Goal: Task Accomplishment & Management: Manage account settings

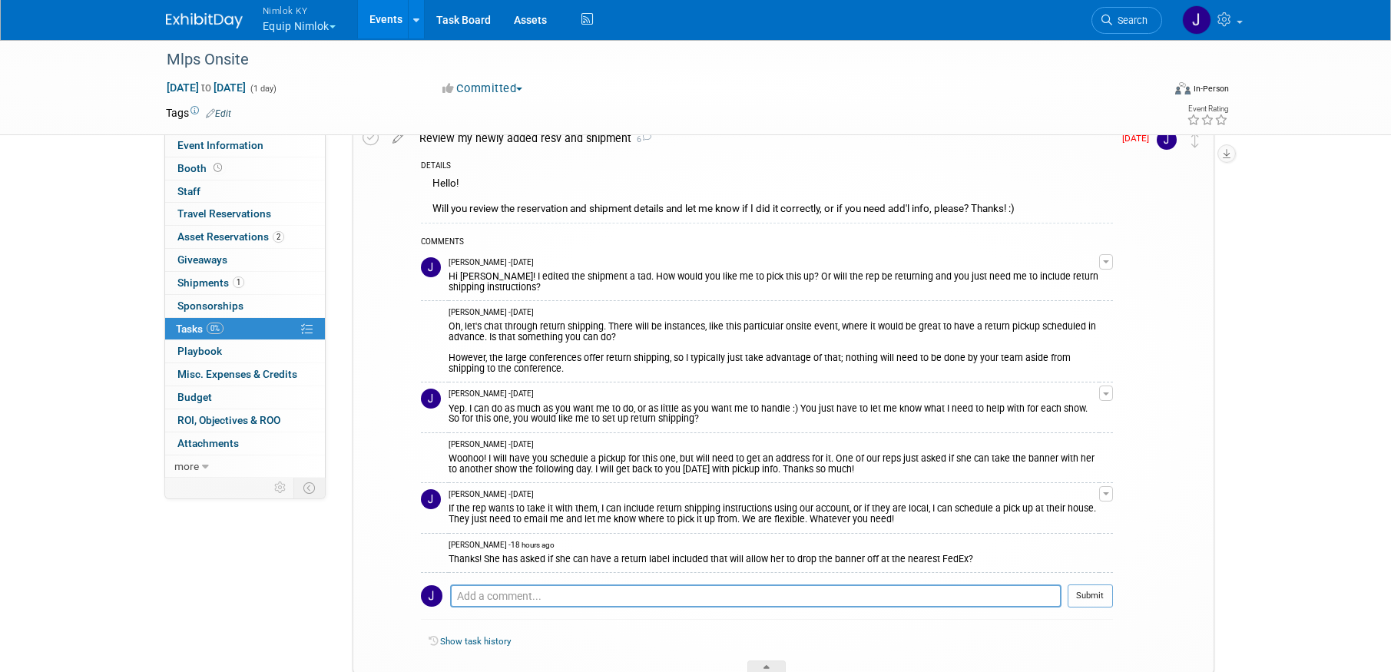
scroll to position [77, 0]
click at [792, 588] on textarea at bounding box center [755, 594] width 611 height 23
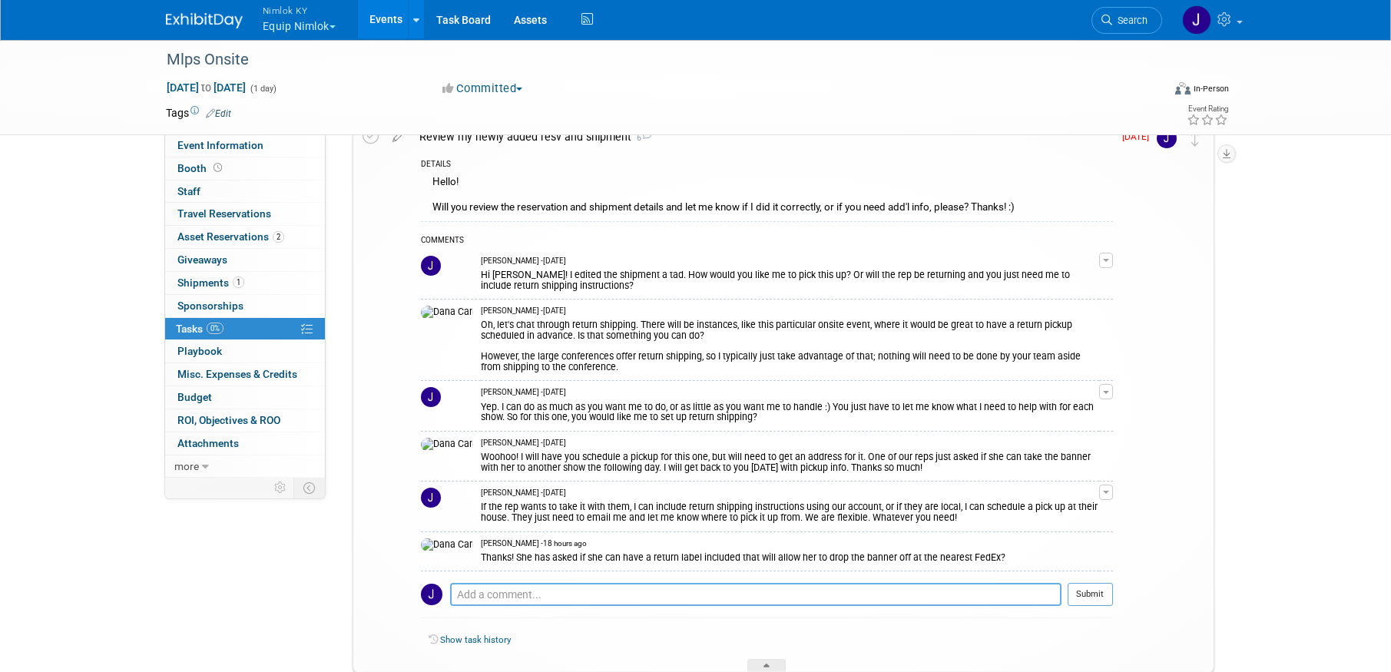
type textarea "D"
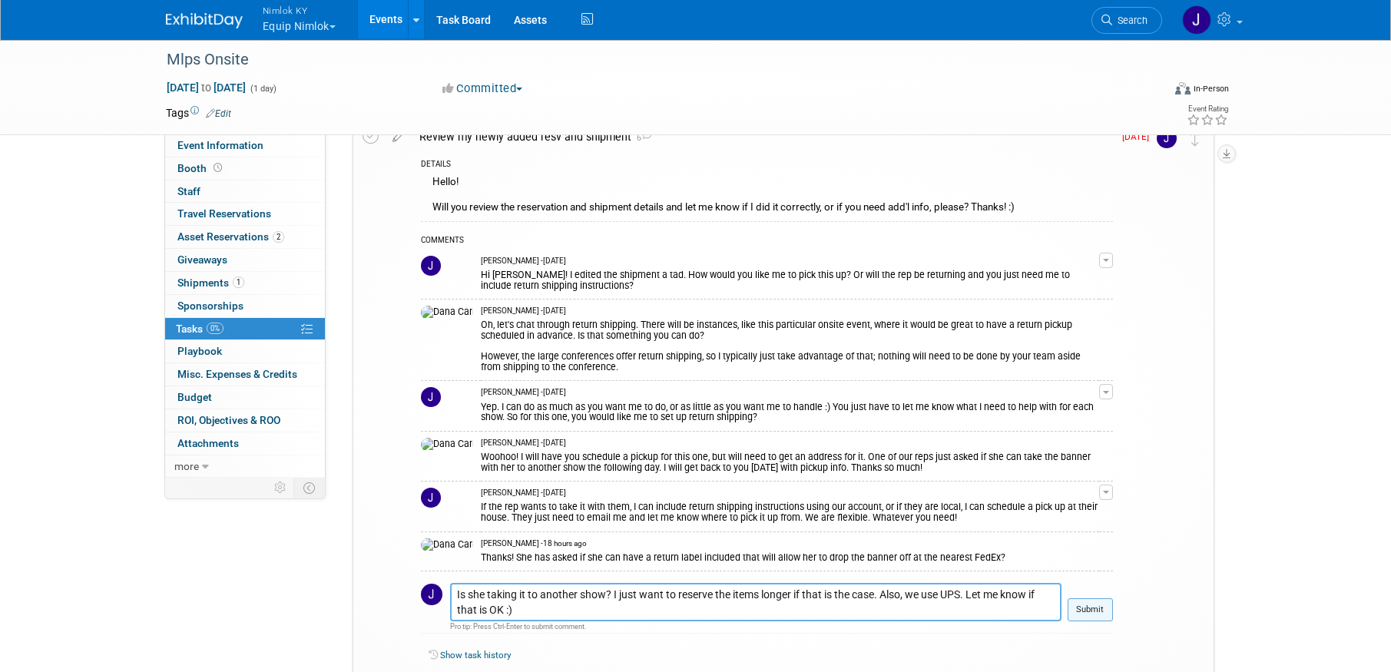
type textarea "Is she taking it to another show? I just want to reserve the items longer if th…"
click at [1088, 608] on button "Submit" at bounding box center [1090, 609] width 45 height 23
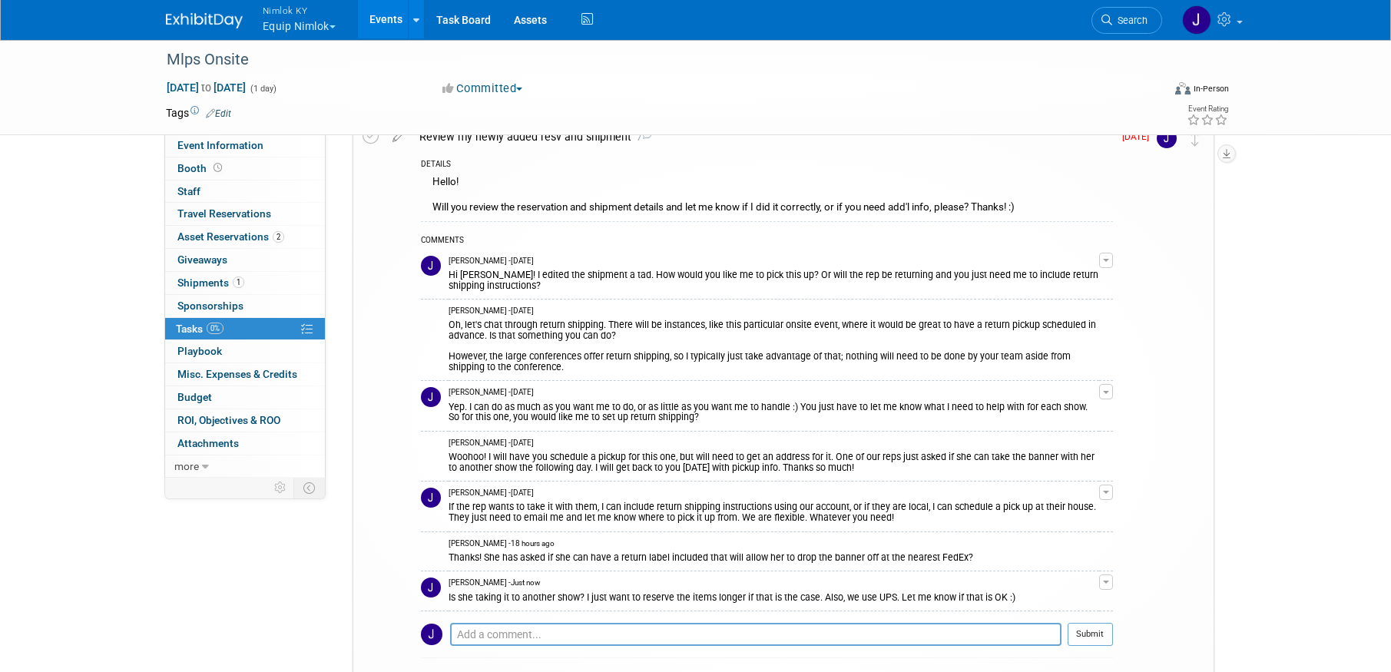
click at [323, 39] on div "Nimlok KY Equip Nimlok Explore: My Workspaces 48 Go to Workspace: Accurate Perf…" at bounding box center [695, 20] width 1391 height 41
click at [323, 26] on button "Nimlok KY Equip Nimlok" at bounding box center [308, 20] width 94 height 40
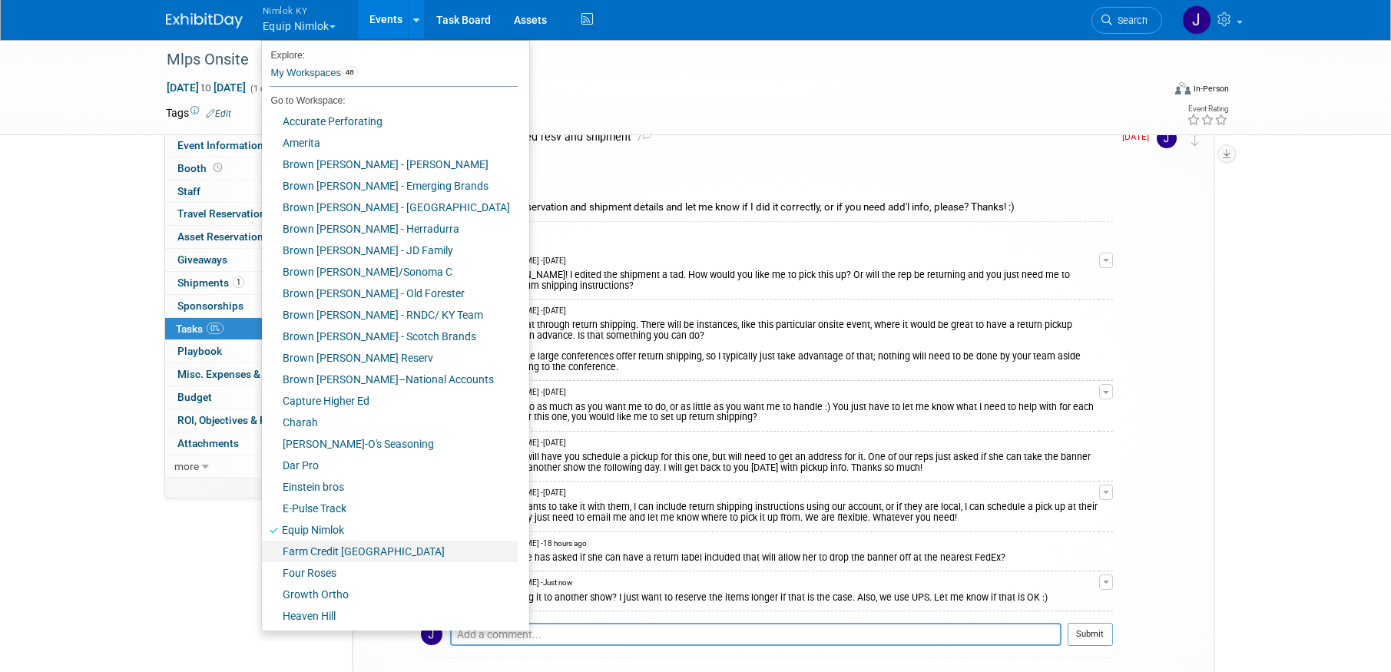
click at [335, 544] on link "Farm Credit [GEOGRAPHIC_DATA]" at bounding box center [390, 552] width 256 height 22
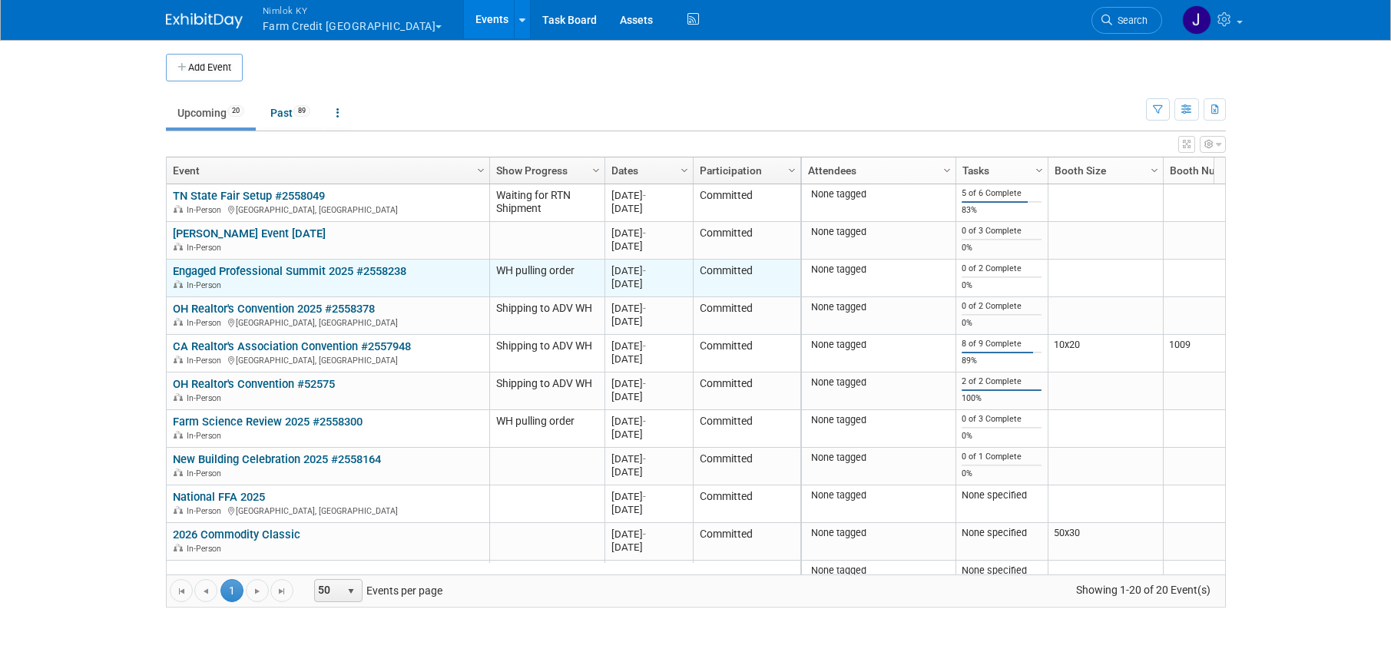
click at [345, 273] on link "Engaged Professional Summit 2025 #2558238" at bounding box center [290, 271] width 234 height 14
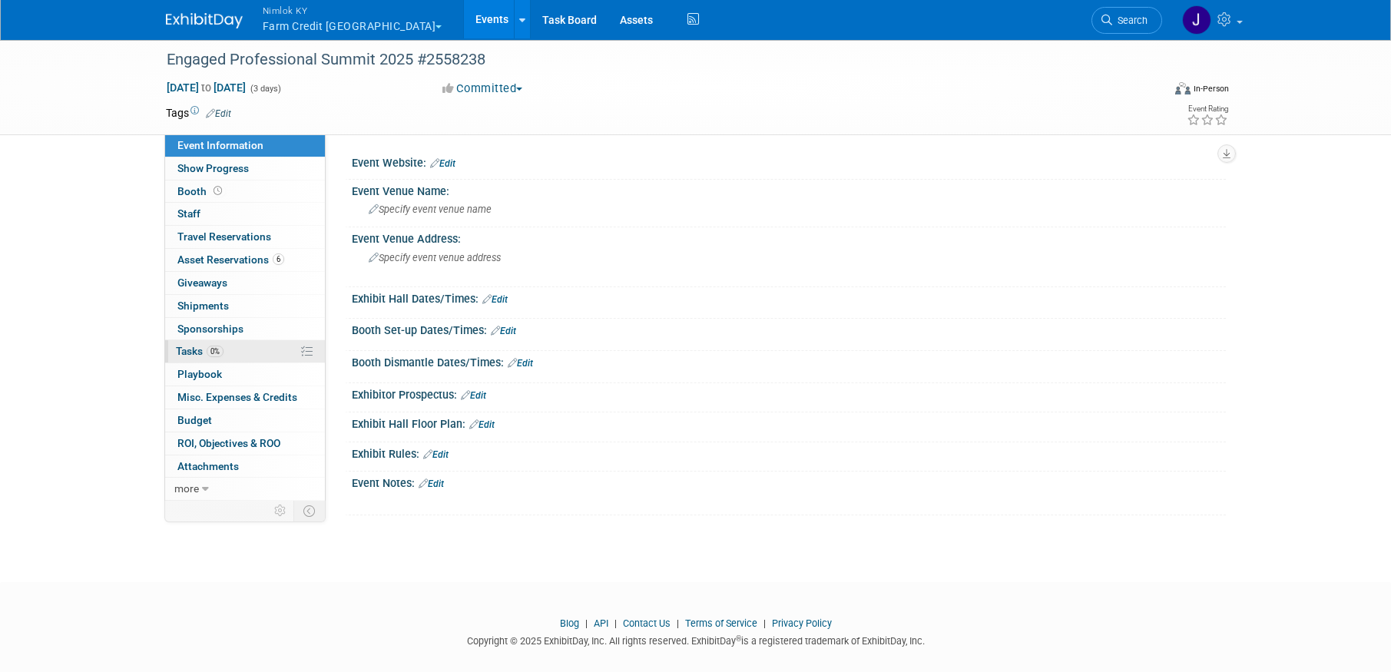
click at [258, 353] on link "0% Tasks 0%" at bounding box center [245, 351] width 160 height 22
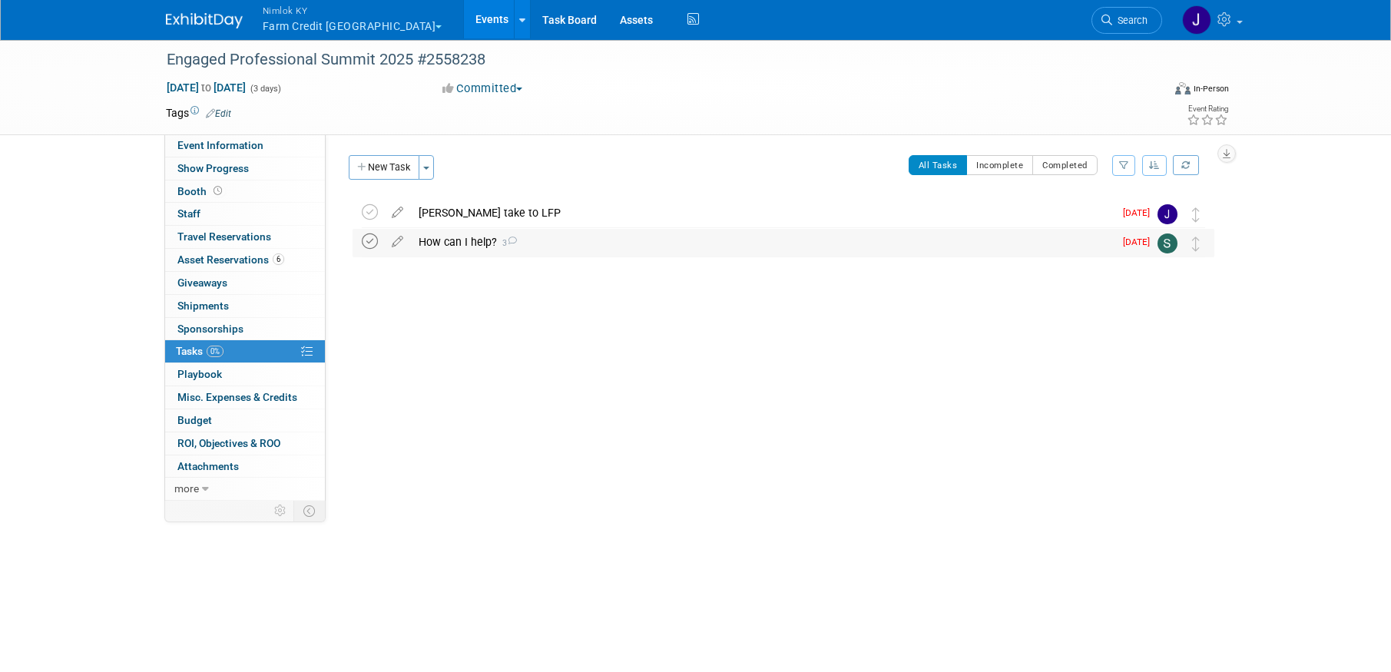
click at [365, 244] on icon at bounding box center [370, 242] width 16 height 16
click at [367, 199] on div "Engaged Professional Summit 2025 #2558238 Sep 9, 2025 to Sep 11, 2025 (Going) L…" at bounding box center [780, 235] width 870 height 73
click at [369, 207] on icon at bounding box center [370, 212] width 16 height 16
click at [464, 22] on link "Events" at bounding box center [492, 19] width 56 height 38
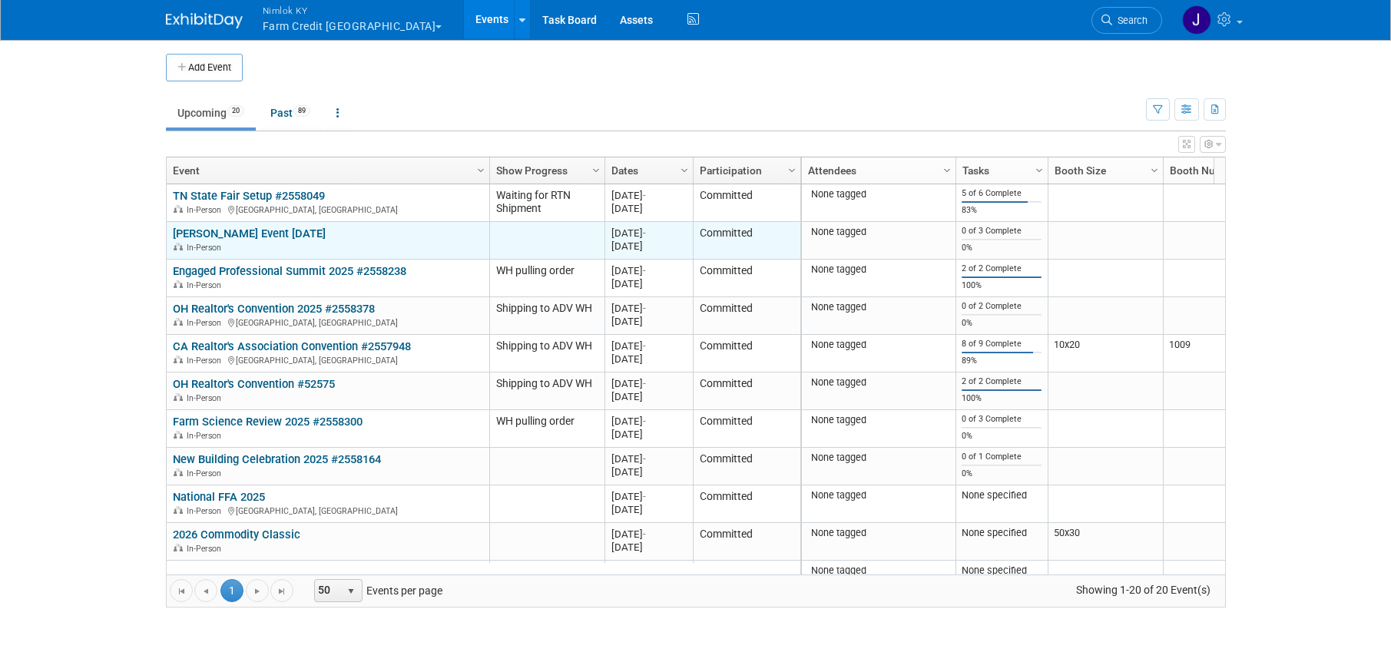
click at [326, 231] on link "[PERSON_NAME] Event [DATE]" at bounding box center [249, 234] width 153 height 14
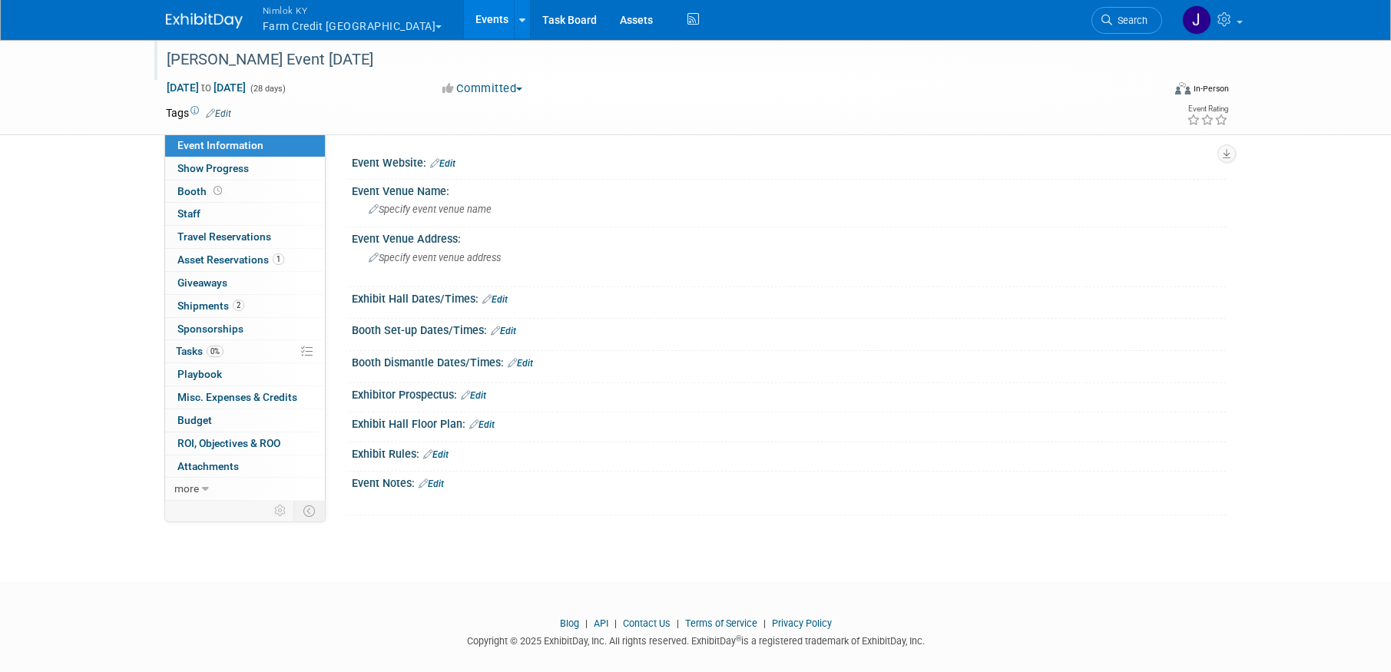
click at [469, 56] on div "[PERSON_NAME] Event [DATE]" at bounding box center [650, 60] width 978 height 28
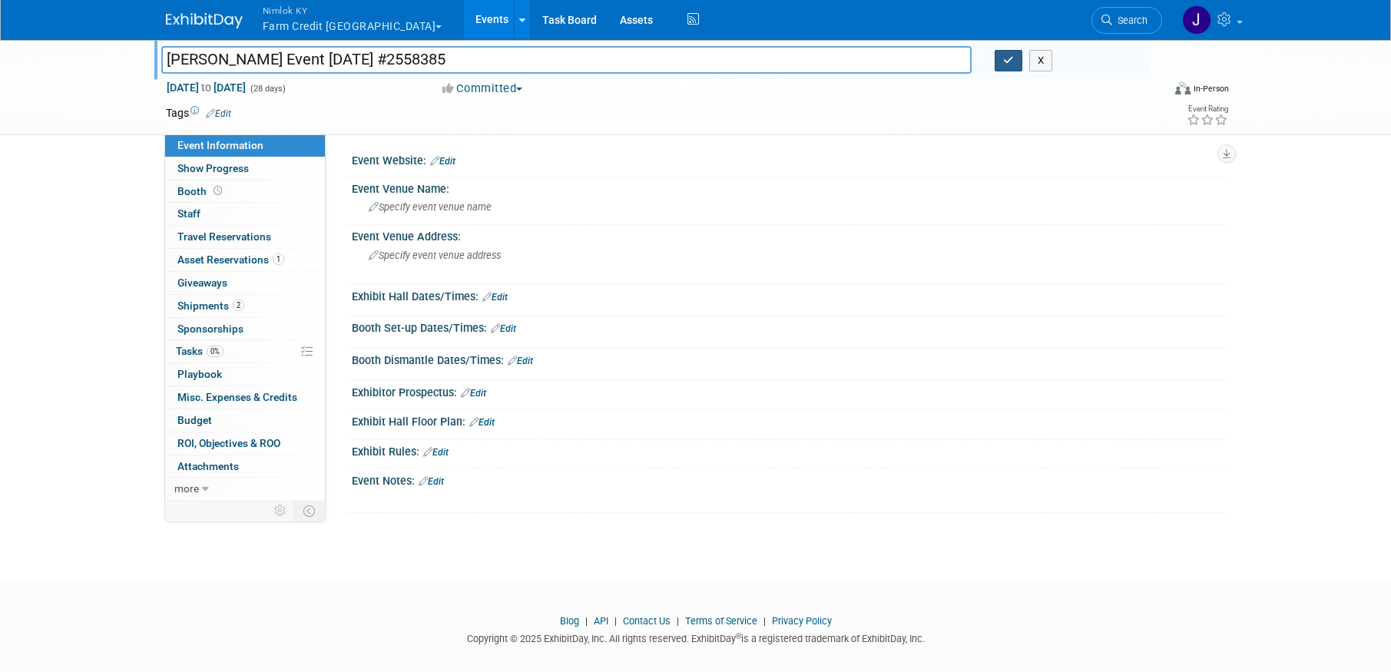
scroll to position [3, 0]
type input "[PERSON_NAME] Event [DATE] #2558385"
click at [1006, 60] on icon "button" at bounding box center [1008, 60] width 11 height 10
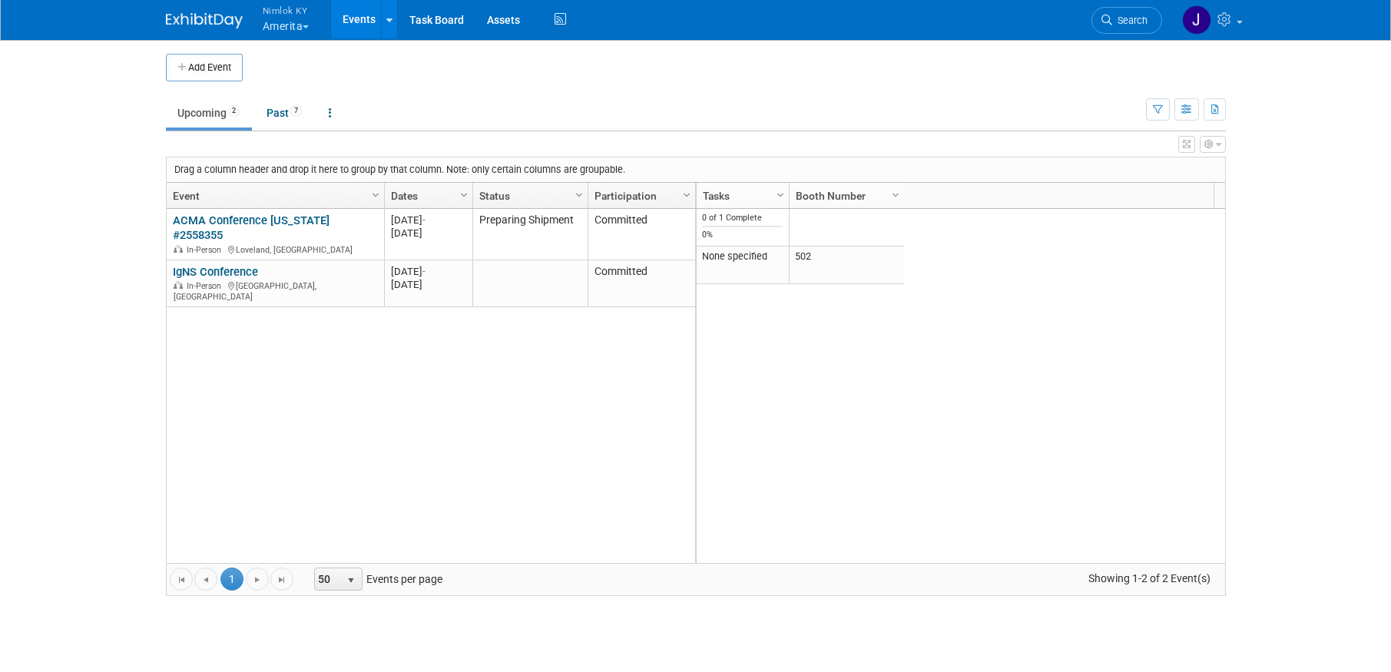
click at [299, 25] on button "Nimlok KY Amerita" at bounding box center [295, 20] width 68 height 40
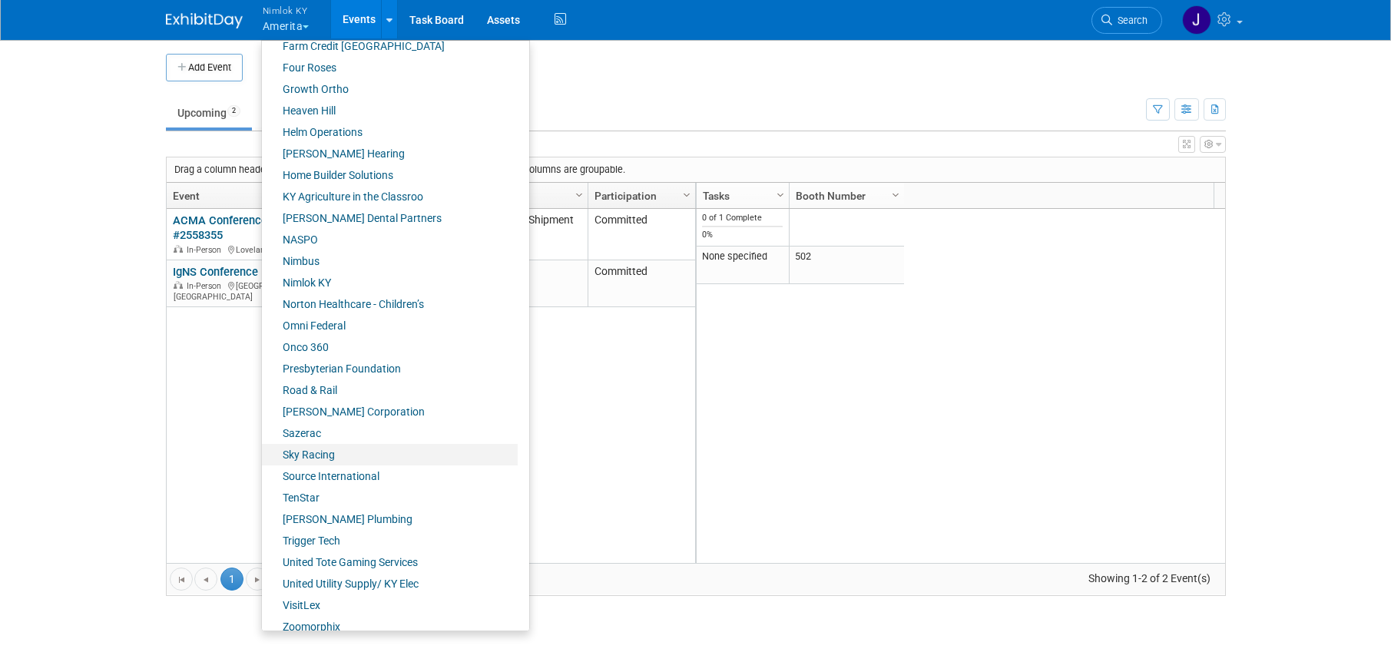
scroll to position [518, 0]
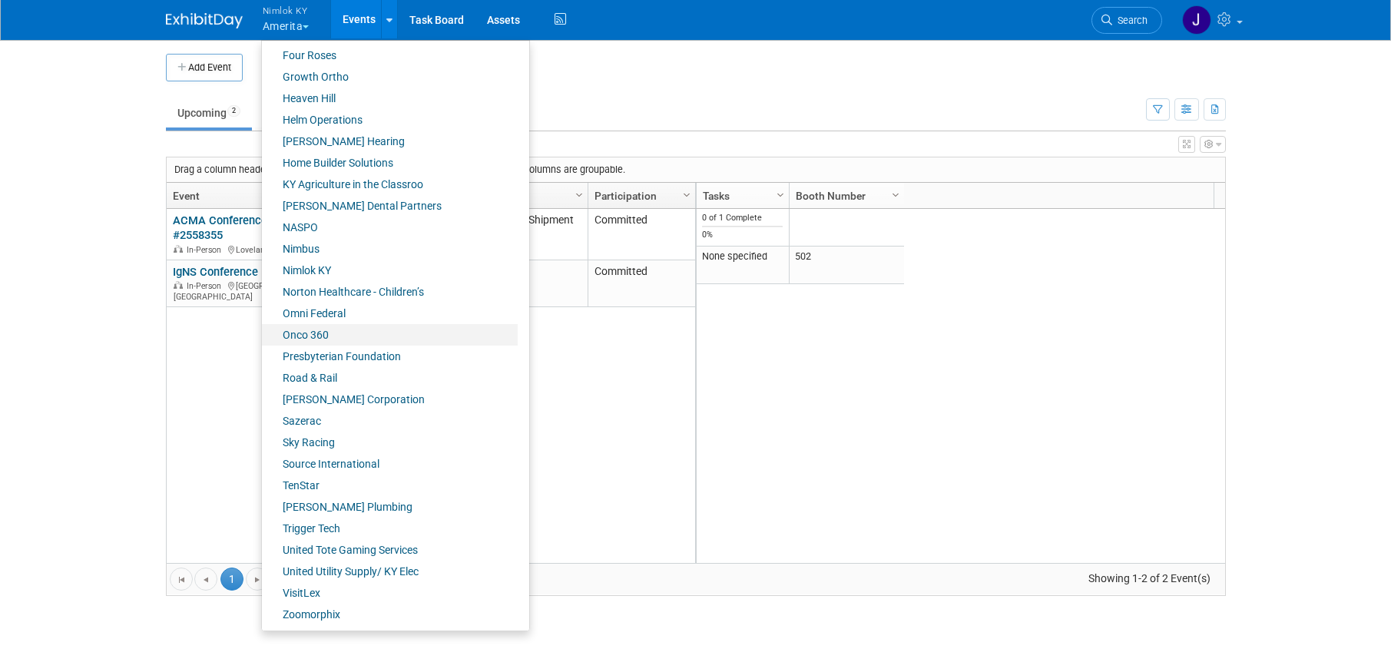
click at [336, 329] on link "Onco 360" at bounding box center [390, 335] width 256 height 22
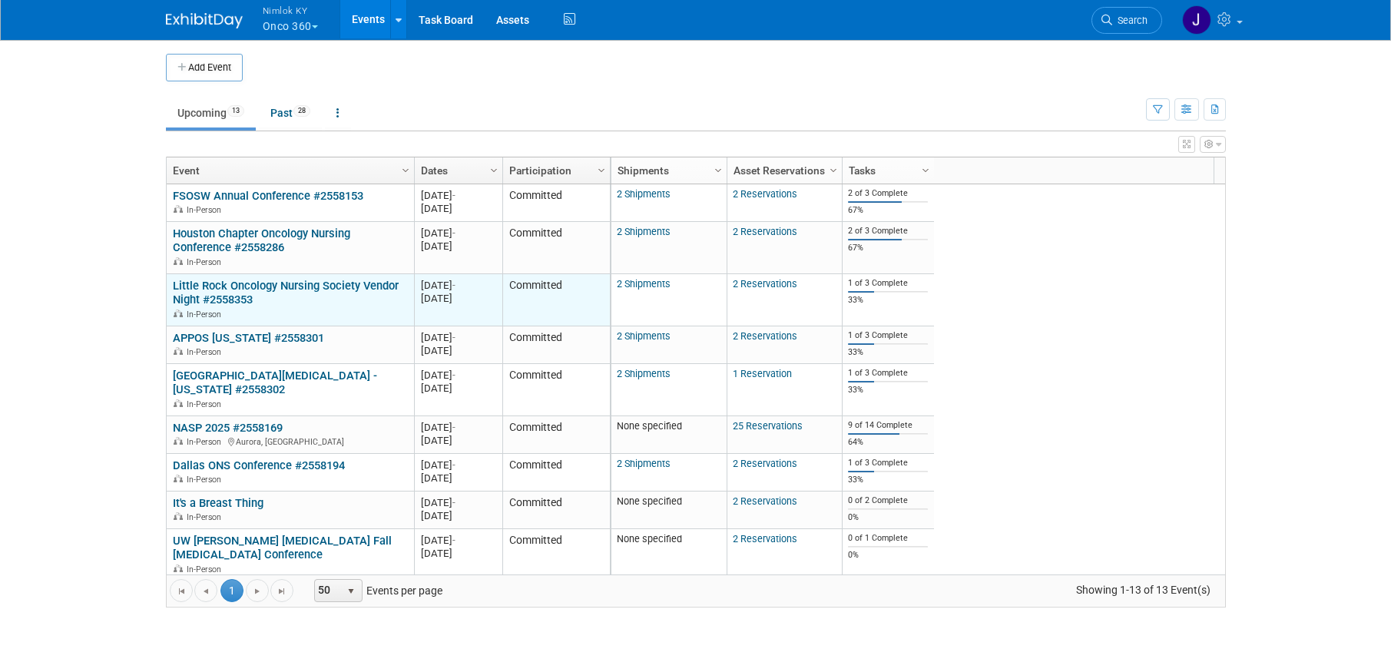
click at [260, 289] on link "Little Rock Oncology Nursing Society Vendor Night #2558353" at bounding box center [286, 293] width 226 height 28
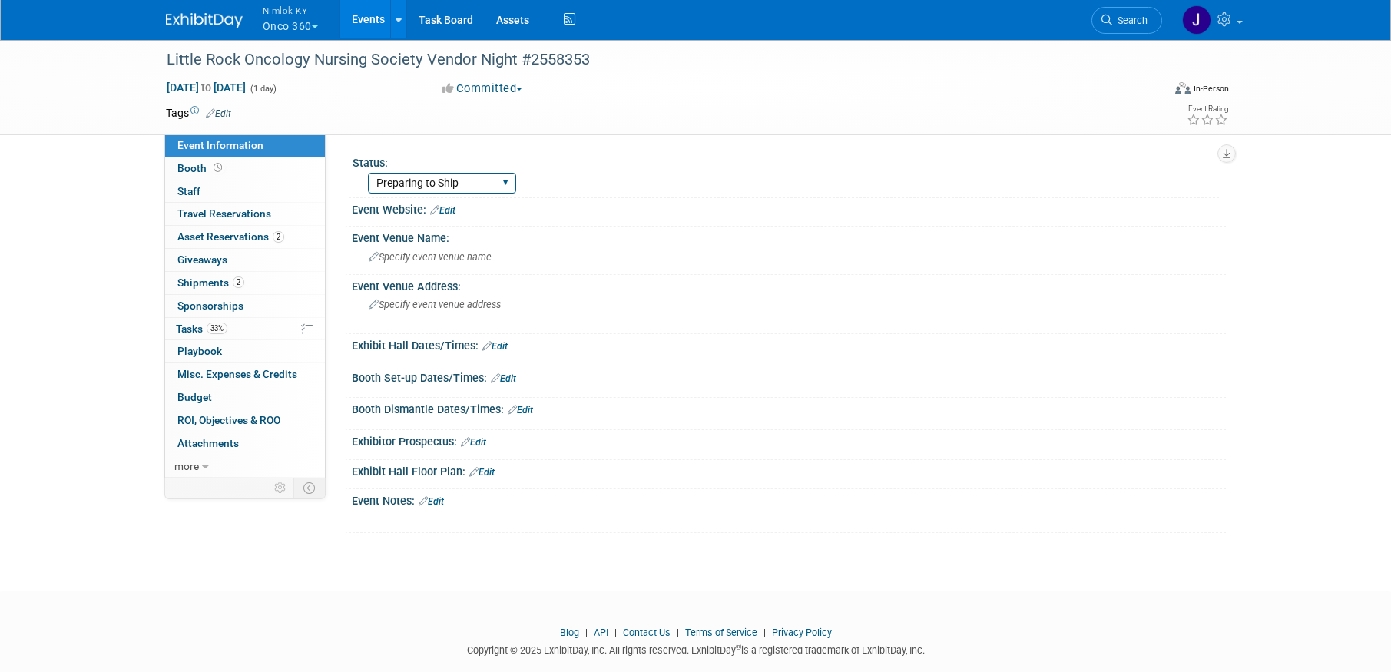
click at [432, 181] on select "Preparing to Ship Shipping to destination Show in Progress Waiting on freight r…" at bounding box center [442, 183] width 148 height 21
select select "Shipping to destination"
click at [368, 173] on select "Preparing to Ship Shipping to destination Show in Progress Waiting on freight r…" at bounding box center [442, 183] width 148 height 21
click at [245, 286] on link "2 Shipments 2" at bounding box center [245, 283] width 160 height 22
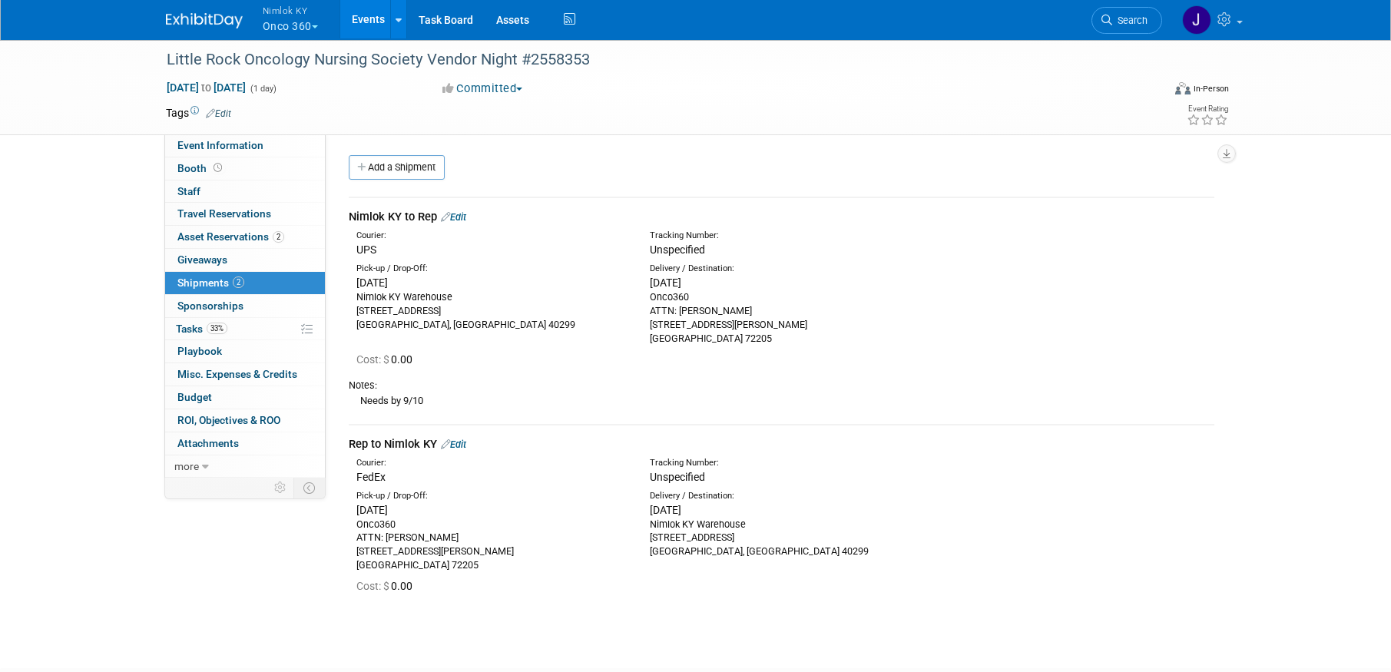
click at [465, 218] on link "Edit" at bounding box center [453, 217] width 25 height 12
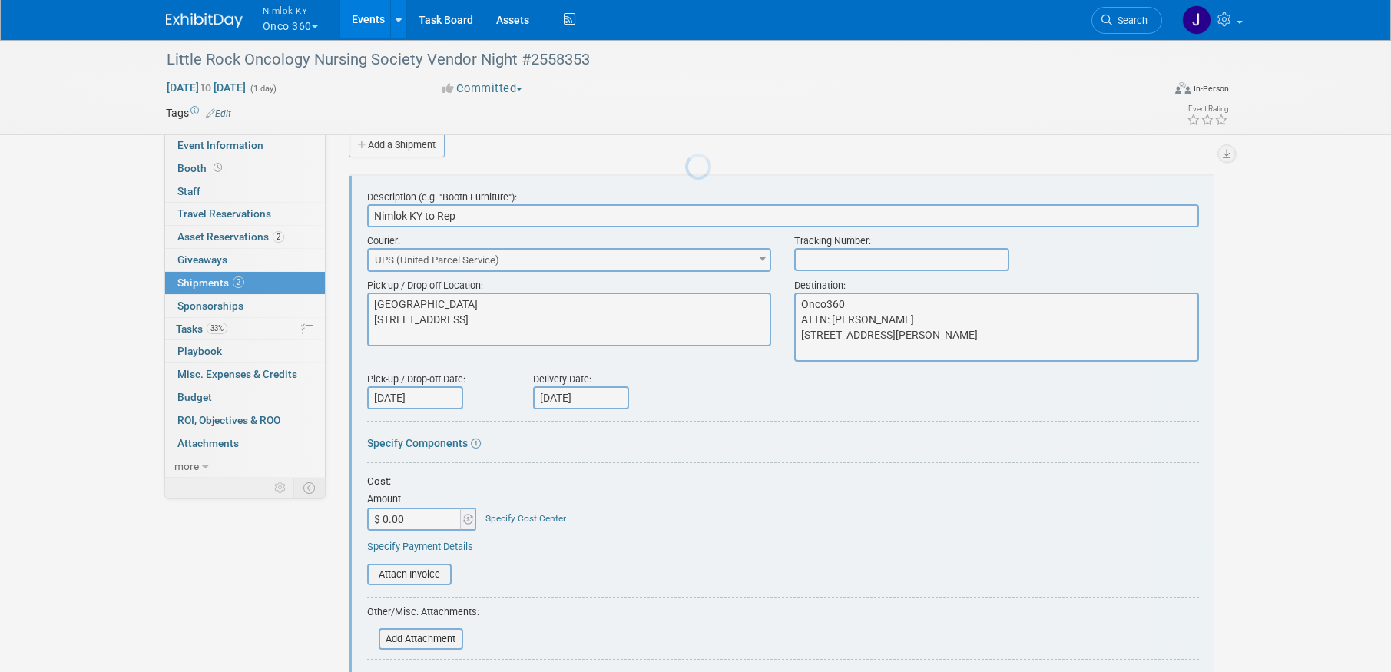
scroll to position [23, 0]
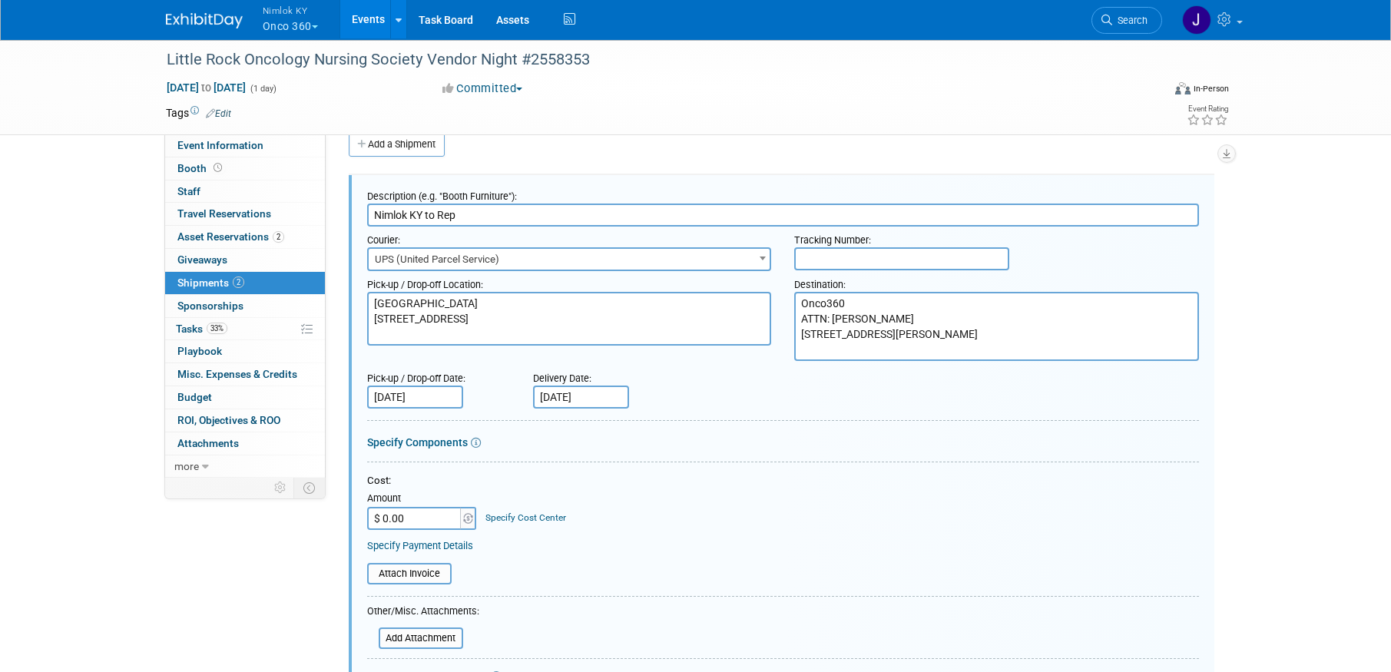
click at [869, 254] on input "text" at bounding box center [901, 258] width 215 height 23
paste input "1z2rx9090343056516"
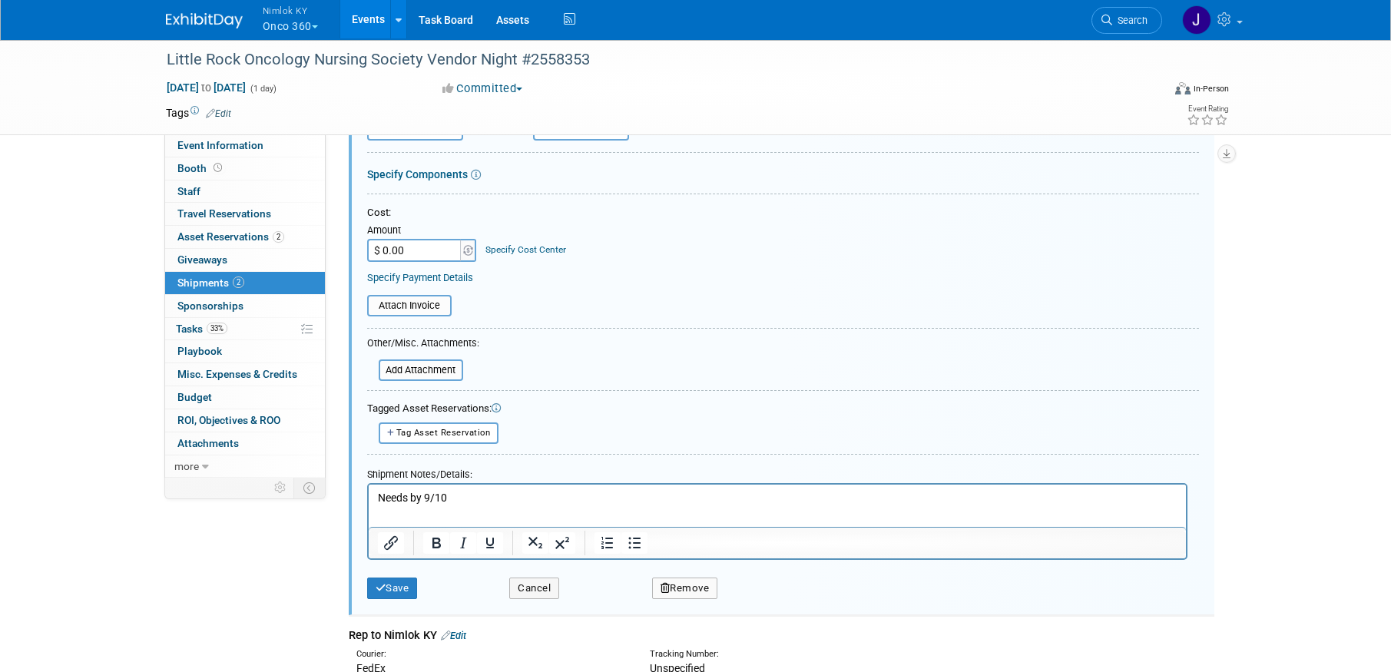
scroll to position [307, 0]
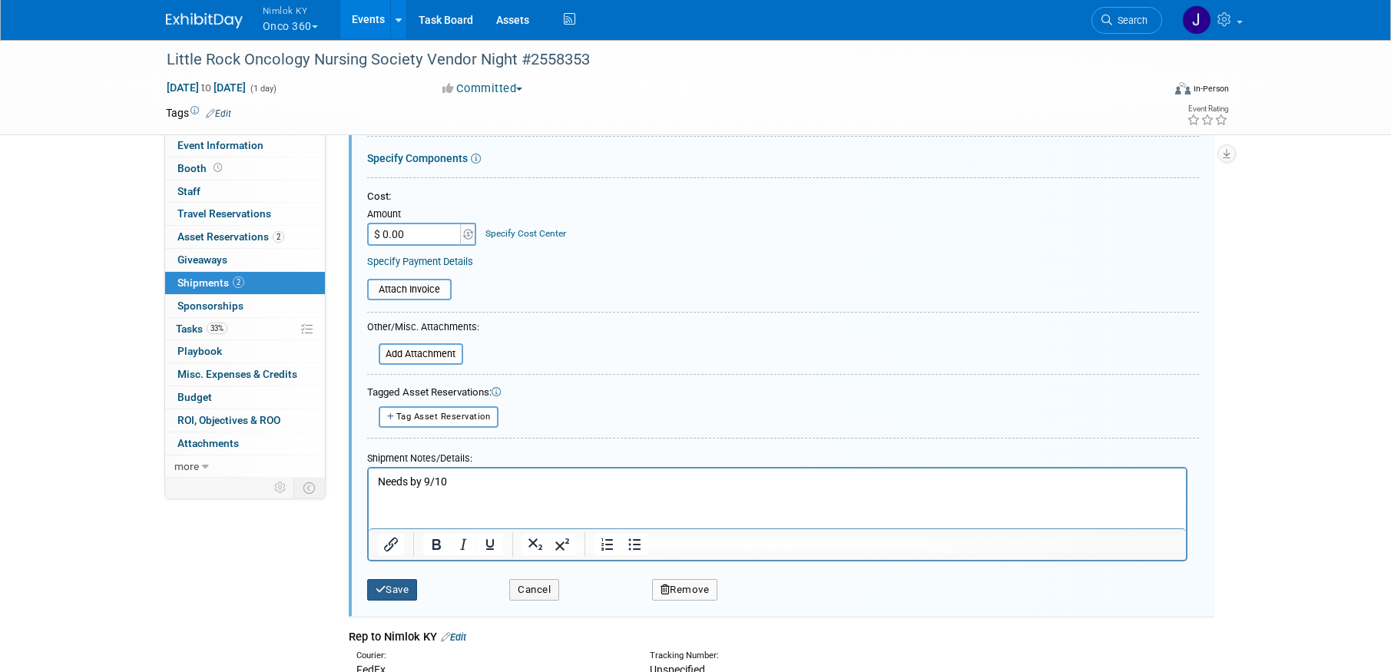
type input "1z2rx9090343056516"
click at [413, 585] on button "Save" at bounding box center [392, 590] width 51 height 22
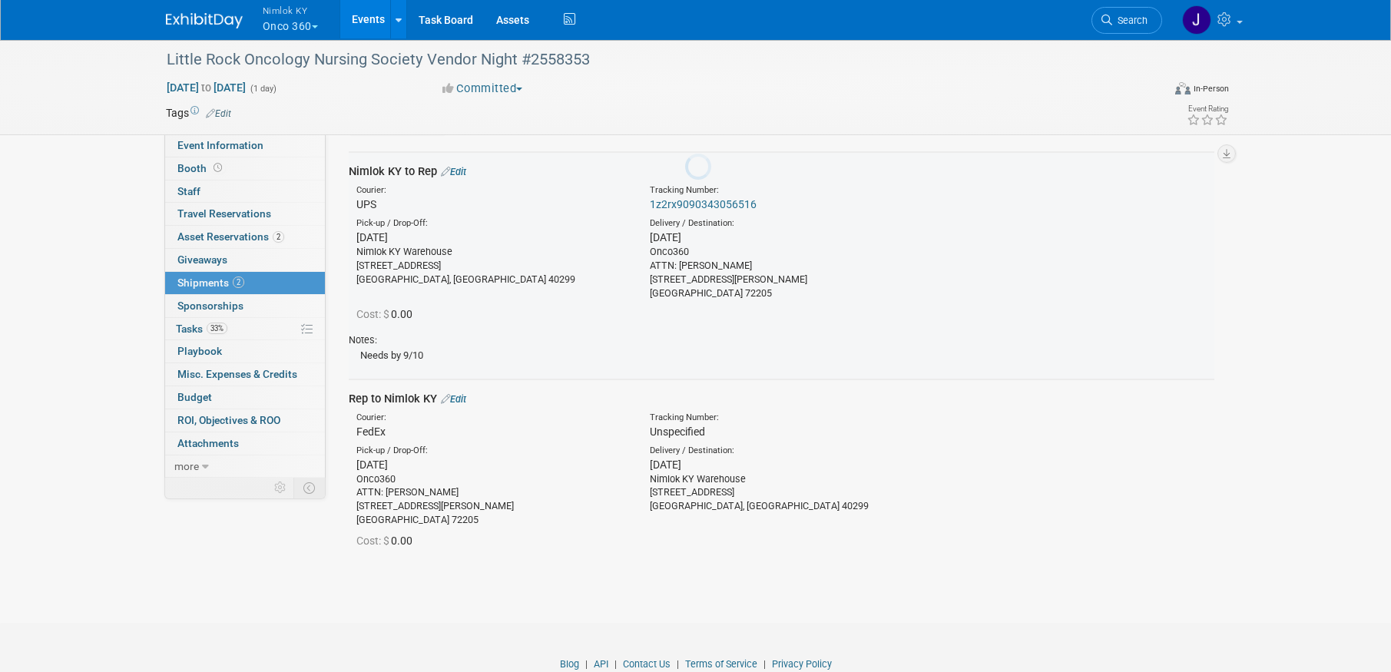
scroll to position [23, 0]
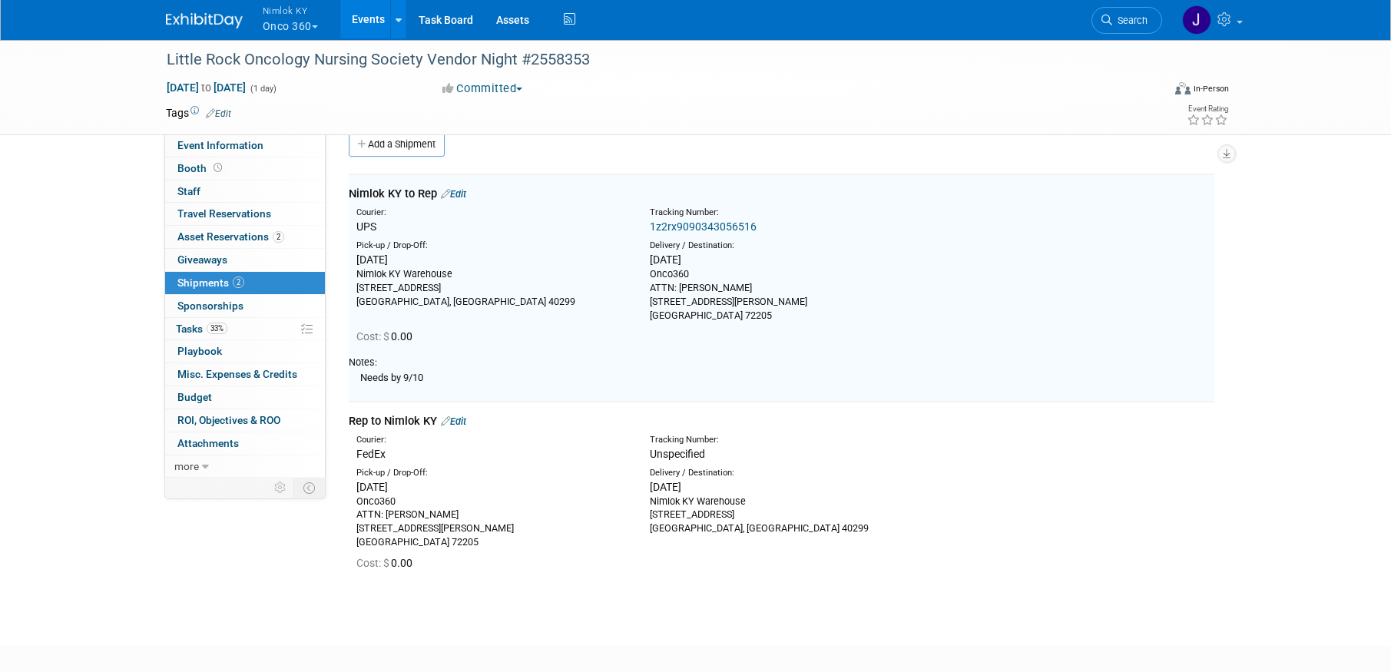
click at [460, 419] on link "Edit" at bounding box center [453, 422] width 25 height 12
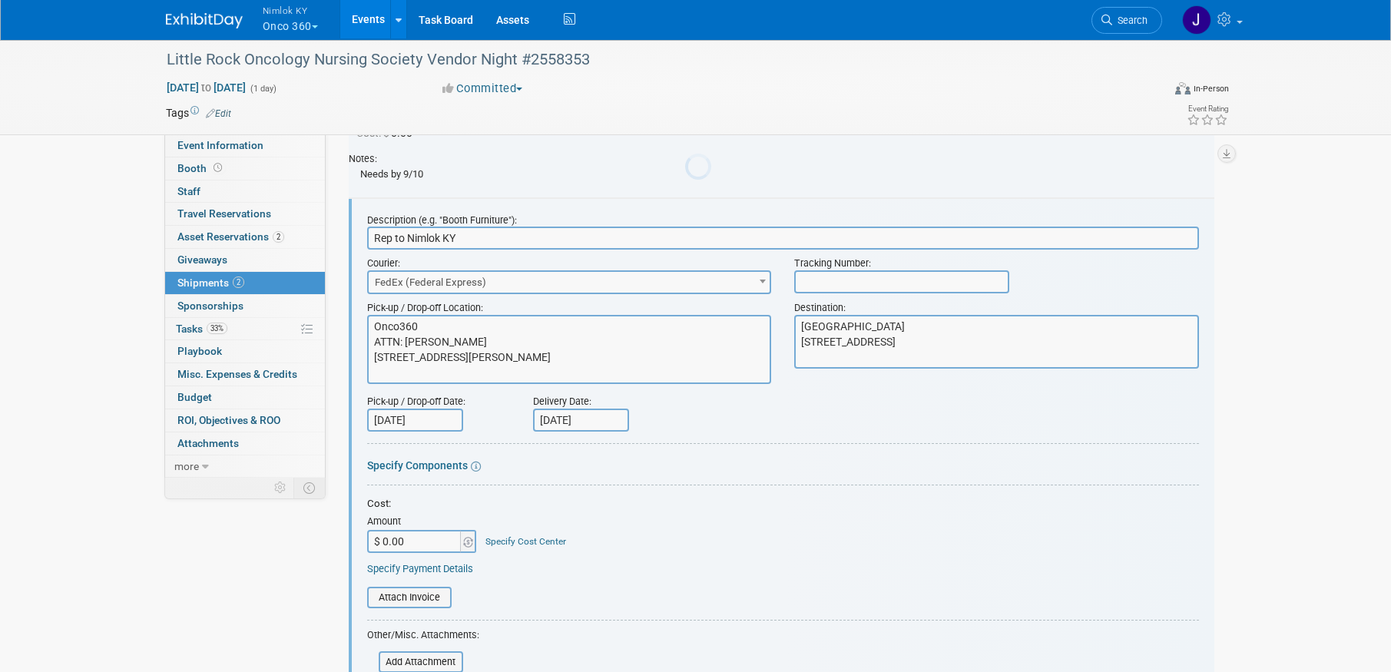
scroll to position [250, 0]
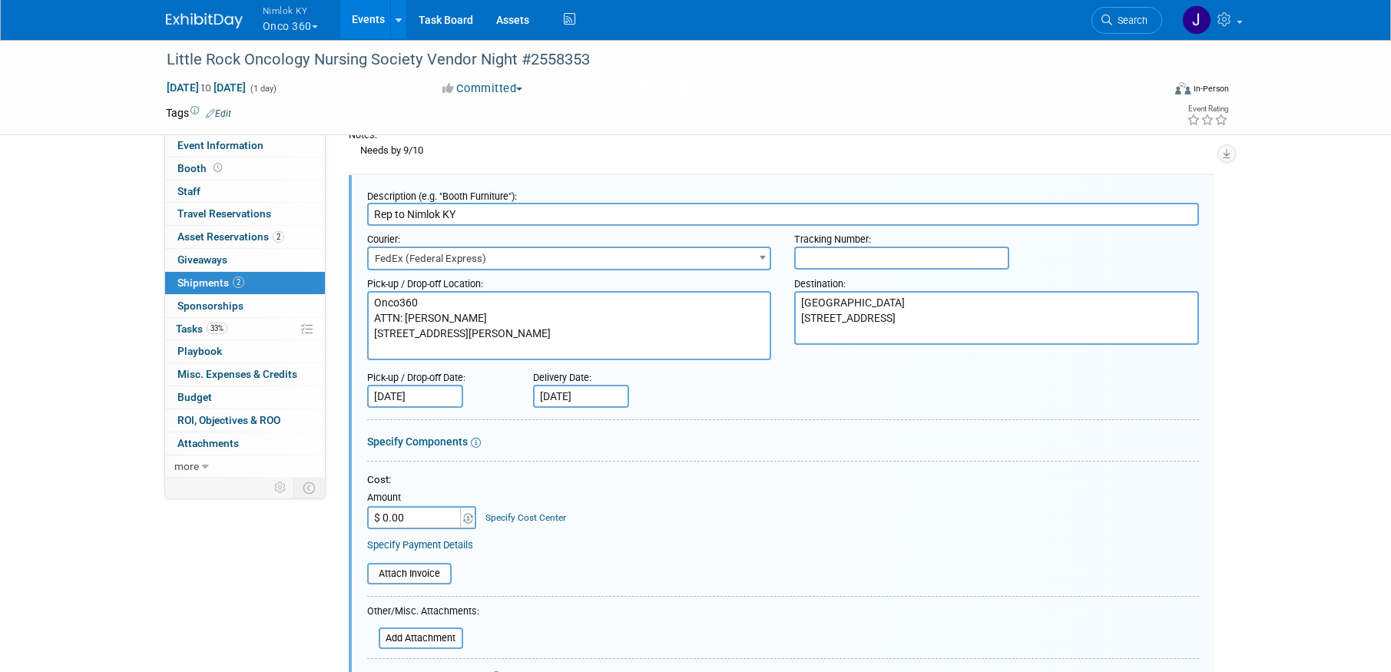
click at [866, 256] on input "text" at bounding box center [901, 258] width 215 height 23
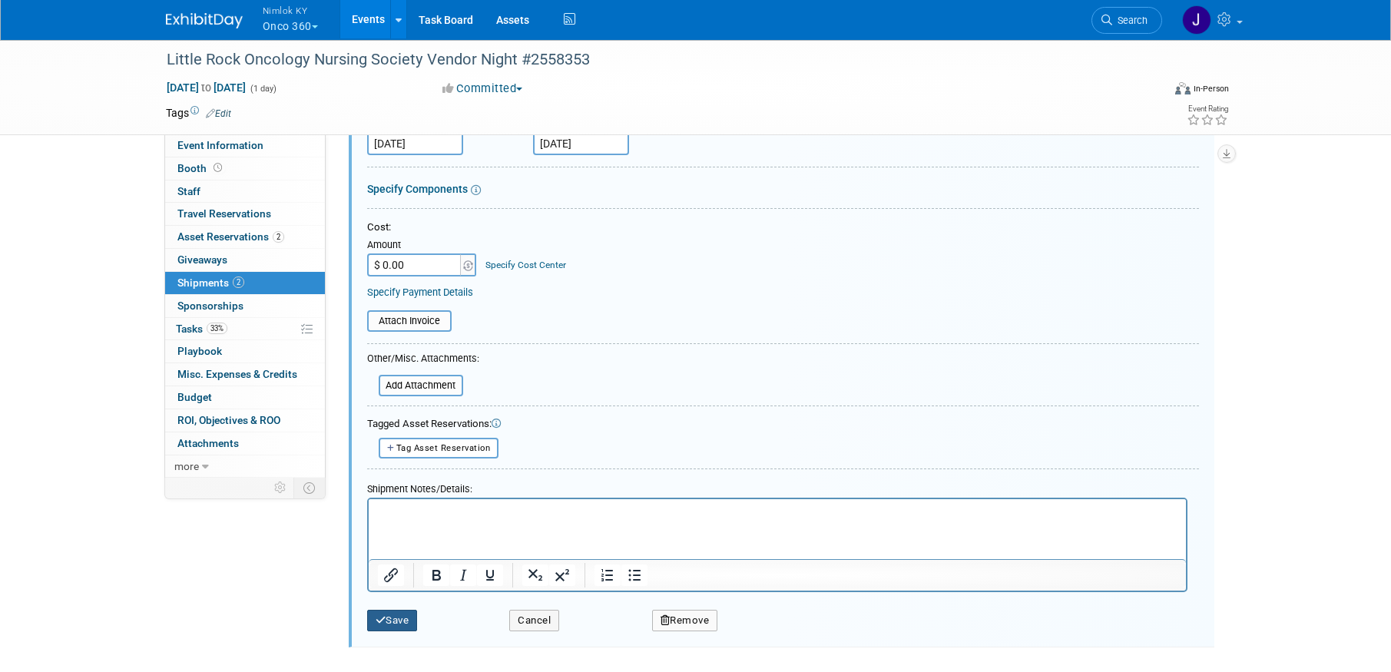
type input "817778928582"
click at [394, 623] on button "Save" at bounding box center [392, 621] width 51 height 22
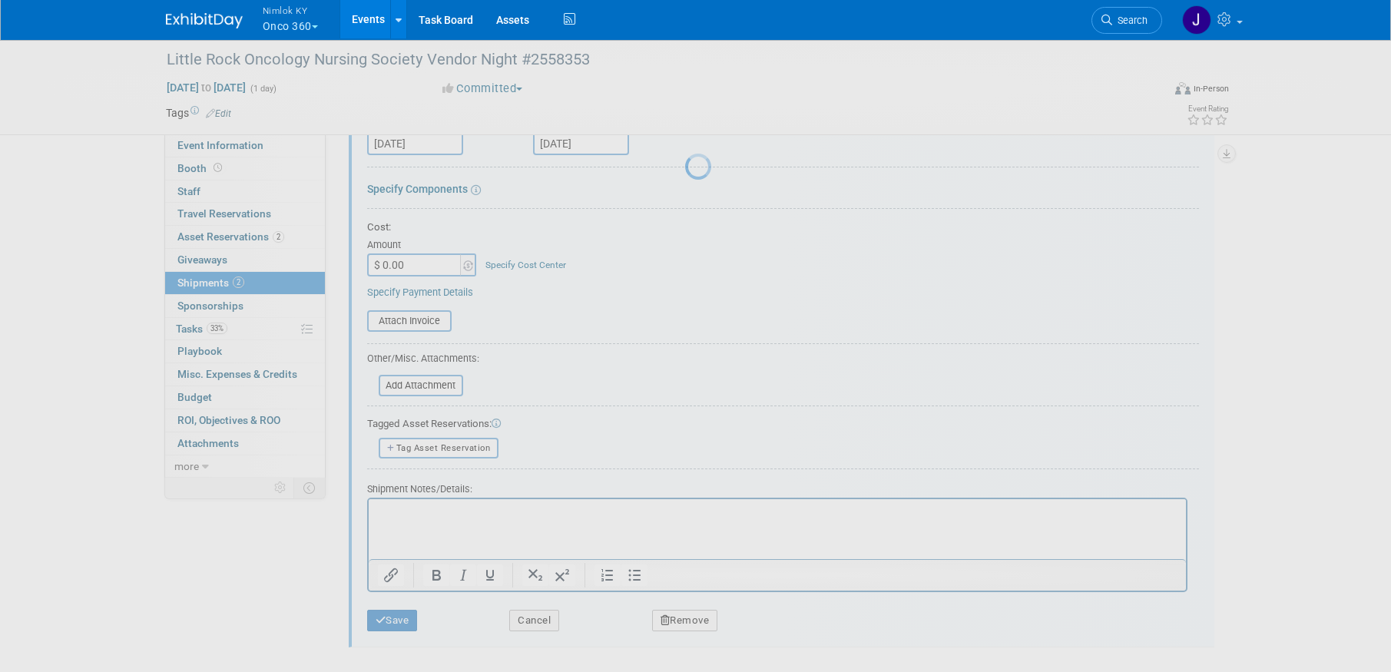
scroll to position [104, 0]
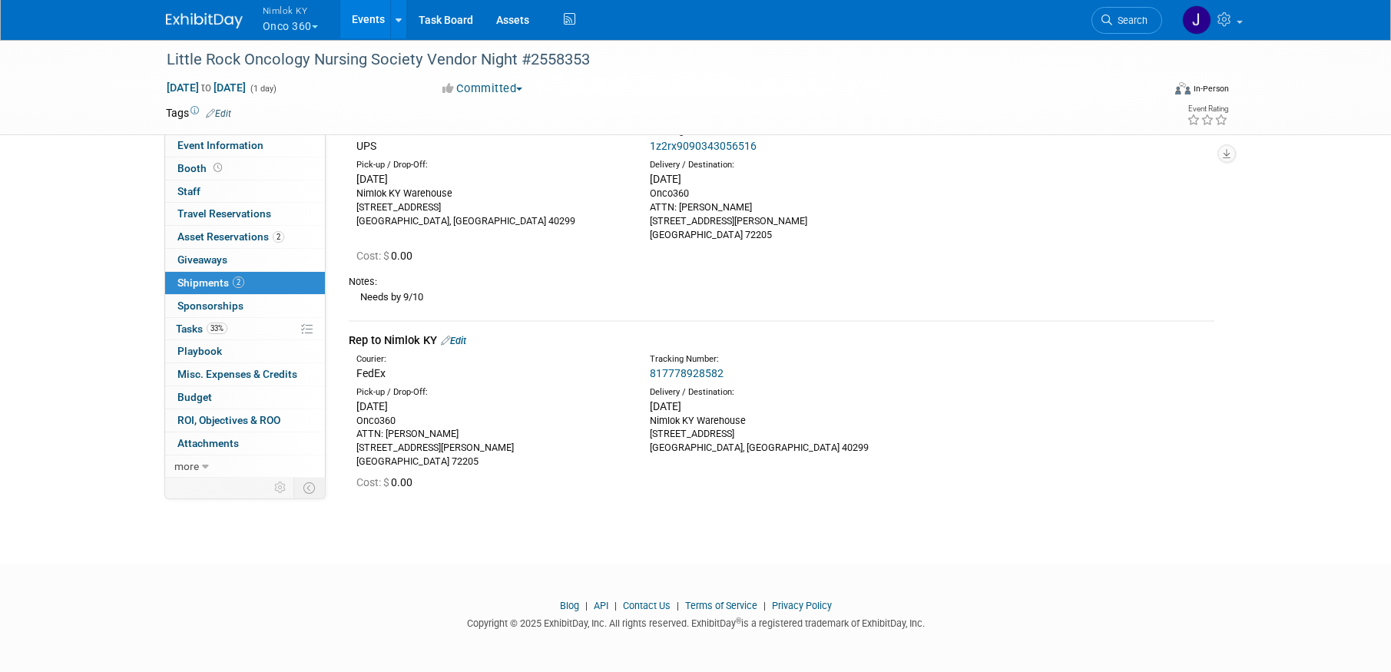
click at [298, 28] on button "Nimlok KY Onco 360" at bounding box center [299, 20] width 76 height 40
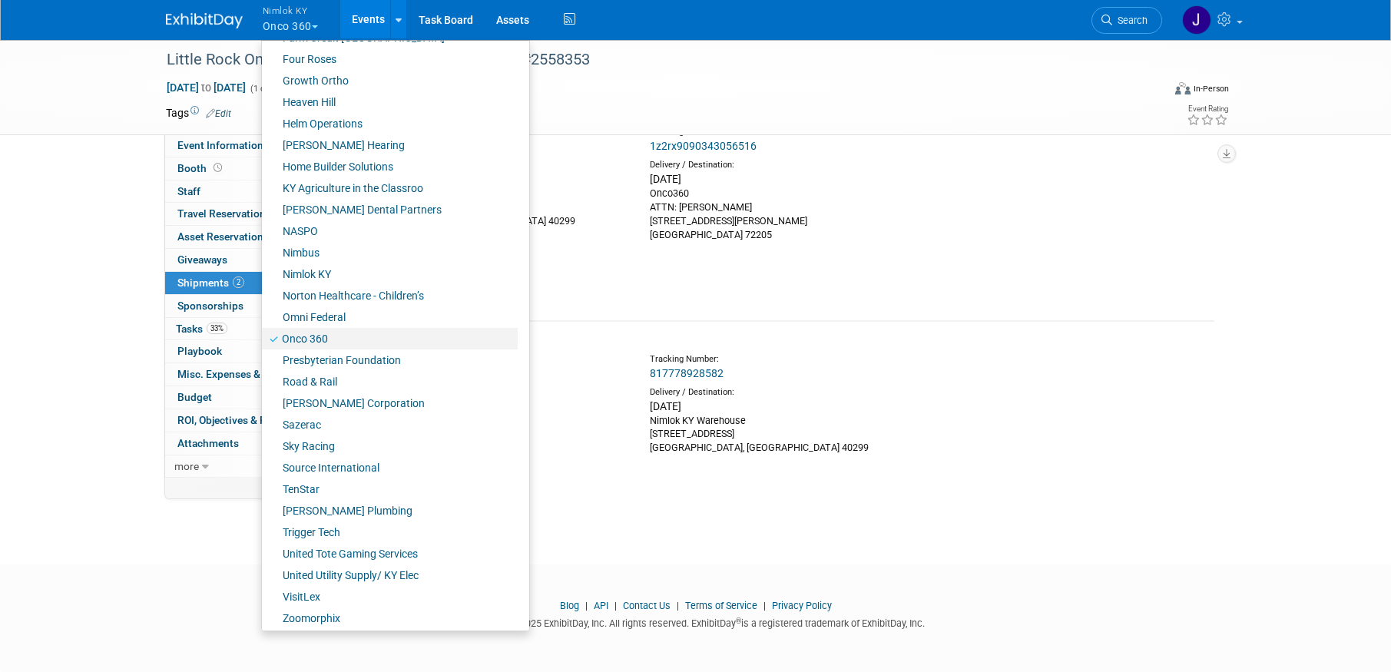
scroll to position [518, 0]
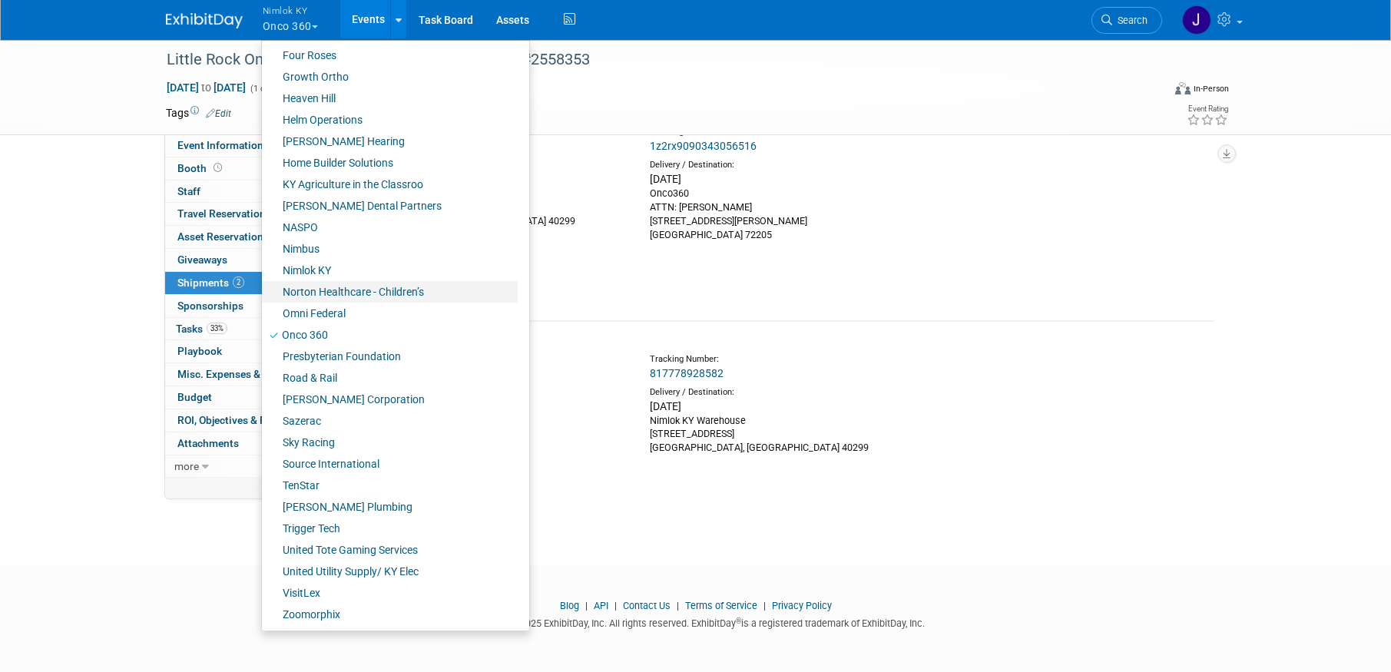
click at [339, 290] on link "Norton Healthcare - Children’s" at bounding box center [390, 292] width 256 height 22
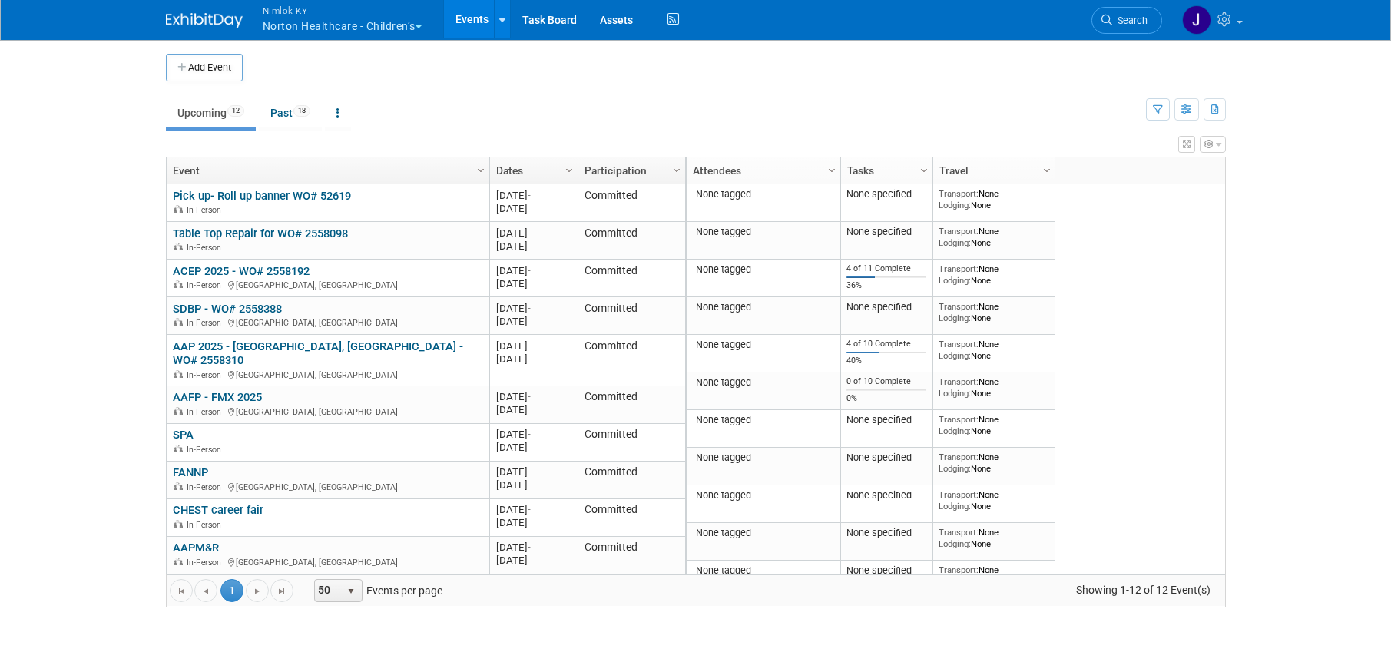
scroll to position [61, 0]
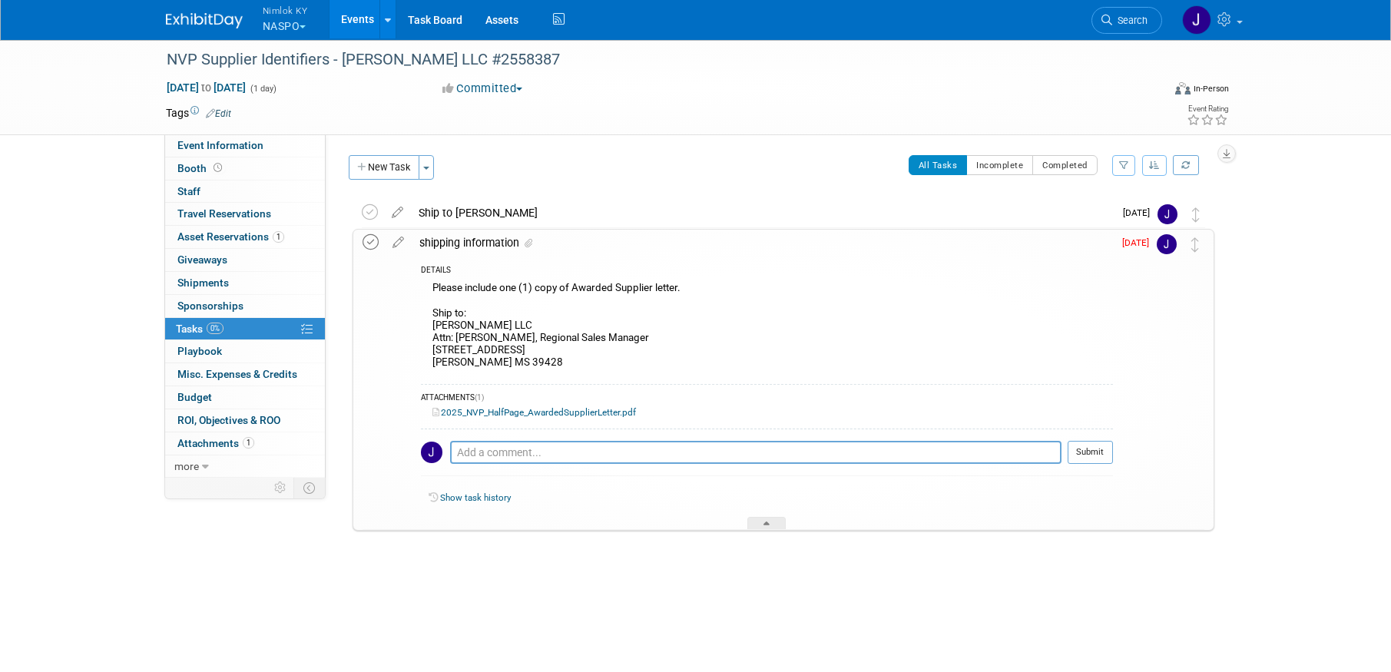
click at [369, 242] on icon at bounding box center [371, 242] width 16 height 16
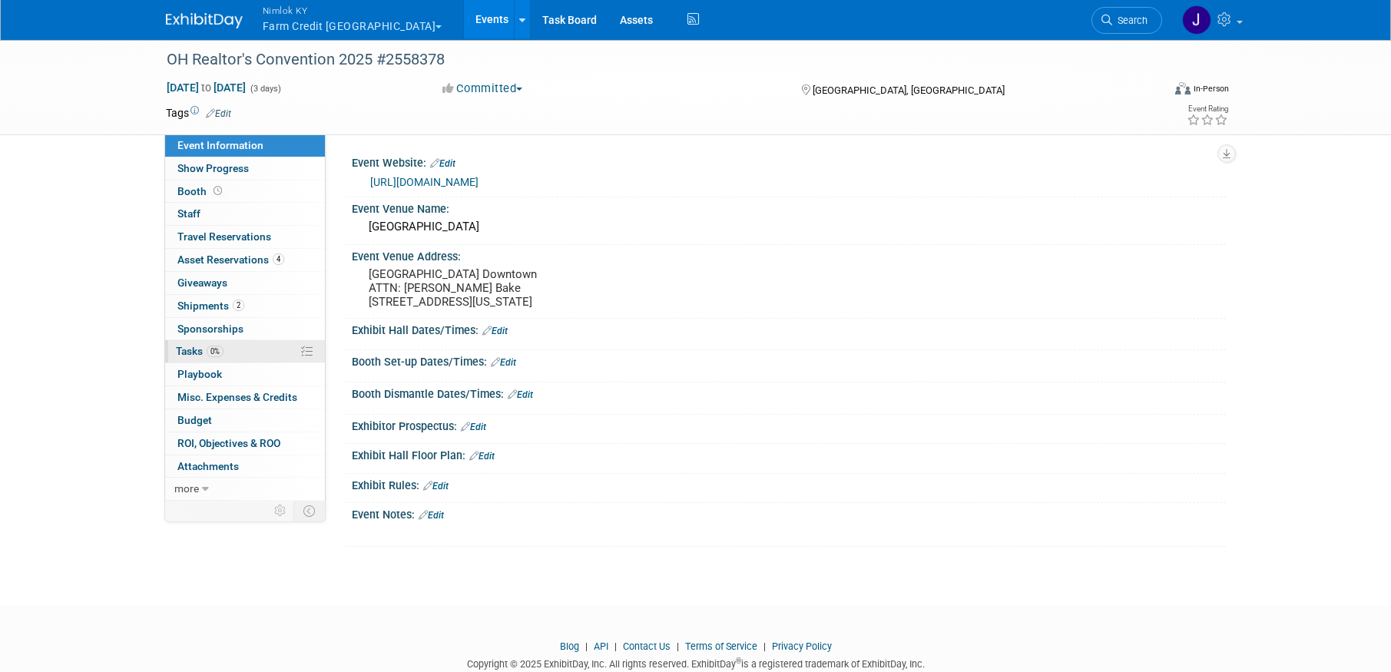
click at [250, 352] on link "0% Tasks 0%" at bounding box center [245, 351] width 160 height 22
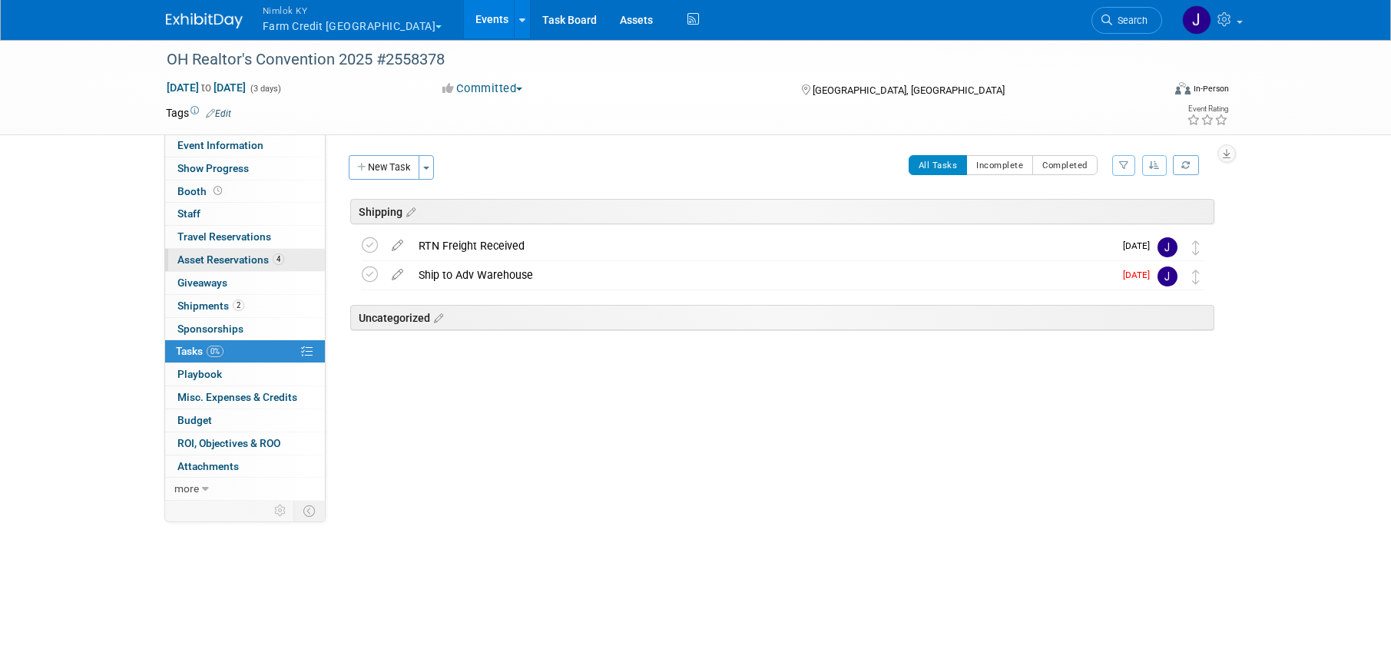
click at [252, 268] on link "4 Asset Reservations 4" at bounding box center [245, 260] width 160 height 22
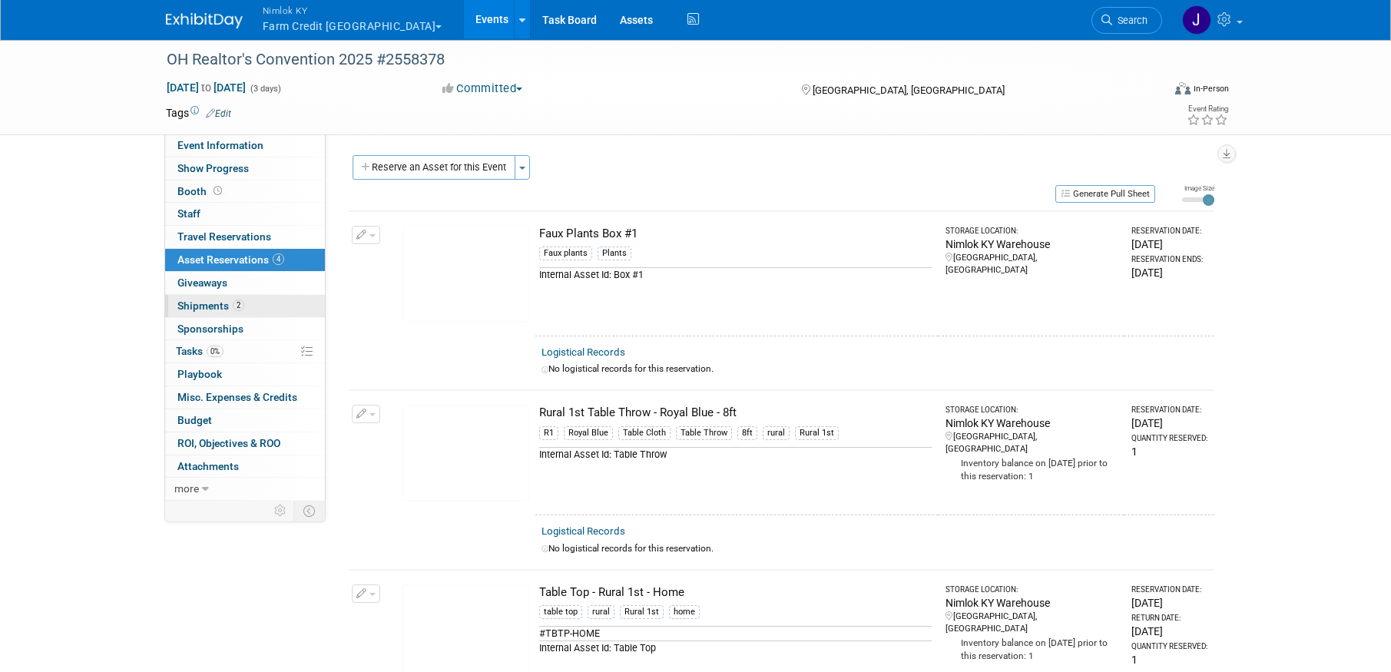
click at [249, 301] on link "2 Shipments 2" at bounding box center [245, 306] width 160 height 22
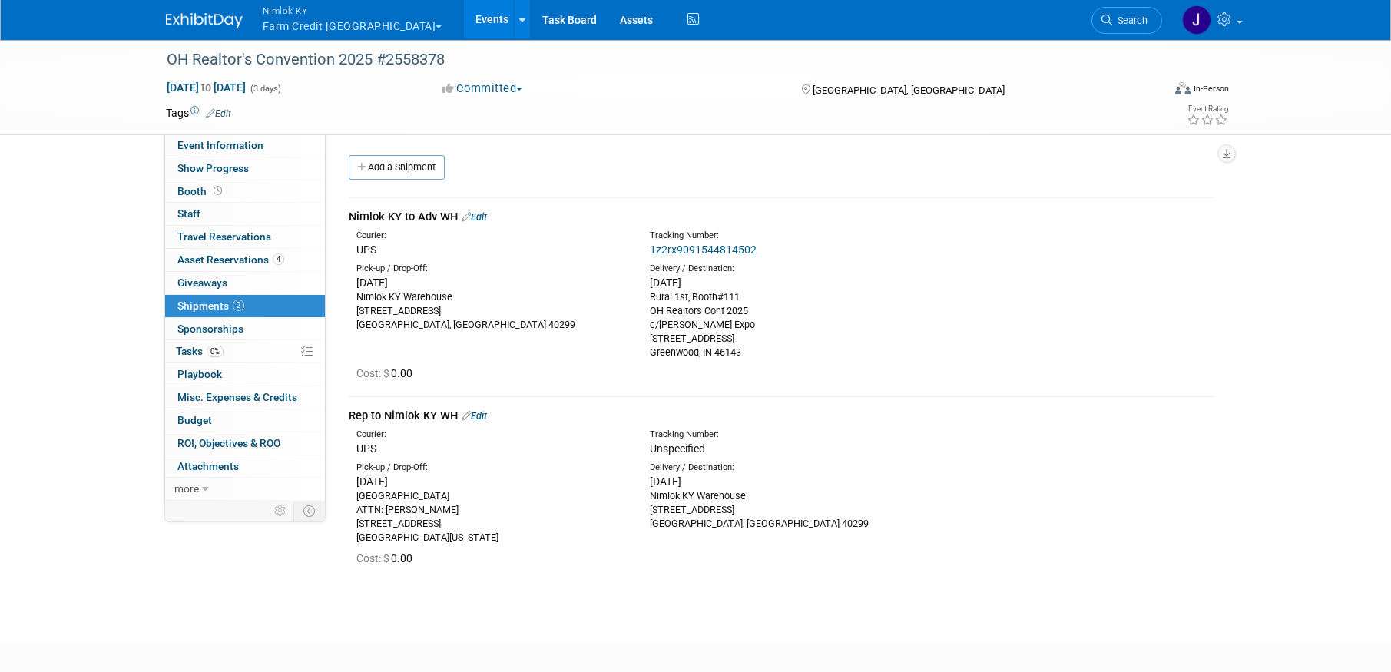
click at [909, 293] on div "Rural 1st, Booth#111 OH Realtors Conf 2025 c/o Smith Expo 1173 Airport Pkwy, St…" at bounding box center [785, 324] width 270 height 69
drag, startPoint x: 765, startPoint y: 251, endPoint x: 644, endPoint y: 255, distance: 121.4
click at [644, 255] on div "Tracking Number: 1z2rx9091544814502" at bounding box center [821, 244] width 367 height 28
copy link "1z2rx9091544814502"
click at [229, 346] on link "0% Tasks 0%" at bounding box center [245, 351] width 160 height 22
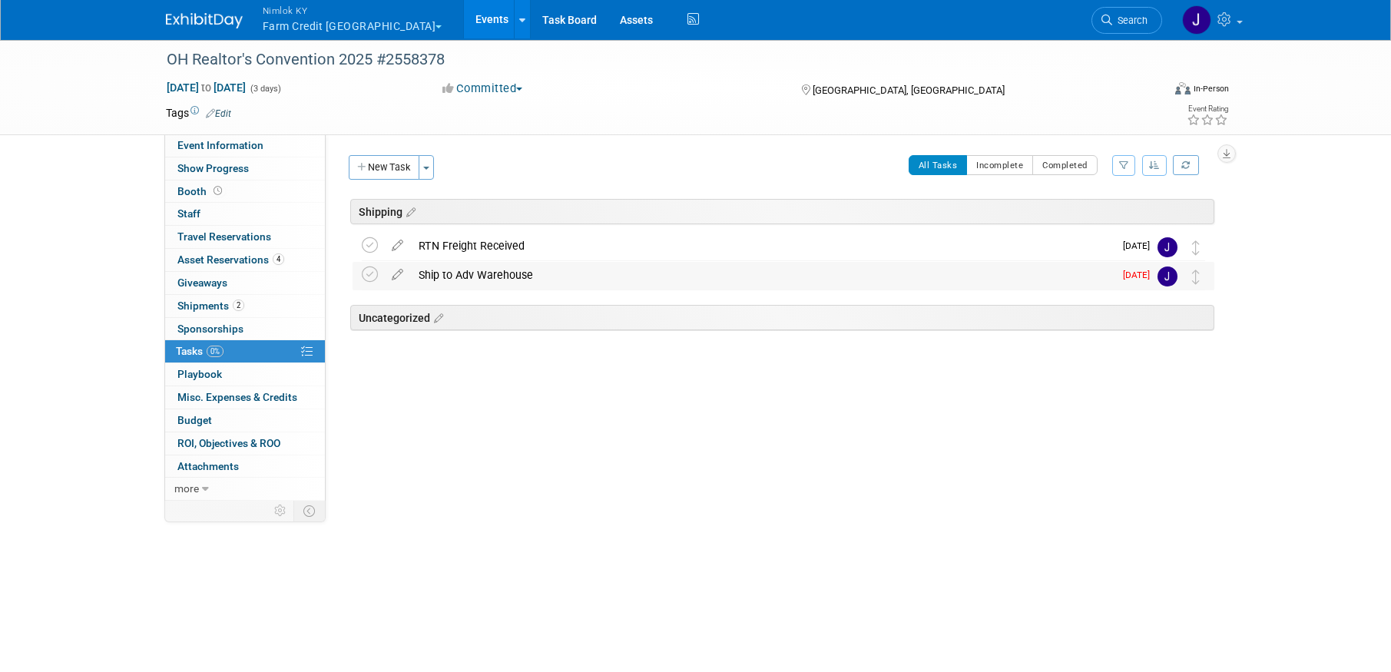
click at [471, 278] on div "Ship to Adv Warehouse" at bounding box center [762, 275] width 703 height 26
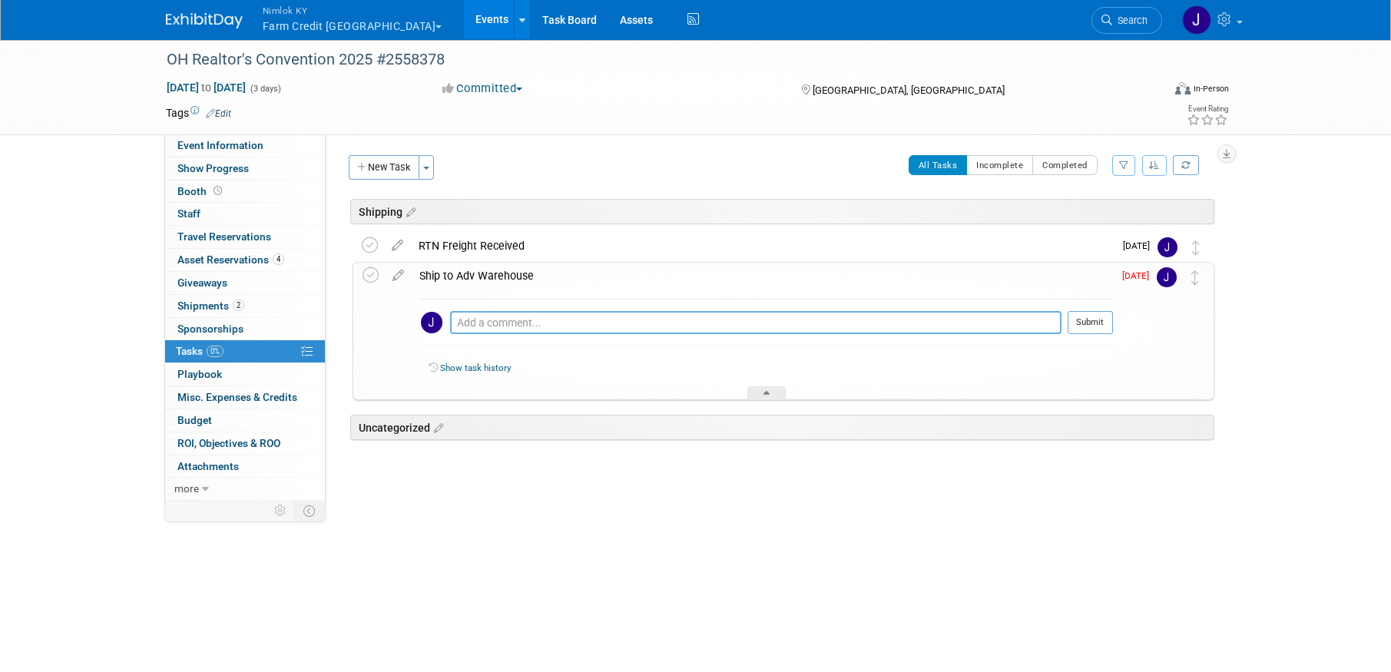
click at [508, 320] on textarea at bounding box center [755, 322] width 611 height 23
paste textarea "1z2rx9091544814502"
type textarea "1z2rx9091544814502"
click at [371, 274] on icon at bounding box center [371, 275] width 16 height 16
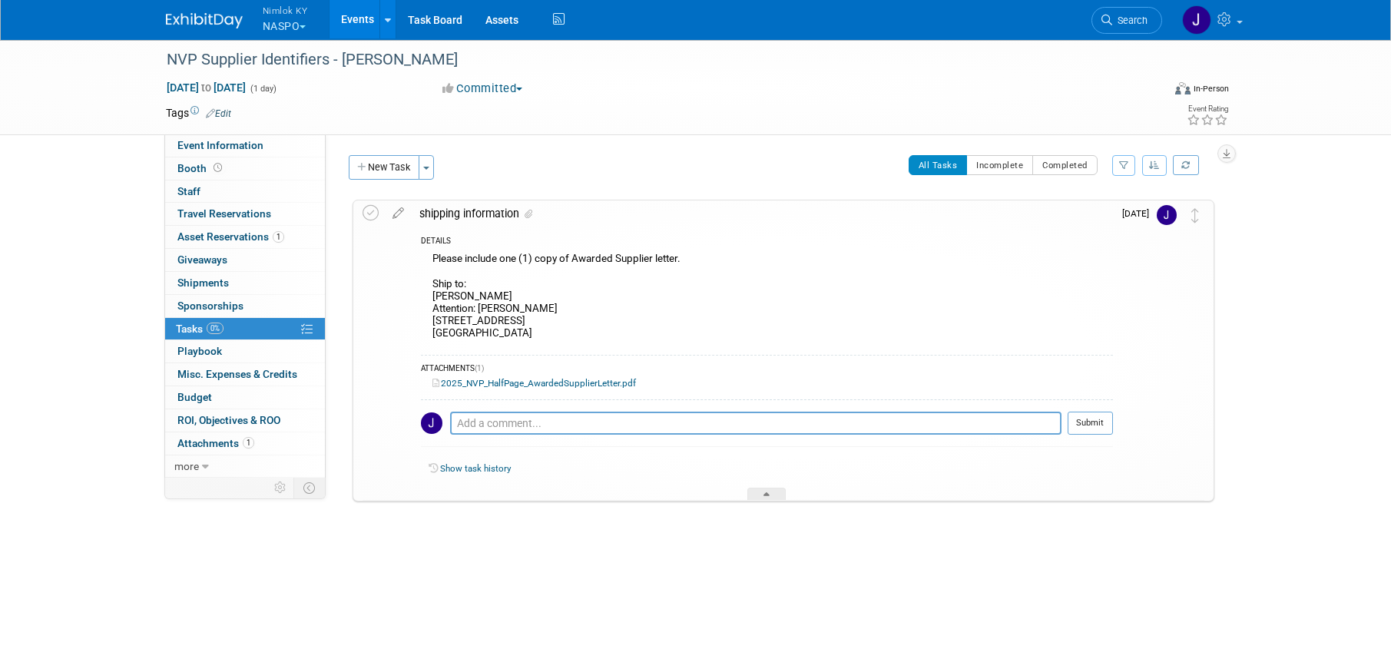
click at [359, 16] on link "Events" at bounding box center [358, 19] width 56 height 38
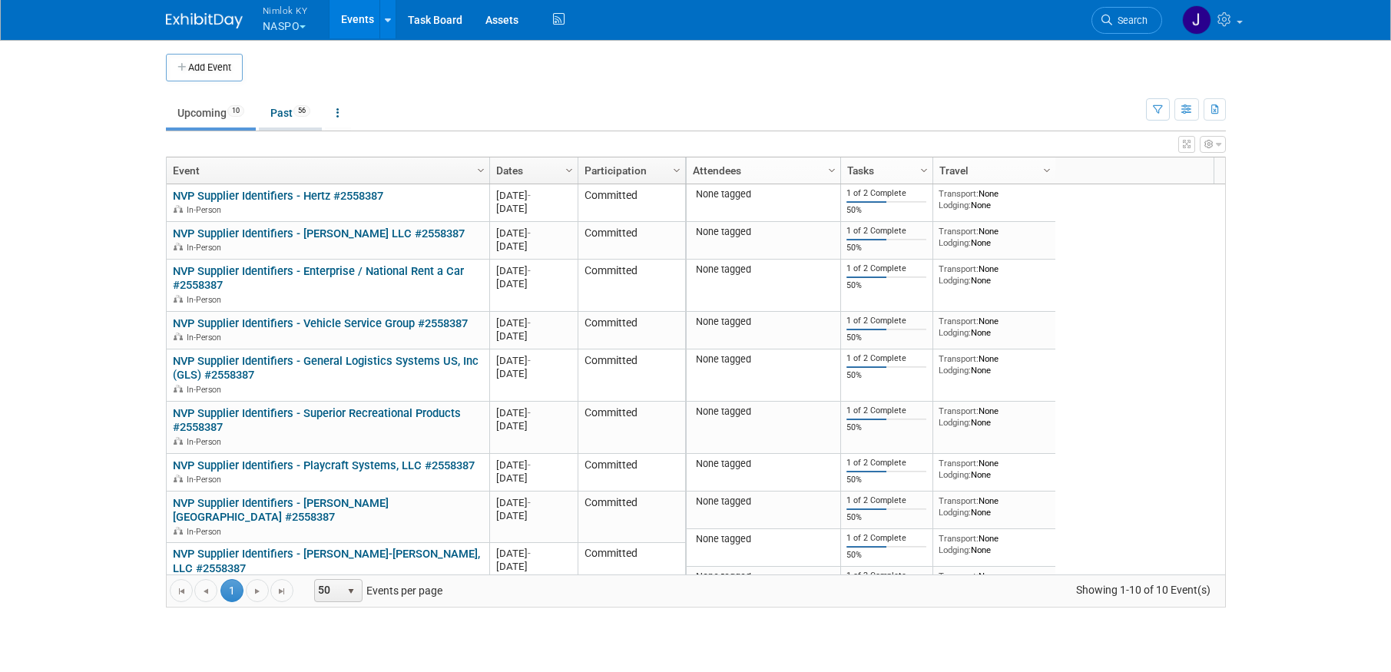
click at [290, 111] on link "Past 56" at bounding box center [290, 112] width 63 height 29
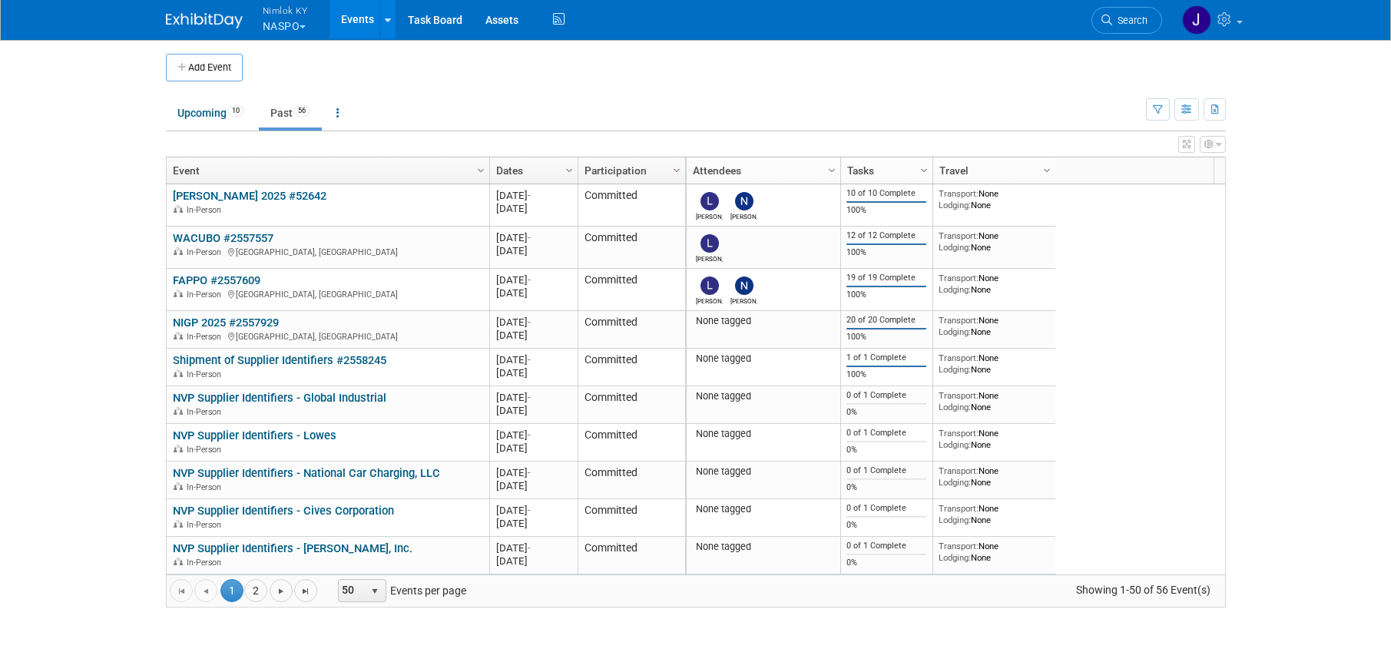
click at [300, 28] on button "Nimlok KY NASPO" at bounding box center [294, 20] width 66 height 40
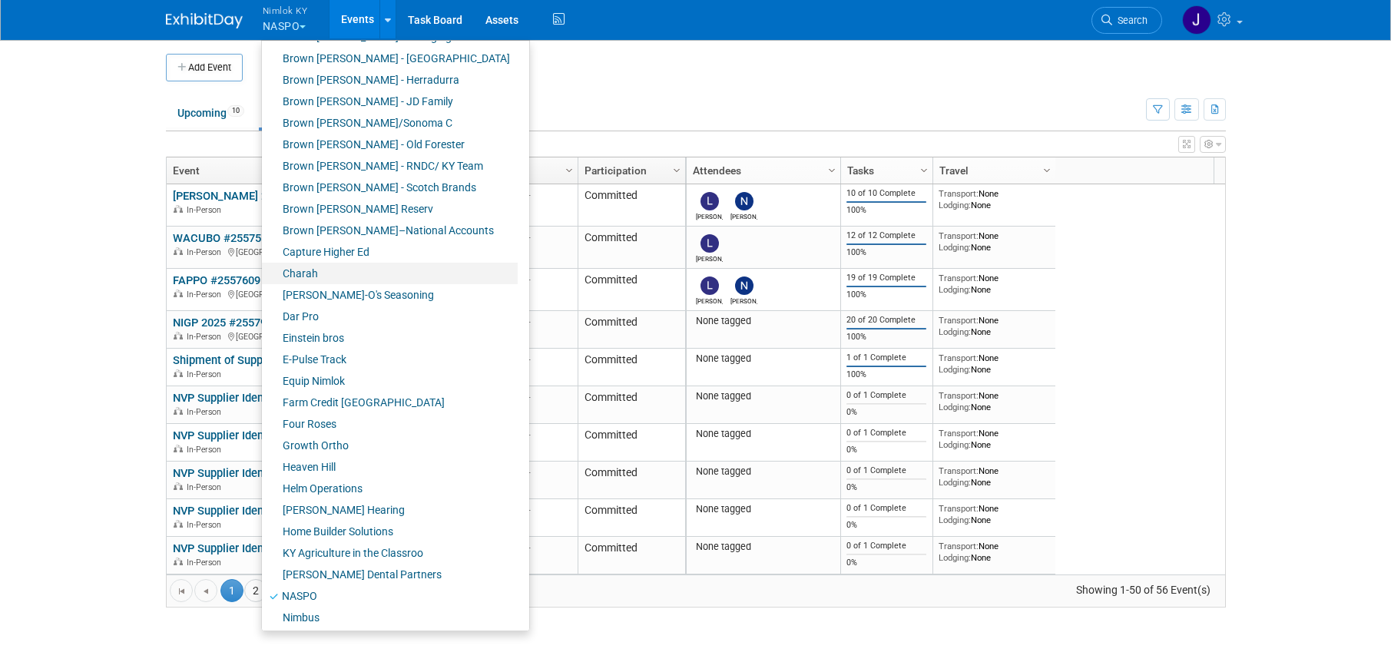
scroll to position [196, 0]
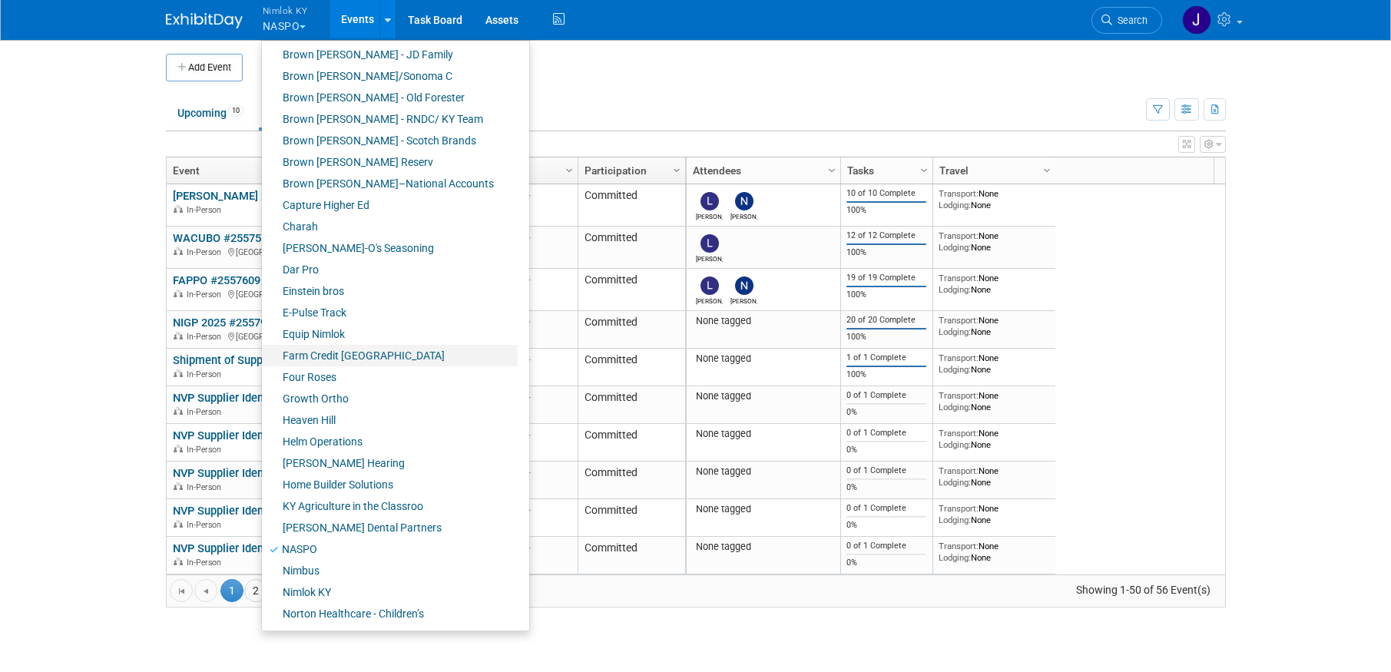
click at [376, 359] on link "Farm Credit [GEOGRAPHIC_DATA]" at bounding box center [390, 356] width 256 height 22
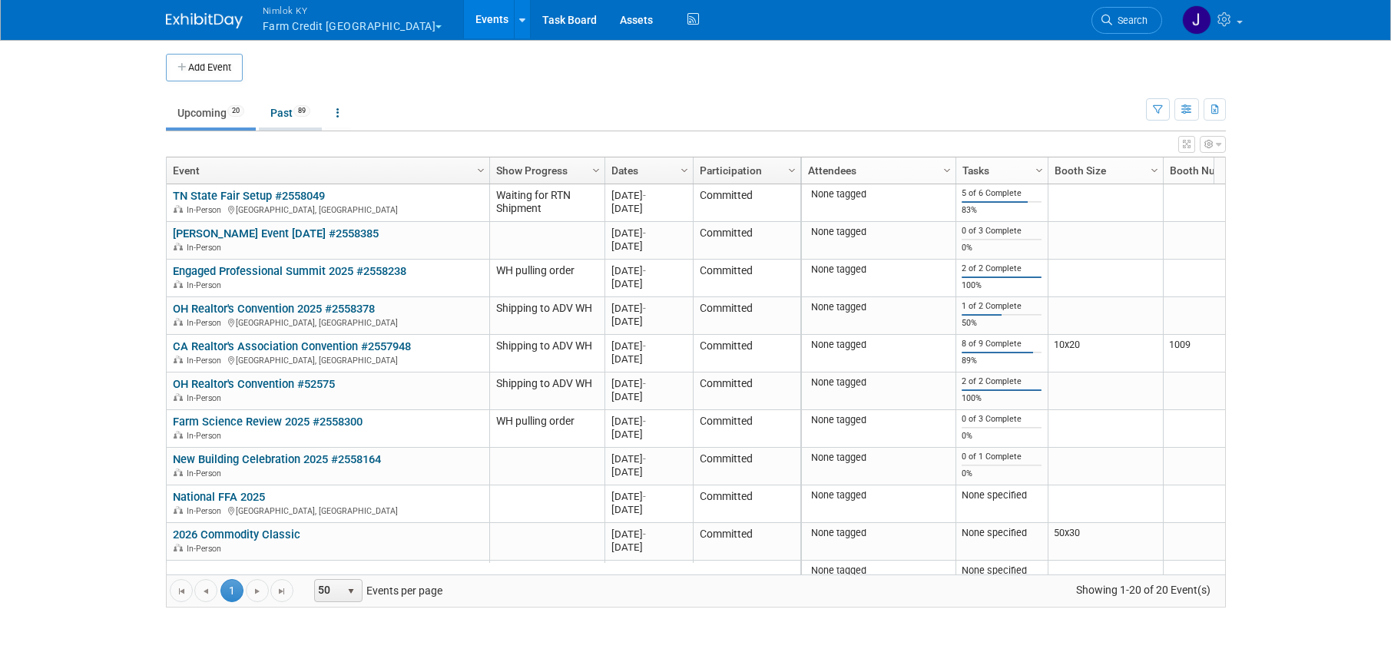
click at [296, 109] on link "Past 89" at bounding box center [290, 112] width 63 height 29
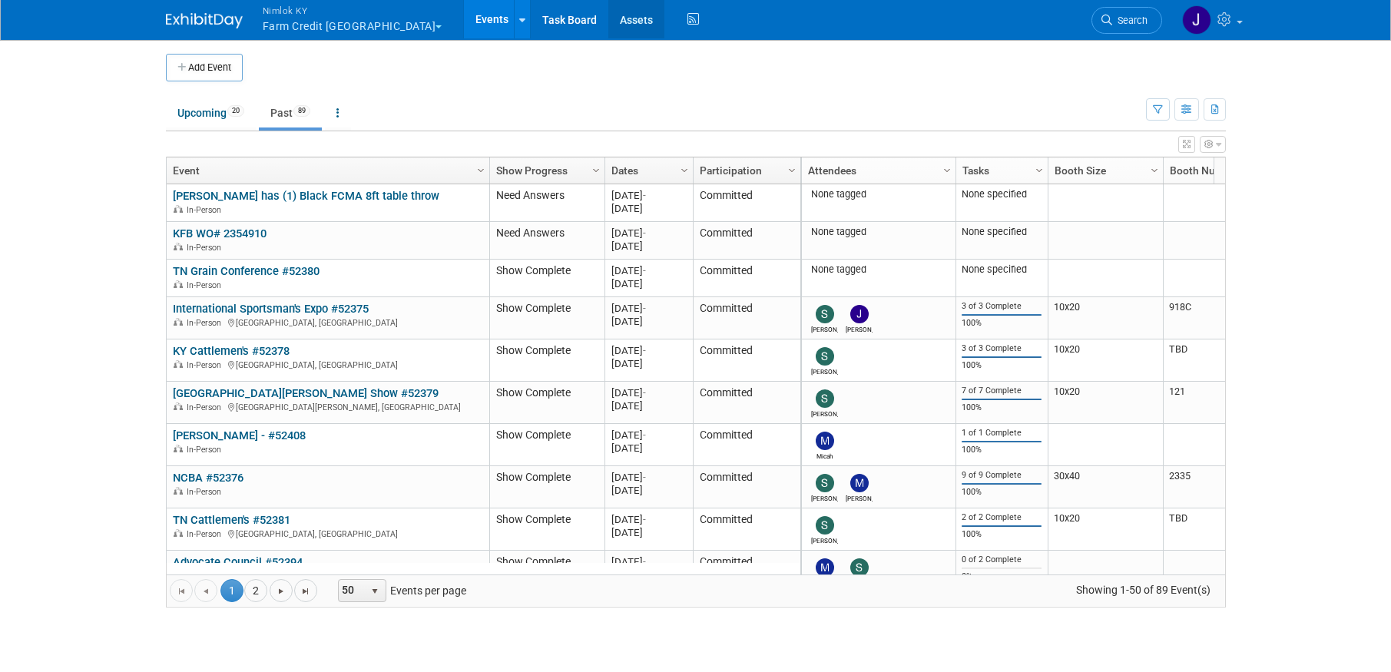
click at [608, 23] on link "Assets" at bounding box center [636, 19] width 56 height 38
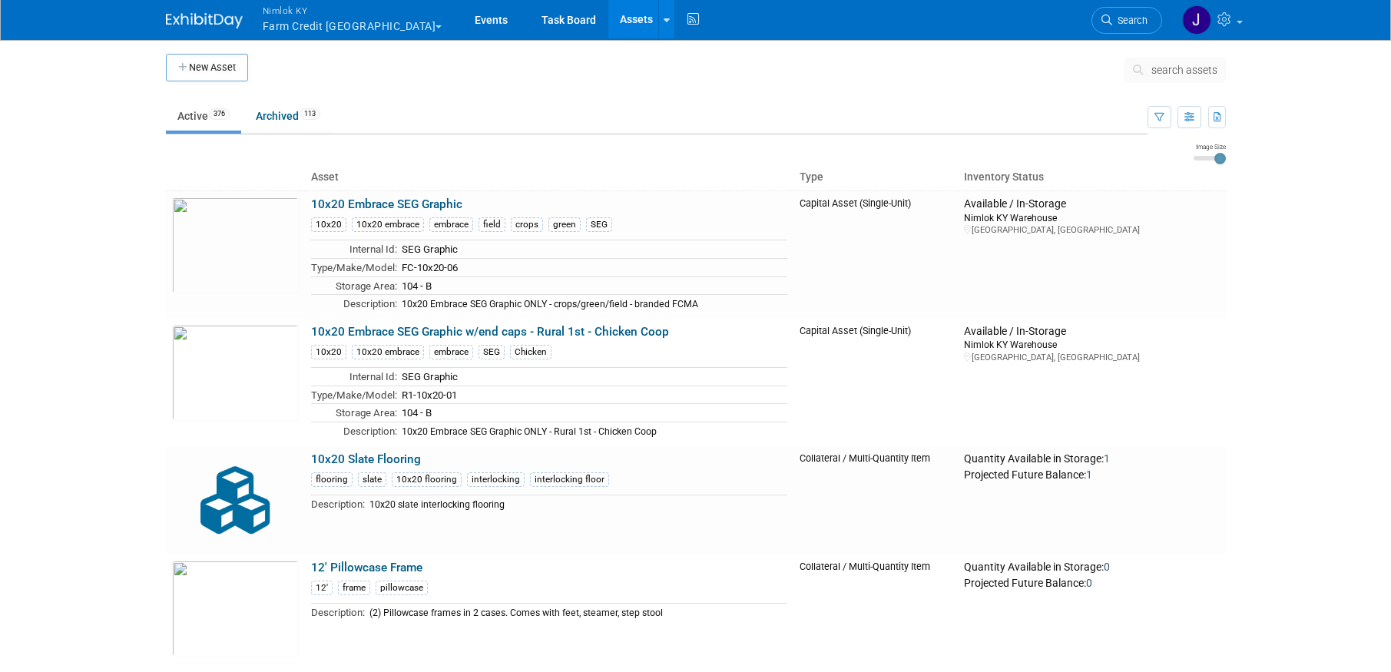
click at [1185, 67] on span "search assets" at bounding box center [1184, 70] width 66 height 12
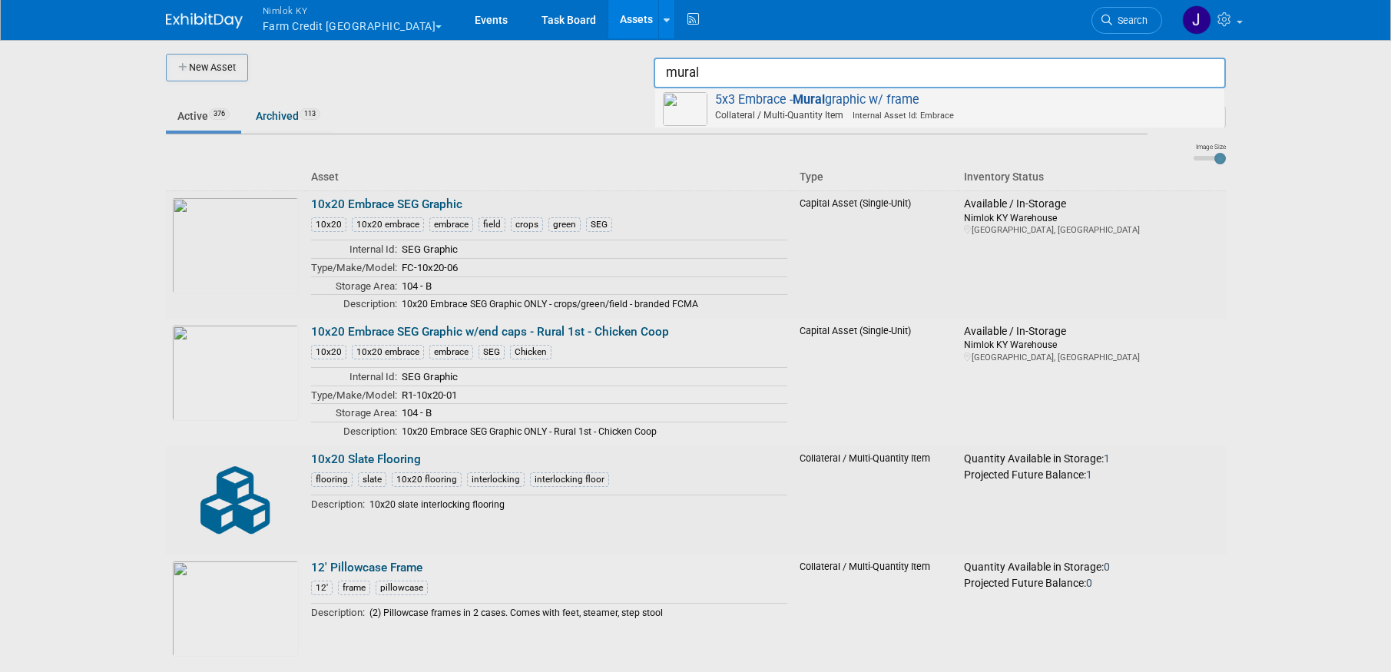
click at [1049, 105] on span "5x3 Embrace - Mural graphic w/ frame Collateral / Multi-Quantity Item Internal …" at bounding box center [940, 107] width 554 height 31
type input "5x3 Embrace - Mural graphic w/ frame"
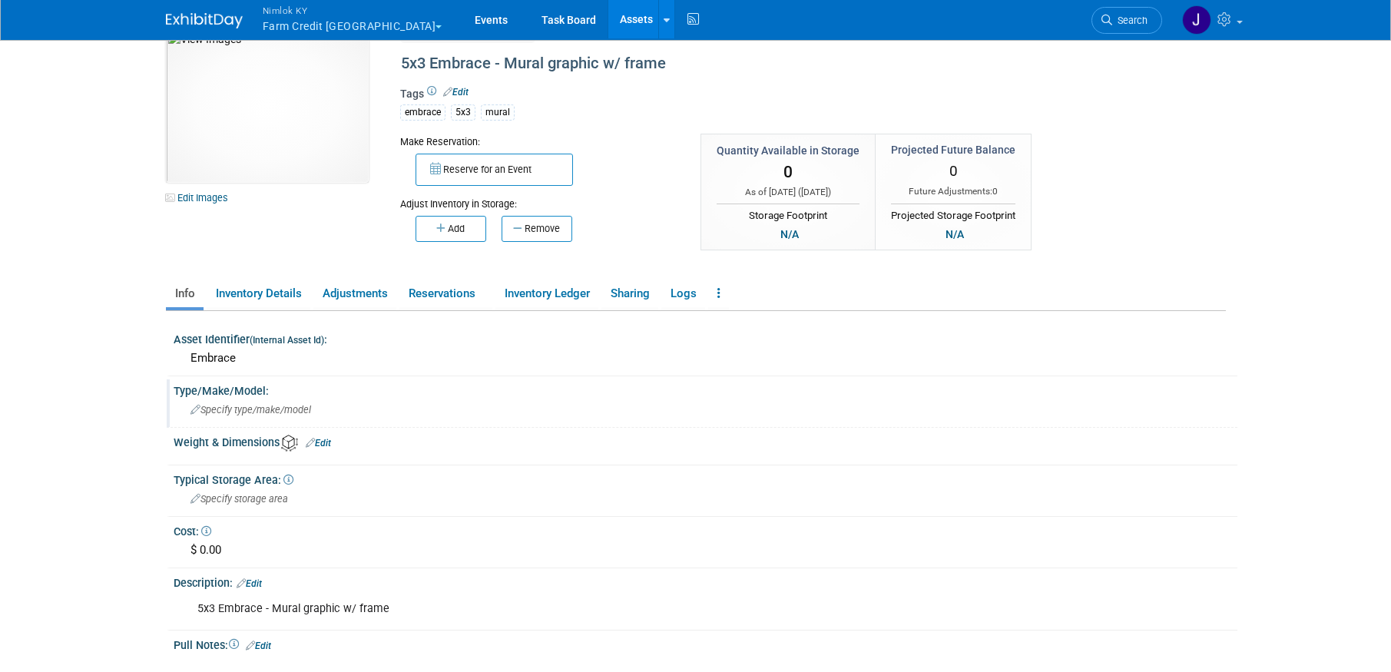
scroll to position [56, 0]
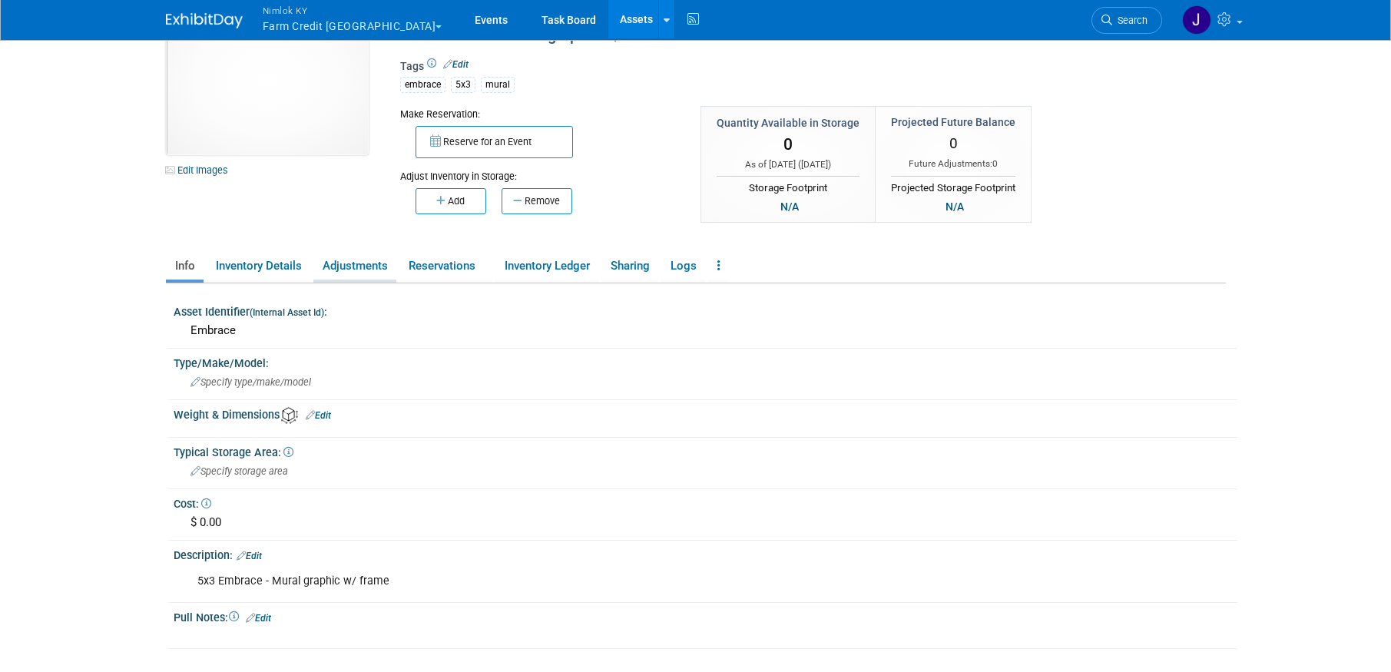
drag, startPoint x: 359, startPoint y: 261, endPoint x: 368, endPoint y: 260, distance: 8.5
click at [360, 261] on link "Adjustments" at bounding box center [354, 266] width 83 height 27
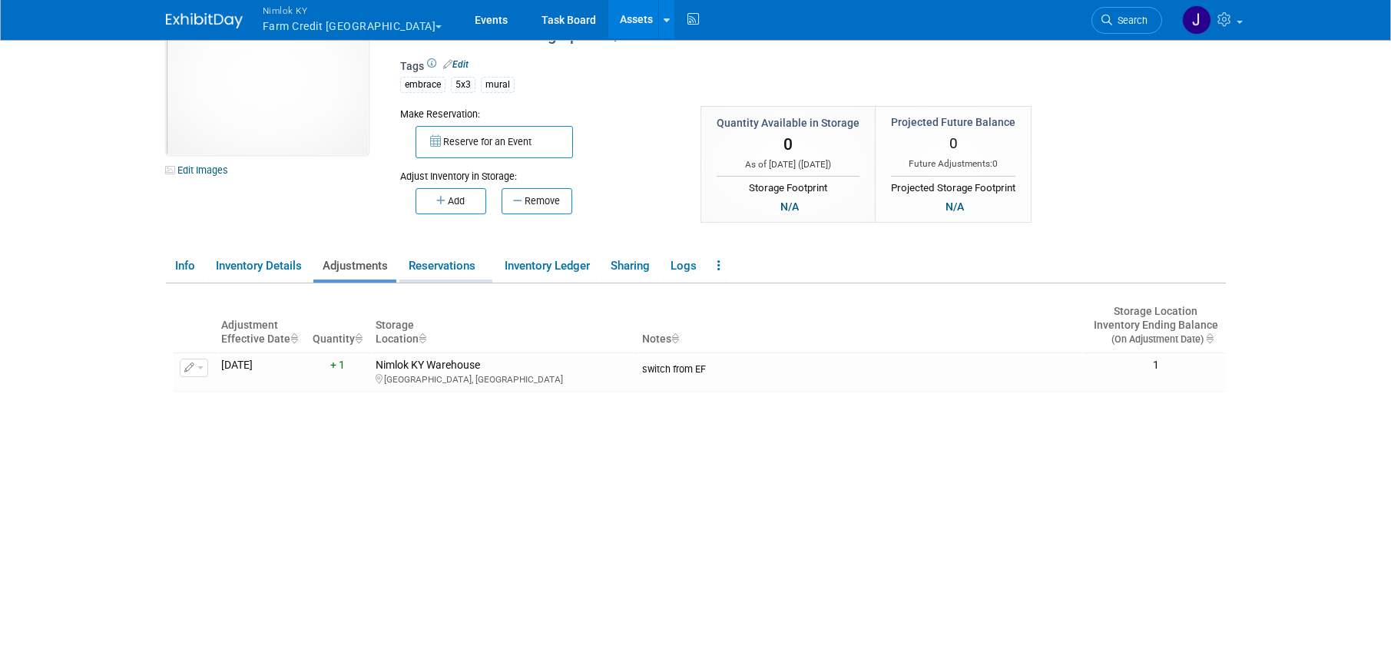
click at [438, 261] on link "Reservations" at bounding box center [445, 266] width 93 height 27
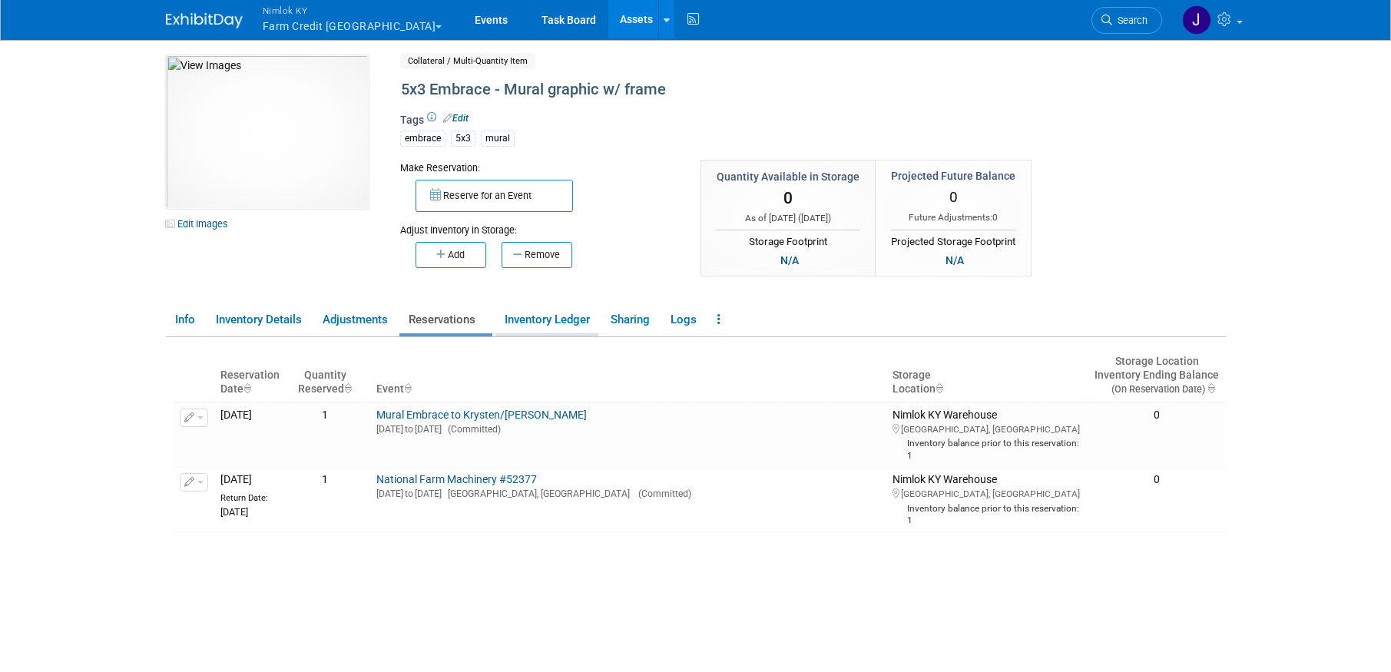
scroll to position [0, 0]
click at [550, 417] on link "Mural Embrace to Krysten/[PERSON_NAME]" at bounding box center [481, 417] width 210 height 12
click at [512, 414] on link "Mural Embrace to Krysten/[PERSON_NAME]" at bounding box center [481, 417] width 210 height 12
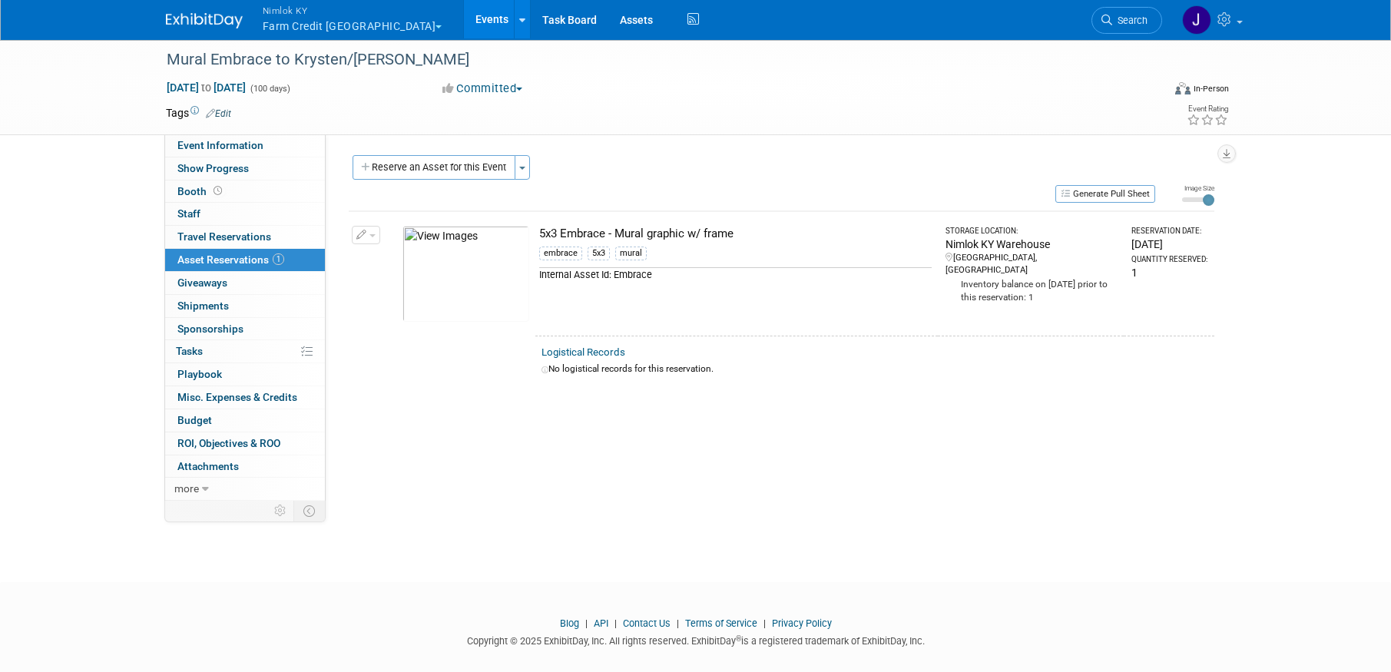
click at [373, 232] on button "button" at bounding box center [366, 235] width 28 height 18
click at [405, 289] on button "Manage Logistical Records" at bounding box center [442, 283] width 165 height 21
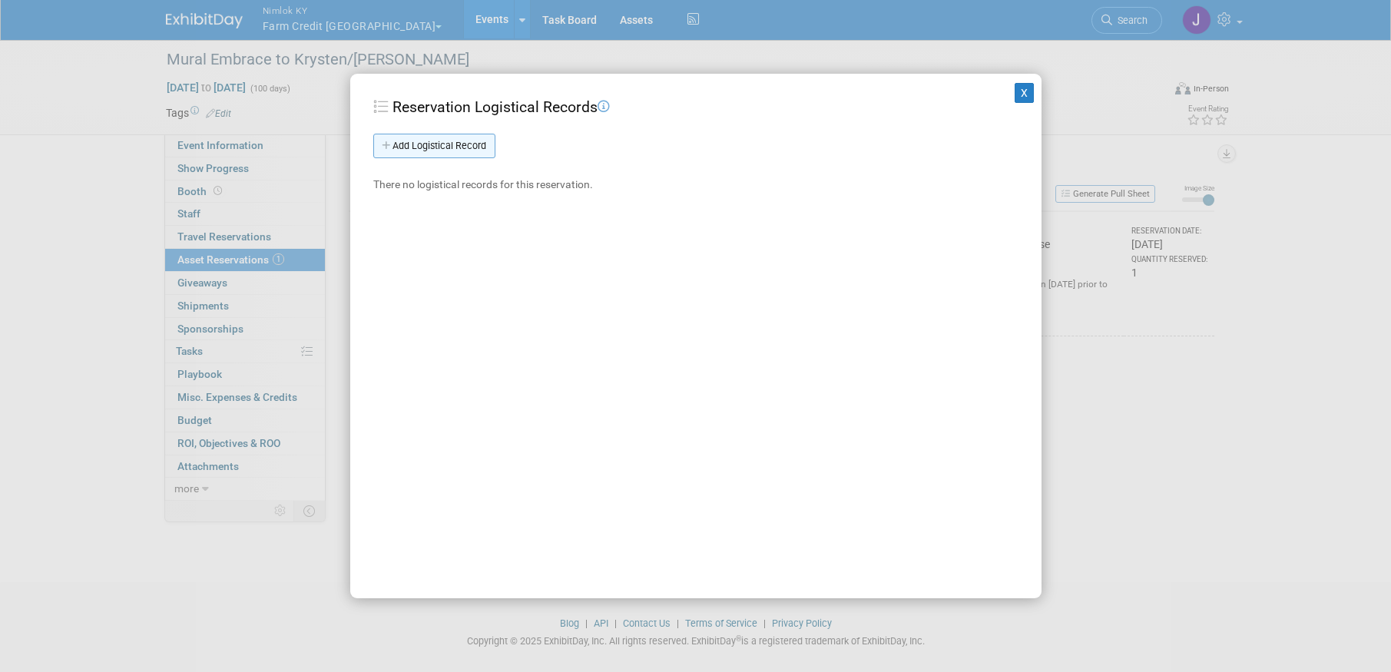
click at [469, 142] on link "Add Logistical Record" at bounding box center [434, 146] width 122 height 25
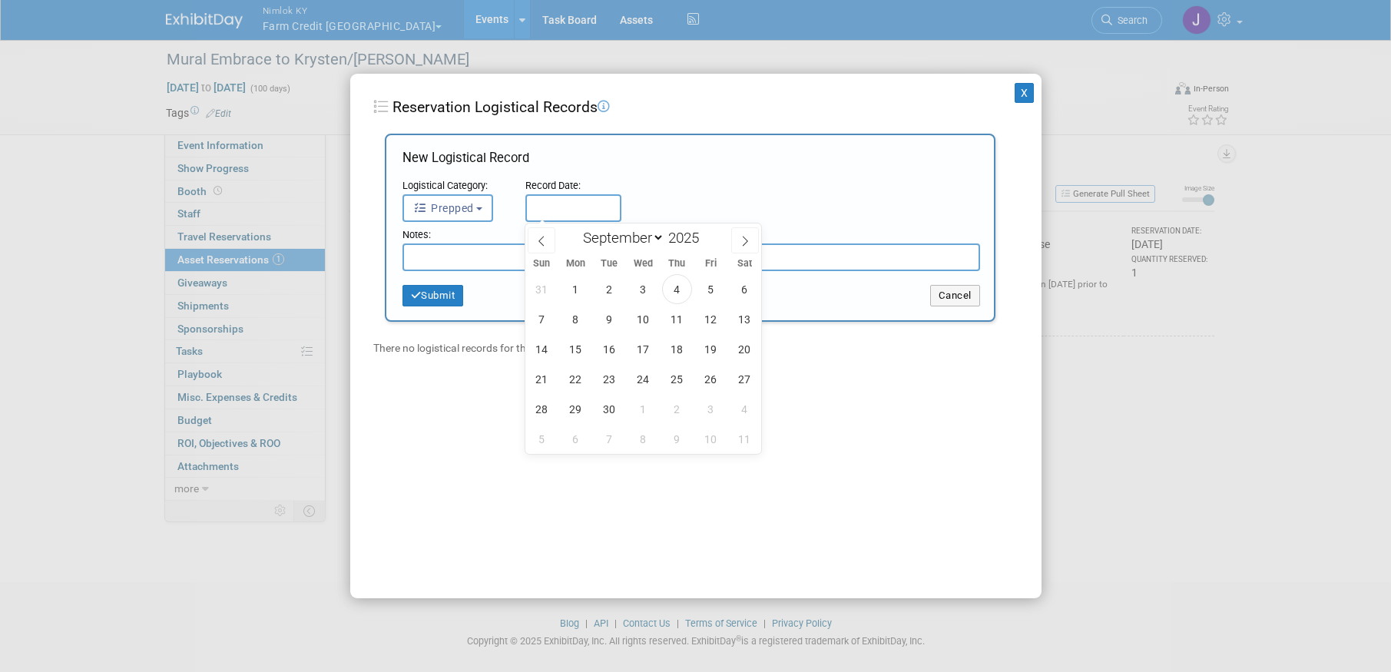
click at [584, 202] on input "text" at bounding box center [573, 208] width 96 height 28
click at [675, 291] on span "4" at bounding box center [677, 289] width 30 height 30
type input "[DATE]"
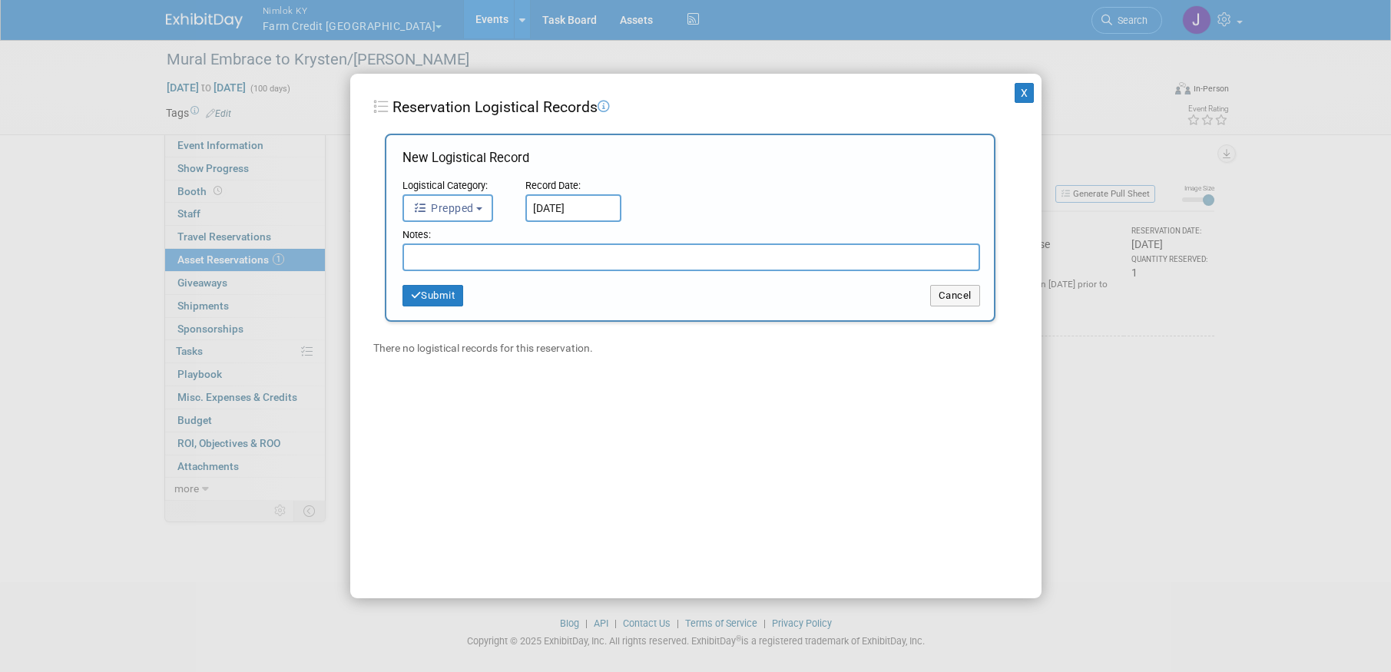
click at [644, 255] on input "text" at bounding box center [692, 258] width 578 height 28
type input "Never RTN from #52389 -JD"
click at [445, 290] on button "Submit" at bounding box center [433, 296] width 61 height 22
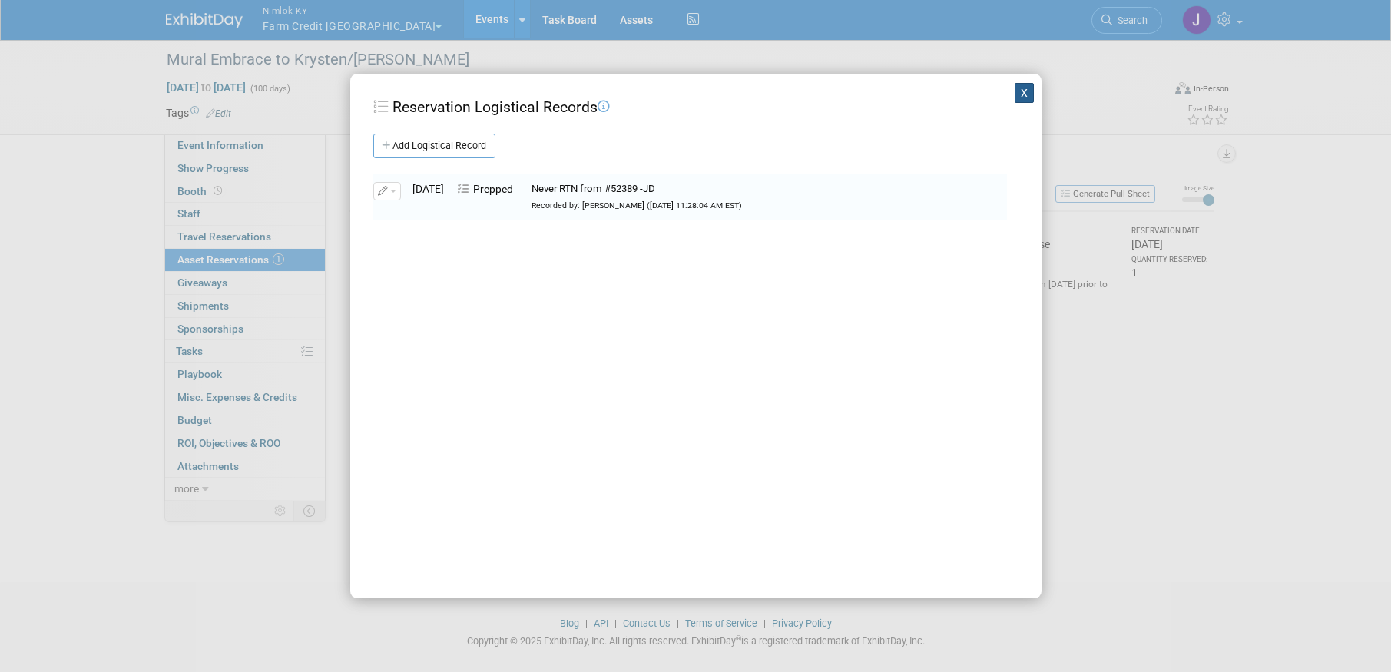
click at [1016, 95] on button "X" at bounding box center [1025, 93] width 20 height 20
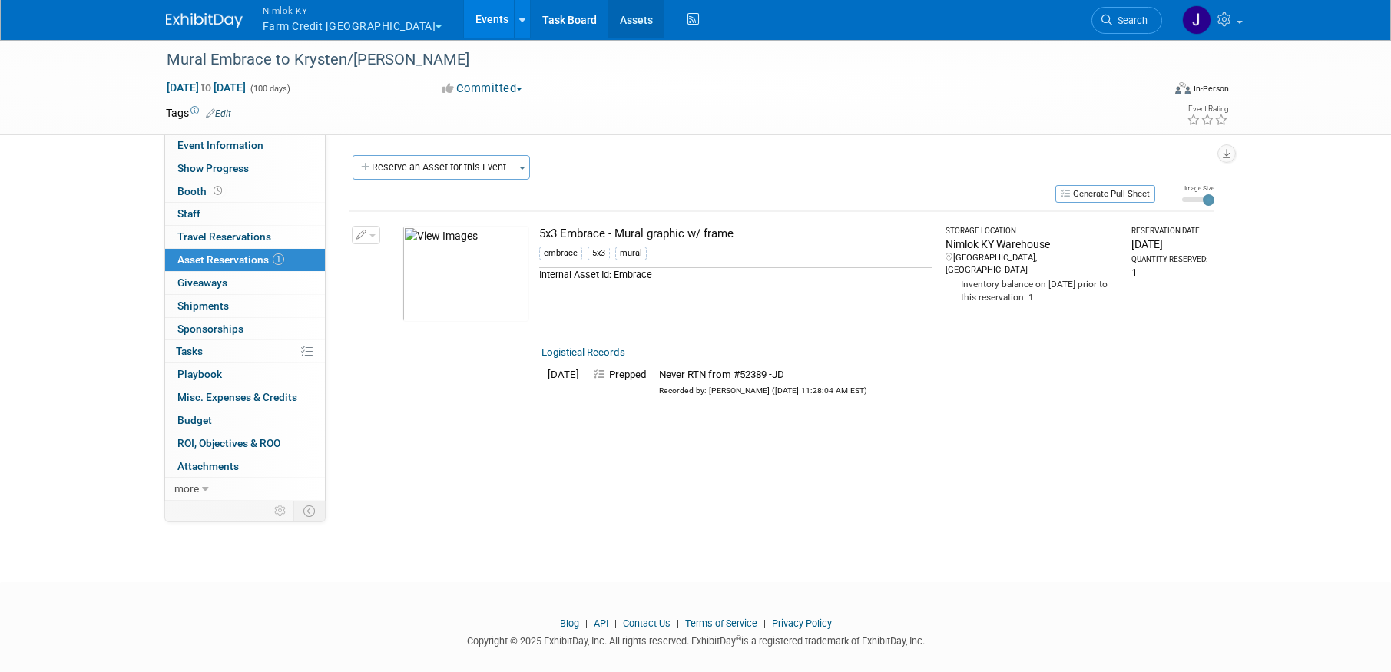
click at [608, 22] on link "Assets" at bounding box center [636, 19] width 56 height 38
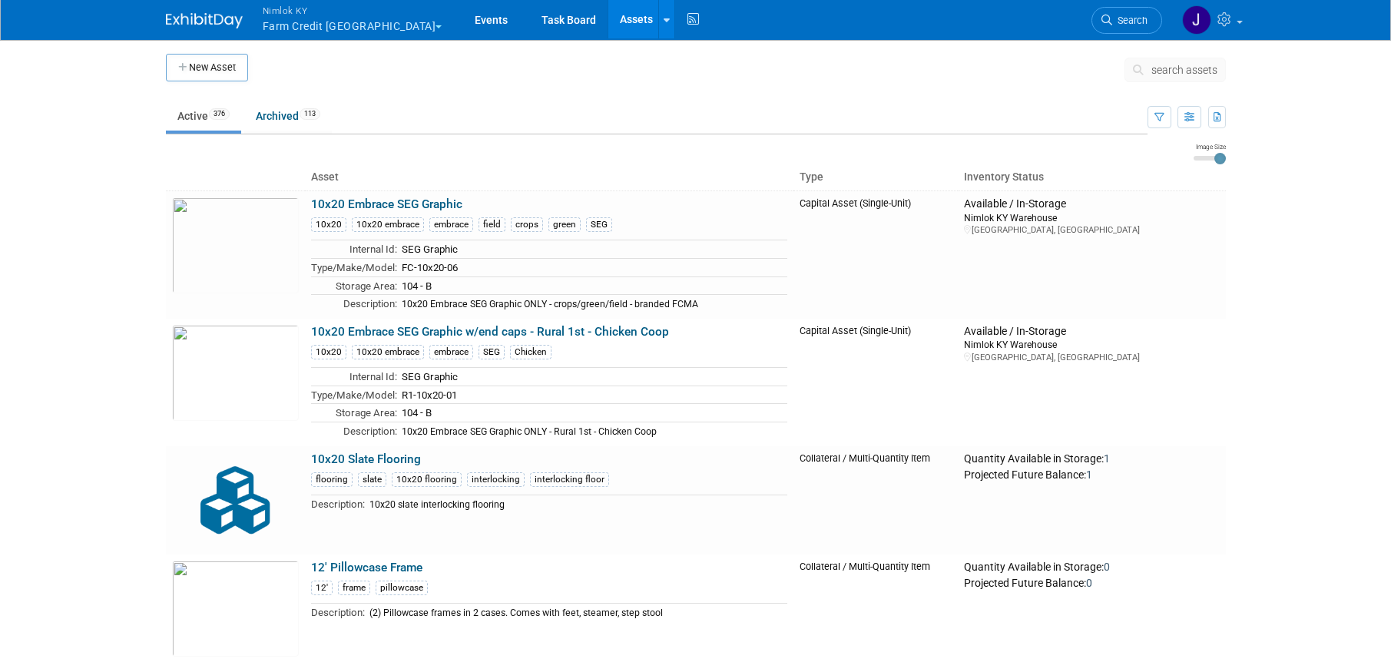
click at [1174, 68] on span "search assets" at bounding box center [1184, 70] width 66 height 12
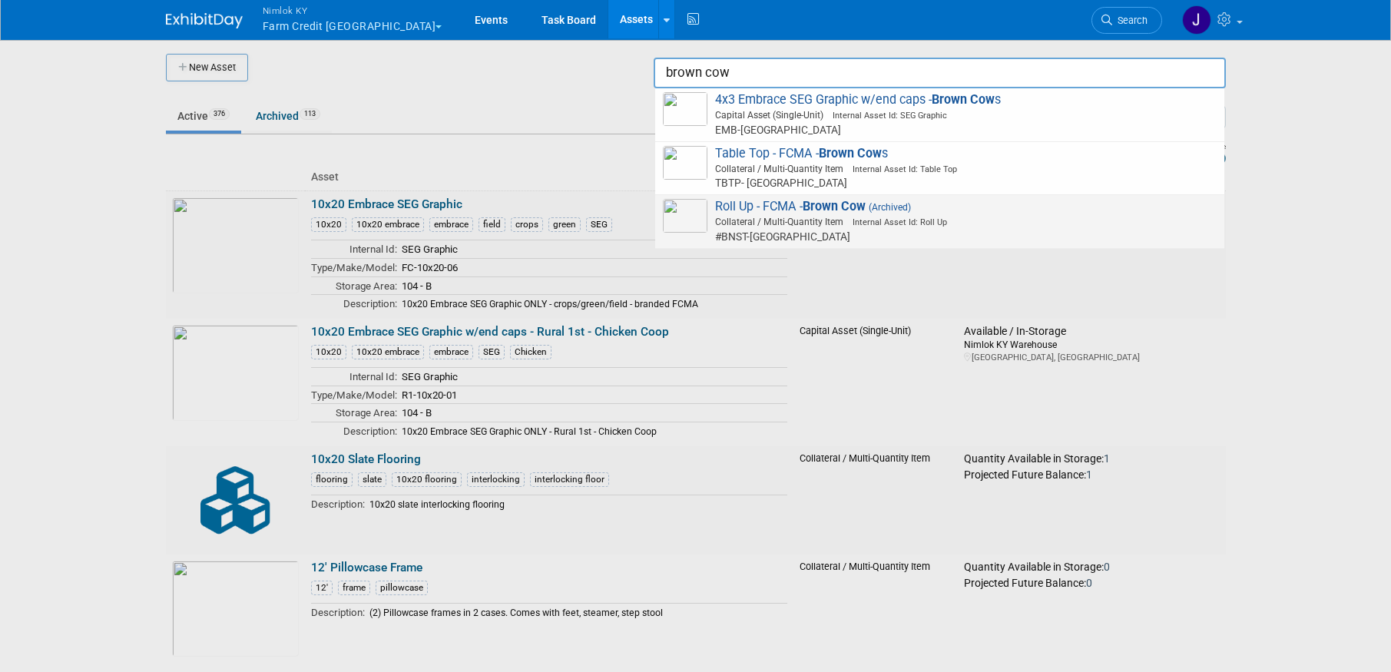
click at [976, 227] on span "Collateral / Multi-Quantity Item Internal Asset Id: Roll Up" at bounding box center [942, 222] width 549 height 14
type input "Roll Up - FCMA - Brown Cow"
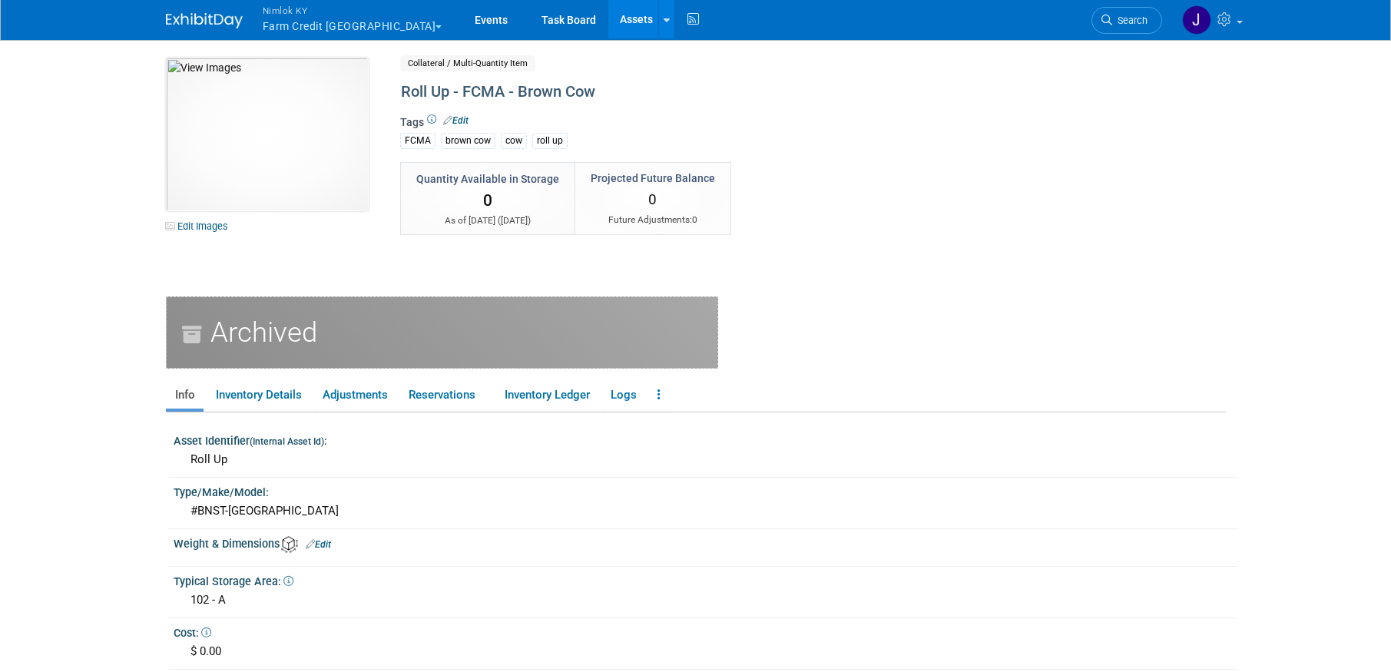
click at [608, 15] on link "Assets" at bounding box center [636, 19] width 56 height 38
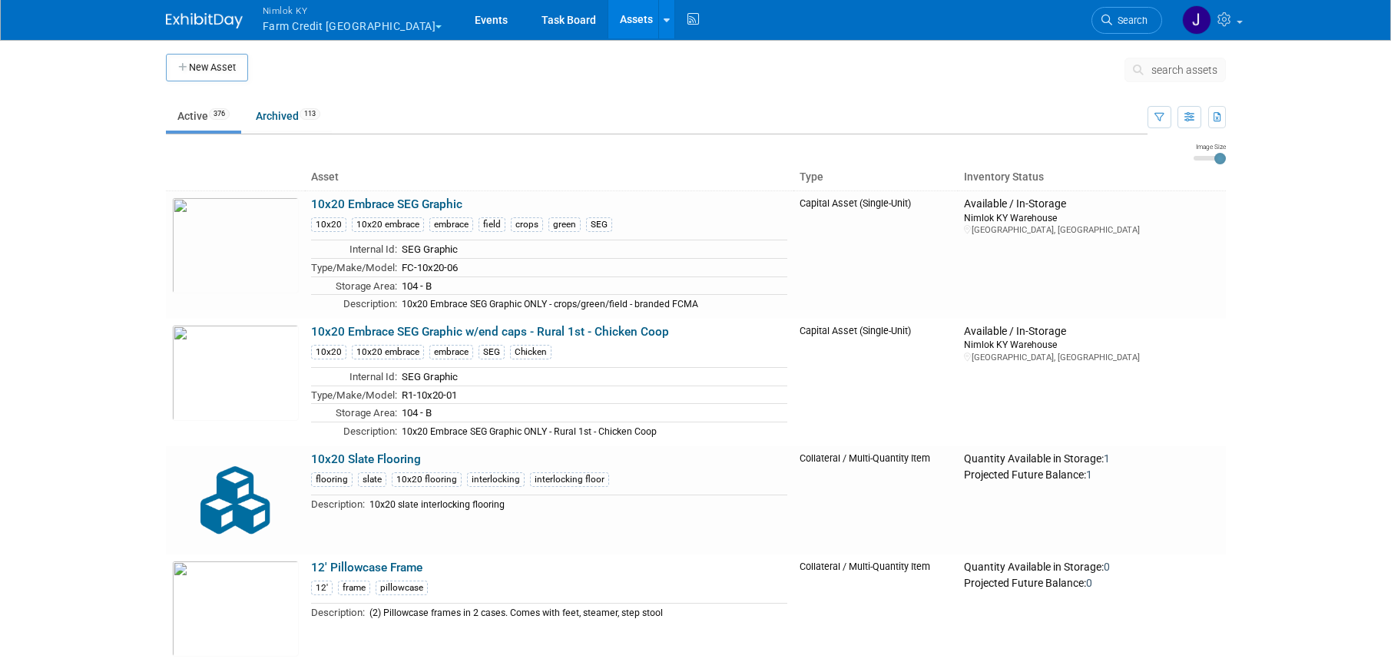
click at [1175, 72] on span "search assets" at bounding box center [1184, 70] width 66 height 12
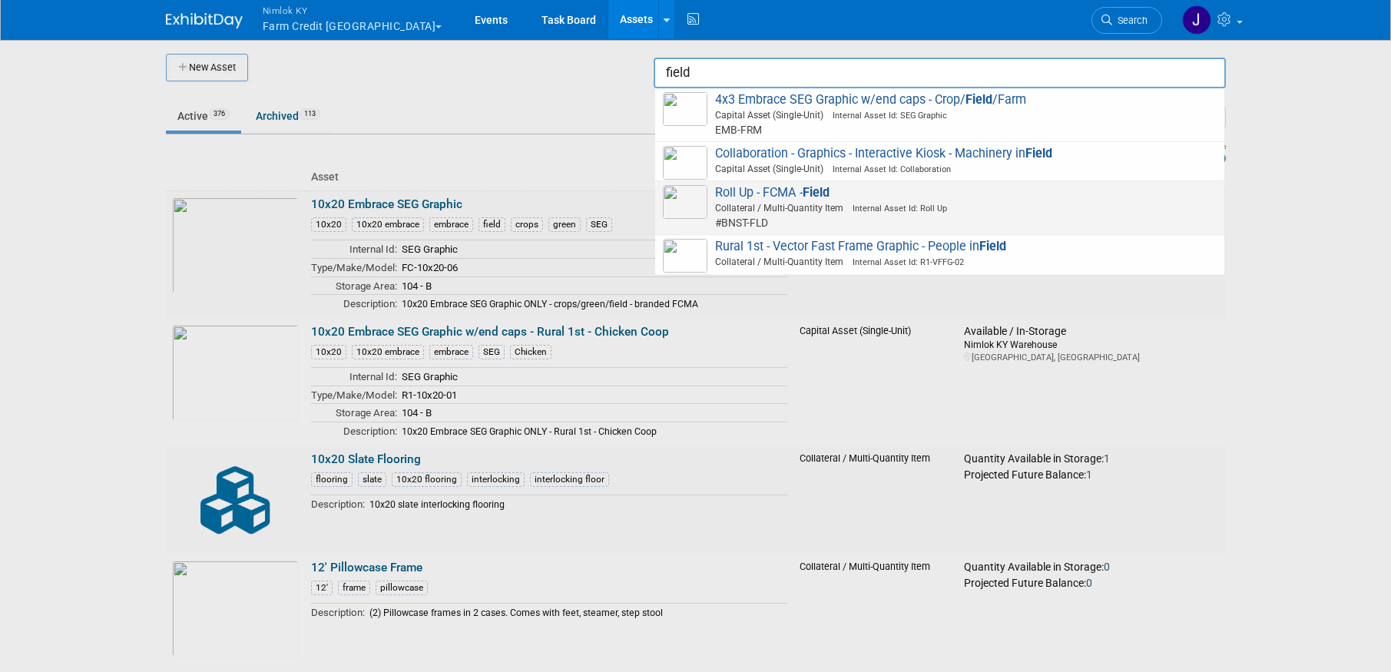
click at [785, 207] on span "Collateral / Multi-Quantity Item Internal Asset Id: Roll Up" at bounding box center [942, 208] width 549 height 14
type input "Roll Up - FCMA - Field"
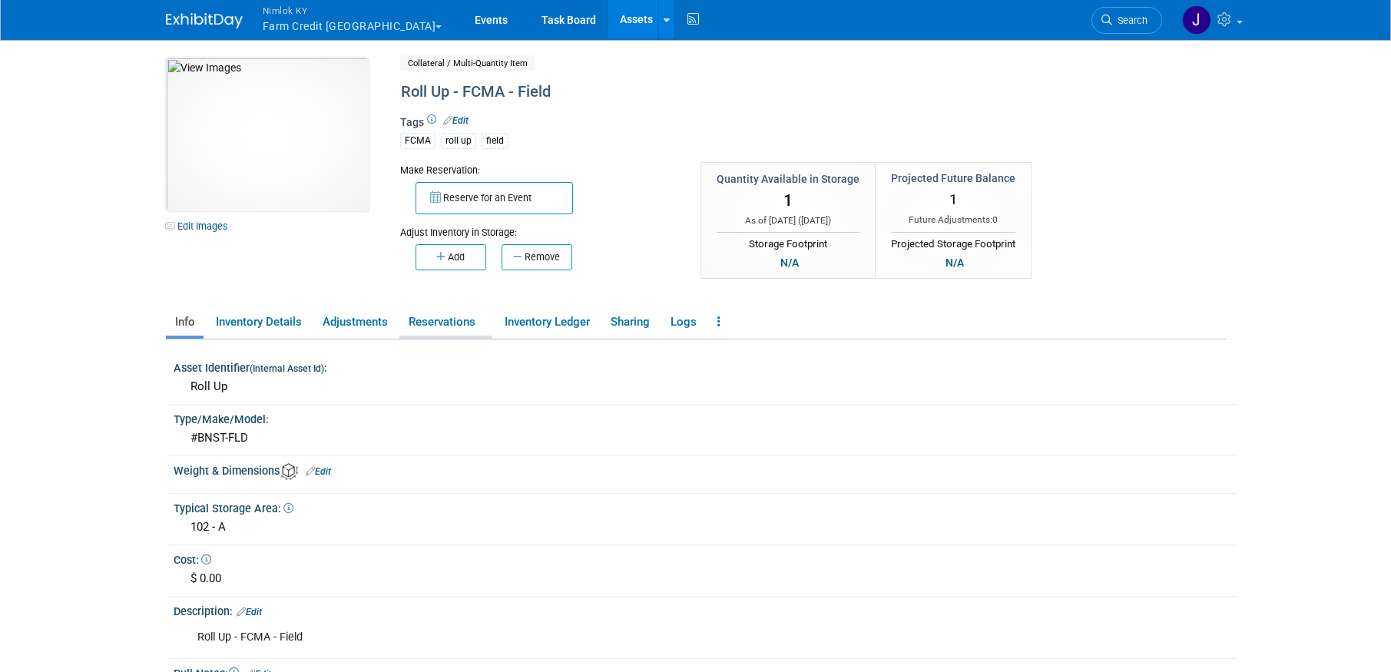
click at [430, 315] on link "Reservations" at bounding box center [445, 322] width 93 height 27
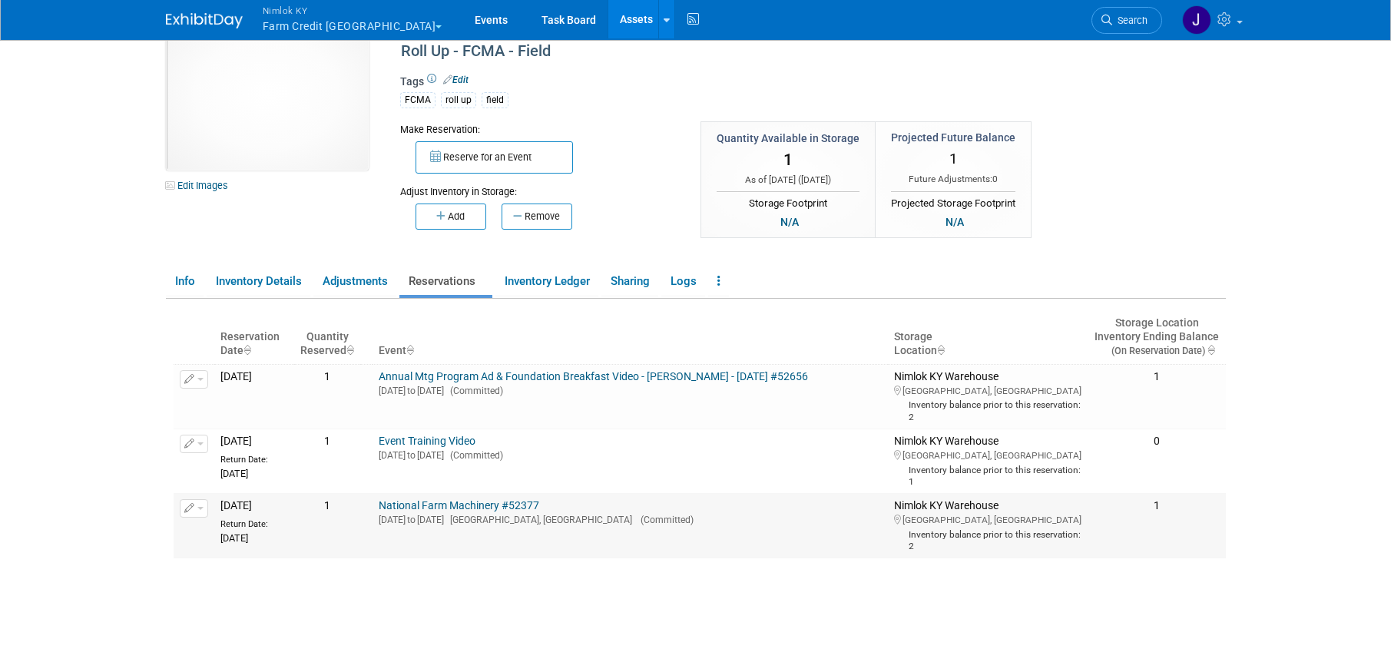
scroll to position [58, 0]
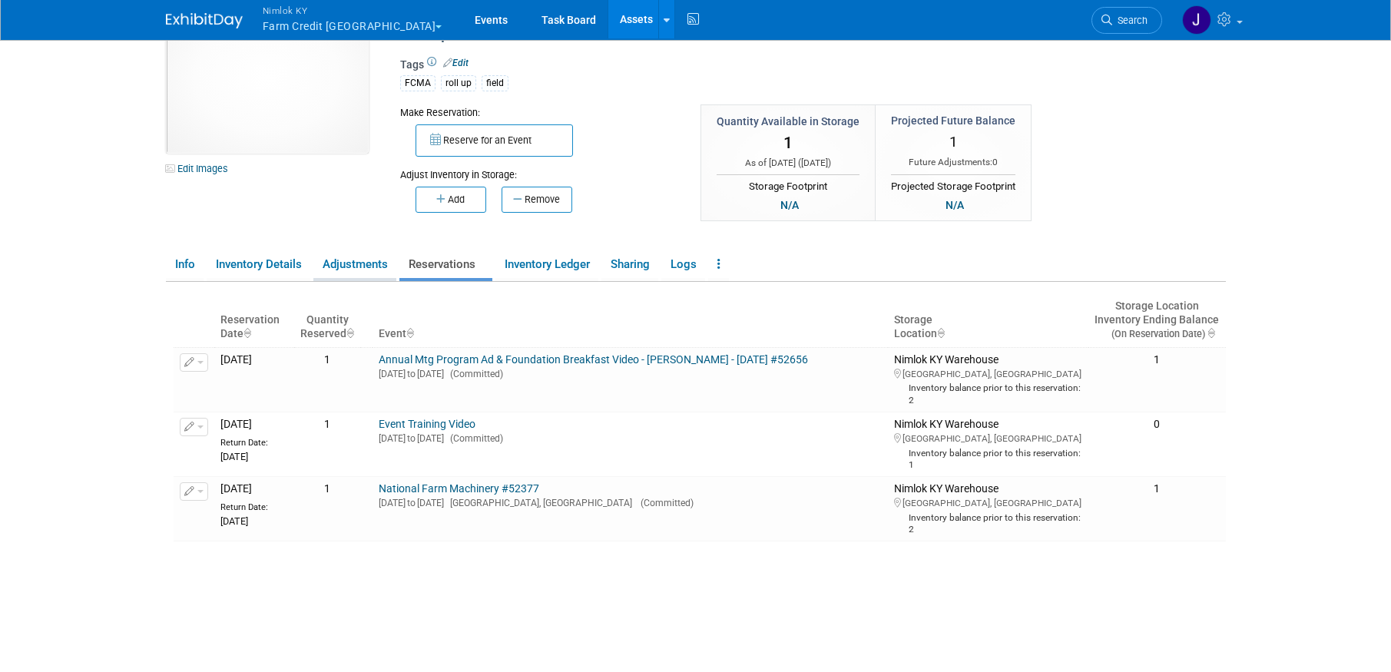
click at [358, 260] on link "Adjustments" at bounding box center [354, 264] width 83 height 27
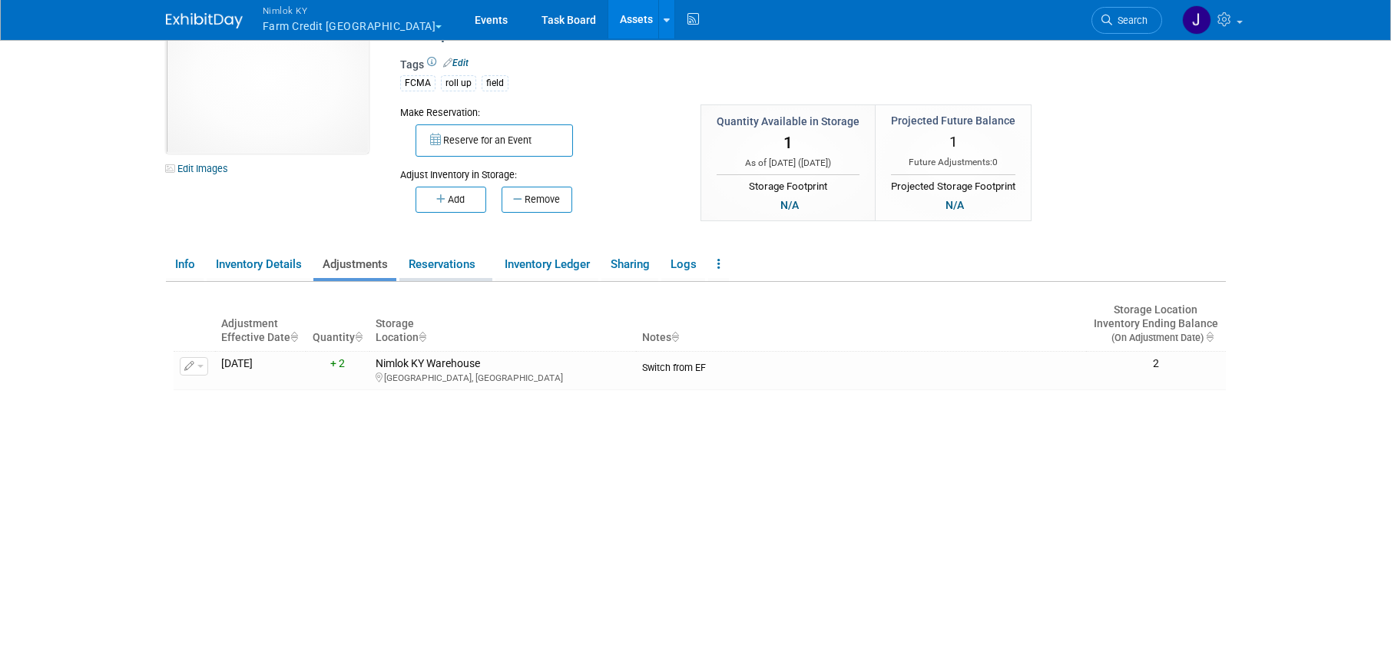
click at [463, 264] on link "Reservations" at bounding box center [445, 264] width 93 height 27
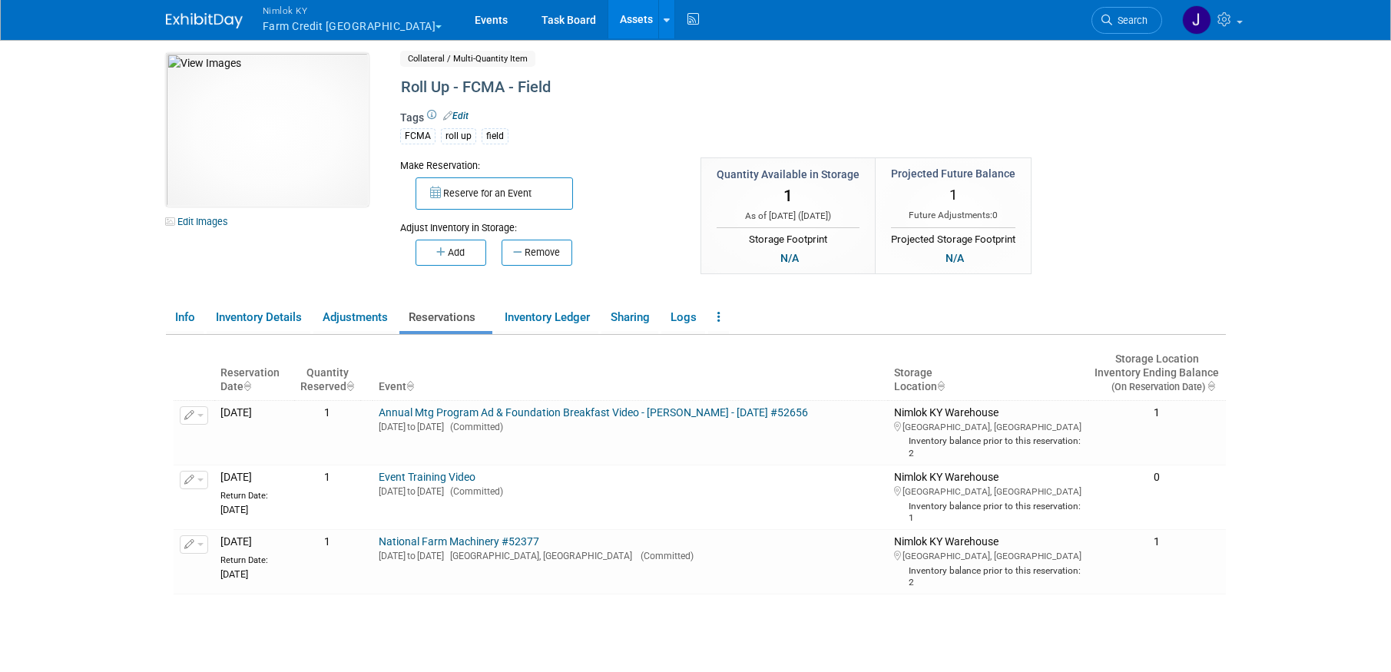
scroll to position [0, 0]
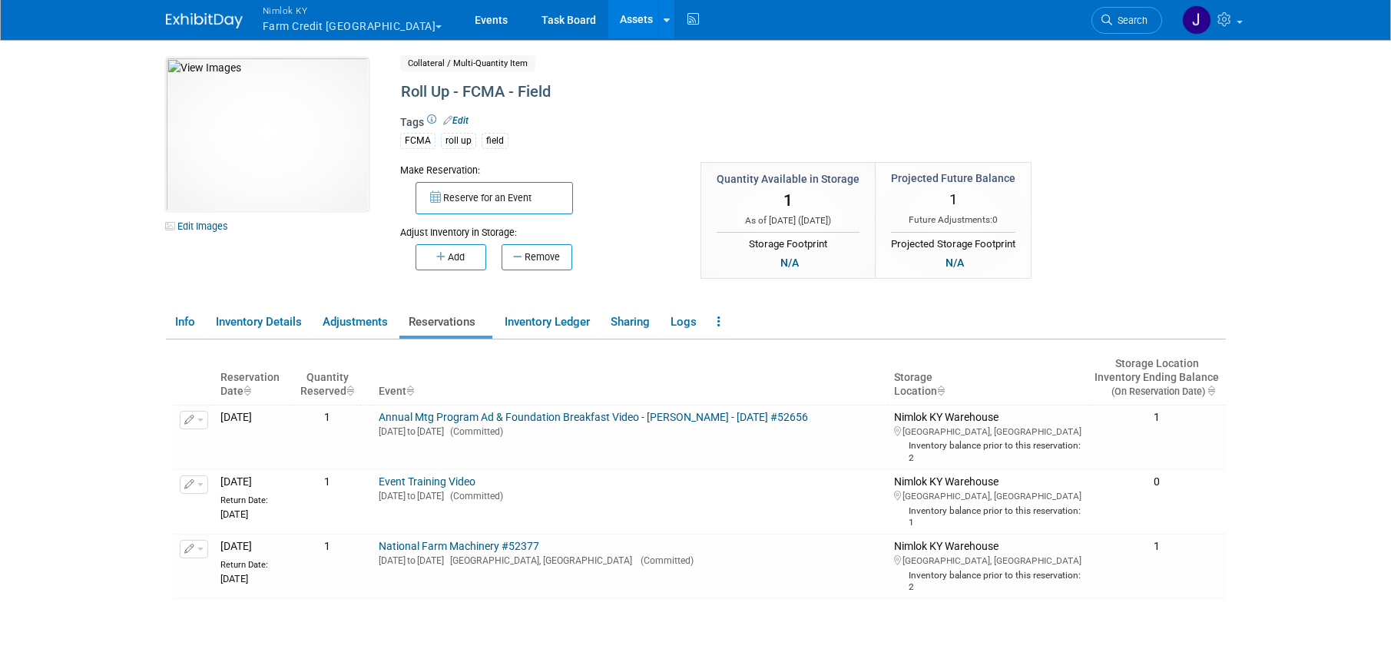
click at [608, 26] on link "Assets" at bounding box center [636, 19] width 56 height 38
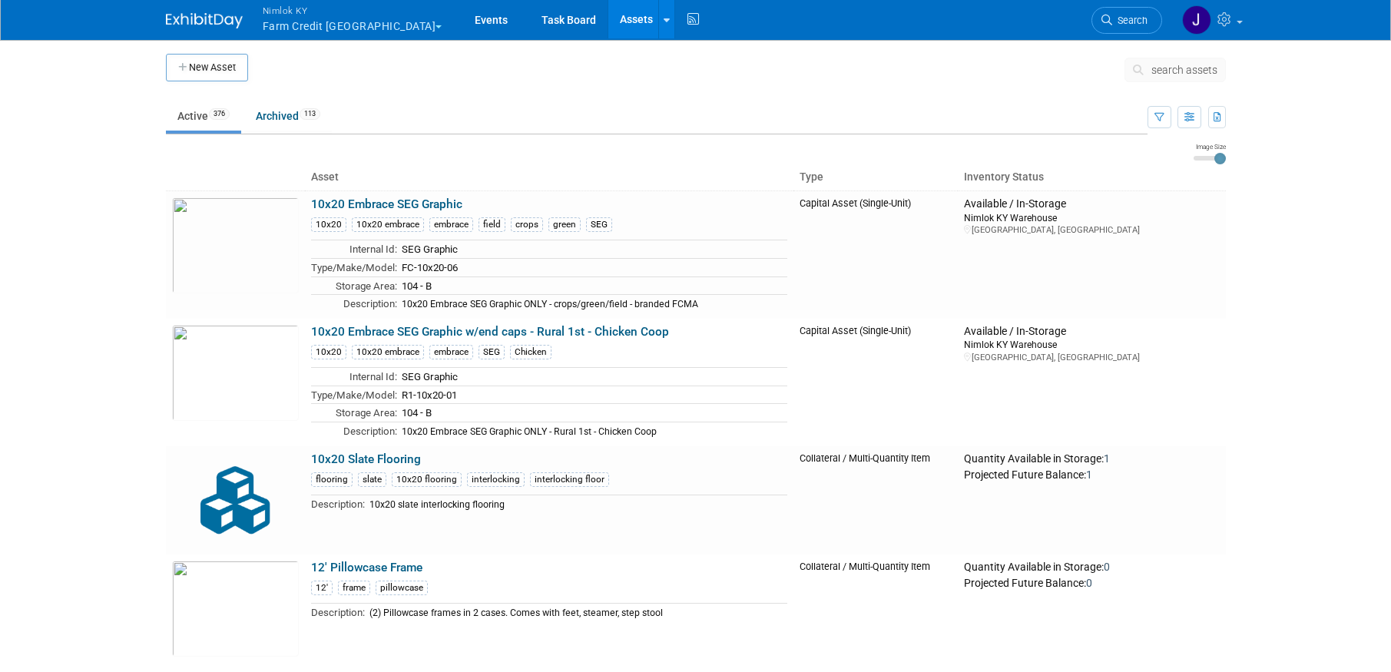
click at [1168, 72] on span "search assets" at bounding box center [1184, 70] width 66 height 12
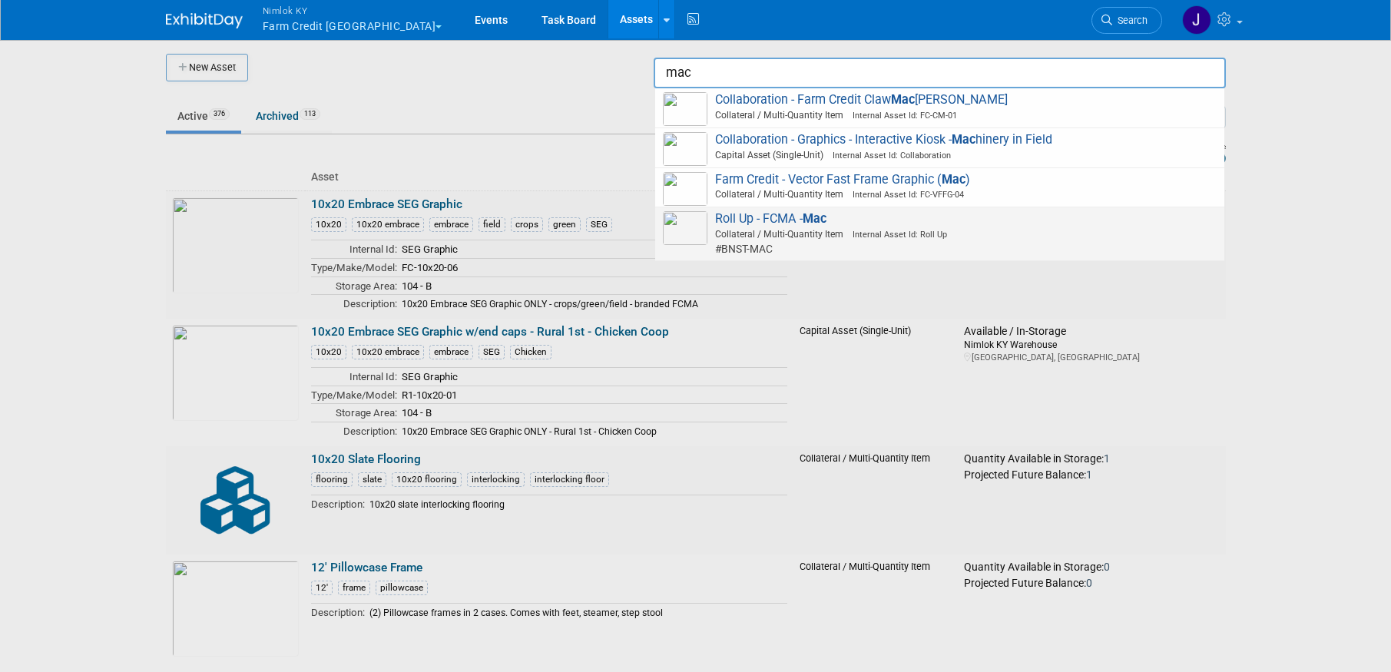
click at [836, 234] on span "Collateral / Multi-Quantity Item Internal Asset Id: Roll Up" at bounding box center [942, 234] width 549 height 14
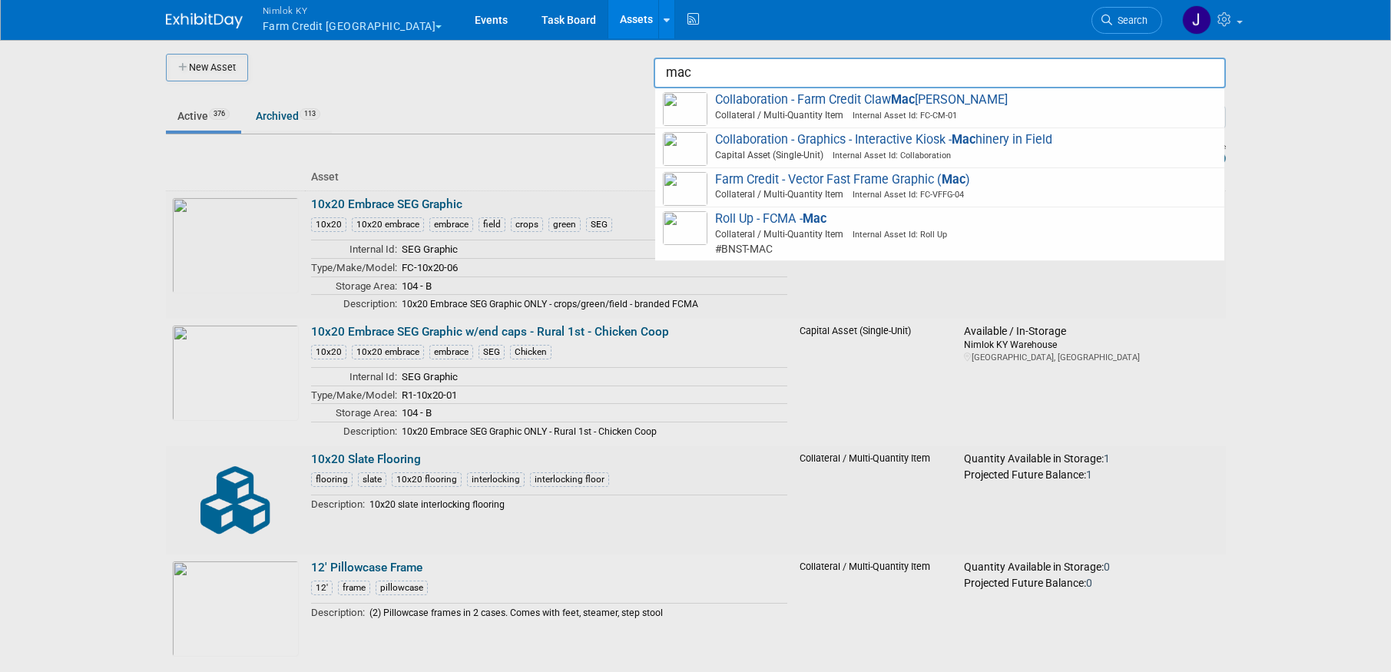
type input "Roll Up - FCMA - Mac"
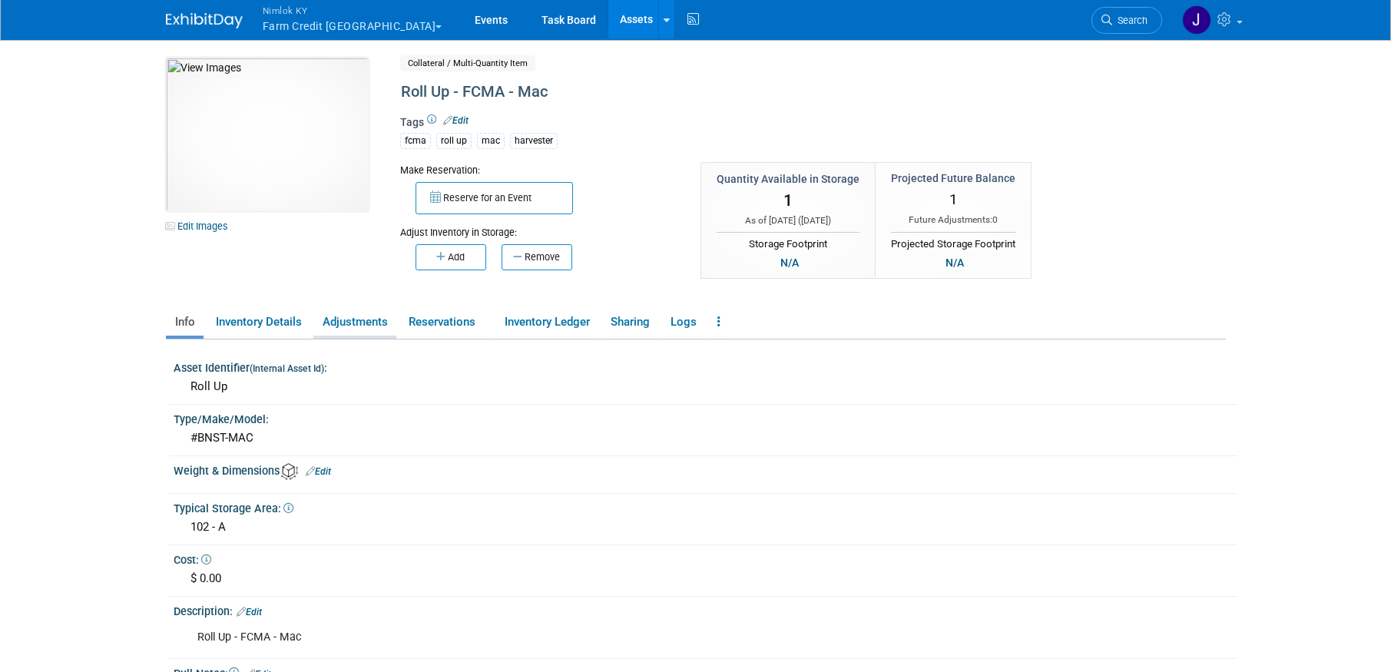
click at [390, 328] on link "Adjustments" at bounding box center [354, 322] width 83 height 27
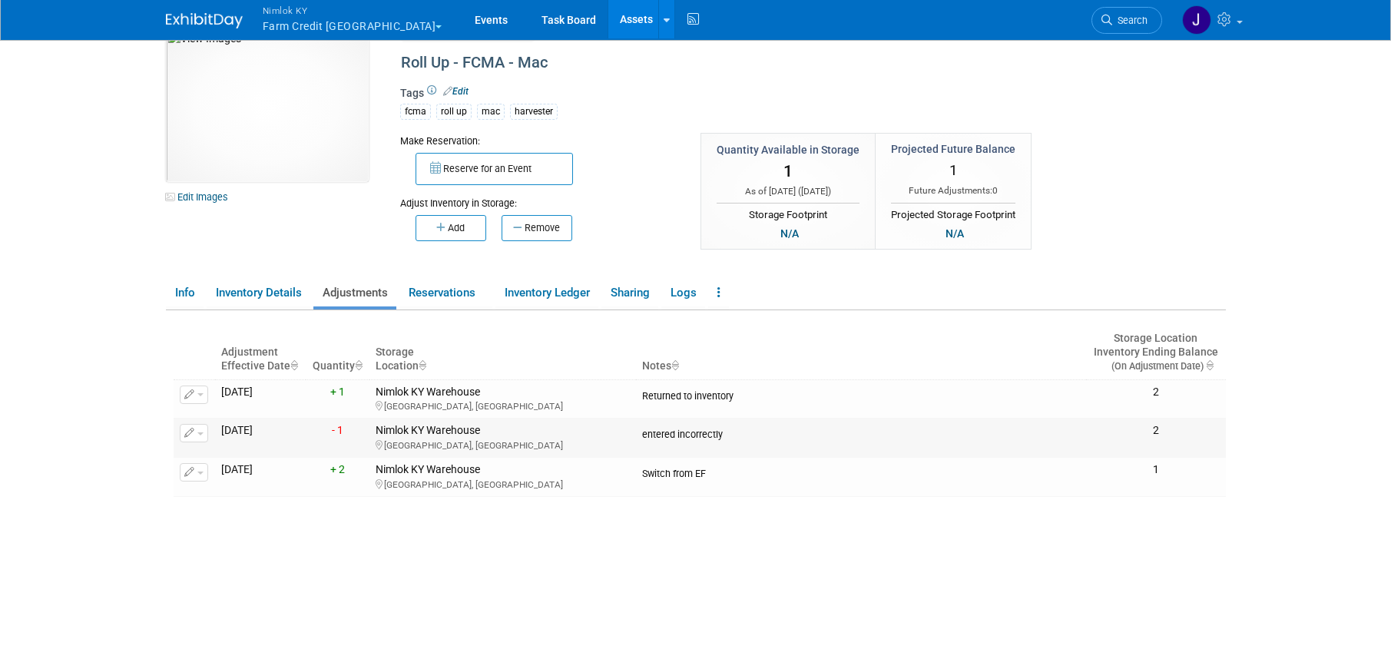
scroll to position [33, 0]
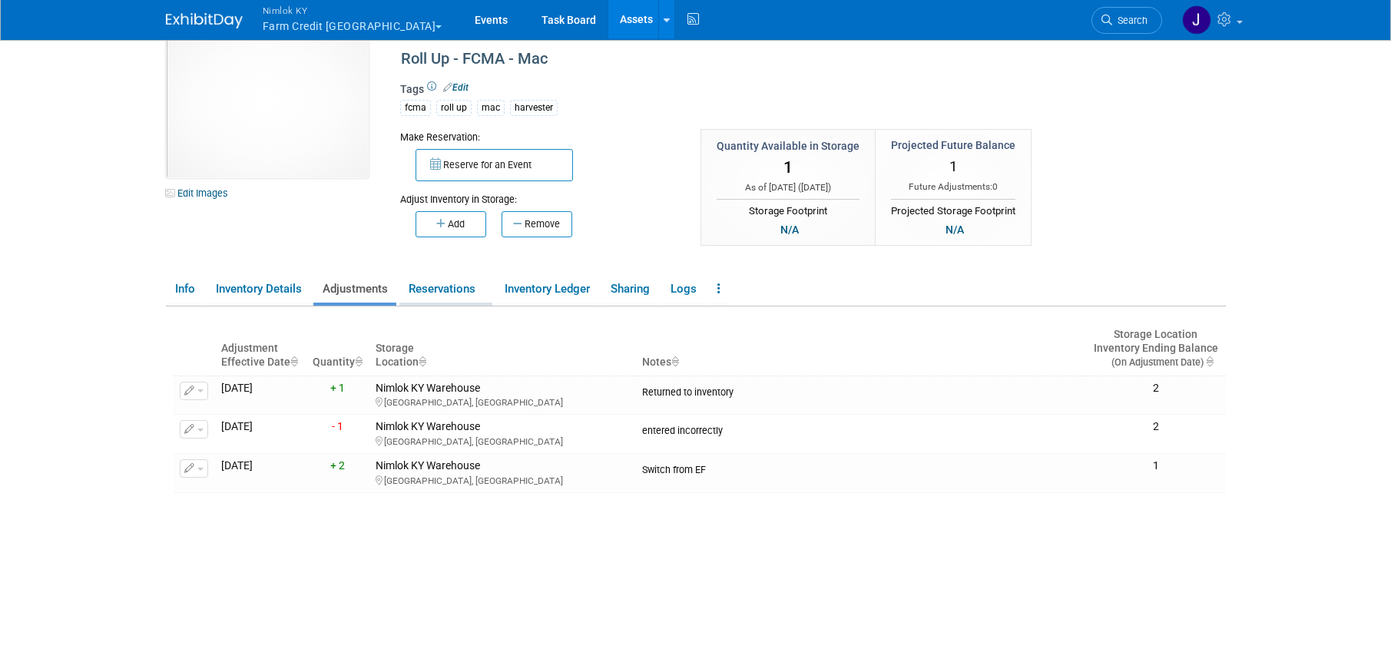
click at [432, 293] on link "Reservations" at bounding box center [445, 289] width 93 height 27
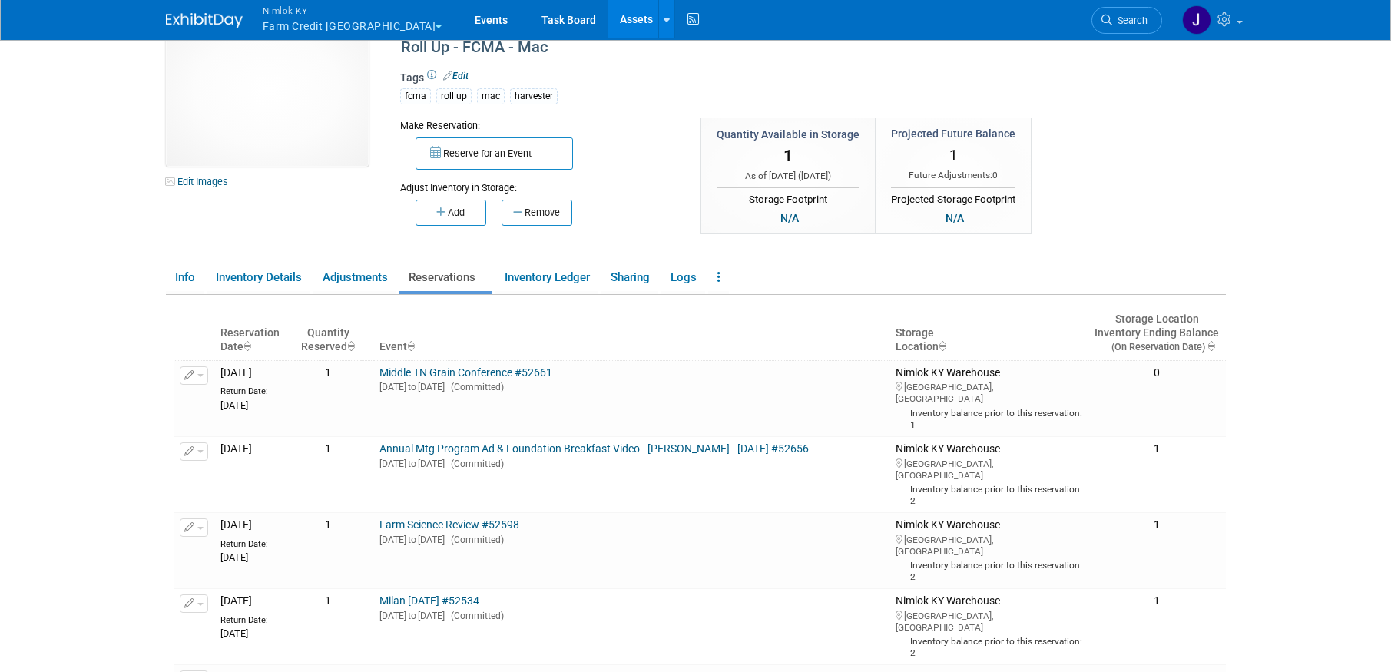
scroll to position [45, 0]
click at [376, 279] on link "Adjustments" at bounding box center [354, 276] width 83 height 27
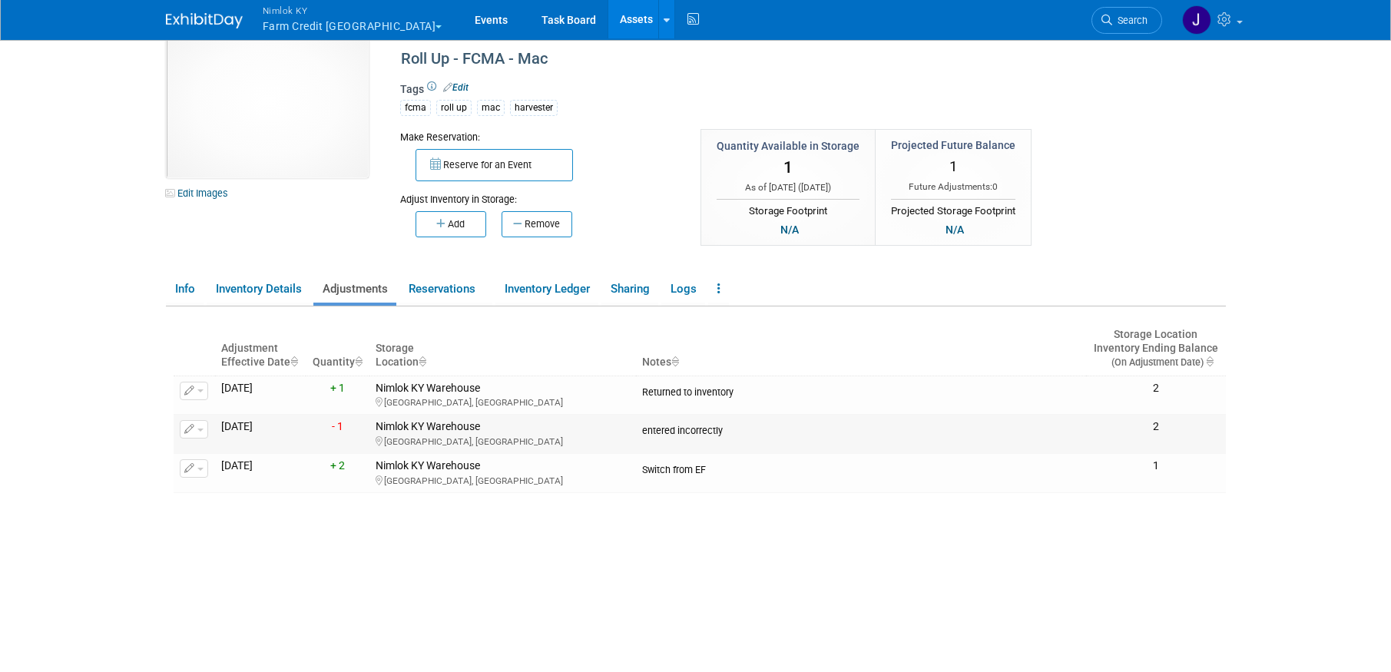
scroll to position [0, 0]
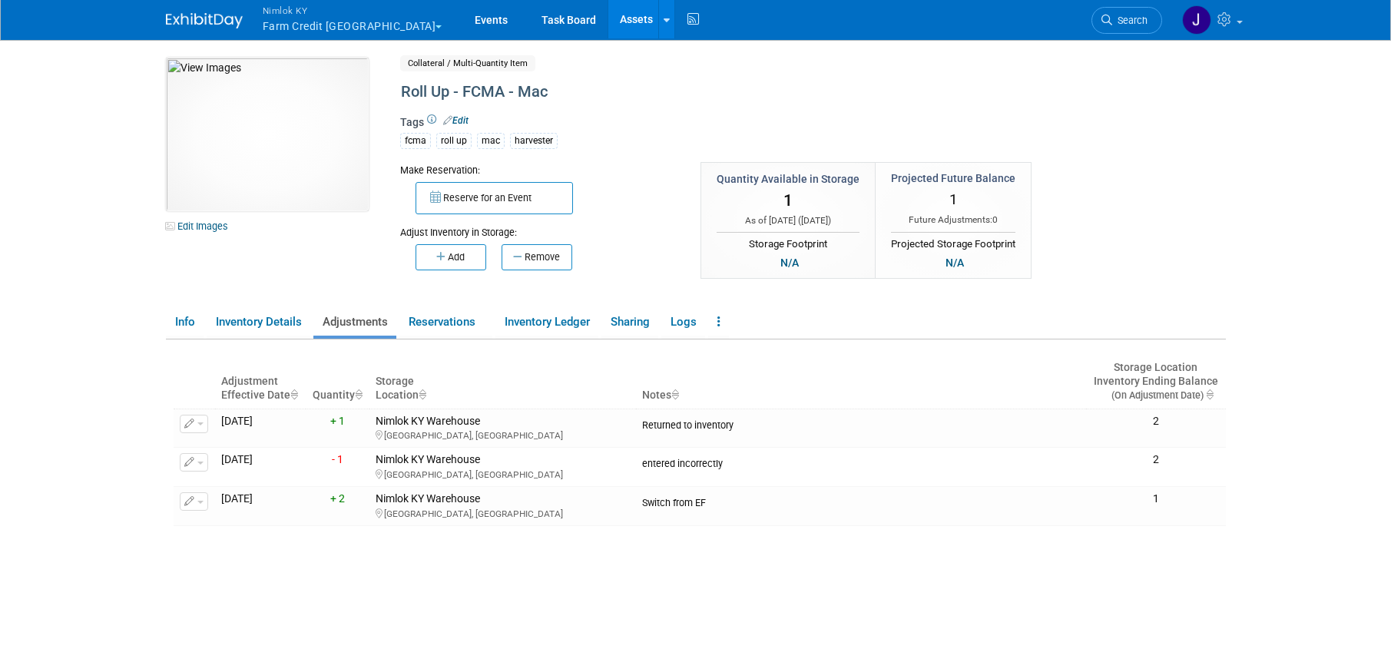
click at [610, 15] on link "Assets" at bounding box center [636, 19] width 56 height 38
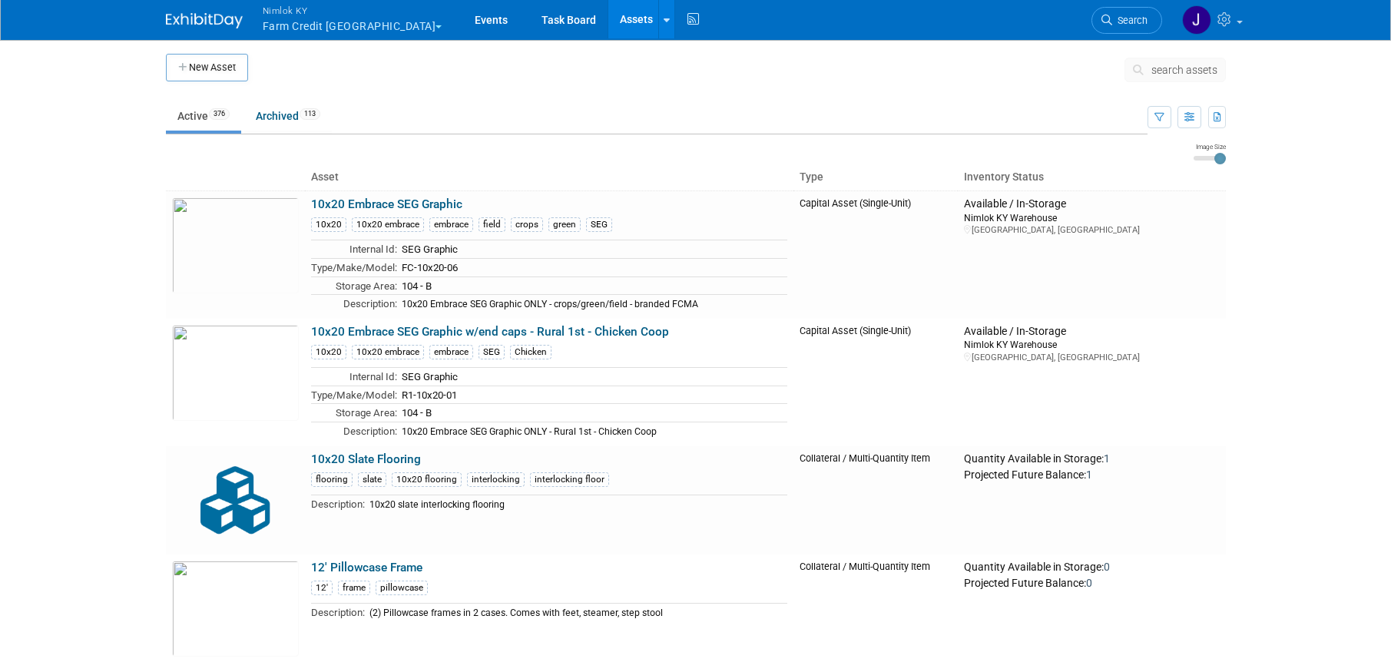
click at [1167, 64] on span "search assets" at bounding box center [1184, 70] width 66 height 12
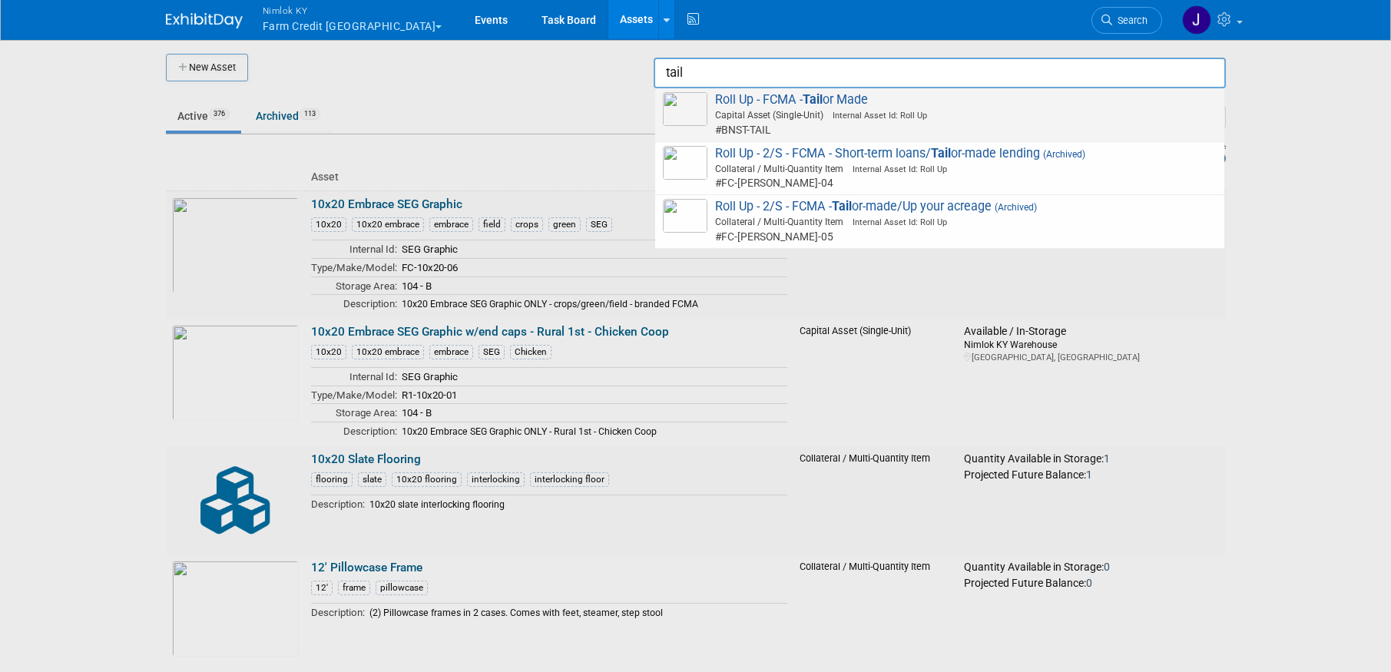
click at [840, 118] on span "Internal Asset Id: Roll Up" at bounding box center [875, 116] width 104 height 10
type input "Roll Up - FCMA - Tailor Made"
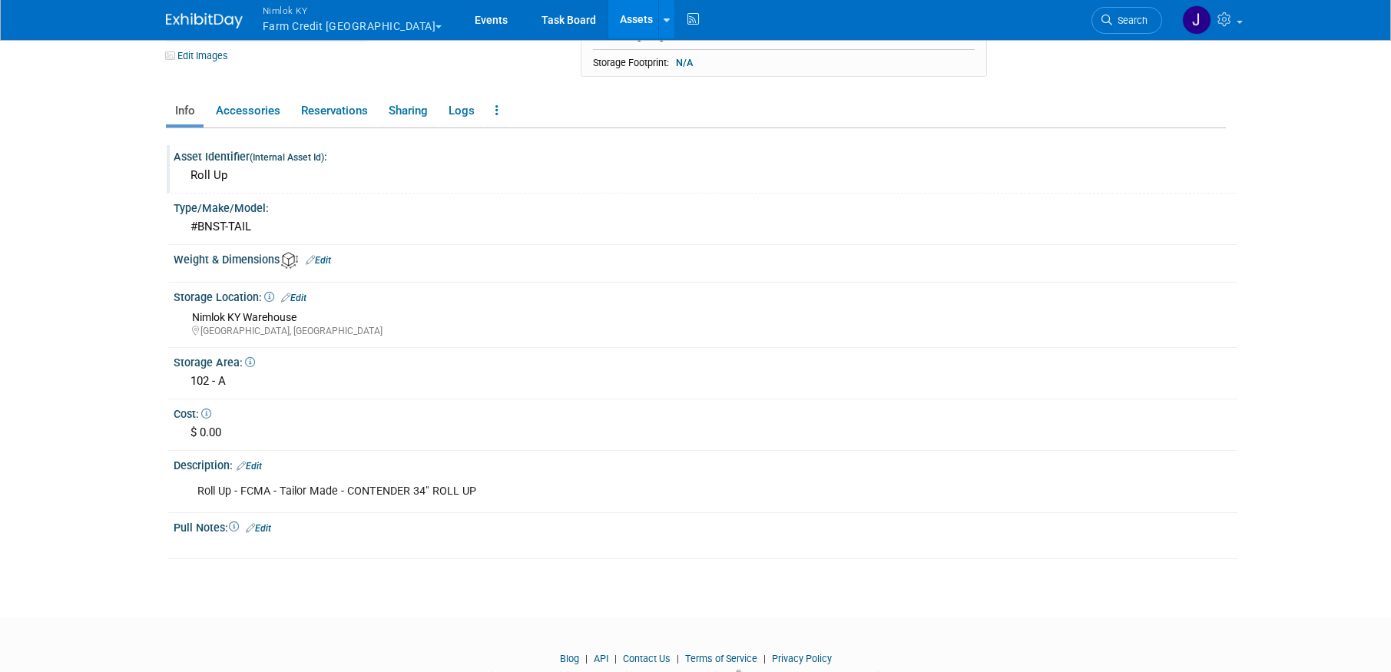
scroll to position [167, 0]
click at [341, 114] on link "Reservations" at bounding box center [334, 114] width 84 height 27
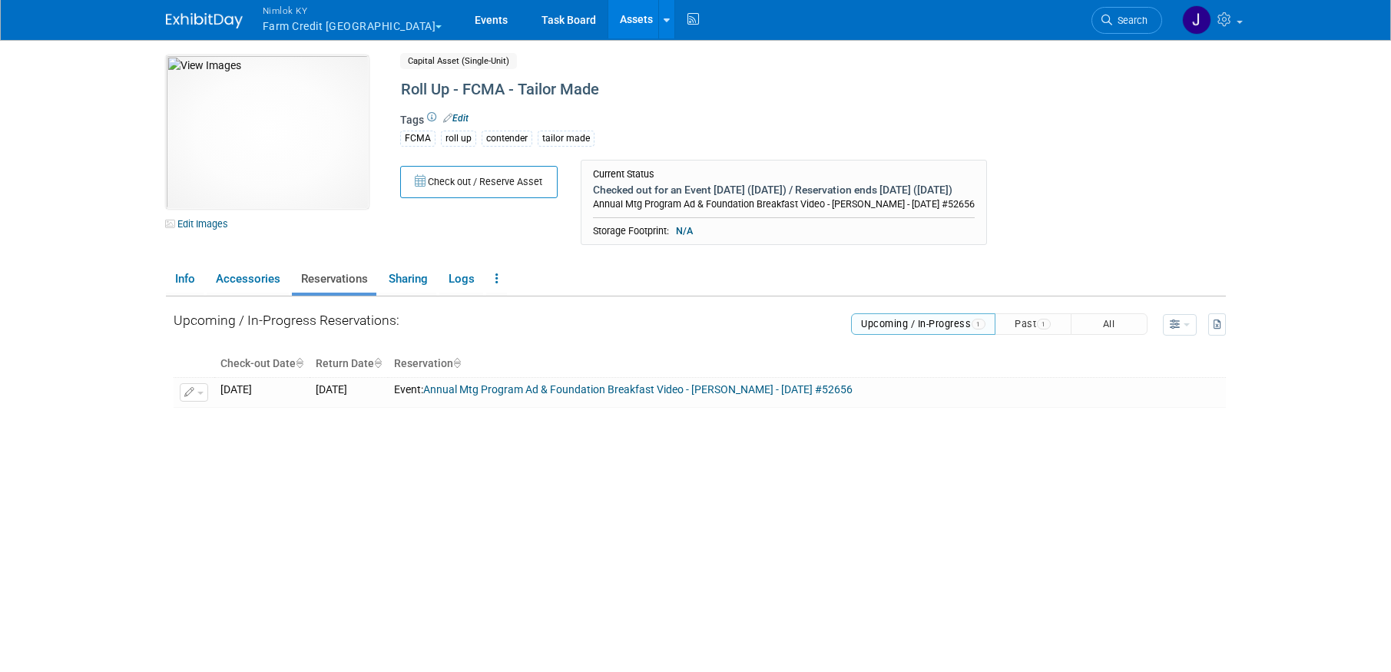
scroll to position [3, 0]
click at [1125, 15] on span "Search" at bounding box center [1129, 21] width 35 height 12
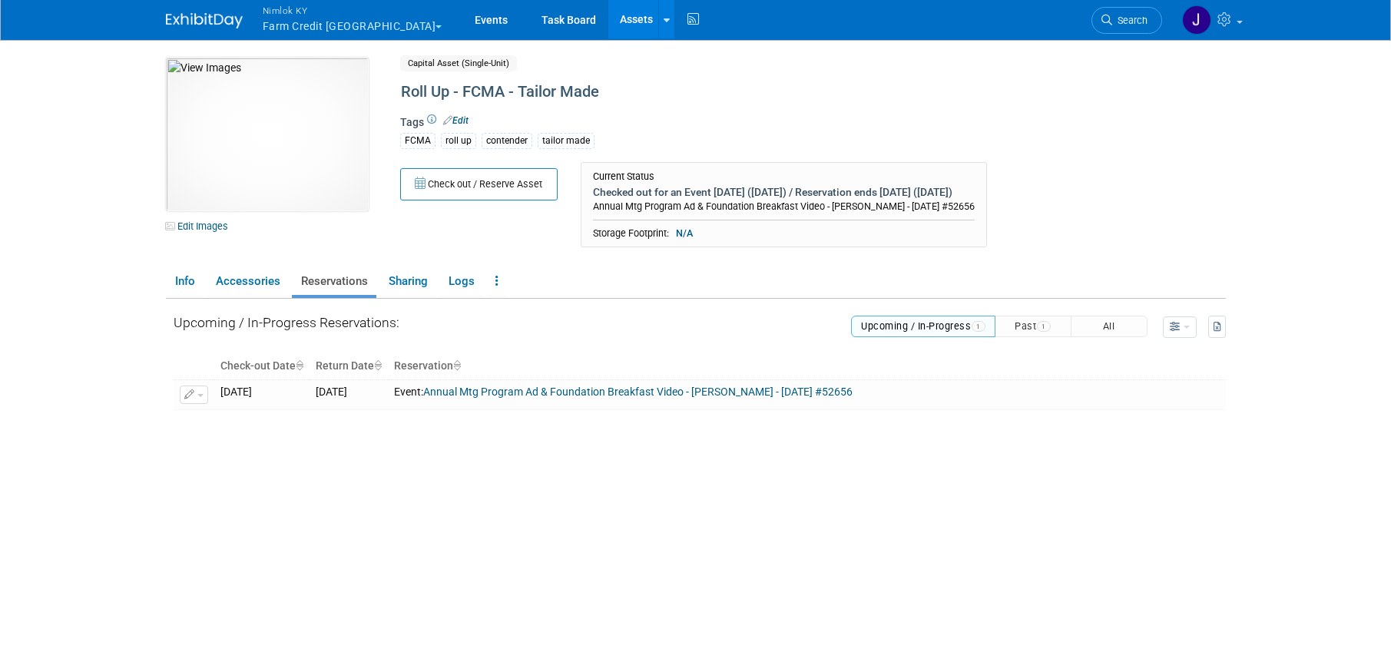
click at [608, 16] on link "Assets" at bounding box center [636, 19] width 56 height 38
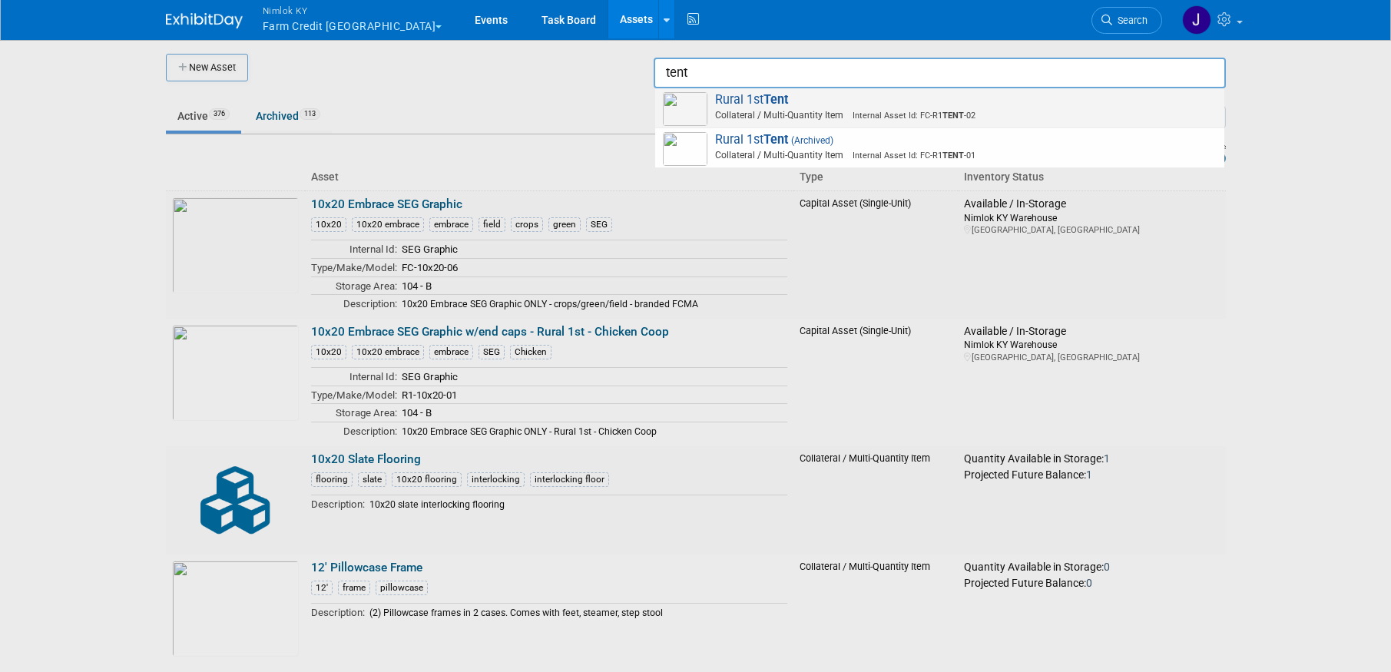
click at [786, 92] on strong "Tent" at bounding box center [776, 99] width 25 height 15
type input "Rural 1st Tent"
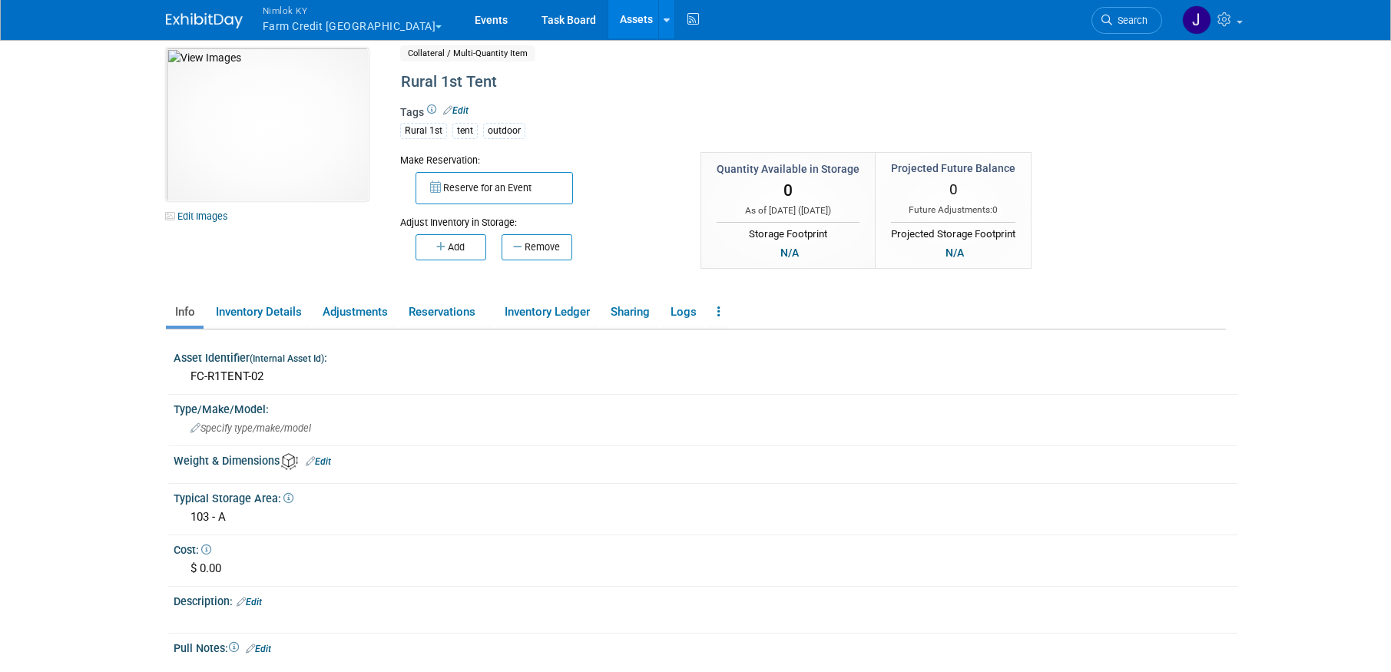
scroll to position [15, 0]
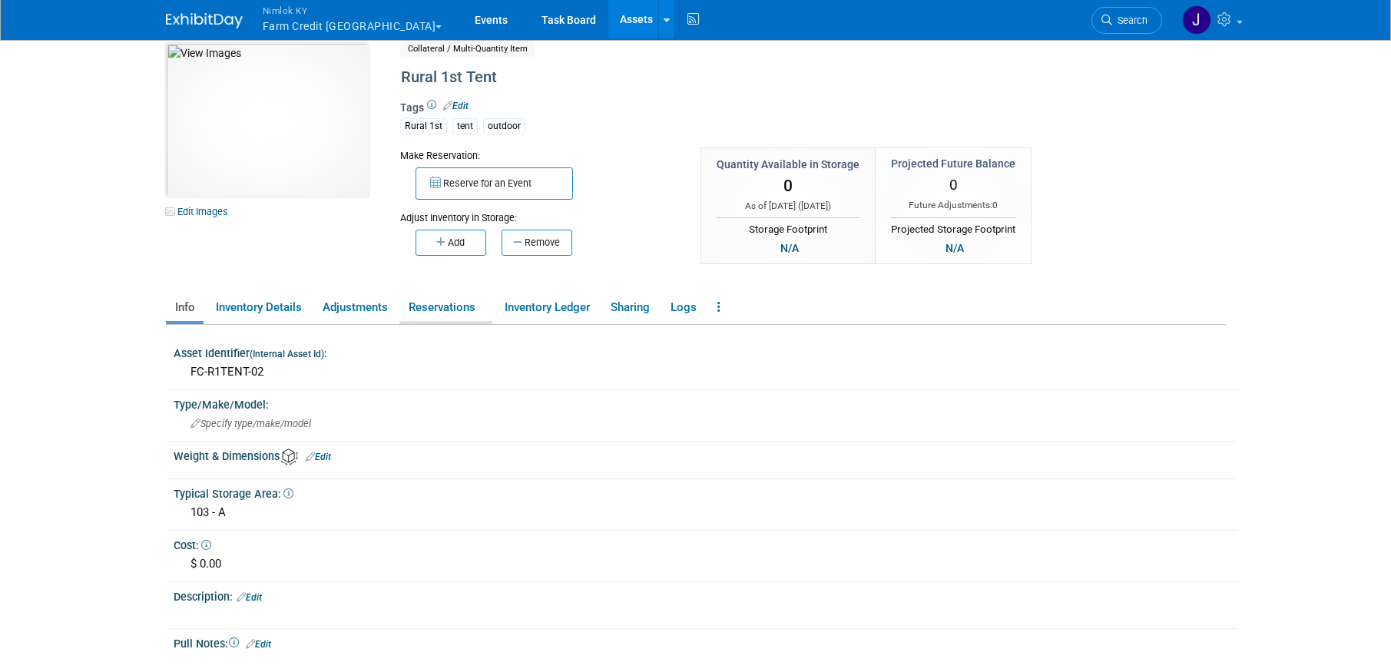
click at [437, 311] on link "Reservations" at bounding box center [445, 307] width 93 height 27
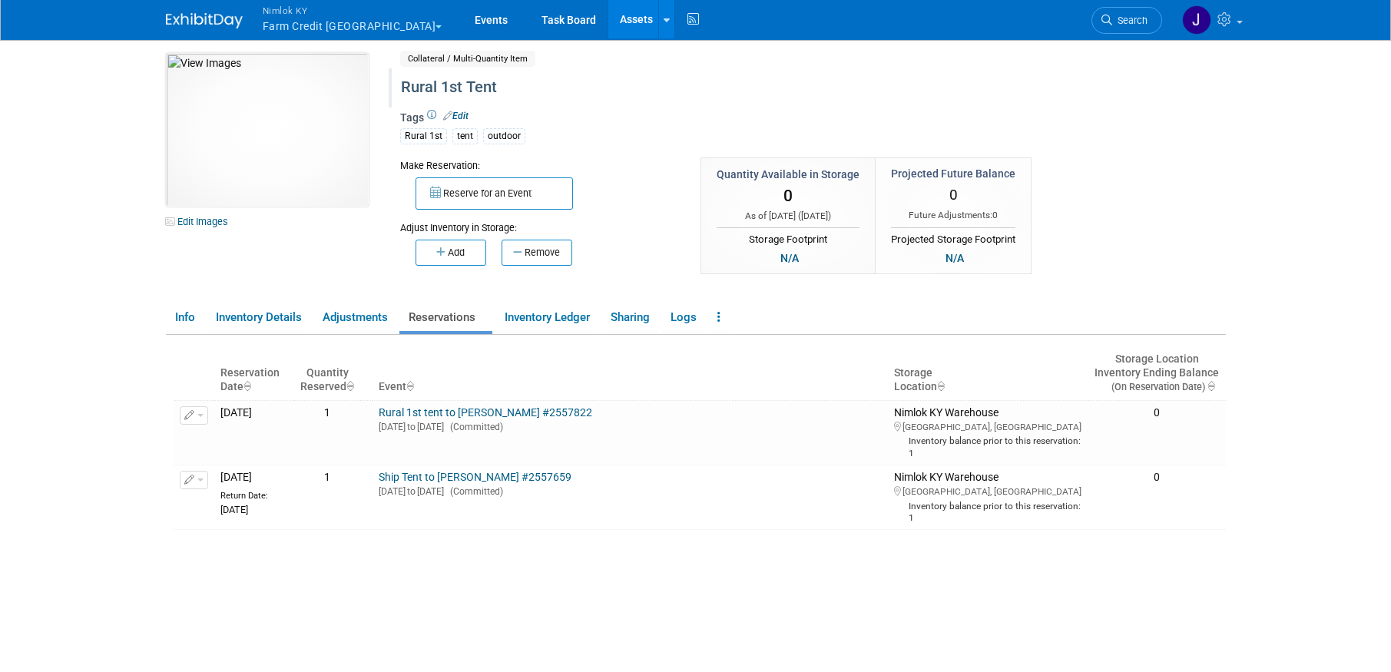
scroll to position [0, 0]
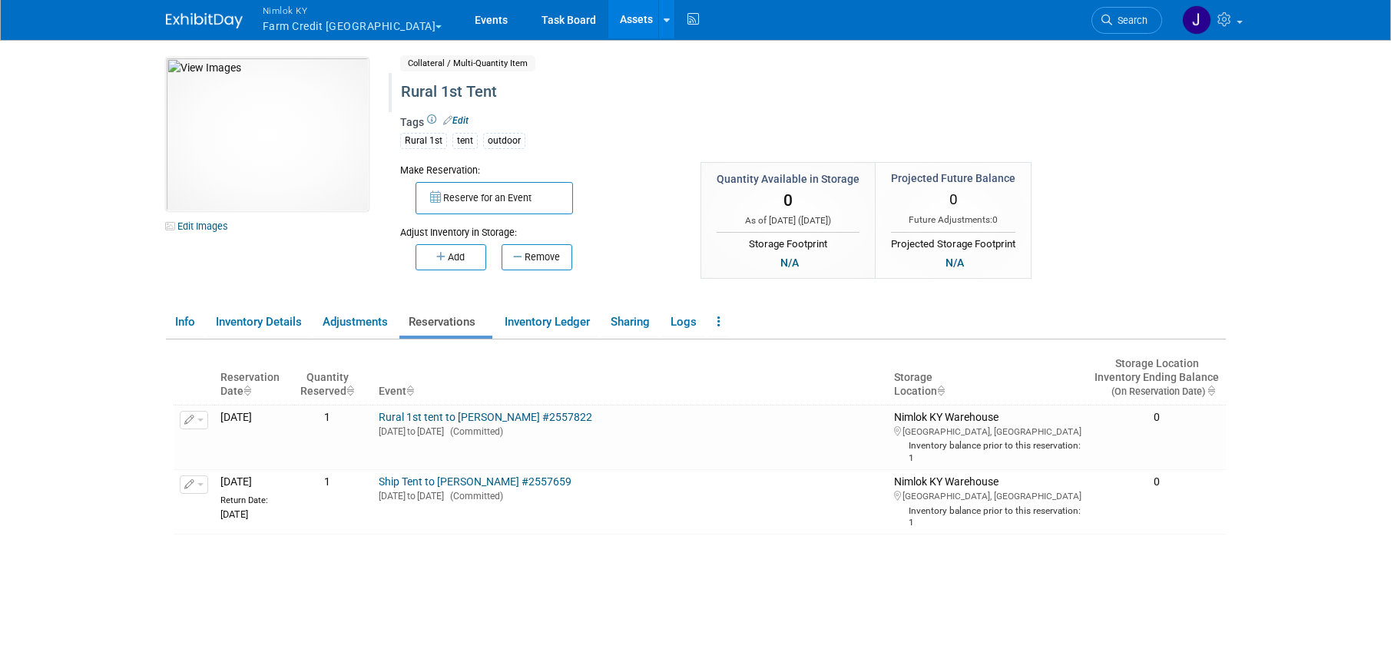
click at [623, 89] on div "Rural 1st Tent" at bounding box center [748, 92] width 704 height 28
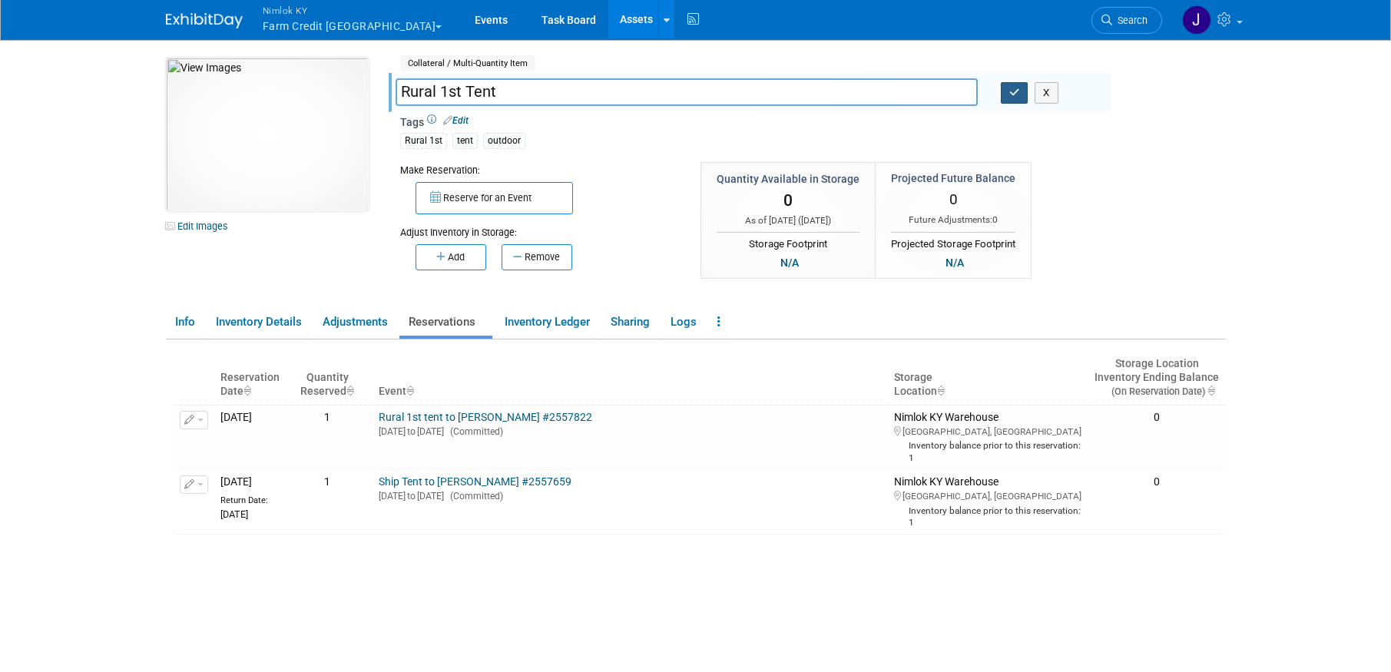
click at [1009, 98] on button "button" at bounding box center [1015, 93] width 28 height 22
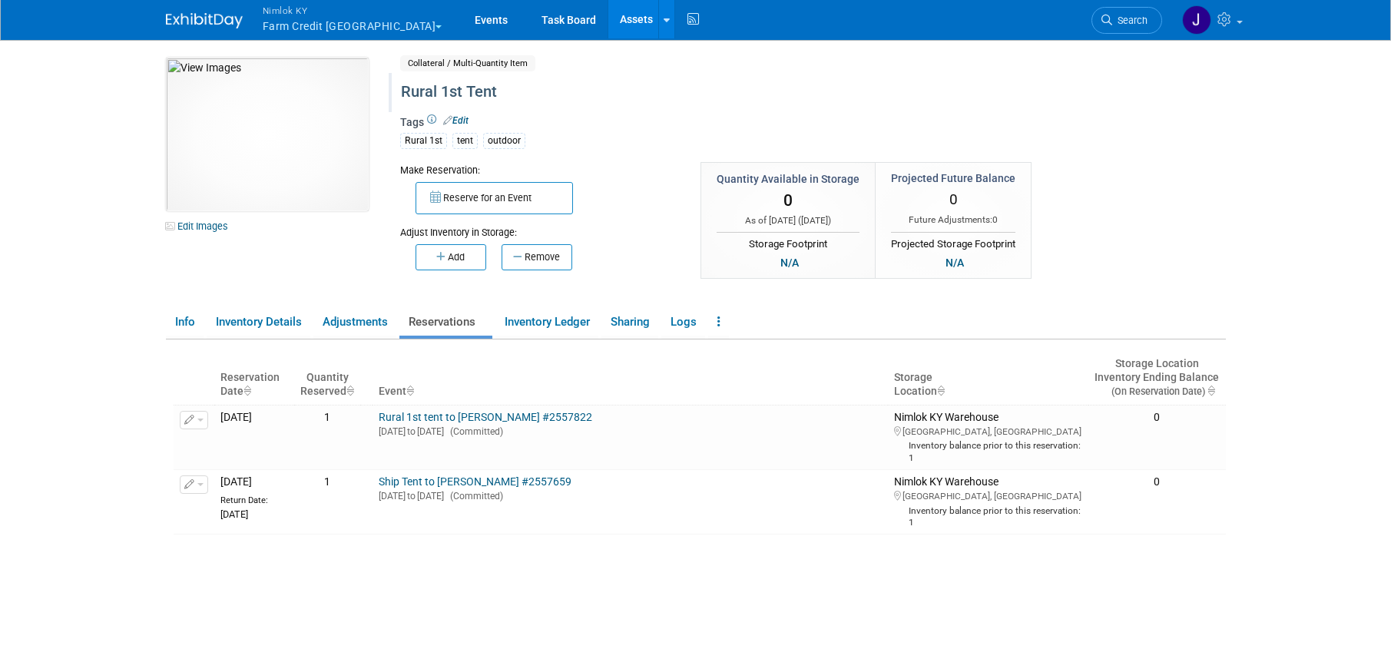
click at [387, 22] on button "Nimlok KY Farm Credit Mid America" at bounding box center [361, 20] width 200 height 40
click at [355, 24] on button "Nimlok KY Farm Credit Mid America" at bounding box center [361, 20] width 200 height 40
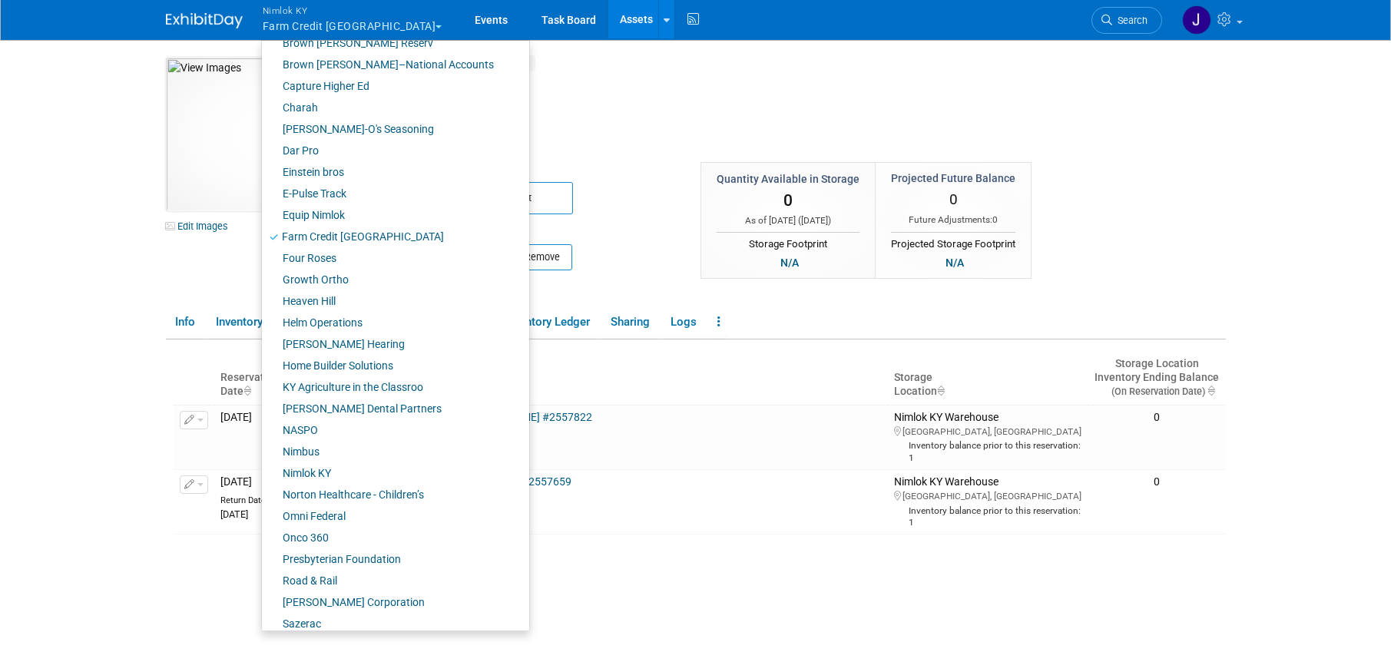
scroll to position [375, 0]
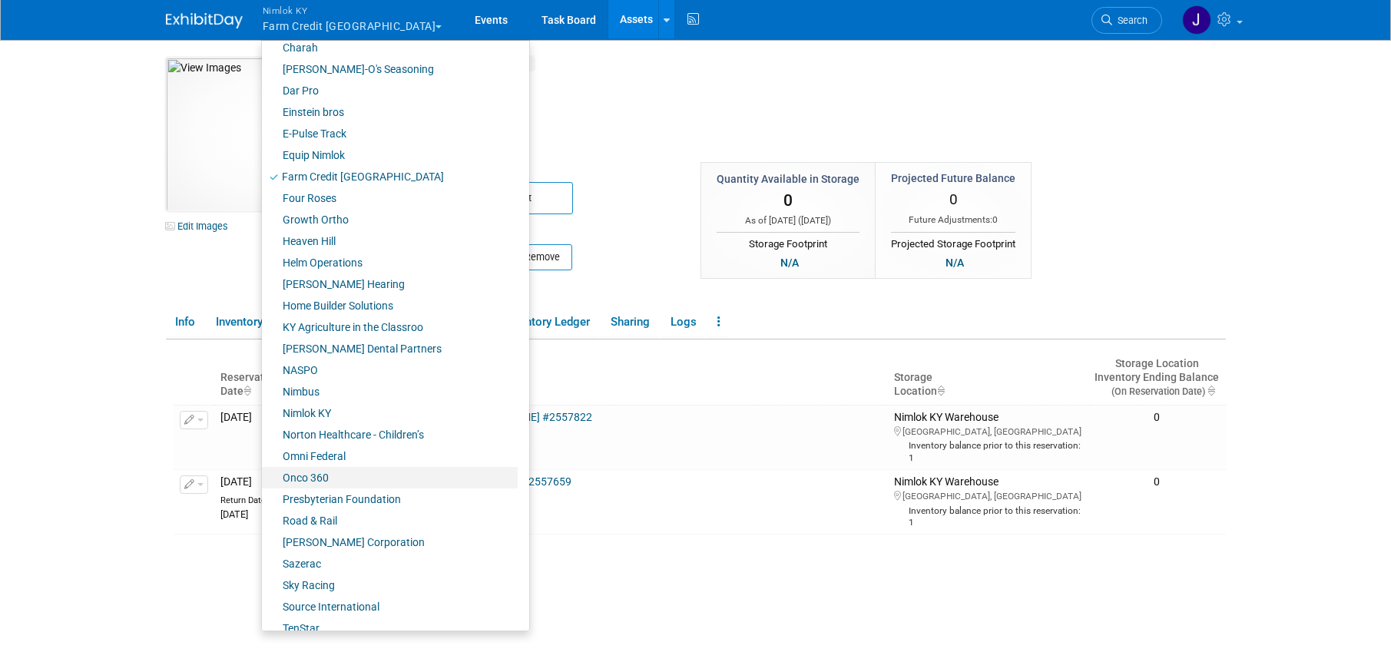
click at [338, 472] on link "Onco 360" at bounding box center [390, 478] width 256 height 22
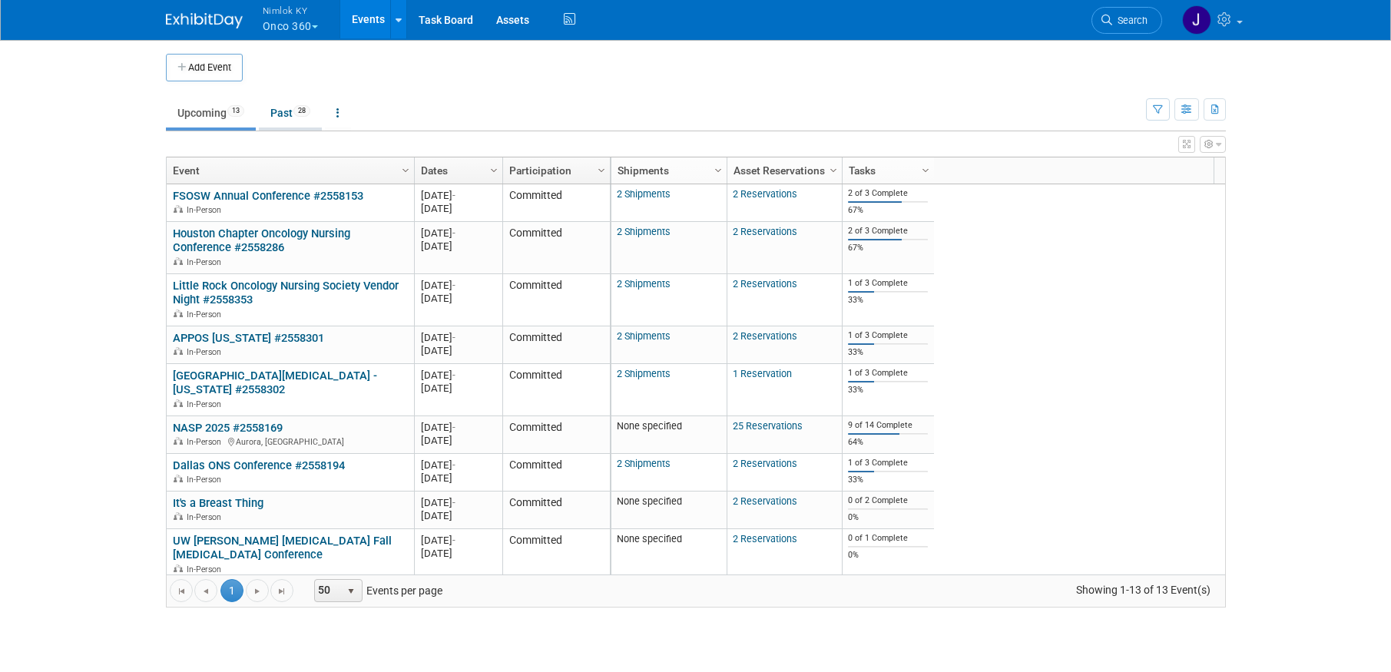
click at [287, 103] on link "Past 28" at bounding box center [290, 112] width 63 height 29
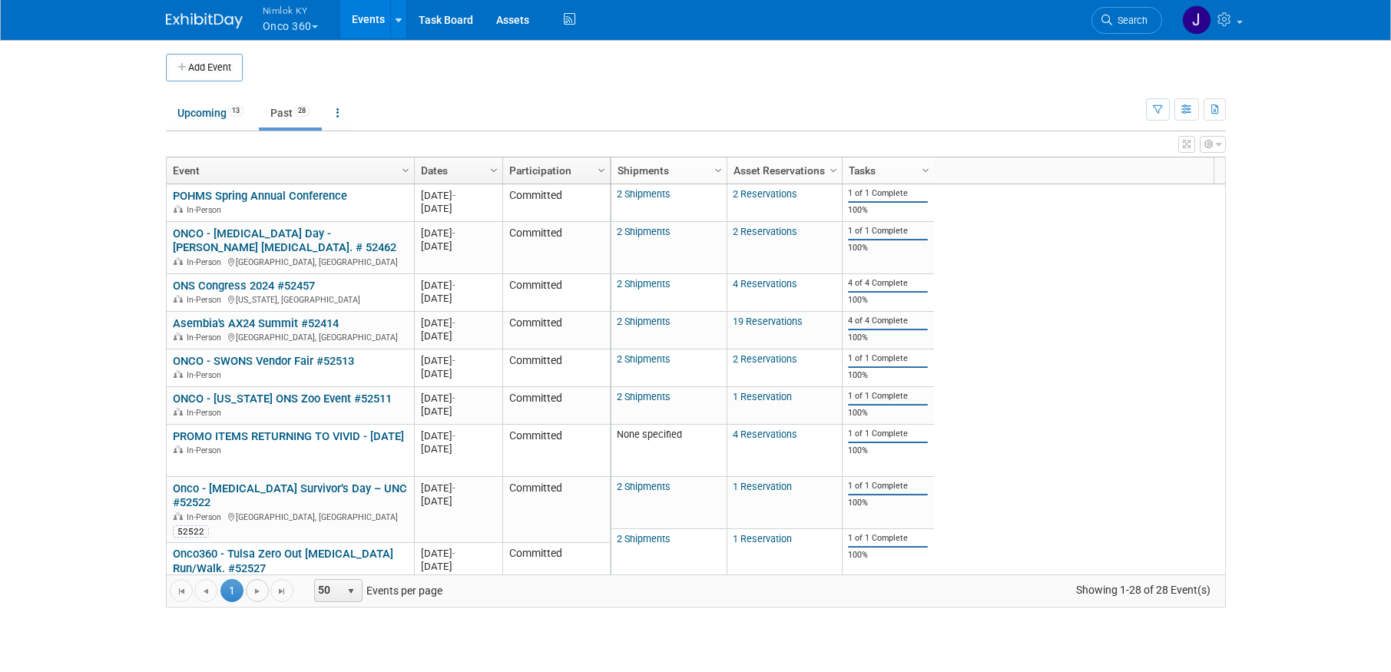
click at [253, 589] on span "Go to the next page" at bounding box center [257, 591] width 12 height 12
click at [253, 590] on span "Go to the next page" at bounding box center [257, 591] width 12 height 12
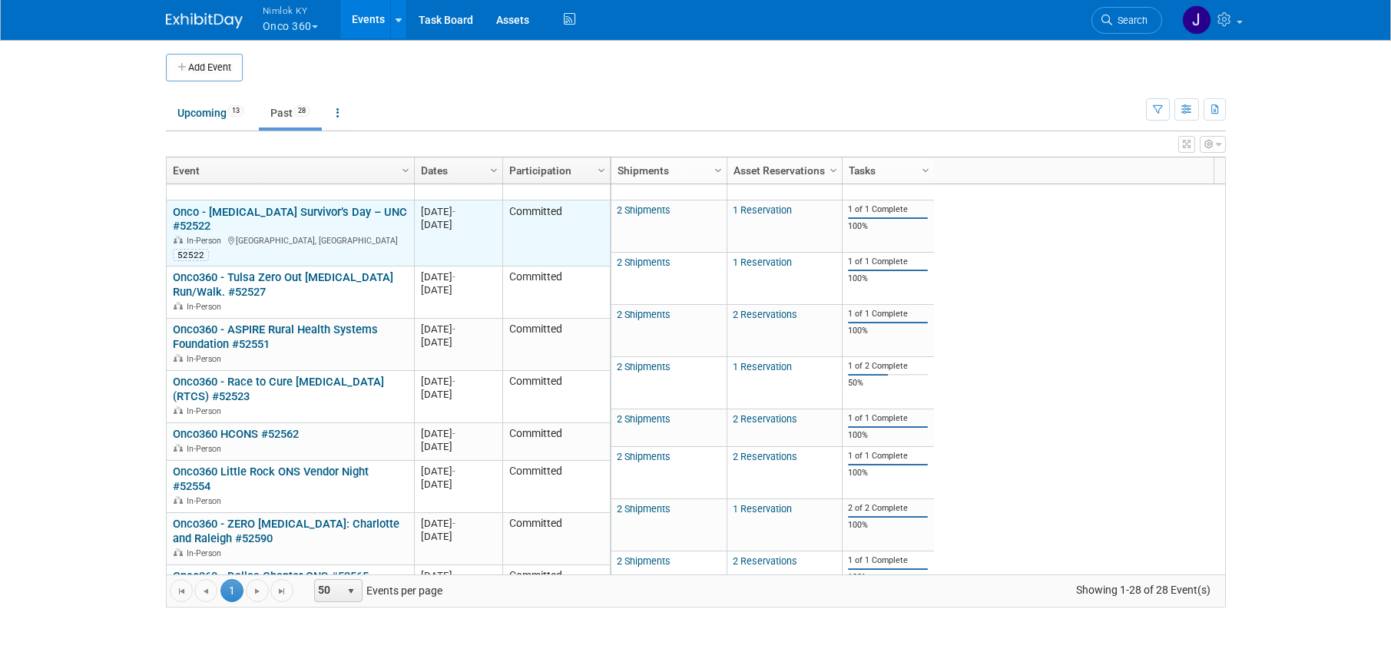
scroll to position [839, 0]
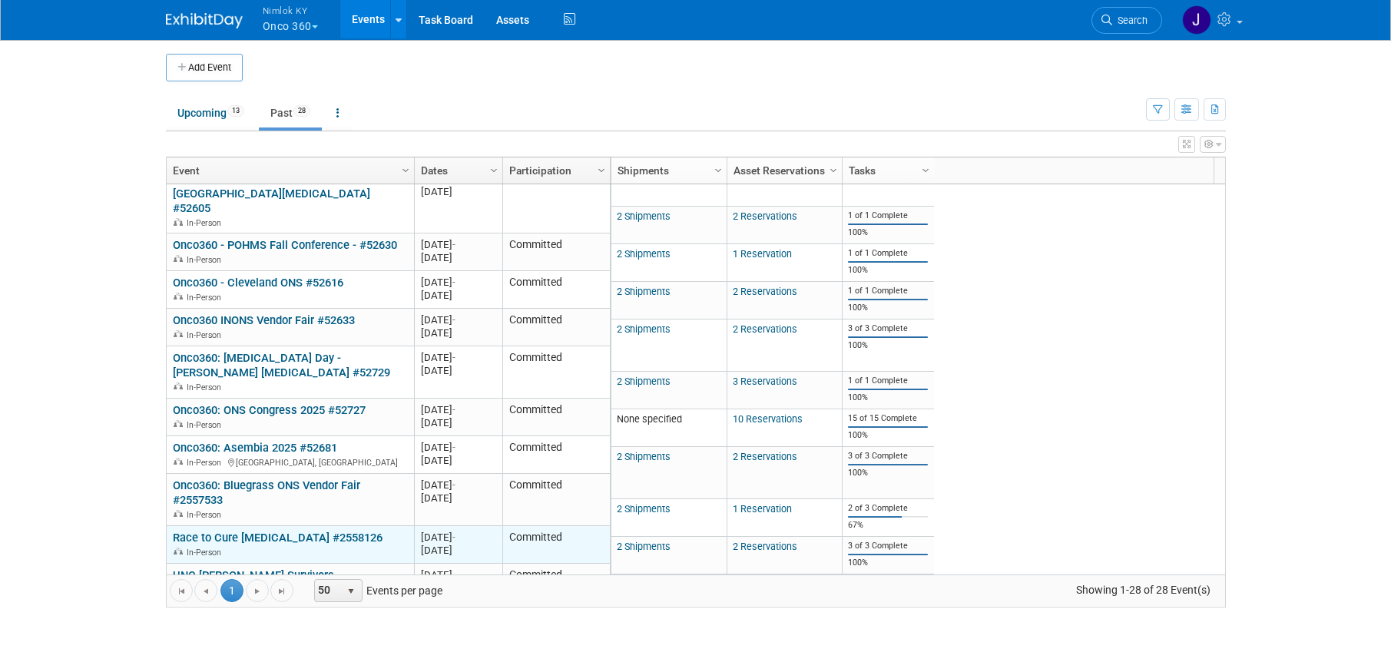
click at [263, 531] on link "Race to Cure [MEDICAL_DATA] #2558126" at bounding box center [278, 538] width 210 height 14
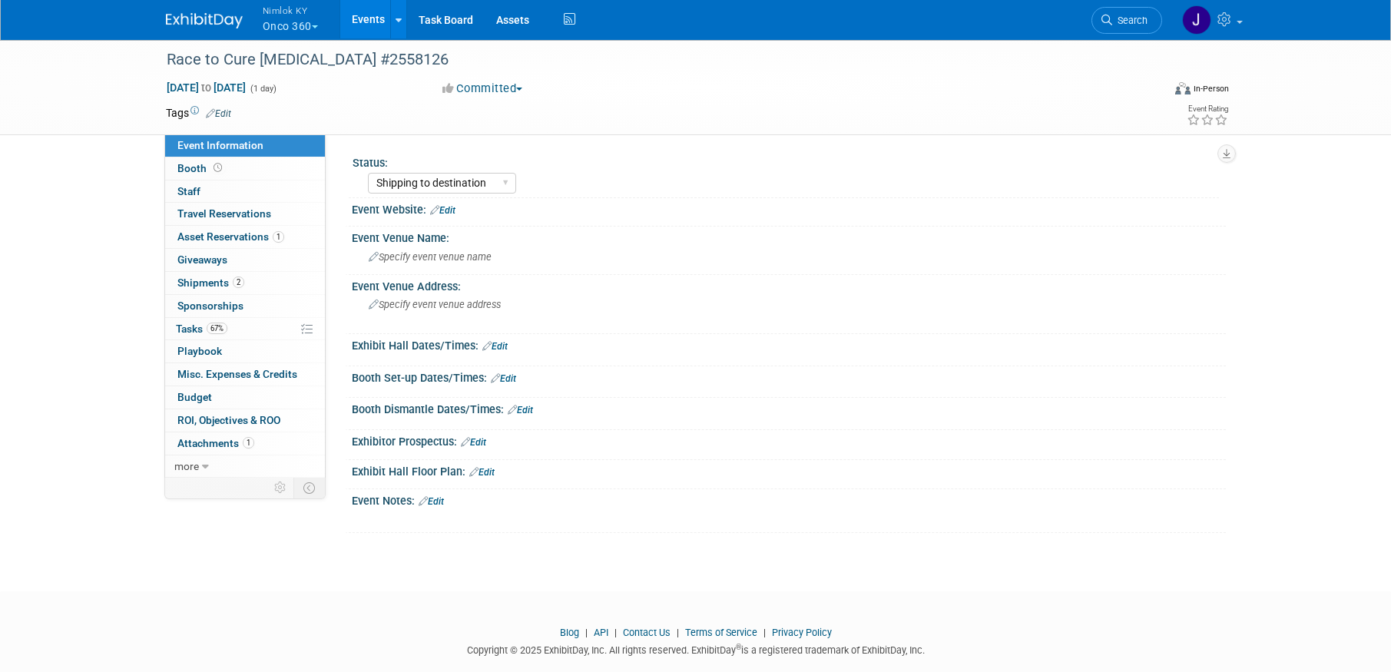
select select "Shipping to destination"
click at [247, 84] on span "Aug 9, 2025 to Aug 9, 2025" at bounding box center [206, 88] width 81 height 14
type input "[DATE]"
select select "7"
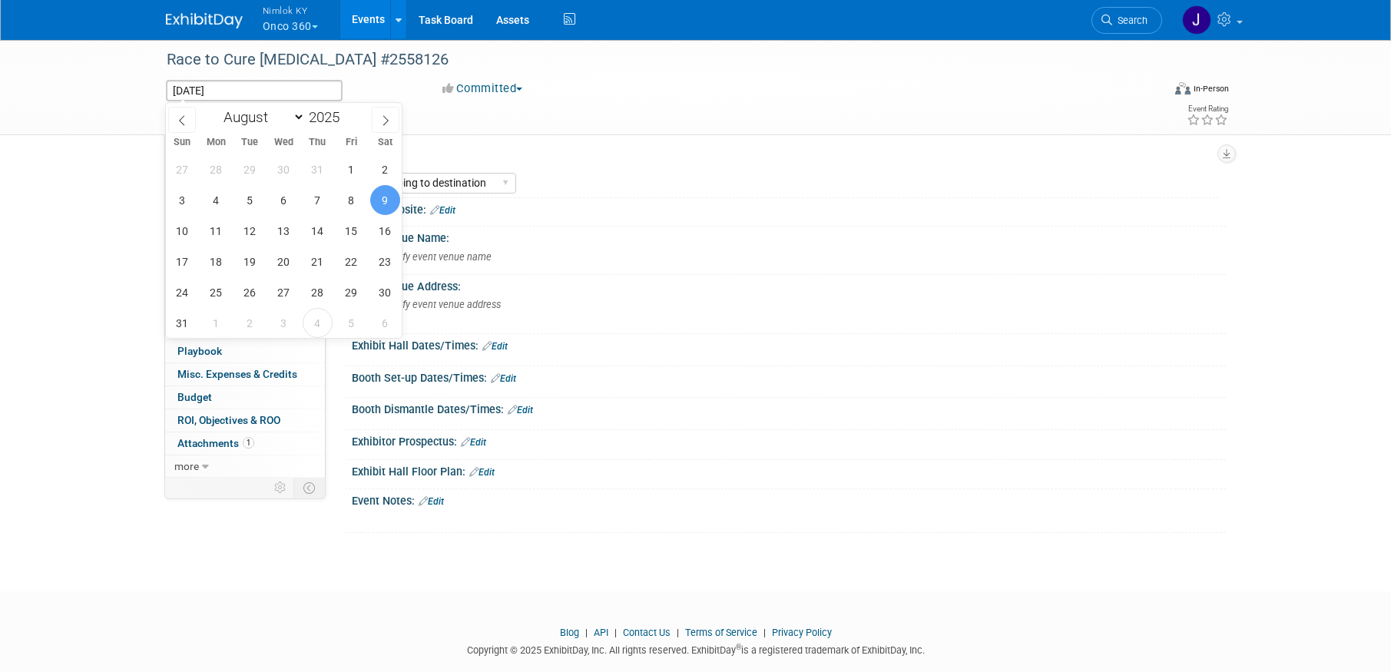
click at [408, 95] on div "Aug 9, 2025 to Aug 9, 2025 (1 day) Aug 9, 2025 Committed Committed Considering …" at bounding box center [697, 91] width 1087 height 23
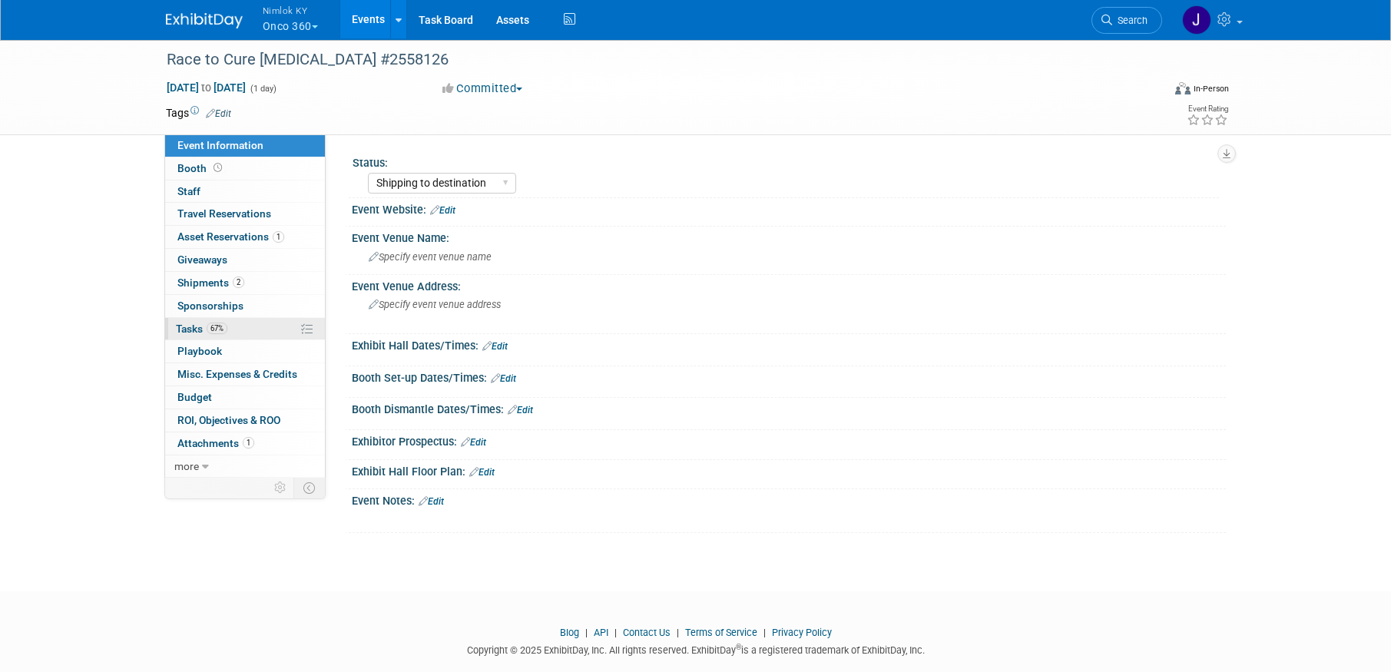
click at [255, 331] on link "67% Tasks 67%" at bounding box center [245, 329] width 160 height 22
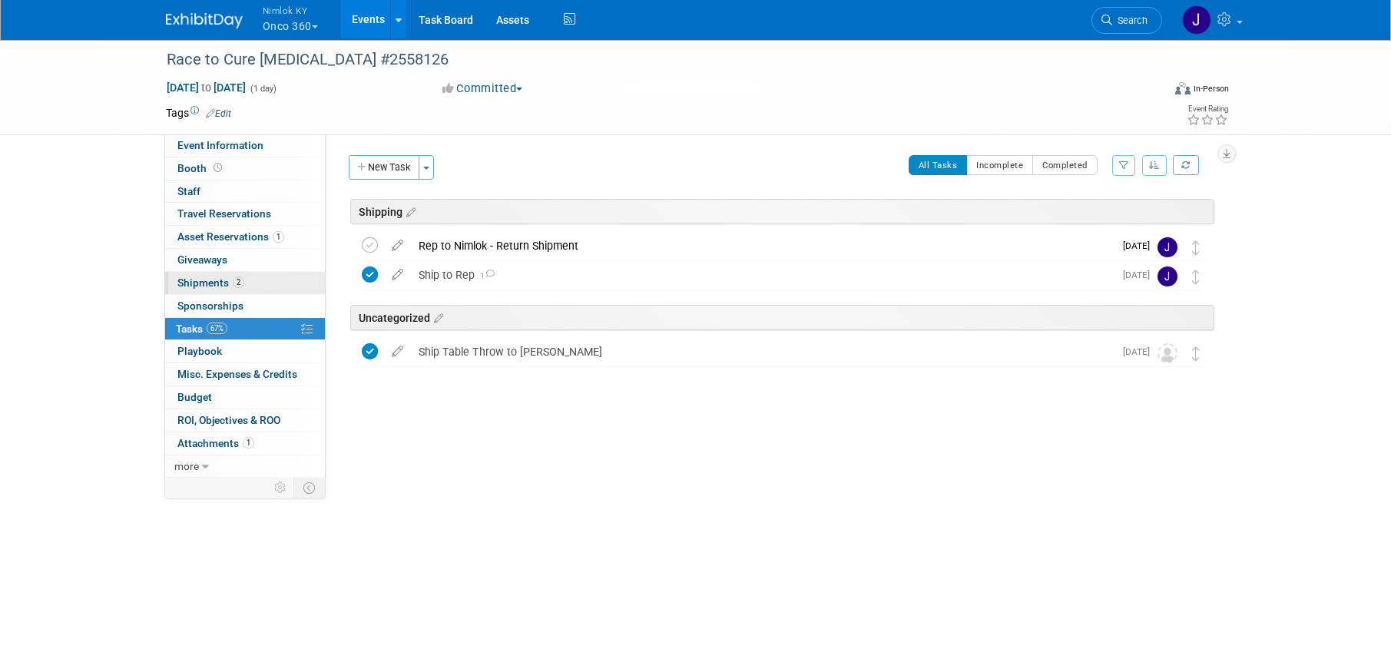
click at [259, 280] on link "2 Shipments 2" at bounding box center [245, 283] width 160 height 22
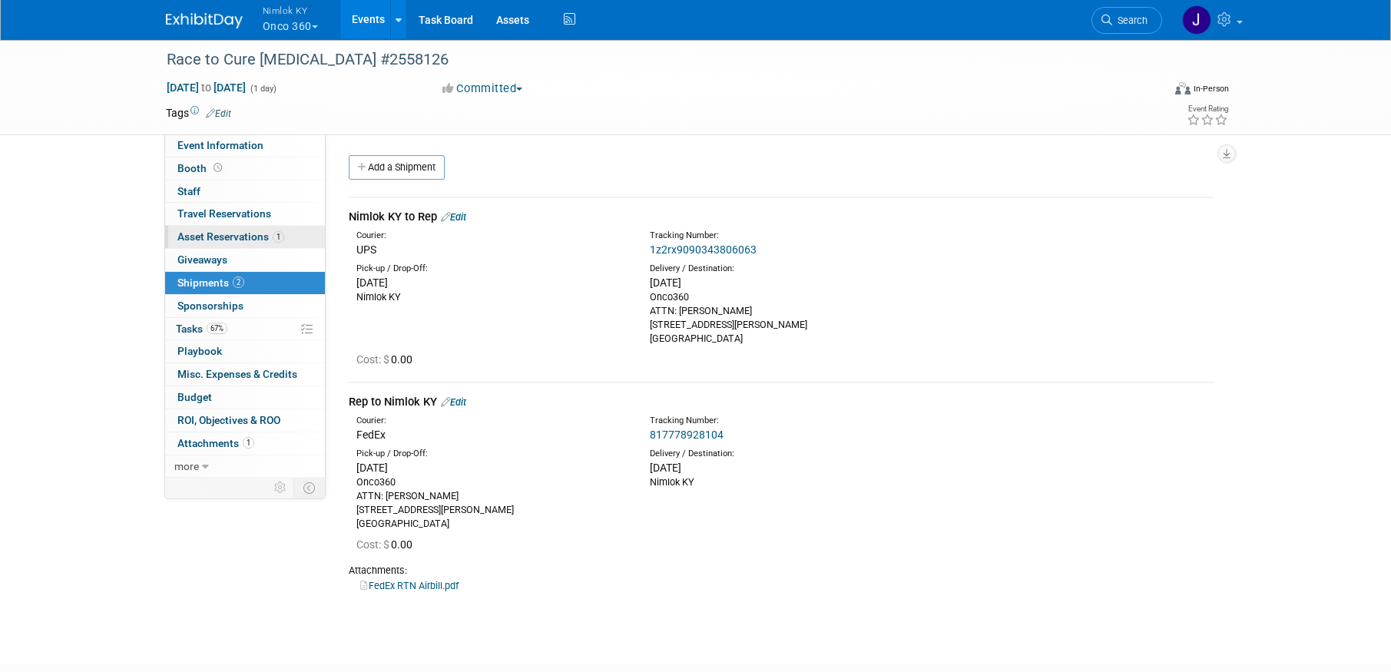
click at [260, 233] on span "Asset Reservations 1" at bounding box center [230, 236] width 107 height 12
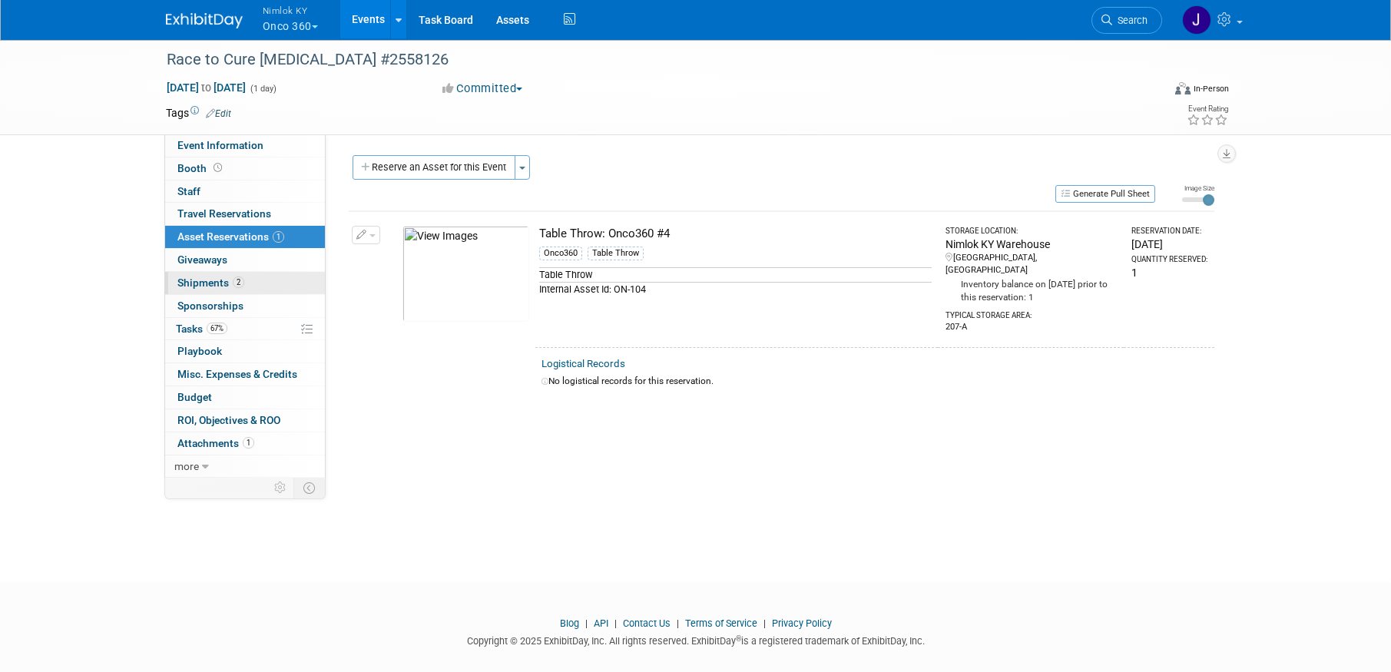
click at [246, 283] on link "2 Shipments 2" at bounding box center [245, 283] width 160 height 22
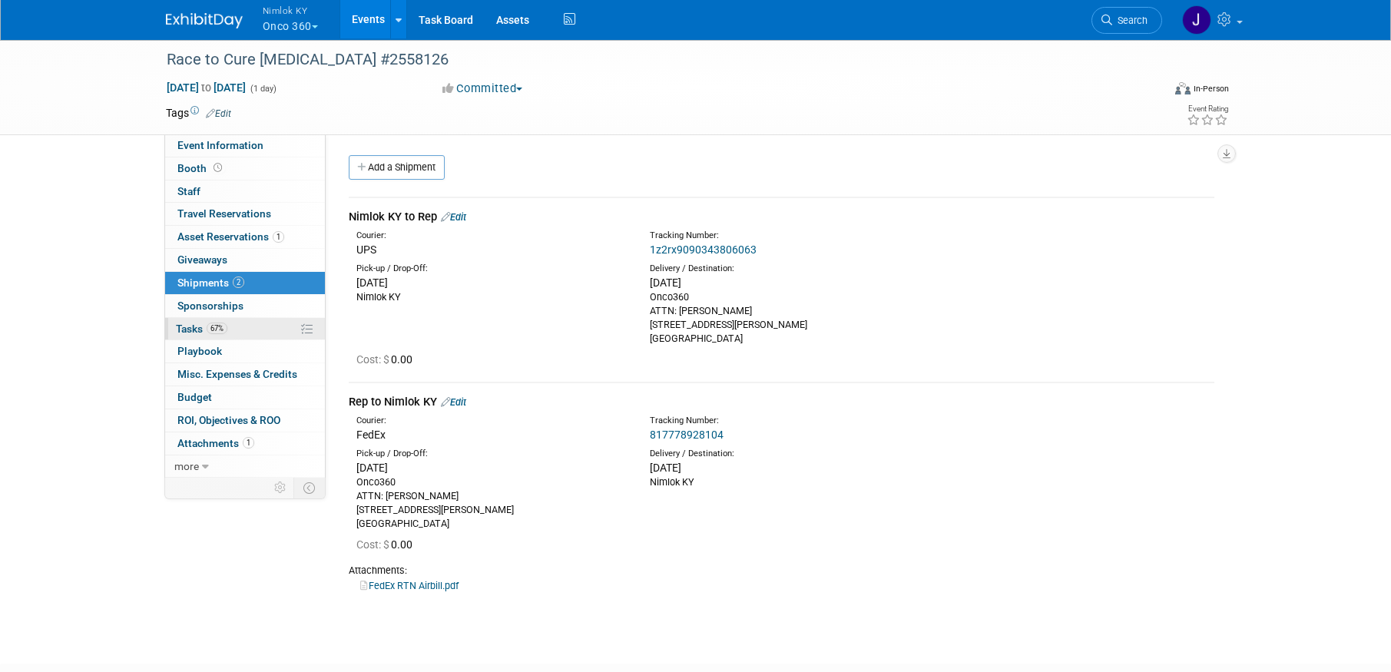
click at [258, 333] on link "67% Tasks 67%" at bounding box center [245, 329] width 160 height 22
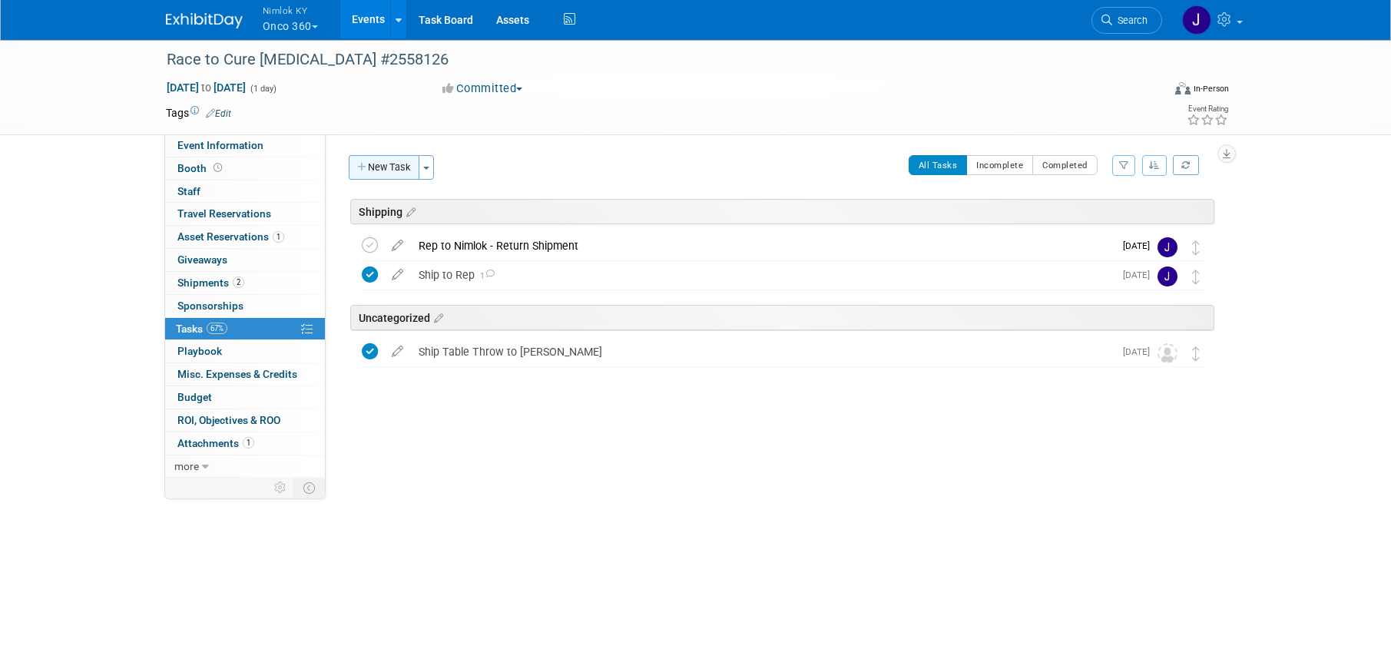
click at [388, 173] on button "New Task" at bounding box center [384, 167] width 71 height 25
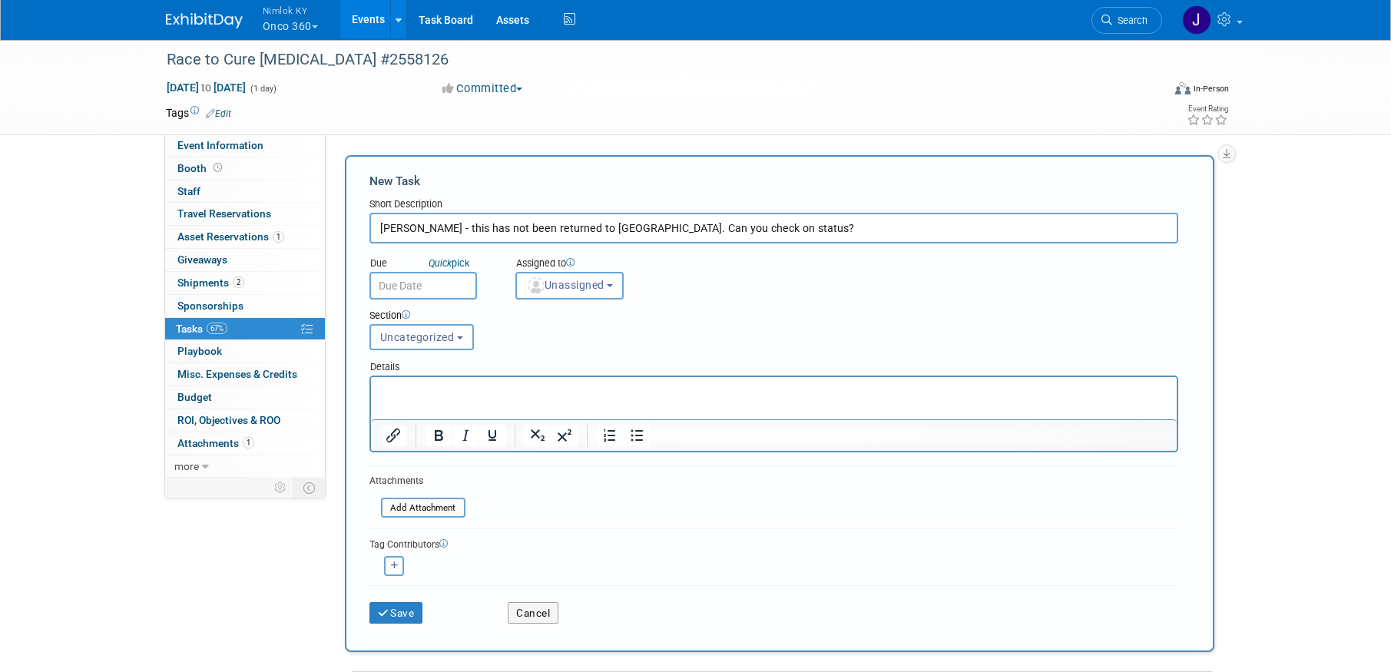
type input "Tim - this has not been returned to us. Can you check on status?"
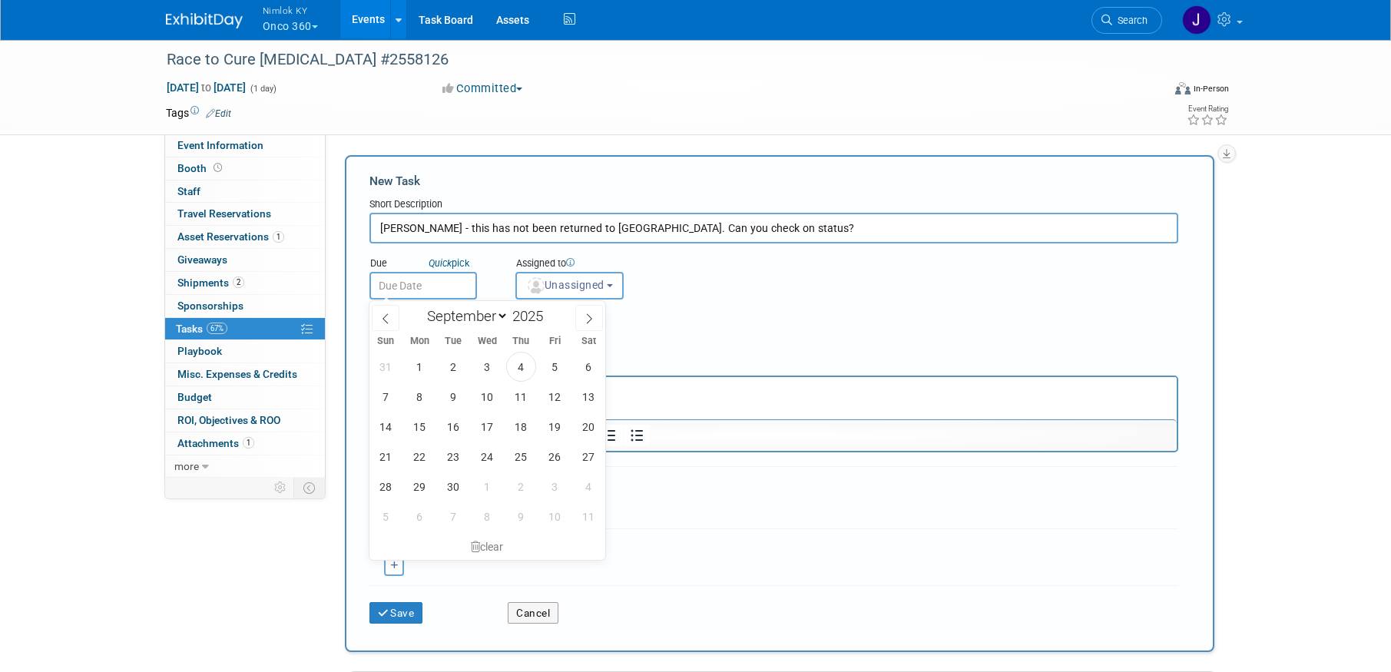
click at [413, 290] on input "text" at bounding box center [423, 286] width 108 height 28
click at [562, 370] on span "5" at bounding box center [555, 367] width 30 height 30
type input "Sep 5, 2025"
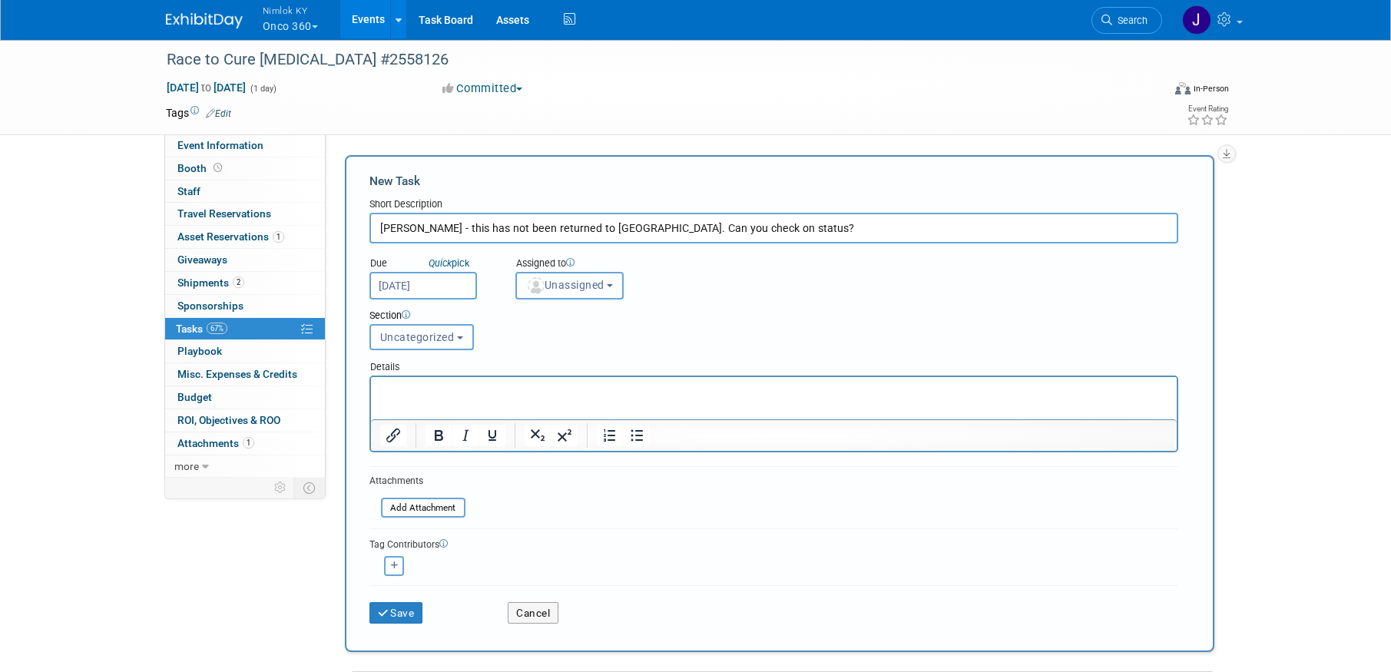
click at [575, 287] on span "Unassigned" at bounding box center [565, 285] width 78 height 12
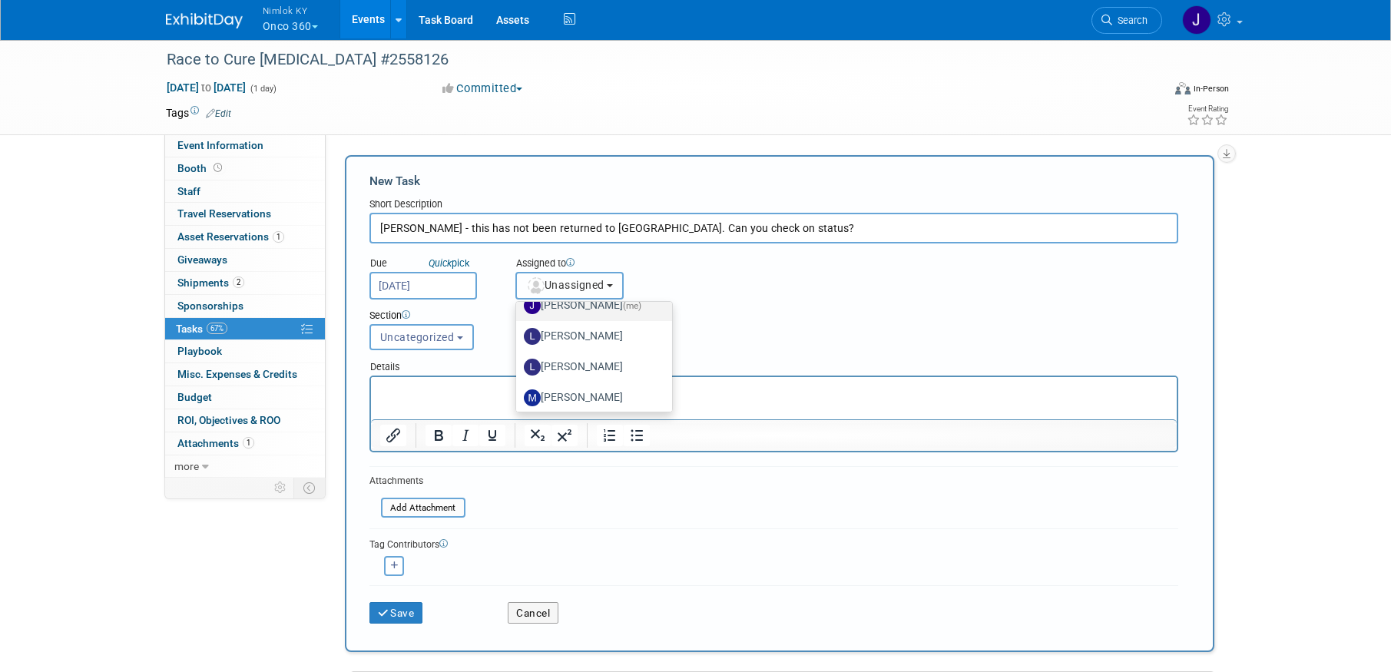
scroll to position [137, 0]
click at [598, 398] on label "[PERSON_NAME]" at bounding box center [590, 399] width 133 height 25
click at [519, 398] on input "[PERSON_NAME]" at bounding box center [514, 398] width 10 height 10
select select "74f57541-53f5-494d-88d9-59074195fb1e"
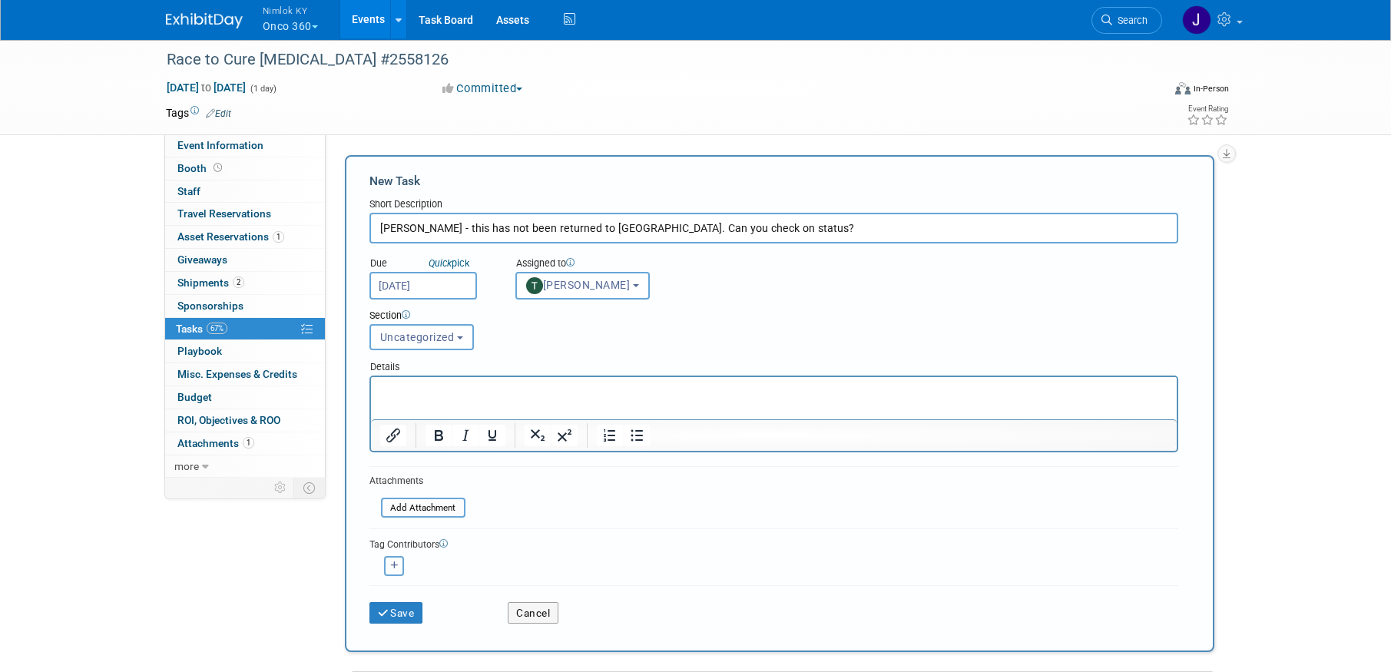
click at [400, 566] on button "button" at bounding box center [394, 566] width 20 height 20
select select
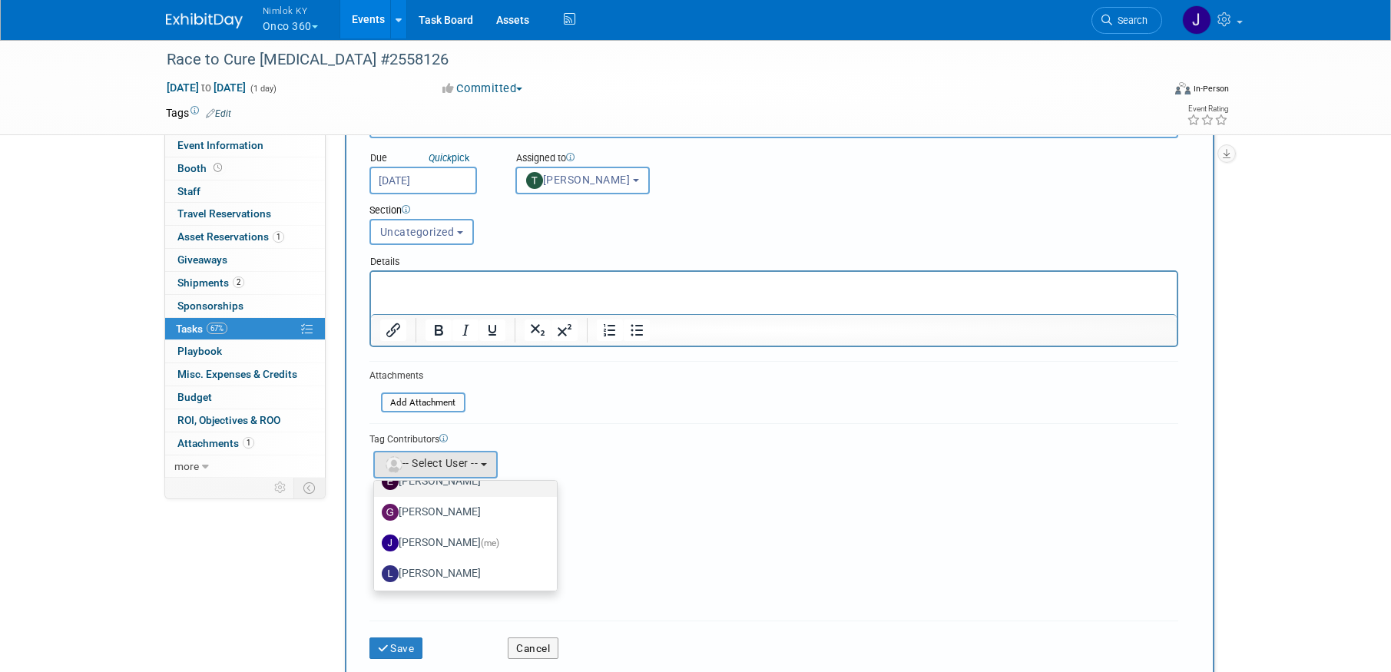
scroll to position [88, 0]
click at [481, 542] on span "(me)" at bounding box center [490, 537] width 18 height 11
click at [376, 542] on input "Jamie Dunn (me)" at bounding box center [371, 537] width 10 height 10
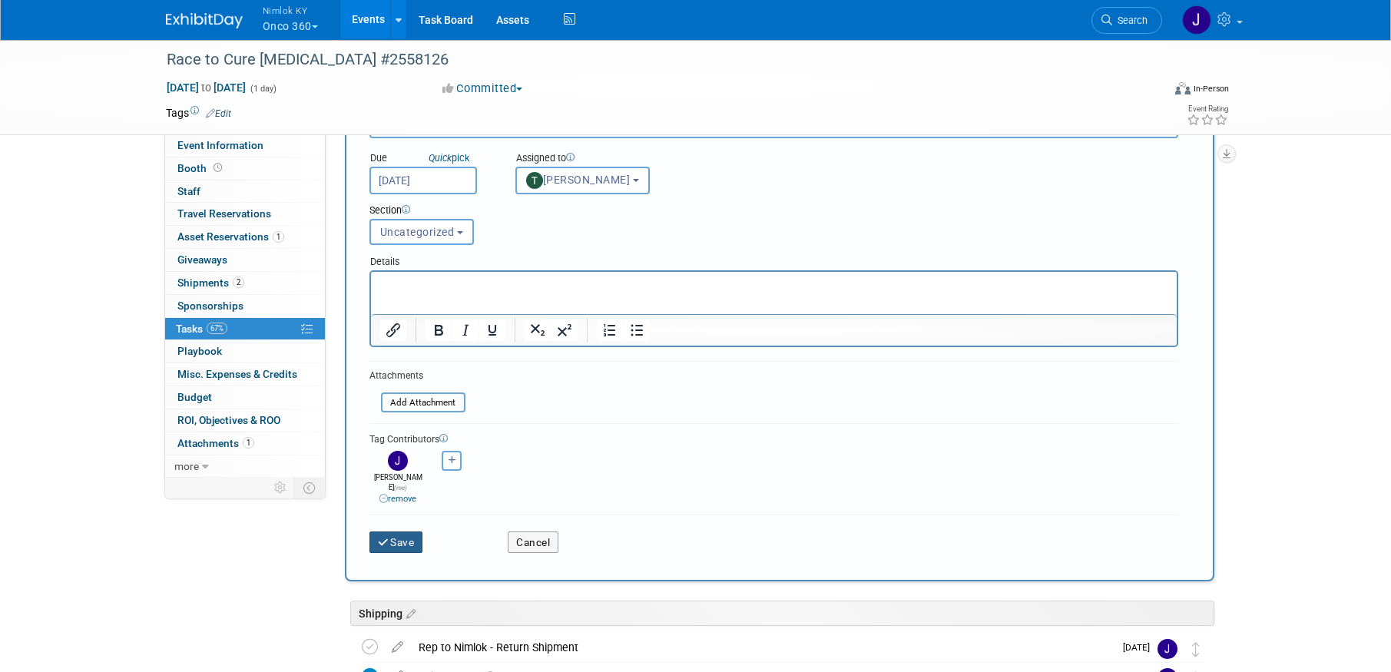
click at [402, 532] on button "Save" at bounding box center [396, 543] width 54 height 22
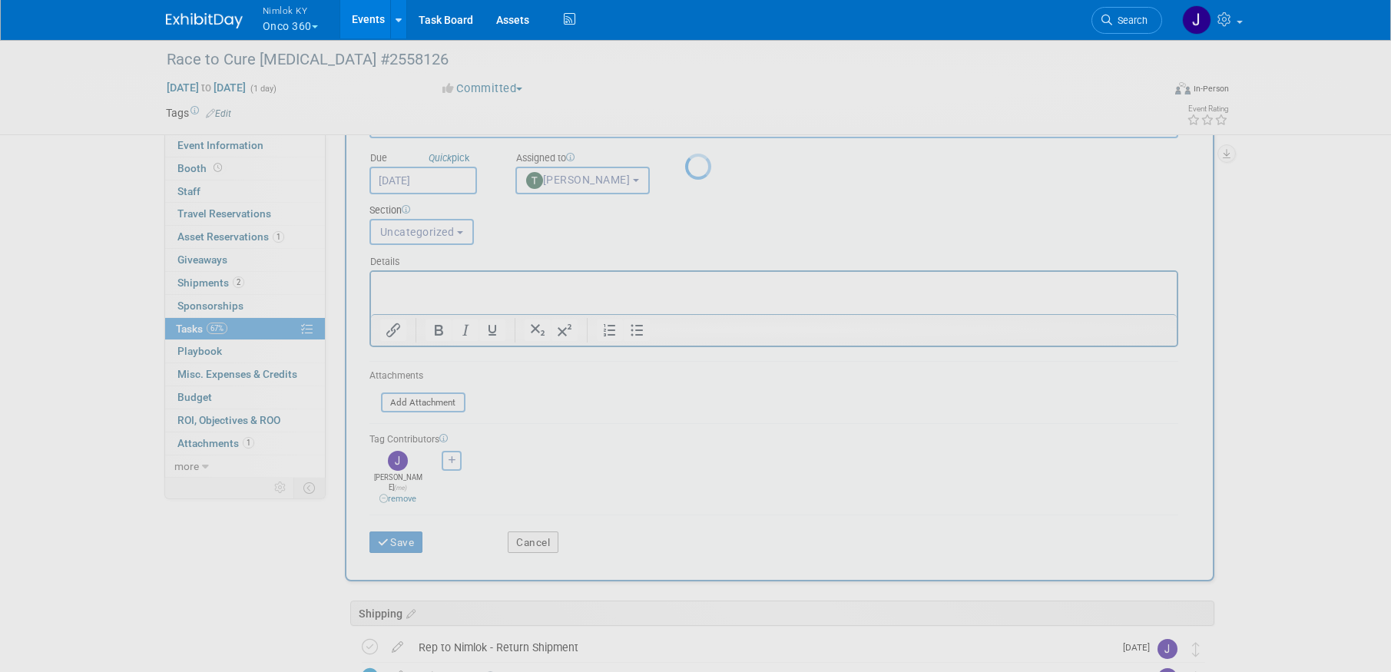
scroll to position [0, 0]
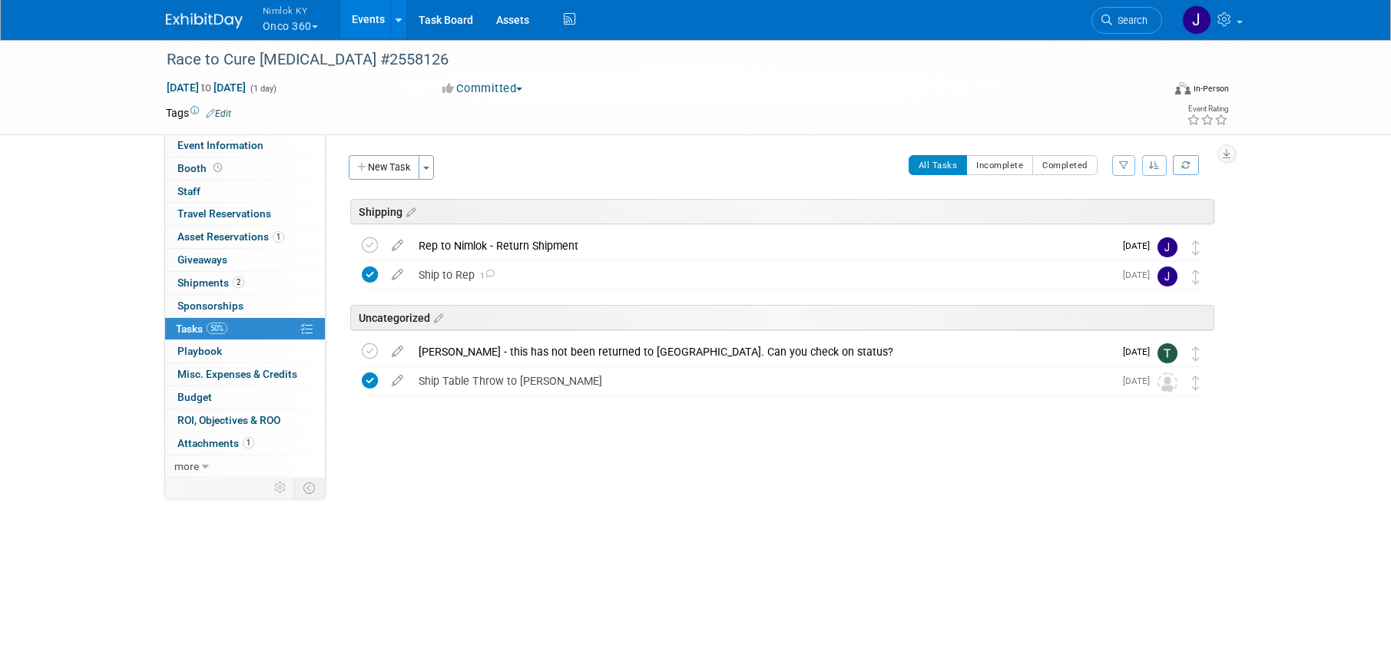
click at [296, 22] on button "Nimlok KY Onco 360" at bounding box center [299, 20] width 76 height 40
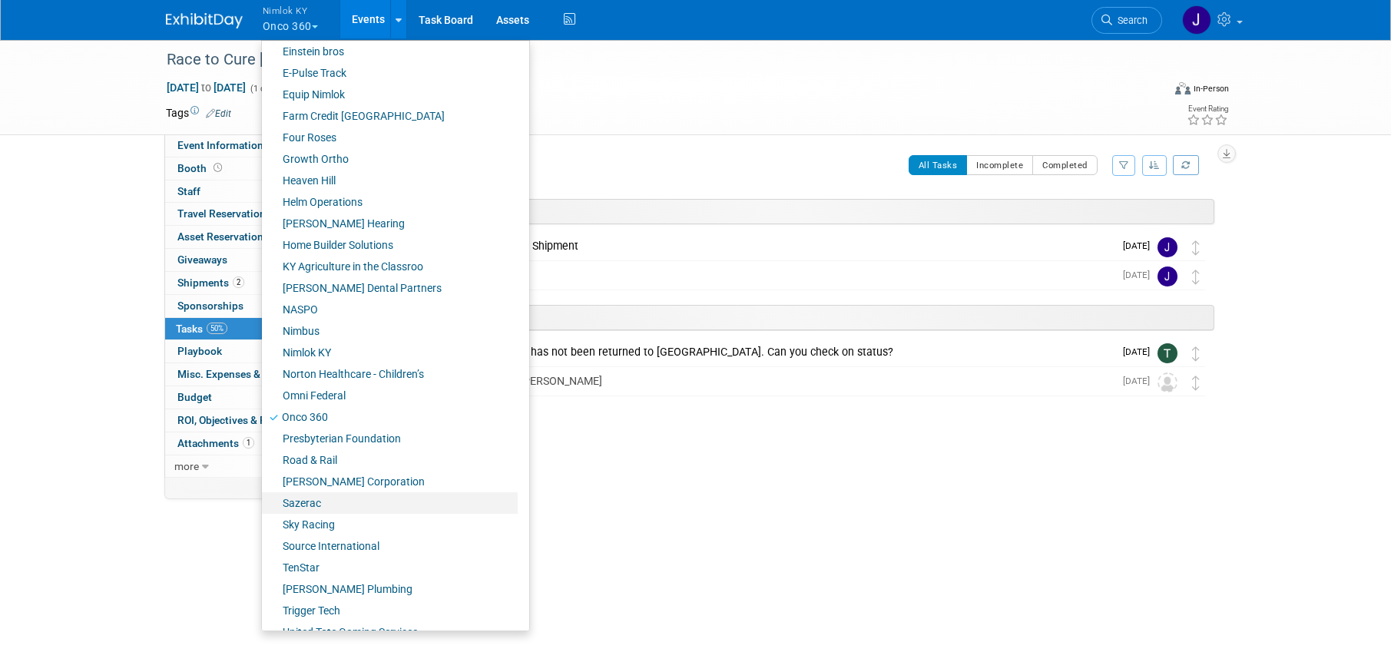
scroll to position [436, 0]
click at [345, 499] on link "Sazerac" at bounding box center [390, 503] width 256 height 22
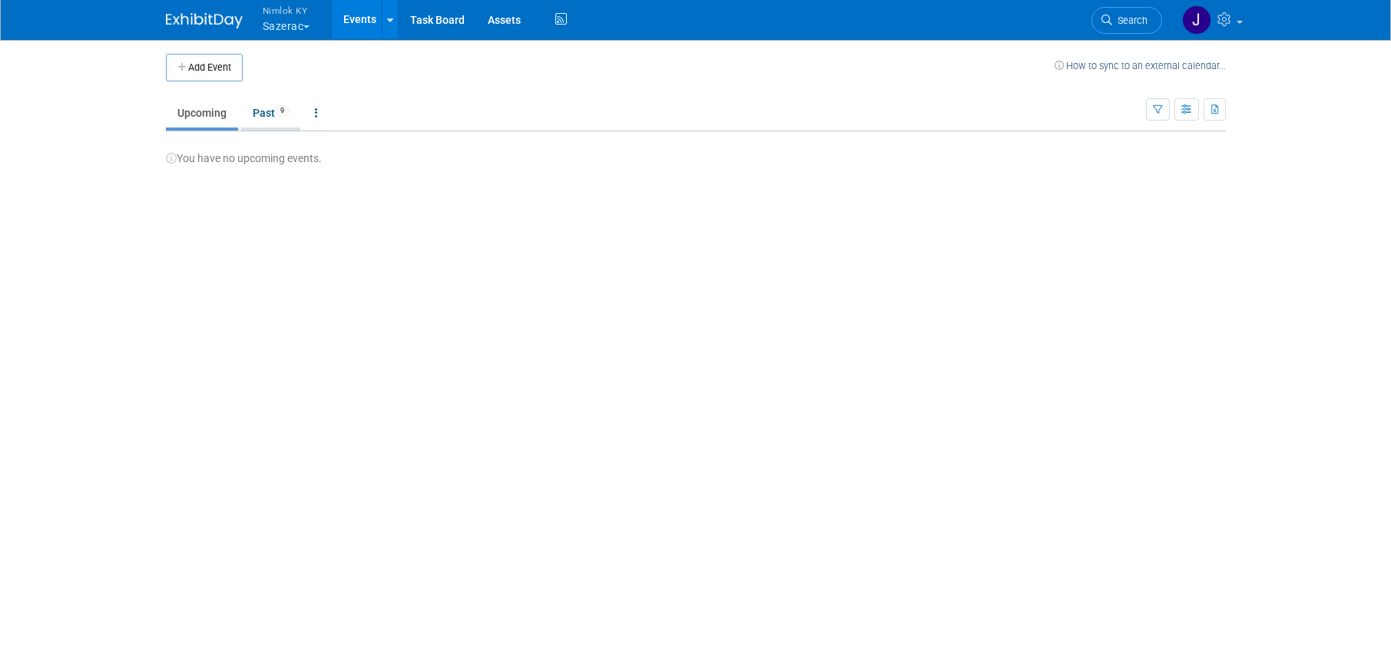
click at [273, 108] on link "Past 9" at bounding box center [270, 112] width 59 height 29
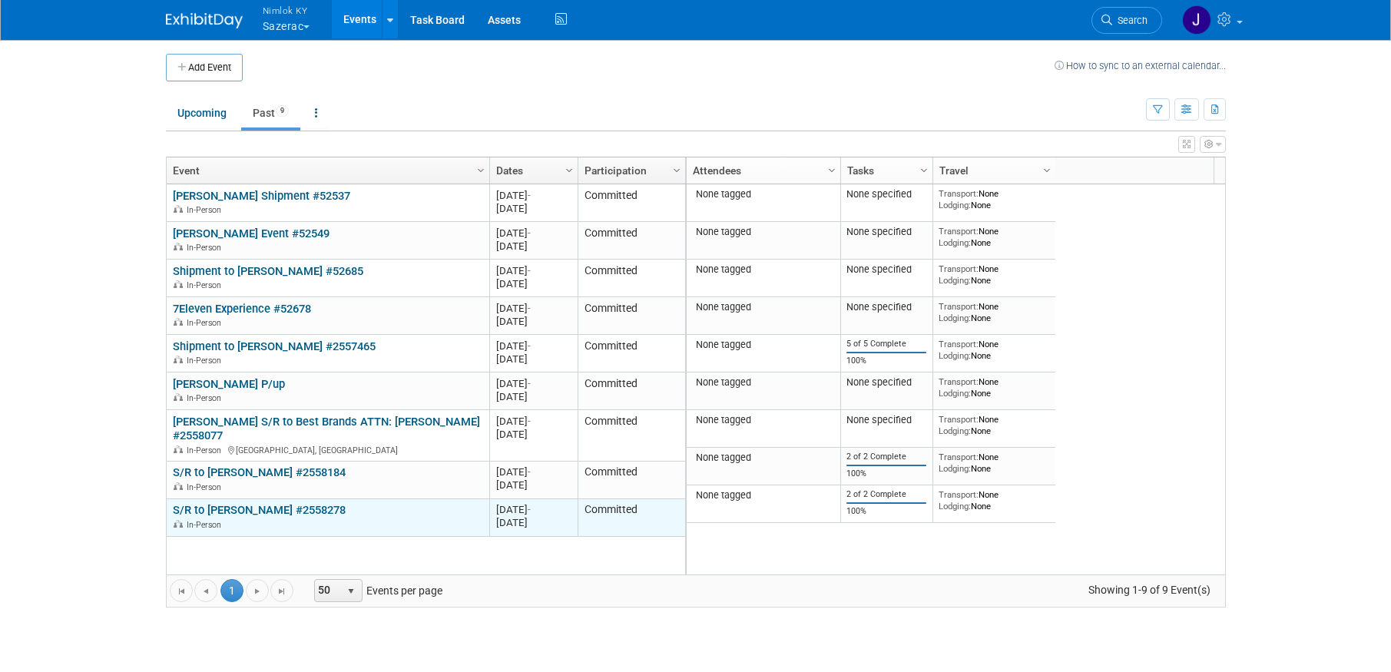
click at [327, 503] on link "S/R to [PERSON_NAME] #2558278" at bounding box center [259, 510] width 173 height 14
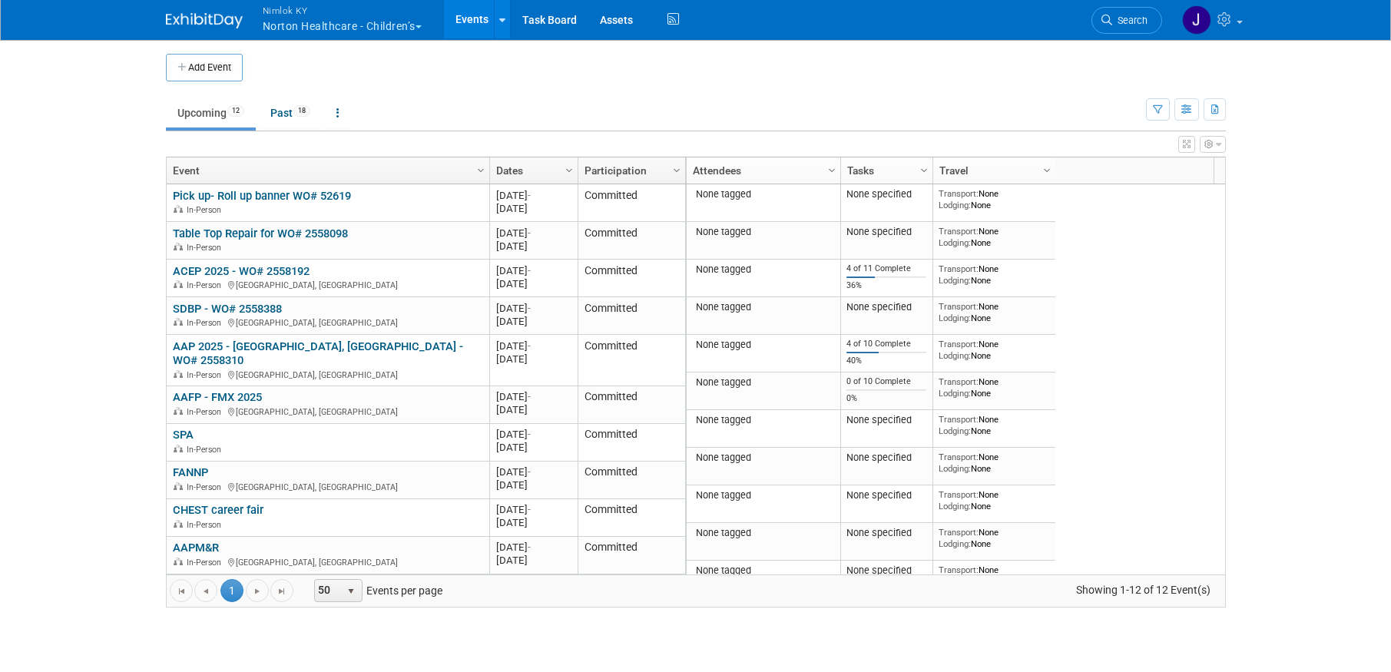
scroll to position [61, 0]
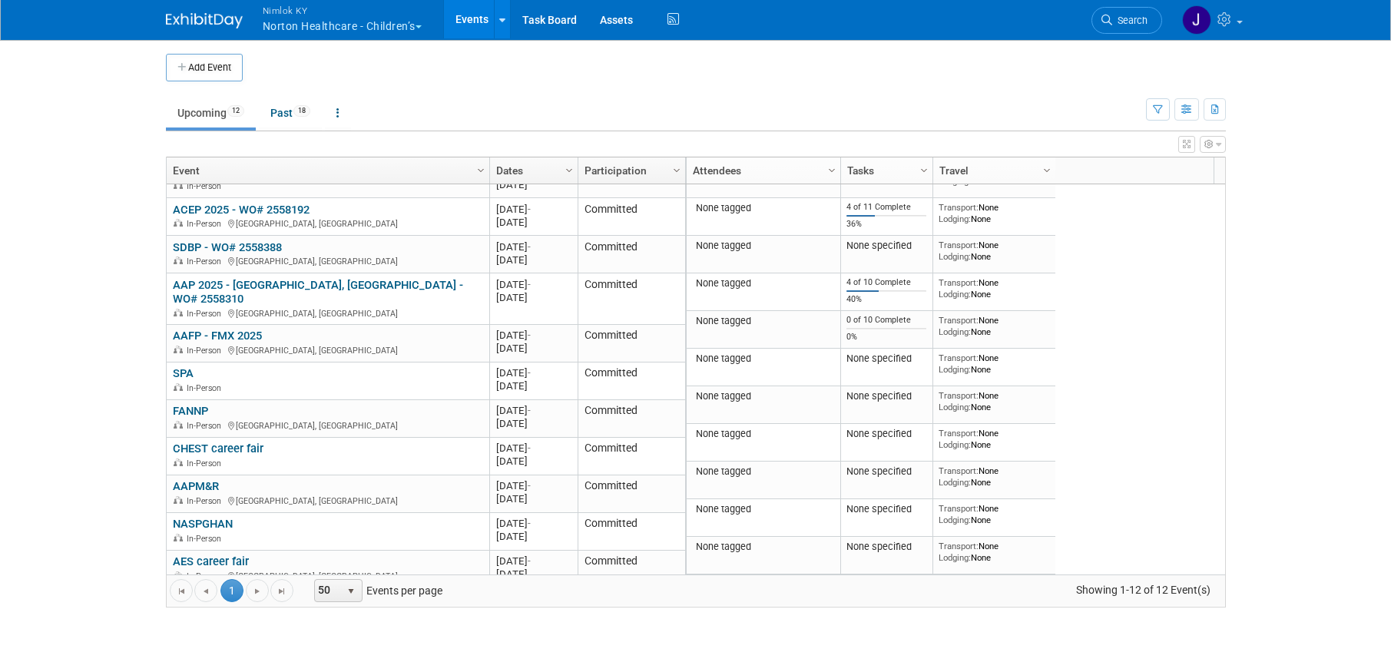
click at [416, 31] on button "Nimlok KY Norton Healthcare - Children’s" at bounding box center [351, 20] width 180 height 40
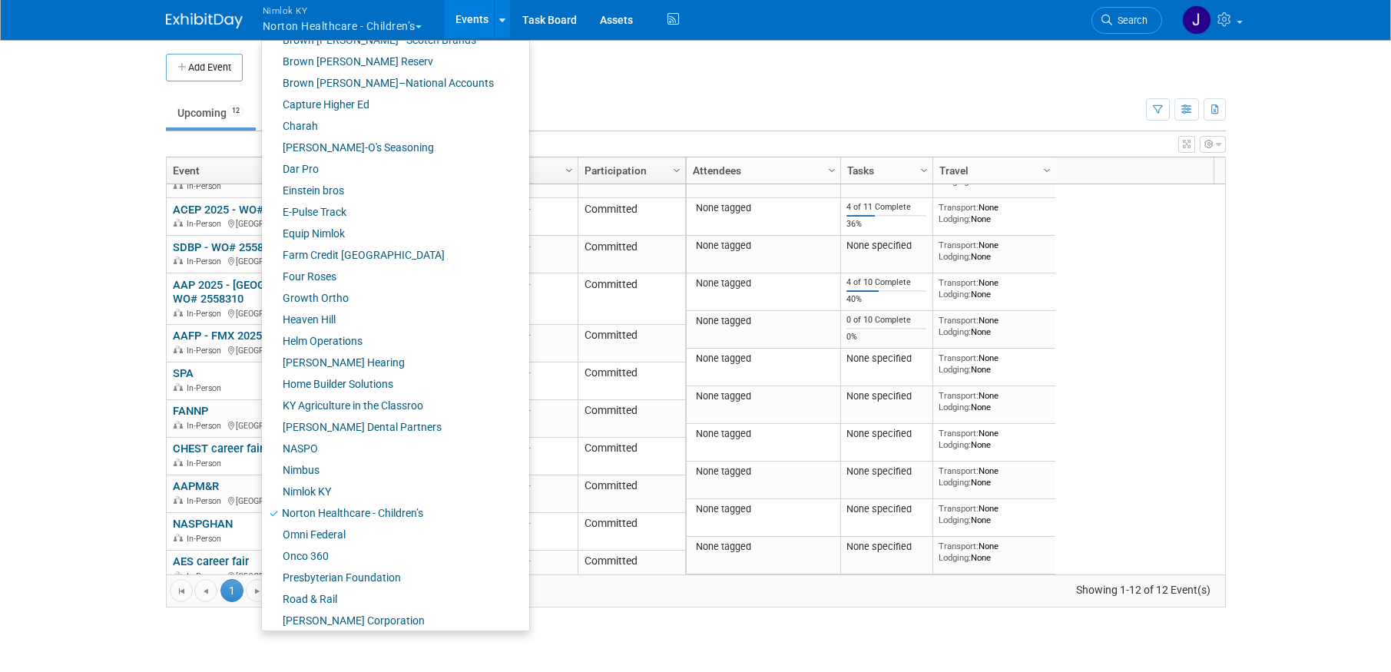
scroll to position [303, 0]
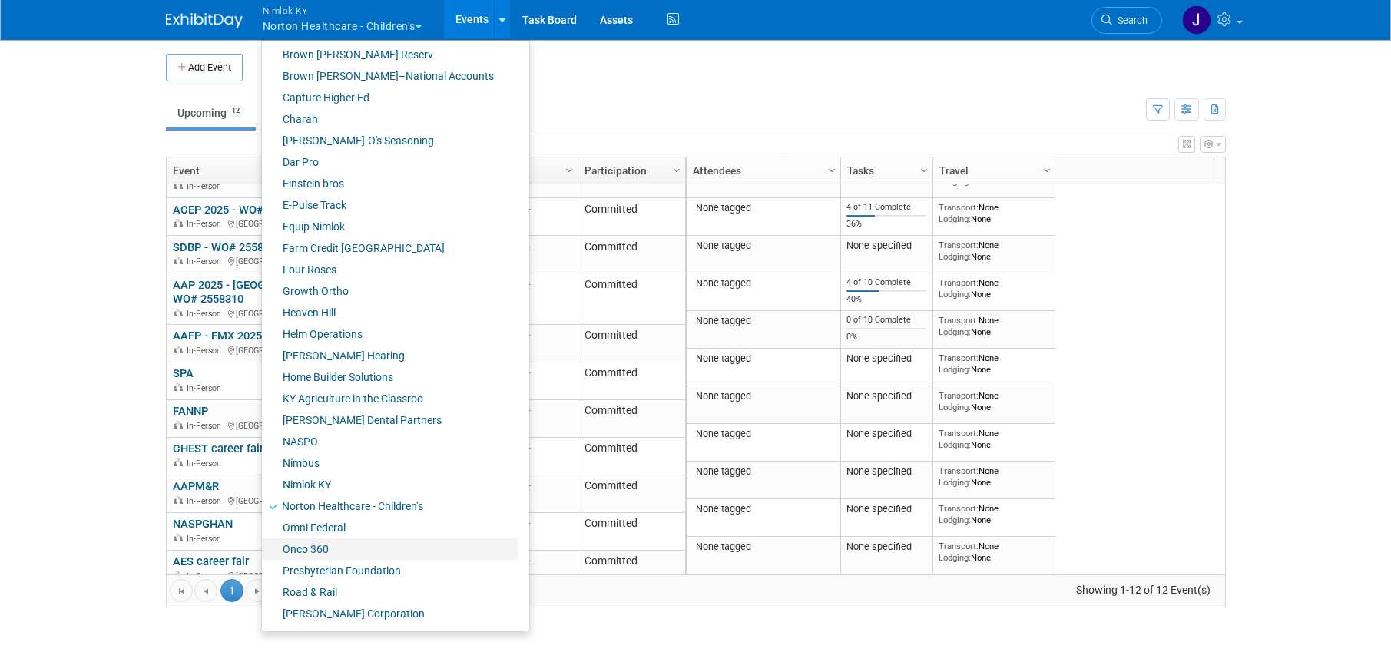
click at [344, 549] on link "Onco 360" at bounding box center [390, 549] width 256 height 22
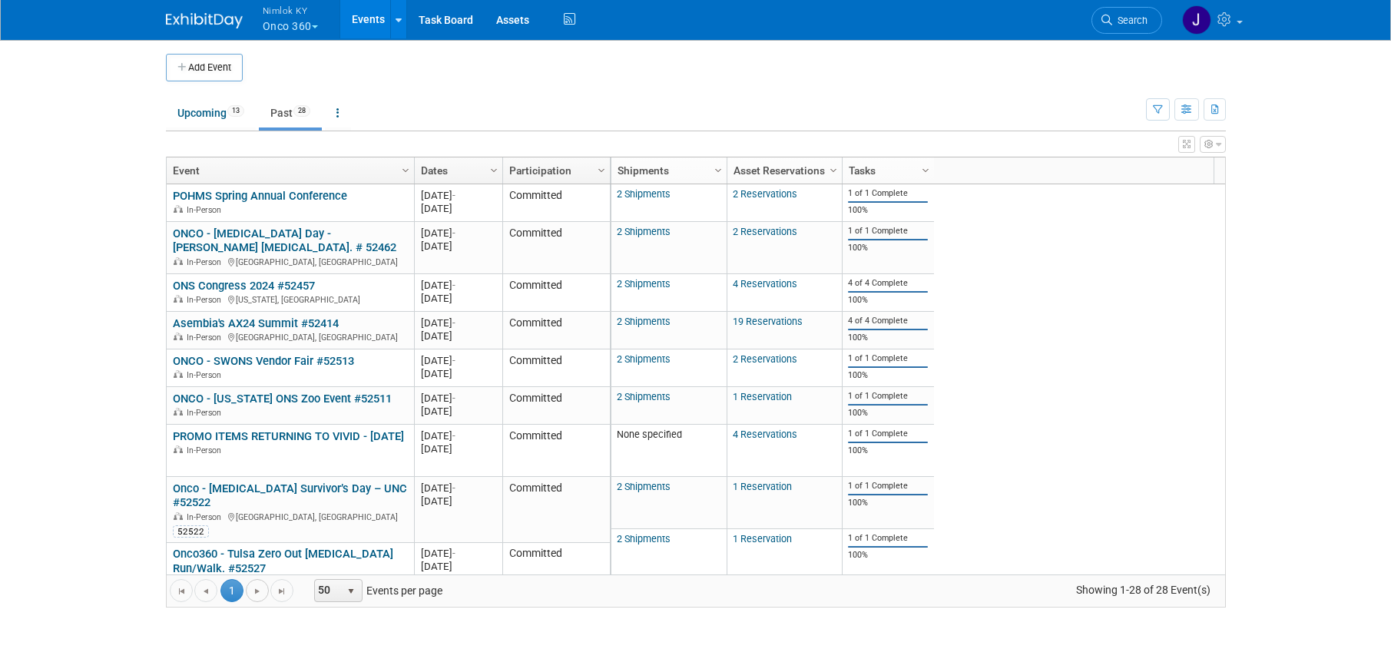
click at [260, 593] on span "Go to the next page" at bounding box center [257, 591] width 12 height 12
click at [252, 591] on span "Go to the next page" at bounding box center [257, 591] width 12 height 12
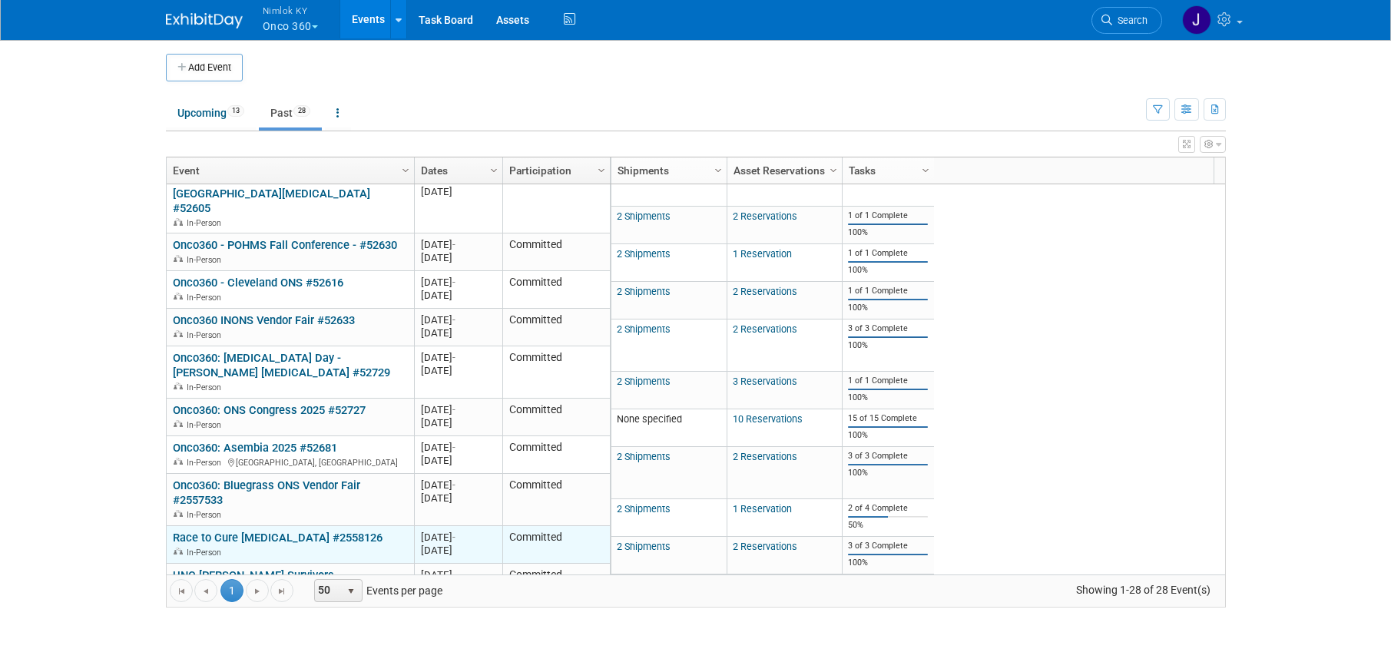
click at [280, 531] on link "Race to Cure Sarcoma #2558126" at bounding box center [278, 538] width 210 height 14
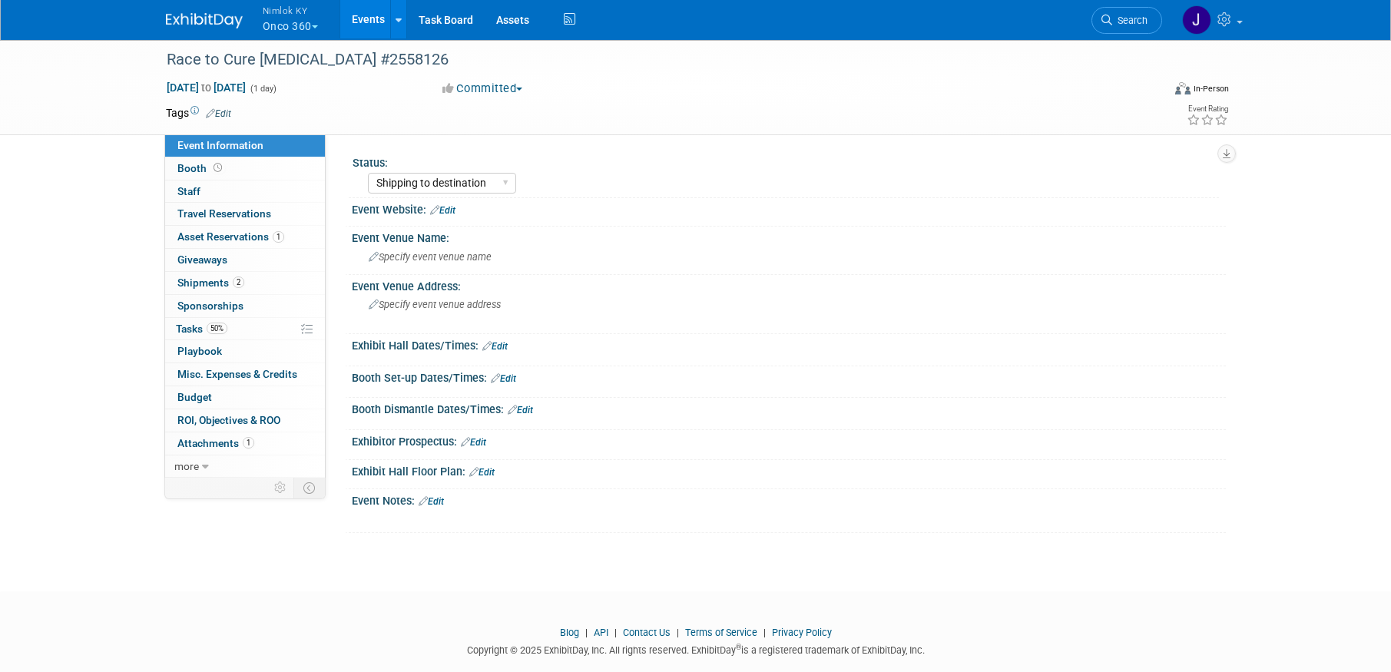
select select "Shipping to destination"
click at [250, 240] on span "Asset Reservations 1" at bounding box center [230, 236] width 107 height 12
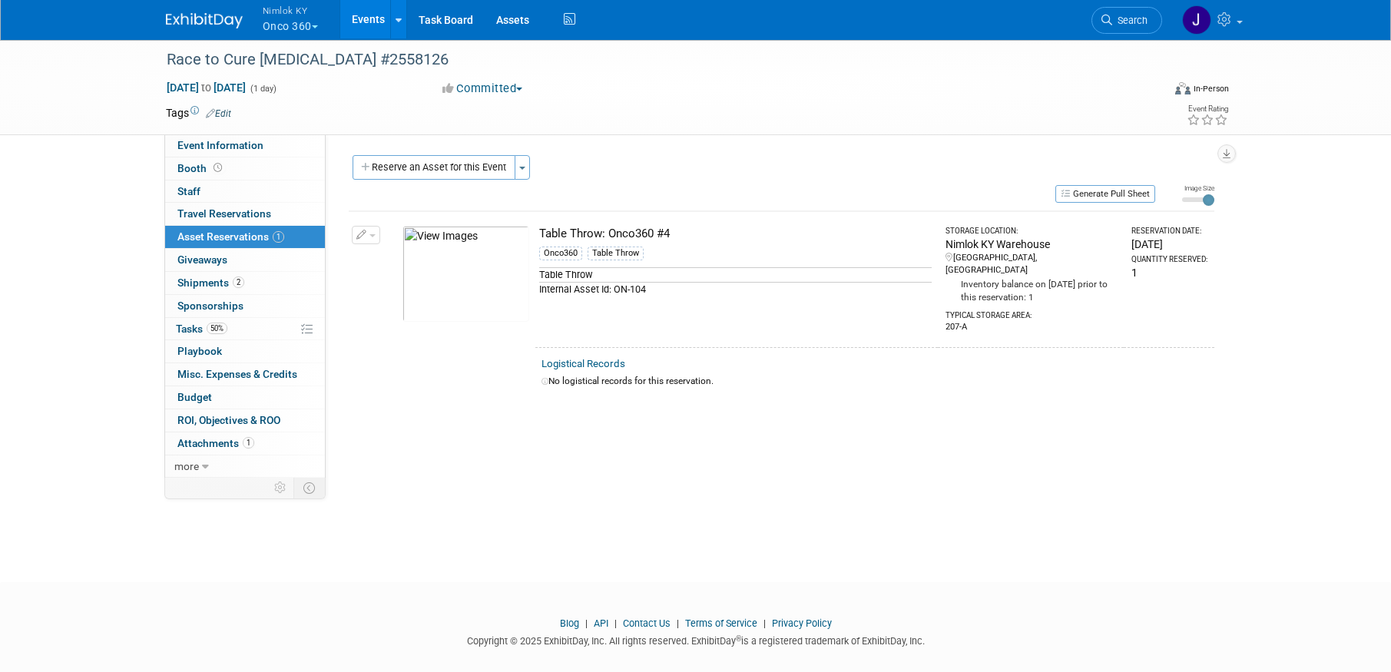
click at [315, 22] on button "Nimlok KY Onco 360" at bounding box center [299, 20] width 76 height 40
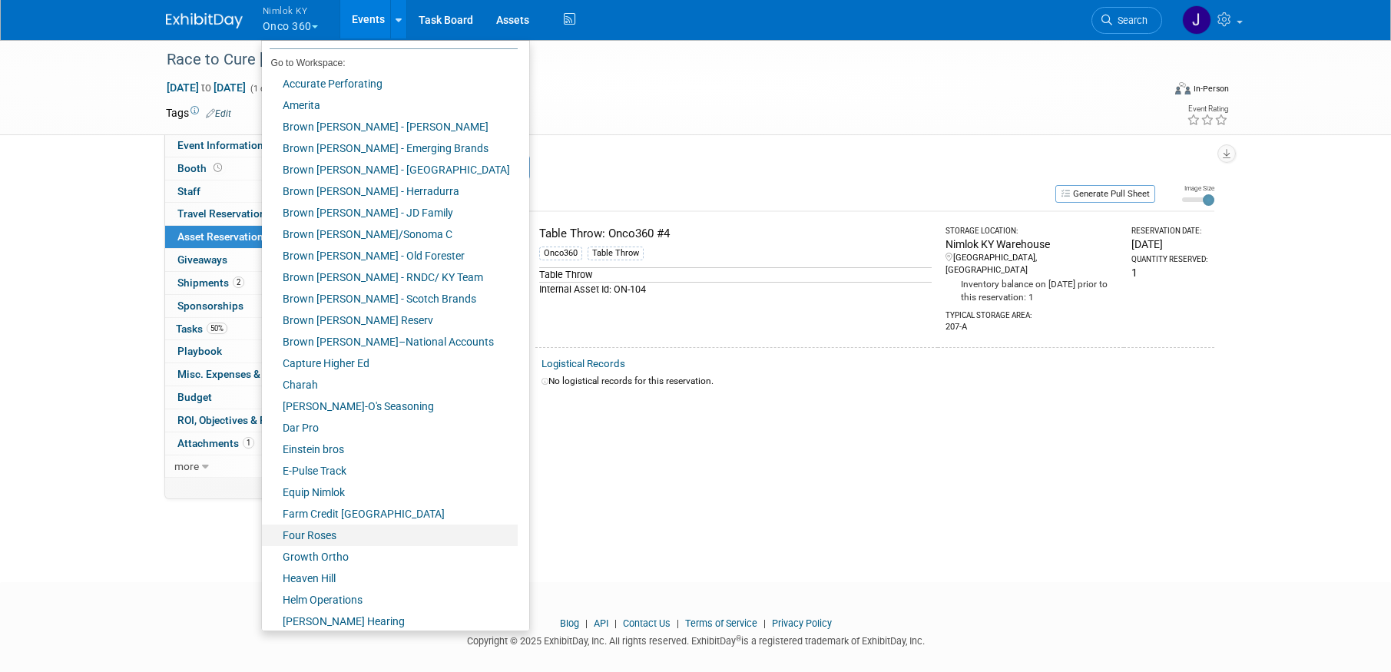
scroll to position [41, 0]
click at [386, 511] on link "Farm Credit [GEOGRAPHIC_DATA]" at bounding box center [390, 510] width 256 height 22
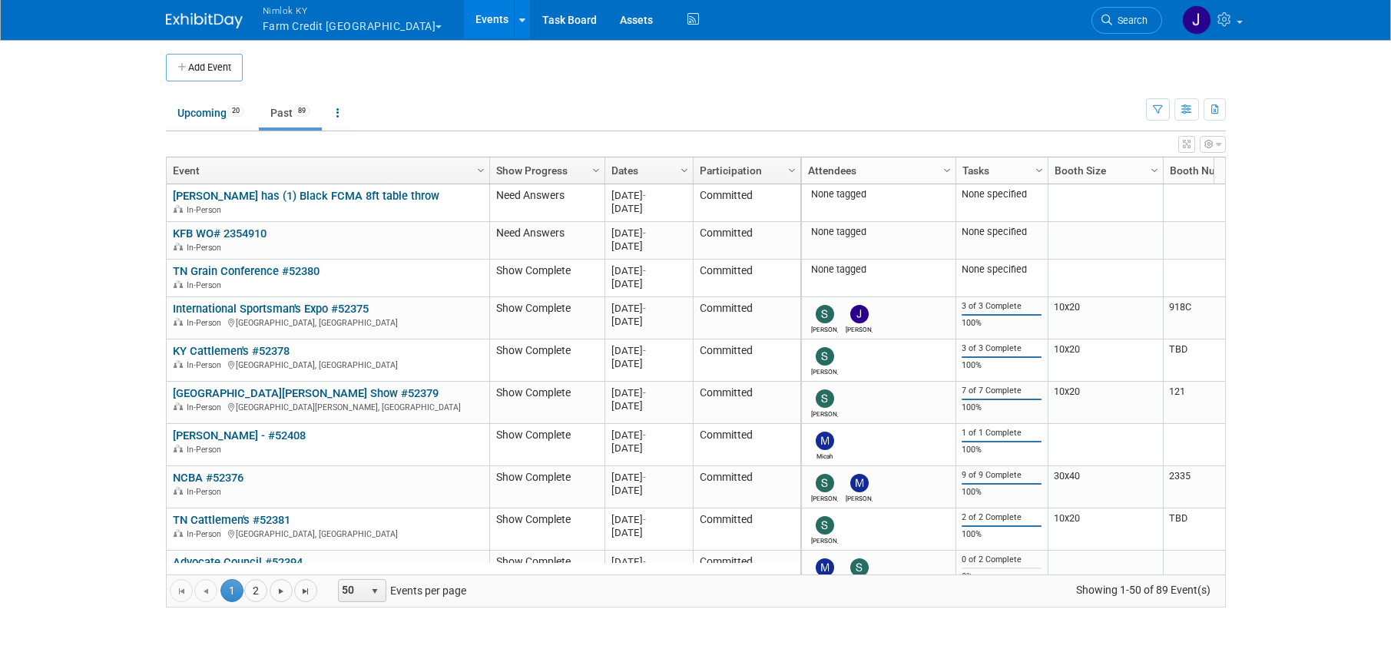
click at [296, 107] on link "Past 89" at bounding box center [290, 112] width 63 height 29
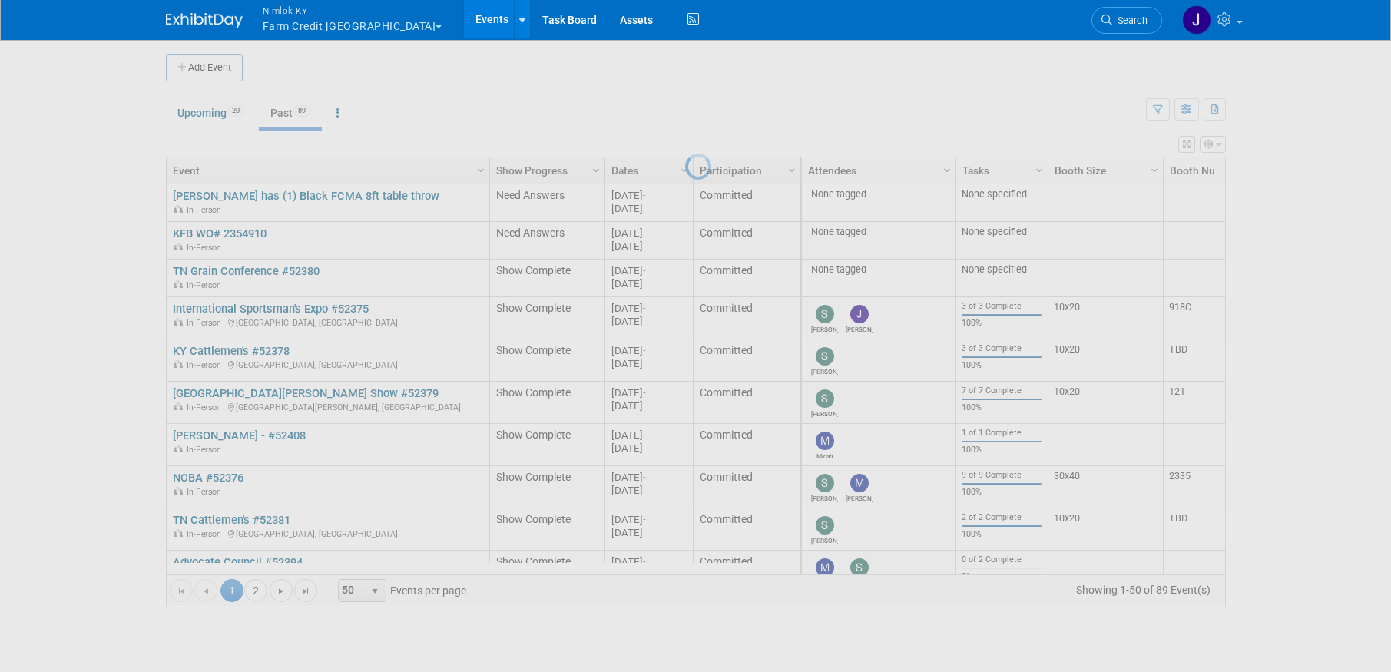
click at [685, 114] on div at bounding box center [696, 336] width 22 height 672
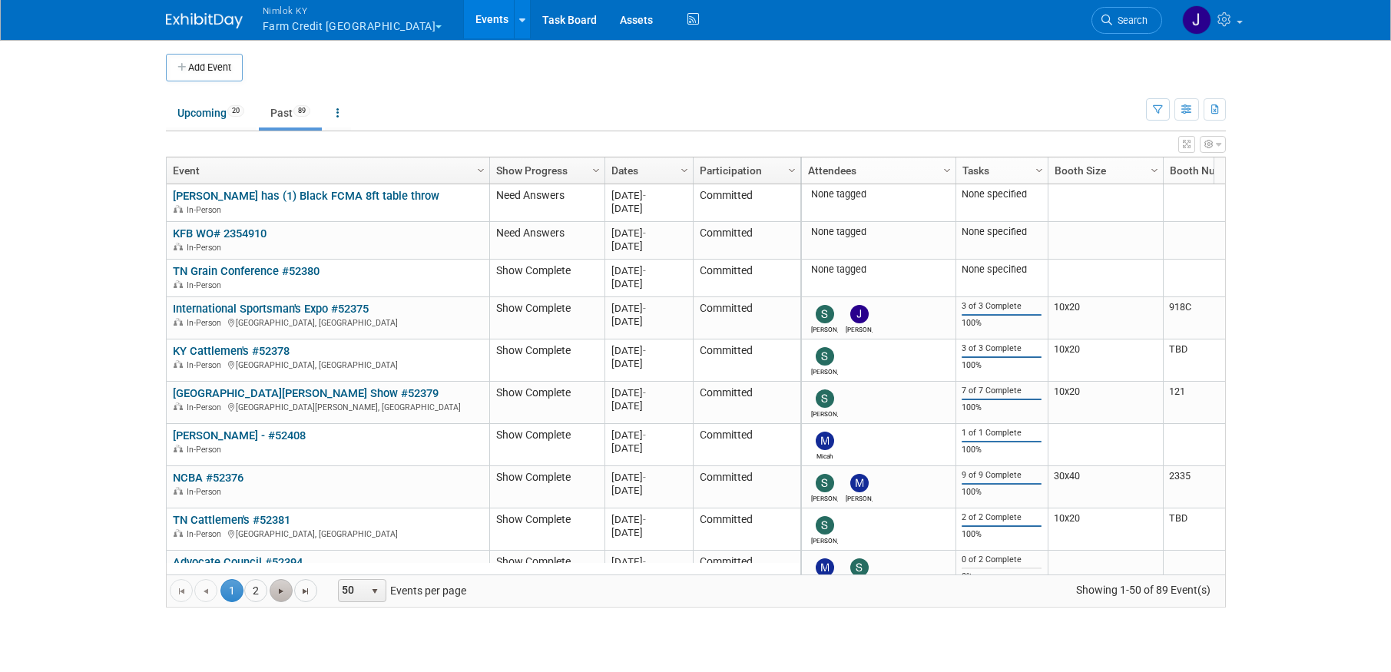
click at [277, 591] on span "Go to the next page" at bounding box center [281, 591] width 12 height 12
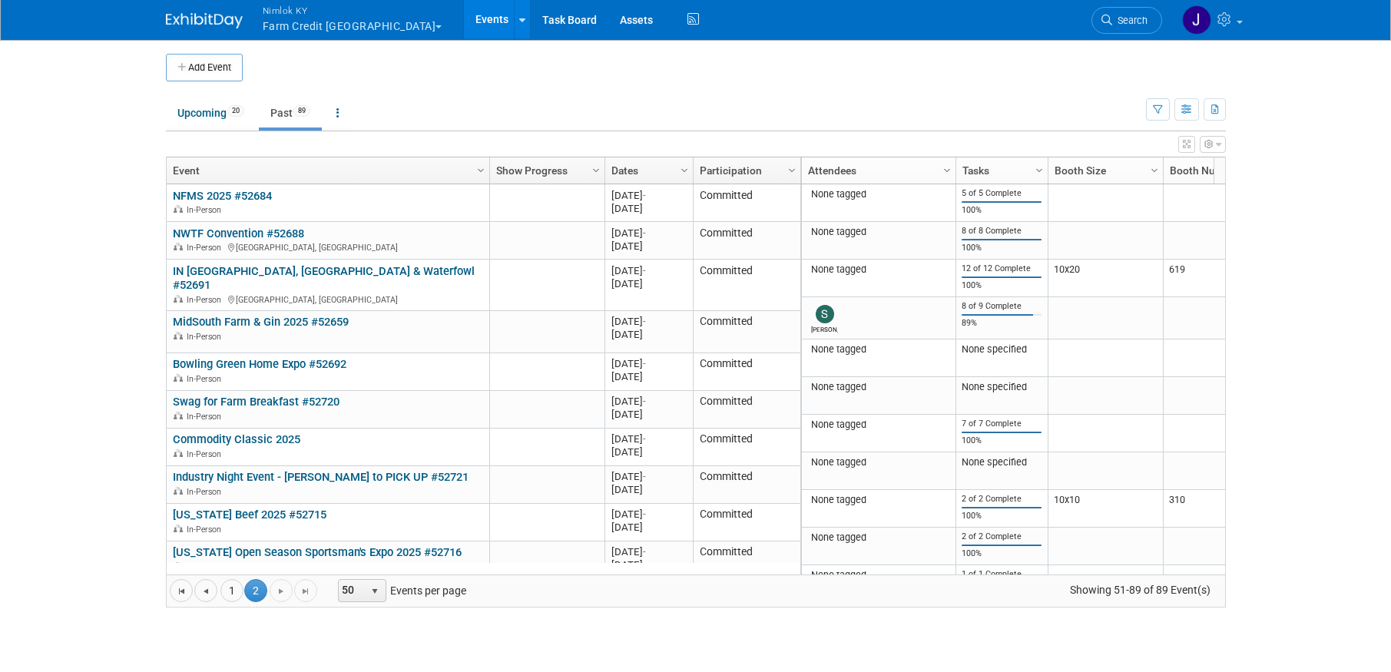
scroll to position [1118, 0]
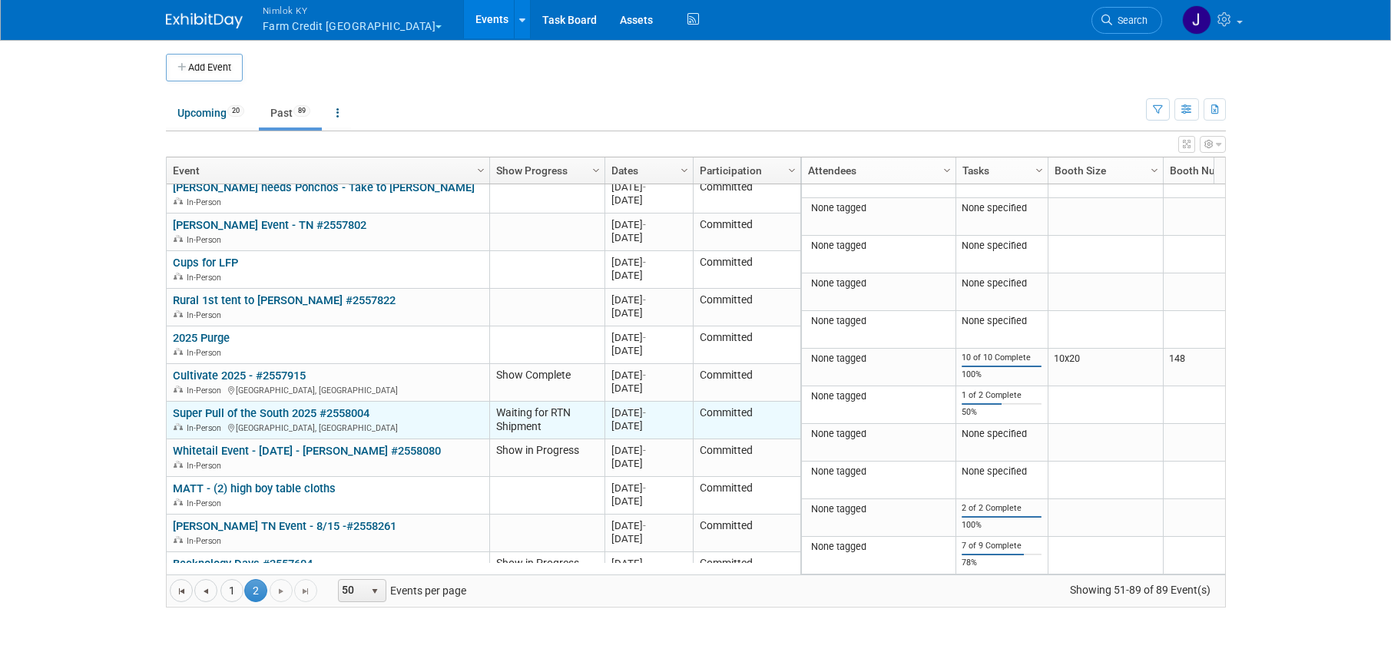
click at [290, 421] on div "In-Person Chapel Hill, TN" at bounding box center [328, 427] width 310 height 13
click at [297, 402] on td "Super Pull of the South 2025 #2558004 Super Pull of the South 2025 #2558004 In-…" at bounding box center [328, 421] width 323 height 38
click at [320, 406] on link "Super Pull of the South 2025 #2558004" at bounding box center [271, 413] width 197 height 14
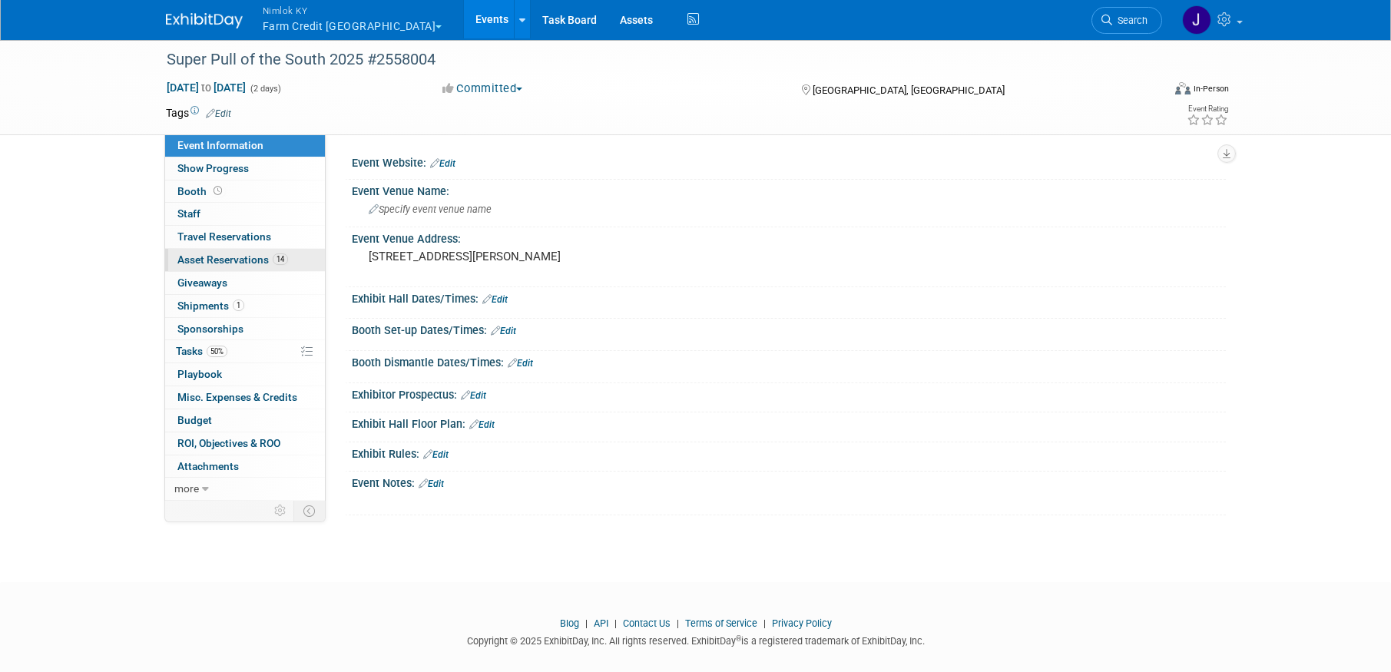
click at [280, 258] on span "14" at bounding box center [280, 259] width 15 height 12
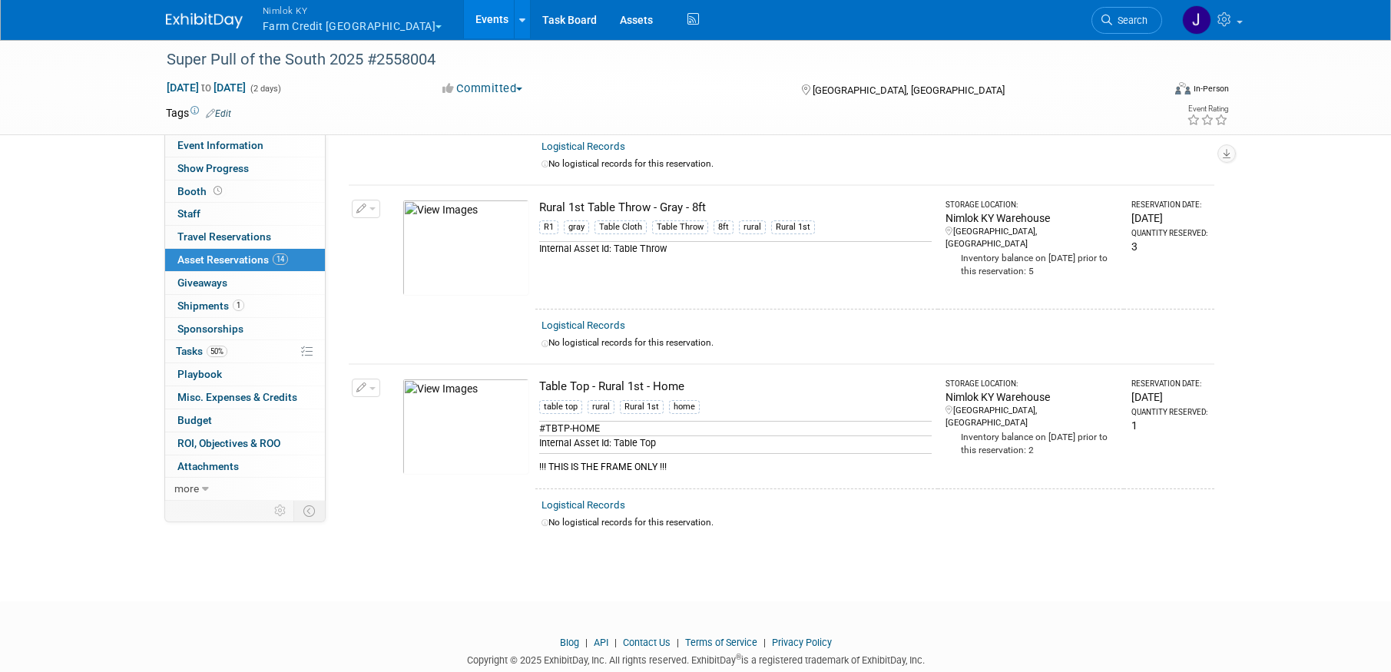
scroll to position [2162, 0]
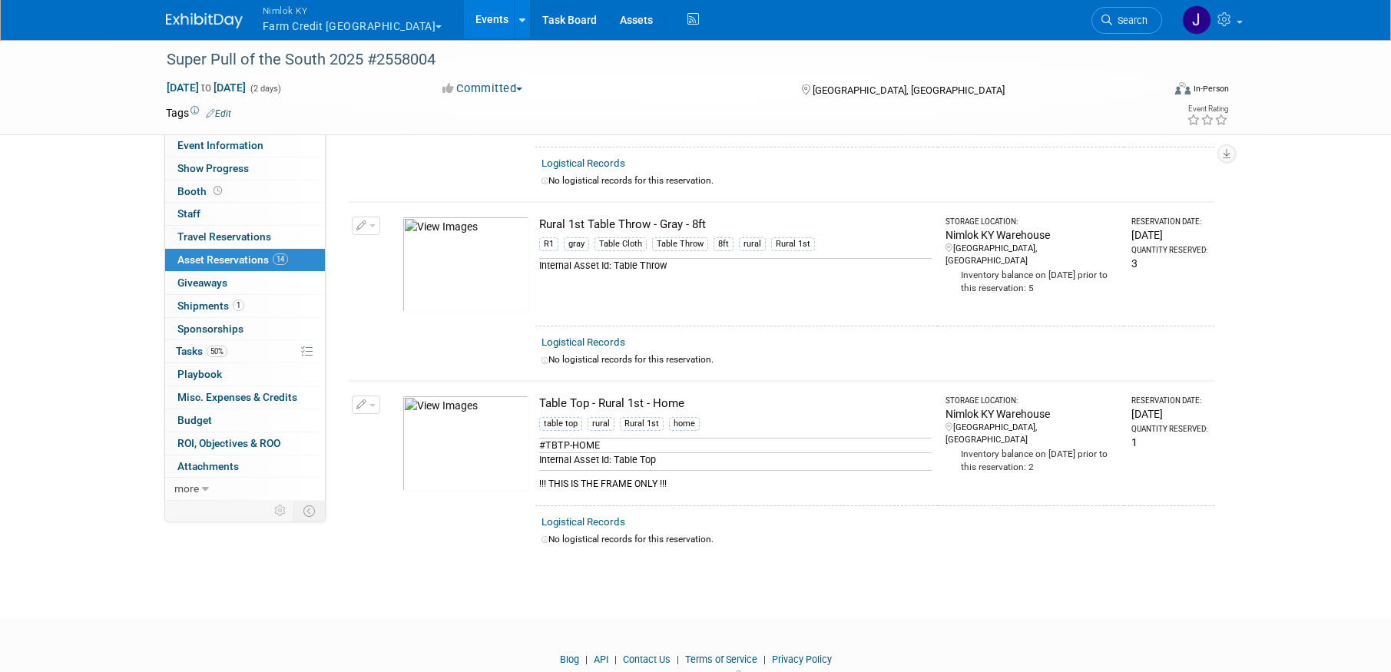
click at [353, 26] on button "Nimlok KY Farm Credit Mid America" at bounding box center [361, 20] width 200 height 40
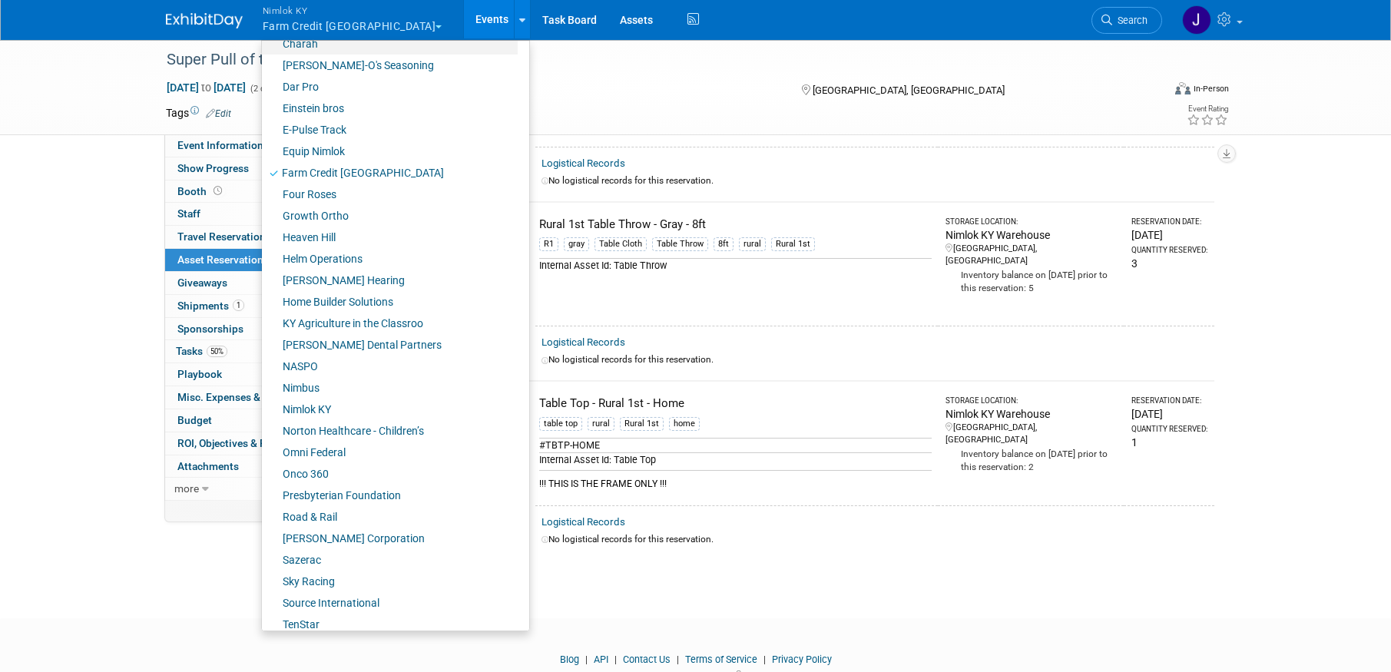
scroll to position [402, 0]
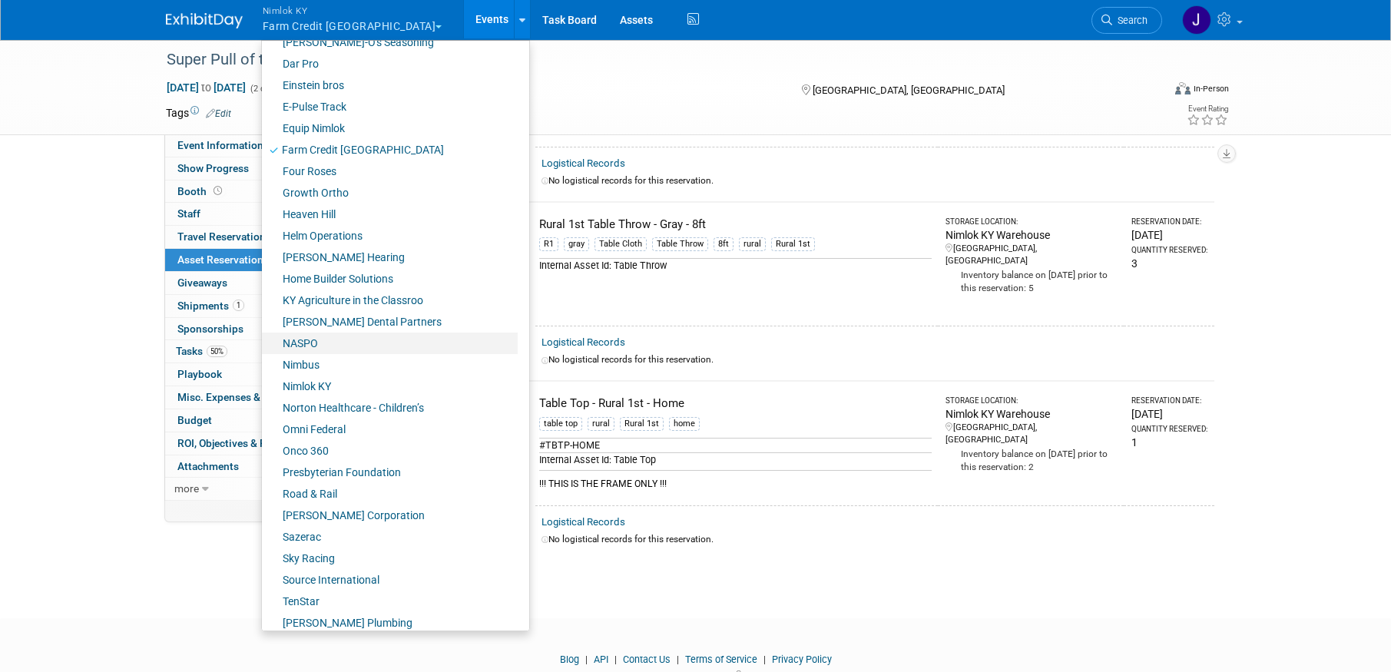
click at [332, 339] on link "NASPO" at bounding box center [390, 344] width 256 height 22
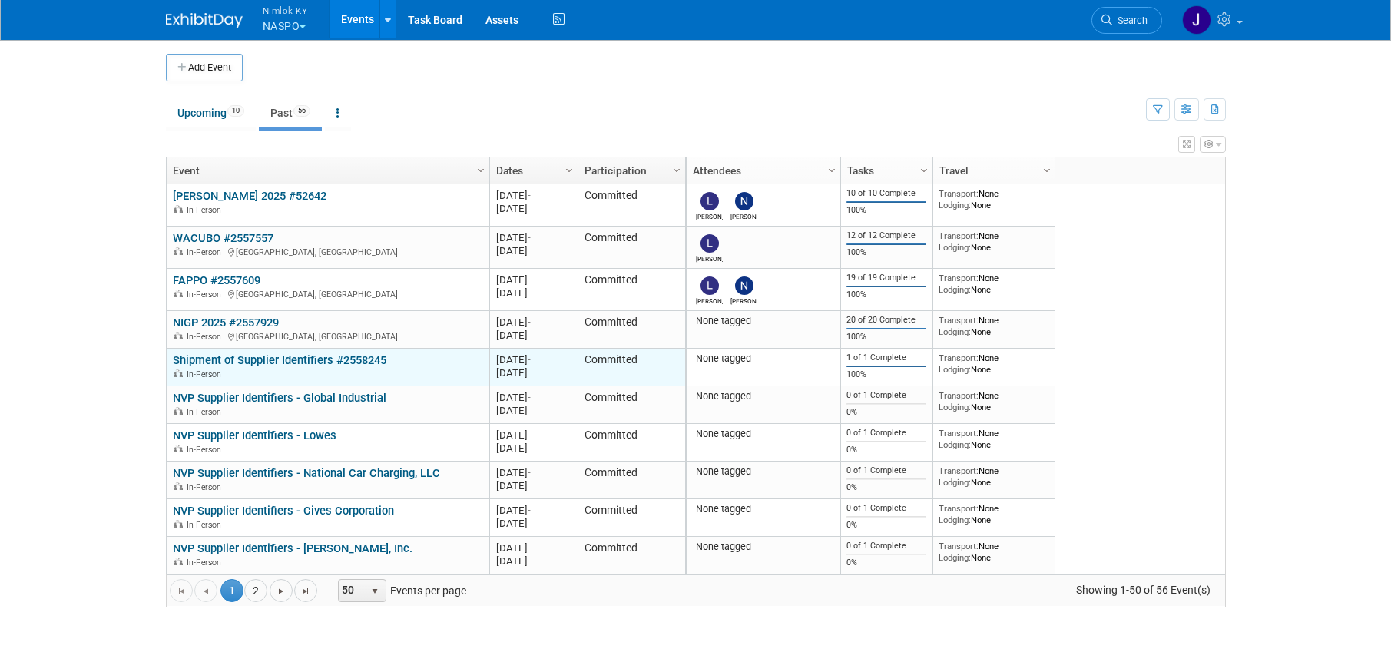
scroll to position [92, 0]
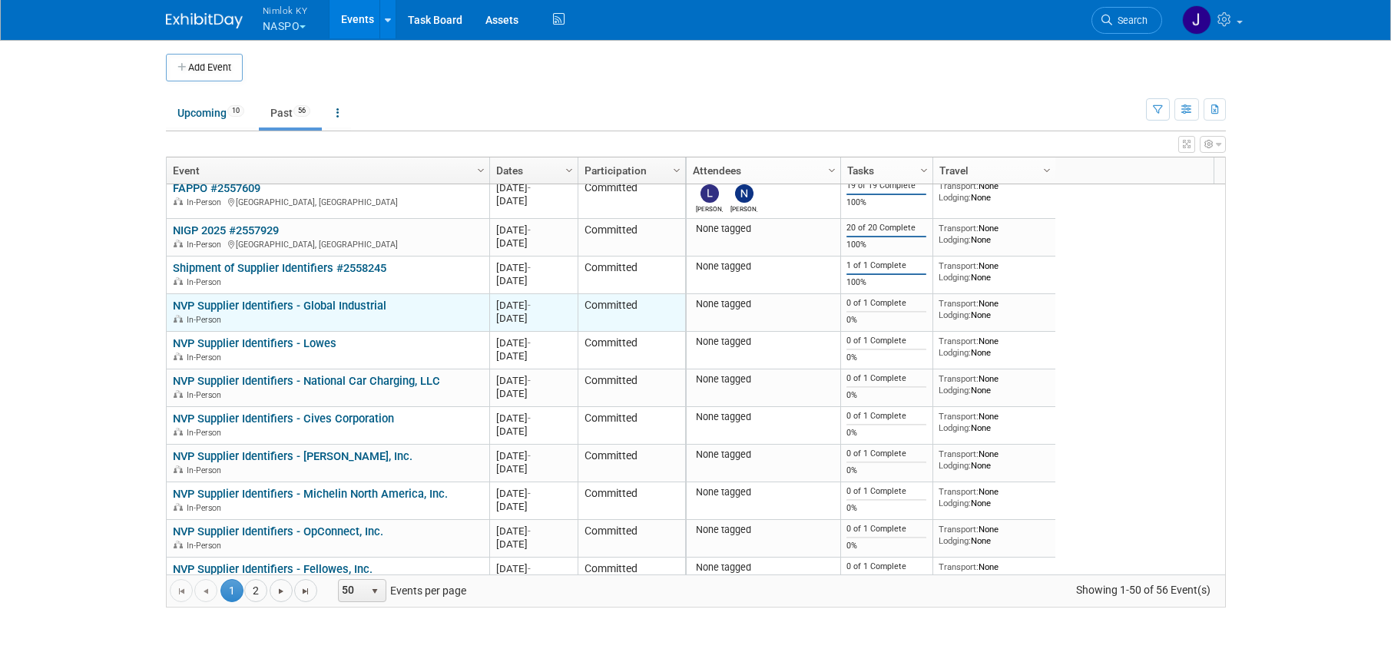
click at [358, 306] on link "NVP Supplier Identifiers - Global Industrial" at bounding box center [280, 306] width 214 height 14
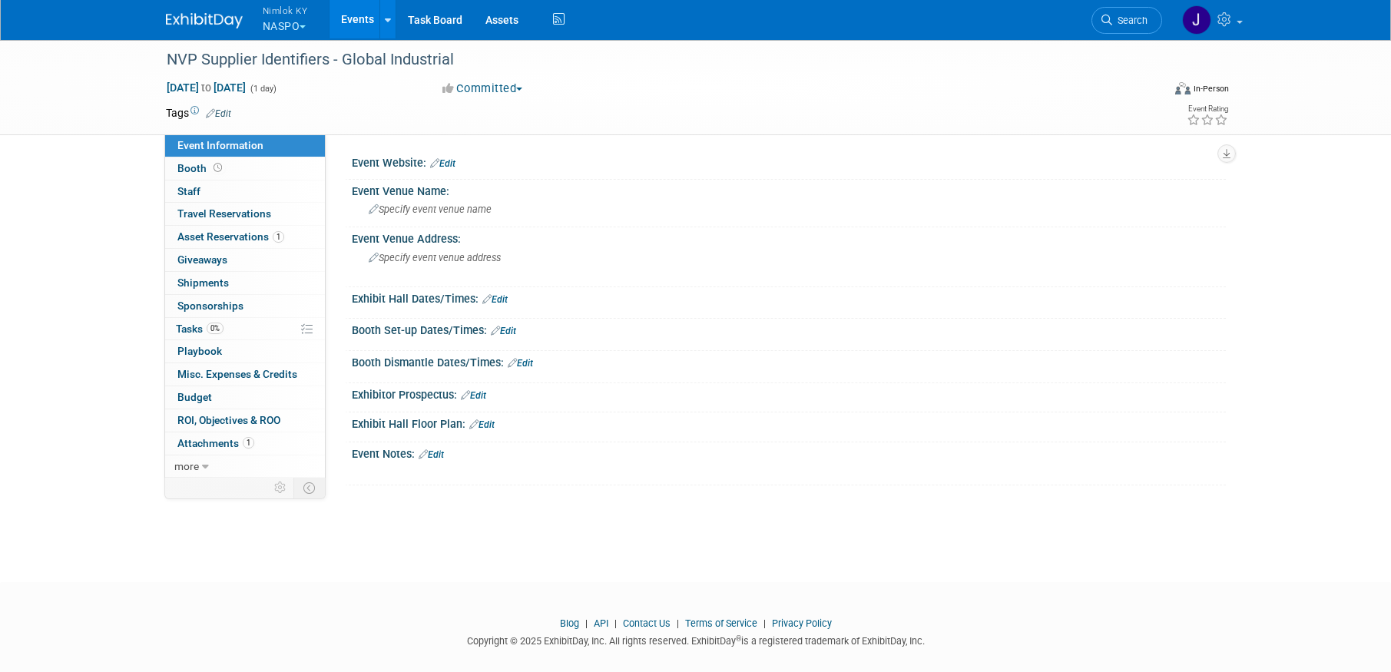
click at [348, 12] on link "Events" at bounding box center [358, 19] width 56 height 38
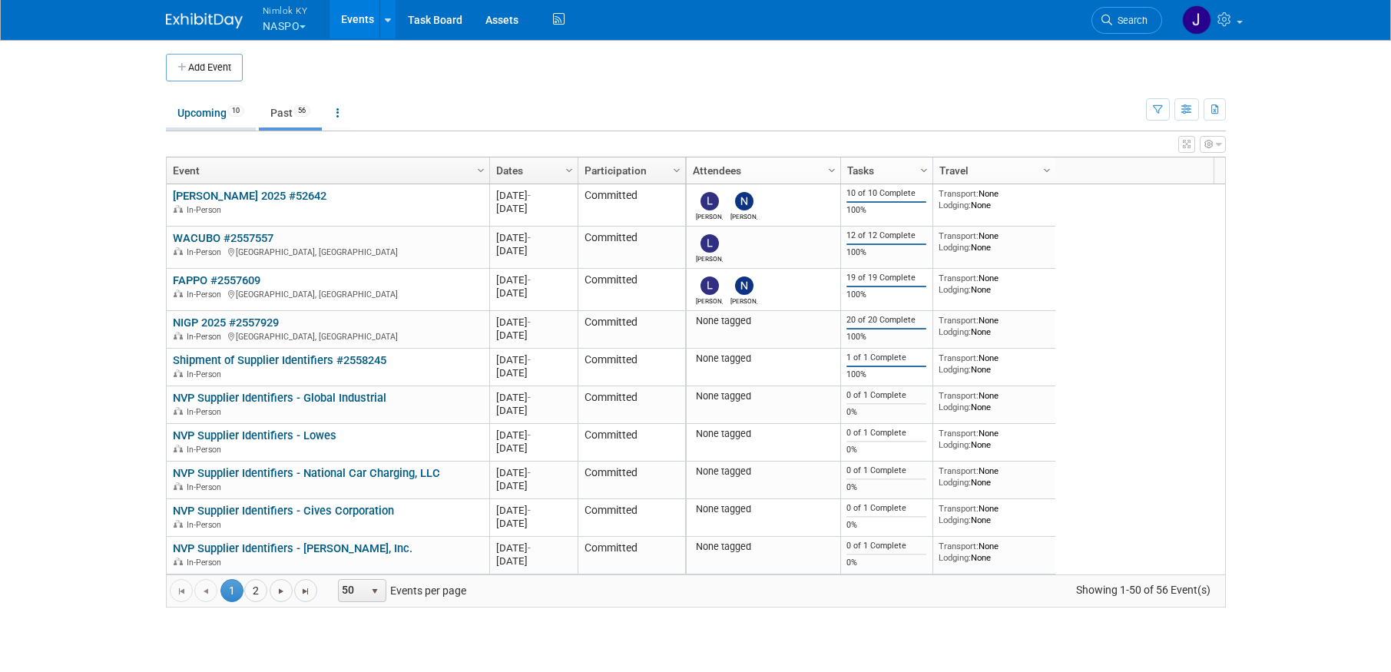
click at [229, 106] on link "Upcoming 10" at bounding box center [211, 112] width 90 height 29
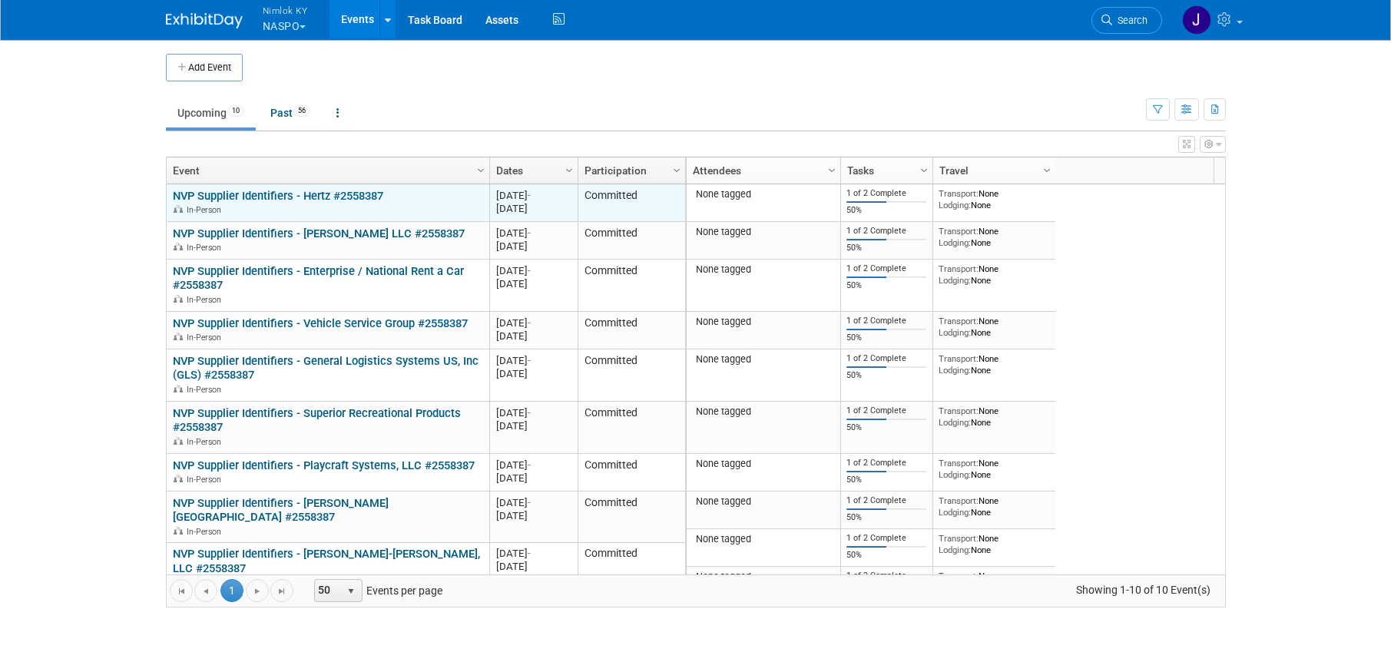
click at [368, 197] on link "NVP Supplier Identifiers - Hertz #2558387" at bounding box center [278, 196] width 210 height 14
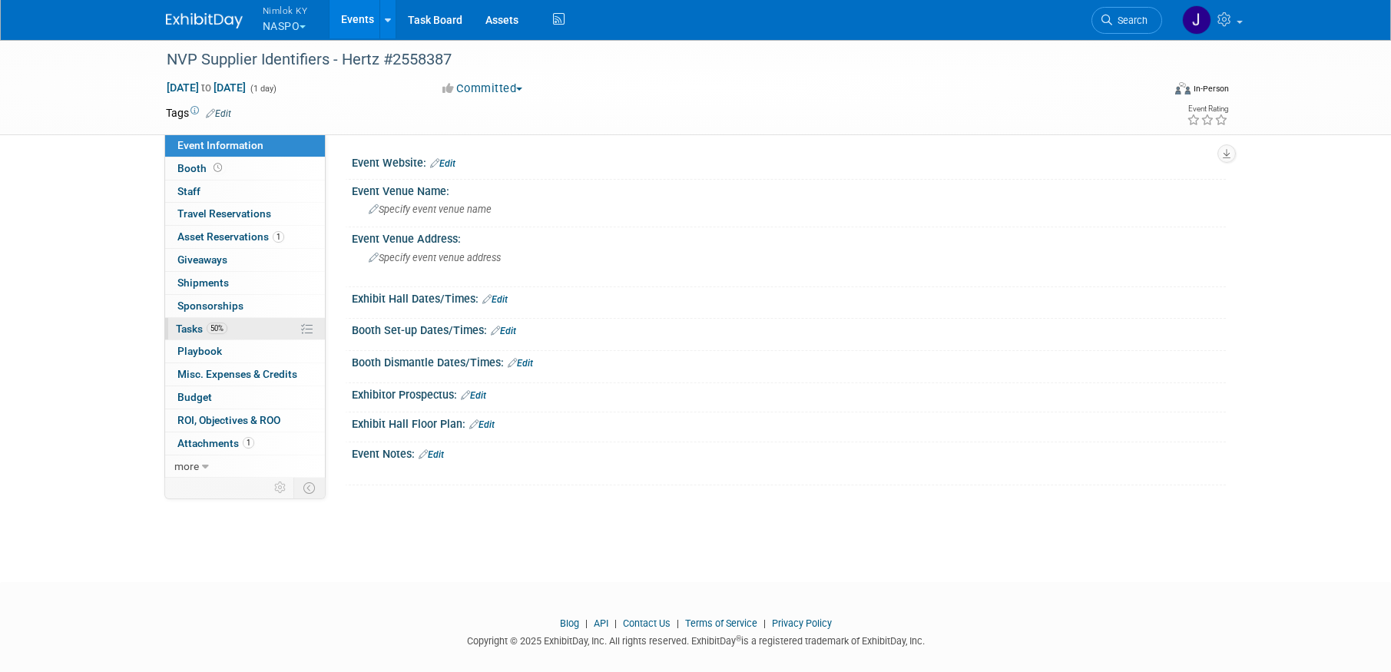
click at [245, 321] on link "50% Tasks 50%" at bounding box center [245, 329] width 160 height 22
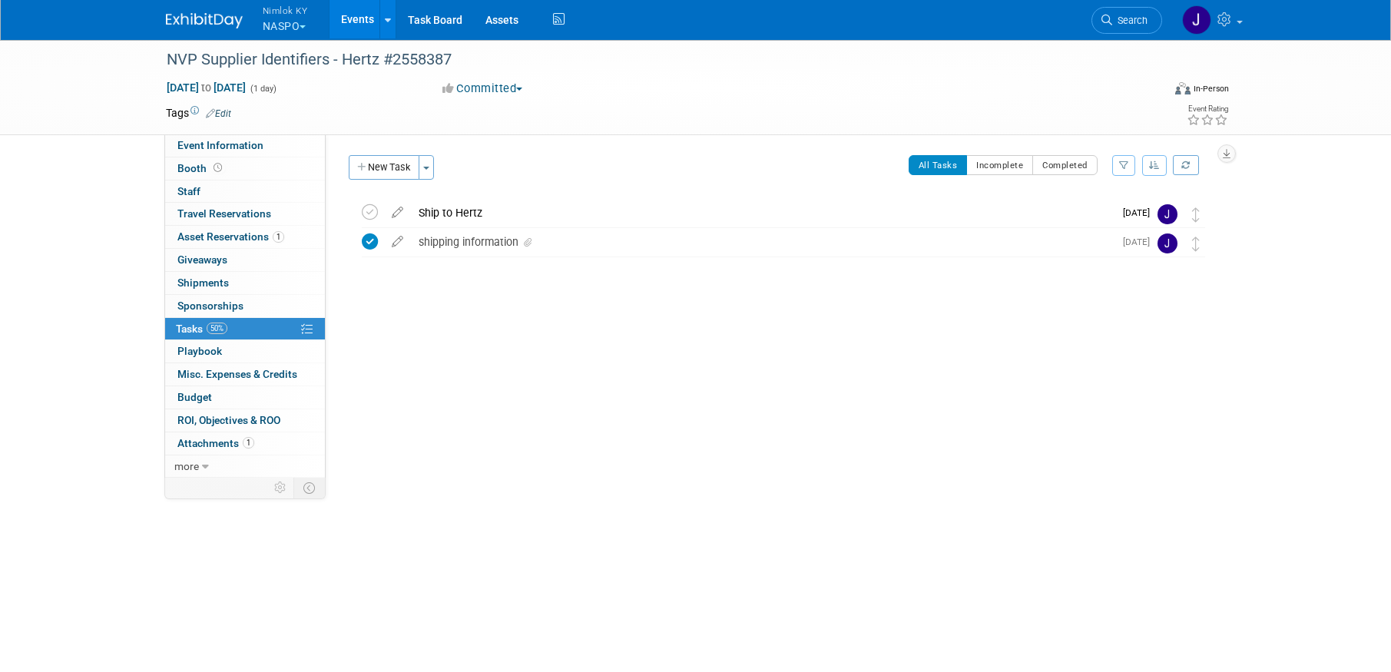
click at [362, 15] on link "Events" at bounding box center [358, 19] width 56 height 38
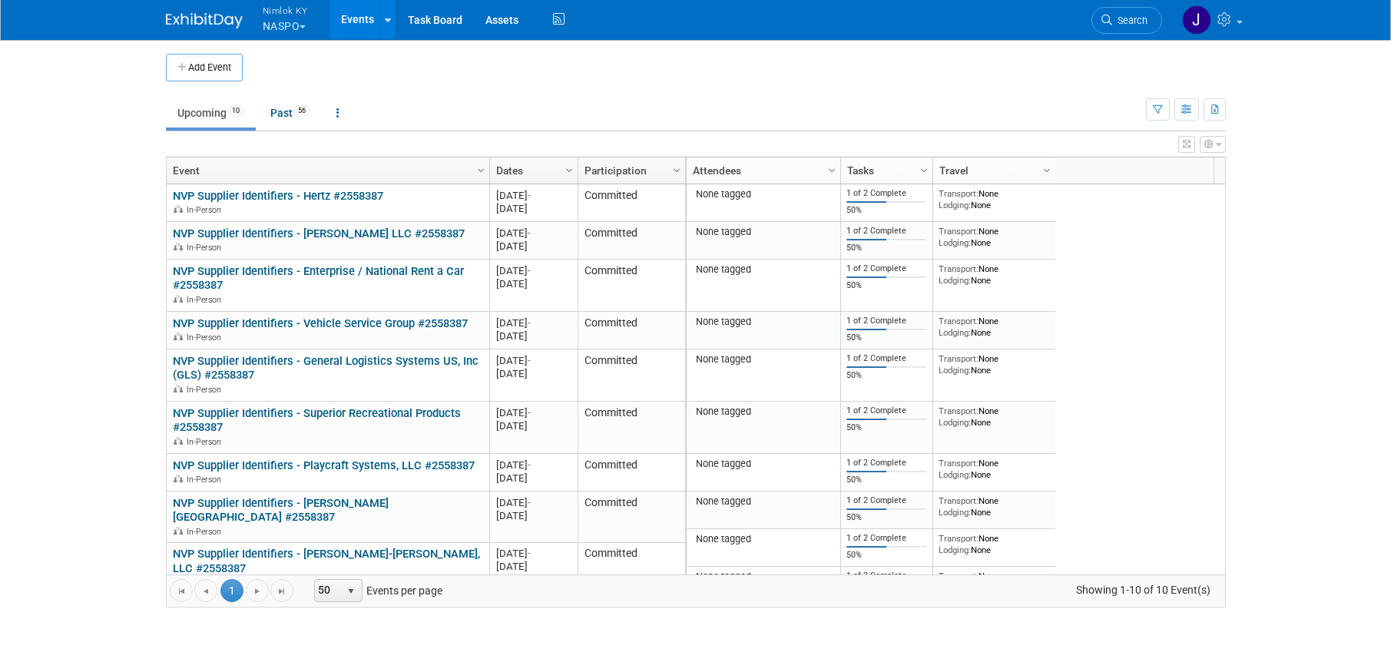
scroll to position [30, 0]
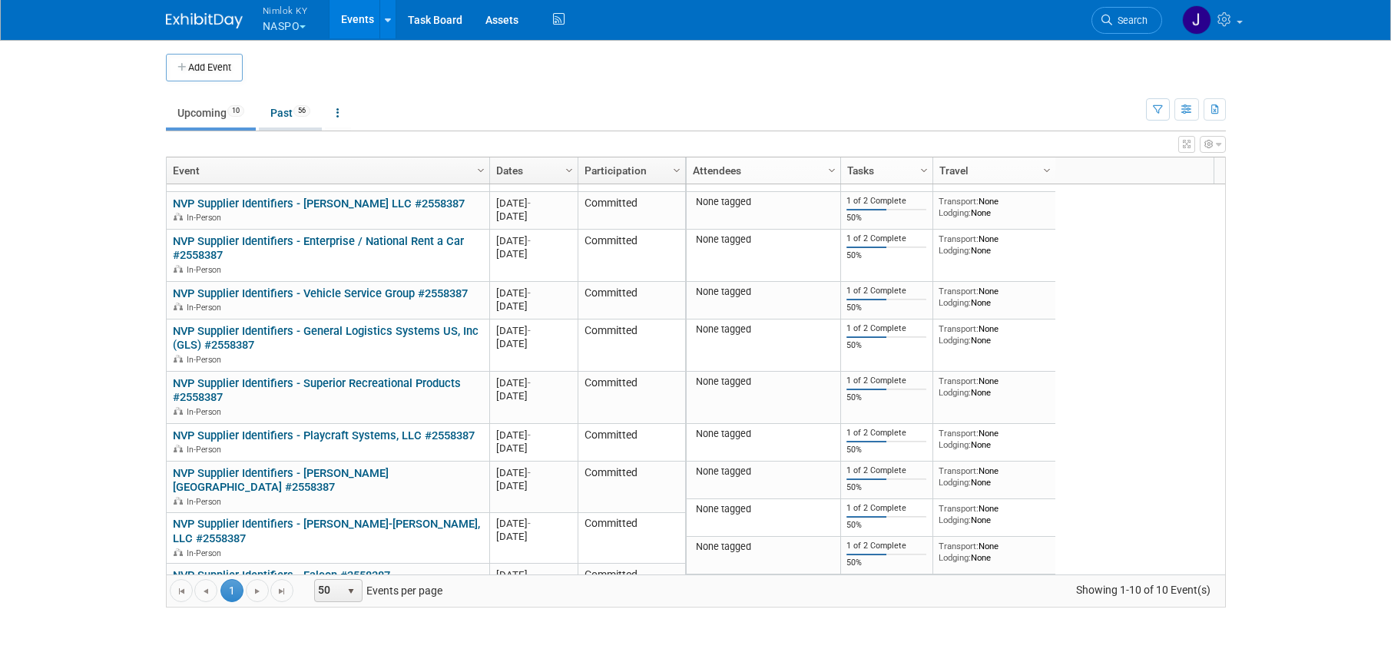
click at [287, 112] on link "Past 56" at bounding box center [290, 112] width 63 height 29
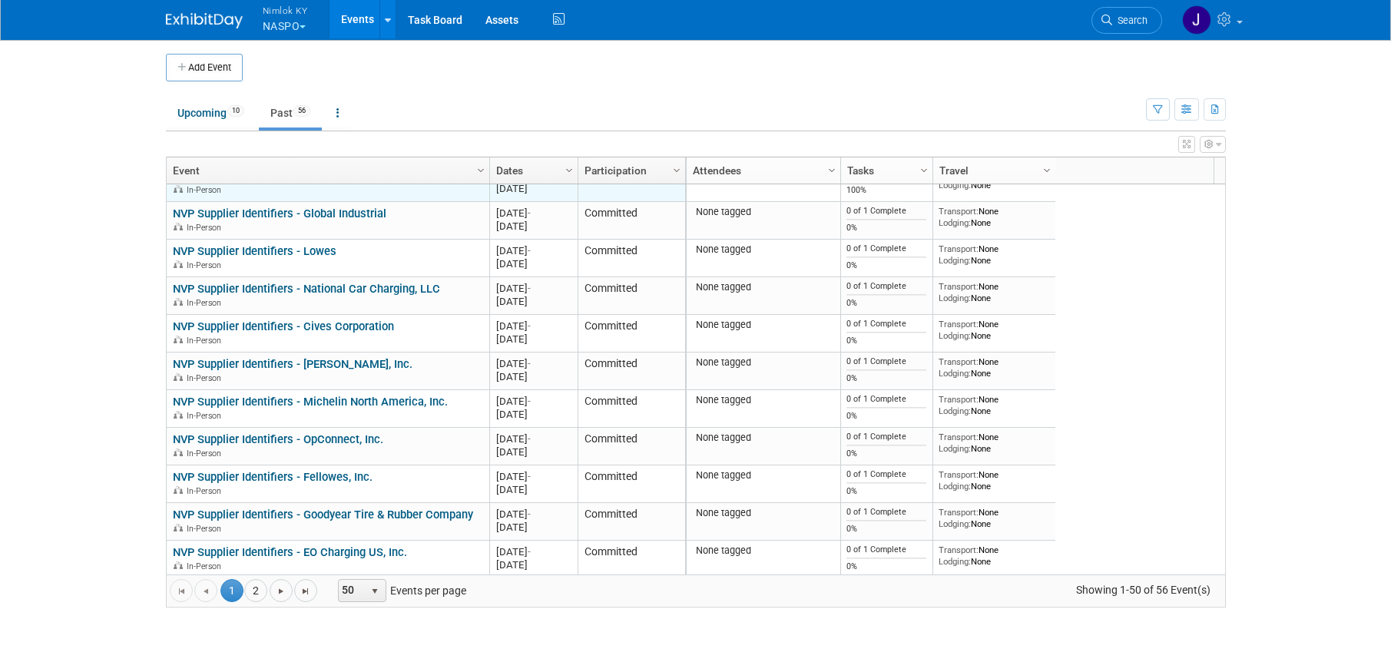
scroll to position [92, 0]
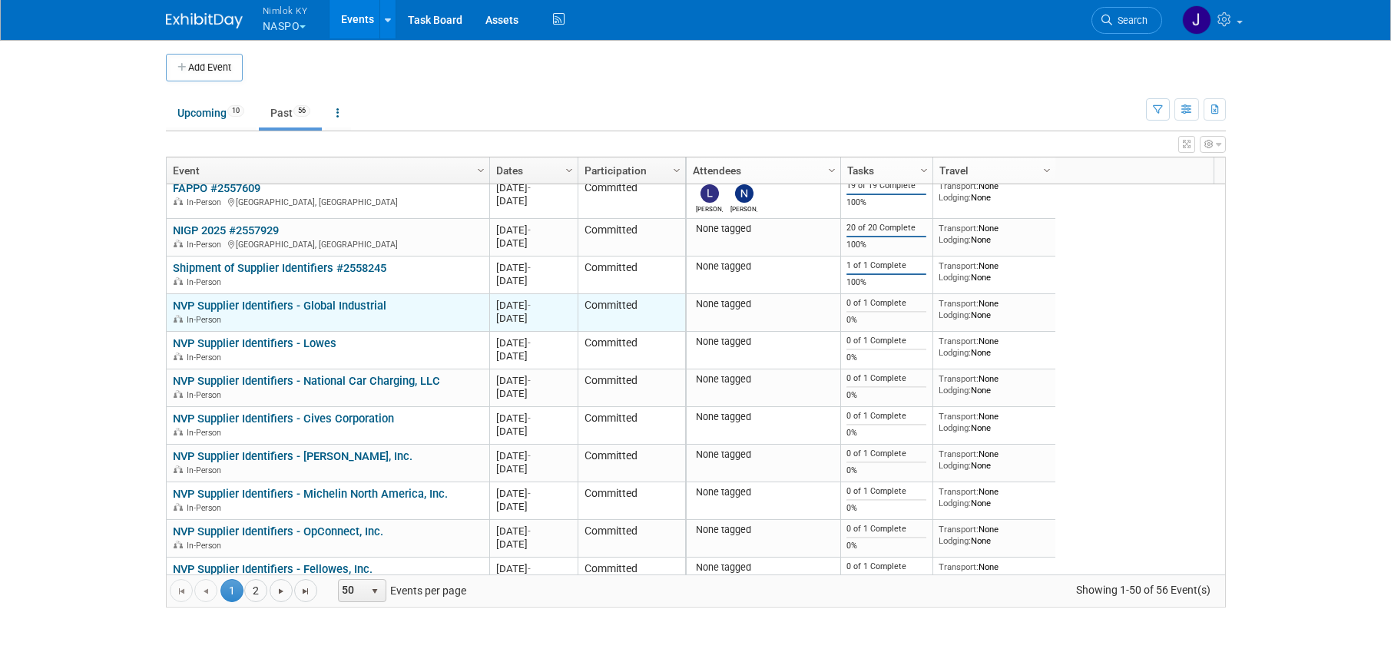
click at [345, 307] on link "NVP Supplier Identifiers - Global Industrial" at bounding box center [280, 306] width 214 height 14
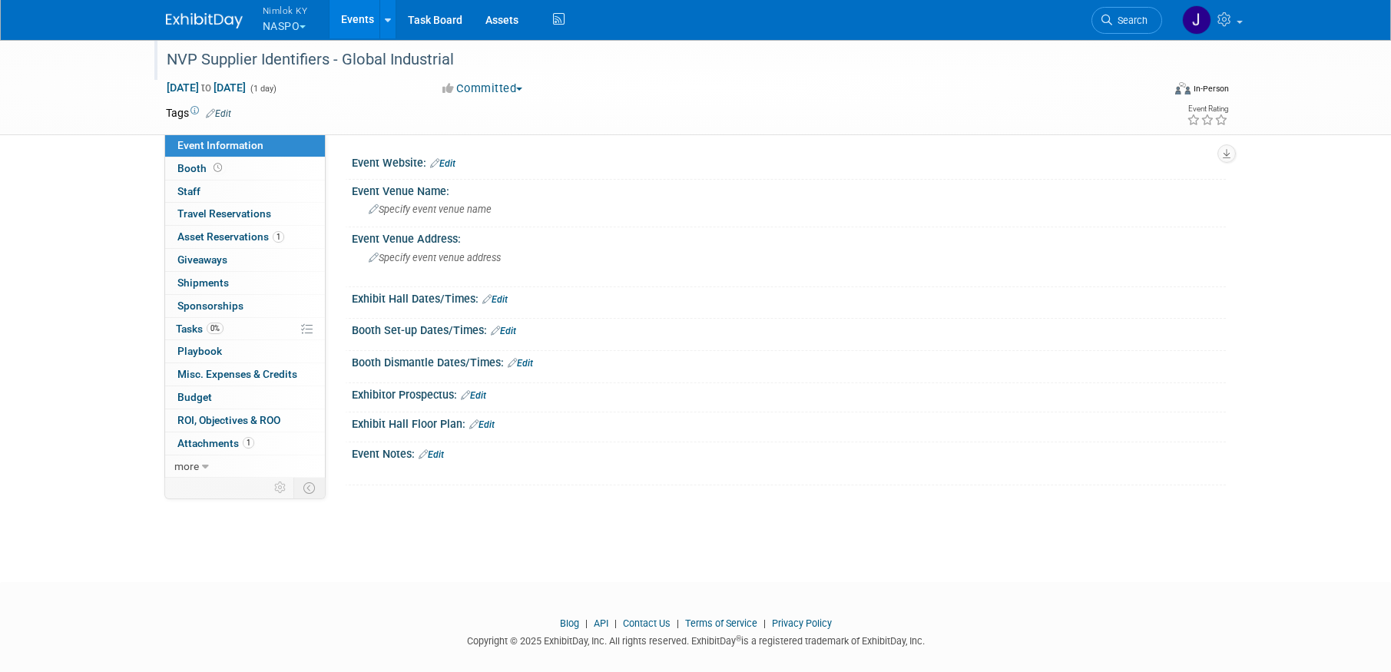
click at [489, 61] on div "NVP Supplier Identifiers - Global Industrial" at bounding box center [650, 60] width 978 height 28
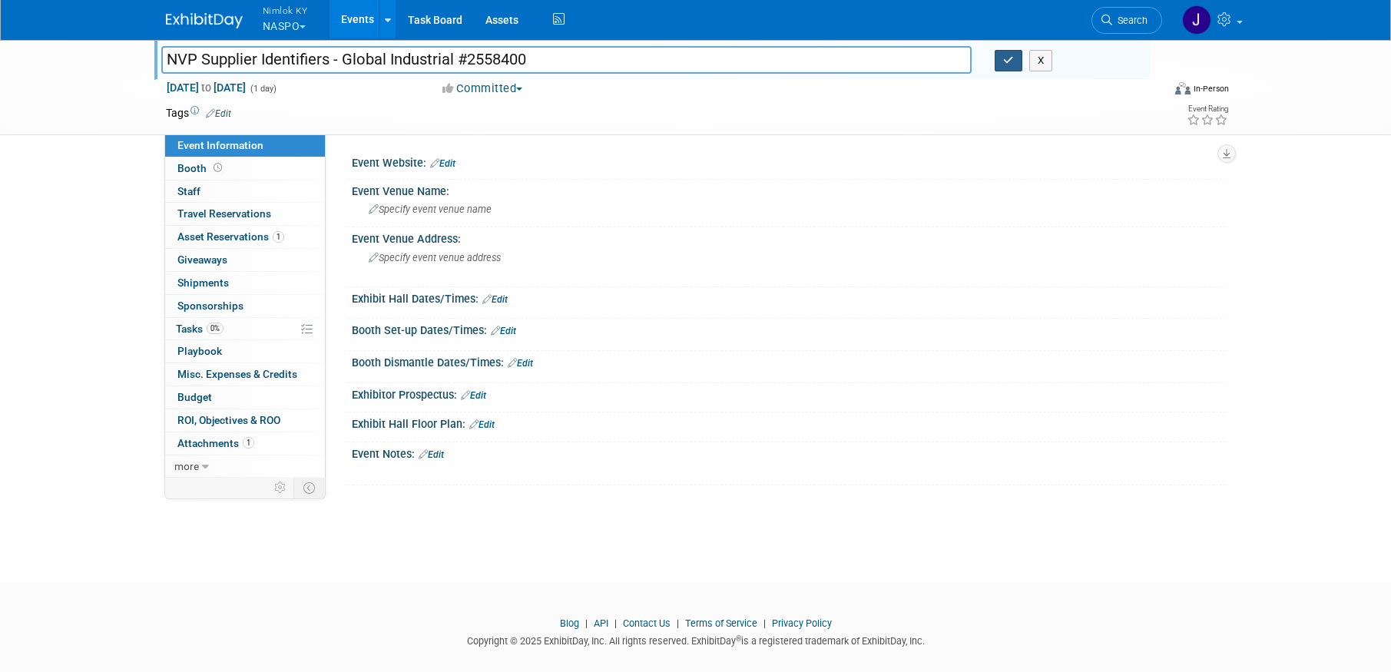
type input "NVP Supplier Identifiers - Global Industrial #2558400"
click at [1012, 63] on icon "button" at bounding box center [1008, 60] width 11 height 10
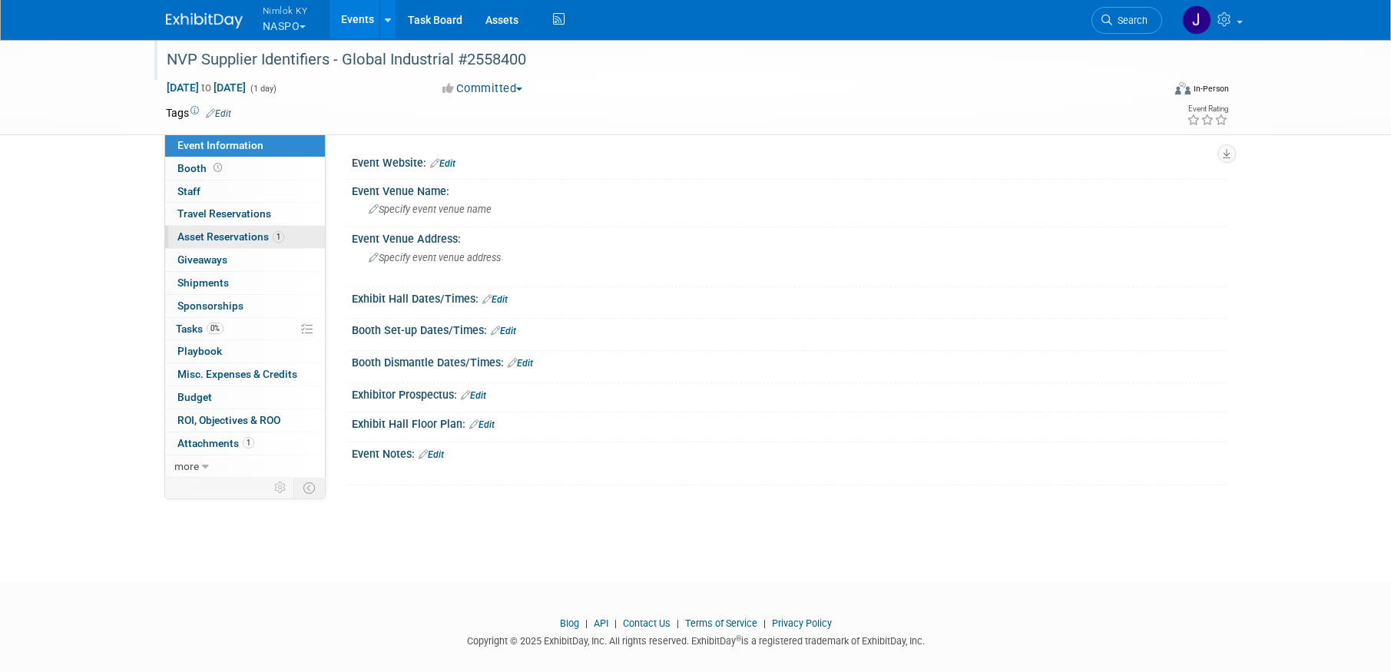
click at [249, 241] on span "Asset Reservations 1" at bounding box center [230, 236] width 107 height 12
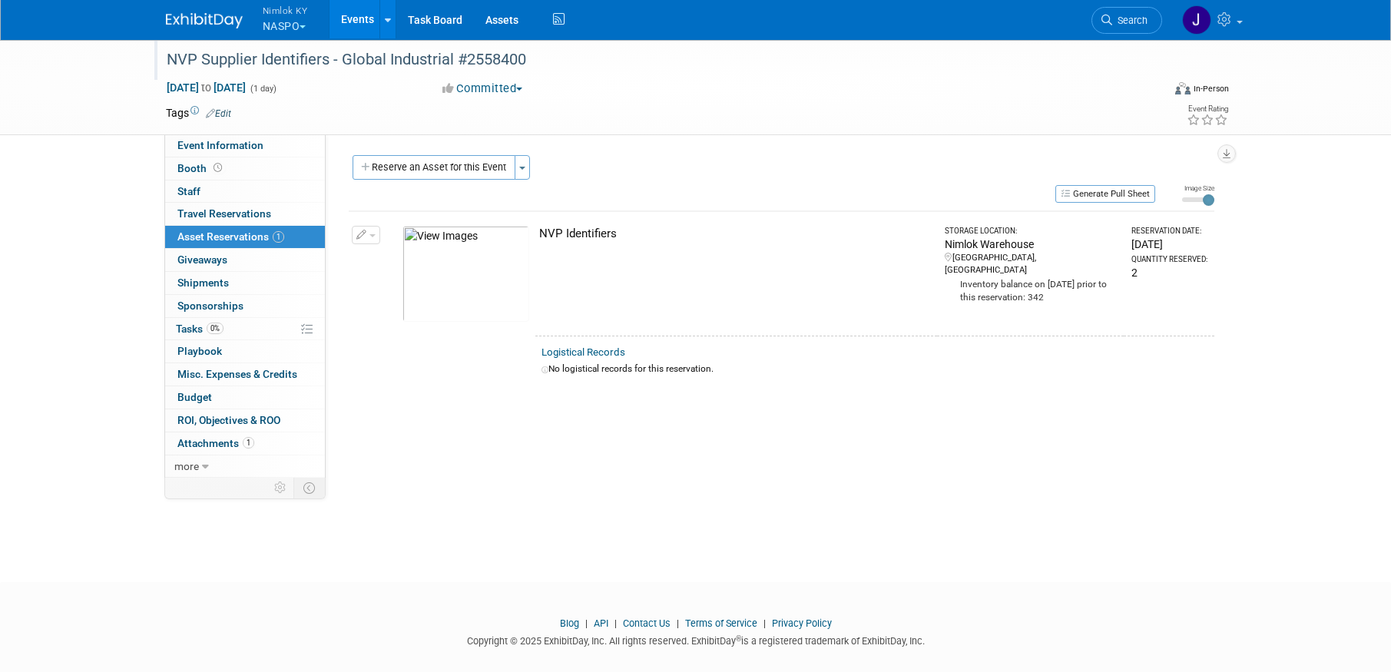
click at [411, 51] on div "NVP Supplier Identifiers - Global Industrial #2558400" at bounding box center [650, 60] width 978 height 28
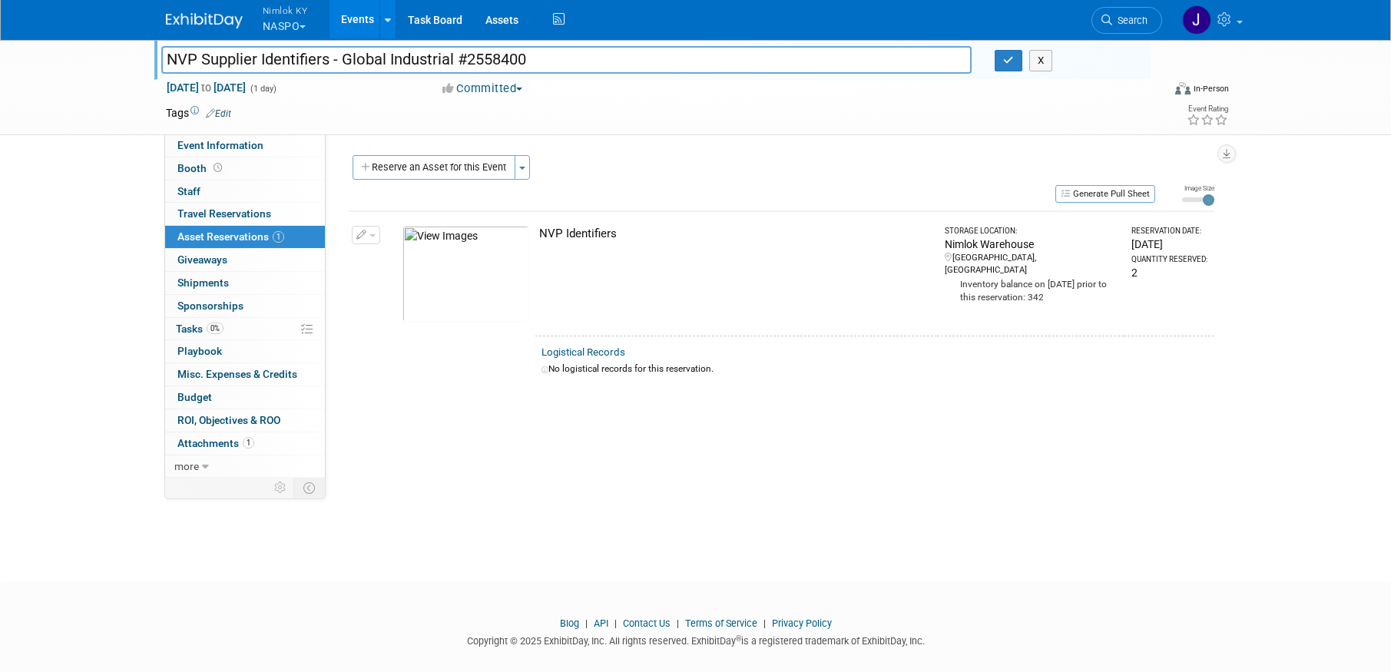
drag, startPoint x: 455, startPoint y: 58, endPoint x: 549, endPoint y: 52, distance: 94.6
click at [347, 44] on div "NVP Supplier Identifiers - Global Industrial #2558400 NVP Supplier Identifiers …" at bounding box center [652, 58] width 996 height 41
click at [1002, 60] on button "button" at bounding box center [1009, 61] width 28 height 22
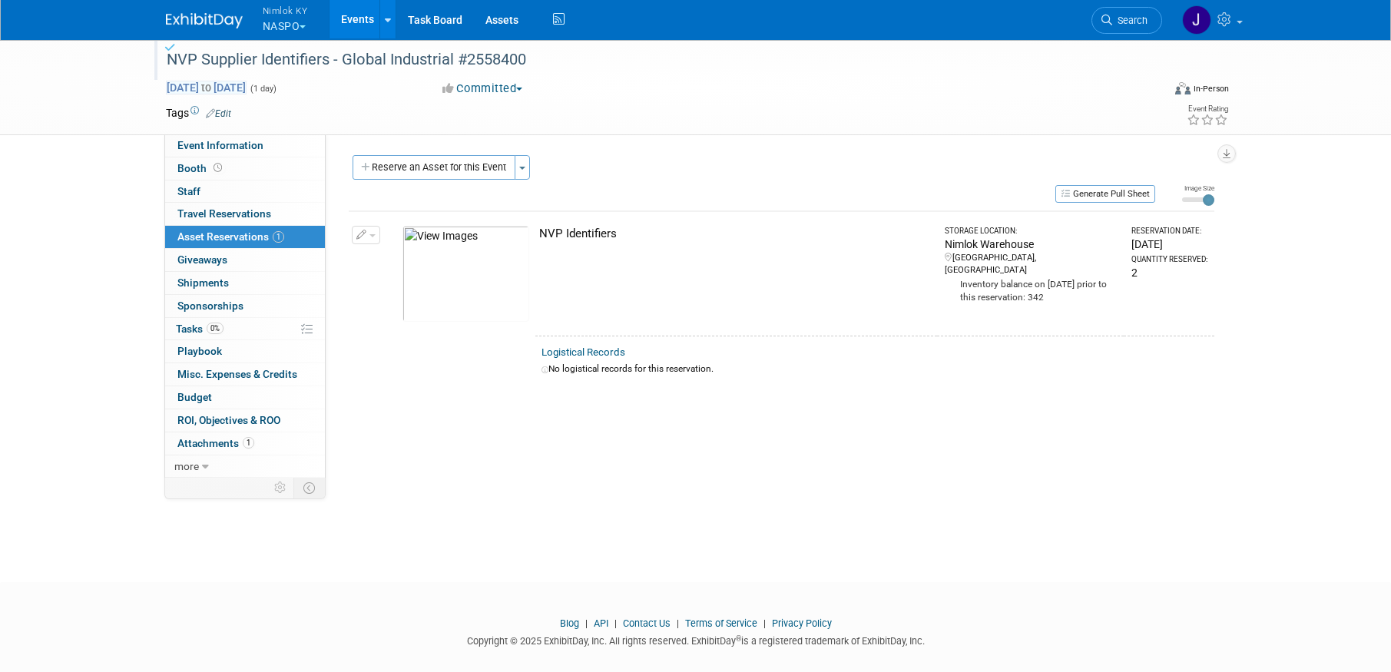
click at [204, 88] on span "Aug 27, 2025 to Aug 27, 2025" at bounding box center [206, 88] width 81 height 14
type input "[DATE]"
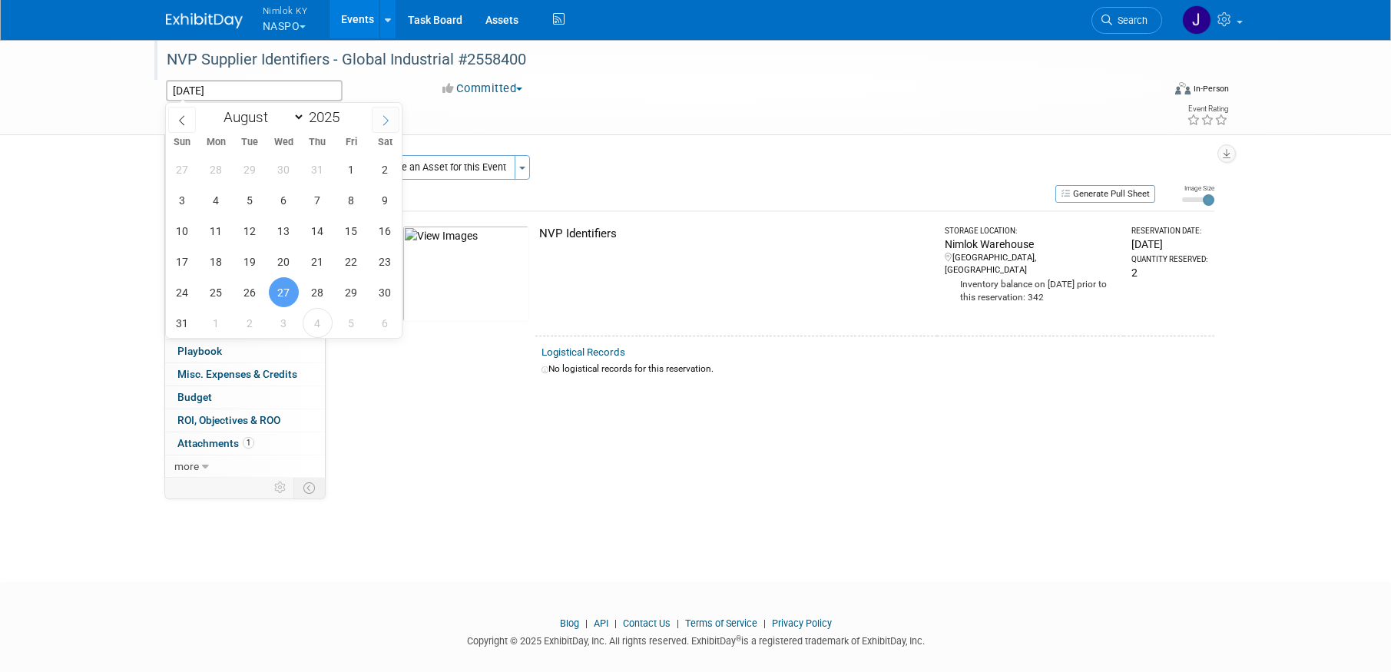
click at [389, 124] on icon at bounding box center [385, 120] width 11 height 11
select select "8"
click at [248, 288] on span "30" at bounding box center [250, 292] width 30 height 30
type input "[DATE]"
click at [248, 288] on span "30" at bounding box center [250, 292] width 30 height 30
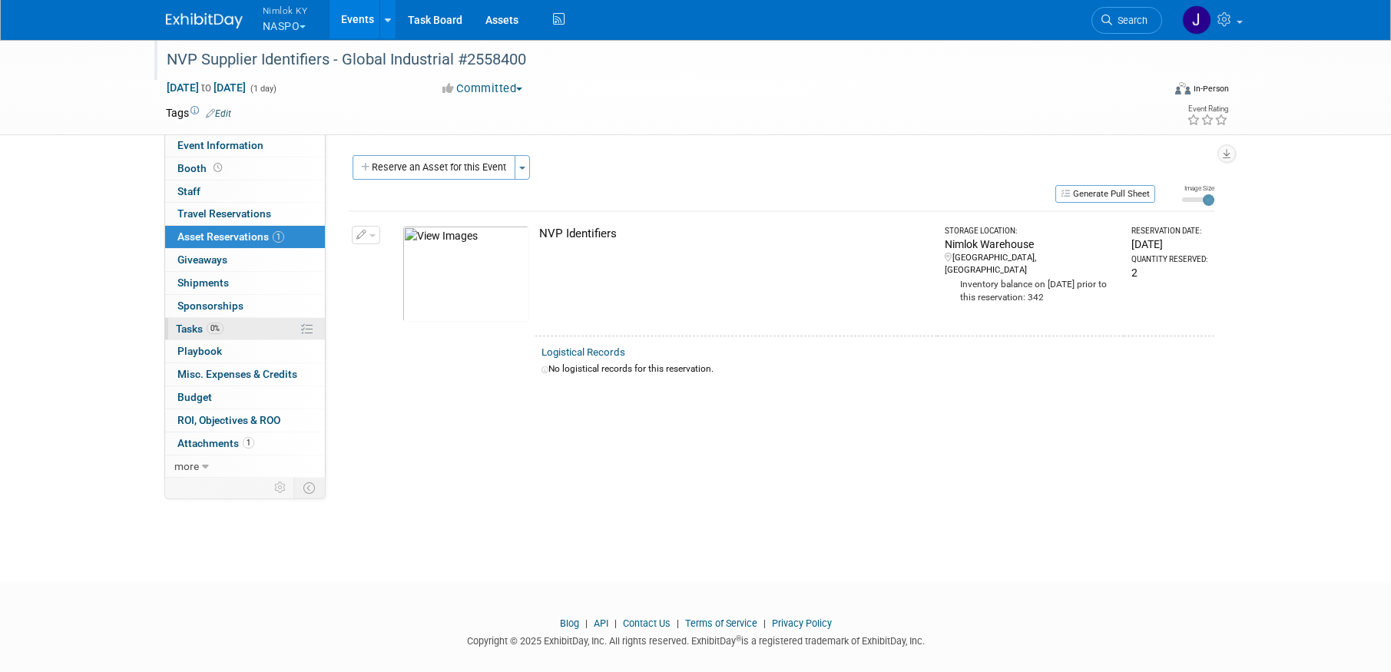
click at [260, 329] on link "0% Tasks 0%" at bounding box center [245, 329] width 160 height 22
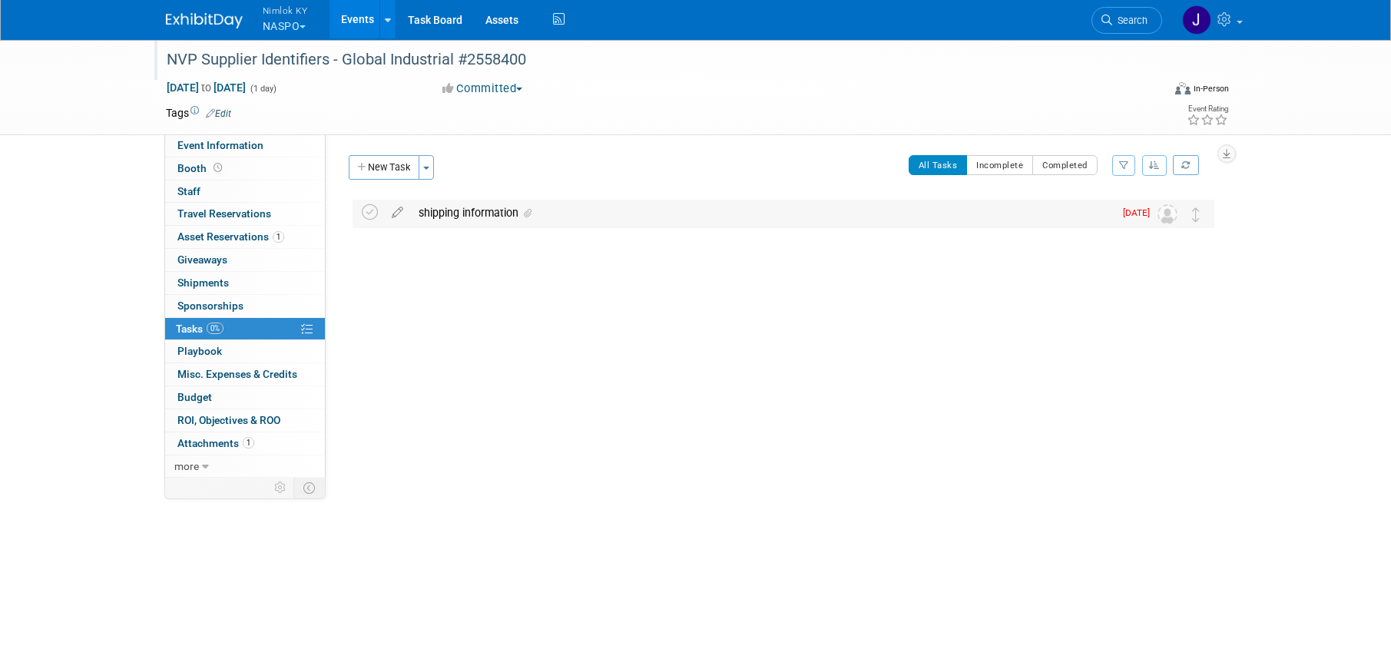
click at [460, 220] on div "shipping information" at bounding box center [762, 213] width 703 height 26
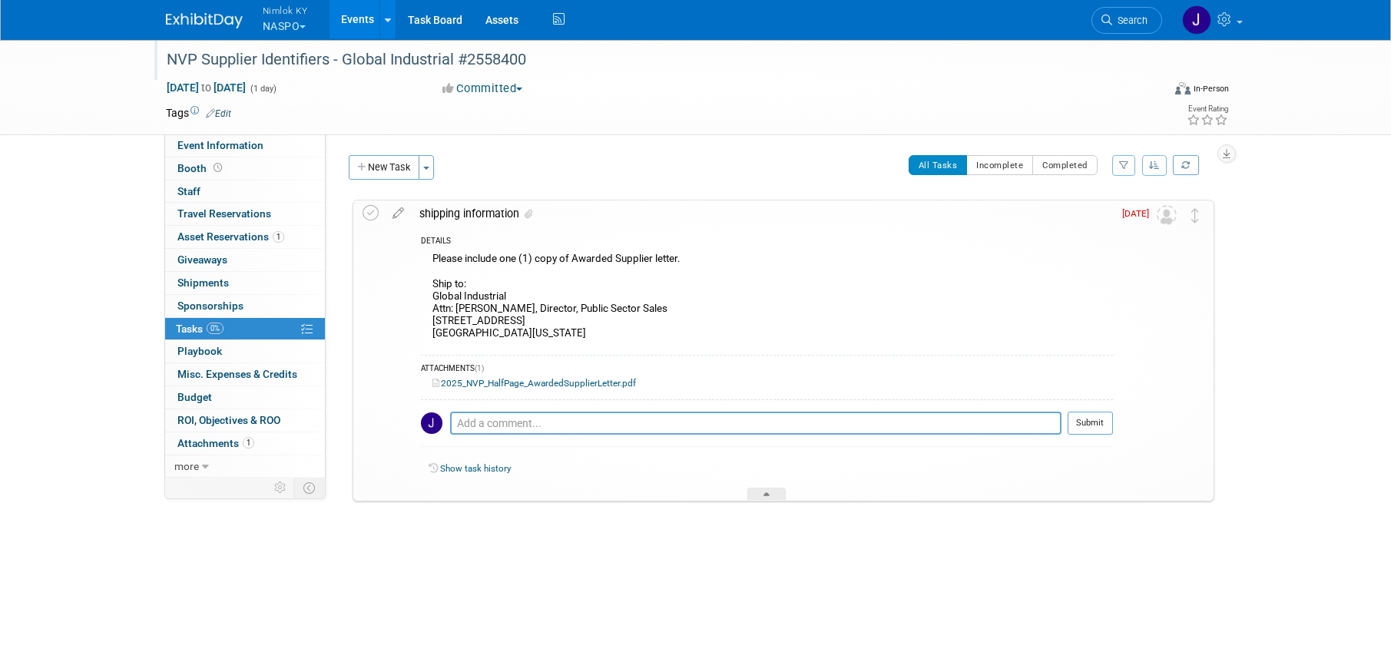
click at [520, 296] on div "Please include one (1) copy of Awarded Supplier letter. Ship to: Global Industr…" at bounding box center [767, 298] width 692 height 98
click at [513, 298] on div "Please include one (1) copy of Awarded Supplier letter. Ship to: Global Industr…" at bounding box center [767, 298] width 692 height 98
click at [526, 316] on div "Please include one (1) copy of Awarded Supplier letter. Ship to: Global Industr…" at bounding box center [767, 298] width 692 height 98
drag, startPoint x: 475, startPoint y: 299, endPoint x: 431, endPoint y: 292, distance: 44.3
click at [431, 292] on div "Please include one (1) copy of Awarded Supplier letter. Ship to: Global Industr…" at bounding box center [767, 298] width 692 height 98
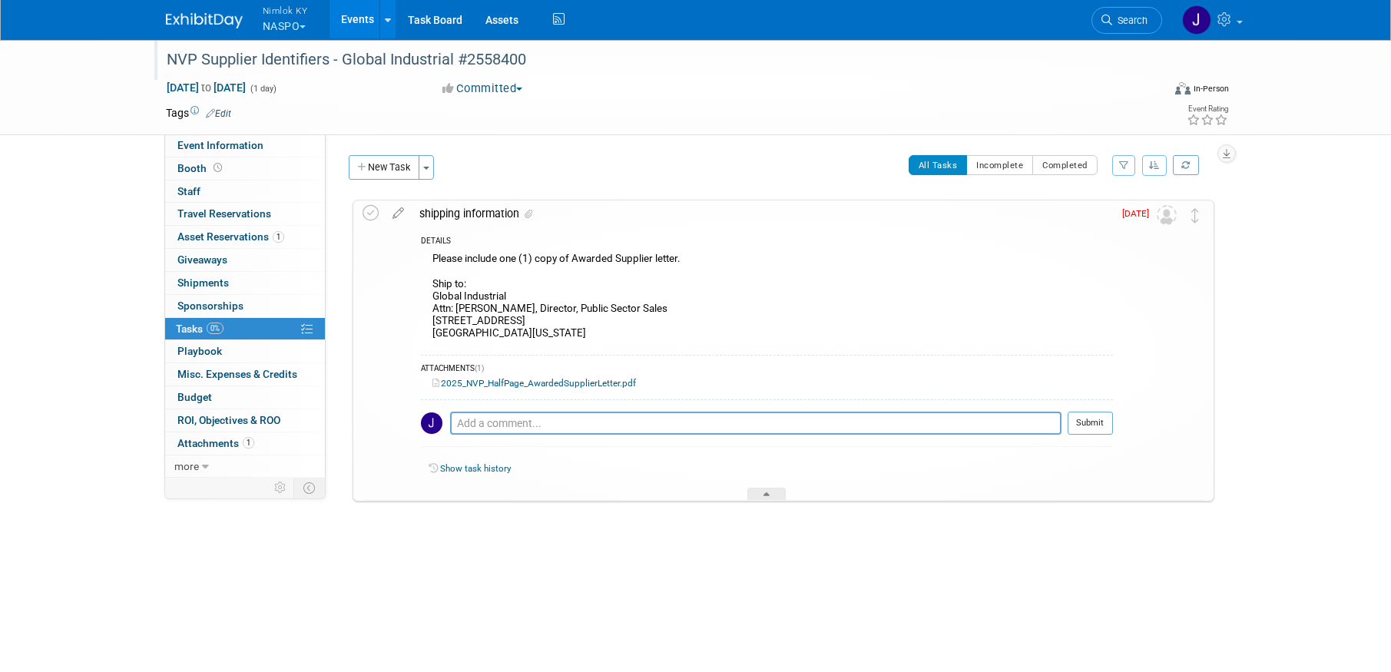
click at [503, 297] on div "Please include one (1) copy of Awarded Supplier letter. Ship to: Global Industr…" at bounding box center [767, 298] width 692 height 98
drag, startPoint x: 509, startPoint y: 294, endPoint x: 439, endPoint y: 295, distance: 69.9
click at [439, 295] on div "Please include one (1) copy of Awarded Supplier letter. Ship to: Global Industr…" at bounding box center [767, 298] width 692 height 98
click at [519, 310] on div "Please include one (1) copy of Awarded Supplier letter. Ship to: Global Industr…" at bounding box center [767, 298] width 692 height 98
drag, startPoint x: 559, startPoint y: 331, endPoint x: 432, endPoint y: 297, distance: 132.1
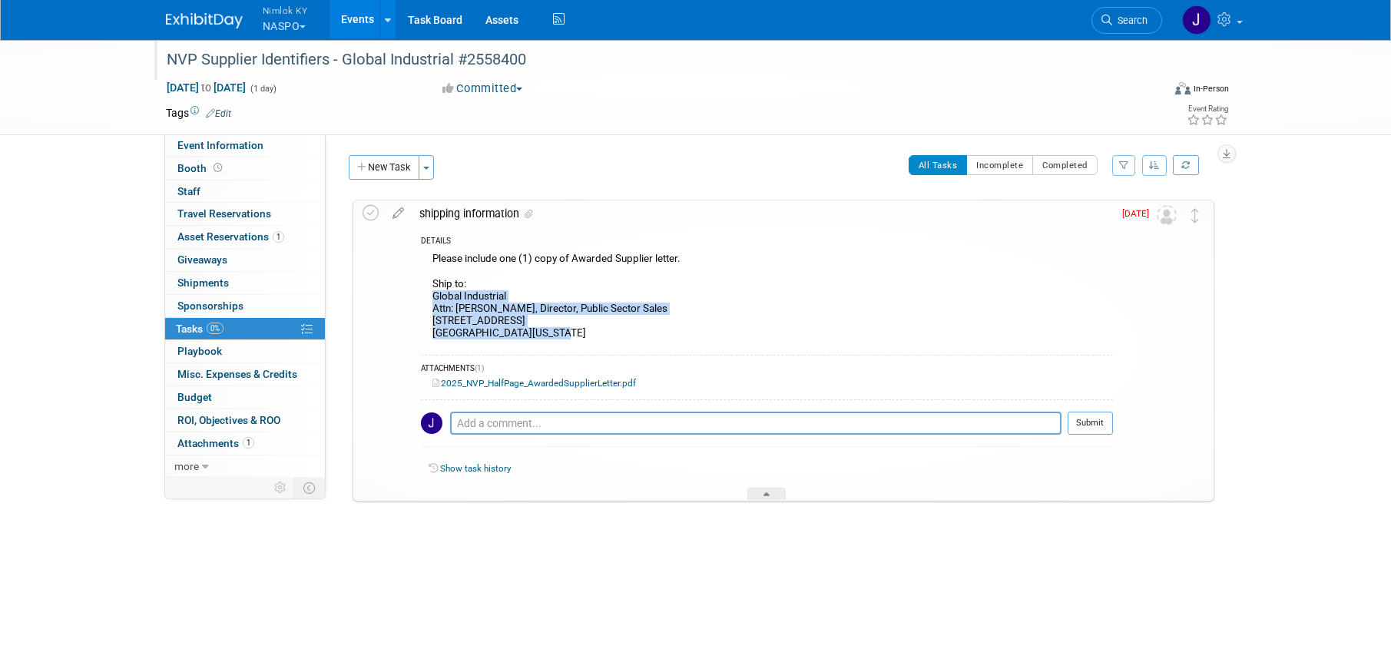
click at [432, 297] on div "Please include one (1) copy of Awarded Supplier letter. Ship to: Global Industr…" at bounding box center [767, 298] width 692 height 98
copy div "Global Industrial Attn: Michael Irizarry, Director, Public Sector Sales 11 Harb…"
click at [260, 240] on span "Asset Reservations 1" at bounding box center [230, 236] width 107 height 12
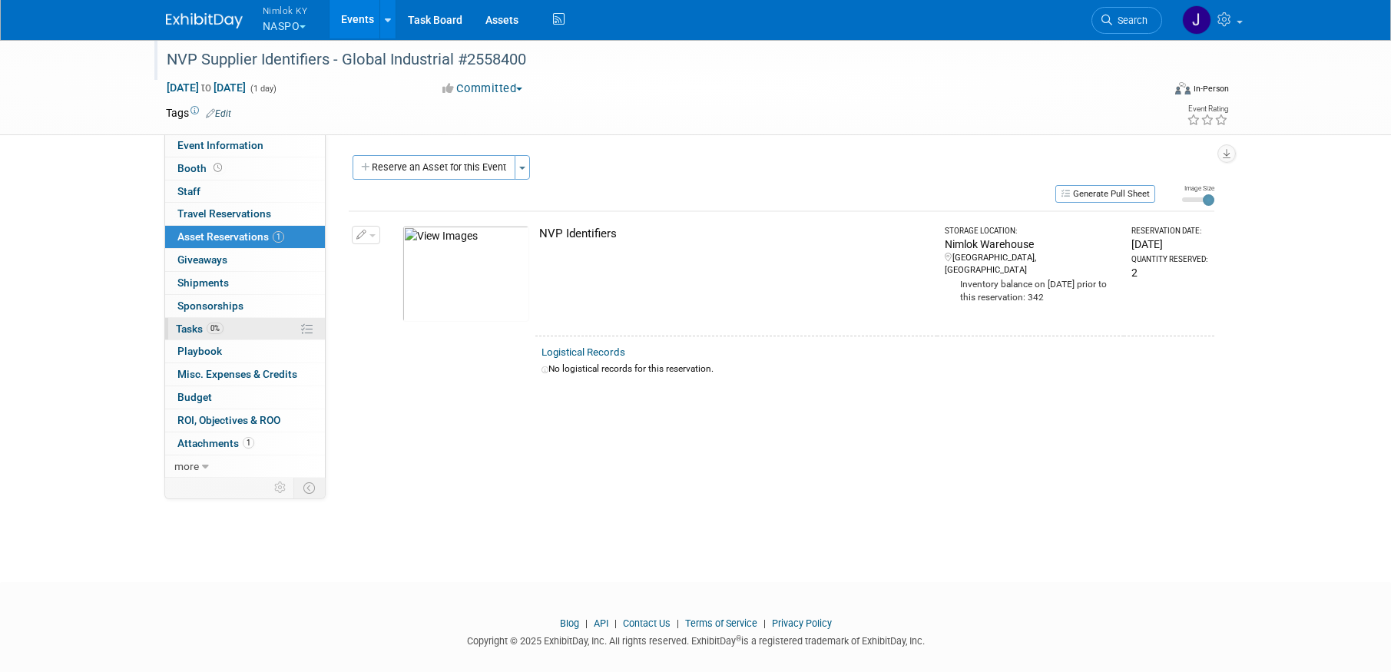
click at [258, 322] on link "0% Tasks 0%" at bounding box center [245, 329] width 160 height 22
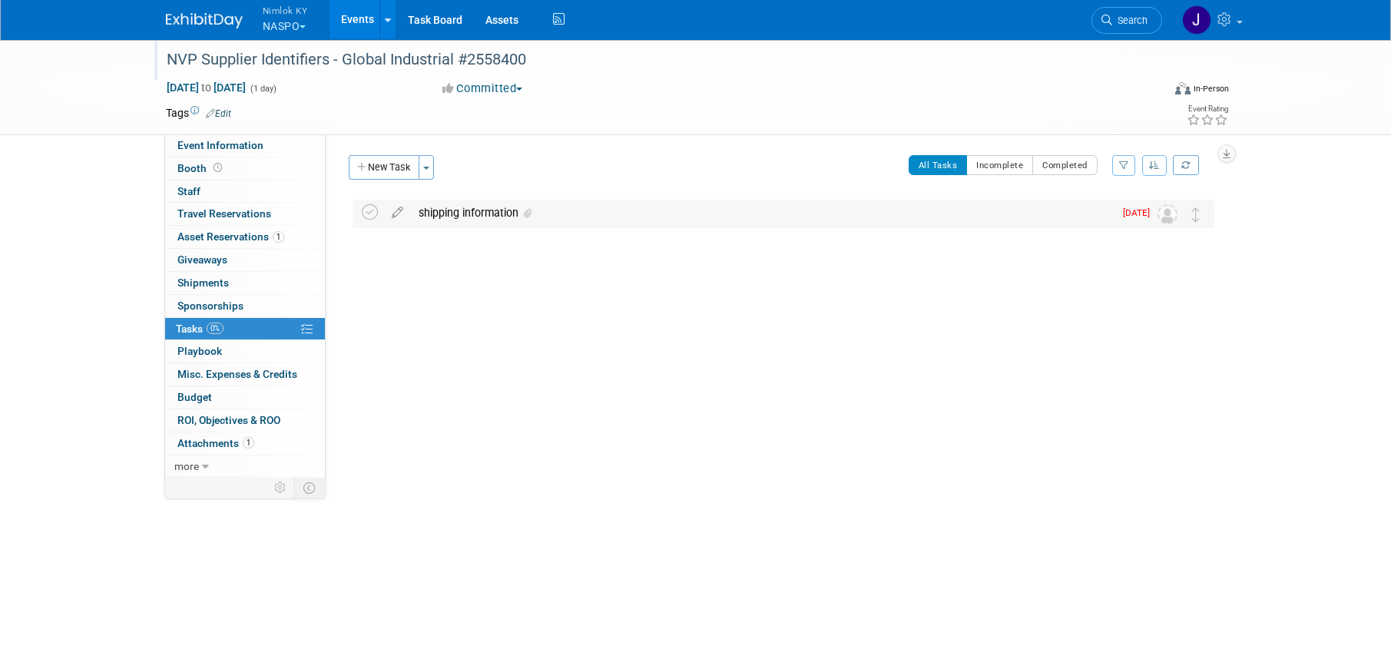
click at [489, 217] on div "shipping information" at bounding box center [762, 213] width 703 height 26
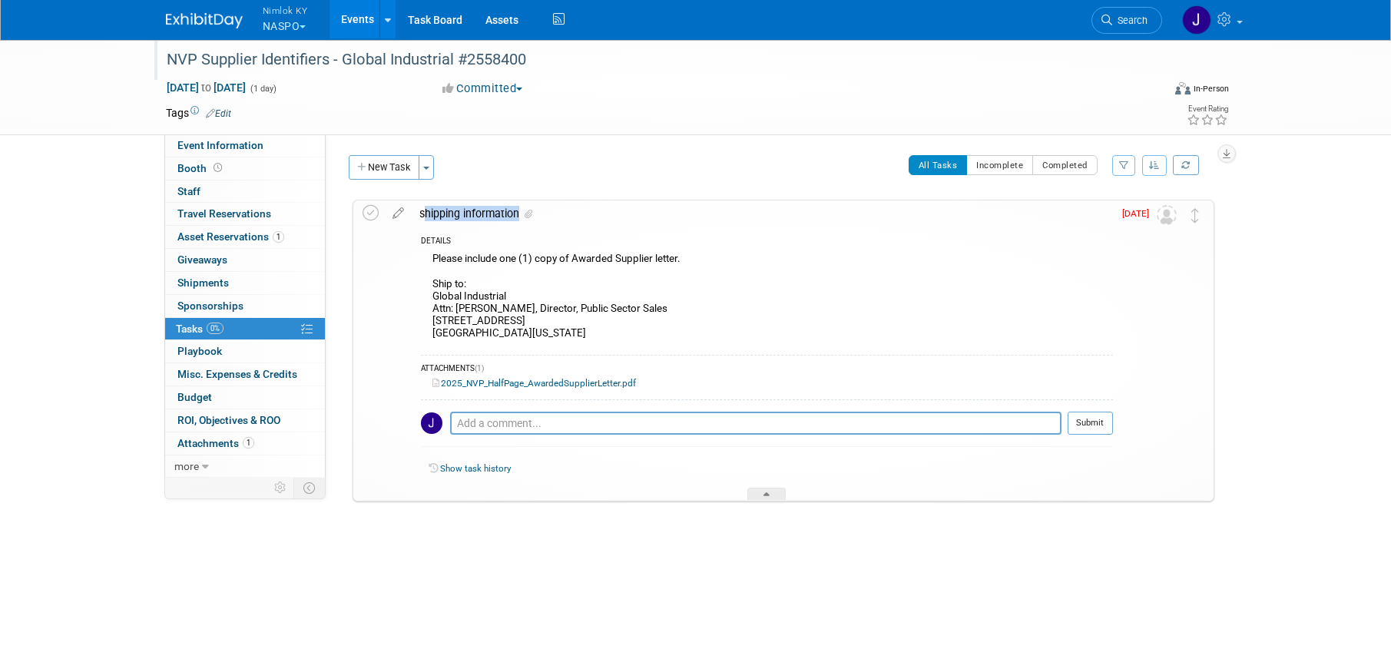
click at [479, 218] on div "shipping information" at bounding box center [762, 213] width 701 height 26
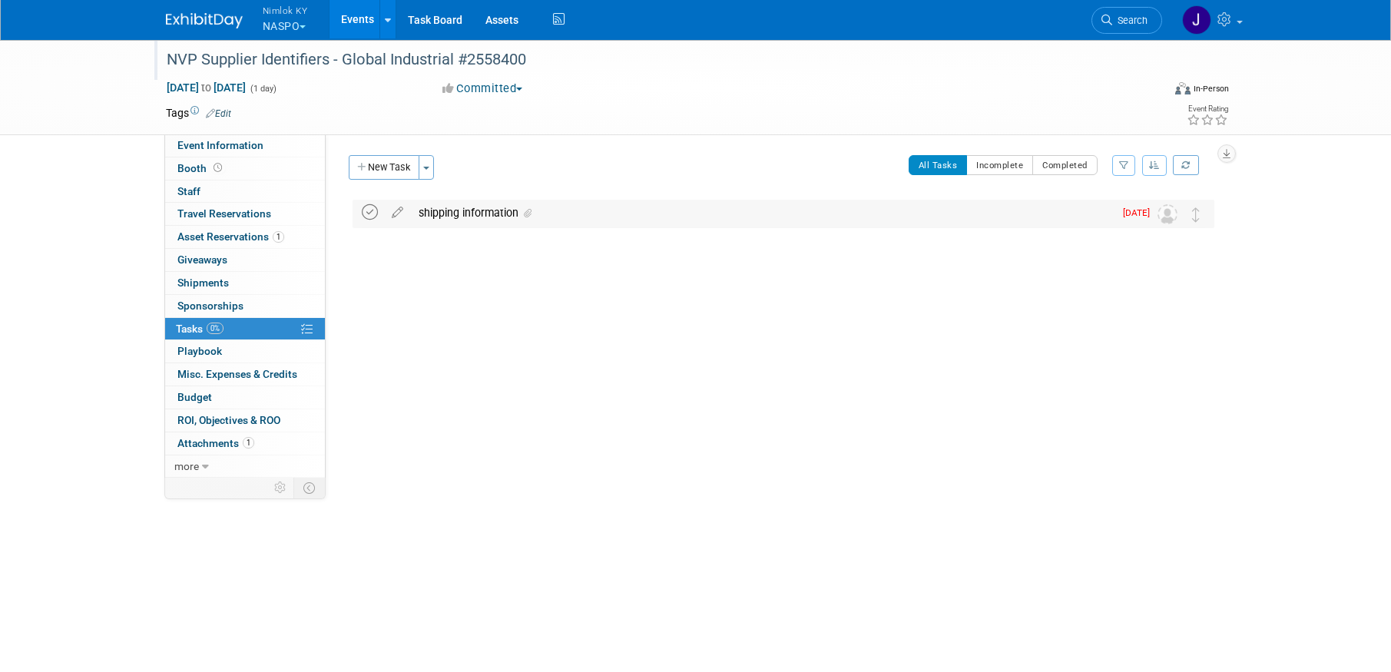
click at [371, 213] on icon at bounding box center [370, 212] width 16 height 16
click at [384, 165] on button "New Task" at bounding box center [384, 167] width 71 height 25
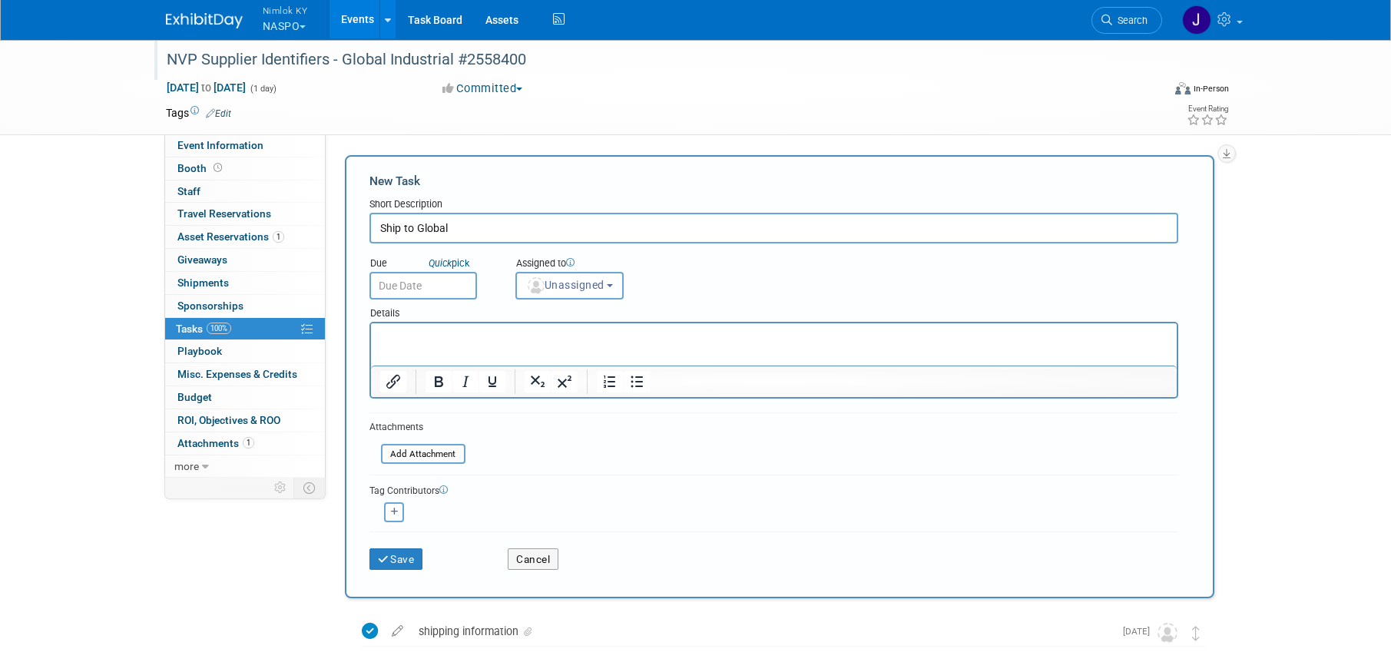
type input "Ship to Global"
click at [413, 290] on input "text" at bounding box center [423, 286] width 108 height 28
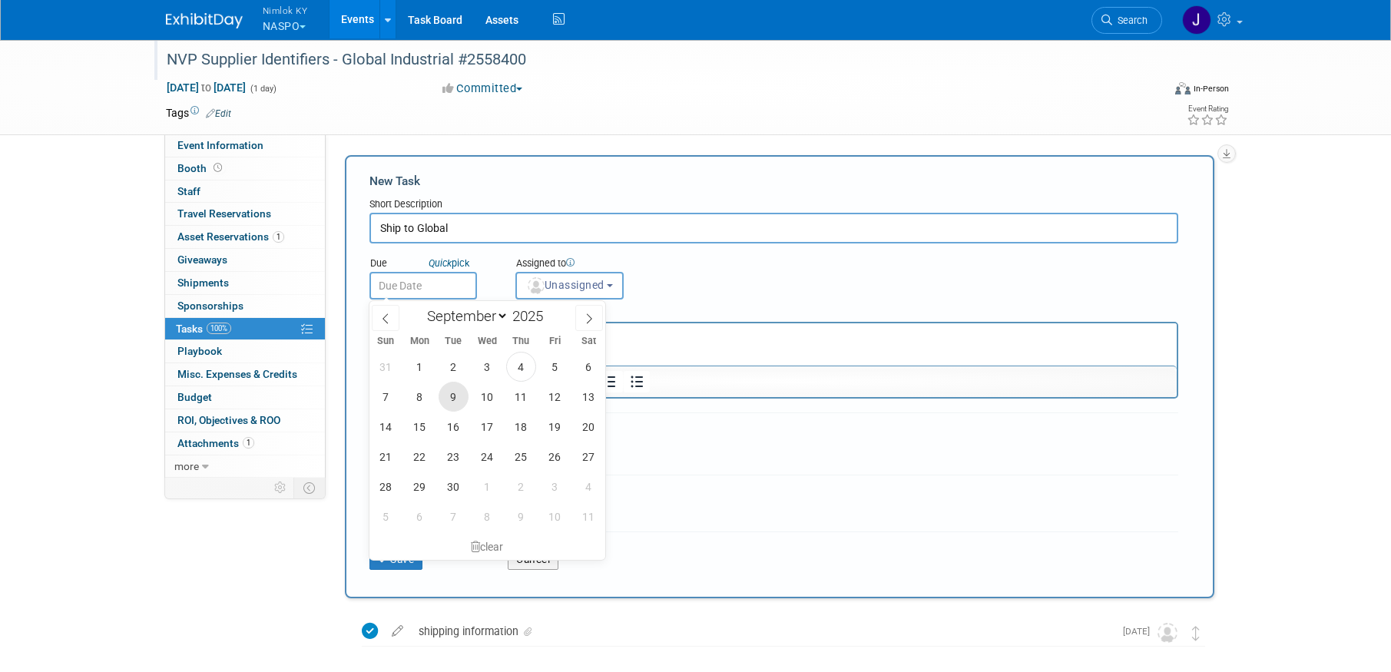
click at [453, 392] on span "9" at bounding box center [454, 397] width 30 height 30
type input "Sep 9, 2025"
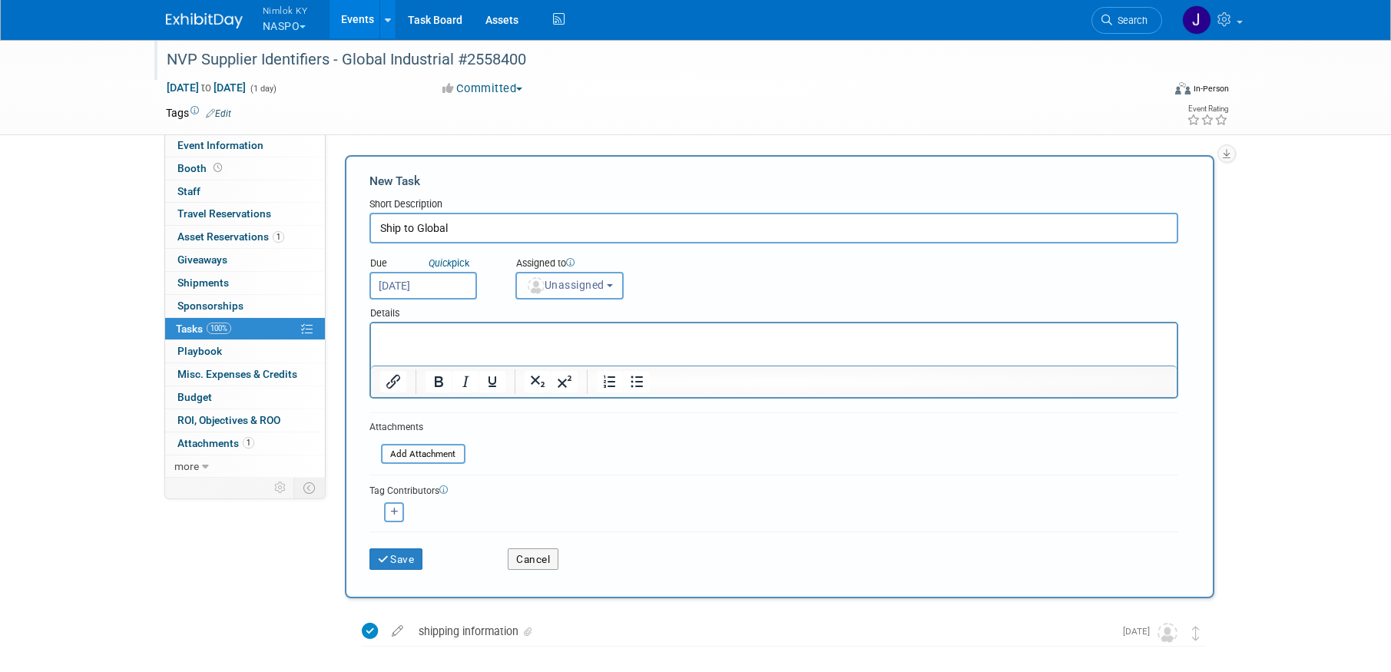
click at [557, 294] on button "Unassigned" at bounding box center [569, 286] width 109 height 28
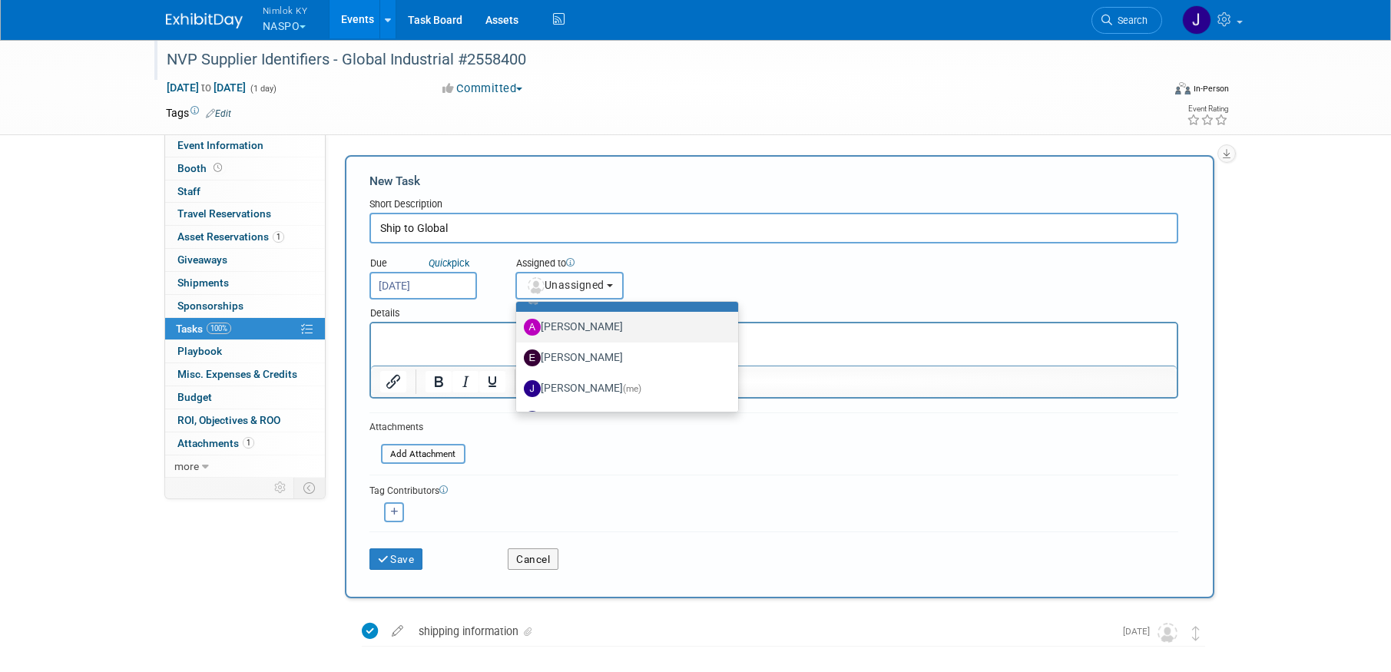
scroll to position [26, 0]
click at [581, 376] on label "Jamie Dunn (me)" at bounding box center [623, 387] width 199 height 25
click at [519, 380] on input "Jamie Dunn (me)" at bounding box center [514, 385] width 10 height 10
select select "6959d863-ee32-42c4-bffe-2330cab25484"
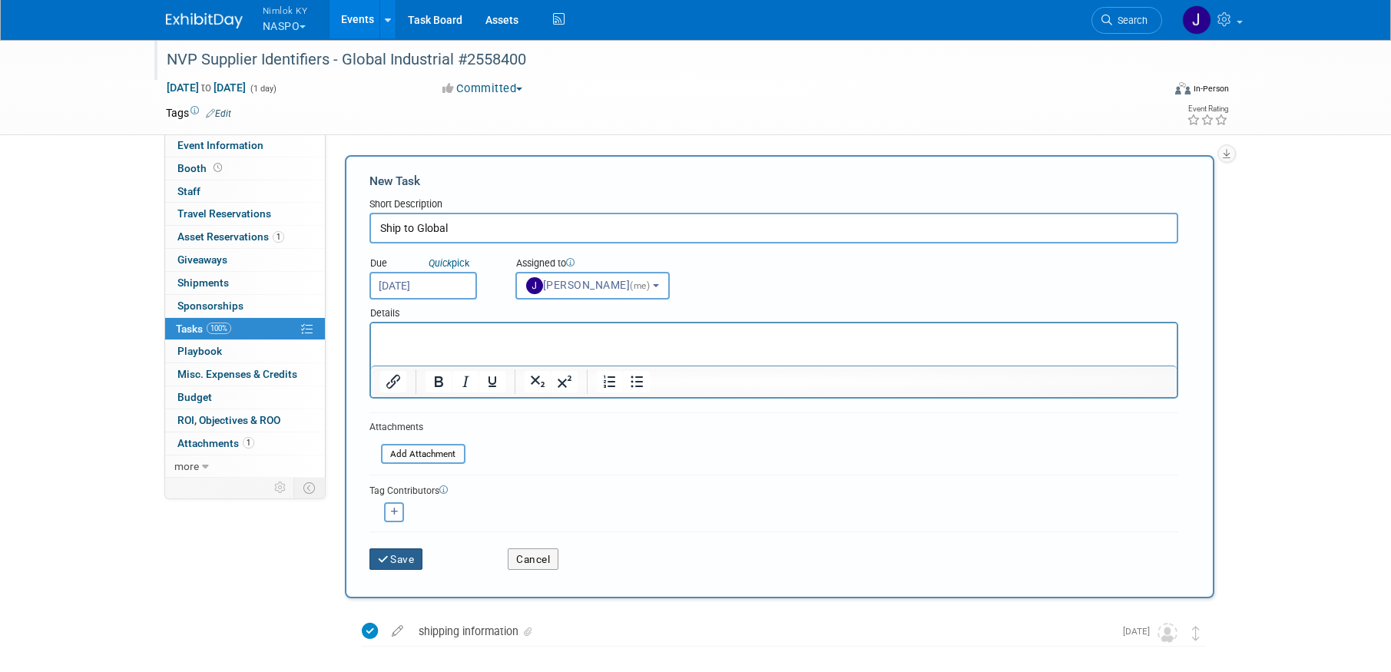
click at [412, 561] on button "Save" at bounding box center [396, 559] width 54 height 22
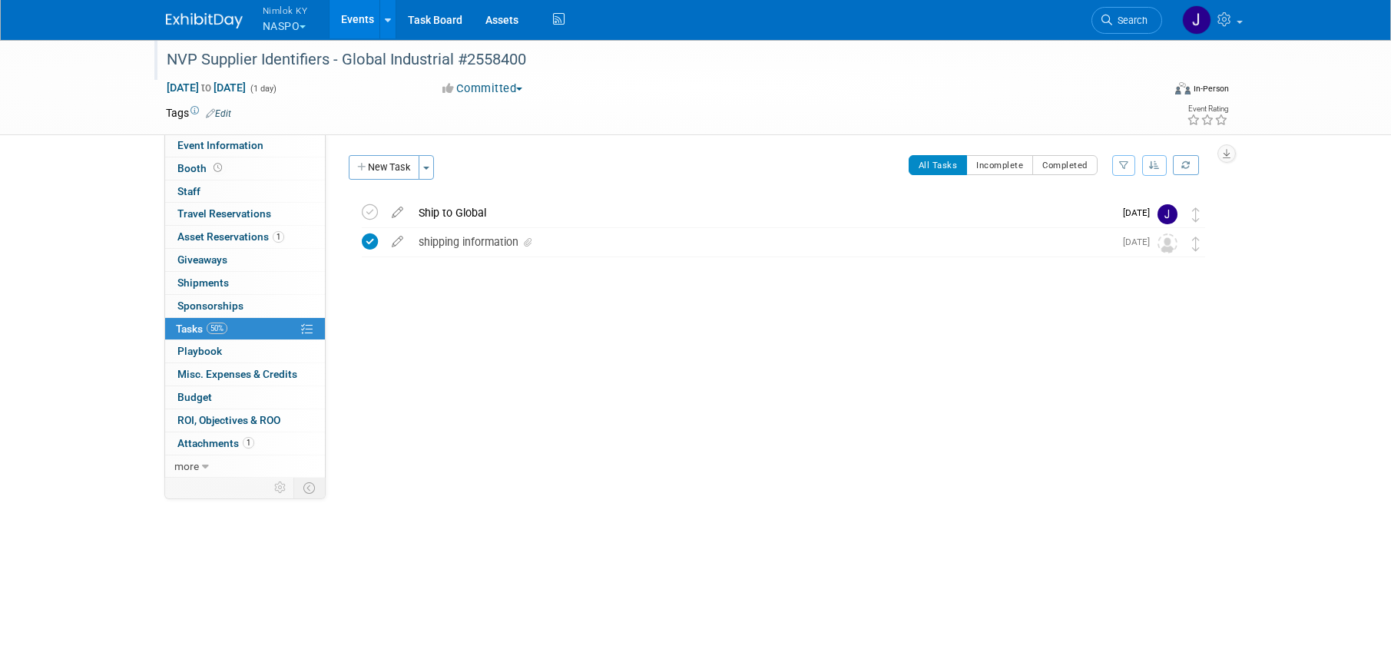
click at [356, 16] on link "Events" at bounding box center [358, 19] width 56 height 38
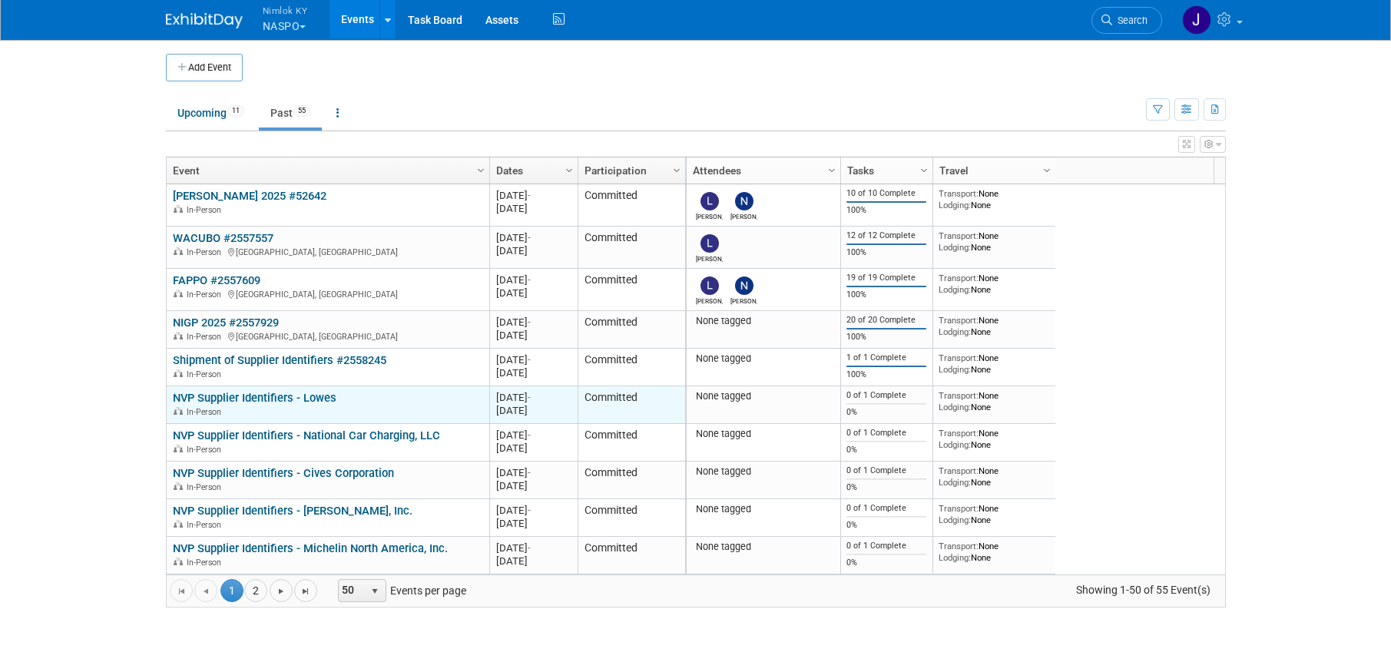
click at [315, 399] on link "NVP Supplier Identifiers - Lowes" at bounding box center [255, 398] width 164 height 14
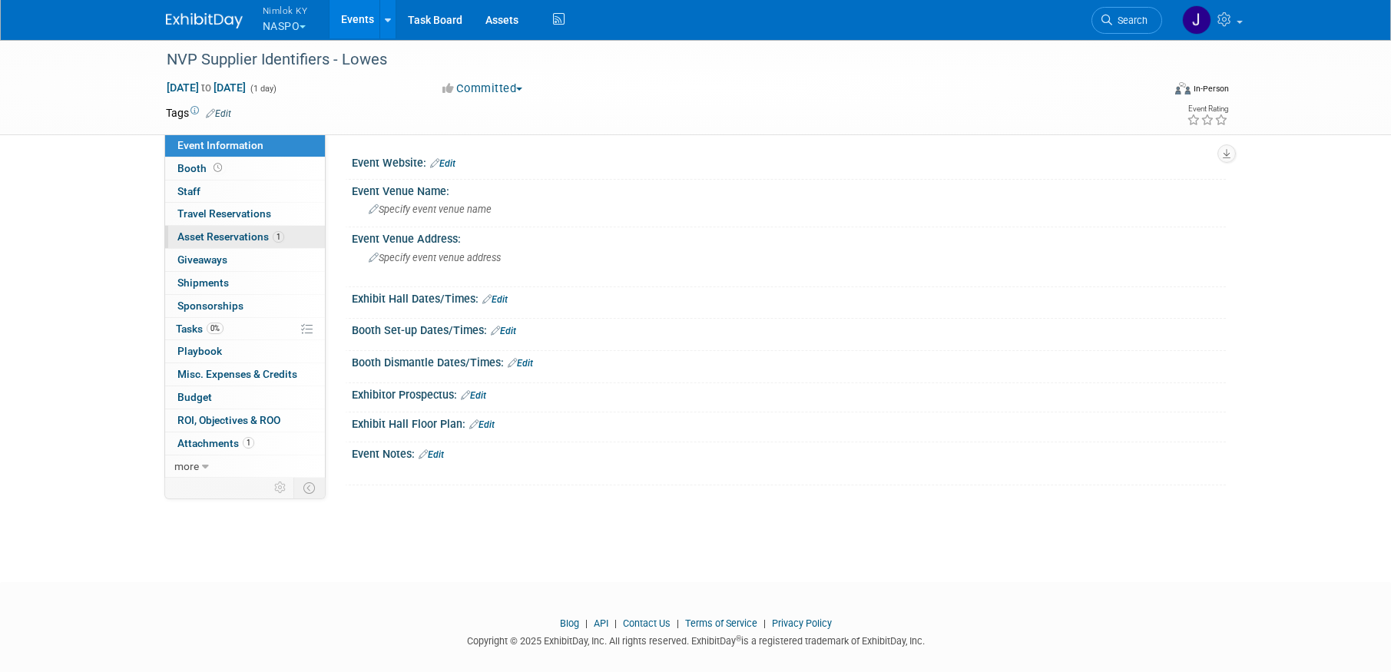
click at [210, 226] on link "1 Asset Reservations 1" at bounding box center [245, 237] width 160 height 22
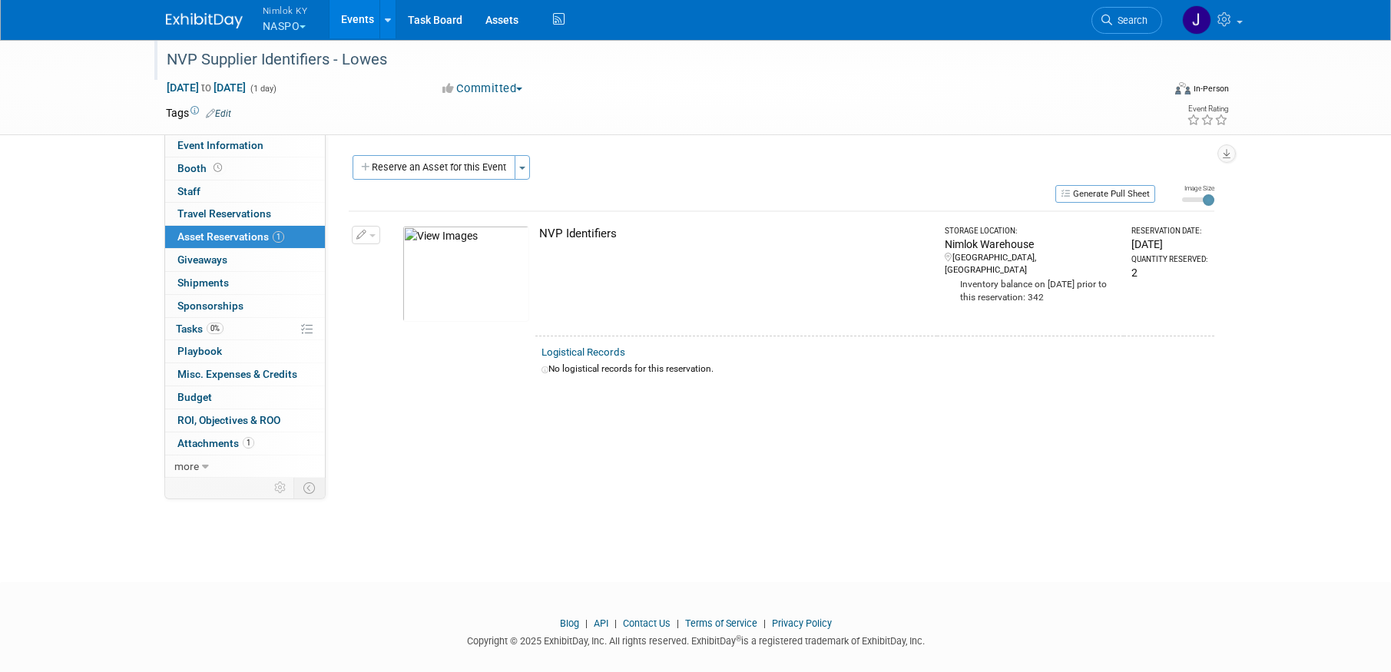
click at [399, 60] on div "NVP Supplier Identifiers - Lowes" at bounding box center [650, 60] width 978 height 28
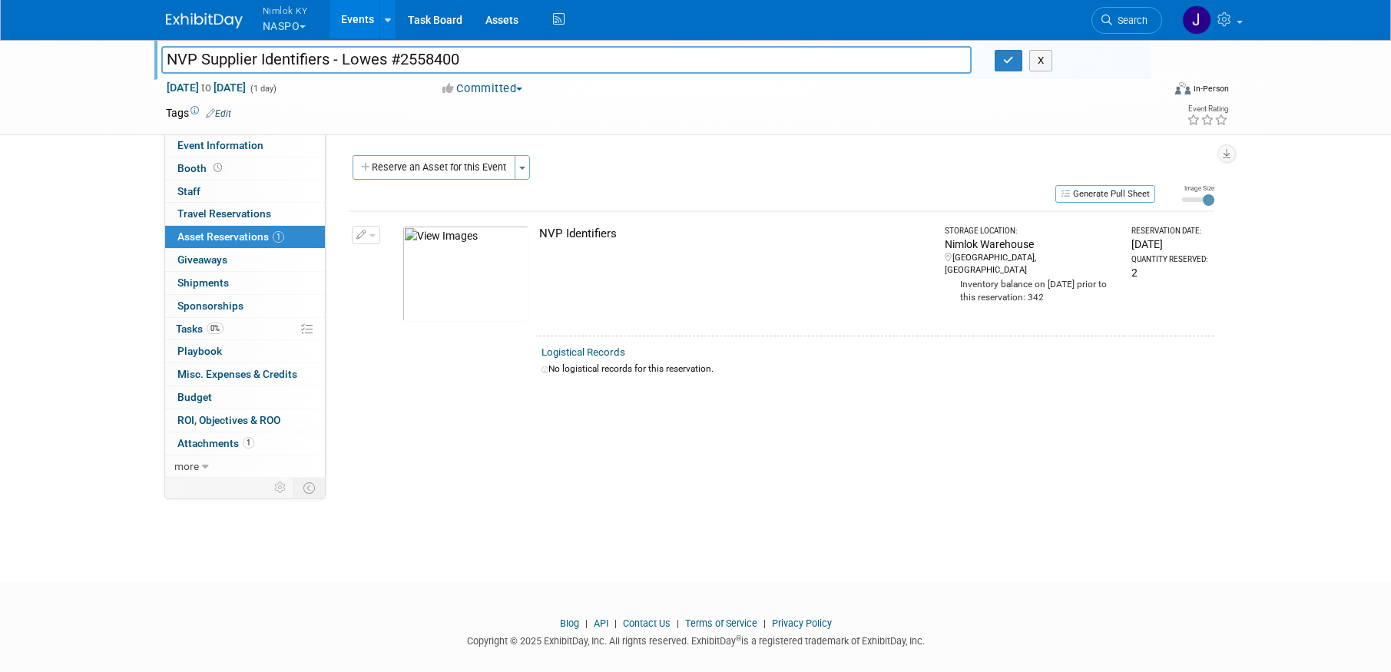
type input "NVP Supplier Identifiers - Lowes #2558400"
click at [1006, 48] on div at bounding box center [655, 44] width 989 height 13
click at [1009, 57] on icon "button" at bounding box center [1008, 60] width 11 height 10
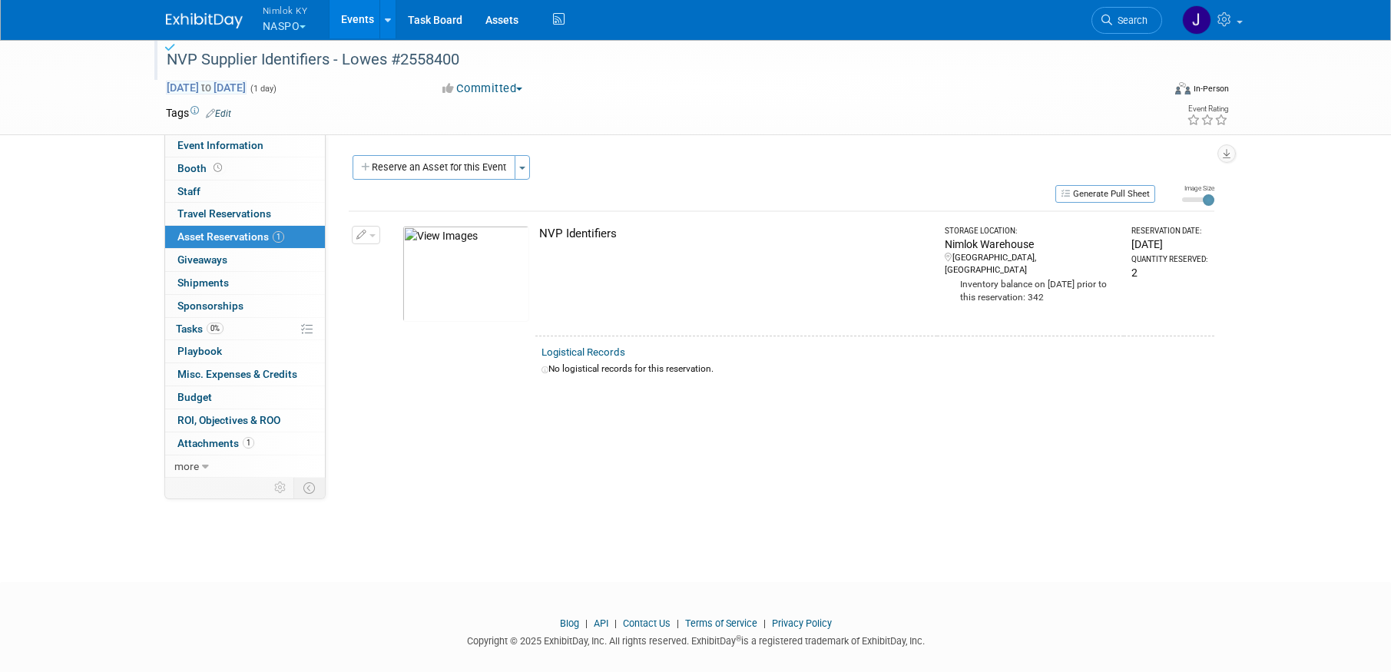
click at [247, 84] on span "Aug 27, 2025 to Aug 27, 2025" at bounding box center [206, 88] width 81 height 14
type input "Aug 27, 2025"
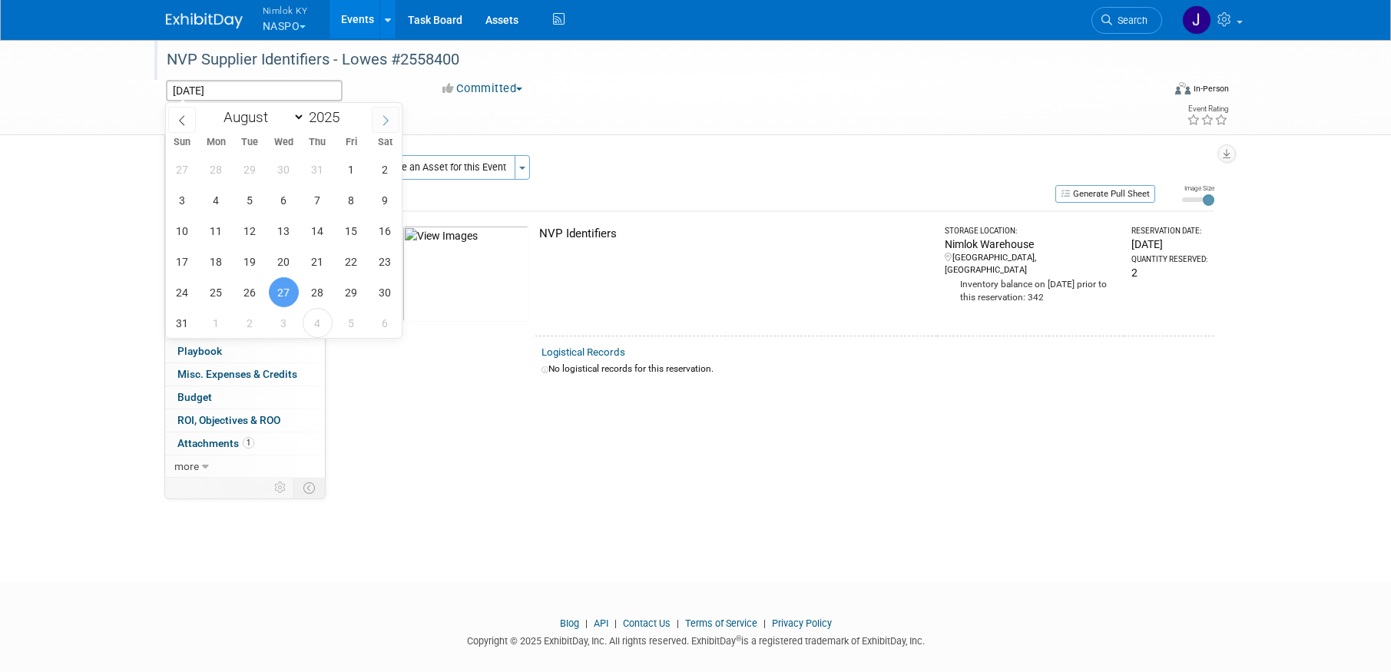
click at [383, 119] on icon at bounding box center [385, 120] width 11 height 11
select select "8"
click at [254, 291] on span "30" at bounding box center [250, 292] width 30 height 30
type input "[DATE]"
click at [253, 287] on span "30" at bounding box center [250, 292] width 30 height 30
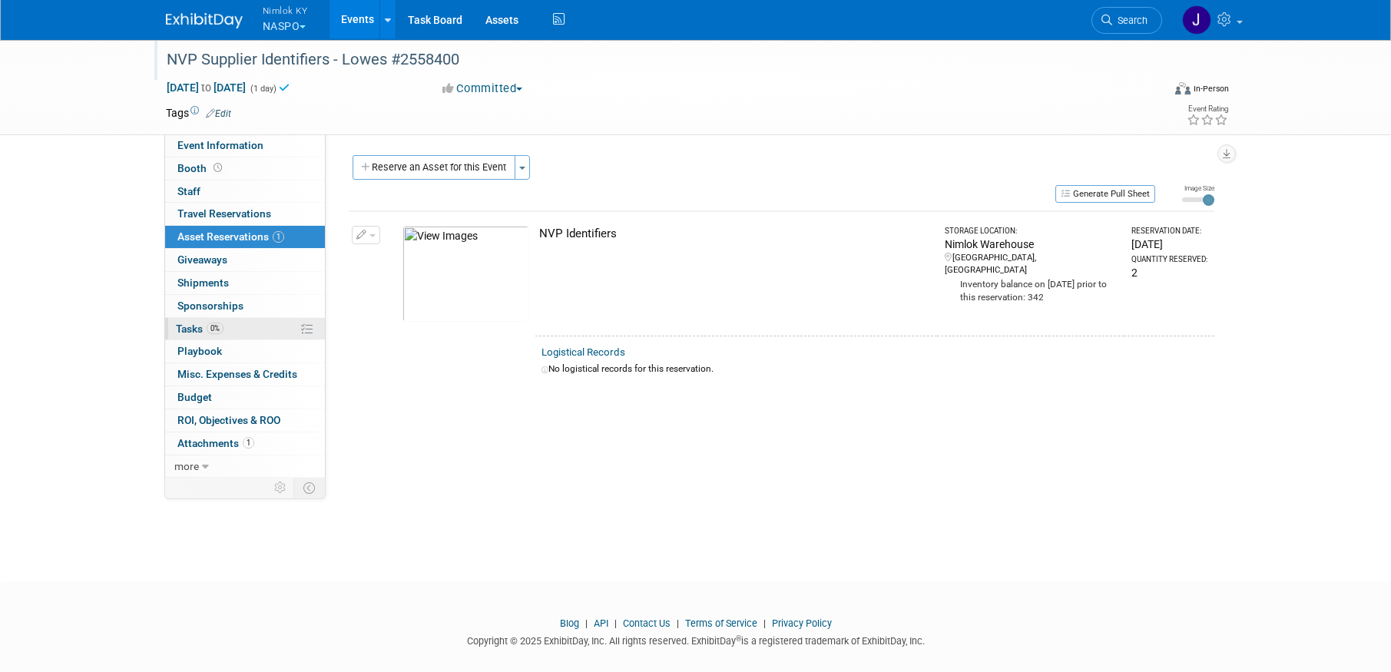
click at [247, 333] on link "0% Tasks 0%" at bounding box center [245, 329] width 160 height 22
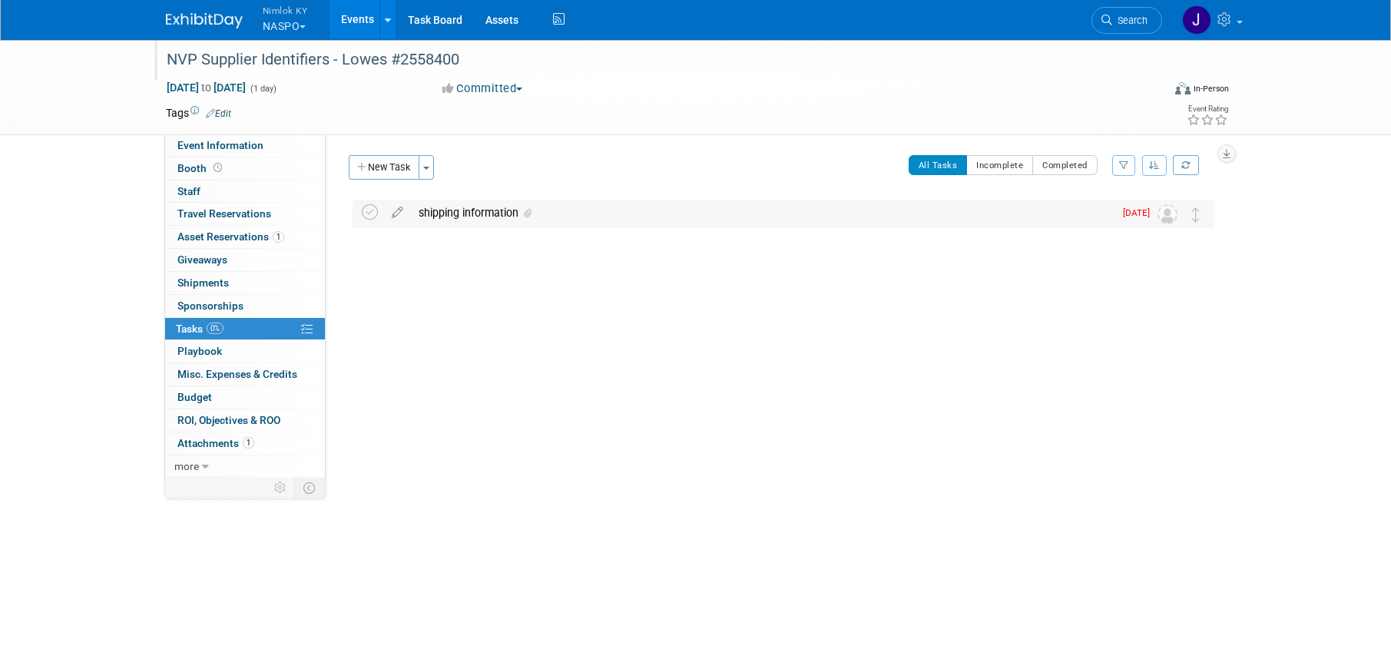
click at [460, 216] on div "shipping information" at bounding box center [762, 213] width 703 height 26
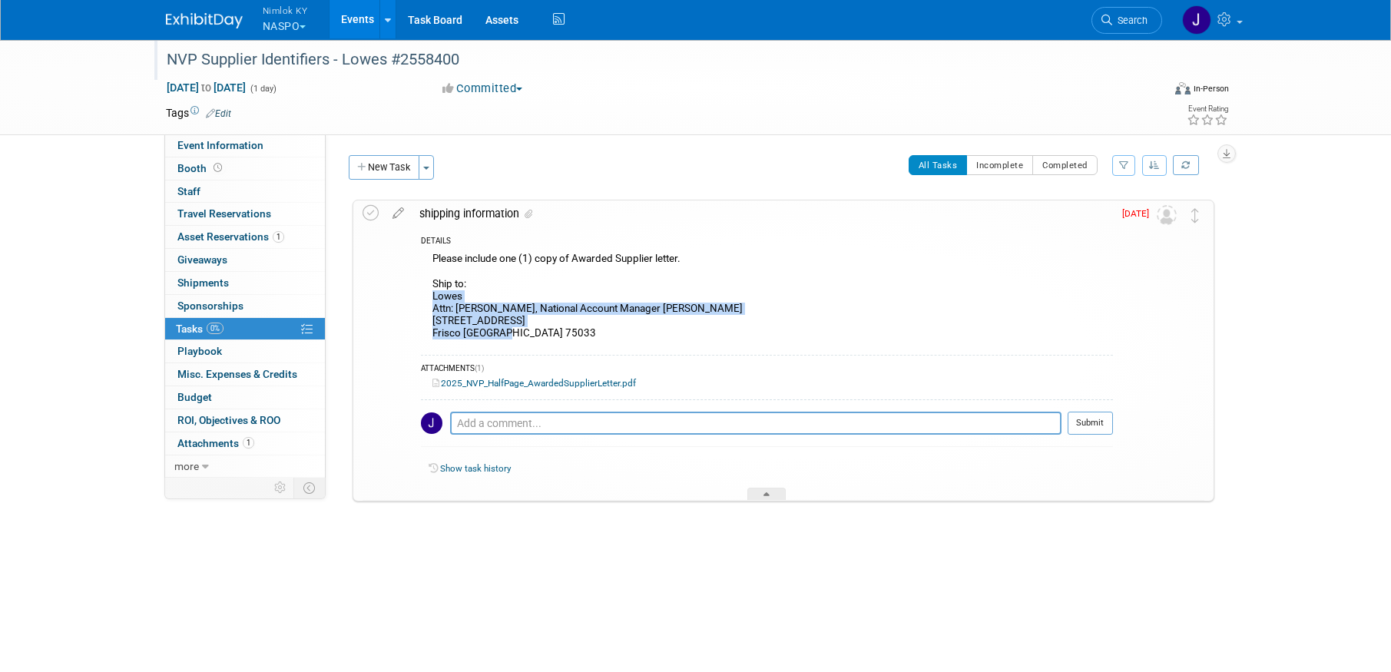
drag, startPoint x: 525, startPoint y: 335, endPoint x: 429, endPoint y: 299, distance: 101.9
click at [429, 299] on div "Please include one (1) copy of Awarded Supplier letter. Ship to: Lowes Attn: Ga…" at bounding box center [767, 298] width 692 height 98
copy div "Lowes Attn: Gary Turnage, National Account Manager Gov West 2165 Beebrush Rd Fr…"
click at [368, 214] on icon at bounding box center [371, 213] width 16 height 16
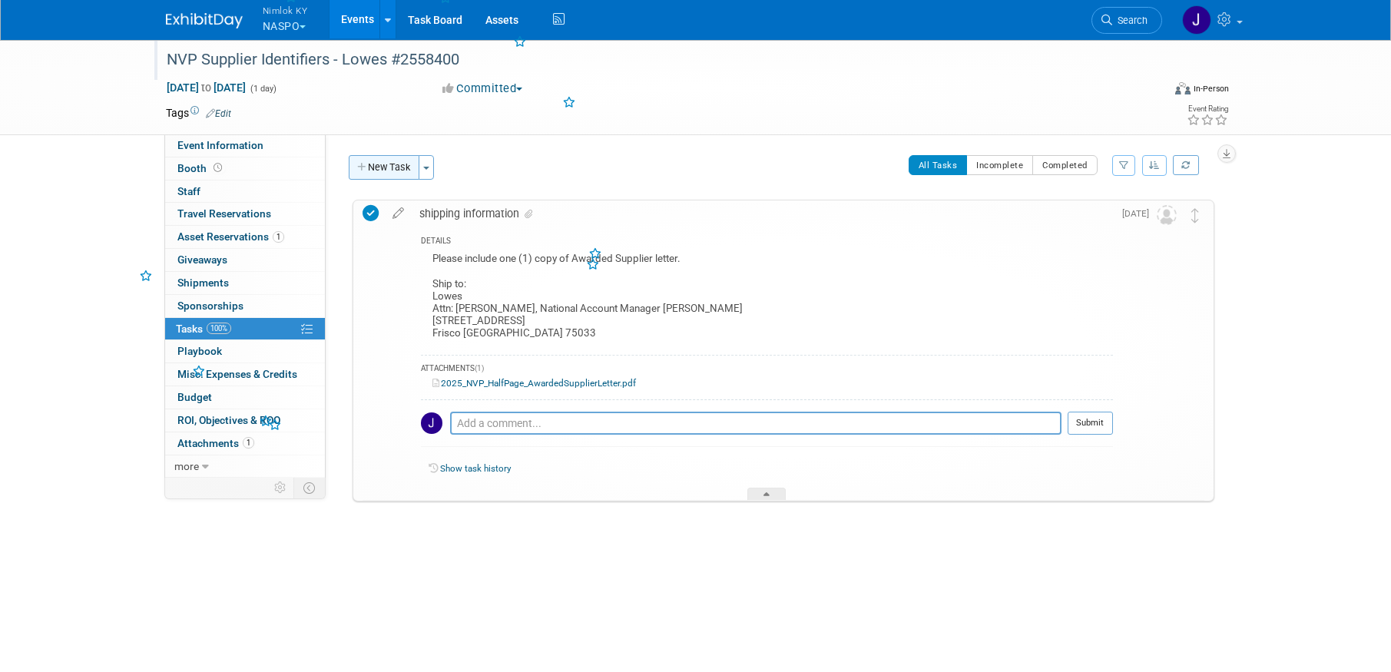
click at [389, 161] on button "New Task" at bounding box center [384, 167] width 71 height 25
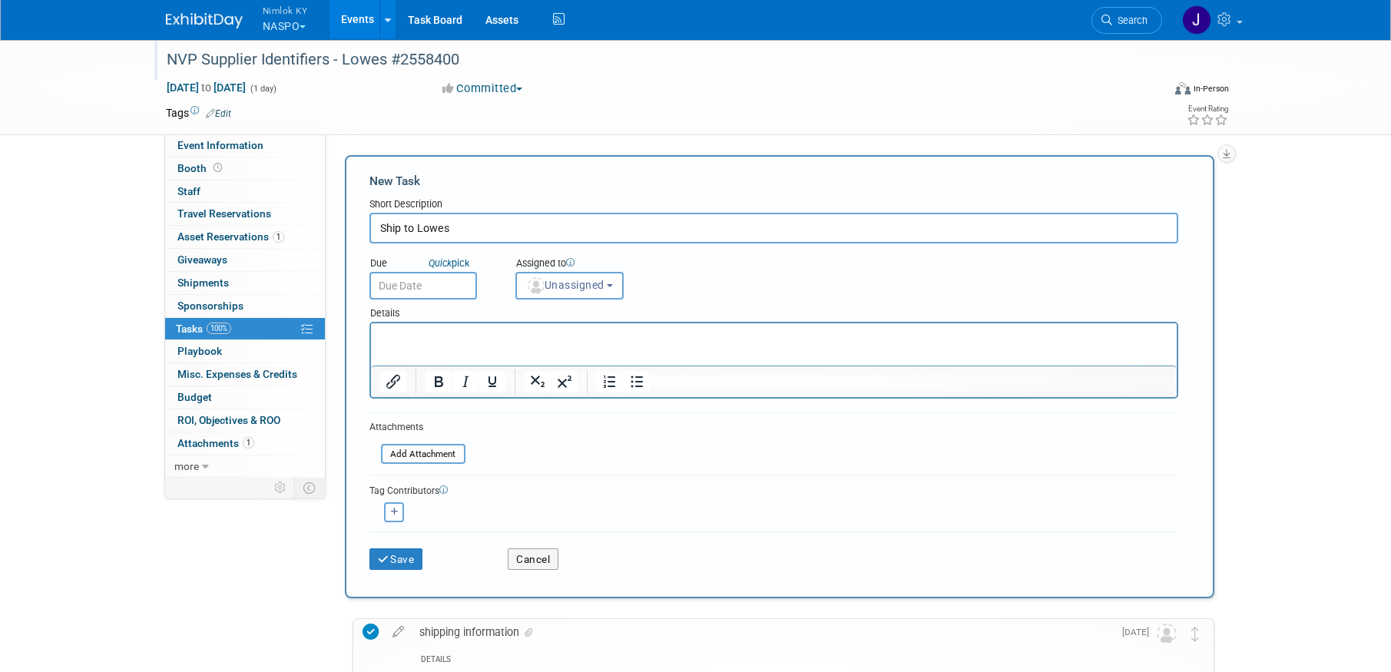
type input "Ship to Lowes"
click at [450, 281] on input "text" at bounding box center [423, 286] width 108 height 28
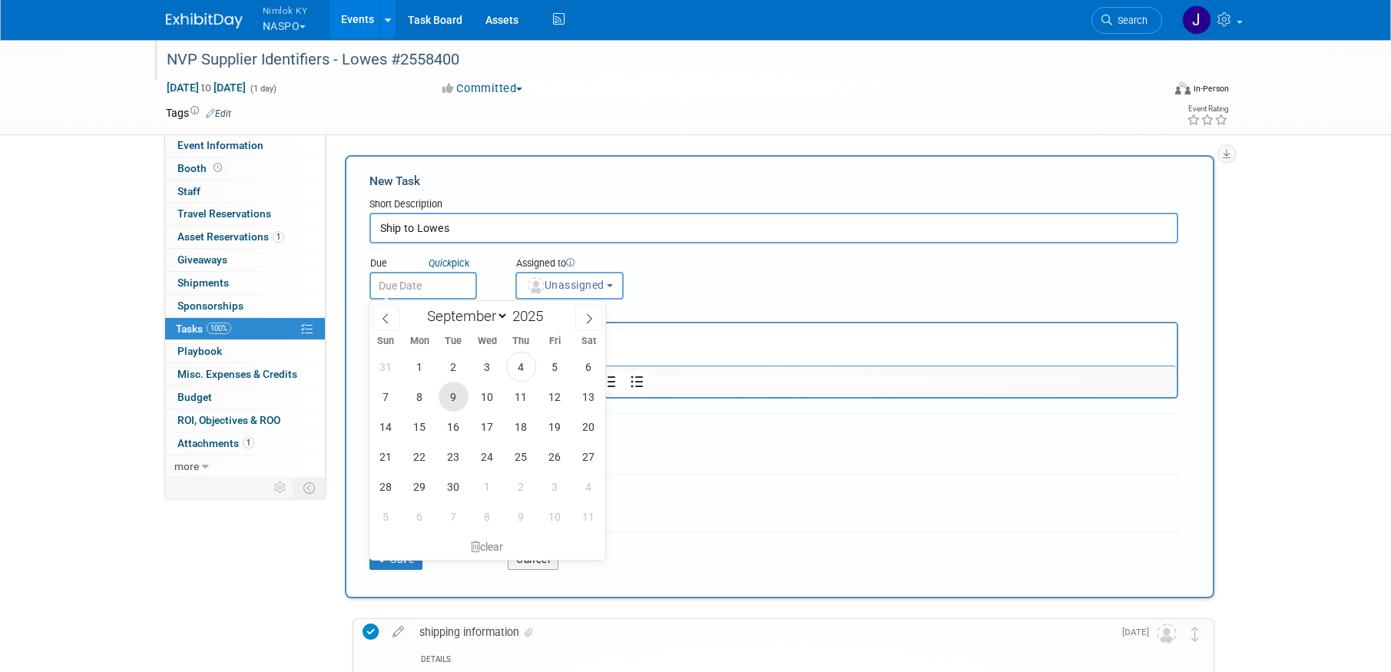
click at [458, 391] on span "9" at bounding box center [454, 397] width 30 height 30
type input "[DATE]"
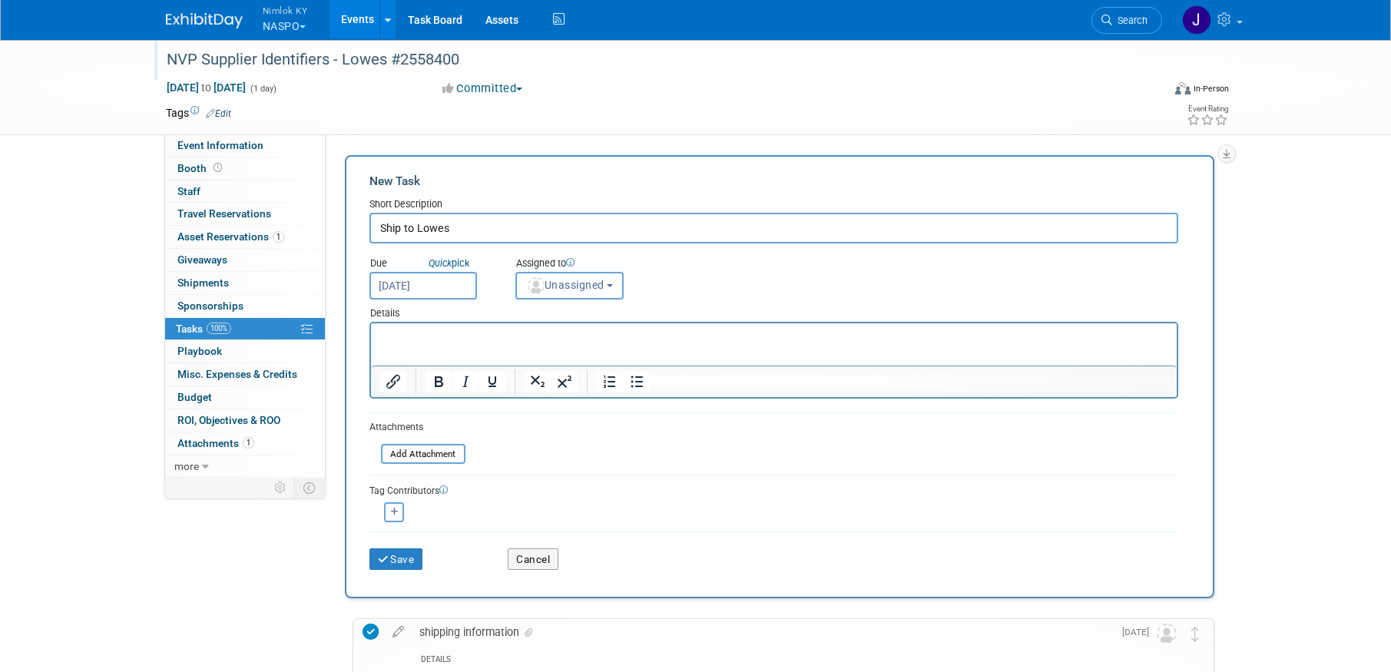
click at [558, 280] on span "Unassigned" at bounding box center [565, 285] width 78 height 12
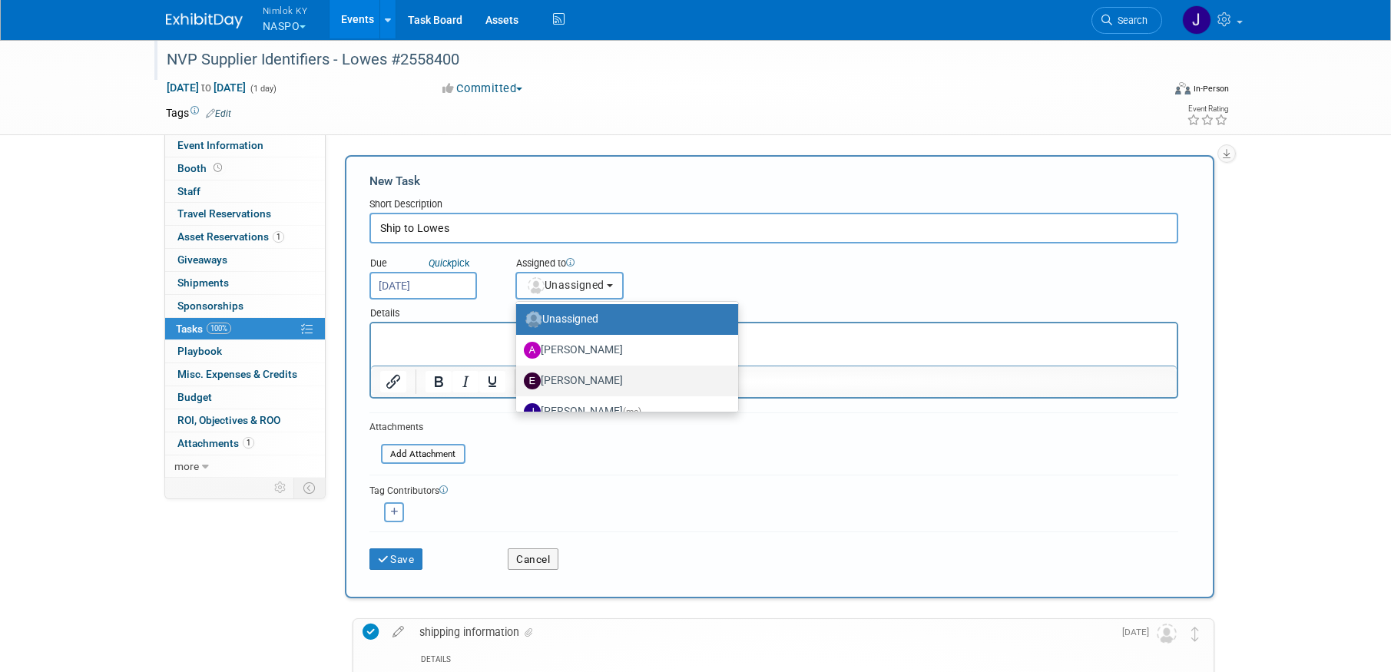
scroll to position [6, 0]
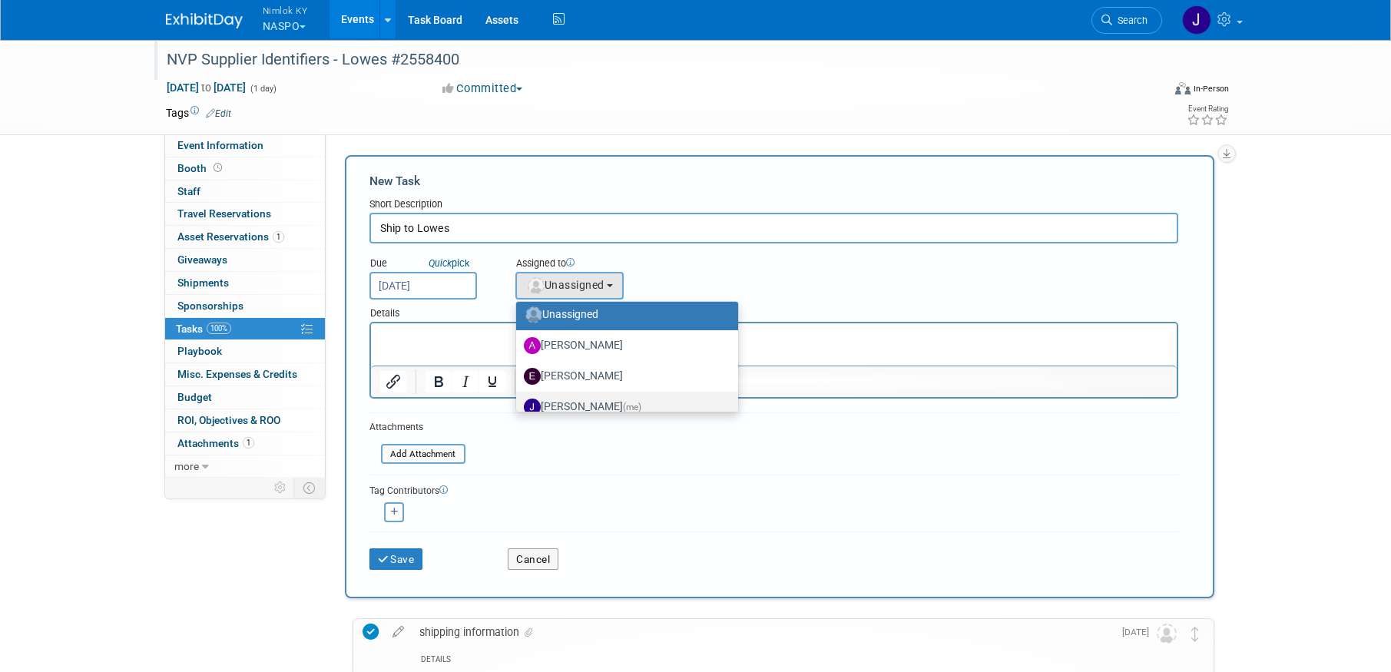
click at [598, 397] on label "Jamie Dunn (me)" at bounding box center [623, 407] width 199 height 25
click at [519, 400] on input "Jamie Dunn (me)" at bounding box center [514, 405] width 10 height 10
select select "6959d863-ee32-42c4-bffe-2330cab25484"
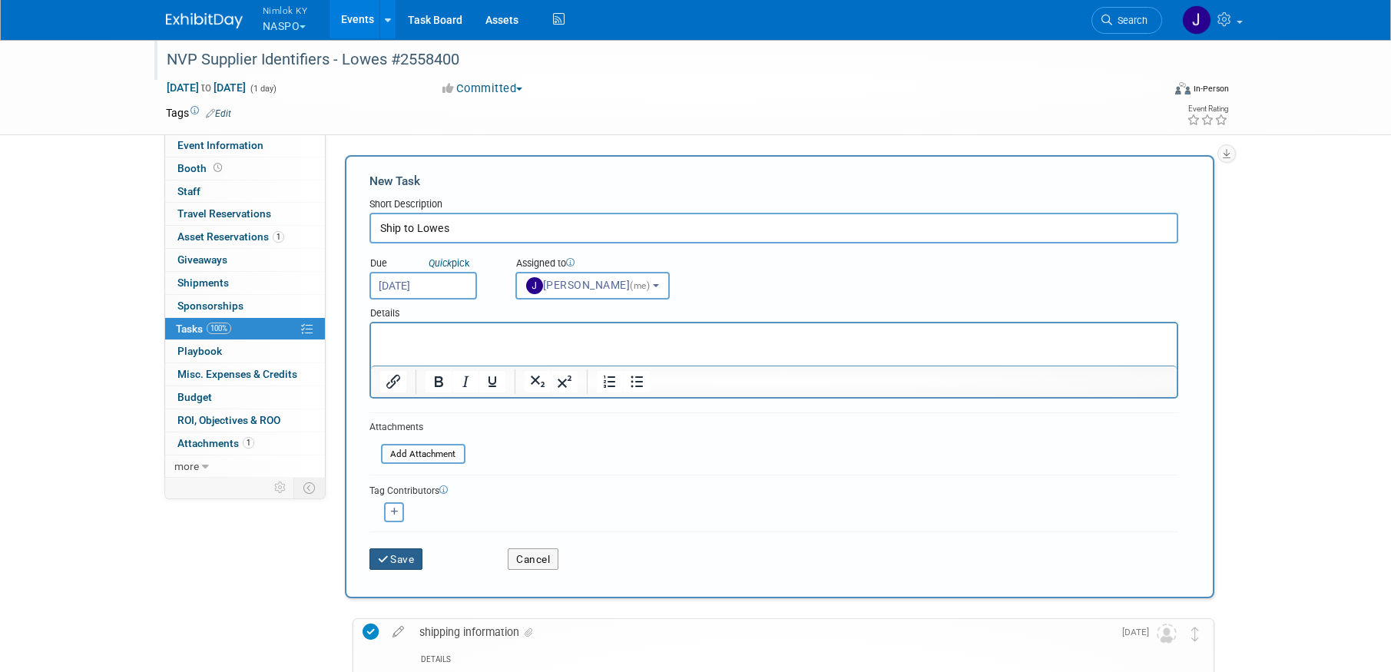
click at [388, 558] on icon "submit" at bounding box center [384, 560] width 13 height 11
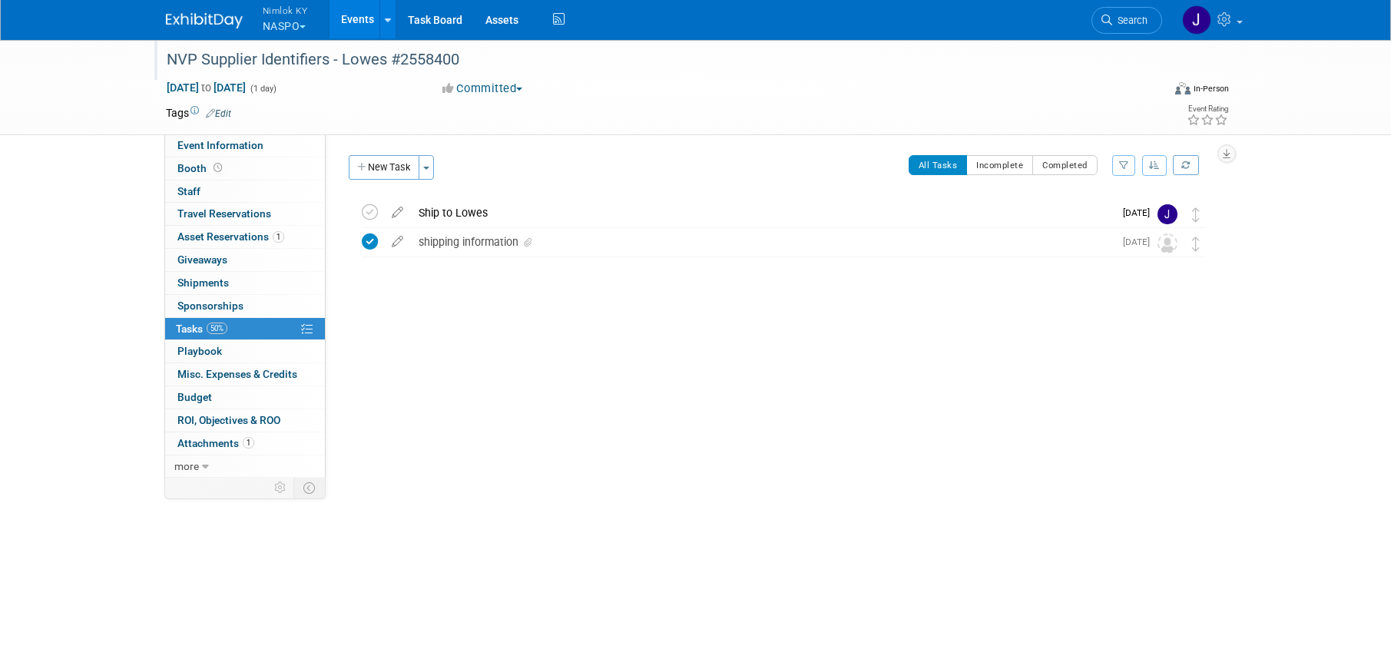
click at [363, 25] on link "Events" at bounding box center [358, 19] width 56 height 38
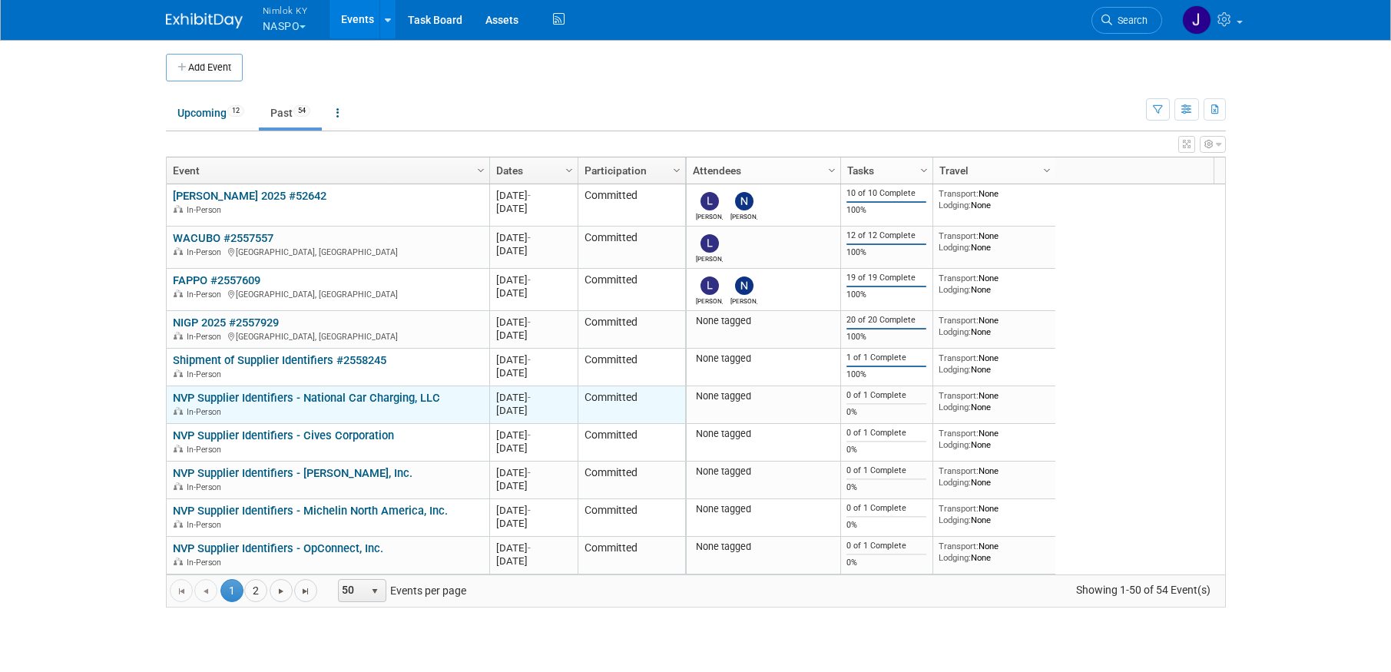
click at [326, 398] on link "NVP Supplier Identifiers - National Car Charging, LLC" at bounding box center [306, 398] width 267 height 14
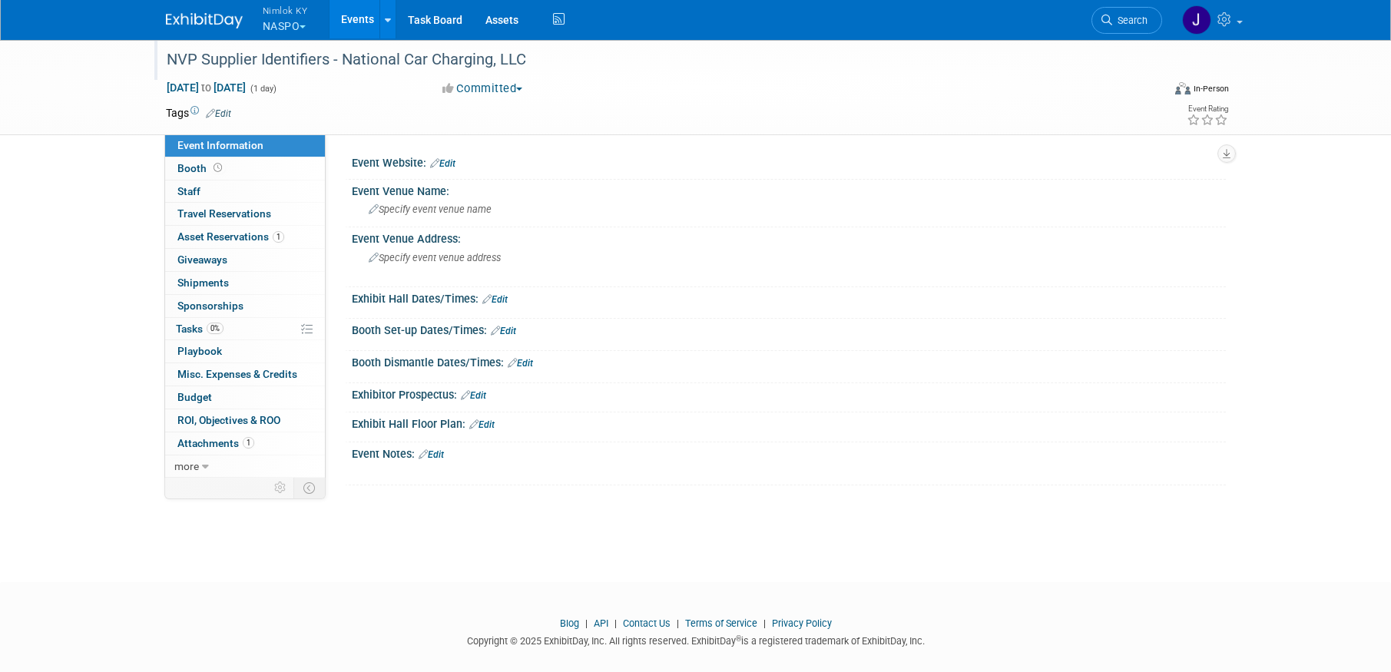
click at [526, 58] on div "NVP Supplier Identifiers - National Car Charging, LLC" at bounding box center [650, 60] width 978 height 28
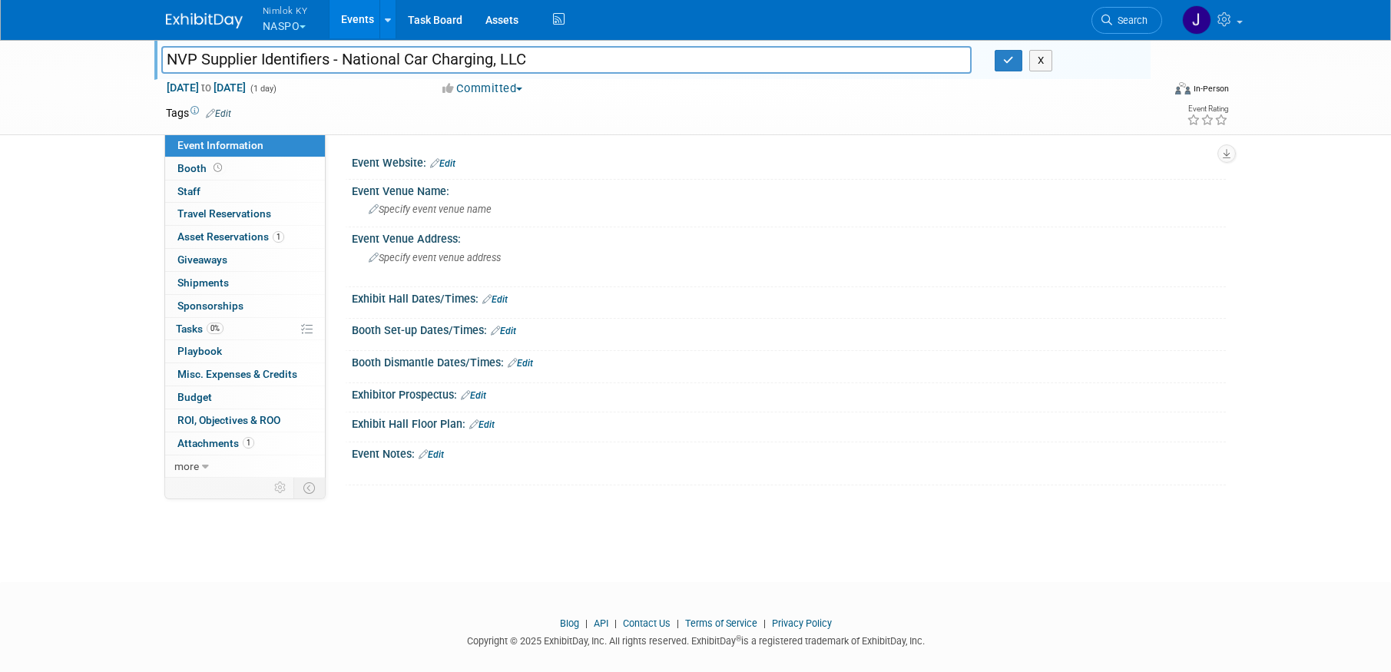
drag, startPoint x: 524, startPoint y: 58, endPoint x: 350, endPoint y: 54, distance: 174.4
click at [350, 54] on input "NVP Supplier Identifiers - National Car Charging, LLC" at bounding box center [566, 59] width 811 height 27
type input "NVP Supplier Identifiers - National Car Charging, LLC #2558400"
click at [999, 60] on button "button" at bounding box center [1009, 61] width 28 height 22
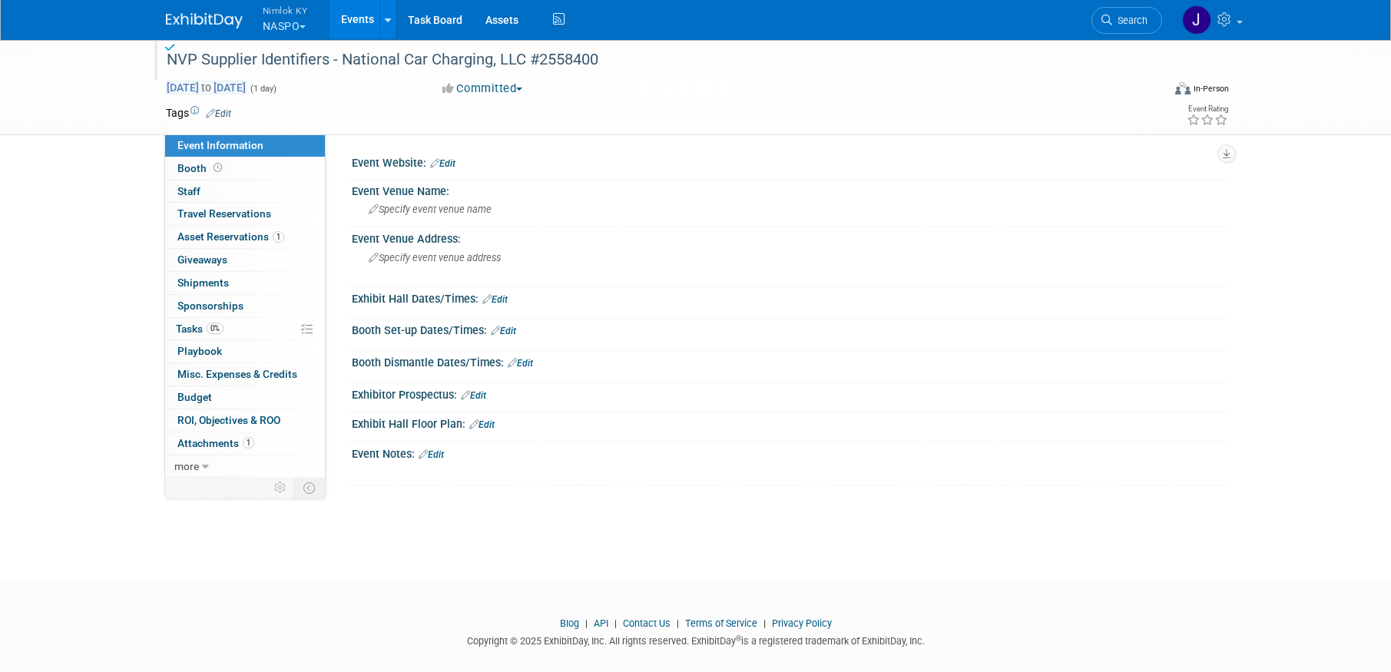
click at [209, 86] on span "Aug 27, 2025 to Aug 27, 2025" at bounding box center [206, 88] width 81 height 14
type input "[DATE]"
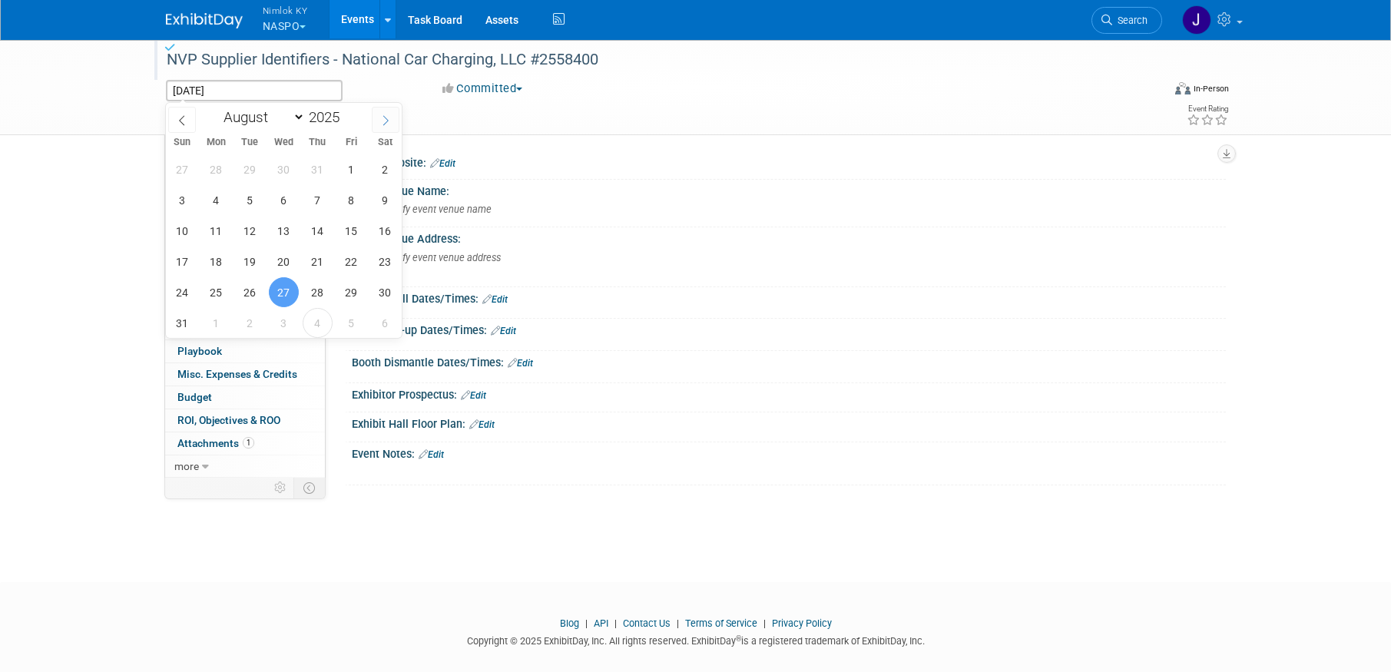
click at [385, 120] on icon at bounding box center [385, 120] width 11 height 11
select select "8"
click at [241, 283] on span "30" at bounding box center [250, 292] width 30 height 30
type input "[DATE]"
click at [245, 287] on span "30" at bounding box center [250, 292] width 30 height 30
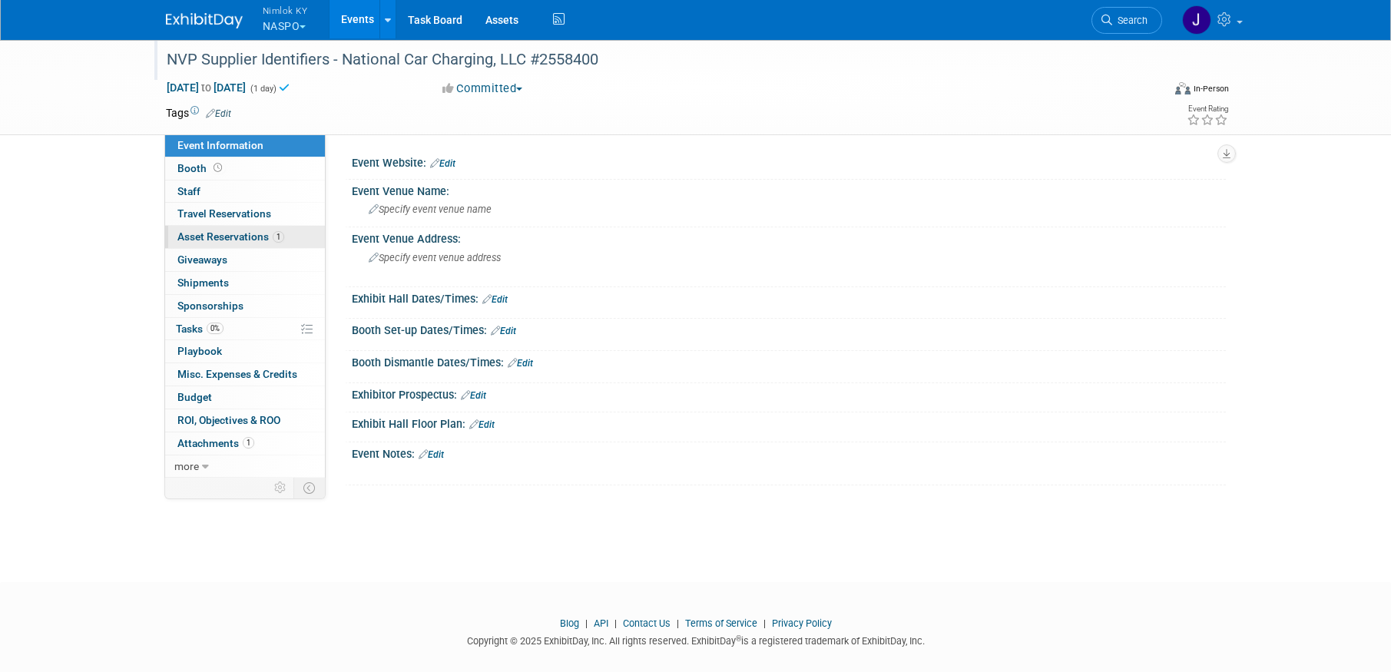
click at [263, 238] on span "Asset Reservations 1" at bounding box center [230, 236] width 107 height 12
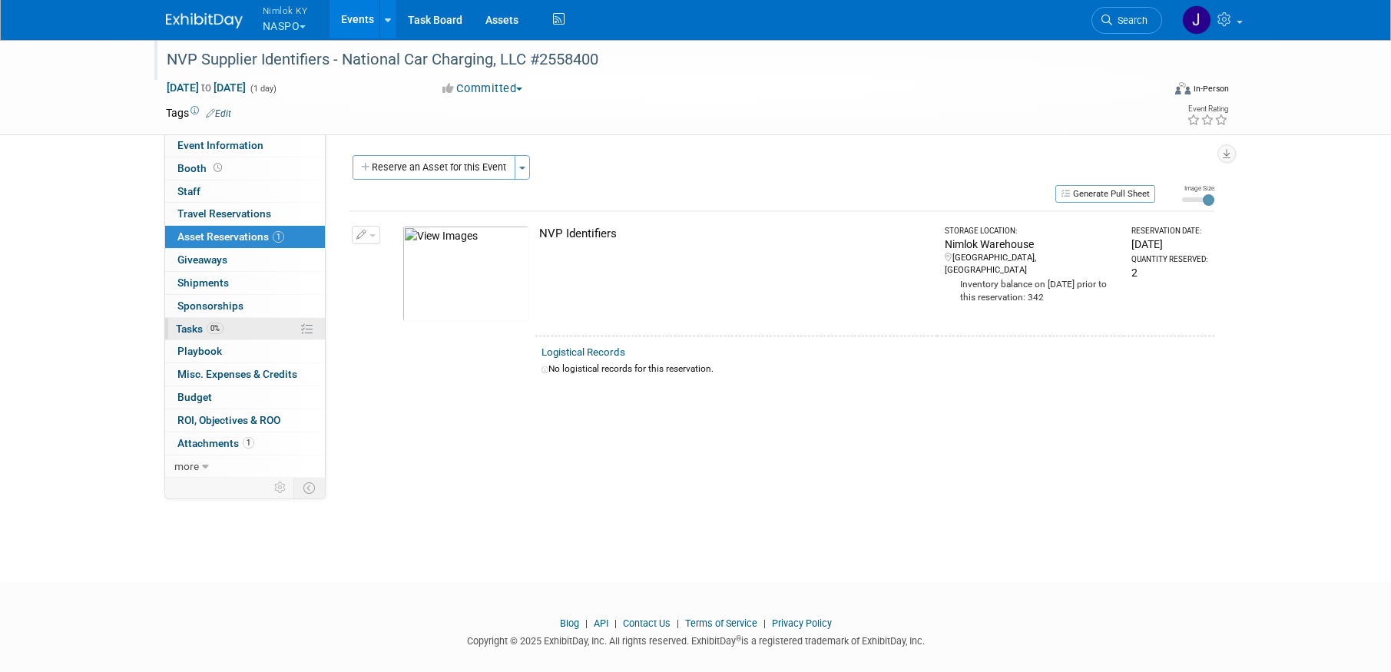
click at [225, 322] on link "0% Tasks 0%" at bounding box center [245, 329] width 160 height 22
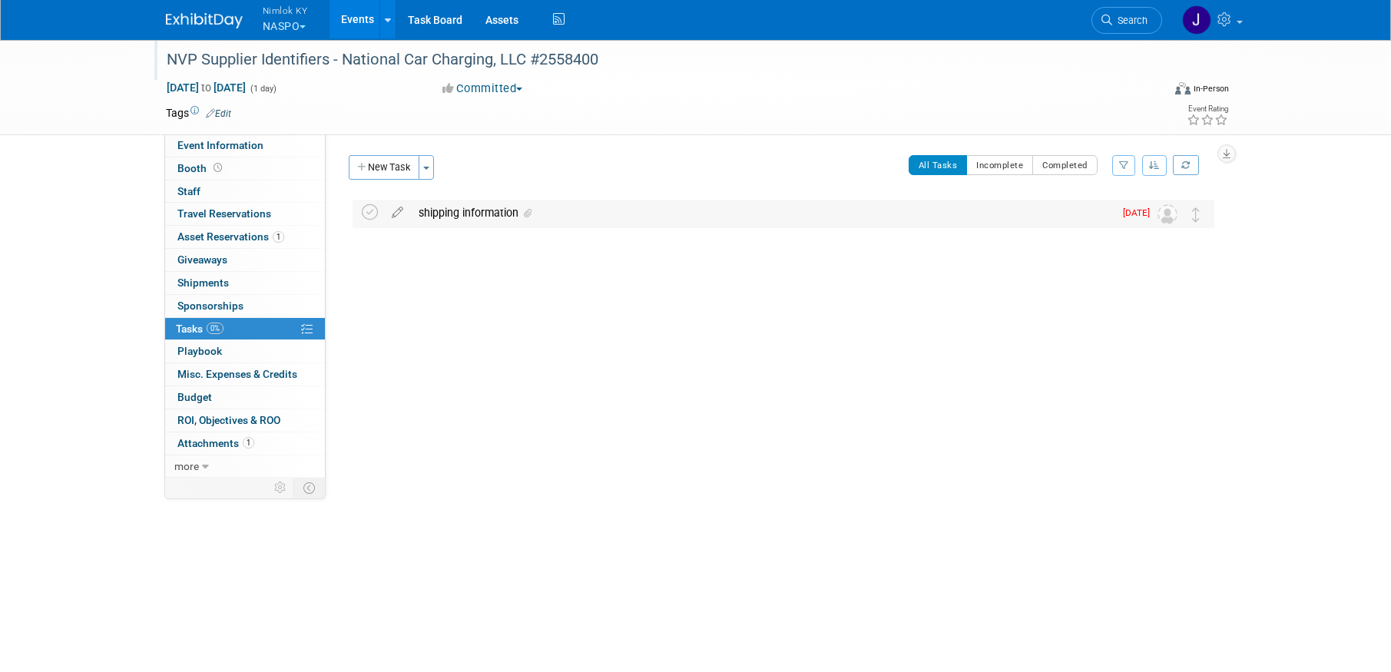
click at [481, 215] on div "shipping information" at bounding box center [762, 213] width 703 height 26
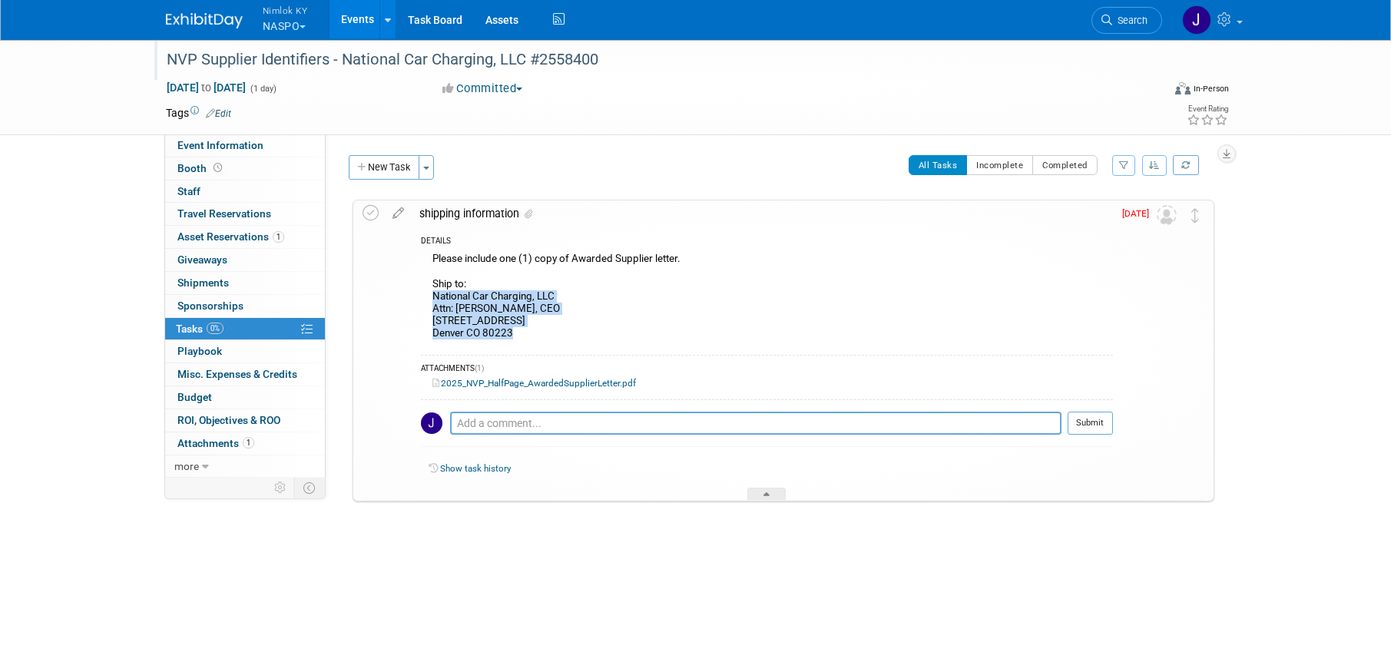
drag, startPoint x: 525, startPoint y: 336, endPoint x: 432, endPoint y: 302, distance: 99.9
click at [432, 302] on div "Please include one (1) copy of Awarded Supplier letter. Ship to: National Car C…" at bounding box center [767, 298] width 692 height 98
copy div "National Car Charging, LLC Attn: Jim Burness, CEO 209 Kalamath St Suite 4 Denve…"
click at [373, 214] on icon at bounding box center [371, 213] width 16 height 16
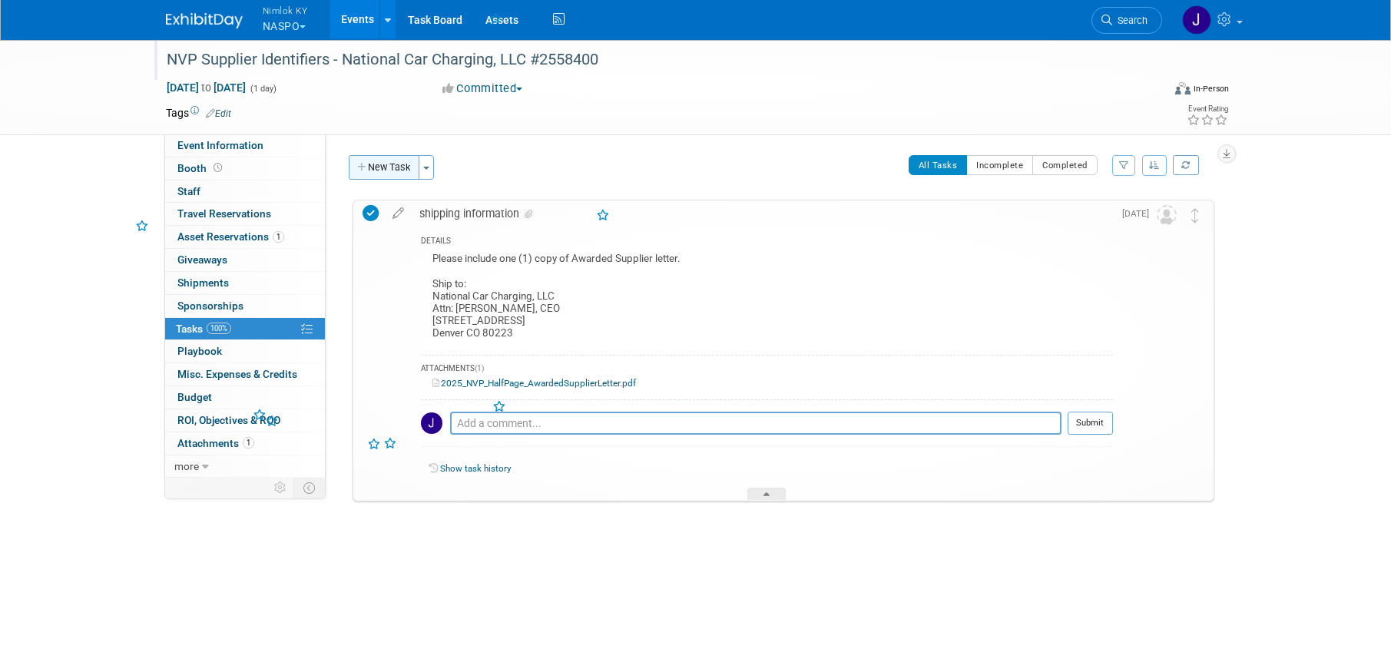
click at [396, 164] on button "New Task" at bounding box center [384, 167] width 71 height 25
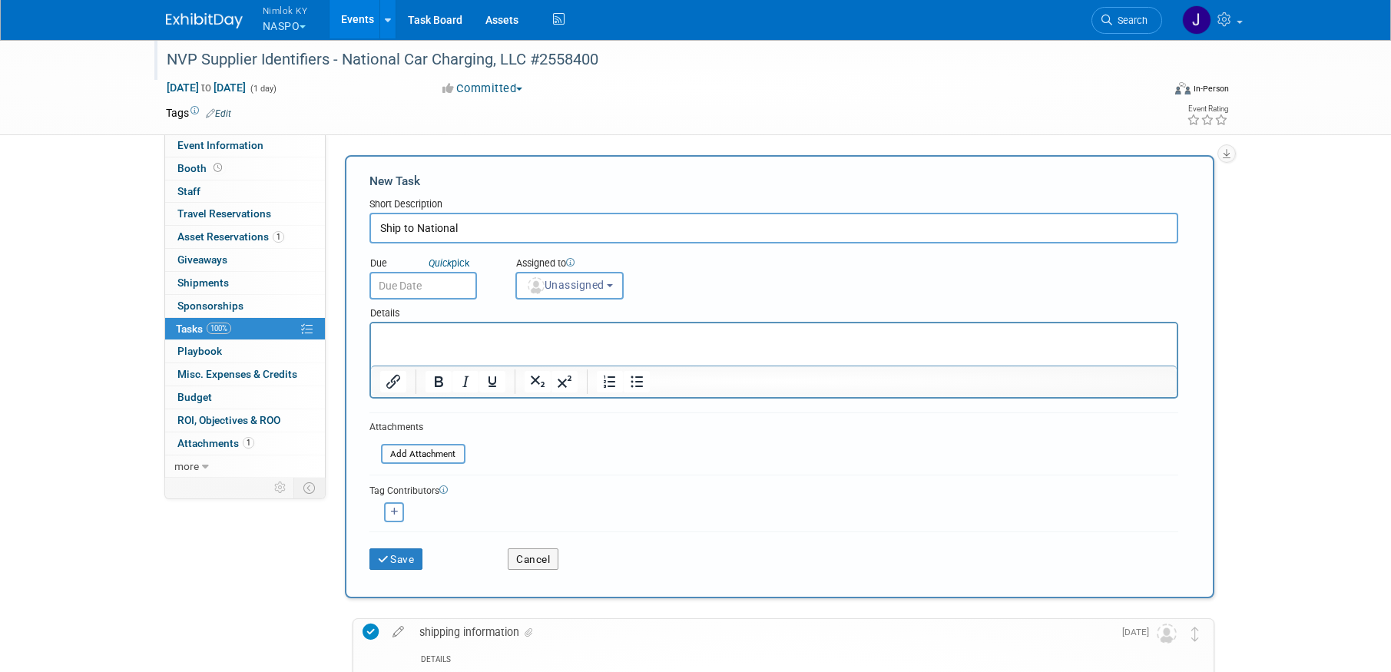
type input "Ship to National"
click at [419, 287] on input "text" at bounding box center [423, 286] width 108 height 28
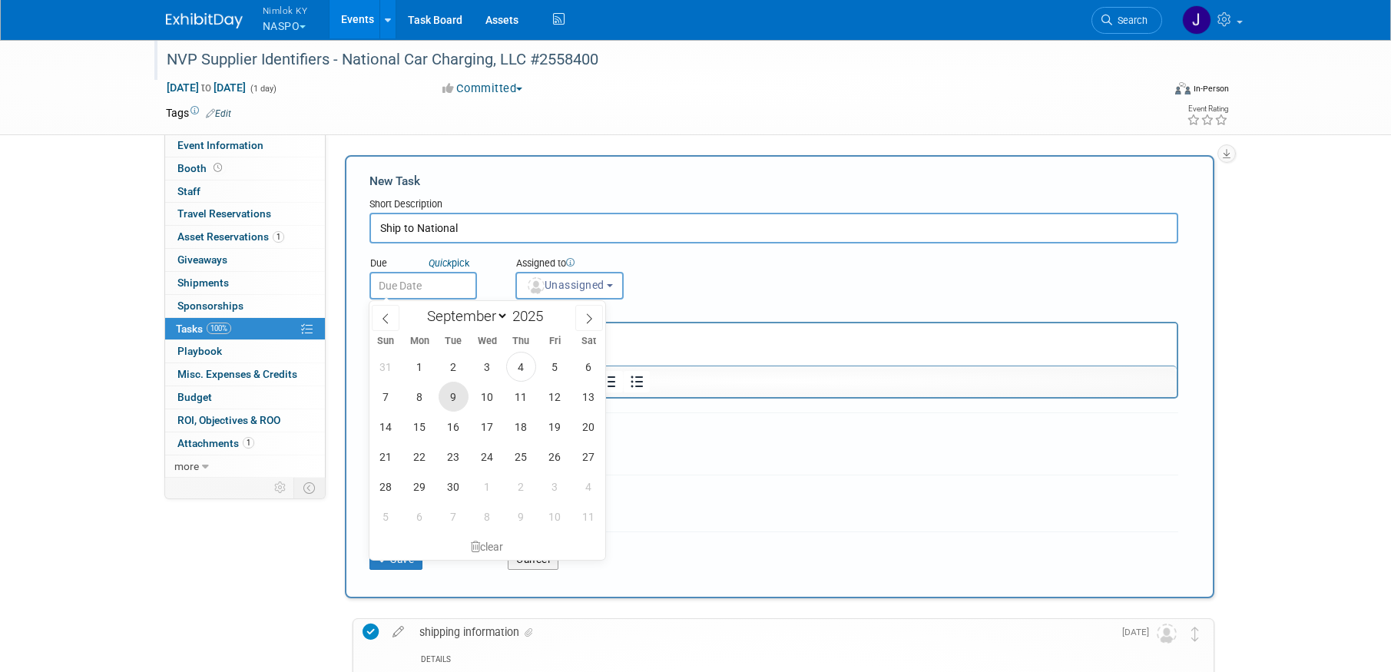
click at [459, 393] on span "9" at bounding box center [454, 397] width 30 height 30
type input "Sep 9, 2025"
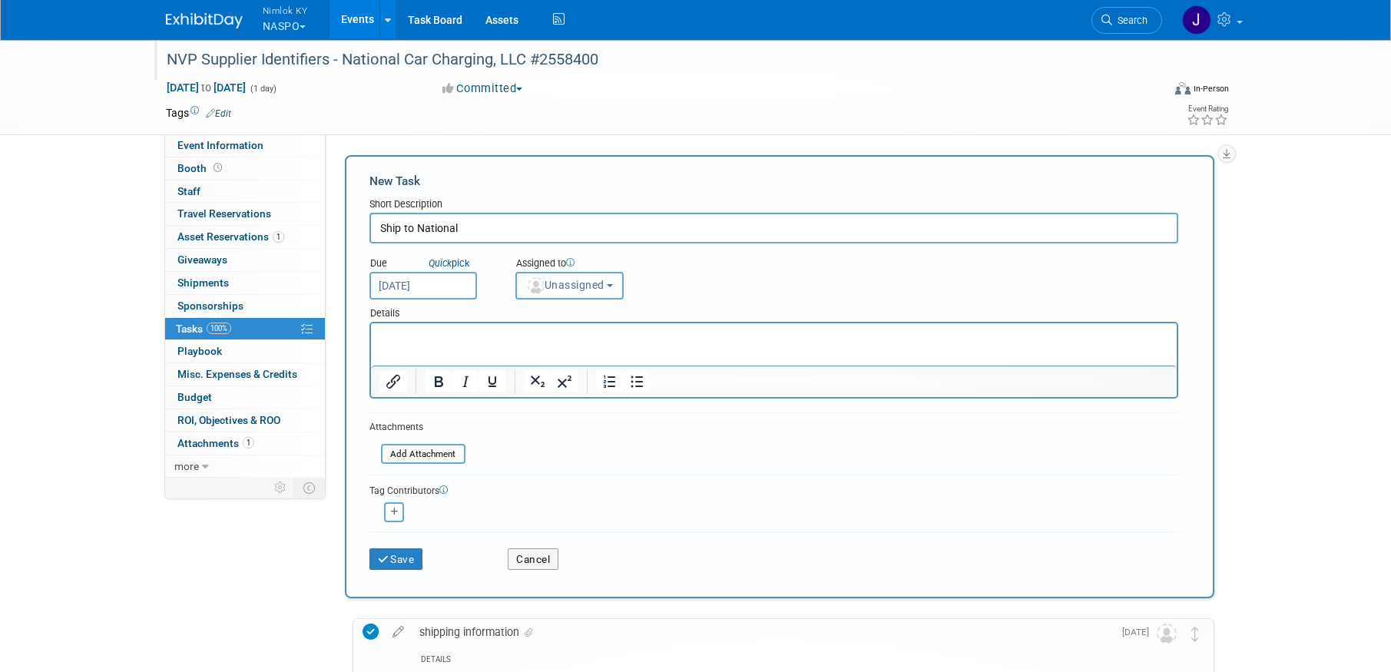
click at [566, 297] on button "Unassigned" at bounding box center [569, 286] width 109 height 28
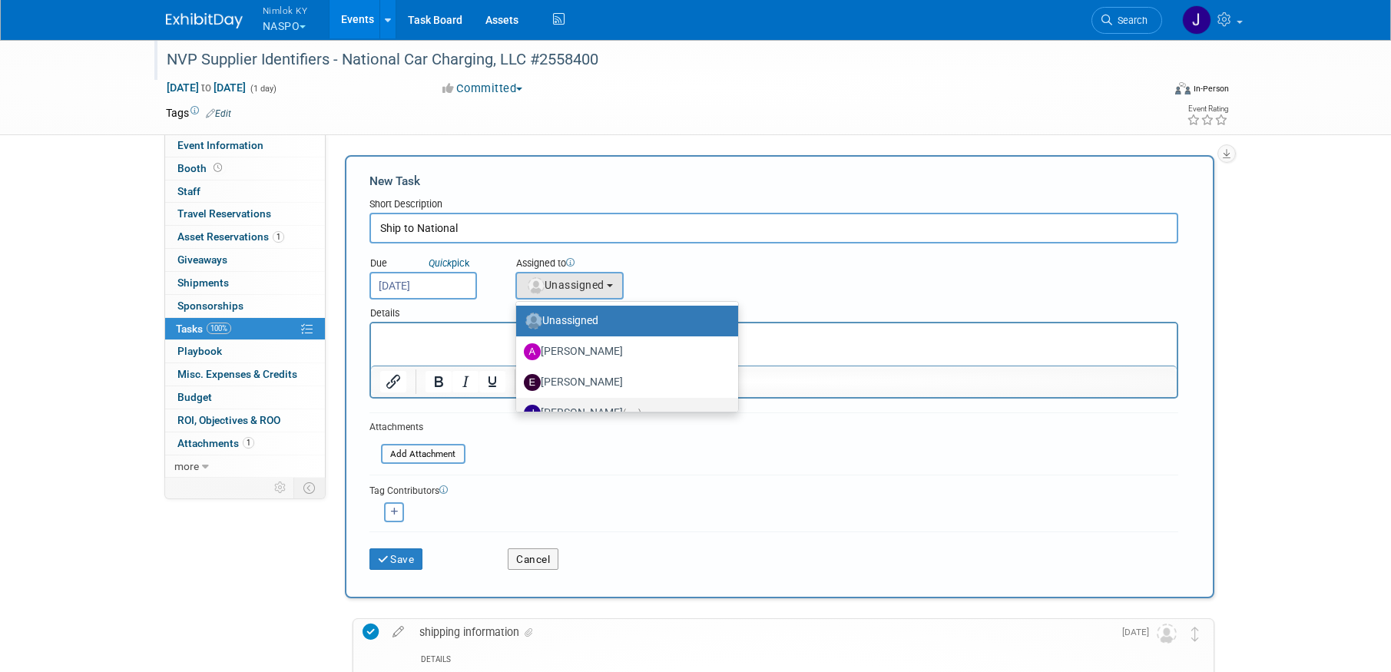
click at [601, 406] on label "Jamie Dunn (me)" at bounding box center [623, 413] width 199 height 25
click at [519, 406] on input "Jamie Dunn (me)" at bounding box center [514, 411] width 10 height 10
select select "6959d863-ee32-42c4-bffe-2330cab25484"
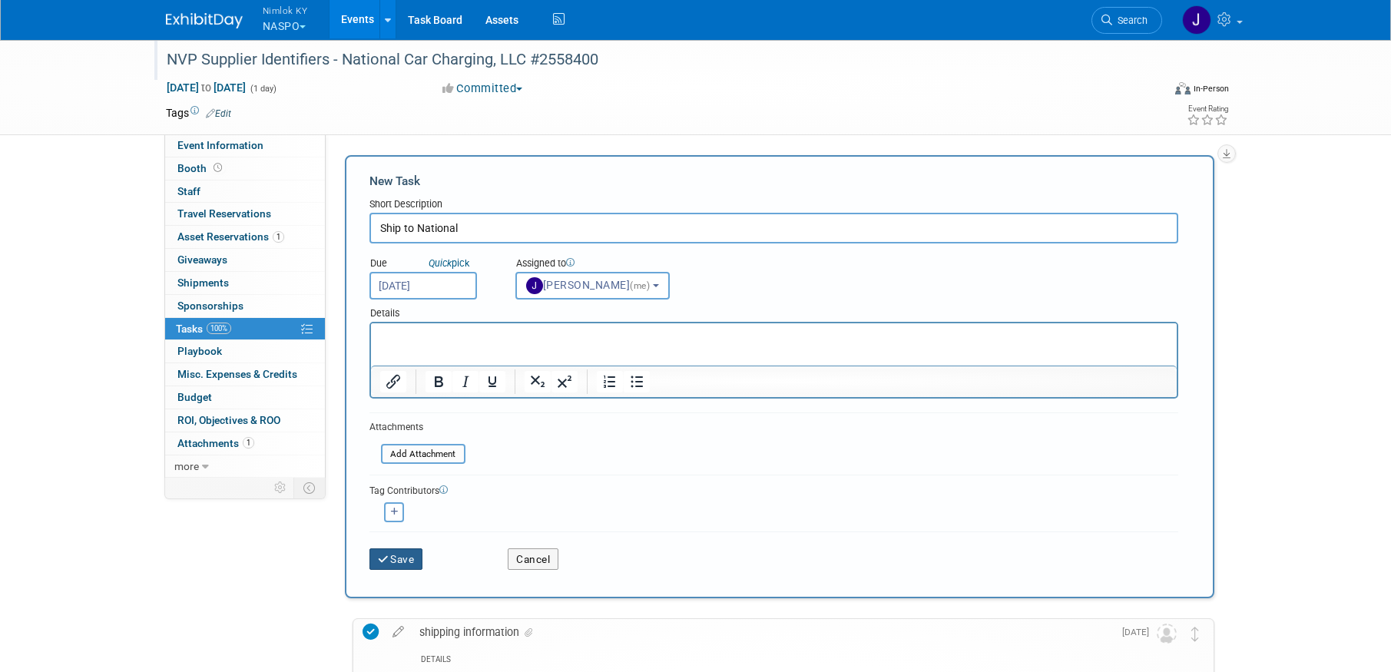
click at [409, 562] on button "Save" at bounding box center [396, 559] width 54 height 22
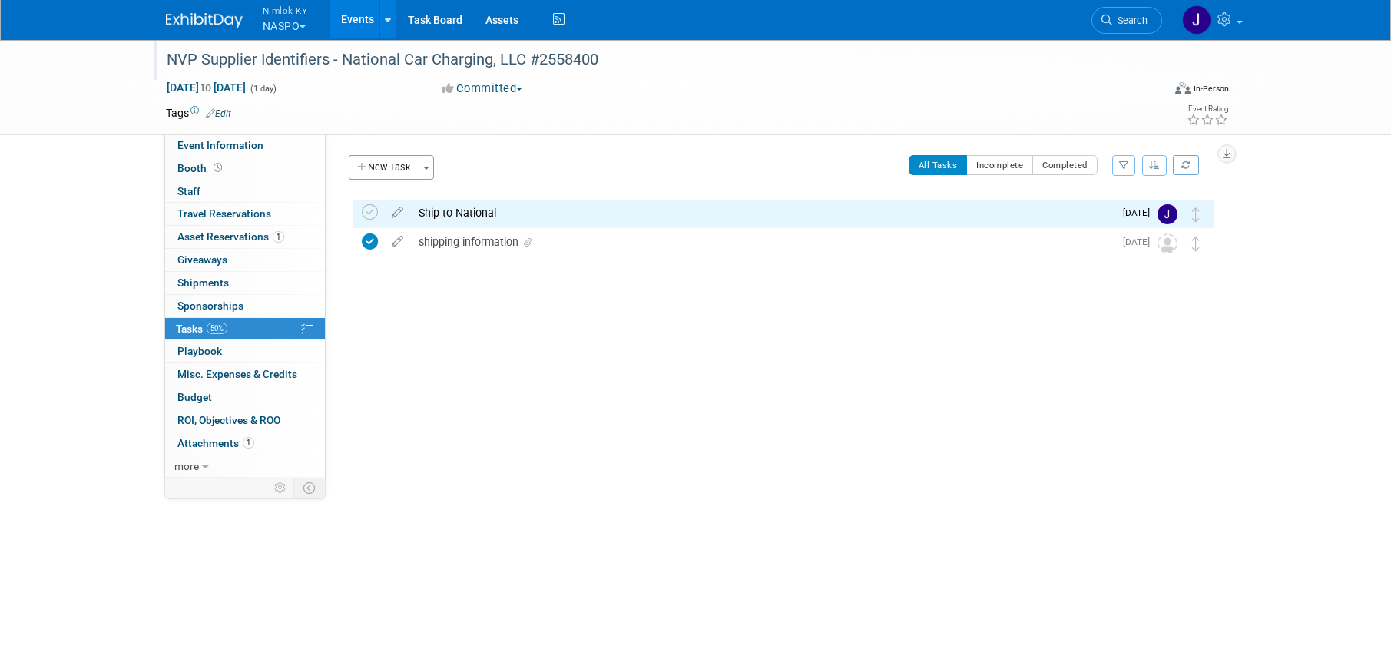
click at [359, 20] on link "Events" at bounding box center [358, 19] width 56 height 38
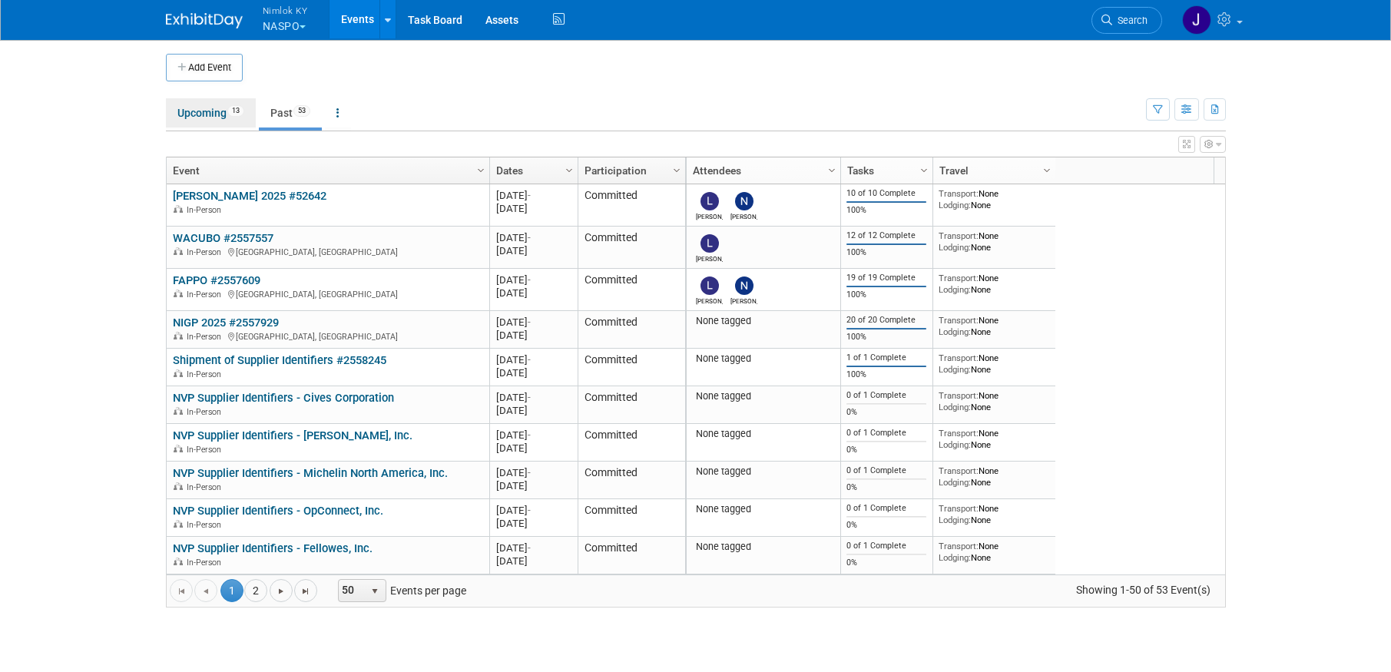
click at [205, 114] on link "Upcoming 13" at bounding box center [211, 112] width 90 height 29
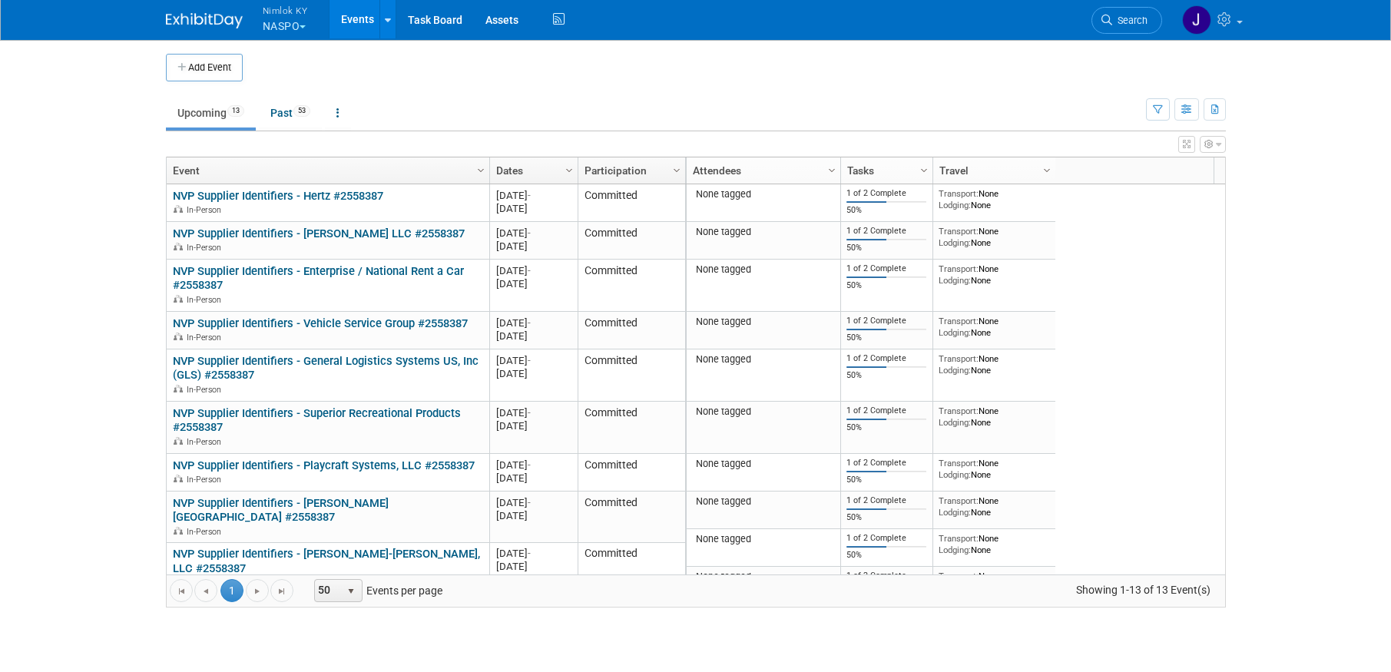
scroll to position [157, 0]
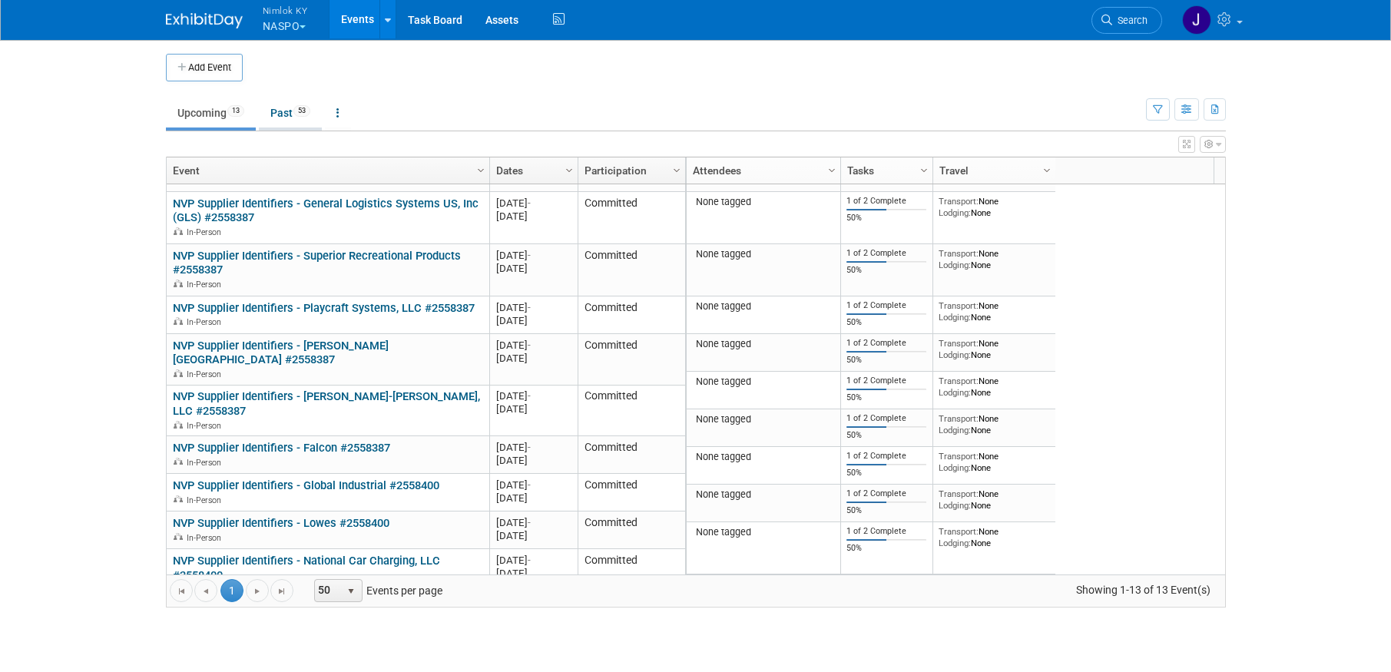
click at [283, 104] on link "Past 53" at bounding box center [290, 112] width 63 height 29
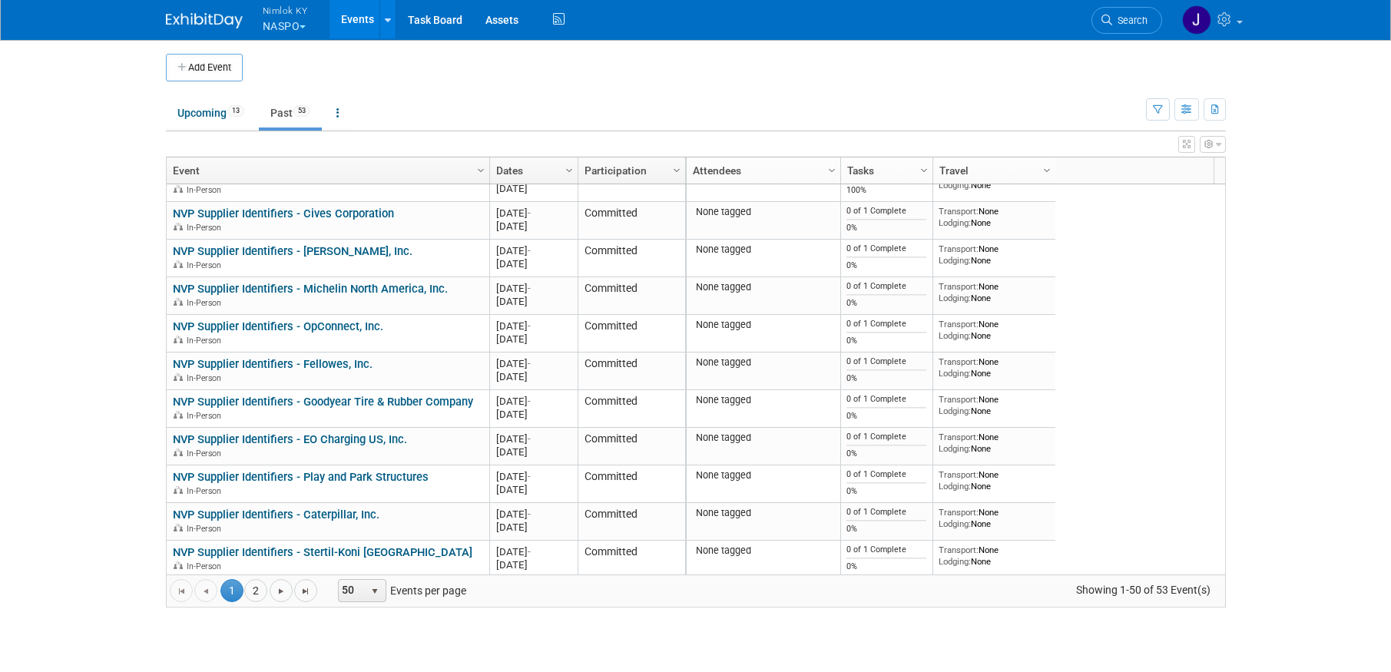
scroll to position [92, 0]
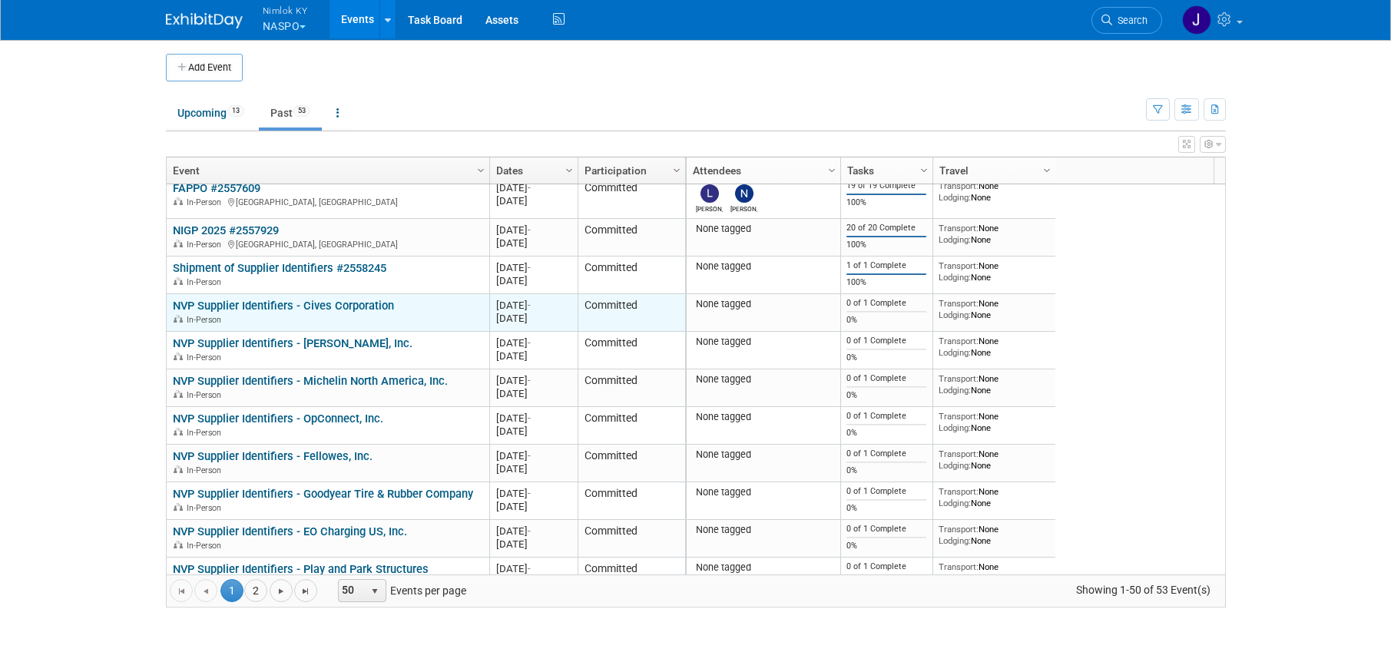
click at [373, 303] on link "NVP Supplier Identifiers - Cives Corporation" at bounding box center [283, 306] width 221 height 14
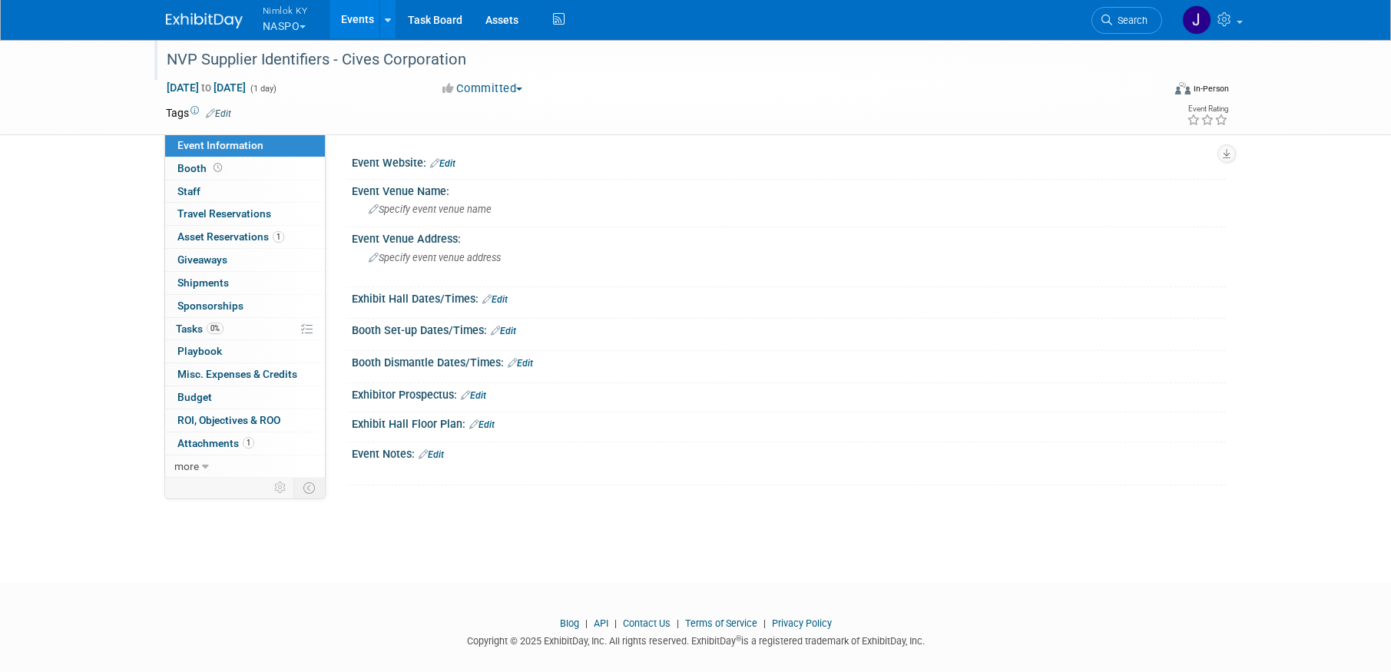
click at [470, 58] on div "NVP Supplier Identifiers - Cives Corporation" at bounding box center [650, 60] width 978 height 28
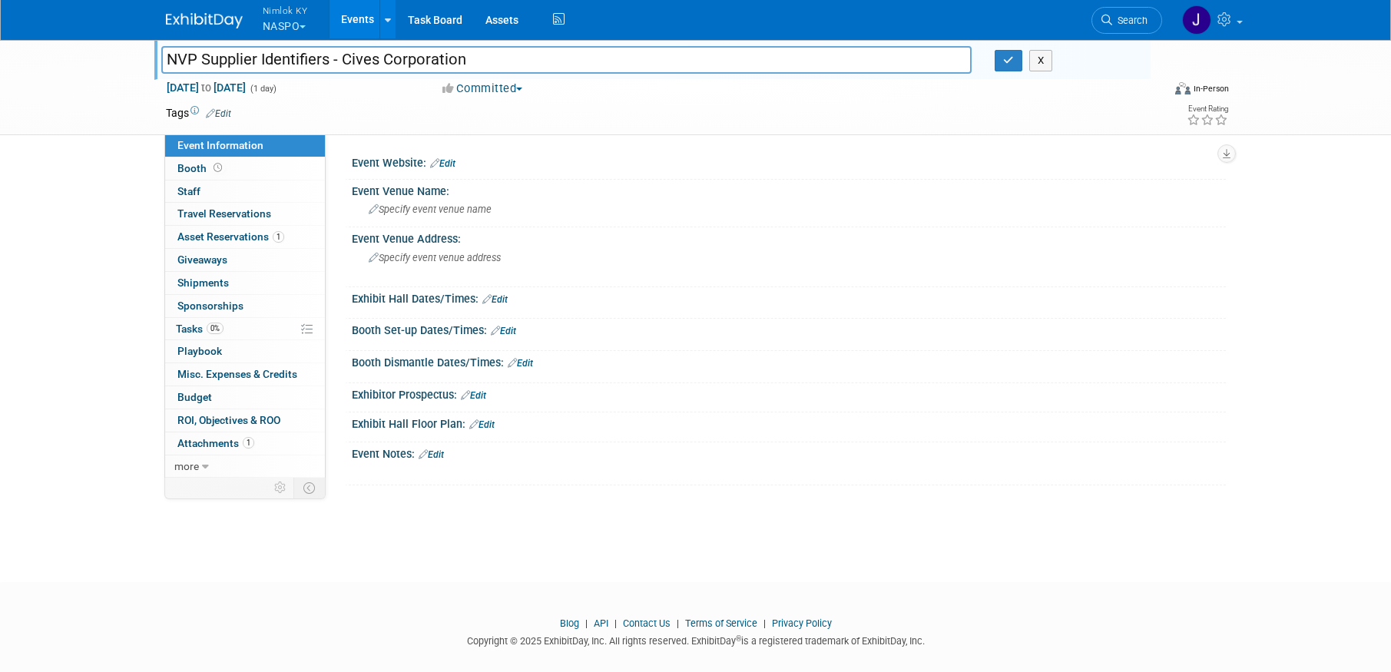
drag, startPoint x: 448, startPoint y: 61, endPoint x: 344, endPoint y: 57, distance: 103.8
click at [344, 57] on input "NVP Supplier Identifiers - Cives Corporation" at bounding box center [566, 59] width 811 height 27
type input "NVP Supplier Identifiers - Cives Corporation #2558400"
click at [1006, 65] on button "button" at bounding box center [1009, 61] width 28 height 22
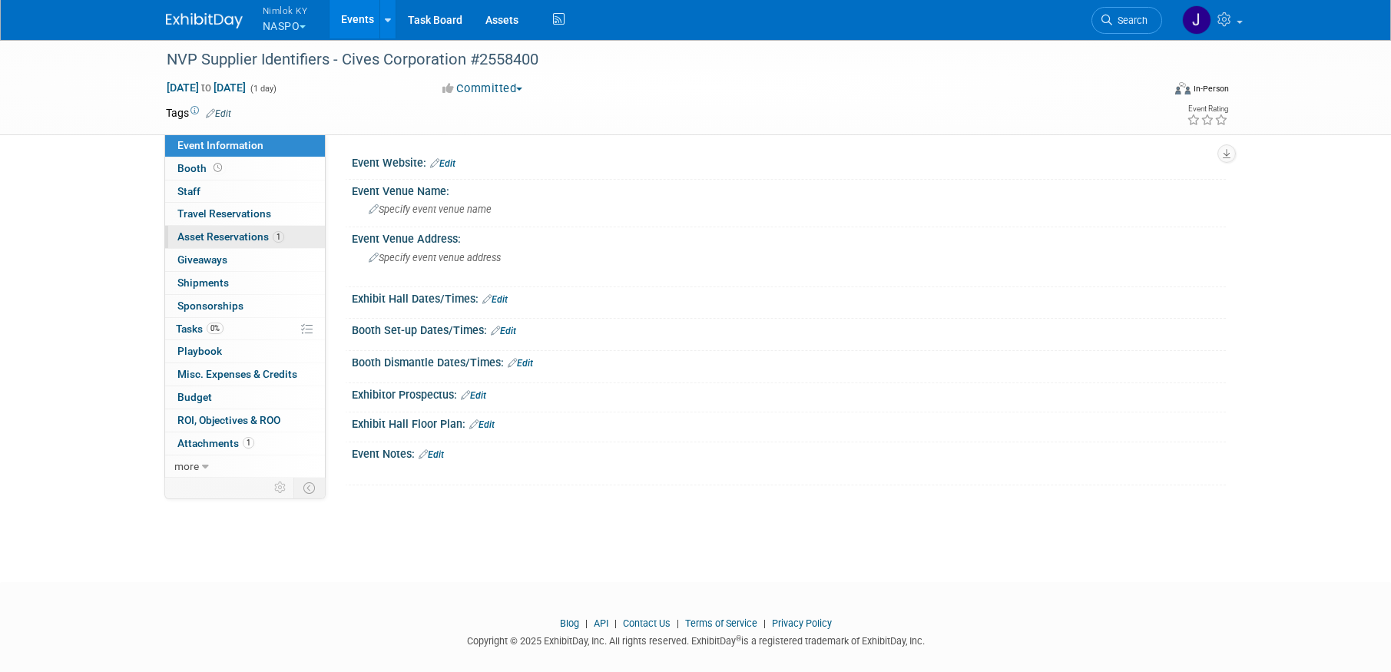
click at [267, 238] on span "Asset Reservations 1" at bounding box center [230, 236] width 107 height 12
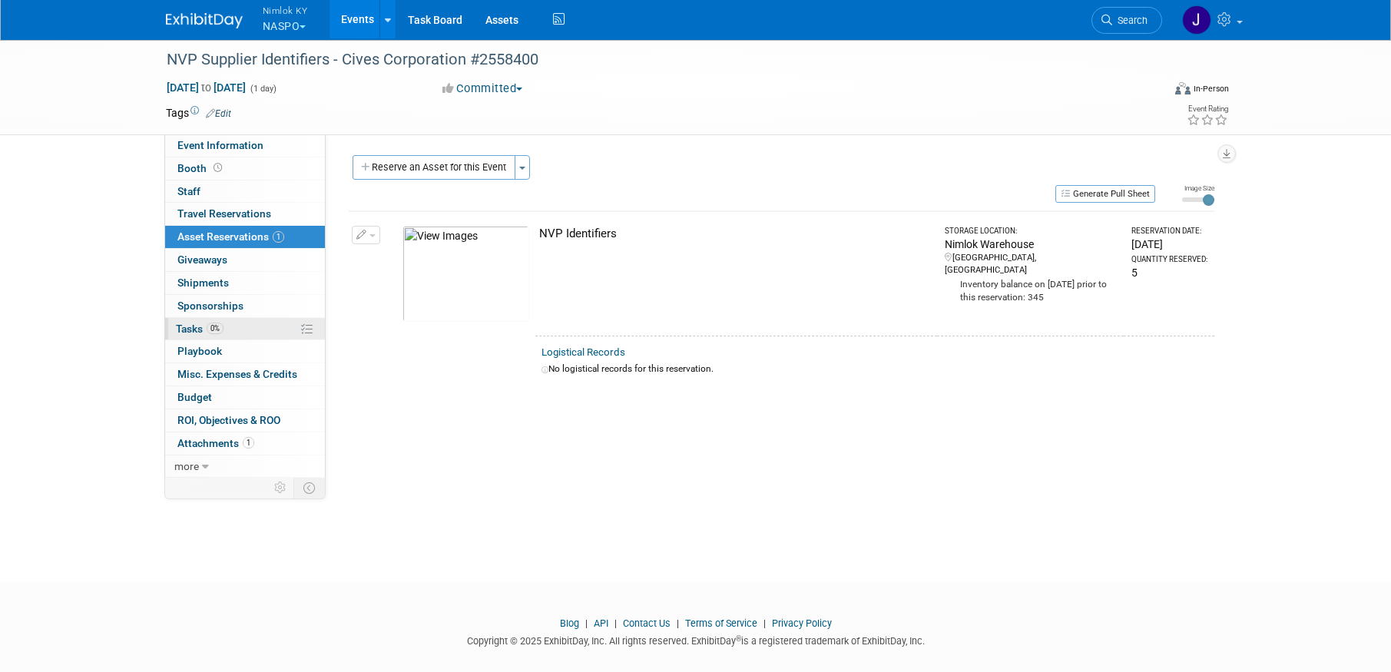
click at [241, 331] on link "0% Tasks 0%" at bounding box center [245, 329] width 160 height 22
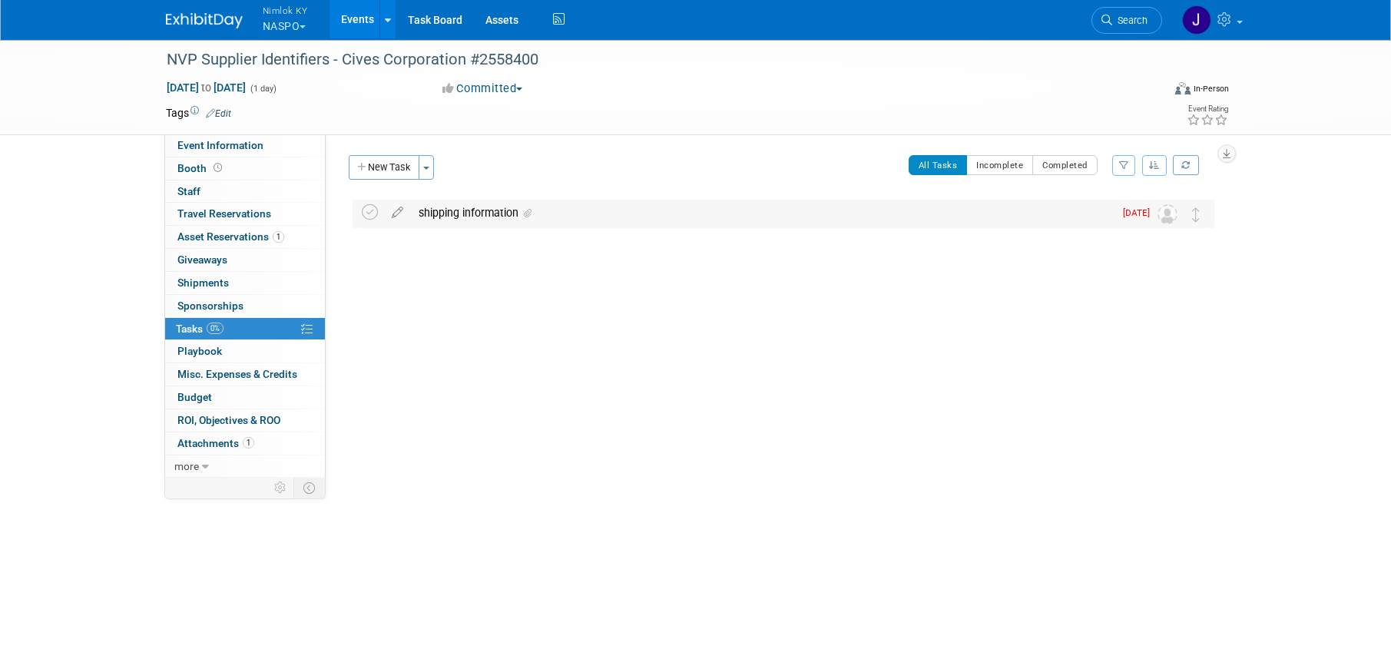
click at [495, 218] on div "shipping information" at bounding box center [762, 213] width 703 height 26
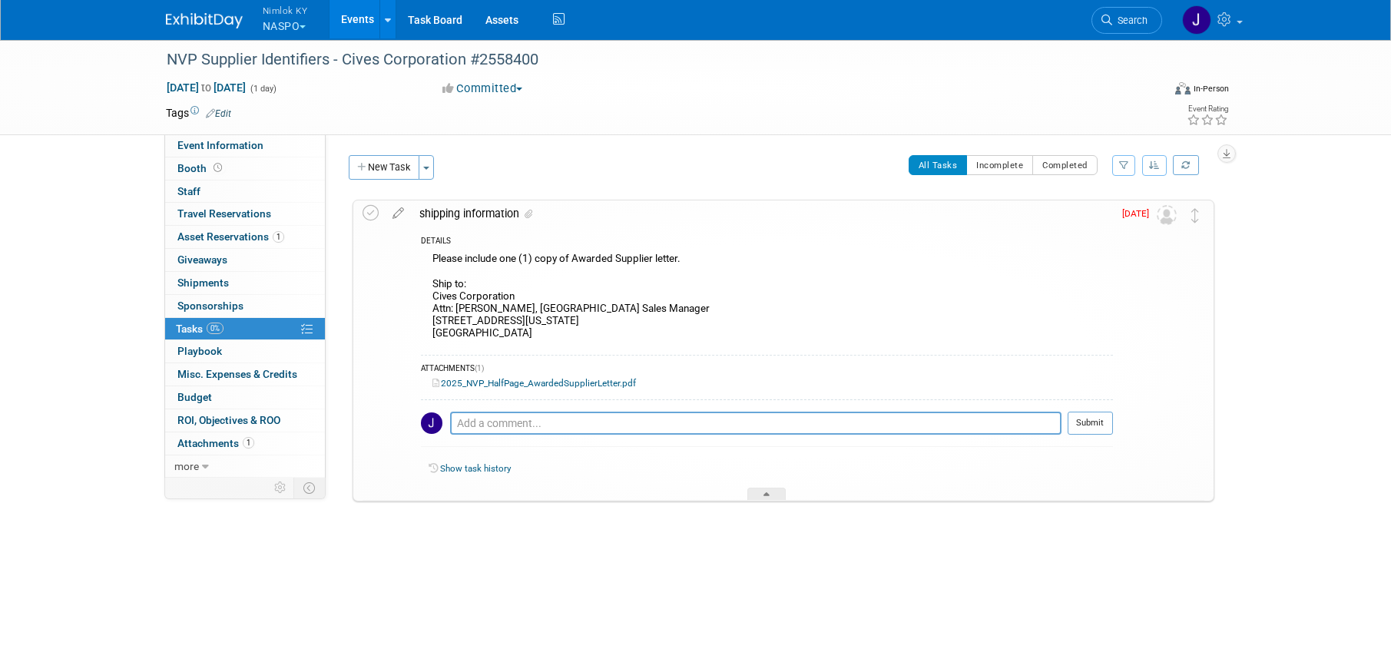
drag, startPoint x: 549, startPoint y: 334, endPoint x: 424, endPoint y: 298, distance: 130.3
click at [424, 298] on div "Please include one (1) copy of Awarded Supplier letter. Ship to: Cives Corporat…" at bounding box center [767, 298] width 692 height 98
copy div "Cives Corporation Attn: Kevin Newson, Western States Sales Manager 2155 West In…"
click at [370, 205] on icon at bounding box center [371, 213] width 16 height 16
click at [388, 165] on button "New Task" at bounding box center [384, 167] width 71 height 25
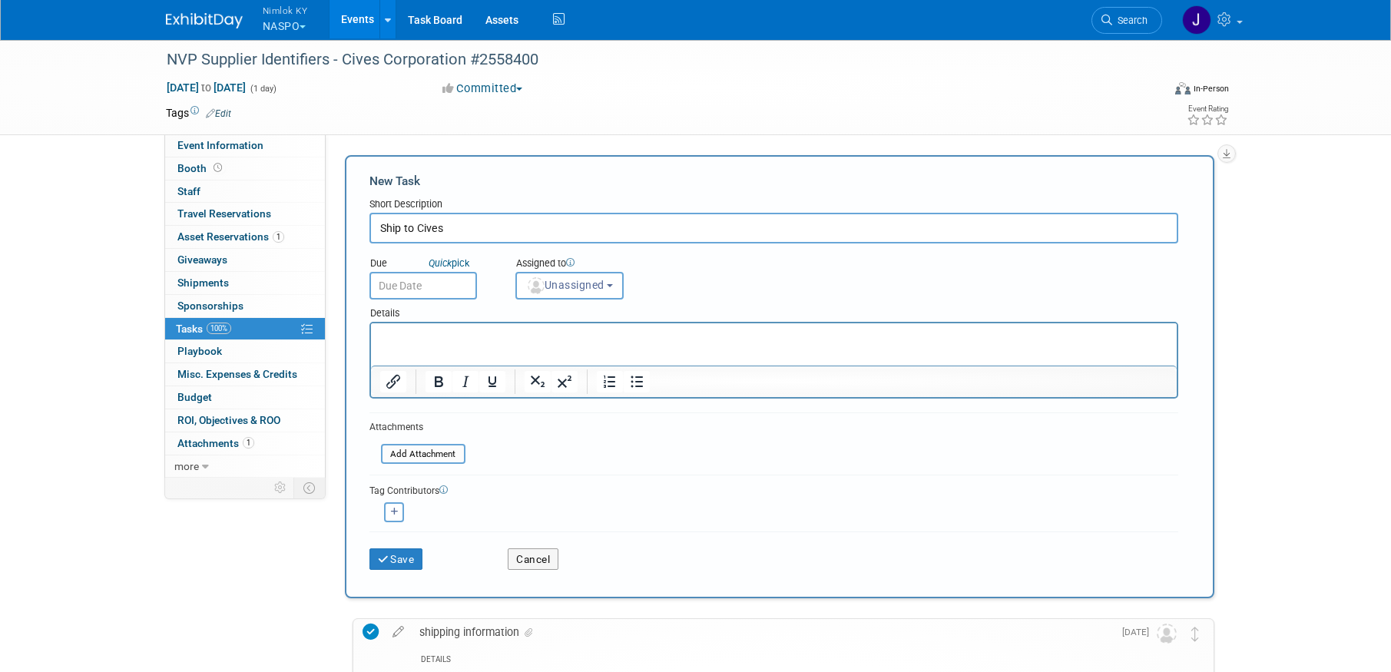
type input "Ship to Cives"
click at [426, 288] on input "text" at bounding box center [423, 286] width 108 height 28
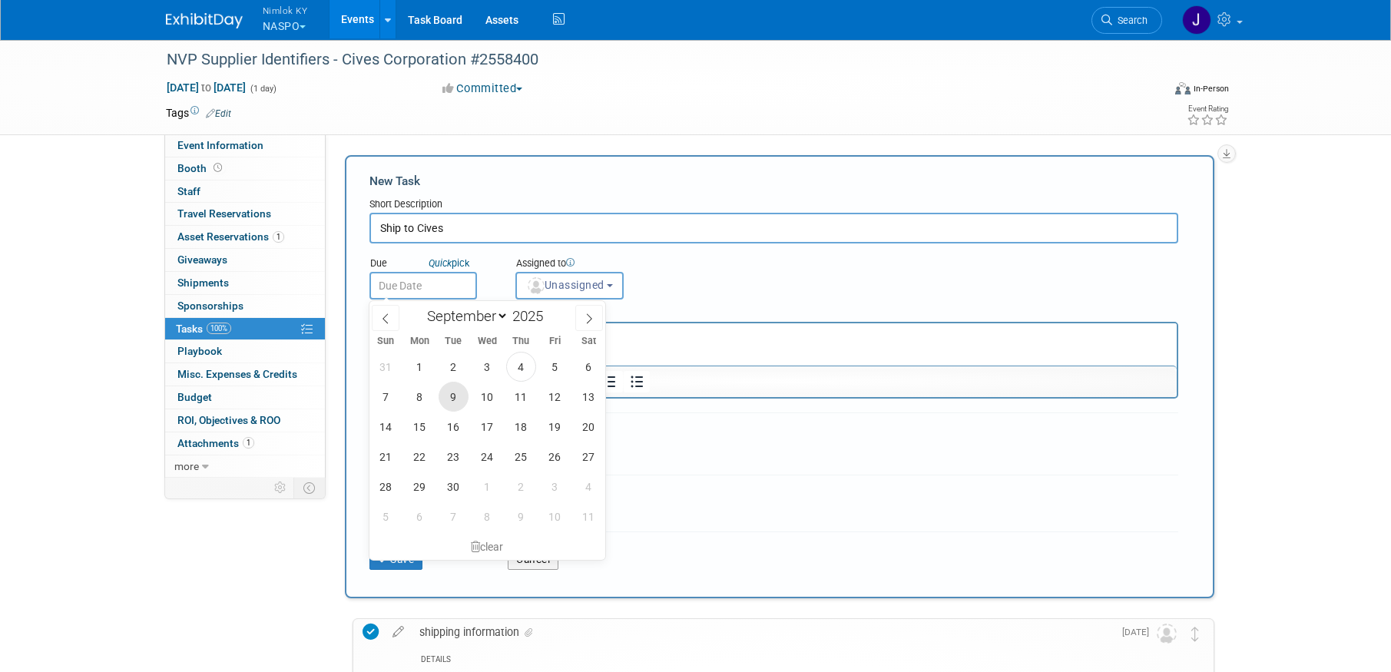
click at [450, 402] on span "9" at bounding box center [454, 397] width 30 height 30
type input "Sep 9, 2025"
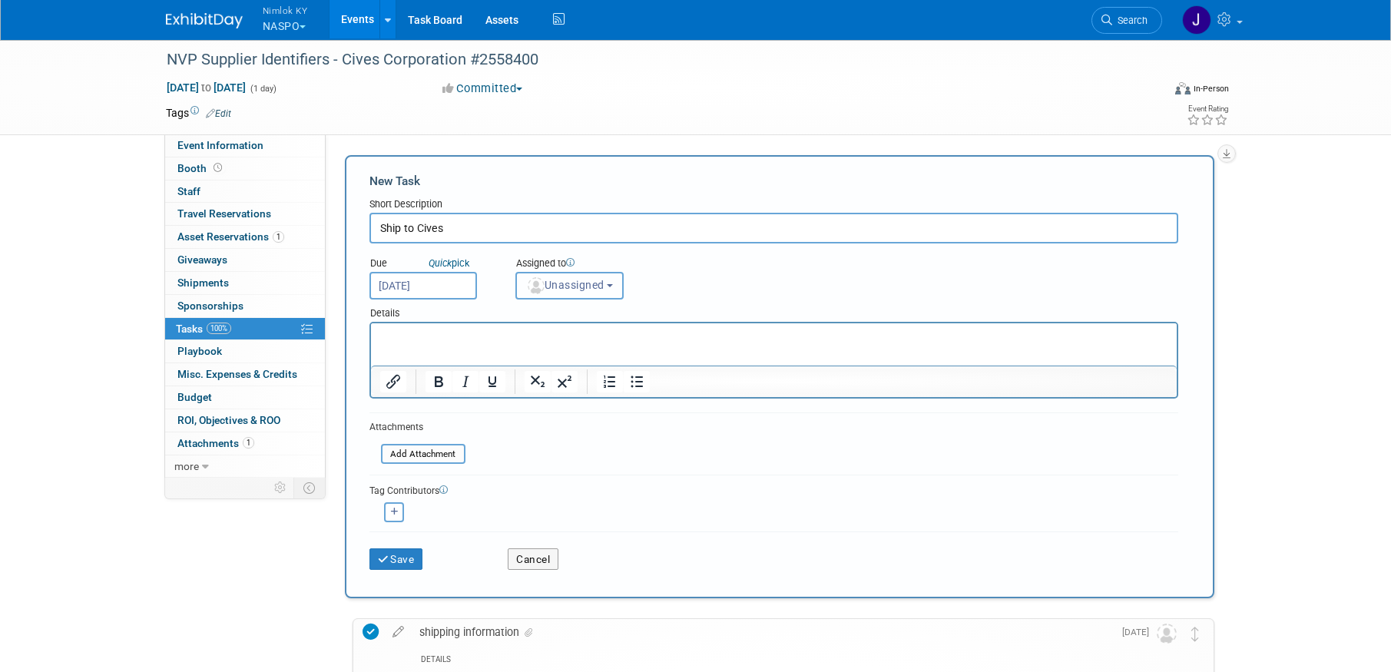
click at [595, 293] on button "Unassigned" at bounding box center [569, 286] width 109 height 28
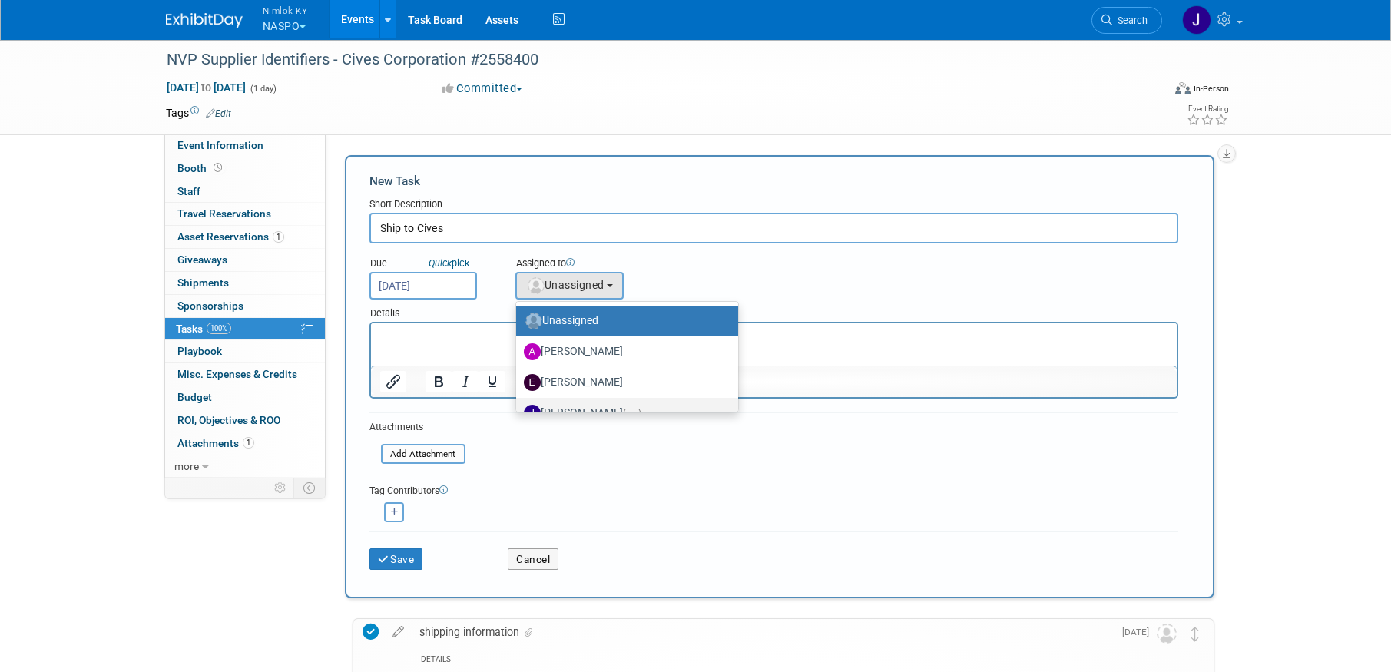
click at [606, 404] on label "[PERSON_NAME] (me)" at bounding box center [623, 413] width 199 height 25
click at [519, 406] on input "[PERSON_NAME] (me)" at bounding box center [514, 411] width 10 height 10
select select "6959d863-ee32-42c4-bffe-2330cab25484"
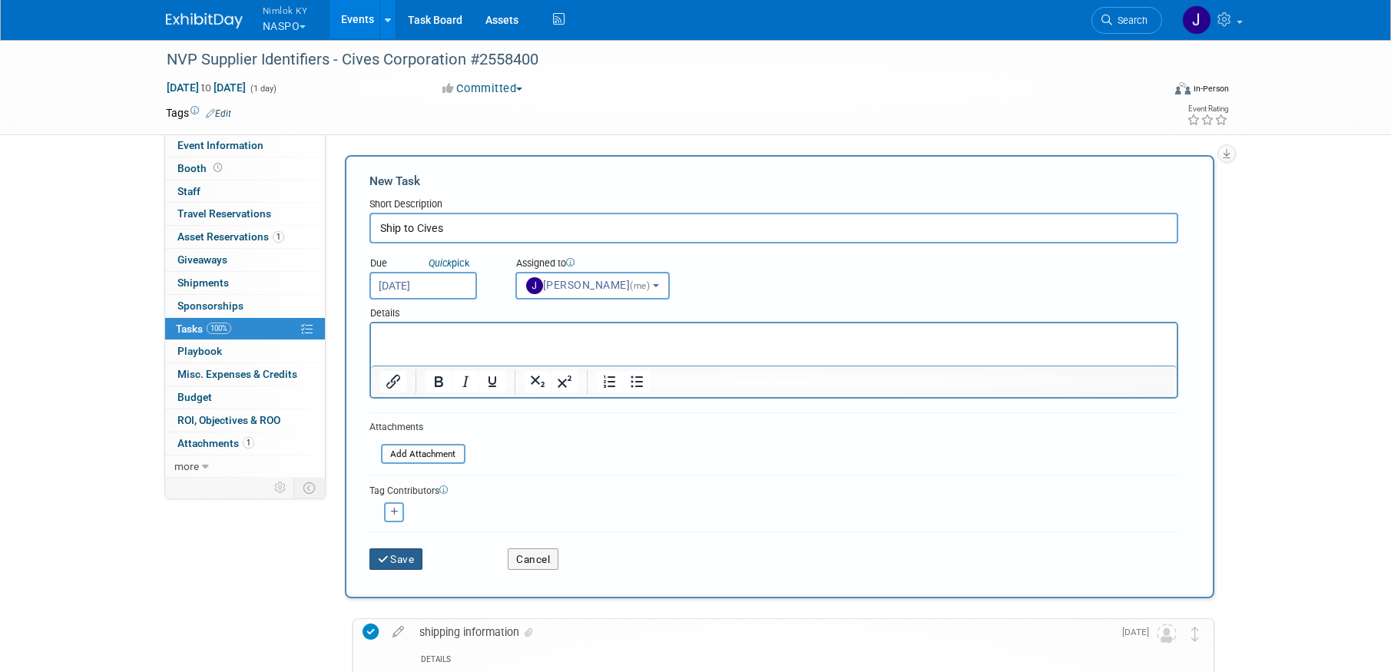
click at [415, 559] on button "Save" at bounding box center [396, 559] width 54 height 22
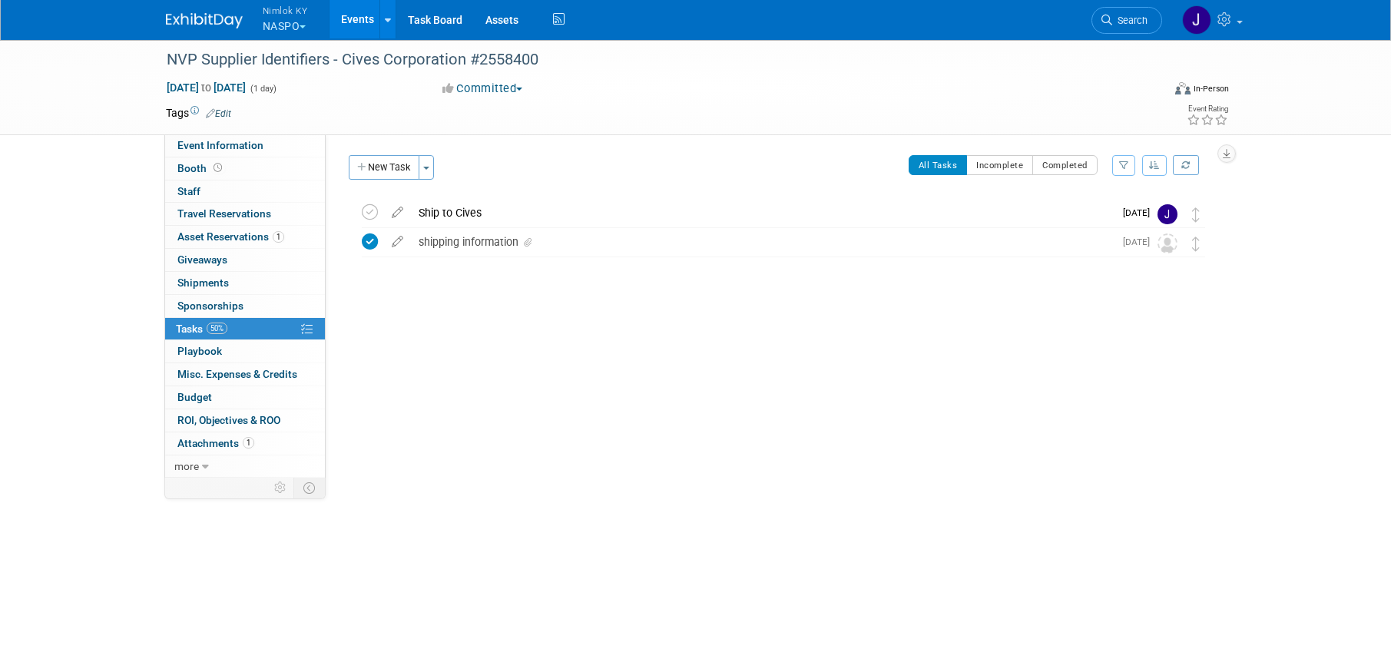
click at [360, 12] on link "Events" at bounding box center [358, 19] width 56 height 38
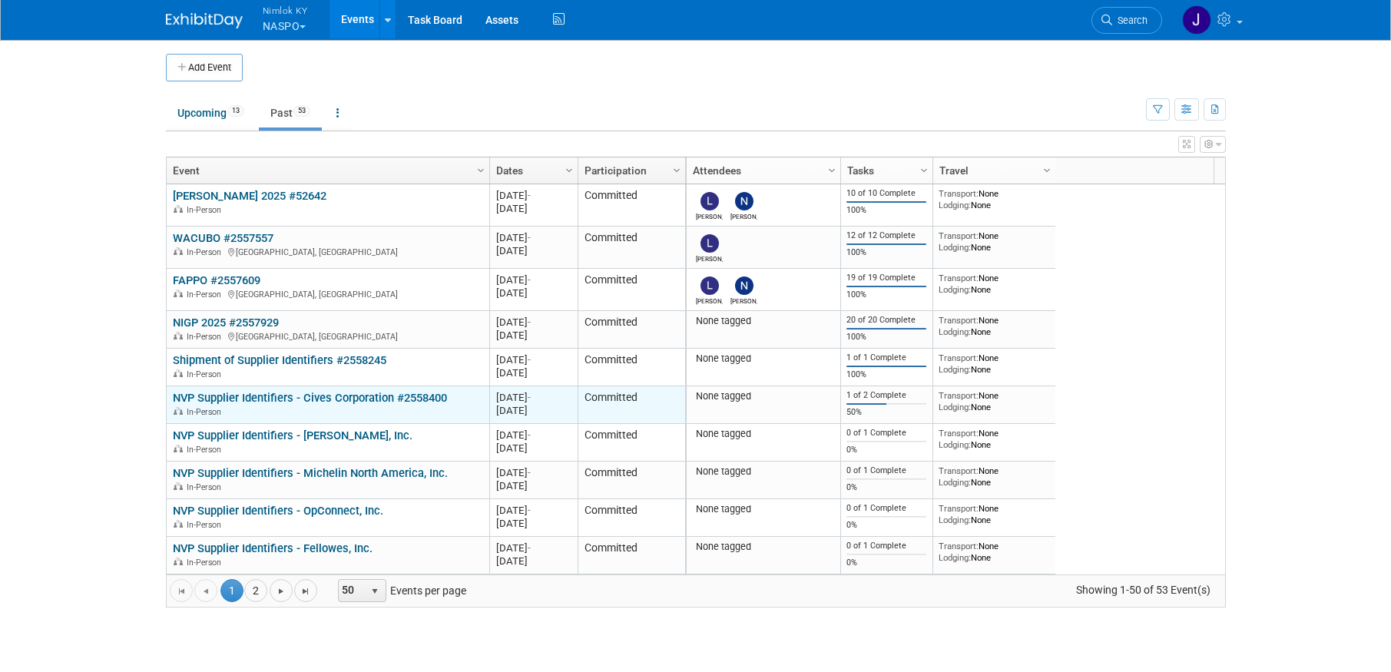
click at [362, 392] on link "NVP Supplier Identifiers - Cives Corporation #2558400" at bounding box center [310, 398] width 274 height 14
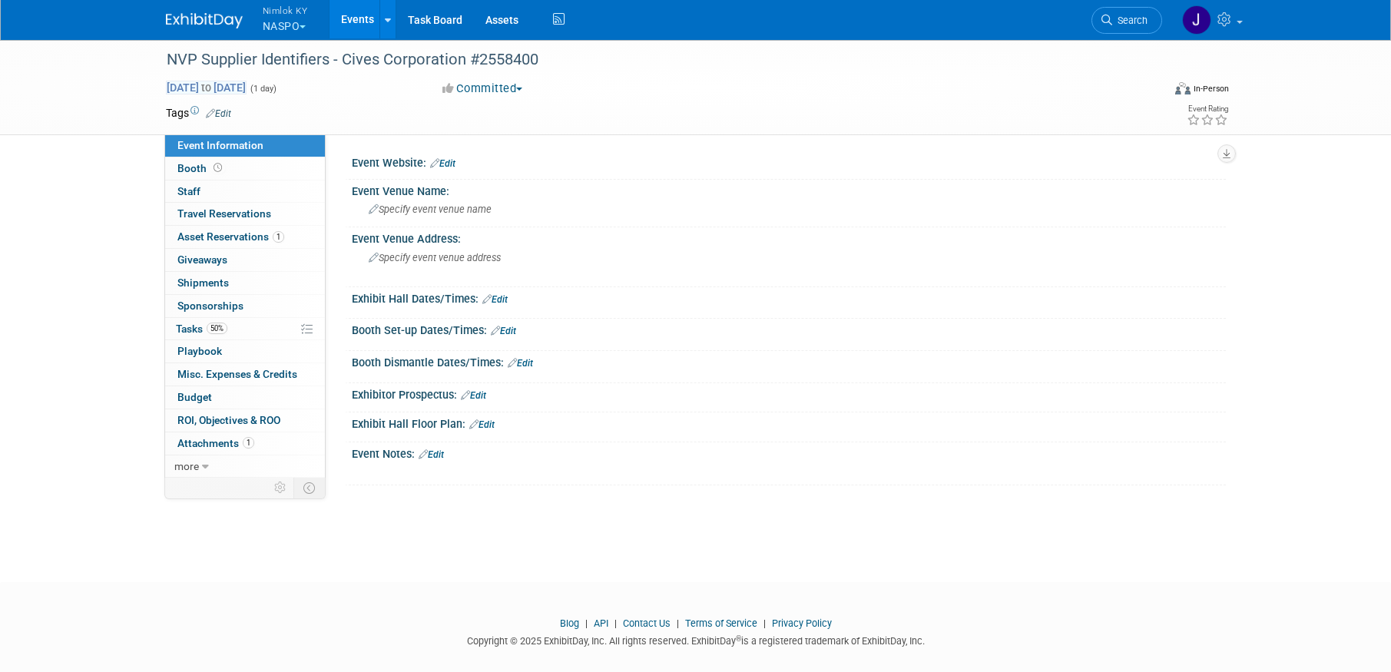
click at [247, 84] on span "[DATE] to [DATE]" at bounding box center [206, 88] width 81 height 14
type input "[DATE]"
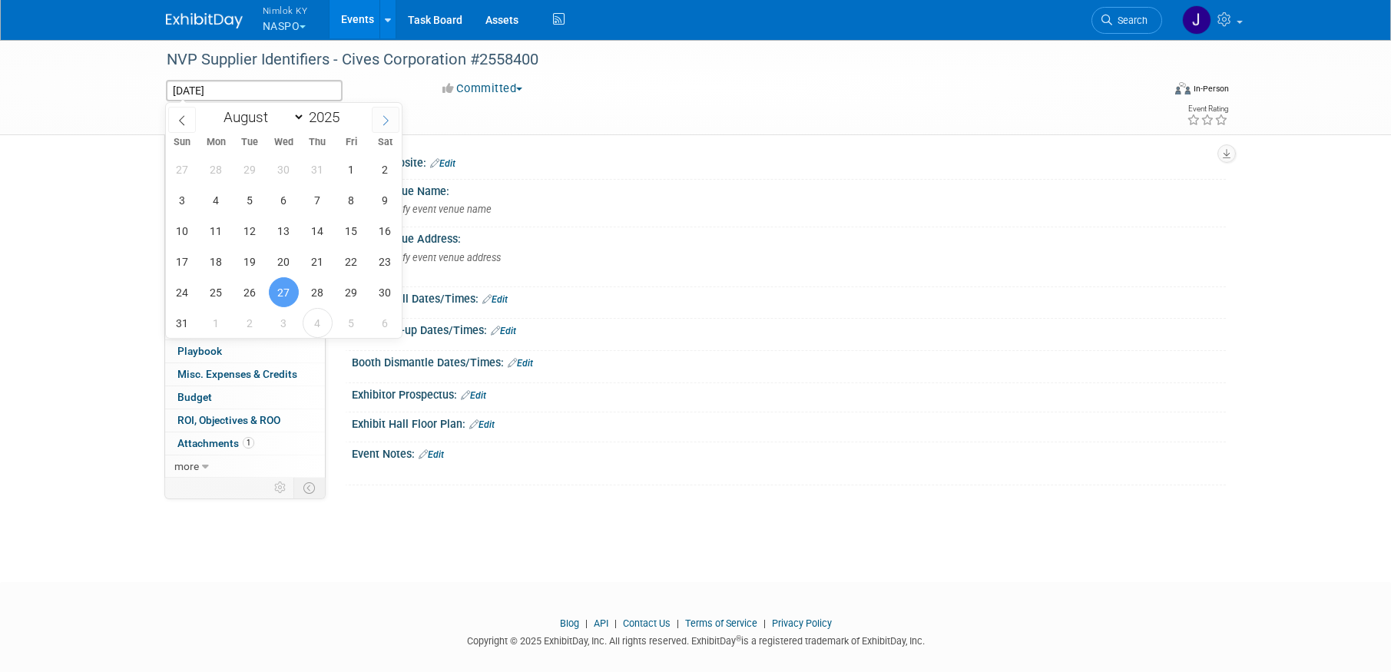
click at [381, 115] on icon at bounding box center [385, 120] width 11 height 11
select select "8"
click at [253, 296] on span "30" at bounding box center [250, 292] width 30 height 30
type input "[DATE]"
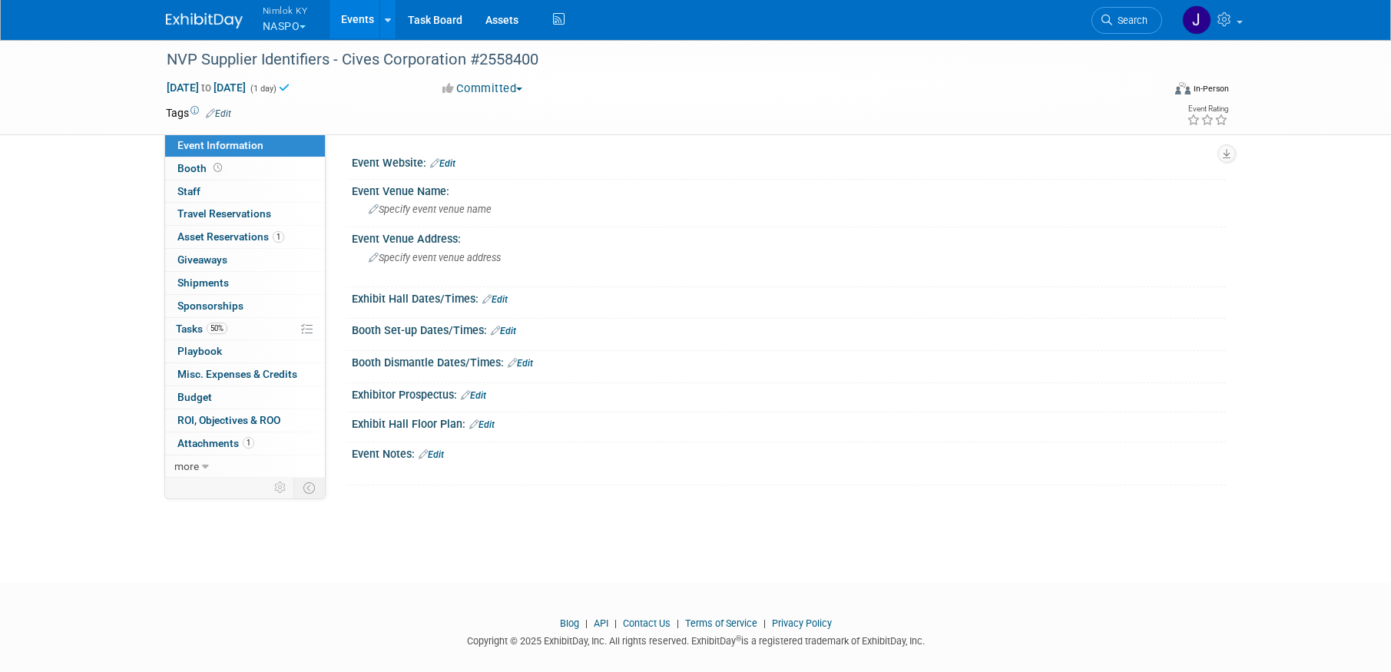
click at [362, 21] on link "Events" at bounding box center [358, 19] width 56 height 38
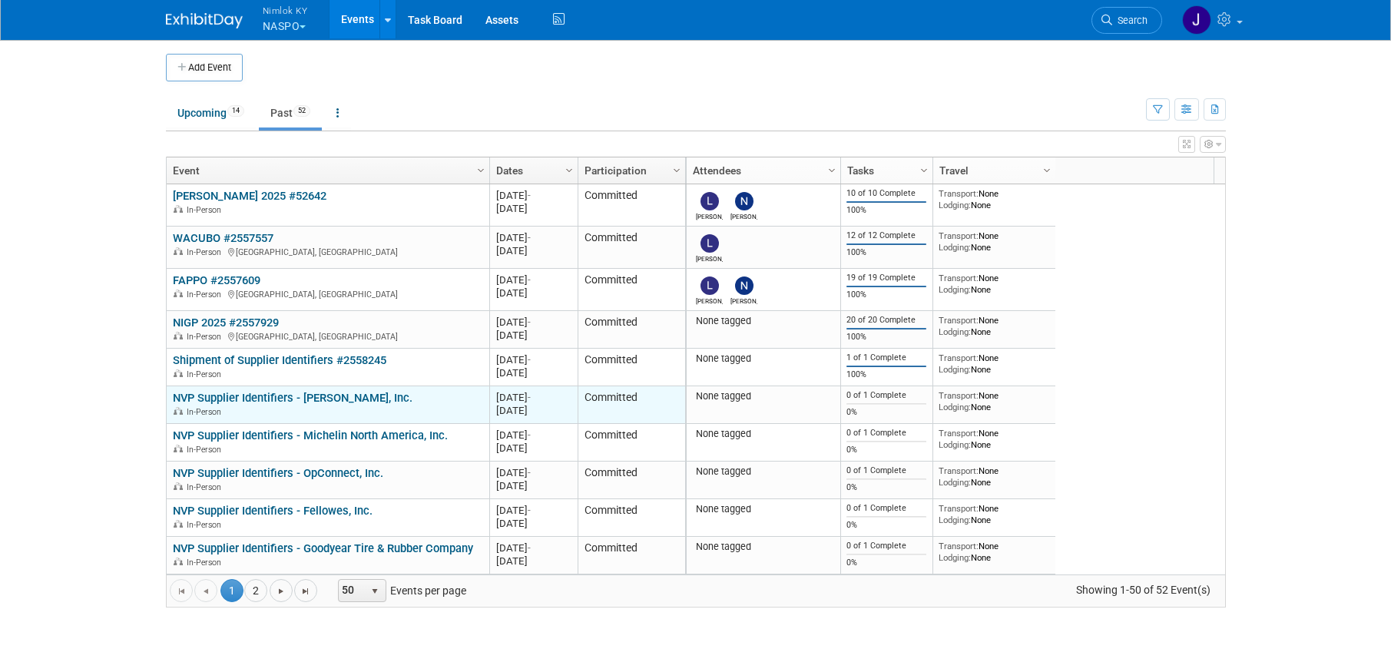
scroll to position [92, 0]
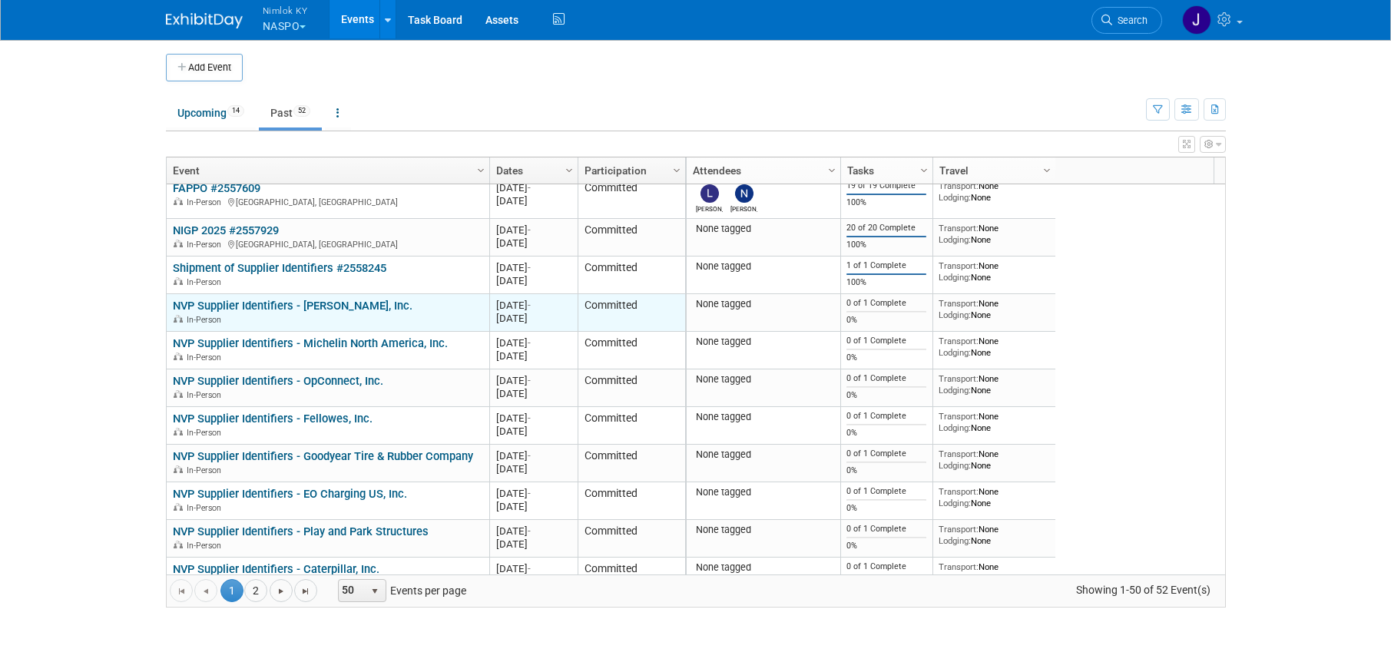
click at [351, 312] on link "NVP Supplier Identifiers - [PERSON_NAME], Inc." at bounding box center [293, 306] width 240 height 14
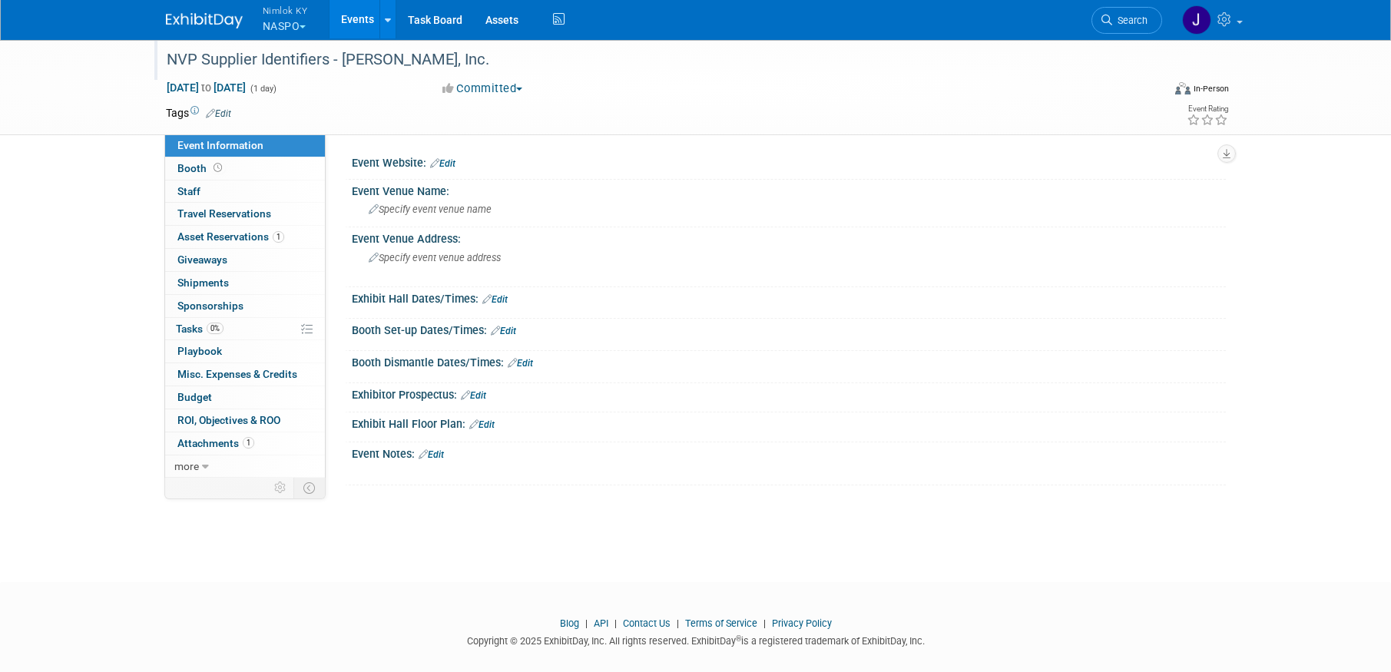
click at [439, 54] on div "NVP Supplier Identifiers - [PERSON_NAME], Inc." at bounding box center [650, 60] width 978 height 28
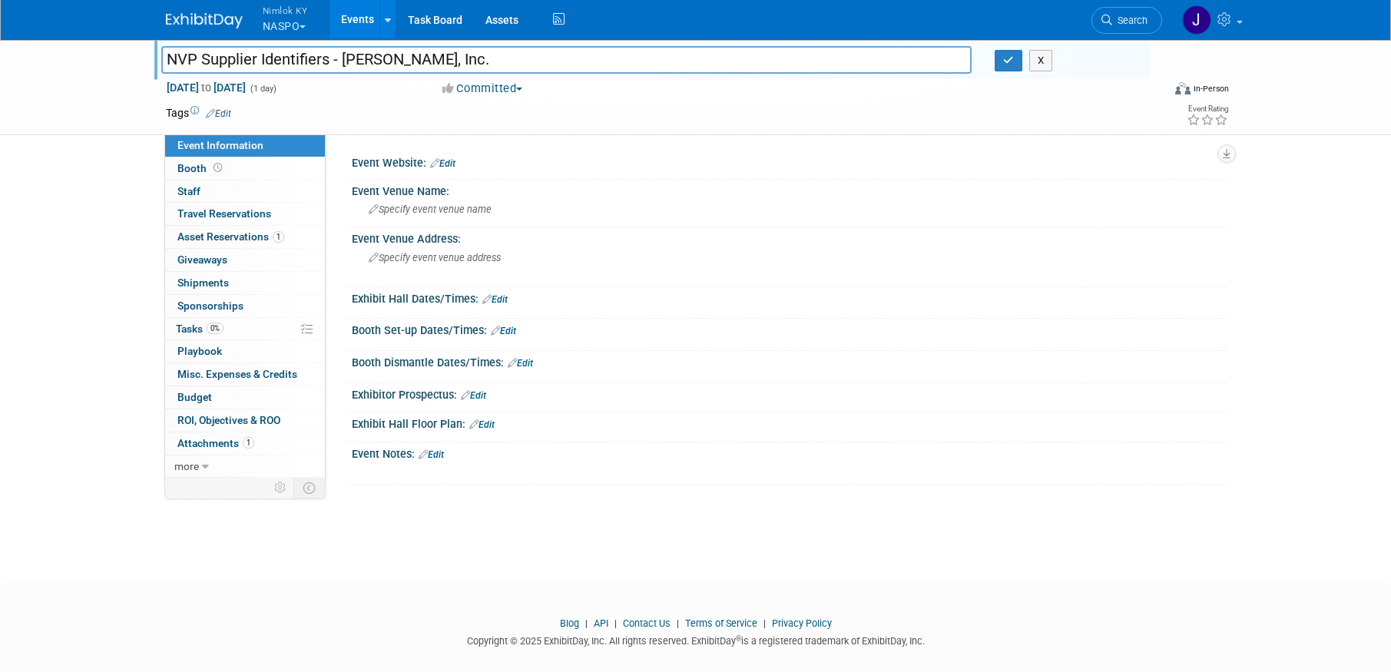
drag, startPoint x: 436, startPoint y: 57, endPoint x: 345, endPoint y: 55, distance: 91.4
click at [345, 55] on input "NVP Supplier Identifiers - [PERSON_NAME], Inc." at bounding box center [566, 59] width 811 height 27
click at [496, 64] on input "NVP Supplier Identifiers - [PERSON_NAME], Inc." at bounding box center [566, 59] width 811 height 27
type input "NVP Supplier Identifiers - [PERSON_NAME], Inc. #2558400"
click at [1007, 58] on icon "button" at bounding box center [1008, 60] width 11 height 10
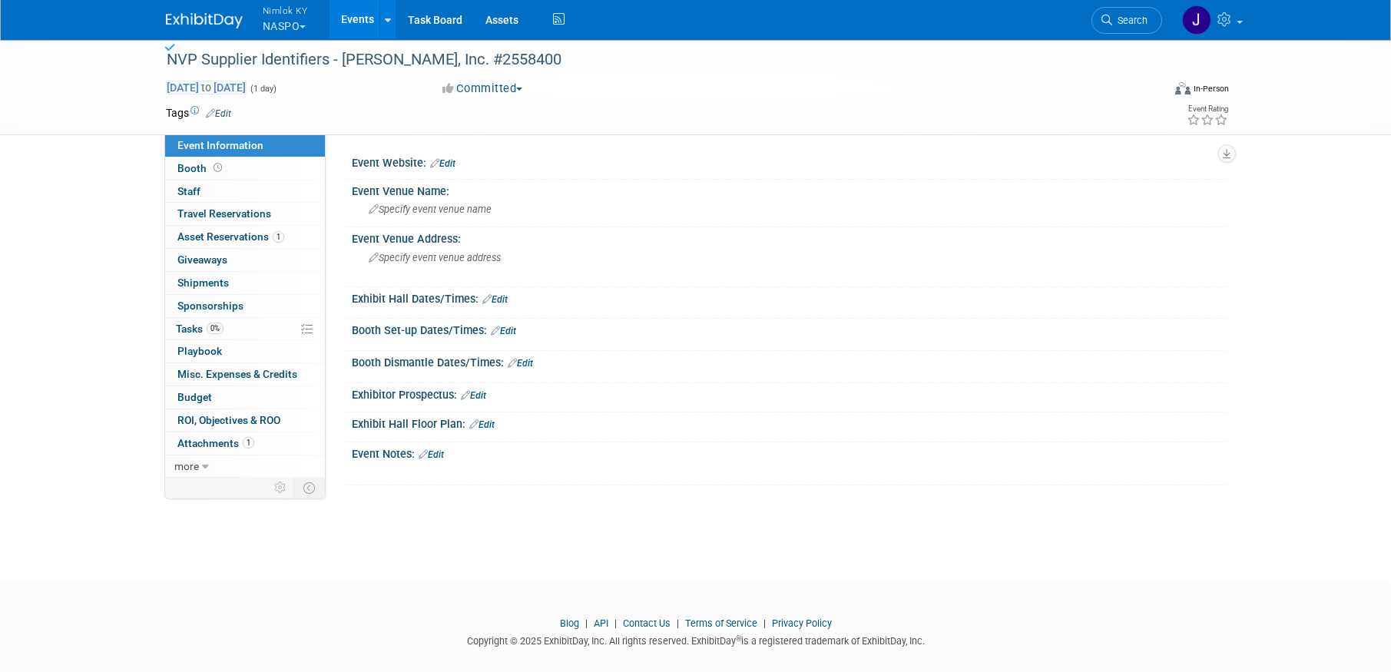
click at [247, 82] on span "[DATE] to [DATE]" at bounding box center [206, 88] width 81 height 14
type input "[DATE]"
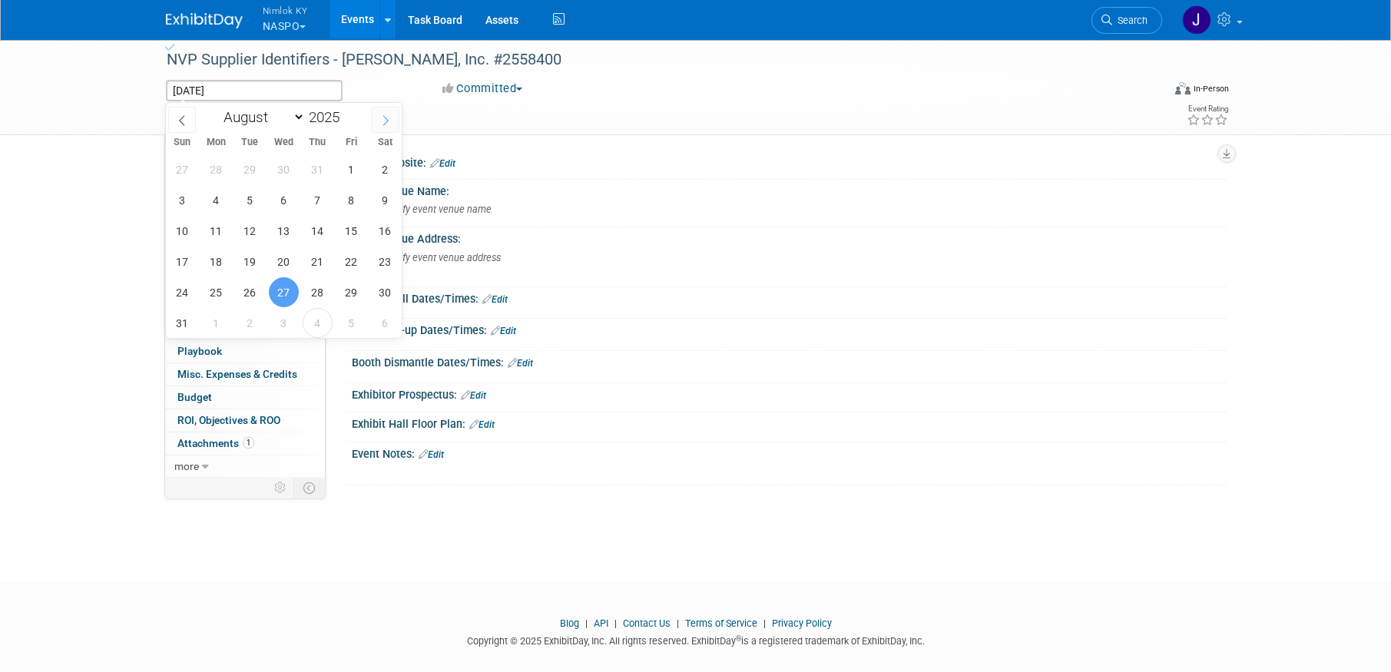
click at [383, 112] on span at bounding box center [386, 120] width 28 height 26
select select "8"
click at [251, 289] on span "30" at bounding box center [250, 292] width 30 height 30
type input "[DATE]"
click at [251, 289] on span "30" at bounding box center [250, 292] width 30 height 30
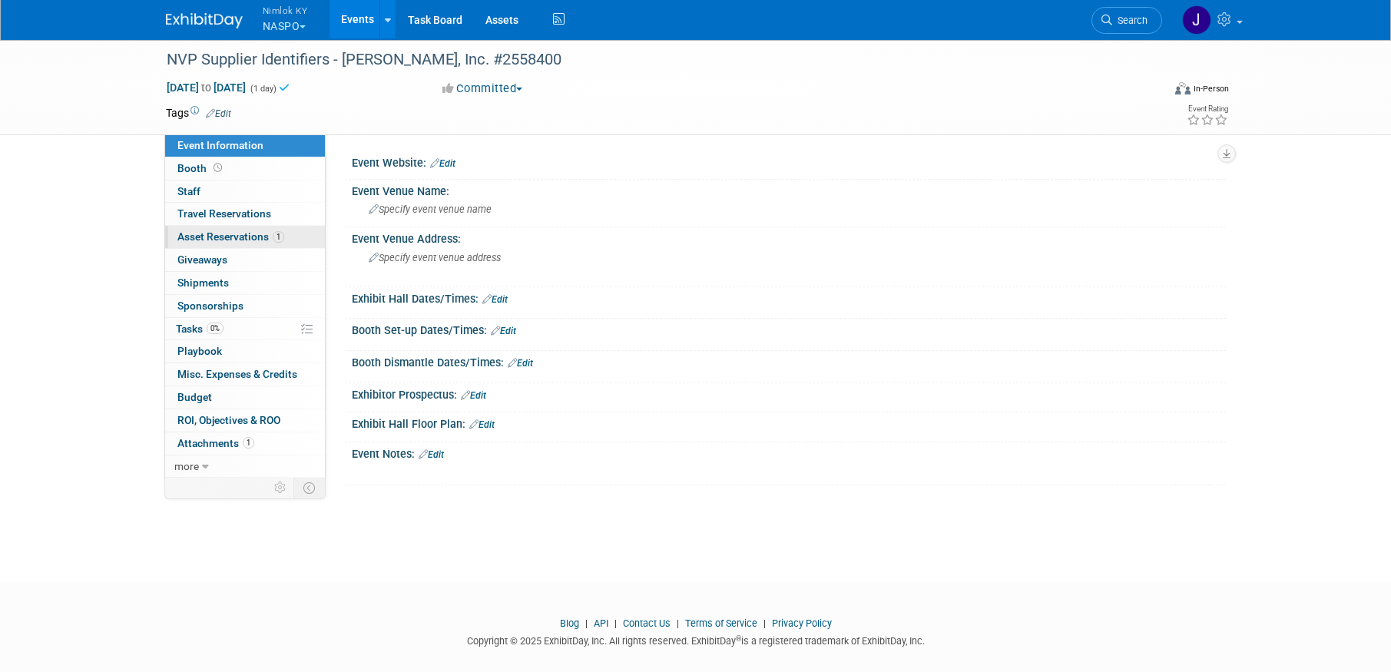
click at [260, 240] on span "Asset Reservations 1" at bounding box center [230, 236] width 107 height 12
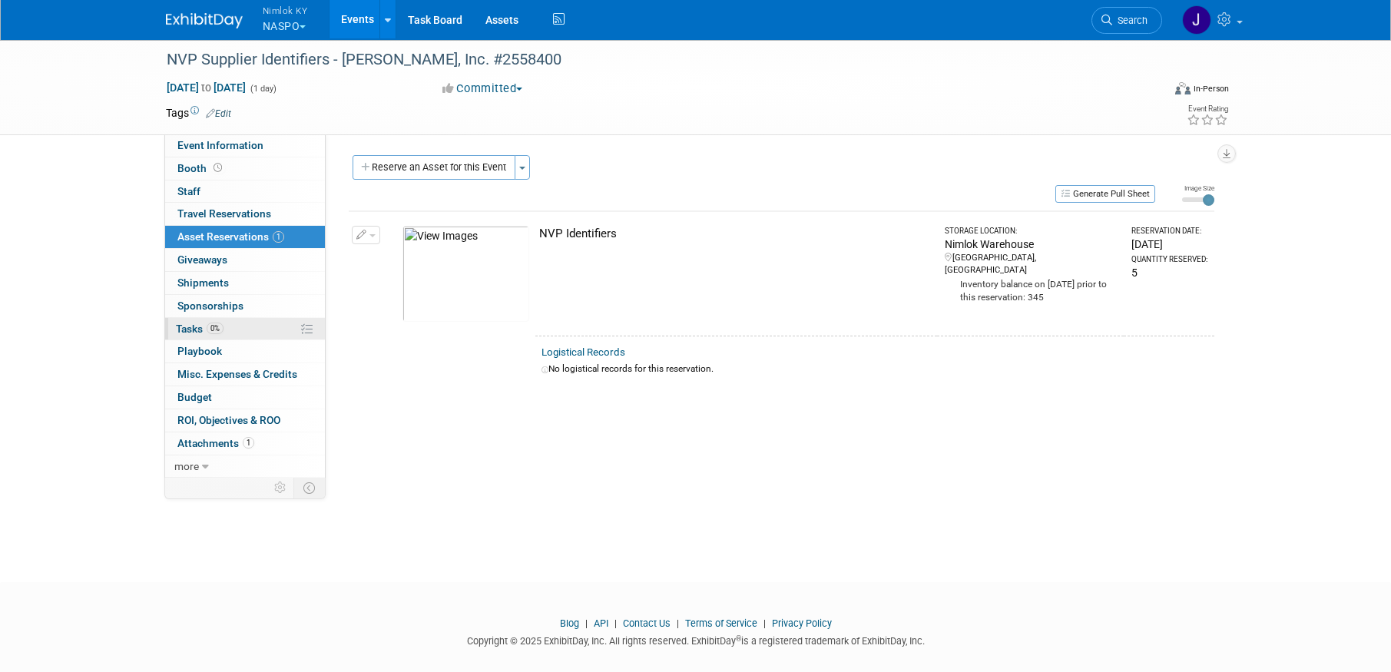
click at [247, 332] on link "0% Tasks 0%" at bounding box center [245, 329] width 160 height 22
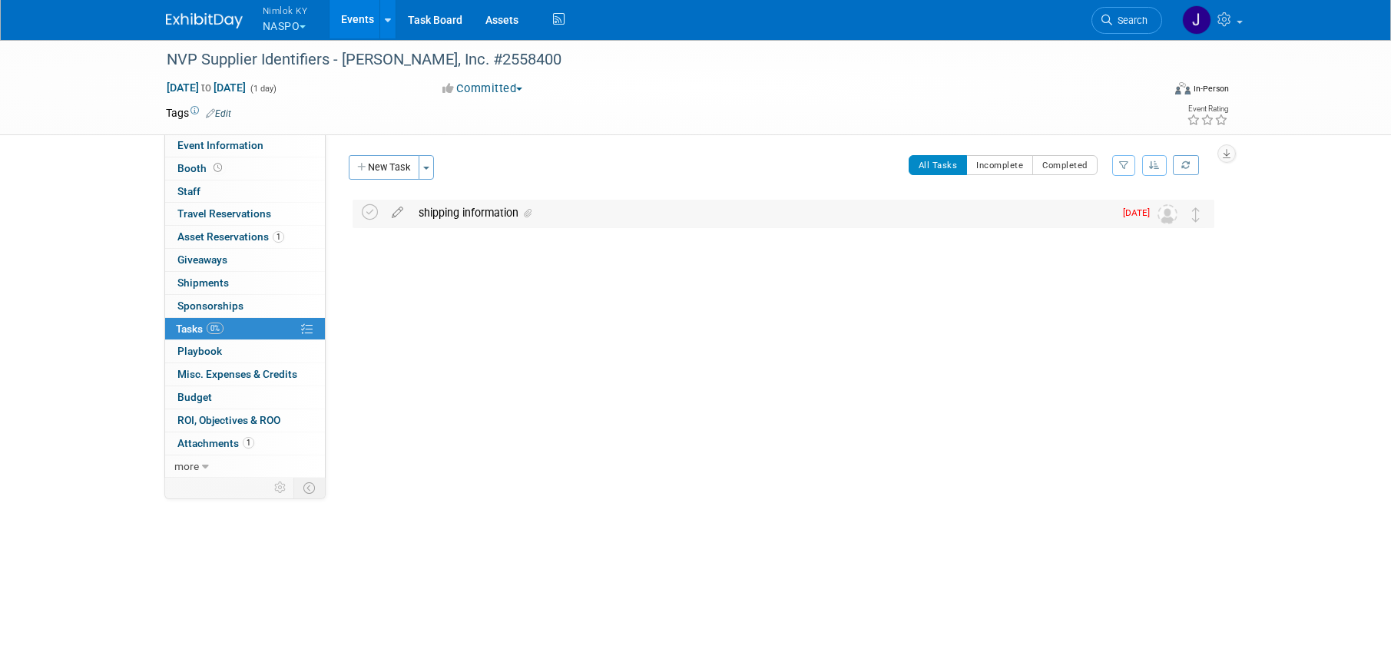
click at [494, 219] on div "shipping information" at bounding box center [762, 213] width 703 height 26
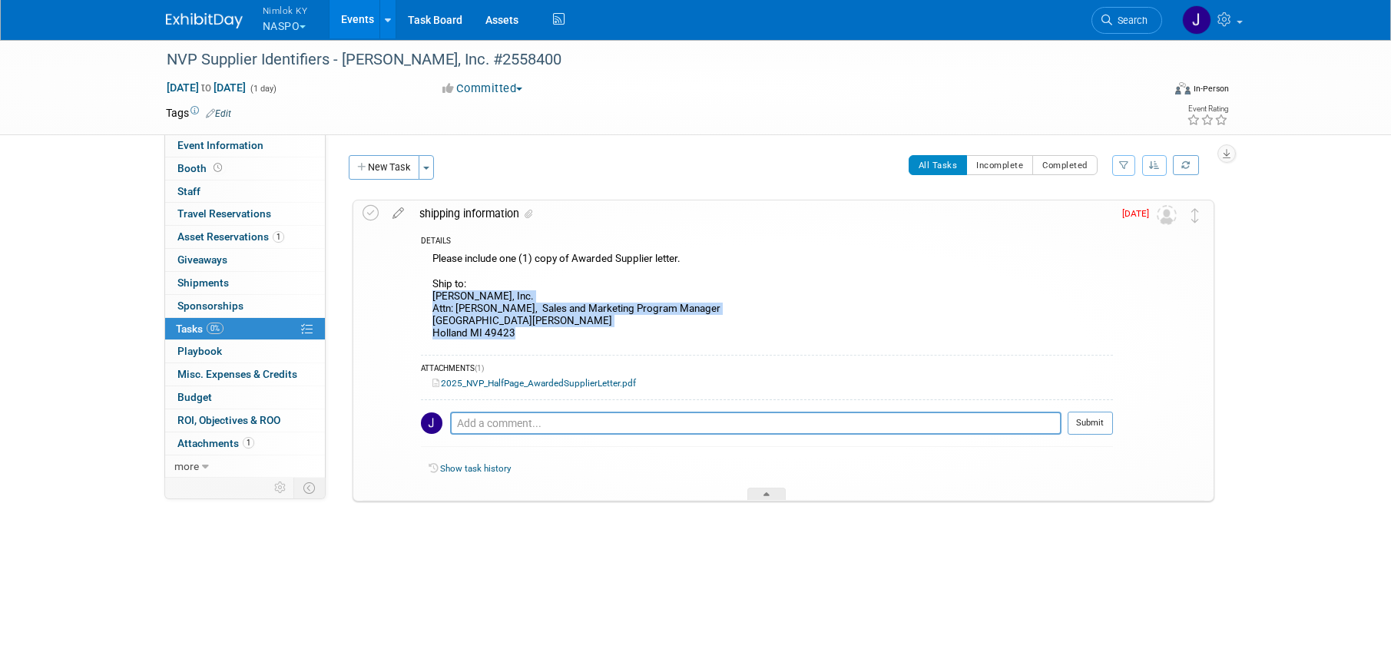
drag, startPoint x: 536, startPoint y: 333, endPoint x: 430, endPoint y: 290, distance: 114.4
click at [430, 290] on div "Please include one (1) copy of Awarded Supplier letter. Ship to: Haworth, Inc. …" at bounding box center [767, 298] width 692 height 98
copy div "Haworth, Inc. Attn: Tim Hodges, Sales and Marketing Program Manager One Haworth…"
click at [370, 217] on icon at bounding box center [371, 213] width 16 height 16
click at [382, 164] on button "New Task" at bounding box center [384, 167] width 71 height 25
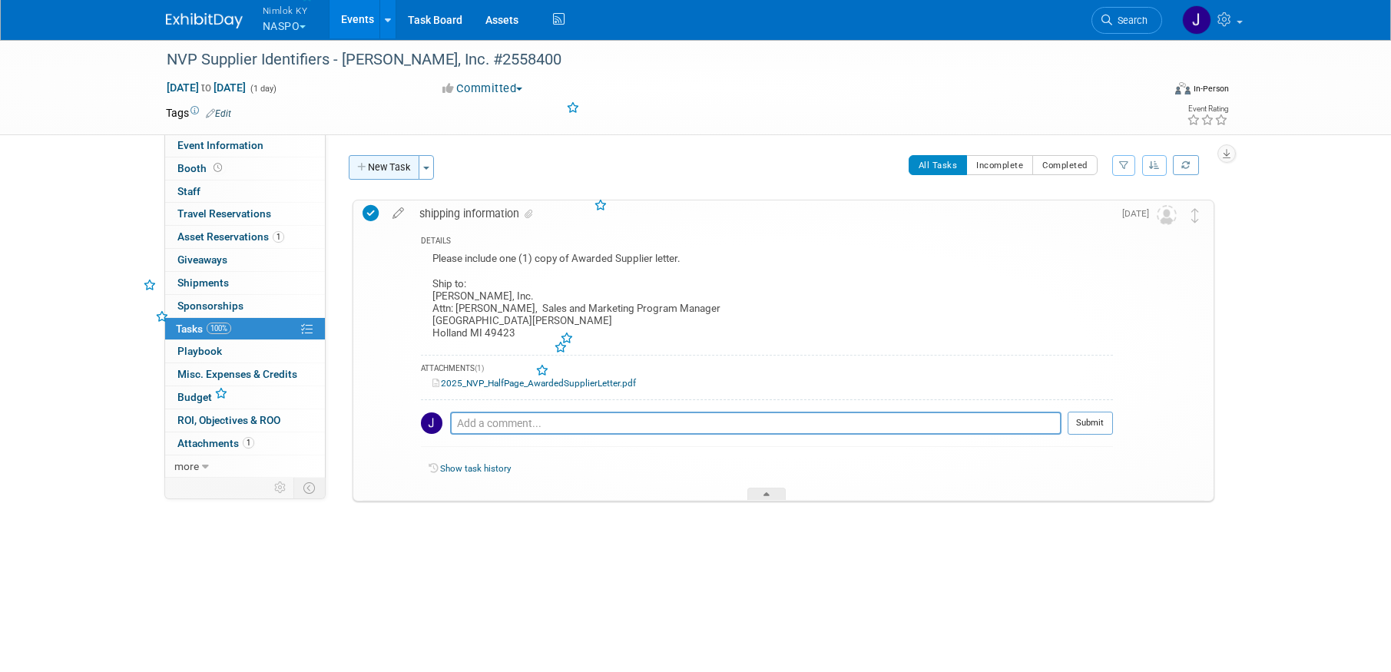
click at [0, 0] on div at bounding box center [0, 0] width 0 height 0
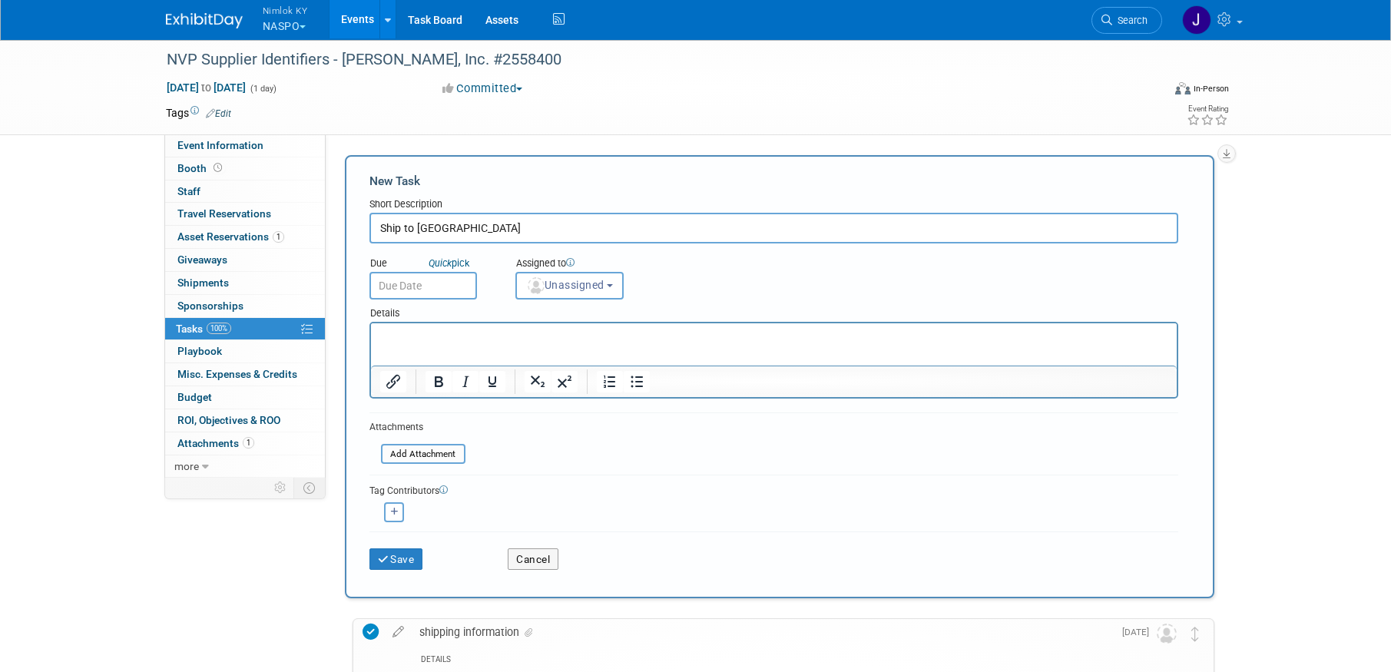
type input "Ship to Haworth"
click at [433, 283] on input "text" at bounding box center [423, 286] width 108 height 28
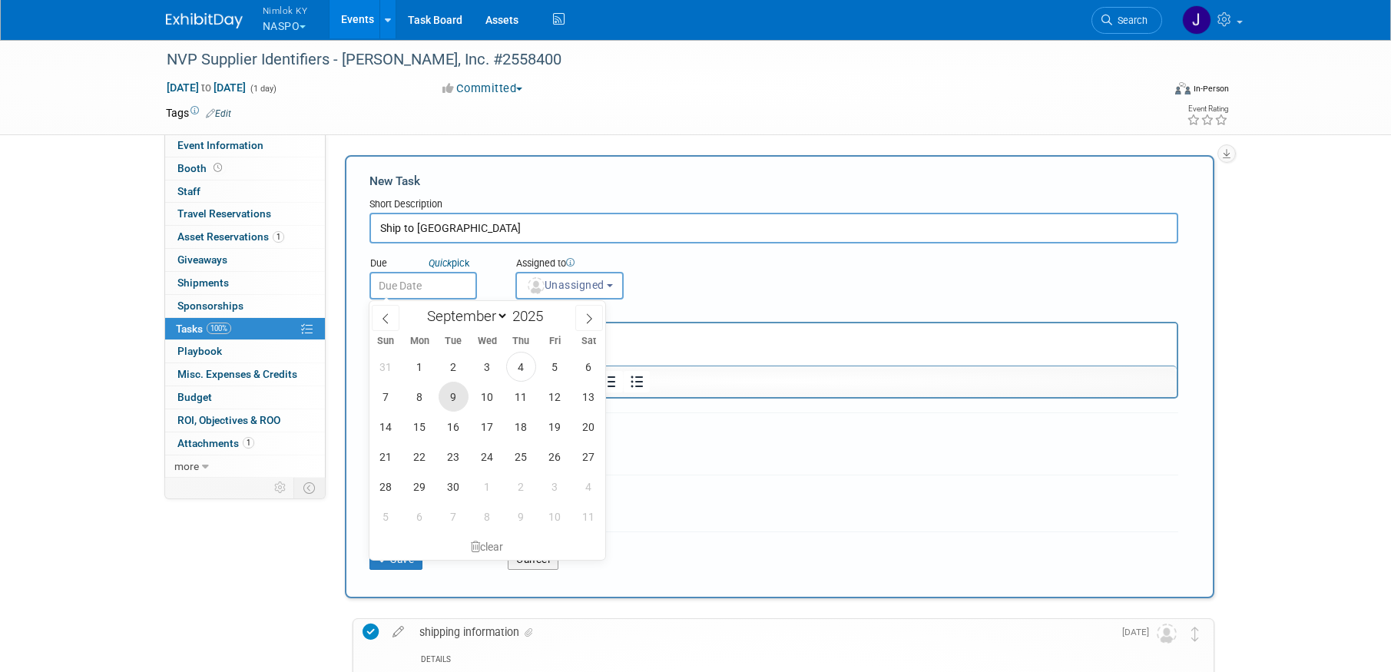
click at [452, 401] on span "9" at bounding box center [454, 397] width 30 height 30
type input "Sep 9, 2025"
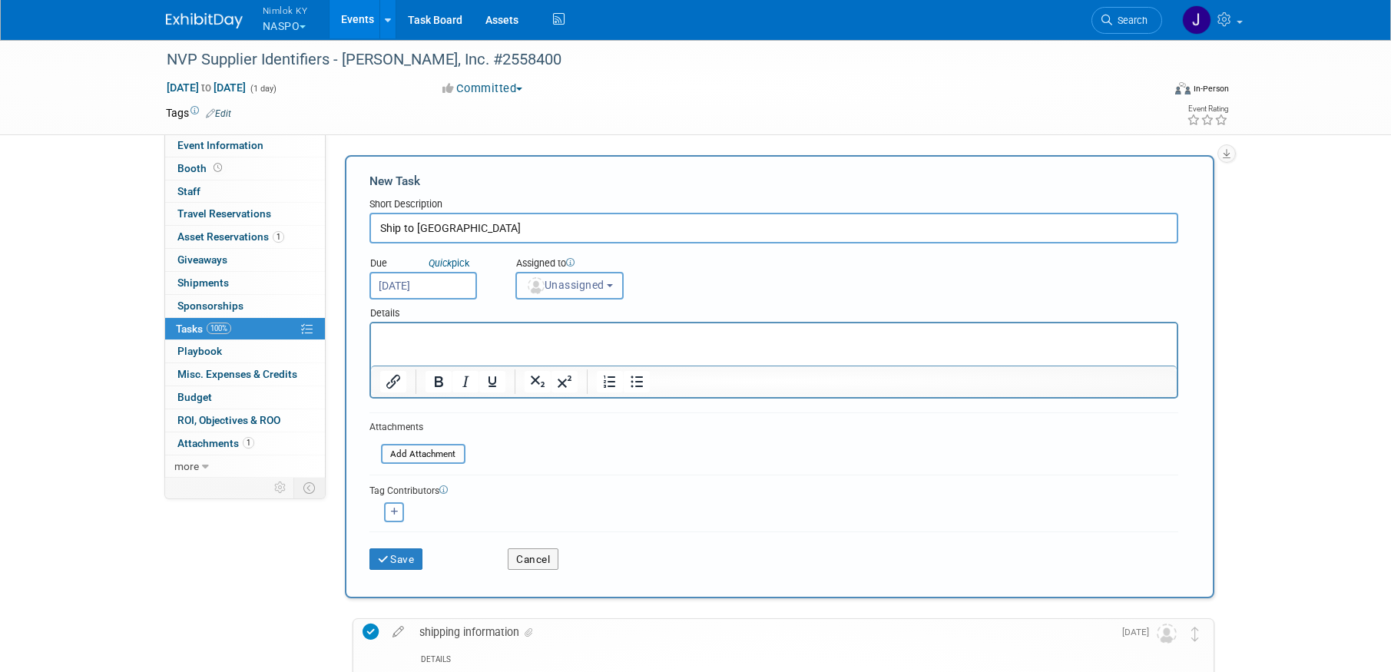
click at [566, 291] on button "Unassigned" at bounding box center [569, 286] width 109 height 28
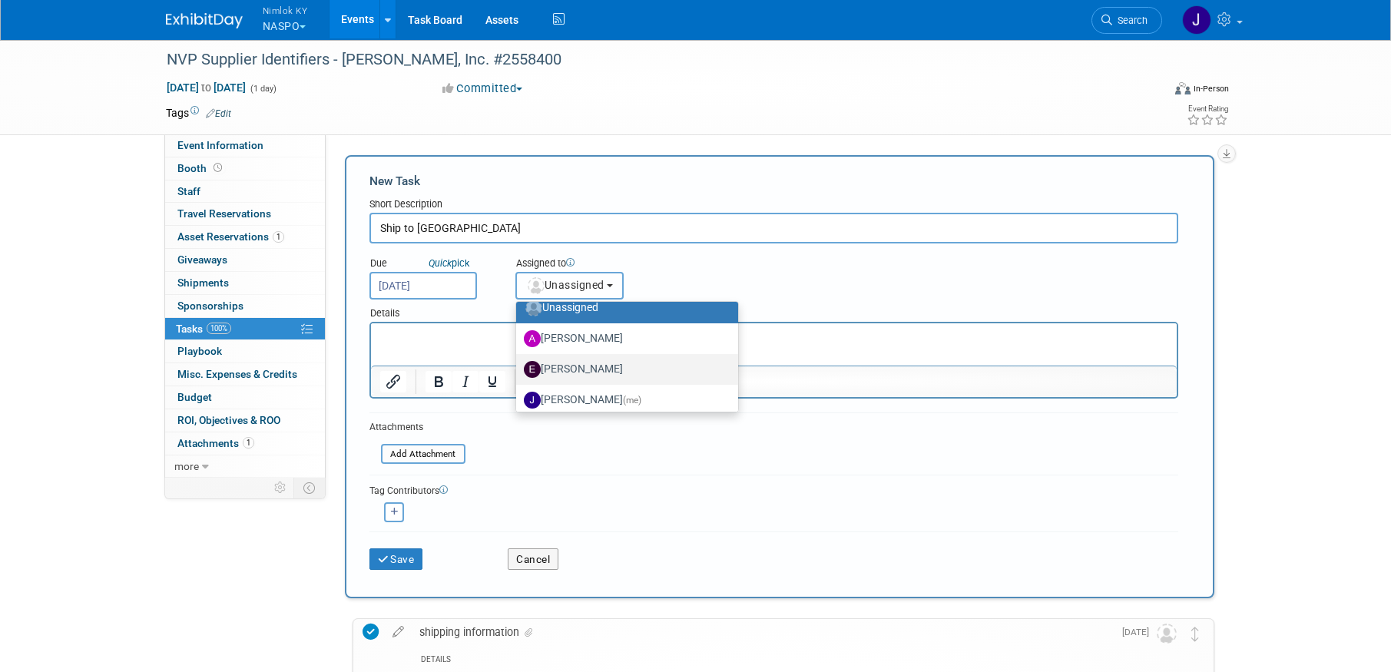
scroll to position [15, 0]
click at [578, 394] on label "Jamie Dunn (me)" at bounding box center [623, 398] width 199 height 25
click at [519, 394] on input "Jamie Dunn (me)" at bounding box center [514, 397] width 10 height 10
select select "6959d863-ee32-42c4-bffe-2330cab25484"
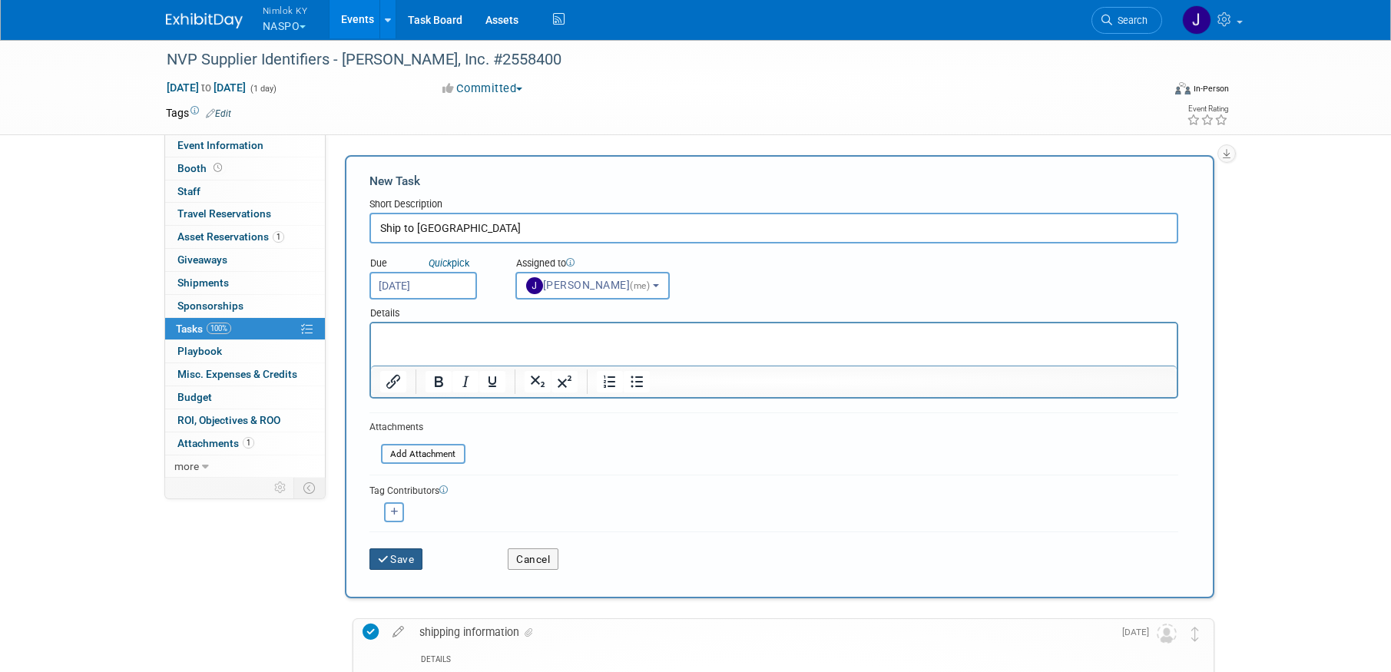
click at [413, 555] on button "Save" at bounding box center [396, 559] width 54 height 22
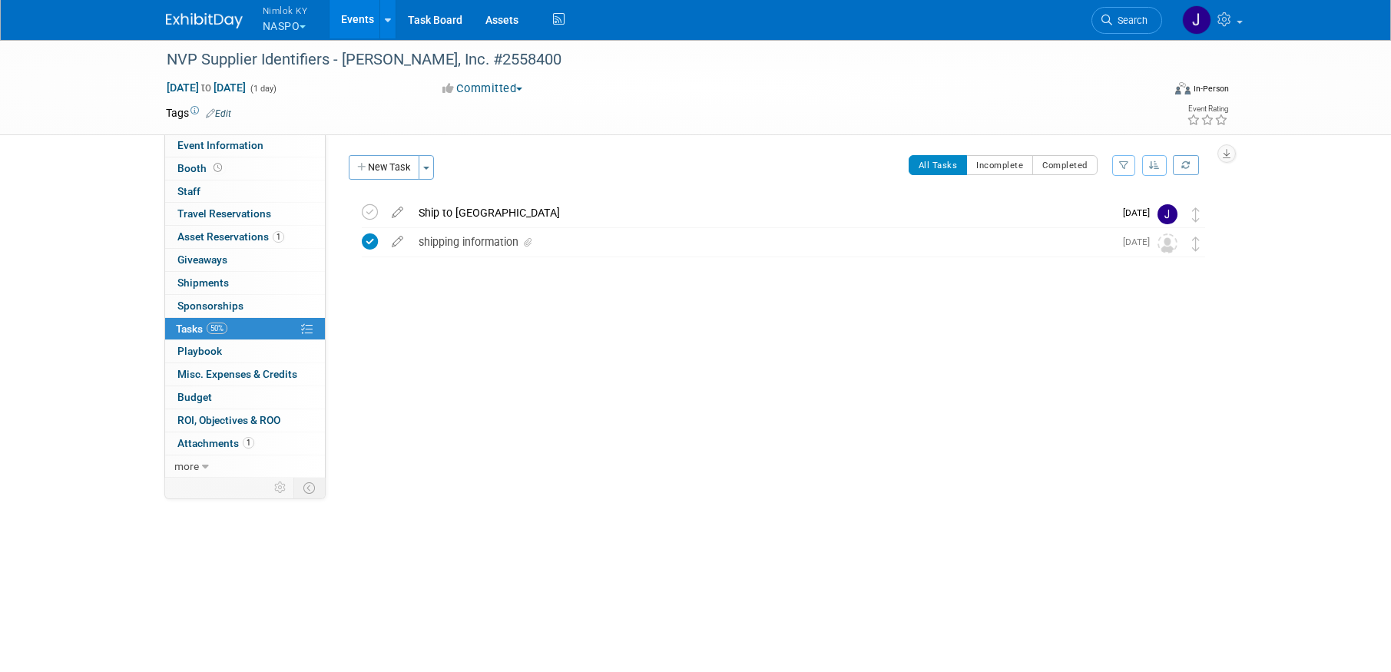
click at [362, 20] on link "Events" at bounding box center [358, 19] width 56 height 38
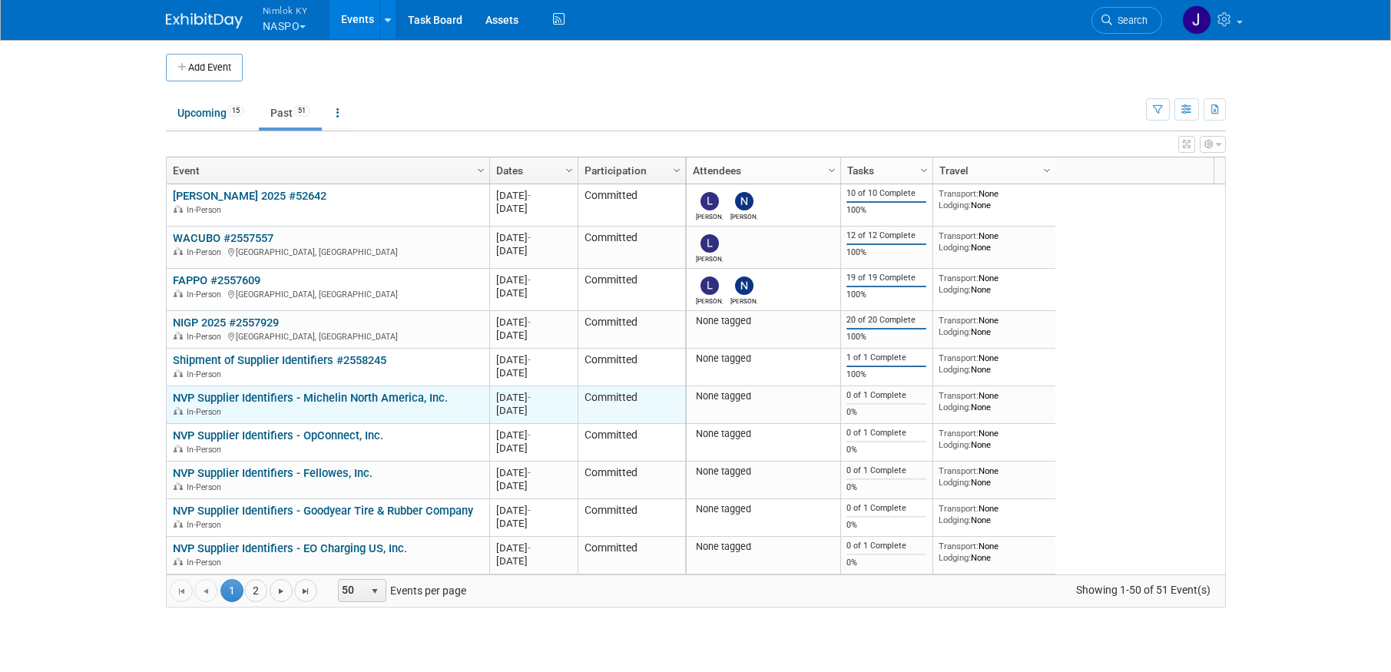
click at [344, 399] on link "NVP Supplier Identifiers - Michelin North America, Inc." at bounding box center [310, 398] width 275 height 14
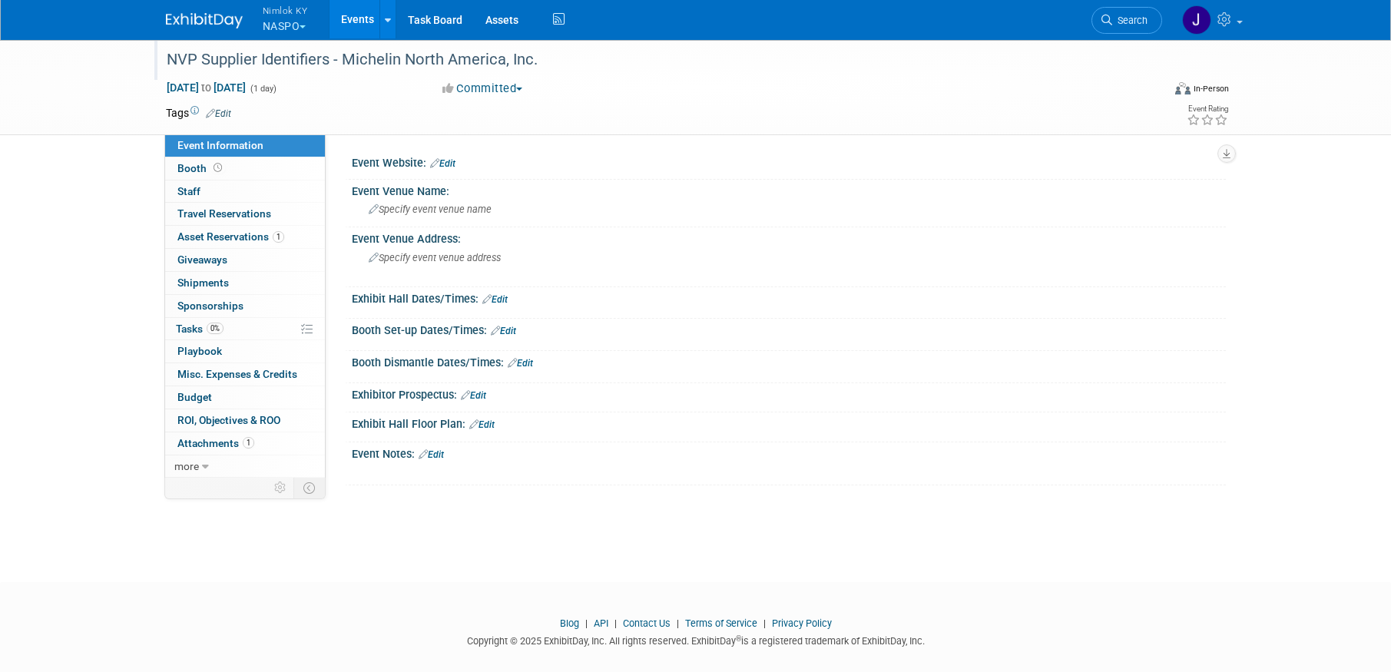
click at [553, 51] on div "NVP Supplier Identifiers - Michelin North America, Inc." at bounding box center [650, 60] width 978 height 28
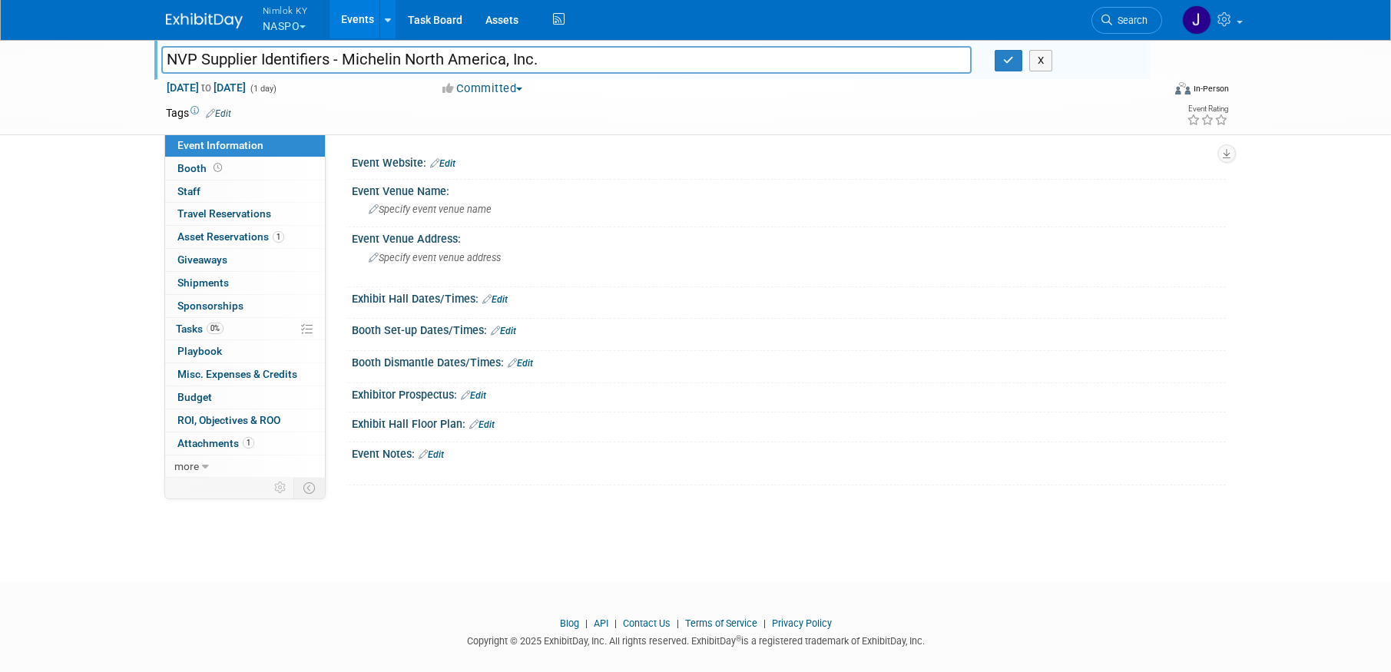
drag, startPoint x: 547, startPoint y: 62, endPoint x: 346, endPoint y: 56, distance: 201.4
click at [346, 56] on input "NVP Supplier Identifiers - Michelin North America, Inc." at bounding box center [566, 59] width 811 height 27
click at [644, 62] on input "NVP Supplier Identifiers - Michelin North America, Inc." at bounding box center [566, 59] width 811 height 27
type input "NVP Supplier Identifiers - Michelin North America, Inc. #2558400"
click at [1008, 53] on button "button" at bounding box center [1009, 61] width 28 height 22
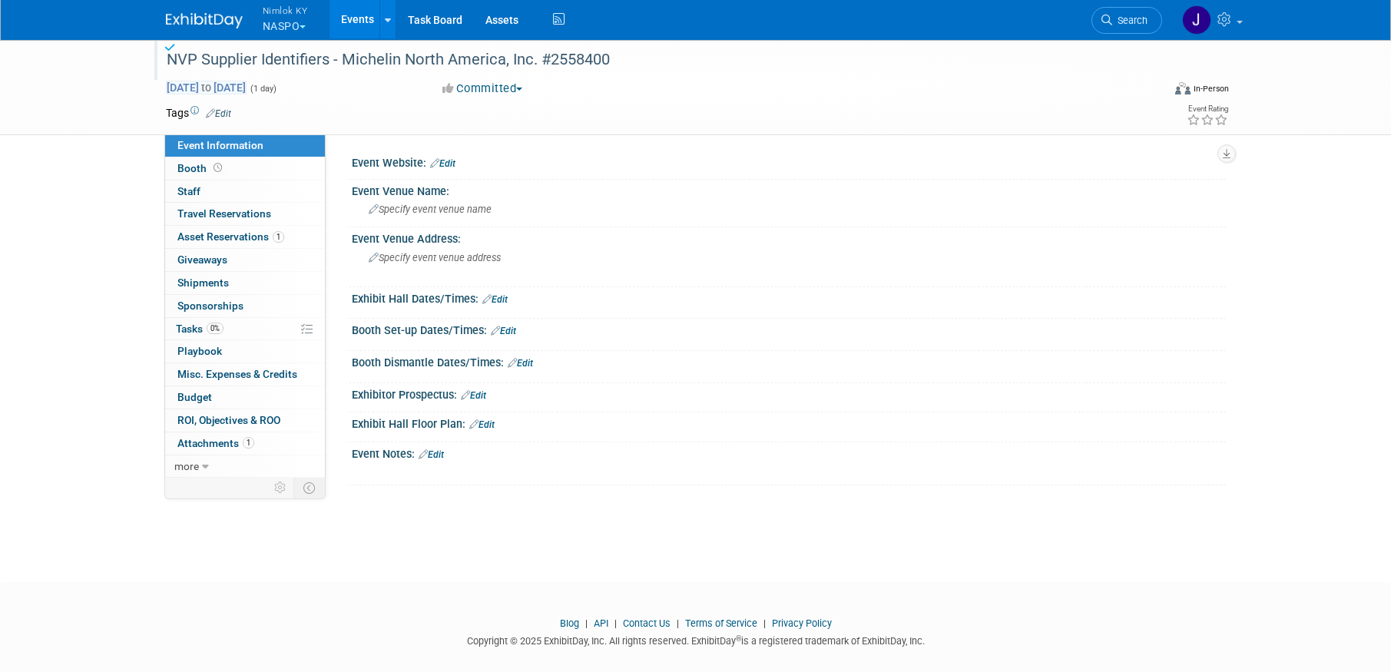
click at [212, 89] on span "Aug 27, 2025 to Aug 27, 2025" at bounding box center [206, 88] width 81 height 14
type input "[DATE]"
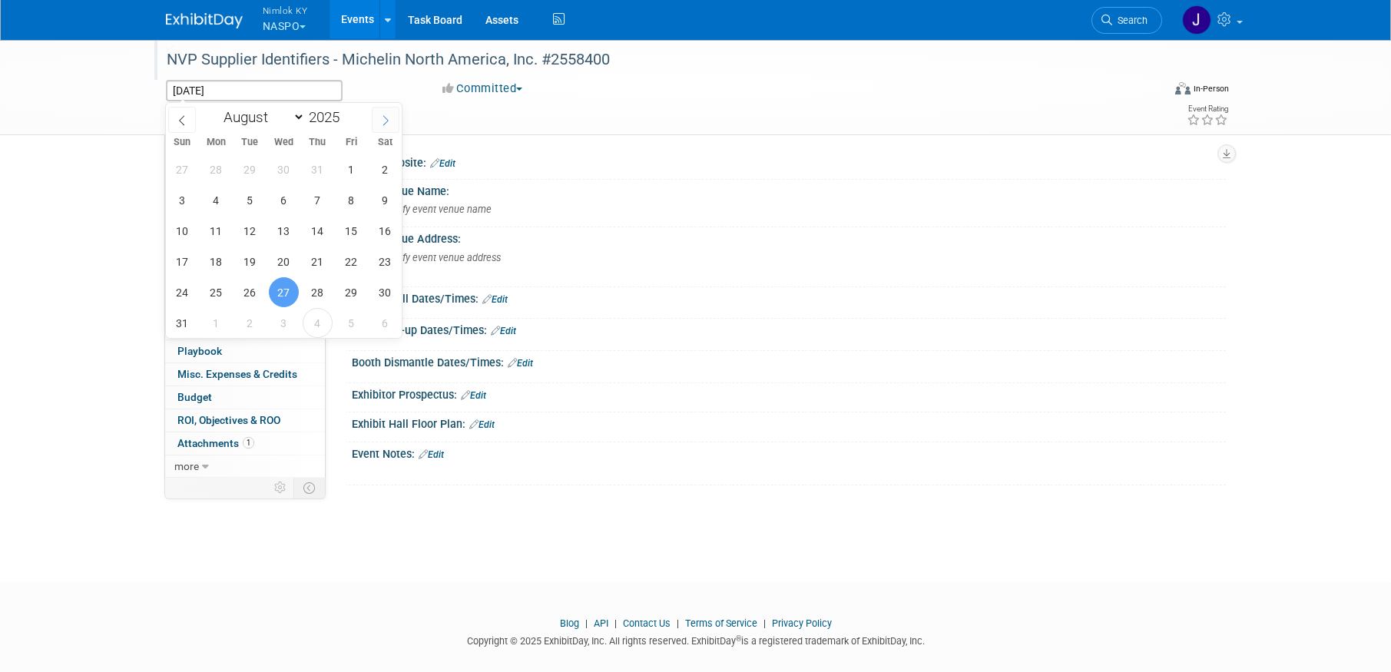
click at [387, 121] on icon at bounding box center [385, 120] width 5 height 10
select select "8"
click at [245, 296] on span "30" at bounding box center [250, 292] width 30 height 30
type input "Sep 30, 2025"
click at [247, 293] on span "30" at bounding box center [250, 292] width 30 height 30
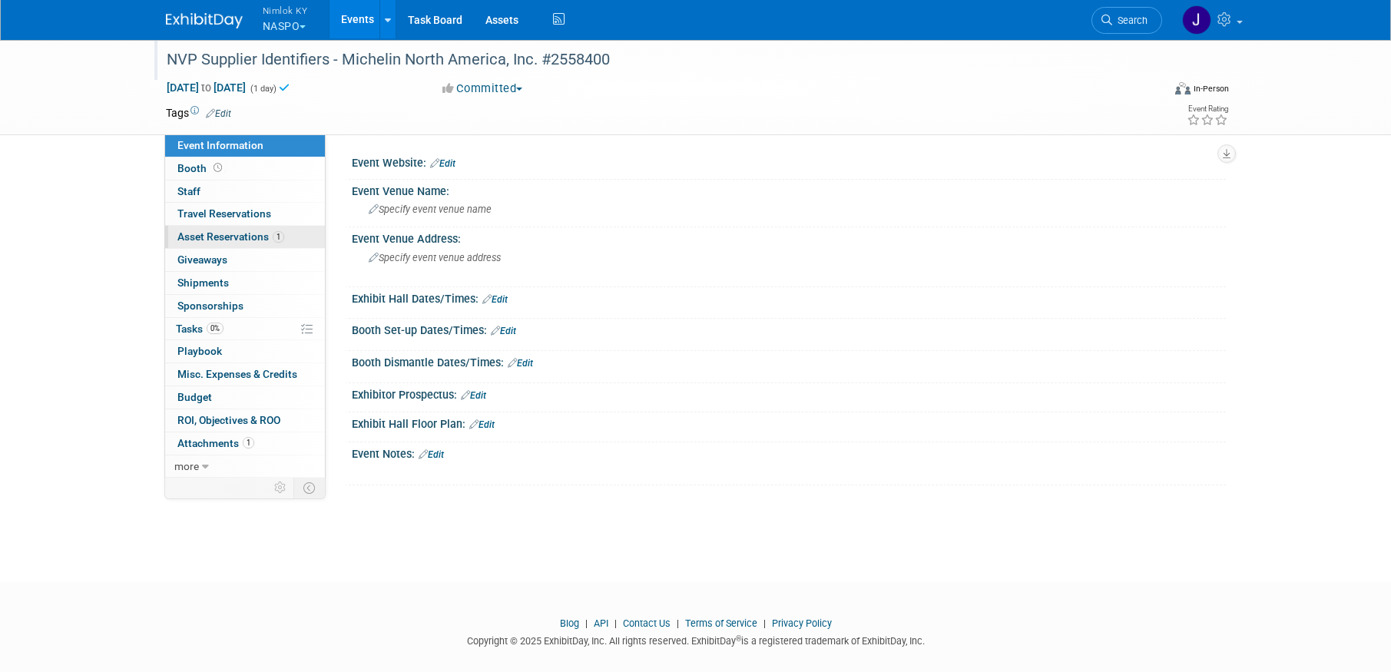
click at [246, 241] on span "Asset Reservations 1" at bounding box center [230, 236] width 107 height 12
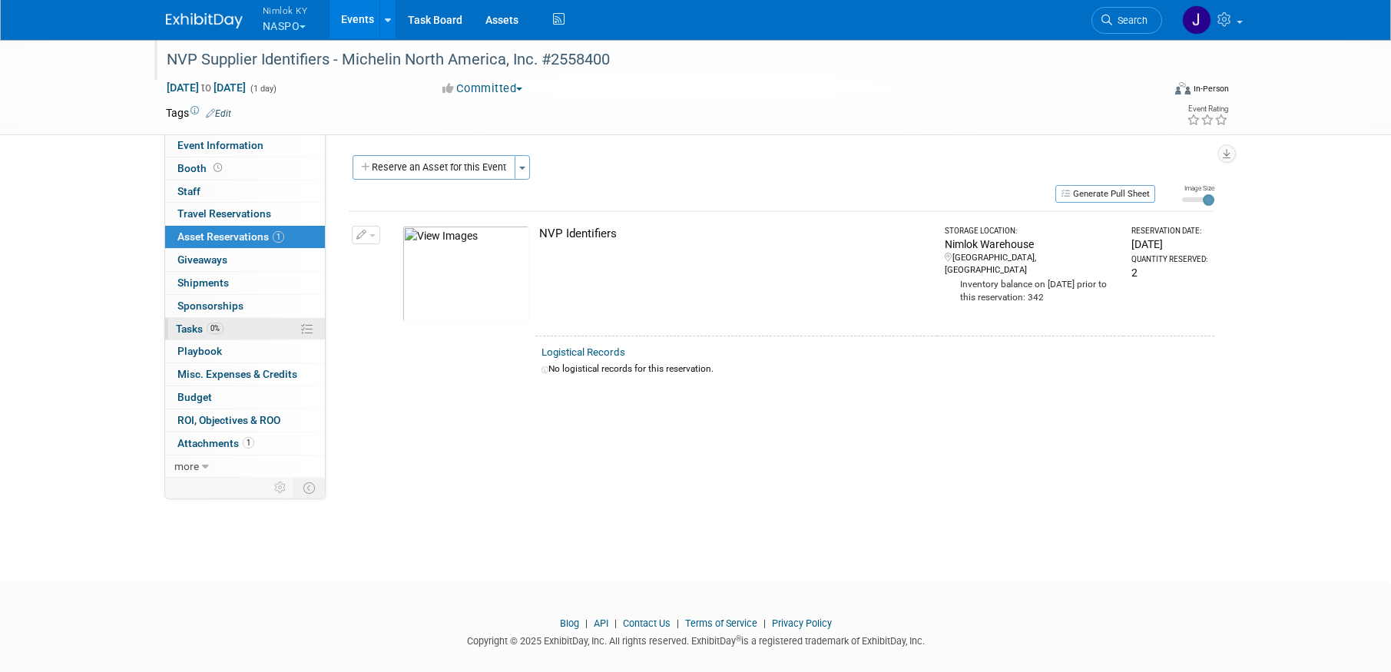
click at [242, 326] on link "0% Tasks 0%" at bounding box center [245, 329] width 160 height 22
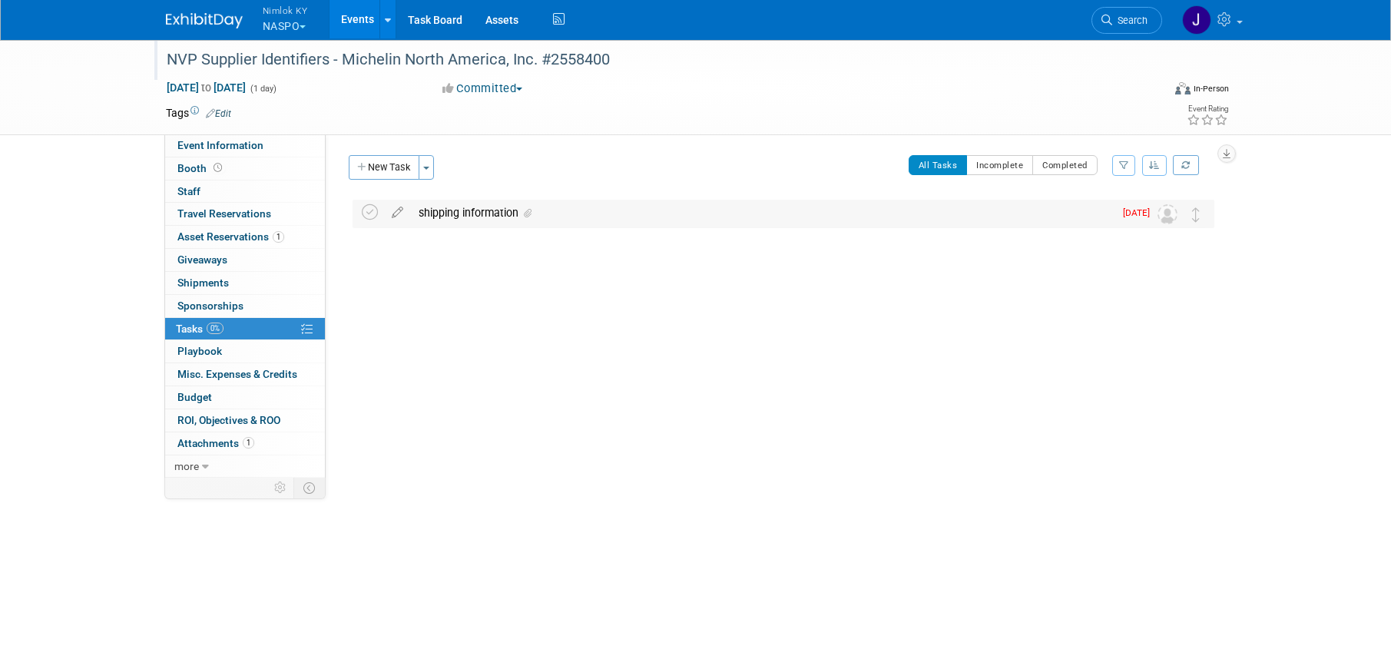
click at [535, 210] on div "shipping information" at bounding box center [762, 213] width 703 height 26
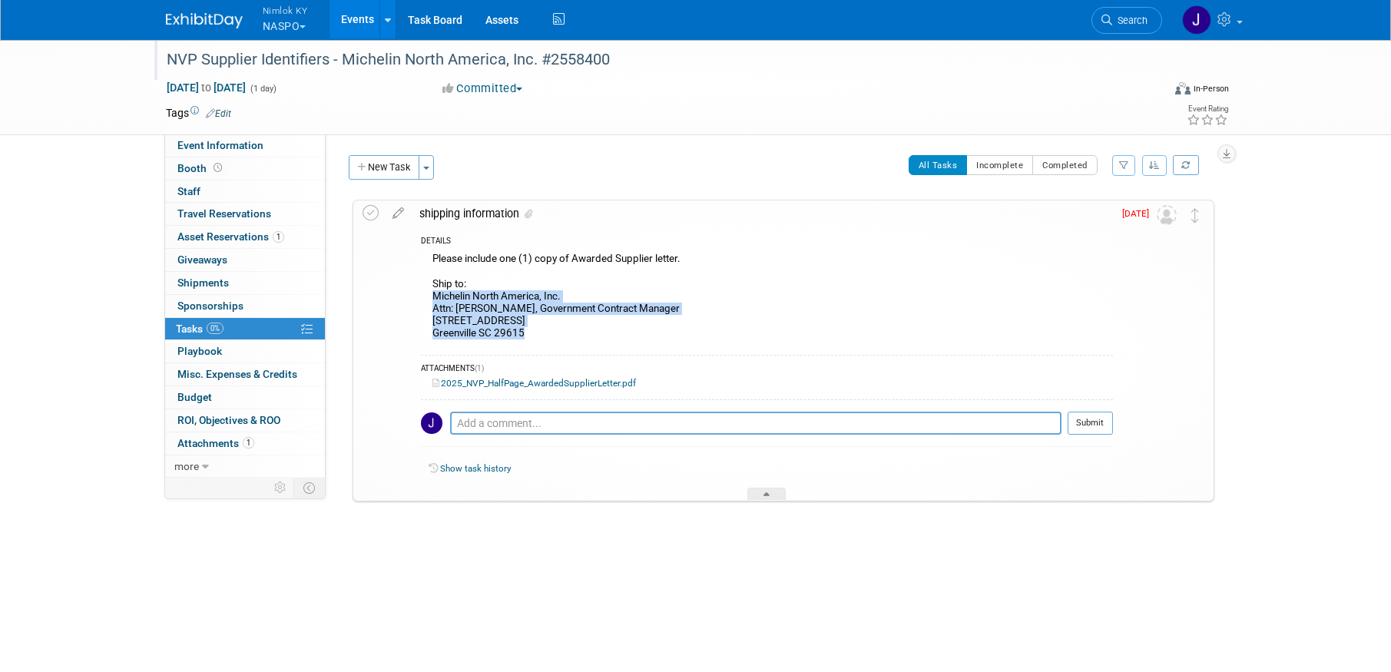
drag, startPoint x: 533, startPoint y: 336, endPoint x: 432, endPoint y: 300, distance: 106.7
click at [432, 300] on div "Please include one (1) copy of Awarded Supplier letter. Ship to: Michelin North…" at bounding box center [767, 298] width 692 height 98
copy div "Michelin North America, Inc. Attn: Kelly Adams, Government Contract Manager 232…"
click at [372, 211] on icon at bounding box center [371, 213] width 16 height 16
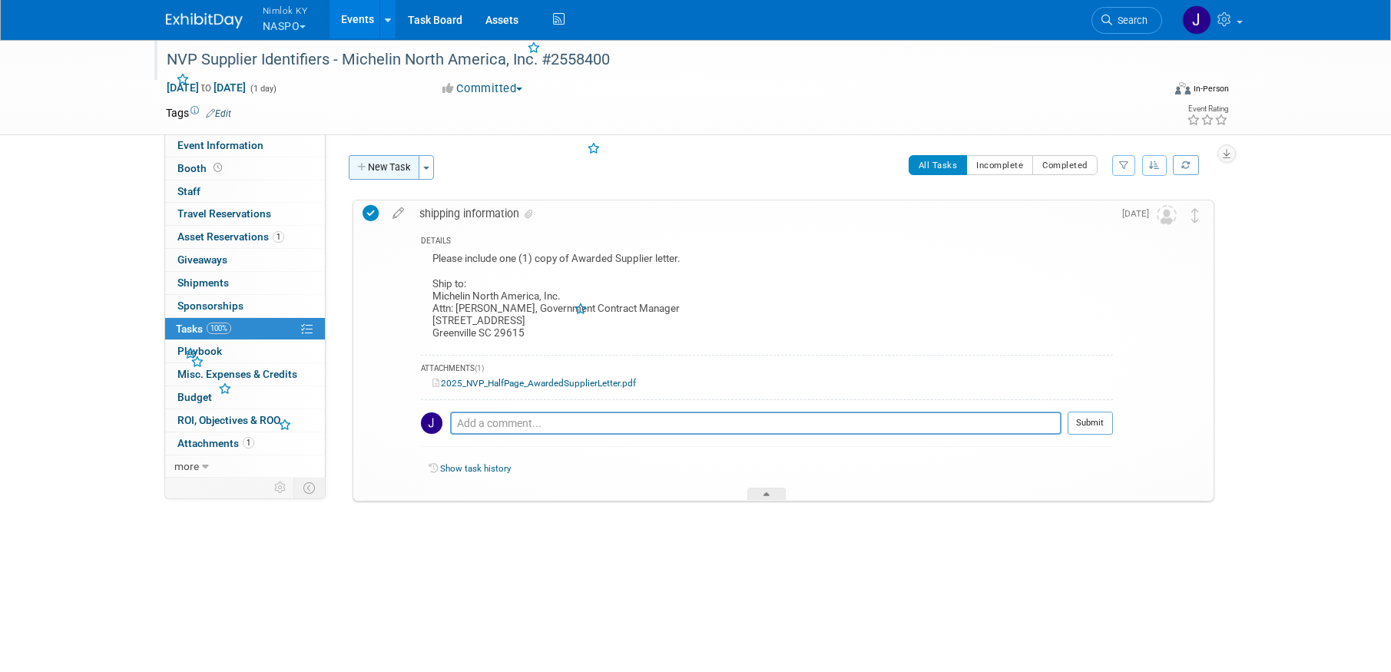
click at [405, 162] on button "New Task" at bounding box center [384, 167] width 71 height 25
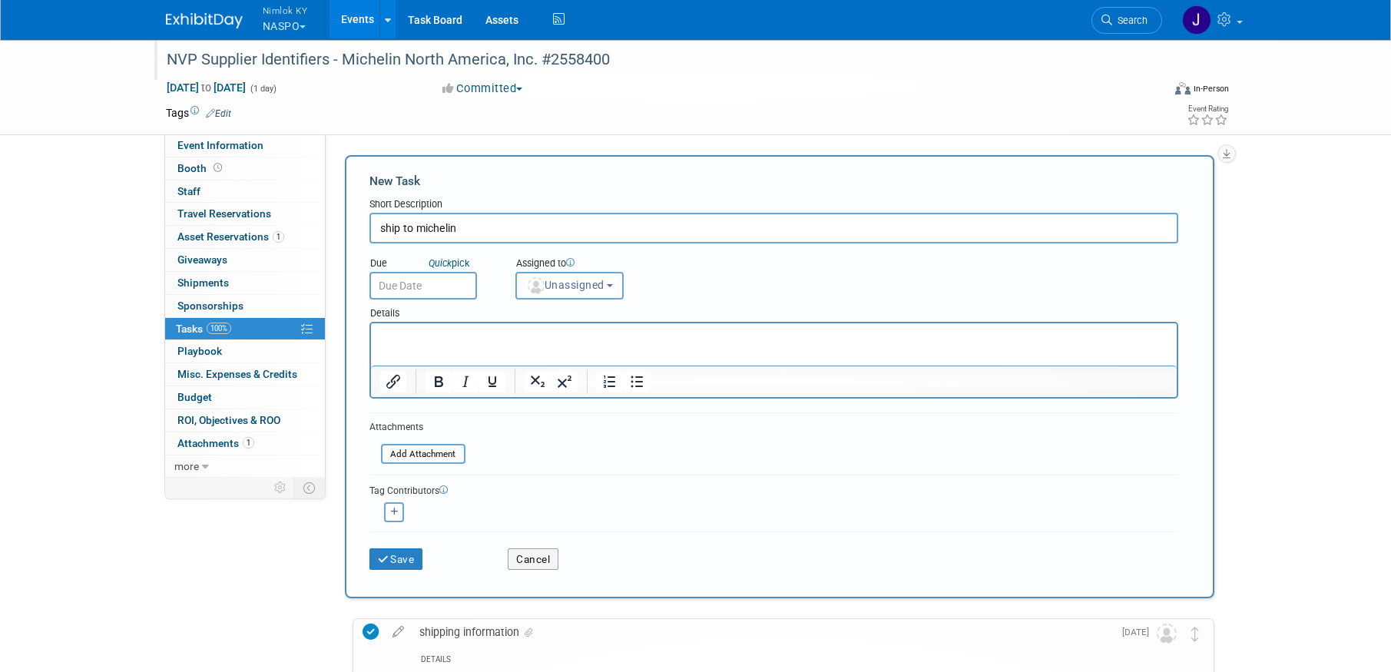
type input "ship to michelin"
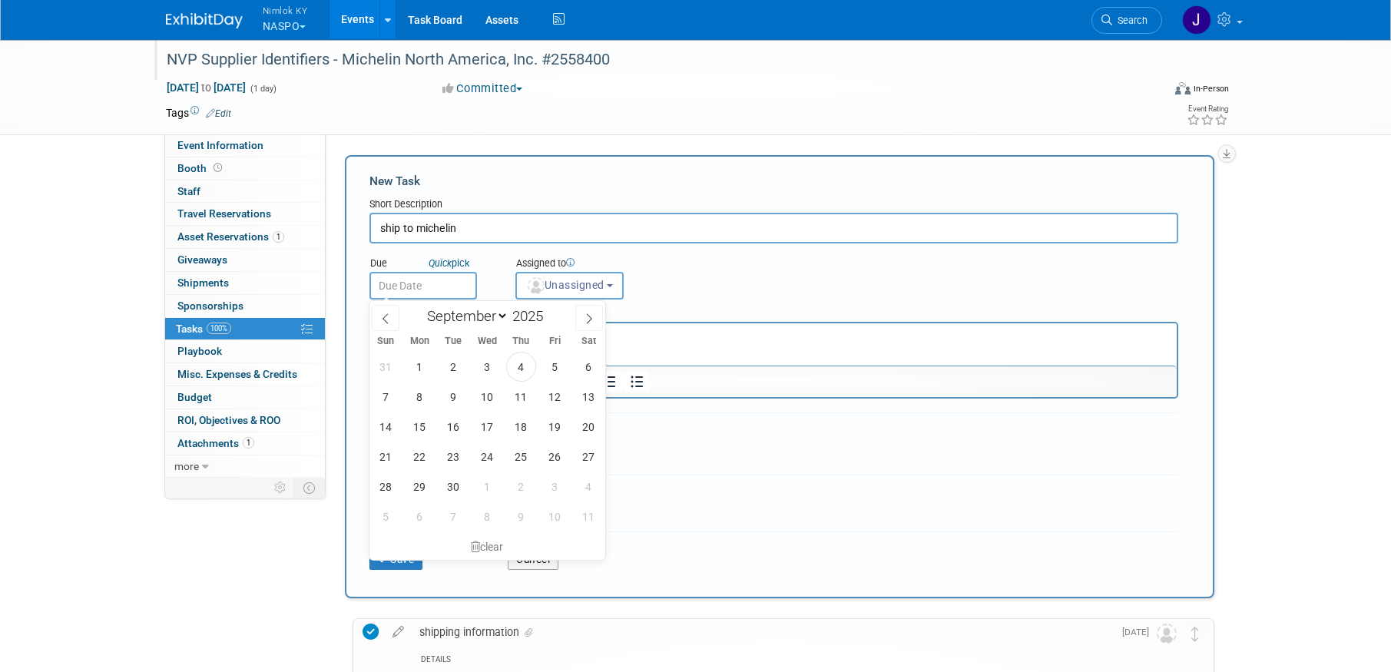
click at [423, 290] on input "text" at bounding box center [423, 286] width 108 height 28
click at [453, 393] on span "9" at bounding box center [454, 397] width 30 height 30
type input "[DATE]"
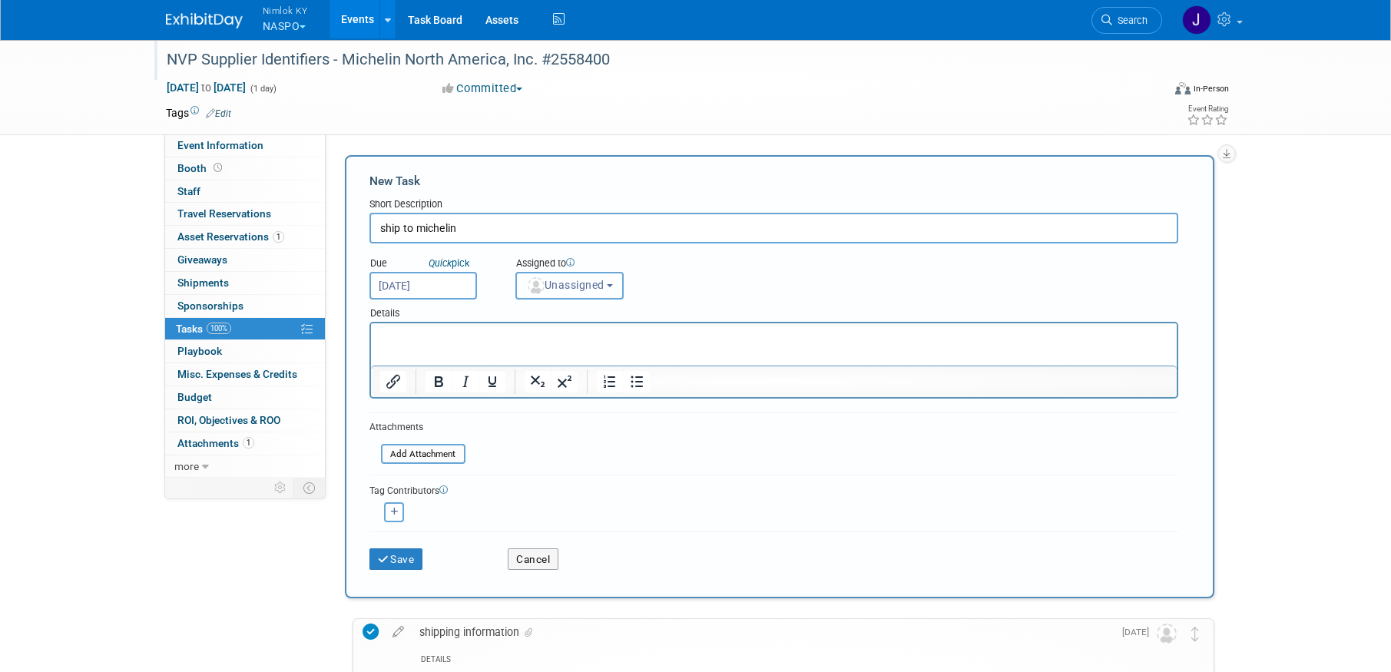
click at [576, 284] on span "Unassigned" at bounding box center [565, 285] width 78 height 12
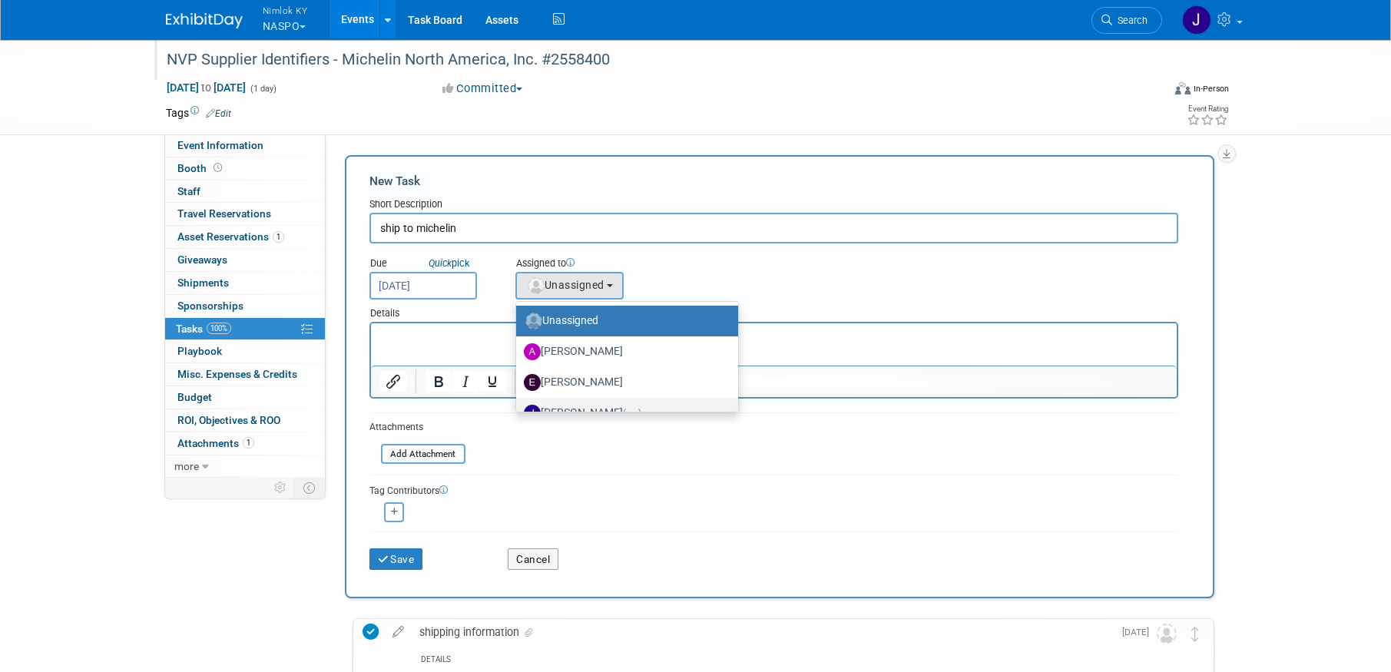
click at [575, 402] on label "[PERSON_NAME] (me)" at bounding box center [623, 413] width 199 height 25
click at [519, 406] on input "[PERSON_NAME] (me)" at bounding box center [514, 411] width 10 height 10
select select "6959d863-ee32-42c4-bffe-2330cab25484"
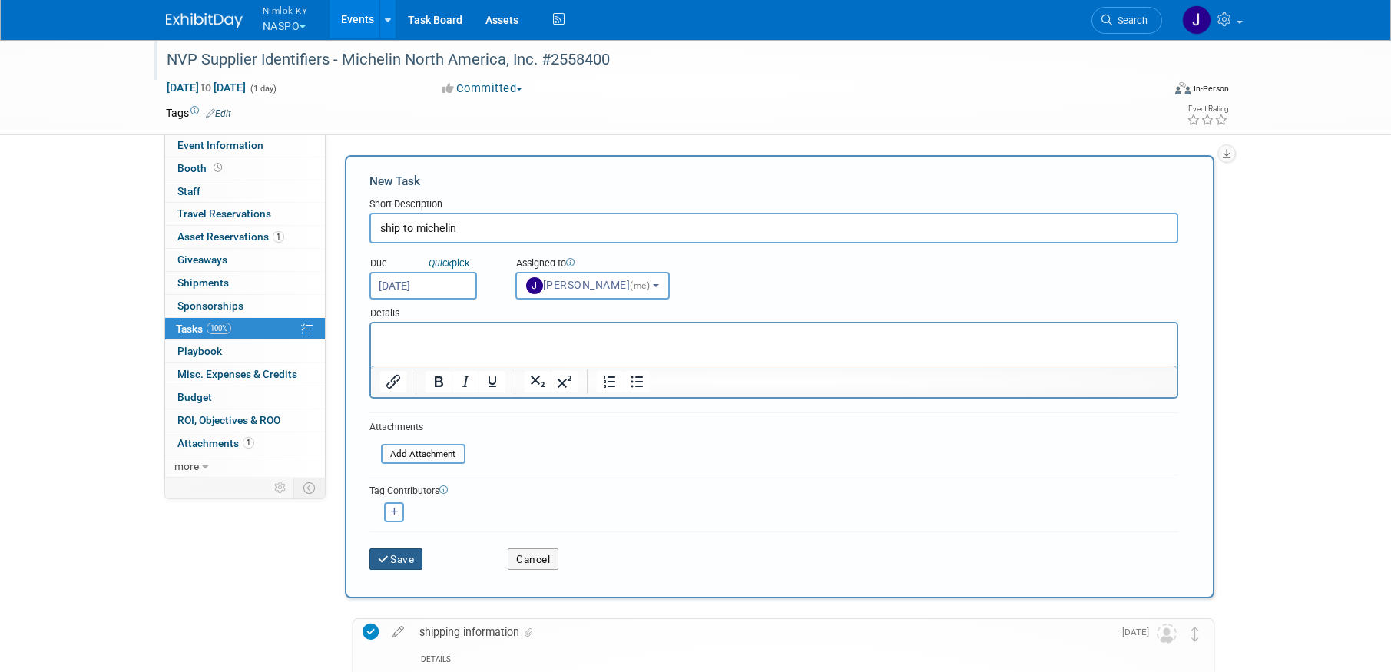
click at [413, 558] on button "Save" at bounding box center [396, 559] width 54 height 22
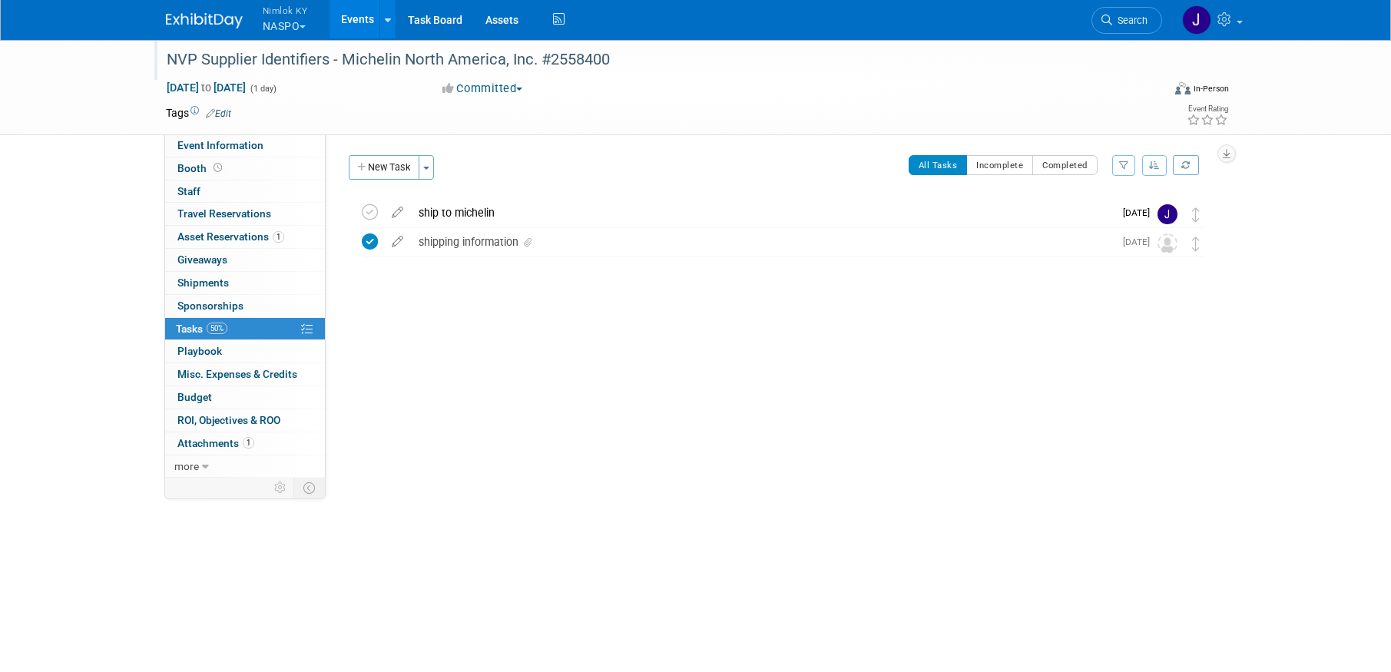
click at [366, 19] on link "Events" at bounding box center [358, 19] width 56 height 38
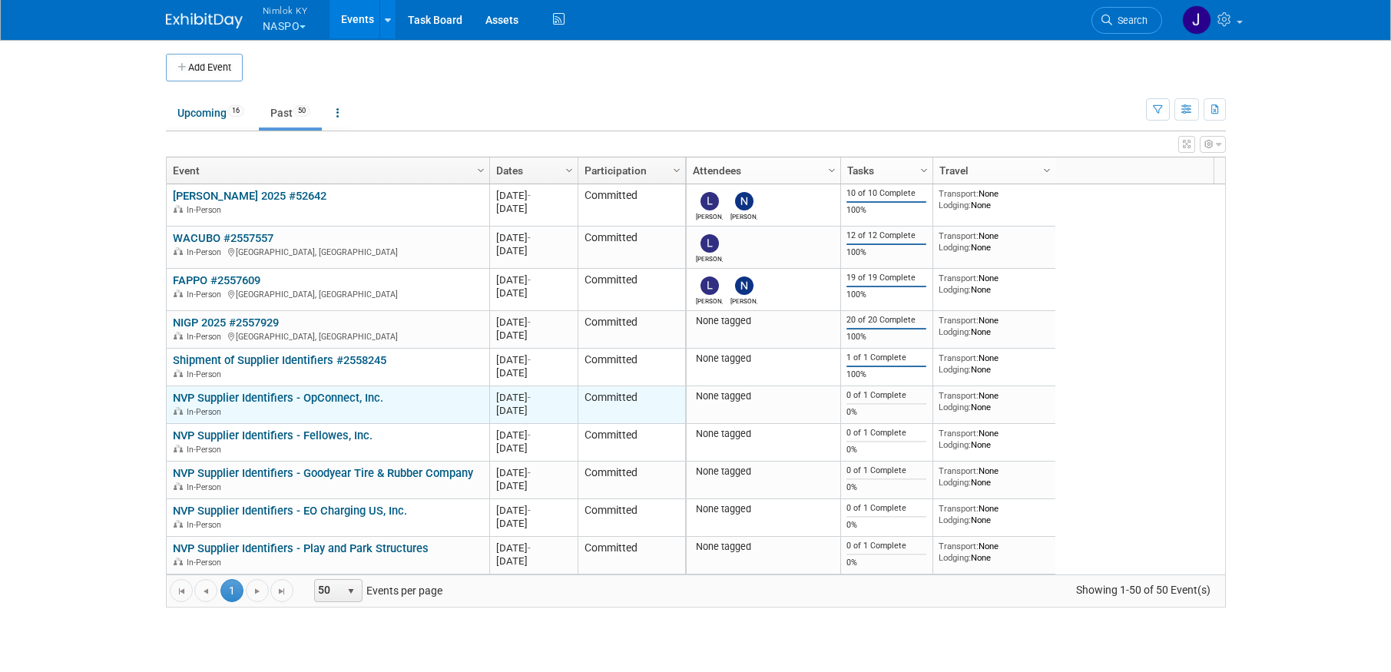
click at [349, 399] on link "NVP Supplier Identifiers - OpConnect, Inc." at bounding box center [278, 398] width 210 height 14
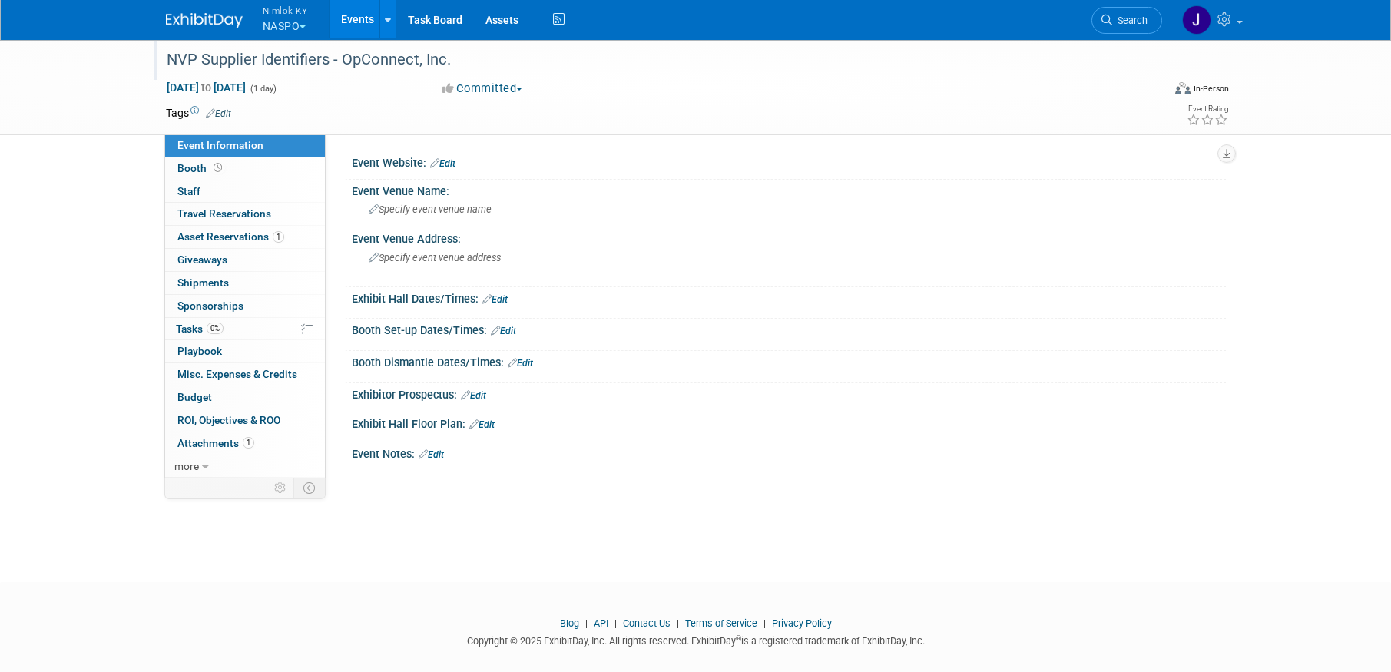
click at [451, 50] on div "NVP Supplier Identifiers - OpConnect, Inc." at bounding box center [650, 60] width 978 height 28
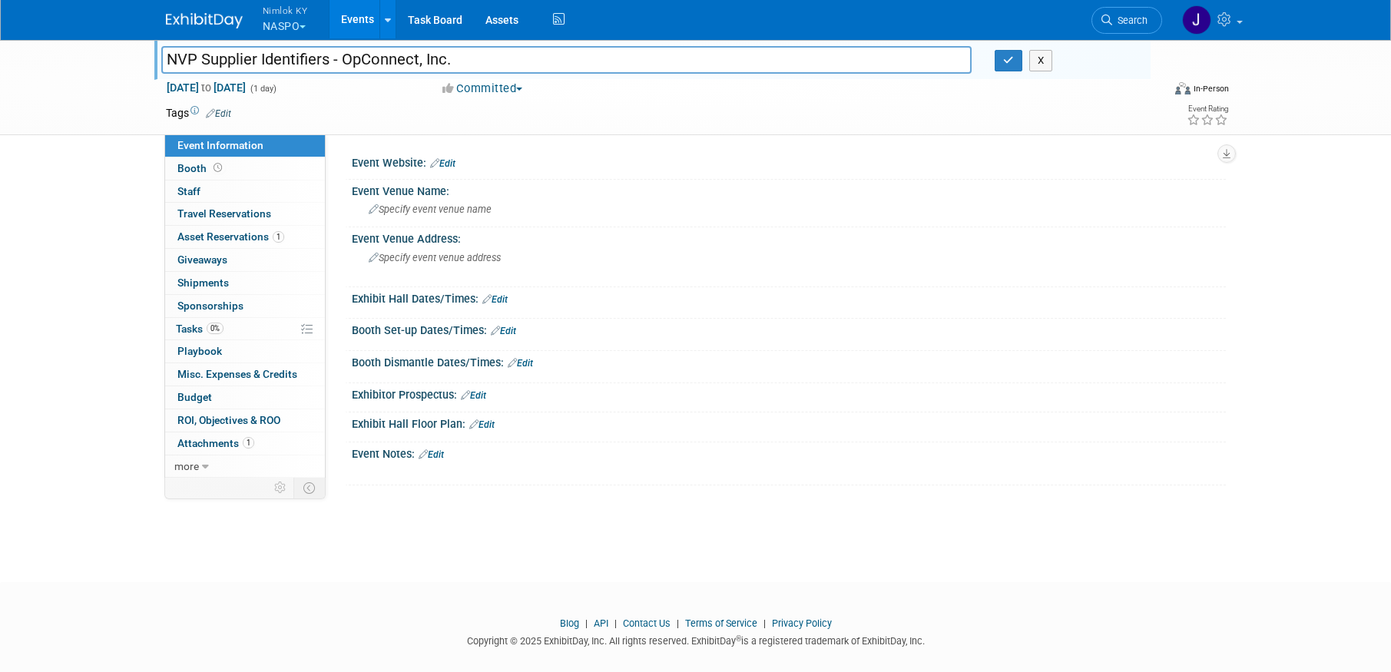
drag, startPoint x: 458, startPoint y: 61, endPoint x: 343, endPoint y: 66, distance: 115.3
click at [343, 66] on input "NVP Supplier Identifiers - OpConnect, Inc." at bounding box center [566, 59] width 811 height 27
click at [494, 58] on input "NVP Supplier Identifiers - OpConnect, Inc." at bounding box center [566, 59] width 811 height 27
type input "NVP Supplier Identifiers - OpConnect, Inc. #2558400"
click at [1004, 57] on icon "button" at bounding box center [1008, 60] width 11 height 10
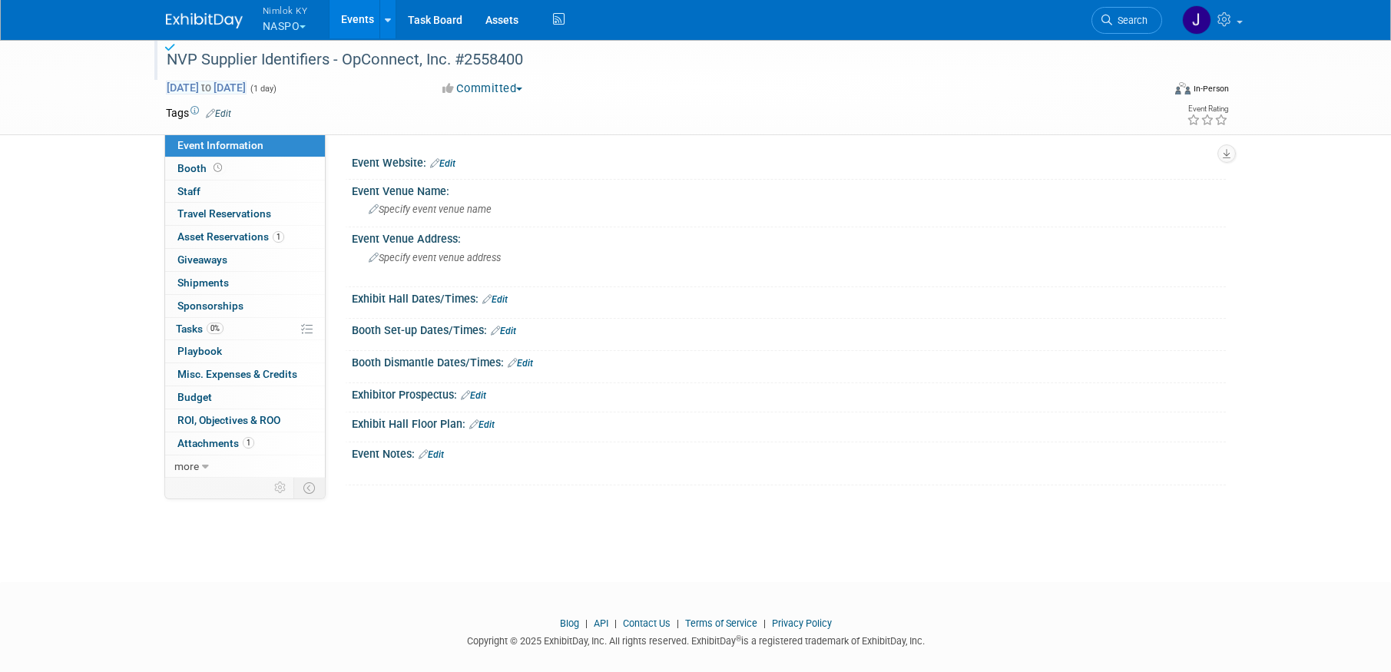
click at [247, 85] on span "[DATE] to [DATE]" at bounding box center [206, 88] width 81 height 14
type input "[DATE]"
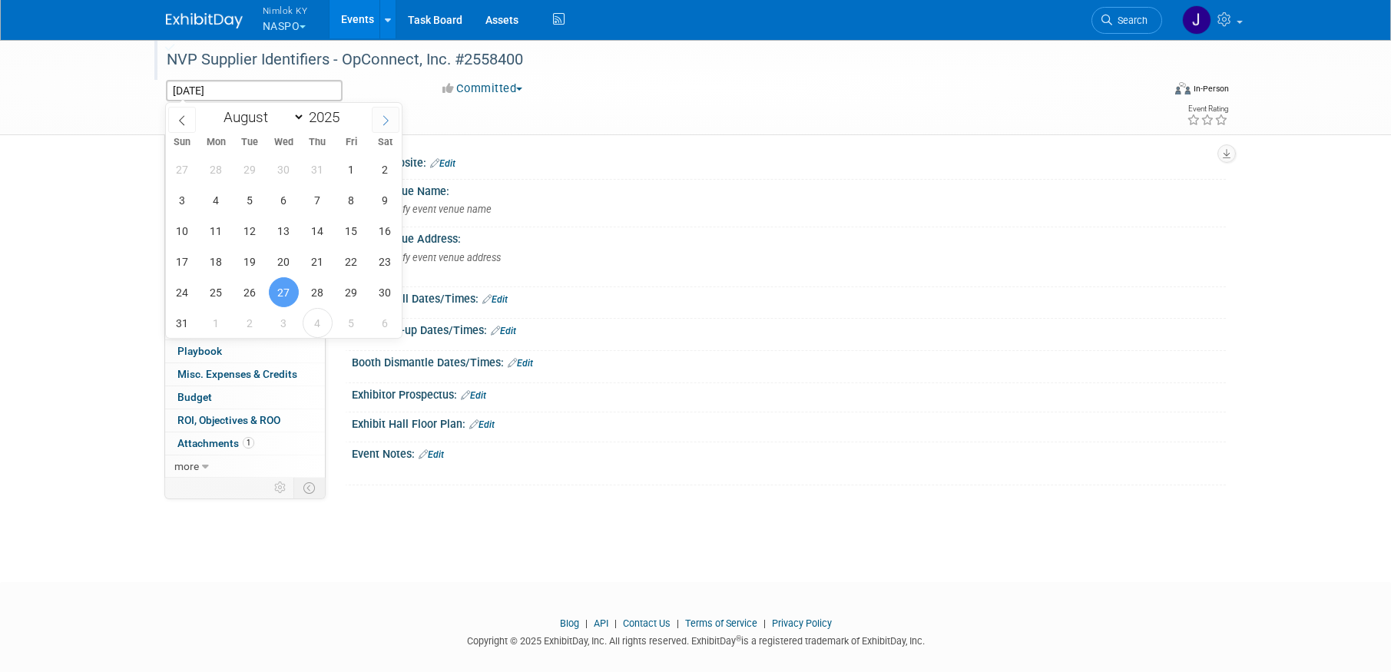
click at [377, 117] on span at bounding box center [386, 120] width 28 height 26
select select "8"
click at [257, 290] on span "30" at bounding box center [250, 292] width 30 height 30
type input "Sep 30, 2025"
click at [257, 290] on span "30" at bounding box center [250, 292] width 30 height 30
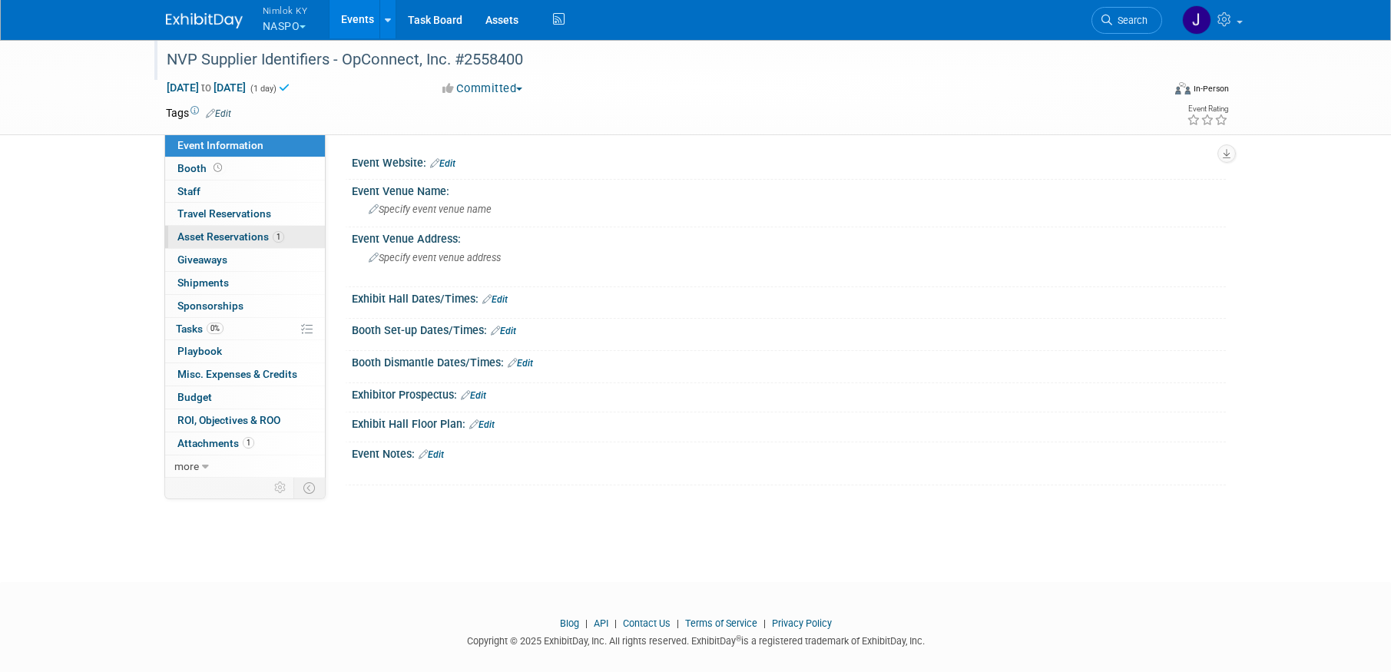
click at [244, 236] on span "Asset Reservations 1" at bounding box center [230, 236] width 107 height 12
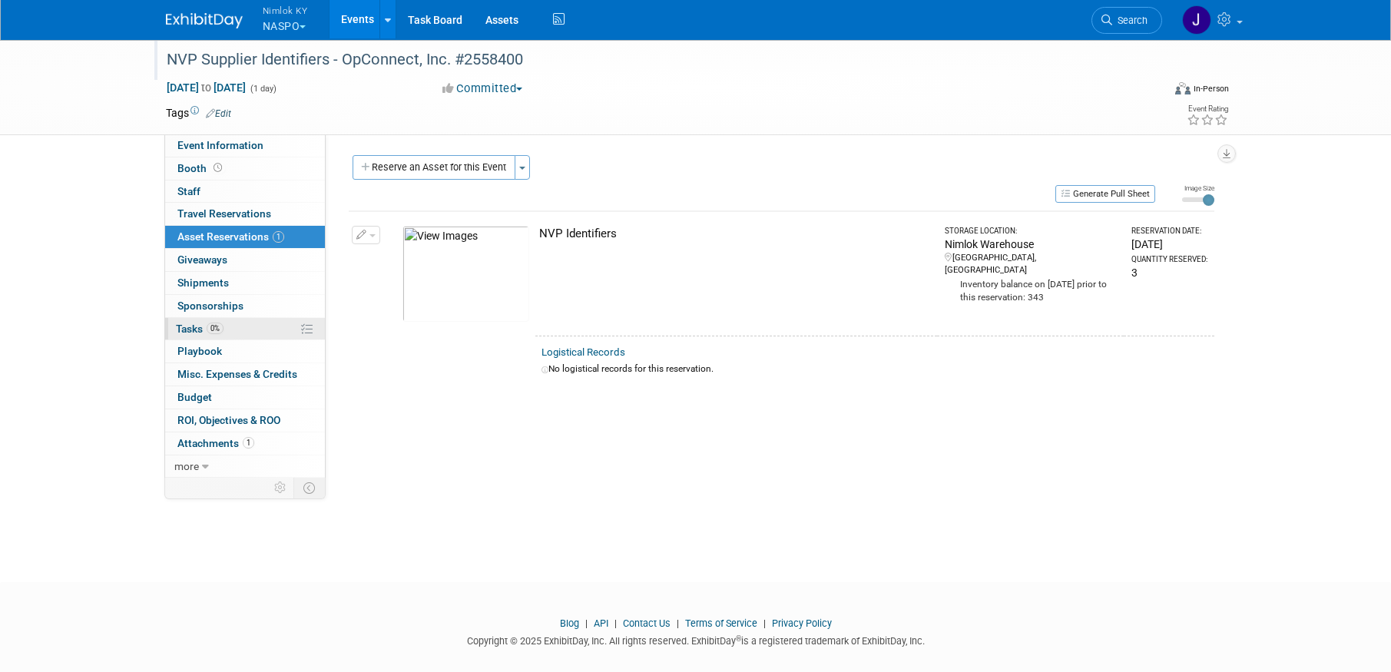
click at [248, 326] on link "0% Tasks 0%" at bounding box center [245, 329] width 160 height 22
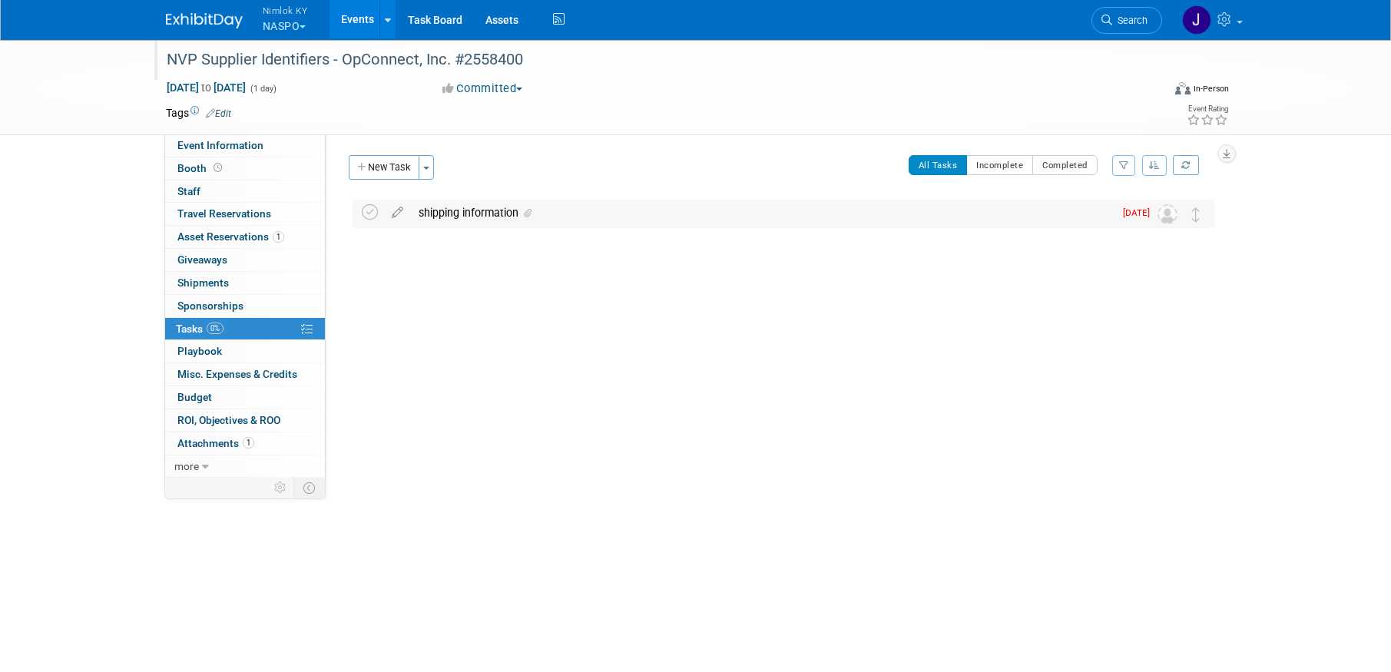
click at [491, 209] on div "shipping information" at bounding box center [762, 213] width 703 height 26
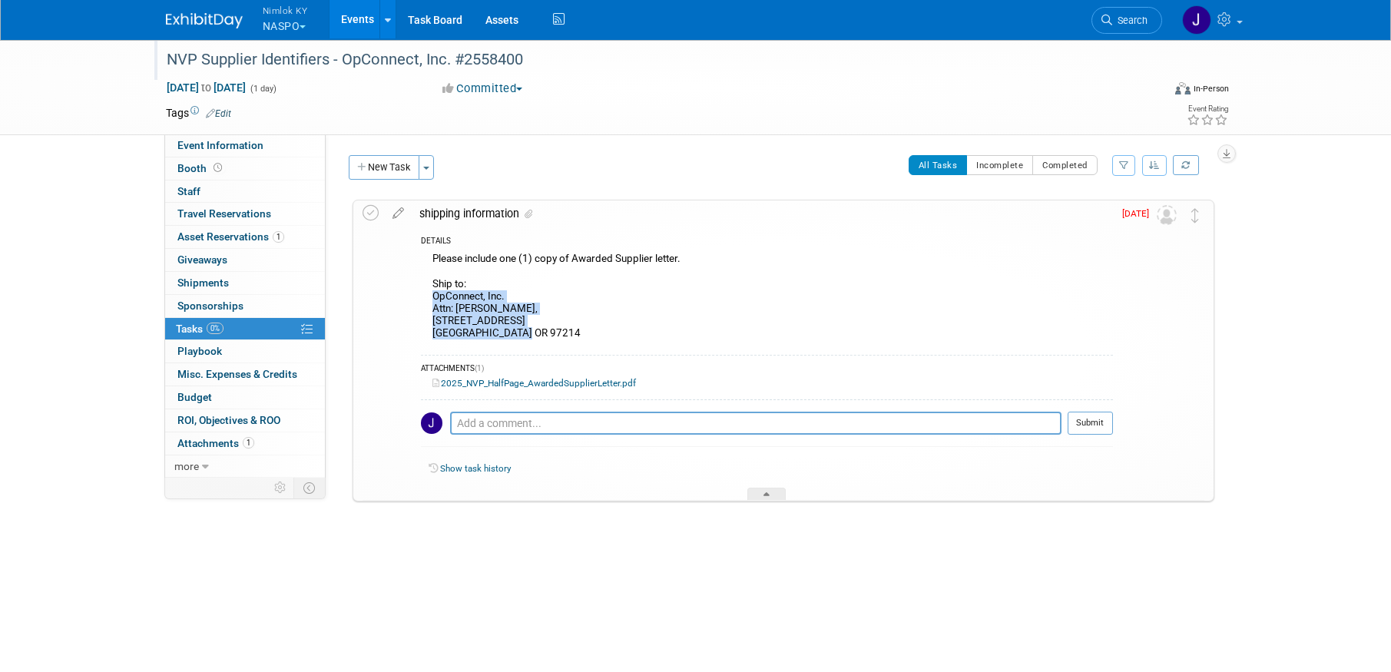
drag, startPoint x: 523, startPoint y: 333, endPoint x: 431, endPoint y: 297, distance: 99.3
click at [431, 297] on div "Please include one (1) copy of Awarded Supplier letter. Ship to: OpConnect, Inc…" at bounding box center [767, 298] width 692 height 98
copy div "OpConnect, Inc. Attn: Andrew Lee, 1020 SE 11th Ave Portland OR 97214"
click at [374, 215] on icon at bounding box center [371, 213] width 16 height 16
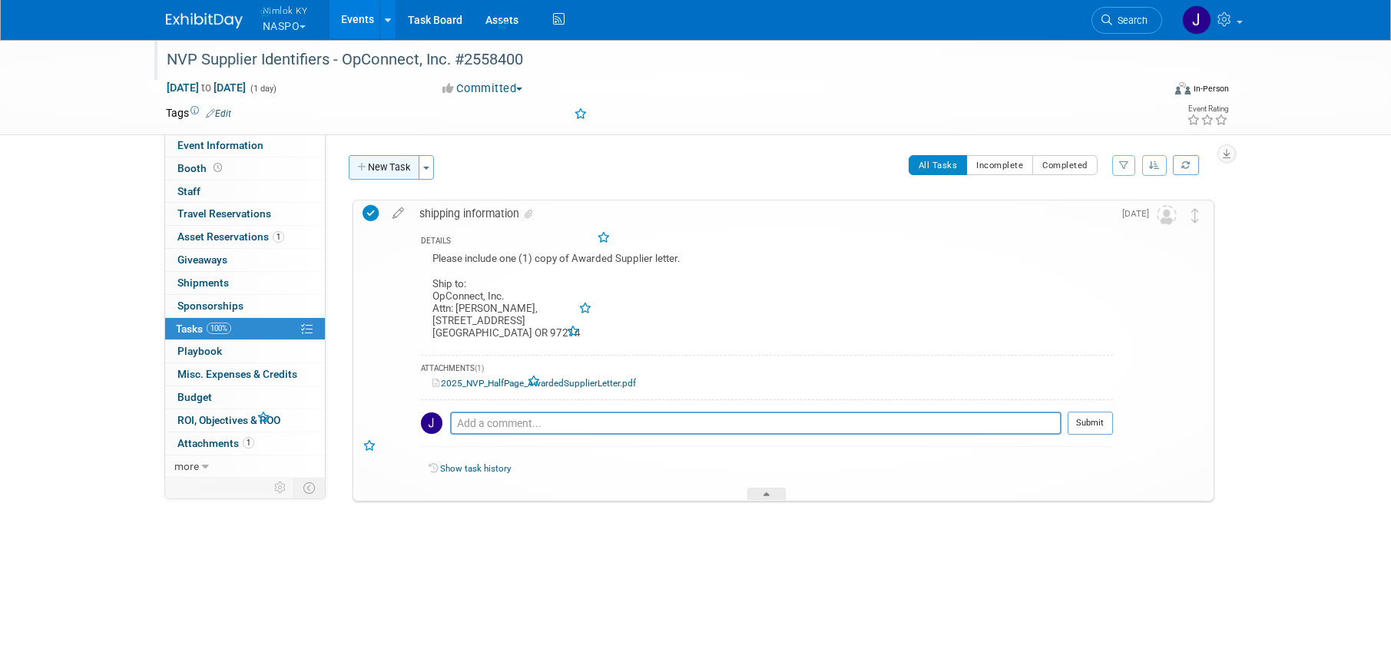
click at [405, 162] on button "New Task" at bounding box center [384, 167] width 71 height 25
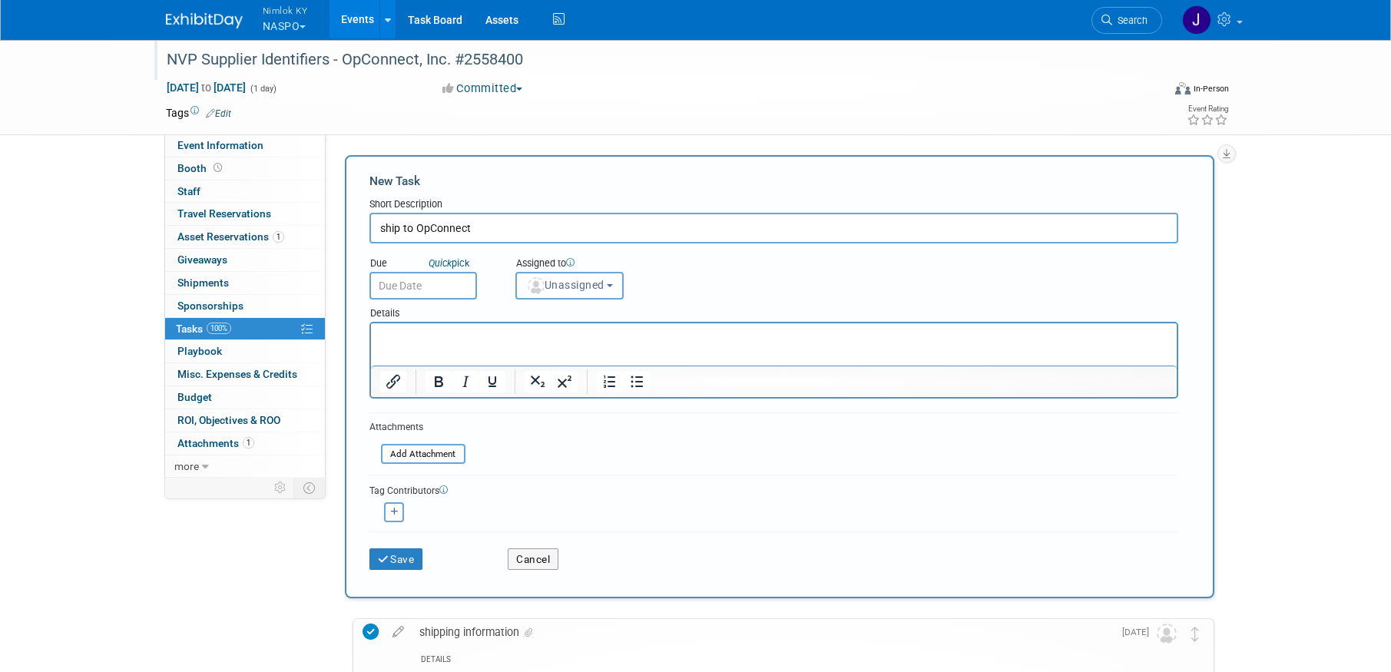
type input "ship to OpConnect"
click at [400, 284] on input "text" at bounding box center [423, 286] width 108 height 28
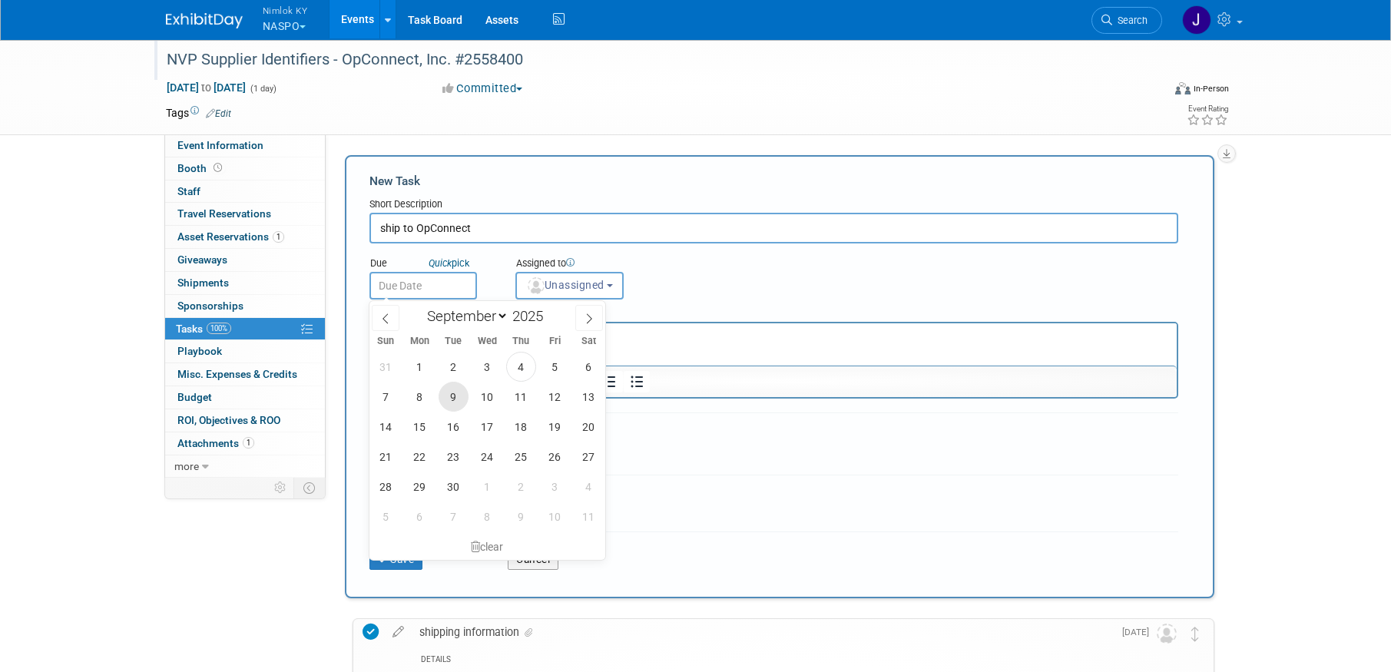
click at [453, 397] on span "9" at bounding box center [454, 397] width 30 height 30
type input "[DATE]"
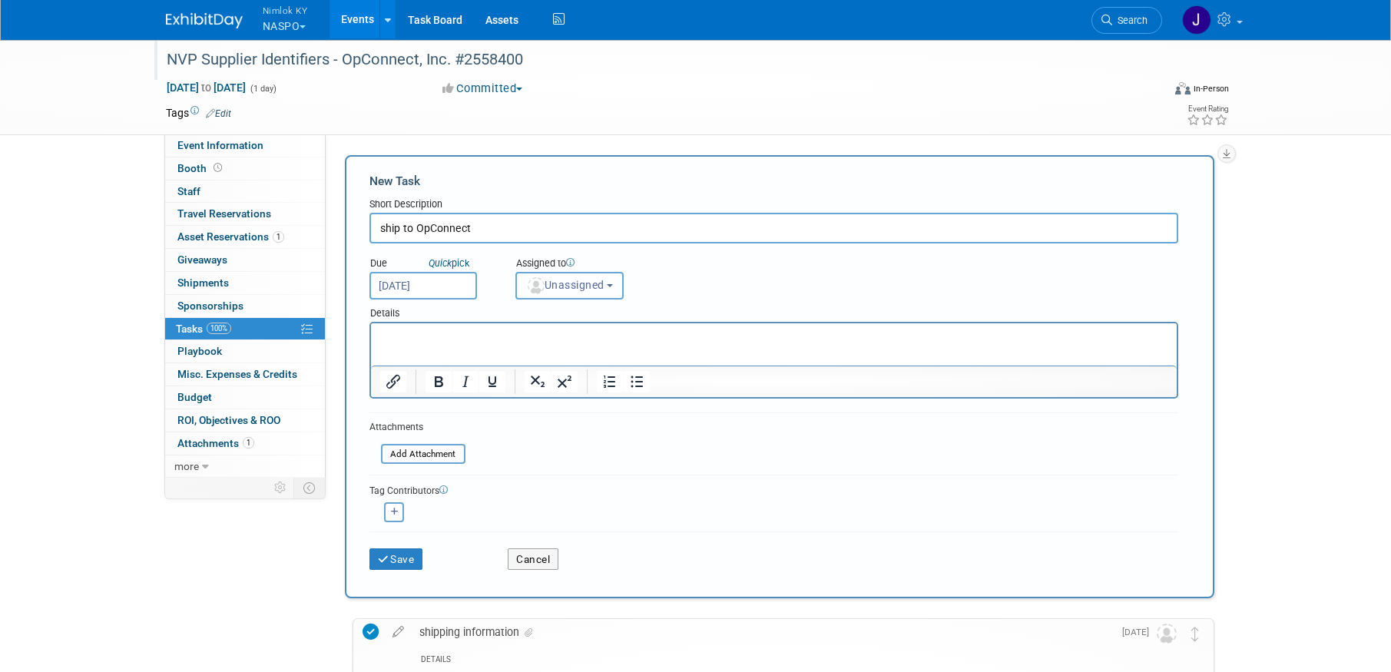
click at [569, 287] on span "Unassigned" at bounding box center [565, 285] width 78 height 12
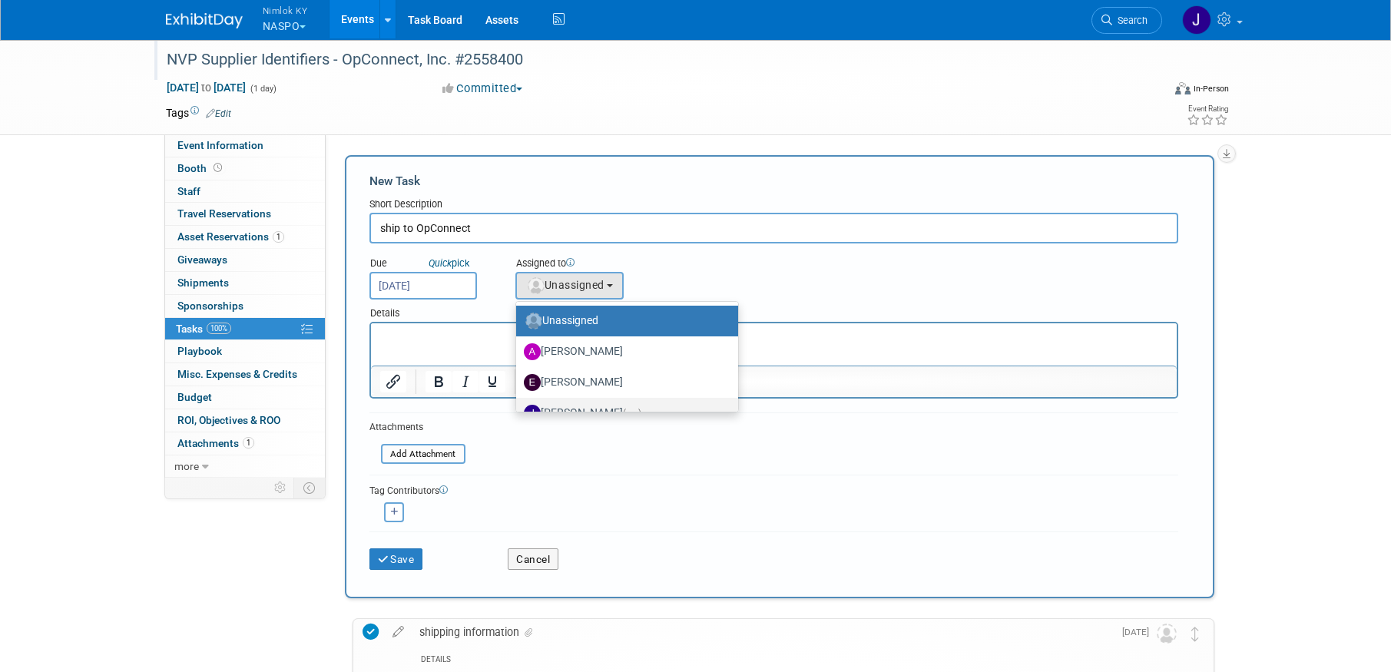
click at [603, 404] on label "[PERSON_NAME] (me)" at bounding box center [623, 413] width 199 height 25
click at [519, 406] on input "[PERSON_NAME] (me)" at bounding box center [514, 411] width 10 height 10
select select "6959d863-ee32-42c4-bffe-2330cab25484"
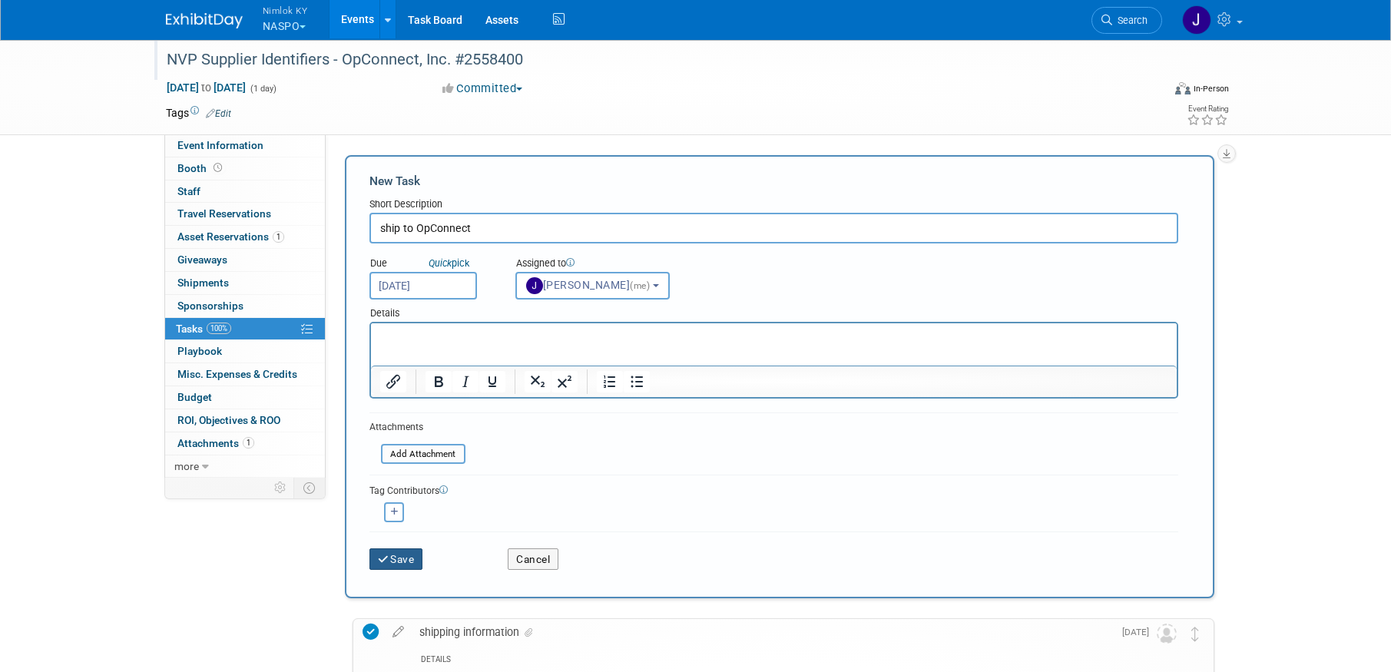
click at [406, 561] on button "Save" at bounding box center [396, 559] width 54 height 22
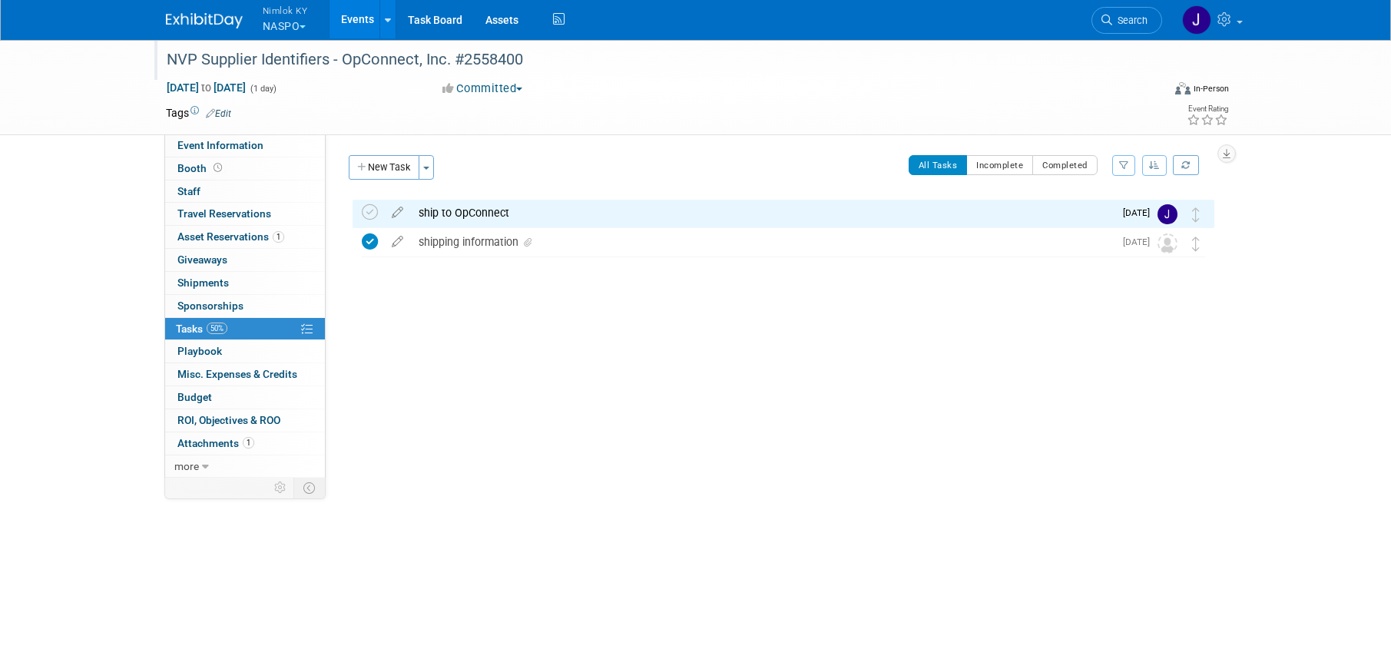
click at [357, 20] on link "Events" at bounding box center [358, 19] width 56 height 38
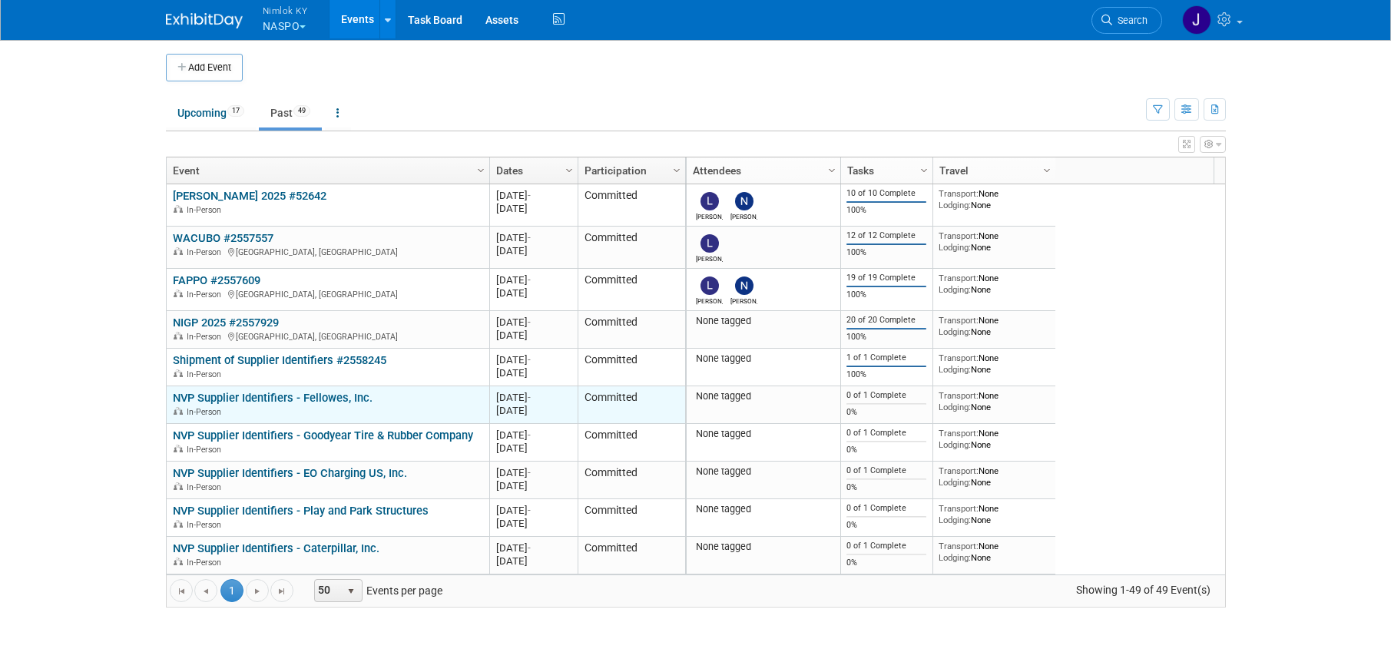
click at [346, 395] on link "NVP Supplier Identifiers - Fellowes, Inc." at bounding box center [273, 398] width 200 height 14
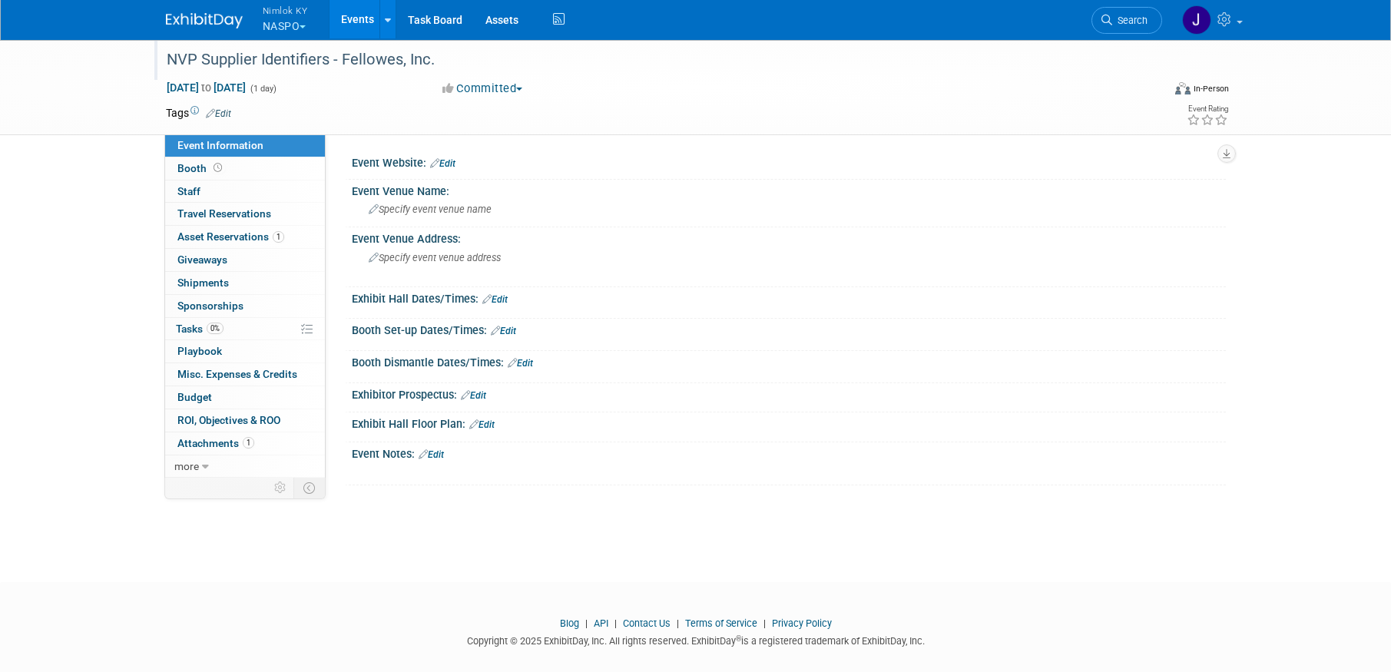
click at [456, 65] on div "NVP Supplier Identifiers - Fellowes, Inc." at bounding box center [650, 60] width 978 height 28
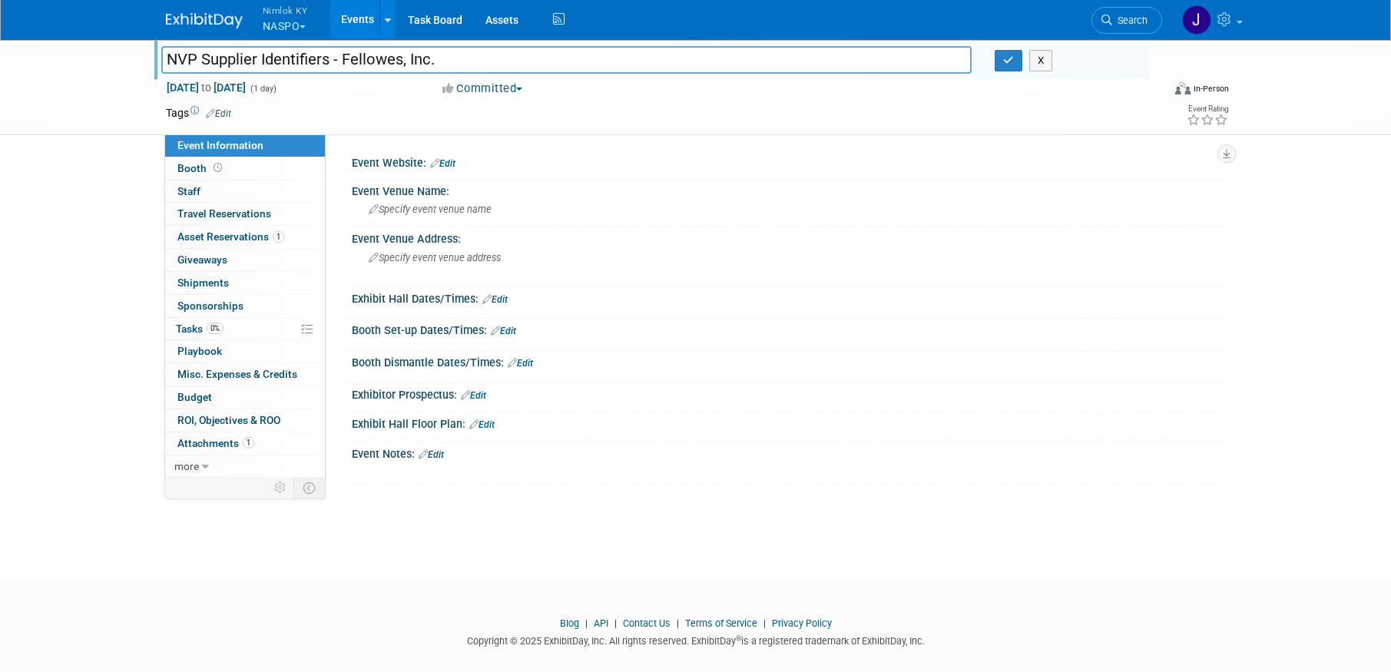
drag, startPoint x: 453, startPoint y: 63, endPoint x: 344, endPoint y: 54, distance: 109.5
click at [344, 54] on input "NVP Supplier Identifiers - Fellowes, Inc." at bounding box center [566, 59] width 811 height 27
click at [519, 58] on input "NVP Supplier Identifiers - Fellowes, Inc." at bounding box center [566, 59] width 811 height 27
type input "NVP Supplier Identifiers - Fellowes, Inc. #2558400"
click at [1007, 65] on icon "button" at bounding box center [1008, 60] width 11 height 10
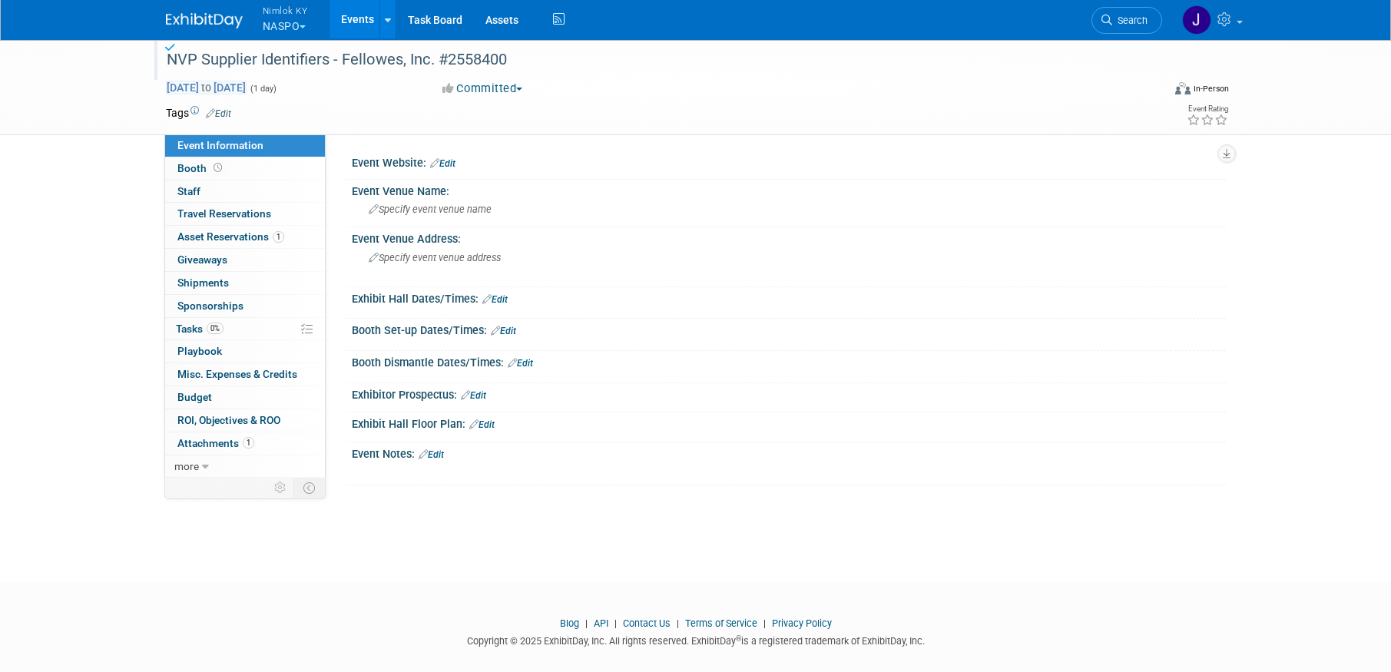
click at [224, 82] on span "[DATE] to [DATE]" at bounding box center [206, 88] width 81 height 14
type input "[DATE]"
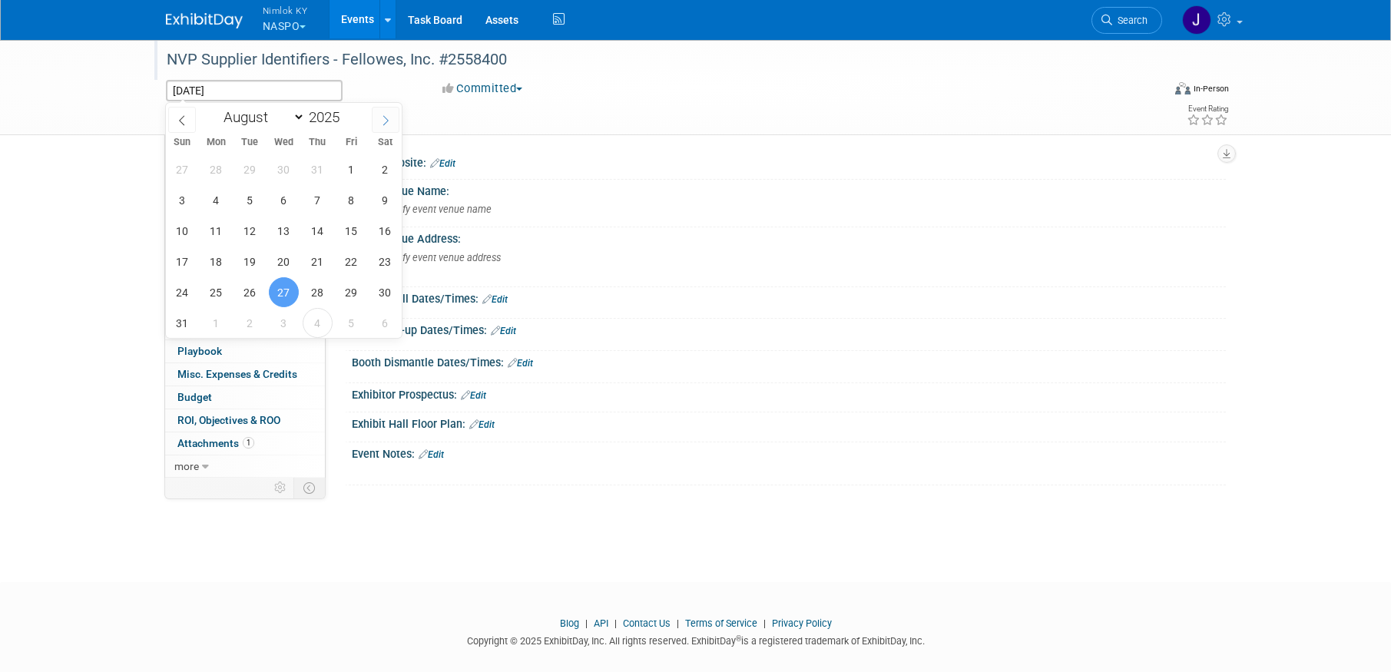
click at [389, 117] on icon at bounding box center [385, 120] width 11 height 11
select select "8"
click at [262, 290] on span "30" at bounding box center [250, 292] width 30 height 30
type input "[DATE]"
click at [260, 290] on span "30" at bounding box center [250, 292] width 30 height 30
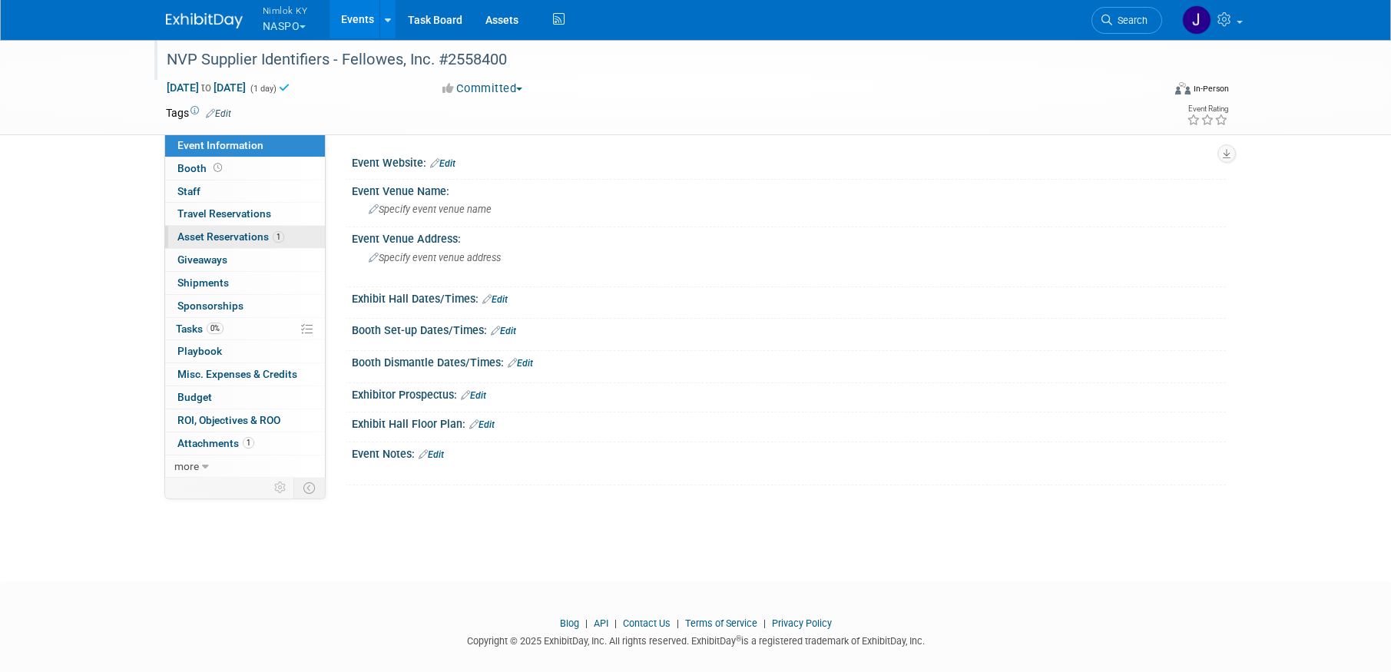
click at [263, 243] on link "1 Asset Reservations 1" at bounding box center [245, 237] width 160 height 22
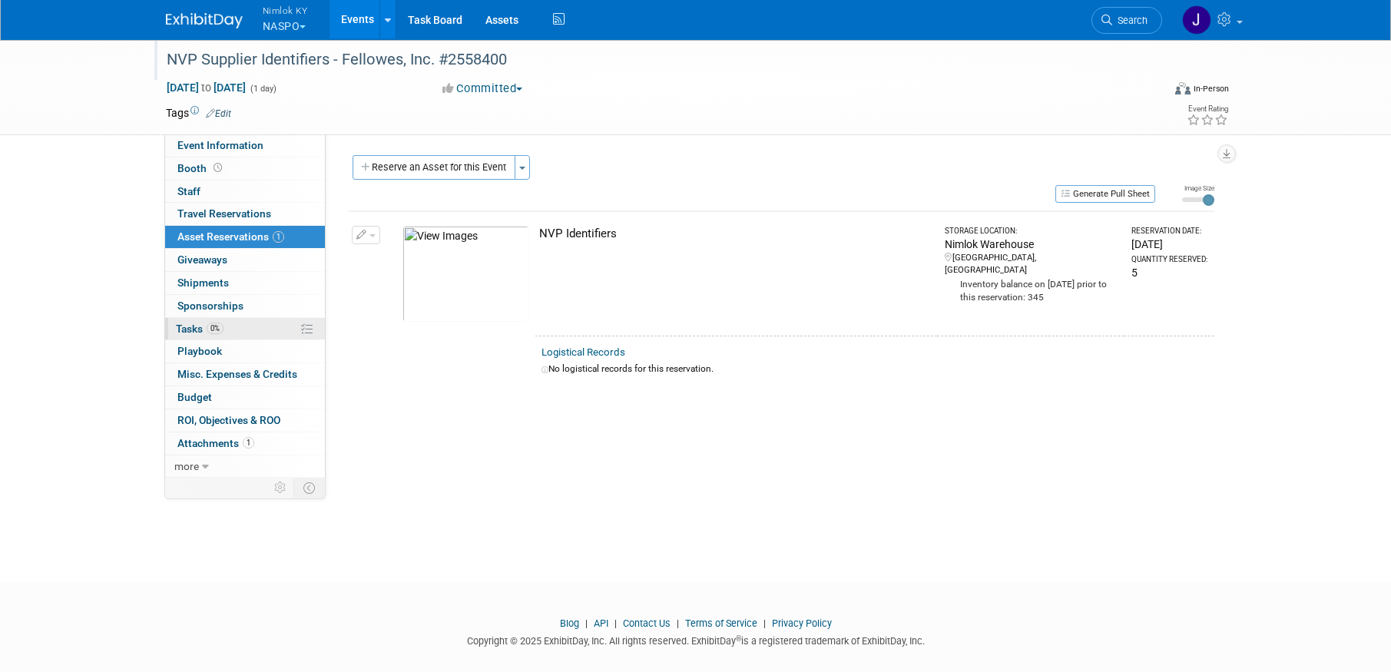
click at [245, 324] on link "0% Tasks 0%" at bounding box center [245, 329] width 160 height 22
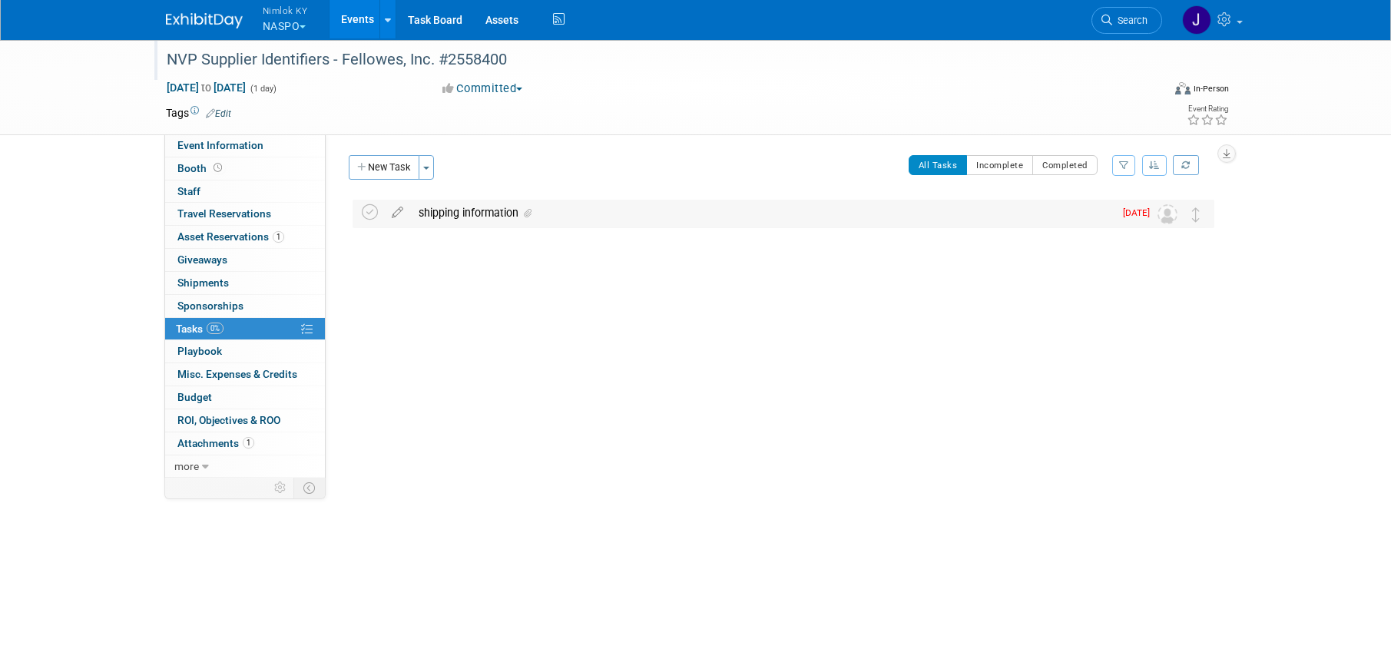
click at [473, 224] on div "shipping information" at bounding box center [762, 213] width 703 height 26
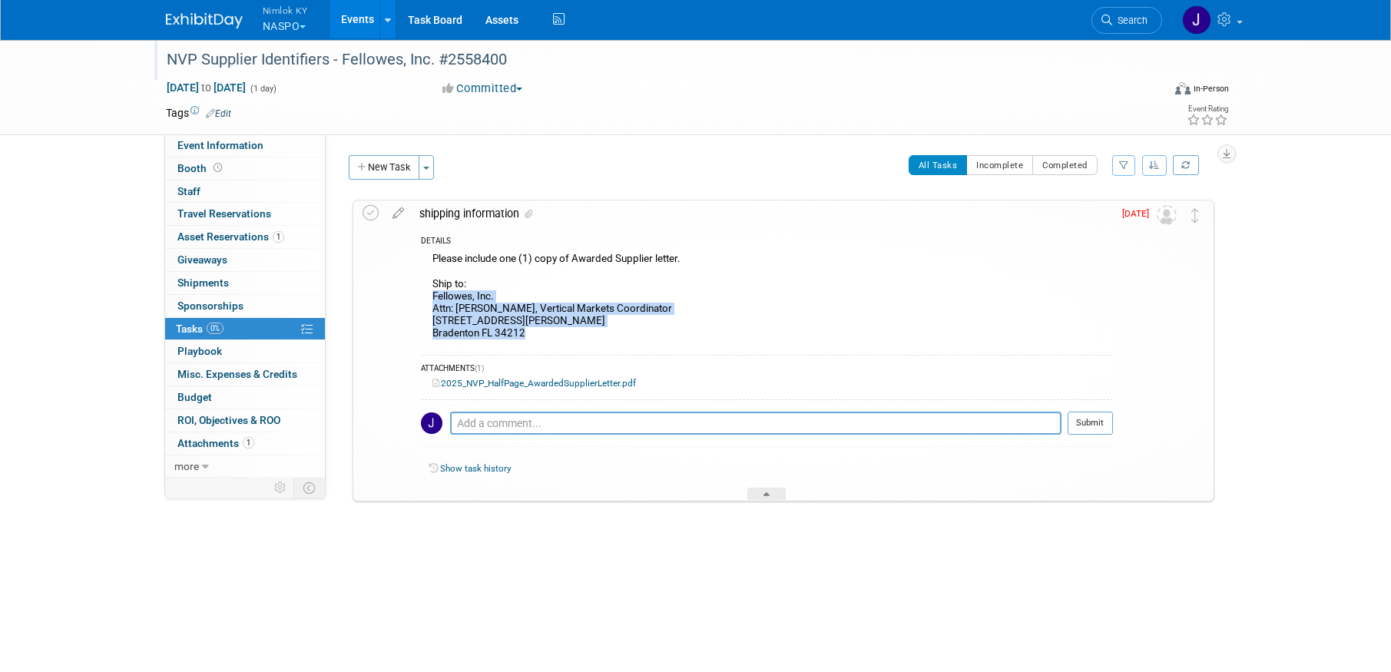
drag, startPoint x: 532, startPoint y: 336, endPoint x: 432, endPoint y: 300, distance: 105.9
click at [432, 300] on div "Please include one (1) copy of Awarded Supplier letter. Ship to: Fellowes, Inc.…" at bounding box center [767, 298] width 692 height 98
copy div "Fellowes, Inc. Attn: Ashley Berridge, Vertical Markets Coordinator 15512 High B…"
click at [366, 212] on icon at bounding box center [371, 213] width 16 height 16
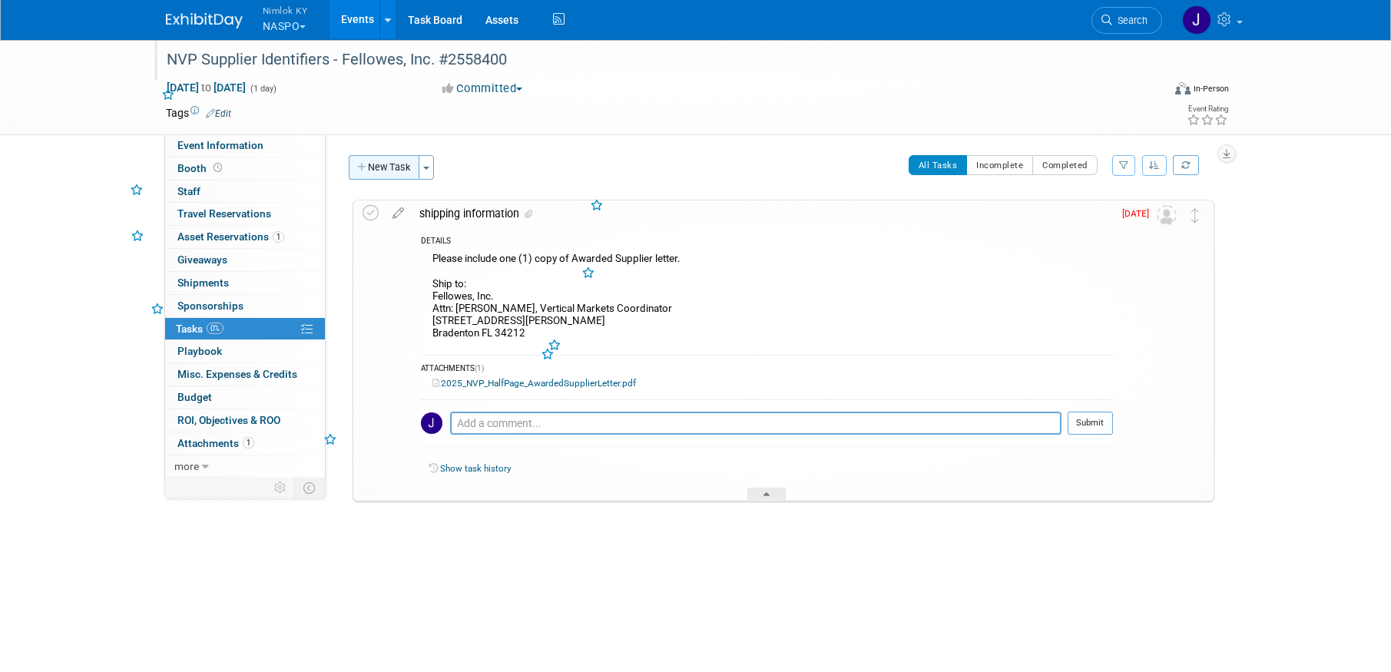
click at [409, 167] on button "New Task" at bounding box center [384, 167] width 71 height 25
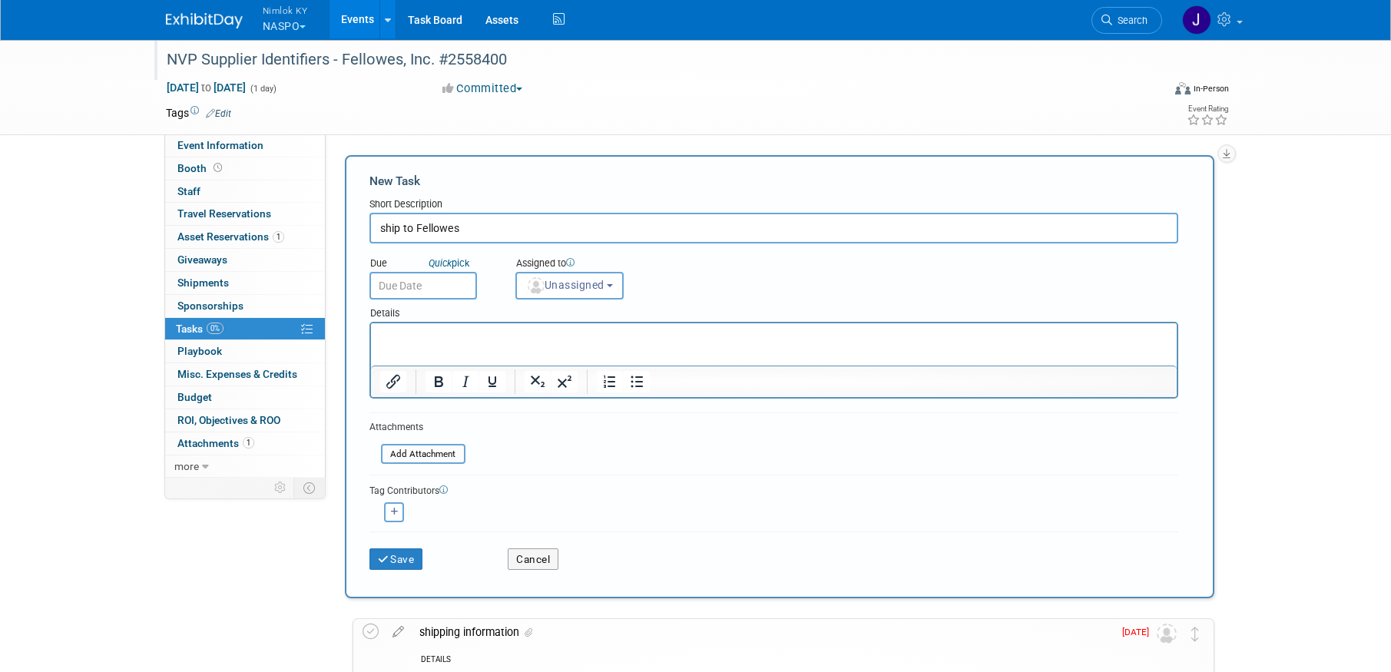
type input "ship to Fellowes"
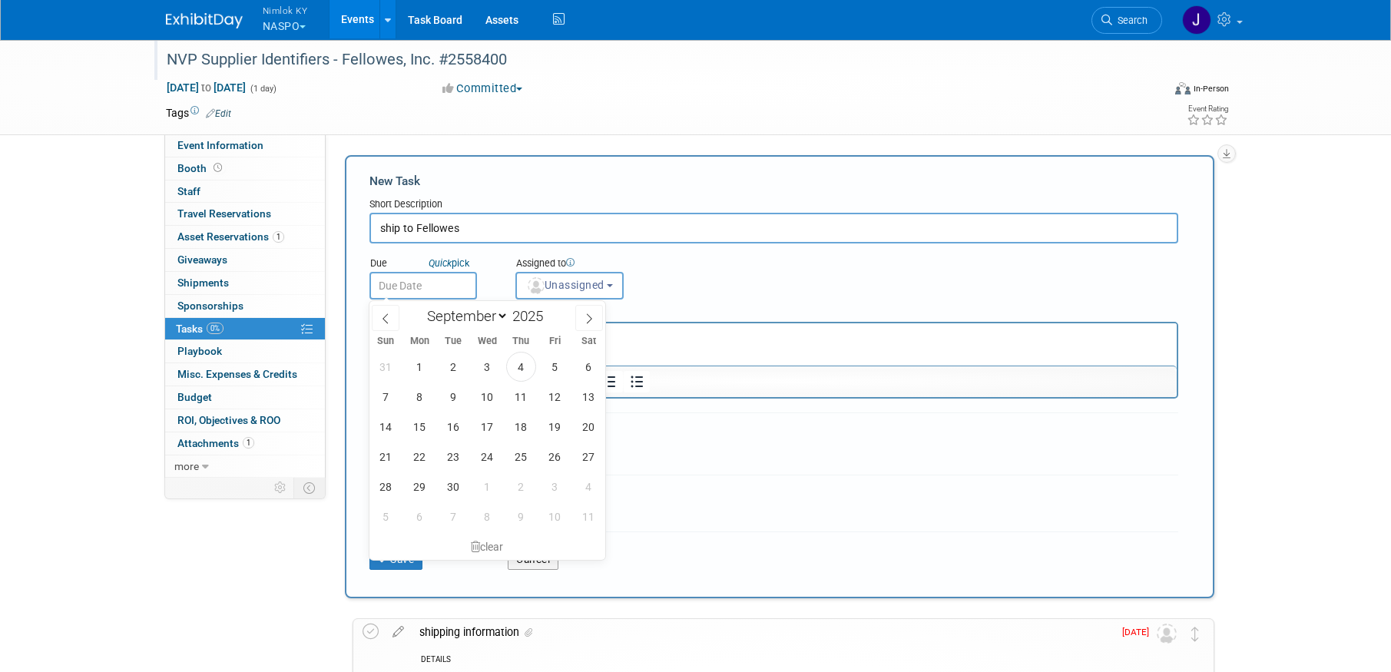
click at [426, 286] on input "text" at bounding box center [423, 286] width 108 height 28
click at [447, 399] on span "9" at bounding box center [454, 397] width 30 height 30
type input "[DATE]"
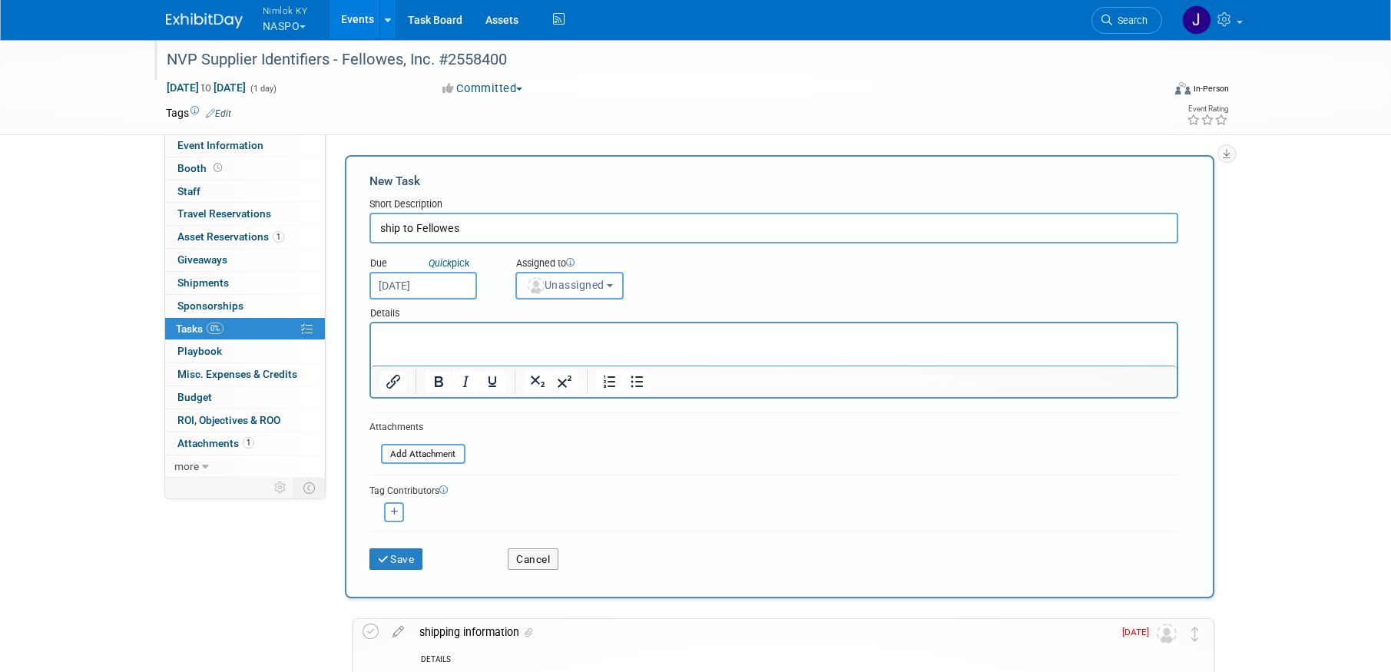
click at [563, 283] on span "Unassigned" at bounding box center [565, 285] width 78 height 12
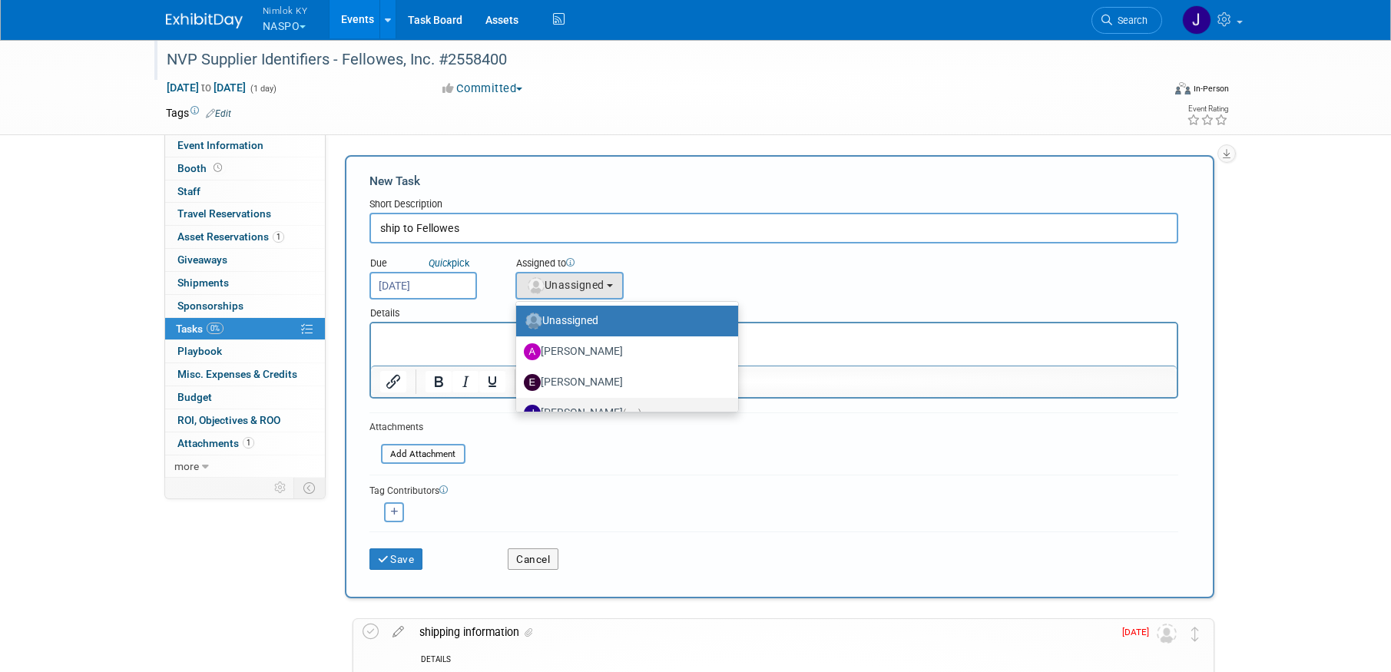
click at [581, 403] on label "[PERSON_NAME] (me)" at bounding box center [623, 413] width 199 height 25
click at [519, 406] on input "[PERSON_NAME] (me)" at bounding box center [514, 411] width 10 height 10
select select "6959d863-ee32-42c4-bffe-2330cab25484"
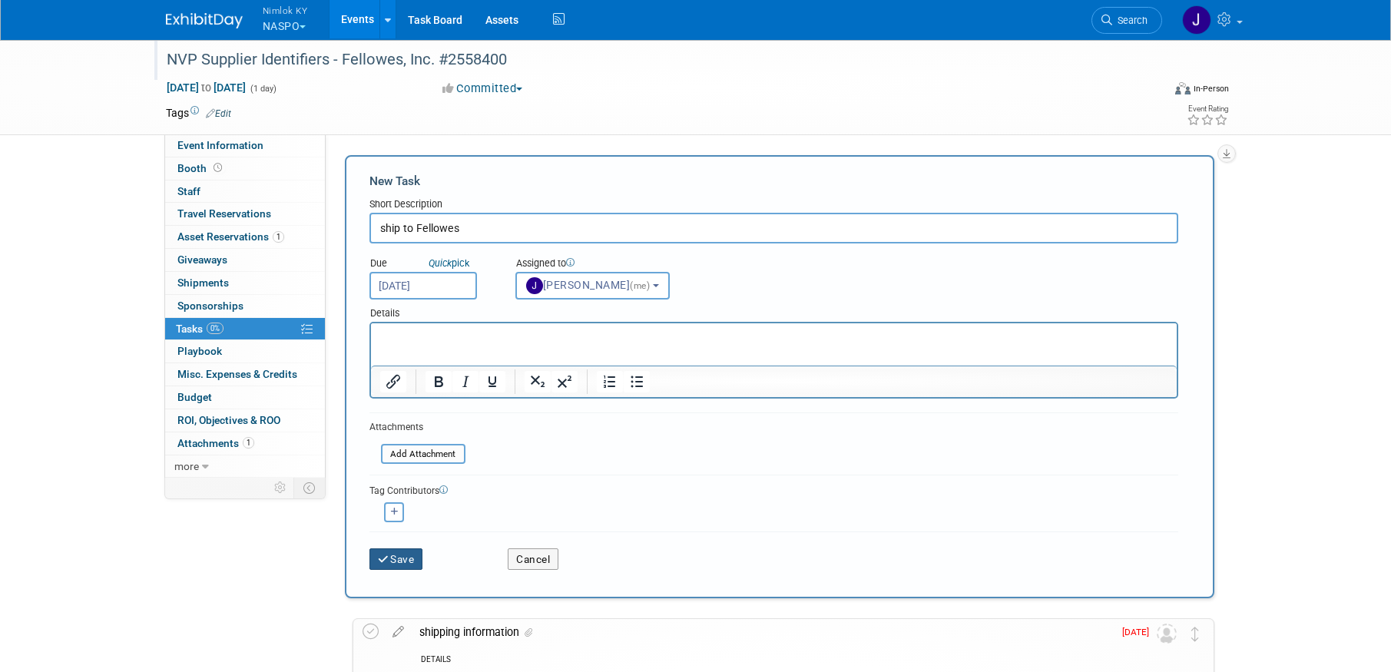
click at [409, 555] on button "Save" at bounding box center [396, 559] width 54 height 22
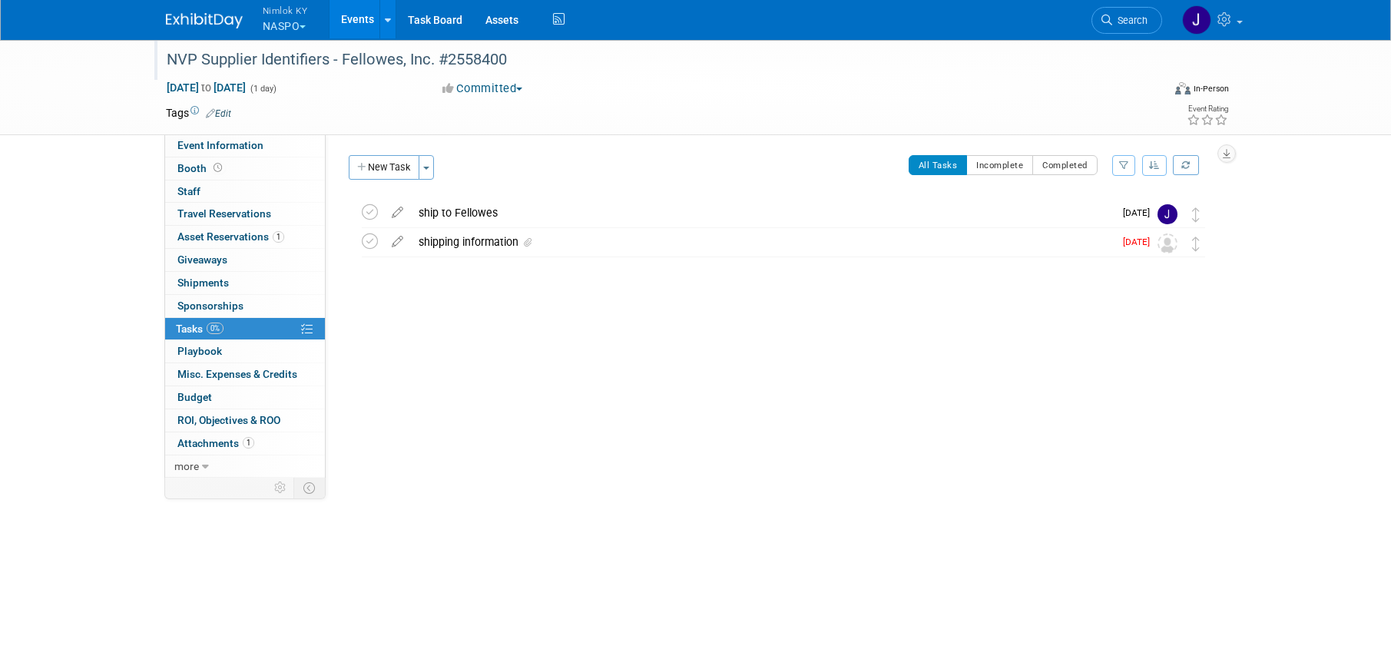
click at [363, 17] on link "Events" at bounding box center [358, 19] width 56 height 38
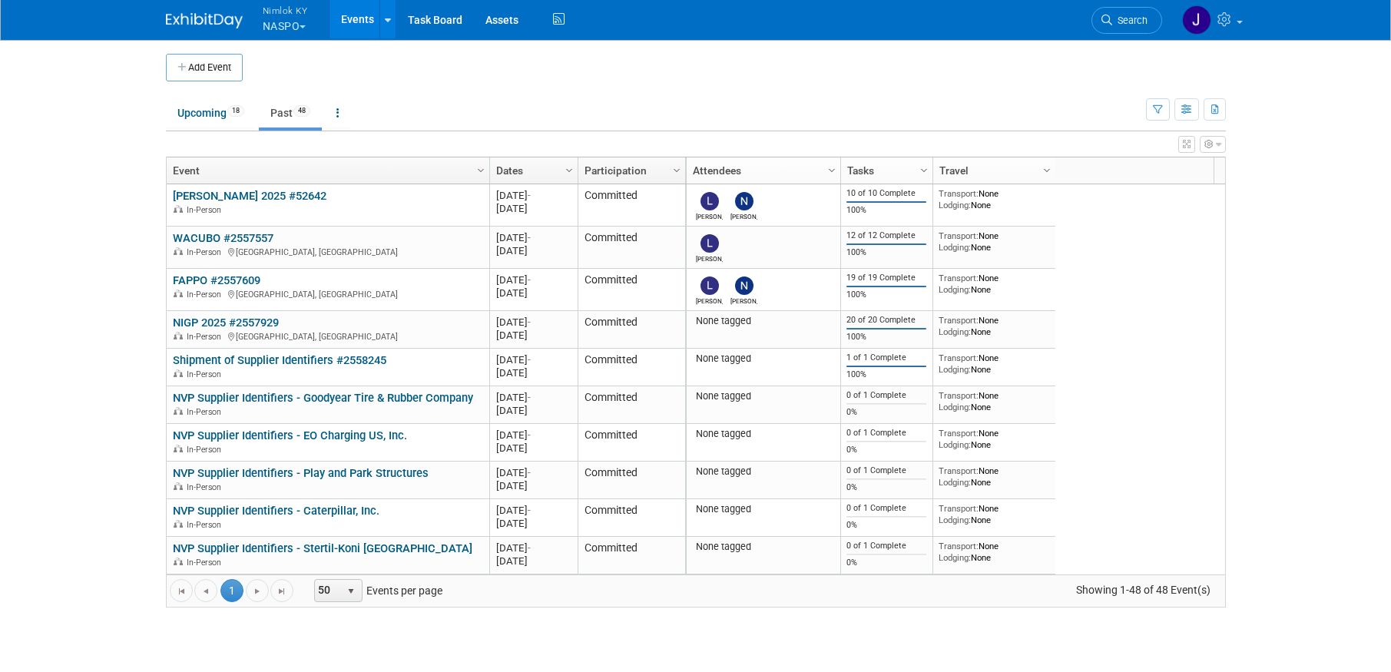
click at [373, 399] on link "NVP Supplier Identifiers - Goodyear Tire & Rubber Company" at bounding box center [323, 398] width 300 height 14
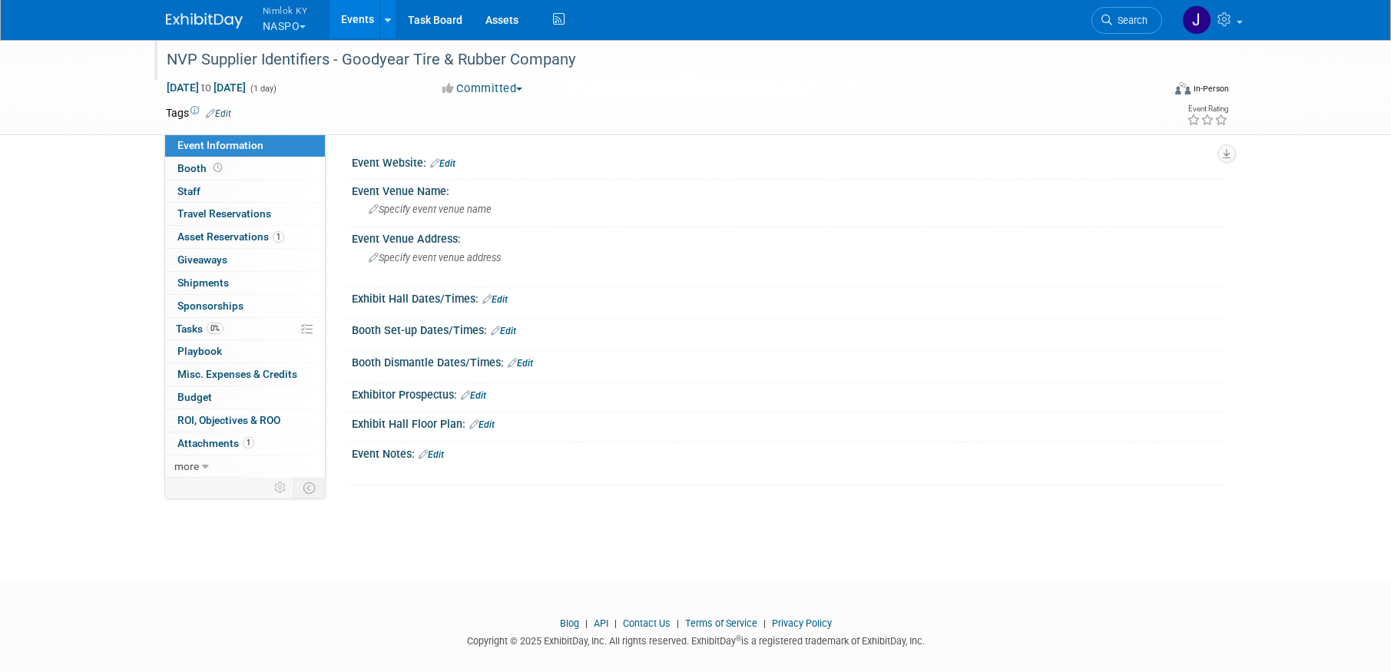
drag, startPoint x: 562, startPoint y: 59, endPoint x: 344, endPoint y: 51, distance: 218.3
click at [344, 51] on div "NVP Supplier Identifiers - Goodyear Tire & Rubber Company" at bounding box center [650, 60] width 978 height 28
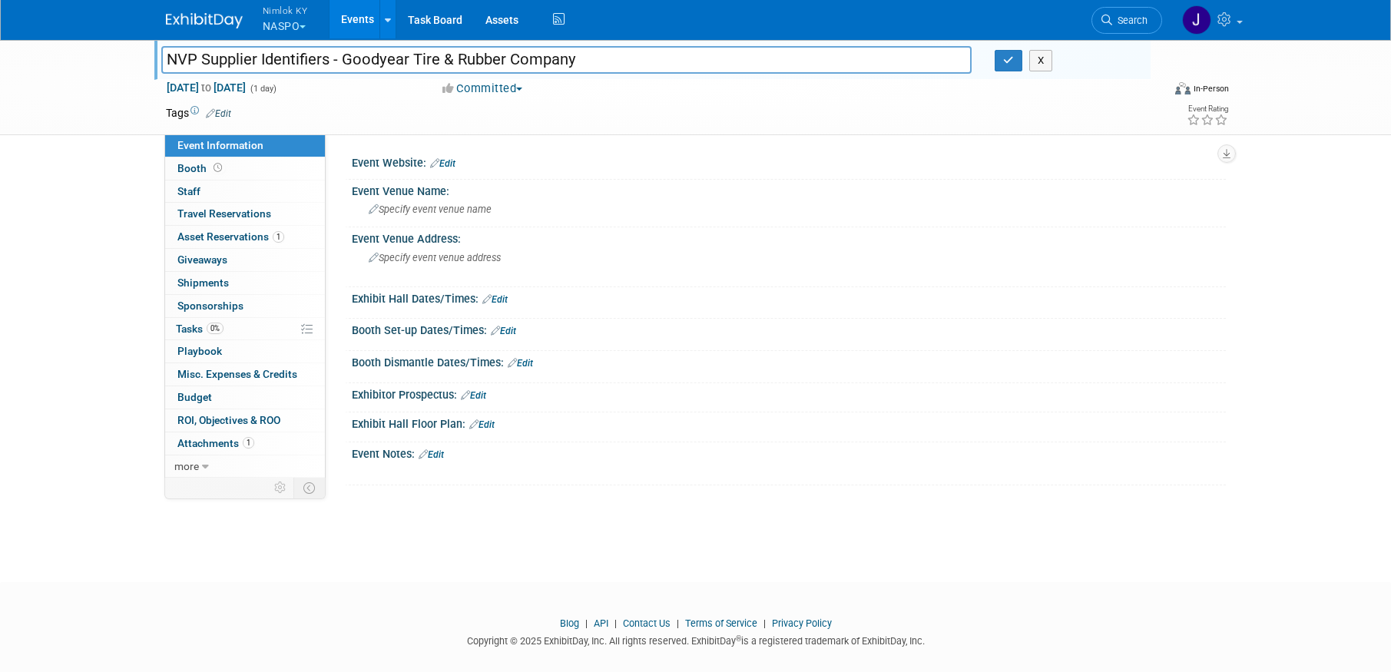
drag, startPoint x: 580, startPoint y: 55, endPoint x: 343, endPoint y: 54, distance: 237.4
click at [343, 54] on input "NVP Supplier Identifiers - Goodyear Tire & Rubber Company" at bounding box center [566, 59] width 811 height 27
click at [735, 58] on input "NVP Supplier Identifiers - Goodyear Tire & Rubber Company" at bounding box center [566, 59] width 811 height 27
type input "NVP Supplier Identifiers - Goodyear Tire & Rubber Company #2558400"
click at [1011, 58] on icon "button" at bounding box center [1008, 60] width 11 height 10
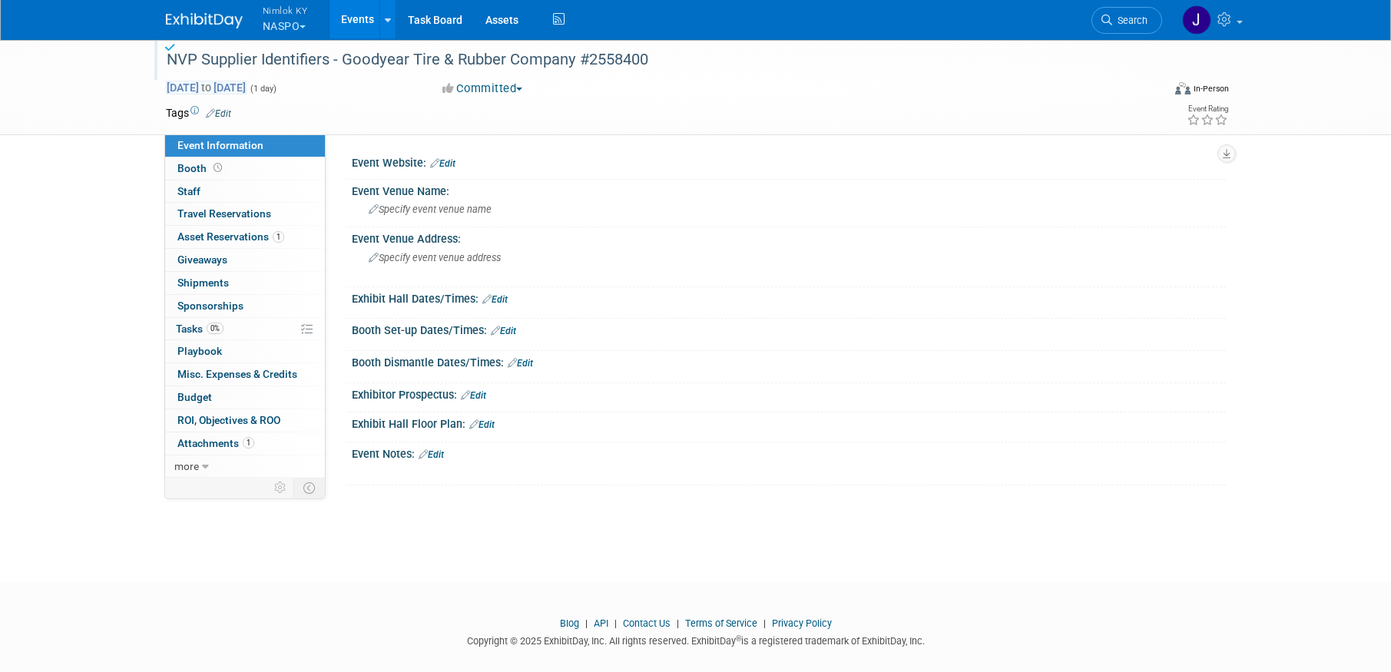
click at [192, 88] on span "[DATE] to [DATE]" at bounding box center [206, 88] width 81 height 14
type input "[DATE]"
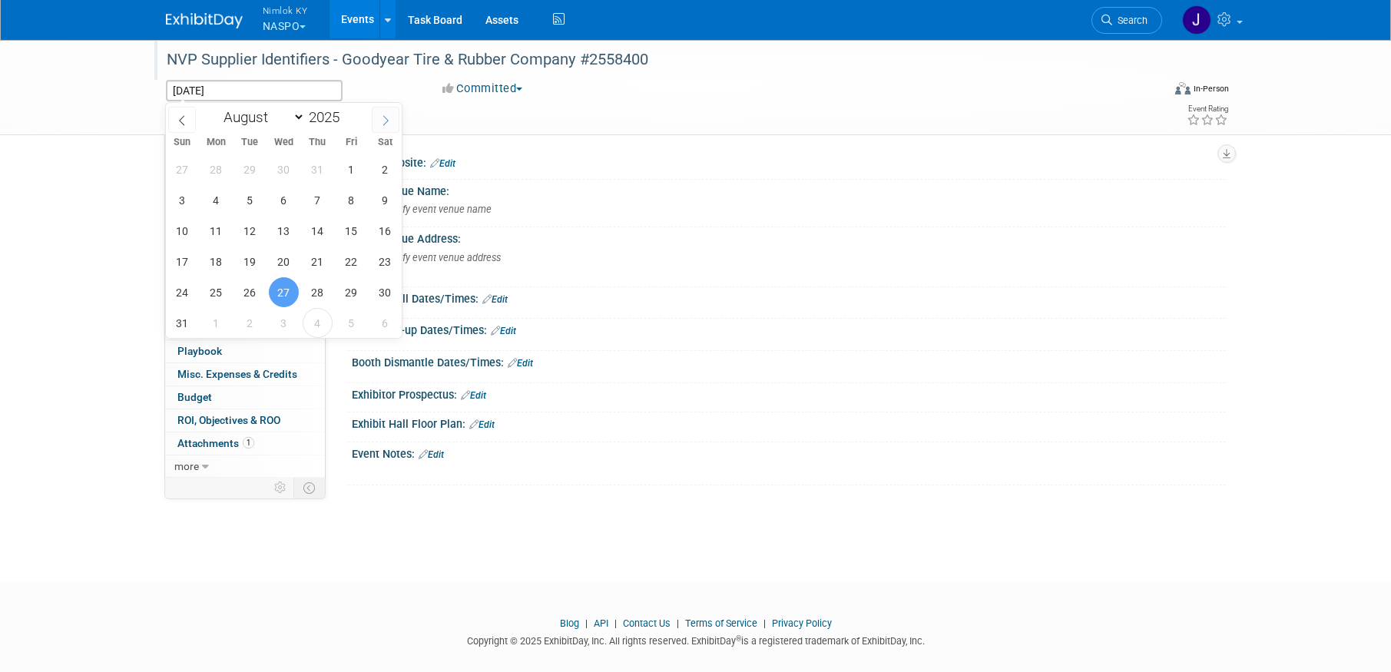
click at [380, 124] on icon at bounding box center [385, 120] width 11 height 11
select select "8"
click at [253, 299] on span "30" at bounding box center [250, 292] width 30 height 30
type input "[DATE]"
click at [253, 299] on span "30" at bounding box center [250, 292] width 30 height 30
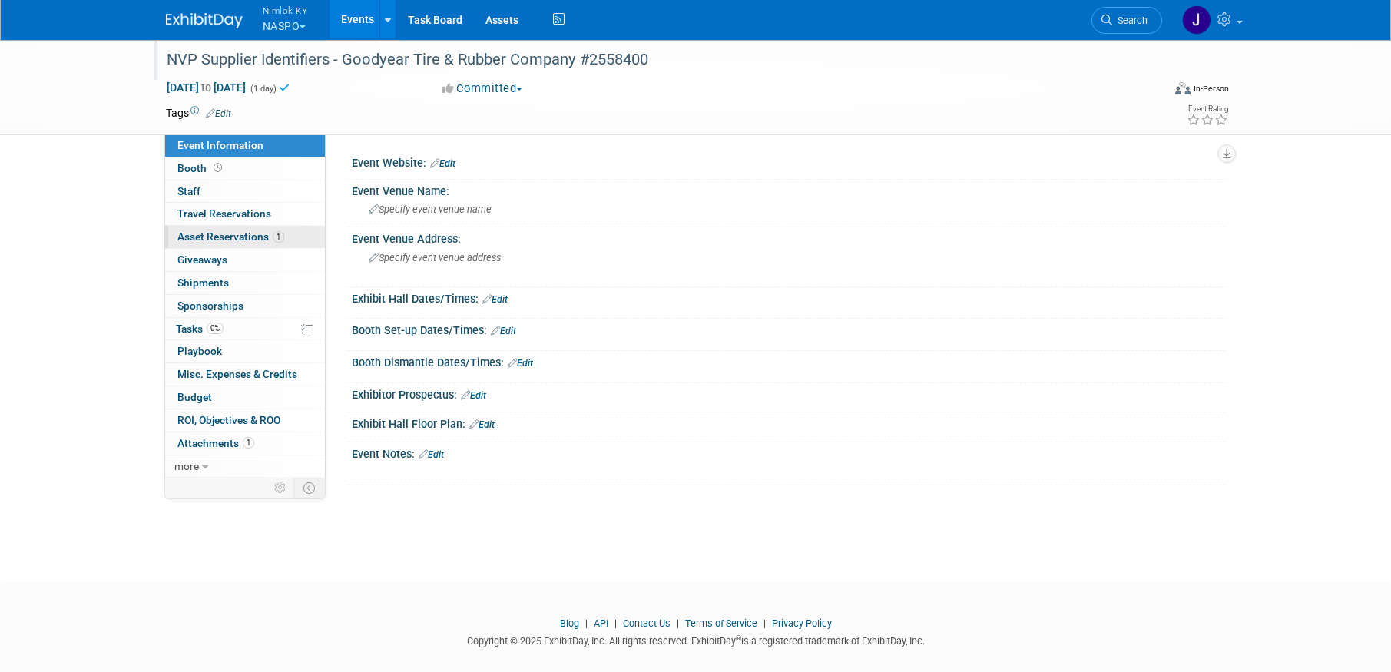
click at [250, 238] on span "Asset Reservations 1" at bounding box center [230, 236] width 107 height 12
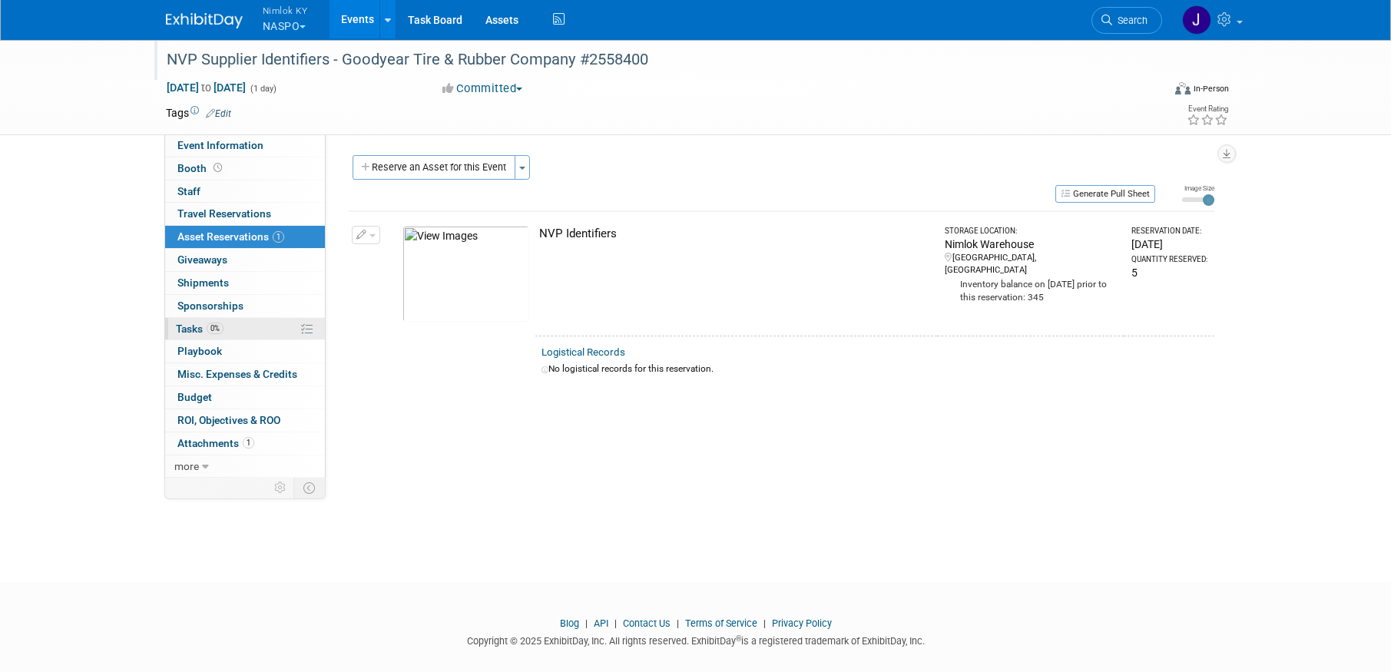
click at [220, 324] on span "0%" at bounding box center [215, 329] width 17 height 12
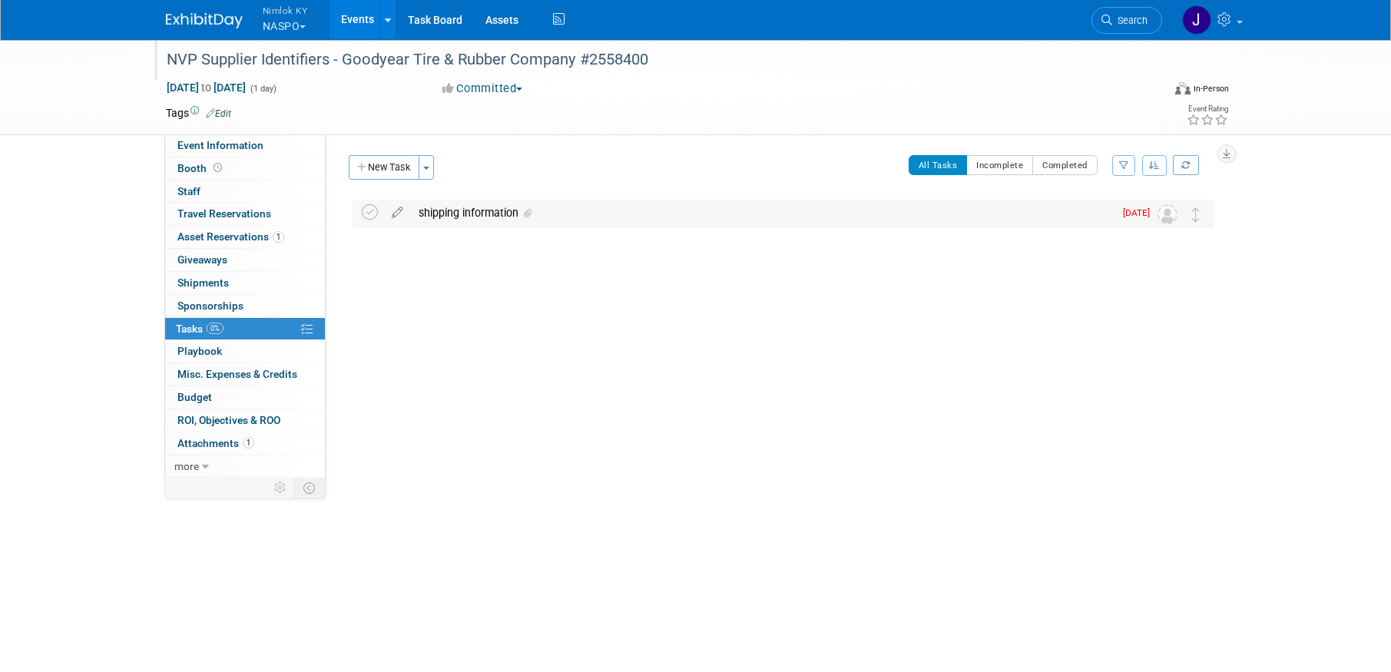
click at [492, 209] on div "shipping information" at bounding box center [762, 213] width 703 height 26
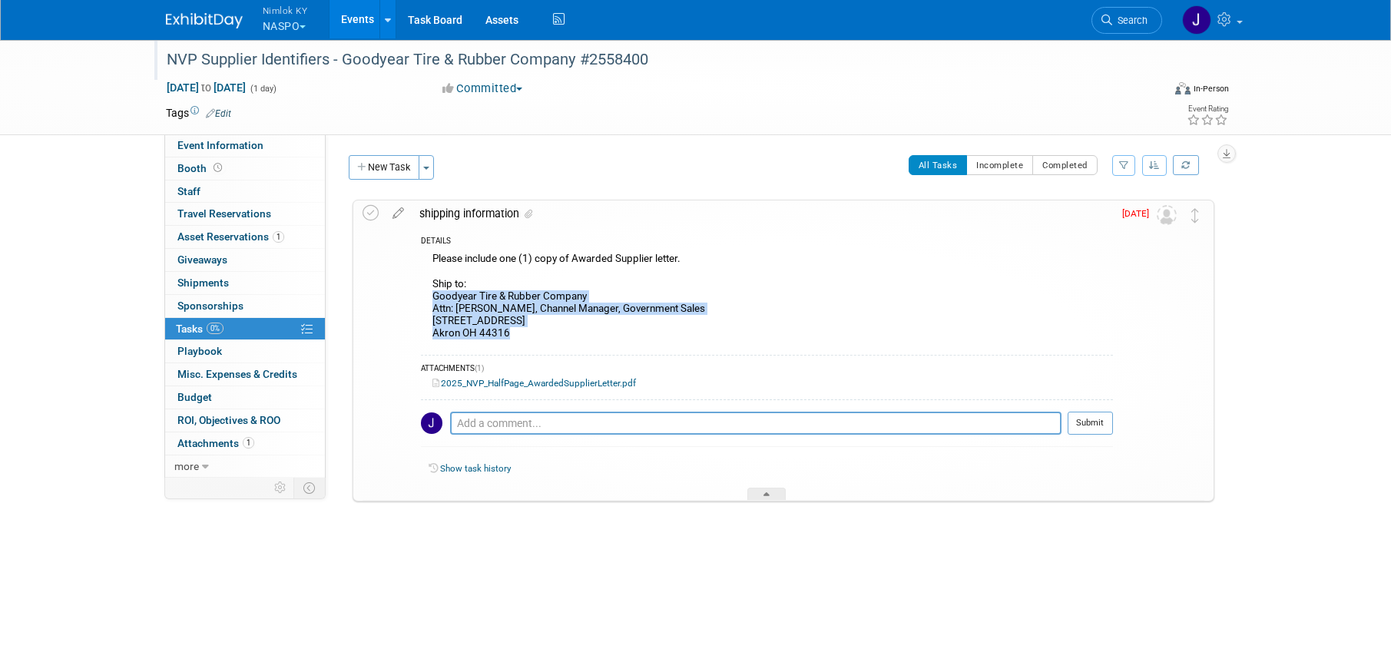
drag, startPoint x: 514, startPoint y: 331, endPoint x: 434, endPoint y: 298, distance: 86.4
click at [434, 298] on div "Please include one (1) copy of Awarded Supplier letter. Ship to: Goodyear Tire …" at bounding box center [767, 298] width 692 height 98
copy div "Goodyear Tire & Rubber Company Attn: Brian Dougherty, Channel Manager, Governme…"
click at [371, 214] on icon at bounding box center [371, 213] width 16 height 16
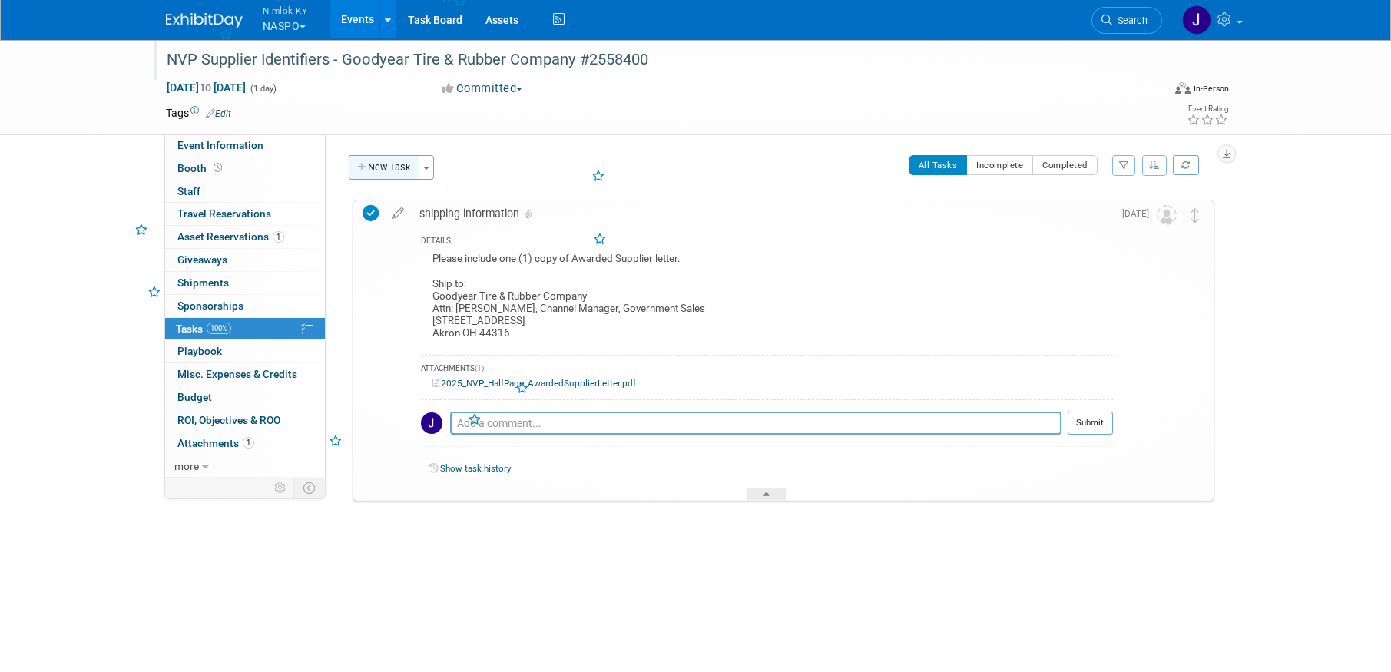
click at [391, 168] on button "New Task" at bounding box center [384, 167] width 71 height 25
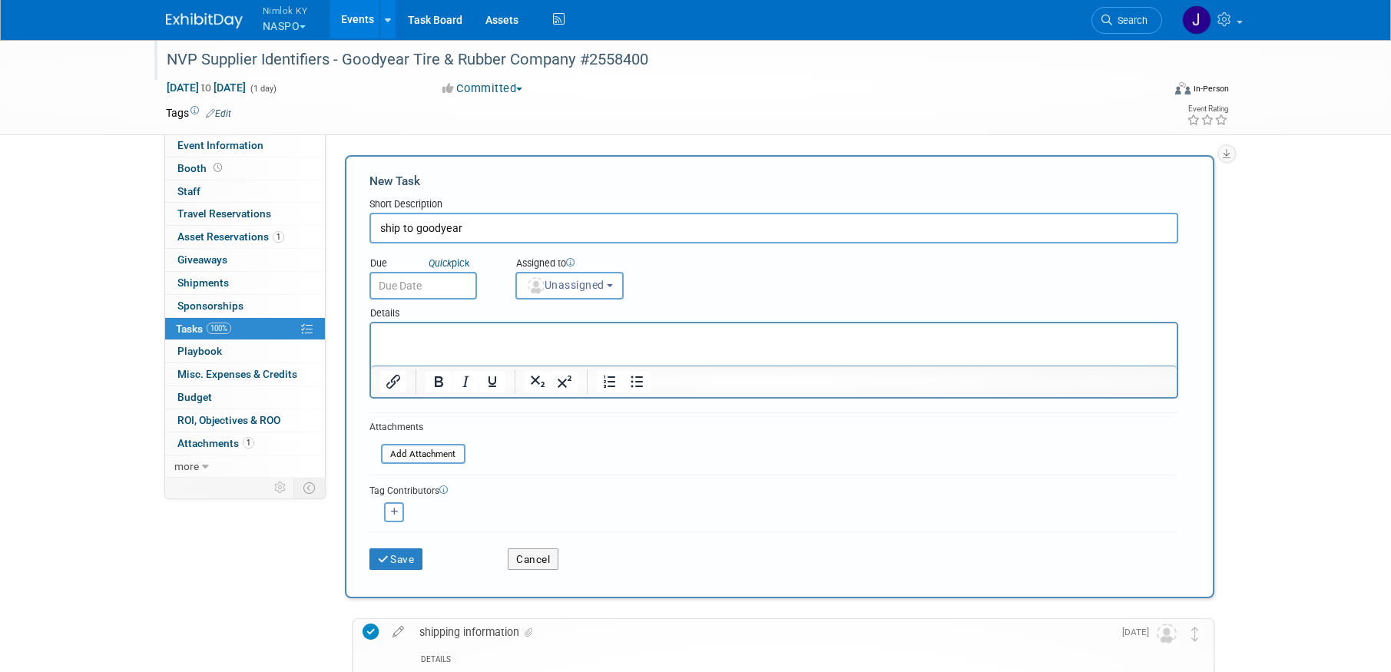
type input "ship to goodyear"
click at [433, 279] on input "text" at bounding box center [423, 286] width 108 height 28
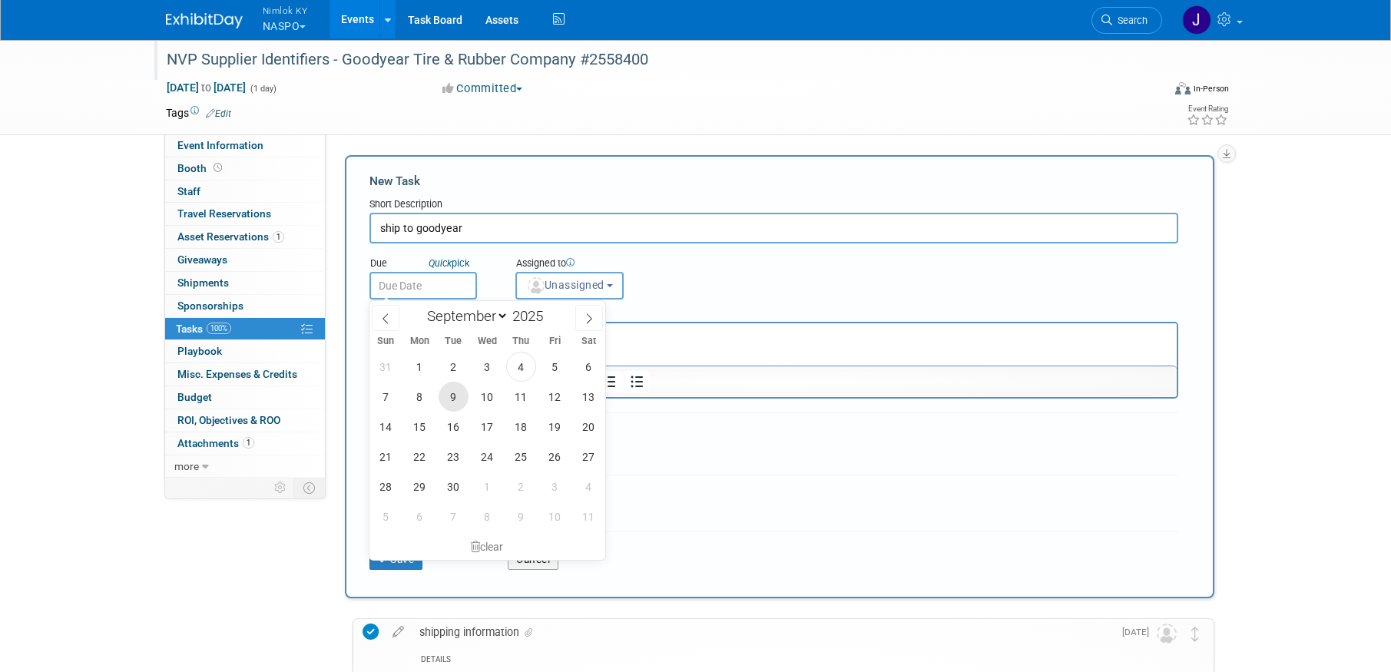
click at [456, 393] on span "9" at bounding box center [454, 397] width 30 height 30
type input "Sep 9, 2025"
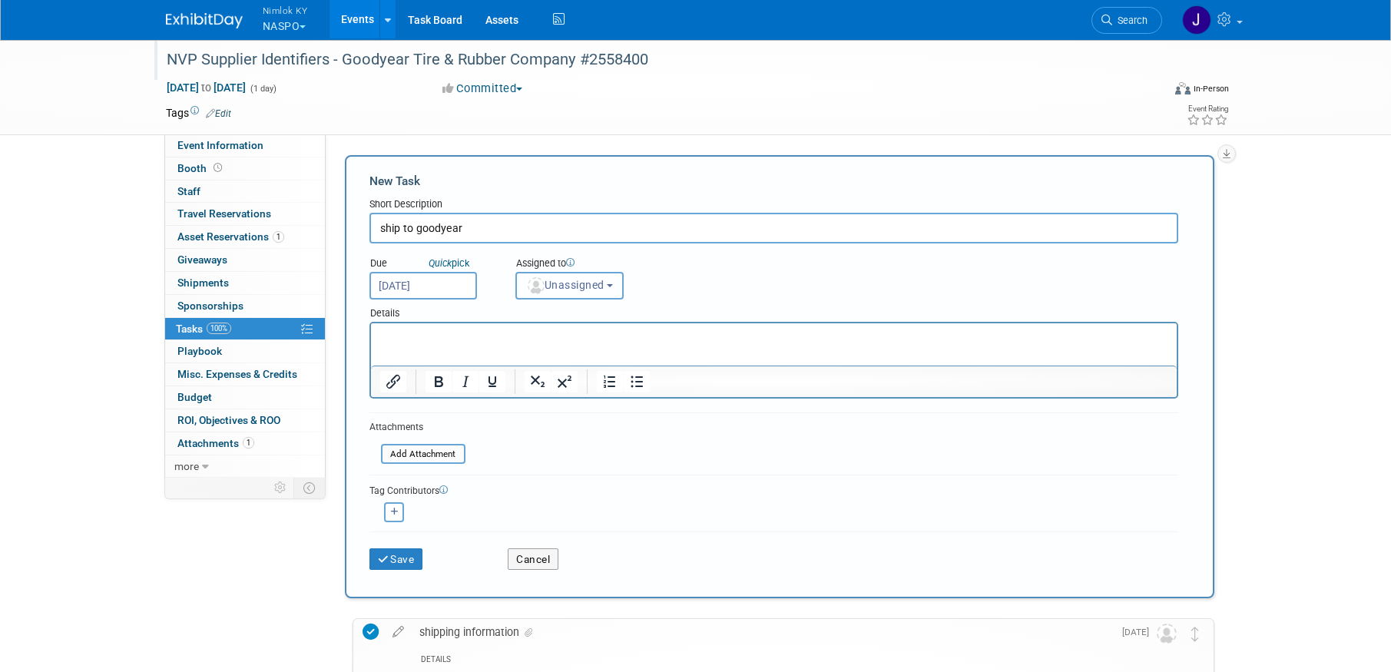
click at [565, 283] on span "Unassigned" at bounding box center [565, 285] width 78 height 12
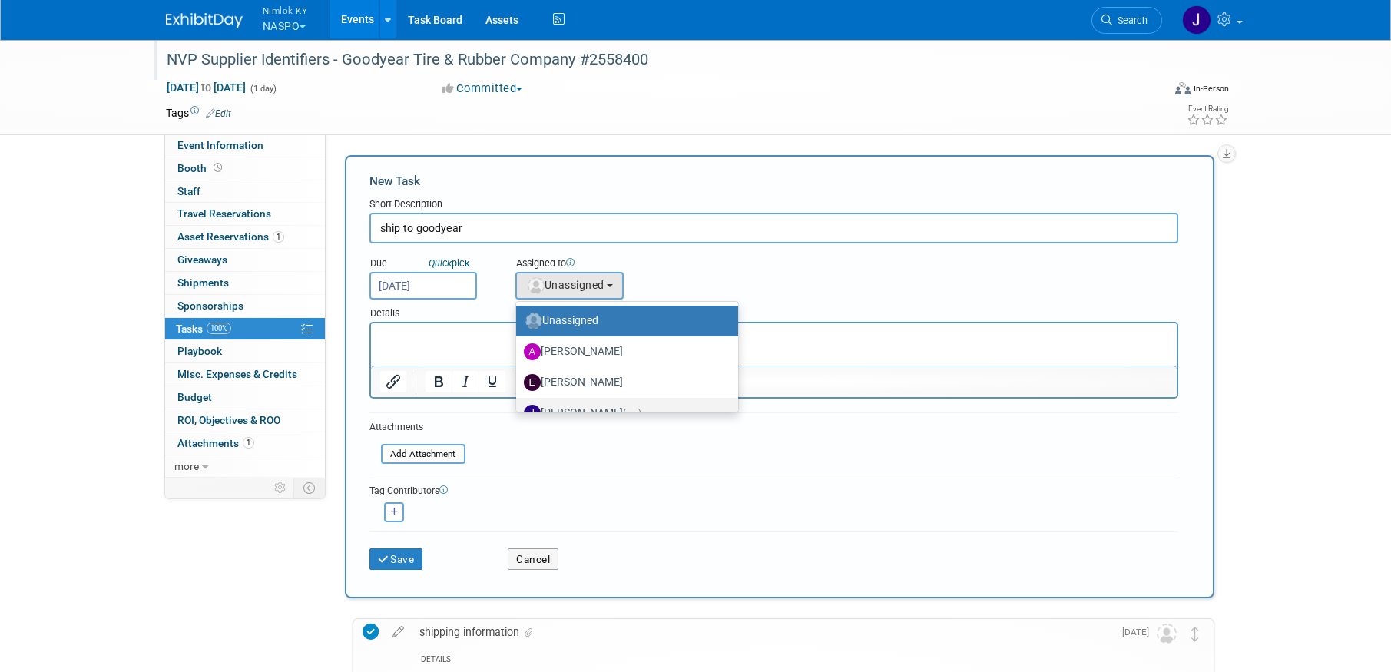
click at [607, 406] on label "Jamie Dunn (me)" at bounding box center [623, 413] width 199 height 25
click at [519, 406] on input "Jamie Dunn (me)" at bounding box center [514, 411] width 10 height 10
select select "6959d863-ee32-42c4-bffe-2330cab25484"
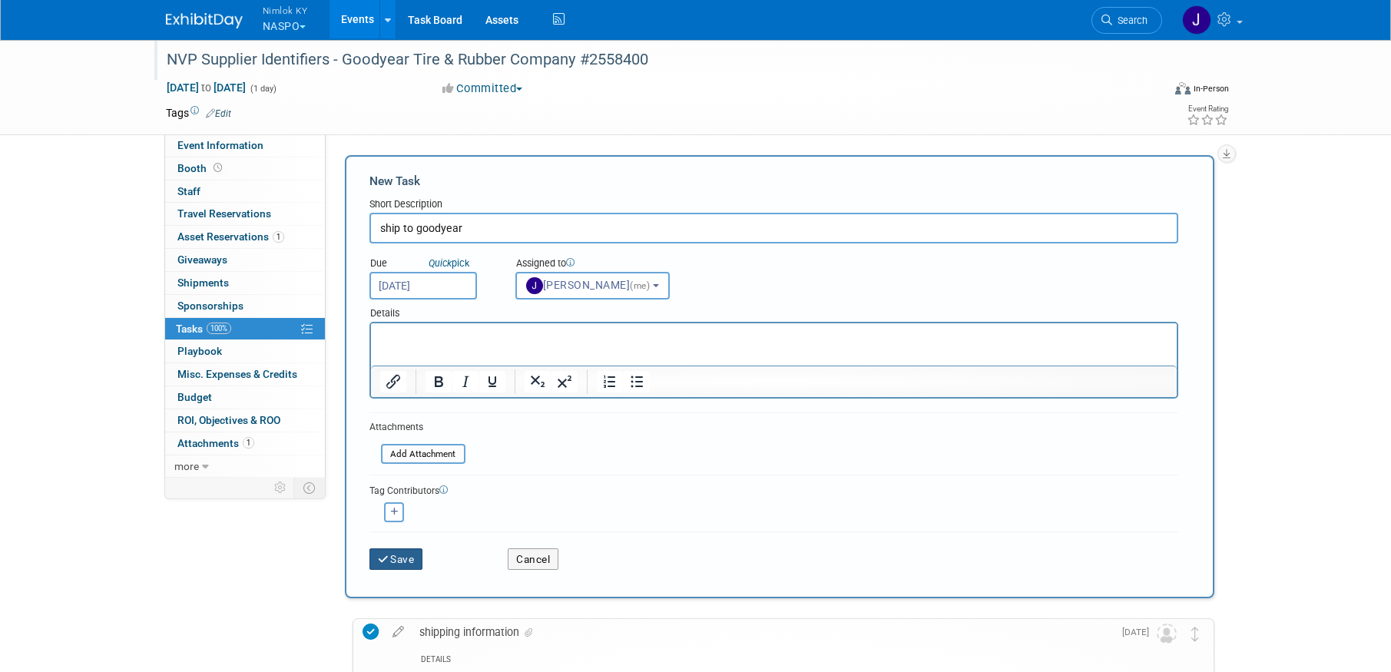
click at [419, 553] on button "Save" at bounding box center [396, 559] width 54 height 22
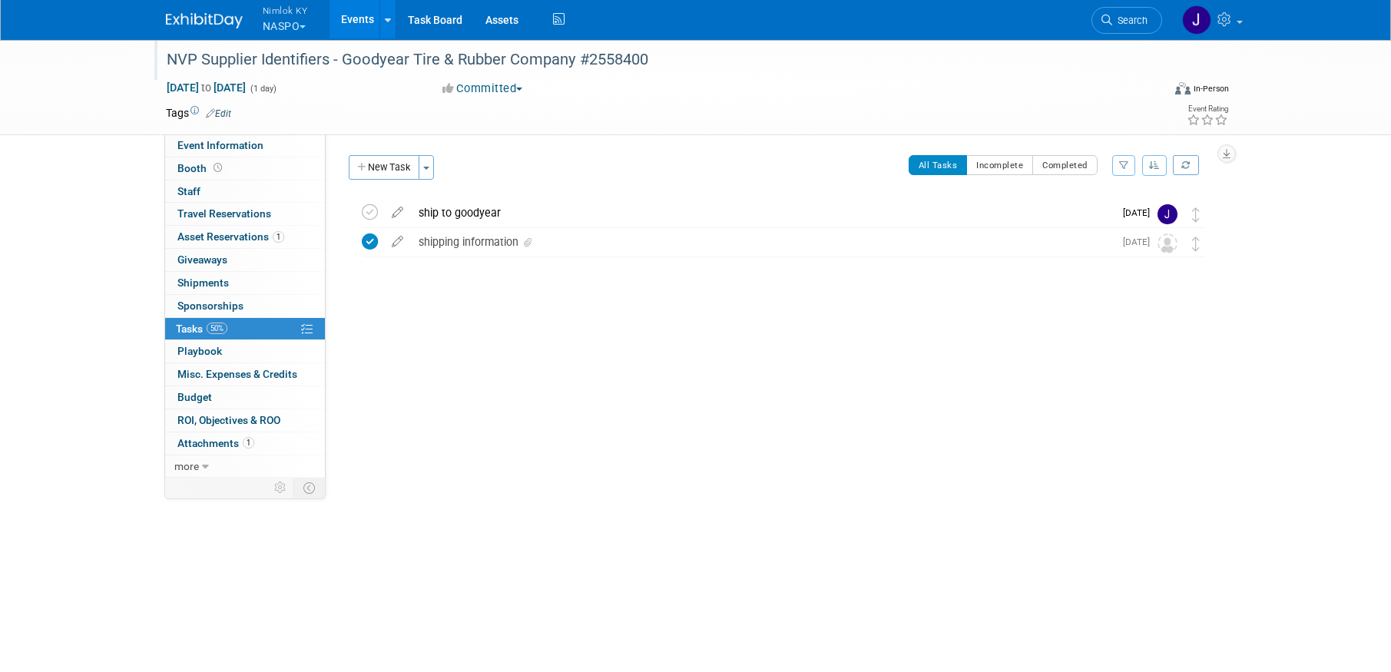
click at [361, 11] on link "Events" at bounding box center [358, 19] width 56 height 38
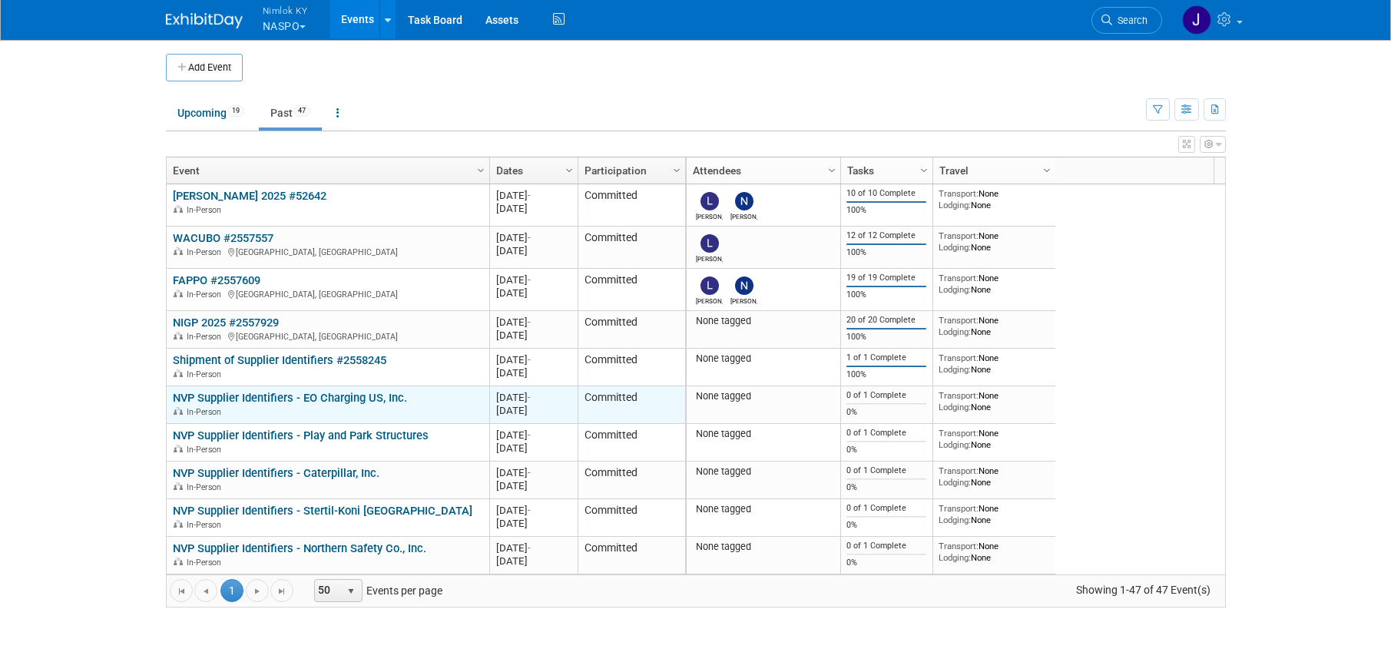
click at [366, 401] on link "NVP Supplier Identifiers - EO Charging US, Inc." at bounding box center [290, 398] width 234 height 14
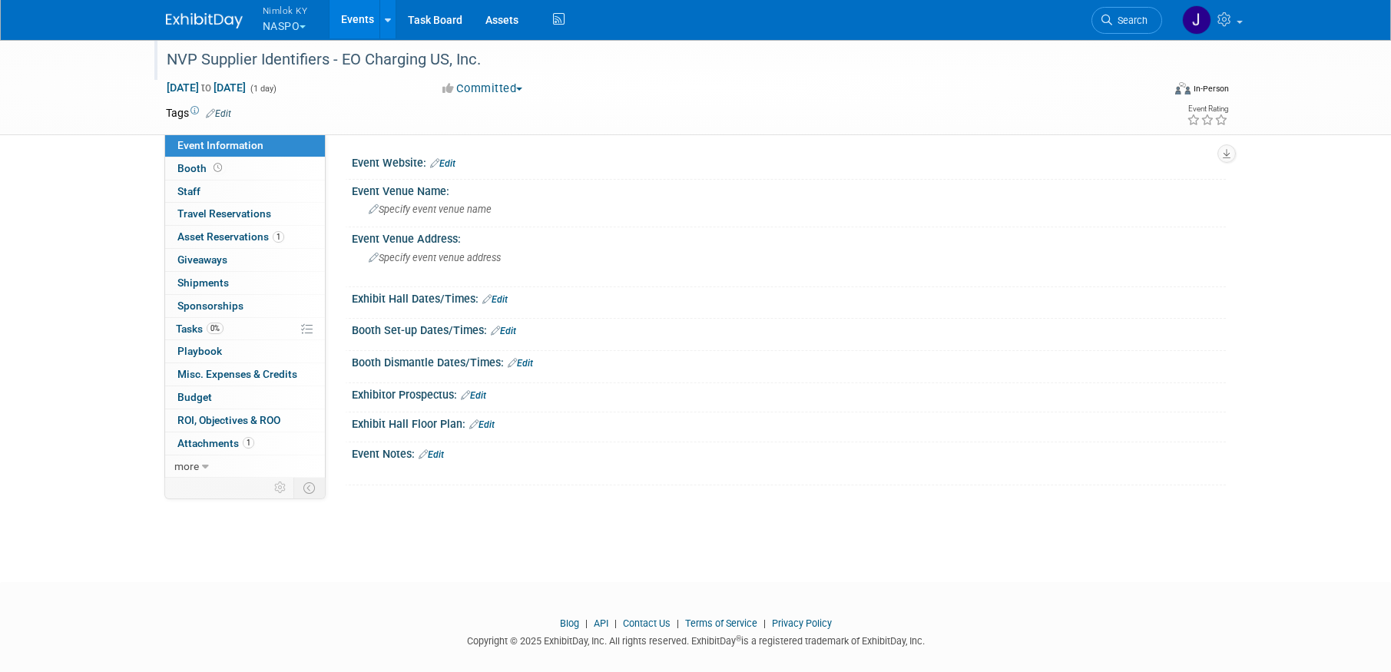
click at [489, 58] on div "NVP Supplier Identifiers - EO Charging US, Inc." at bounding box center [650, 60] width 978 height 28
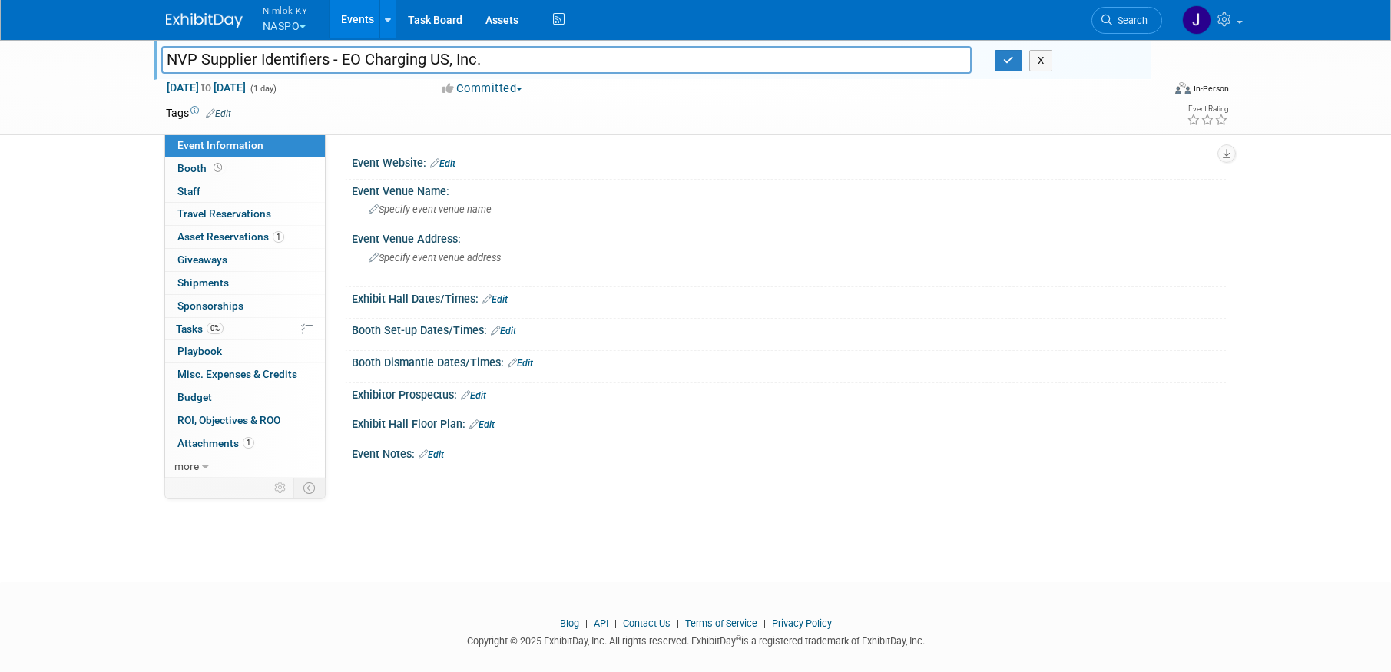
drag, startPoint x: 486, startPoint y: 58, endPoint x: 341, endPoint y: 52, distance: 145.3
click at [341, 52] on input "NVP Supplier Identifiers - EO Charging US, Inc." at bounding box center [566, 59] width 811 height 27
type input "NVP Supplier Identifiers - EO Charging US, Inc. #2558400"
click at [1003, 59] on icon "button" at bounding box center [1008, 60] width 11 height 10
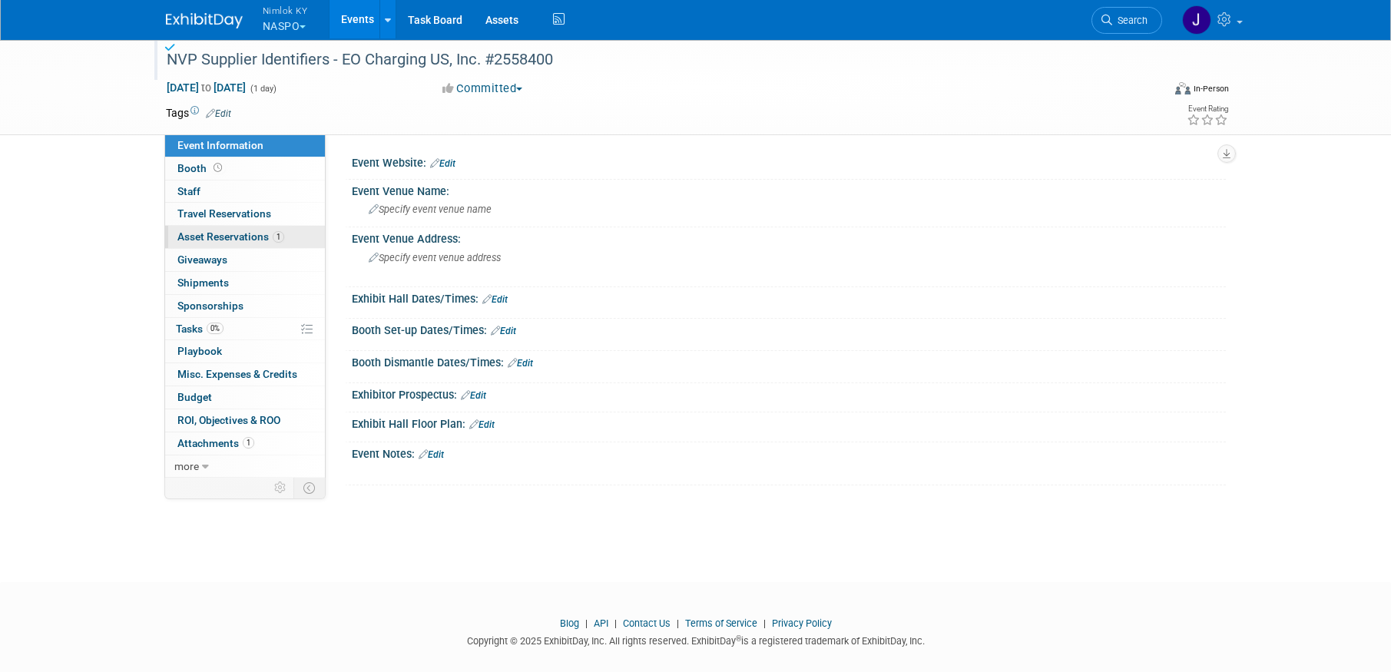
click at [245, 240] on span "Asset Reservations 1" at bounding box center [230, 236] width 107 height 12
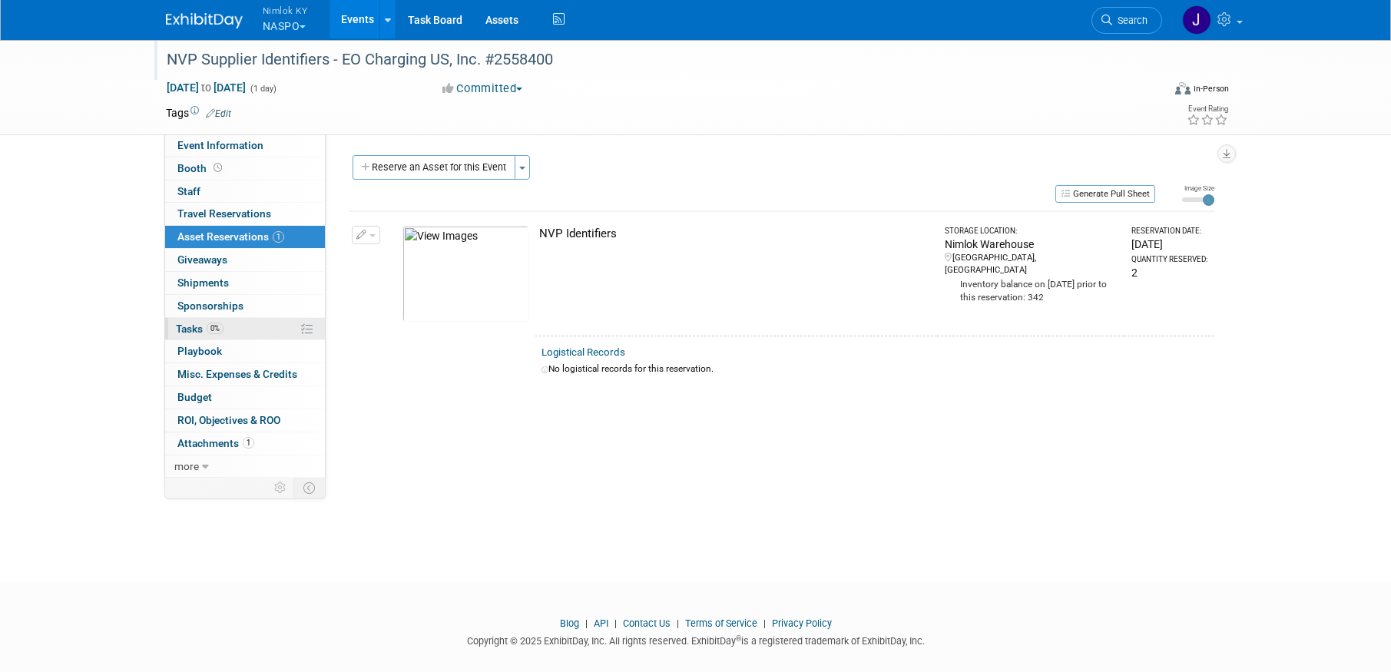
click at [267, 331] on link "0% Tasks 0%" at bounding box center [245, 329] width 160 height 22
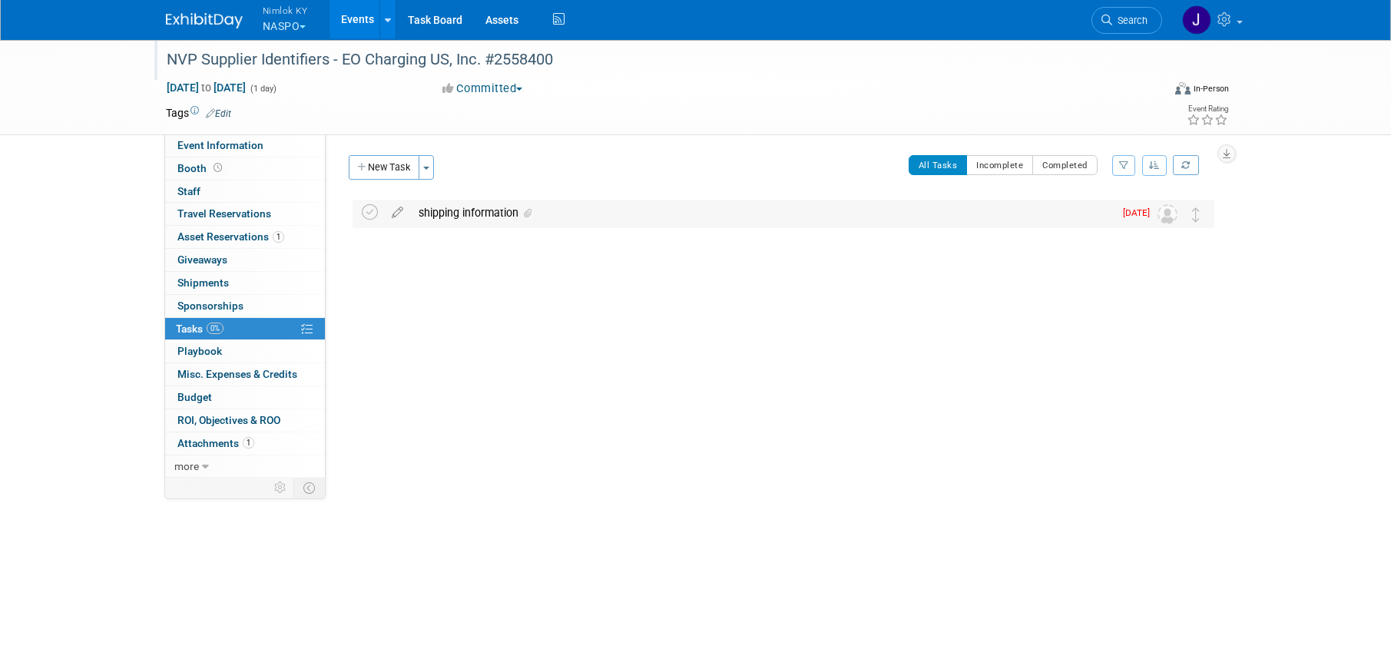
click at [501, 211] on div "shipping information" at bounding box center [762, 213] width 703 height 26
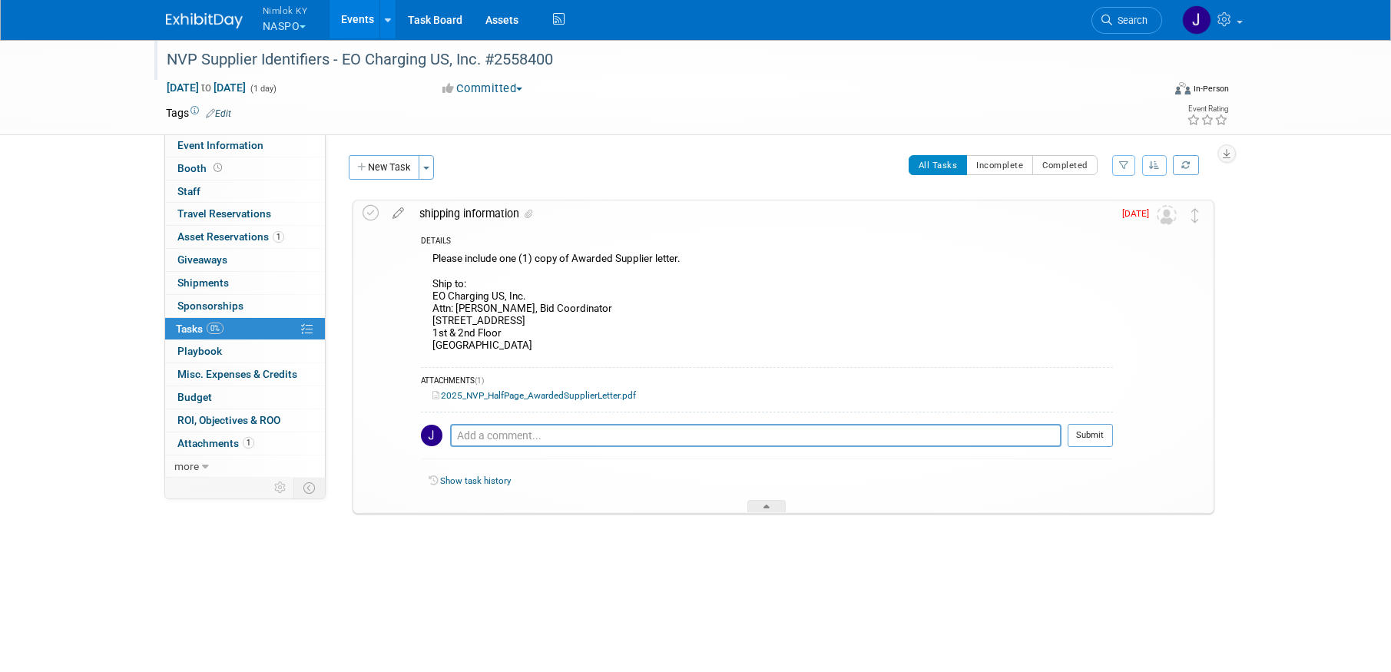
drag, startPoint x: 535, startPoint y: 345, endPoint x: 427, endPoint y: 295, distance: 119.3
click at [427, 295] on div "Please include one (1) copy of Awarded Supplier letter. Ship to: EO Charging US…" at bounding box center [767, 304] width 692 height 111
copy div "EO Charging US, Inc. Attn: Kaleb Wilder, Bid Coordinator 355 S Main St 1st & 2n…"
click at [368, 214] on icon at bounding box center [371, 213] width 16 height 16
click at [382, 167] on button "New Task" at bounding box center [384, 167] width 71 height 25
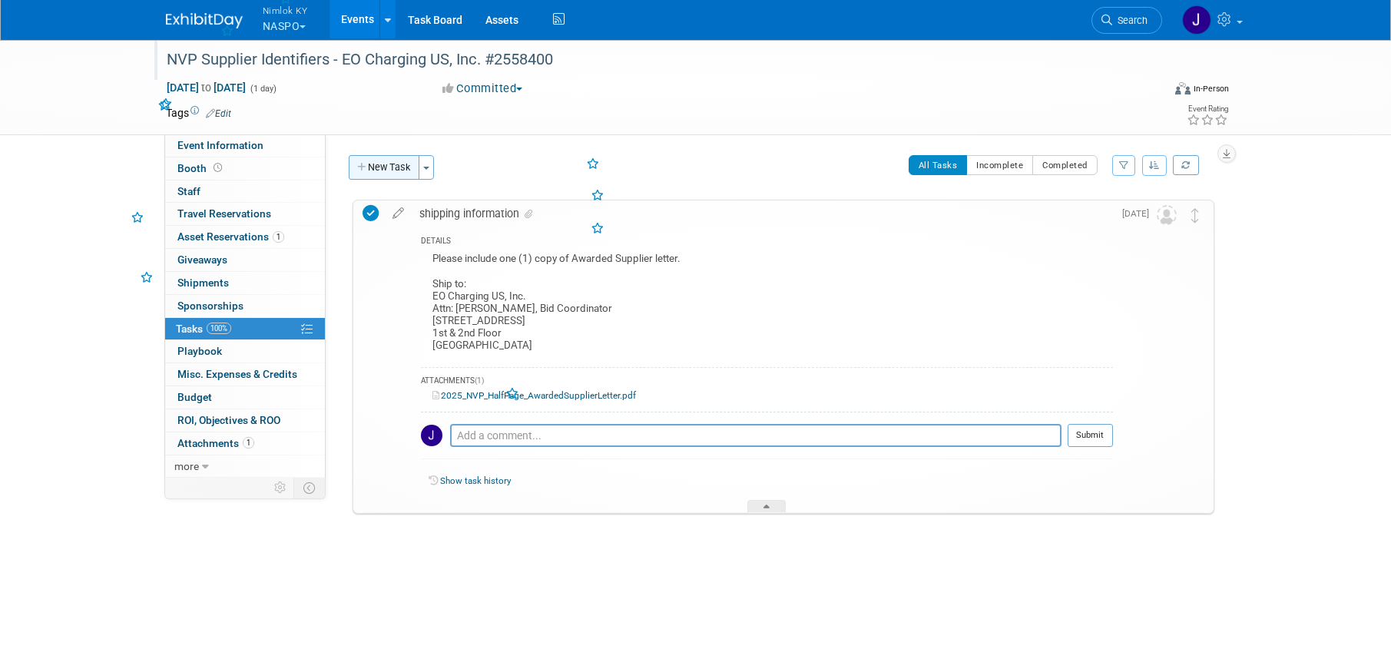
select select "8"
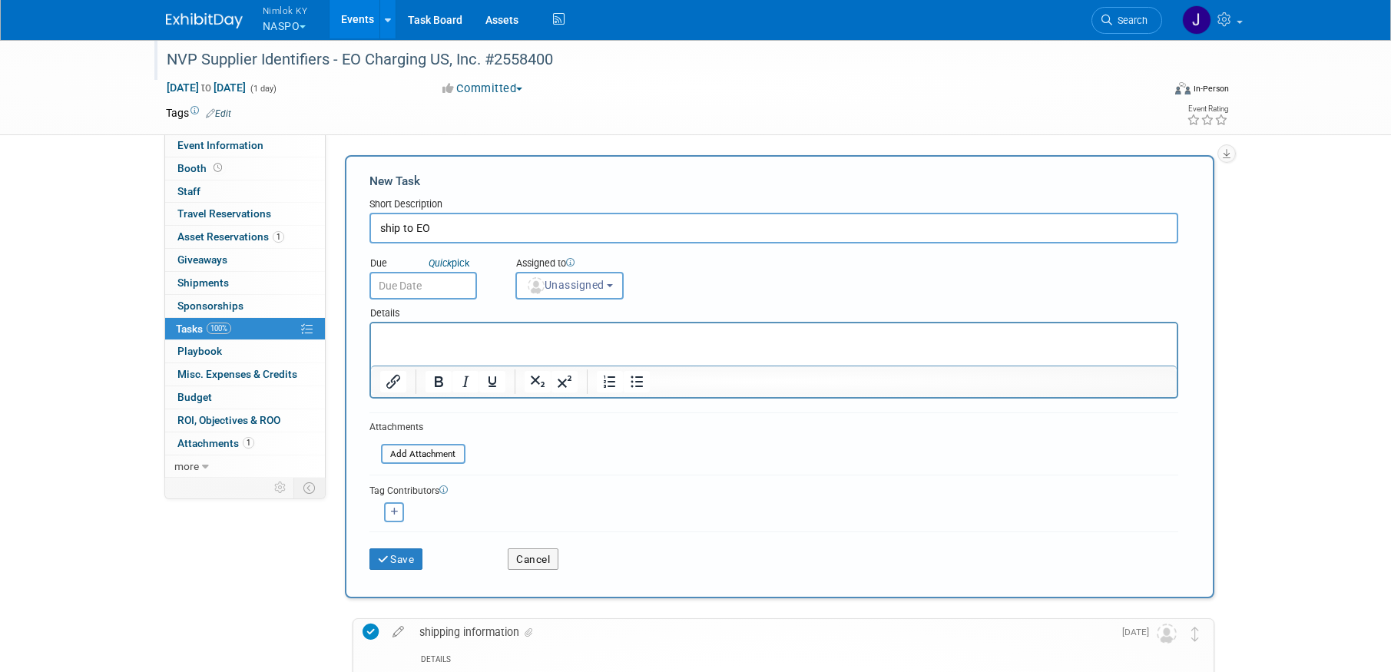
type input "ship to EO"
click at [416, 283] on input "text" at bounding box center [423, 286] width 108 height 28
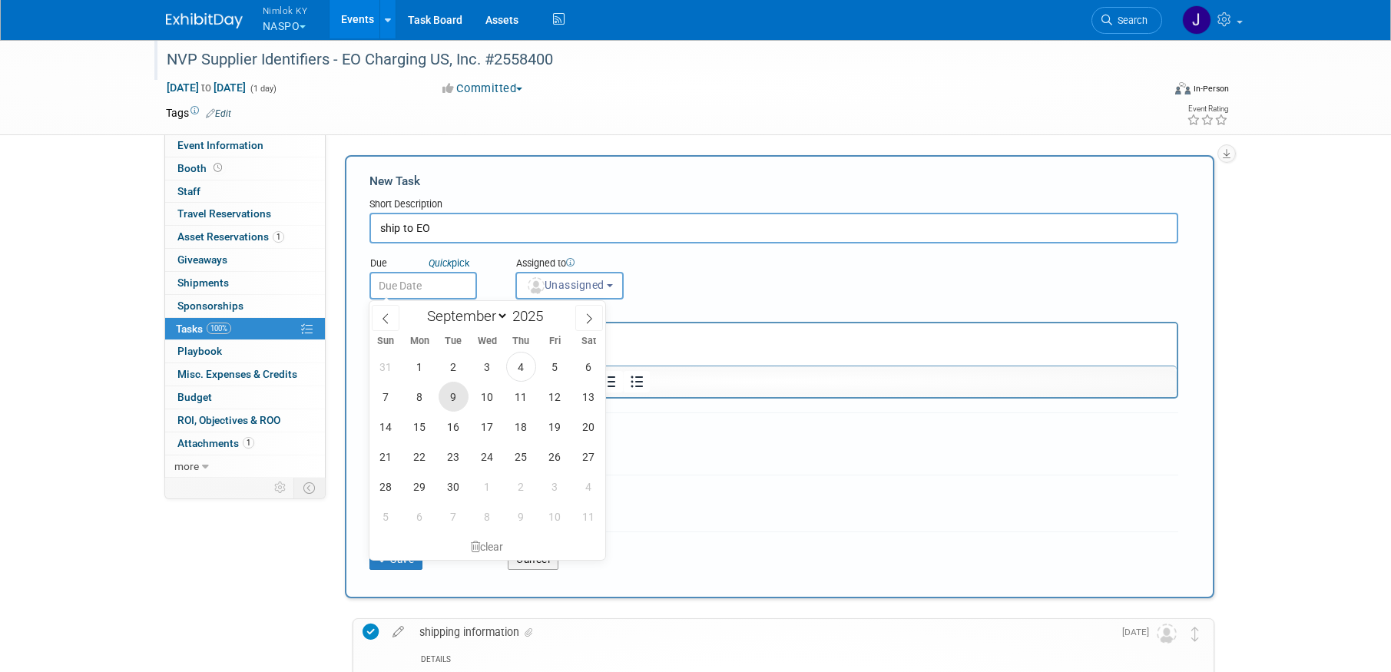
click at [452, 393] on span "9" at bounding box center [454, 397] width 30 height 30
type input "Sep 9, 2025"
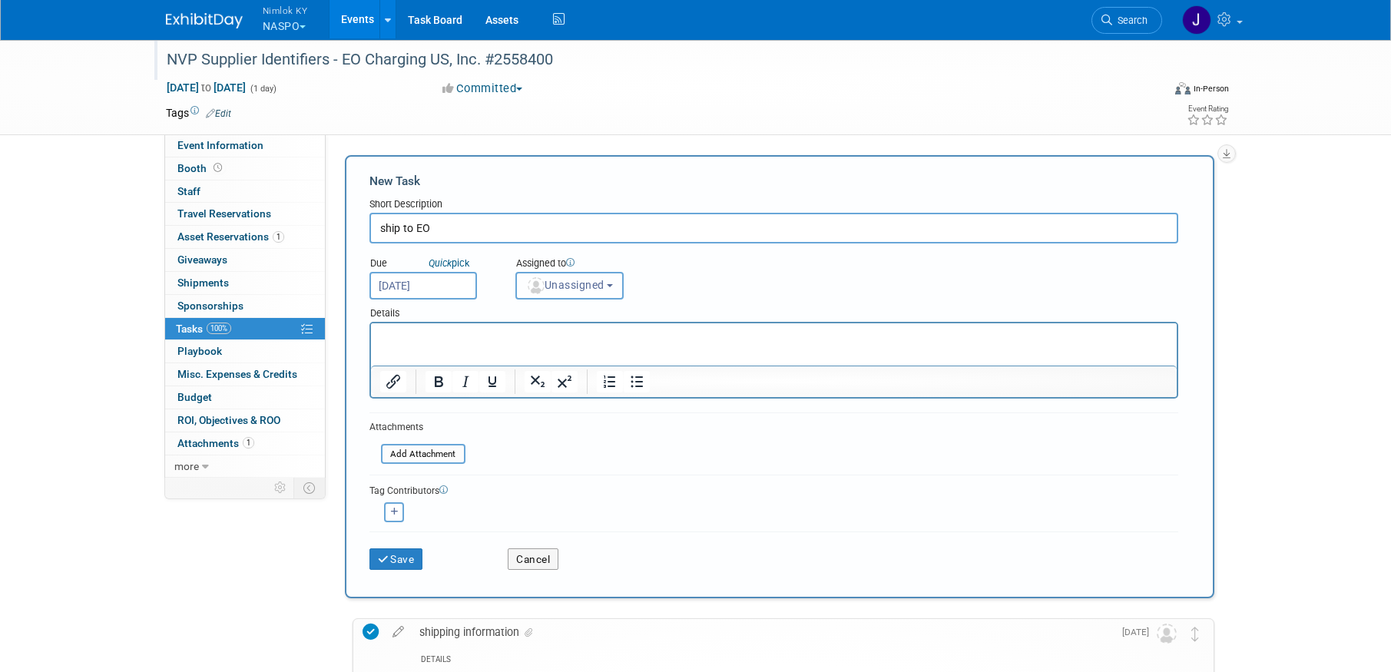
click at [585, 289] on span "Unassigned" at bounding box center [565, 285] width 78 height 12
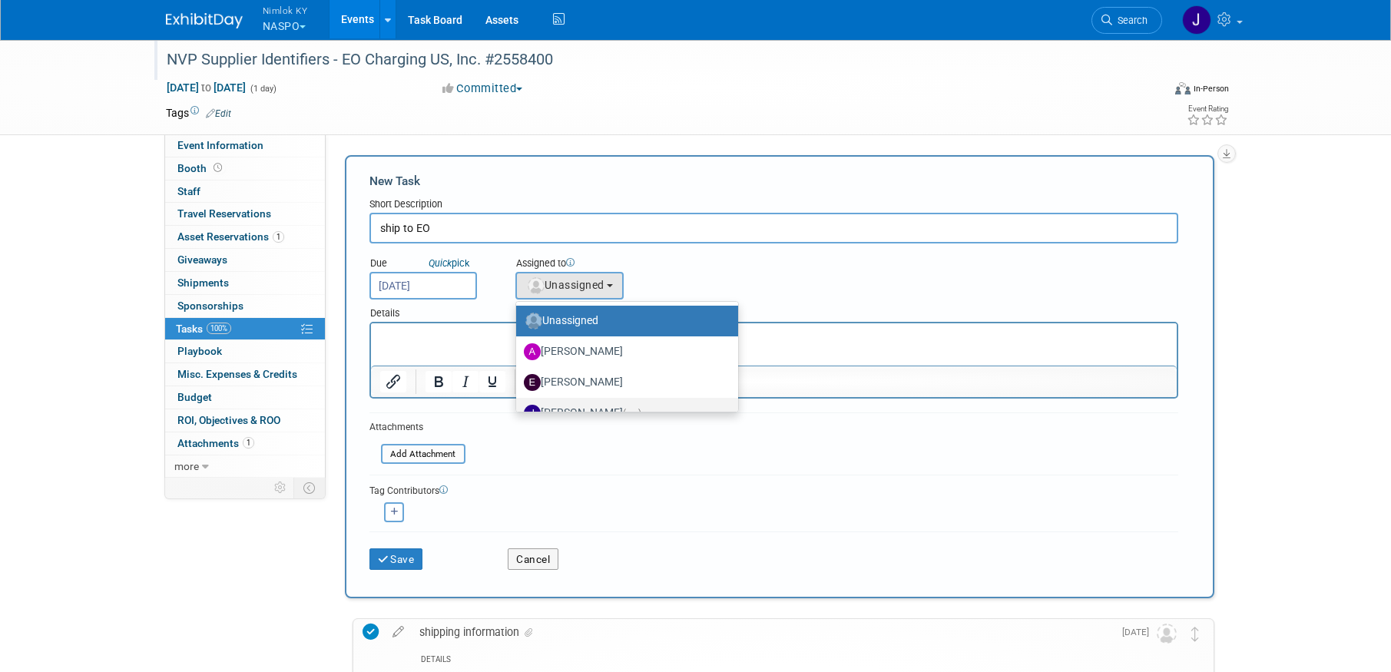
click at [586, 405] on label "Jamie Dunn (me)" at bounding box center [623, 413] width 199 height 25
click at [519, 406] on input "Jamie Dunn (me)" at bounding box center [514, 411] width 10 height 10
select select "6959d863-ee32-42c4-bffe-2330cab25484"
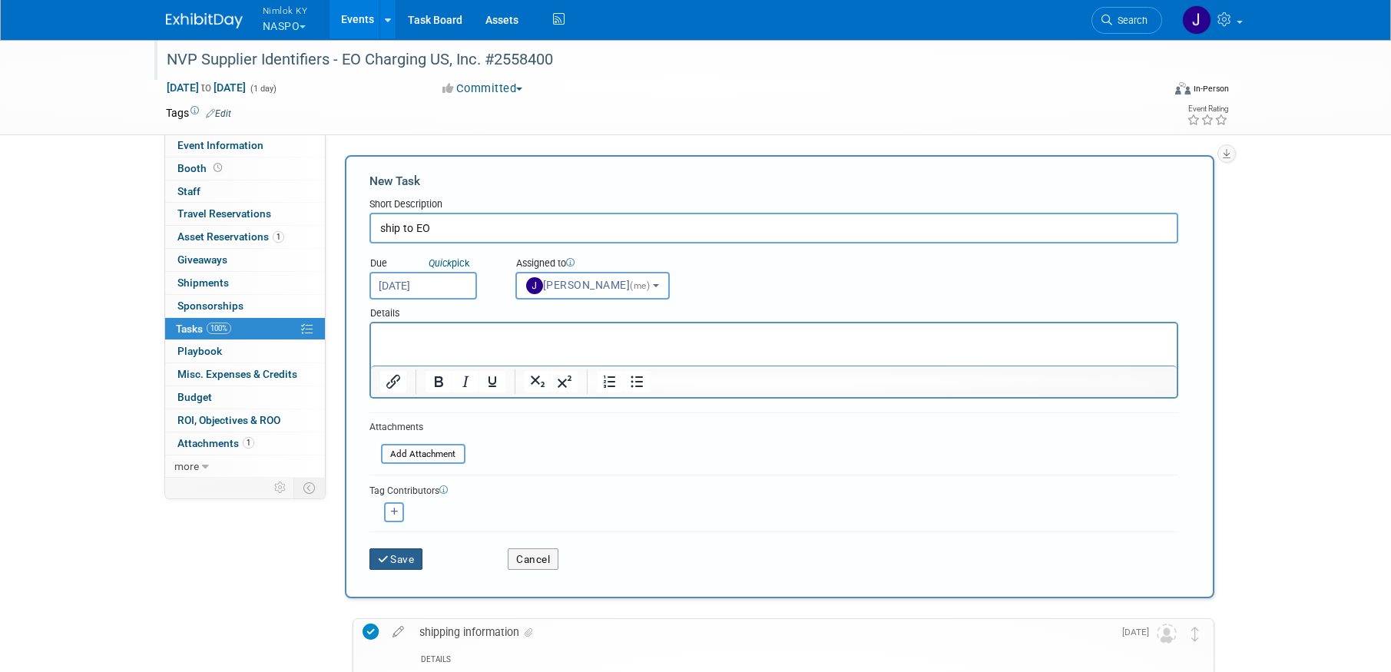
click at [419, 556] on button "Save" at bounding box center [396, 559] width 54 height 22
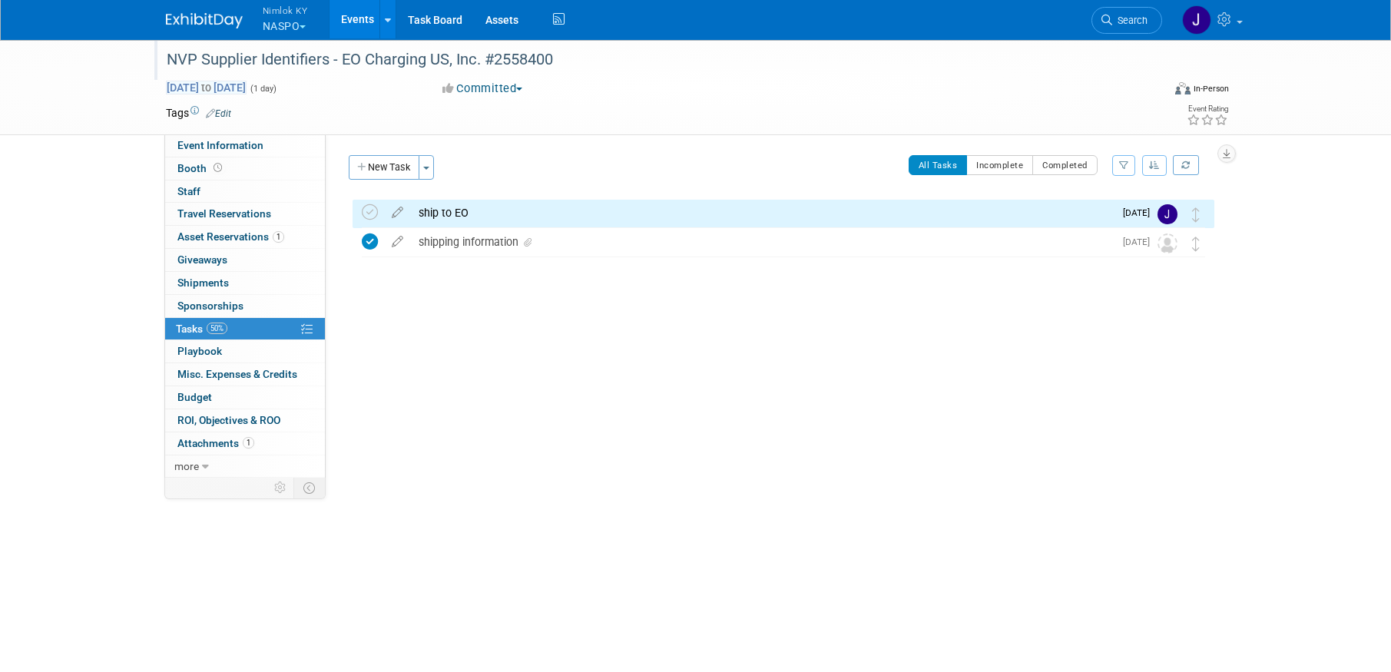
click at [247, 90] on span "Aug 27, 2025 to Aug 27, 2025" at bounding box center [206, 88] width 81 height 14
type input "Aug 27, 2025"
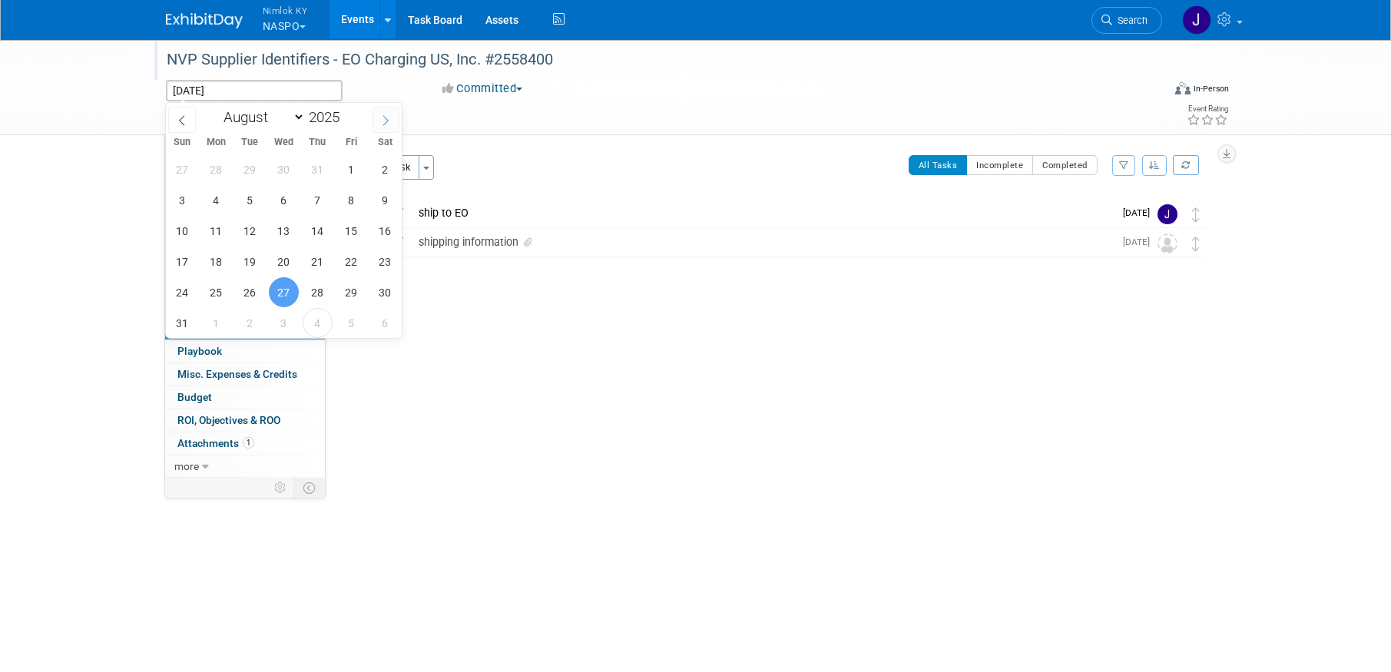
click at [378, 115] on span at bounding box center [386, 120] width 28 height 26
select select "8"
click at [263, 293] on span "30" at bounding box center [250, 292] width 30 height 30
type input "[DATE]"
click at [261, 292] on span "30" at bounding box center [250, 292] width 30 height 30
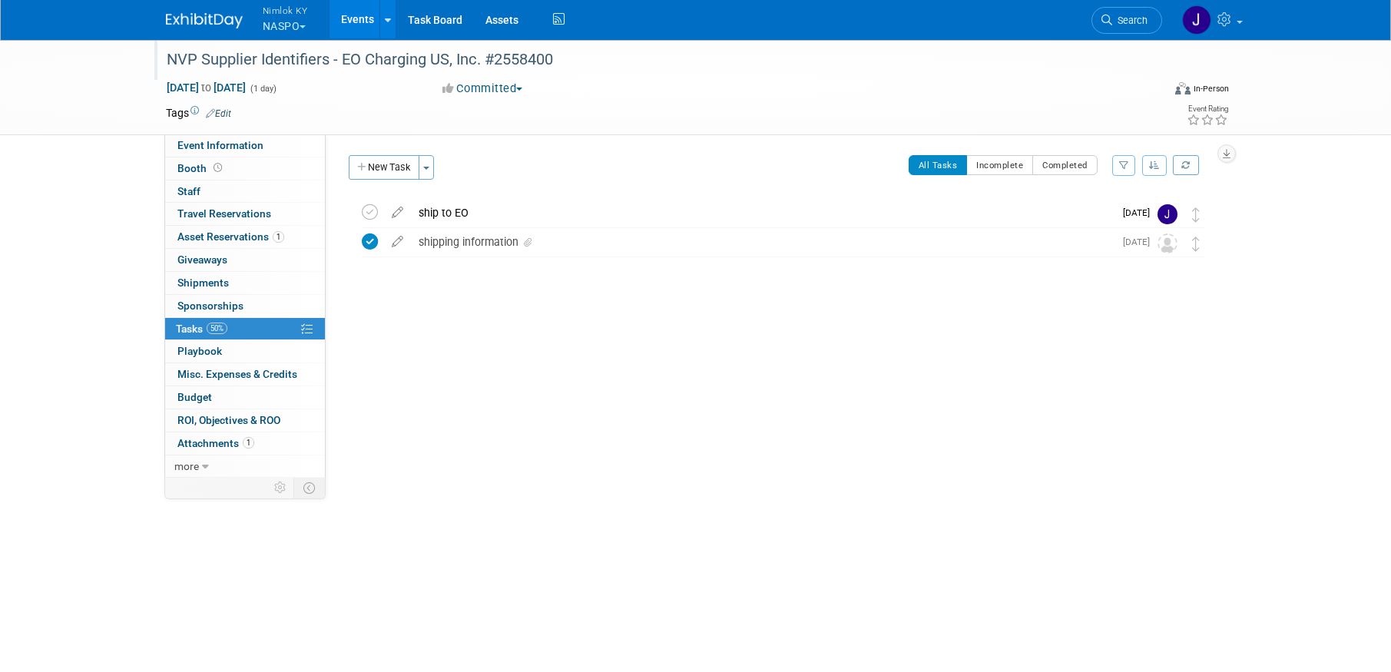
click at [589, 169] on div "All Tasks Incomplete Completed Filter by Assignee -- Select Assignee -- All una…" at bounding box center [828, 171] width 772 height 32
click at [346, 14] on link "Events" at bounding box center [358, 19] width 56 height 38
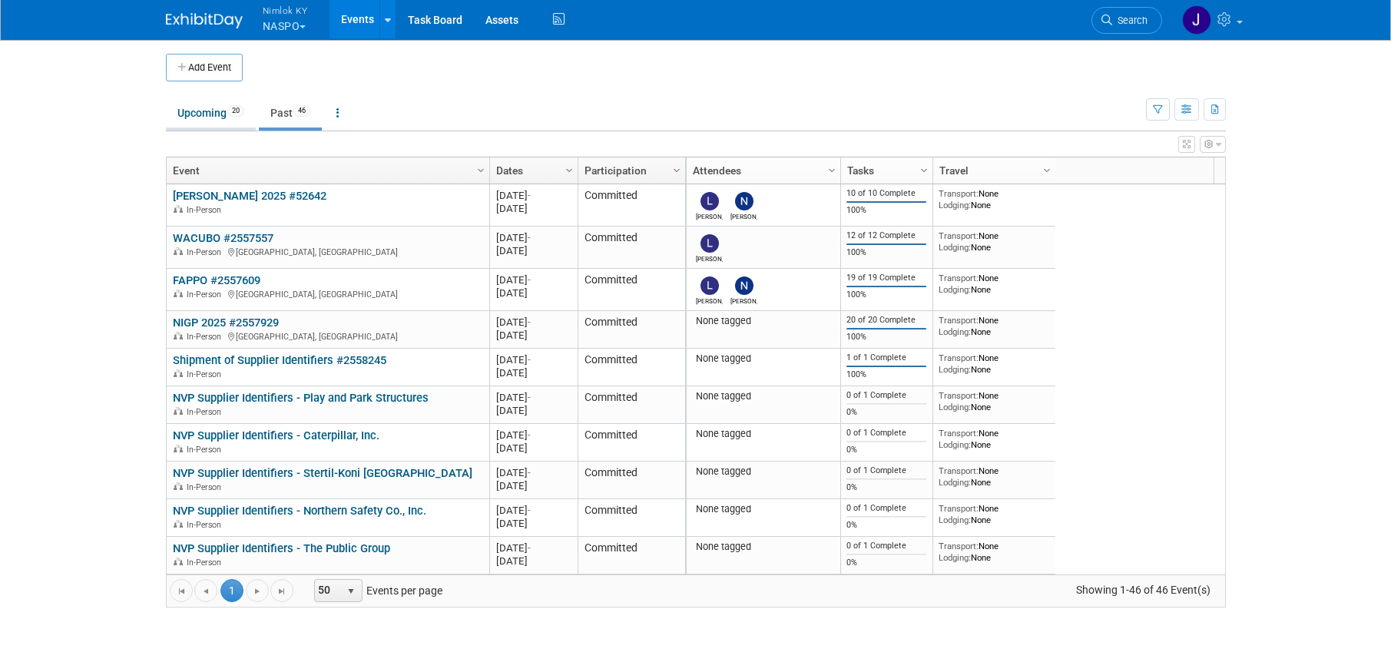
click at [193, 115] on link "Upcoming 20" at bounding box center [211, 112] width 90 height 29
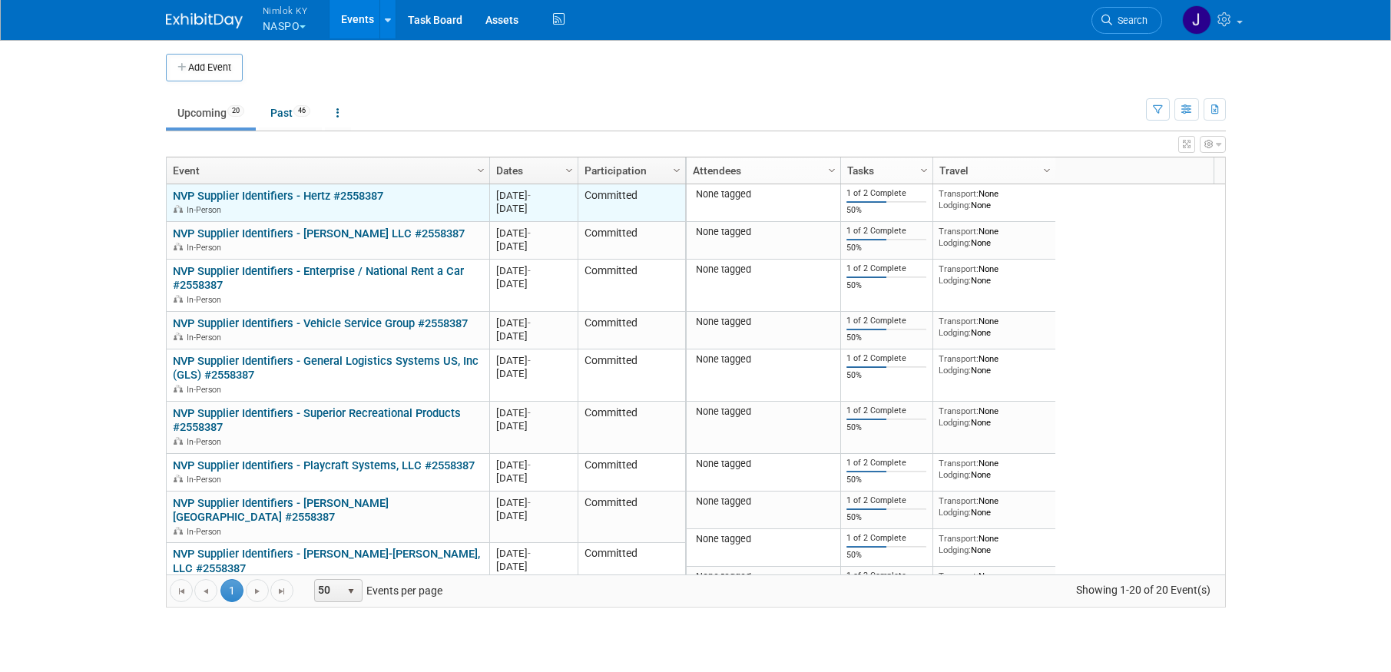
click at [231, 198] on link "NVP Supplier Identifiers - Hertz #2558387" at bounding box center [278, 196] width 210 height 14
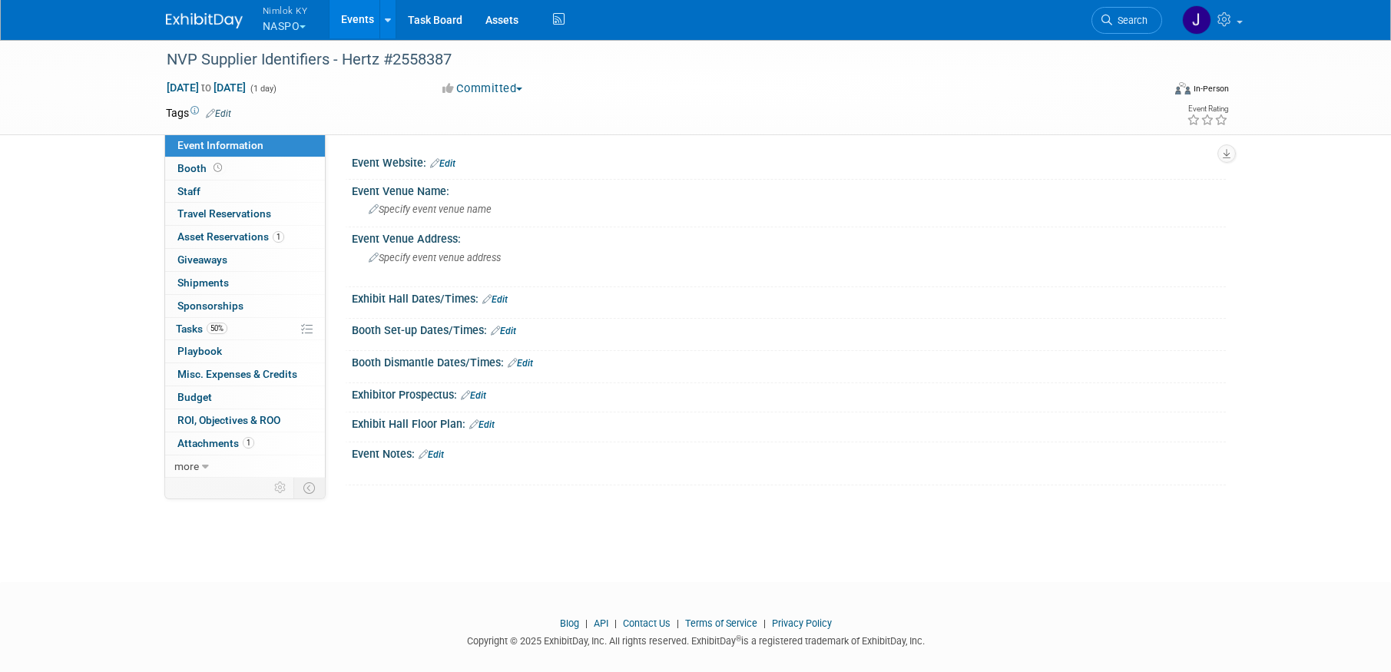
click at [214, 86] on span "to" at bounding box center [206, 87] width 15 height 12
type input "[DATE]"
select select "8"
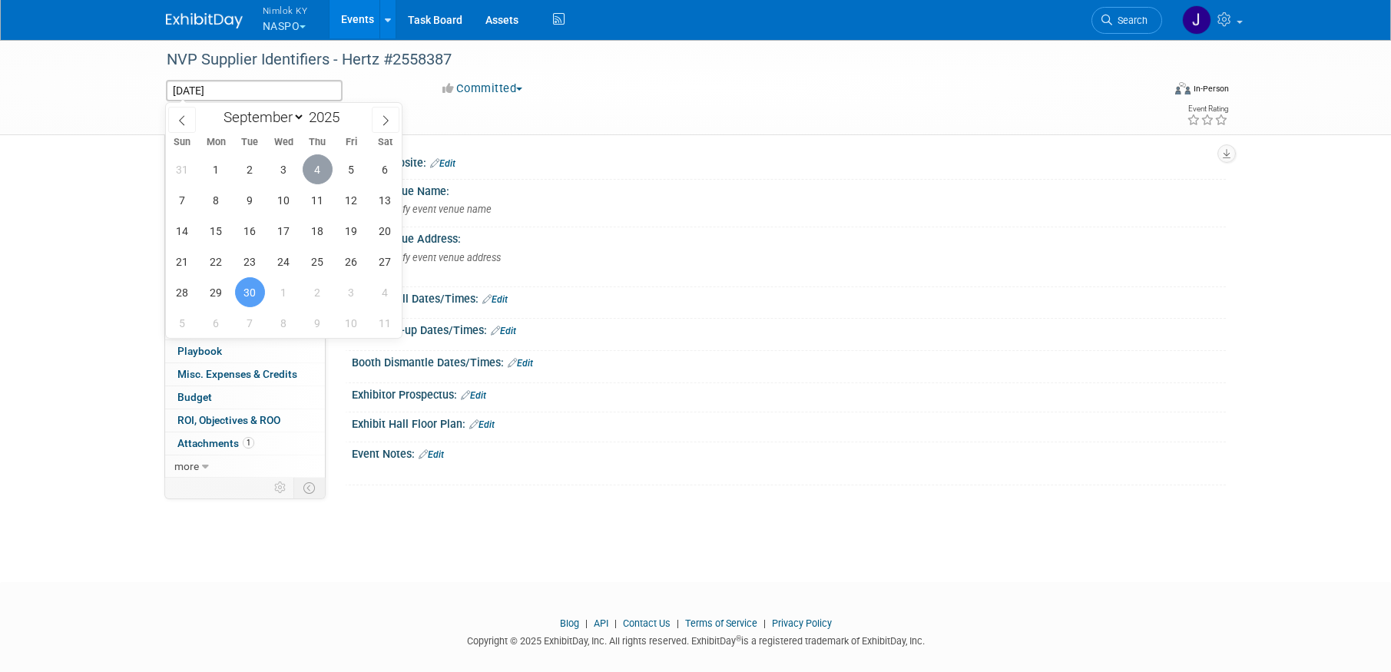
click at [316, 163] on span "4" at bounding box center [318, 169] width 30 height 30
type input "[DATE]"
click at [316, 163] on span "4" at bounding box center [318, 169] width 30 height 30
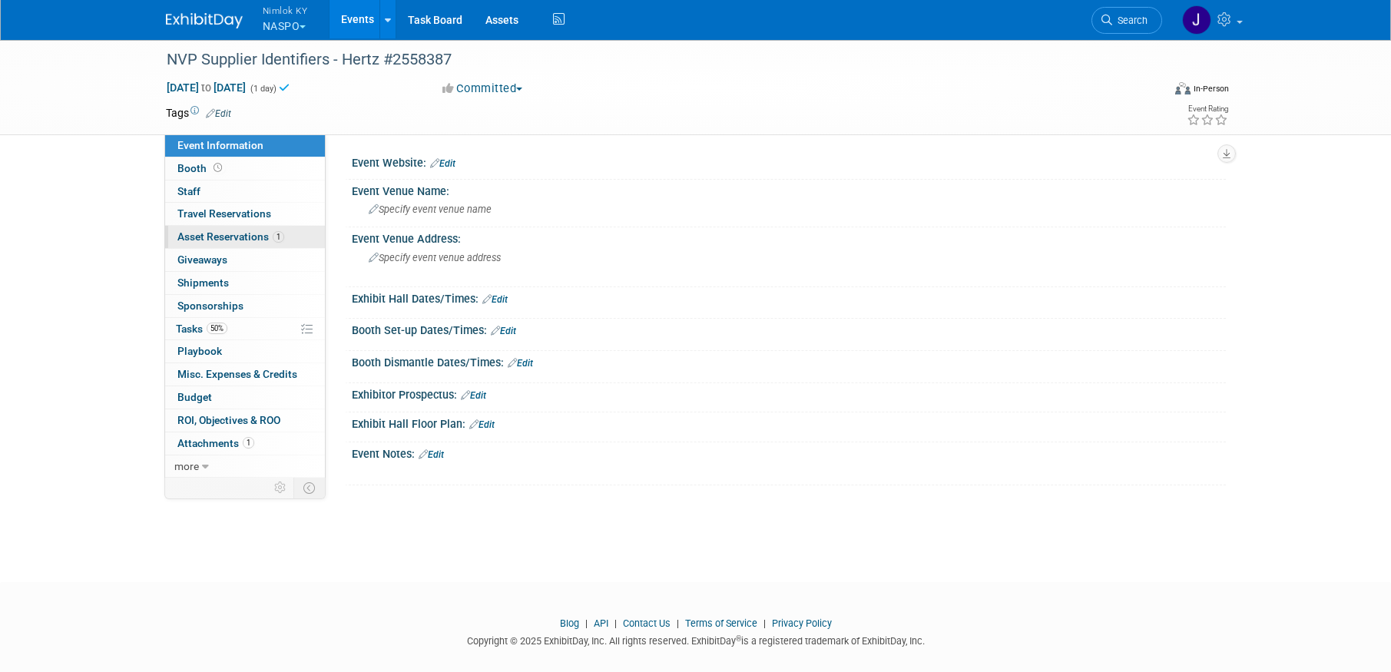
click at [250, 245] on link "1 Asset Reservations 1" at bounding box center [245, 237] width 160 height 22
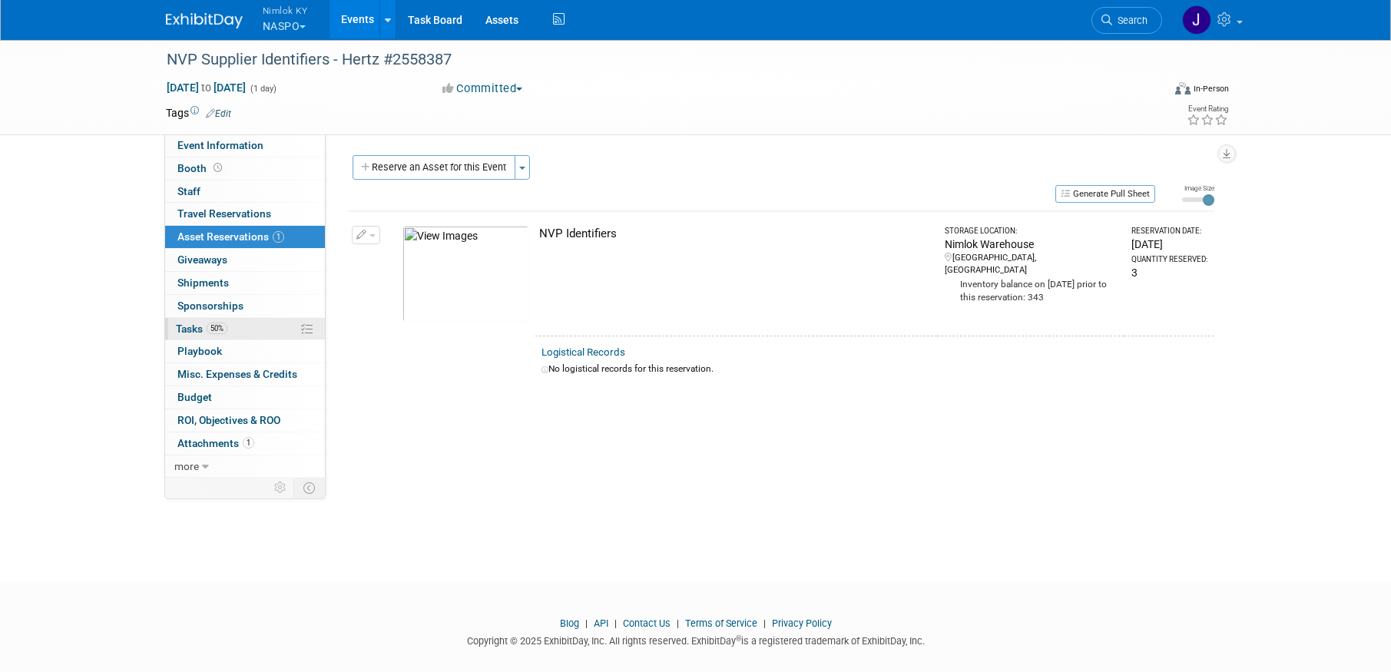
click at [256, 326] on link "50% Tasks 50%" at bounding box center [245, 329] width 160 height 22
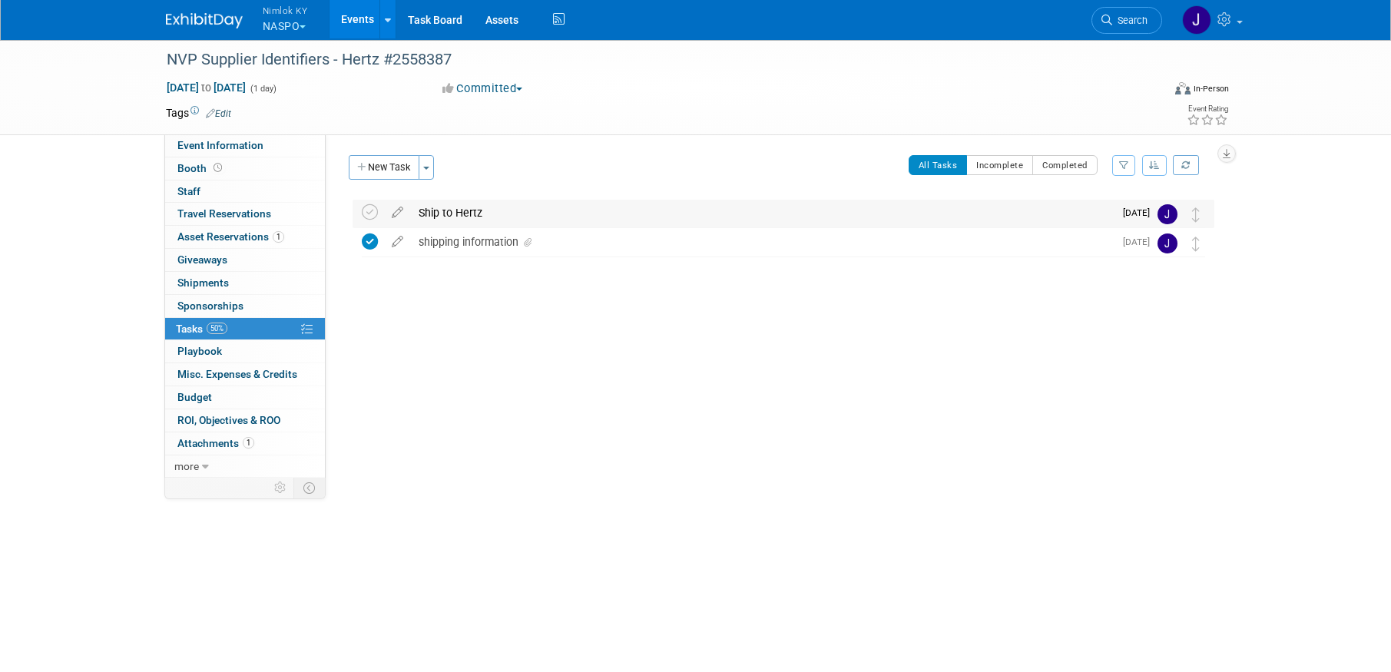
click at [453, 215] on div "Ship to Hertz" at bounding box center [762, 213] width 703 height 26
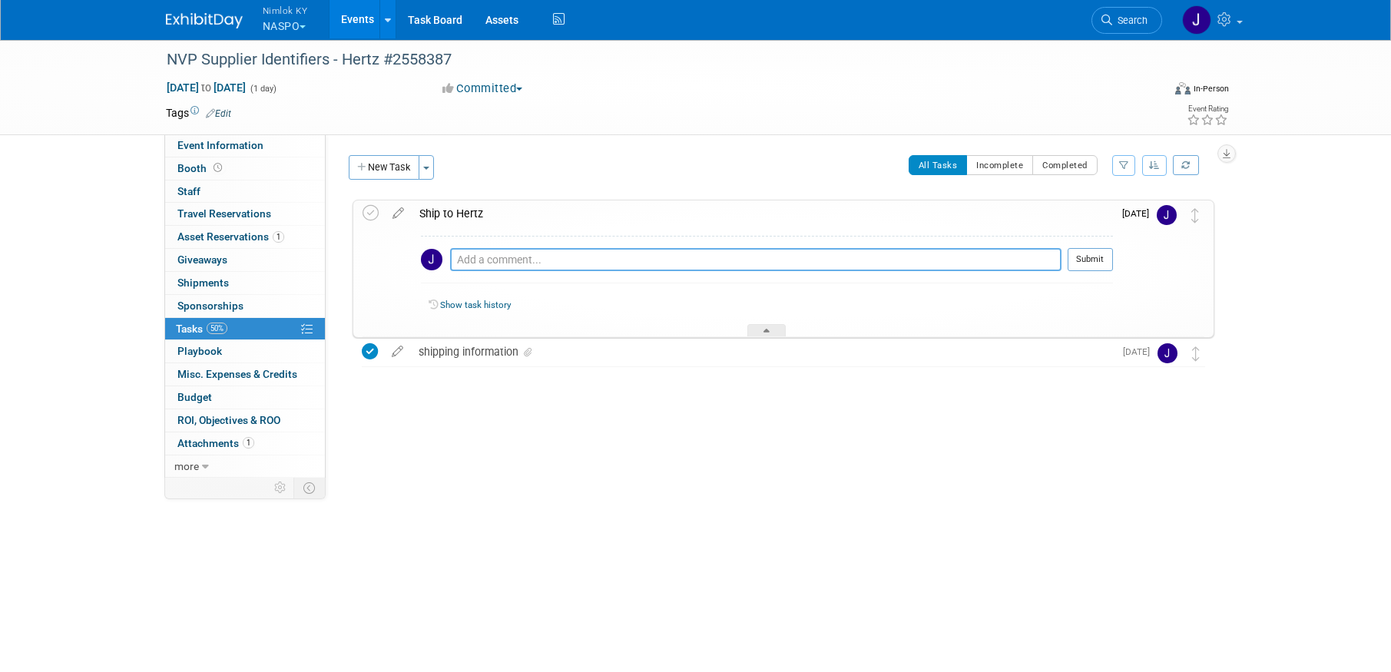
click at [475, 257] on textarea at bounding box center [755, 259] width 611 height 23
paste textarea "1z2rx9090345534522"
type textarea "1z2rx9090345534522"
click at [1101, 260] on button "Submit" at bounding box center [1090, 259] width 45 height 23
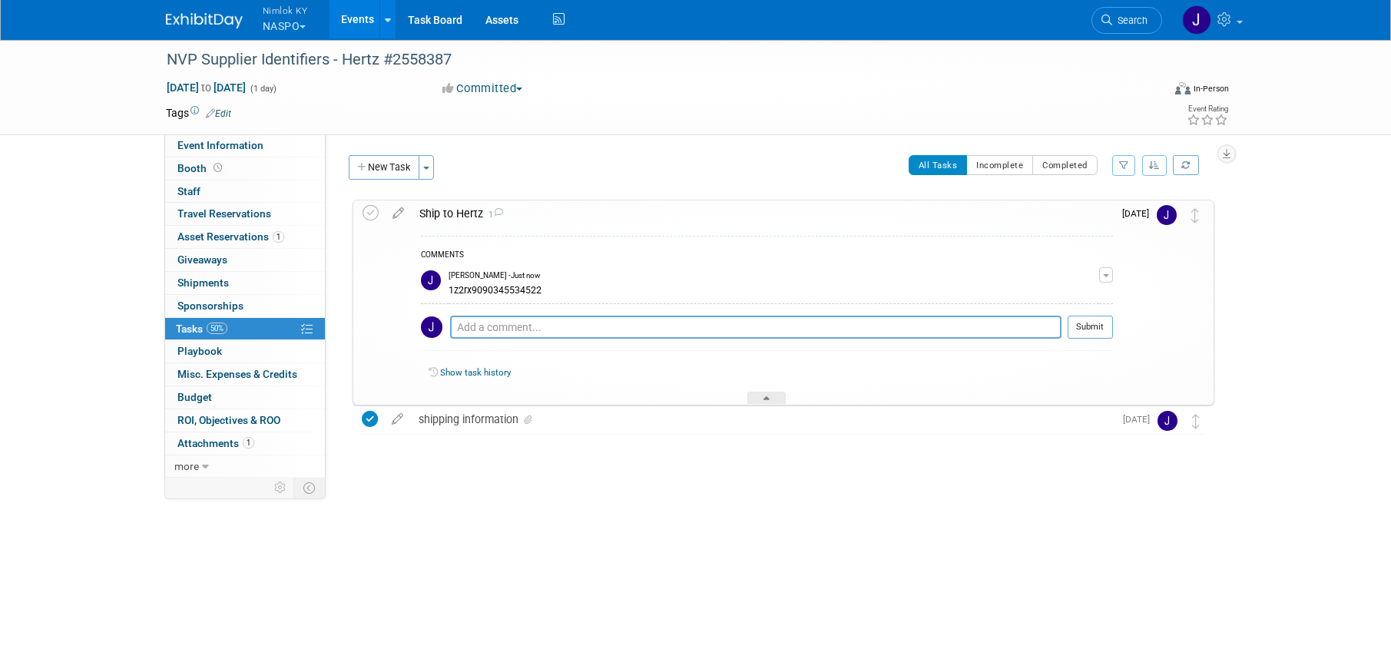
click at [368, 21] on link "Events" at bounding box center [358, 19] width 56 height 38
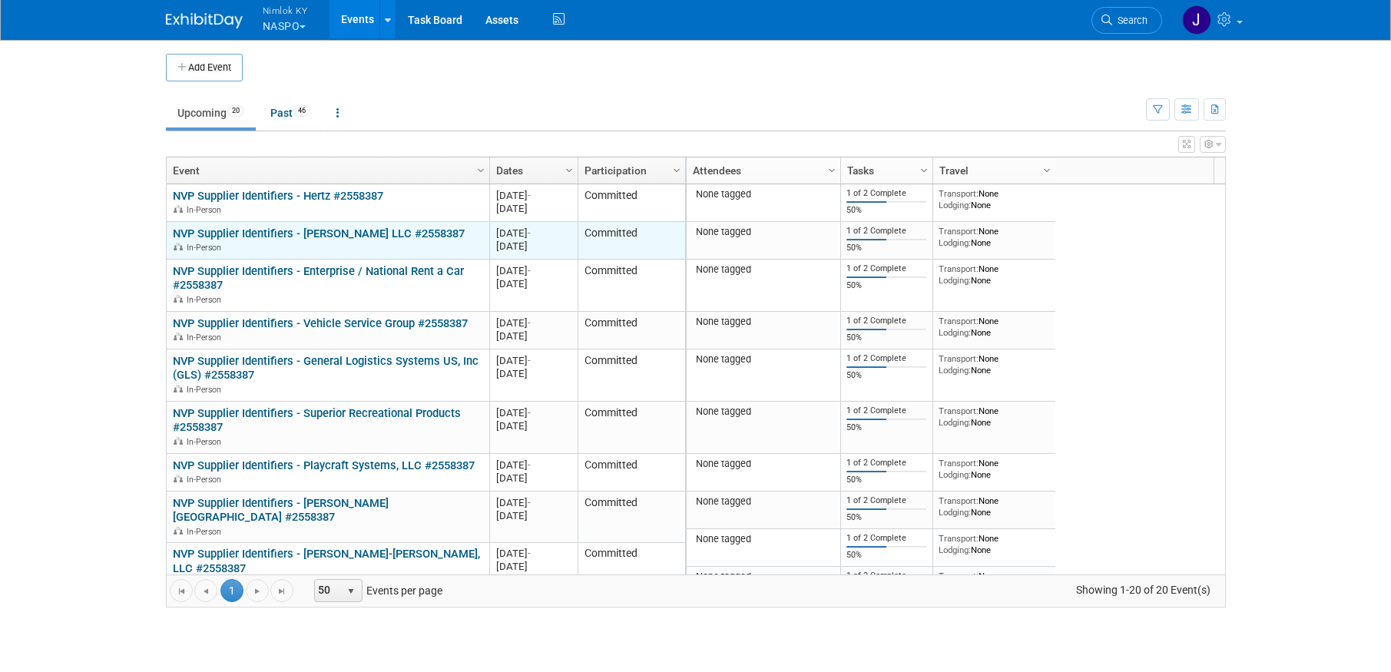
click at [379, 234] on link "NVP Supplier Identifiers - [PERSON_NAME] LLC #2558387" at bounding box center [319, 234] width 292 height 14
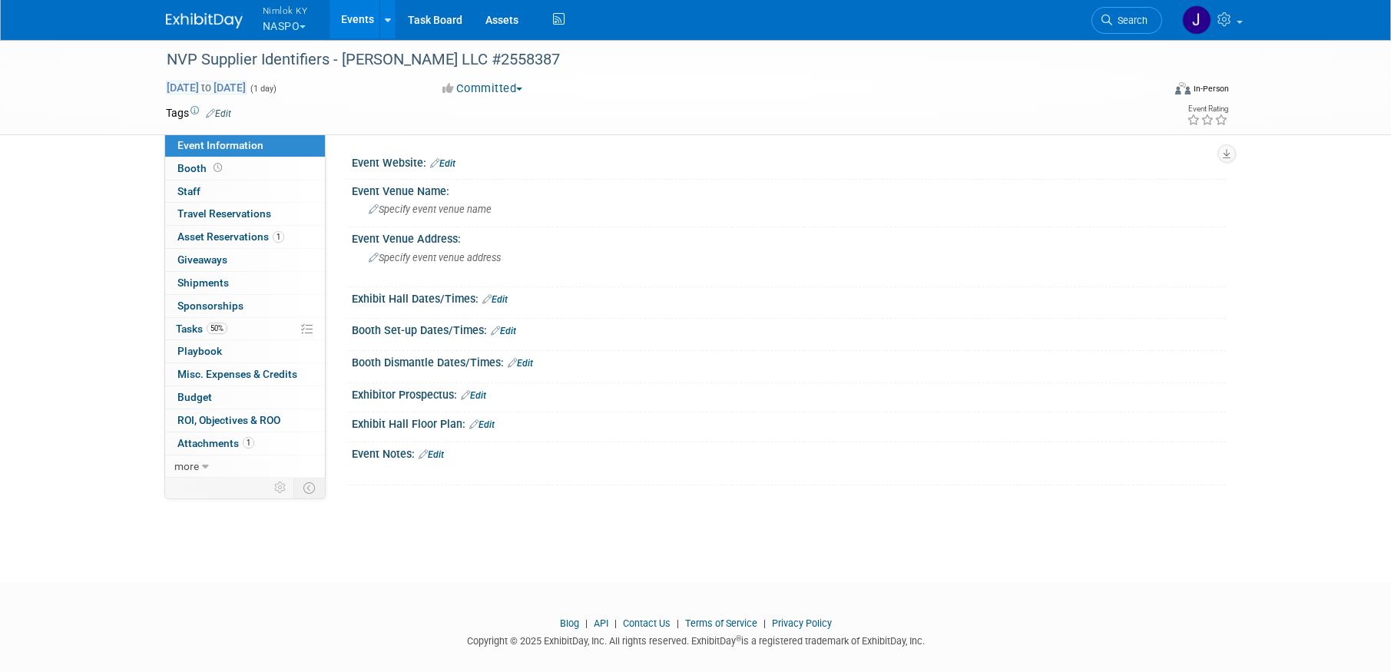
click at [219, 90] on span "[DATE] to [DATE]" at bounding box center [206, 88] width 81 height 14
type input "[DATE]"
select select "8"
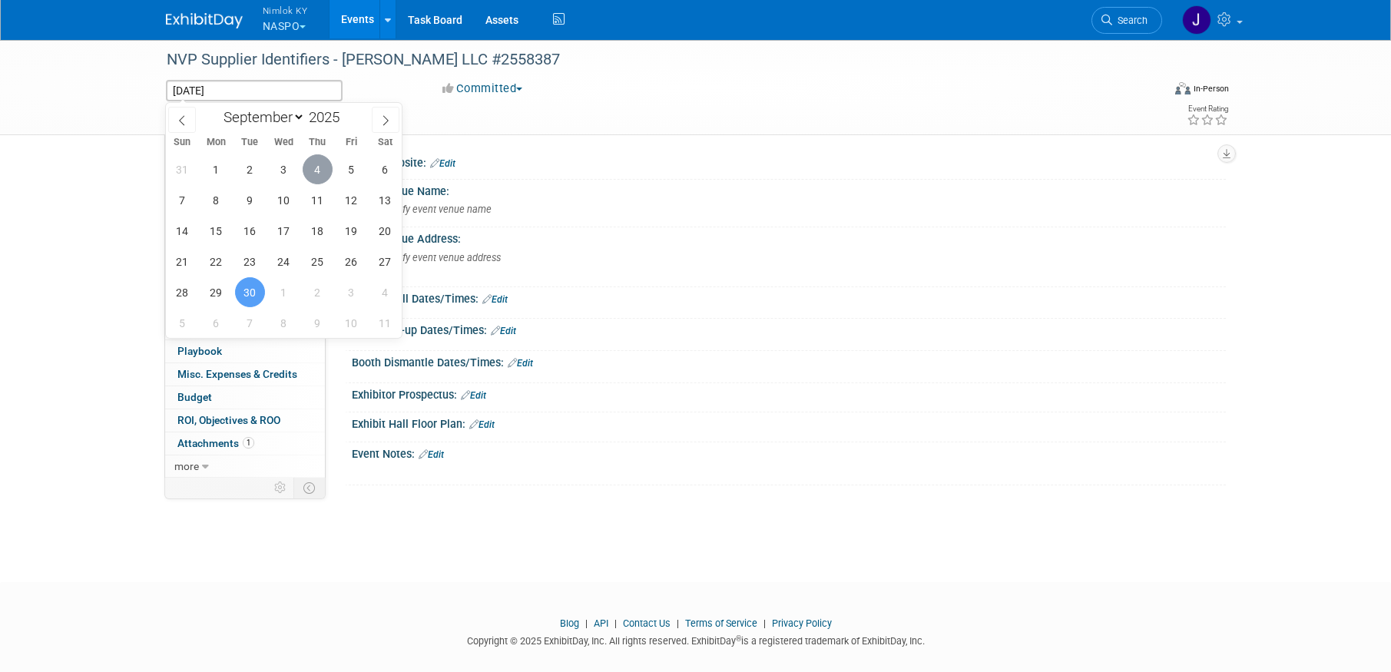
click at [322, 177] on span "4" at bounding box center [318, 169] width 30 height 30
type input "[DATE]"
click at [322, 176] on span "4" at bounding box center [318, 169] width 30 height 30
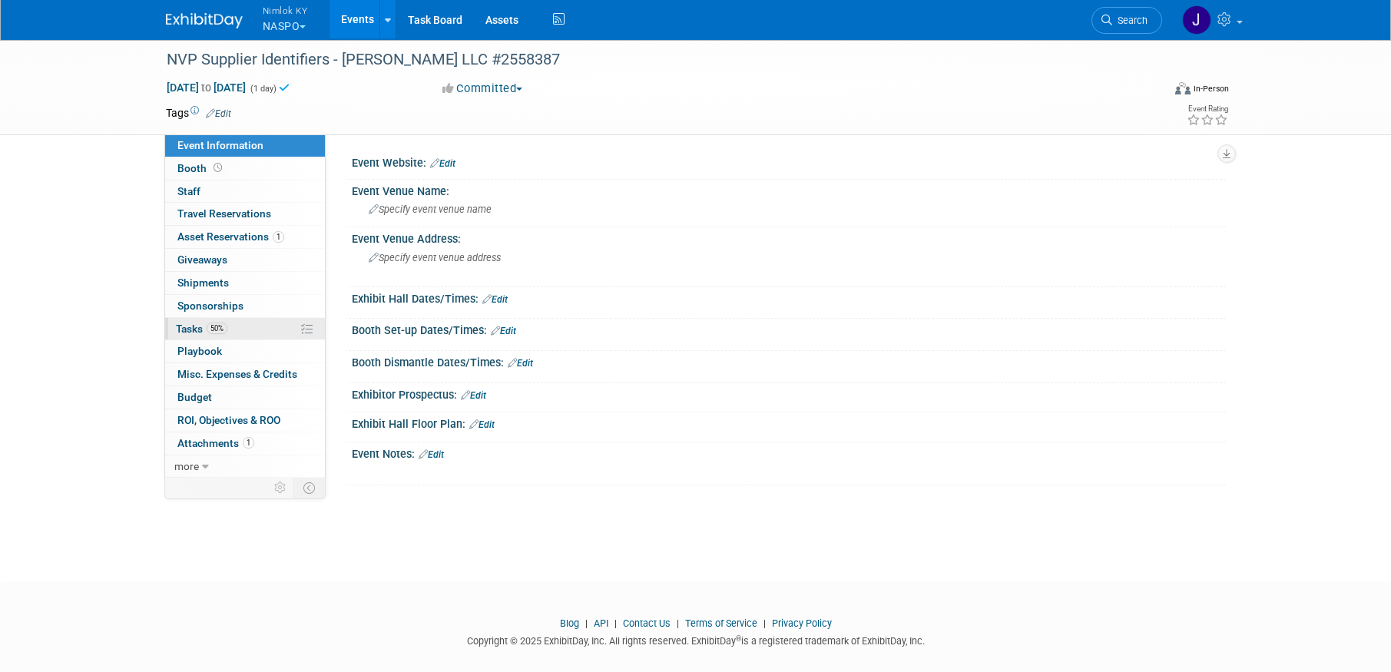
click at [242, 329] on link "50% Tasks 50%" at bounding box center [245, 329] width 160 height 22
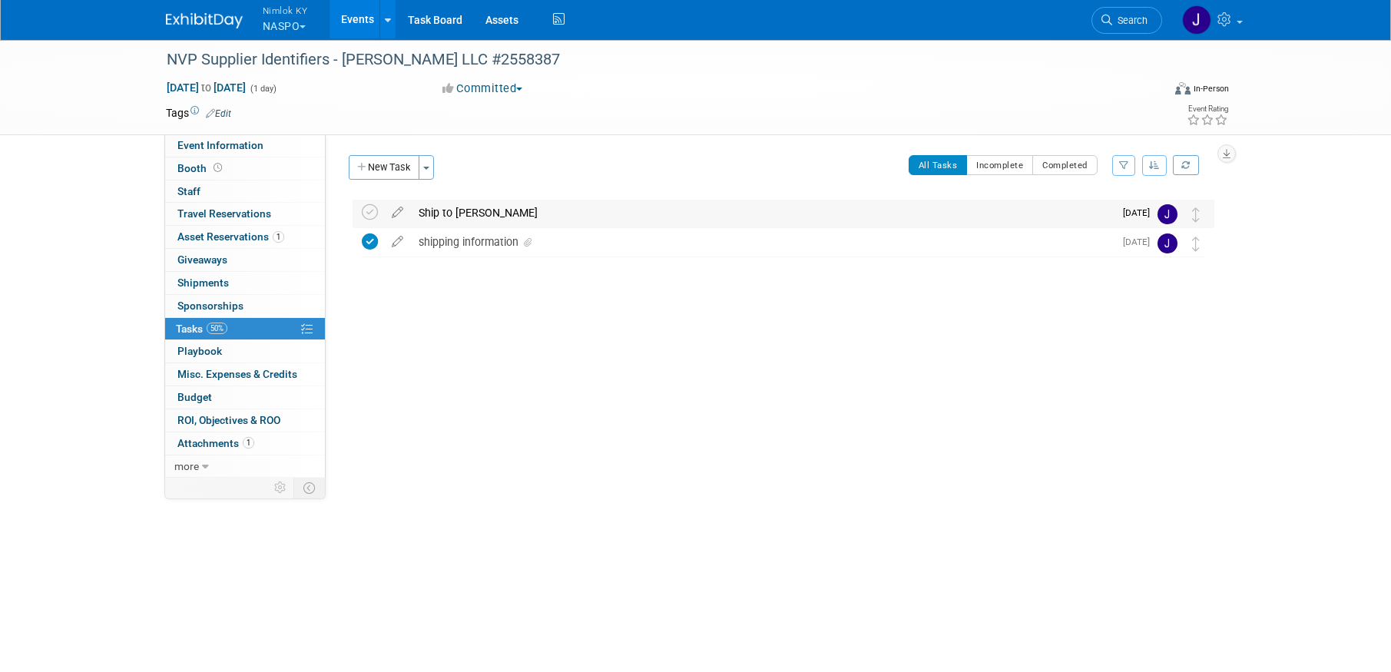
click at [452, 208] on div "Ship to Warren" at bounding box center [762, 213] width 703 height 26
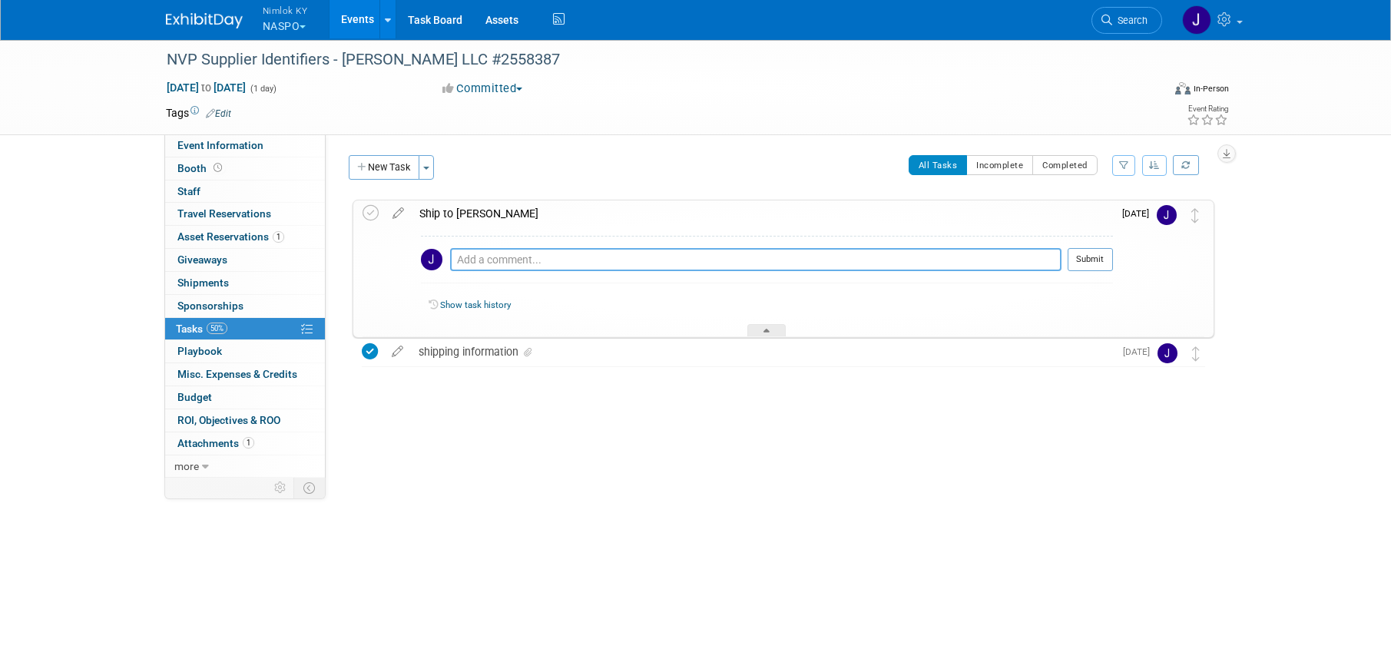
click at [516, 257] on textarea at bounding box center [755, 259] width 611 height 23
paste textarea "1z2rx9090343848536"
type textarea "1z2rx9090343848536"
click at [1113, 258] on button "Submit" at bounding box center [1090, 259] width 45 height 23
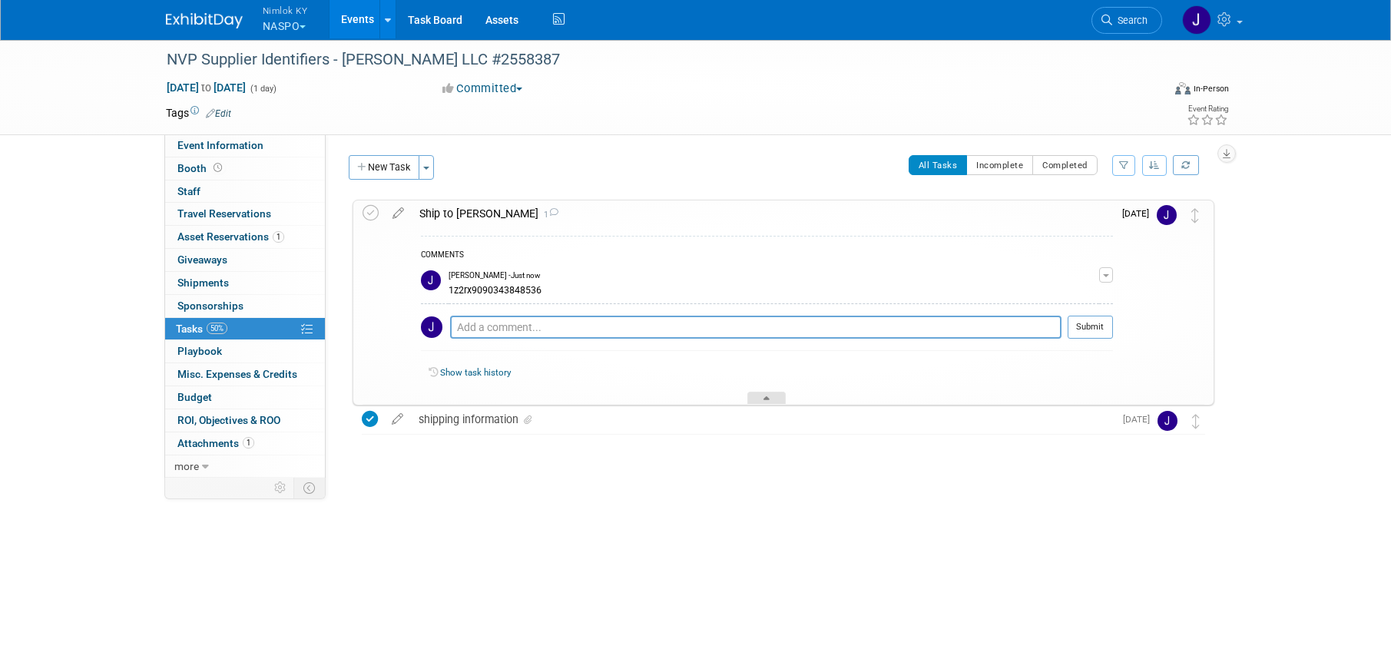
click at [763, 393] on div at bounding box center [766, 398] width 38 height 13
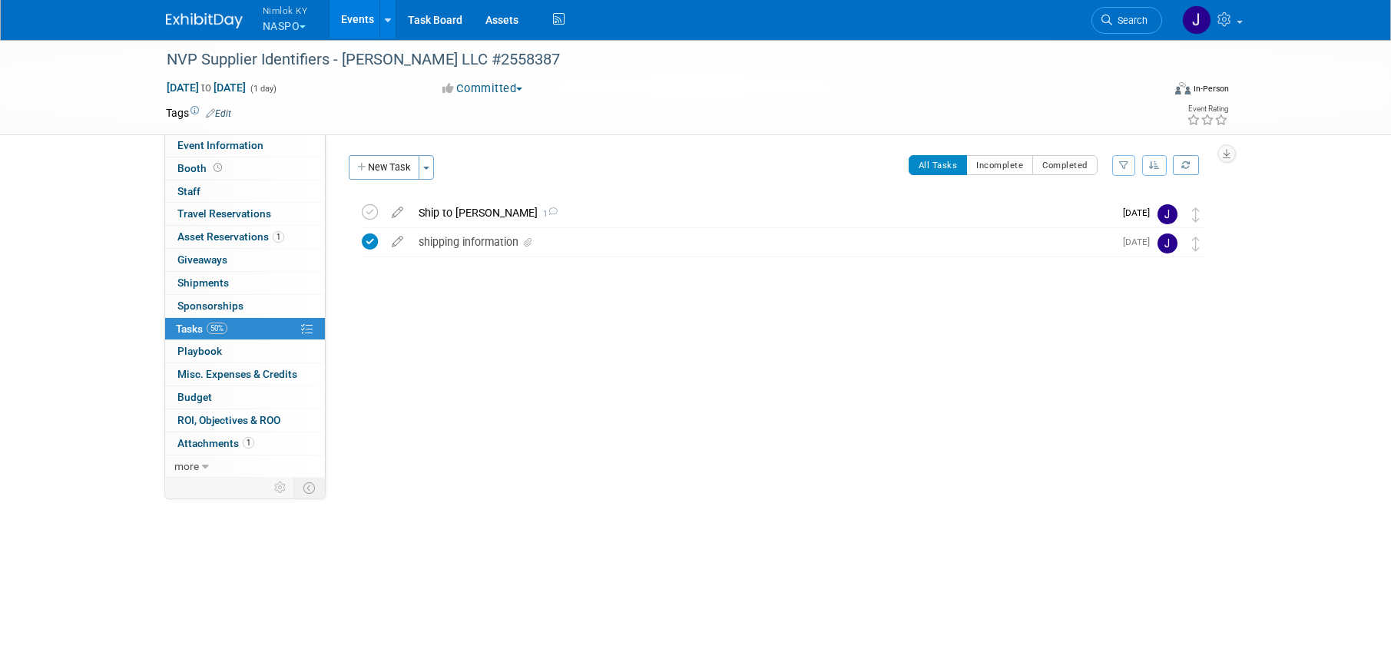
click at [359, 22] on link "Events" at bounding box center [358, 19] width 56 height 38
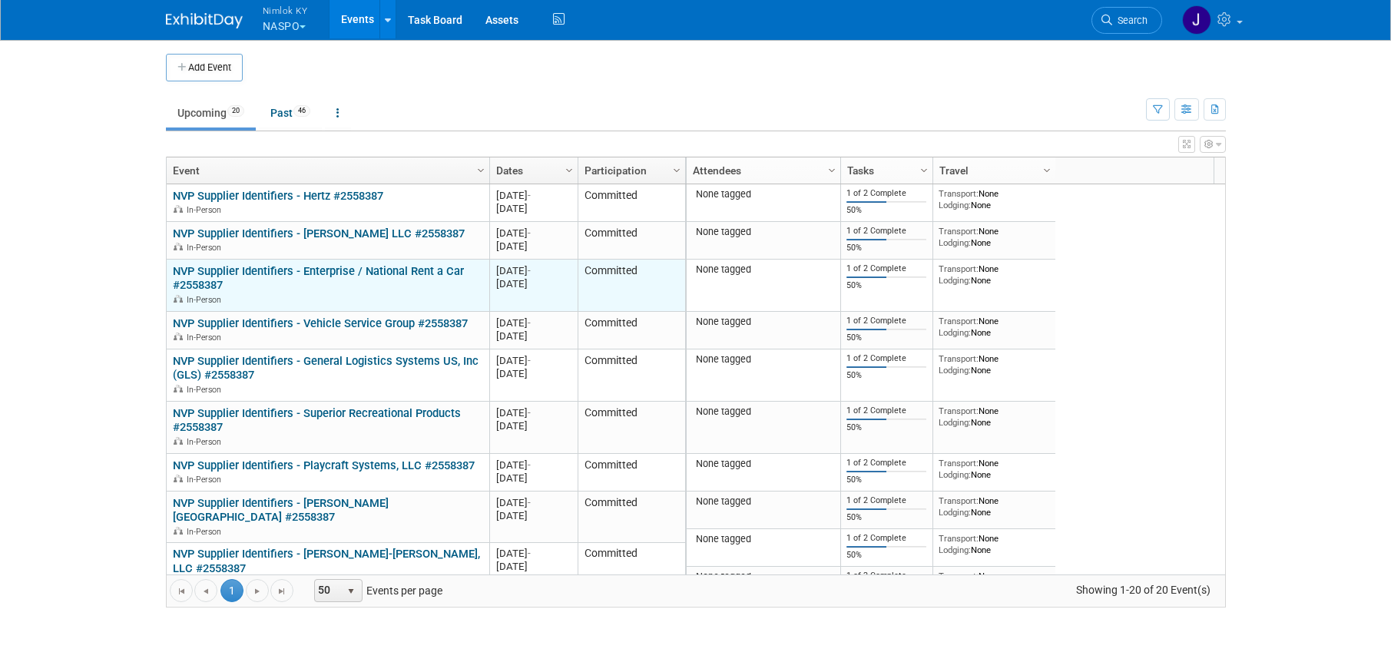
click at [426, 272] on link "NVP Supplier Identifiers - Enterprise / National Rent a Car #2558387" at bounding box center [318, 278] width 291 height 28
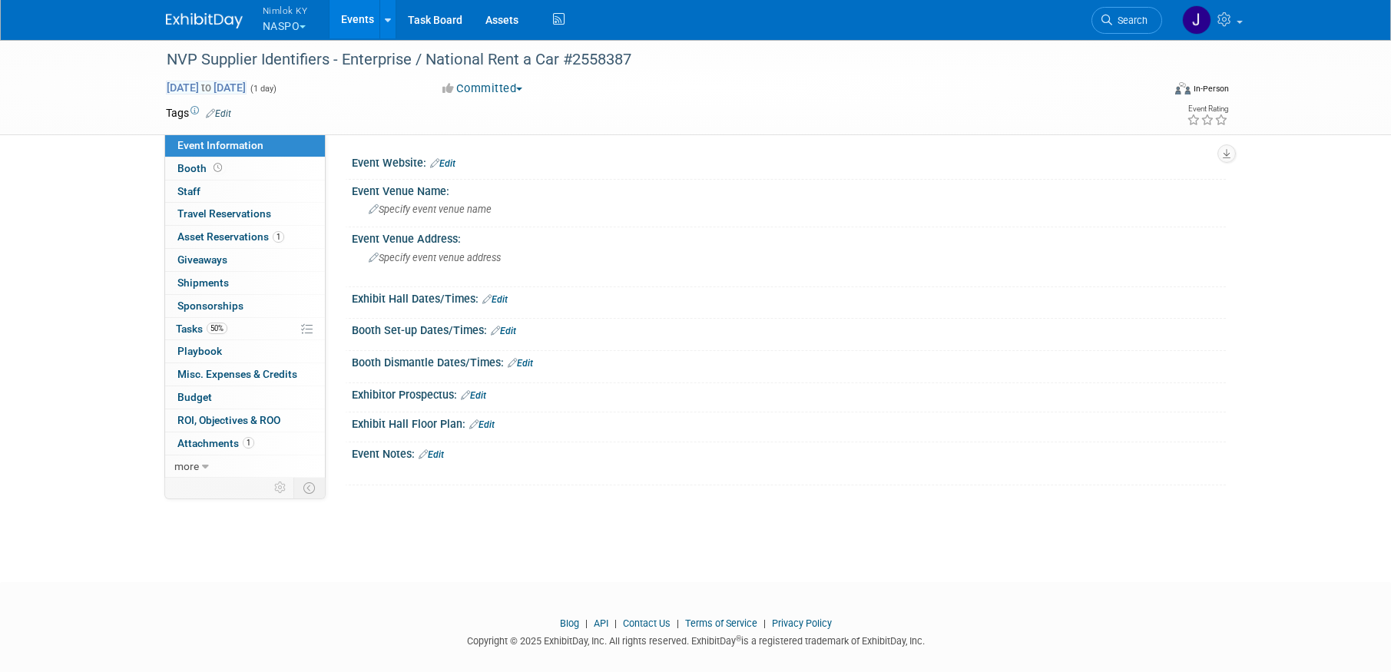
click at [247, 86] on span "[DATE] to [DATE]" at bounding box center [206, 88] width 81 height 14
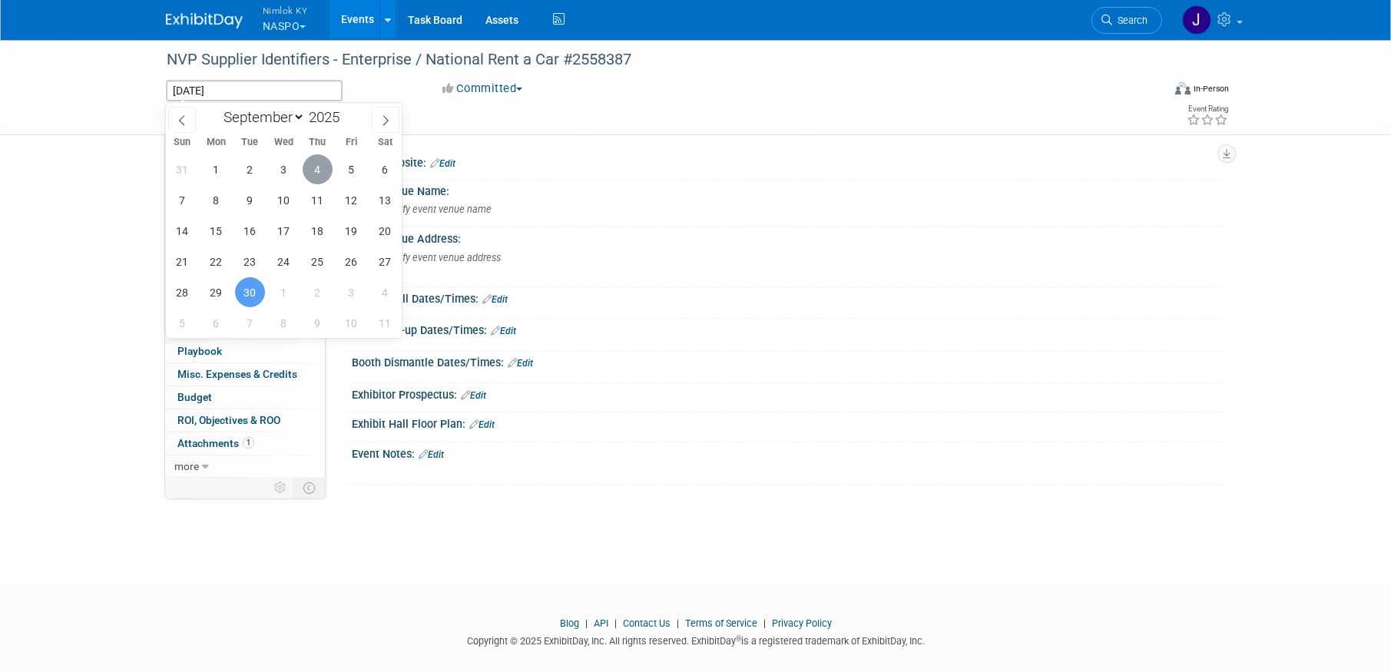
click at [320, 159] on span "4" at bounding box center [318, 169] width 30 height 30
type input "[DATE]"
click at [320, 159] on span "4" at bounding box center [318, 169] width 30 height 30
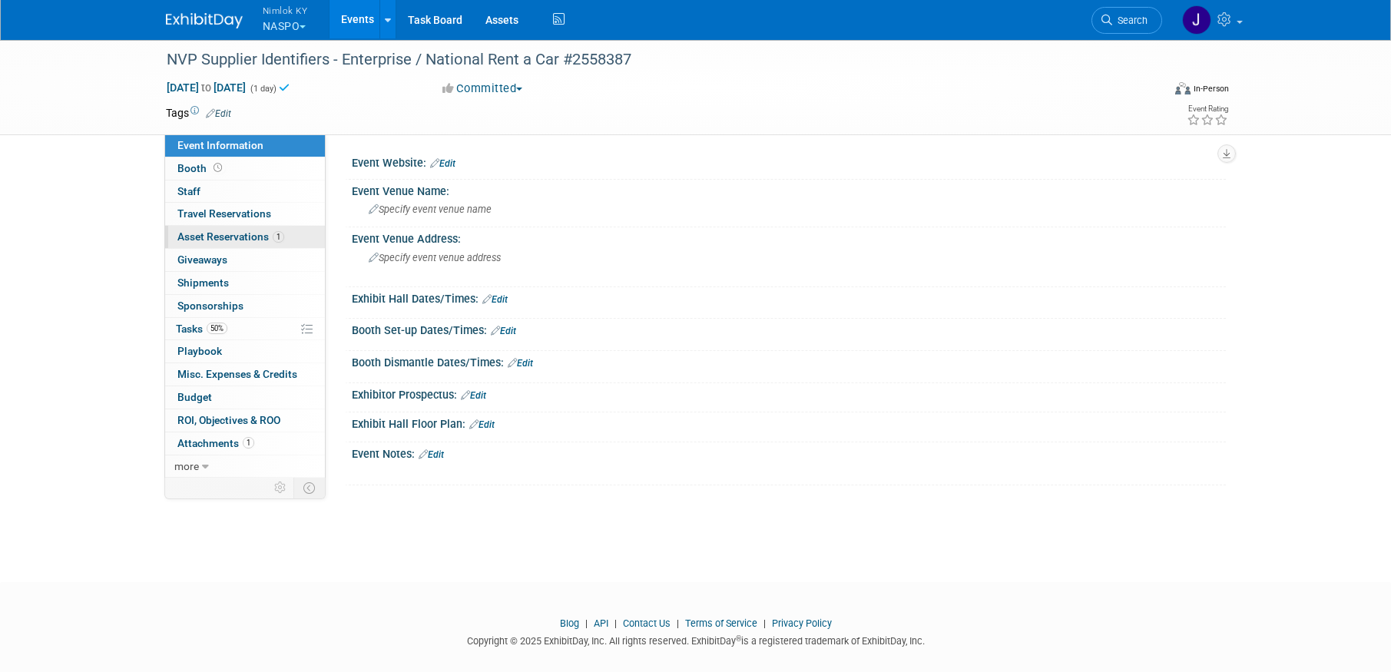
click at [273, 237] on span "1" at bounding box center [279, 237] width 12 height 12
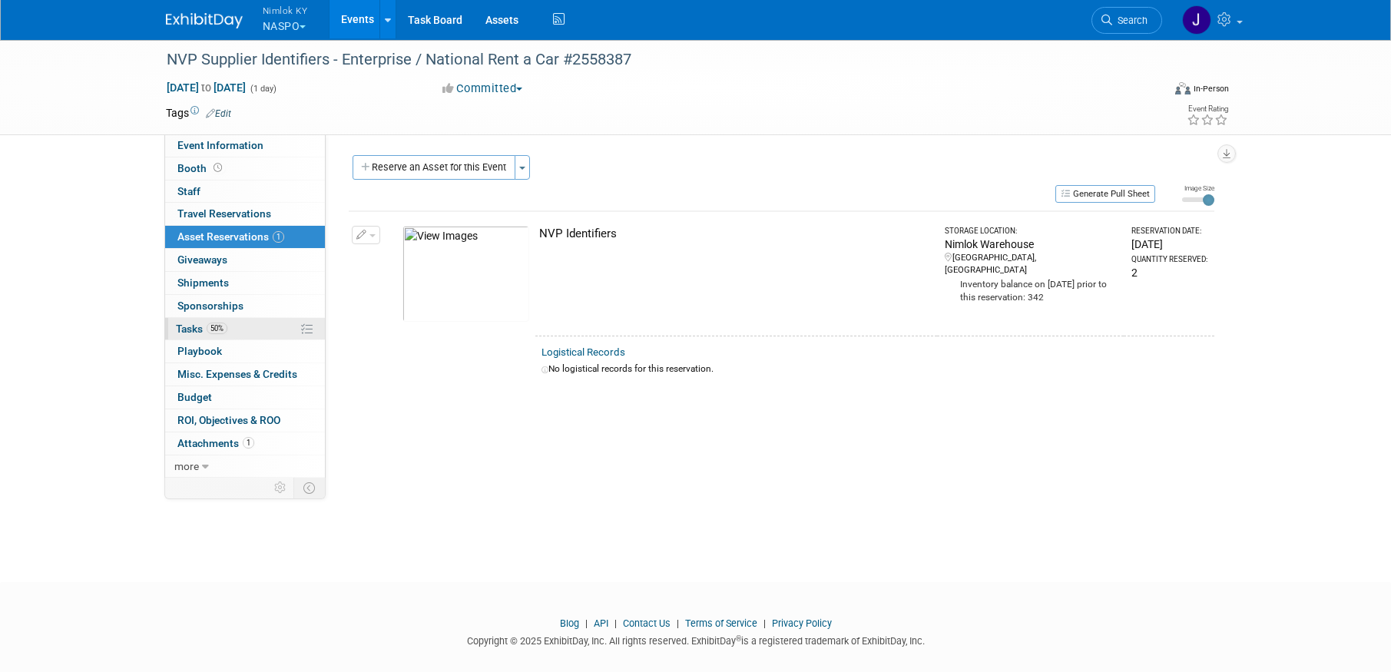
click at [247, 324] on link "50% Tasks 50%" at bounding box center [245, 329] width 160 height 22
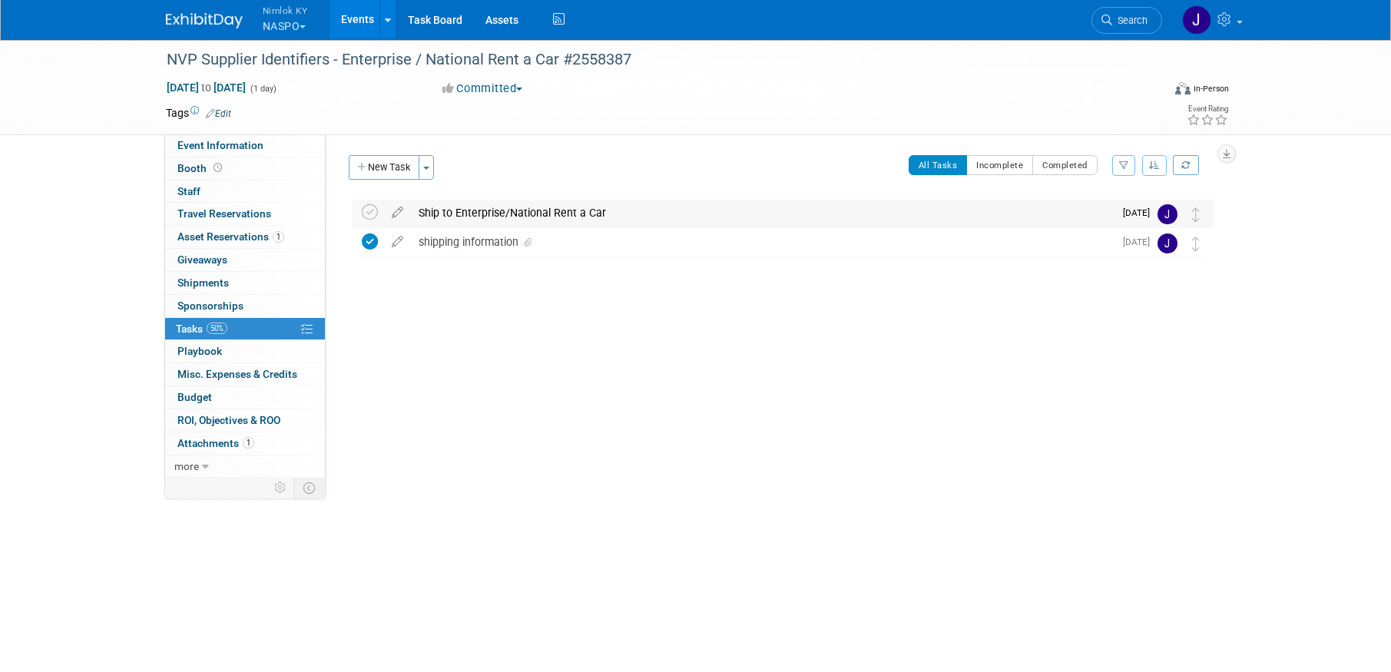
click at [449, 206] on div "Ship to Enterprise/National Rent a Car" at bounding box center [762, 213] width 703 height 26
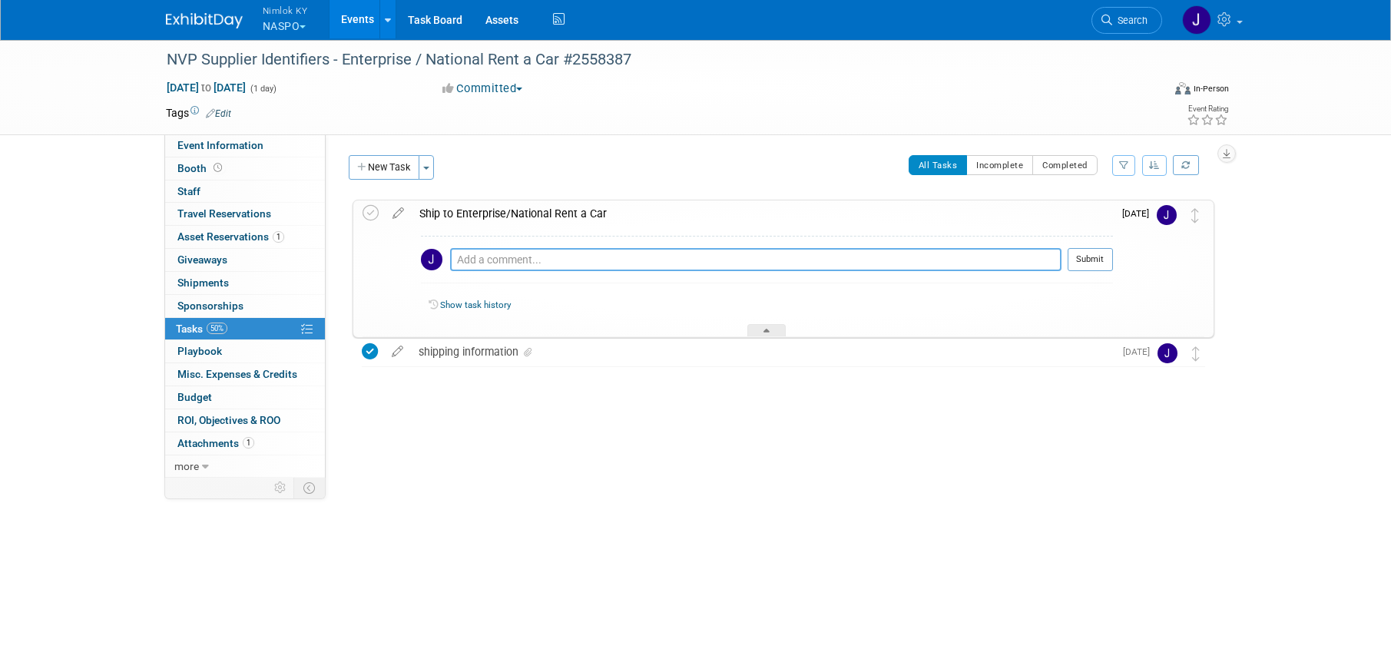
click at [492, 265] on textarea at bounding box center [755, 259] width 611 height 23
paste textarea "1z2rx9090344598546"
type textarea "1z2rx9090344598546"
click at [1085, 256] on button "Submit" at bounding box center [1090, 259] width 45 height 23
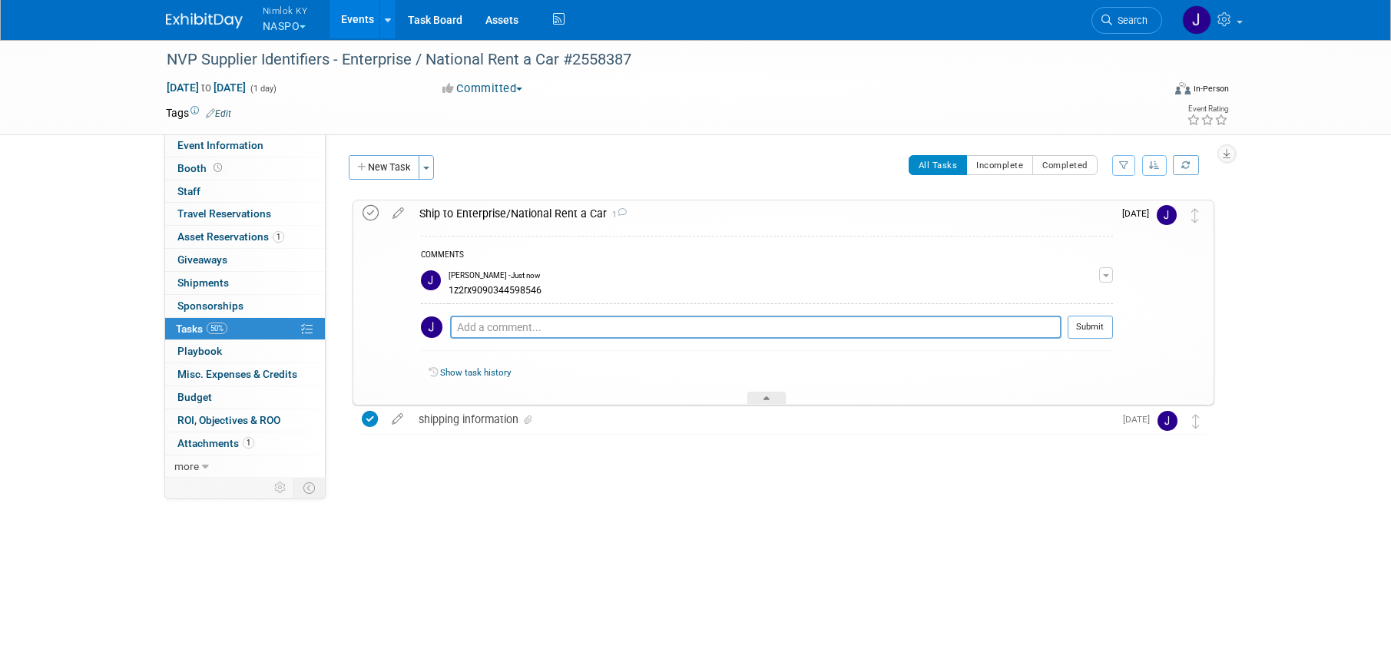
click at [366, 214] on icon at bounding box center [371, 213] width 16 height 16
click at [354, 14] on link "Events" at bounding box center [358, 19] width 56 height 38
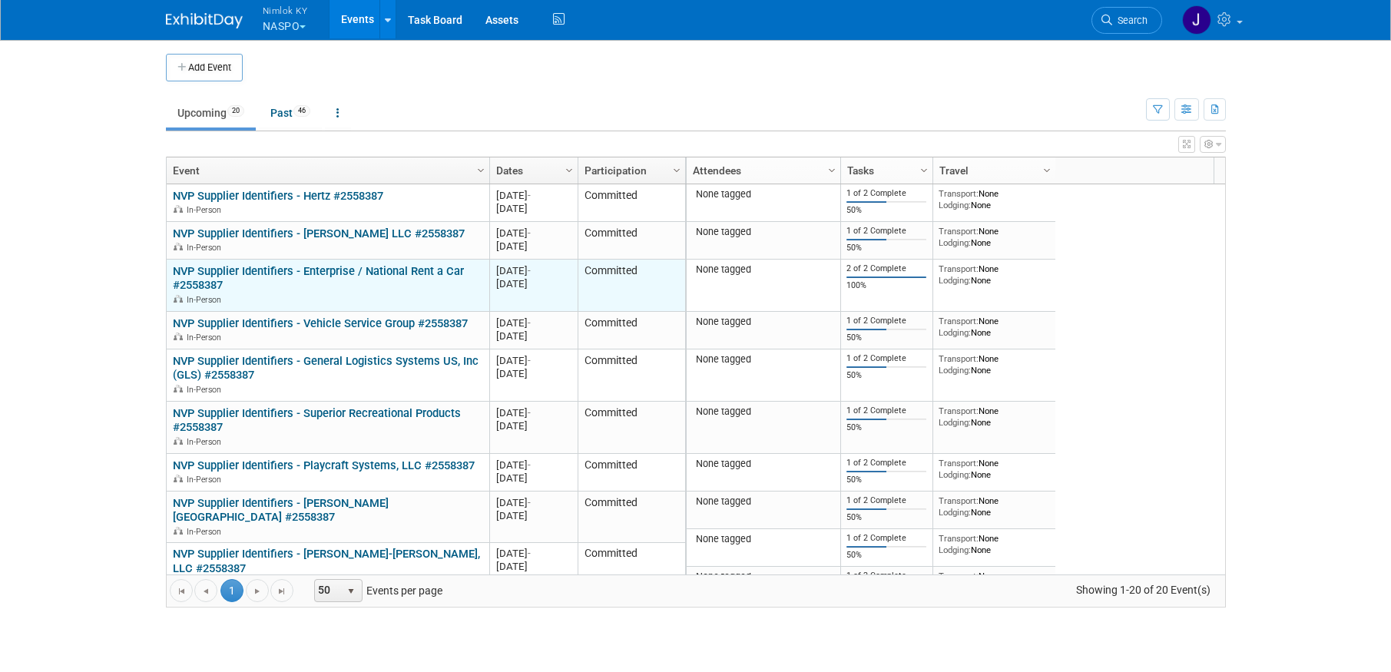
click at [371, 270] on link "NVP Supplier Identifiers - Enterprise / National Rent a Car #2558387" at bounding box center [318, 278] width 291 height 28
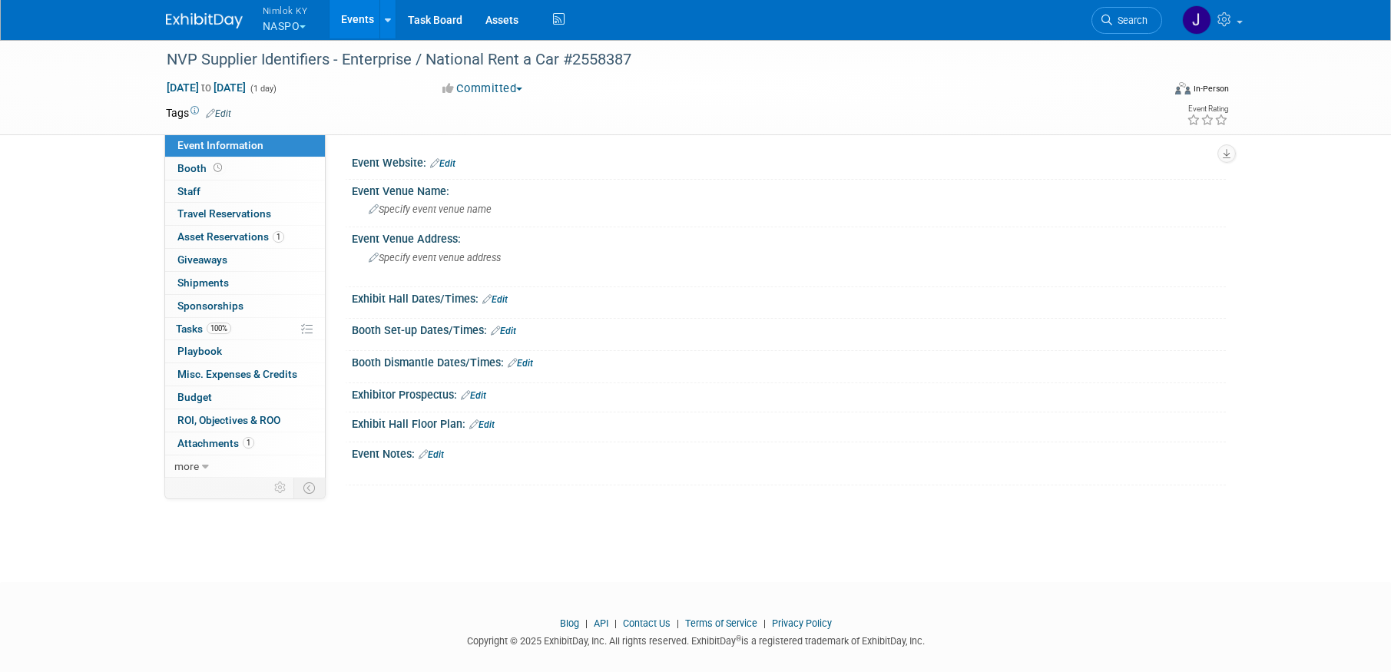
click at [344, 18] on link "Events" at bounding box center [358, 19] width 56 height 38
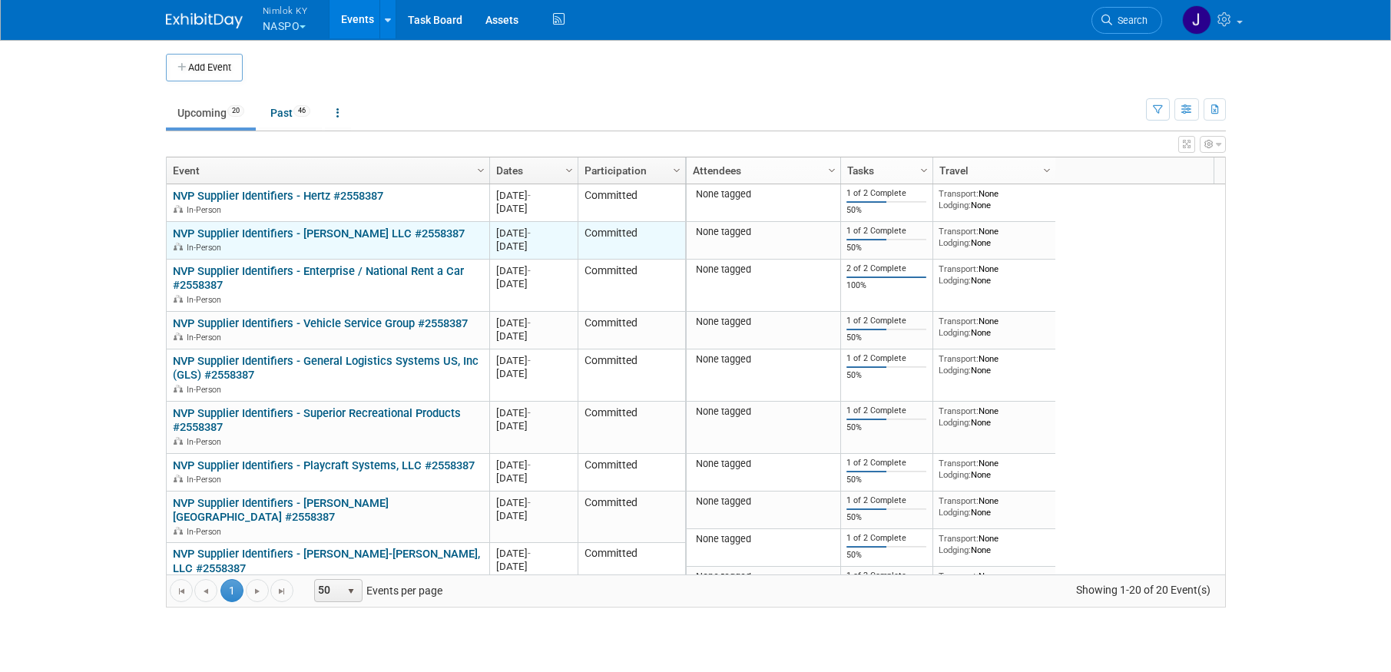
click at [371, 233] on link "NVP Supplier Identifiers - [PERSON_NAME] LLC #2558387" at bounding box center [319, 234] width 292 height 14
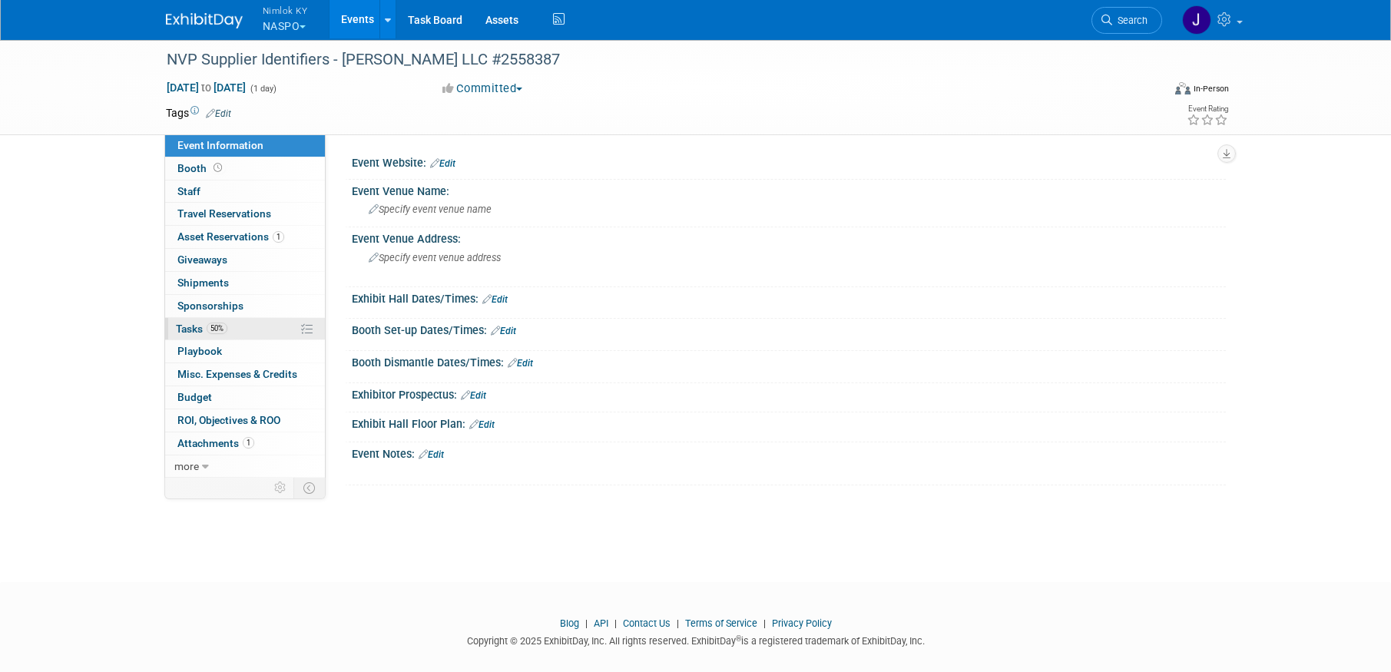
click at [272, 324] on link "50% Tasks 50%" at bounding box center [245, 329] width 160 height 22
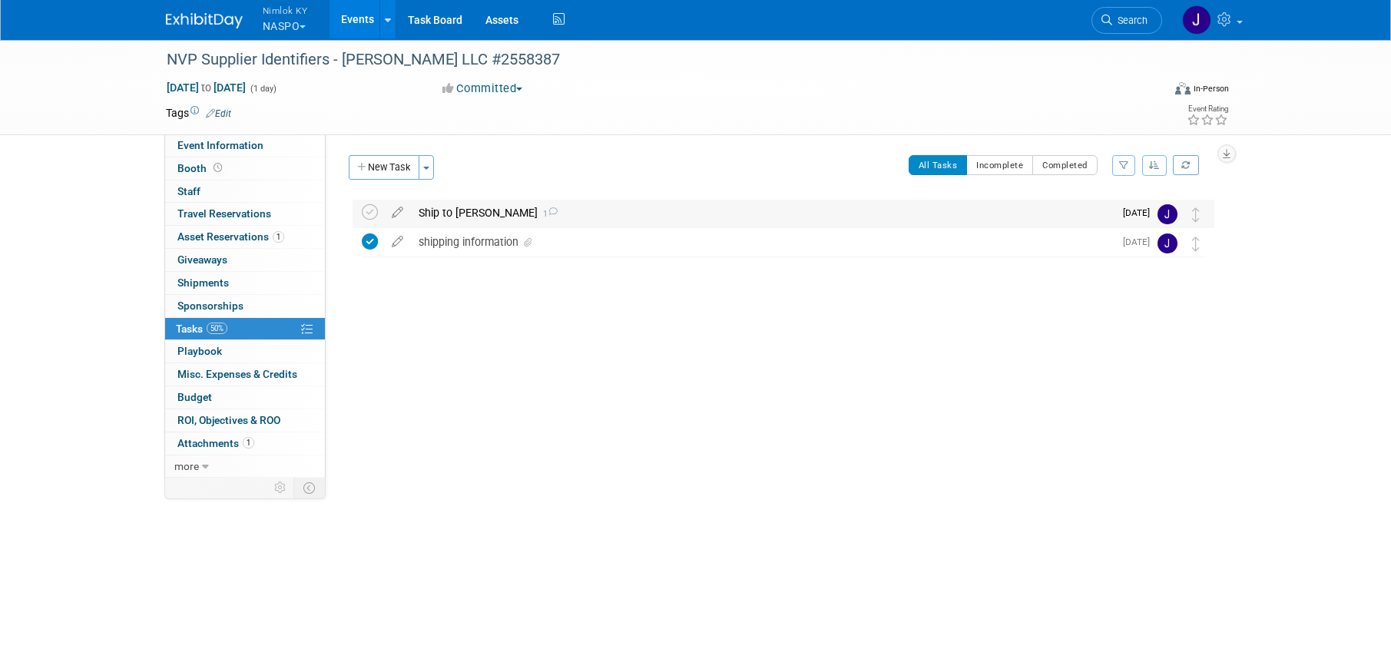
click at [571, 212] on div "Ship to Warren 1" at bounding box center [762, 213] width 703 height 26
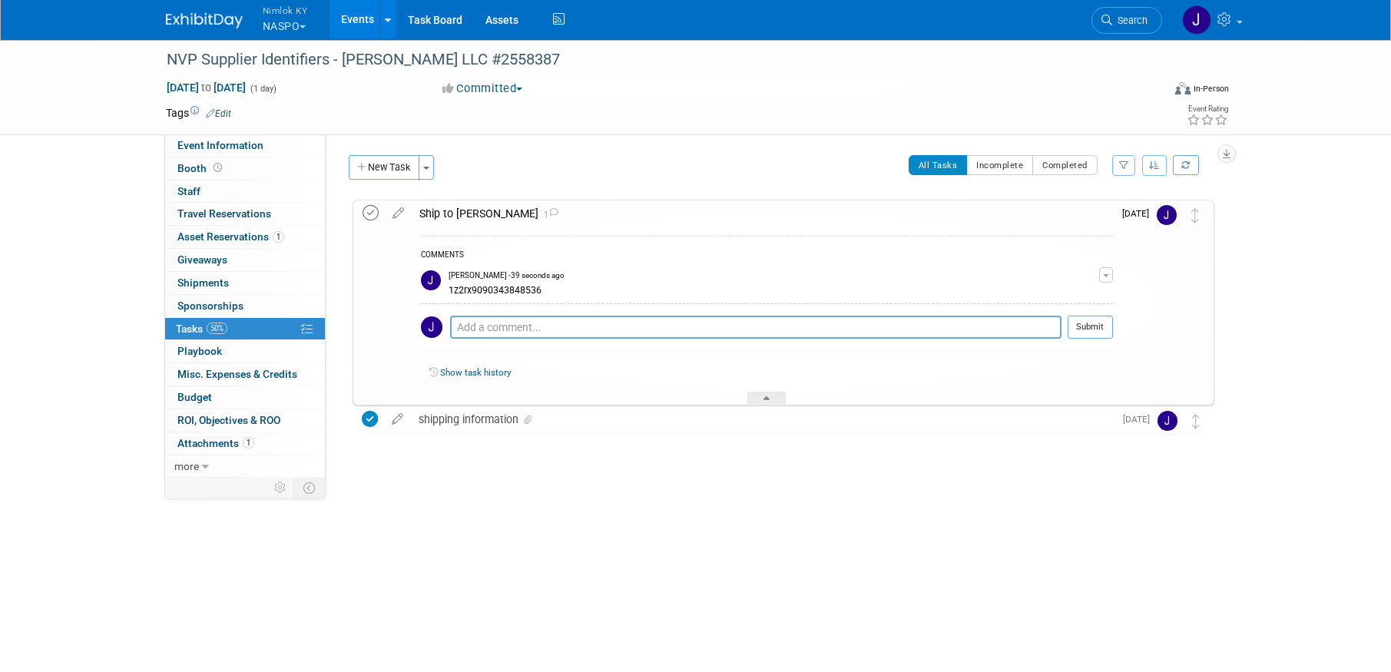
click at [373, 212] on icon at bounding box center [371, 213] width 16 height 16
click at [356, 22] on link "Events" at bounding box center [358, 19] width 56 height 38
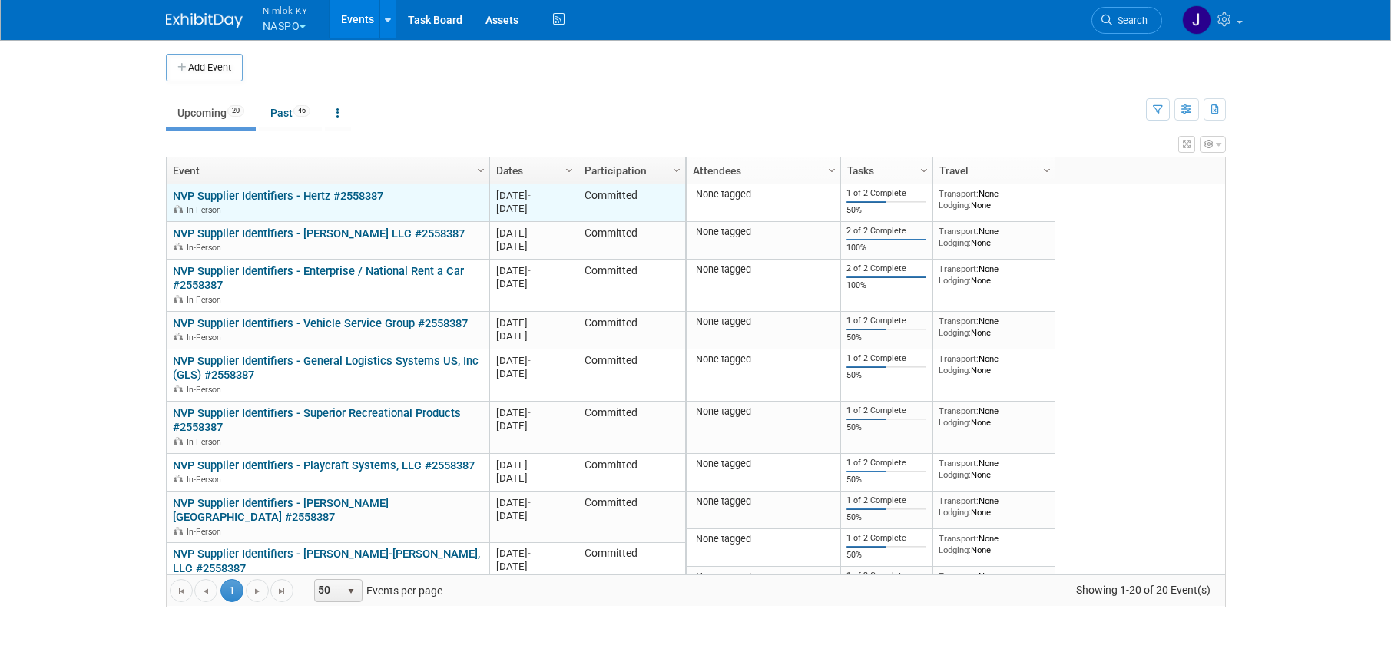
click at [332, 197] on link "NVP Supplier Identifiers - Hertz #2558387" at bounding box center [278, 196] width 210 height 14
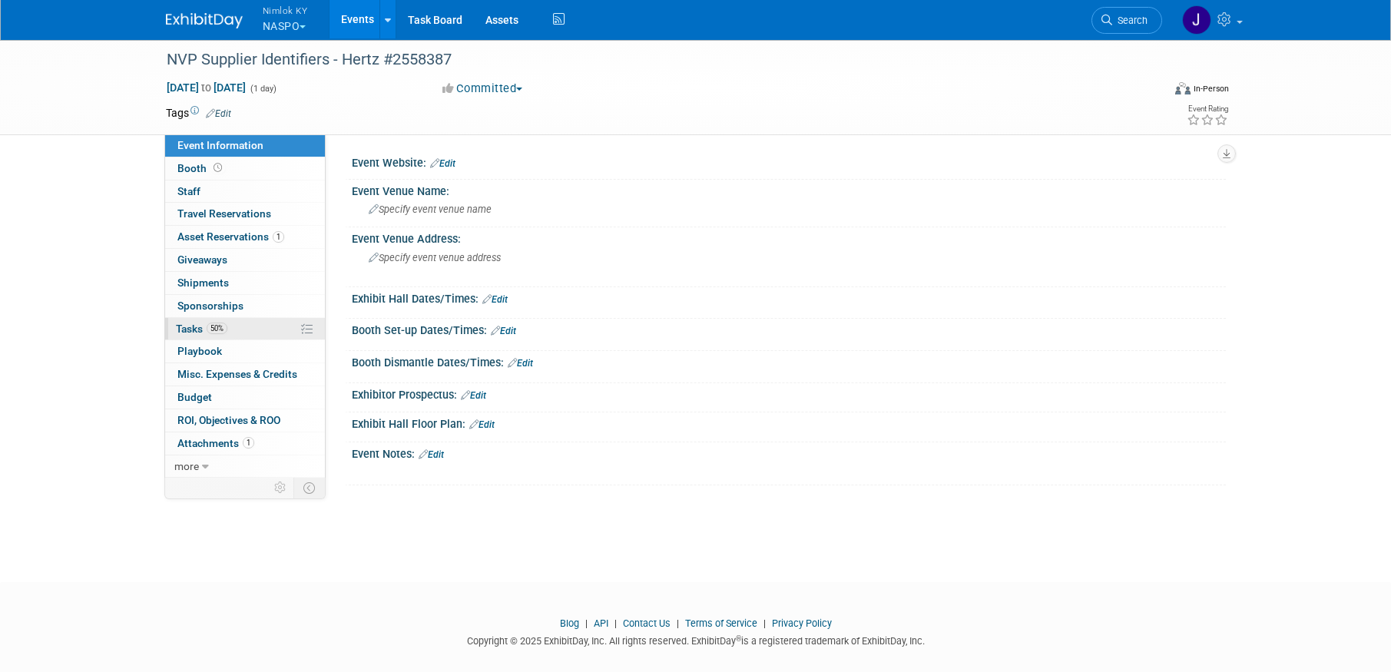
click at [262, 330] on link "50% Tasks 50%" at bounding box center [245, 329] width 160 height 22
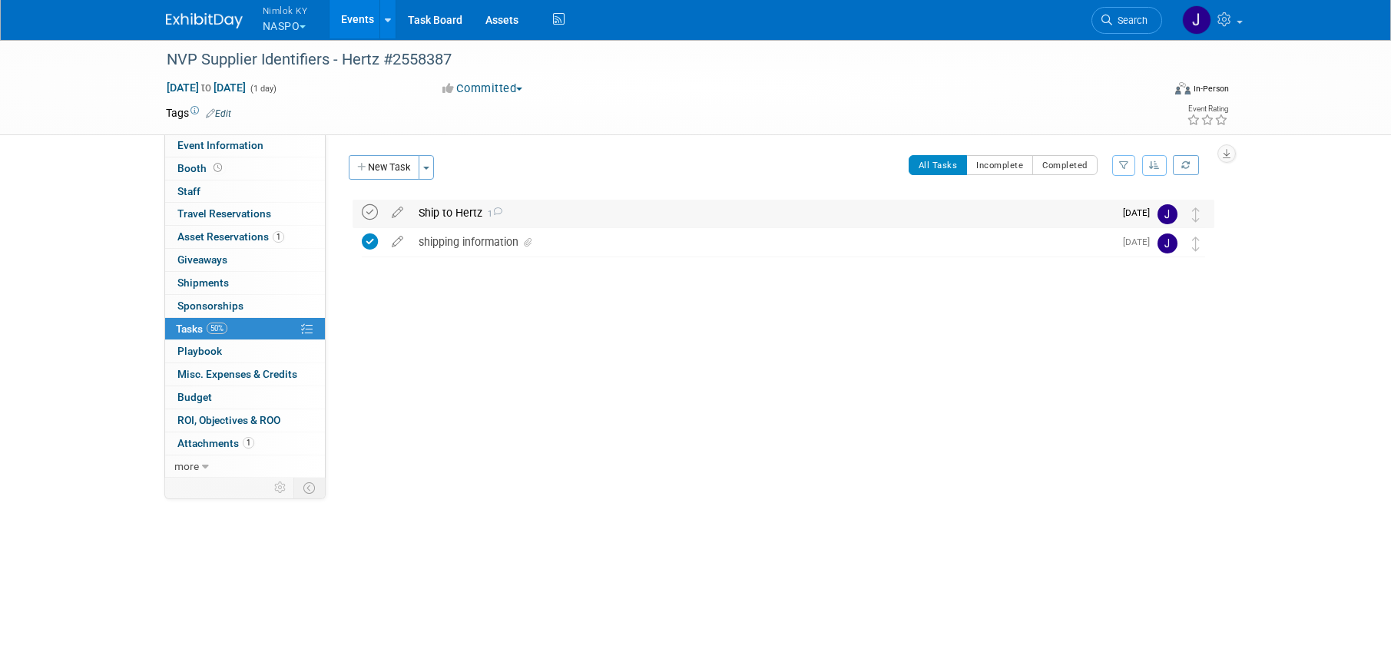
click at [370, 210] on icon at bounding box center [370, 212] width 16 height 16
click at [366, 22] on link "Events" at bounding box center [358, 19] width 56 height 38
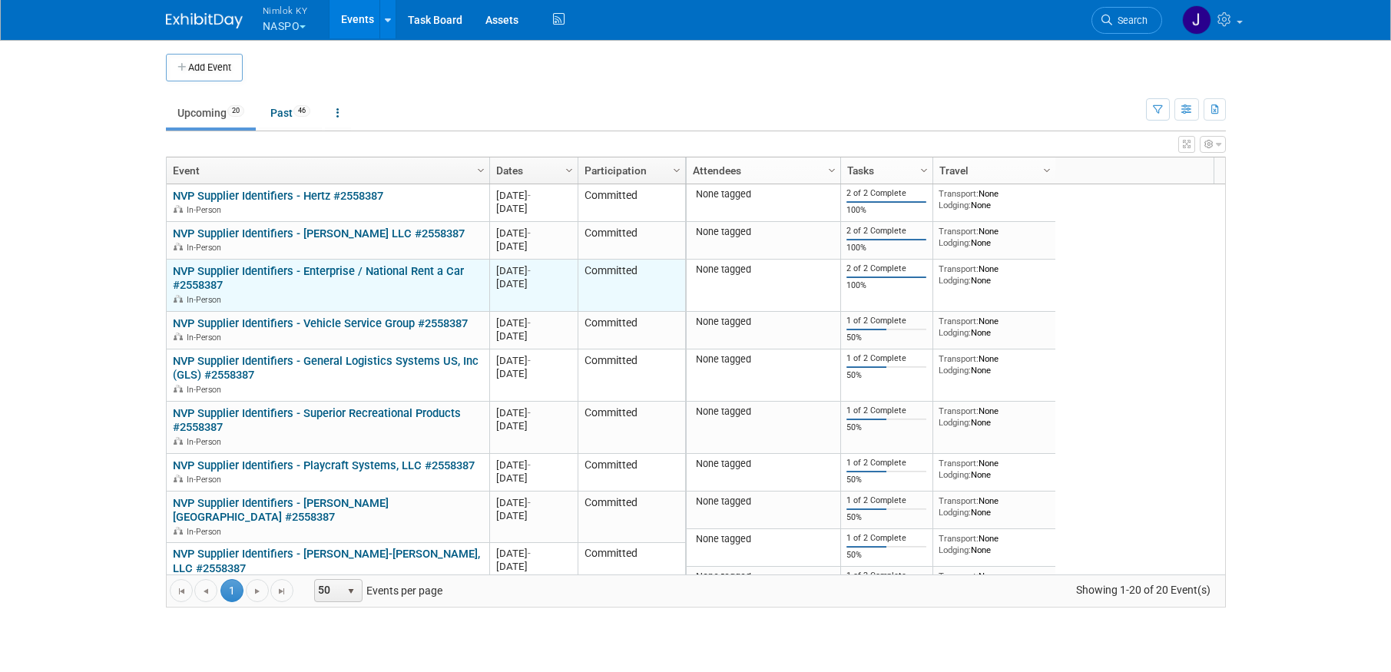
click at [354, 284] on div "NVP Supplier Identifiers - Enterprise / National Rent a Car #2558387 In-Person" at bounding box center [328, 284] width 310 height 41
click at [357, 274] on link "NVP Supplier Identifiers - Enterprise / National Rent a Car #2558387" at bounding box center [318, 278] width 291 height 28
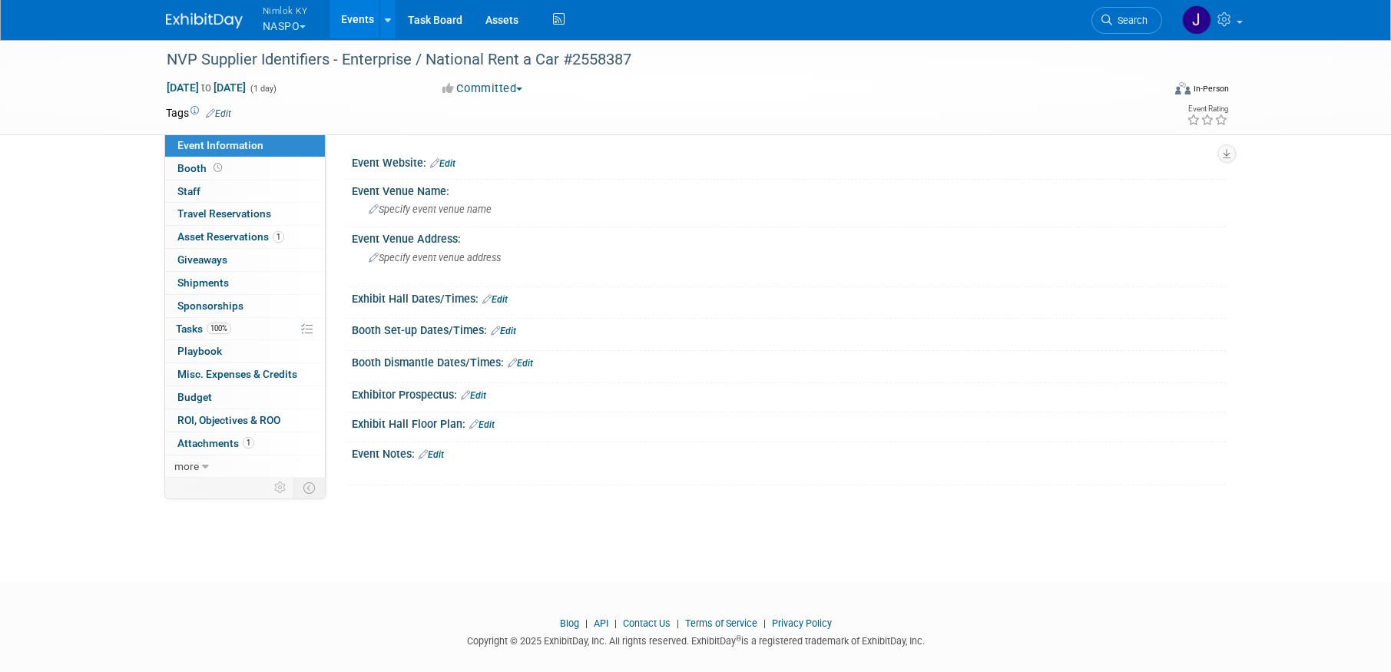
click at [369, 12] on link "Events" at bounding box center [358, 19] width 56 height 38
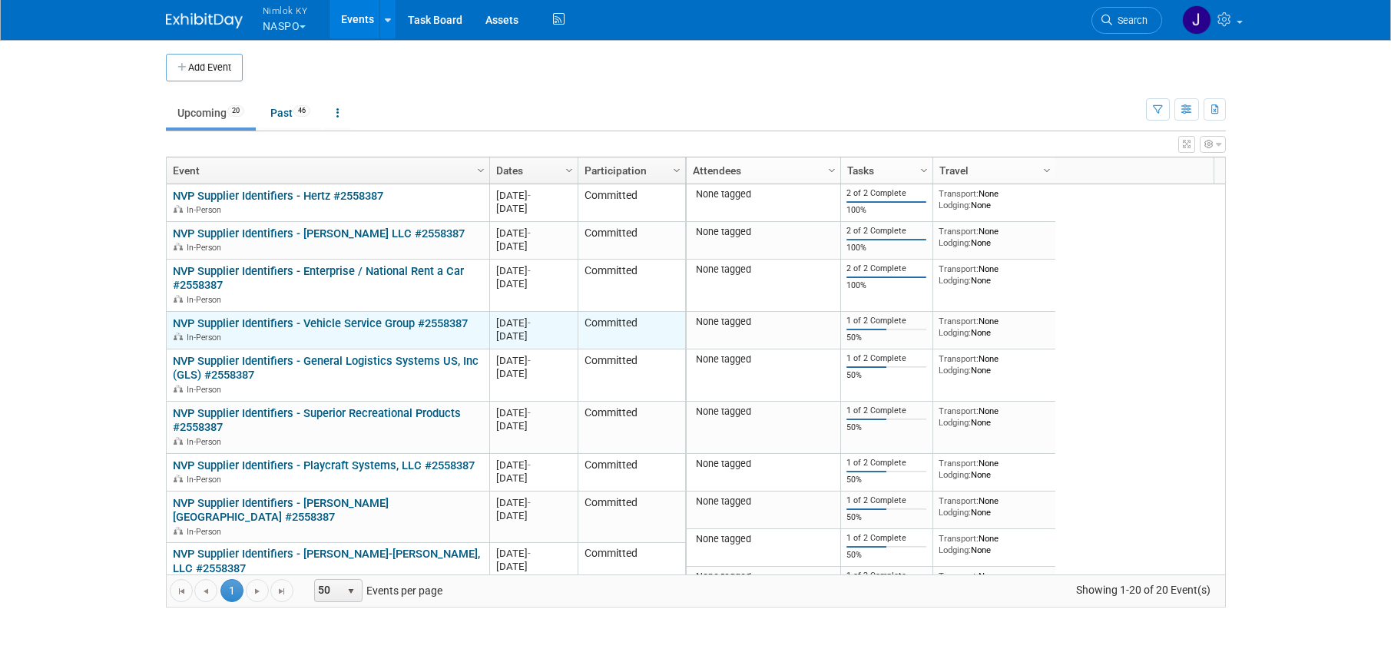
click at [317, 323] on link "NVP Supplier Identifiers - Vehicle Service Group #2558387" at bounding box center [320, 323] width 295 height 14
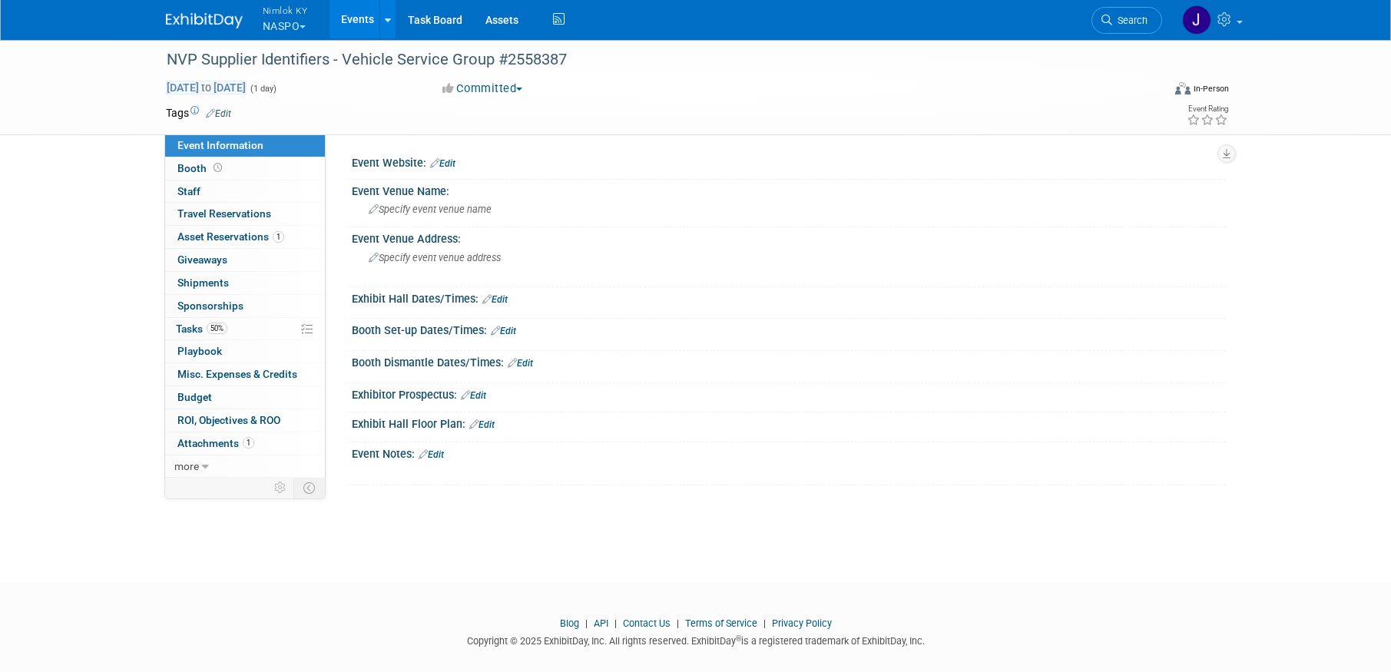
click at [179, 85] on span "[DATE] to [DATE]" at bounding box center [206, 88] width 81 height 14
type input "[DATE]"
click at [0, 0] on input "[DATE]" at bounding box center [0, 0] width 0 height 0
select select "8"
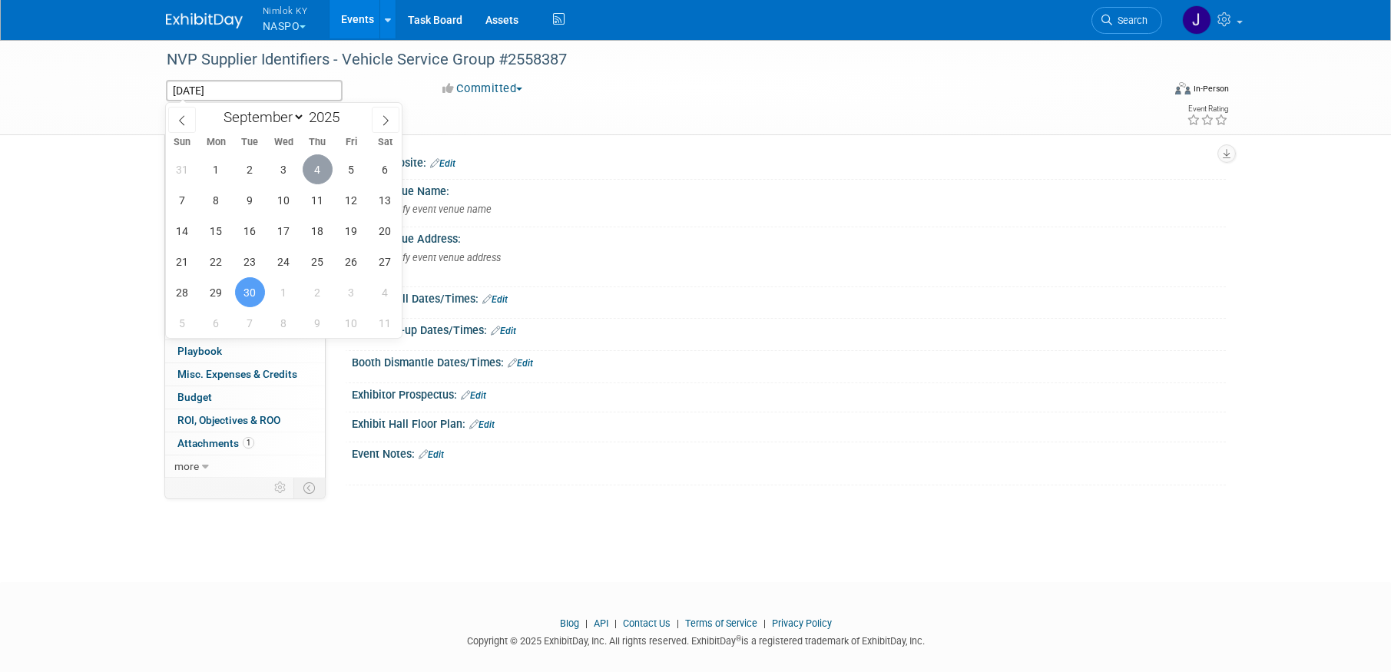
click at [314, 171] on span "4" at bounding box center [318, 169] width 30 height 30
type input "[DATE]"
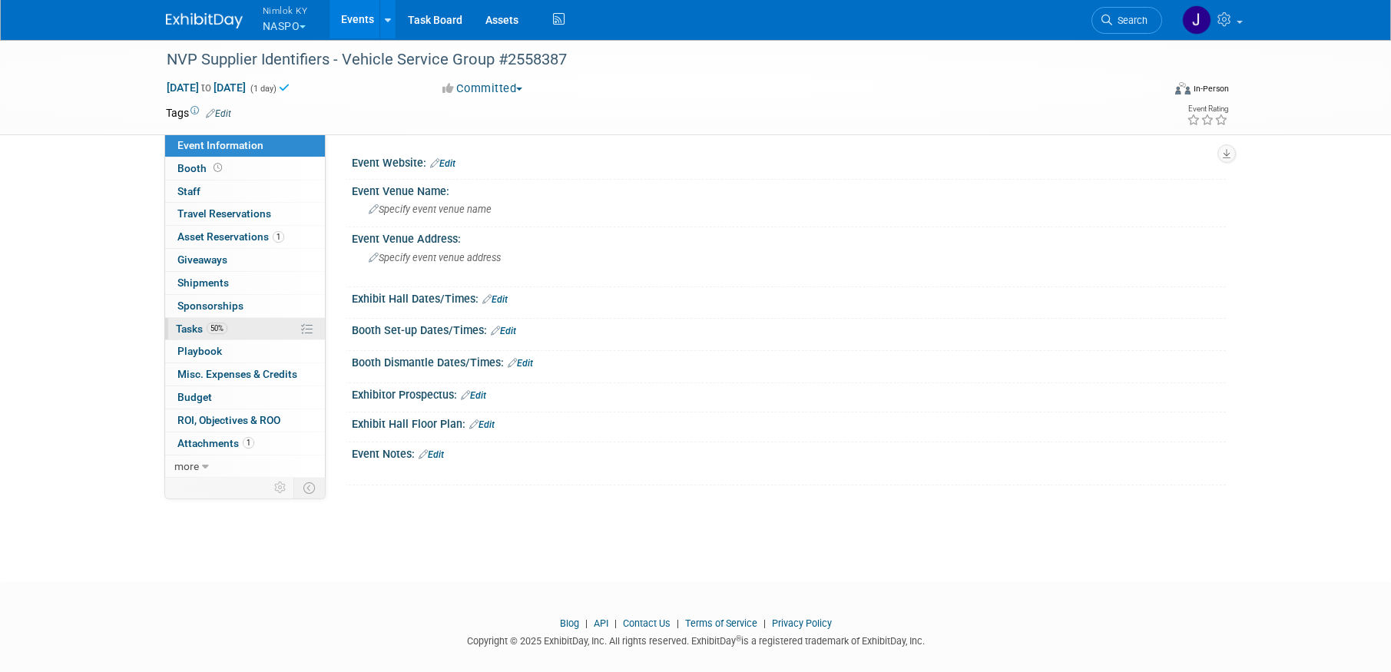
click at [253, 328] on link "50% Tasks 50%" at bounding box center [245, 329] width 160 height 22
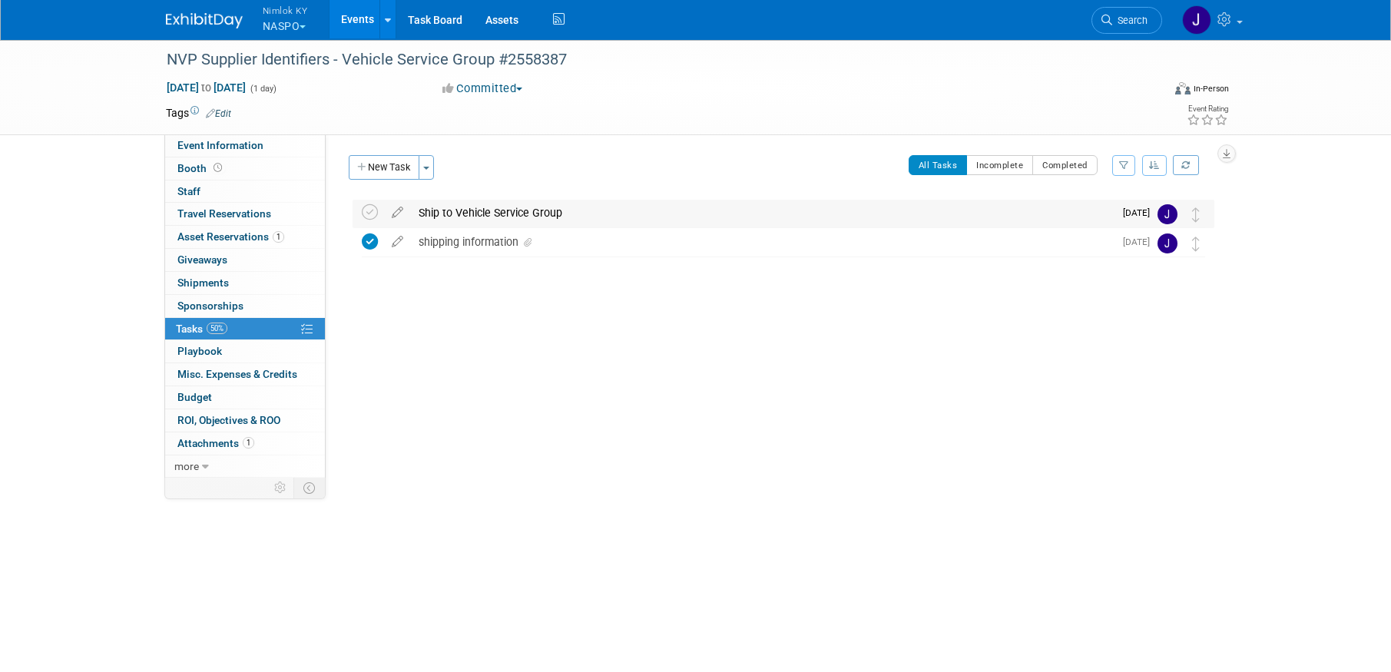
click at [519, 216] on div "Ship to Vehicle Service Group" at bounding box center [762, 213] width 703 height 26
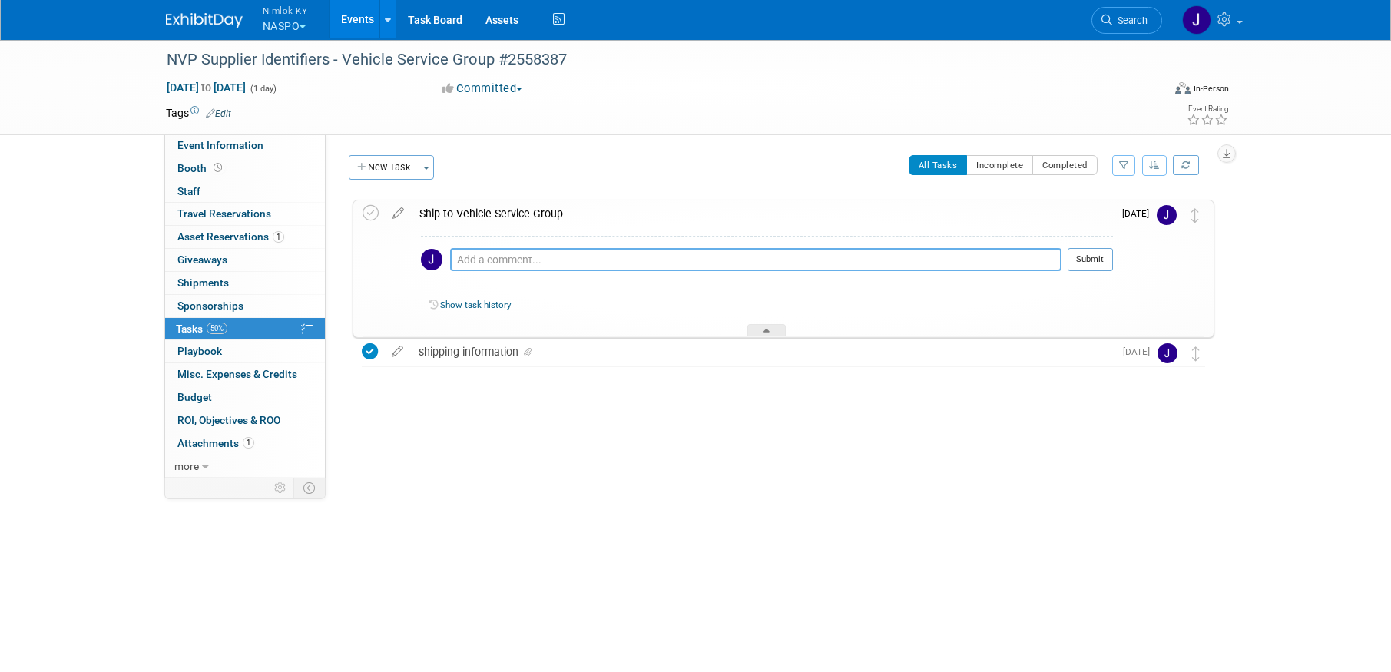
click at [524, 259] on textarea at bounding box center [755, 259] width 611 height 23
paste textarea "1z2rx9090345384551"
type textarea "1z2rx9090345384551"
click at [1091, 265] on button "Submit" at bounding box center [1090, 259] width 45 height 23
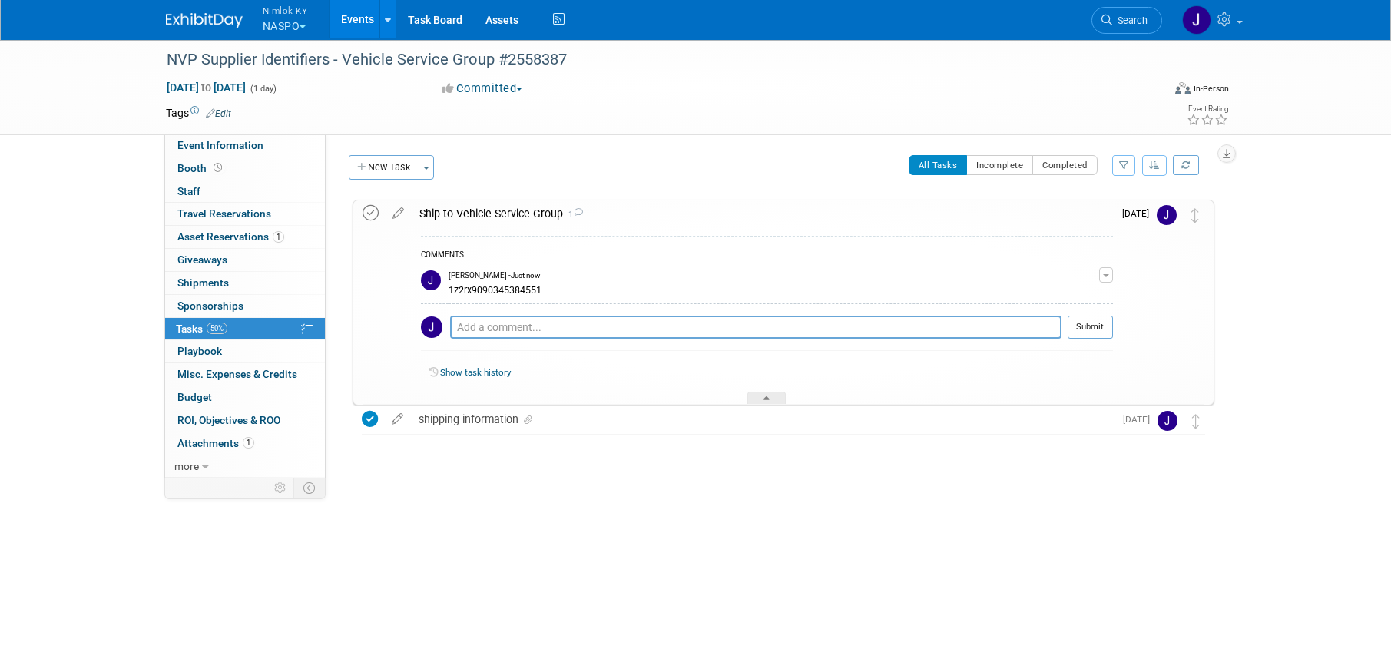
click at [374, 214] on icon at bounding box center [371, 213] width 16 height 16
click at [361, 15] on link "Events" at bounding box center [358, 19] width 56 height 38
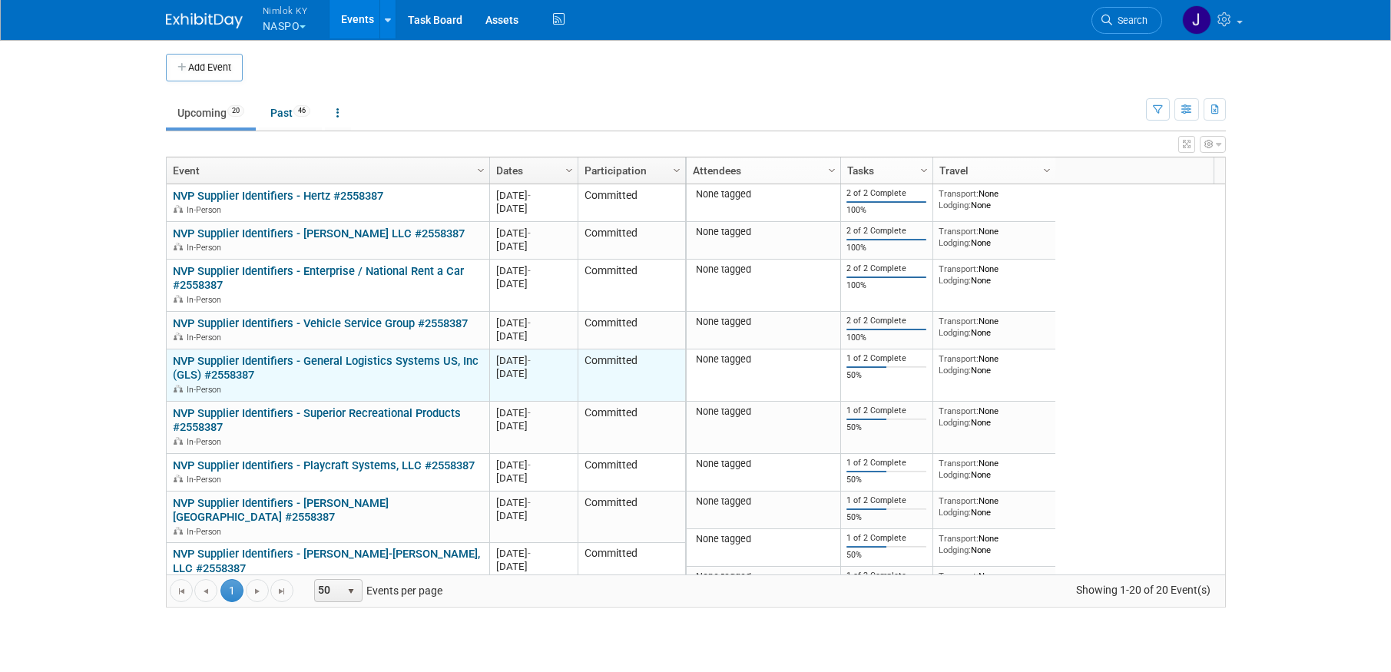
click at [379, 357] on link "NVP Supplier Identifiers - General Logistics Systems US, Inc (GLS) #2558387" at bounding box center [326, 368] width 306 height 28
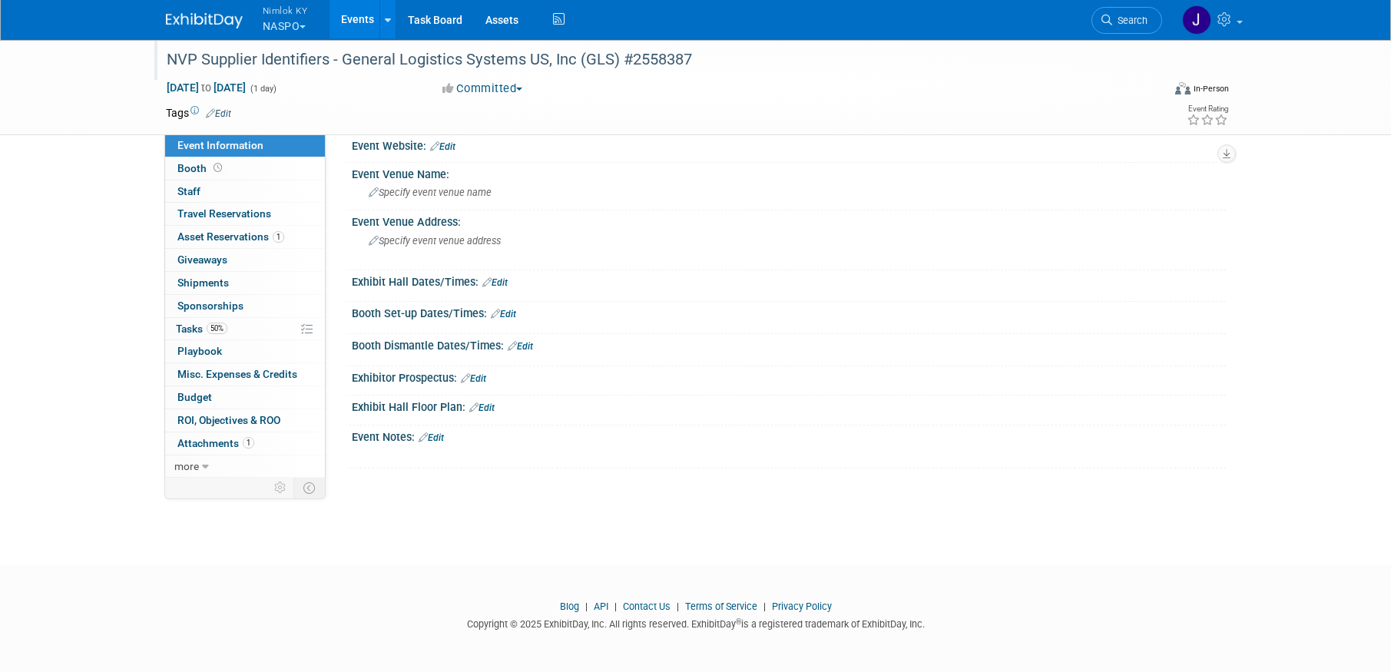
scroll to position [18, 0]
click at [214, 88] on span "to" at bounding box center [206, 87] width 15 height 12
type input "[DATE]"
select select "8"
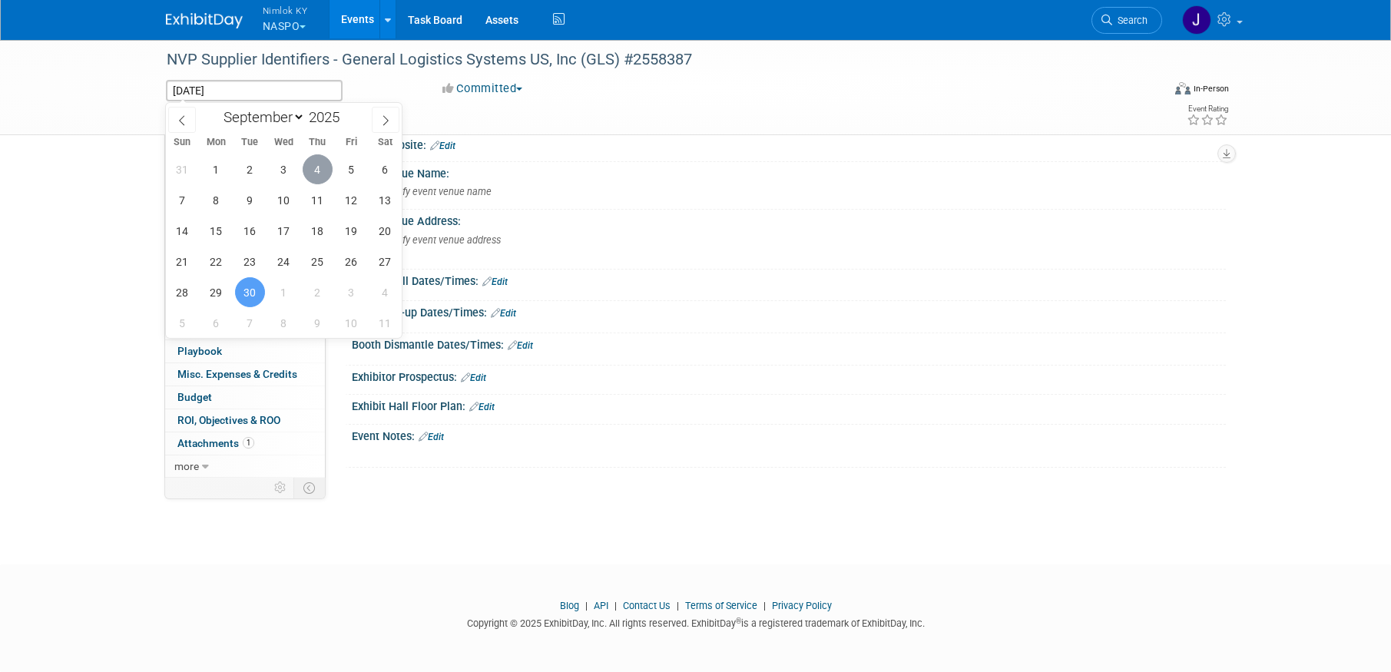
click at [308, 169] on span "4" at bounding box center [318, 169] width 30 height 30
type input "[DATE]"
click at [307, 170] on span "4" at bounding box center [318, 169] width 30 height 30
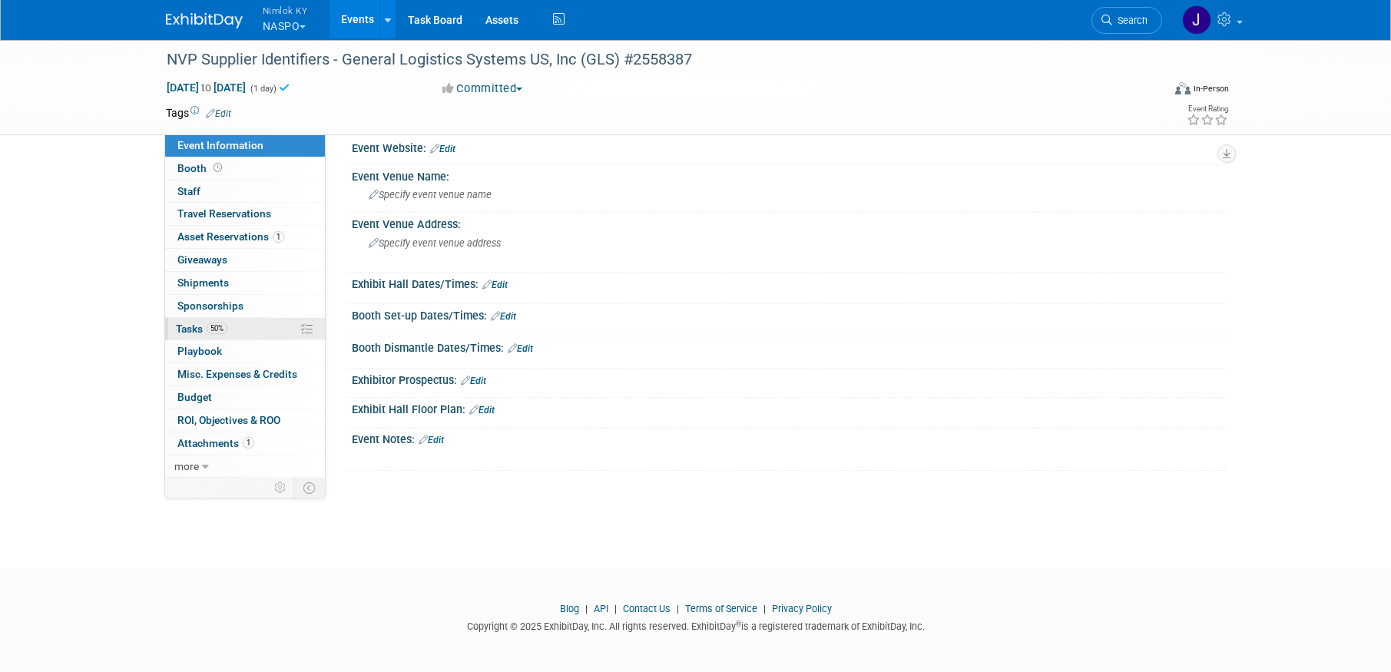
scroll to position [0, 0]
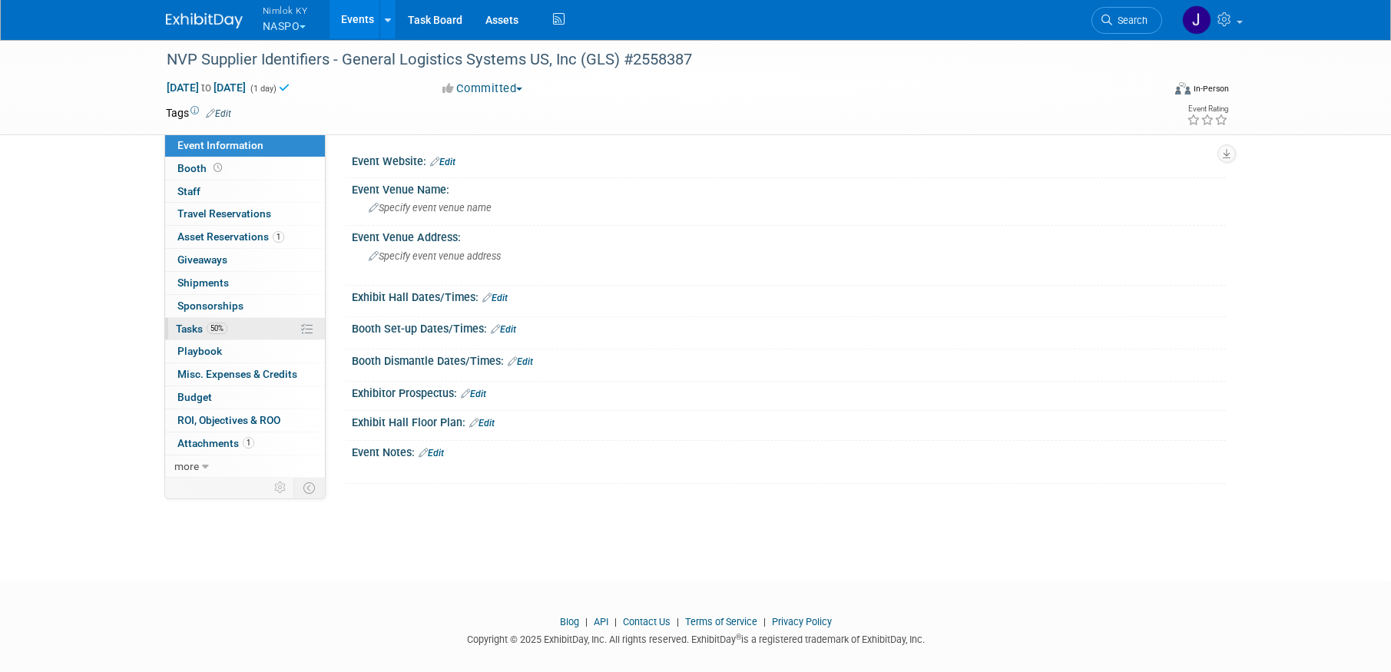
click at [224, 325] on span "50%" at bounding box center [217, 329] width 21 height 12
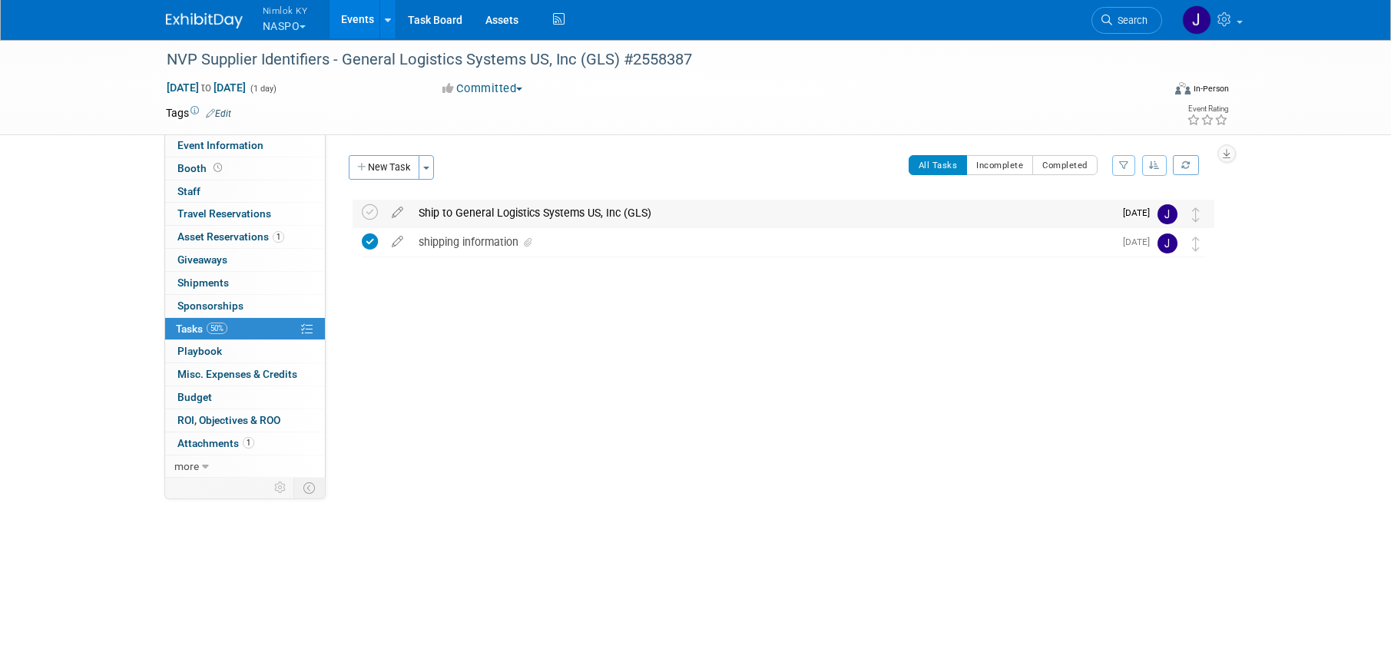
click at [456, 211] on div "Ship to General Logistics Systems US, Inc (GLS)" at bounding box center [762, 213] width 703 height 26
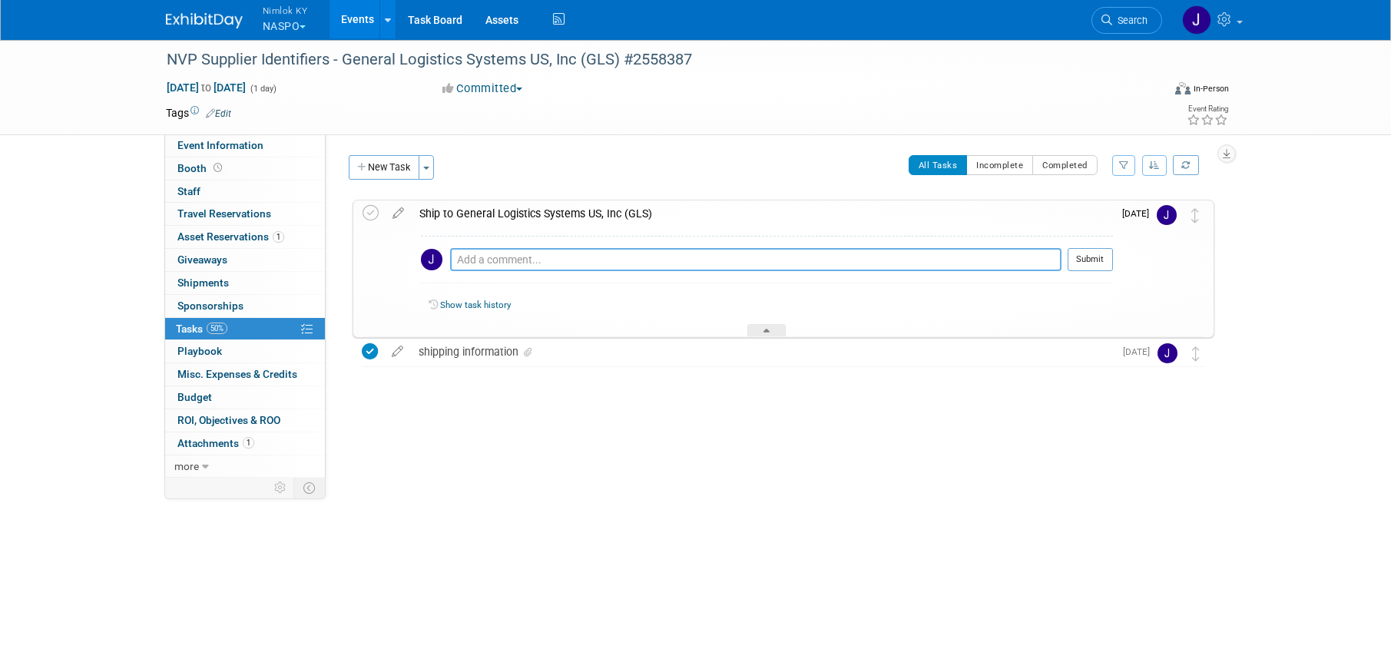
click at [485, 269] on textarea at bounding box center [755, 259] width 611 height 23
paste textarea "1z2rx9090343806563"
type textarea "1z2rx9090343806563"
click at [1097, 265] on button "Submit" at bounding box center [1090, 259] width 45 height 23
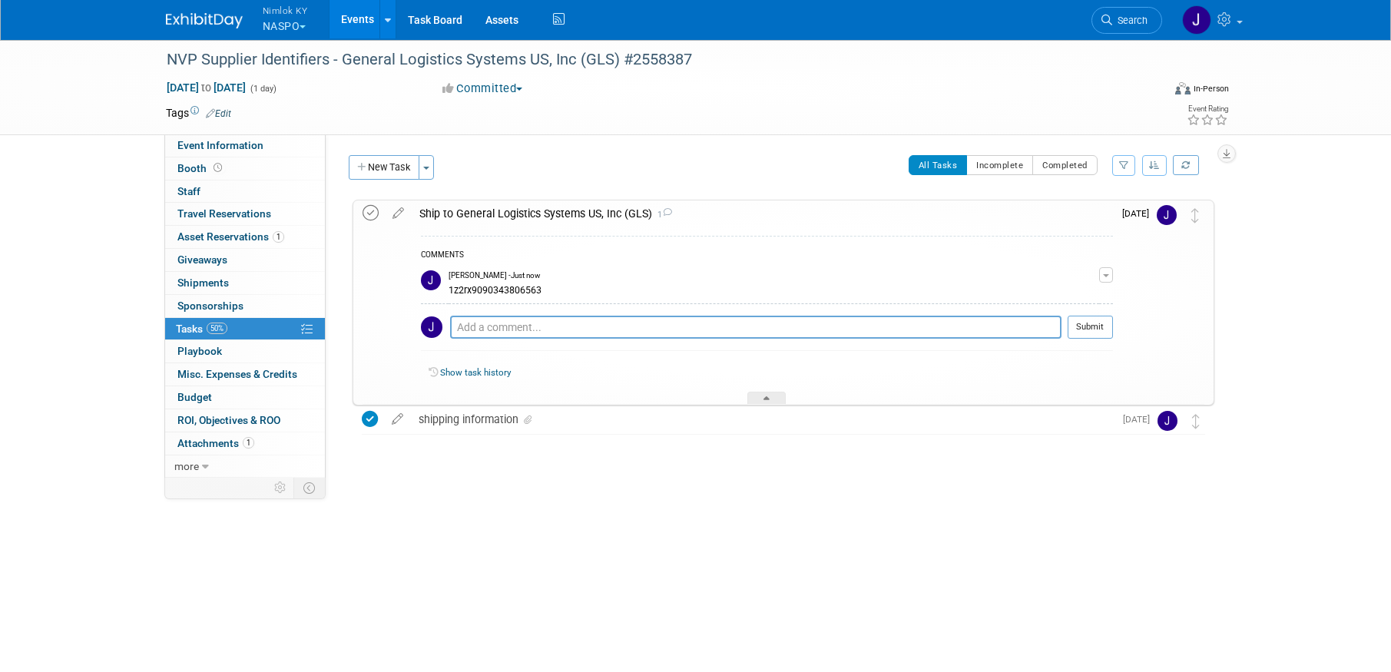
click at [374, 214] on icon at bounding box center [371, 213] width 16 height 16
click at [362, 13] on link "Events" at bounding box center [358, 19] width 56 height 38
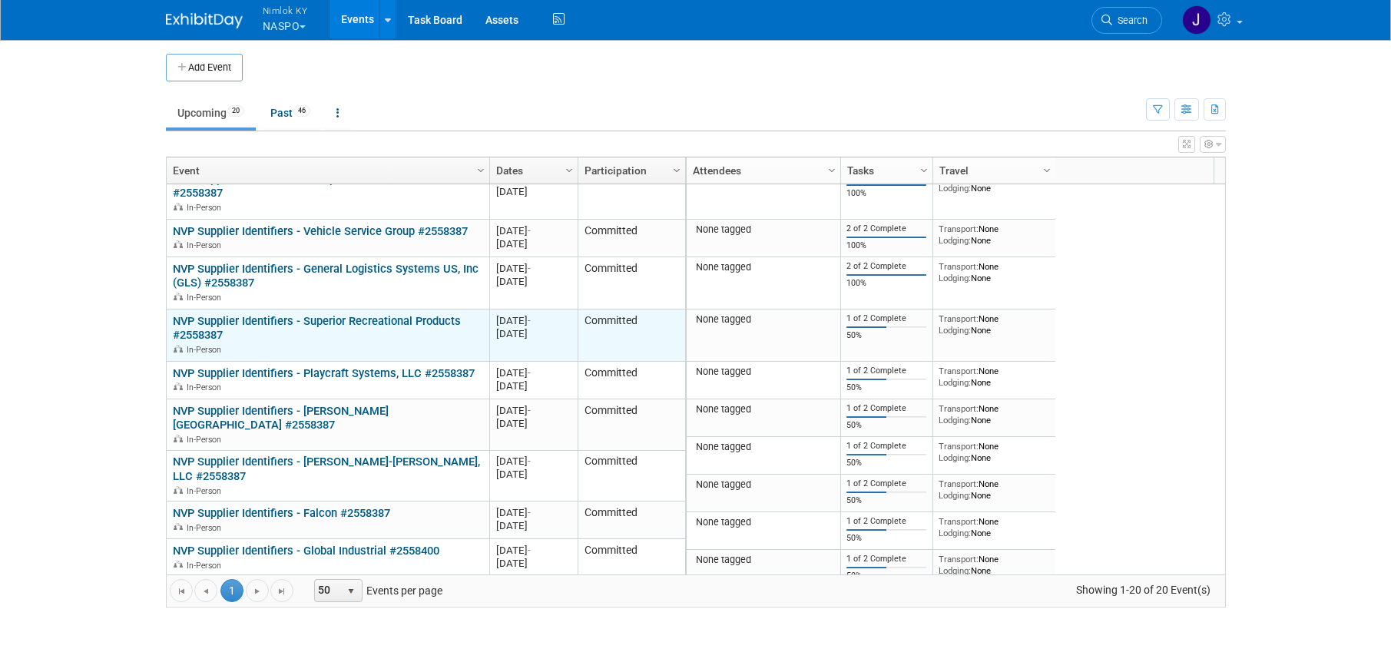
scroll to position [184, 0]
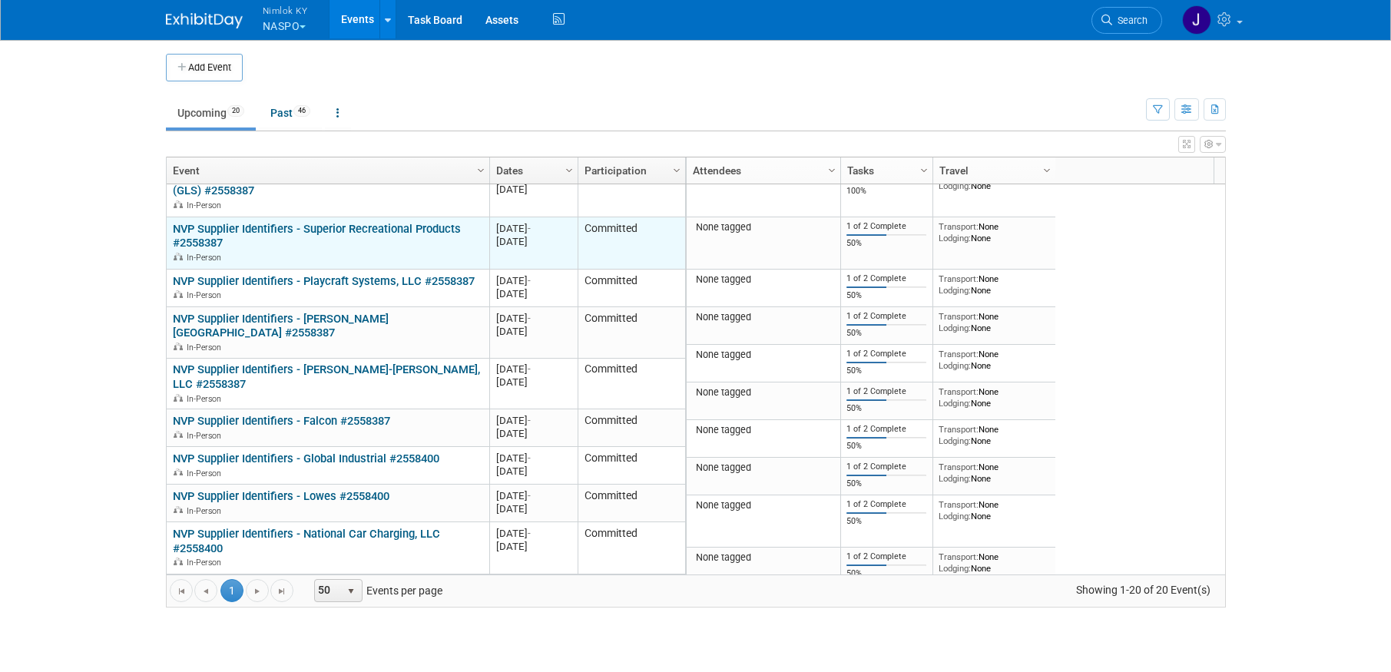
click at [381, 227] on link "NVP Supplier Identifiers - Superior Recreational Products #2558387" at bounding box center [317, 236] width 288 height 28
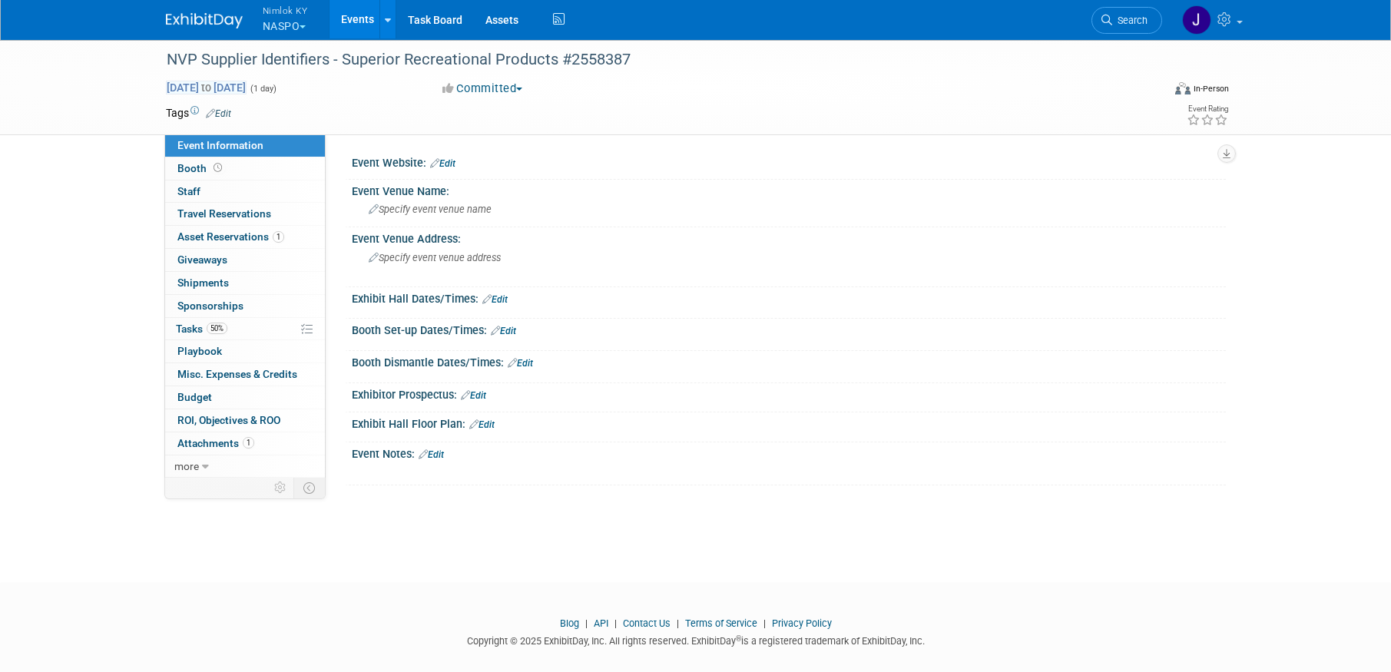
click at [247, 84] on span "Sep 30, 2025 to Sep 30, 2025" at bounding box center [206, 88] width 81 height 14
type input "[DATE]"
select select "8"
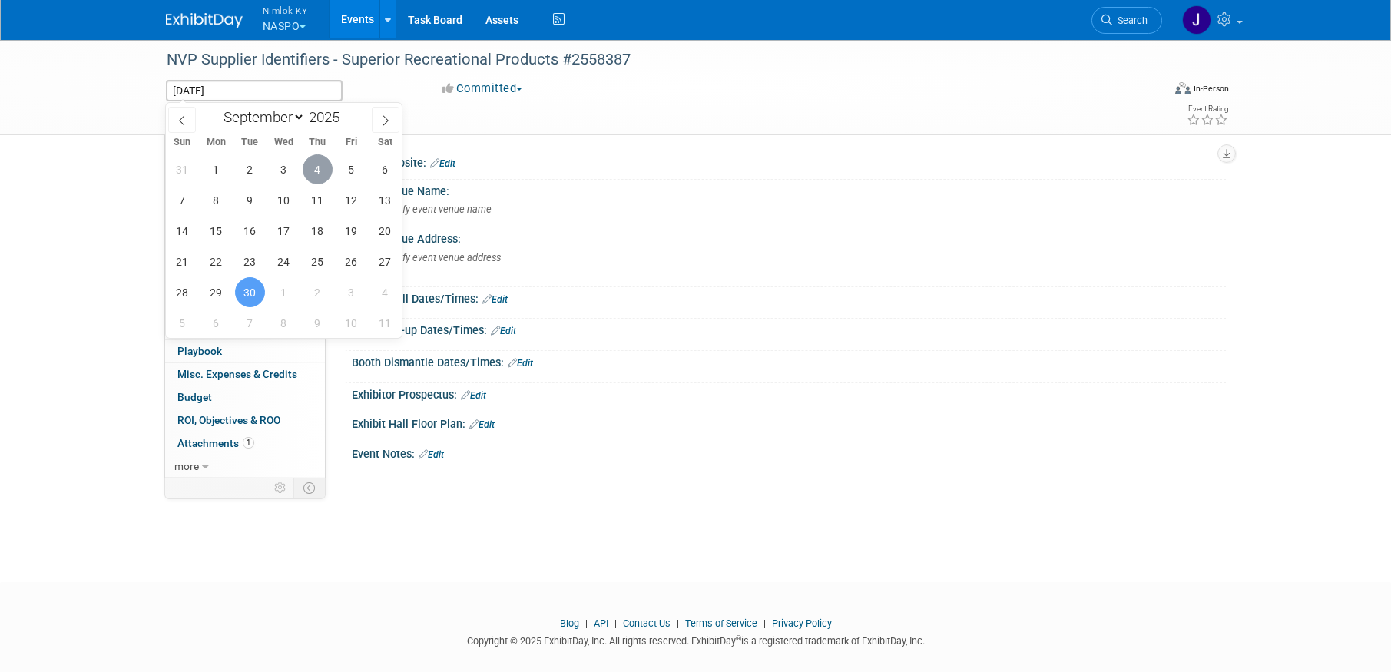
click at [318, 171] on span "4" at bounding box center [318, 169] width 30 height 30
type input "[DATE]"
click at [318, 171] on span "4" at bounding box center [318, 169] width 30 height 30
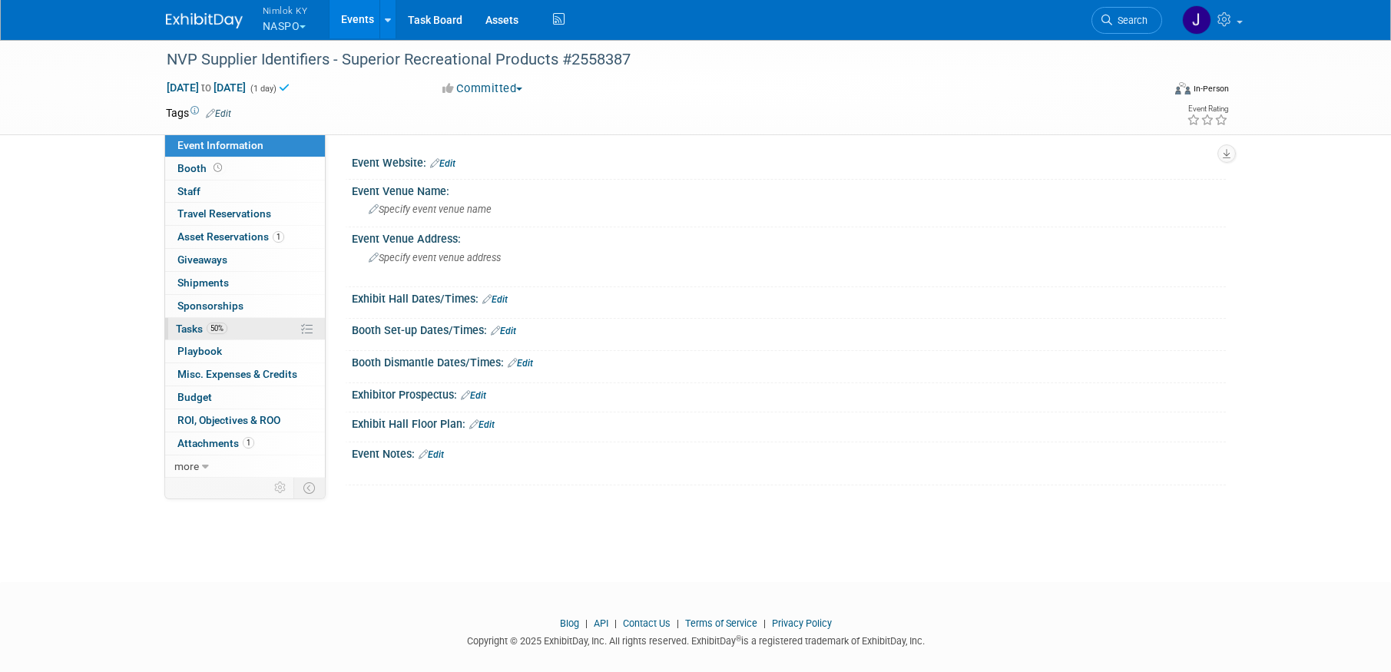
click at [225, 324] on span "50%" at bounding box center [217, 329] width 21 height 12
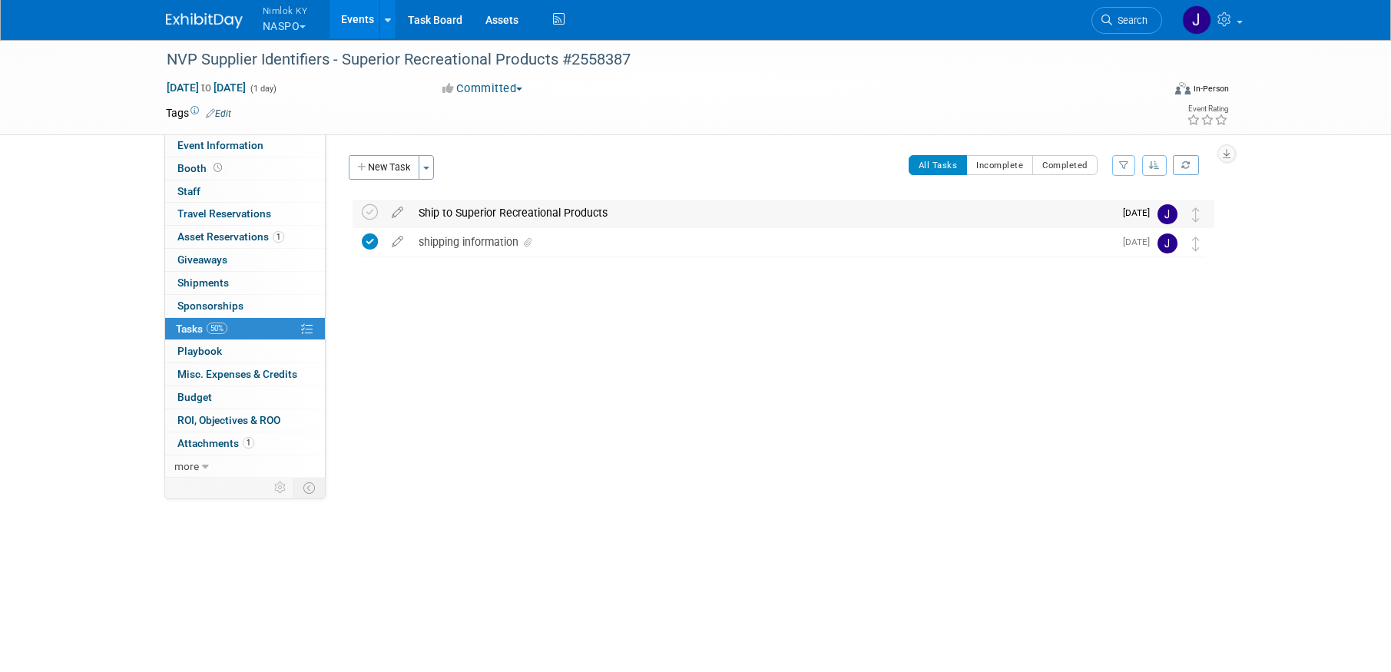
click at [447, 206] on div "Ship to Superior Recreational Products" at bounding box center [762, 213] width 703 height 26
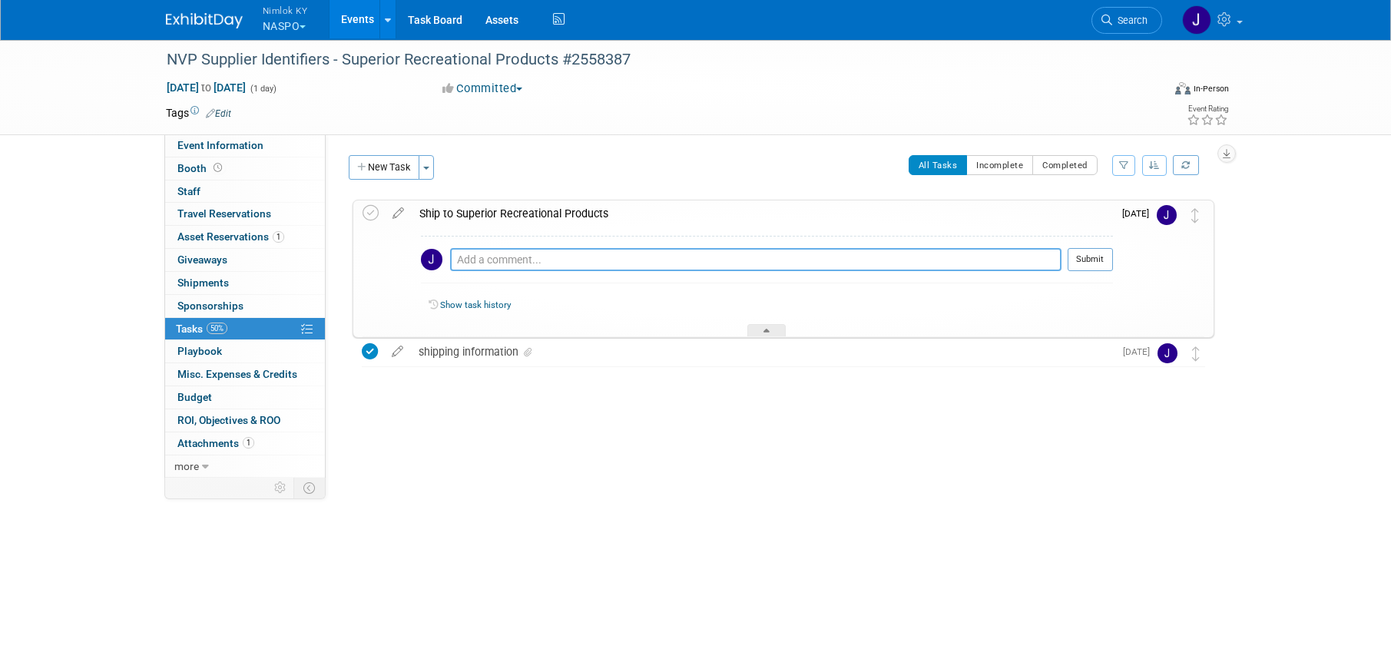
click at [493, 260] on textarea at bounding box center [755, 259] width 611 height 23
paste textarea "1z2rx9090343464576"
type textarea "1z2rx9090343464576"
click at [1100, 259] on button "Submit" at bounding box center [1090, 259] width 45 height 23
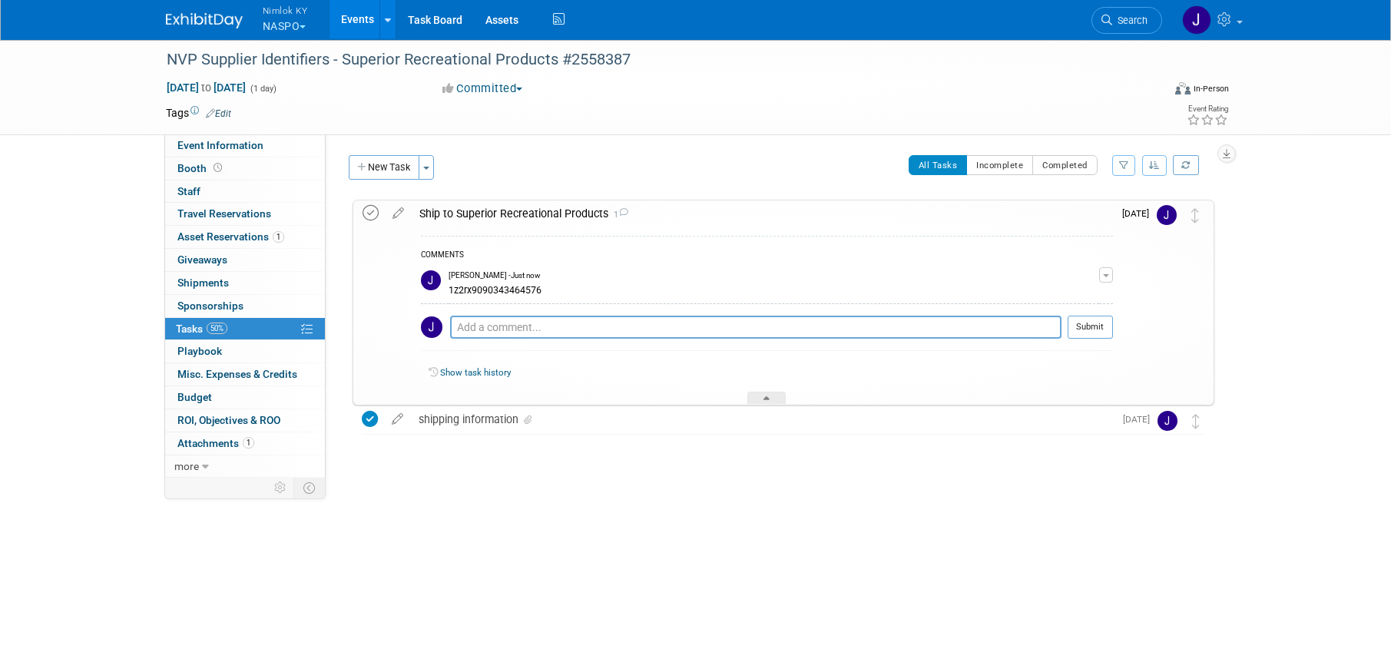
click at [369, 207] on icon at bounding box center [371, 213] width 16 height 16
click at [361, 18] on link "Events" at bounding box center [358, 19] width 56 height 38
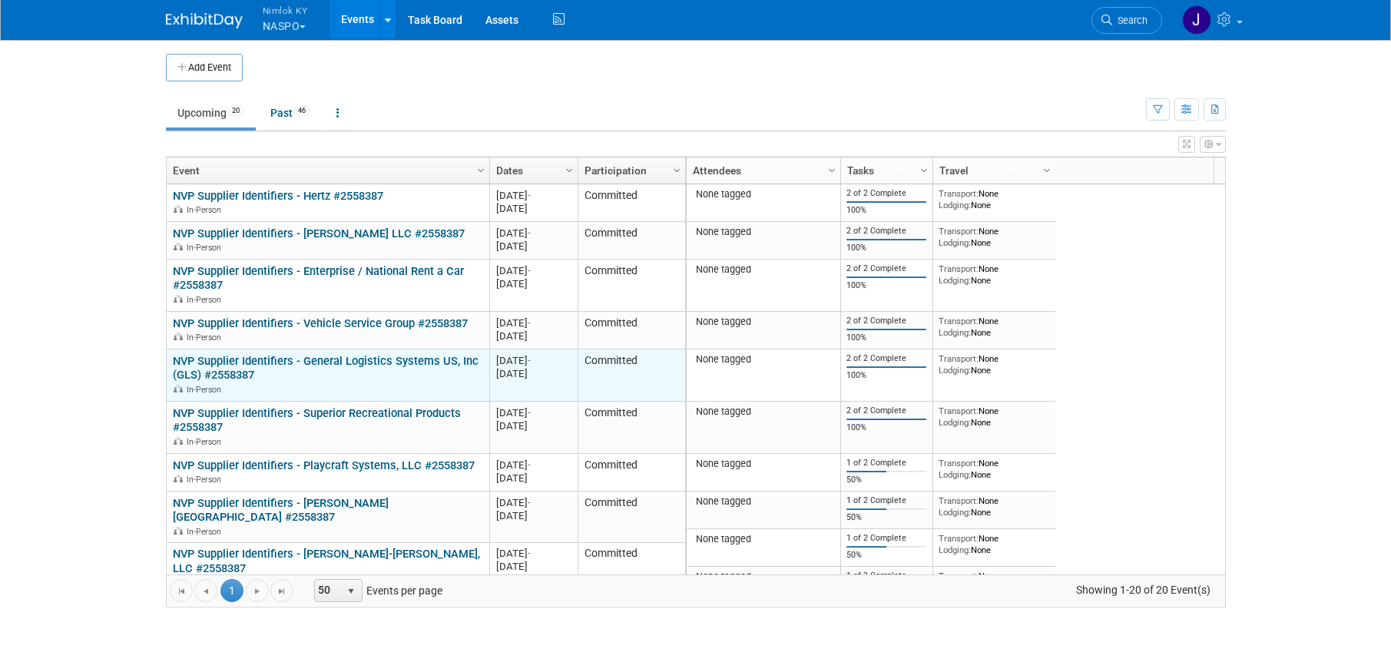
scroll to position [92, 0]
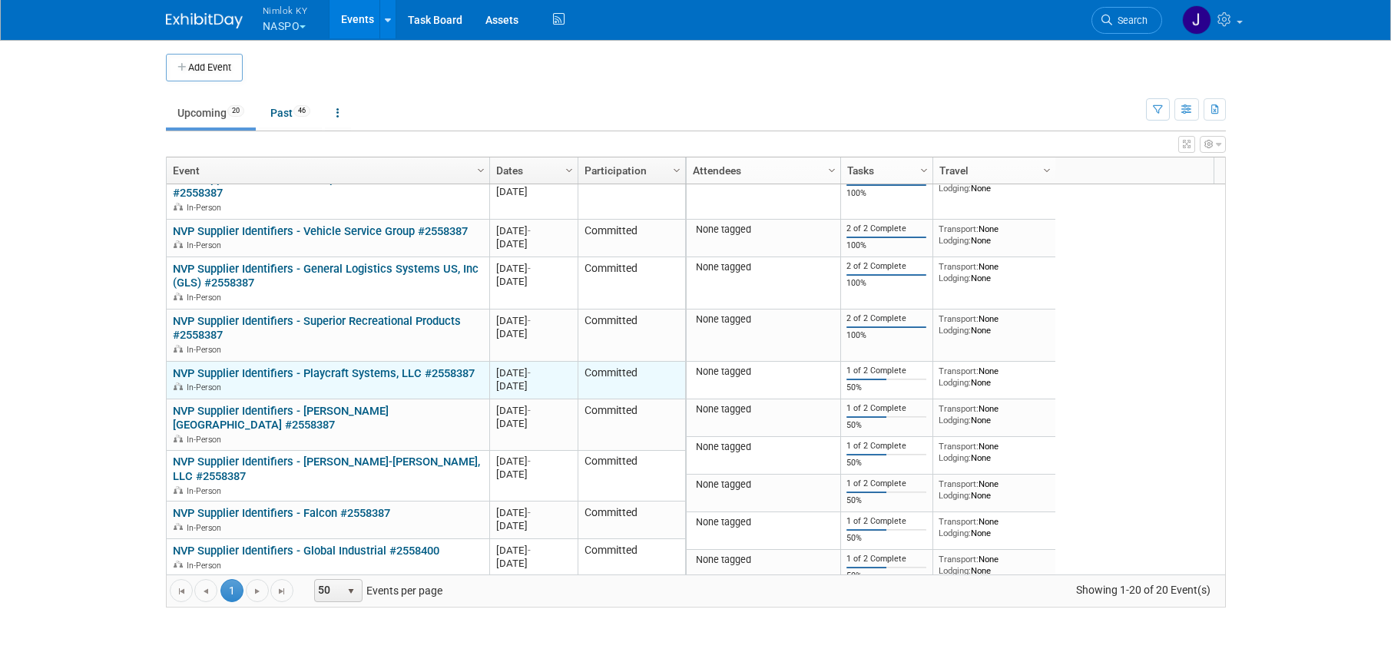
click at [360, 376] on link "NVP Supplier Identifiers - Playcraft Systems, LLC #2558387" at bounding box center [324, 373] width 302 height 14
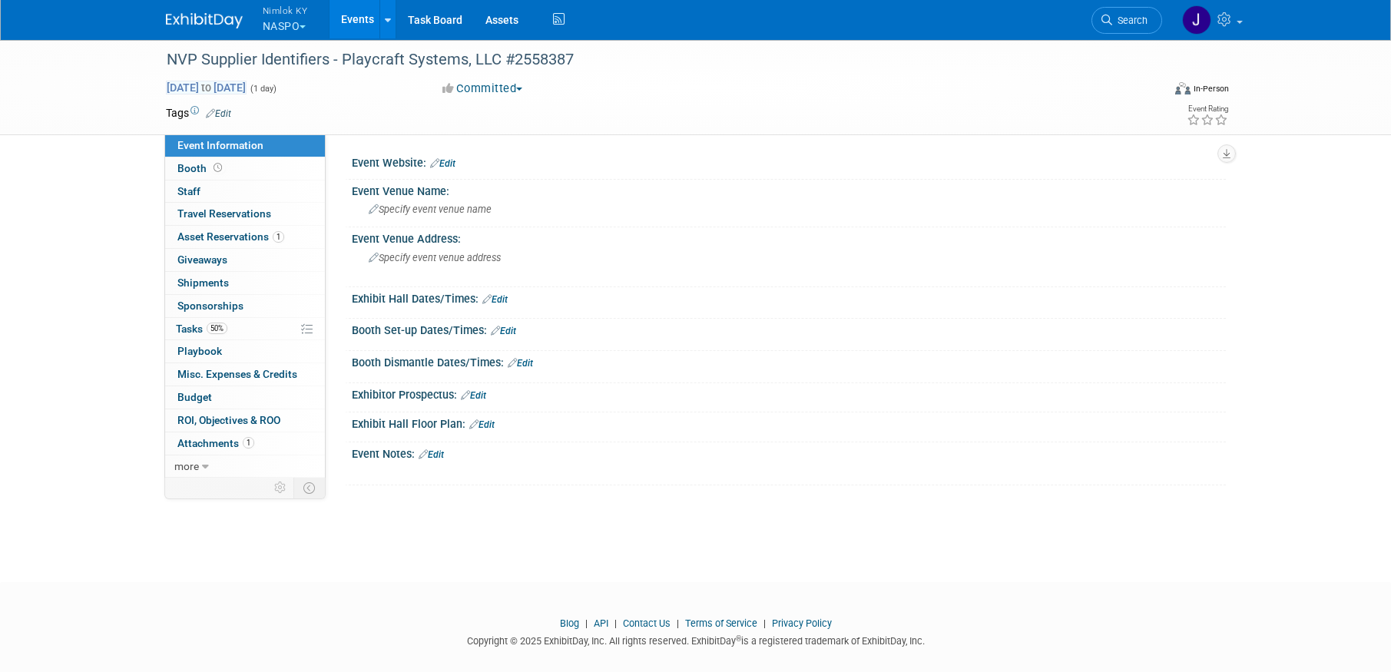
click at [247, 92] on span "[DATE] to [DATE]" at bounding box center [206, 88] width 81 height 14
type input "[DATE]"
select select "8"
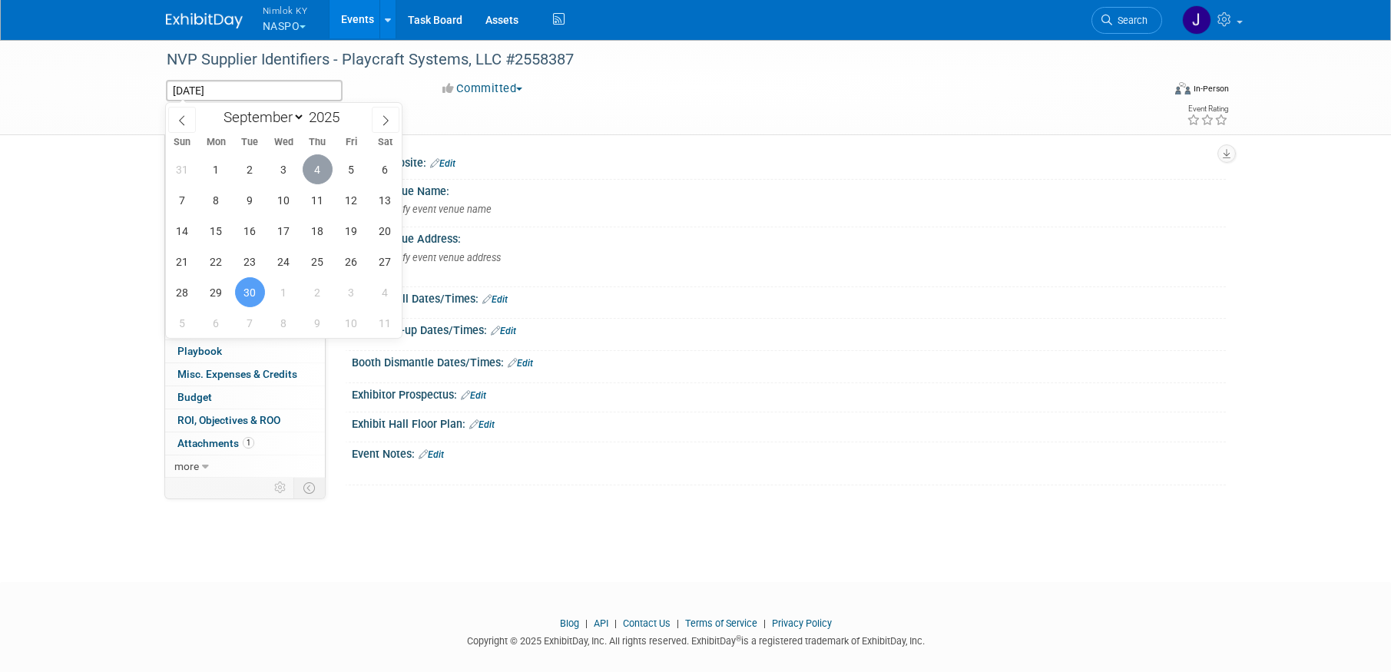
click at [316, 163] on span "4" at bounding box center [318, 169] width 30 height 30
type input "[DATE]"
click at [316, 163] on span "4" at bounding box center [318, 169] width 30 height 30
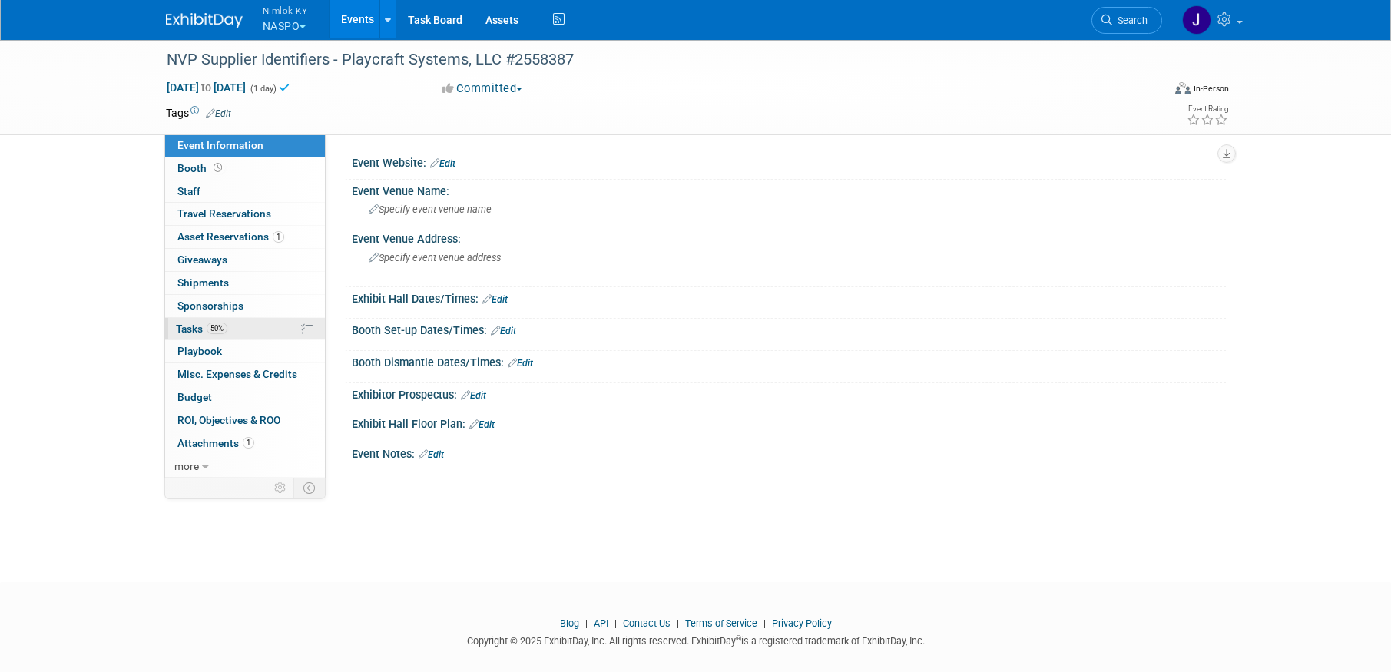
click at [239, 330] on link "50% Tasks 50%" at bounding box center [245, 329] width 160 height 22
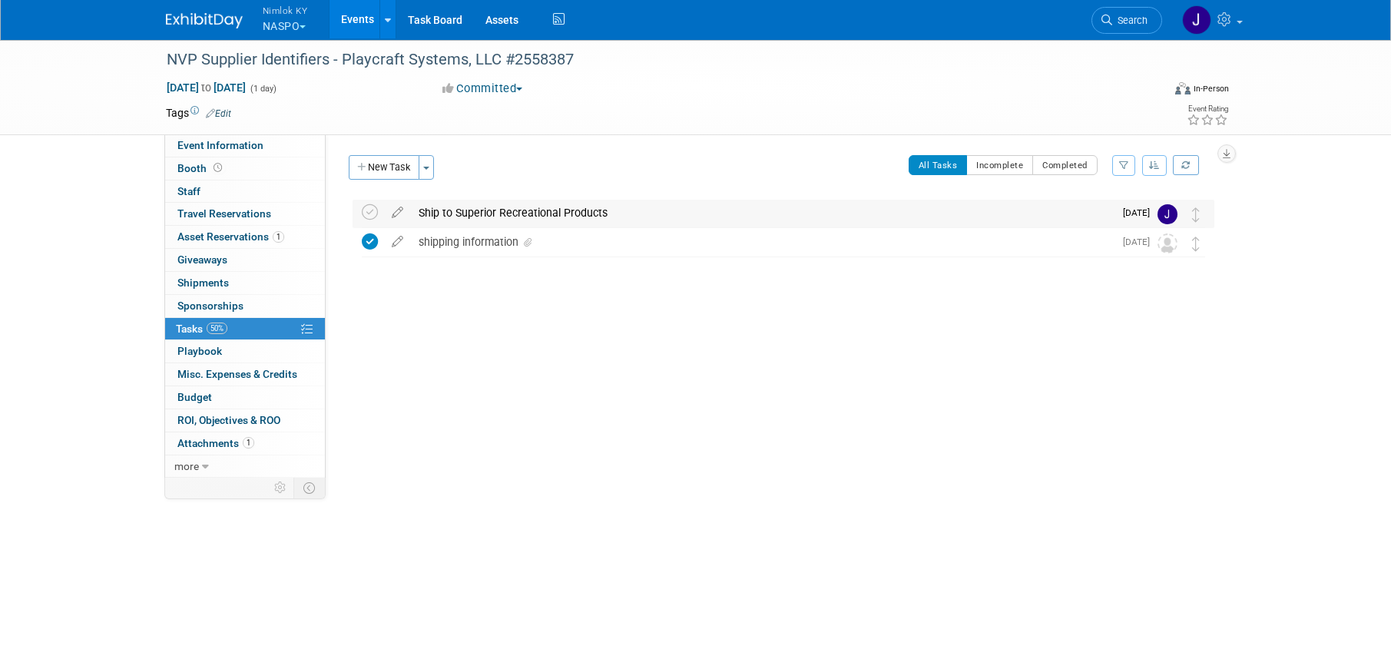
click at [518, 208] on div "Ship to Superior Recreational Products" at bounding box center [762, 213] width 703 height 26
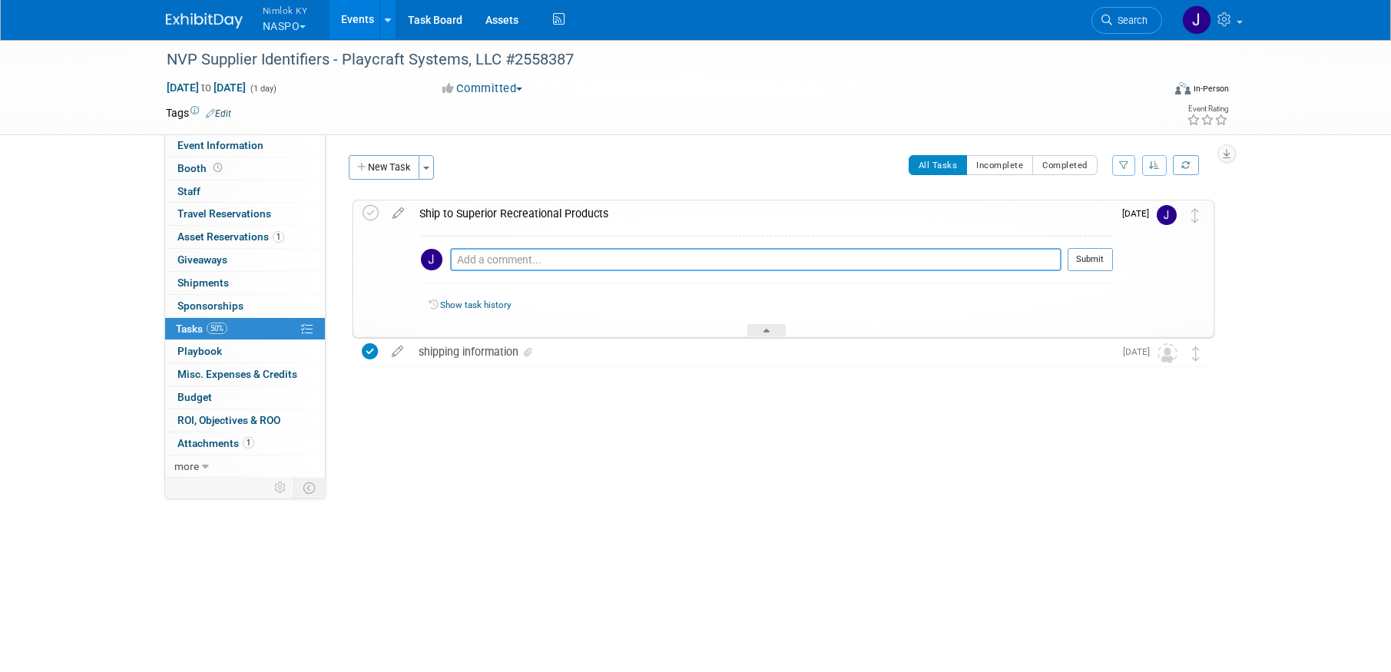
click at [524, 259] on textarea at bounding box center [755, 259] width 611 height 23
paste textarea "1z2rx9090344958586"
type textarea "1z2rx9090344958586"
click at [1098, 266] on button "Submit" at bounding box center [1090, 259] width 45 height 23
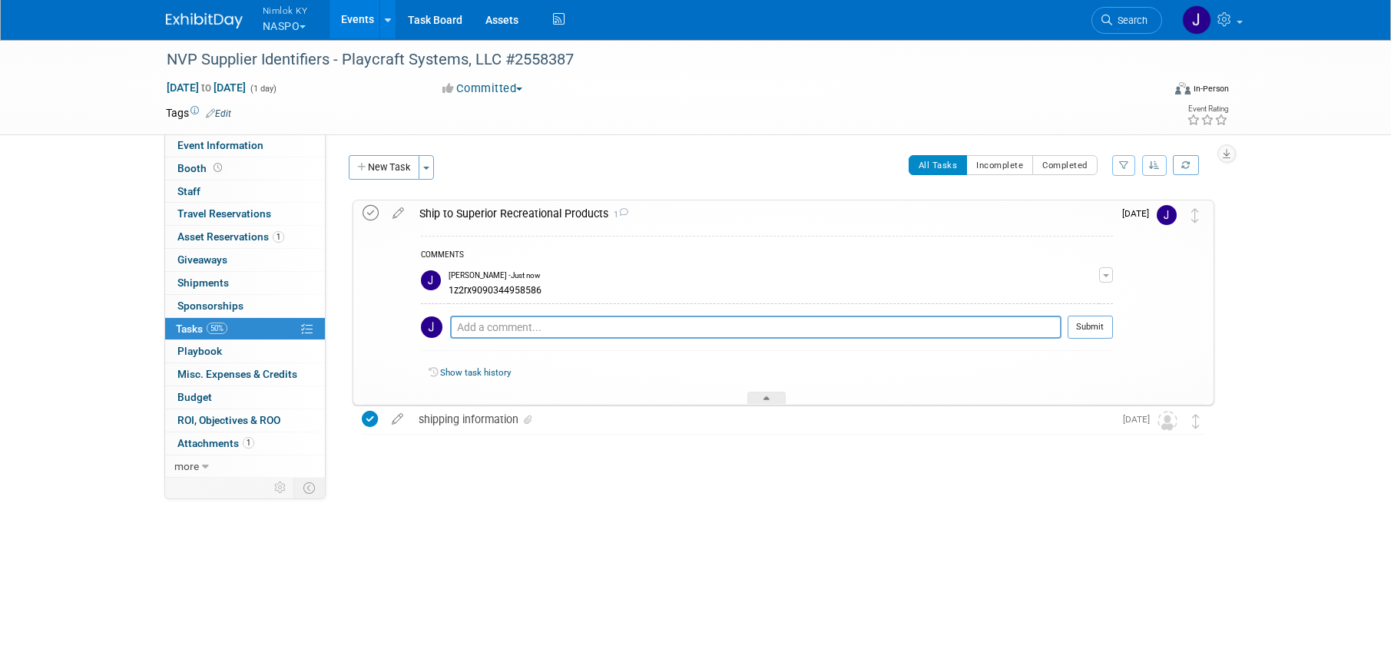
click at [371, 218] on icon at bounding box center [371, 213] width 16 height 16
click at [368, 17] on link "Events" at bounding box center [358, 19] width 56 height 38
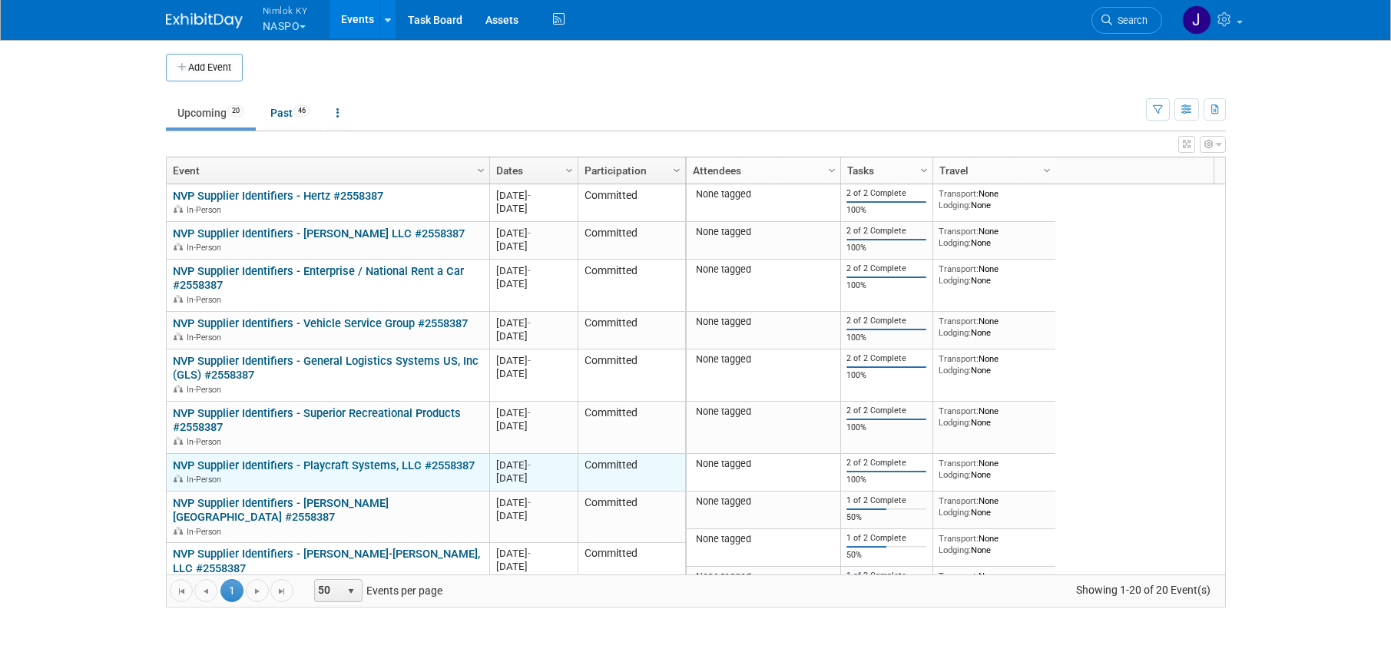
click at [377, 466] on link "NVP Supplier Identifiers - Playcraft Systems, LLC #2558387" at bounding box center [324, 466] width 302 height 14
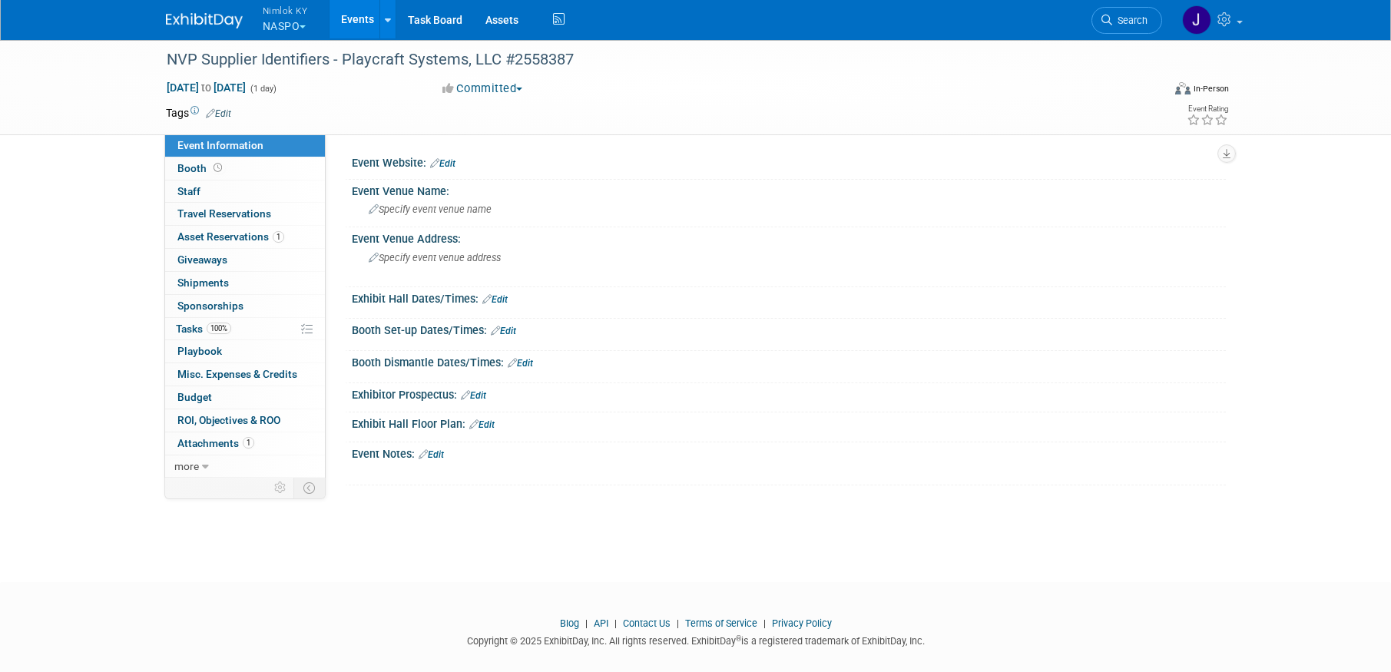
click at [345, 18] on link "Events" at bounding box center [358, 19] width 56 height 38
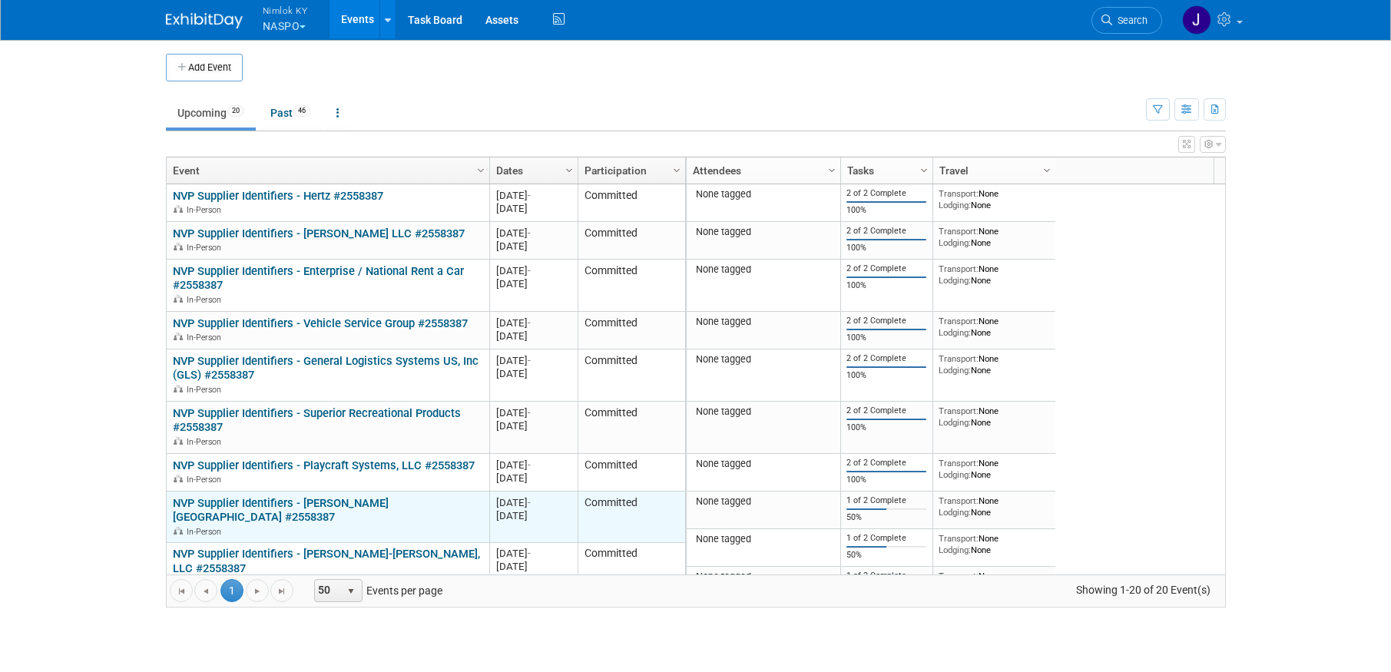
click at [389, 502] on link "NVP Supplier Identifiers - [PERSON_NAME] [GEOGRAPHIC_DATA] #2558387" at bounding box center [281, 510] width 216 height 28
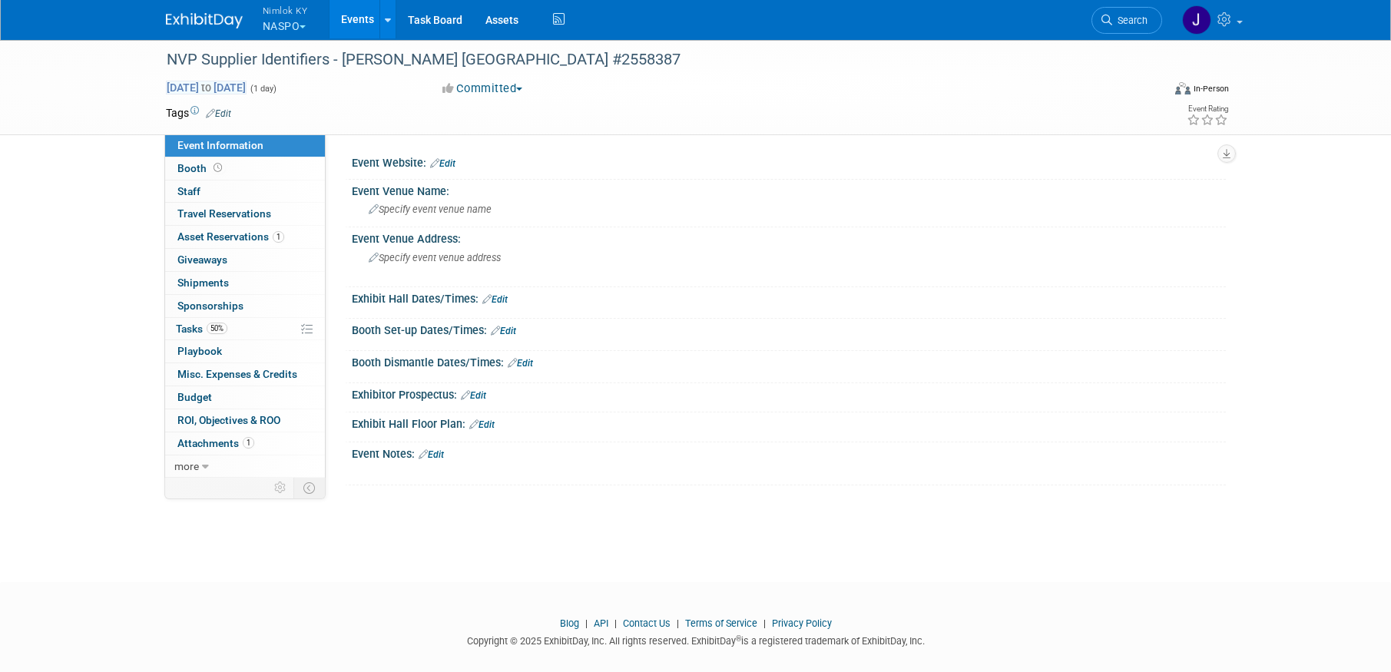
click at [247, 83] on span "[DATE] to [DATE]" at bounding box center [206, 88] width 81 height 14
type input "[DATE]"
select select "8"
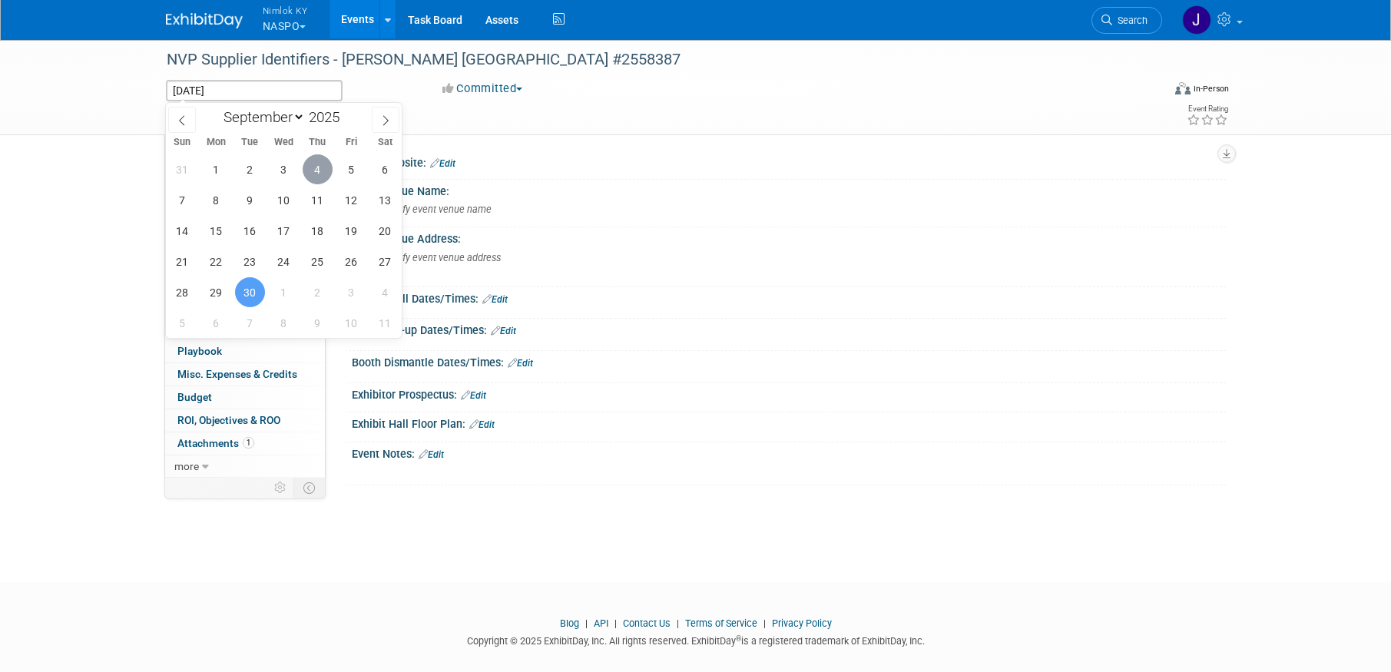
click at [316, 165] on span "4" at bounding box center [318, 169] width 30 height 30
type input "[DATE]"
click at [316, 164] on span "4" at bounding box center [318, 169] width 30 height 30
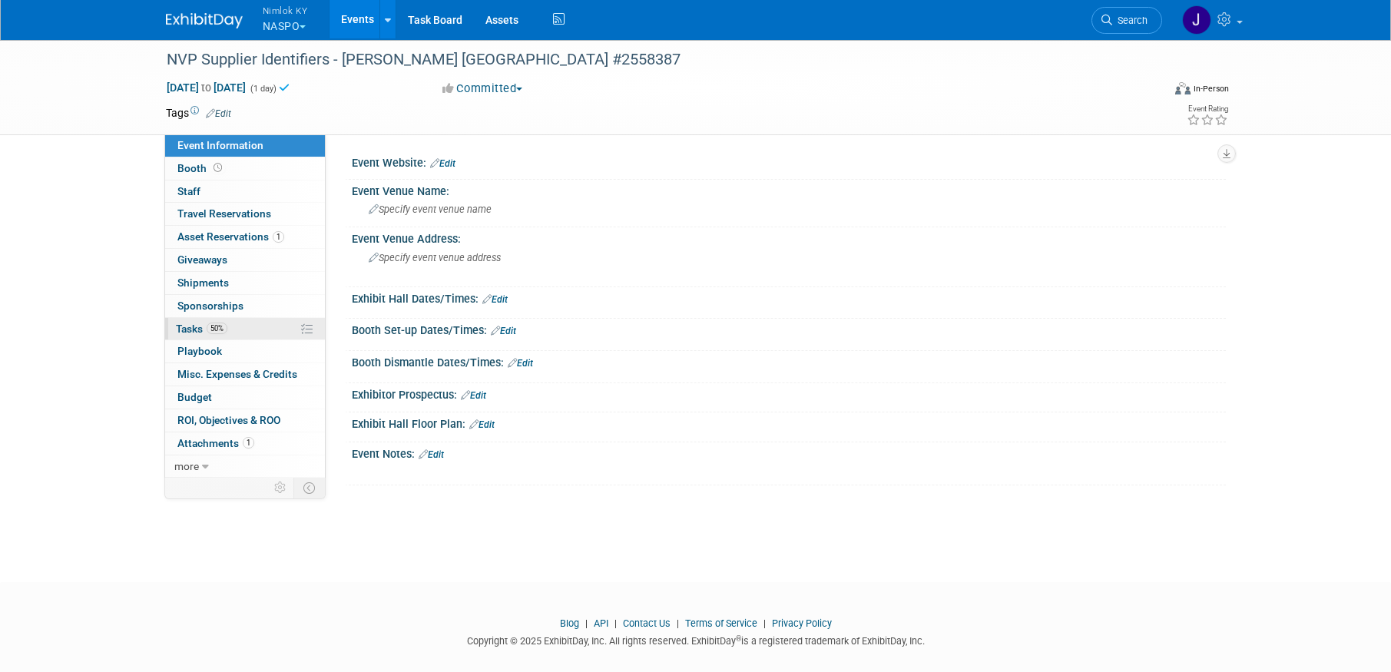
click at [251, 325] on link "50% Tasks 50%" at bounding box center [245, 329] width 160 height 22
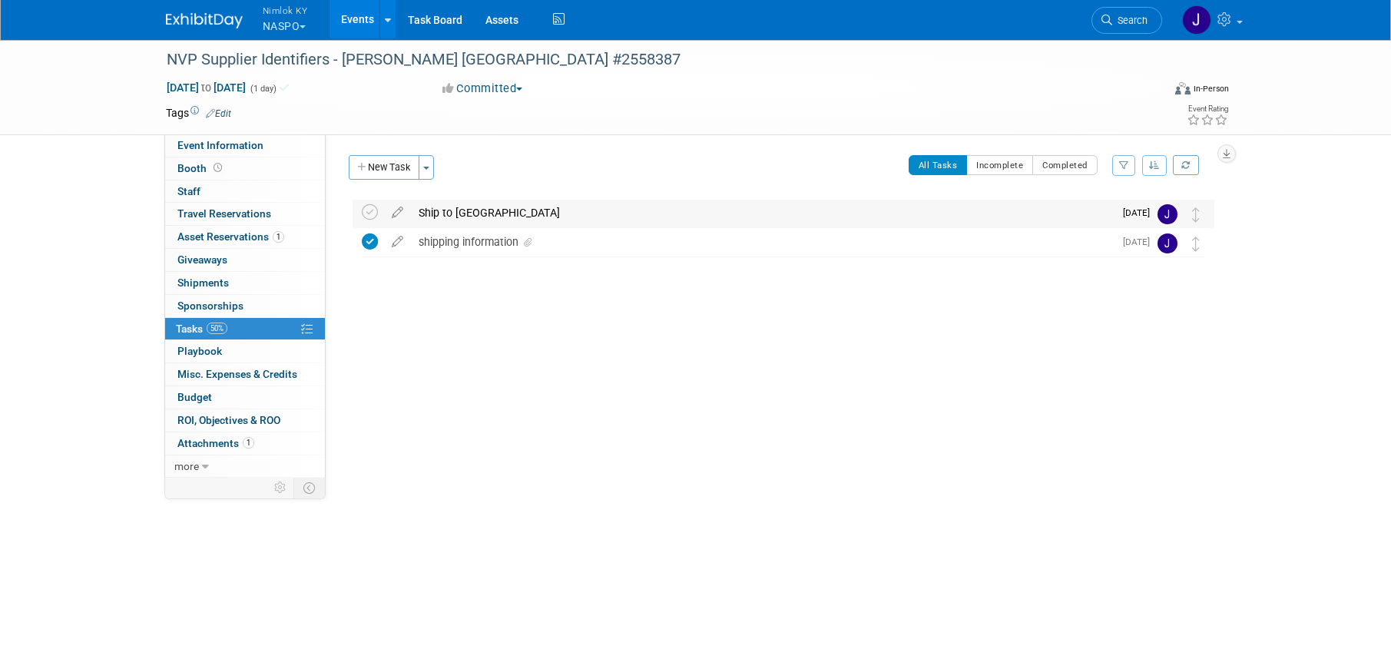
click at [429, 201] on div "Ship to Kueper" at bounding box center [762, 213] width 703 height 26
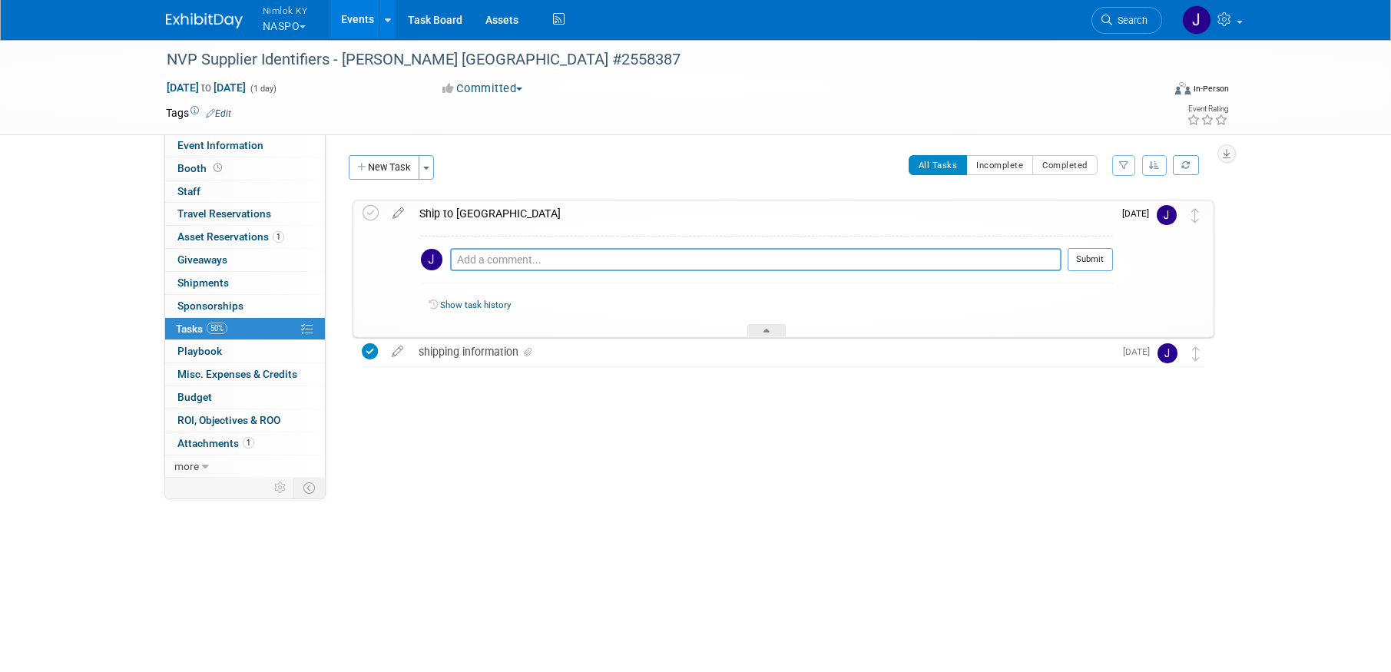
click at [497, 258] on textarea at bounding box center [755, 259] width 611 height 23
paste textarea "1z2rx9090345888598"
type textarea "1z2rx9090345888598"
click at [1104, 261] on button "Submit" at bounding box center [1090, 259] width 45 height 23
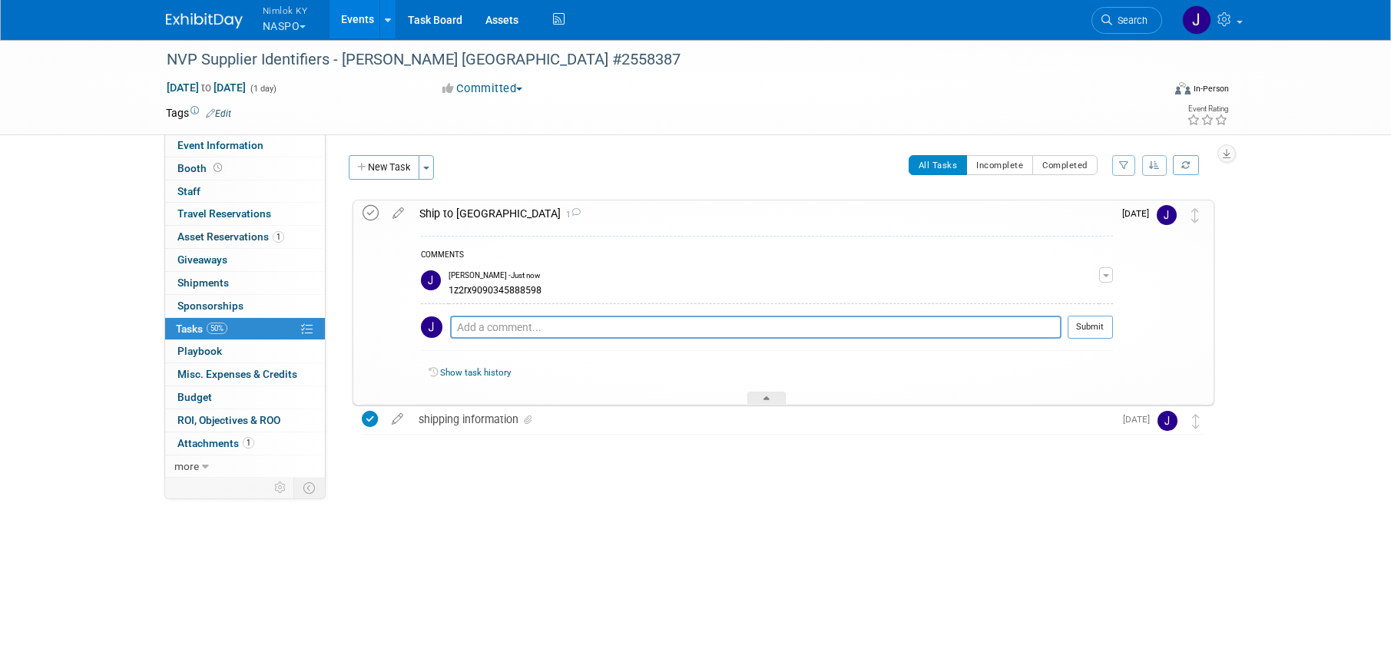
click at [373, 211] on icon at bounding box center [371, 213] width 16 height 16
click at [354, 21] on link "Events" at bounding box center [358, 19] width 56 height 38
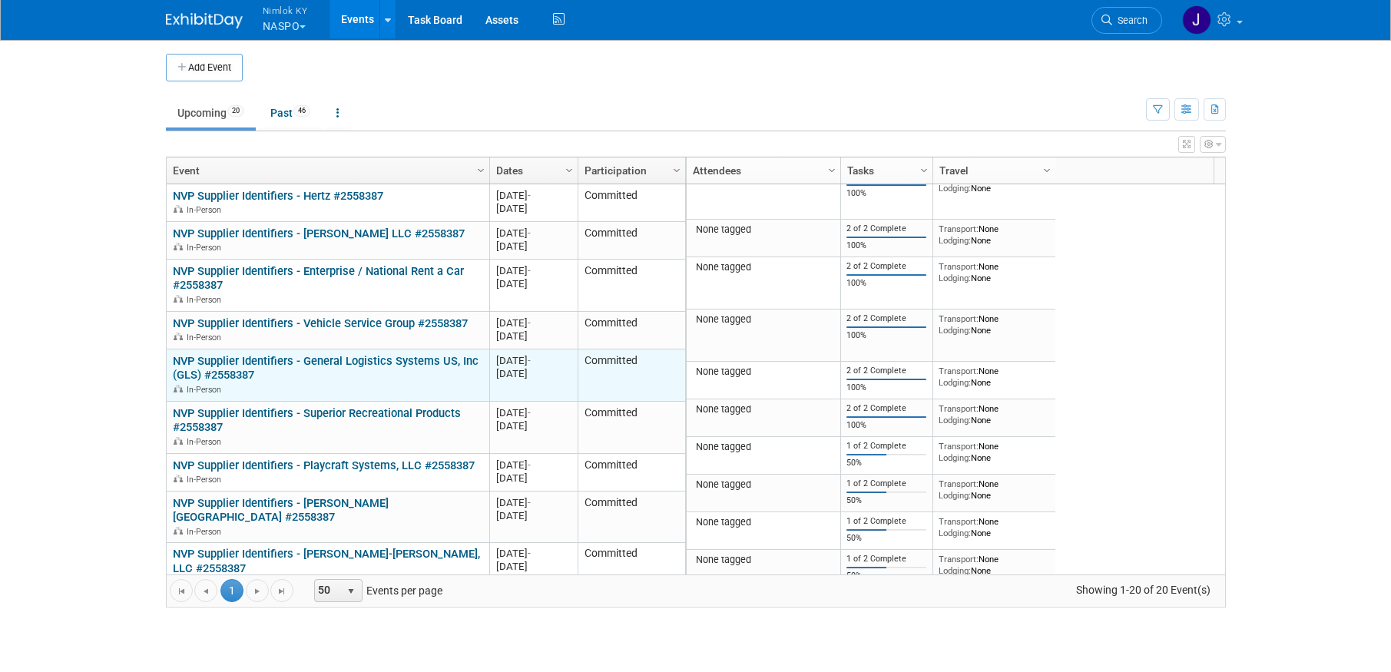
scroll to position [92, 0]
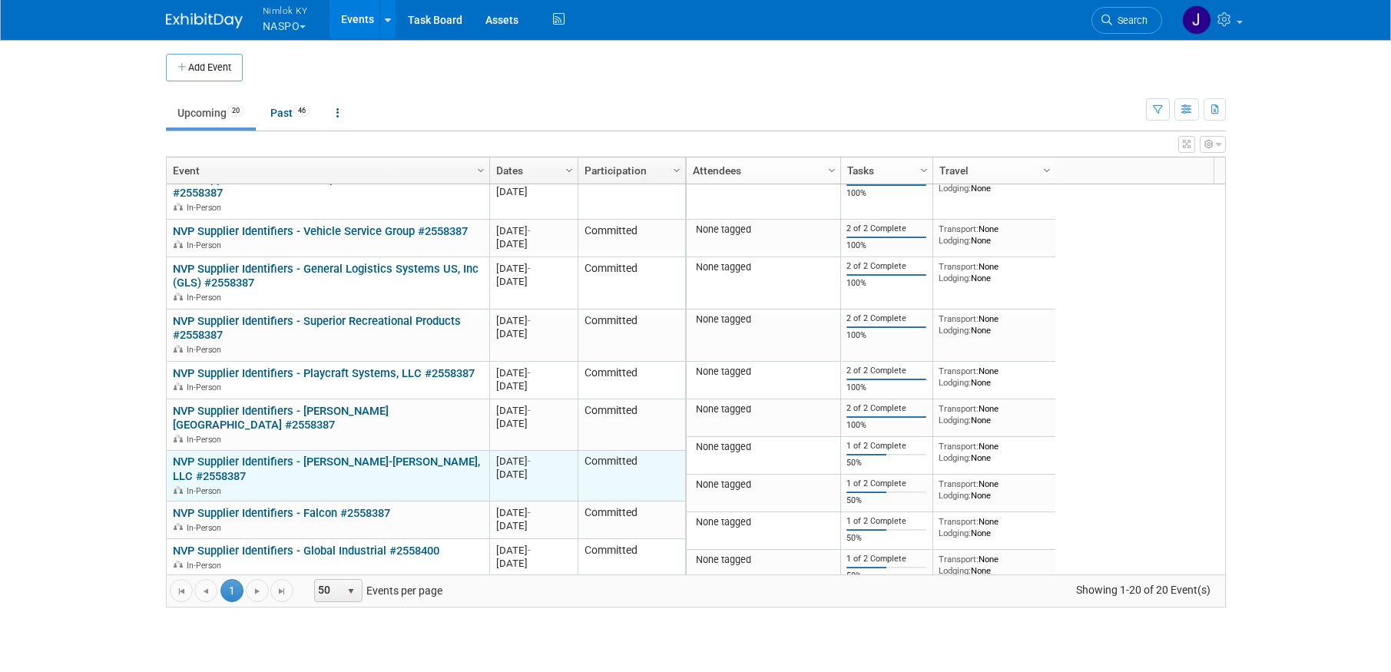
click at [377, 455] on link "NVP Supplier Identifiers - [PERSON_NAME]-[PERSON_NAME], LLC #2558387" at bounding box center [326, 469] width 307 height 28
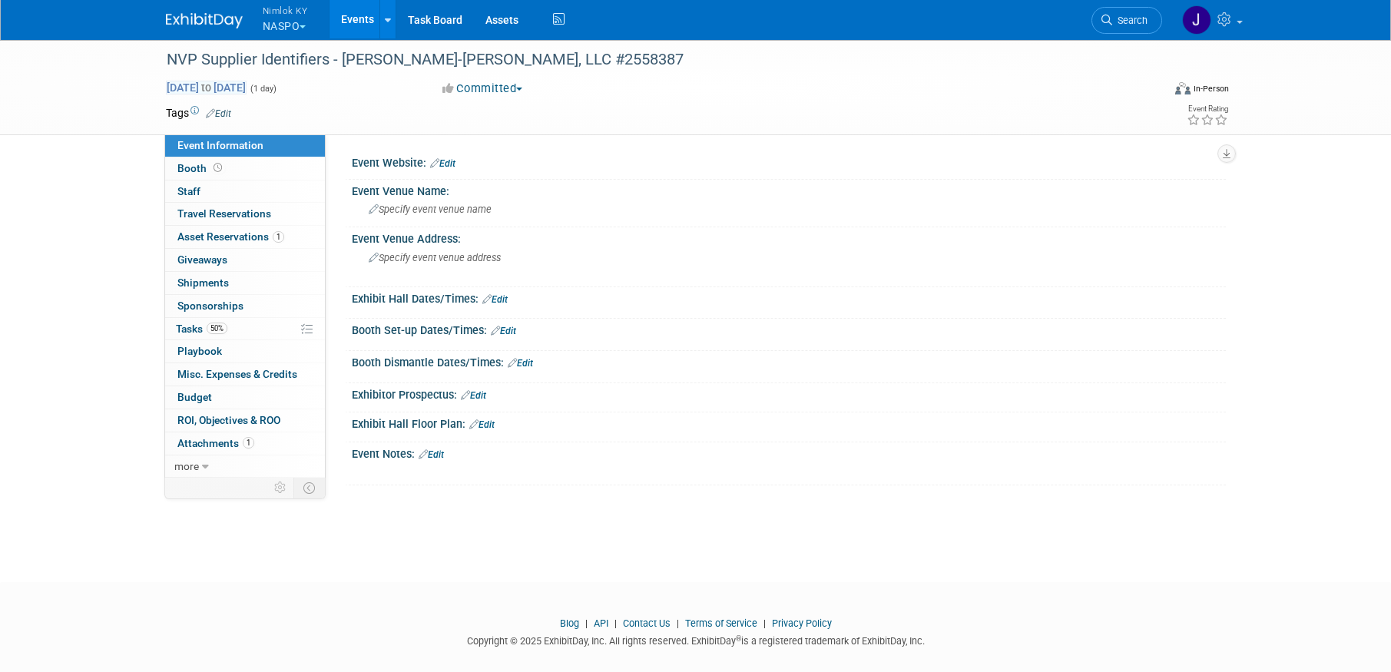
click at [247, 90] on span "[DATE] to [DATE]" at bounding box center [206, 88] width 81 height 14
type input "[DATE]"
select select "8"
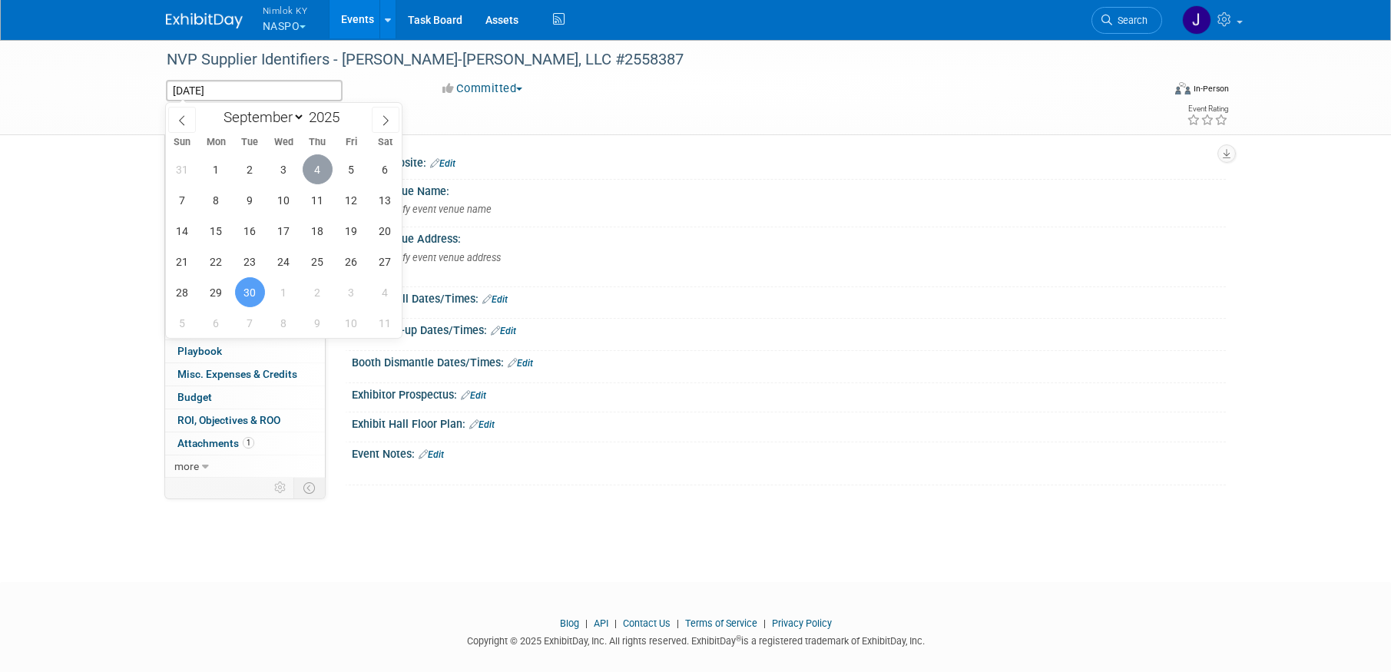
click at [313, 161] on span "4" at bounding box center [318, 169] width 30 height 30
type input "[DATE]"
click at [313, 161] on span "4" at bounding box center [318, 169] width 30 height 30
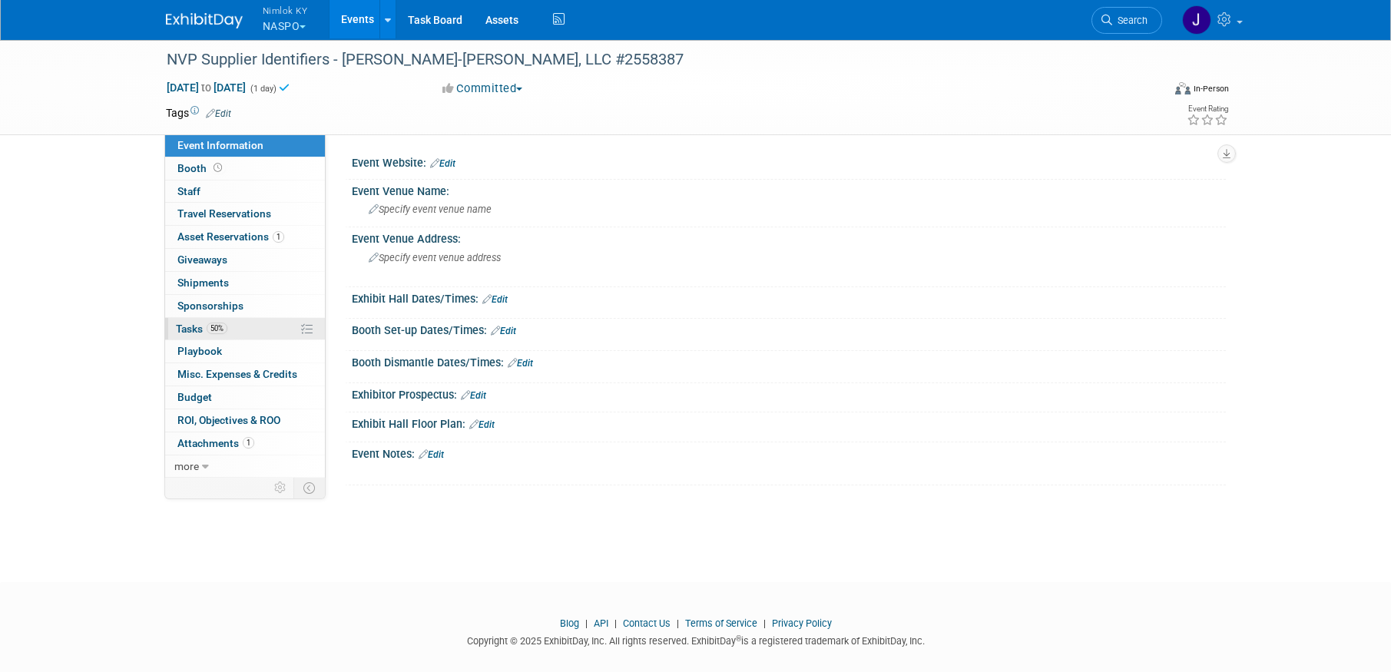
click at [240, 335] on link "50% Tasks 50%" at bounding box center [245, 329] width 160 height 22
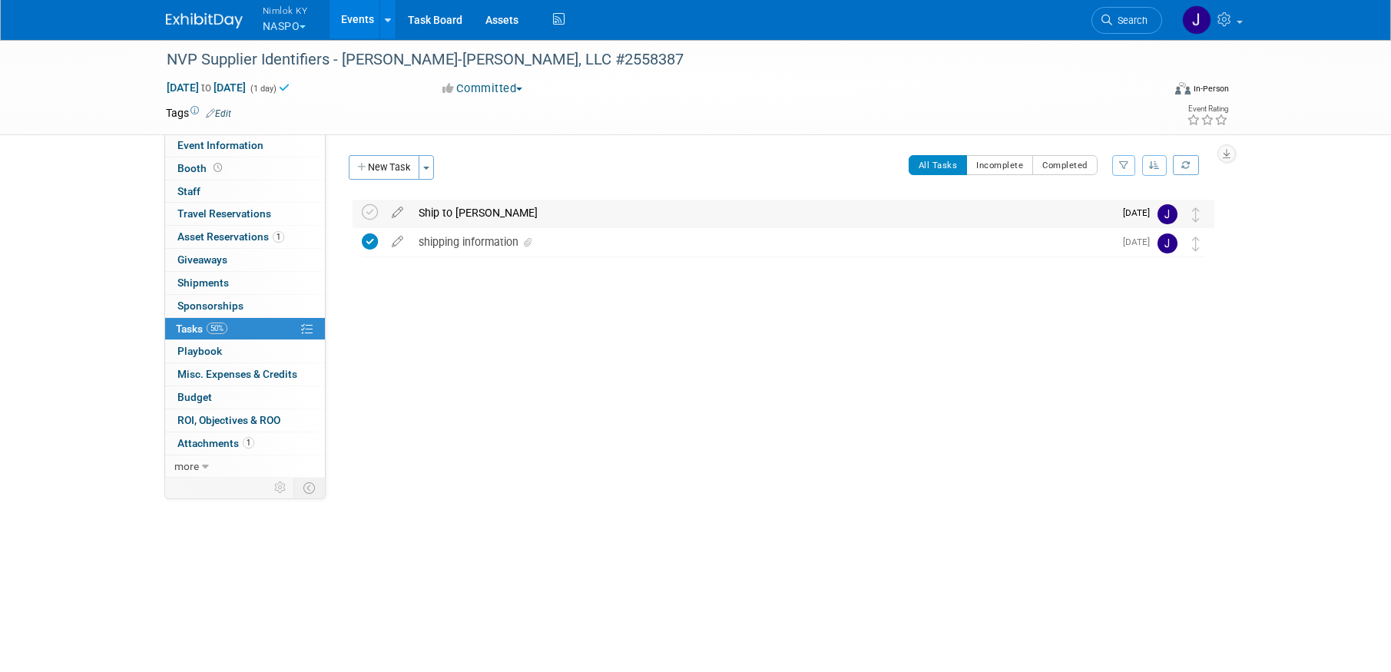
click at [452, 210] on div "Ship to Winn" at bounding box center [762, 213] width 703 height 26
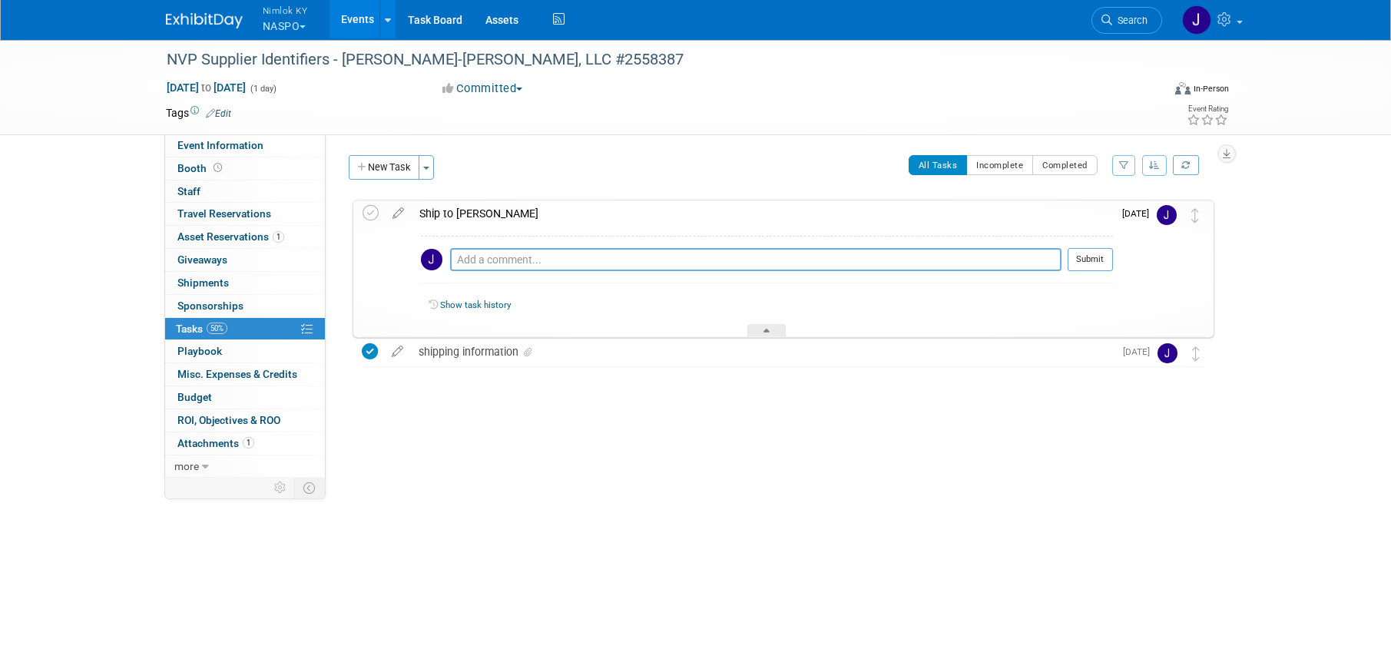
click at [495, 262] on textarea at bounding box center [755, 259] width 611 height 23
paste textarea "1z2rx9090343854609"
type textarea "1z2rx9090343854609"
click at [1099, 260] on button "Submit" at bounding box center [1090, 259] width 45 height 23
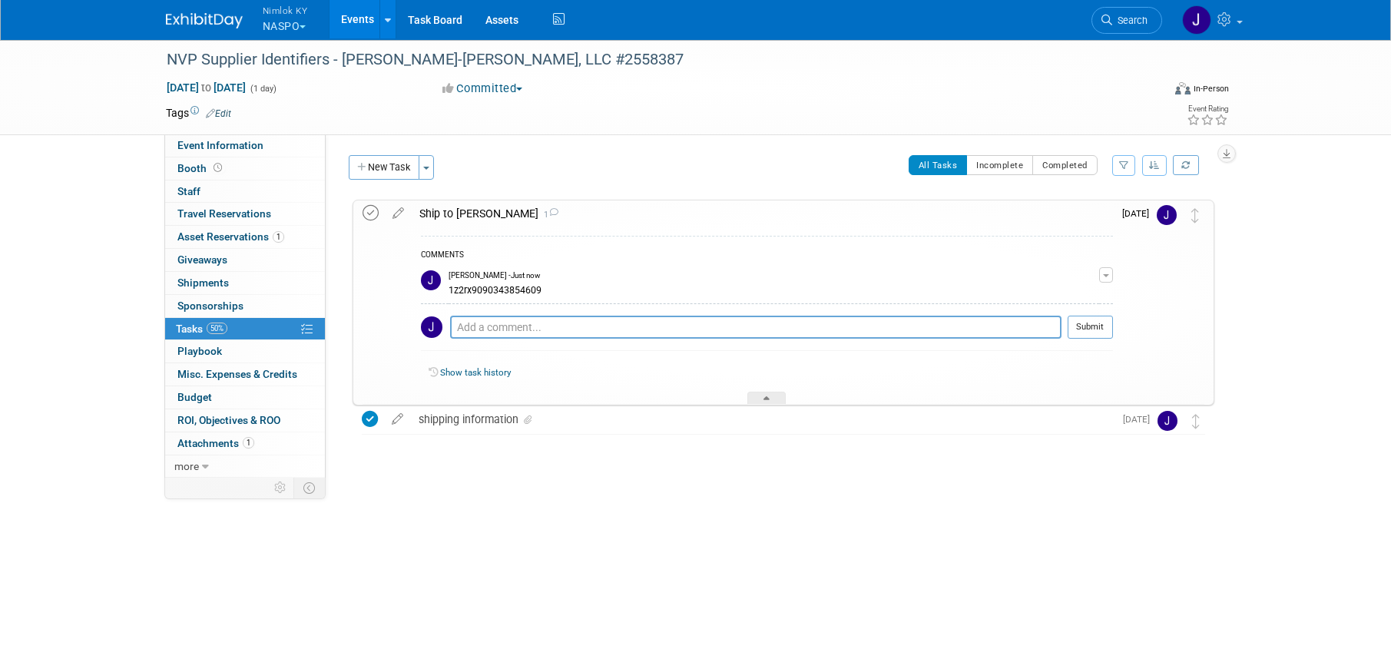
click at [376, 214] on icon at bounding box center [371, 213] width 16 height 16
click at [368, 12] on link "Events" at bounding box center [358, 19] width 56 height 38
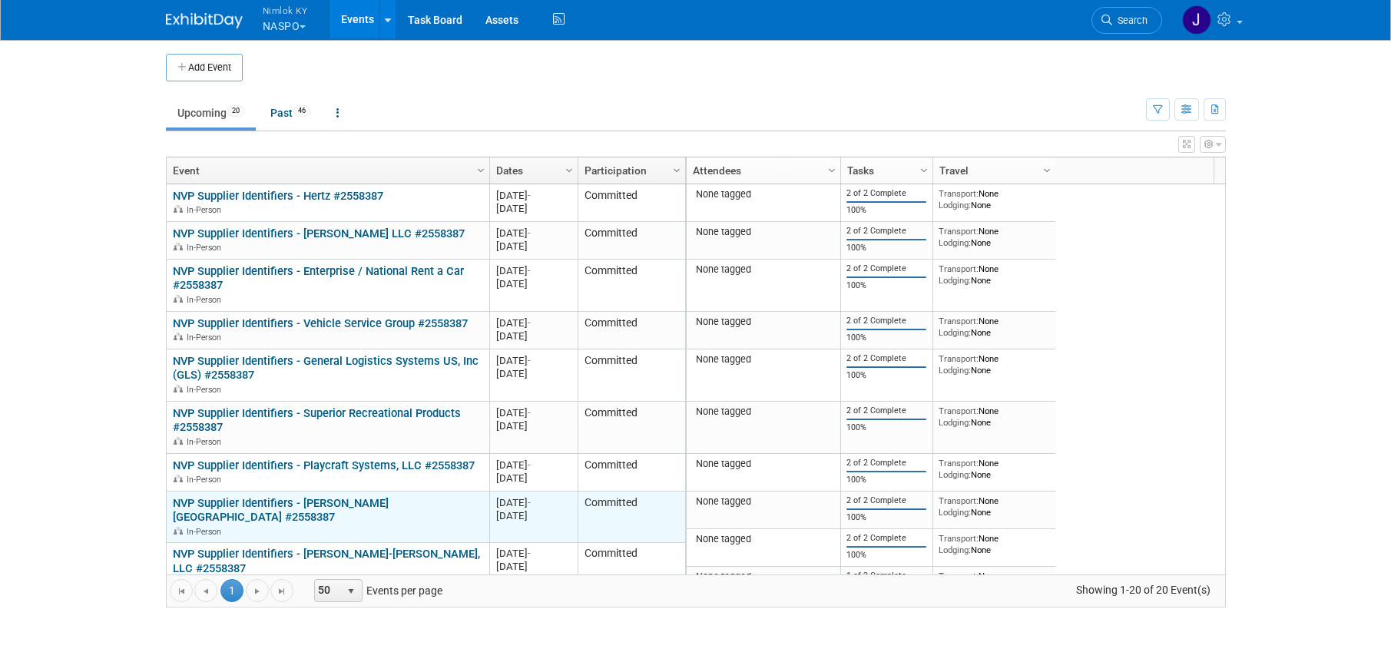
scroll to position [92, 0]
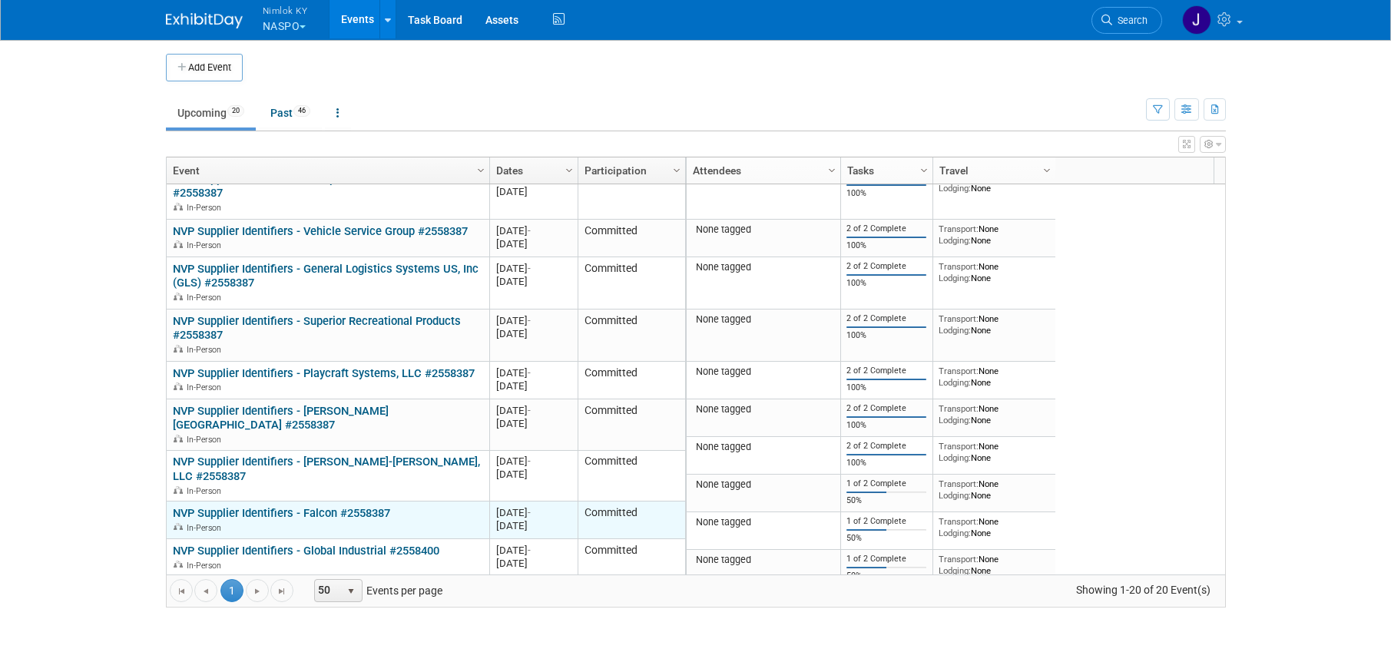
click at [344, 506] on link "NVP Supplier Identifiers - Falcon #2558387" at bounding box center [281, 513] width 217 height 14
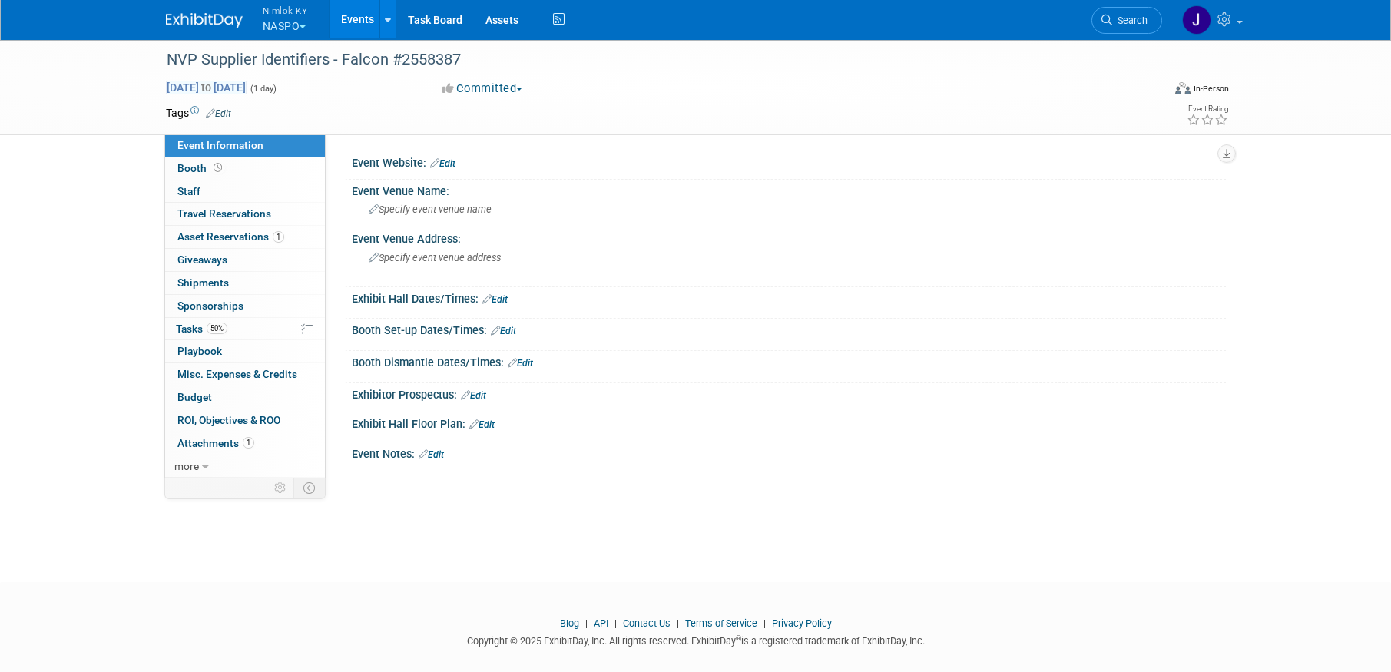
click at [247, 88] on span "[DATE] to [DATE]" at bounding box center [206, 88] width 81 height 14
type input "[DATE]"
select select "8"
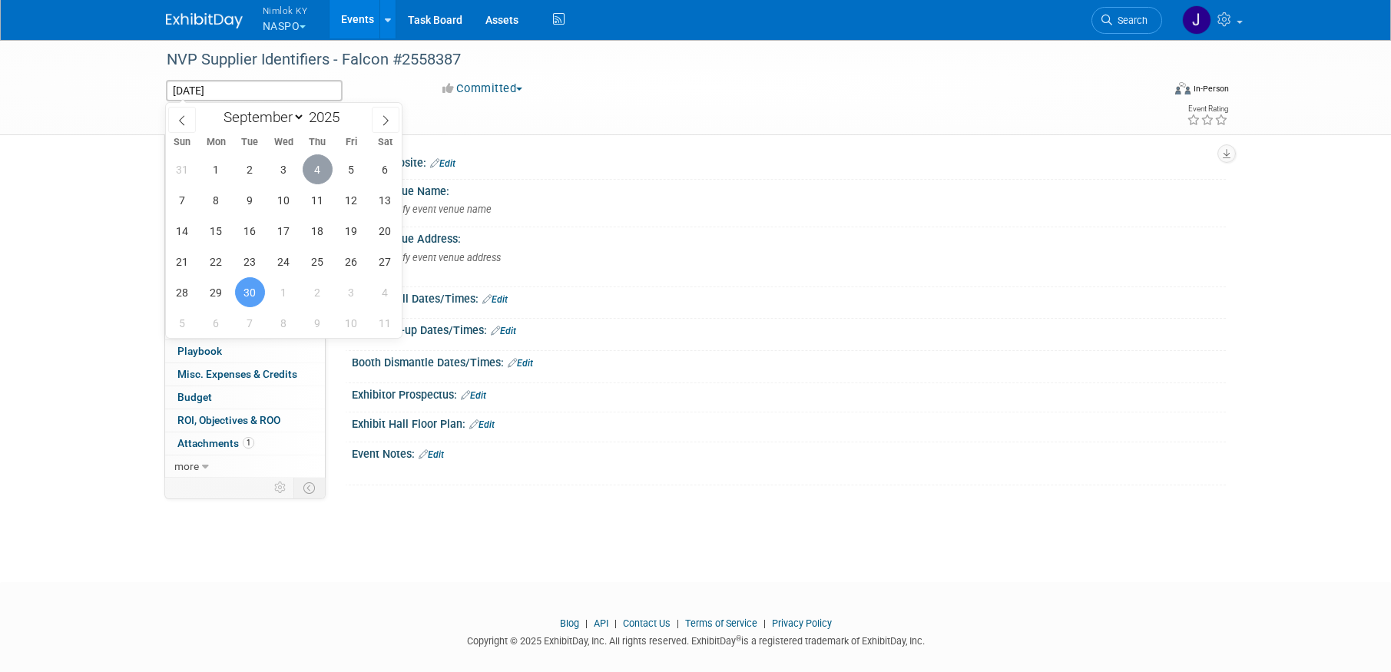
click at [325, 161] on span "4" at bounding box center [318, 169] width 30 height 30
type input "[DATE]"
click at [323, 163] on span "4" at bounding box center [318, 169] width 30 height 30
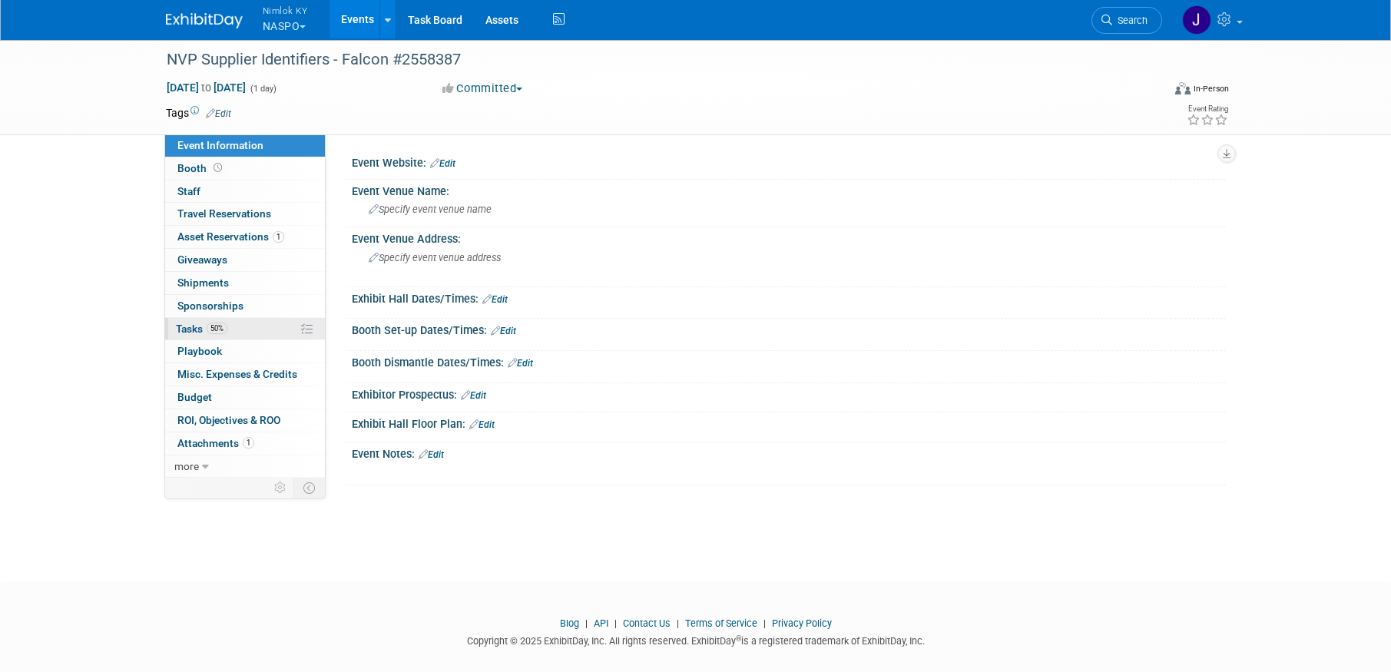
click at [250, 331] on link "50% Tasks 50%" at bounding box center [245, 329] width 160 height 22
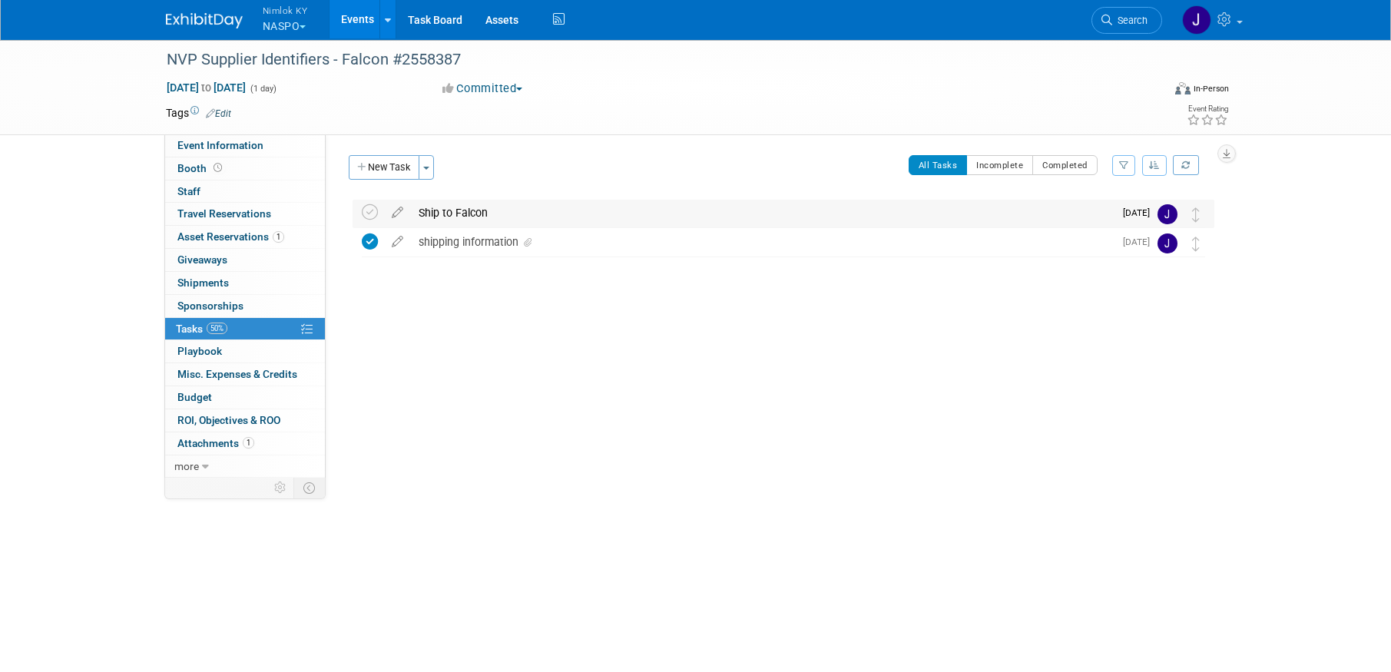
click at [449, 212] on div "Ship to Falcon" at bounding box center [762, 213] width 703 height 26
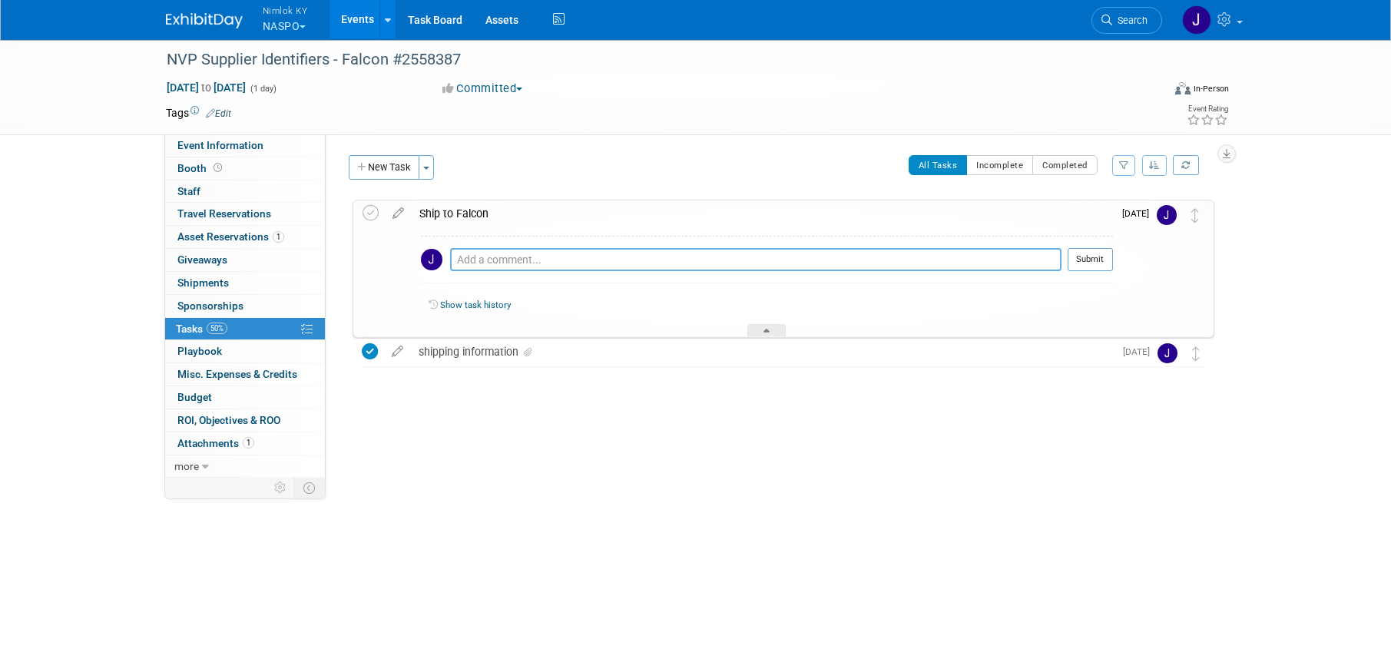
click at [555, 260] on textarea at bounding box center [755, 259] width 611 height 23
paste textarea "1z2rx9090345456616"
type textarea "1z2rx9090345456616"
click at [1097, 256] on button "Submit" at bounding box center [1090, 259] width 45 height 23
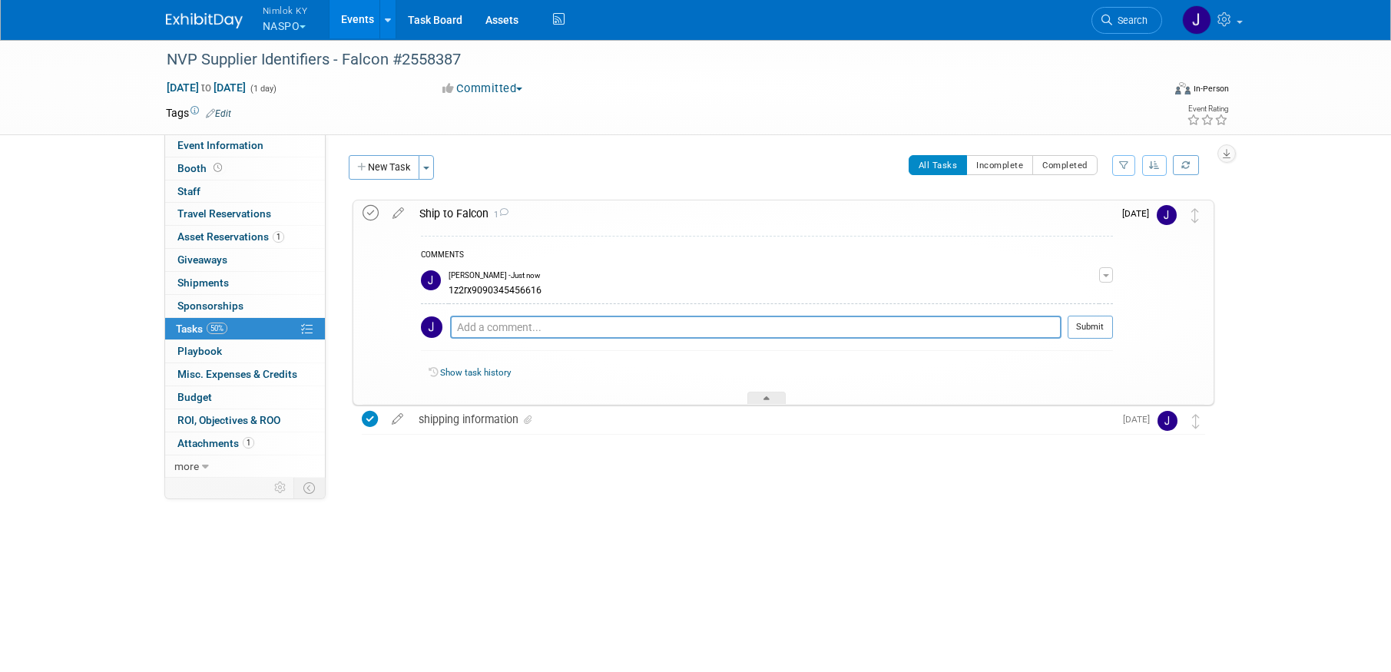
click at [369, 215] on icon at bounding box center [371, 213] width 16 height 16
click at [543, 180] on div "All Tasks Incomplete Completed Filter by Assignee -- Select Assignee -- All una…" at bounding box center [828, 171] width 772 height 32
click at [355, 20] on link "Events" at bounding box center [358, 19] width 56 height 38
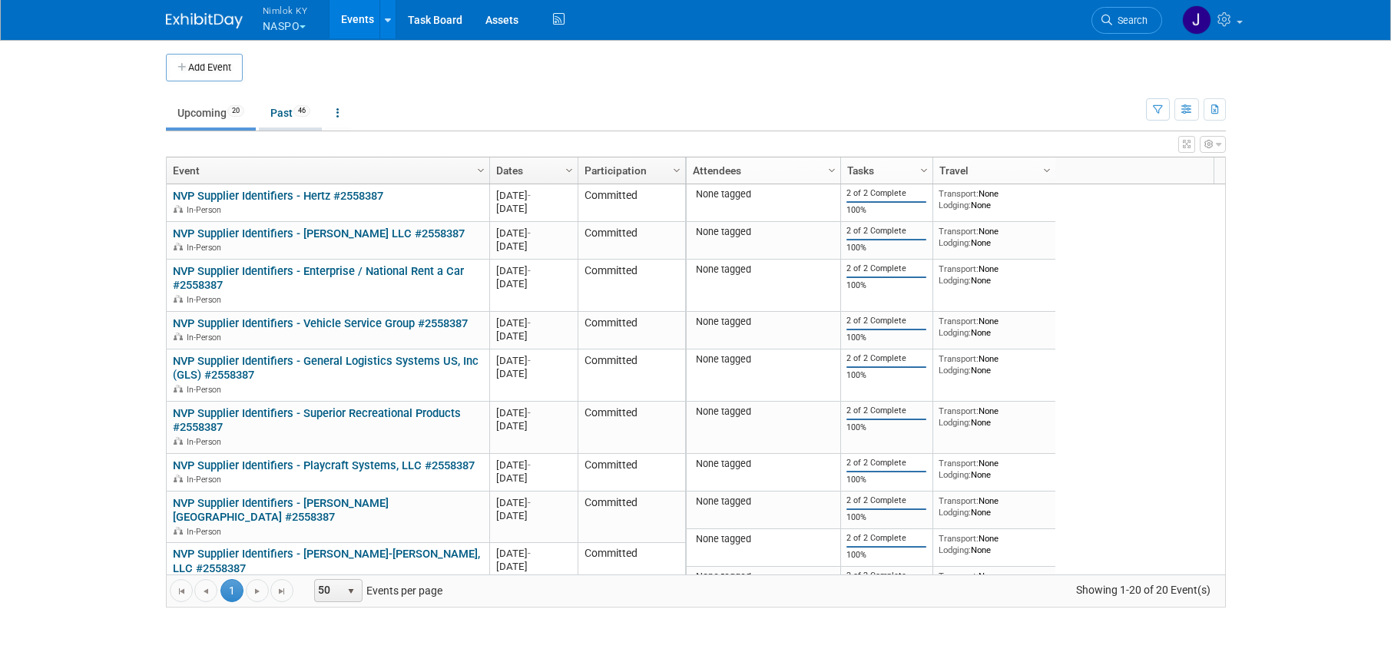
click at [287, 115] on link "Past 46" at bounding box center [290, 112] width 63 height 29
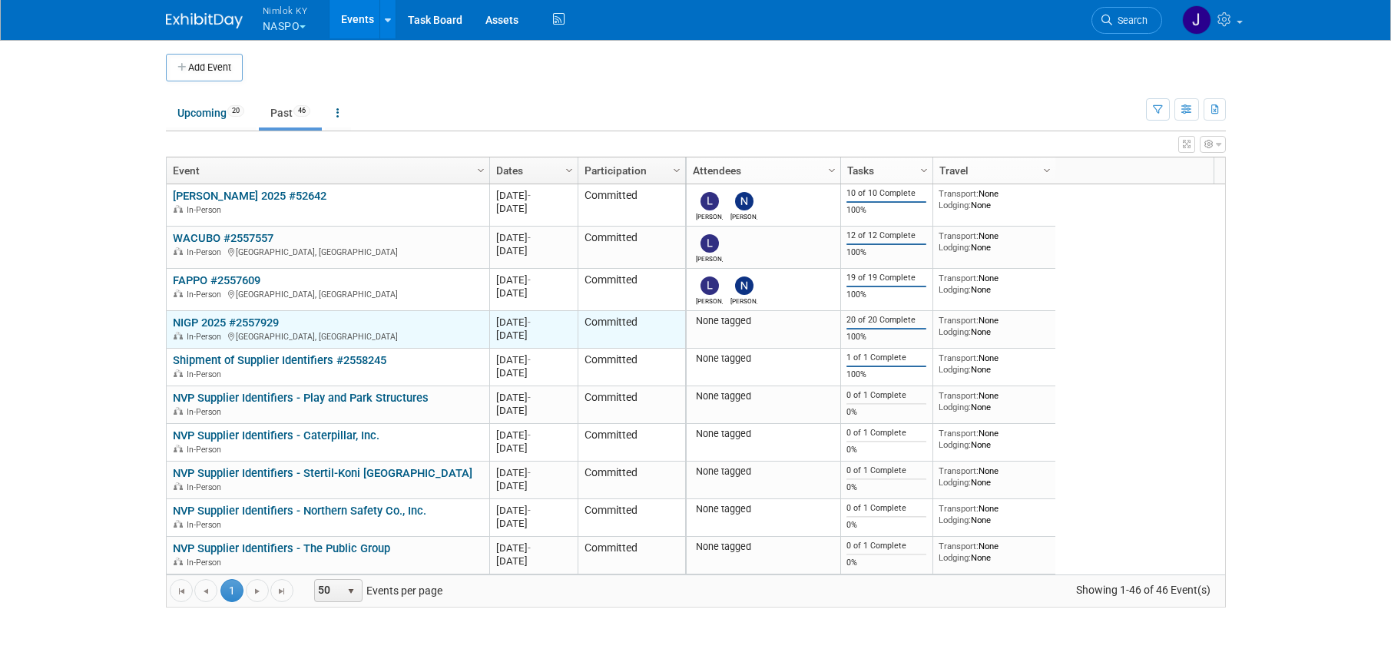
scroll to position [92, 0]
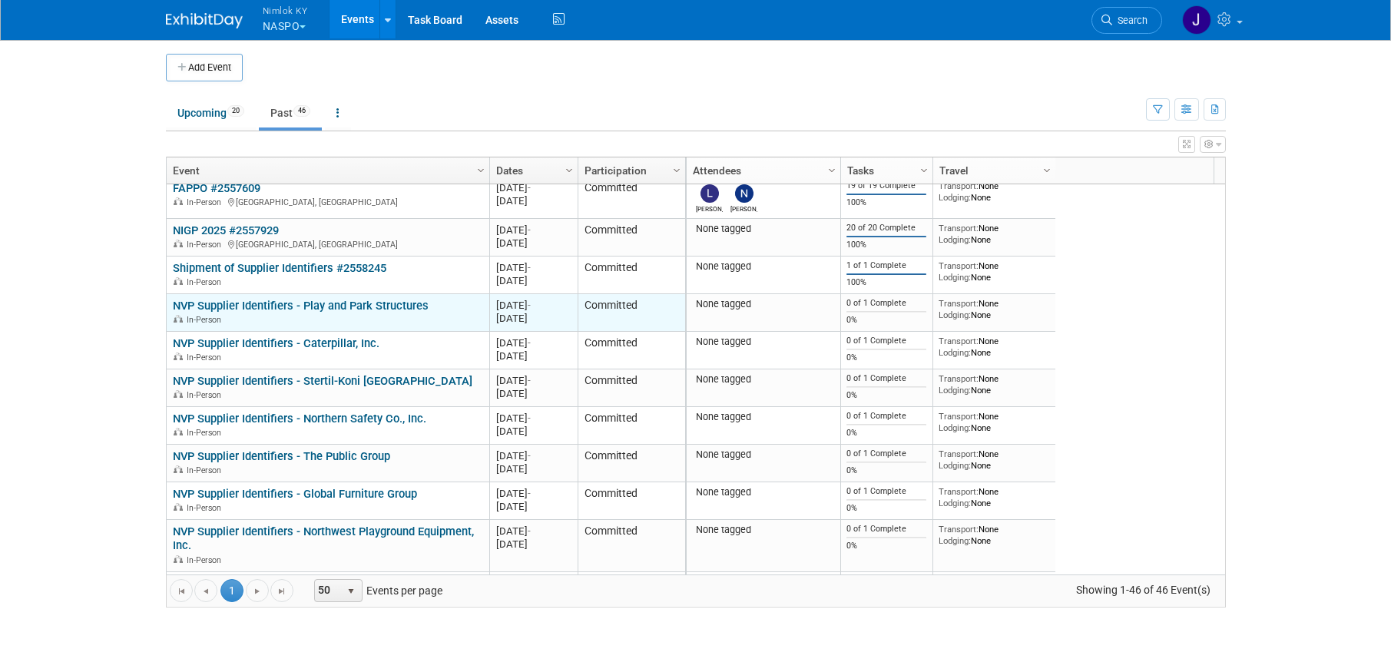
click at [389, 307] on link "NVP Supplier Identifiers - Play and Park Structures" at bounding box center [301, 306] width 256 height 14
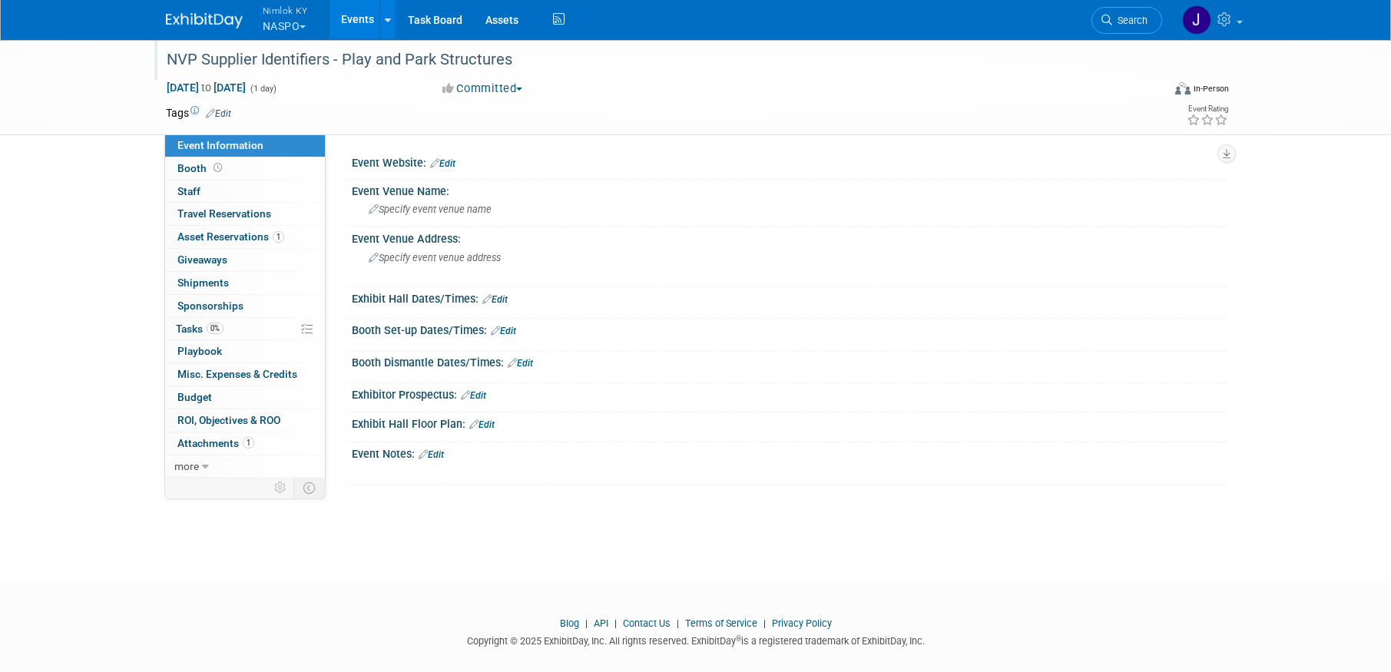
click at [532, 58] on div "NVP Supplier Identifiers - Play and Park Structures" at bounding box center [650, 60] width 978 height 28
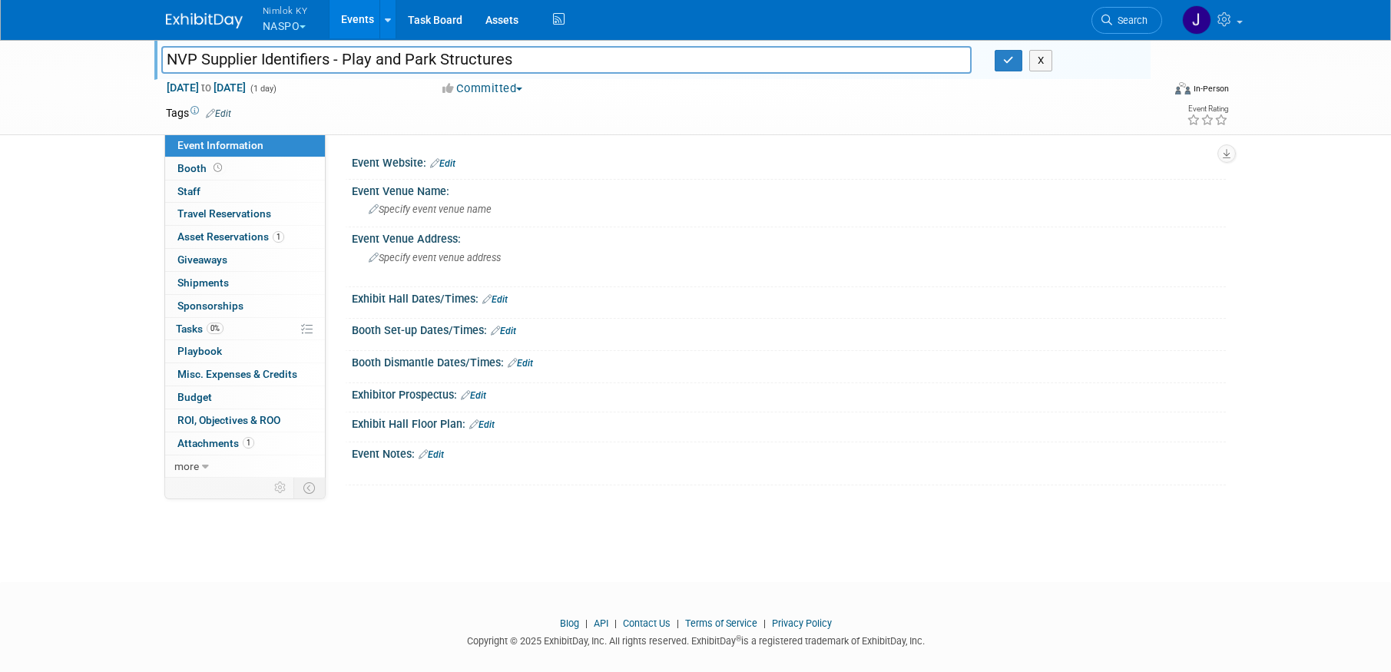
click at [525, 60] on input "NVP Supplier Identifiers - Play and Park Structures" at bounding box center [566, 59] width 811 height 27
drag, startPoint x: 514, startPoint y: 59, endPoint x: 342, endPoint y: 55, distance: 172.1
click at [342, 55] on input "NVP Supplier Identifiers - Play and Park Structures" at bounding box center [566, 59] width 811 height 27
click at [531, 60] on input "NVP Supplier Identifiers - Play and Park Structures" at bounding box center [566, 59] width 811 height 27
type input "NVP Supplier Identifiers - Play and Park Structures #2558401"
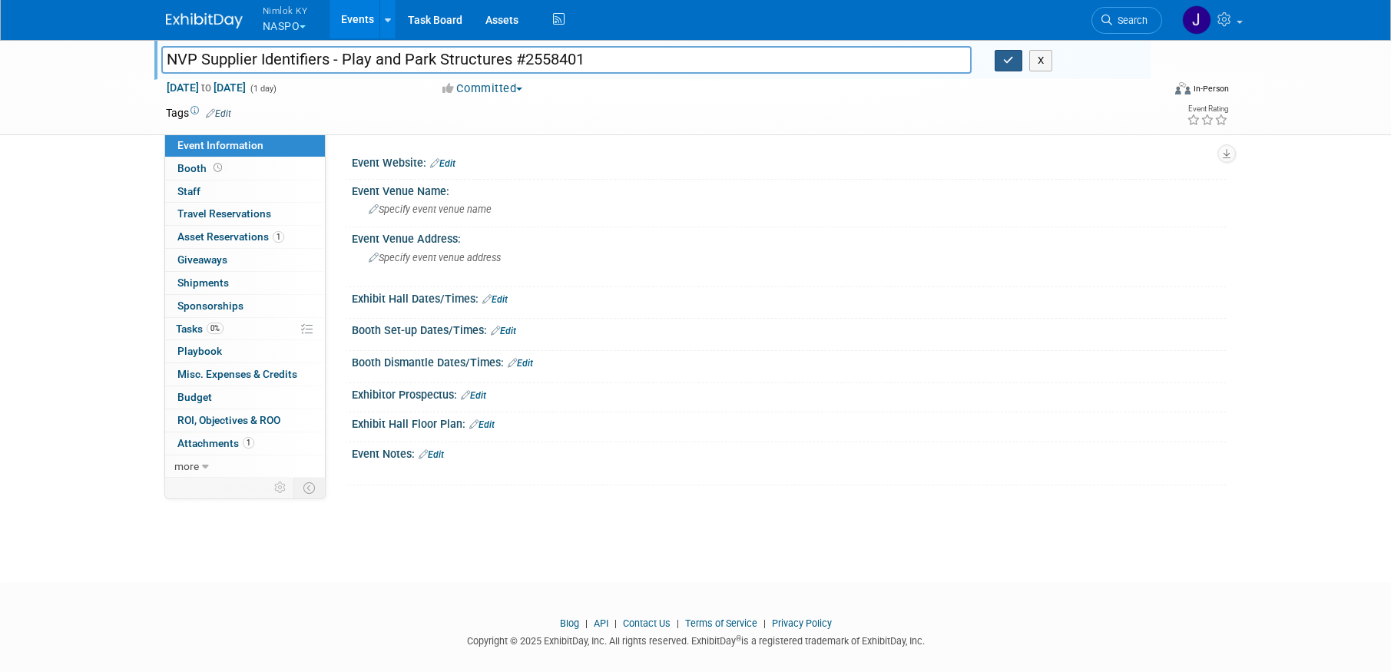
click at [1016, 58] on button "button" at bounding box center [1009, 61] width 28 height 22
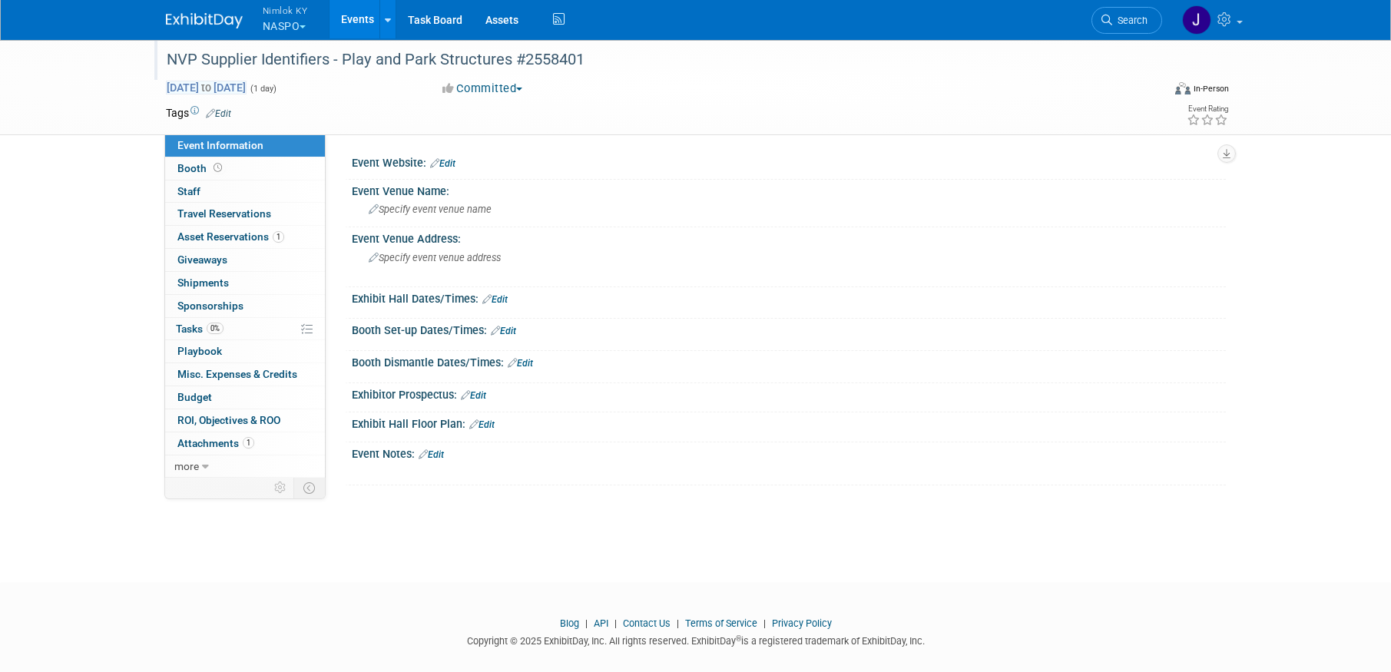
click at [247, 91] on span "Aug 28, 2025 to Aug 28, 2025" at bounding box center [206, 88] width 81 height 14
type input "[DATE]"
click at [0, 0] on input "[DATE]" at bounding box center [0, 0] width 0 height 0
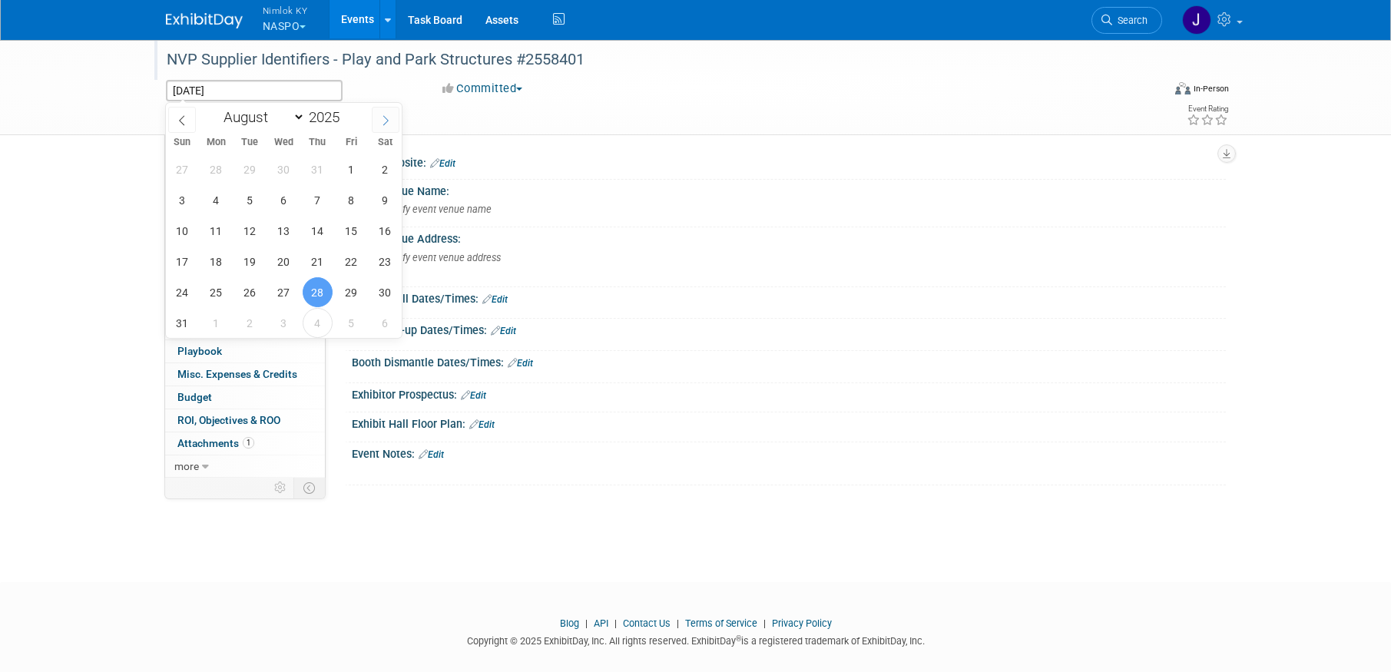
click at [388, 121] on icon at bounding box center [385, 120] width 11 height 11
select select "8"
click at [352, 204] on span "12" at bounding box center [351, 200] width 30 height 30
type input "Sep 12, 2025"
click at [352, 204] on span "12" at bounding box center [351, 200] width 30 height 30
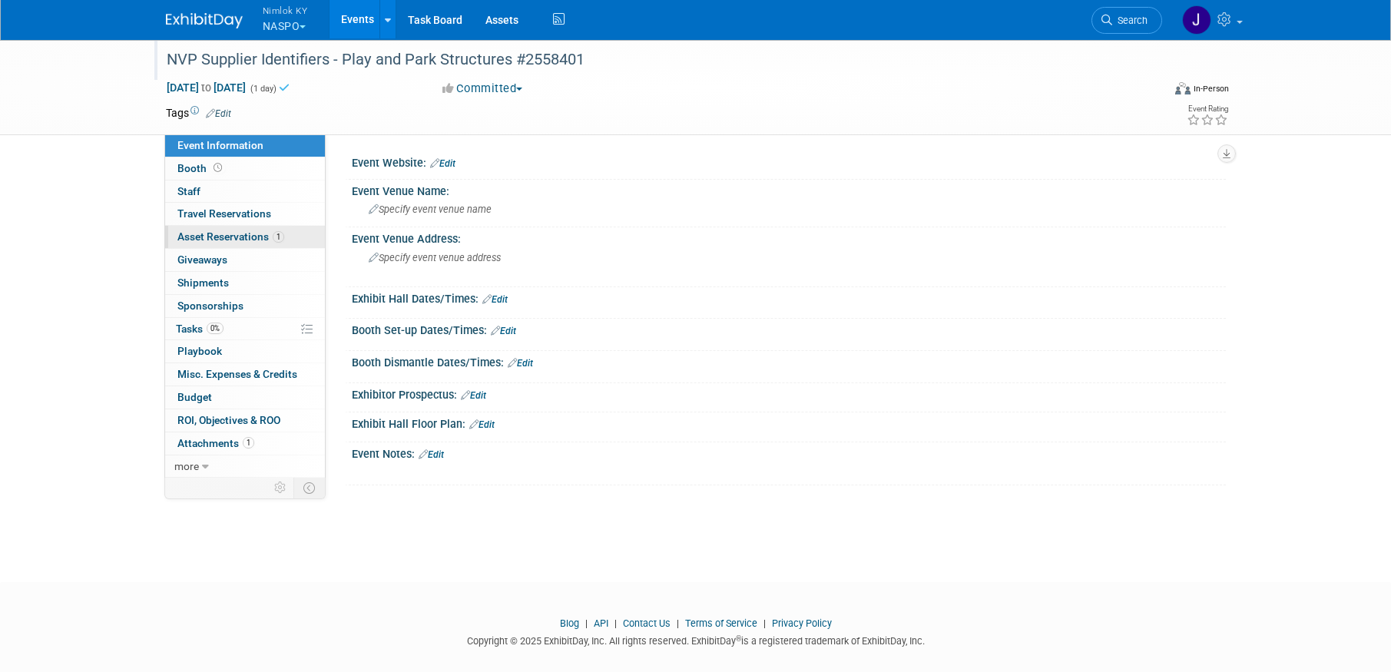
click at [261, 237] on span "Asset Reservations 1" at bounding box center [230, 236] width 107 height 12
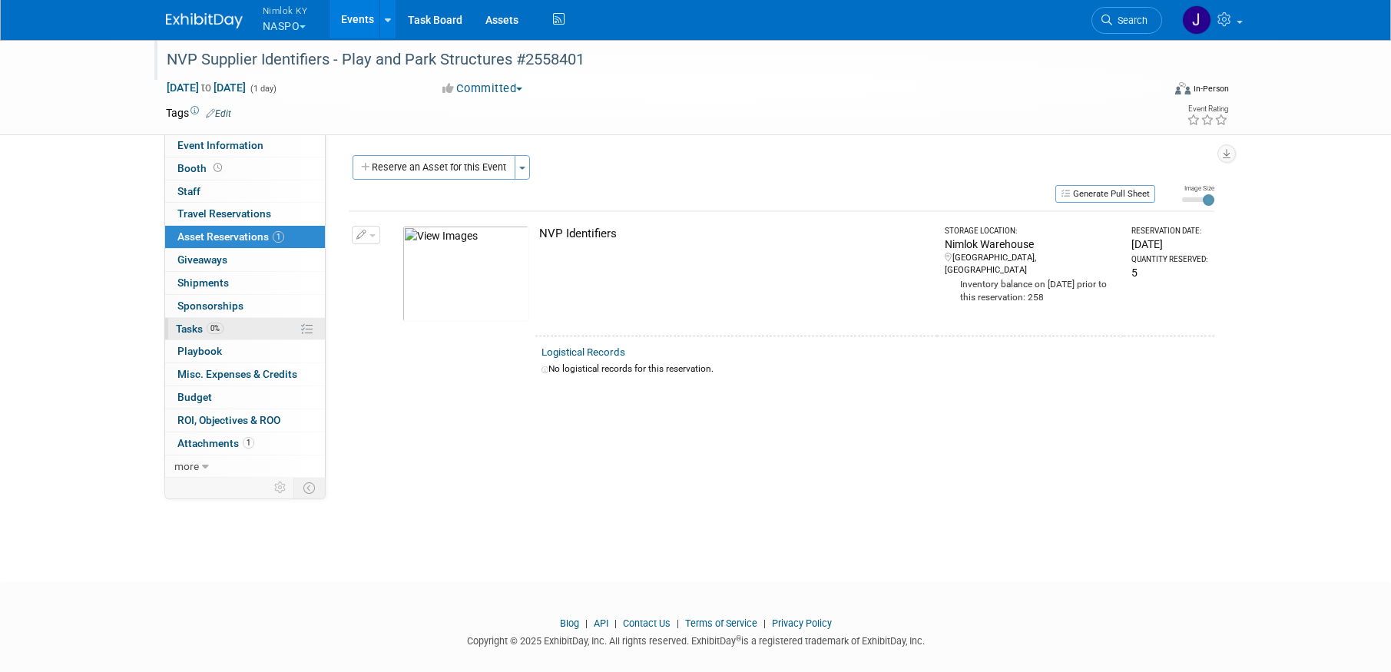
click at [232, 329] on link "0% Tasks 0%" at bounding box center [245, 329] width 160 height 22
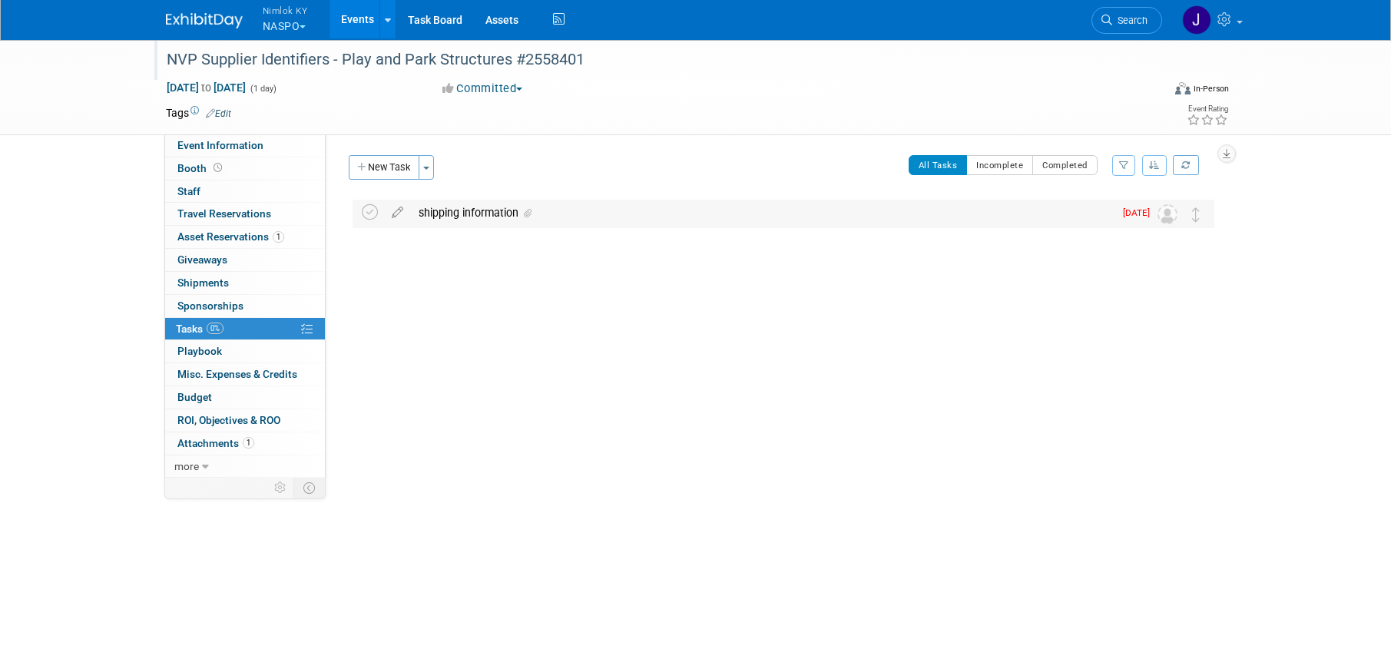
click at [553, 211] on div "shipping information" at bounding box center [762, 213] width 703 height 26
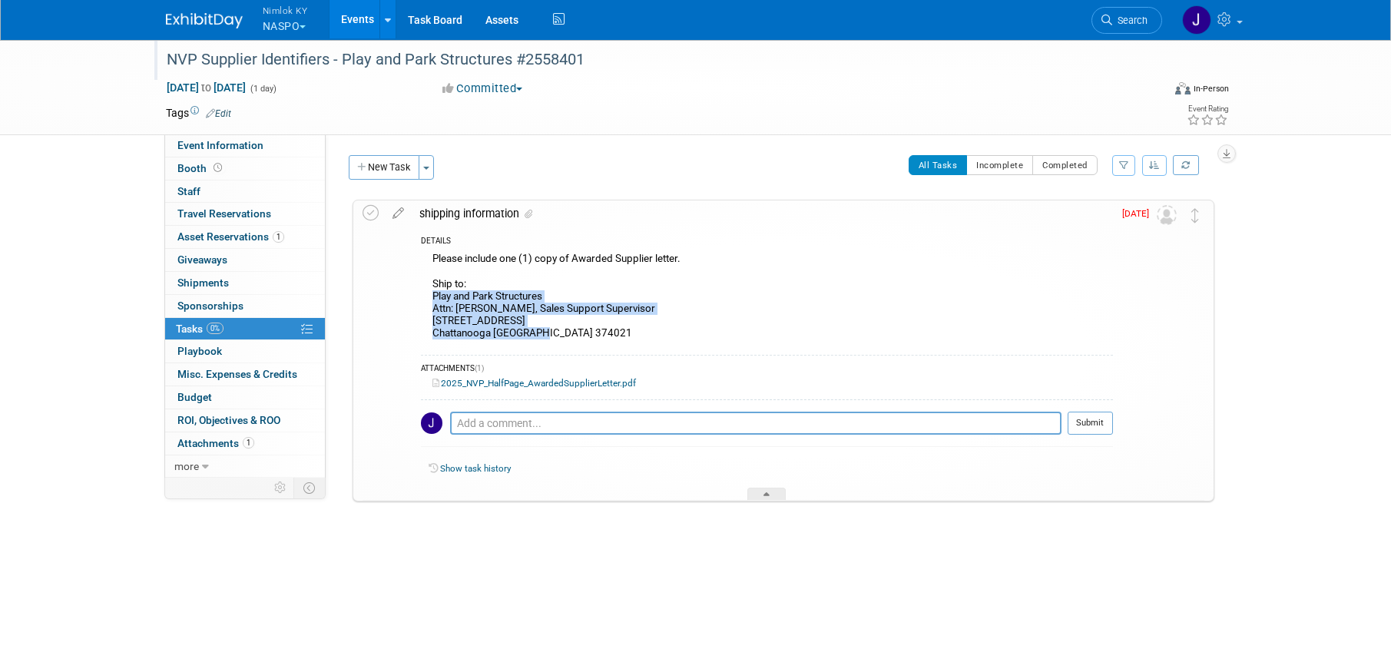
drag, startPoint x: 548, startPoint y: 334, endPoint x: 433, endPoint y: 298, distance: 120.0
click at [433, 298] on div "Please include one (1) copy of Awarded Supplier letter. Ship to: Play and Park …" at bounding box center [767, 298] width 692 height 98
copy div "Play and Park Structures Attn: Mackenzie Oldham, Sales Support Supervisor 544 C…"
click at [369, 214] on icon at bounding box center [371, 213] width 16 height 16
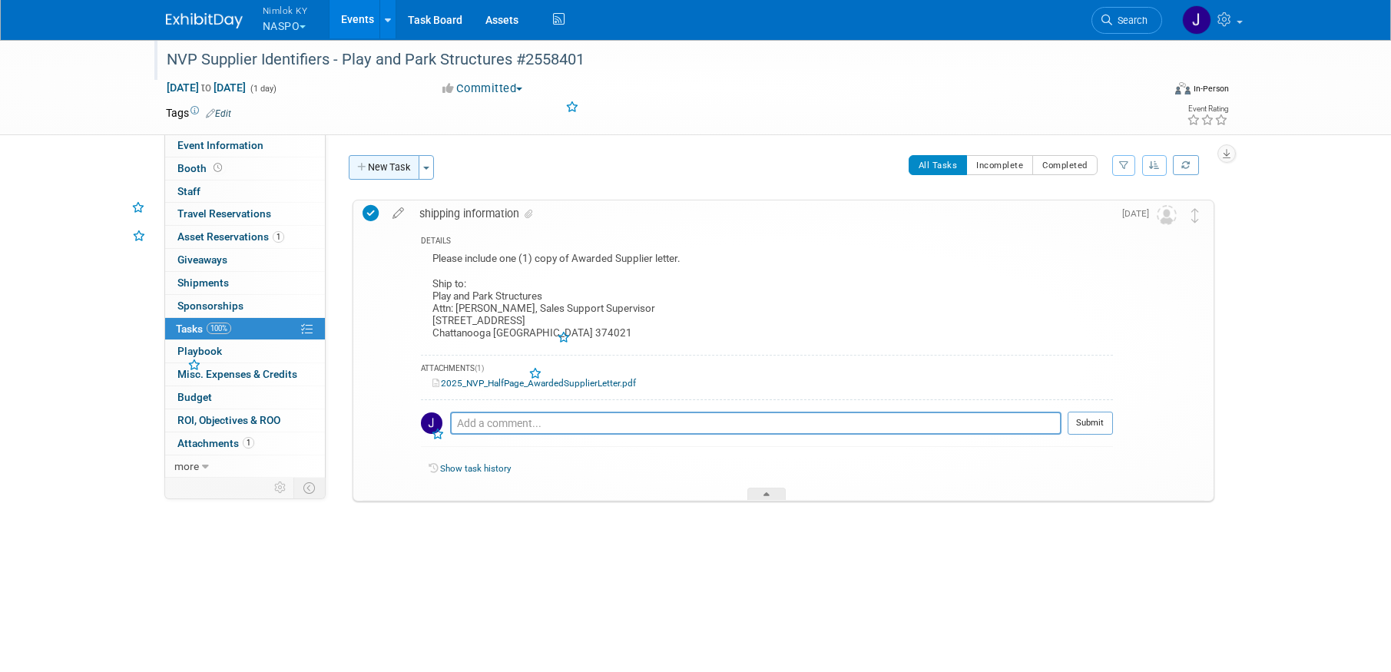
click at [374, 156] on button "New Task" at bounding box center [384, 167] width 71 height 25
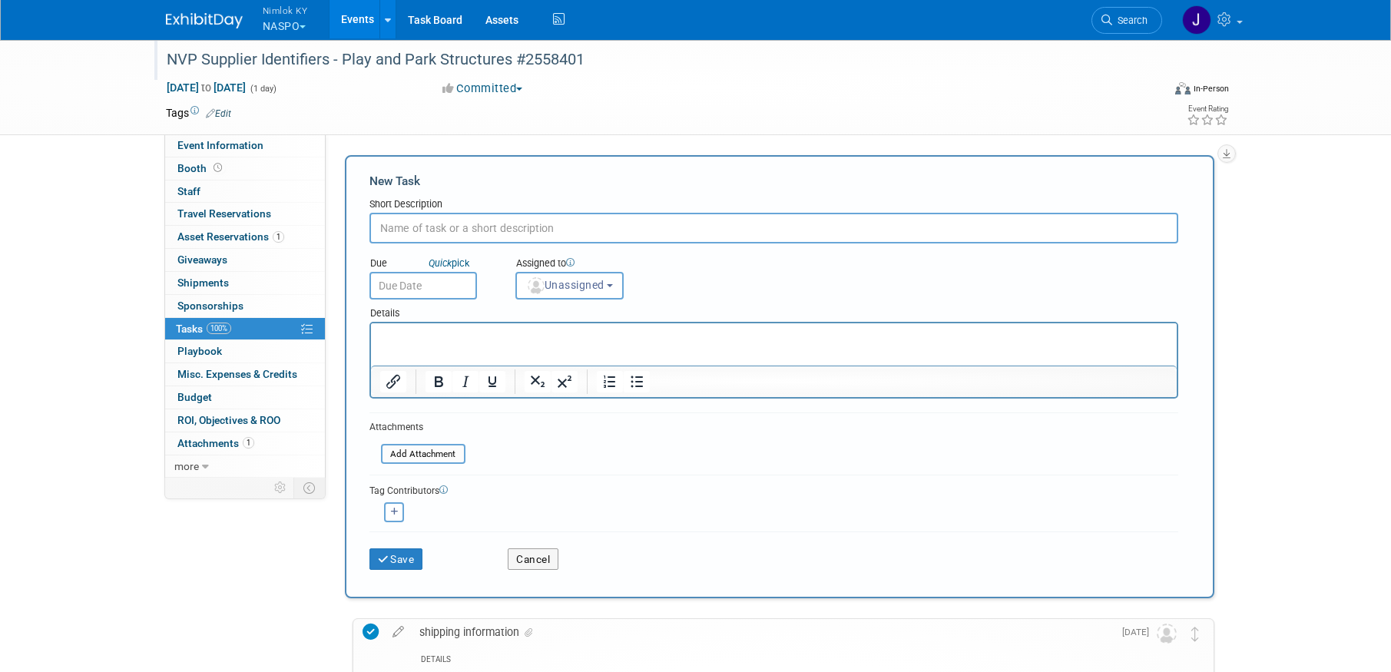
click at [494, 230] on input "text" at bounding box center [773, 228] width 809 height 31
type input "ship to Play and Park"
click at [465, 290] on input "text" at bounding box center [423, 286] width 108 height 28
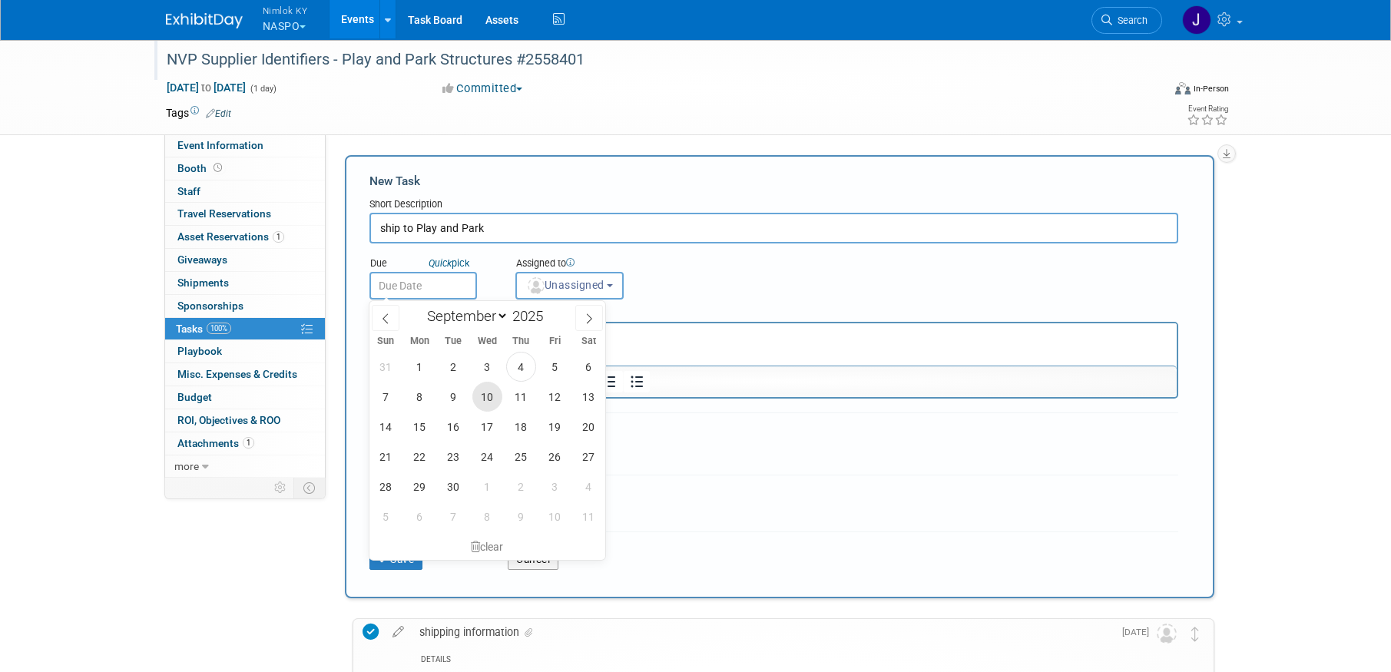
click at [492, 390] on span "10" at bounding box center [487, 397] width 30 height 30
type input "Sep 10, 2025"
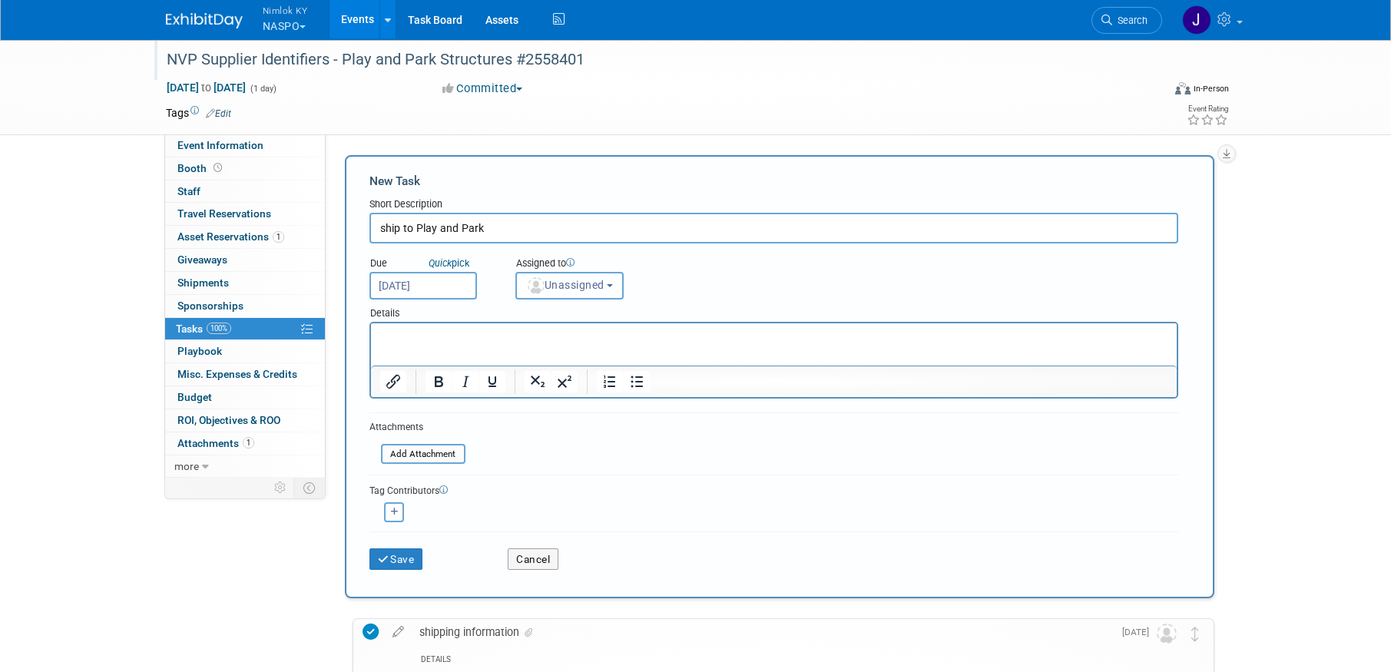
click at [558, 295] on button "Unassigned" at bounding box center [569, 286] width 109 height 28
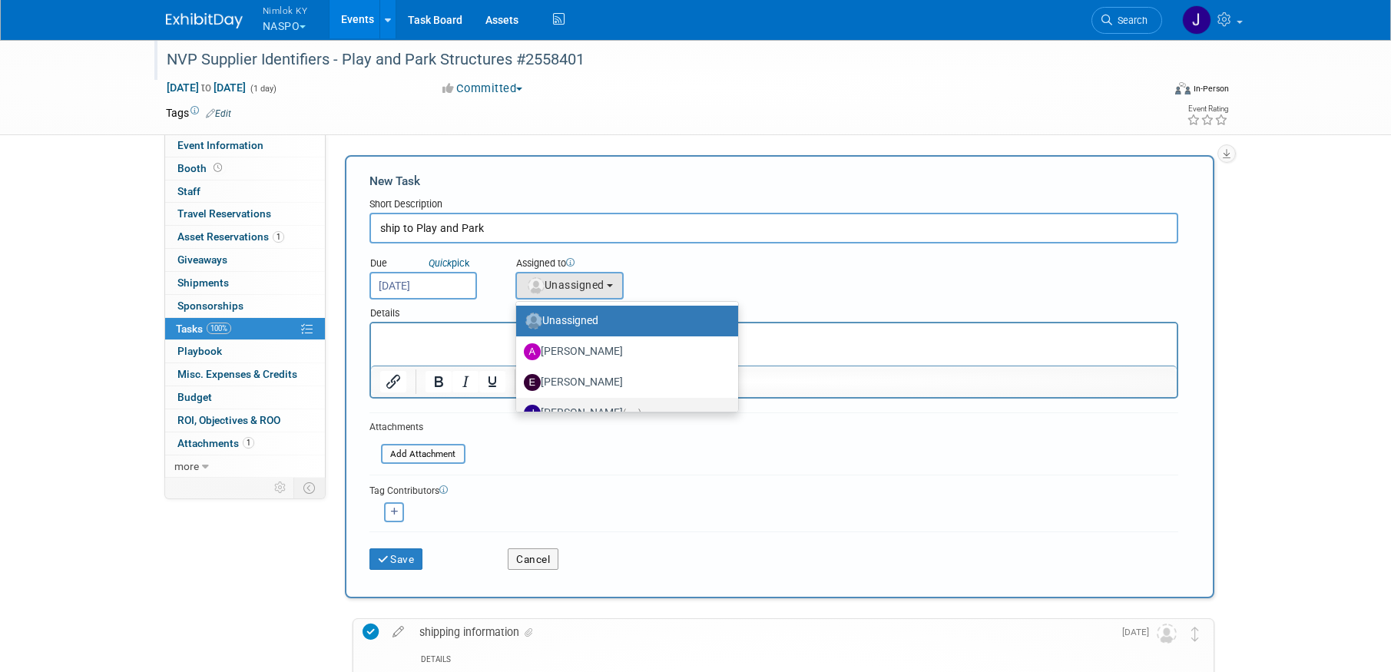
click at [593, 403] on label "Jamie Dunn (me)" at bounding box center [623, 413] width 199 height 25
click at [519, 406] on input "Jamie Dunn (me)" at bounding box center [514, 411] width 10 height 10
select select "6959d863-ee32-42c4-bffe-2330cab25484"
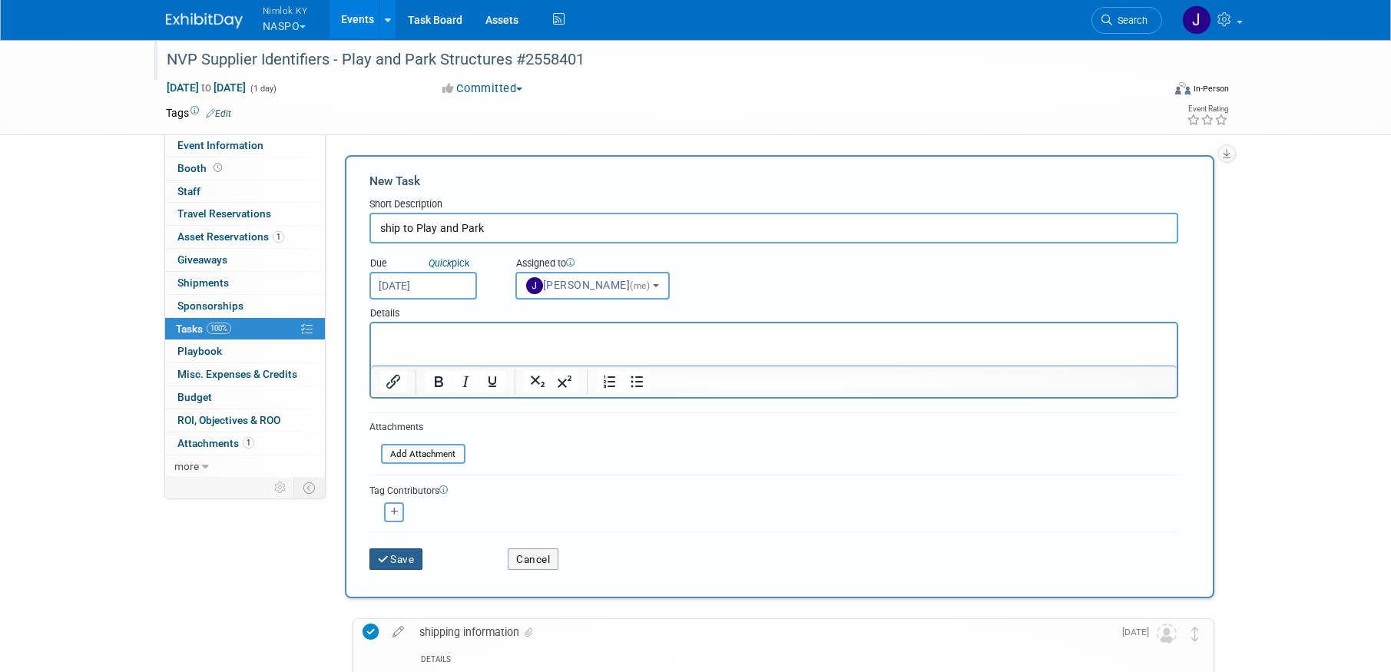
click at [403, 567] on button "Save" at bounding box center [396, 559] width 54 height 22
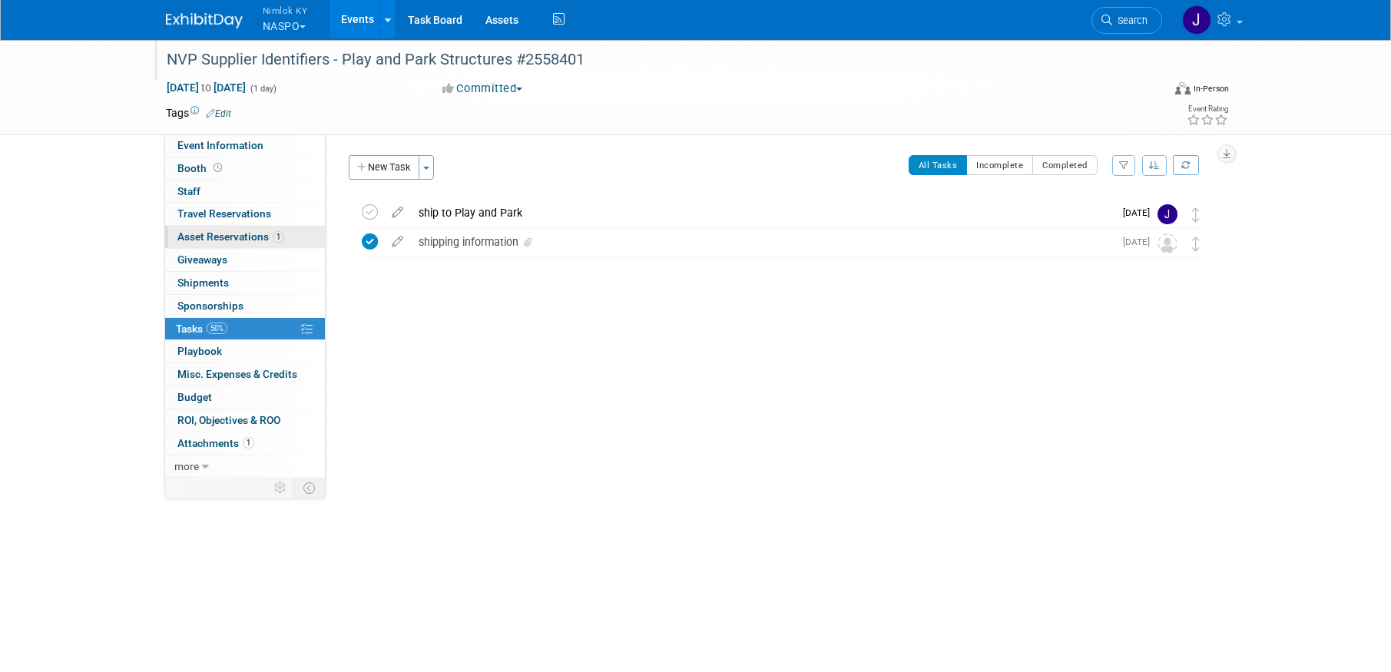
click at [229, 238] on span "Asset Reservations 1" at bounding box center [230, 236] width 107 height 12
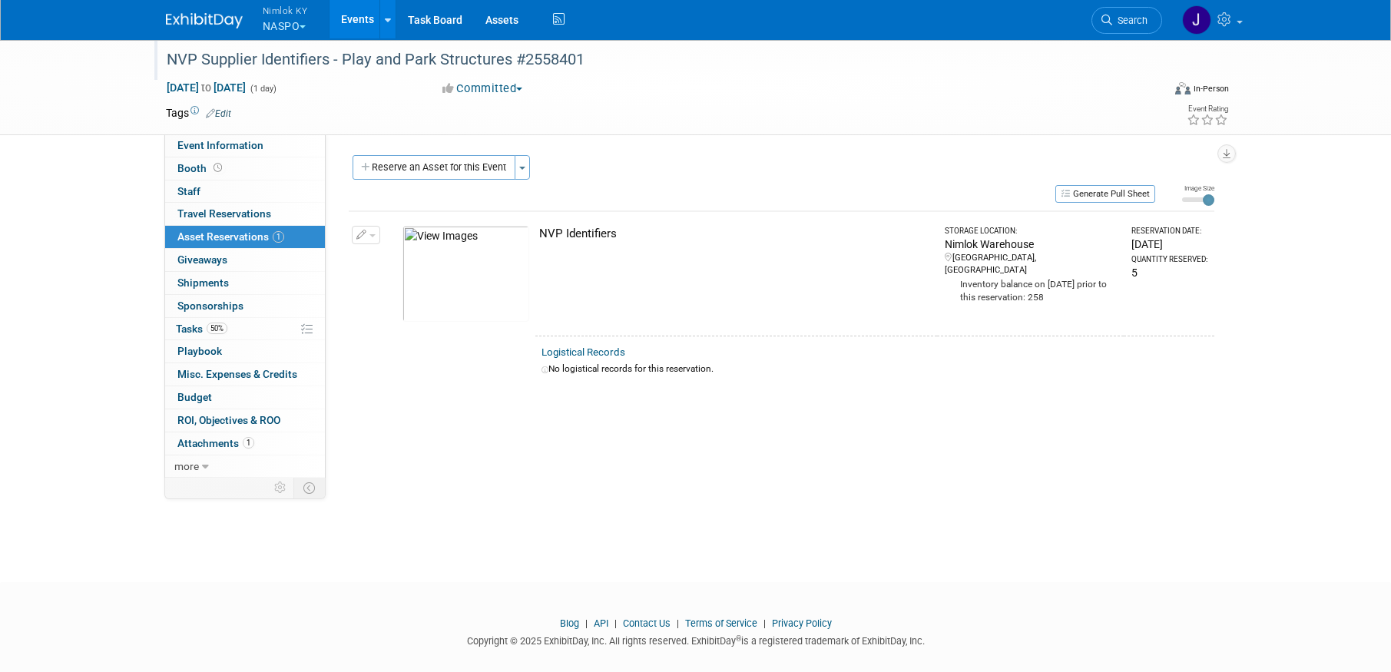
click at [356, 14] on link "Events" at bounding box center [358, 19] width 56 height 38
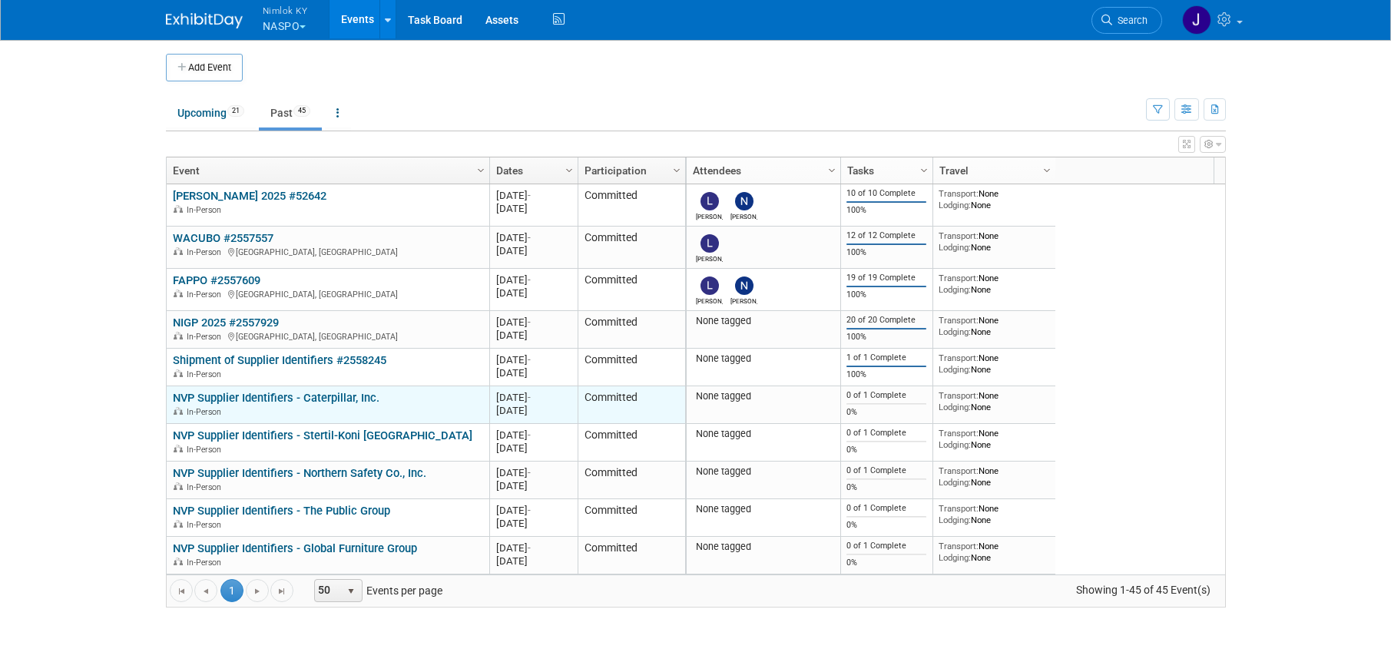
click at [348, 396] on link "NVP Supplier Identifiers - Caterpillar, Inc." at bounding box center [276, 398] width 207 height 14
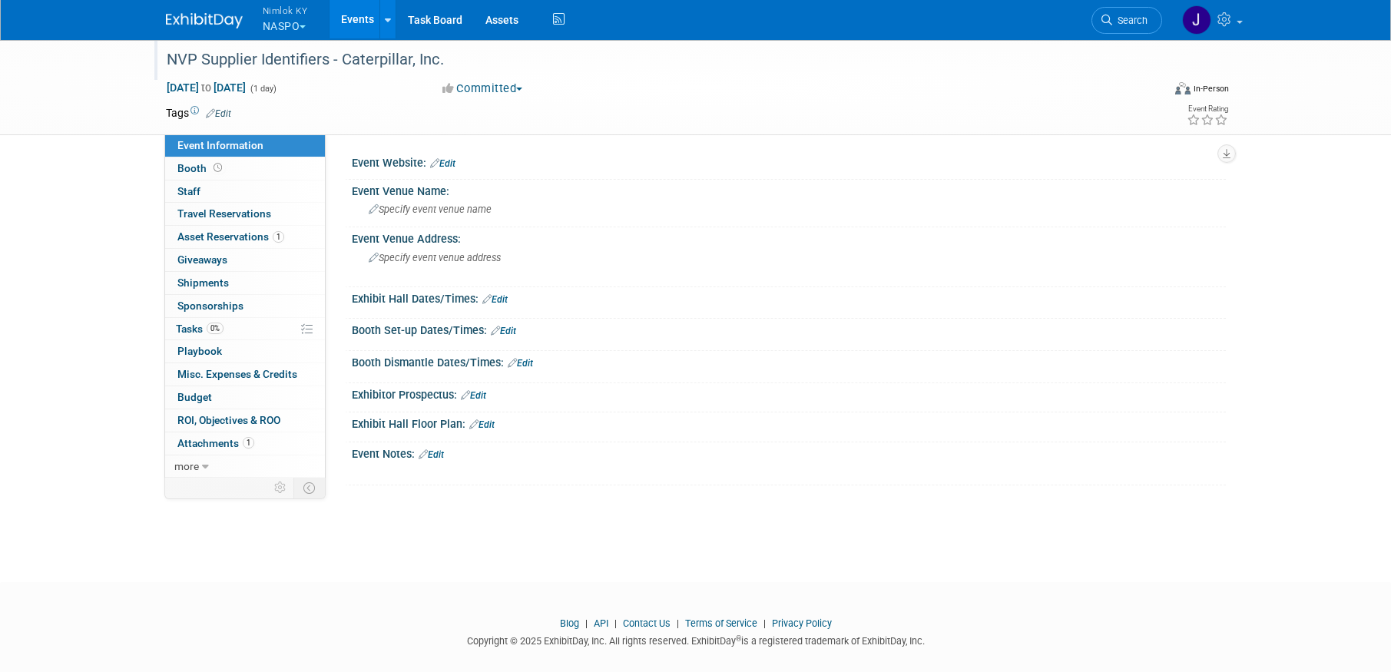
click at [441, 58] on div "NVP Supplier Identifiers - Caterpillar, Inc." at bounding box center [650, 60] width 978 height 28
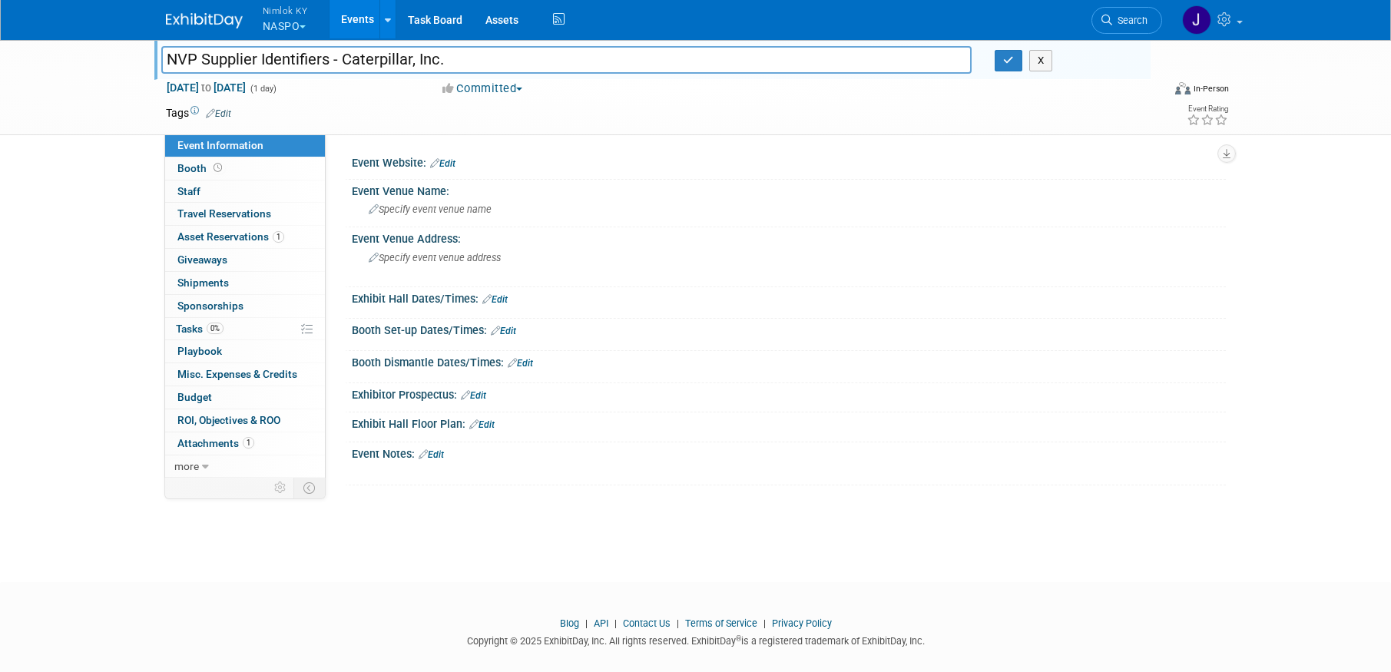
drag, startPoint x: 443, startPoint y: 58, endPoint x: 343, endPoint y: 52, distance: 100.0
click at [343, 52] on input "NVP Supplier Identifiers - Caterpillar, Inc." at bounding box center [566, 59] width 811 height 27
click at [607, 61] on input "NVP Supplier Identifiers - Caterpillar, Inc." at bounding box center [566, 59] width 811 height 27
type input "NVP Supplier Identifiers - Caterpillar, Inc. #2558401"
click at [1006, 63] on icon "button" at bounding box center [1008, 60] width 11 height 10
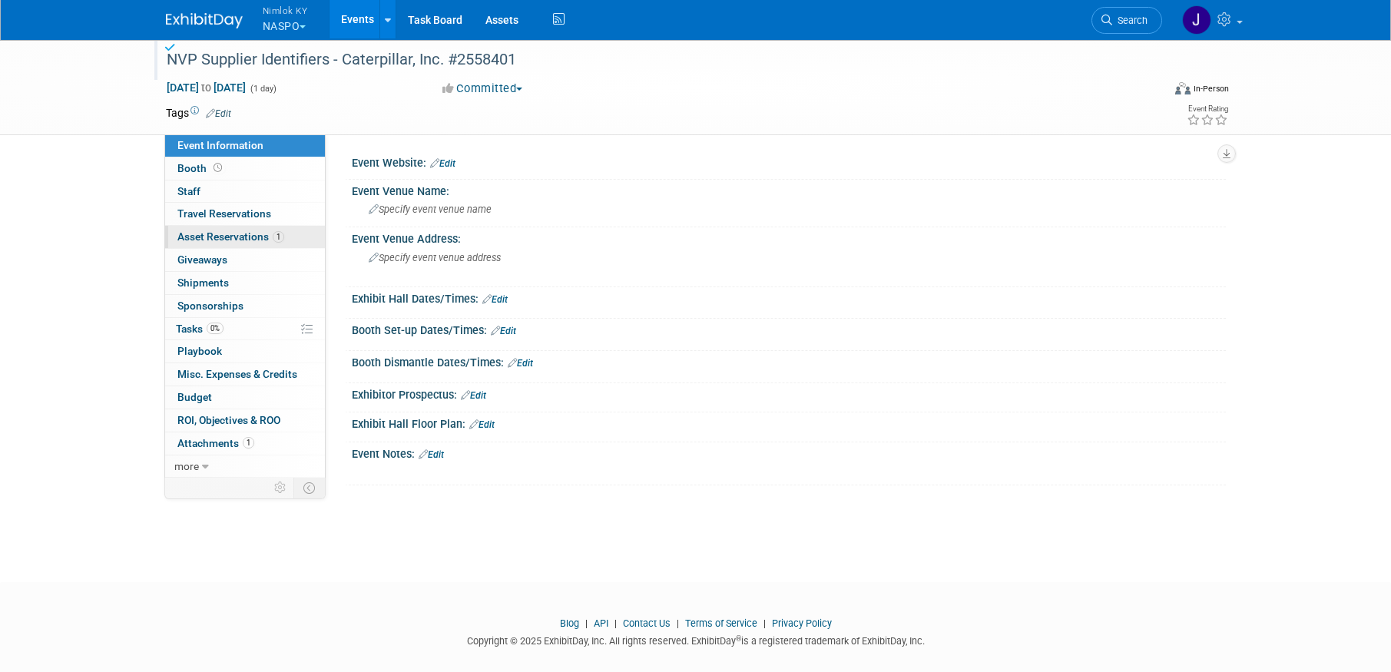
click at [227, 237] on span "Asset Reservations 1" at bounding box center [230, 236] width 107 height 12
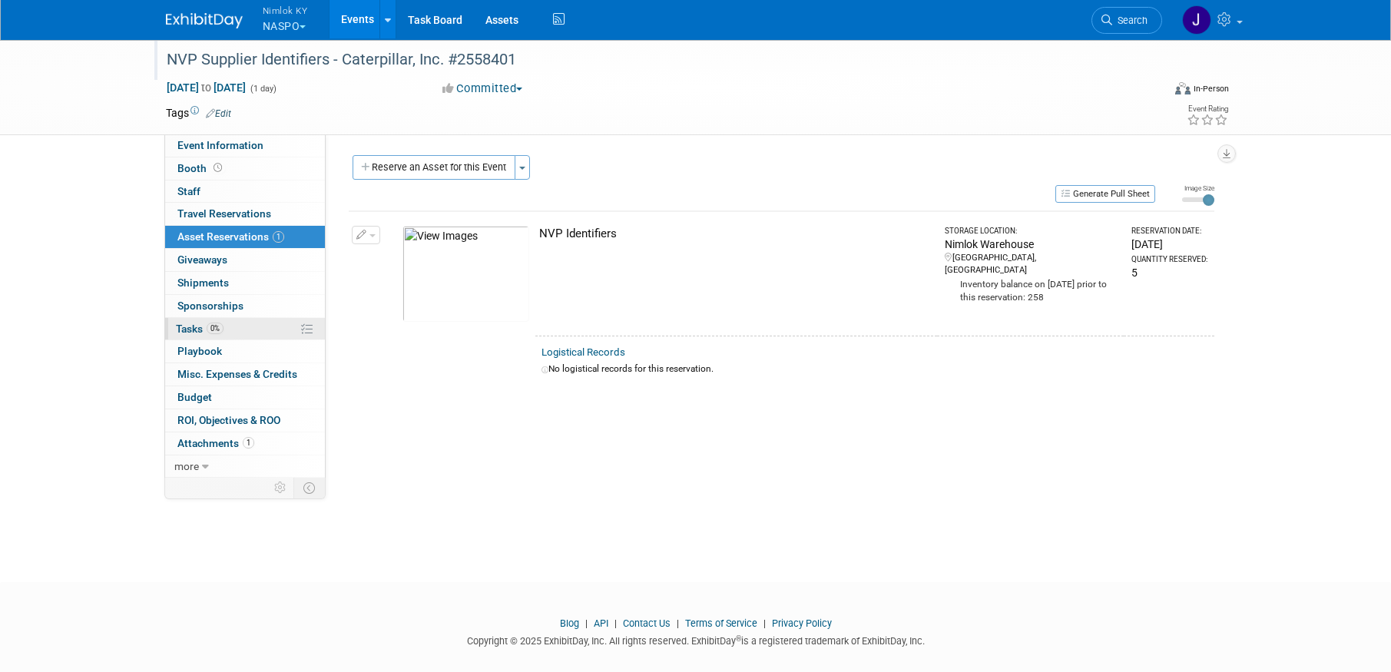
click at [242, 333] on link "0% Tasks 0%" at bounding box center [245, 329] width 160 height 22
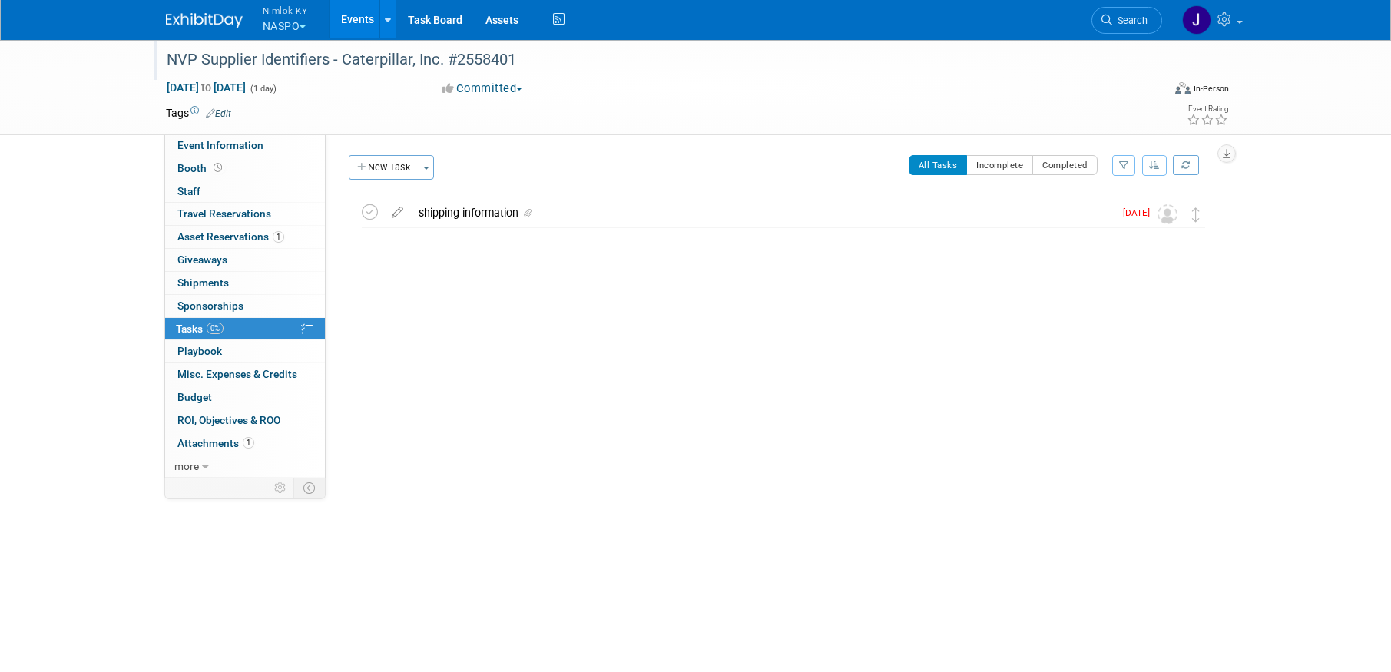
click at [504, 213] on div "shipping information" at bounding box center [762, 213] width 703 height 26
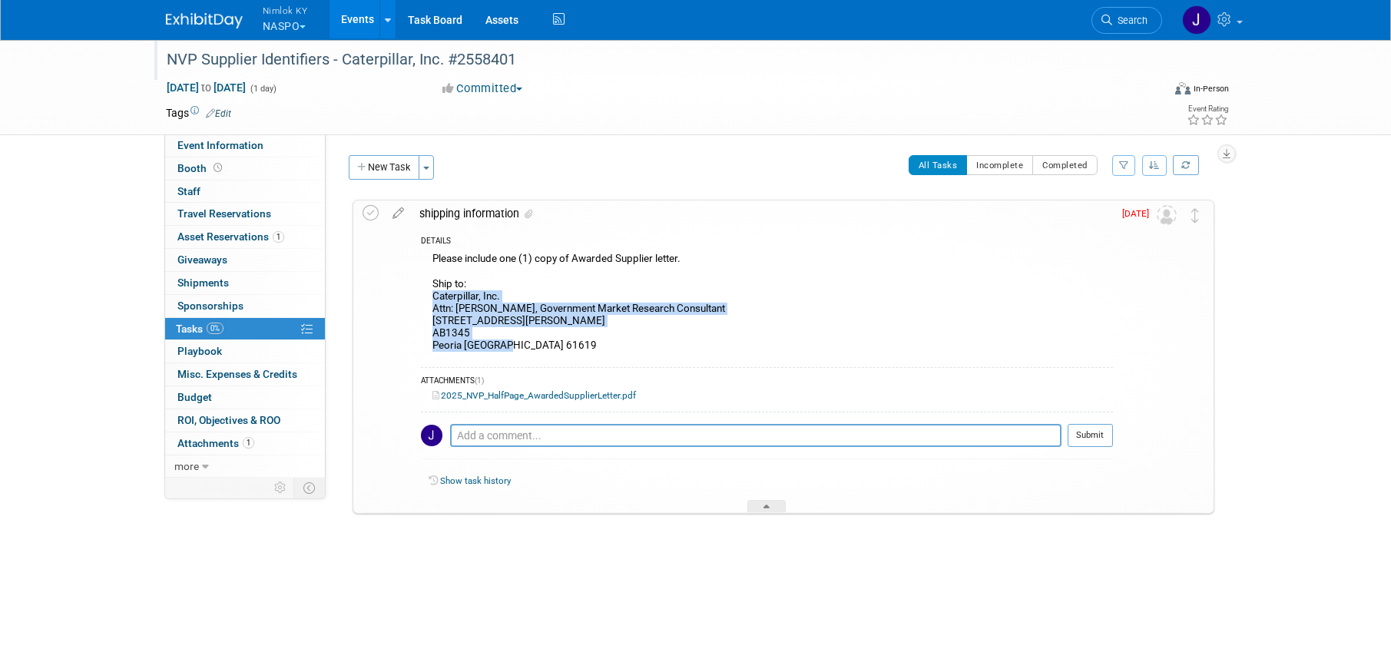
drag, startPoint x: 492, startPoint y: 347, endPoint x: 434, endPoint y: 299, distance: 75.2
click at [434, 299] on div "Please include one (1) copy of Awarded Supplier letter. Ship to: Caterpillar, I…" at bounding box center [767, 304] width 692 height 111
copy div "Caterpillar, Inc. Attn: Lynsey Stoick, Government Market Research Consultant 10…"
click at [366, 214] on icon at bounding box center [371, 213] width 16 height 16
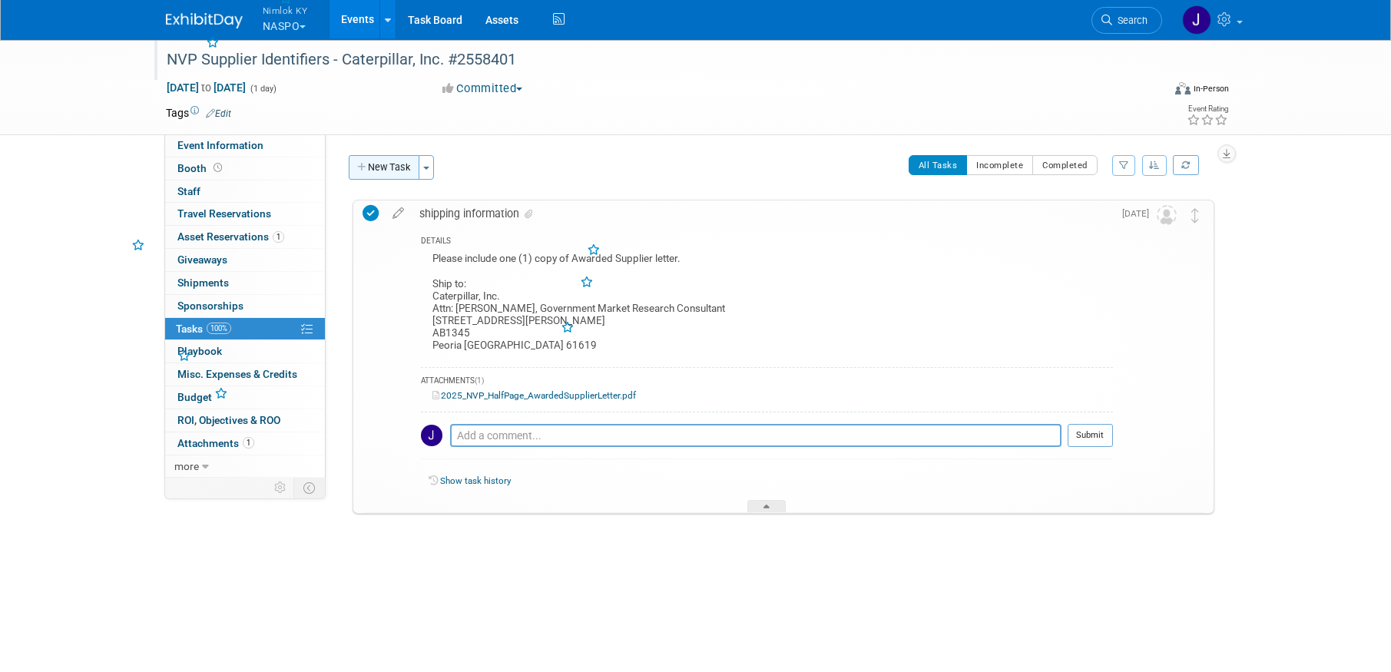
click at [376, 175] on button "New Task" at bounding box center [384, 167] width 71 height 25
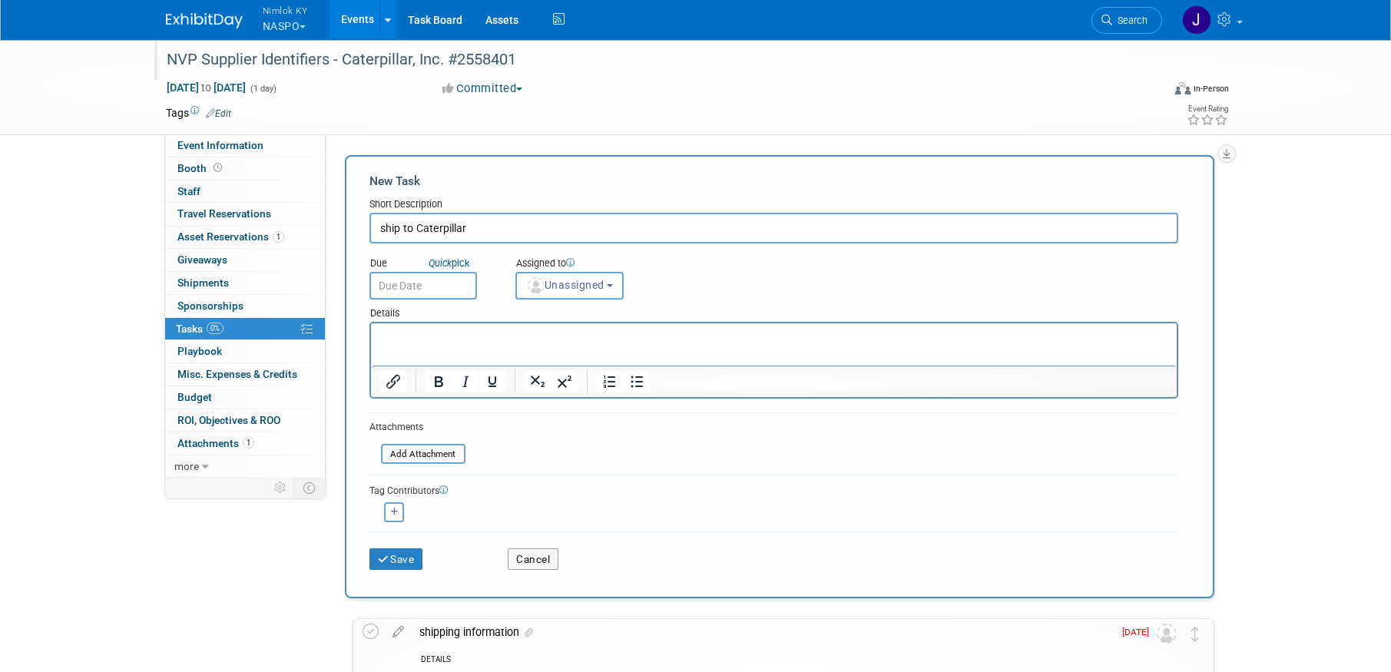
type input "ship to Caterpillar"
click at [441, 293] on input "text" at bounding box center [423, 286] width 108 height 28
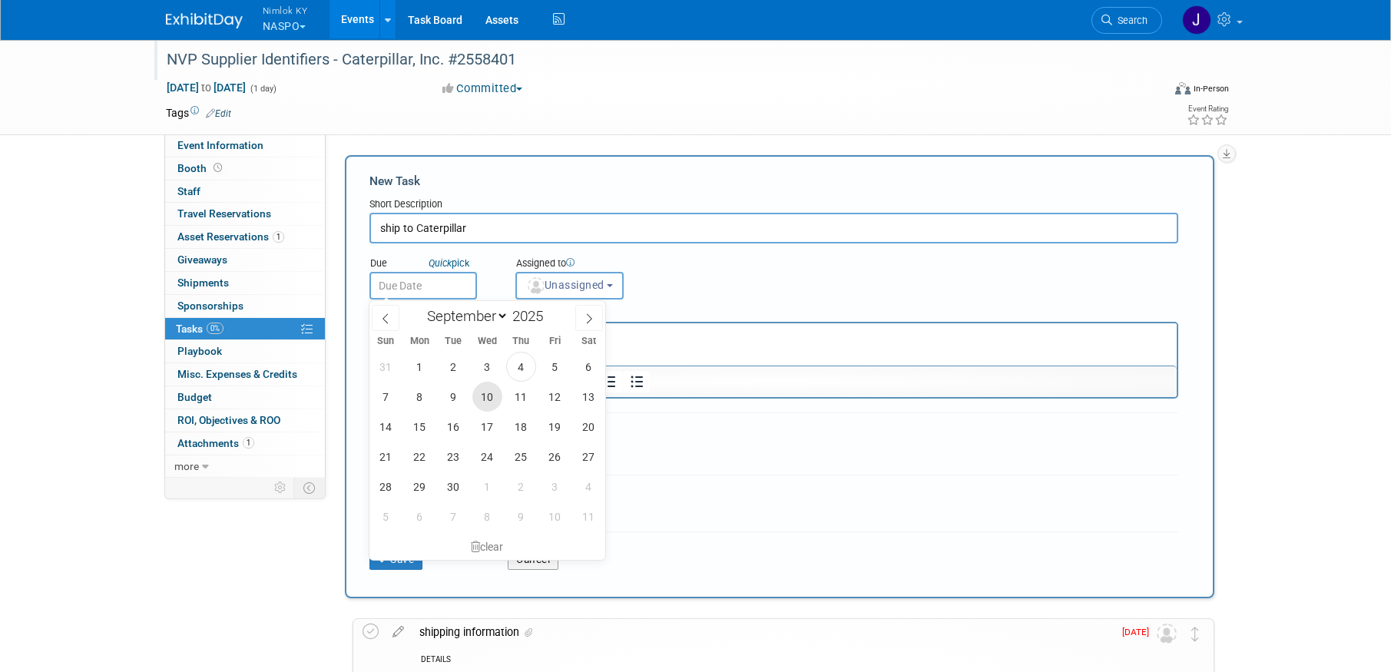
click at [486, 392] on span "10" at bounding box center [487, 397] width 30 height 30
type input "Sep 10, 2025"
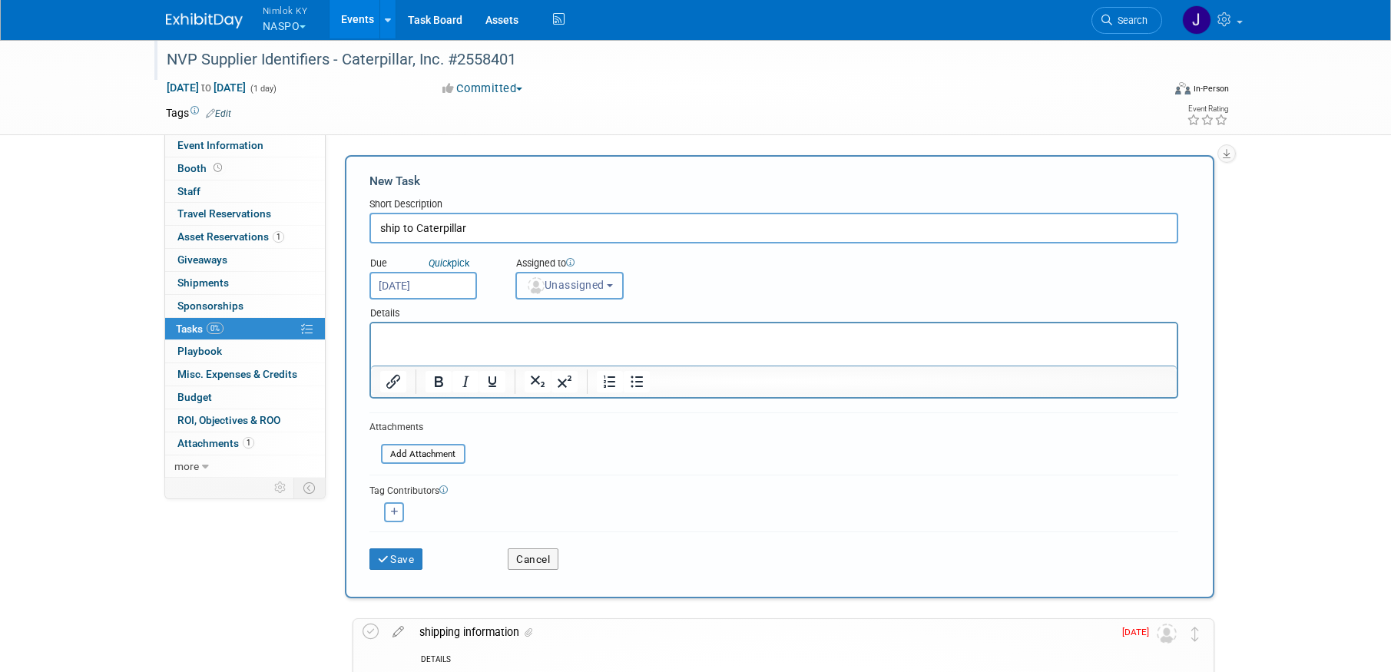
click at [565, 294] on button "Unassigned" at bounding box center [569, 286] width 109 height 28
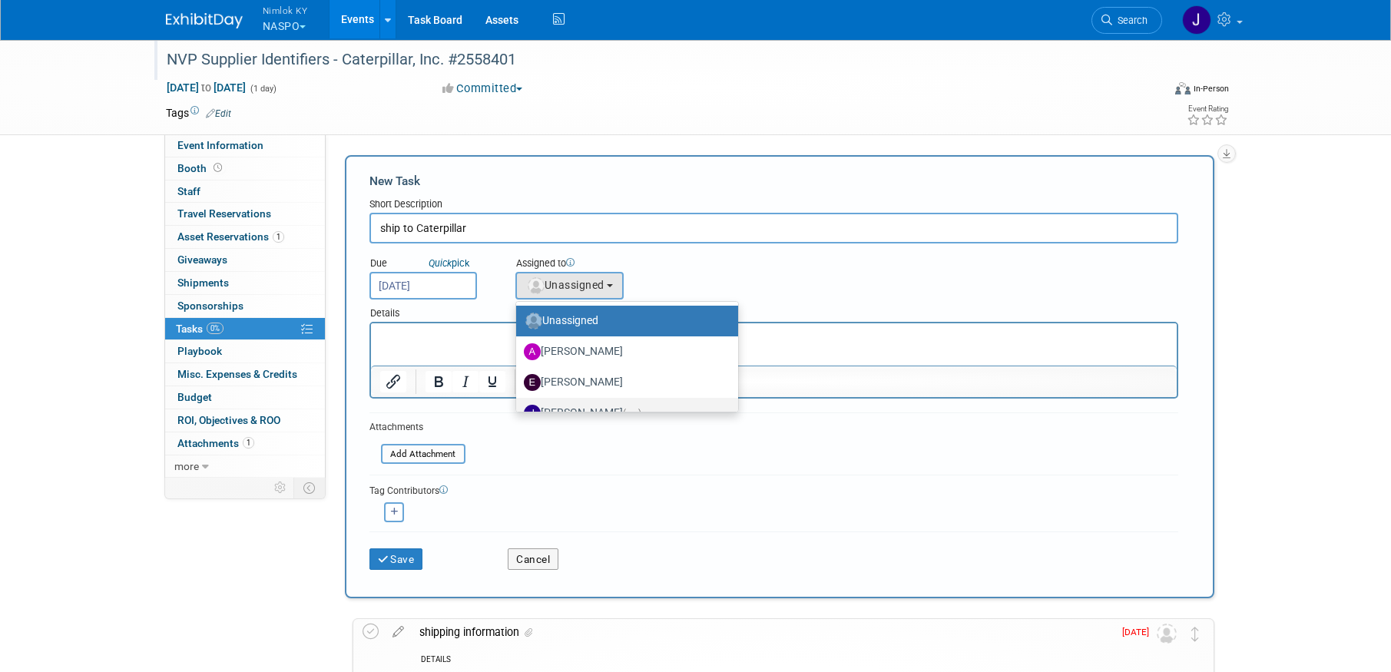
click at [590, 409] on label "Jamie Dunn (me)" at bounding box center [623, 413] width 199 height 25
click at [519, 409] on input "Jamie Dunn (me)" at bounding box center [514, 411] width 10 height 10
select select "6959d863-ee32-42c4-bffe-2330cab25484"
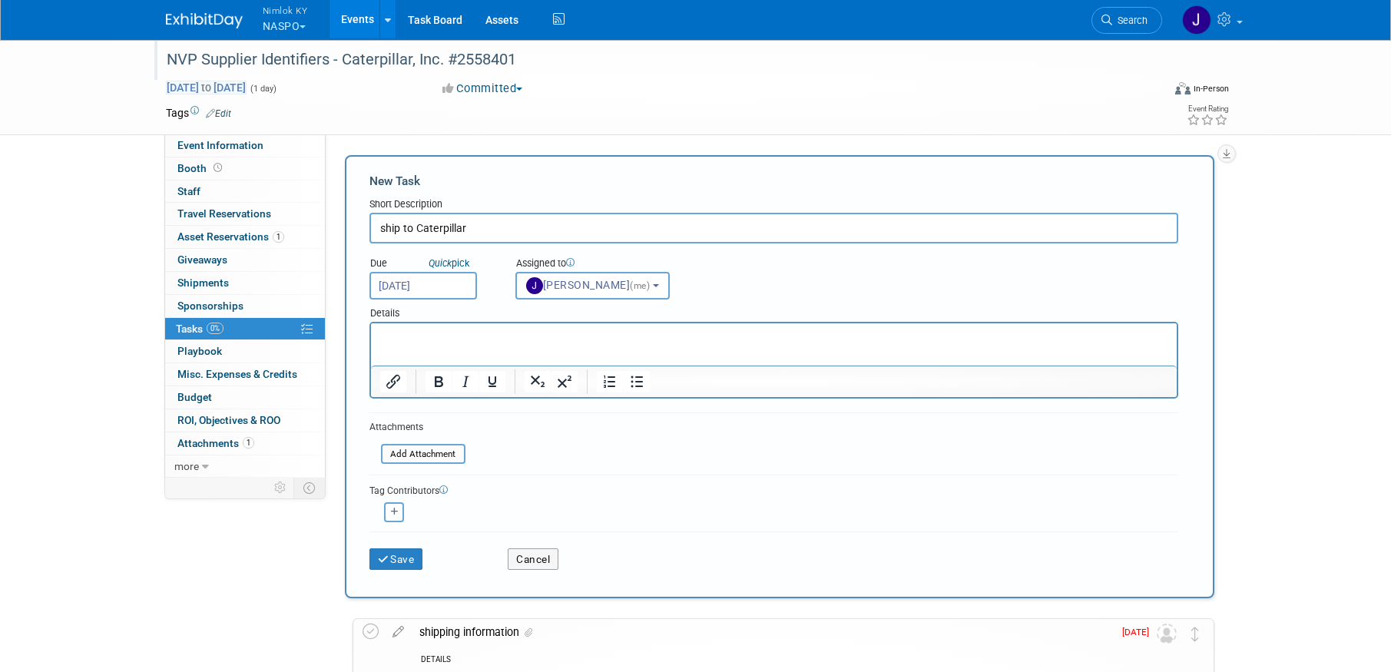
click at [247, 82] on span "Aug 28, 2025 to Aug 28, 2025" at bounding box center [206, 88] width 81 height 14
type input "[DATE]"
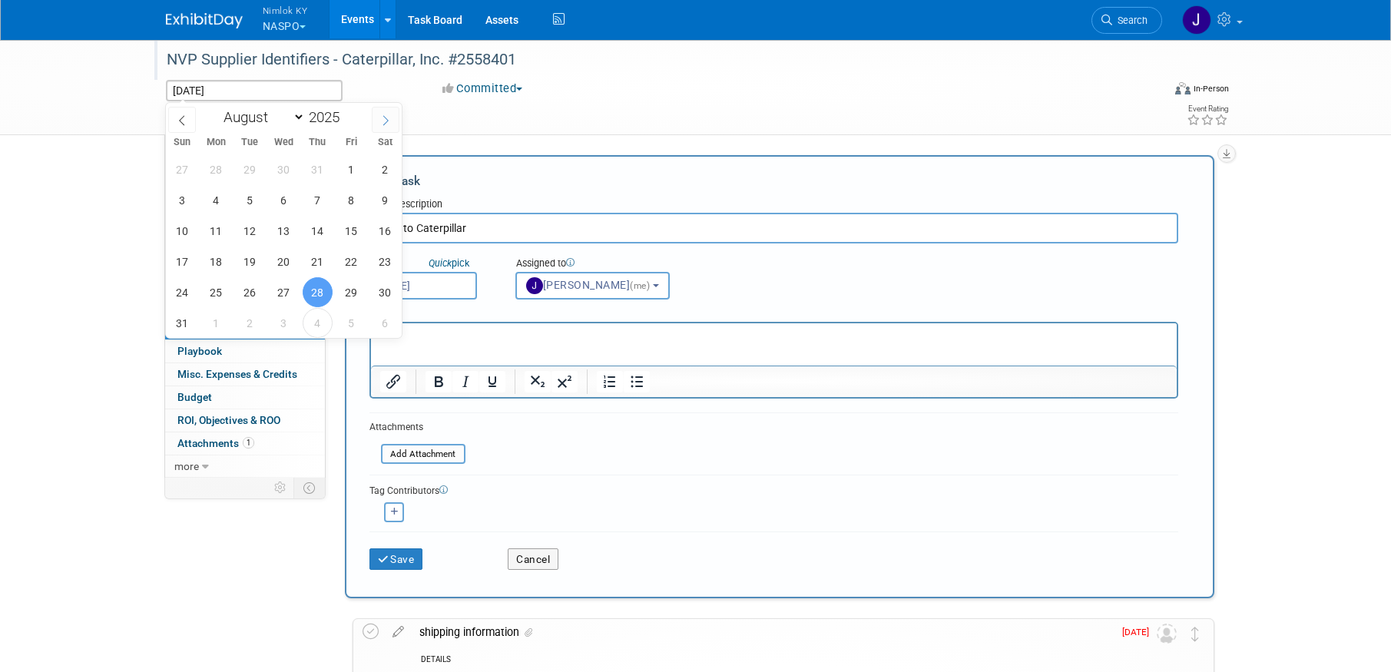
click at [389, 119] on icon at bounding box center [385, 120] width 11 height 11
select select "8"
click at [350, 191] on span "12" at bounding box center [351, 200] width 30 height 30
type input "[DATE]"
click at [350, 191] on span "12" at bounding box center [351, 200] width 30 height 30
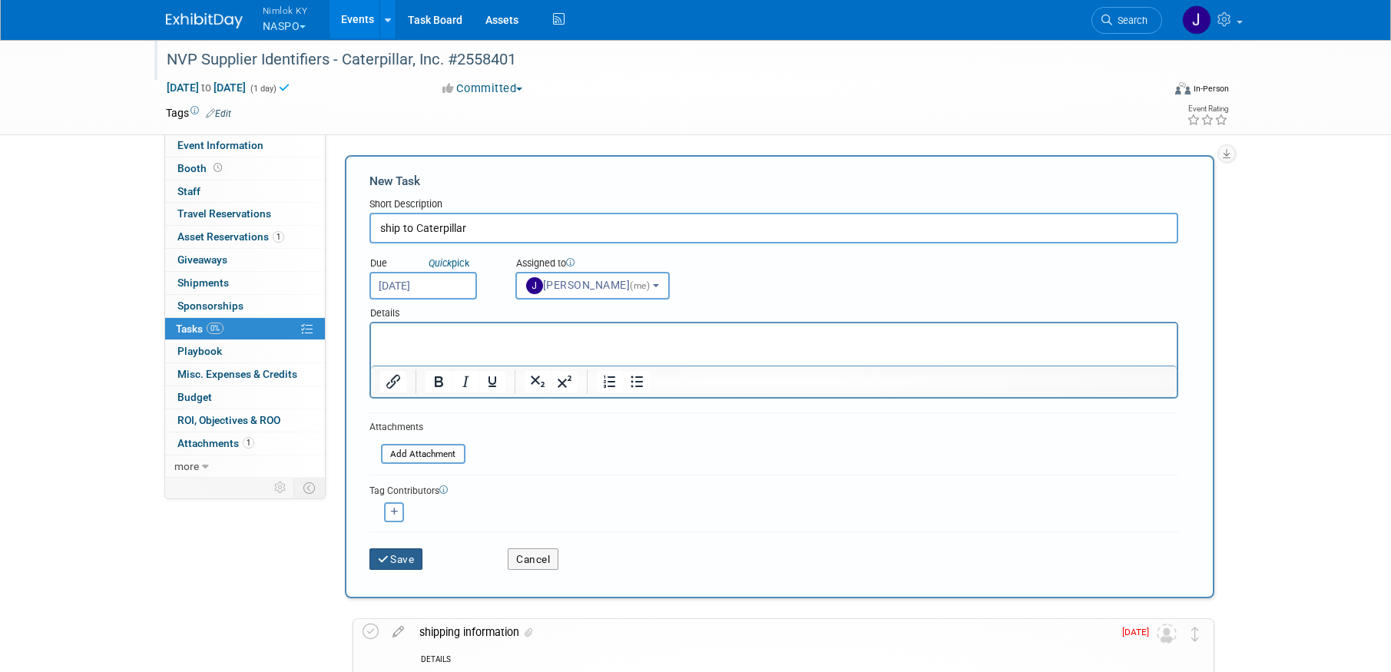
click at [416, 556] on button "Save" at bounding box center [396, 559] width 54 height 22
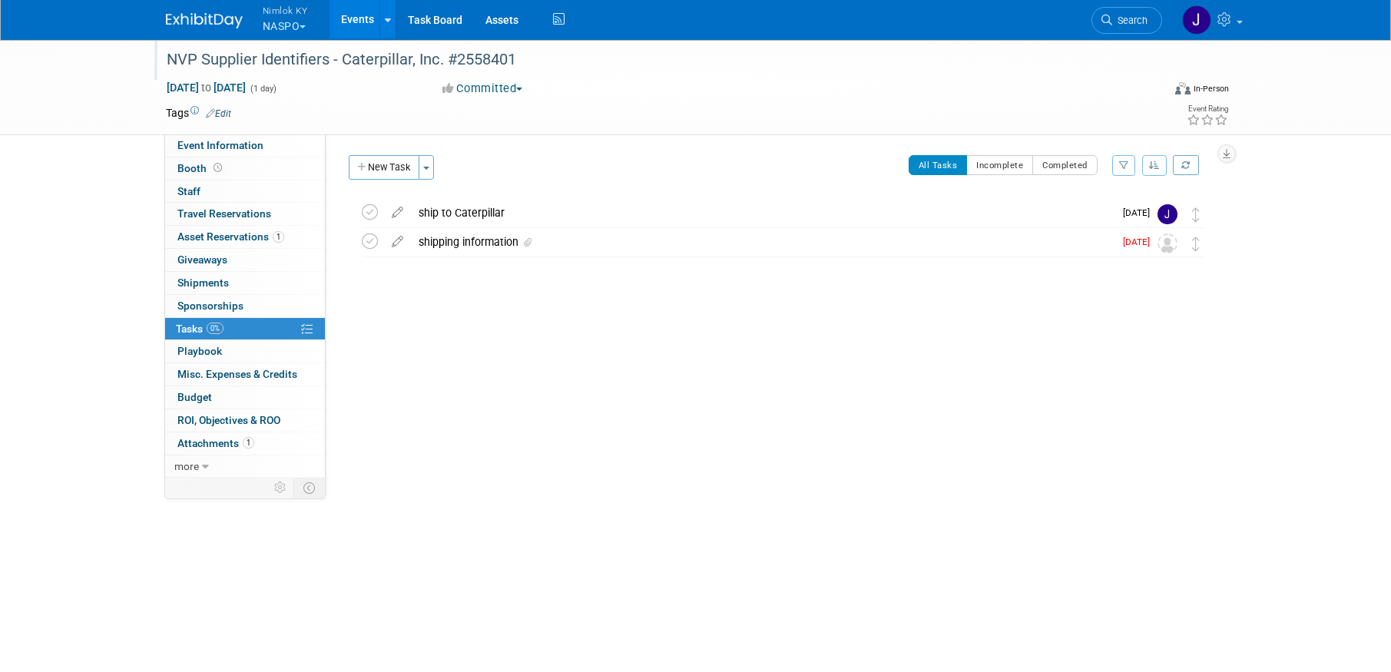
click at [359, 17] on link "Events" at bounding box center [358, 19] width 56 height 38
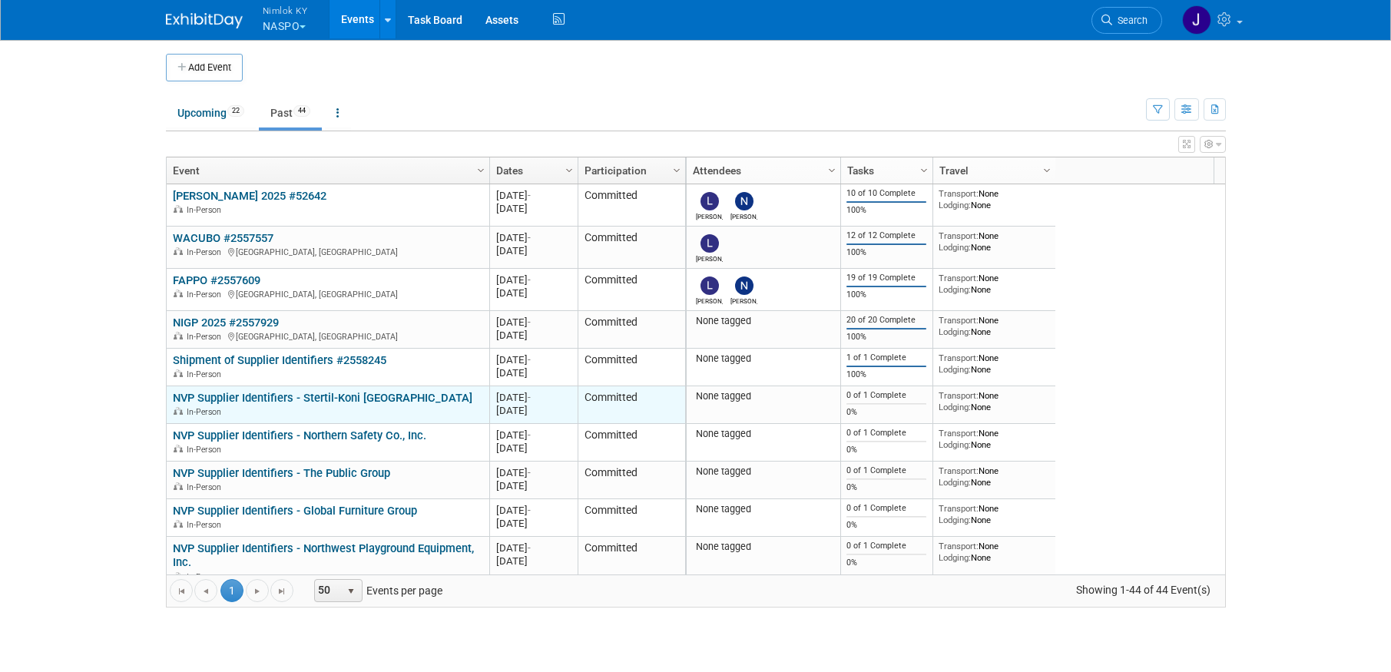
click at [351, 400] on link "NVP Supplier Identifiers - Stertil-Koni [GEOGRAPHIC_DATA]" at bounding box center [323, 398] width 300 height 14
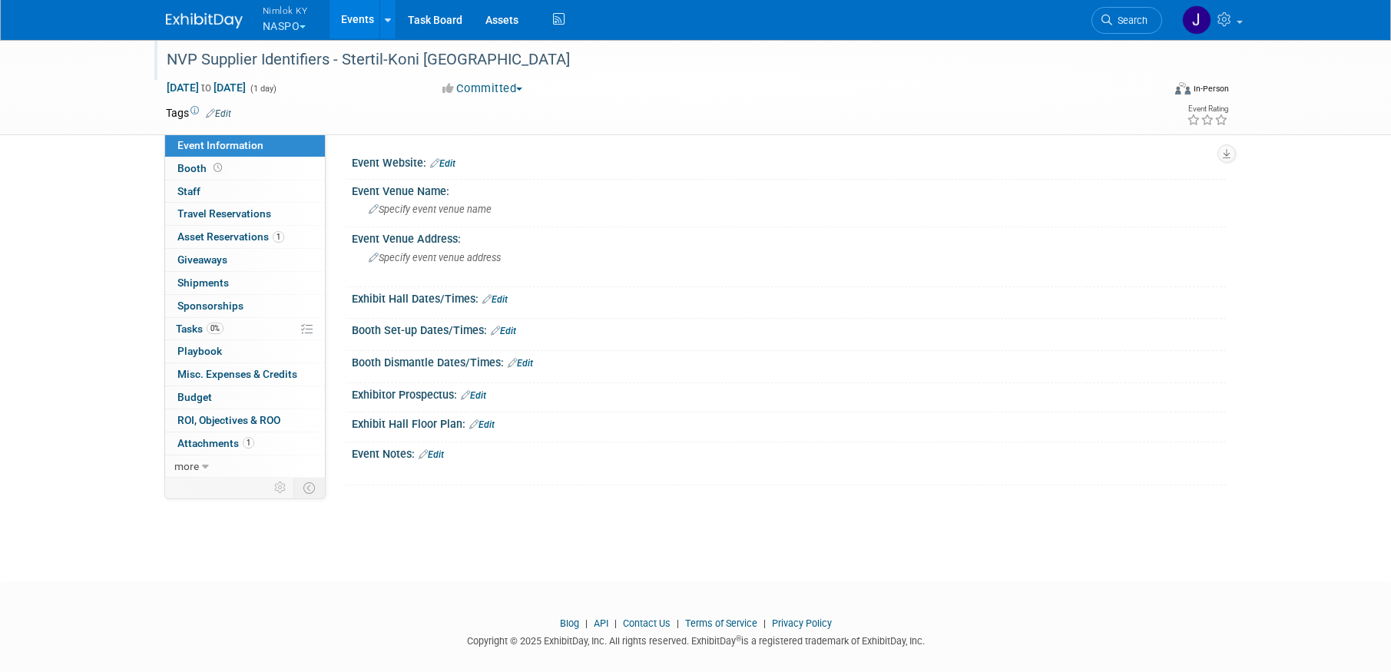
click at [494, 55] on div "NVP Supplier Identifiers - Stertil-Koni [GEOGRAPHIC_DATA]" at bounding box center [650, 60] width 978 height 28
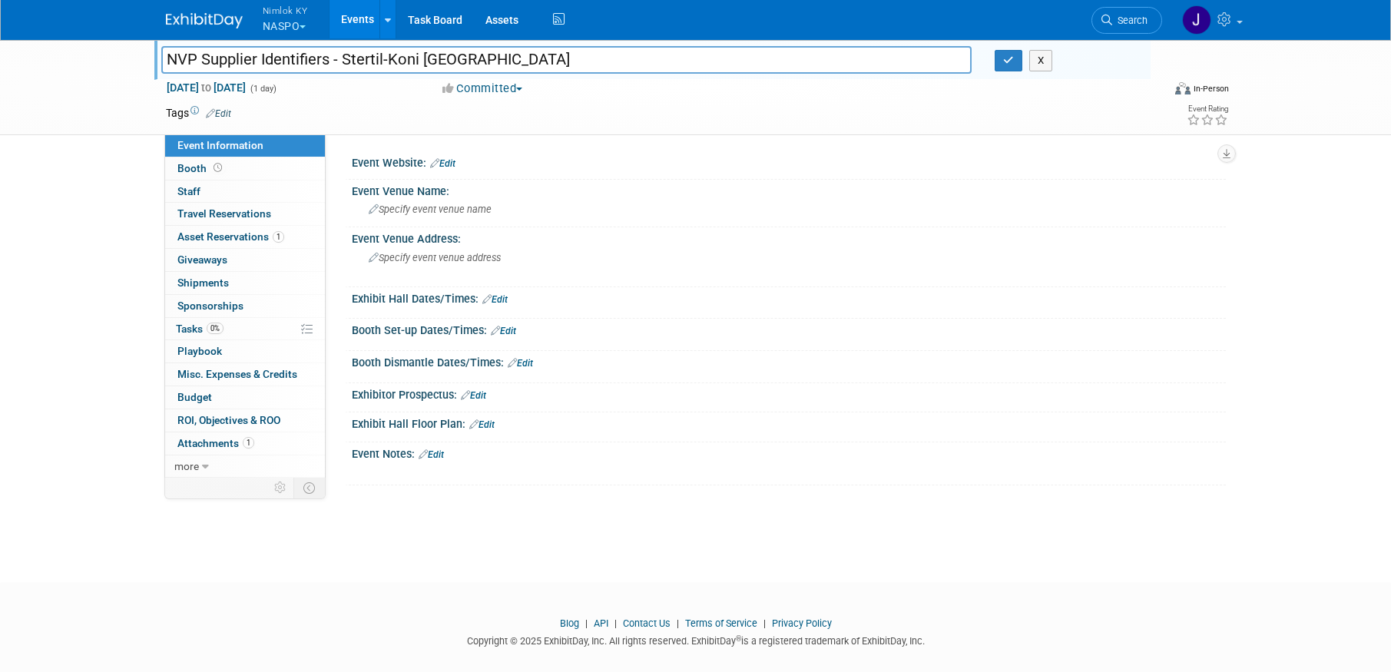
drag, startPoint x: 442, startPoint y: 60, endPoint x: 345, endPoint y: 51, distance: 98.0
click at [345, 51] on input "NVP Supplier Identifiers - Stertil-Koni USA" at bounding box center [566, 59] width 811 height 27
click at [575, 63] on input "NVP Supplier Identifiers - Stertil-Koni USA" at bounding box center [566, 59] width 811 height 27
type input "NVP Supplier Identifiers - Stertil-Koni [GEOGRAPHIC_DATA] #2558401"
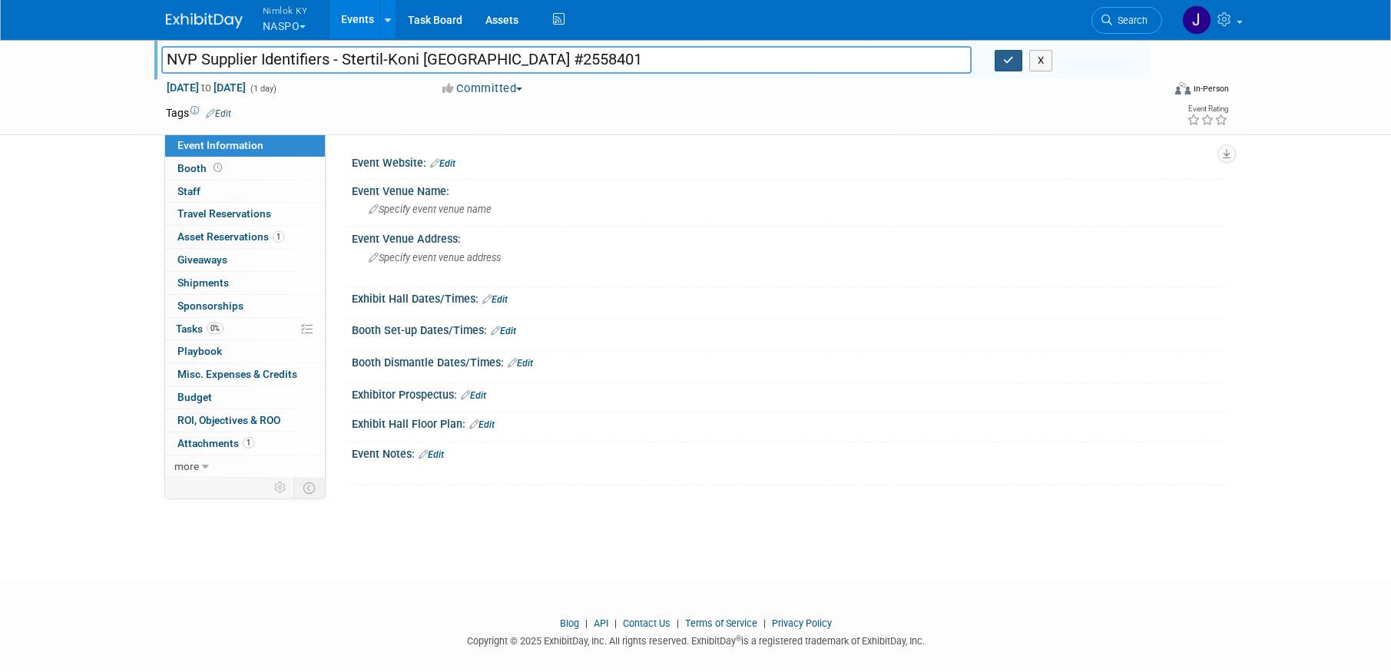
click at [1009, 58] on icon "button" at bounding box center [1008, 60] width 11 height 10
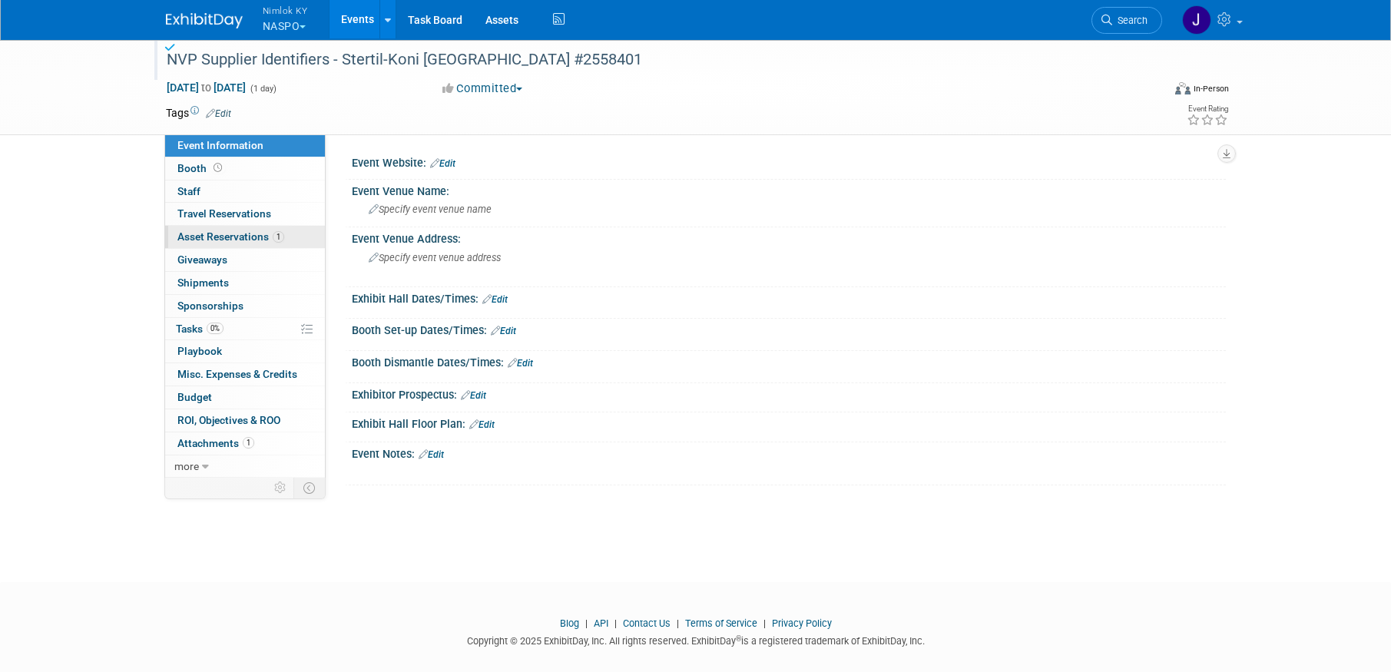
click at [238, 237] on span "Asset Reservations 1" at bounding box center [230, 236] width 107 height 12
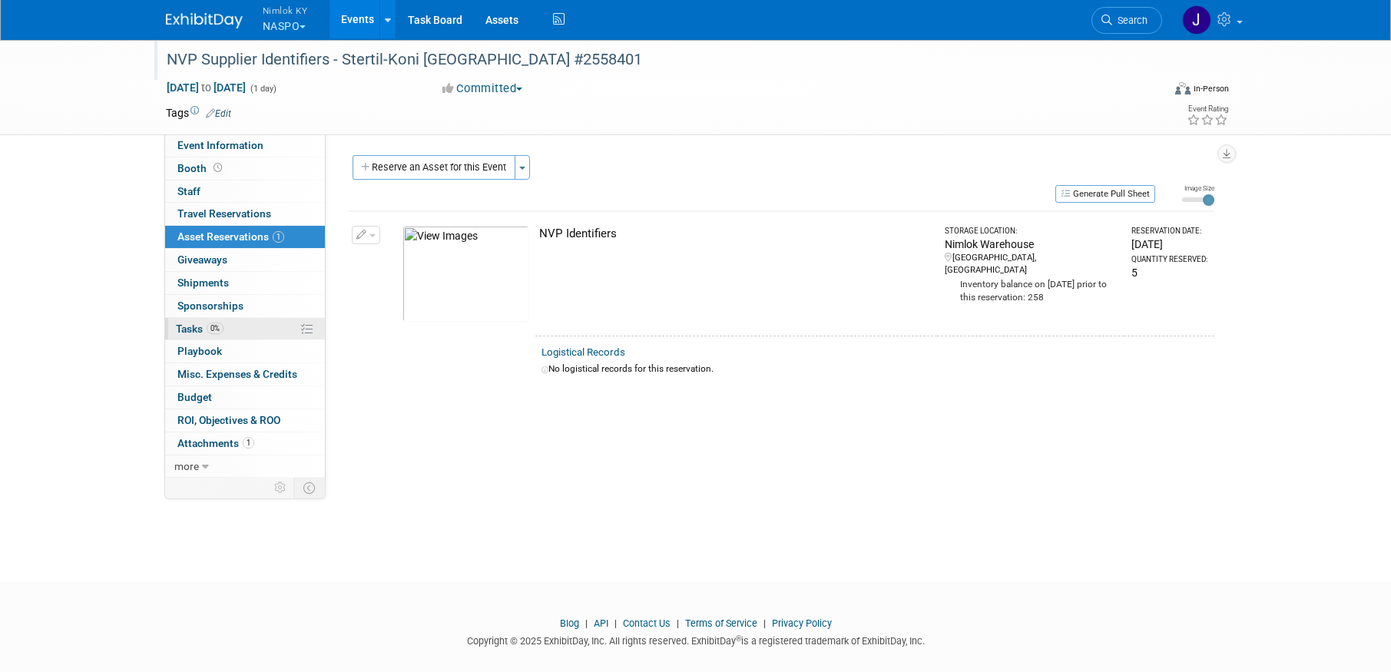
click at [234, 326] on link "0% Tasks 0%" at bounding box center [245, 329] width 160 height 22
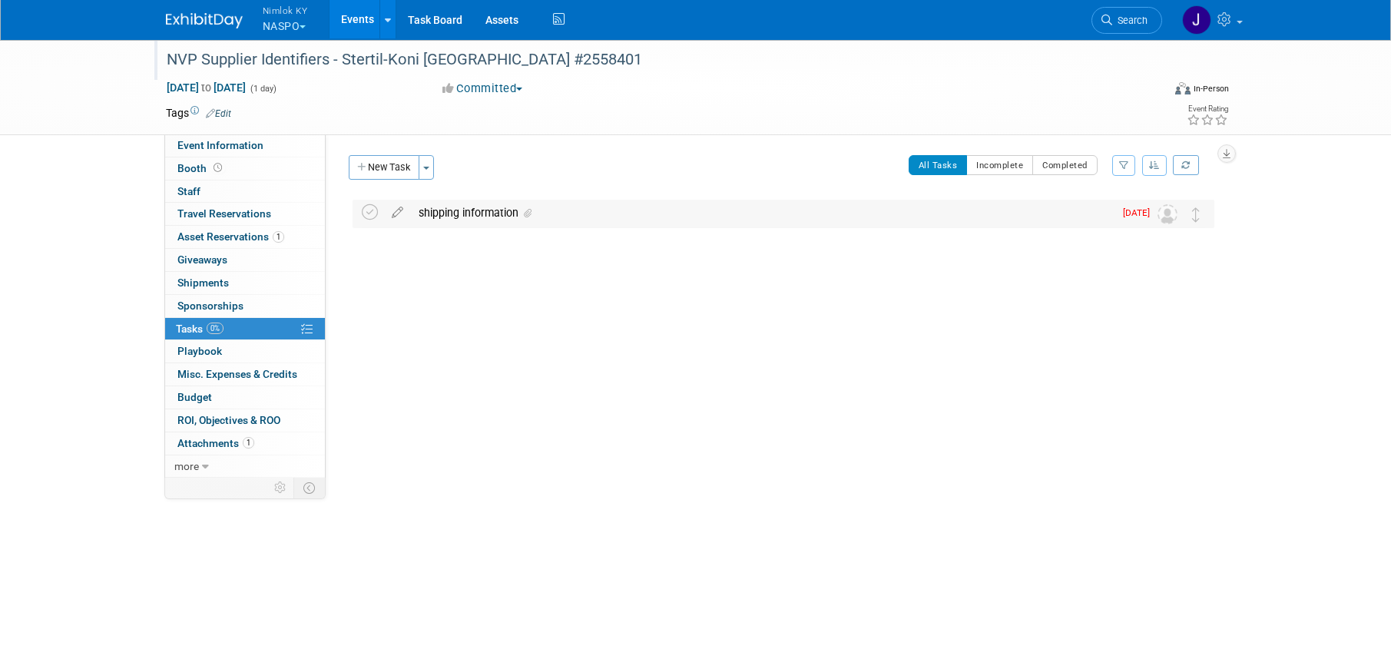
click at [485, 215] on div "shipping information" at bounding box center [762, 213] width 703 height 26
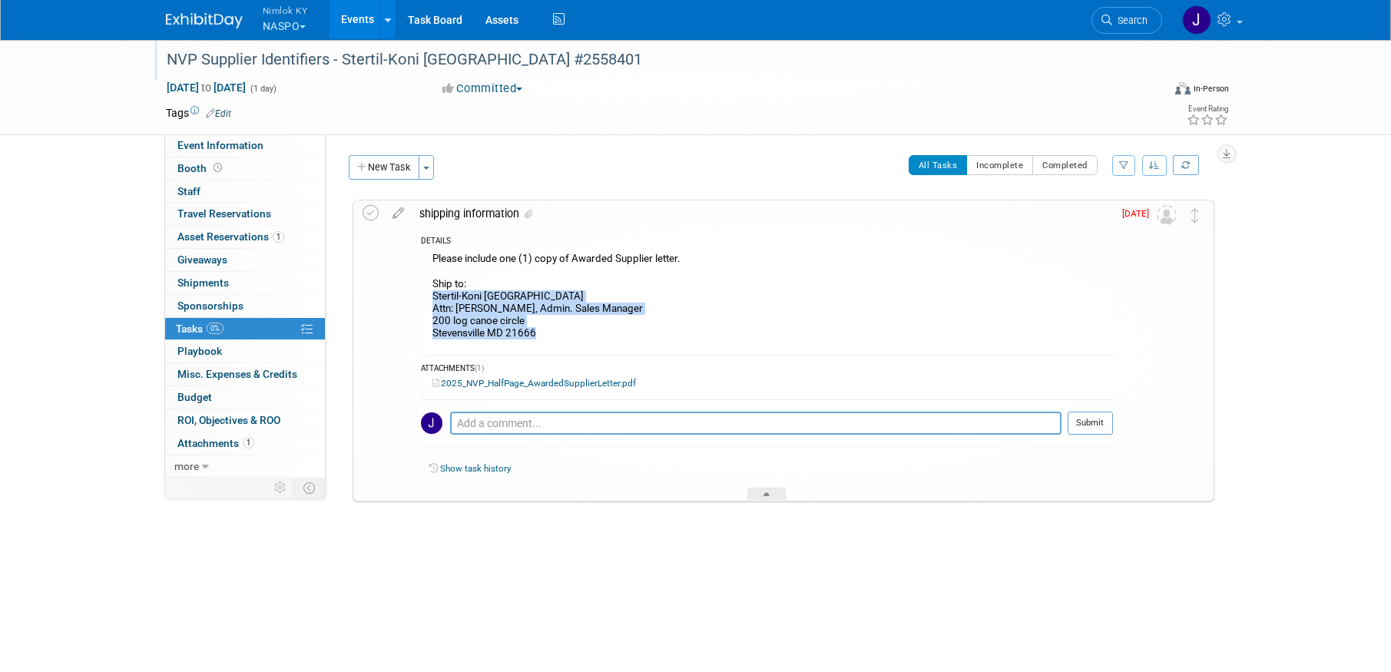
drag, startPoint x: 538, startPoint y: 332, endPoint x: 432, endPoint y: 298, distance: 112.0
click at [432, 298] on div "Please include one (1) copy of Awarded Supplier letter. Ship to: Stertil-Koni U…" at bounding box center [767, 298] width 692 height 98
copy div "Stertil-Koni USA Attn: Kellie Hibble, Admin. Sales Manager 200 log canoe circle…"
click at [373, 210] on icon at bounding box center [371, 213] width 16 height 16
click at [372, 210] on icon at bounding box center [371, 213] width 16 height 16
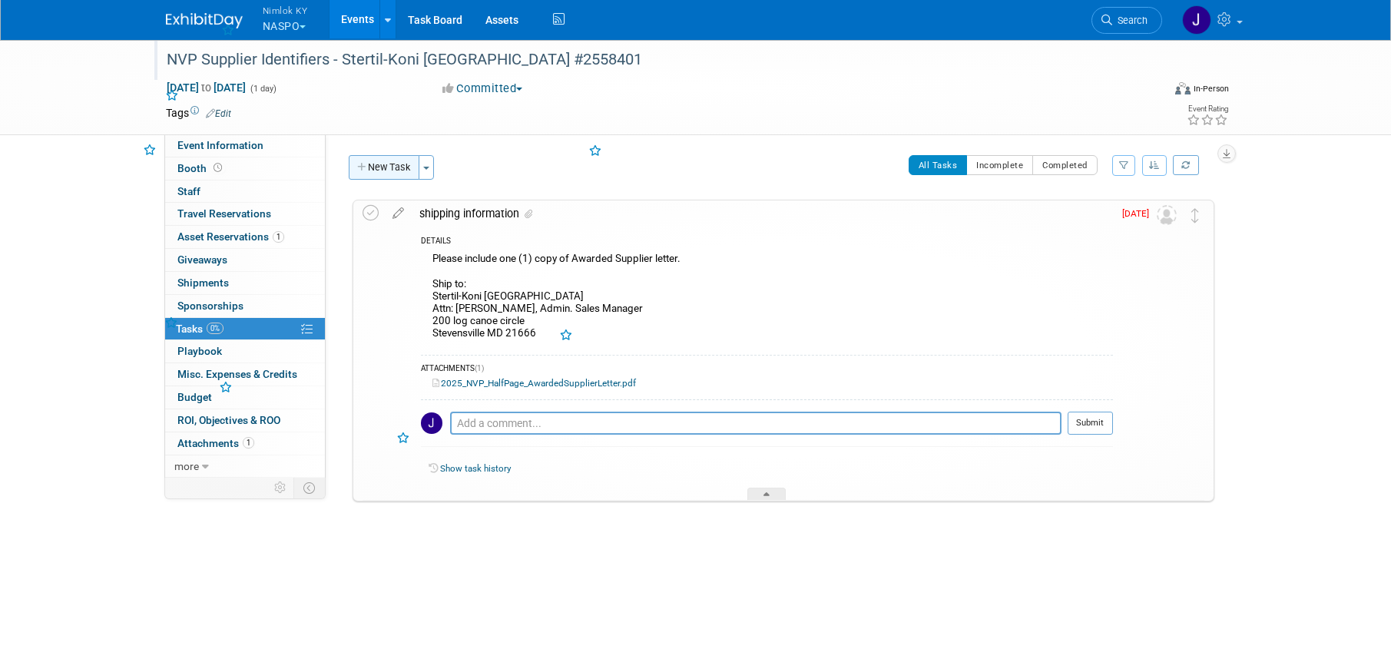
click at [393, 163] on button "New Task" at bounding box center [384, 167] width 71 height 25
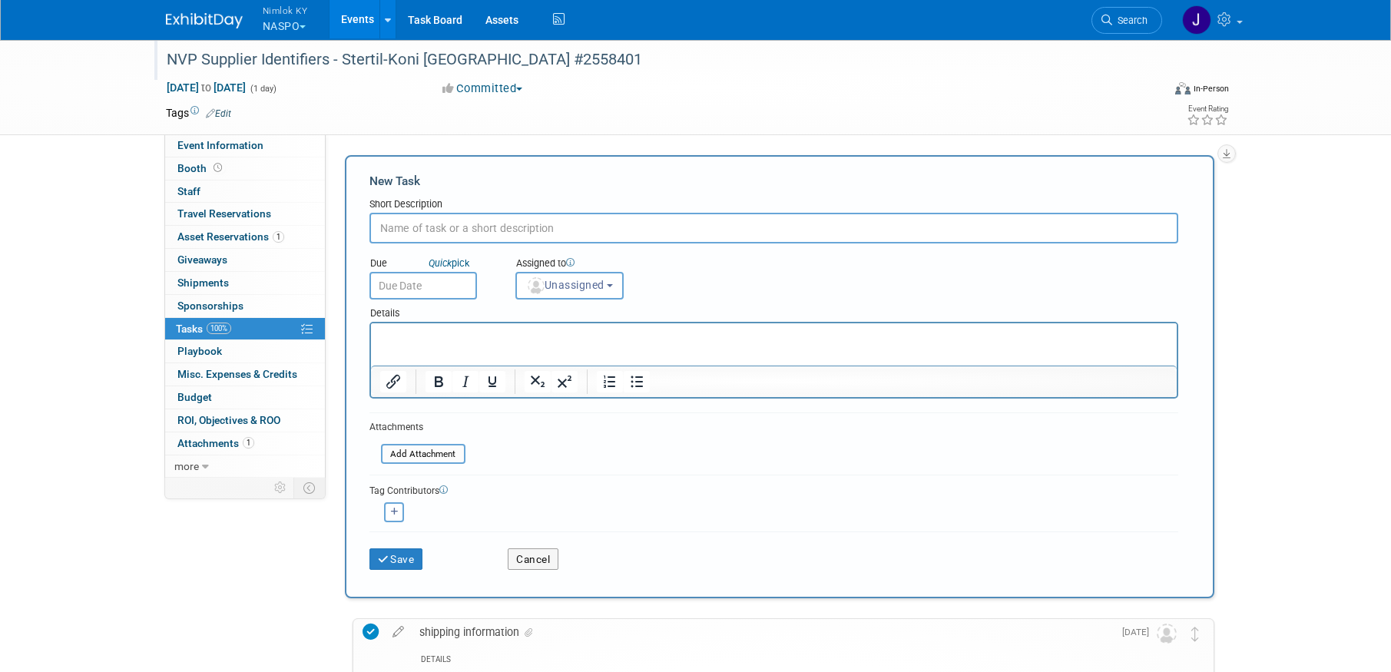
click at [454, 232] on input "text" at bounding box center [773, 228] width 809 height 31
type input "ship to stertil"
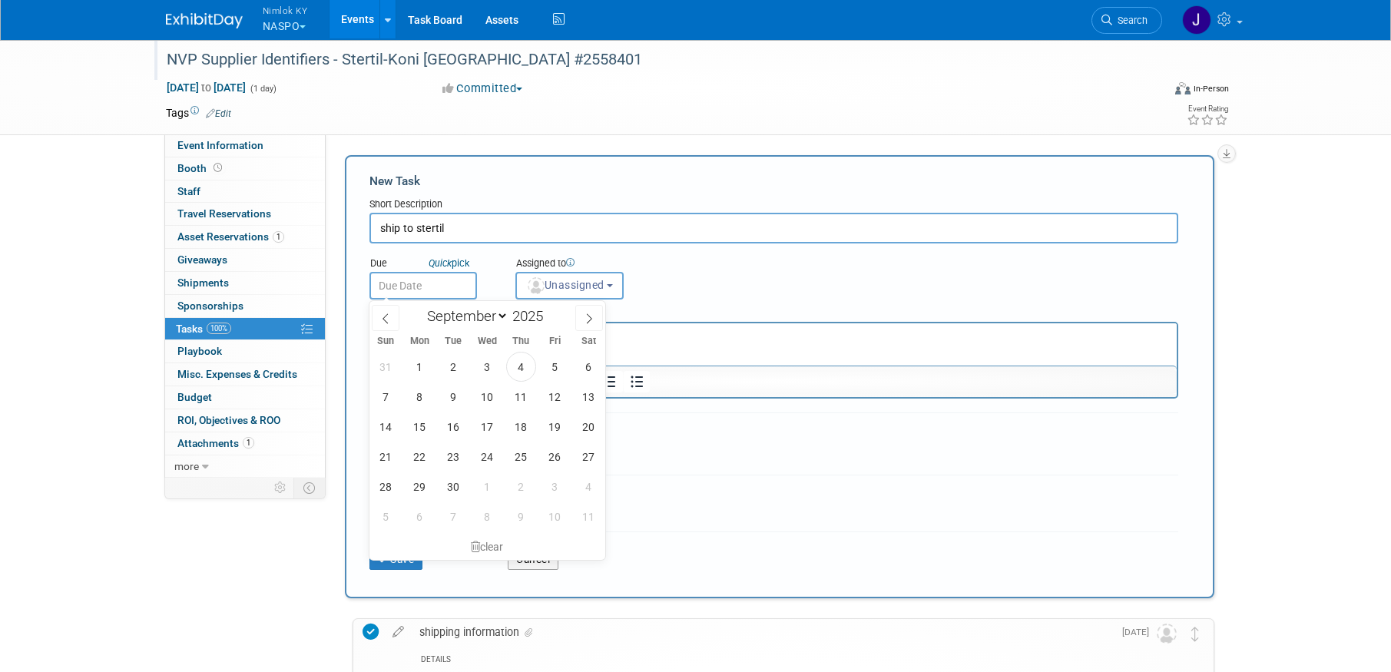
click at [432, 277] on input "text" at bounding box center [423, 286] width 108 height 28
click at [492, 394] on span "10" at bounding box center [487, 397] width 30 height 30
type input "[DATE]"
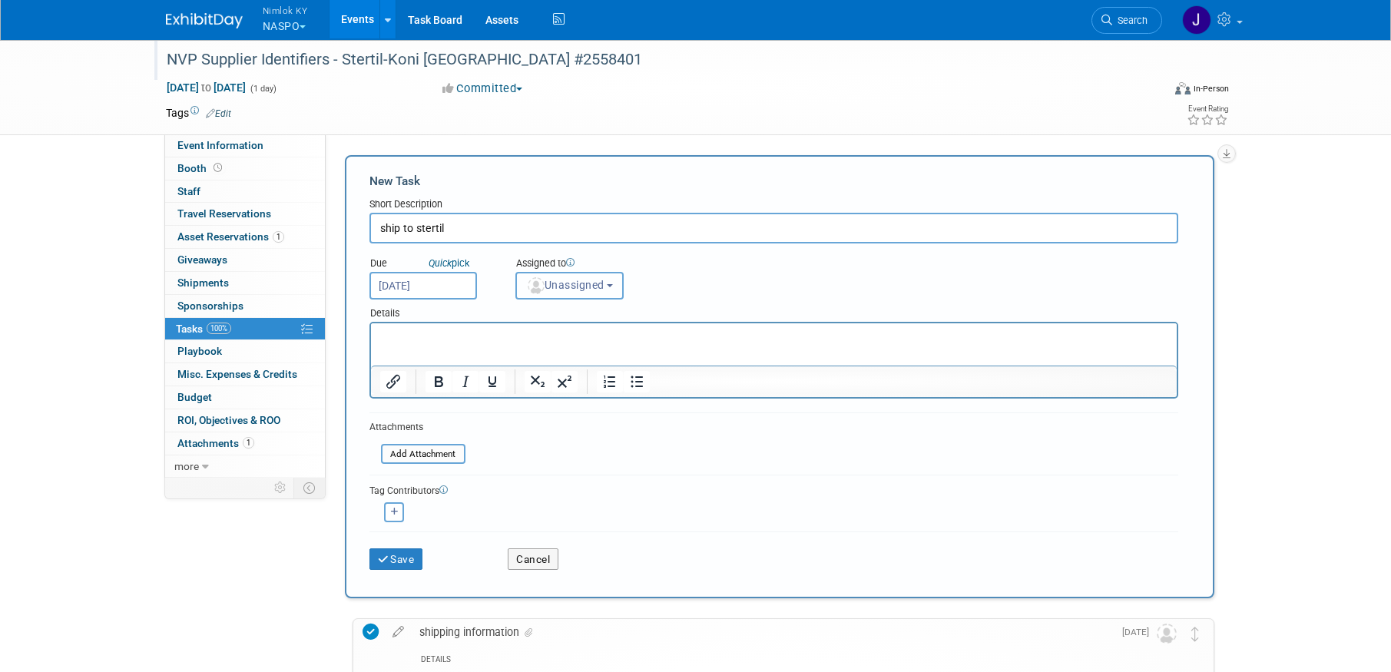
click at [577, 289] on span "Unassigned" at bounding box center [565, 285] width 78 height 12
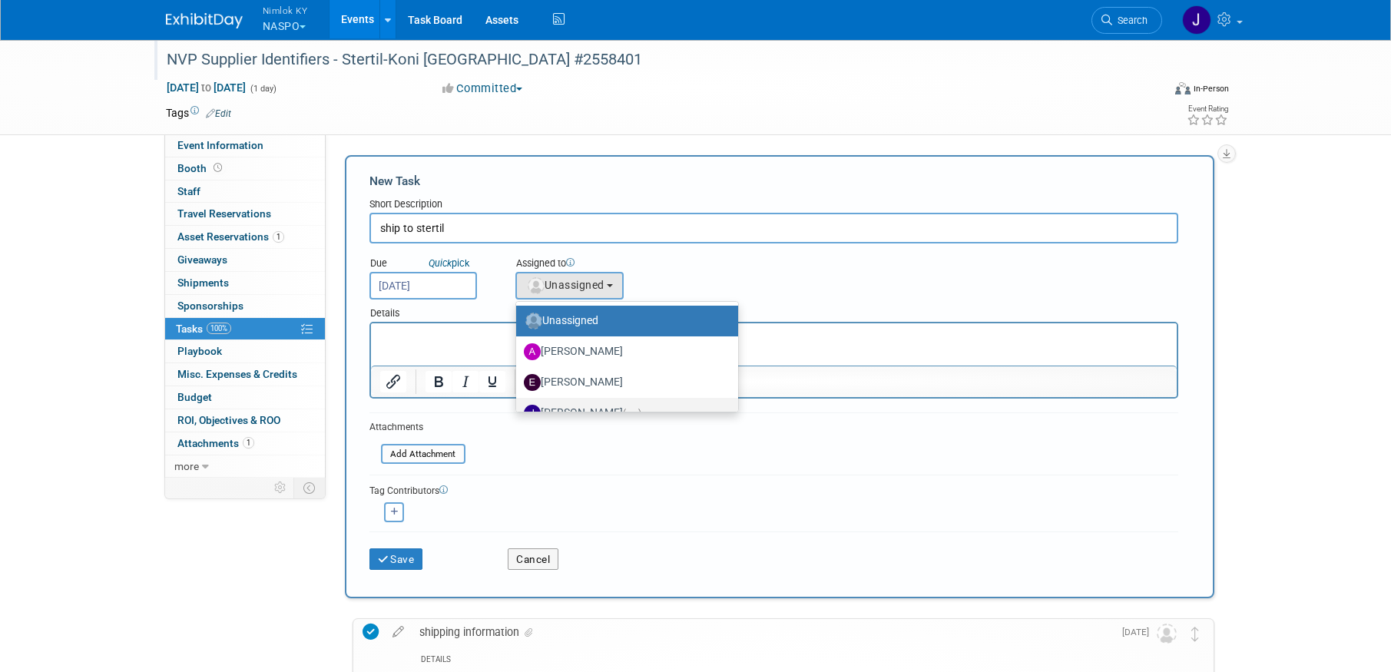
click at [581, 405] on label "[PERSON_NAME] (me)" at bounding box center [623, 413] width 199 height 25
click at [519, 406] on input "[PERSON_NAME] (me)" at bounding box center [514, 411] width 10 height 10
select select "6959d863-ee32-42c4-bffe-2330cab25484"
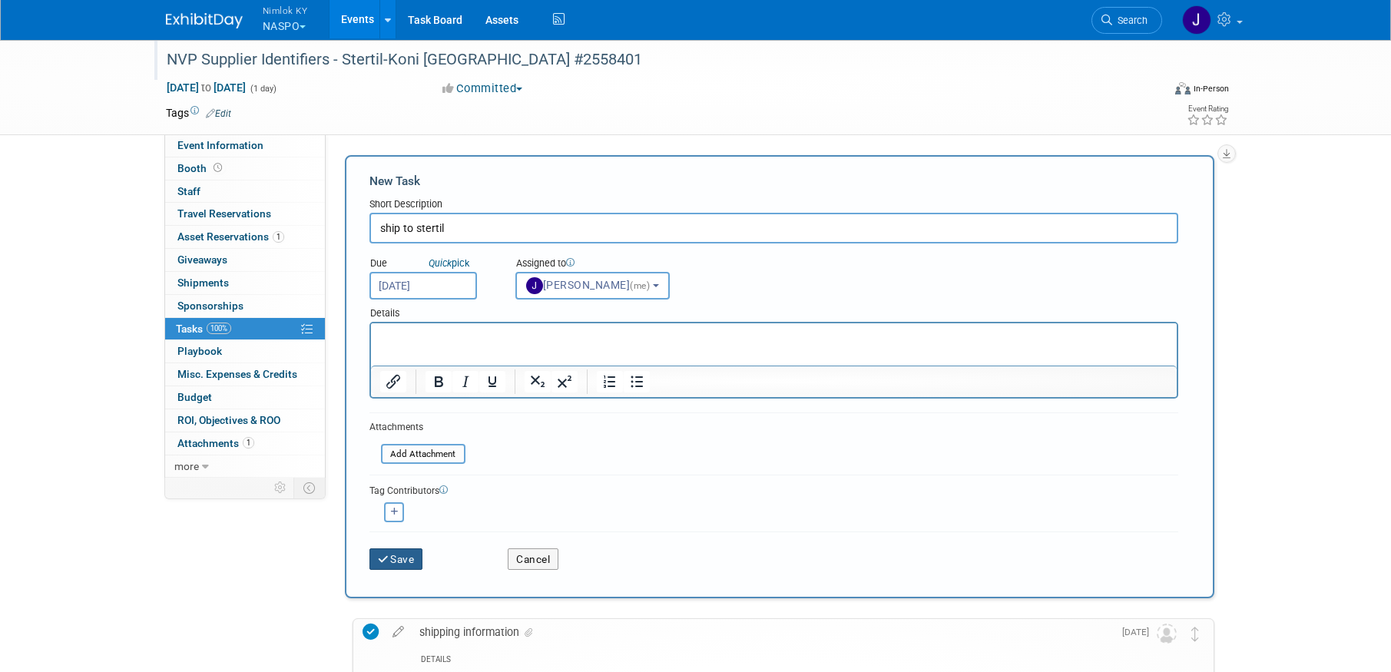
click at [408, 557] on button "Save" at bounding box center [396, 559] width 54 height 22
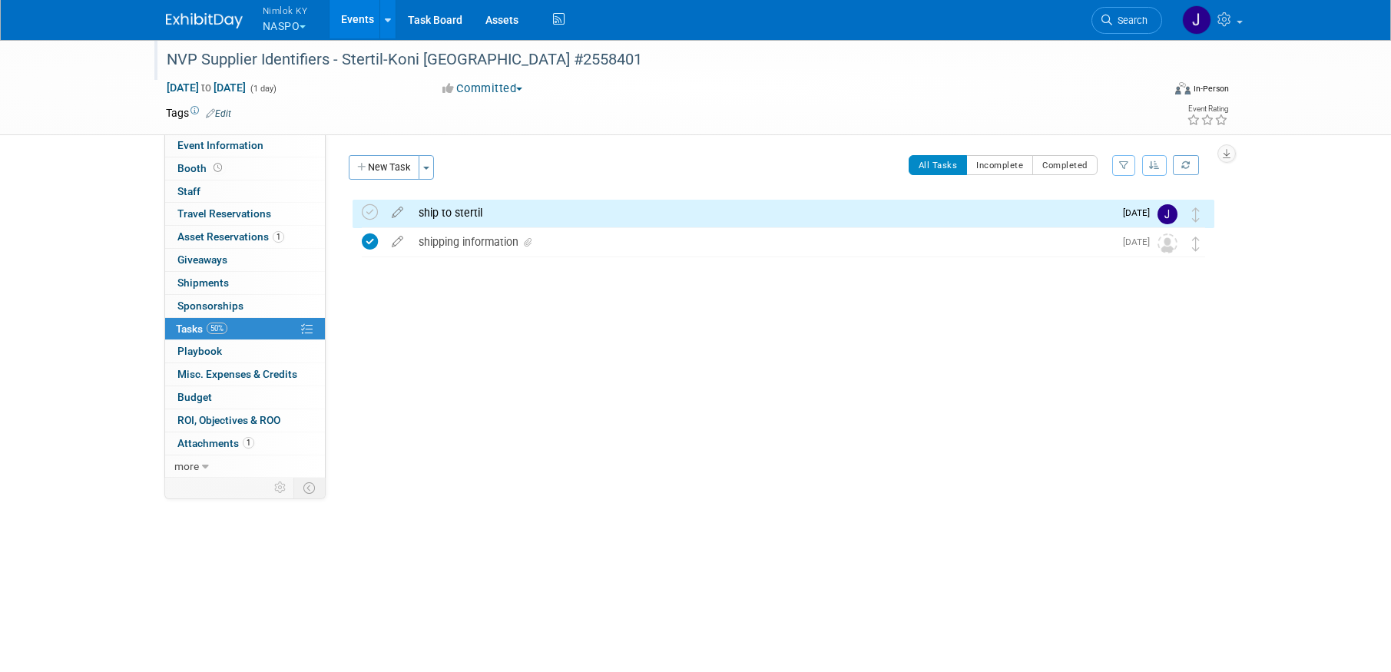
click at [284, 77] on div "NVP Supplier Identifiers - Stertil-Koni [GEOGRAPHIC_DATA] #2558401" at bounding box center [652, 58] width 996 height 41
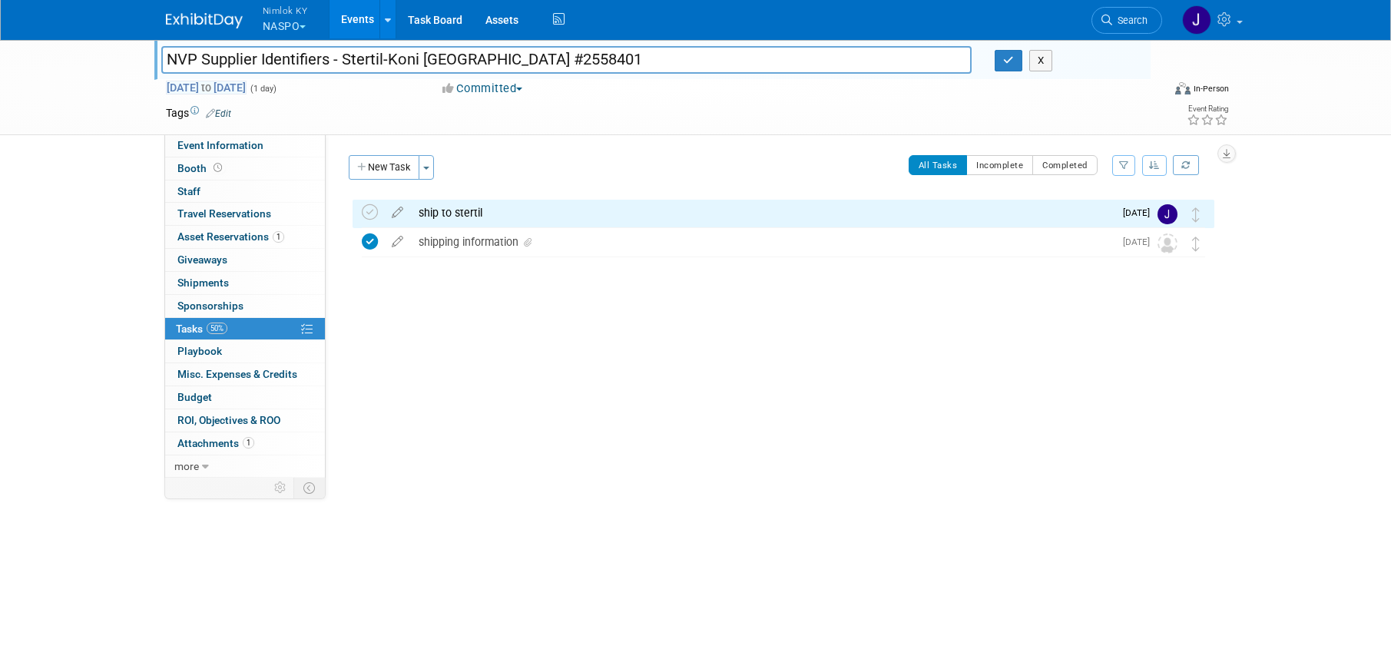
click at [247, 90] on span "Aug 28, 2025 to Aug 28, 2025" at bounding box center [206, 88] width 81 height 14
type input "[DATE]"
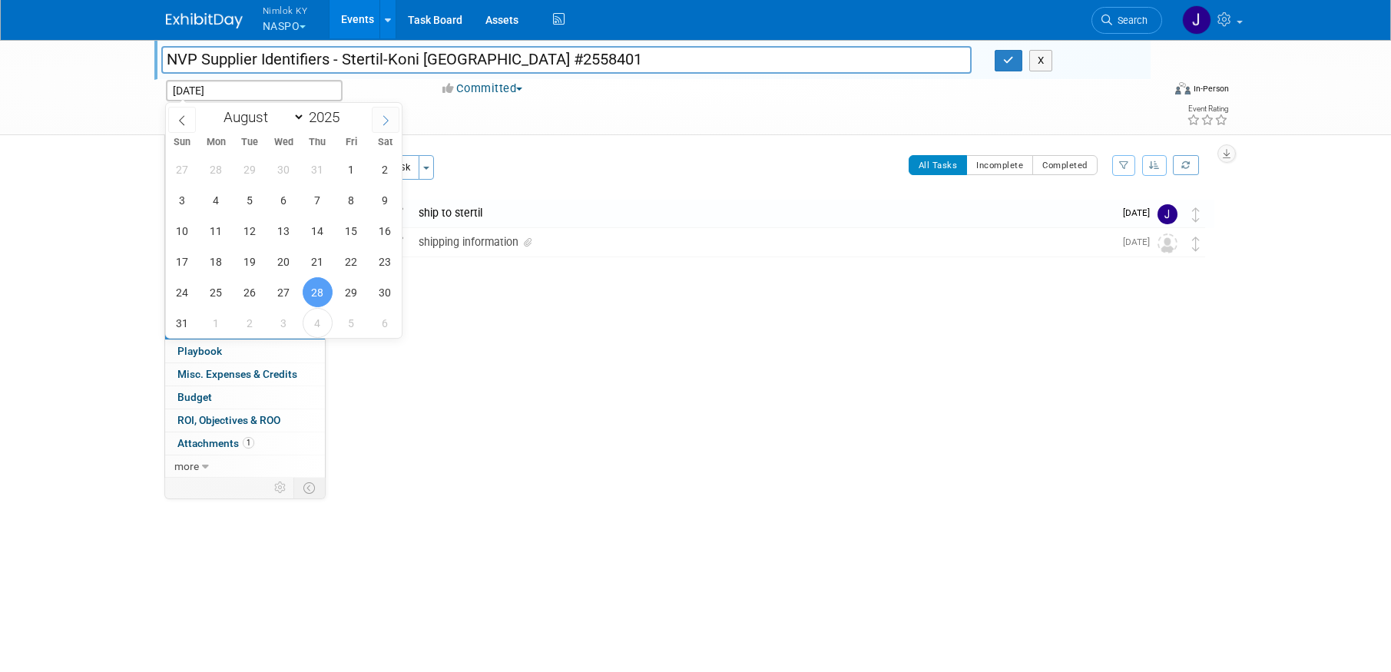
click at [389, 115] on icon at bounding box center [385, 120] width 11 height 11
select select "8"
click at [355, 200] on span "12" at bounding box center [351, 200] width 30 height 30
type input "Sep 12, 2025"
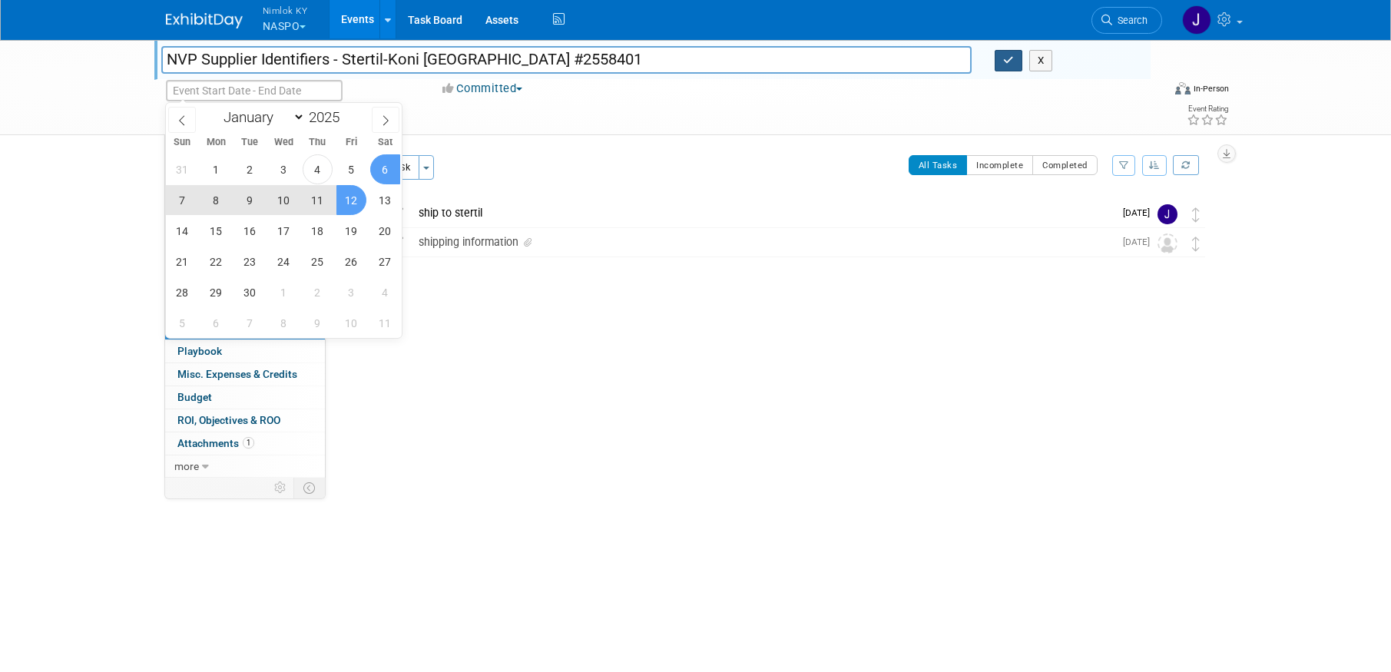
click at [1012, 61] on icon "button" at bounding box center [1008, 60] width 11 height 10
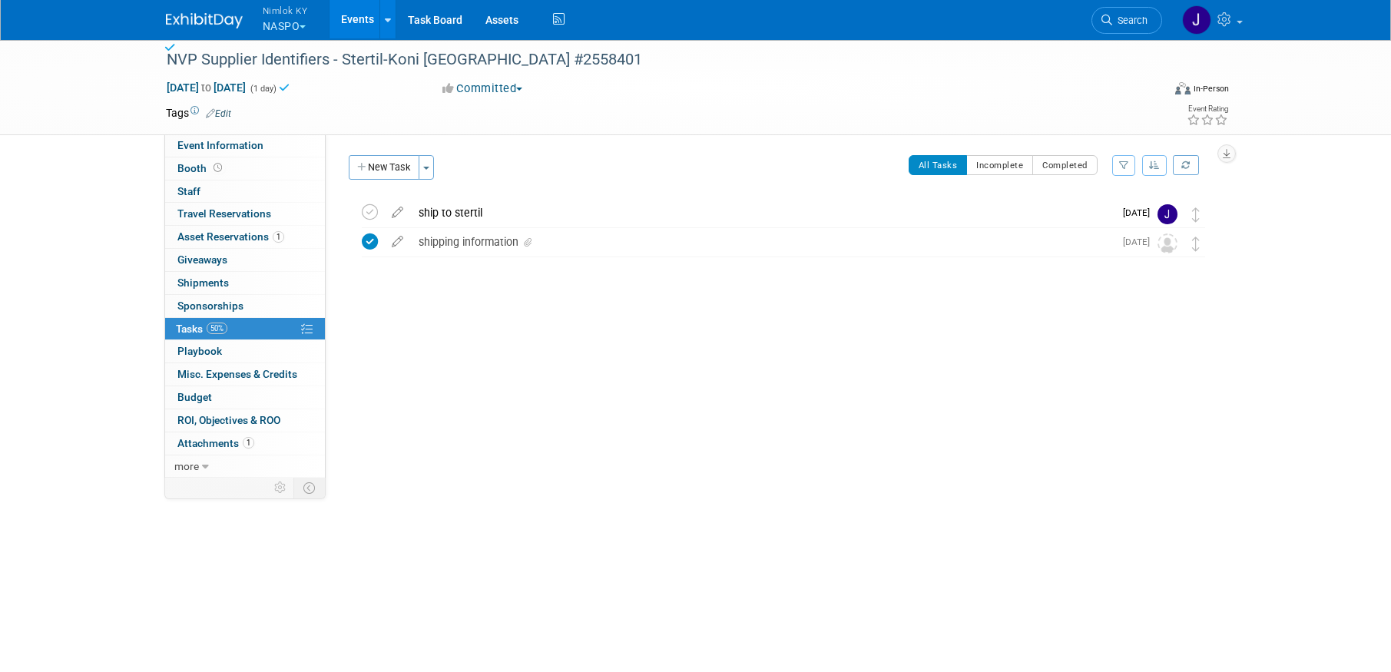
click at [350, 16] on link "Events" at bounding box center [358, 19] width 56 height 38
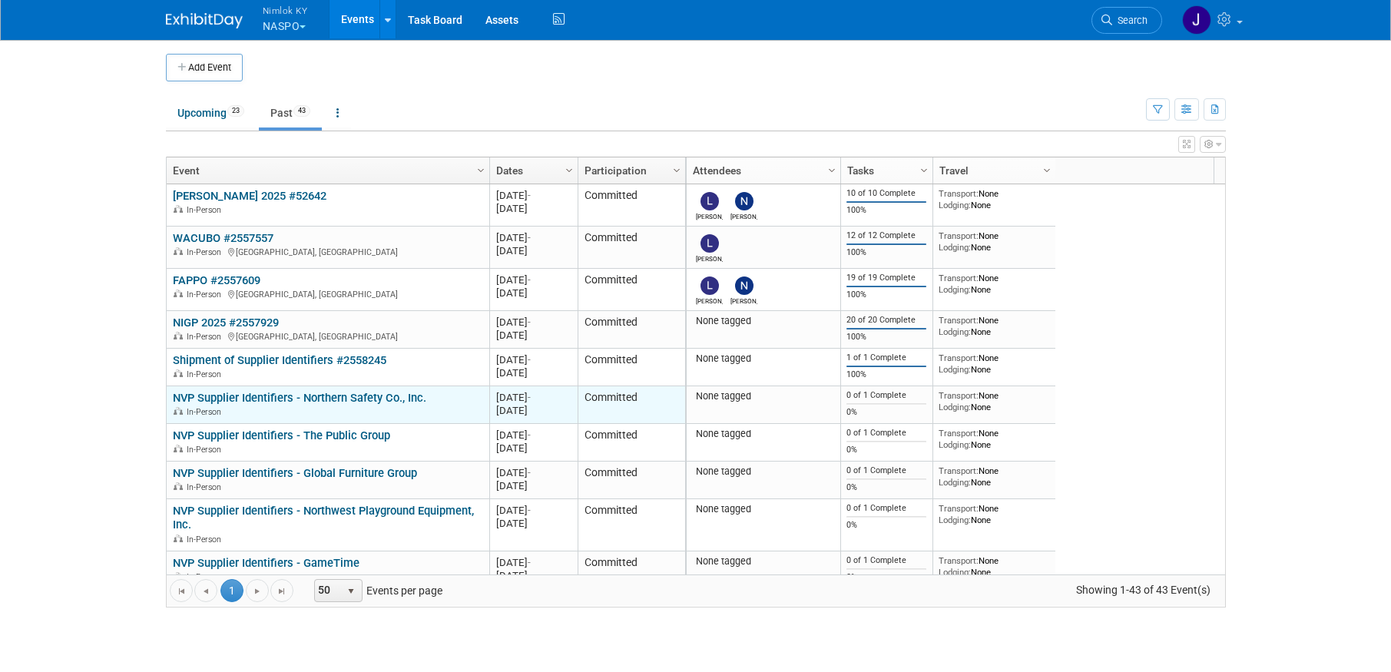
click at [356, 398] on link "NVP Supplier Identifiers - Northern Safety Co., Inc." at bounding box center [299, 398] width 253 height 14
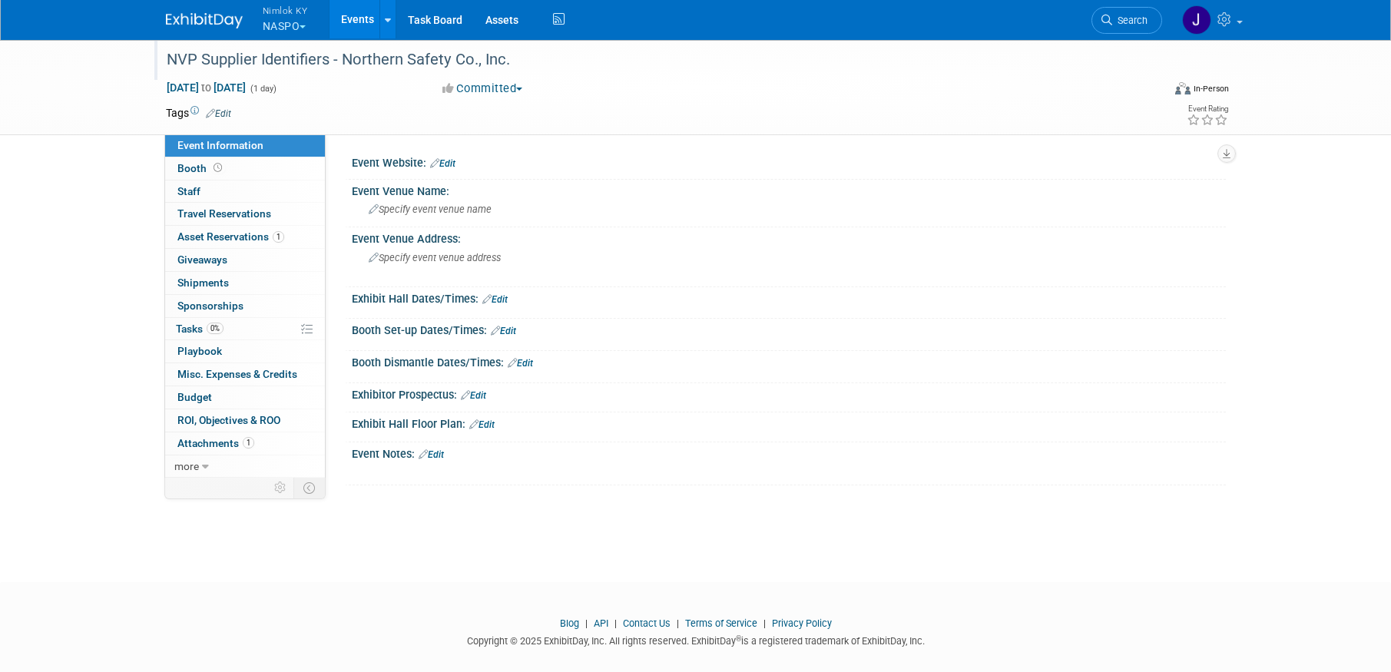
click at [530, 53] on div "NVP Supplier Identifiers - Northern Safety Co., Inc." at bounding box center [650, 60] width 978 height 28
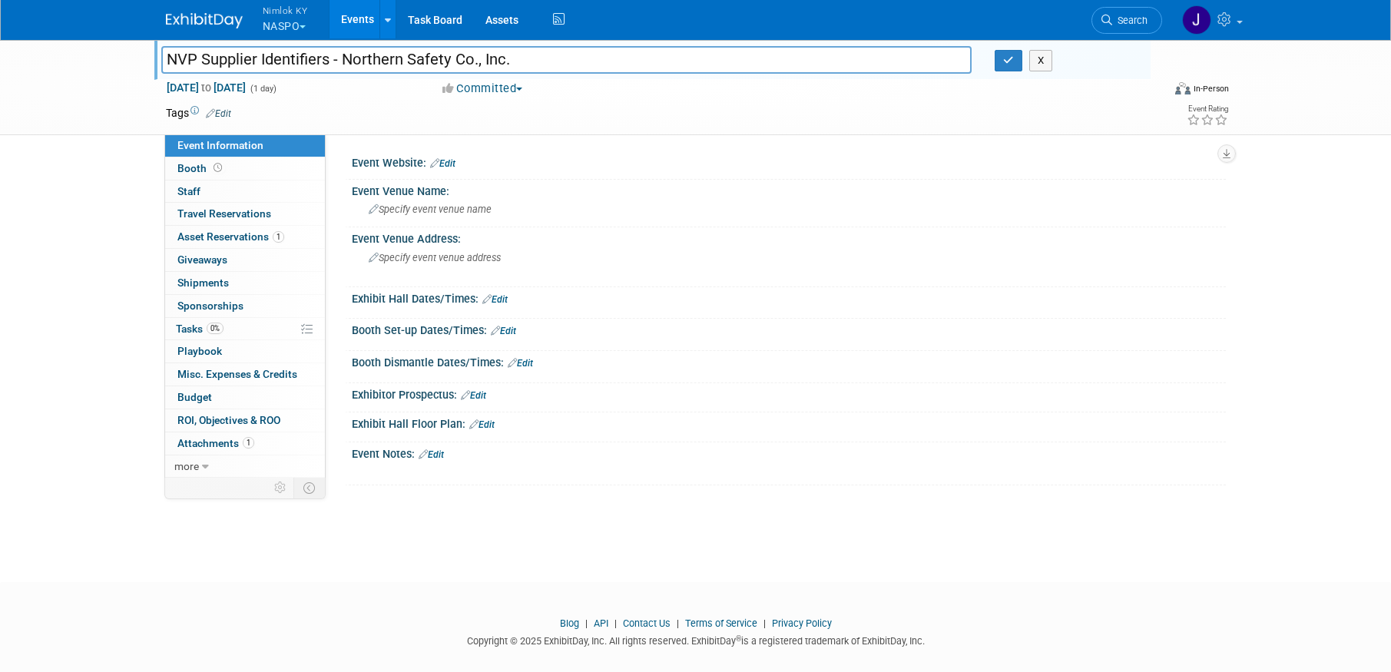
drag, startPoint x: 507, startPoint y: 57, endPoint x: 345, endPoint y: 53, distance: 162.1
click at [345, 53] on input "NVP Supplier Identifiers - Northern Safety Co., Inc." at bounding box center [566, 59] width 811 height 27
click at [637, 61] on input "NVP Supplier Identifiers - Northern Safety Co., Inc." at bounding box center [566, 59] width 811 height 27
type input "NVP Supplier Identifiers - Northern Safety Co., Inc. #2558401"
click at [1003, 58] on icon "button" at bounding box center [1008, 60] width 11 height 10
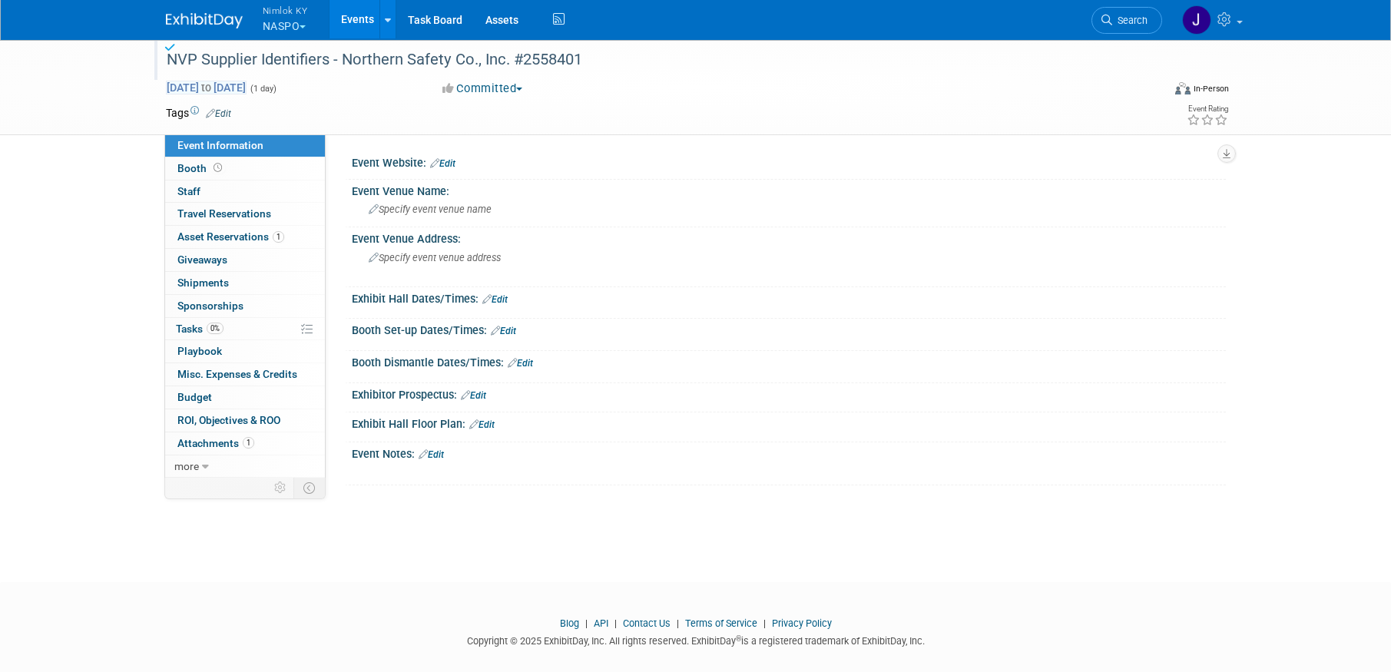
click at [247, 90] on span "Aug 28, 2025 to Aug 28, 2025" at bounding box center [206, 88] width 81 height 14
type input "[DATE]"
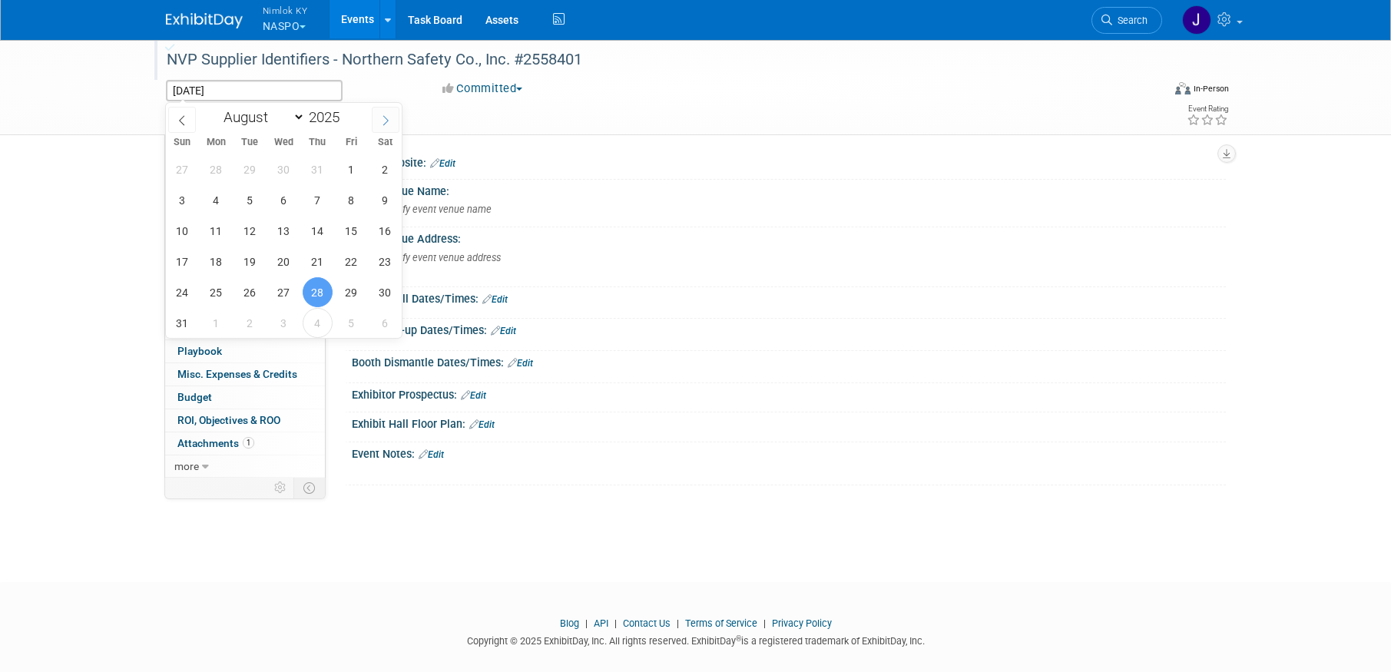
click at [385, 117] on icon at bounding box center [385, 120] width 11 height 11
select select "8"
click at [356, 193] on span "12" at bounding box center [351, 200] width 30 height 30
type input "Sep 12, 2025"
click at [356, 193] on span "12" at bounding box center [351, 200] width 30 height 30
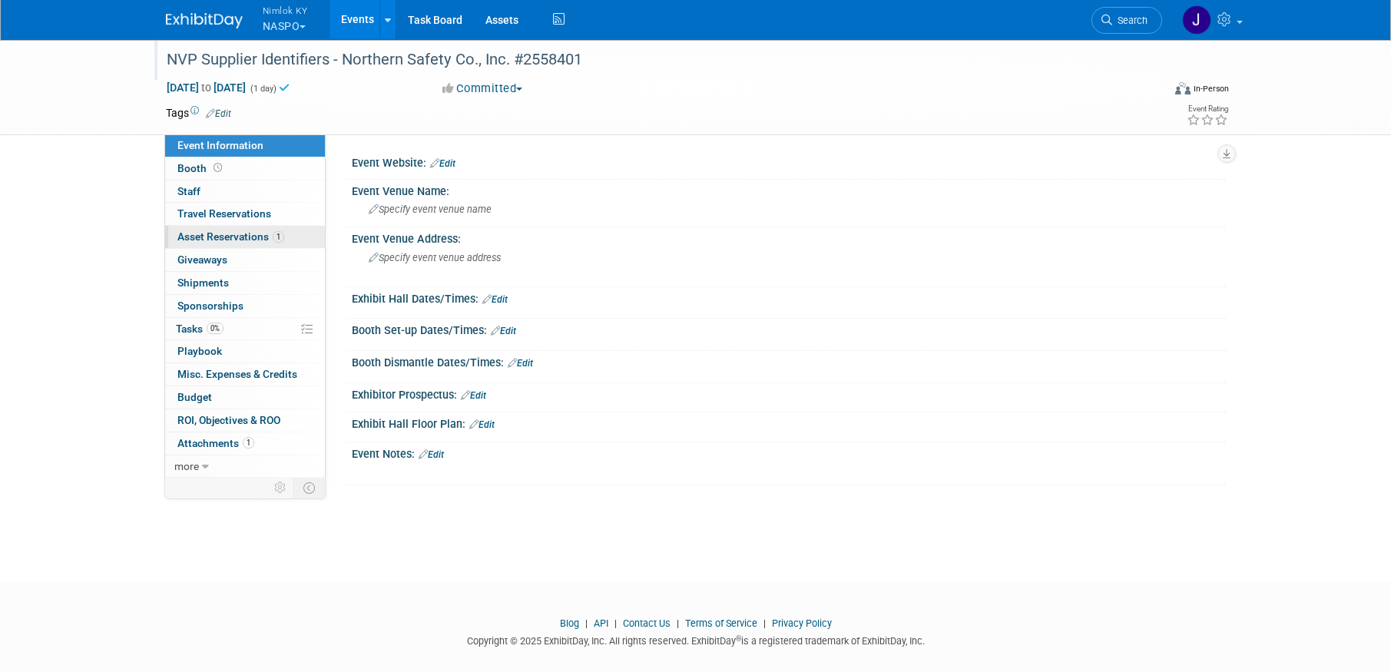
click at [250, 234] on span "Asset Reservations 1" at bounding box center [230, 236] width 107 height 12
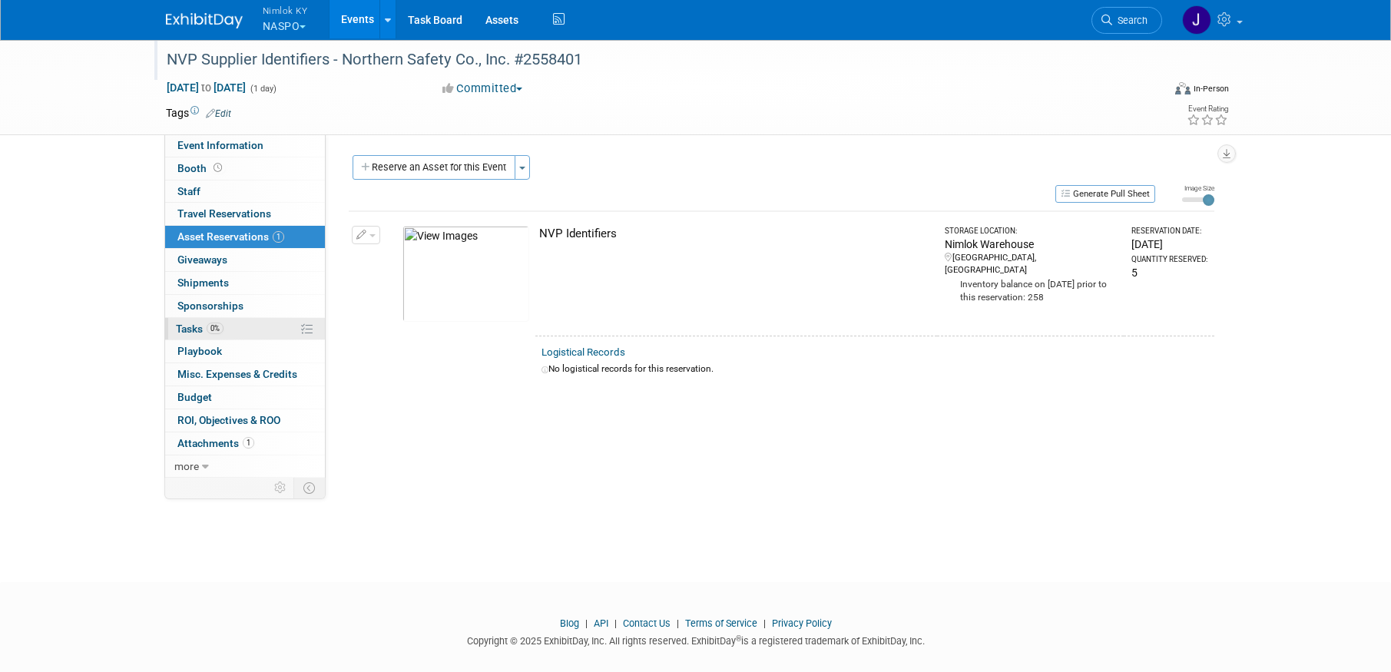
click at [237, 326] on link "0% Tasks 0%" at bounding box center [245, 329] width 160 height 22
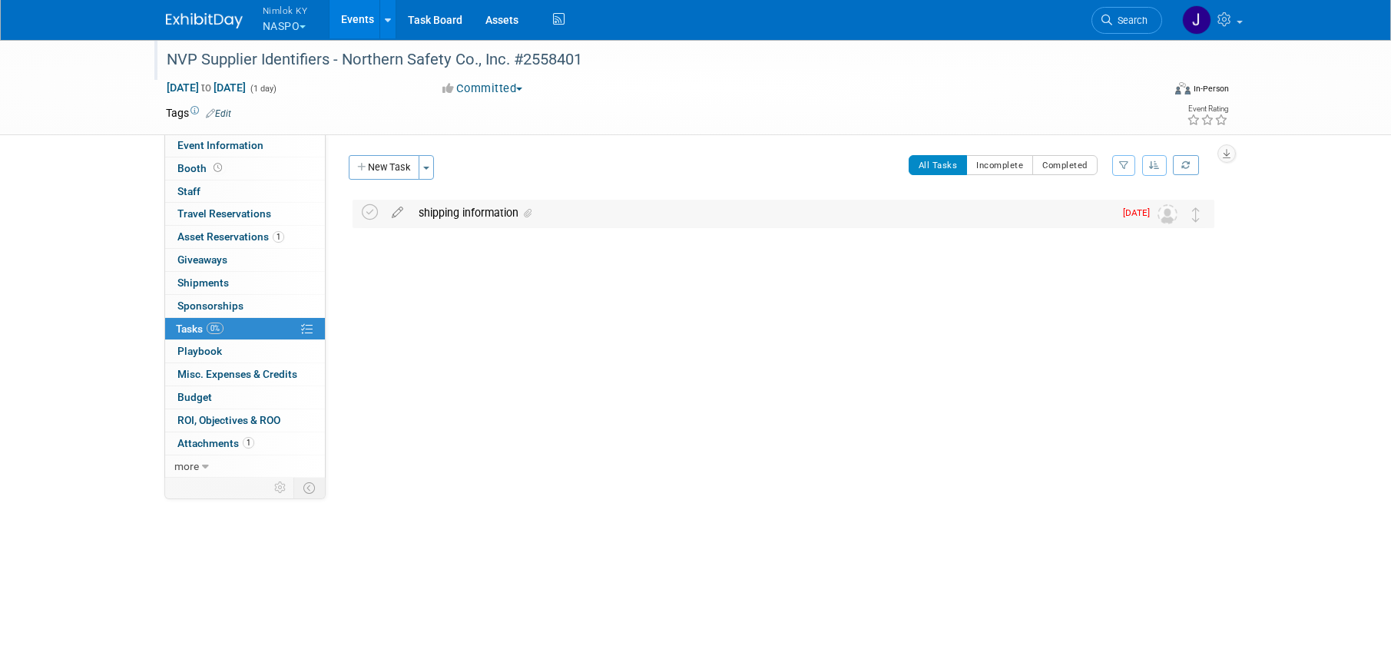
click at [489, 212] on div "shipping information" at bounding box center [762, 213] width 703 height 26
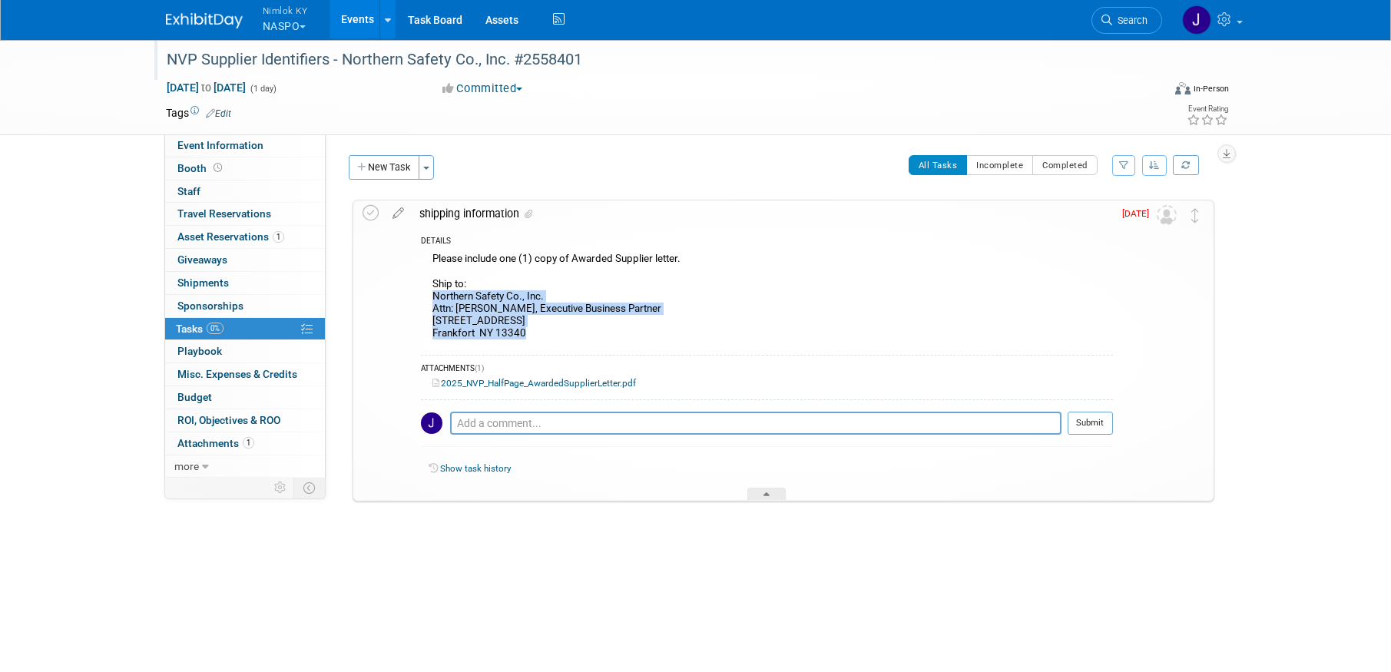
drag, startPoint x: 537, startPoint y: 339, endPoint x: 433, endPoint y: 297, distance: 111.7
click at [433, 297] on div "Please include one (1) copy of Awarded Supplier letter. Ship to: Northern Safet…" at bounding box center [767, 298] width 692 height 98
copy div "Northern Safety Co., Inc. Attn: Kristy Taurisani, Executive Business Partner 23…"
click at [369, 212] on icon at bounding box center [371, 213] width 16 height 16
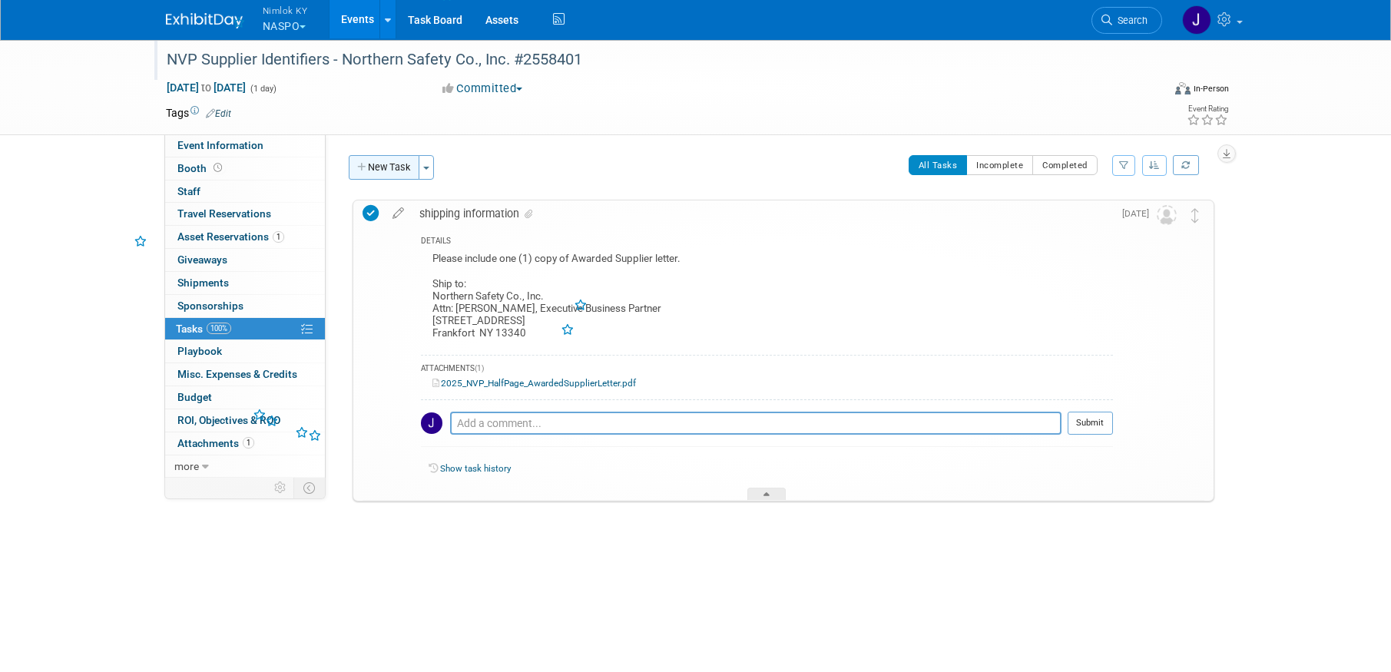
click at [383, 169] on button "New Task" at bounding box center [384, 167] width 71 height 25
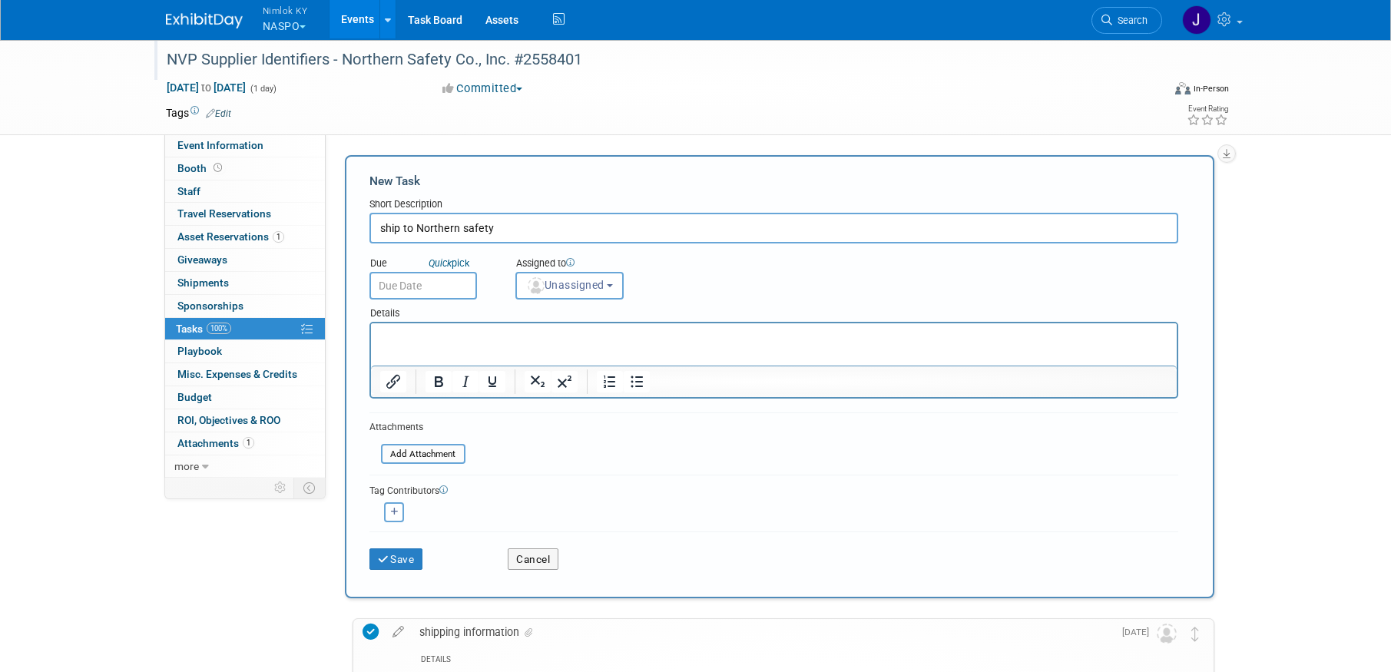
type input "ship to Northern safety"
click at [429, 290] on input "text" at bounding box center [423, 286] width 108 height 28
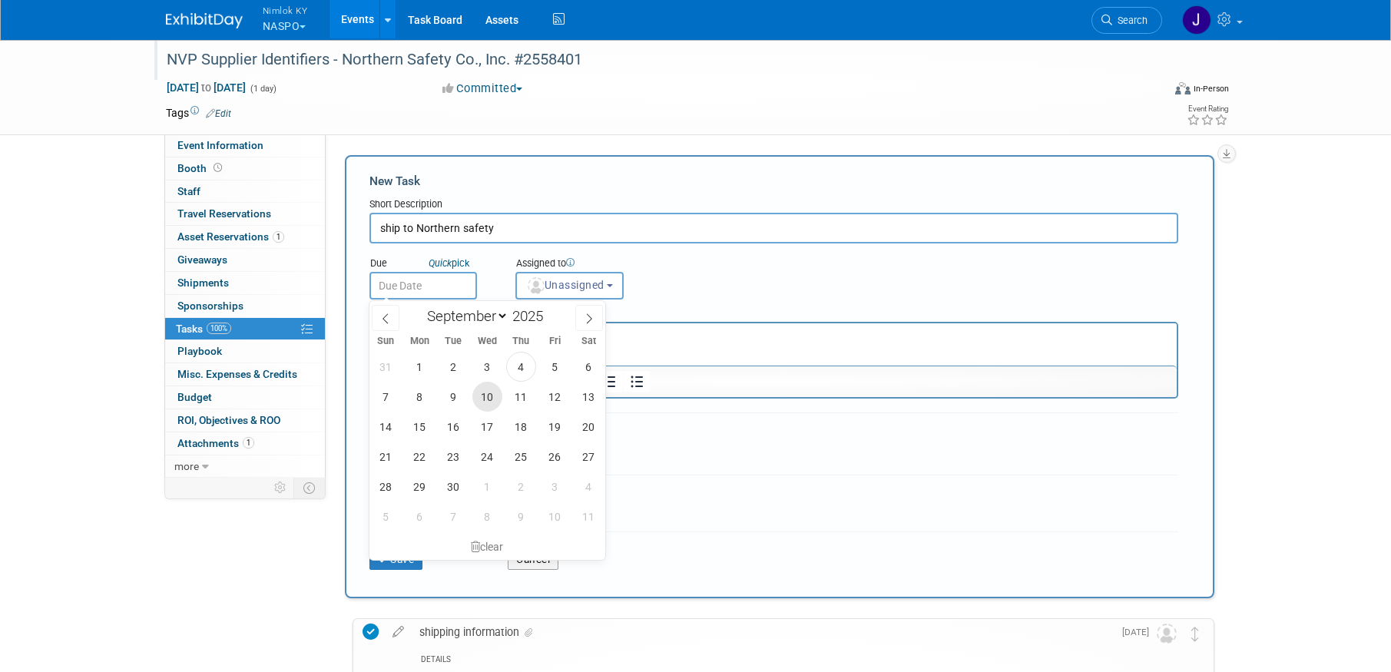
click at [489, 389] on span "10" at bounding box center [487, 397] width 30 height 30
type input "Sep 10, 2025"
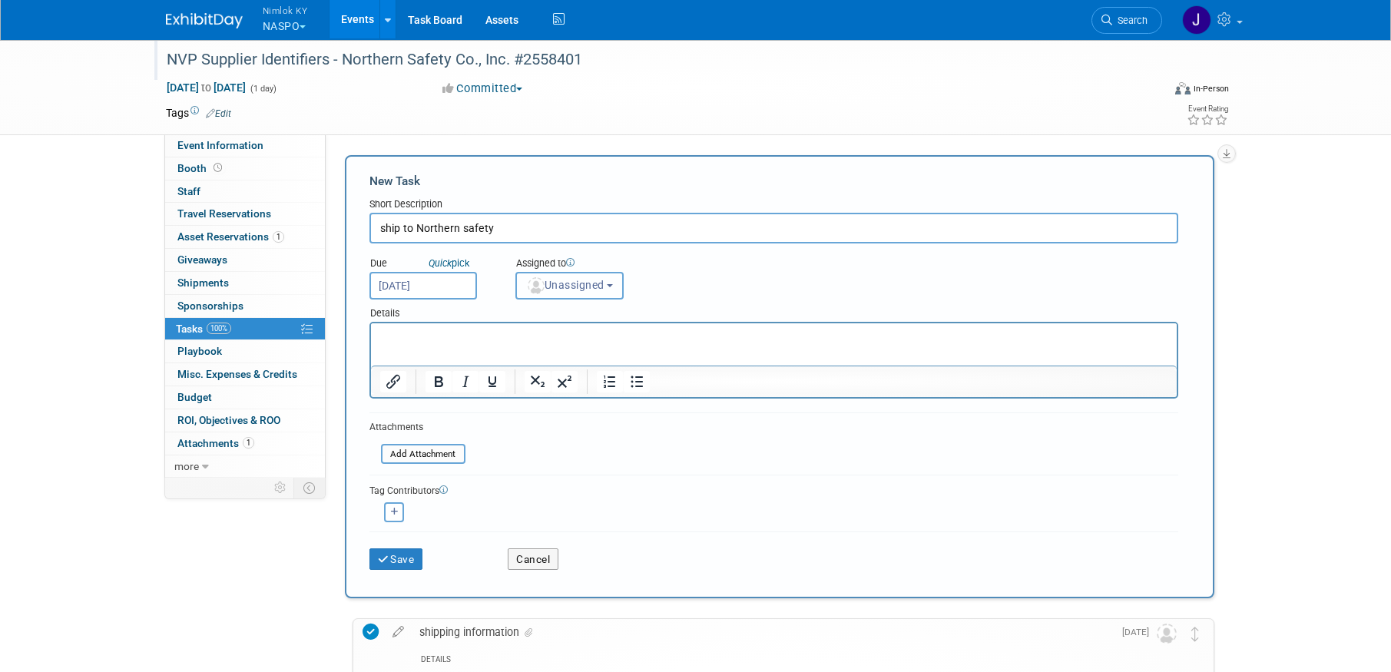
click at [548, 282] on span "Unassigned" at bounding box center [565, 285] width 78 height 12
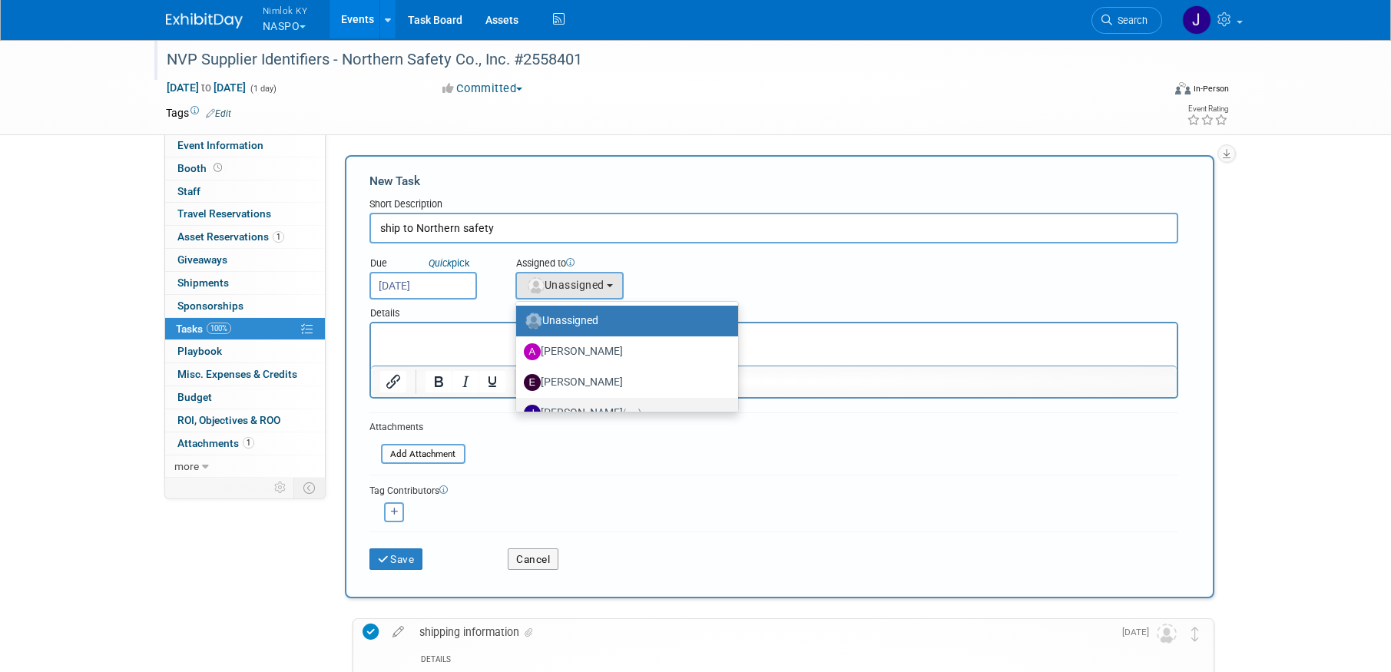
click at [591, 403] on label "Jamie Dunn (me)" at bounding box center [623, 413] width 199 height 25
click at [519, 406] on input "Jamie Dunn (me)" at bounding box center [514, 411] width 10 height 10
select select "6959d863-ee32-42c4-bffe-2330cab25484"
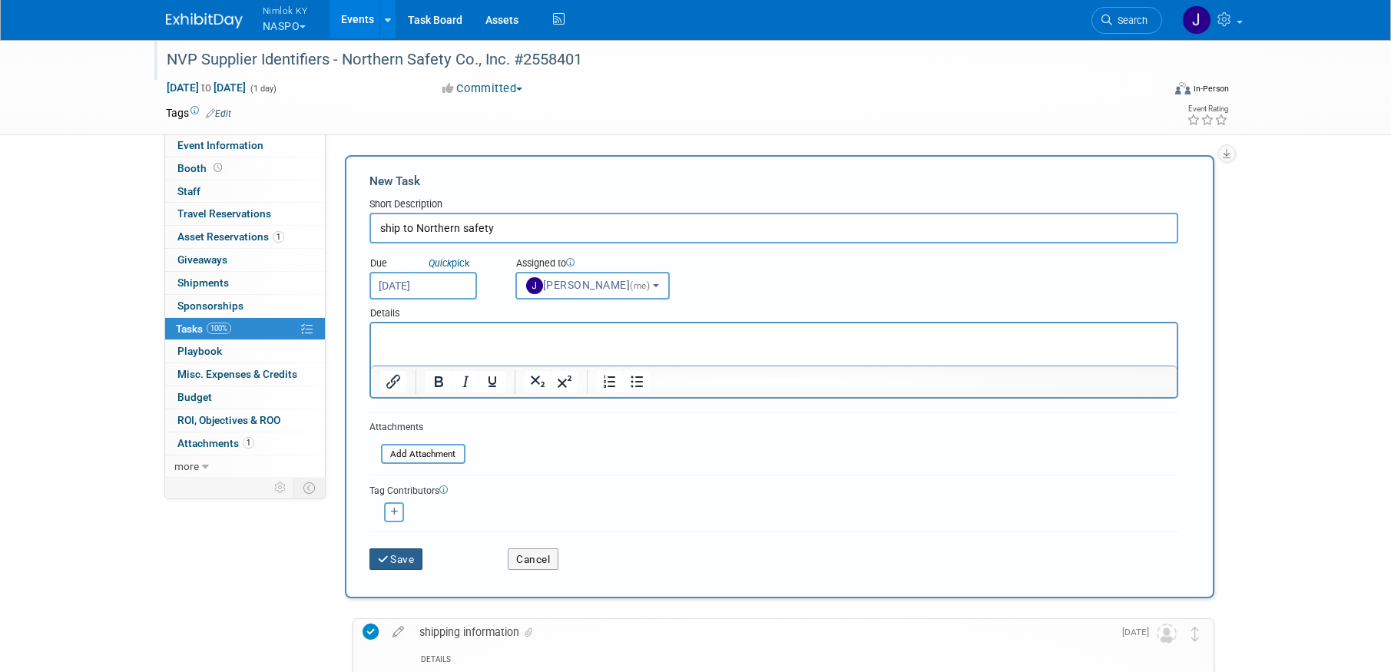
click at [406, 558] on button "Save" at bounding box center [396, 559] width 54 height 22
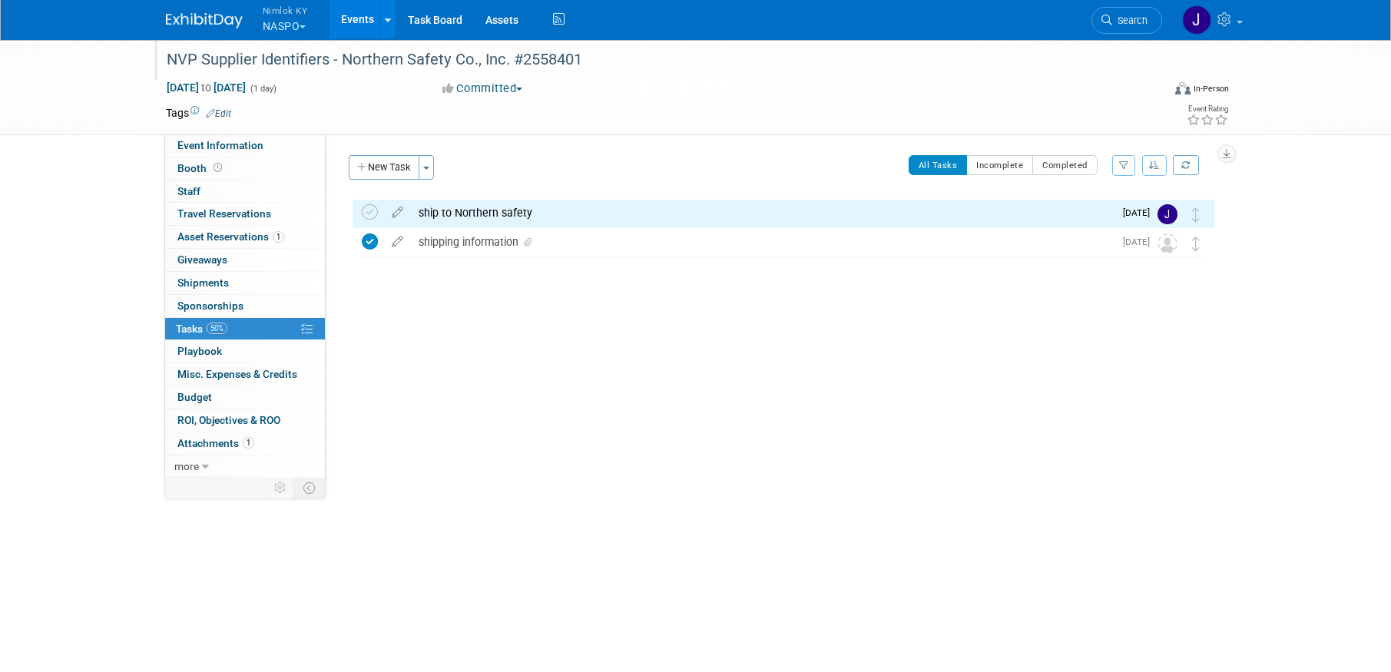
click at [362, 19] on link "Events" at bounding box center [358, 19] width 56 height 38
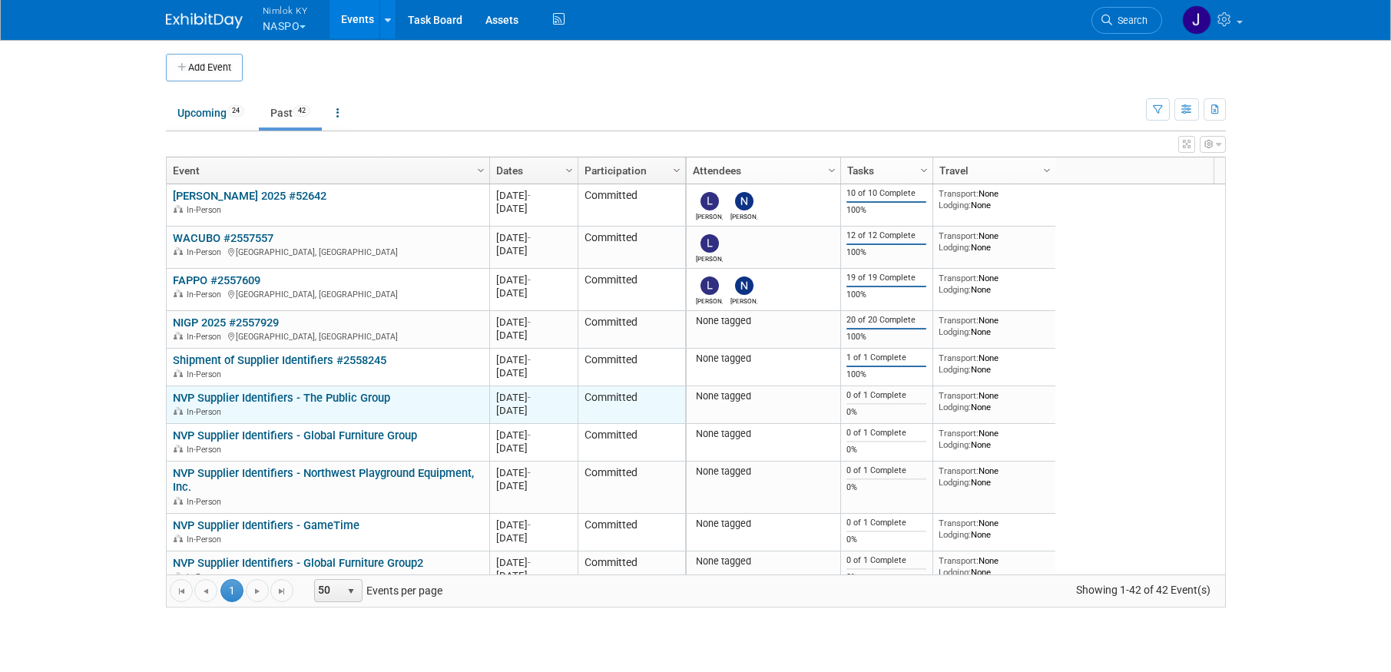
click at [372, 398] on link "NVP Supplier Identifiers - The Public Group" at bounding box center [281, 398] width 217 height 14
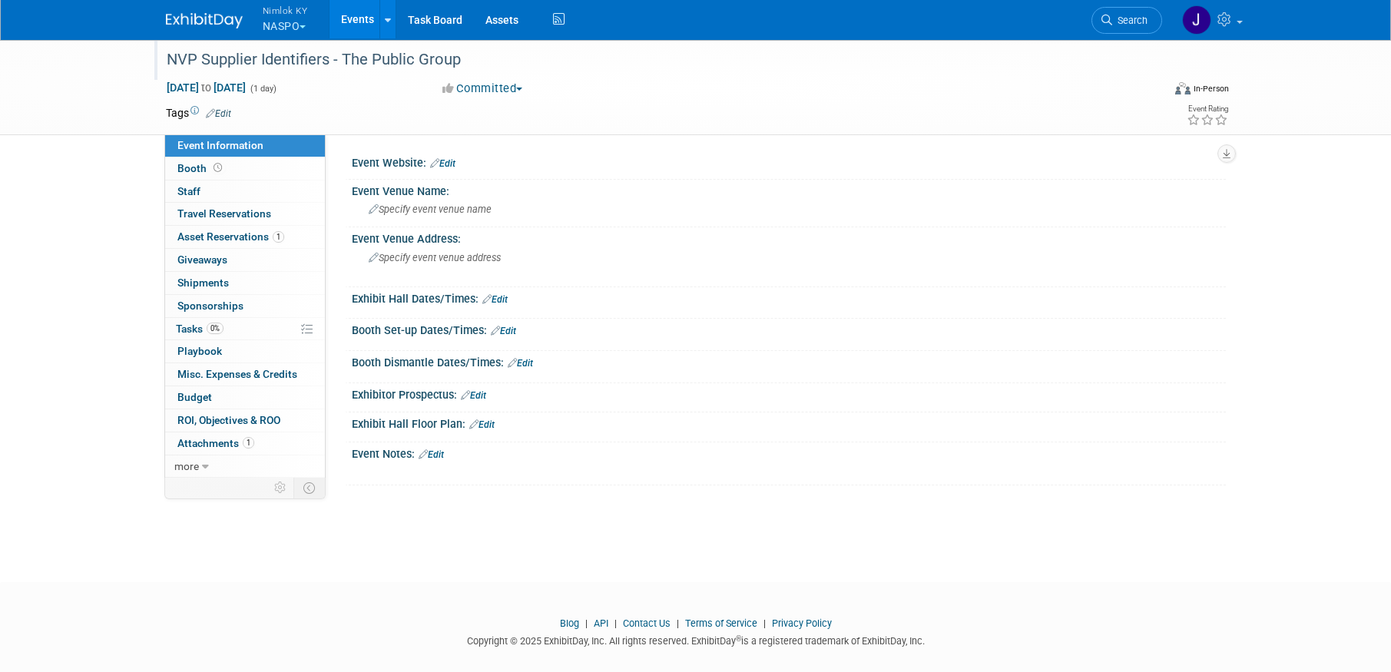
drag, startPoint x: 462, startPoint y: 57, endPoint x: 343, endPoint y: 55, distance: 119.1
click at [343, 55] on div "NVP Supplier Identifiers - The Public Group" at bounding box center [650, 60] width 978 height 28
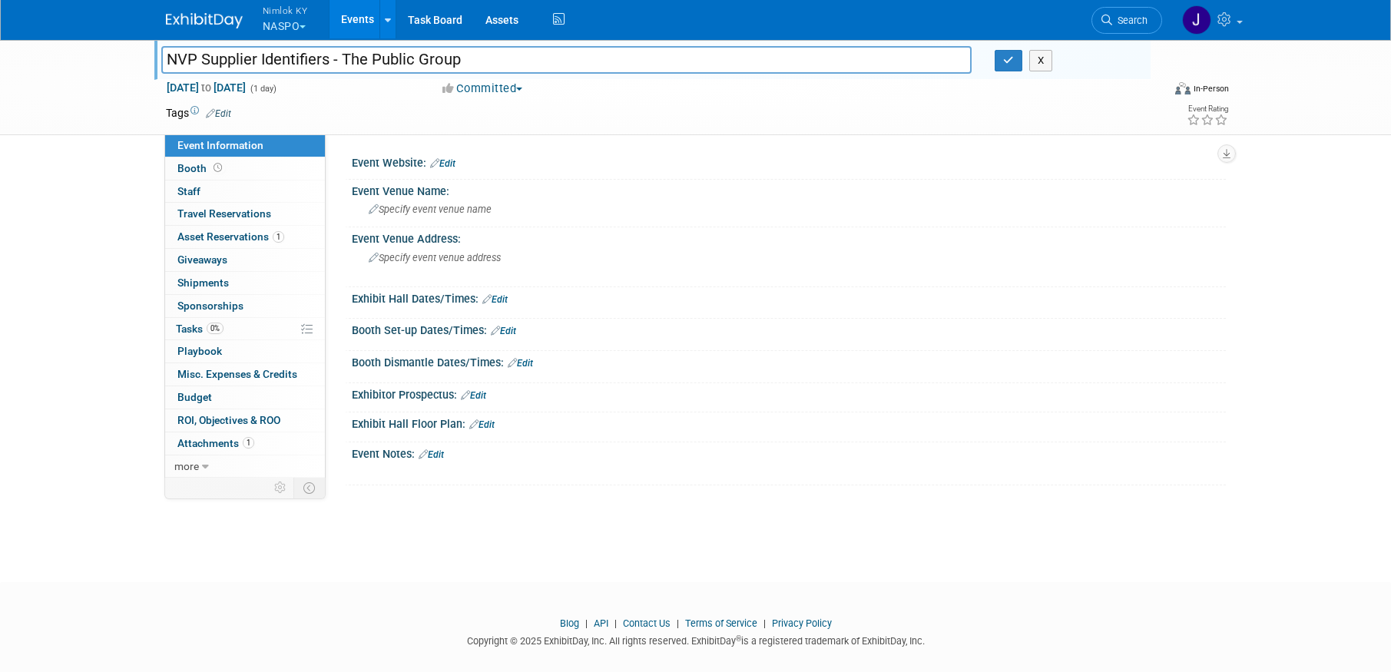
drag, startPoint x: 472, startPoint y: 59, endPoint x: 345, endPoint y: 52, distance: 127.7
click at [345, 52] on input "NVP Supplier Identifiers - The Public Group" at bounding box center [566, 59] width 811 height 27
click at [598, 58] on input "NVP Supplier Identifiers - The Public Group" at bounding box center [566, 59] width 811 height 27
type input "NVP Supplier Identifiers - The Public Group #2558401"
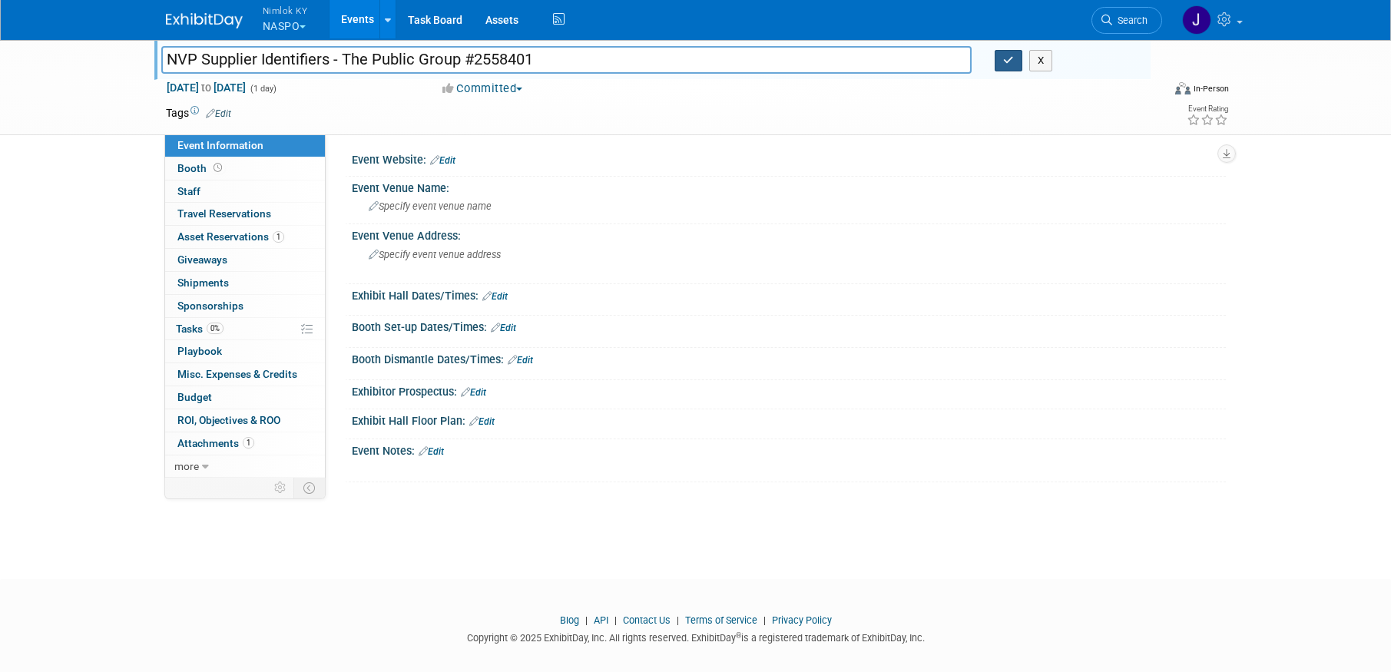
click at [1009, 62] on icon "button" at bounding box center [1008, 60] width 11 height 10
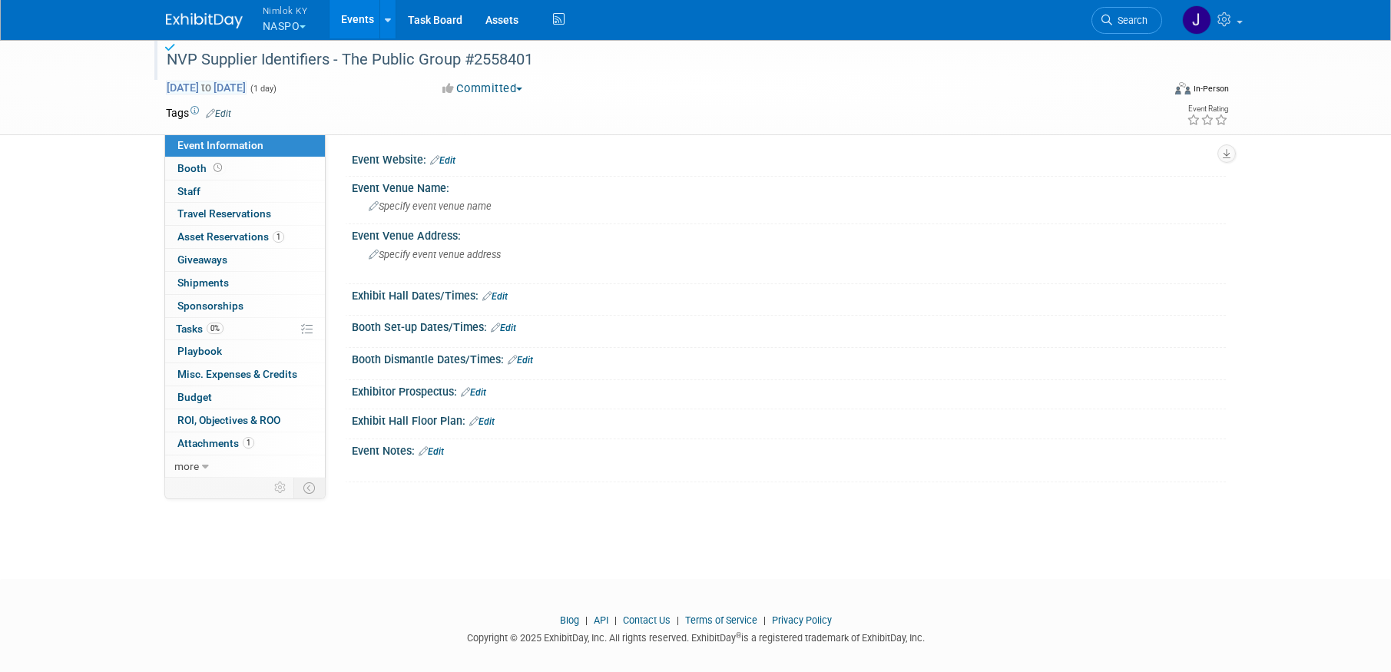
click at [214, 93] on span "to" at bounding box center [206, 87] width 15 height 12
type input "[DATE]"
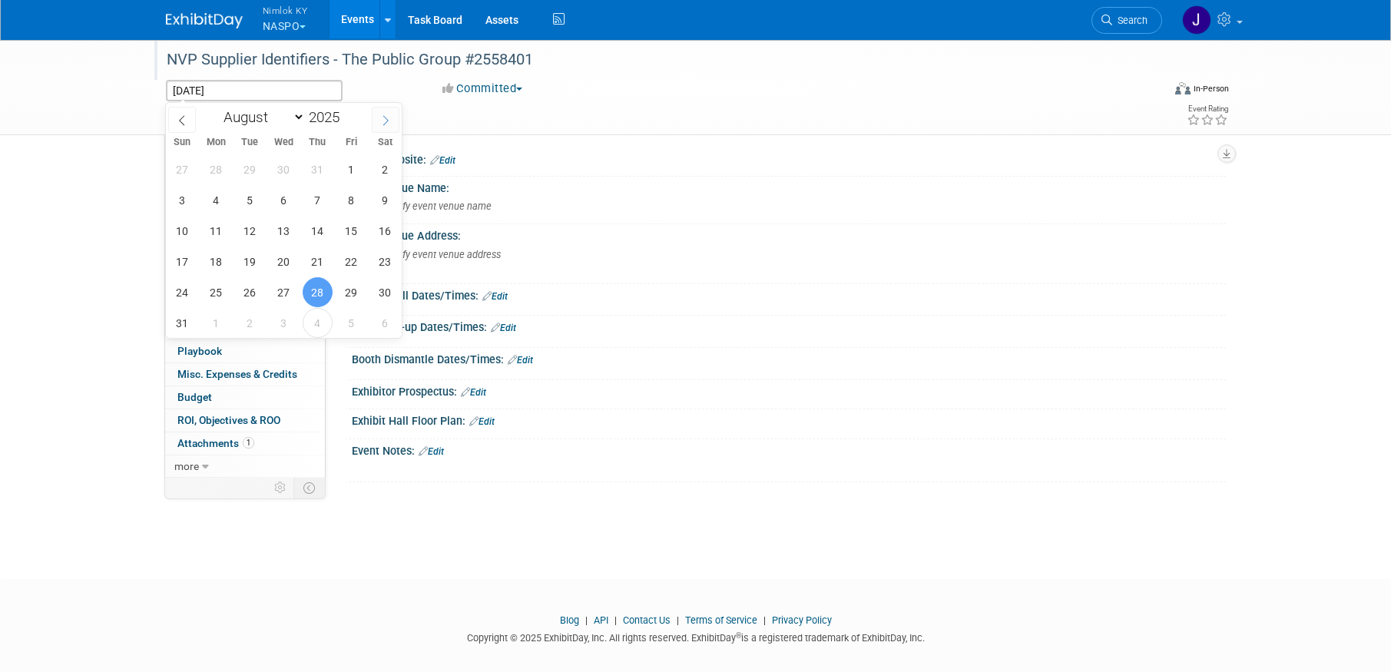
click at [383, 128] on span at bounding box center [386, 120] width 28 height 26
select select "8"
click at [355, 193] on span "12" at bounding box center [351, 200] width 30 height 30
type input "Sep 12, 2025"
click at [355, 193] on span "12" at bounding box center [351, 200] width 30 height 30
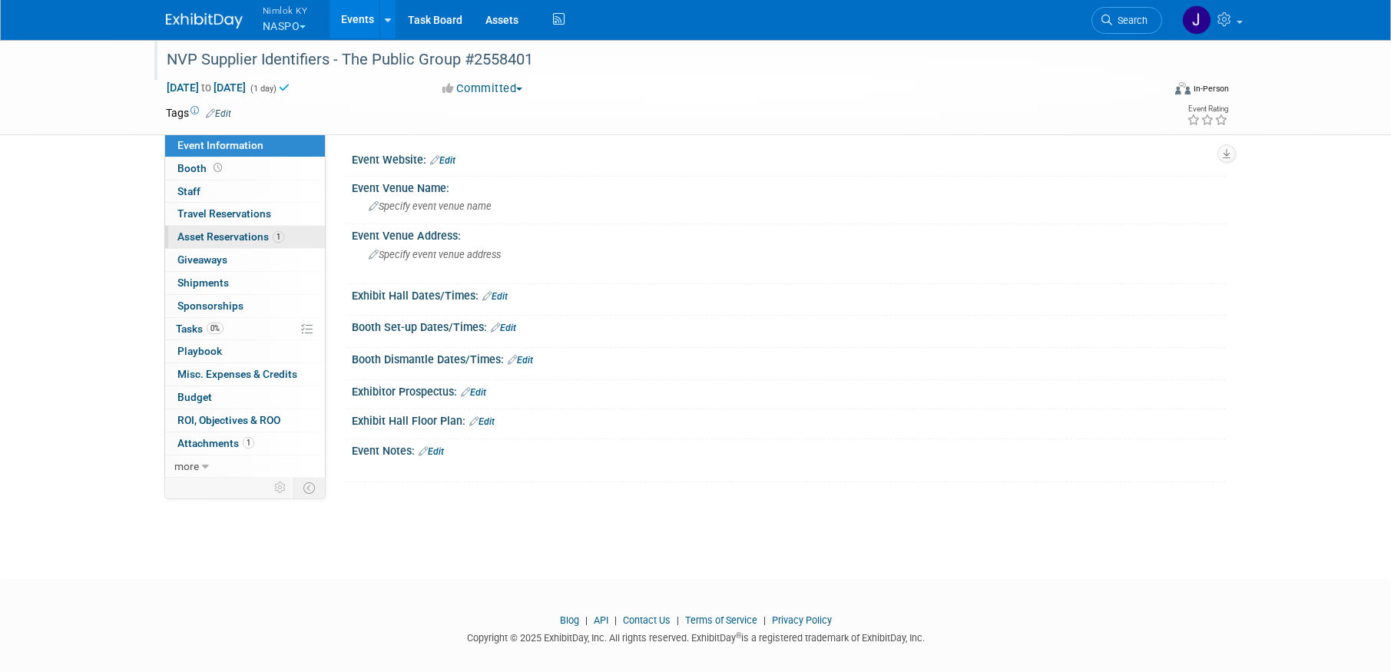
click at [250, 236] on span "Asset Reservations 1" at bounding box center [230, 236] width 107 height 12
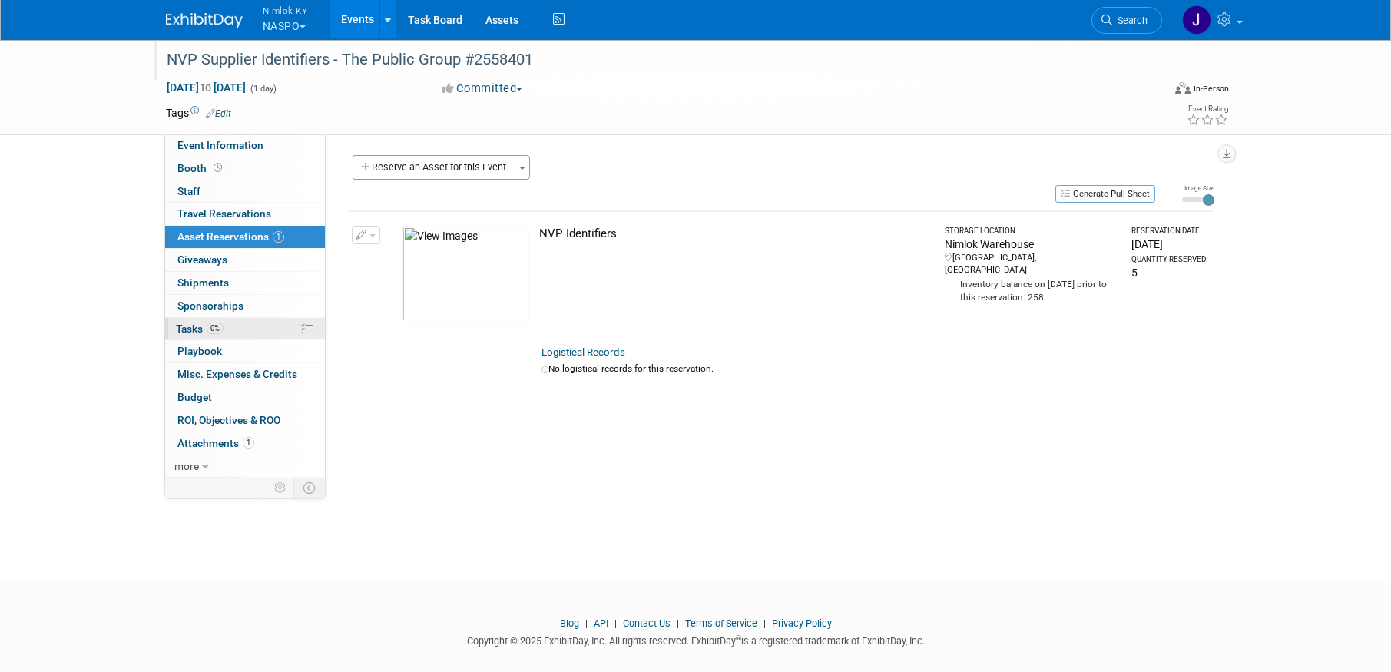
click at [241, 327] on link "0% Tasks 0%" at bounding box center [245, 329] width 160 height 22
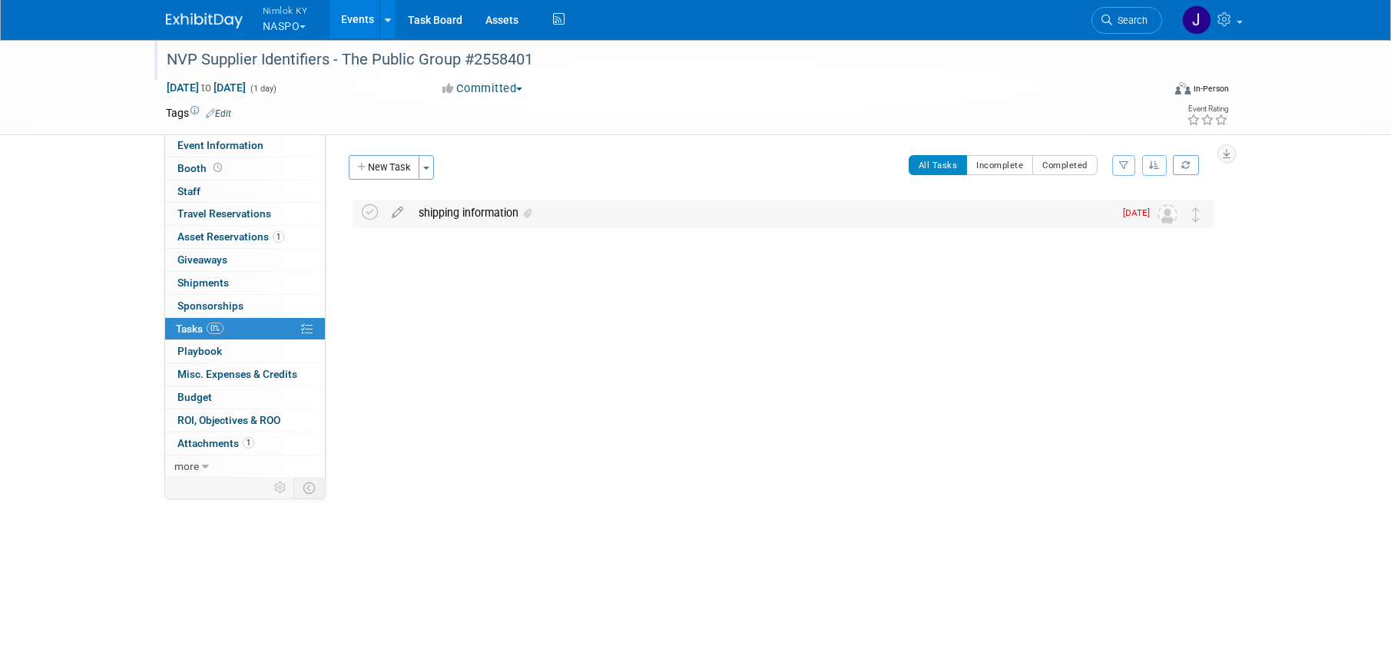
click at [548, 216] on div "shipping information" at bounding box center [762, 213] width 703 height 26
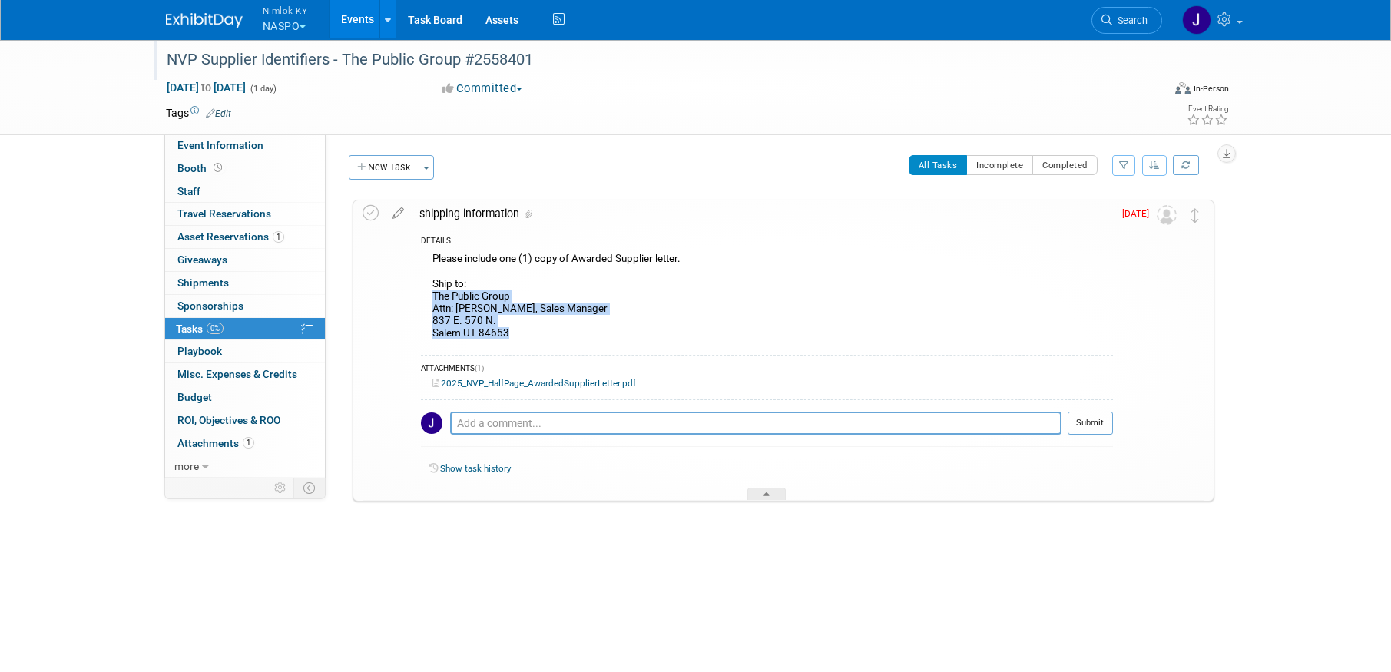
drag, startPoint x: 484, startPoint y: 334, endPoint x: 431, endPoint y: 295, distance: 65.9
click at [431, 295] on div "Please include one (1) copy of Awarded Supplier letter. Ship to: The Public Gro…" at bounding box center [767, 298] width 692 height 98
copy div "The Public Group Attn: Joshua Quist, Sales Manager 837 E. 570 N. Salem UT 84653"
click at [402, 270] on td at bounding box center [398, 350] width 27 height 300
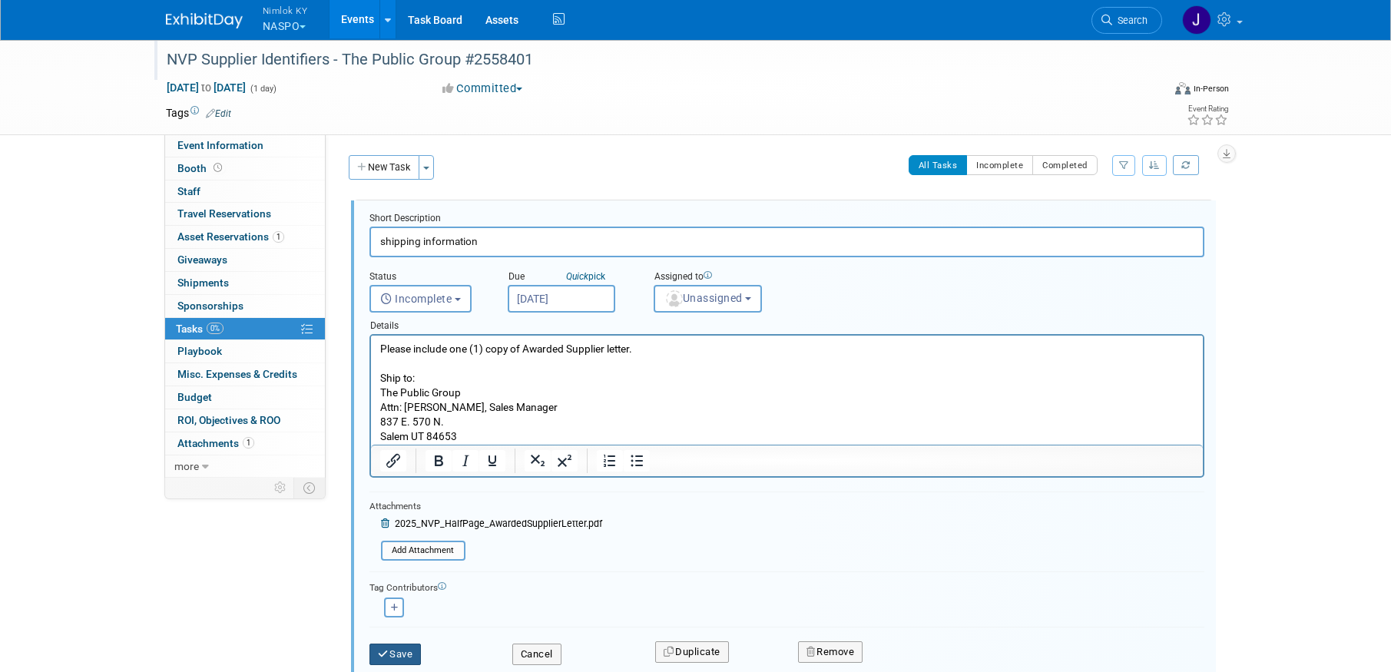
click at [398, 653] on button "Save" at bounding box center [395, 655] width 52 height 22
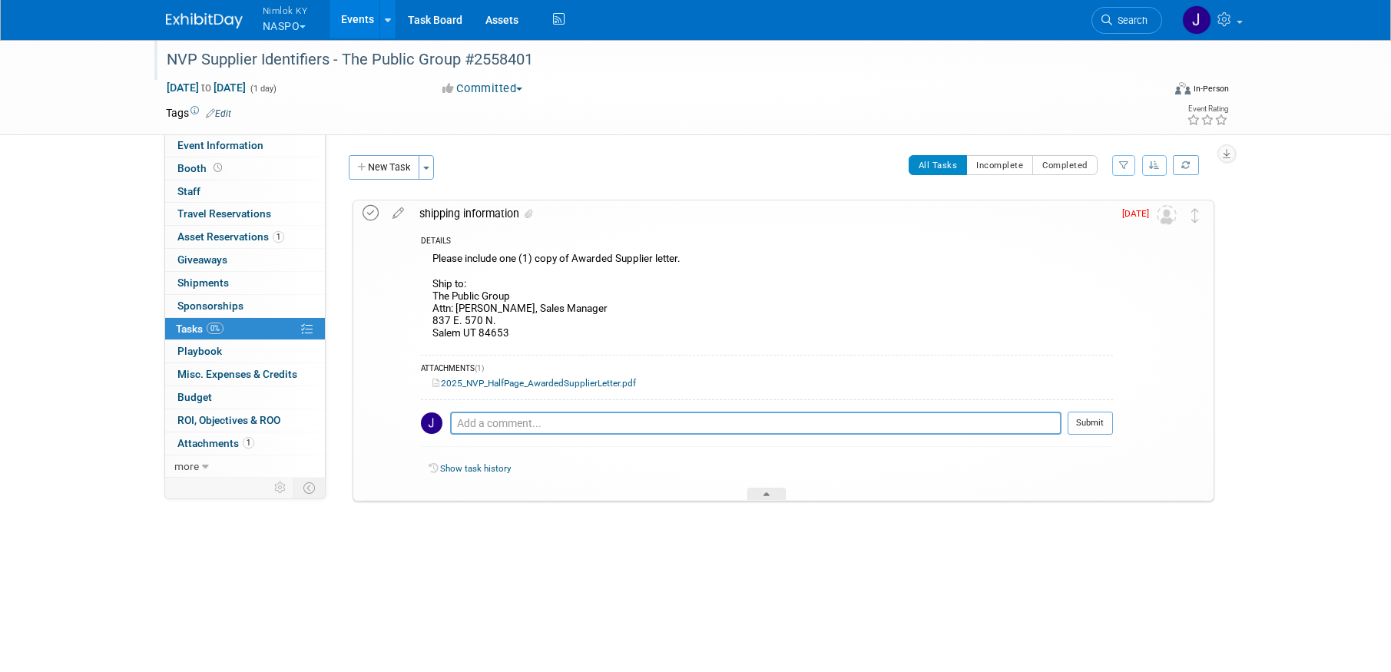
click at [375, 212] on icon at bounding box center [371, 213] width 16 height 16
click at [389, 155] on button "New Task" at bounding box center [384, 167] width 71 height 25
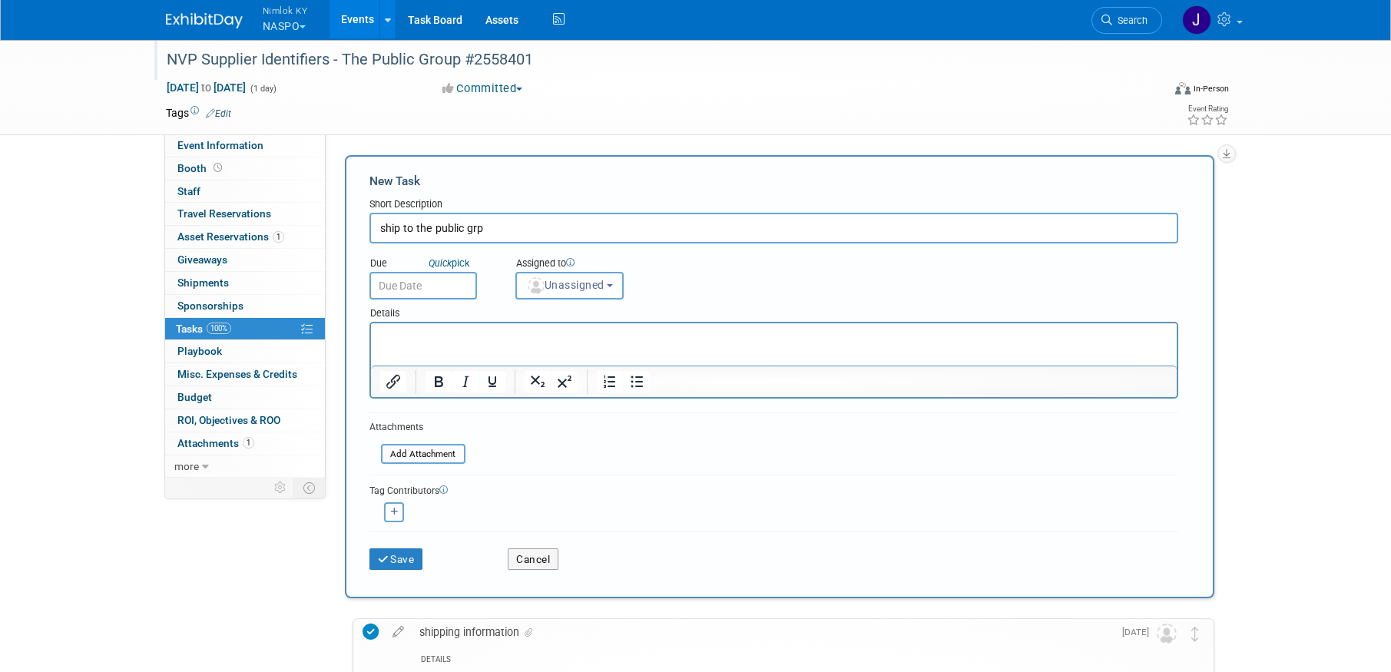
type input "ship to the public grp"
click at [409, 291] on input "text" at bounding box center [423, 286] width 108 height 28
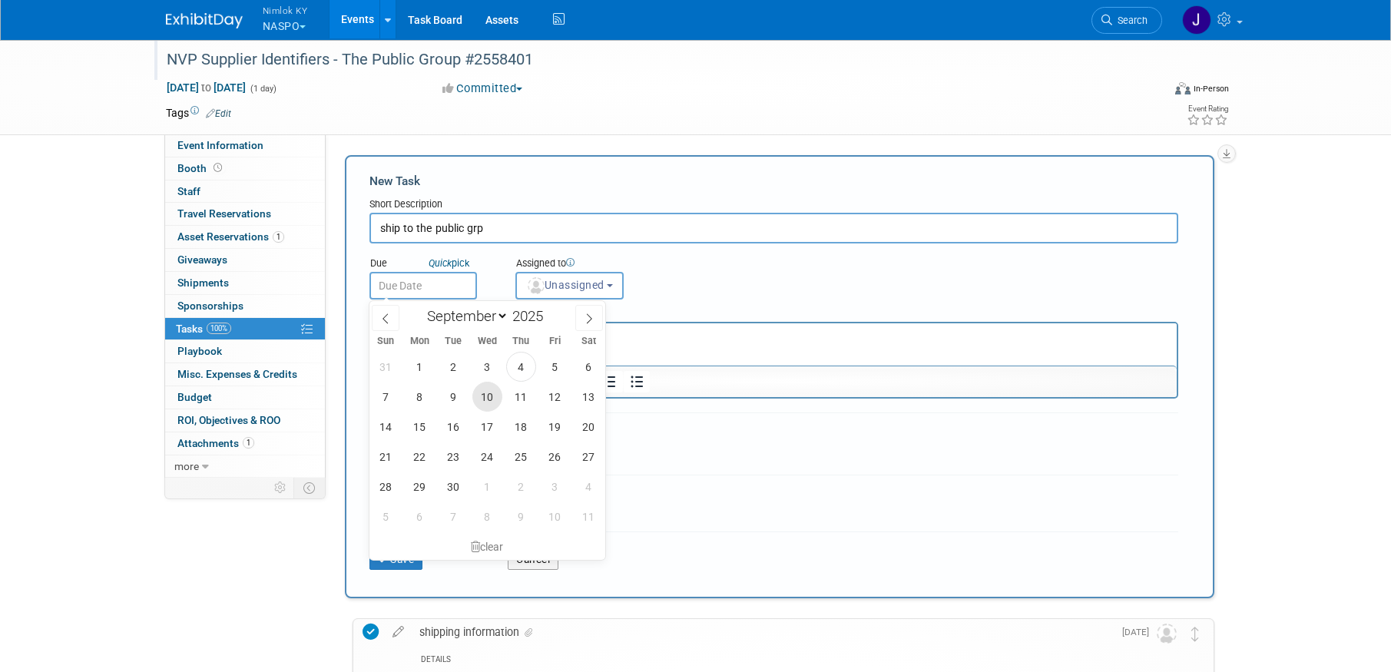
click at [489, 393] on span "10" at bounding box center [487, 397] width 30 height 30
type input "Sep 10, 2025"
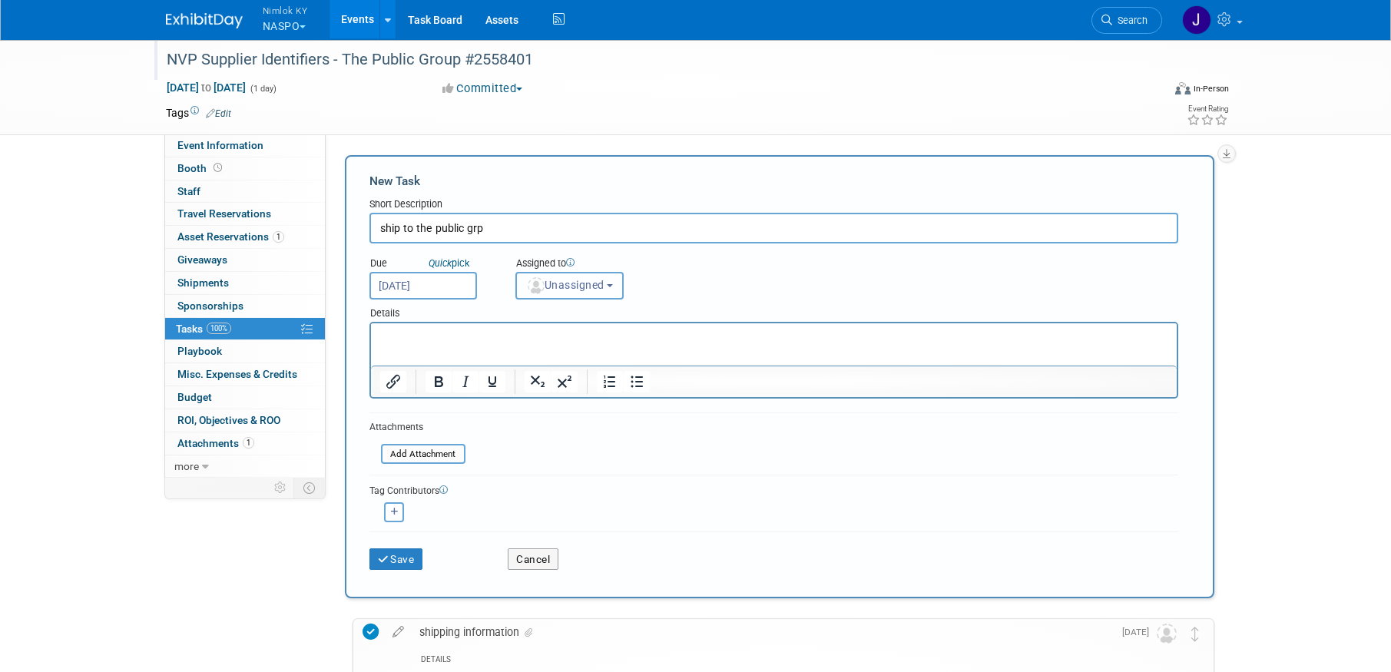
click at [573, 284] on span "Unassigned" at bounding box center [565, 285] width 78 height 12
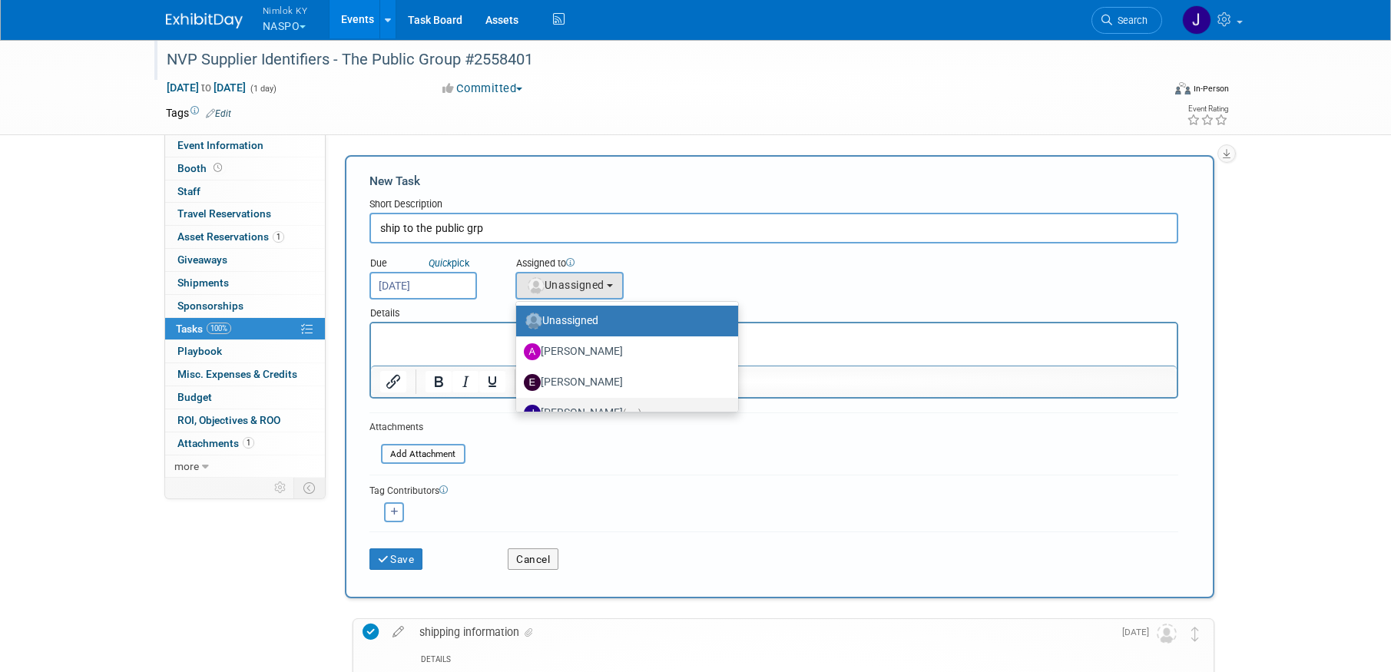
click at [594, 407] on label "Jamie Dunn (me)" at bounding box center [623, 413] width 199 height 25
click at [519, 407] on input "Jamie Dunn (me)" at bounding box center [514, 411] width 10 height 10
select select "6959d863-ee32-42c4-bffe-2330cab25484"
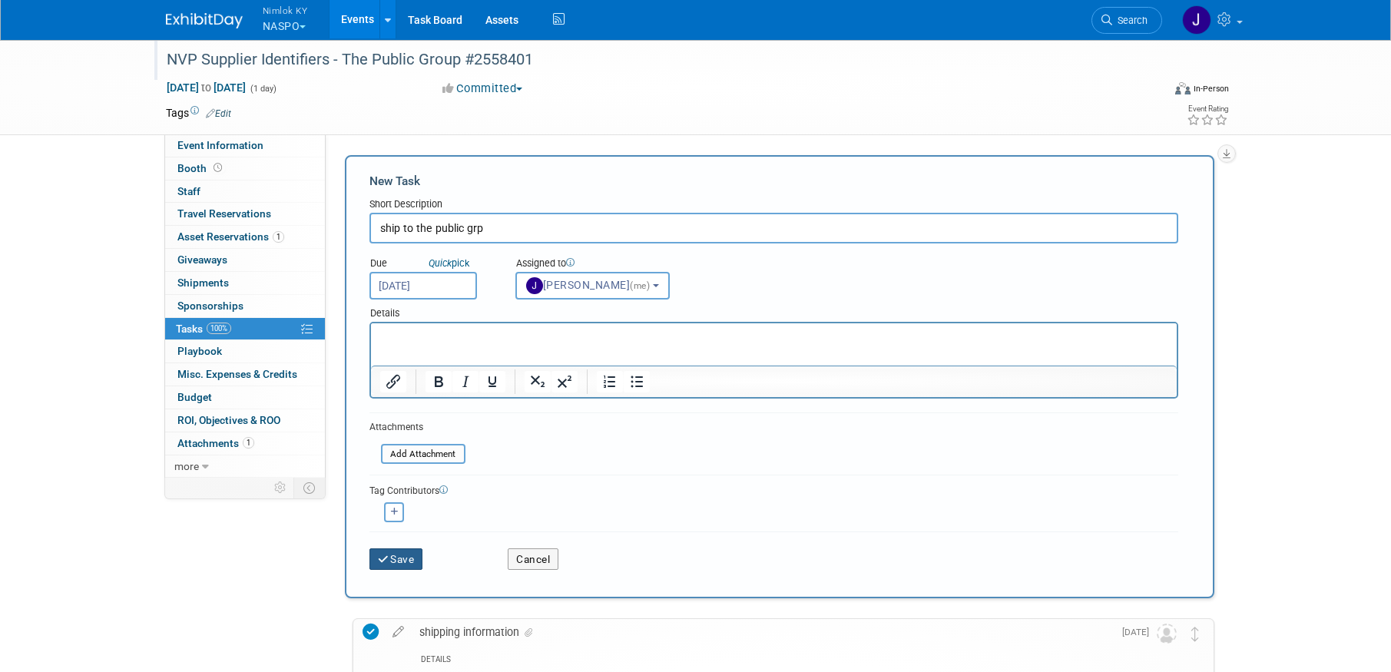
click at [393, 558] on button "Save" at bounding box center [396, 559] width 54 height 22
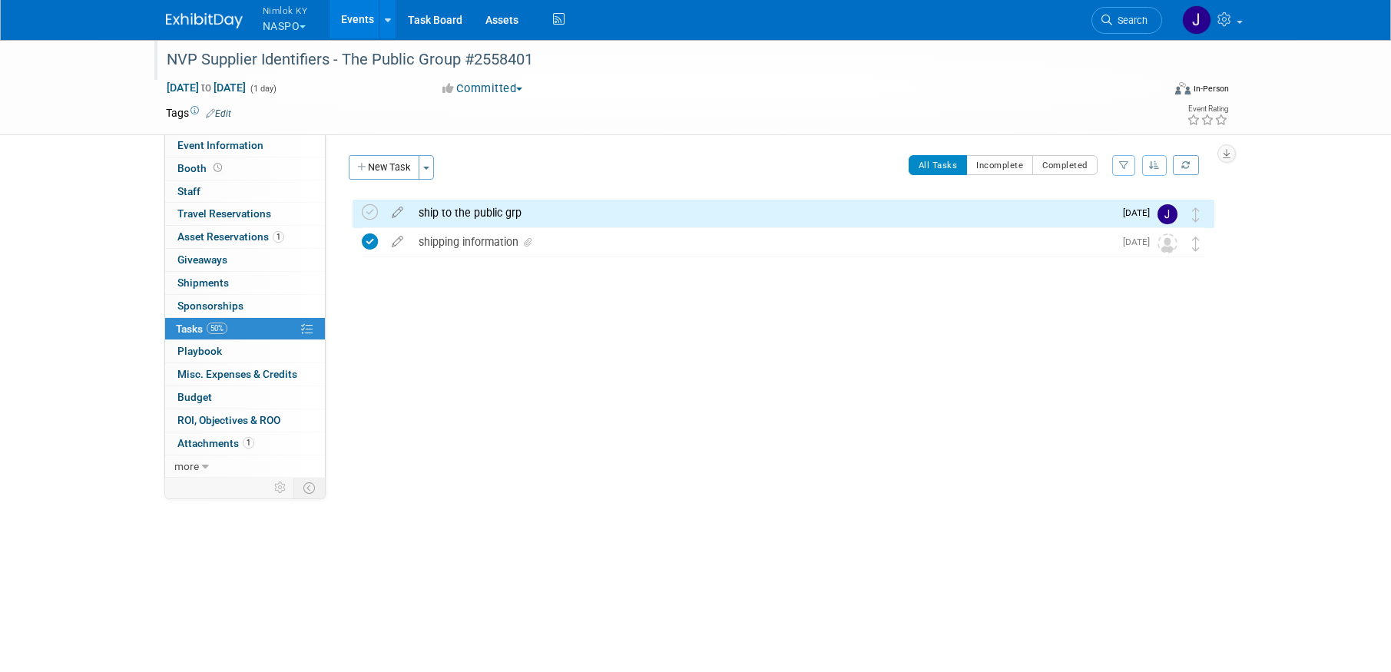
click at [359, 15] on link "Events" at bounding box center [358, 19] width 56 height 38
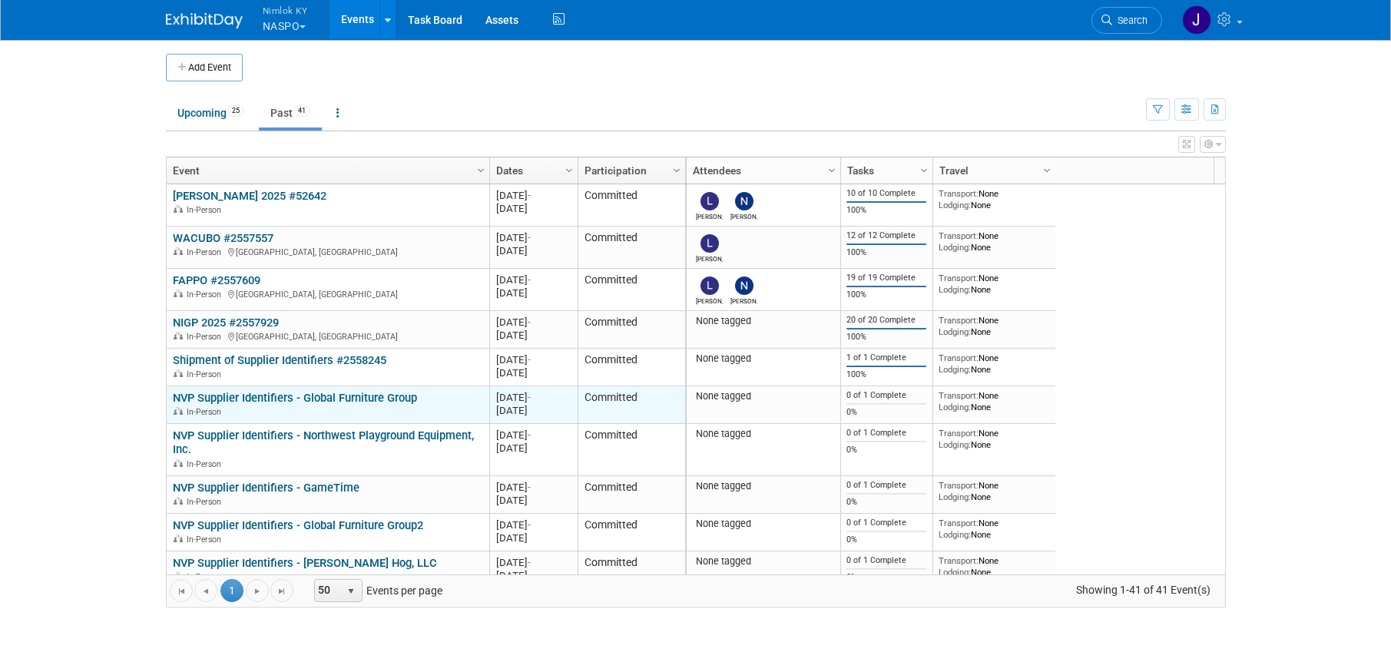
click at [390, 398] on link "NVP Supplier Identifiers - Global Furniture Group" at bounding box center [295, 398] width 244 height 14
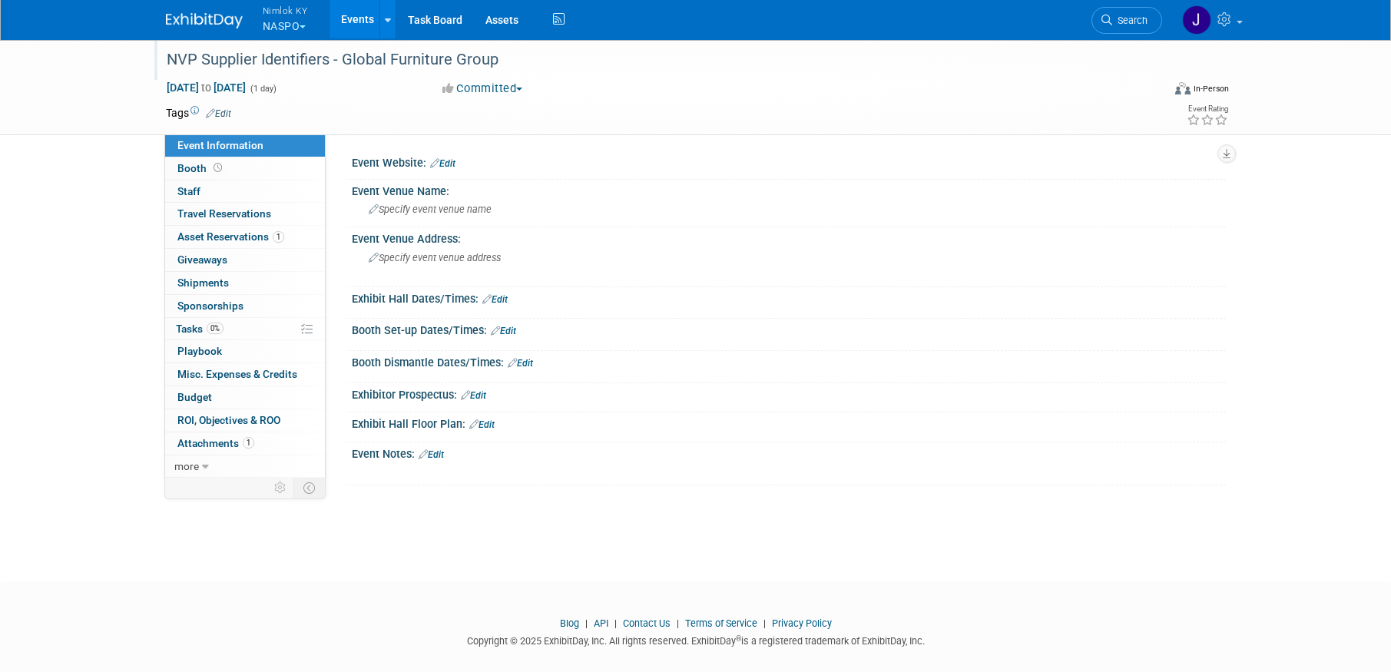
click at [532, 68] on div "NVP Supplier Identifiers - Global Furniture Group" at bounding box center [650, 60] width 978 height 28
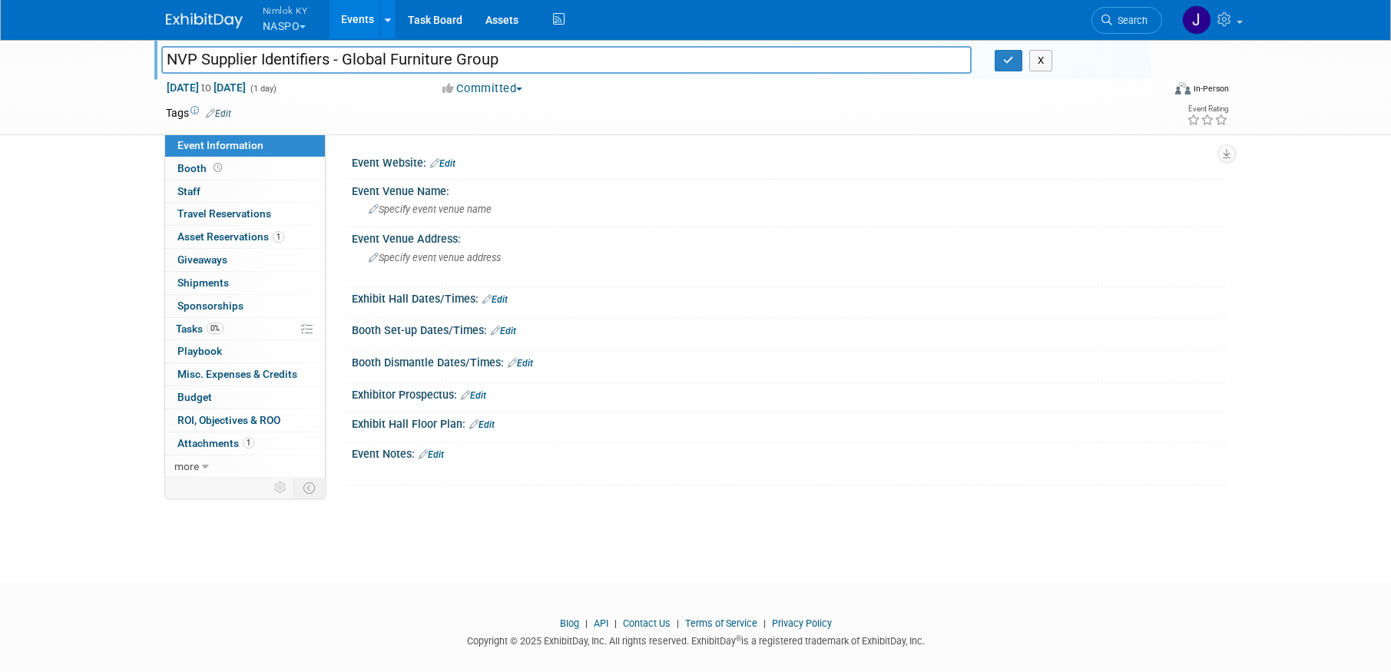
drag, startPoint x: 504, startPoint y: 61, endPoint x: 344, endPoint y: 55, distance: 159.9
click at [344, 55] on input "NVP Supplier Identifiers - Global Furniture Group" at bounding box center [566, 59] width 811 height 27
click at [544, 58] on input "NVP Supplier Identifiers - Global Furniture Group" at bounding box center [566, 59] width 811 height 27
type input "NVP Supplier Identifiers - Global Furniture Group #2558401"
click at [1017, 63] on button "button" at bounding box center [1009, 61] width 28 height 22
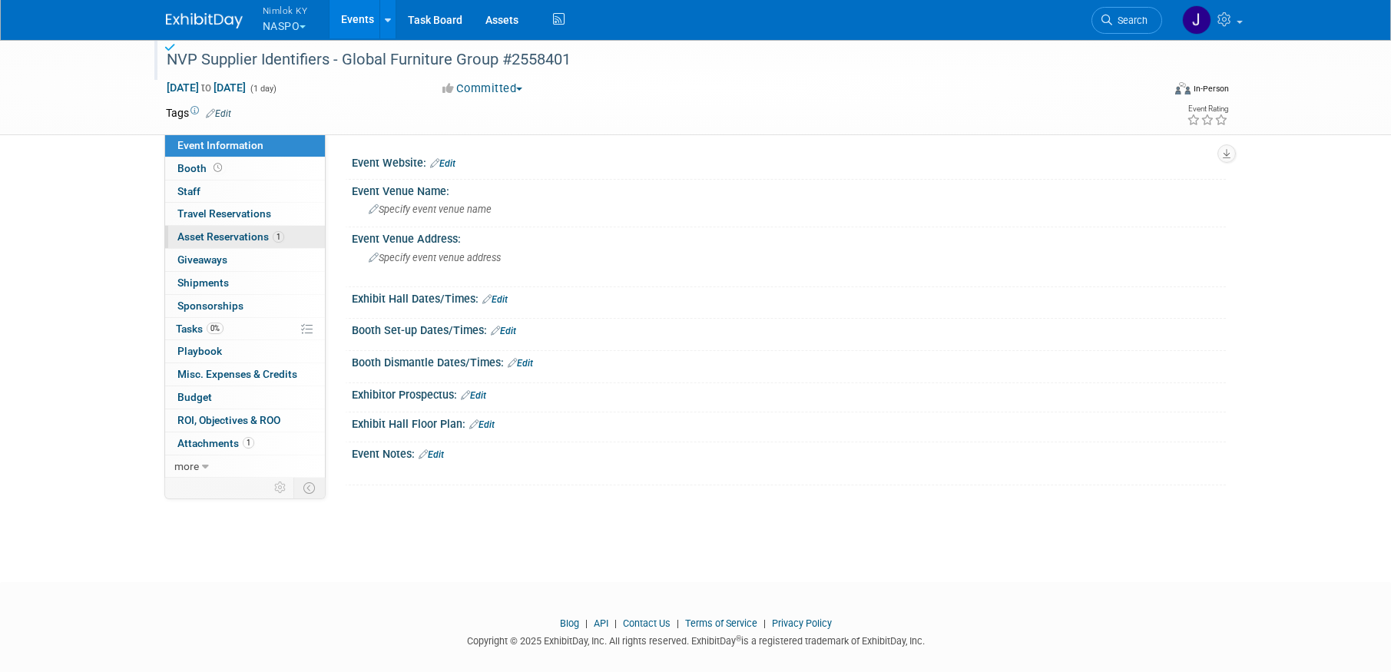
click at [271, 241] on span "Asset Reservations 1" at bounding box center [230, 236] width 107 height 12
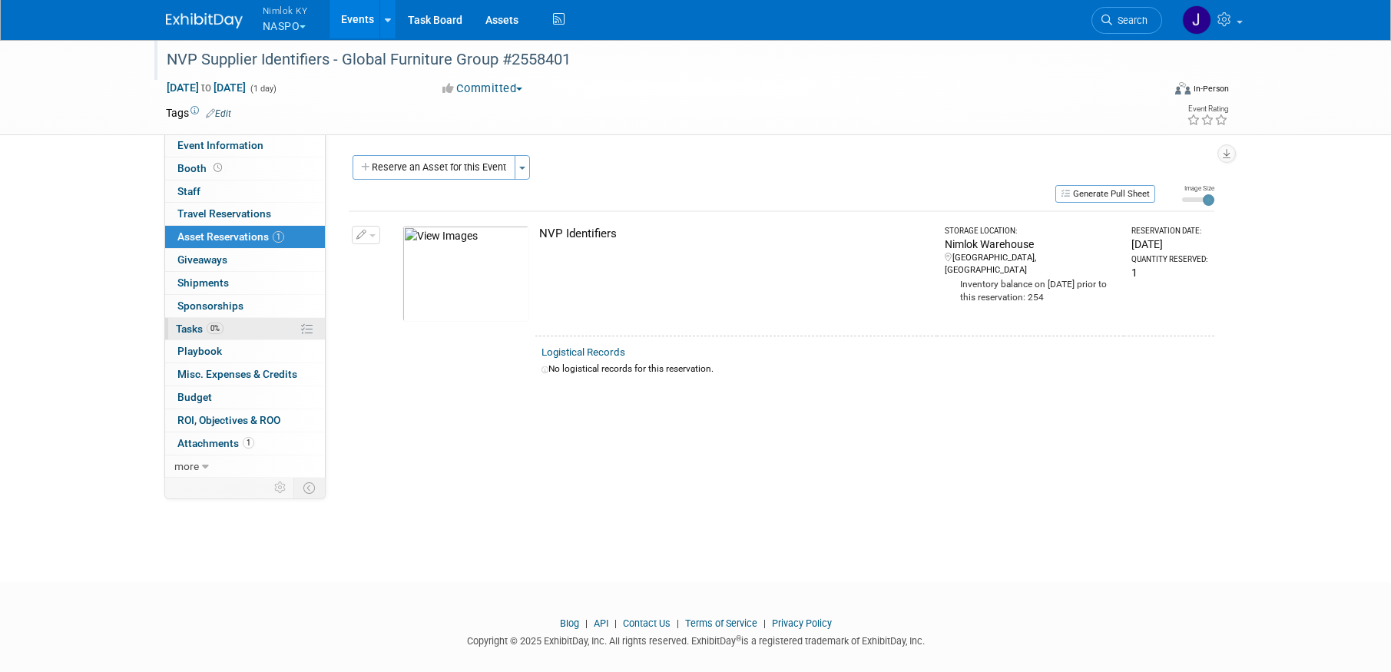
click at [240, 326] on link "0% Tasks 0%" at bounding box center [245, 329] width 160 height 22
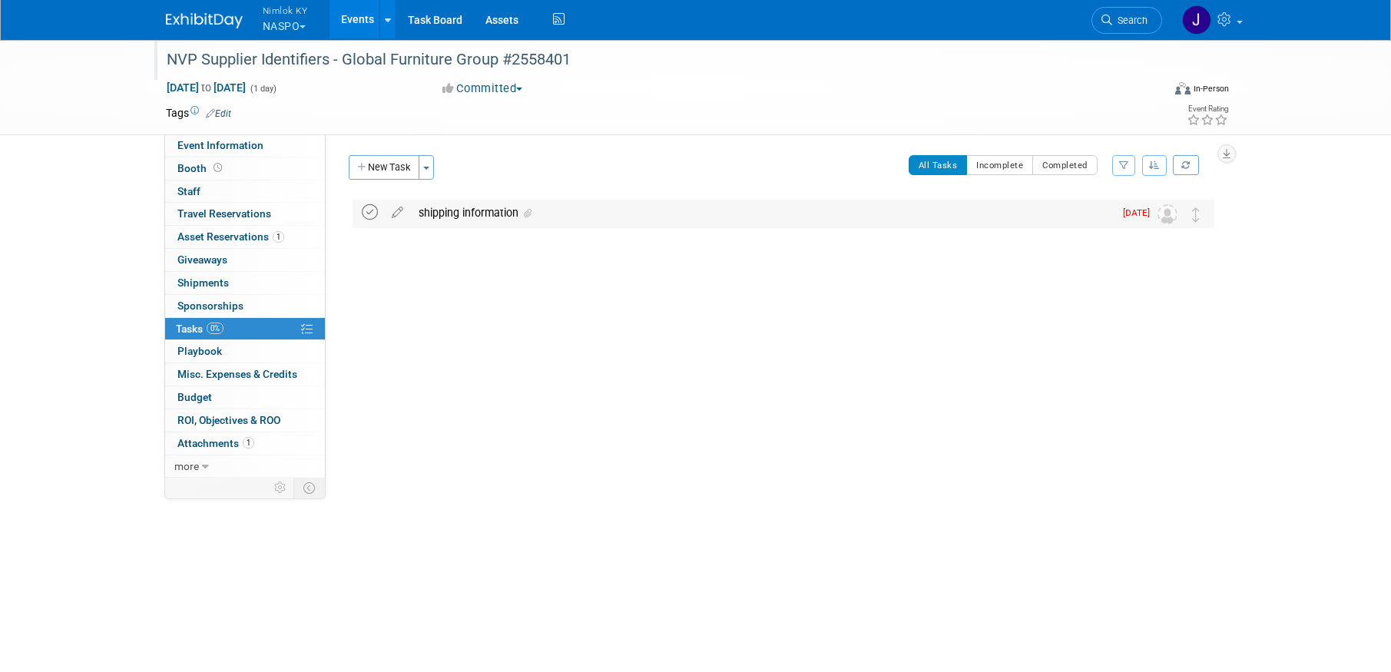
click at [366, 212] on icon at bounding box center [370, 212] width 16 height 16
click at [466, 207] on div "shipping information" at bounding box center [762, 213] width 703 height 26
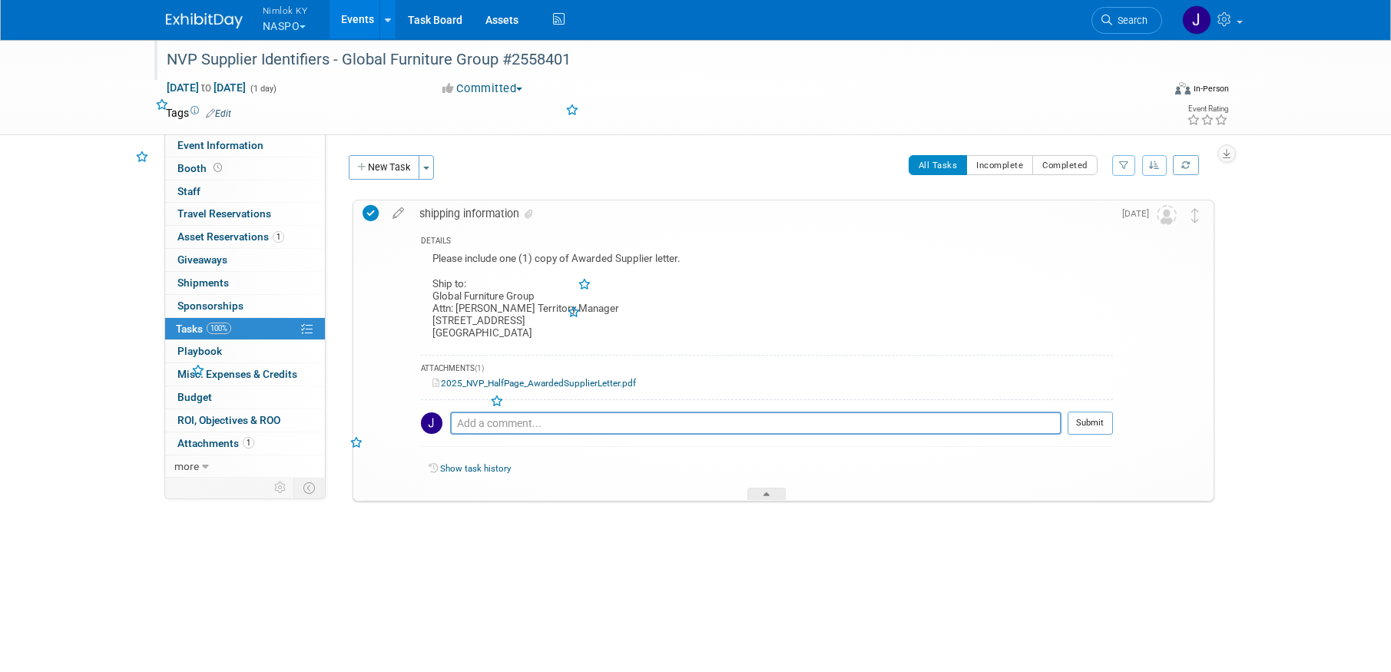
click at [502, 300] on div "Please include one (1) copy of Awarded Supplier letter. Ship to: Global Furnitu…" at bounding box center [767, 298] width 692 height 98
drag, startPoint x: 552, startPoint y: 331, endPoint x: 430, endPoint y: 298, distance: 126.5
click at [430, 298] on div "Please include one (1) copy of Awarded Supplier letter. Ship to: Global Furnitu…" at bounding box center [767, 298] width 692 height 98
copy div "Global Furniture Group Attn: Erica Richards, Sr. Territory Manager 1050 S. Eagl…"
click at [395, 170] on button "New Task" at bounding box center [384, 167] width 71 height 25
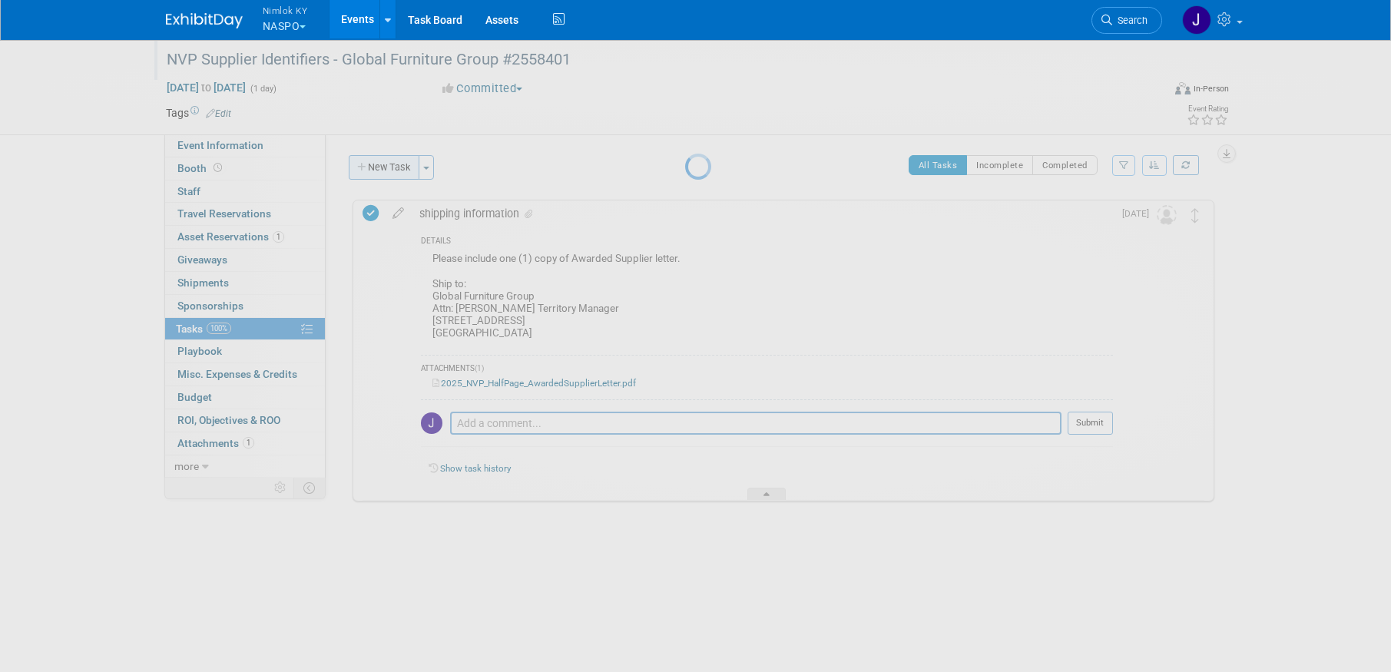
click at [685, 170] on div at bounding box center [696, 336] width 22 height 672
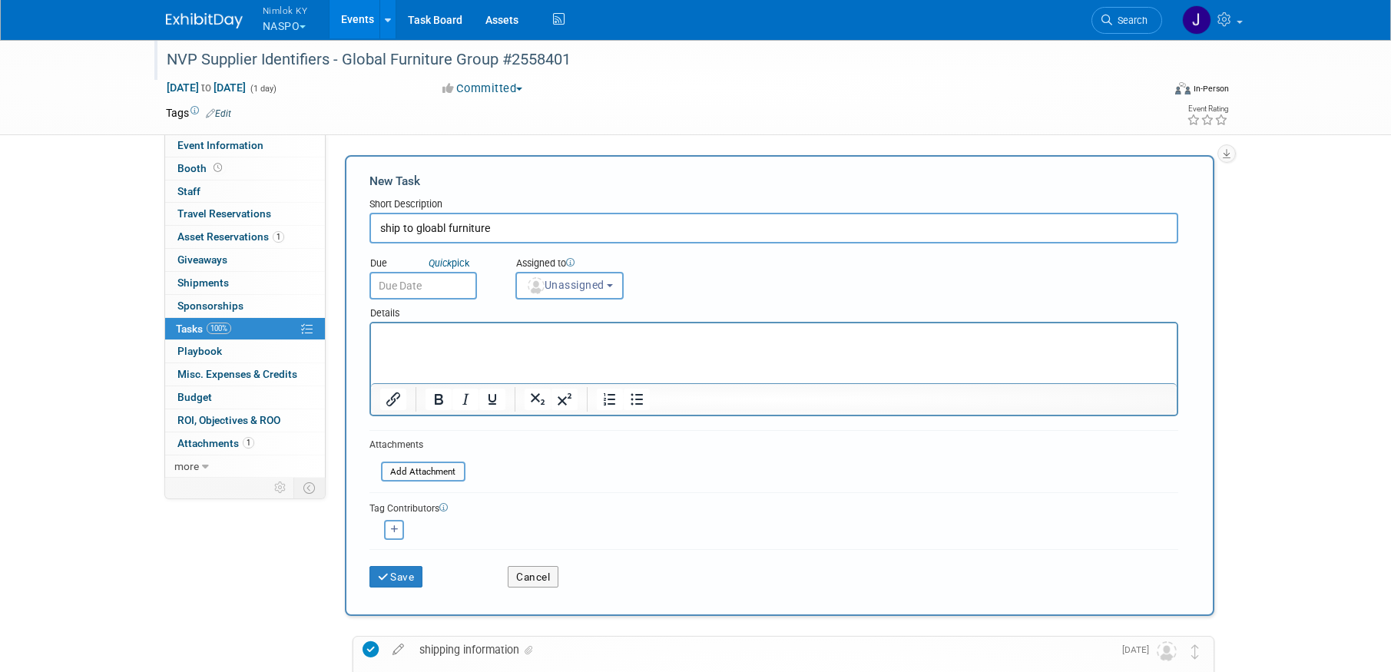
click at [436, 231] on input "ship to gloabl furniture" at bounding box center [773, 228] width 809 height 31
click at [432, 231] on input "ship to gloabl furniture" at bounding box center [773, 228] width 809 height 31
type input "ship to global furniture"
click at [415, 283] on input "text" at bounding box center [423, 286] width 108 height 28
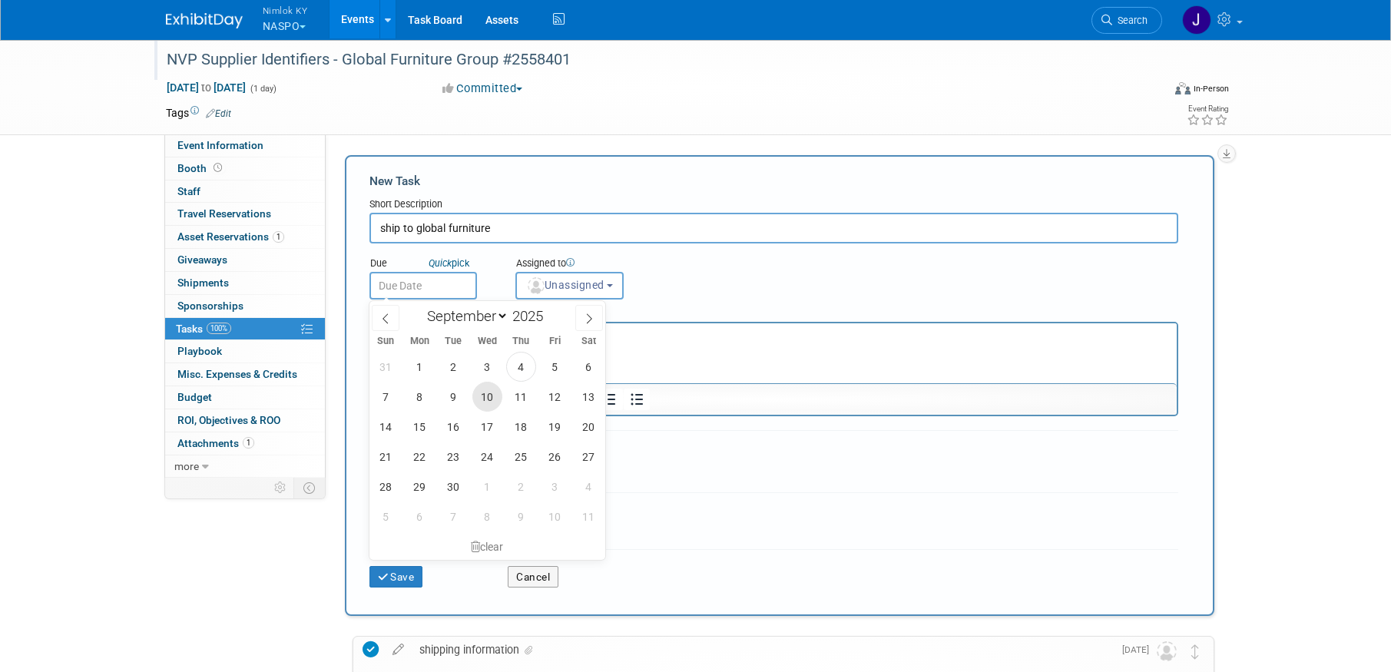
click at [484, 396] on span "10" at bounding box center [487, 397] width 30 height 30
type input "Sep 10, 2025"
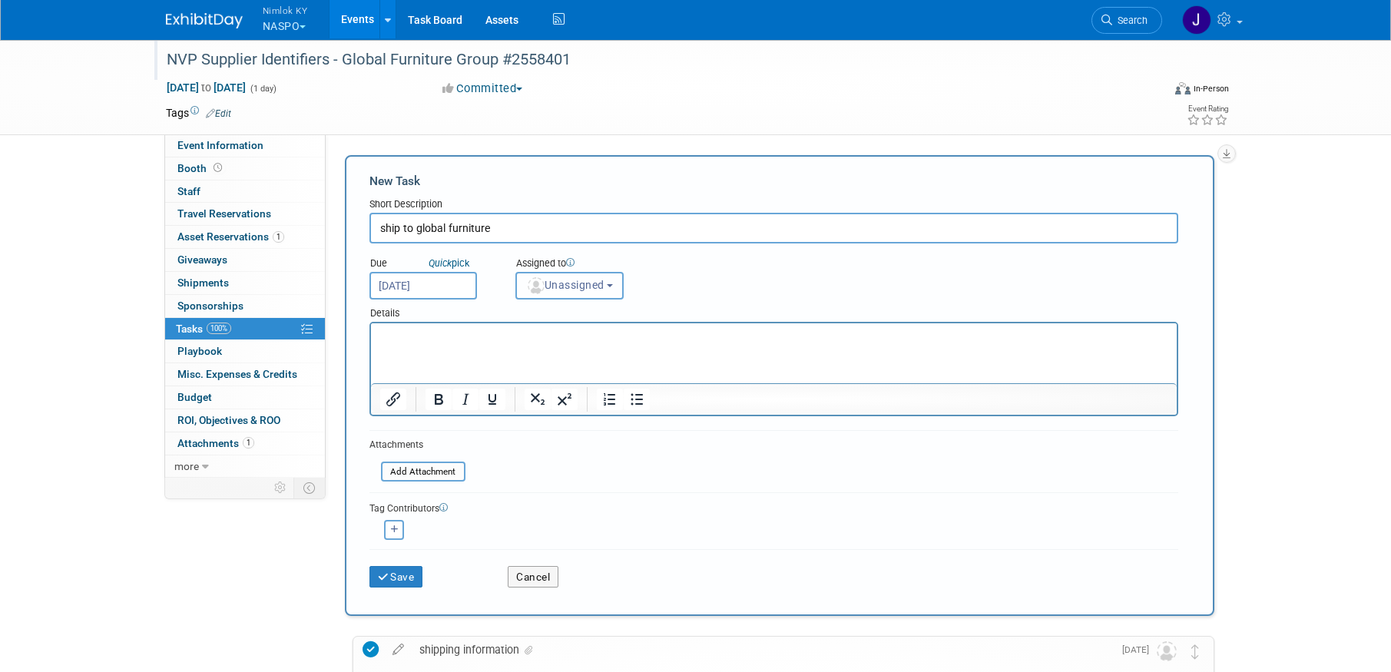
click at [559, 285] on span "Unassigned" at bounding box center [565, 285] width 78 height 12
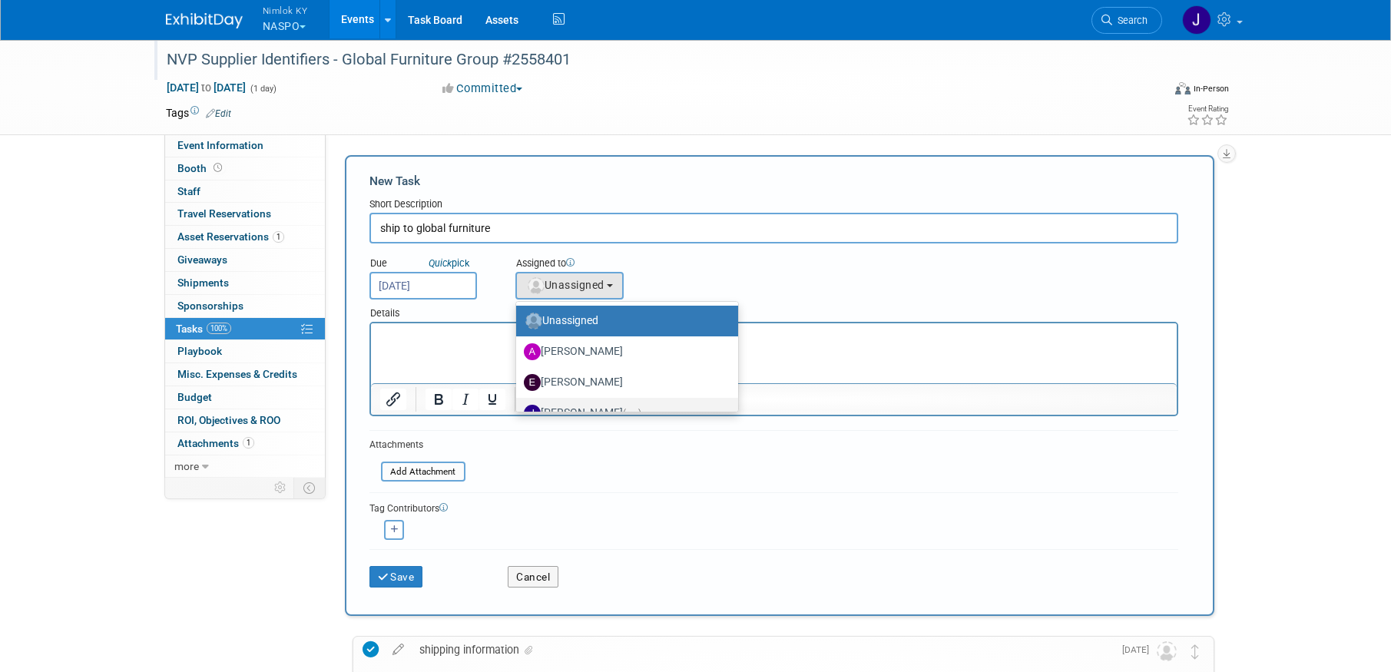
click at [578, 408] on label "Jamie Dunn (me)" at bounding box center [623, 413] width 199 height 25
click at [519, 408] on input "Jamie Dunn (me)" at bounding box center [514, 411] width 10 height 10
select select "6959d863-ee32-42c4-bffe-2330cab25484"
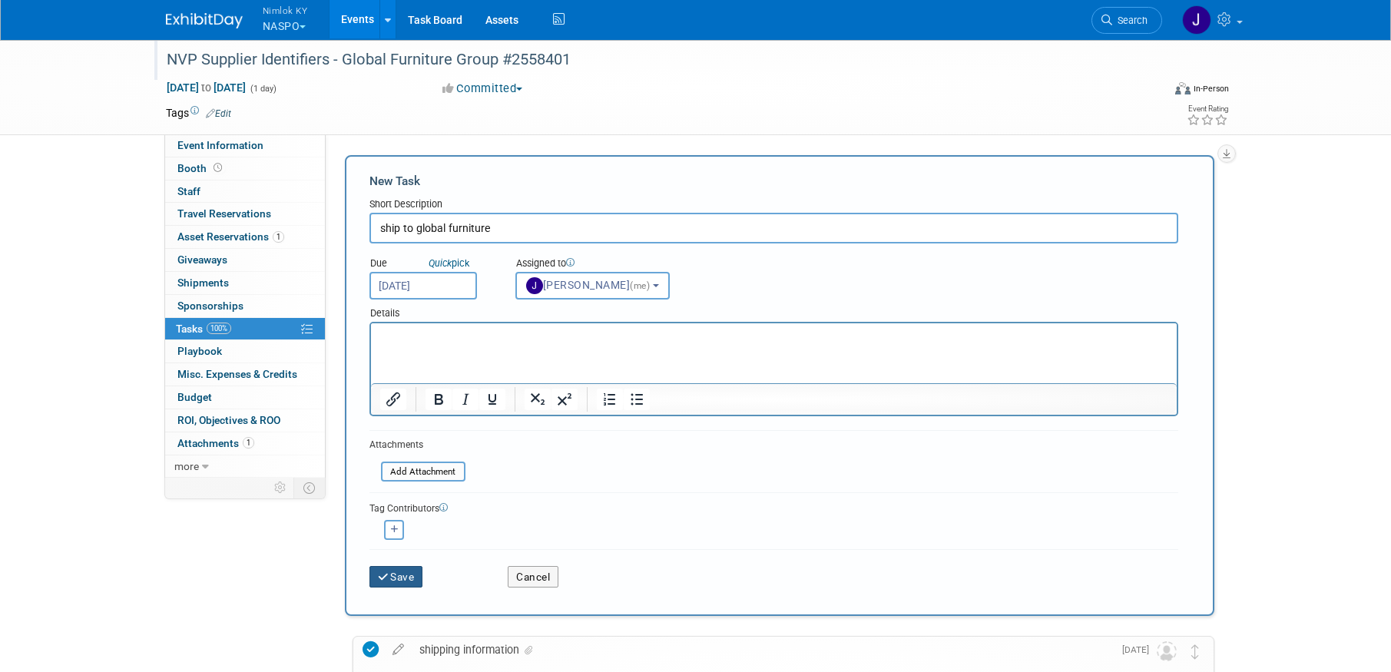
click at [396, 578] on button "Save" at bounding box center [396, 577] width 54 height 22
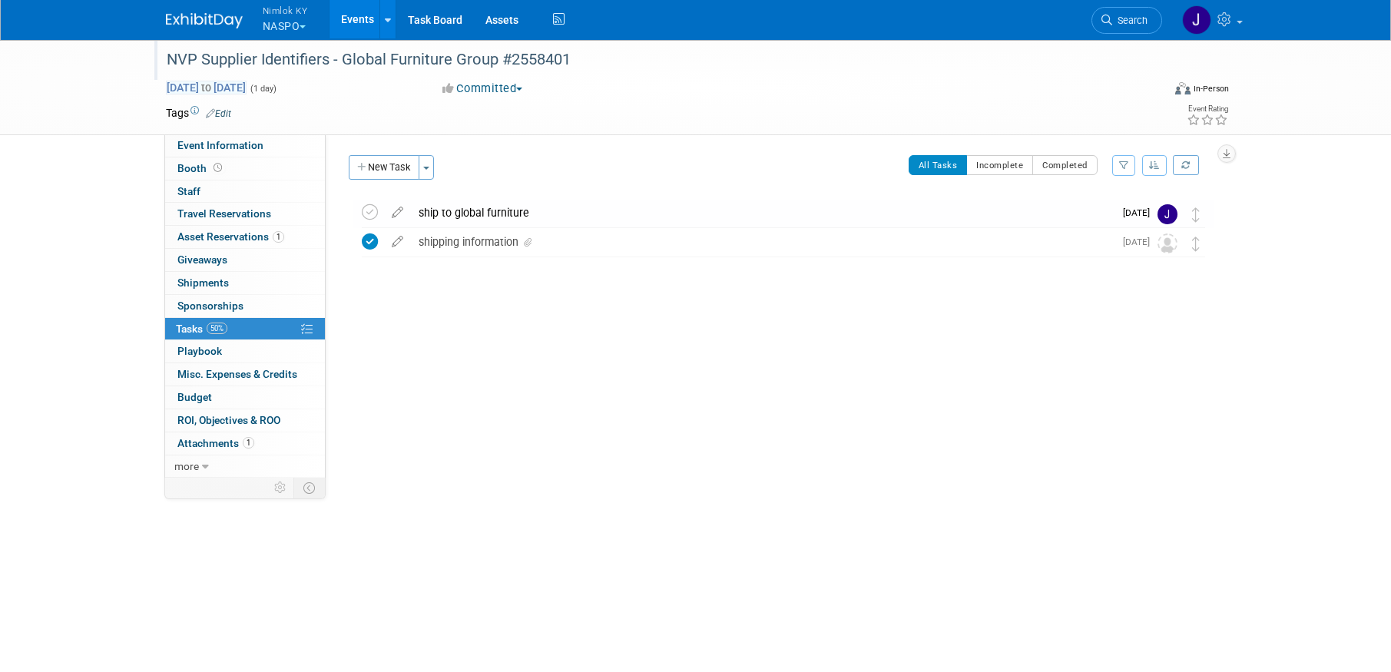
click at [247, 85] on span "Aug 28, 2025 to Aug 28, 2025" at bounding box center [206, 88] width 81 height 14
type input "[DATE]"
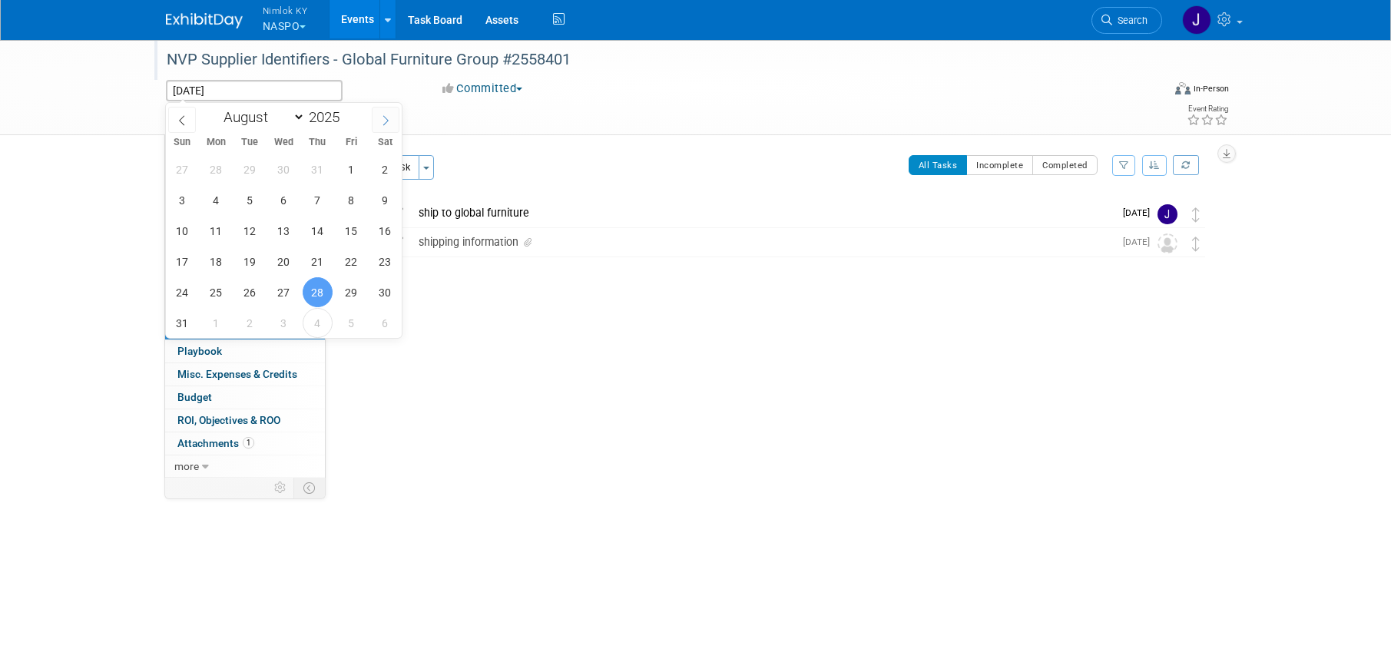
click at [385, 115] on icon at bounding box center [385, 120] width 11 height 11
select select "8"
click at [351, 210] on span "12" at bounding box center [351, 200] width 30 height 30
type input "[DATE]"
click at [352, 206] on span "12" at bounding box center [351, 200] width 30 height 30
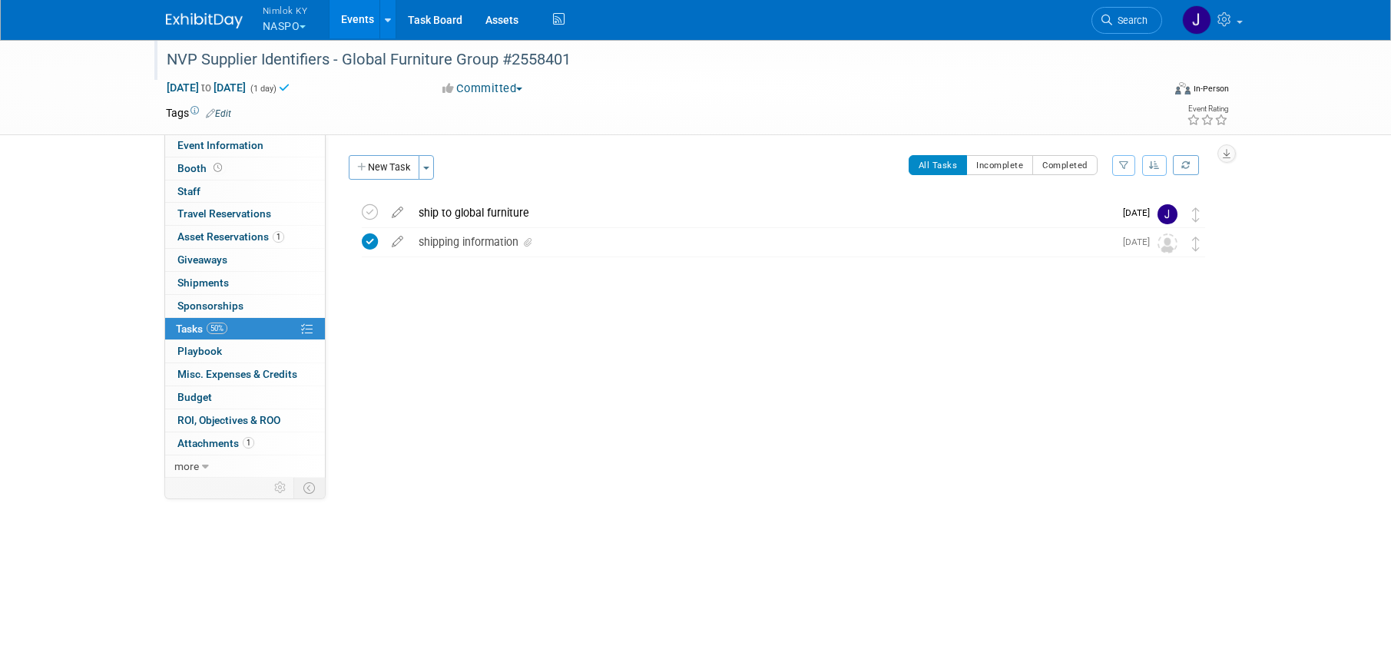
click at [359, 15] on link "Events" at bounding box center [358, 19] width 56 height 38
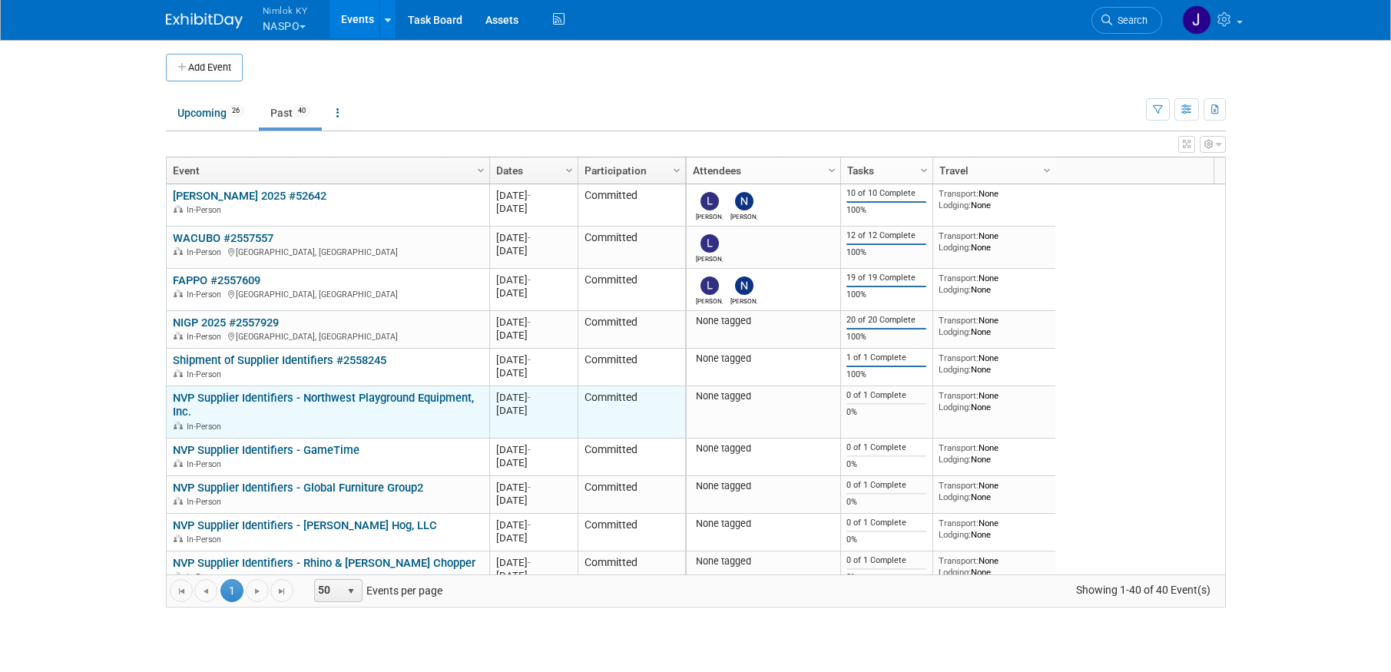
click at [348, 402] on link "NVP Supplier Identifiers - Northwest Playground Equipment, Inc." at bounding box center [323, 405] width 301 height 28
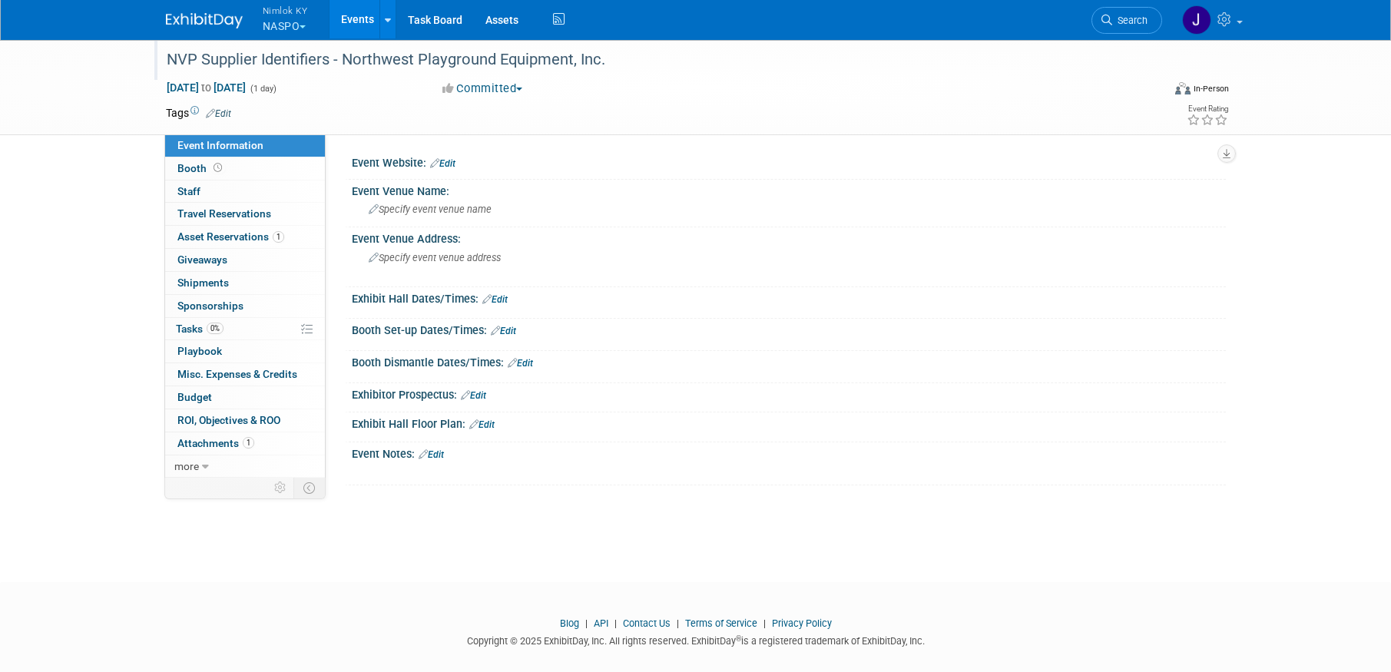
drag, startPoint x: 606, startPoint y: 59, endPoint x: 344, endPoint y: 60, distance: 261.9
click at [344, 60] on div "NVP Supplier Identifiers - Northwest Playground Equipment, Inc." at bounding box center [650, 60] width 978 height 28
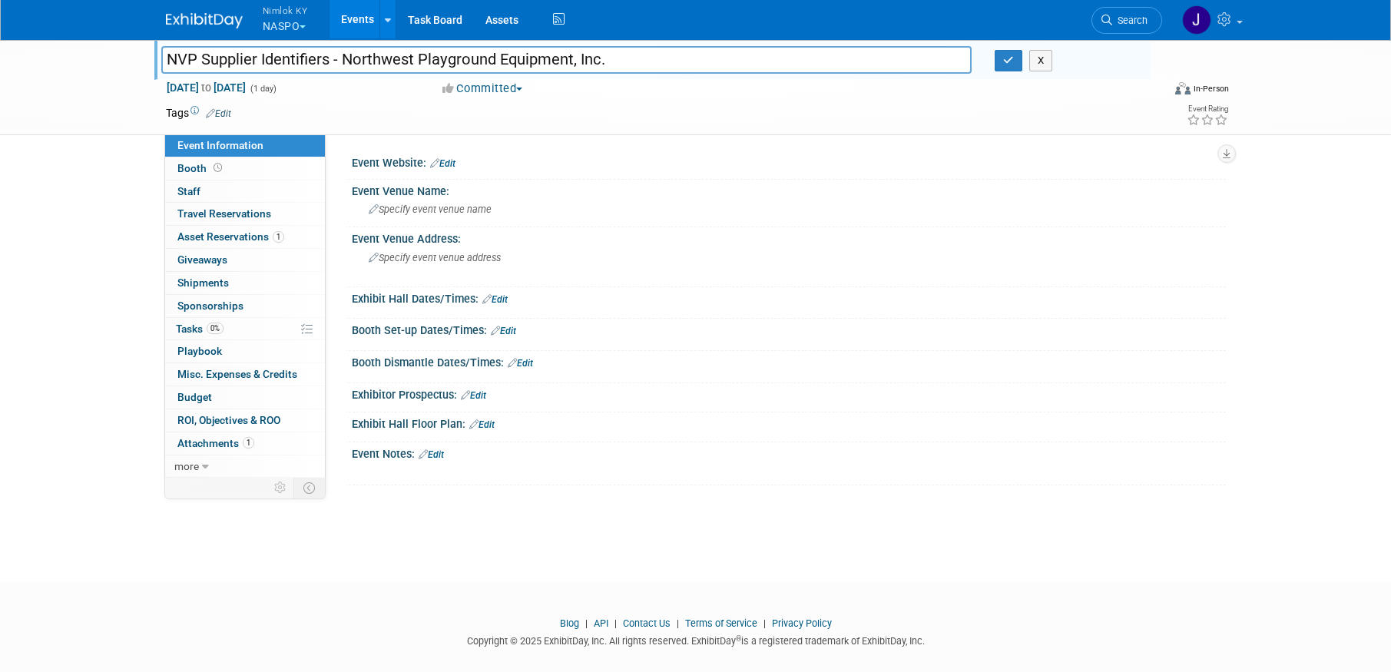
drag, startPoint x: 608, startPoint y: 58, endPoint x: 345, endPoint y: 56, distance: 262.7
click at [345, 56] on input "NVP Supplier Identifiers - Northwest Playground Equipment, Inc." at bounding box center [566, 59] width 811 height 27
click at [711, 60] on input "NVP Supplier Identifiers - Northwest Playground Equipment, Inc." at bounding box center [566, 59] width 811 height 27
type input "NVP Supplier Identifiers - Northwest Playground Equipment, Inc. #2558401"
click at [998, 61] on button "button" at bounding box center [1009, 61] width 28 height 22
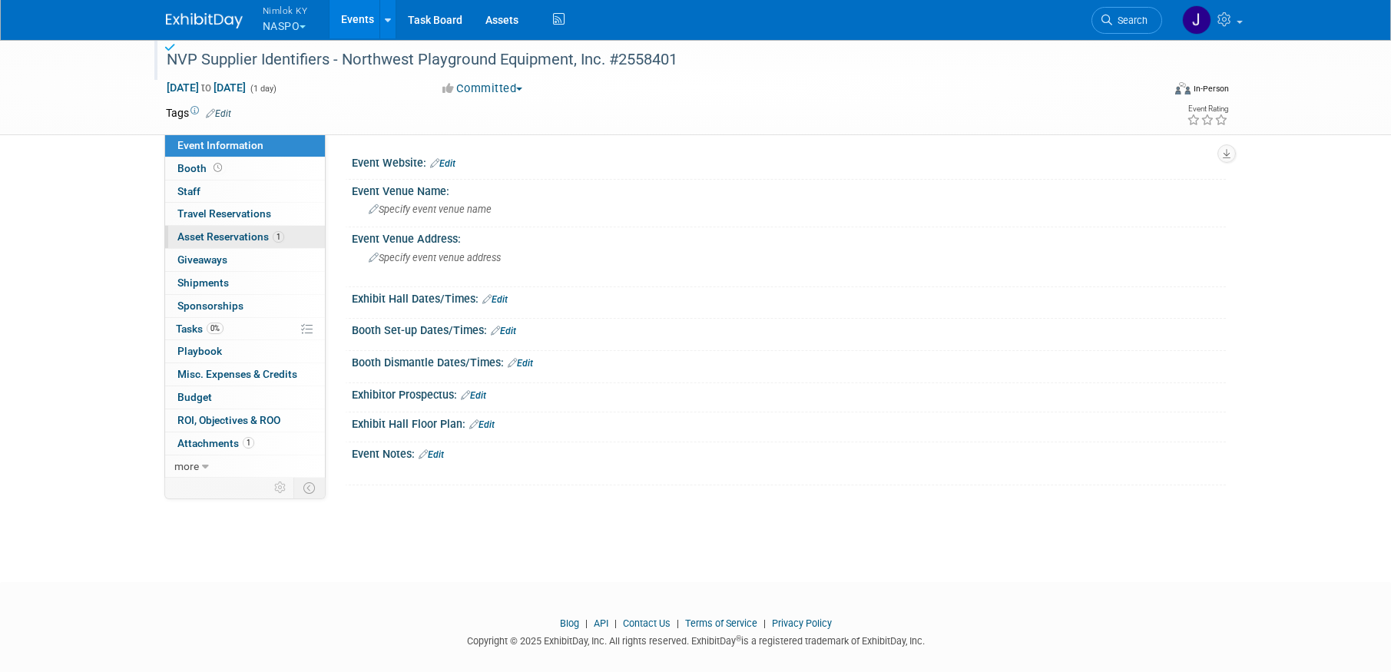
click at [244, 243] on link "1 Asset Reservations 1" at bounding box center [245, 237] width 160 height 22
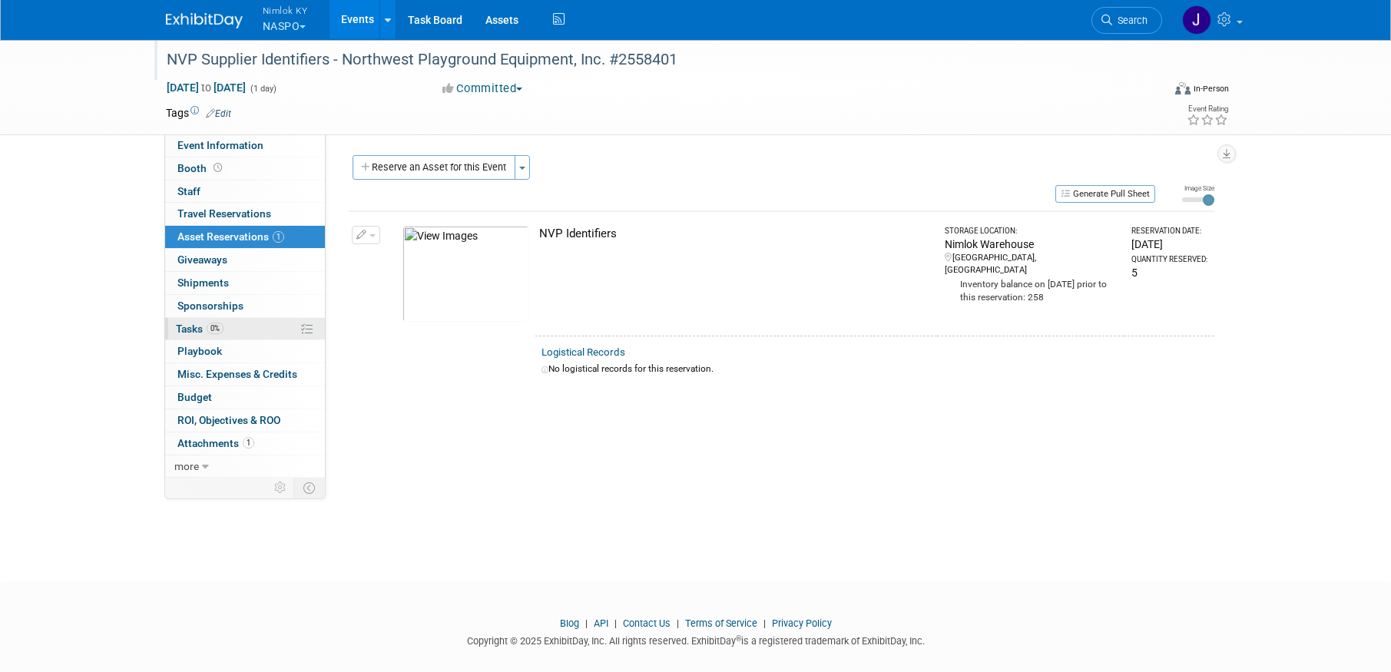
click at [239, 326] on link "0% Tasks 0%" at bounding box center [245, 329] width 160 height 22
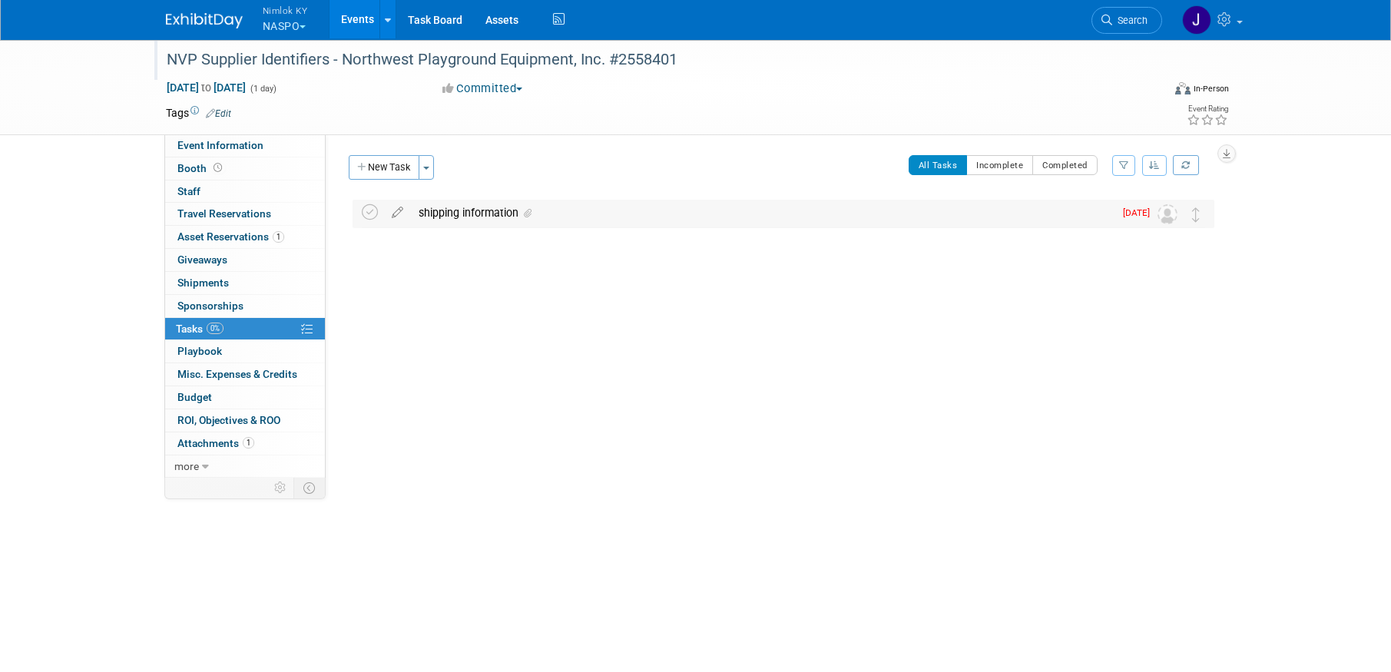
click at [580, 215] on div "shipping information" at bounding box center [762, 213] width 703 height 26
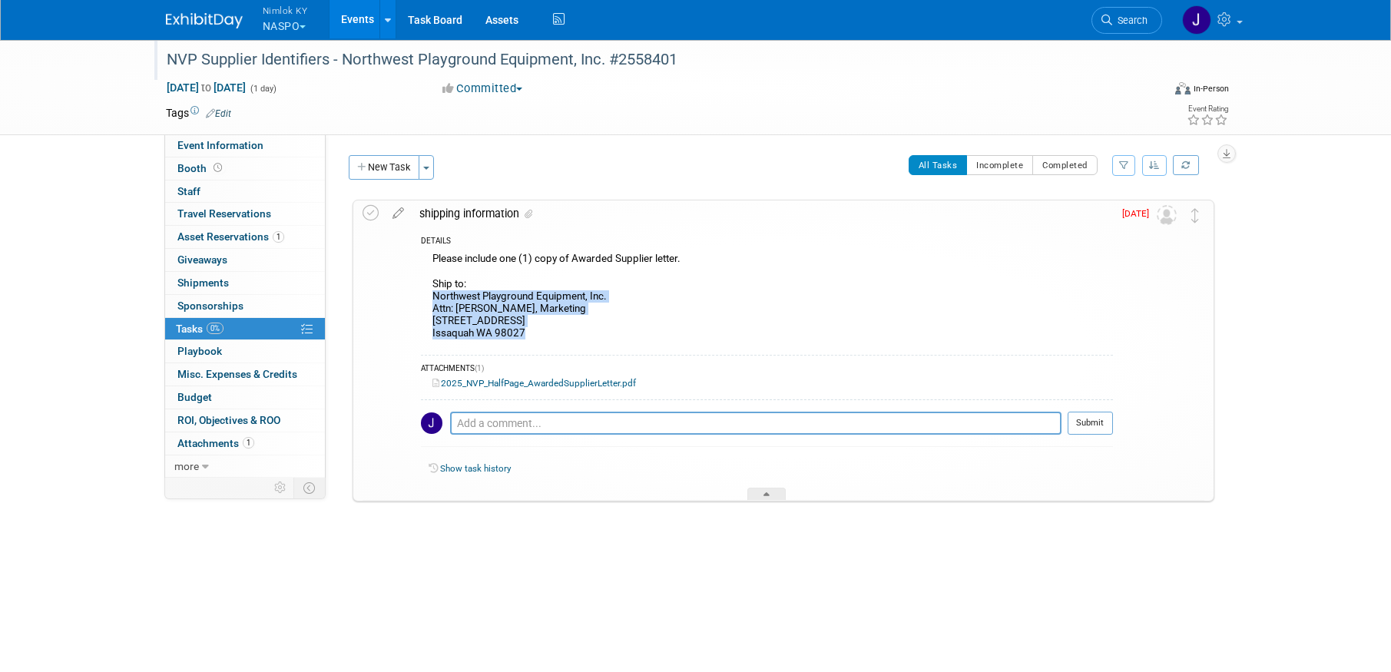
drag, startPoint x: 537, startPoint y: 336, endPoint x: 431, endPoint y: 298, distance: 112.5
click at [431, 298] on div "Please include one (1) copy of Awarded Supplier letter. Ship to: Northwest Play…" at bounding box center [767, 298] width 692 height 98
copy div "Northwest Playground Equipment, Inc. Attn: Alisa Slobodyanyuk, Marketing 365 NW…"
click at [409, 263] on td at bounding box center [398, 350] width 27 height 300
click at [0, 0] on div at bounding box center [0, 0] width 0 height 0
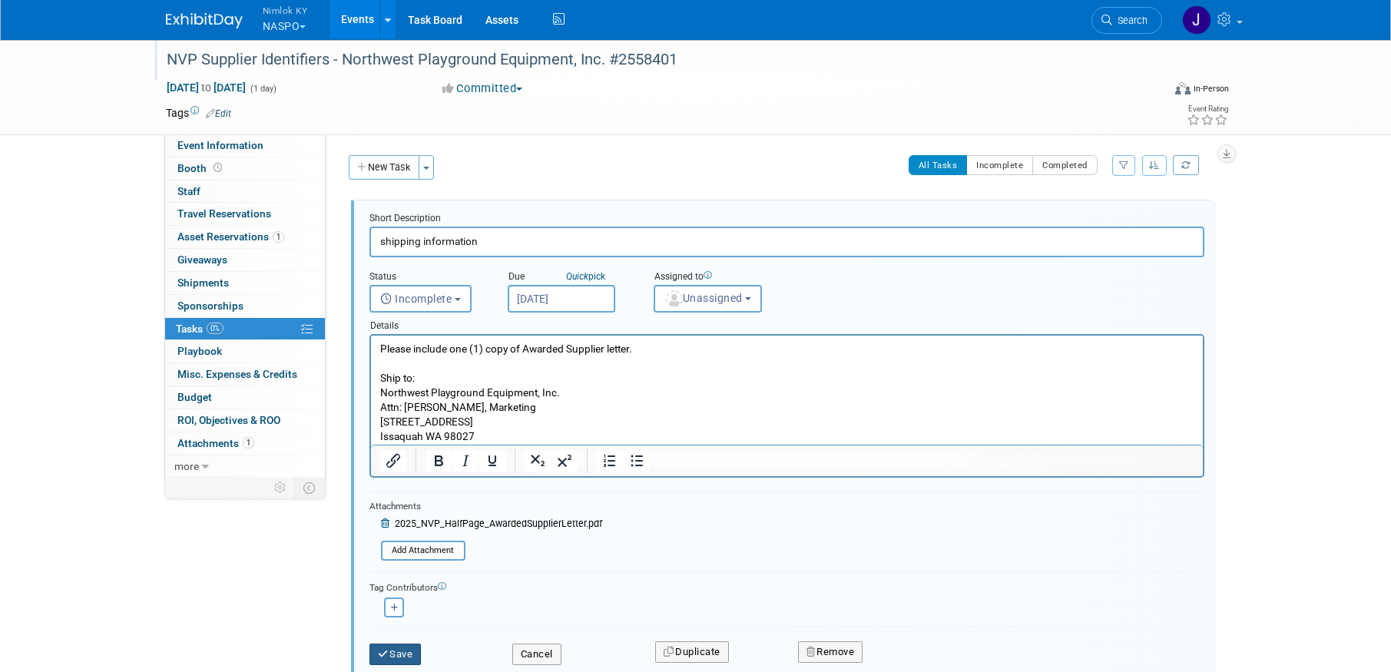
click at [414, 650] on button "Save" at bounding box center [395, 655] width 52 height 22
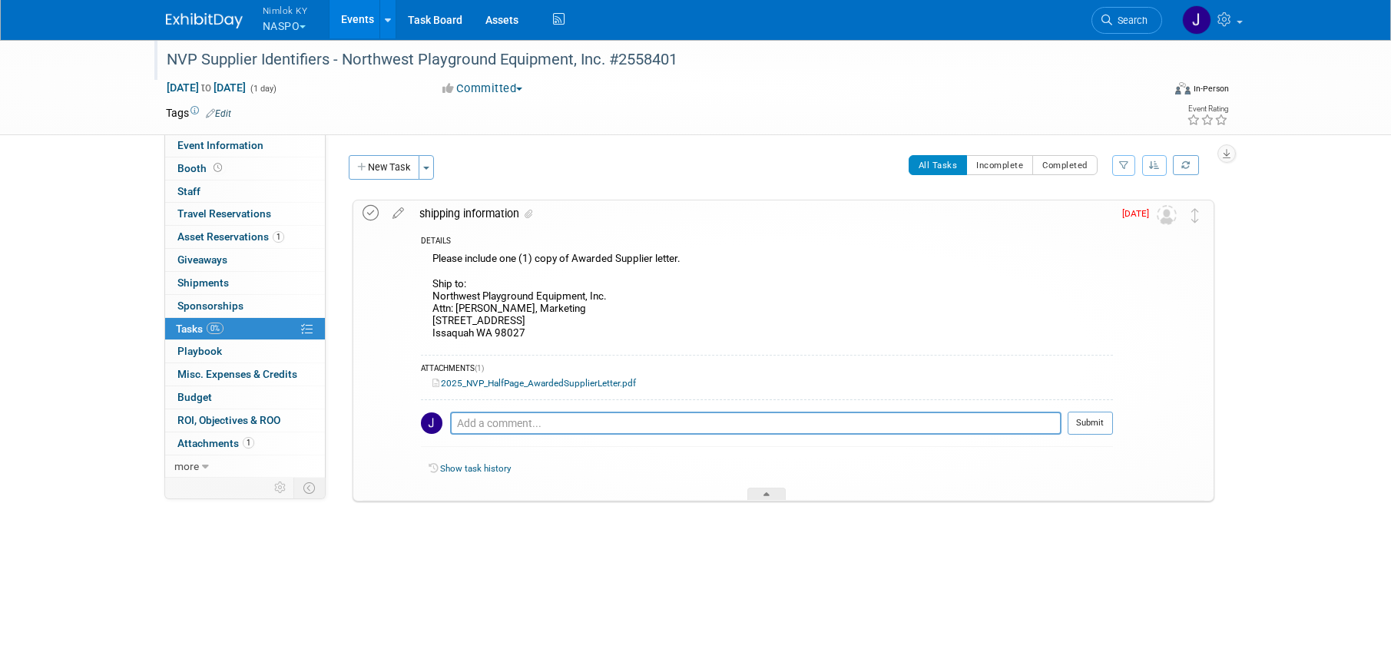
click at [363, 205] on icon at bounding box center [371, 213] width 16 height 16
click at [401, 173] on button "New Task" at bounding box center [384, 167] width 71 height 25
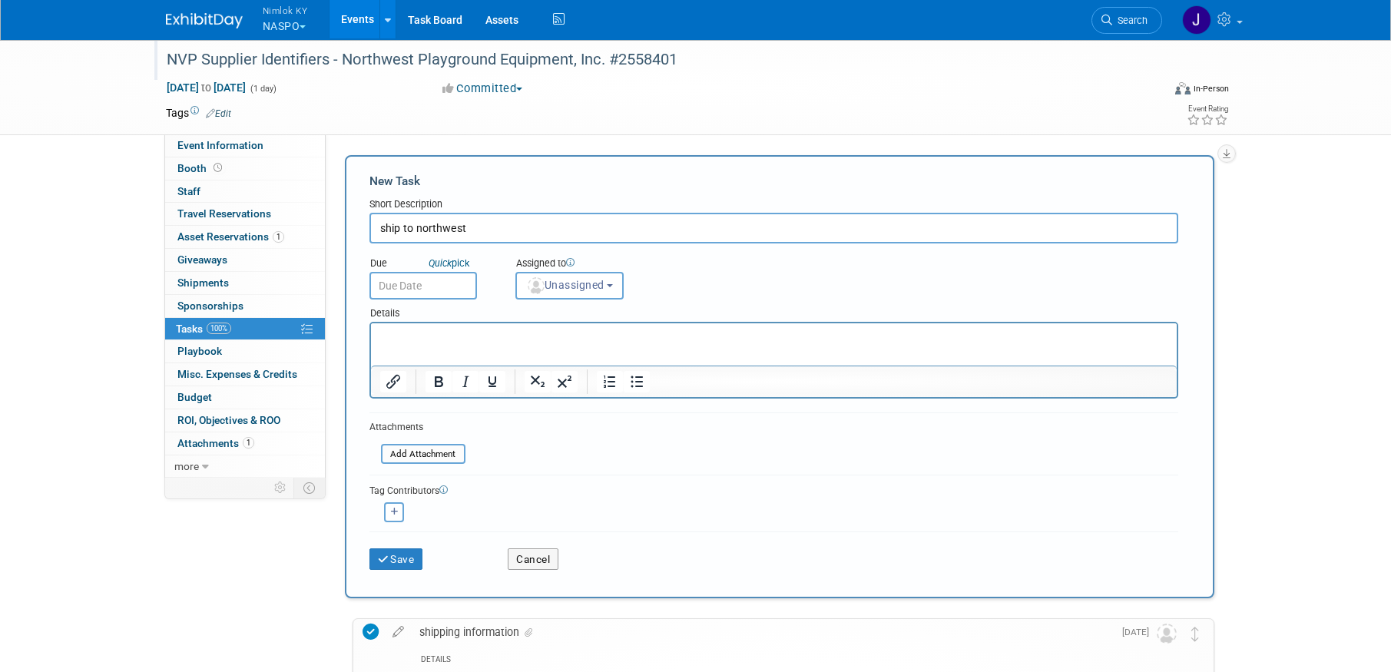
type input "ship to northwest"
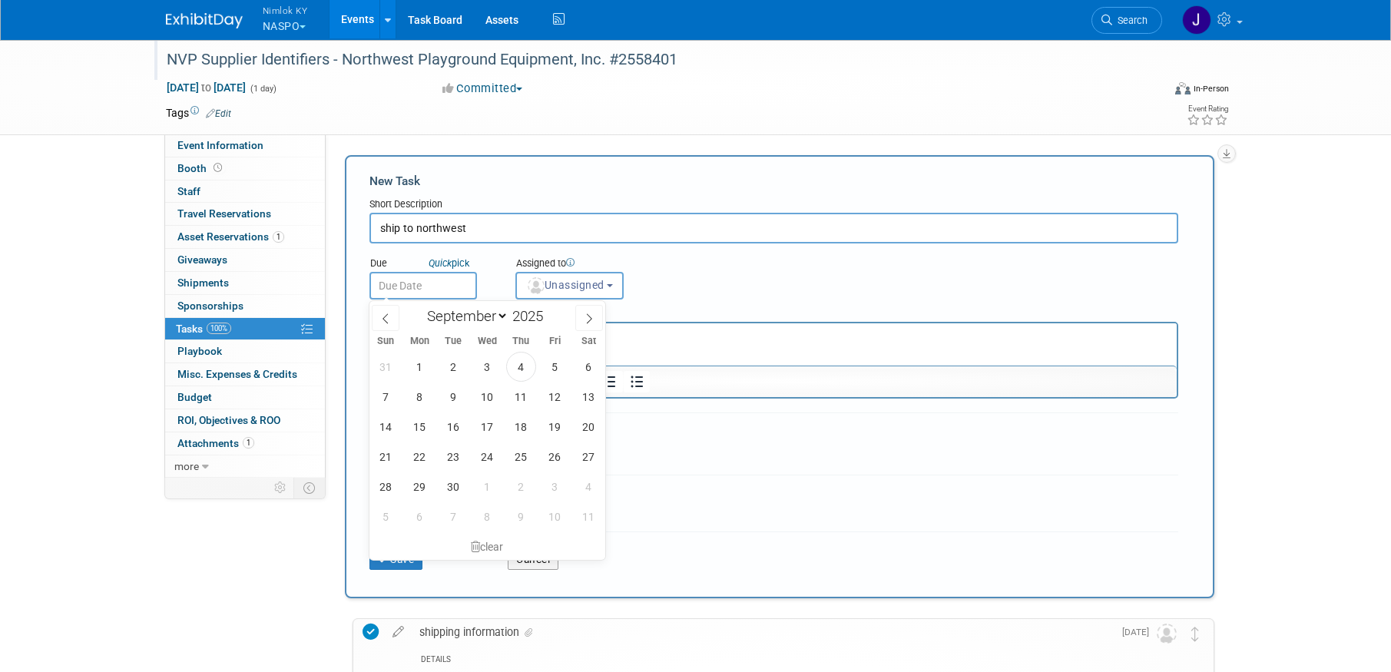
click at [386, 281] on input "text" at bounding box center [423, 286] width 108 height 28
click at [550, 403] on span "12" at bounding box center [555, 397] width 30 height 30
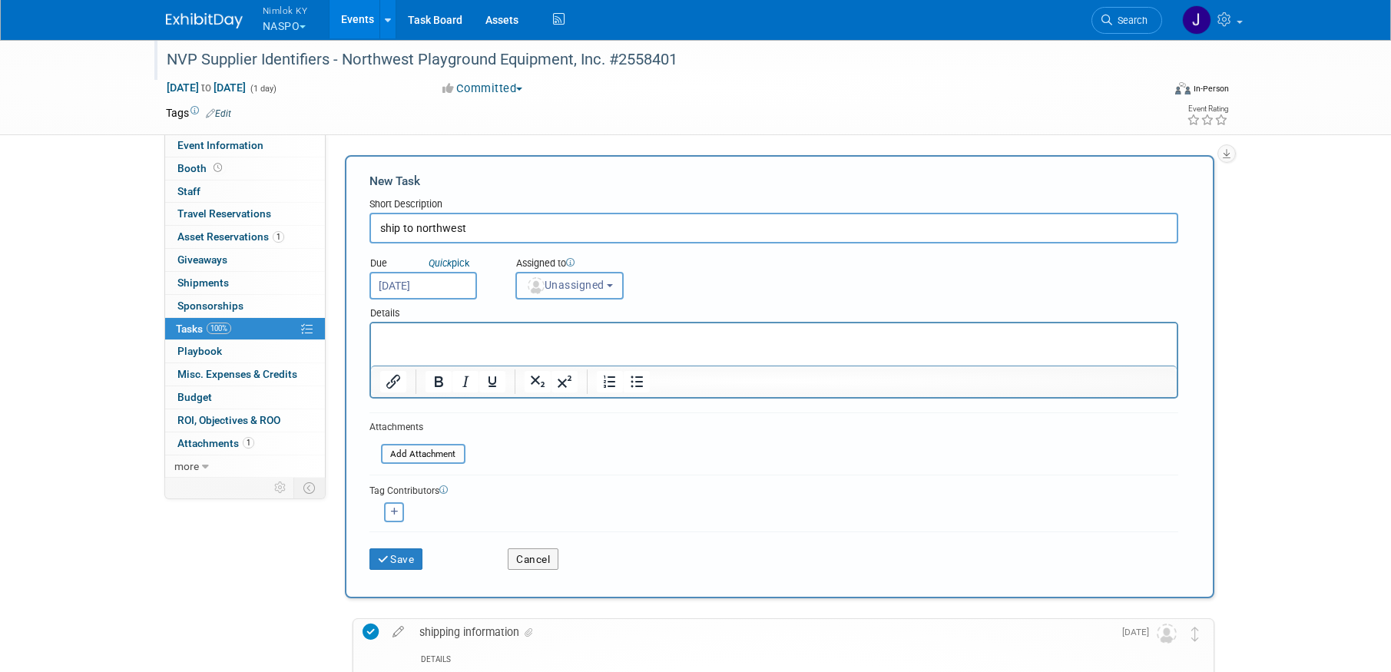
click at [583, 279] on span "Unassigned" at bounding box center [565, 285] width 78 height 12
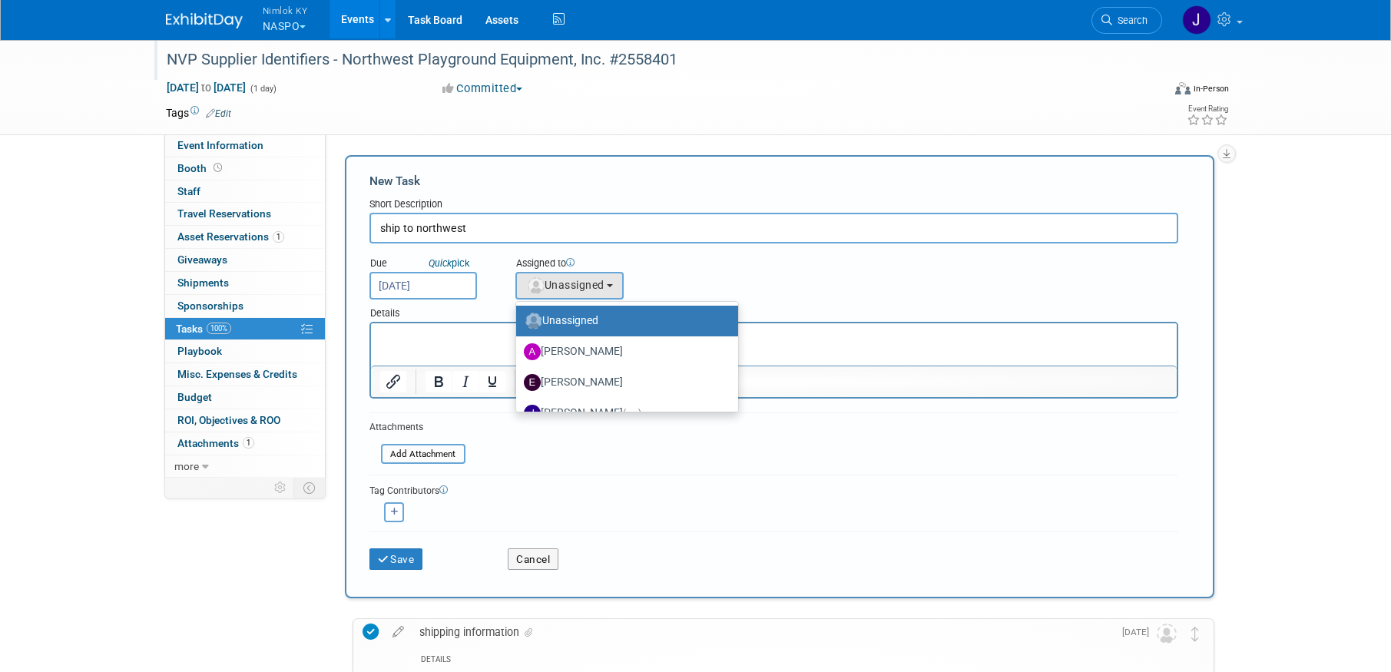
click at [430, 287] on input "Sep 12, 2025" at bounding box center [423, 286] width 108 height 28
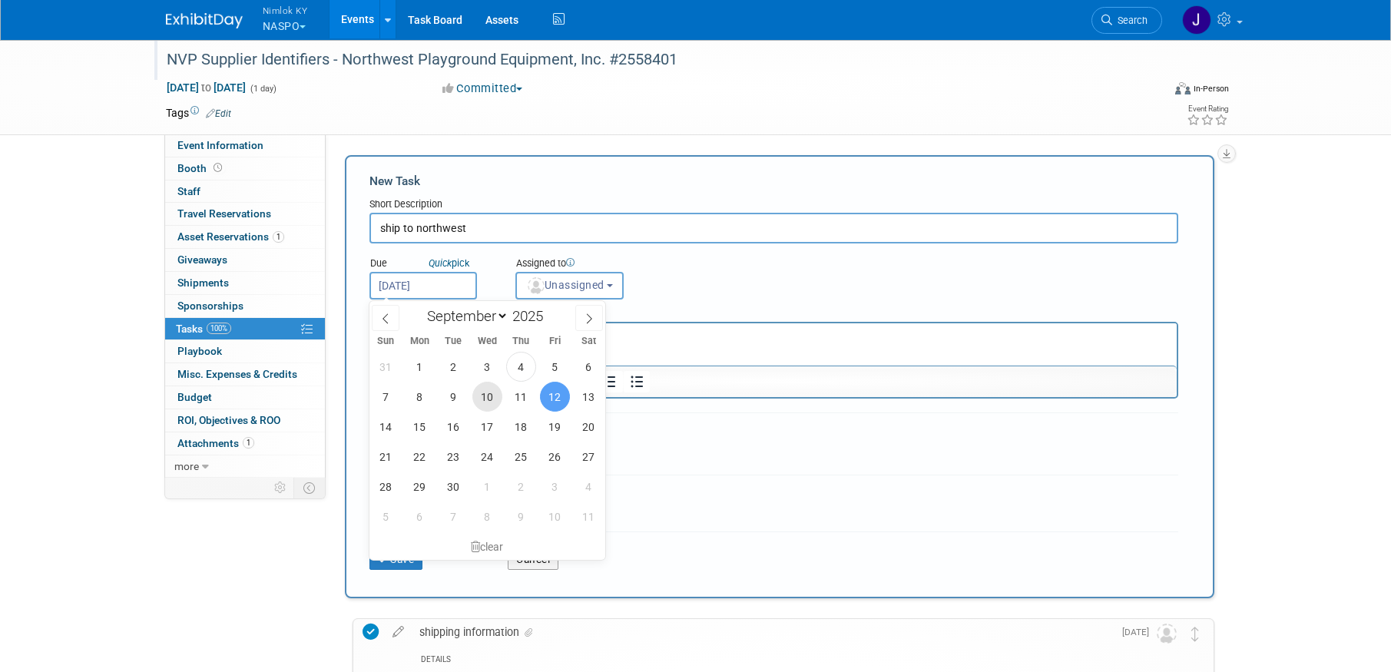
click at [492, 393] on span "10" at bounding box center [487, 397] width 30 height 30
type input "Sep 10, 2025"
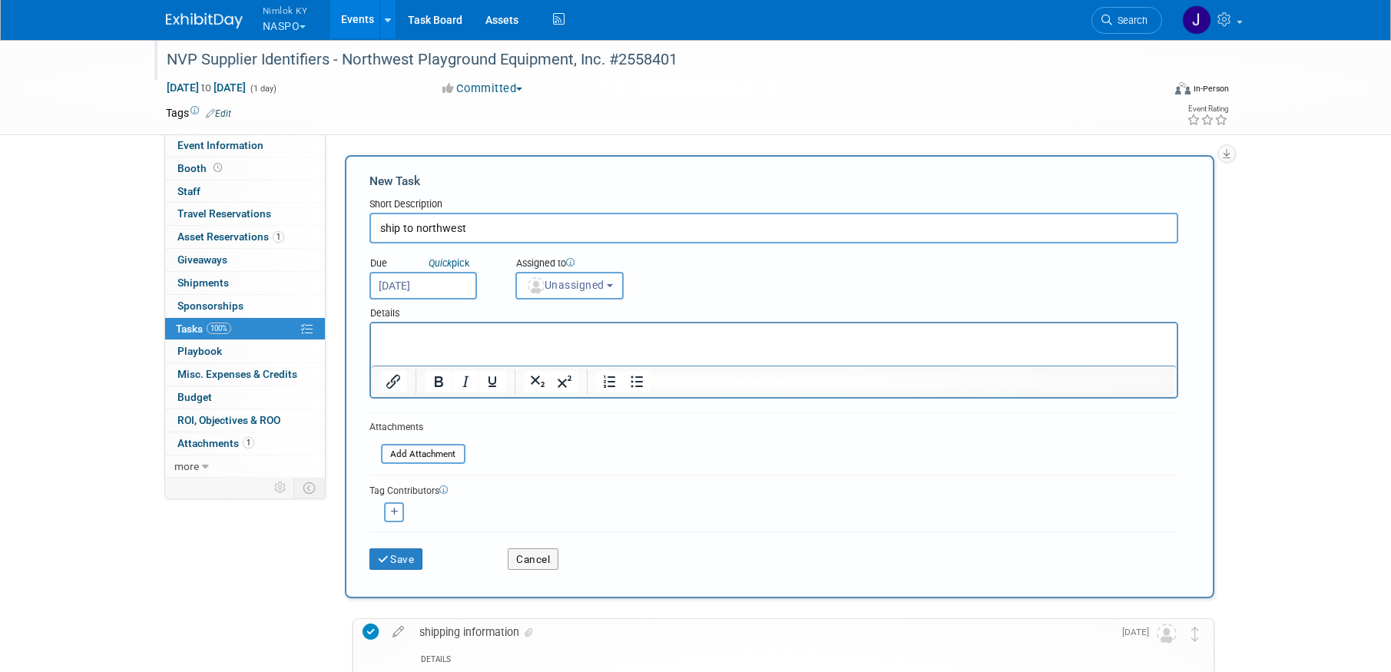
click at [579, 283] on span "Unassigned" at bounding box center [565, 285] width 78 height 12
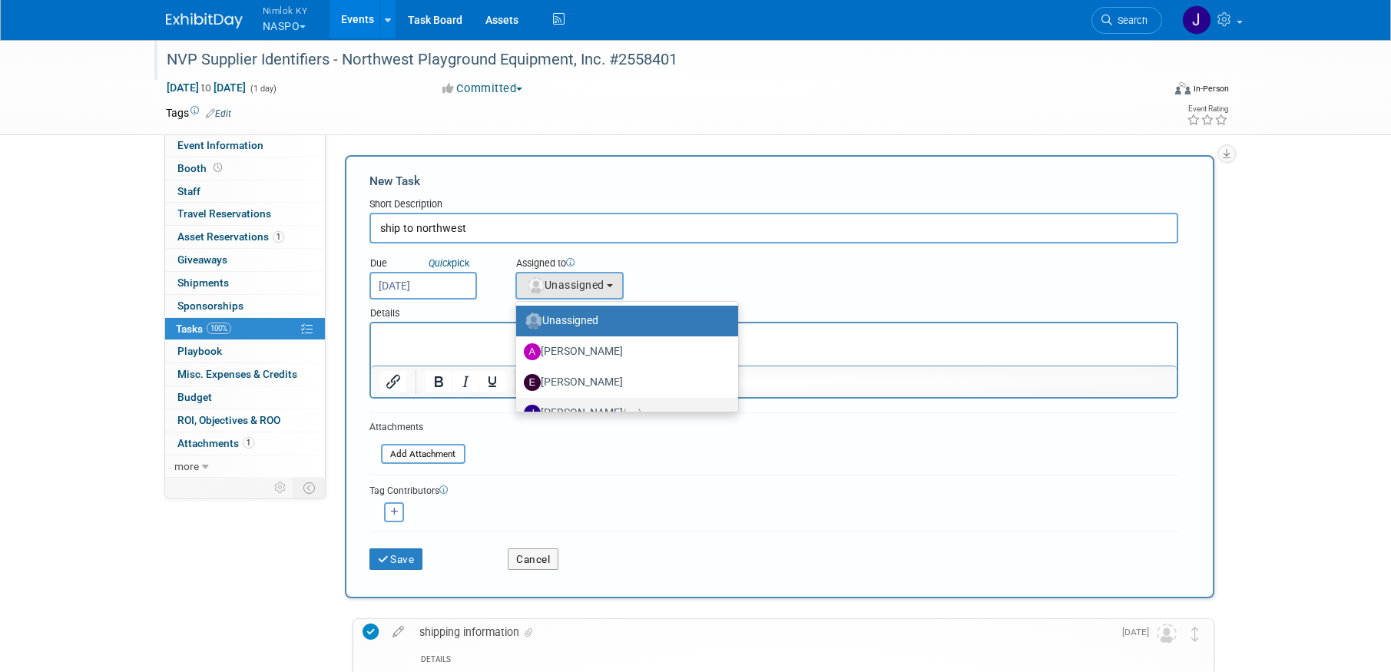
click at [588, 409] on label "Jamie Dunn (me)" at bounding box center [623, 413] width 199 height 25
click at [519, 409] on input "Jamie Dunn (me)" at bounding box center [514, 411] width 10 height 10
select select "6959d863-ee32-42c4-bffe-2330cab25484"
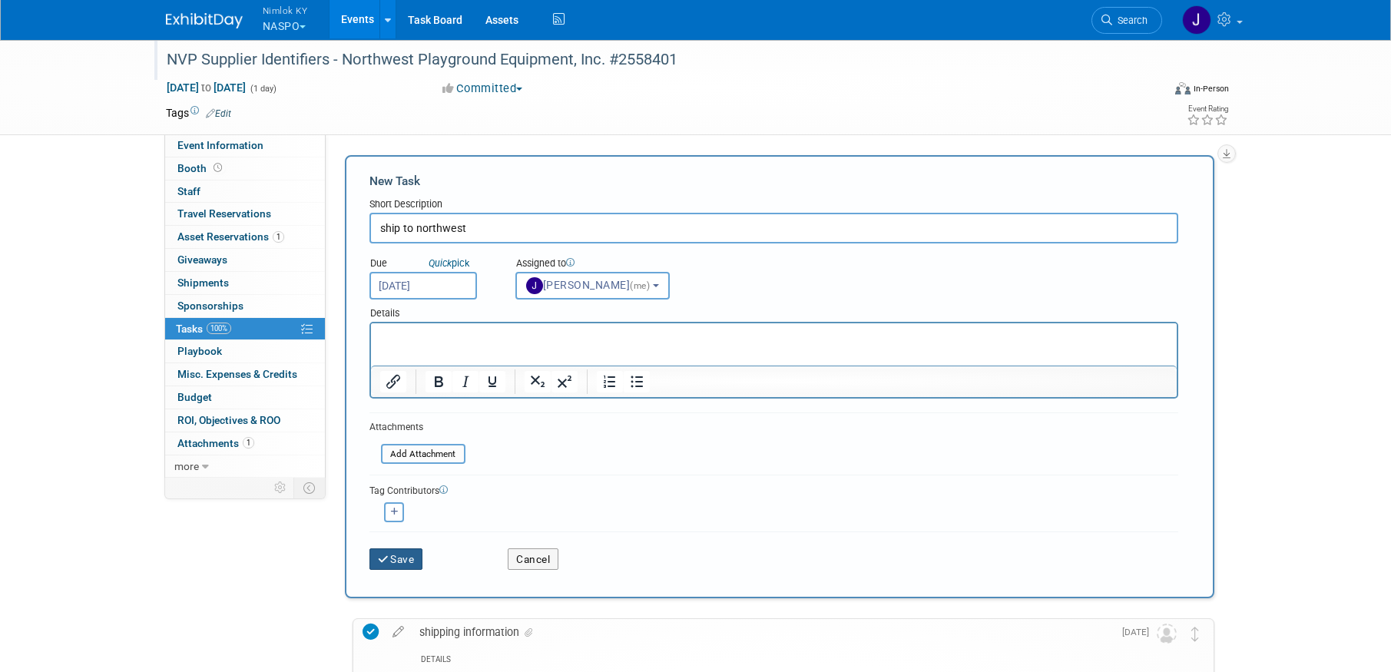
click at [412, 555] on button "Save" at bounding box center [396, 559] width 54 height 22
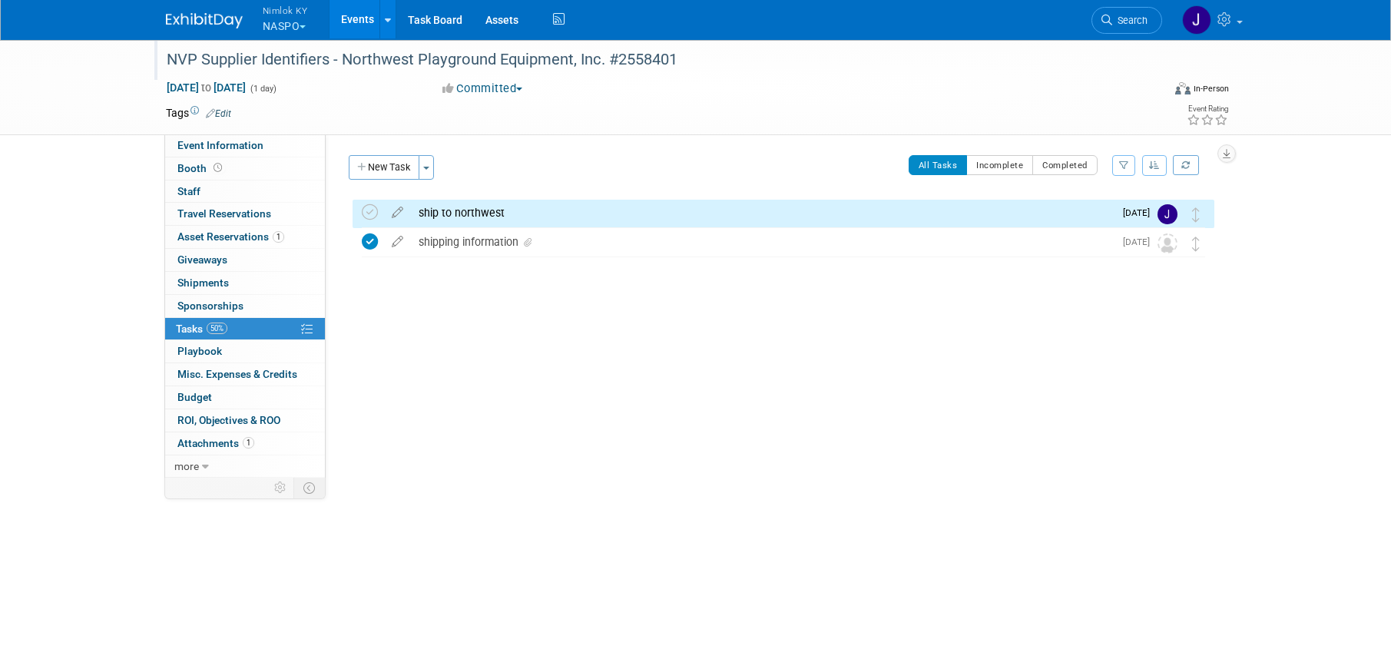
click at [354, 15] on link "Events" at bounding box center [358, 19] width 56 height 38
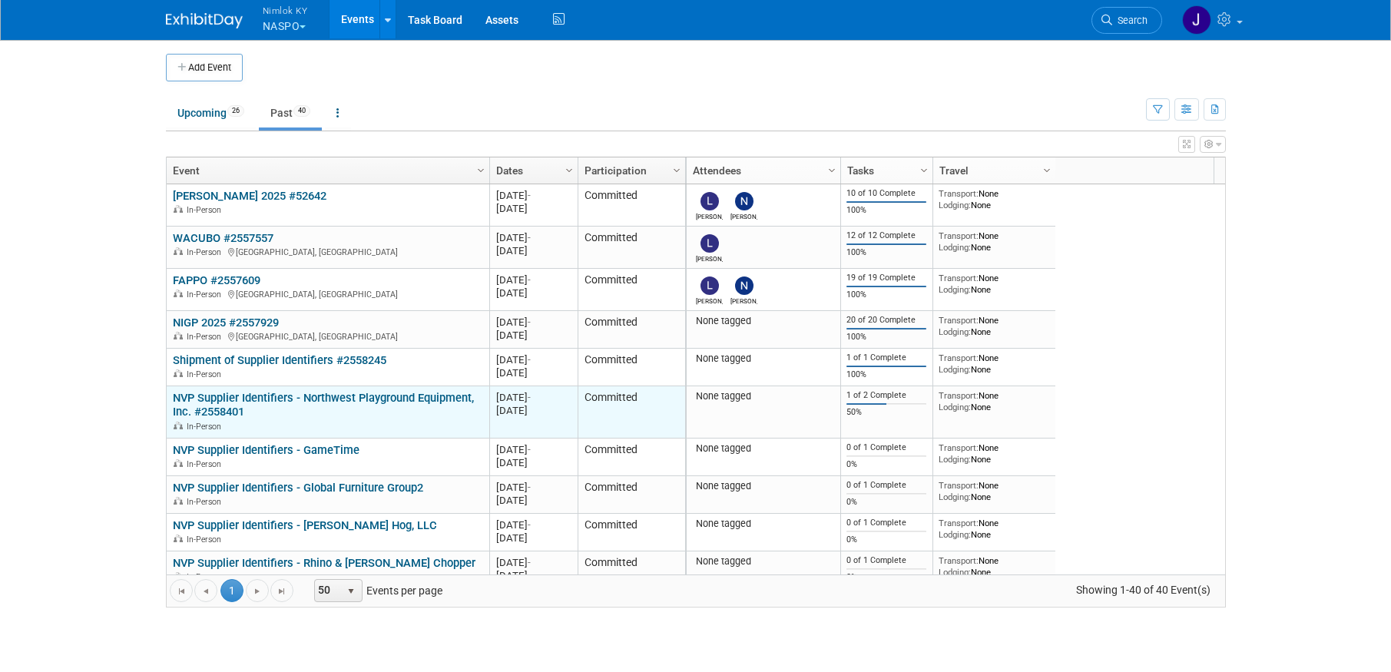
click at [392, 392] on link "NVP Supplier Identifiers - Northwest Playground Equipment, Inc. #2558401" at bounding box center [323, 405] width 301 height 28
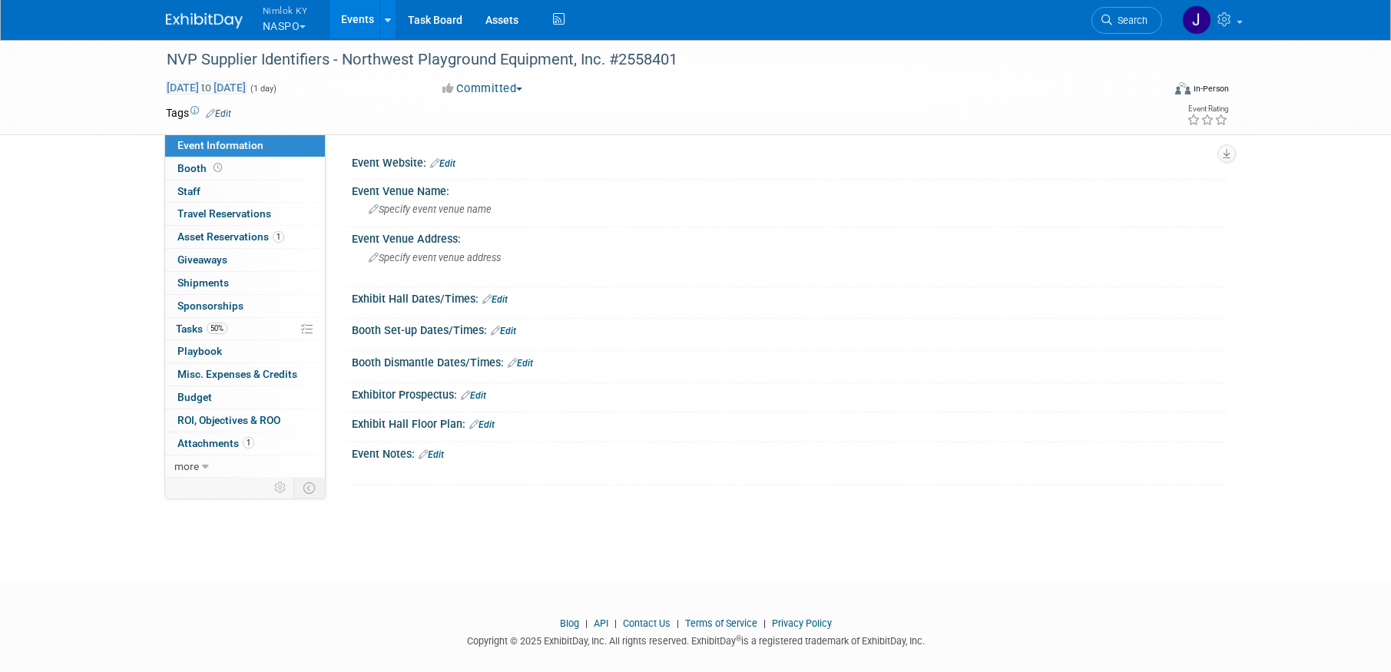
click at [247, 88] on span "[DATE] to [DATE]" at bounding box center [206, 88] width 81 height 14
type input "[DATE]"
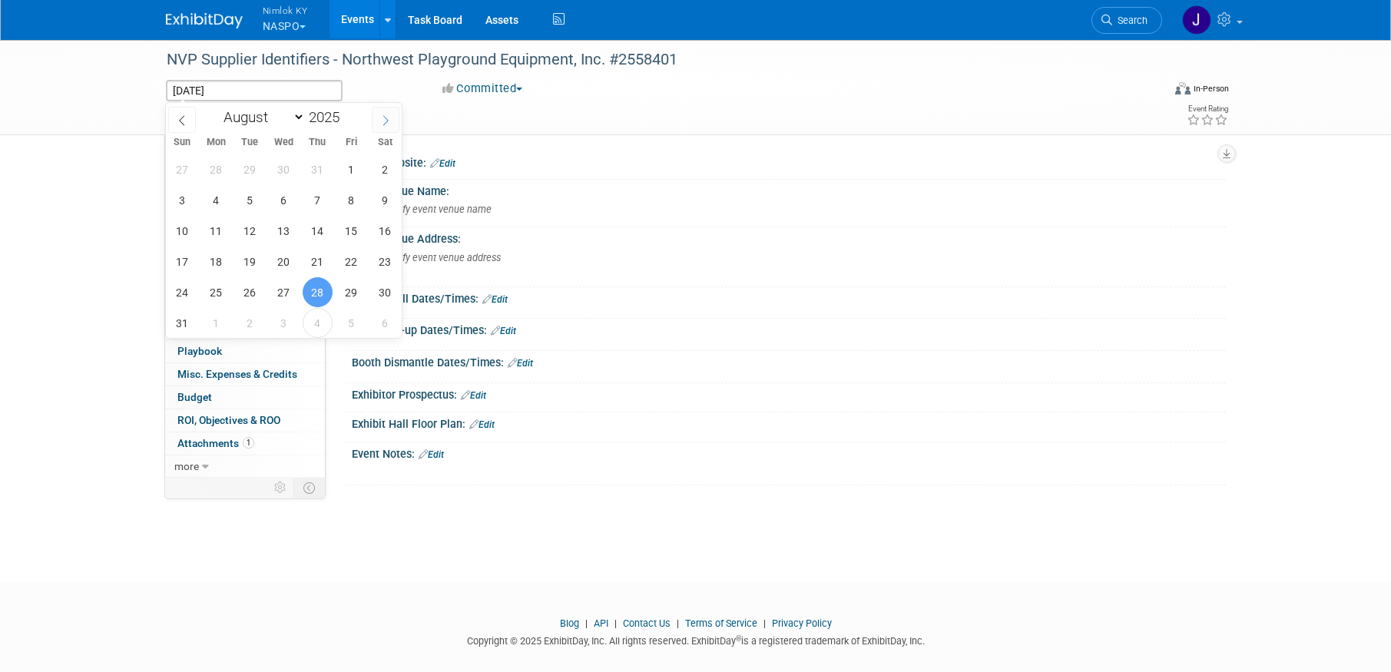
click at [392, 118] on span at bounding box center [386, 120] width 28 height 26
select select "8"
click at [353, 197] on span "12" at bounding box center [351, 200] width 30 height 30
type input "[DATE]"
click at [353, 197] on span "12" at bounding box center [351, 200] width 30 height 30
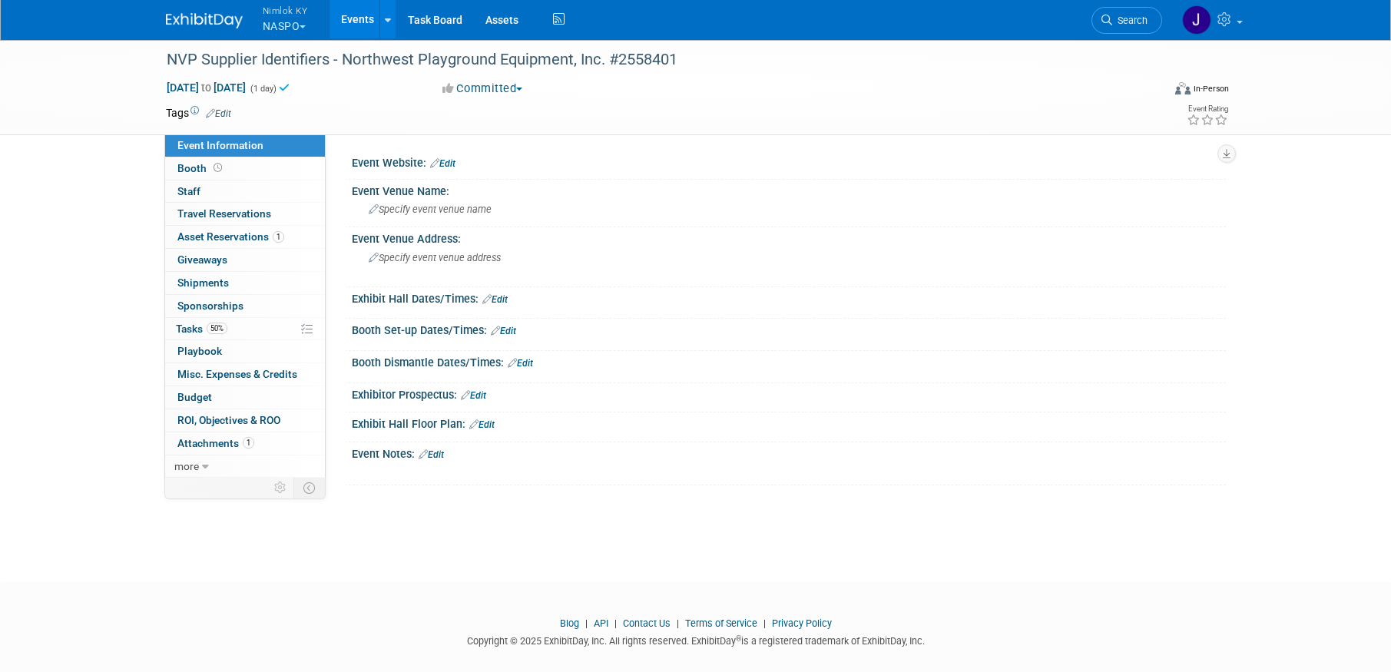
click at [352, 20] on link "Events" at bounding box center [358, 19] width 56 height 38
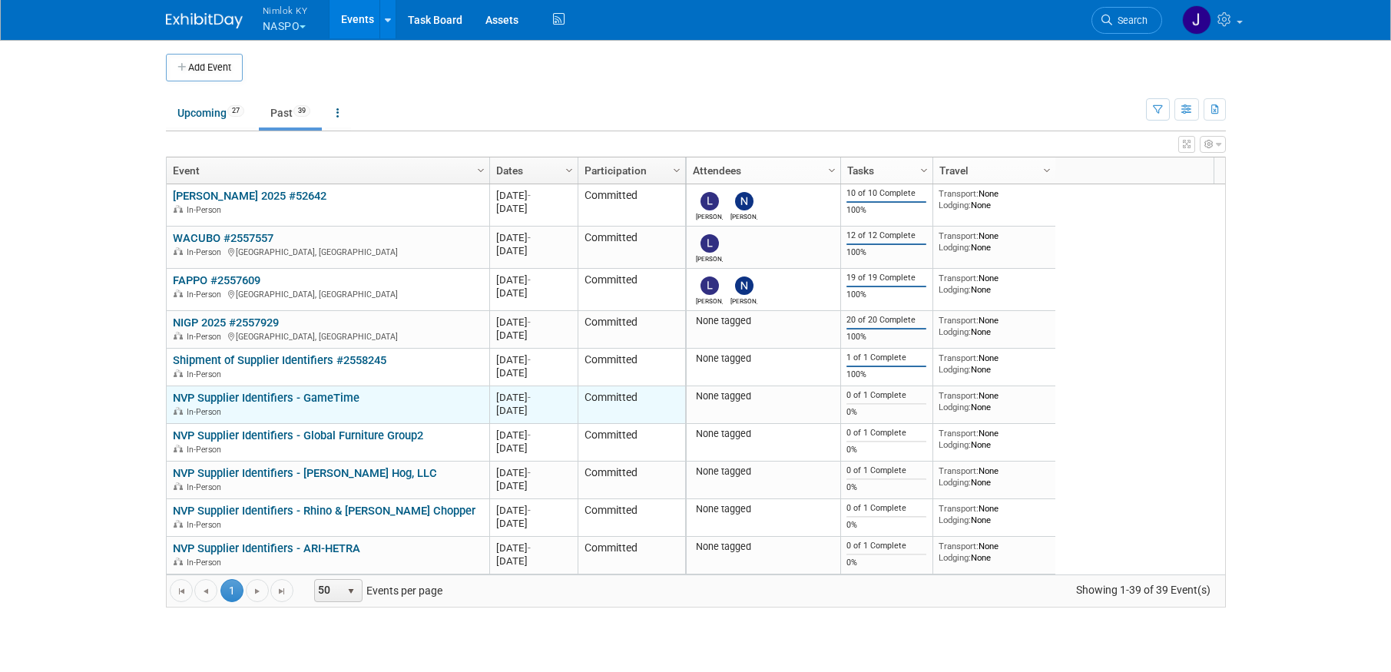
click at [353, 393] on link "NVP Supplier Identifiers - GameTime" at bounding box center [266, 398] width 187 height 14
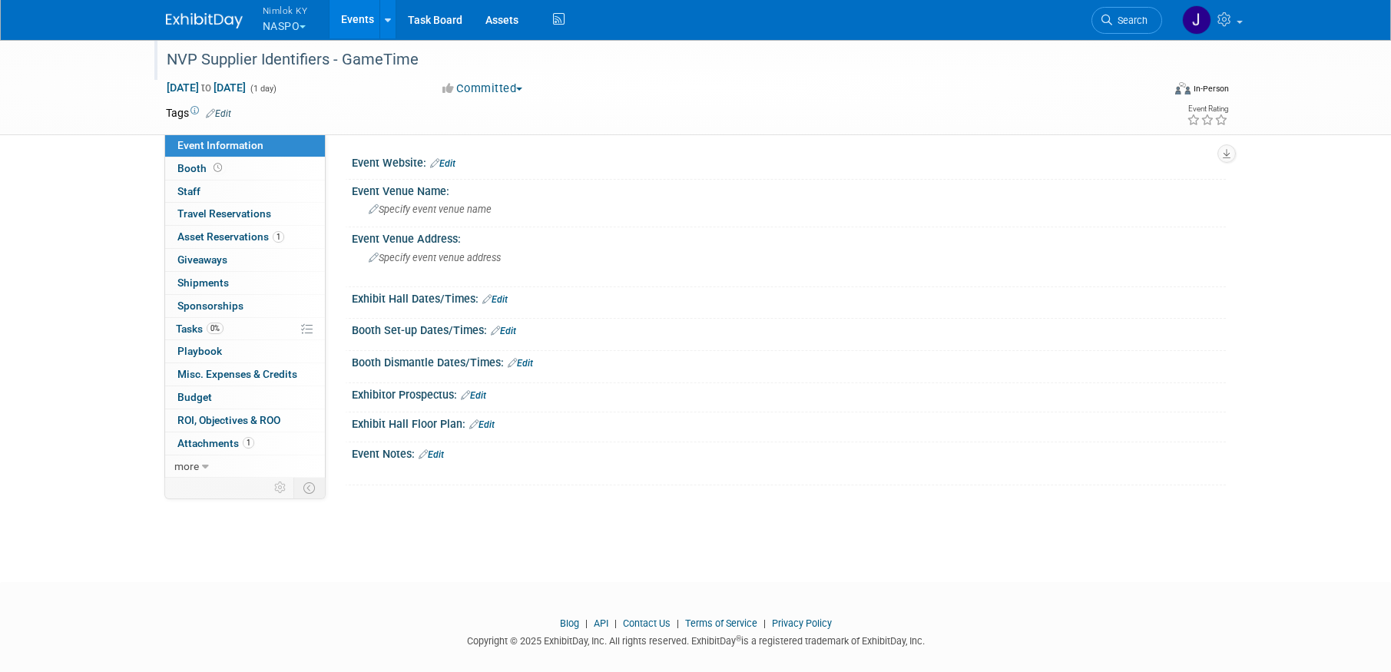
click at [456, 60] on div "NVP Supplier Identifiers - GameTime" at bounding box center [650, 60] width 978 height 28
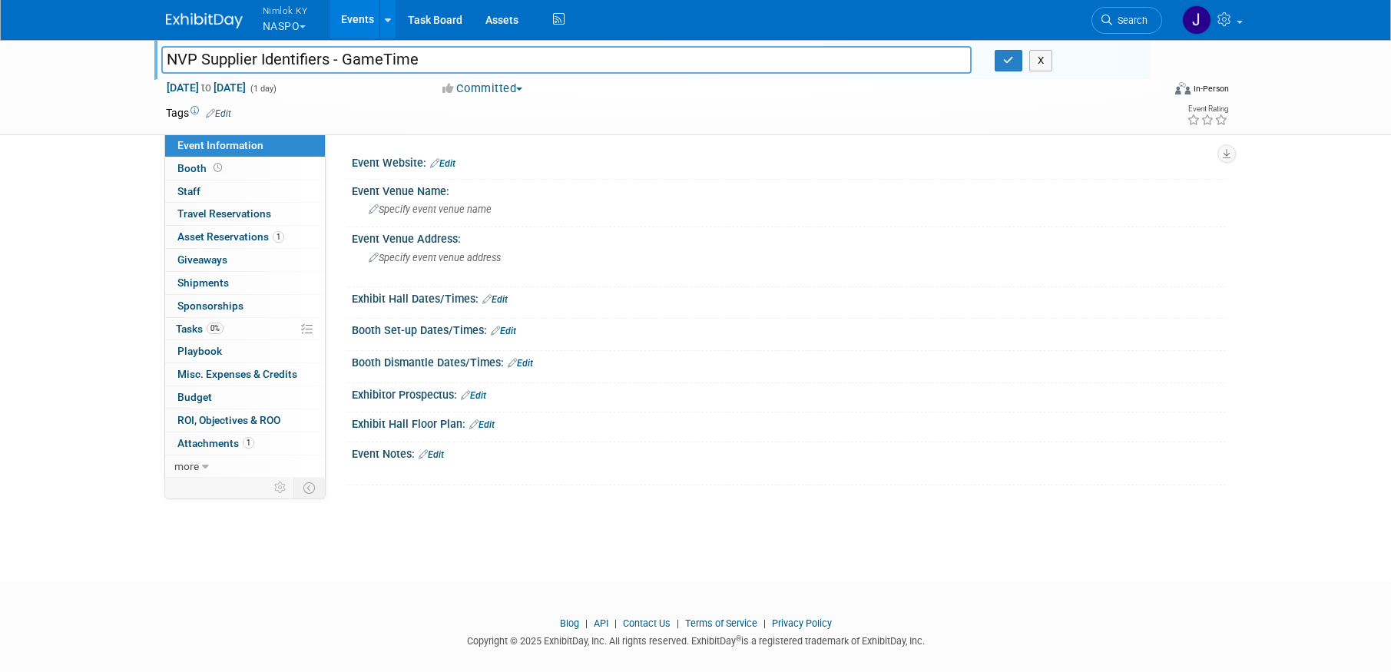
drag, startPoint x: 417, startPoint y: 58, endPoint x: 343, endPoint y: 58, distance: 73.7
click at [343, 58] on input "NVP Supplier Identifiers - GameTime" at bounding box center [566, 59] width 811 height 27
click at [518, 53] on input "NVP Supplier Identifiers - GameTime" at bounding box center [566, 59] width 811 height 27
click at [515, 58] on input "NVP Supplier Identifiers - GameTime" at bounding box center [566, 59] width 811 height 27
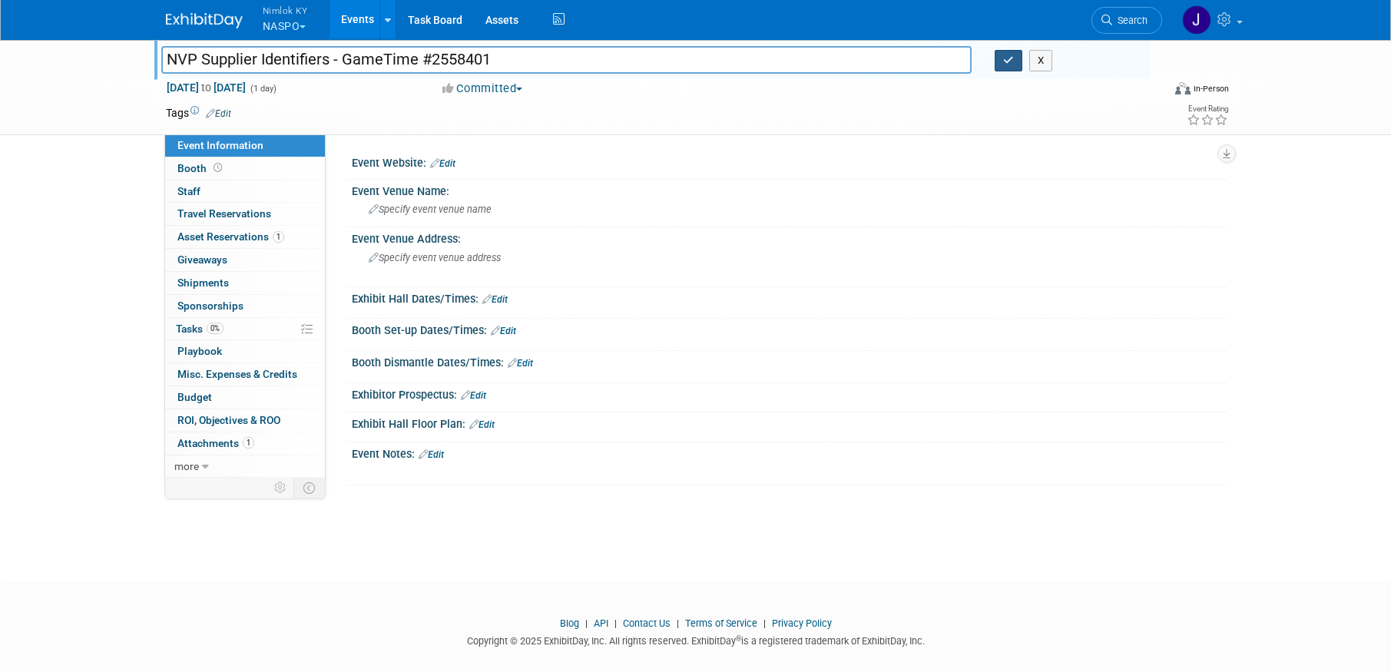
type input "NVP Supplier Identifiers - GameTime #2558401"
click at [1005, 63] on icon "button" at bounding box center [1008, 60] width 11 height 10
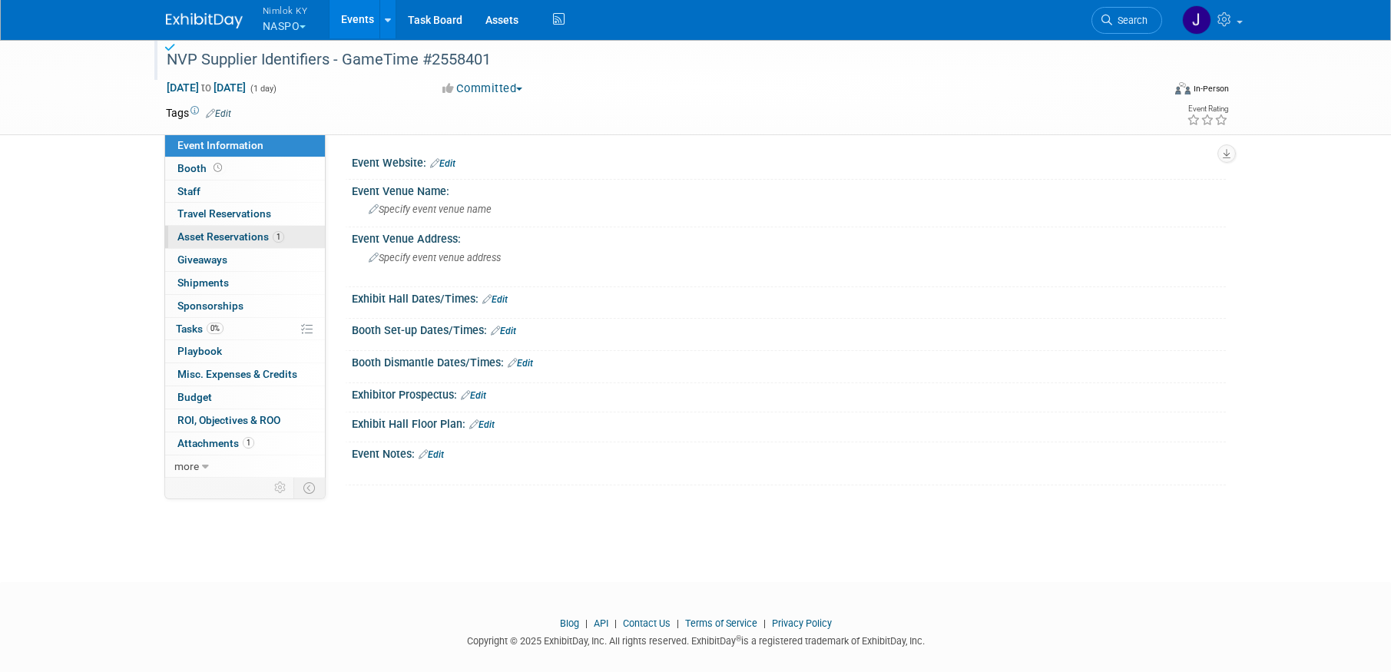
click at [252, 232] on span "Asset Reservations 1" at bounding box center [230, 236] width 107 height 12
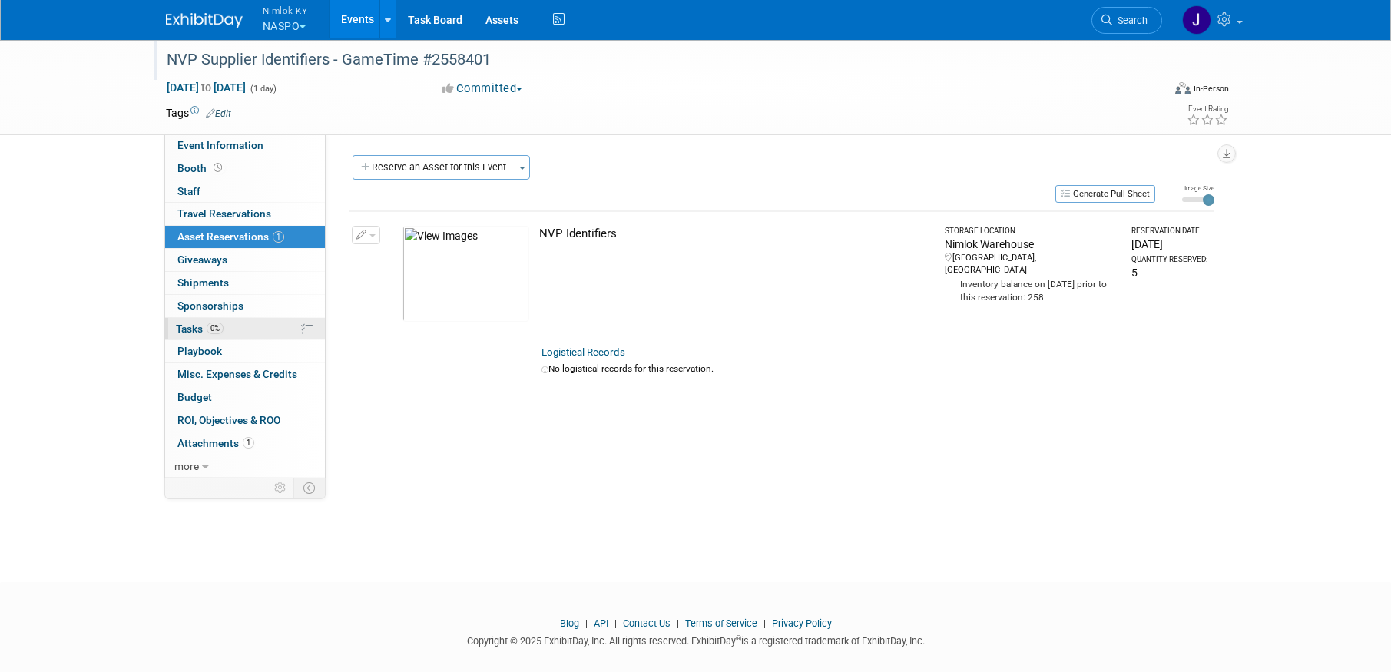
click at [257, 326] on link "0% Tasks 0%" at bounding box center [245, 329] width 160 height 22
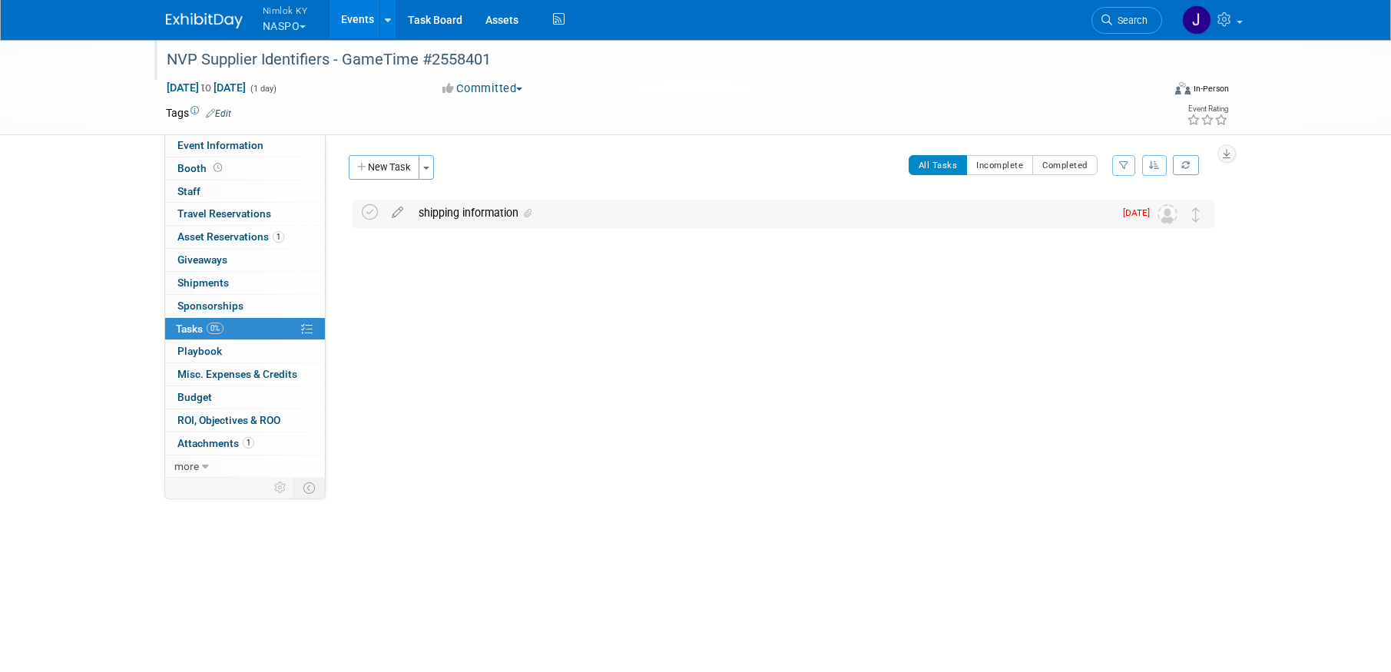
click at [448, 203] on div "shipping information" at bounding box center [762, 213] width 703 height 26
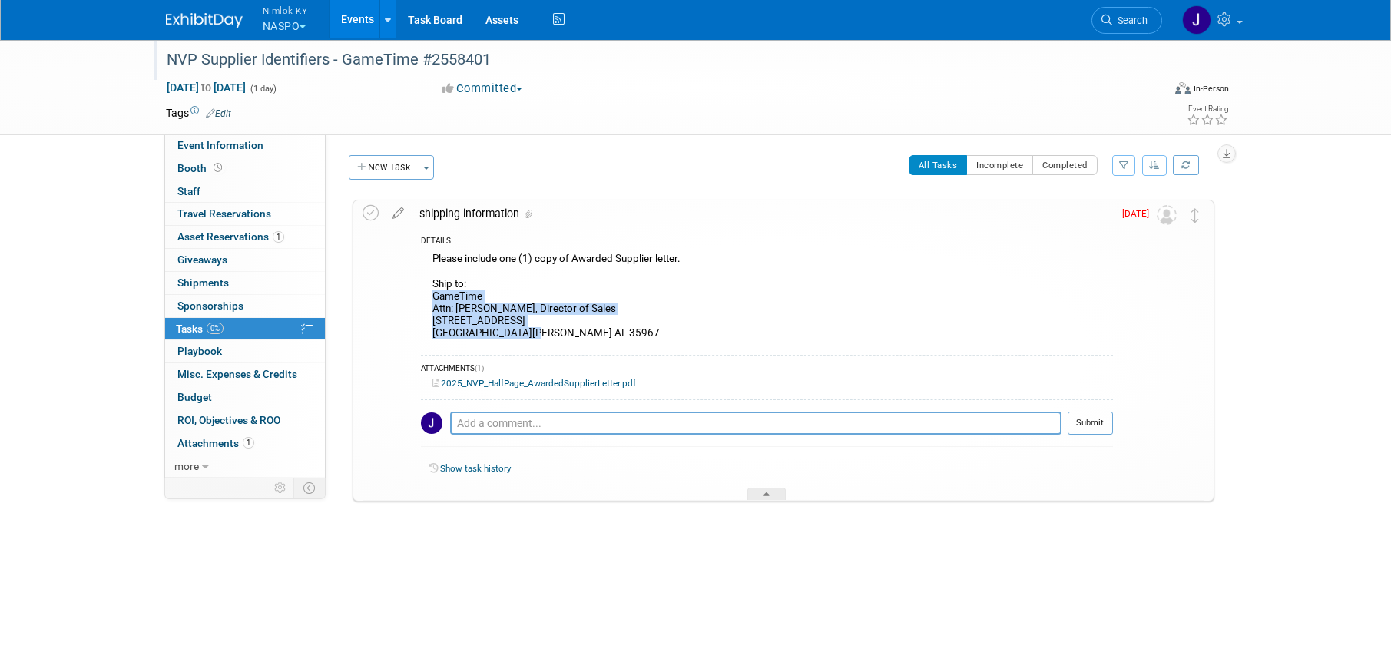
drag, startPoint x: 535, startPoint y: 333, endPoint x: 429, endPoint y: 301, distance: 110.1
click at [429, 301] on div "Please include one (1) copy of Awarded Supplier letter. Ship to: GameTime Attn:…" at bounding box center [767, 298] width 692 height 98
copy div "GameTime Attn: Clint Whiteside, Director of Sales 150 PlayCore Drive SE Fort Pa…"
click at [374, 215] on icon at bounding box center [371, 213] width 16 height 16
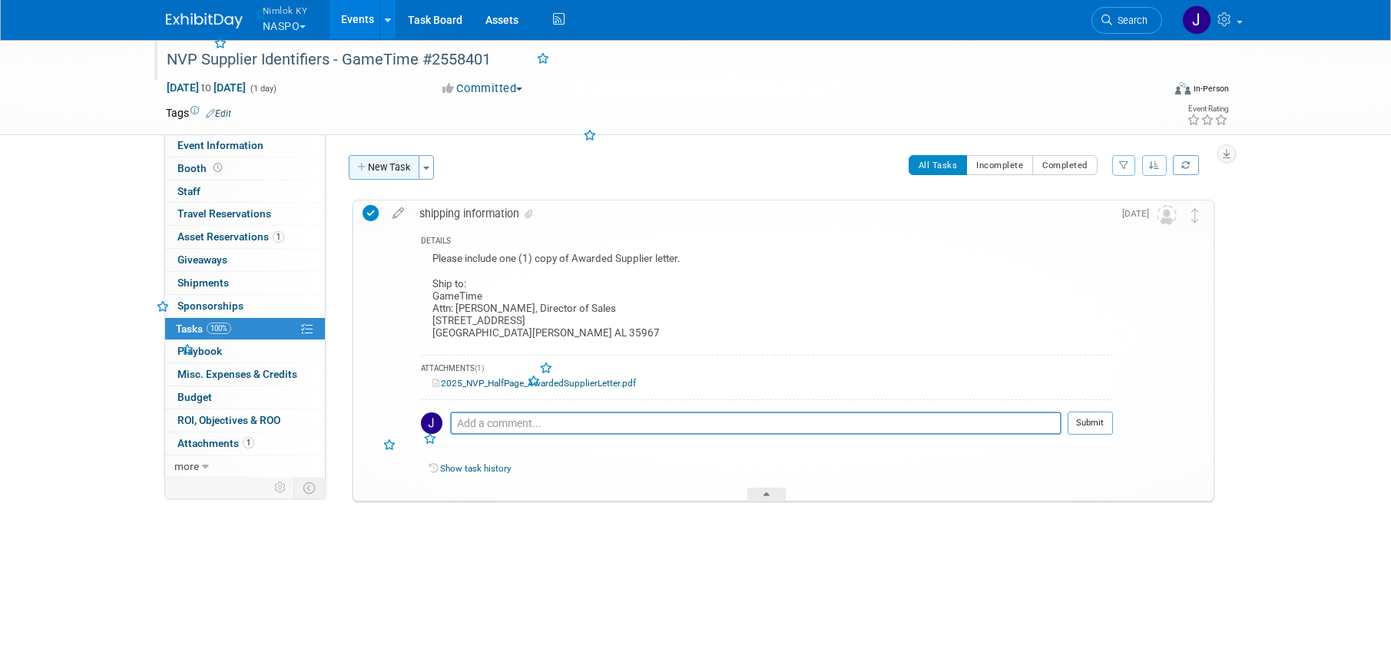
click at [383, 165] on button "New Task" at bounding box center [384, 167] width 71 height 25
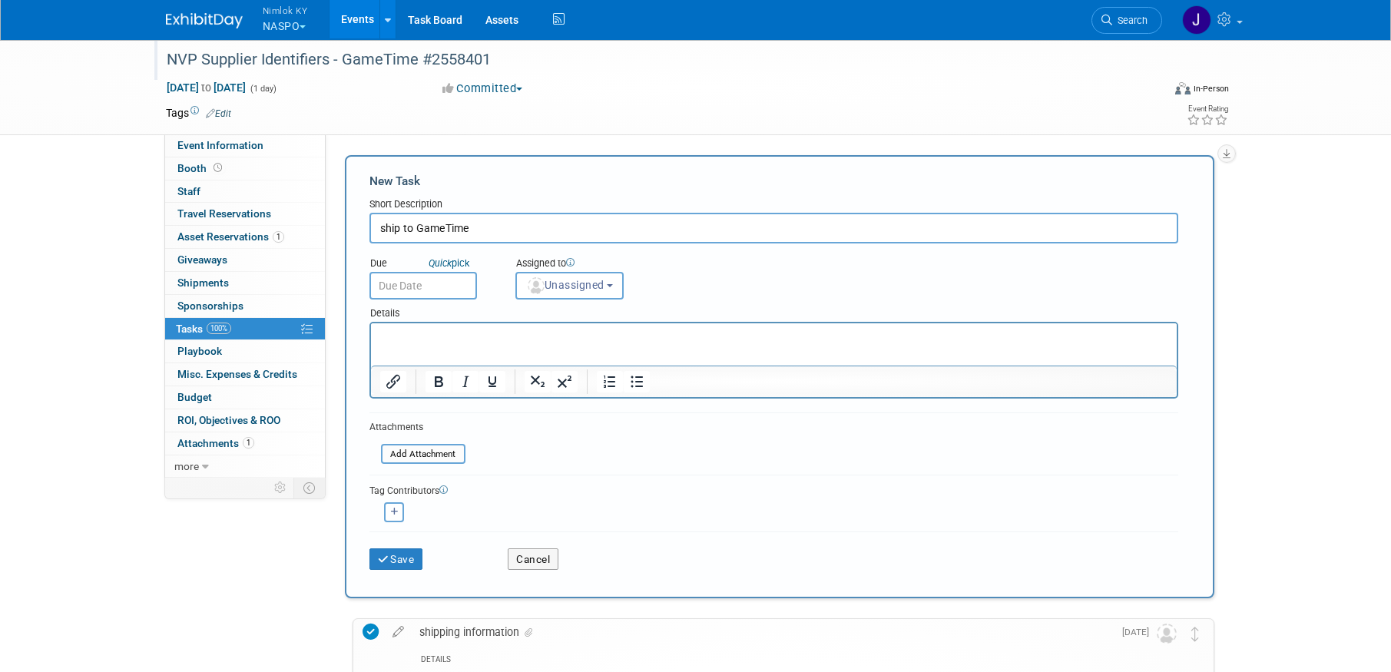
type input "ship to GameTime"
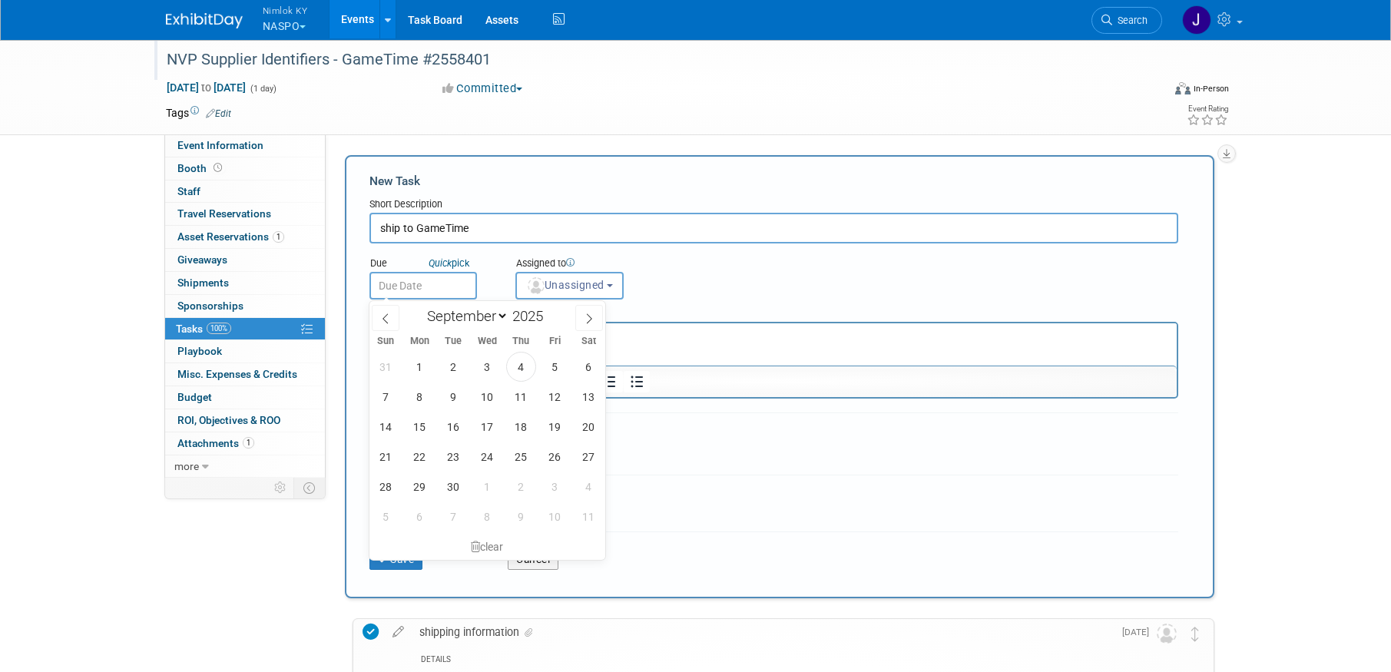
click at [461, 282] on input "text" at bounding box center [423, 286] width 108 height 28
drag, startPoint x: 479, startPoint y: 391, endPoint x: 489, endPoint y: 385, distance: 12.4
click at [480, 392] on span "10" at bounding box center [487, 397] width 30 height 30
type input "Sep 10, 2025"
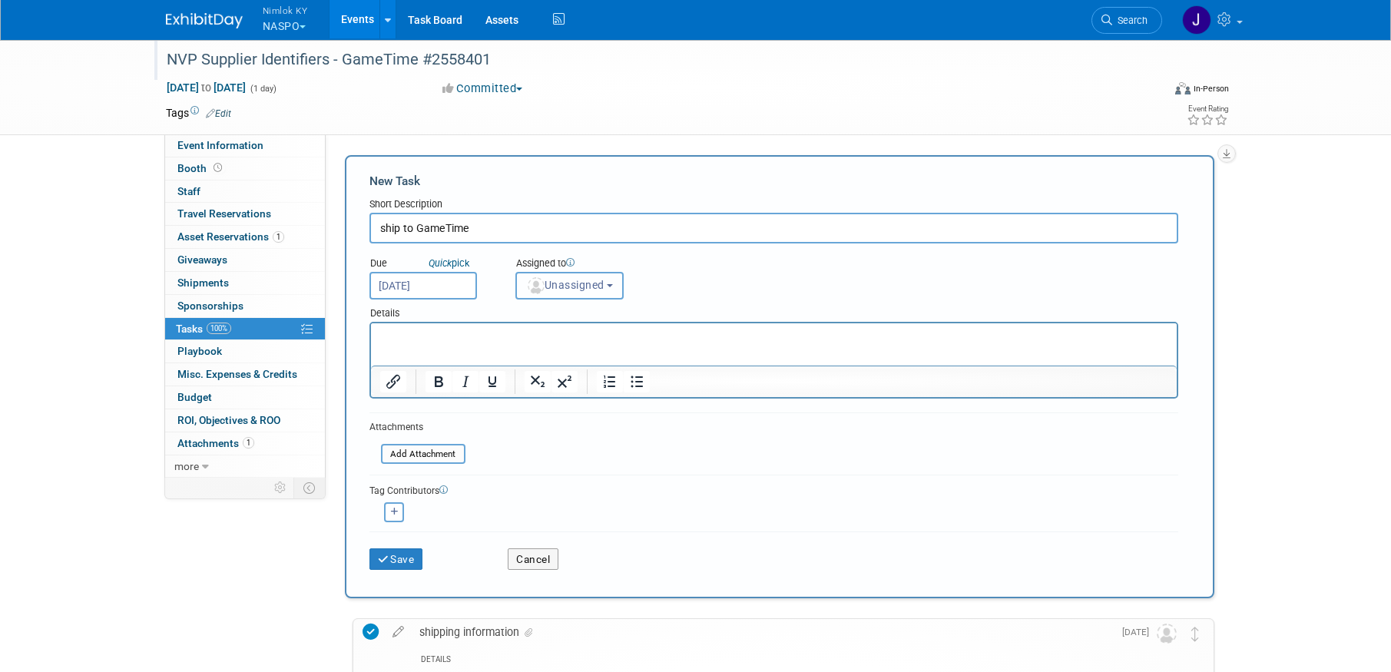
click at [570, 295] on button "Unassigned" at bounding box center [569, 286] width 109 height 28
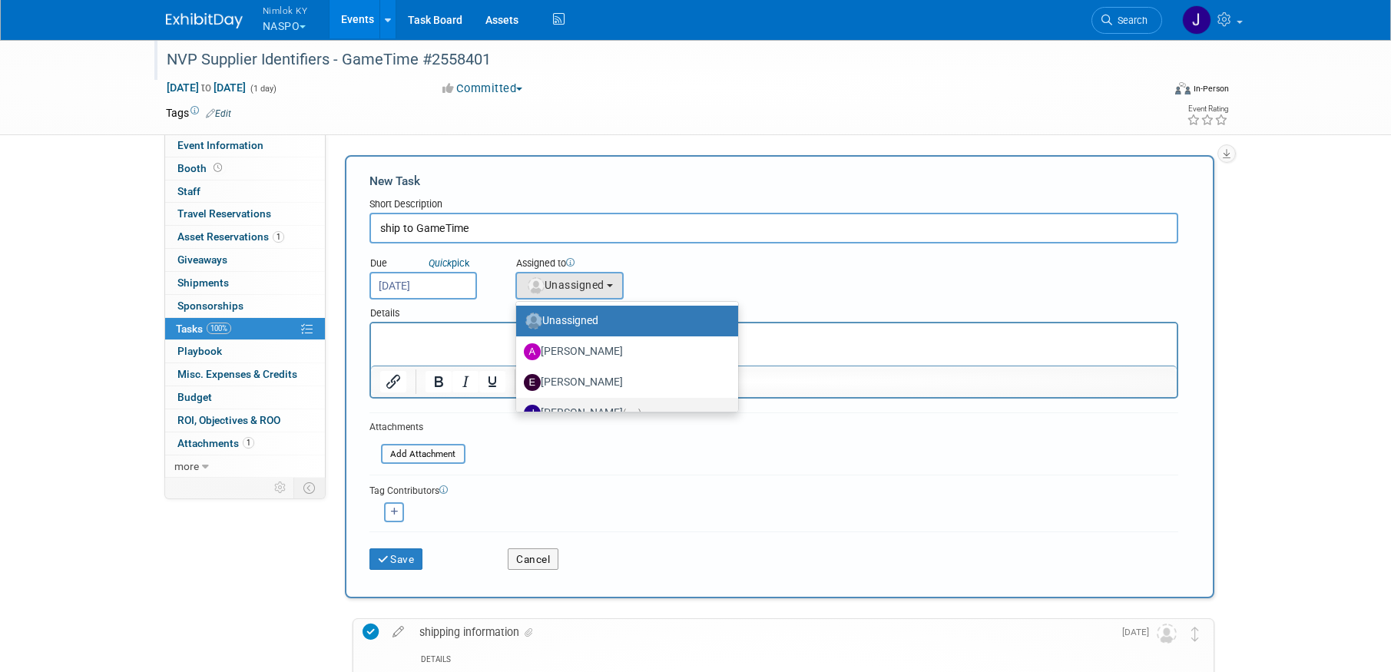
click at [593, 403] on label "Jamie Dunn (me)" at bounding box center [623, 413] width 199 height 25
click at [519, 406] on input "Jamie Dunn (me)" at bounding box center [514, 411] width 10 height 10
select select "6959d863-ee32-42c4-bffe-2330cab25484"
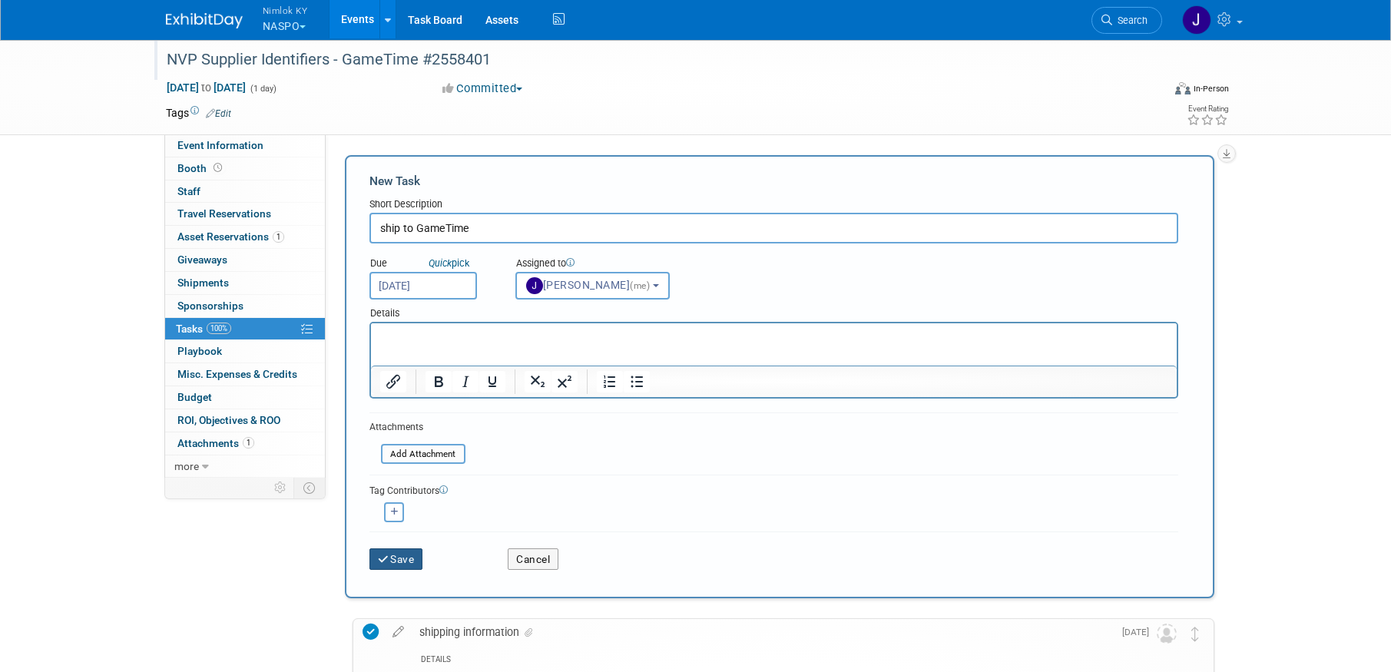
click at [405, 554] on button "Save" at bounding box center [396, 559] width 54 height 22
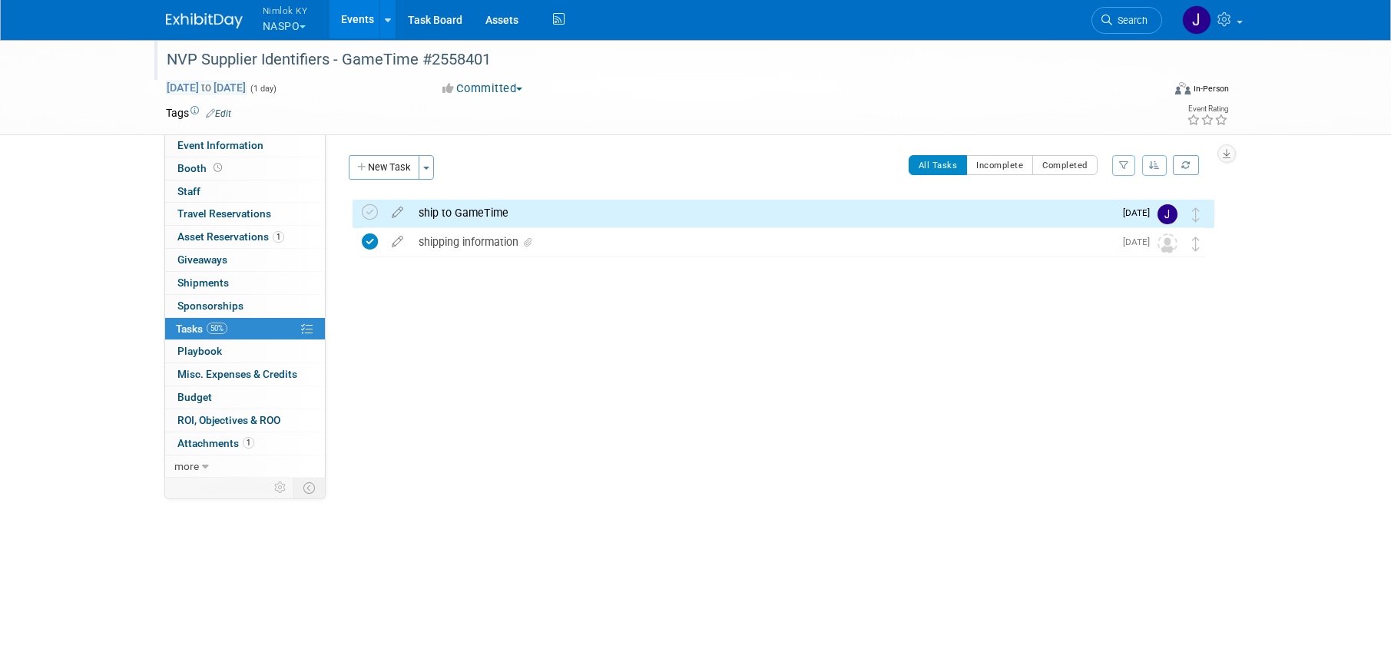
click at [247, 86] on span "Aug 28, 2025 to Aug 28, 2025" at bounding box center [206, 88] width 81 height 14
type input "[DATE]"
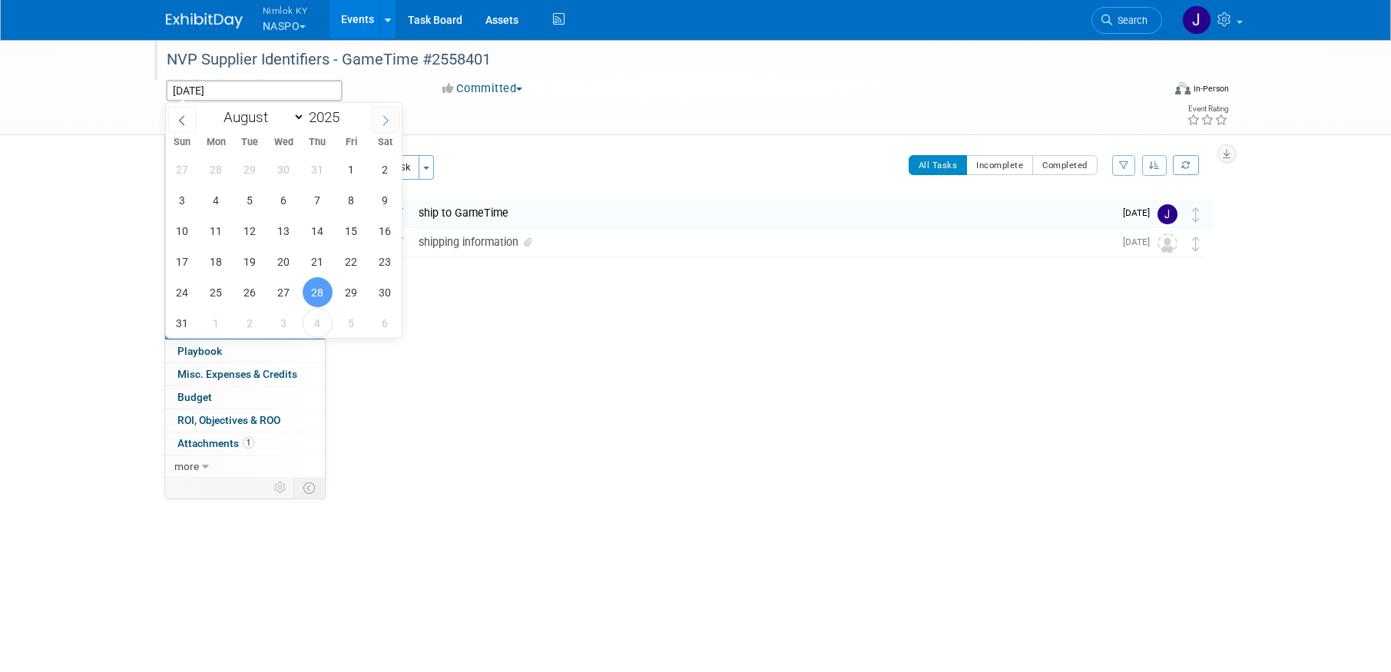
click at [386, 128] on span at bounding box center [386, 120] width 28 height 26
select select "8"
click at [359, 204] on span "12" at bounding box center [351, 200] width 30 height 30
type input "Sep 12, 2025"
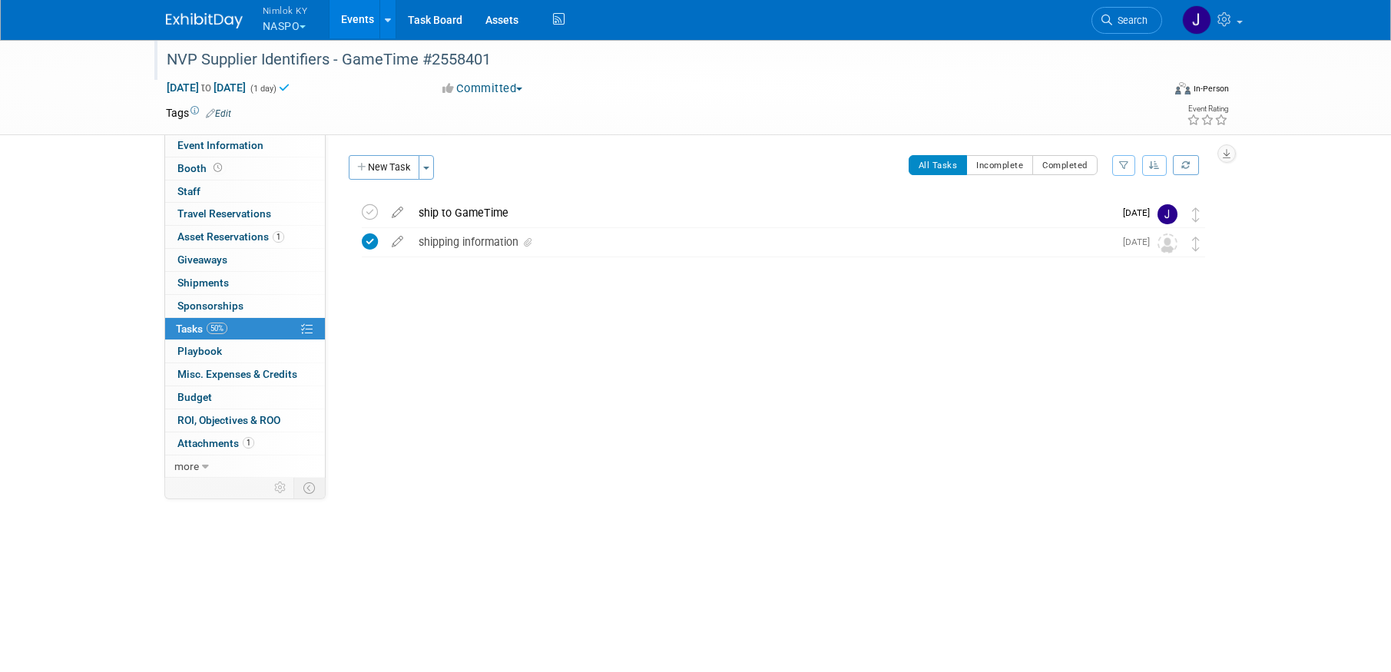
click at [361, 16] on link "Events" at bounding box center [358, 19] width 56 height 38
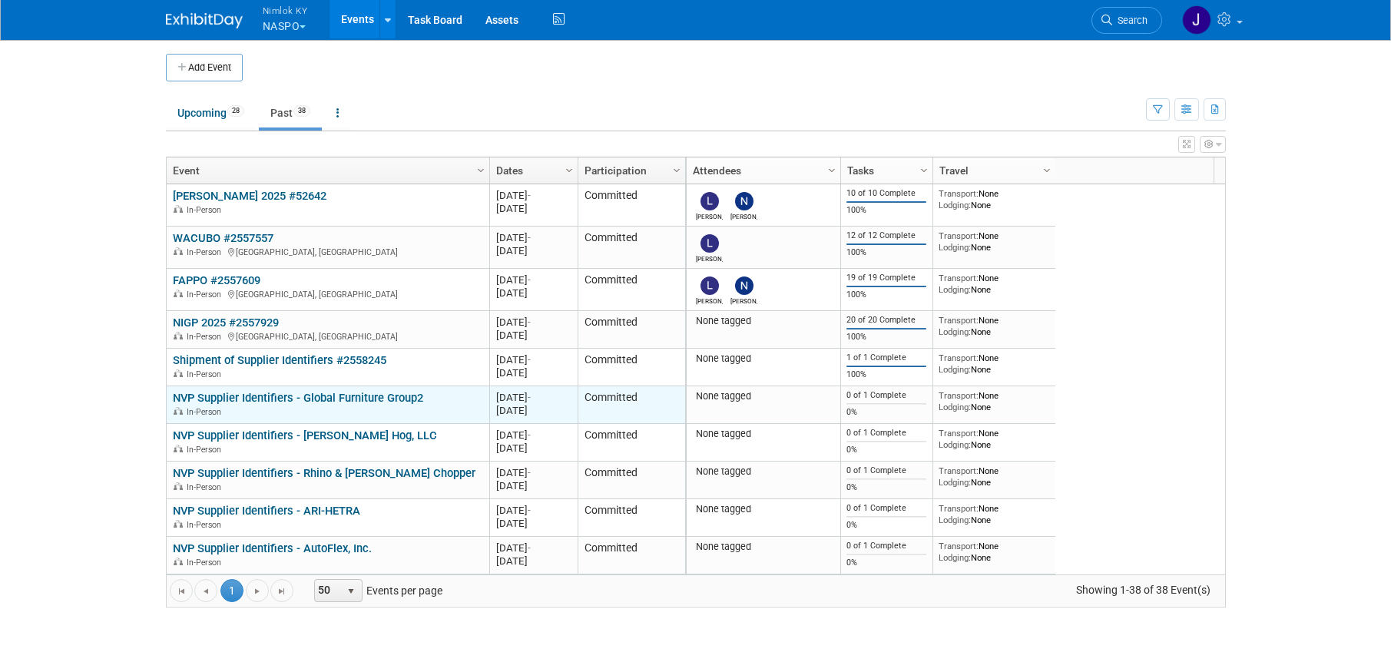
click at [386, 401] on link "NVP Supplier Identifiers - Global Furniture Group2" at bounding box center [298, 398] width 250 height 14
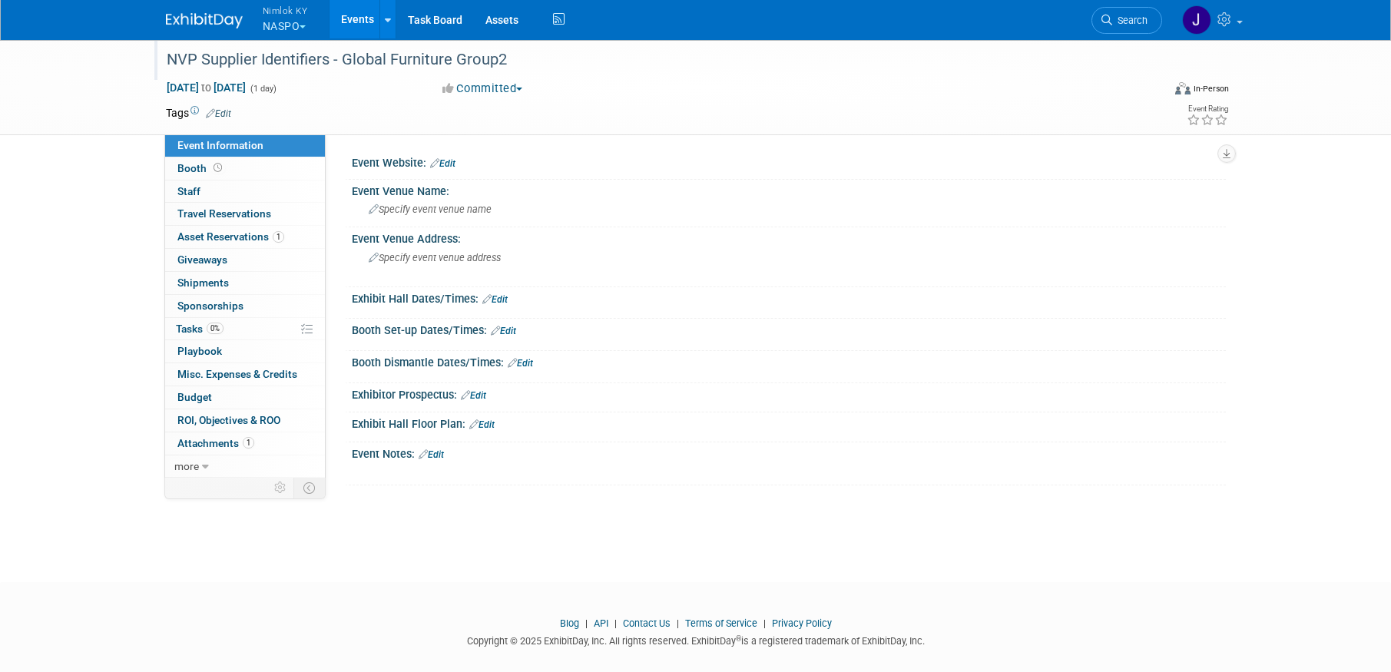
click at [512, 55] on div "NVP Supplier Identifiers - Global Furniture Group2" at bounding box center [650, 60] width 978 height 28
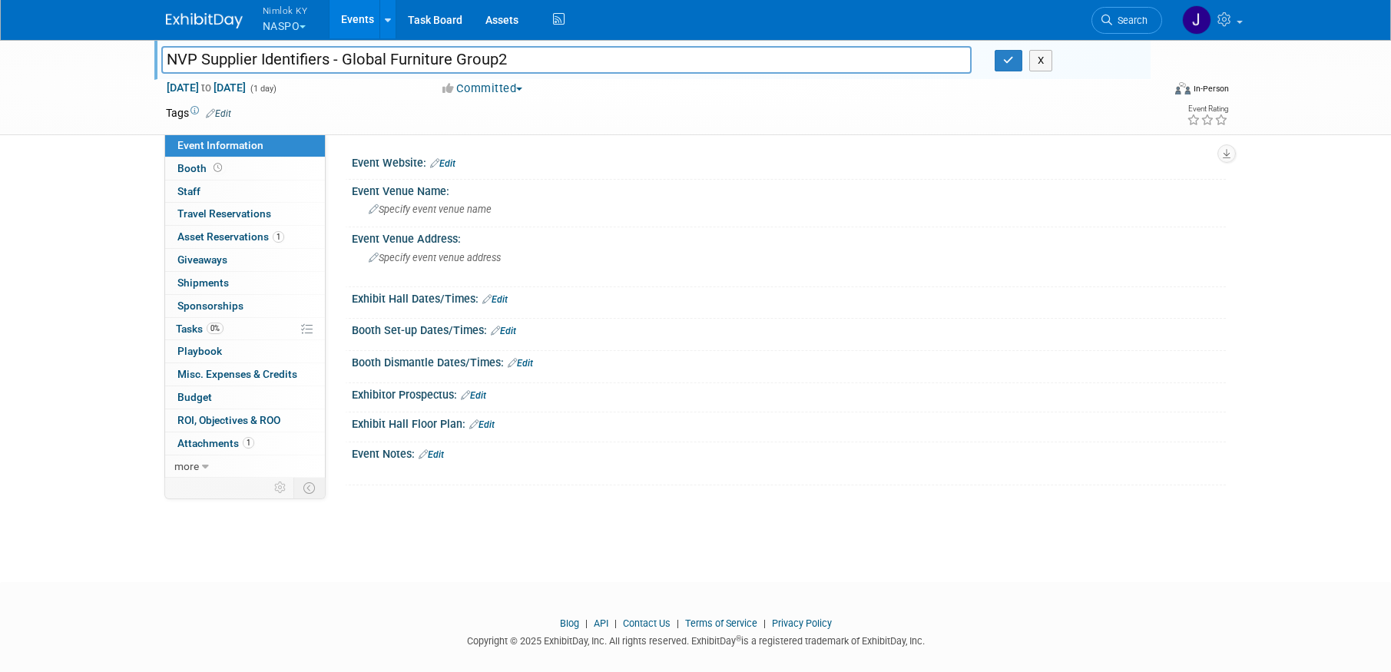
drag, startPoint x: 510, startPoint y: 58, endPoint x: 343, endPoint y: 60, distance: 166.7
click at [343, 60] on input "NVP Supplier Identifiers - Global Furniture Group2" at bounding box center [566, 59] width 811 height 27
click at [546, 62] on input "NVP Supplier Identifiers - Global Furniture Group2" at bounding box center [566, 59] width 811 height 27
type input "NVP Supplier Identifiers - Global Furniture Group2 #2558401"
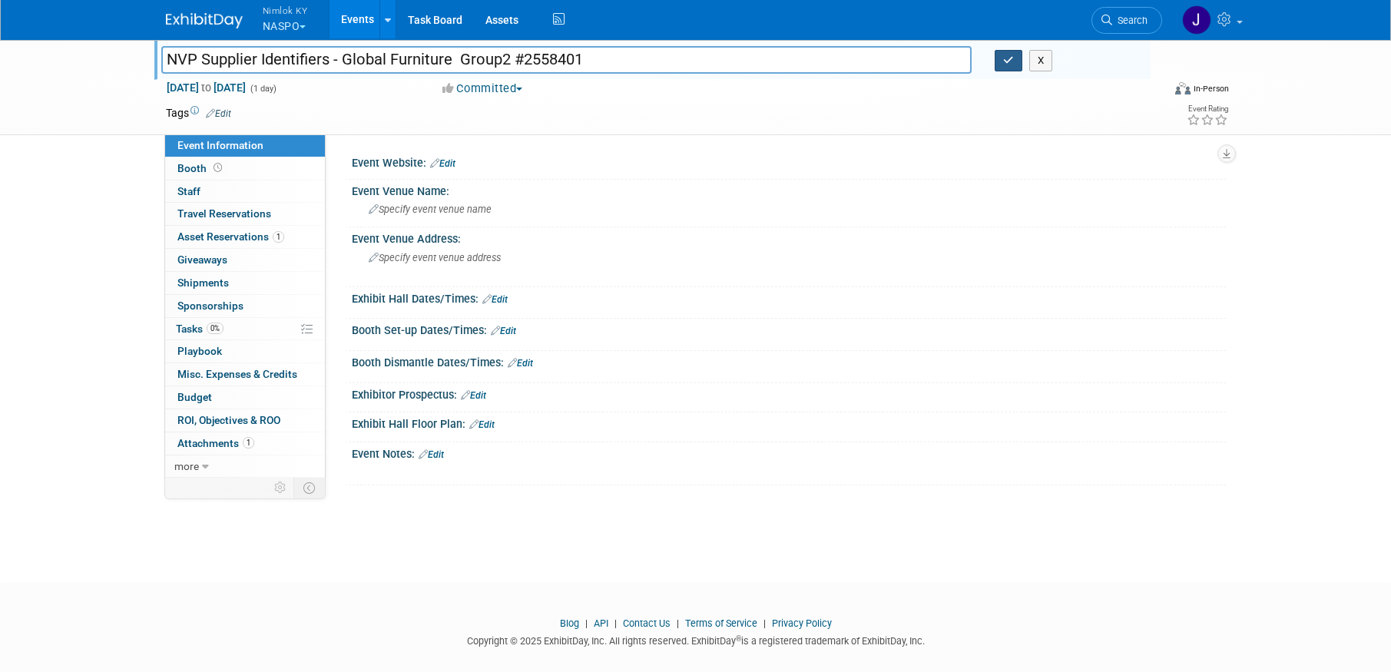
click at [1007, 63] on icon "button" at bounding box center [1008, 60] width 11 height 10
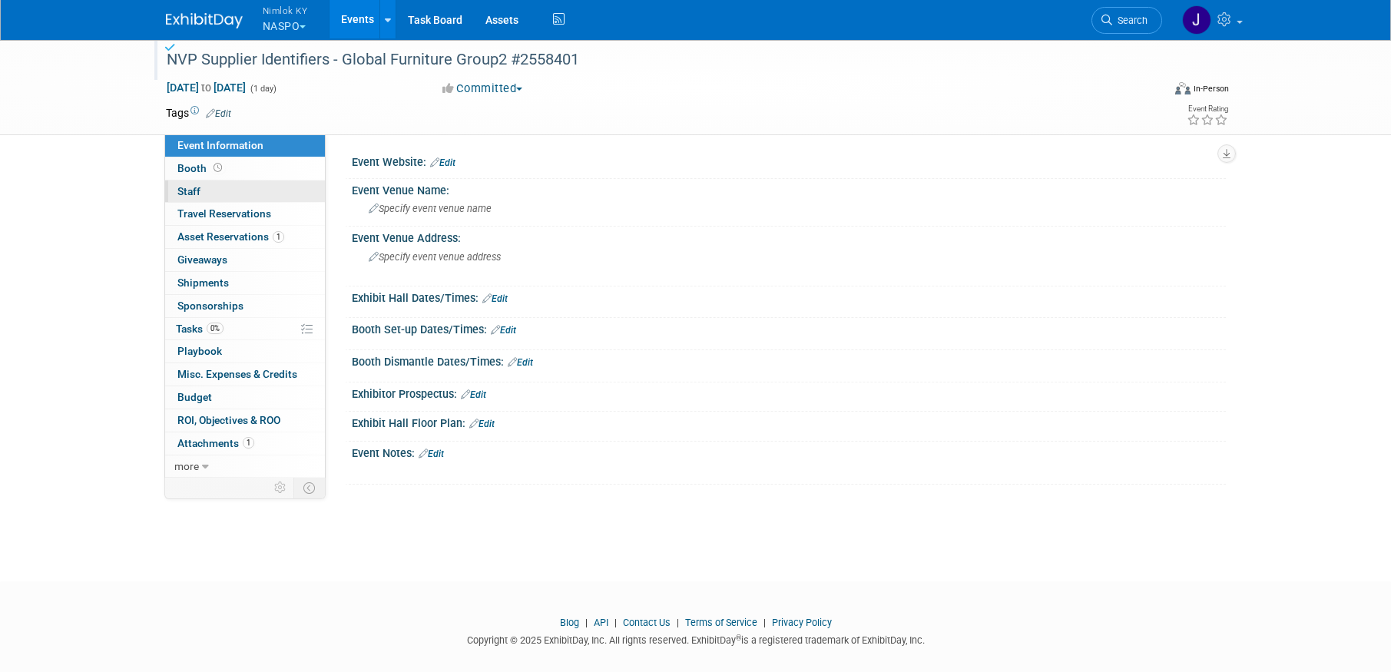
scroll to position [3, 0]
drag, startPoint x: 242, startPoint y: 72, endPoint x: 241, endPoint y: 81, distance: 9.2
click at [242, 72] on div "NVP Supplier Identifiers - Global Furniture Group2 #2558401" at bounding box center [650, 60] width 978 height 28
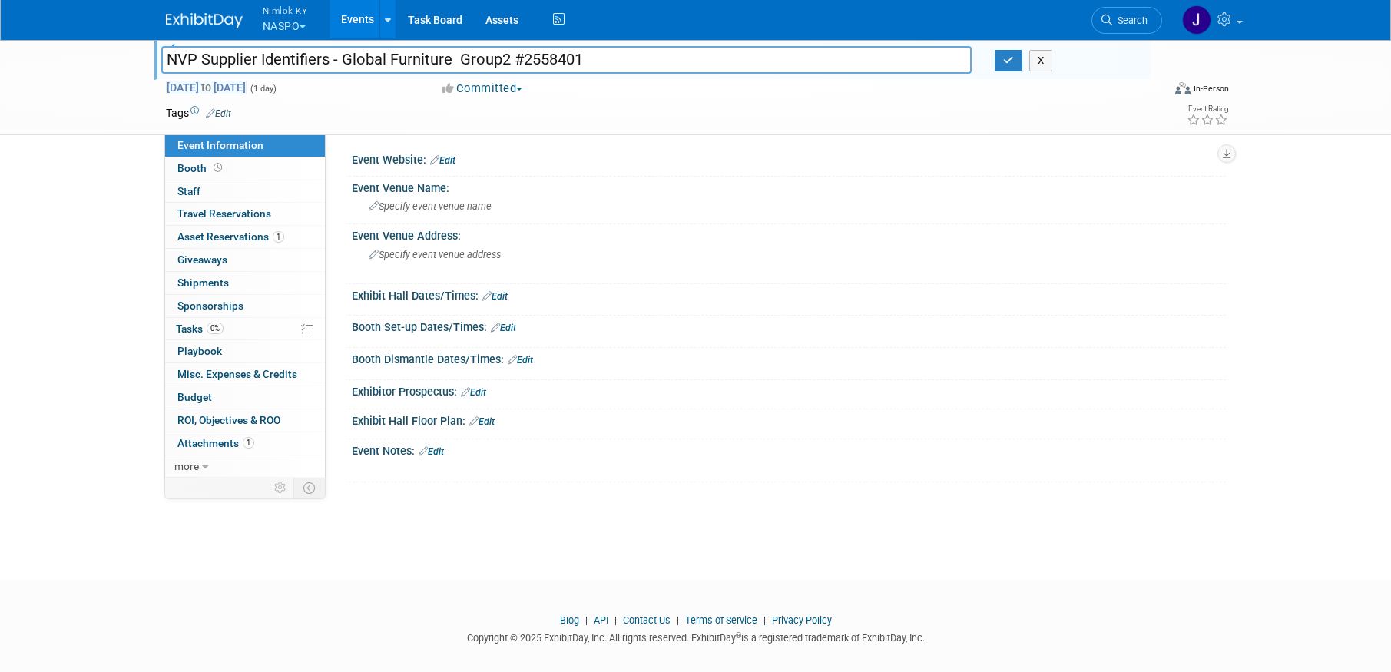
click at [214, 89] on span "to" at bounding box center [206, 87] width 15 height 12
type input "[DATE]"
select select "7"
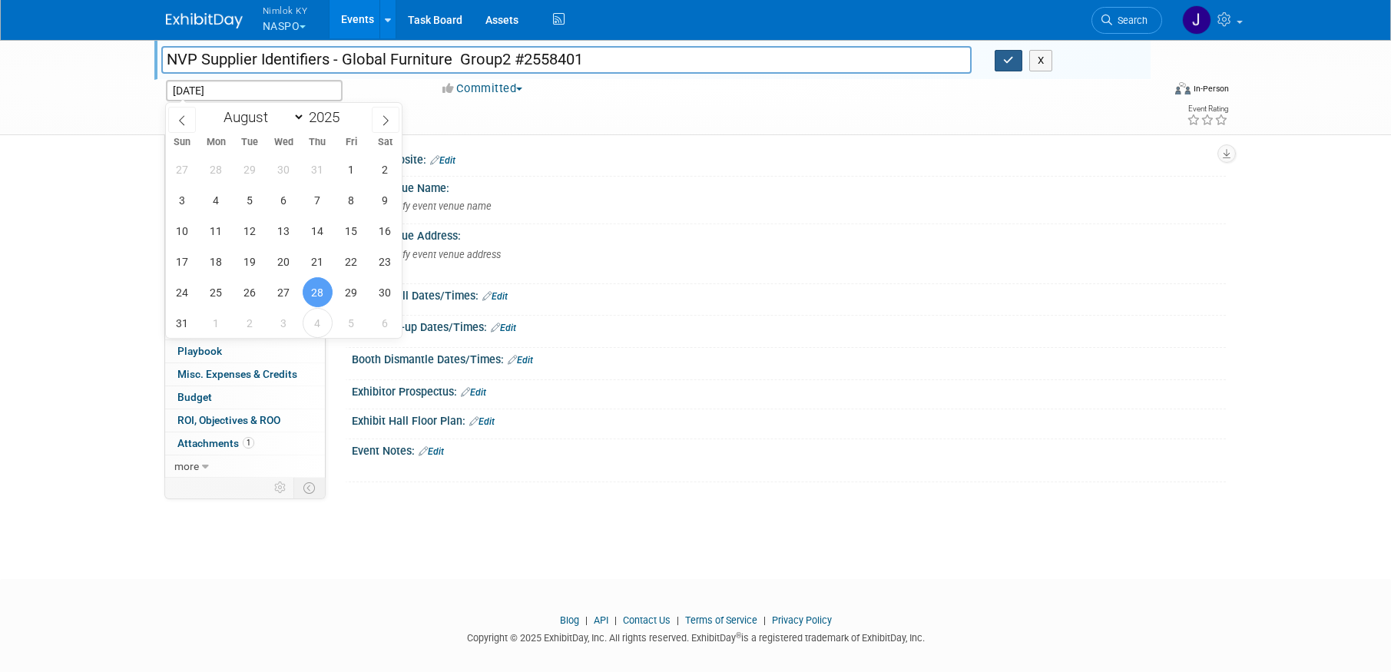
click at [1009, 60] on icon "button" at bounding box center [1008, 60] width 11 height 10
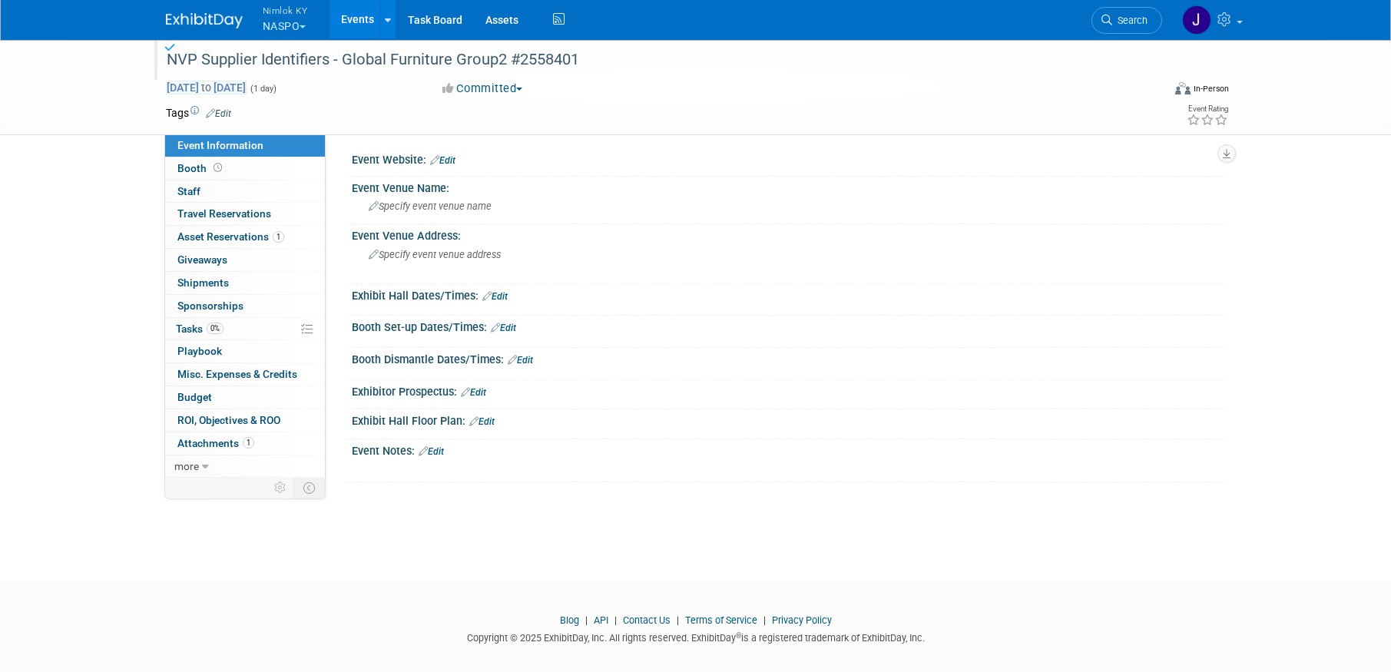
click at [247, 90] on span "Aug 28, 2025 to Aug 28, 2025" at bounding box center [206, 88] width 81 height 14
type input "Aug 28, 2025 to Aug 28, 2025"
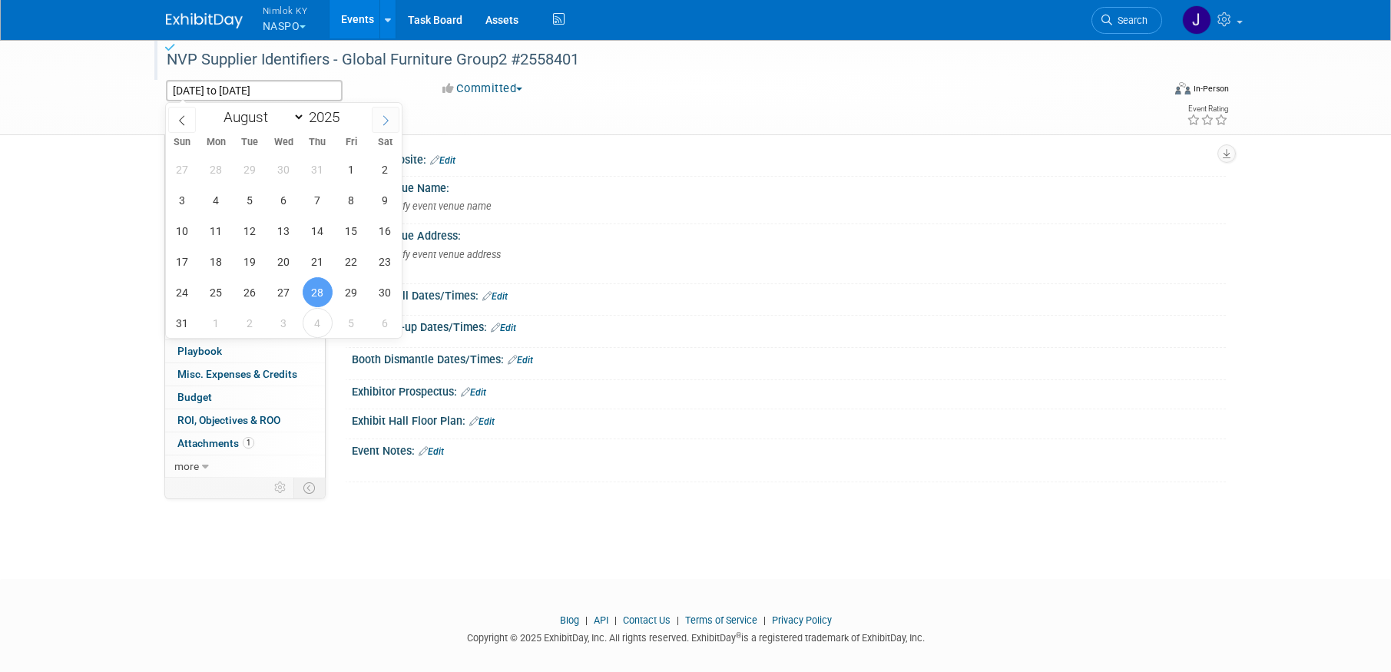
click at [388, 118] on icon at bounding box center [385, 120] width 11 height 11
select select "8"
click at [360, 198] on span "12" at bounding box center [351, 200] width 30 height 30
type input "Sep 12, 2025"
click at [357, 198] on span "12" at bounding box center [351, 200] width 30 height 30
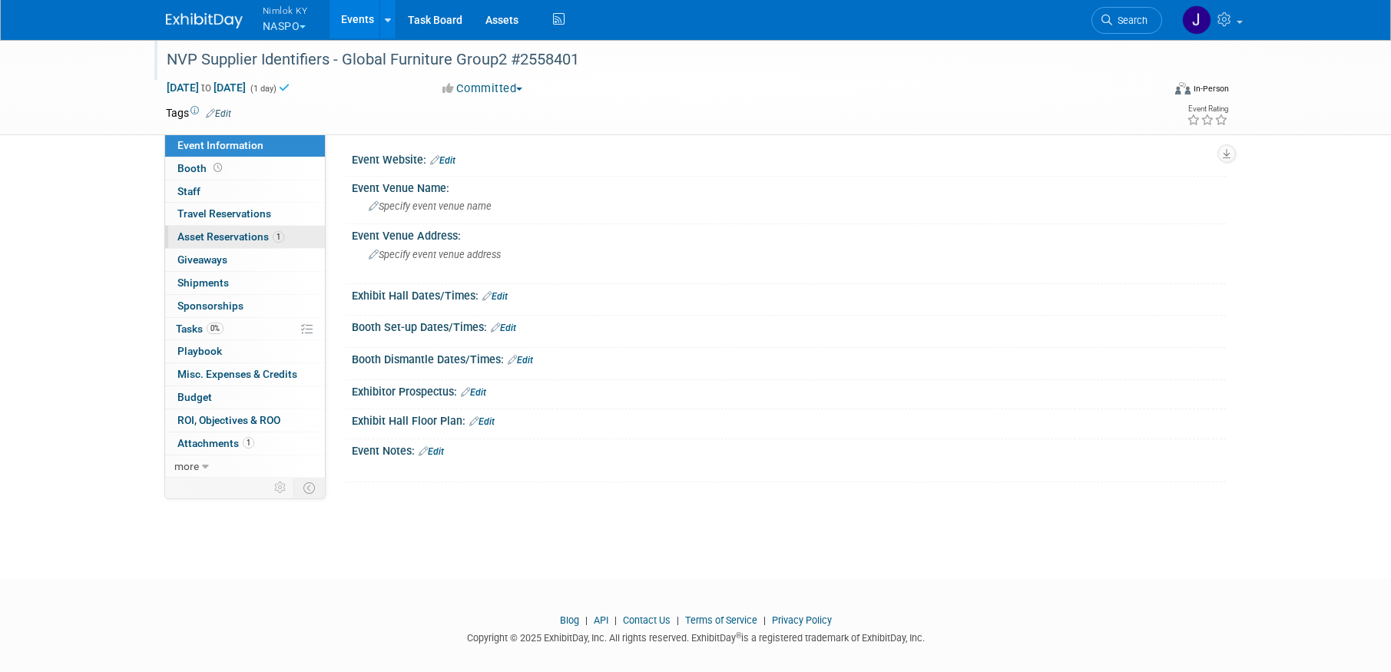
click at [267, 235] on span "Asset Reservations 1" at bounding box center [230, 236] width 107 height 12
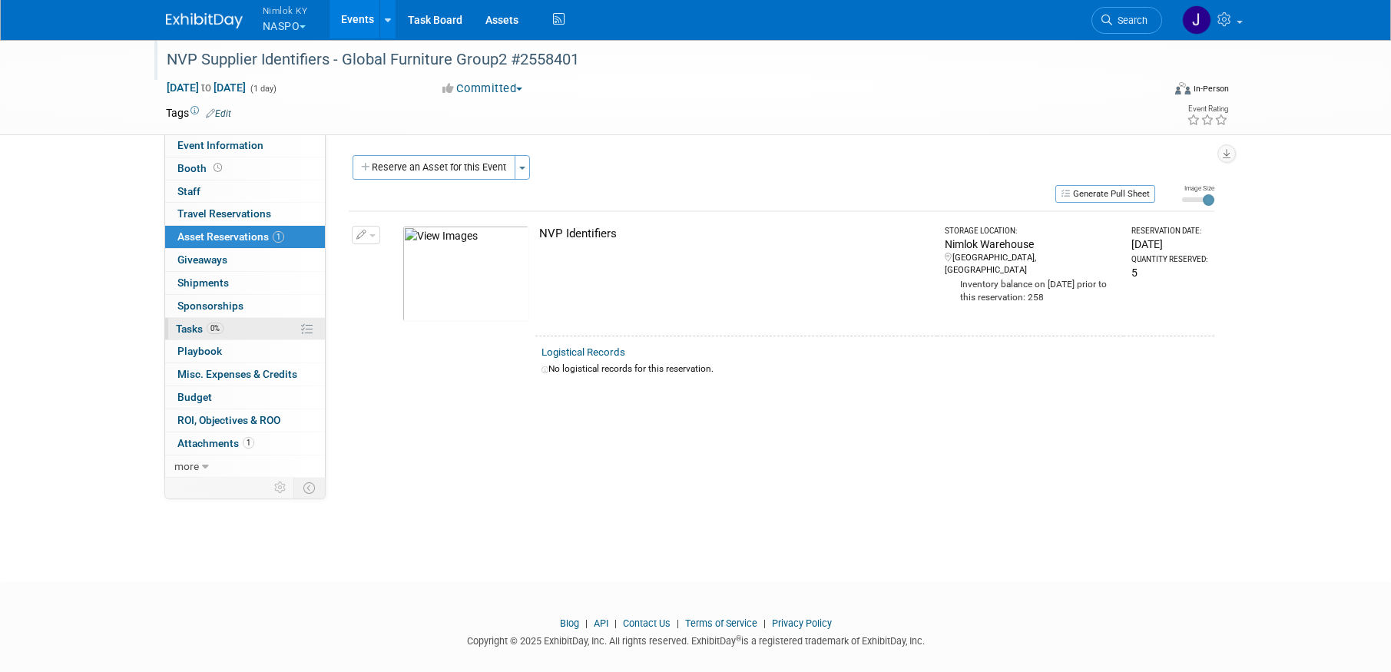
click at [244, 321] on link "0% Tasks 0%" at bounding box center [245, 329] width 160 height 22
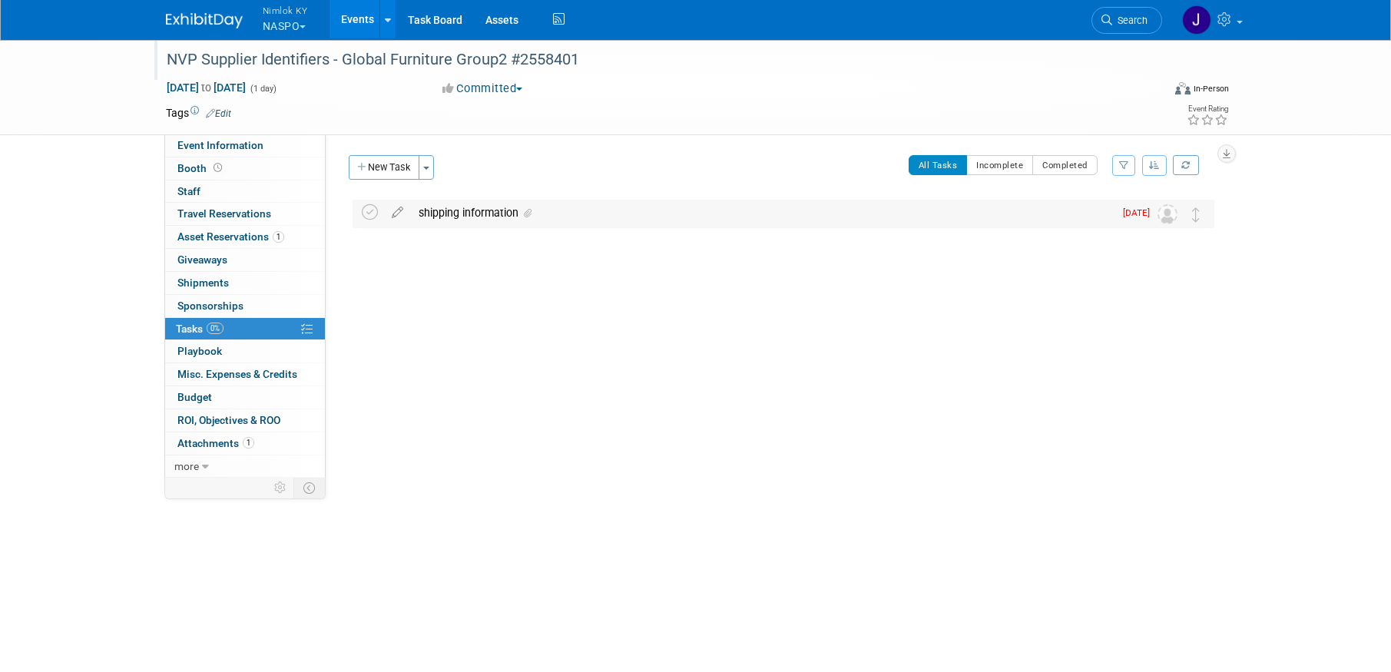
click at [461, 216] on div "shipping information" at bounding box center [762, 213] width 703 height 26
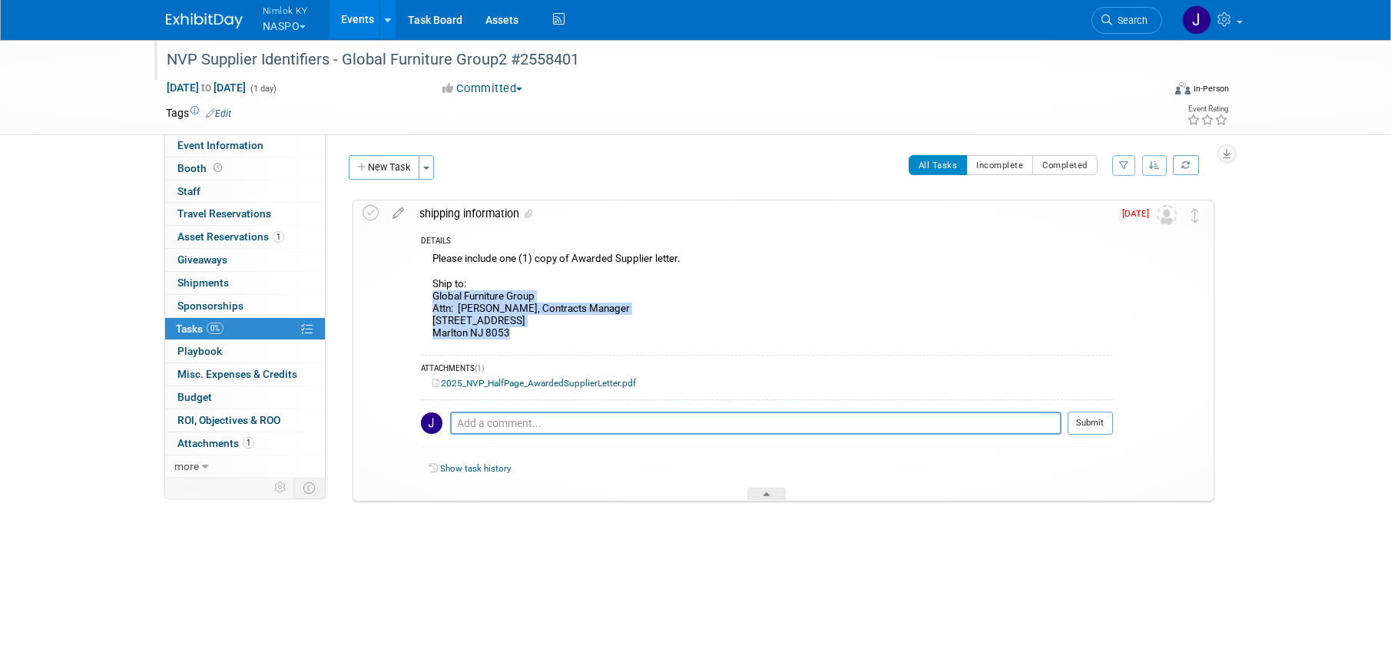
drag, startPoint x: 512, startPoint y: 331, endPoint x: 427, endPoint y: 292, distance: 93.1
click at [427, 292] on div "Please include one (1) copy of Awarded Supplier letter. Ship to: Global Furnitu…" at bounding box center [767, 298] width 692 height 98
copy div "Global Furniture Group Attn: Katie Higgins Sr, Contracts Manager 17 W Stow Rd M…"
click at [374, 214] on icon at bounding box center [371, 213] width 16 height 16
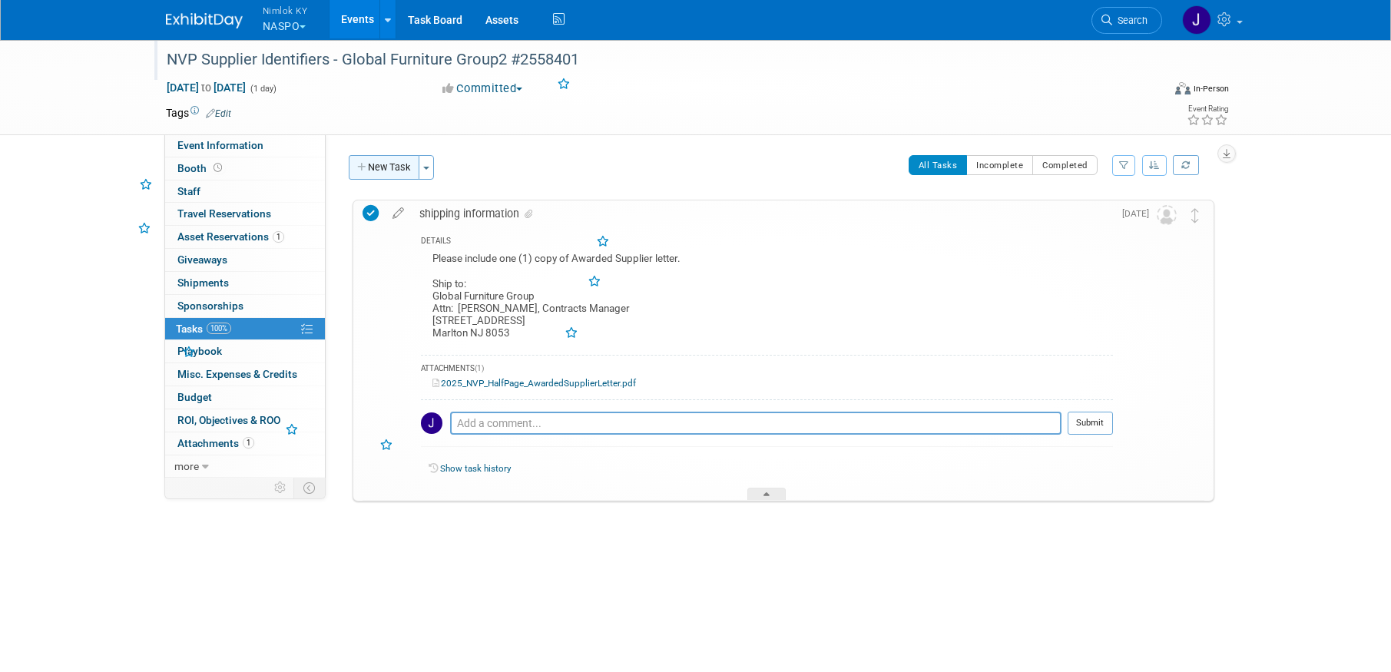
click at [386, 164] on button "New Task" at bounding box center [384, 167] width 71 height 25
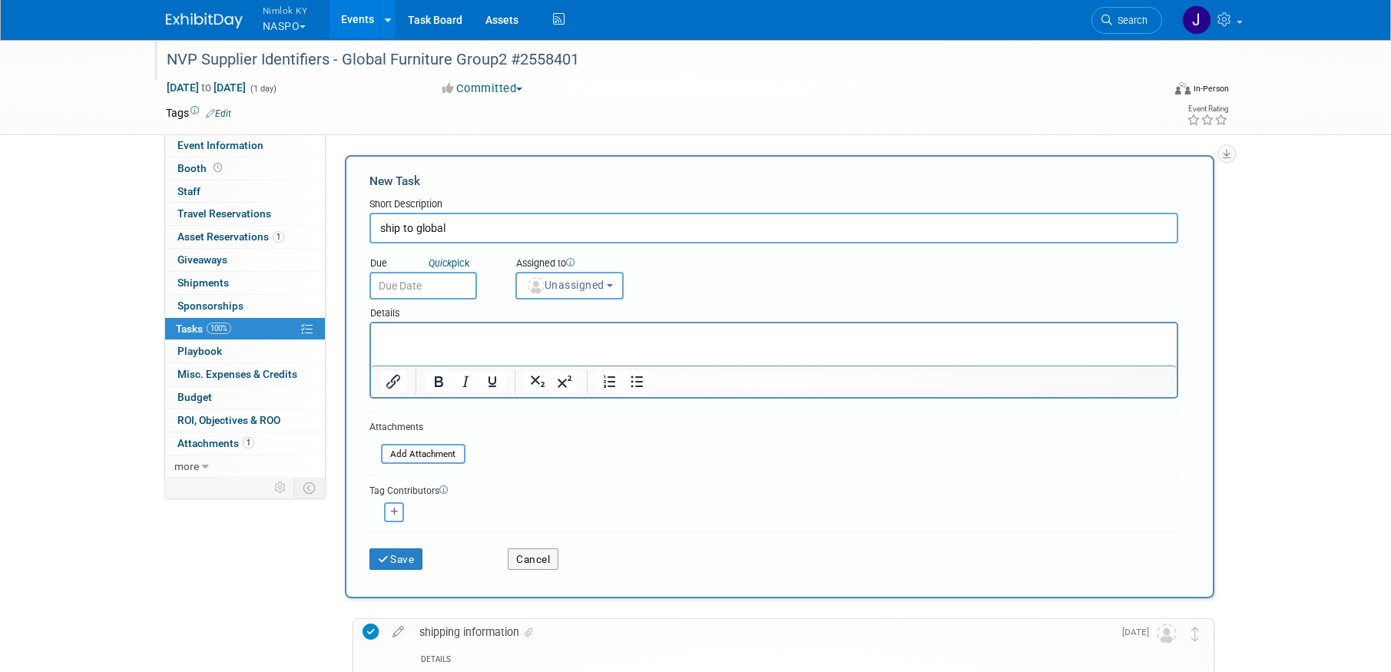
type input "ship to global"
click at [395, 286] on input "text" at bounding box center [423, 286] width 108 height 28
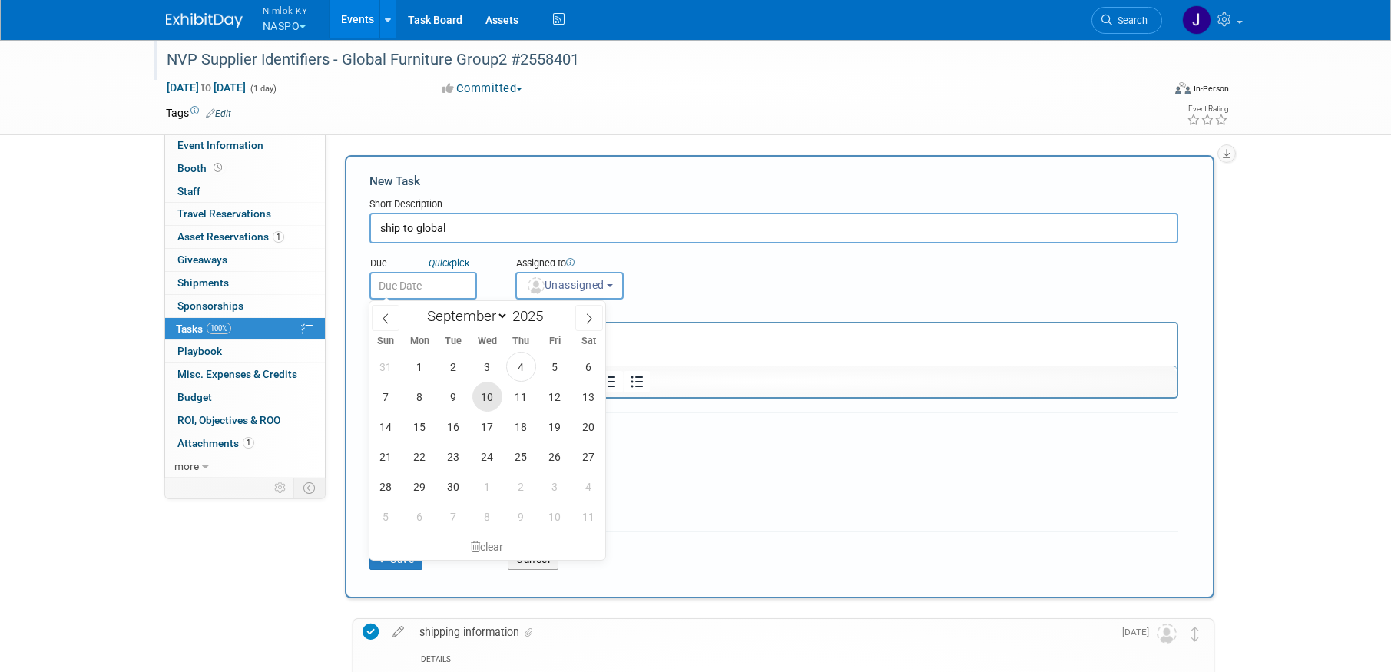
click at [494, 395] on span "10" at bounding box center [487, 397] width 30 height 30
type input "[DATE]"
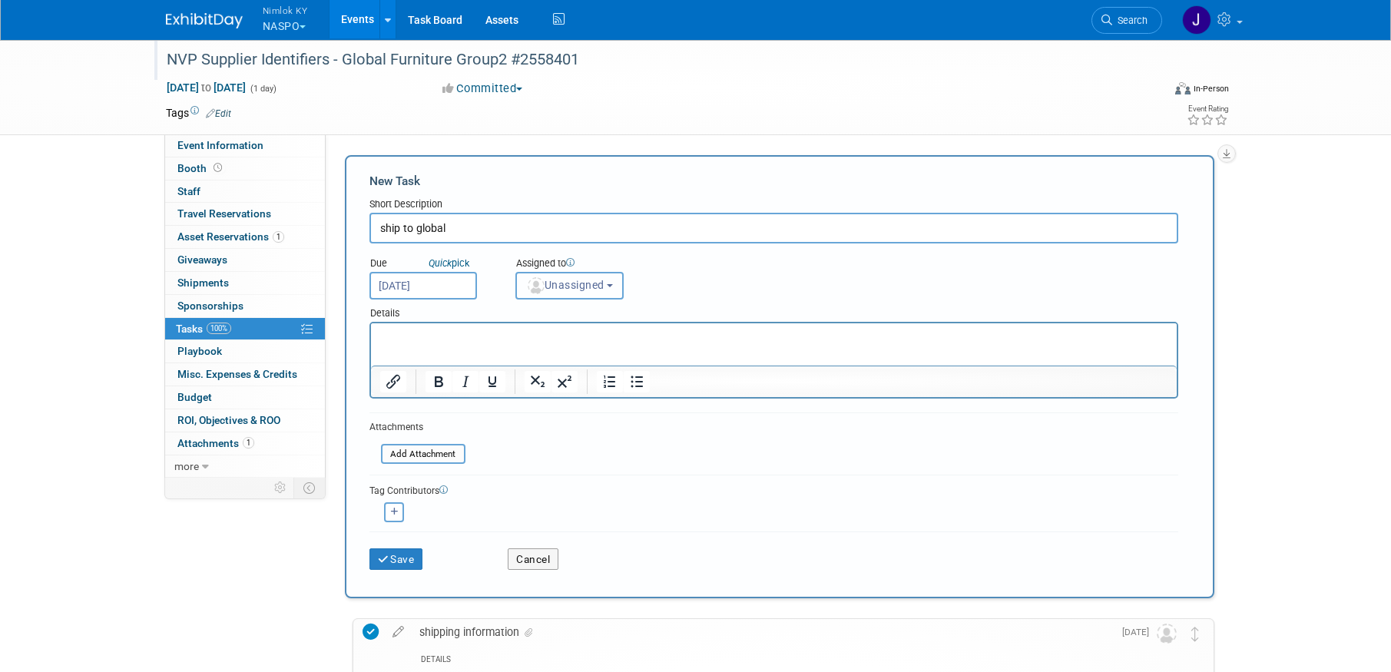
click at [579, 292] on button "Unassigned" at bounding box center [569, 286] width 109 height 28
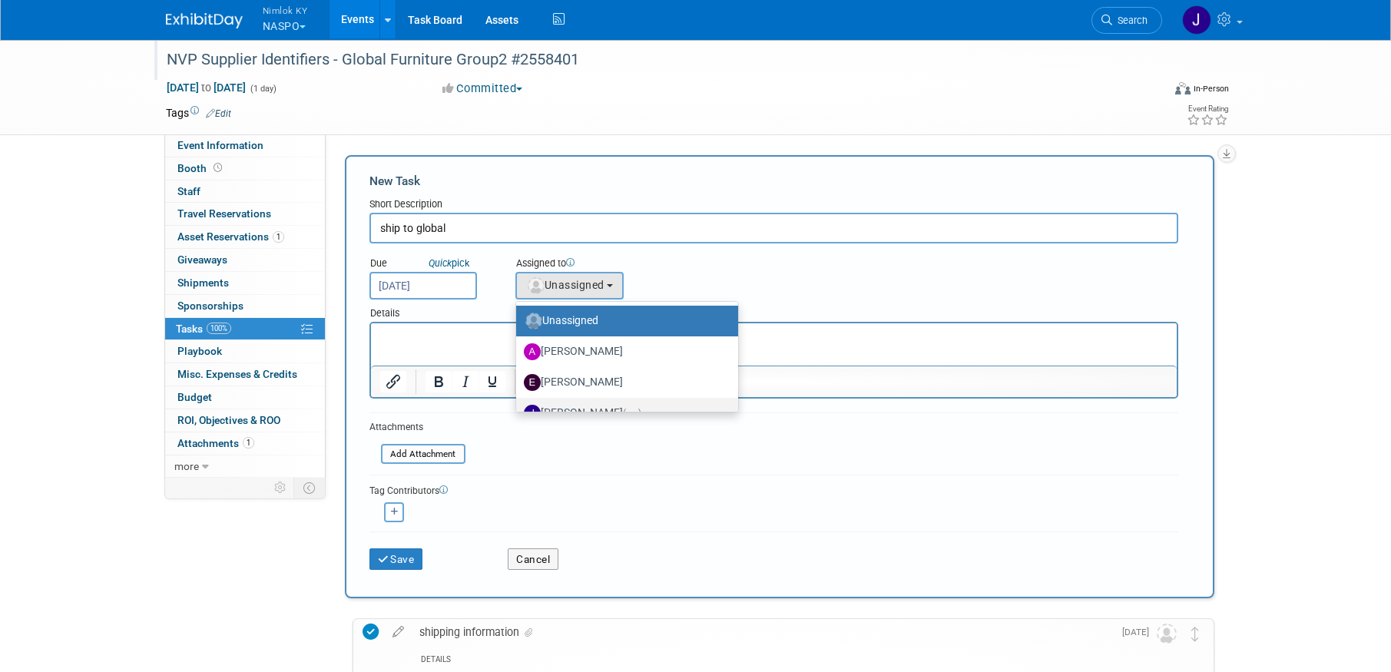
click at [598, 405] on label "[PERSON_NAME] (me)" at bounding box center [623, 413] width 199 height 25
click at [519, 406] on input "[PERSON_NAME] (me)" at bounding box center [514, 411] width 10 height 10
select select "6959d863-ee32-42c4-bffe-2330cab25484"
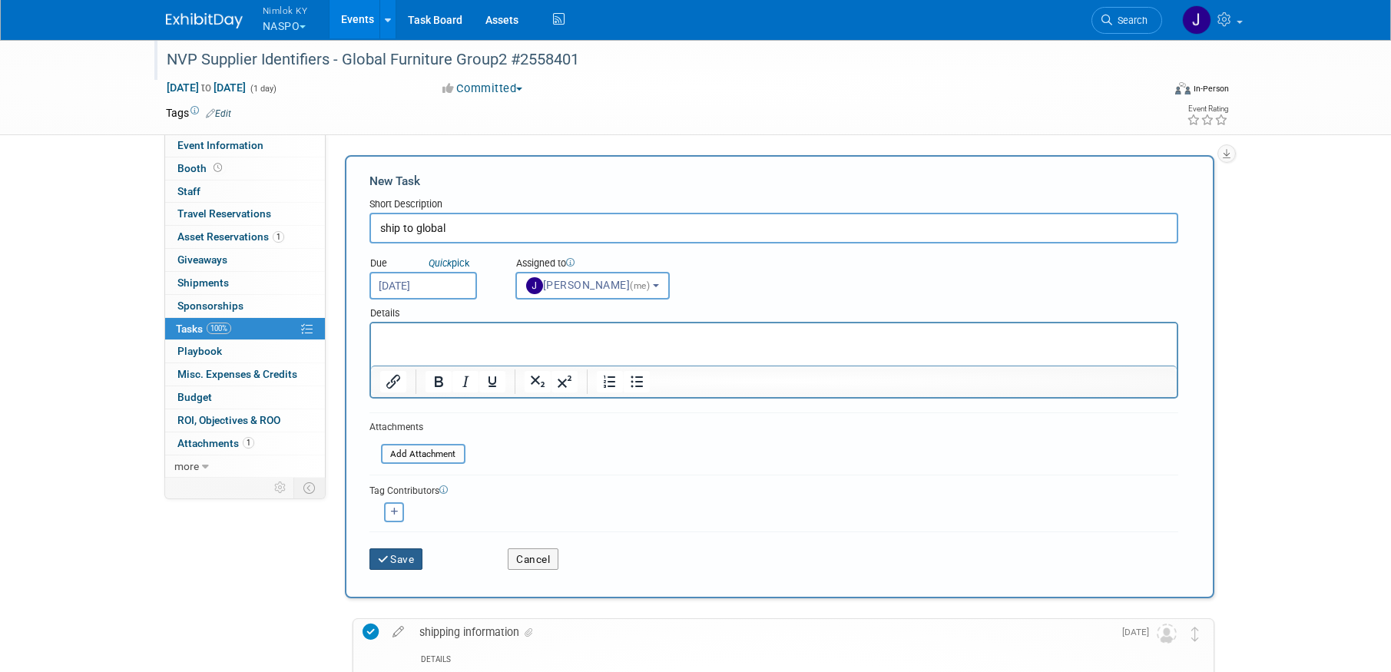
click at [419, 562] on button "Save" at bounding box center [396, 559] width 54 height 22
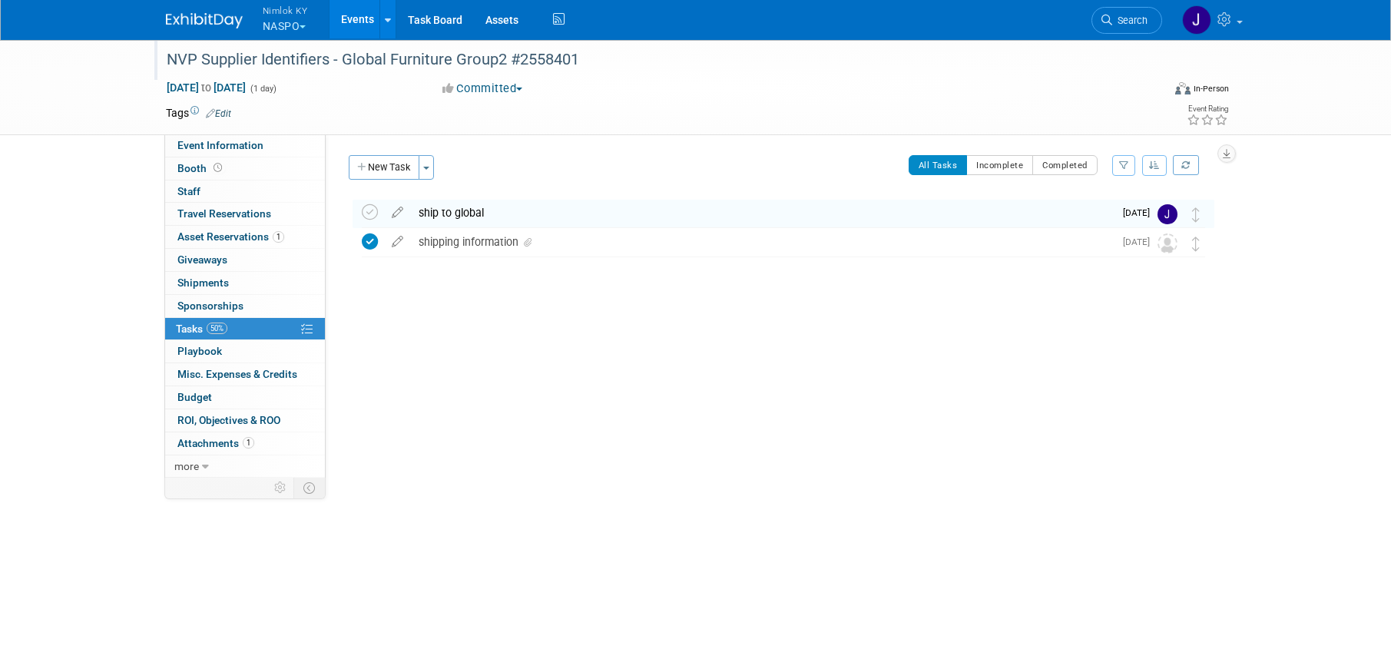
click at [356, 9] on link "Events" at bounding box center [358, 19] width 56 height 38
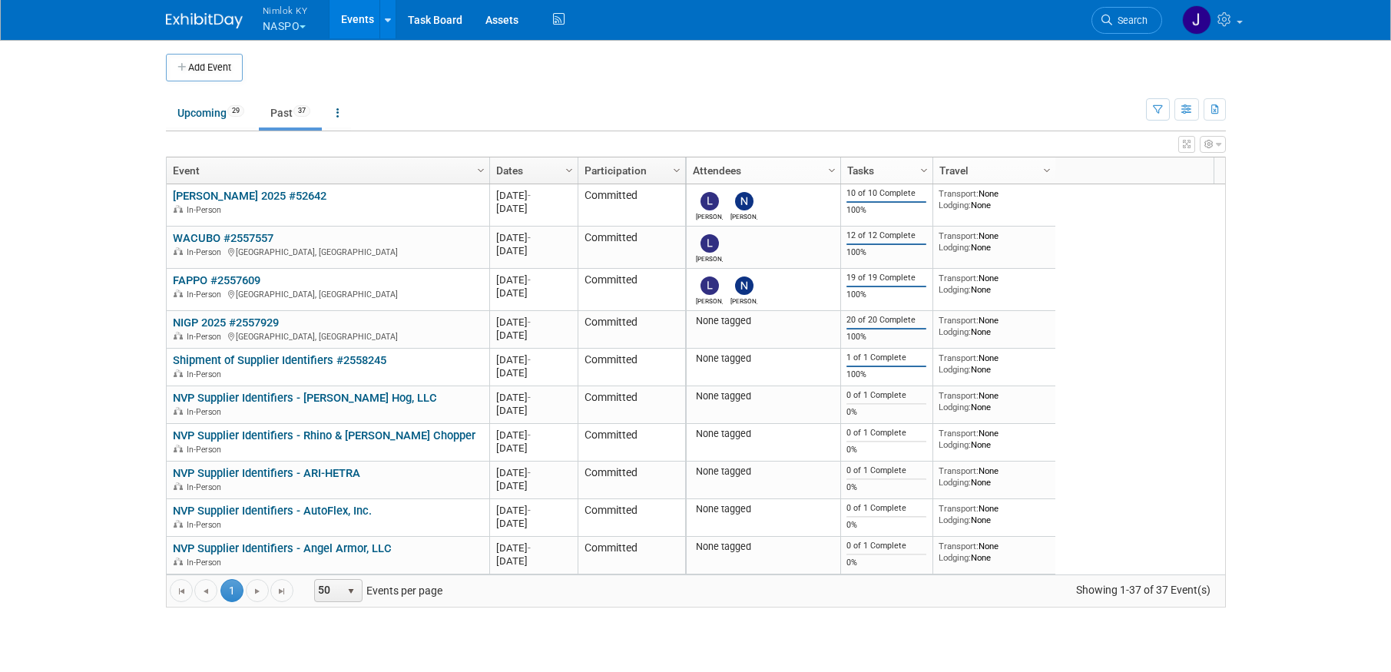
click at [358, 399] on link "NVP Supplier Identifiers - [PERSON_NAME] Hog, LLC" at bounding box center [305, 398] width 264 height 14
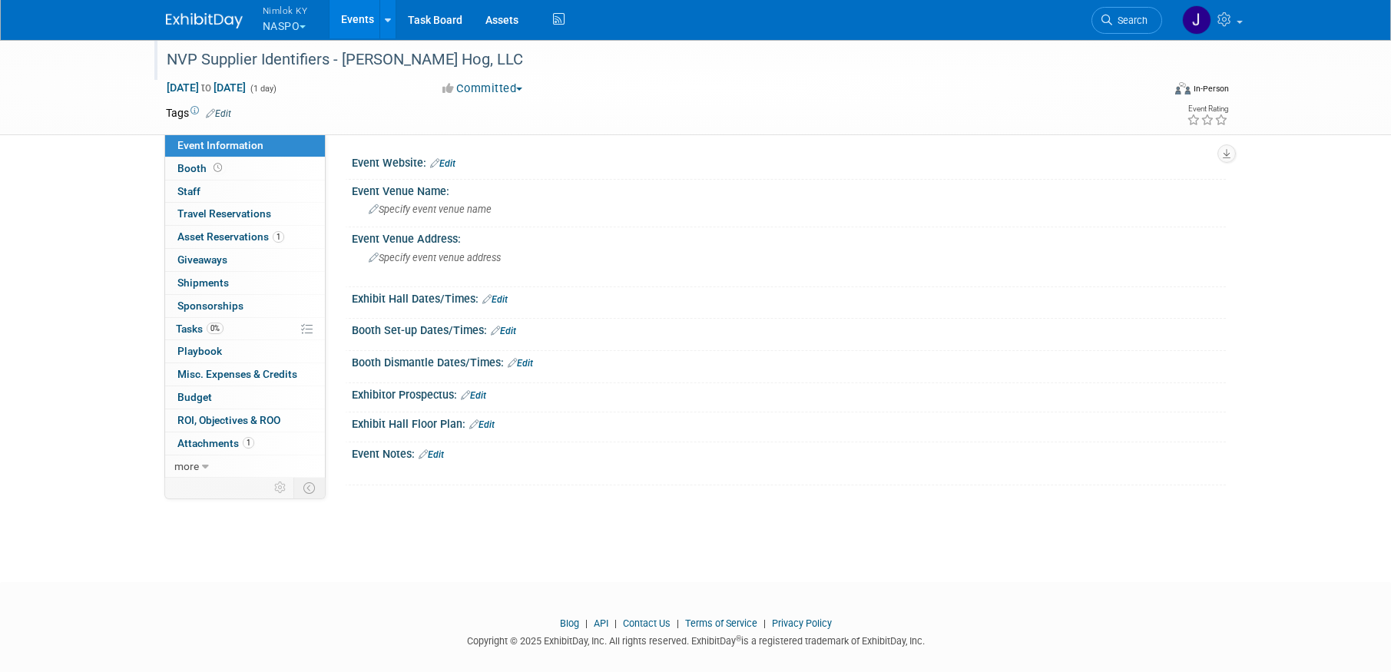
click at [453, 65] on div "NVP Supplier Identifiers - [PERSON_NAME] Hog, LLC" at bounding box center [650, 60] width 978 height 28
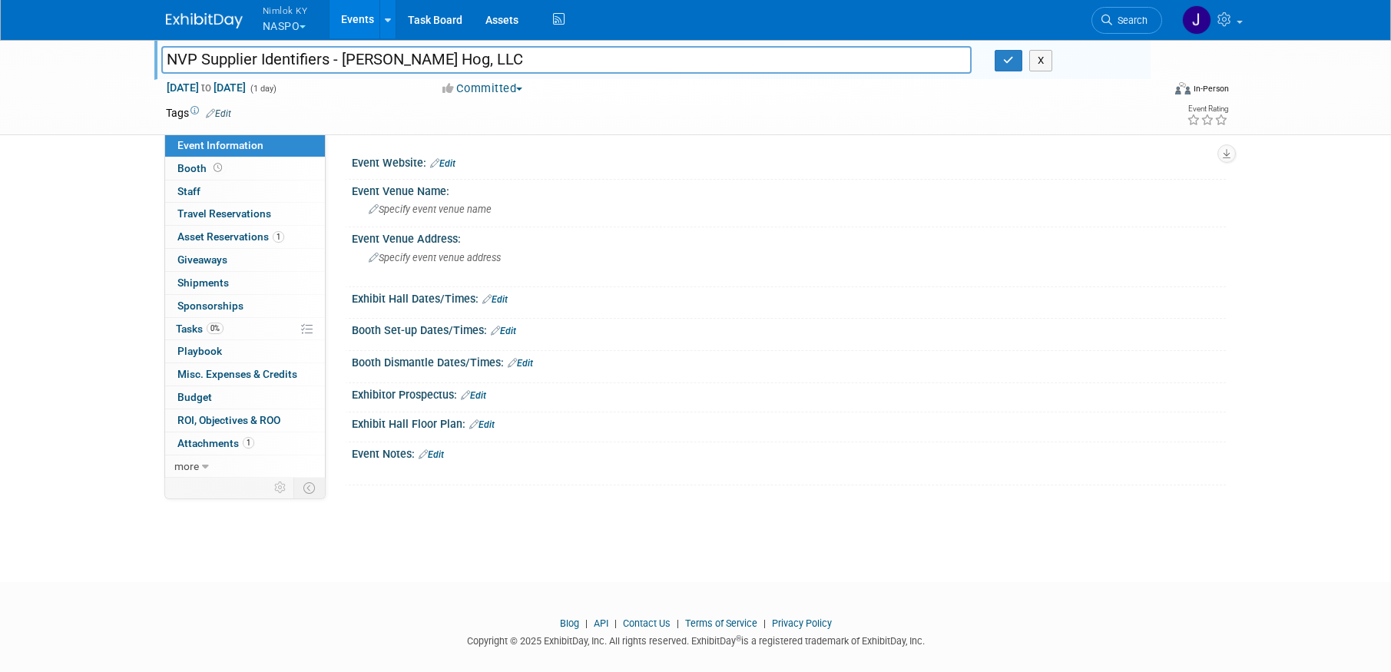
drag, startPoint x: 449, startPoint y: 59, endPoint x: 344, endPoint y: 63, distance: 104.5
click at [344, 63] on input "NVP Supplier Identifiers - [PERSON_NAME] Hog, LLC" at bounding box center [566, 59] width 811 height 27
click at [477, 54] on input "NVP Supplier Identifiers - [PERSON_NAME] Hog, LLC" at bounding box center [566, 59] width 811 height 27
type input "NVP Supplier Identifiers - [PERSON_NAME] Hog, LLC #2558401"
click at [1018, 69] on button "button" at bounding box center [1009, 61] width 28 height 22
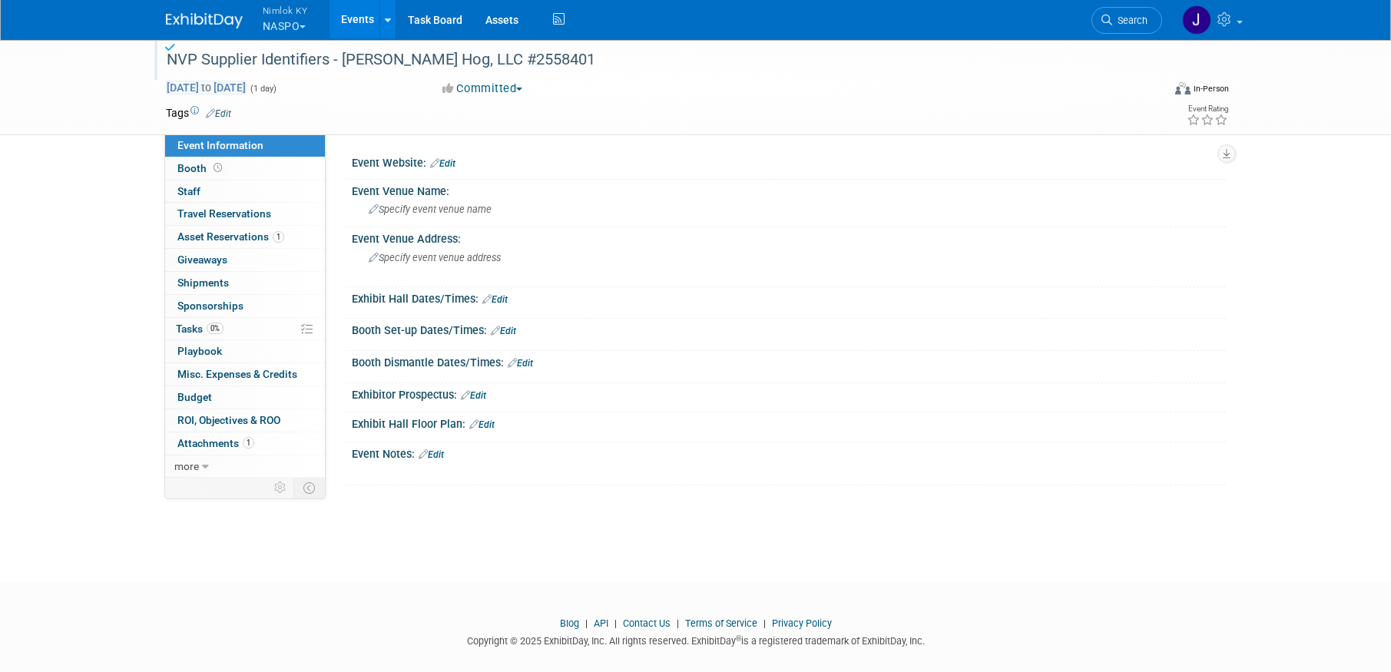
click at [247, 81] on span "[DATE] to [DATE]" at bounding box center [206, 88] width 81 height 14
type input "[DATE]"
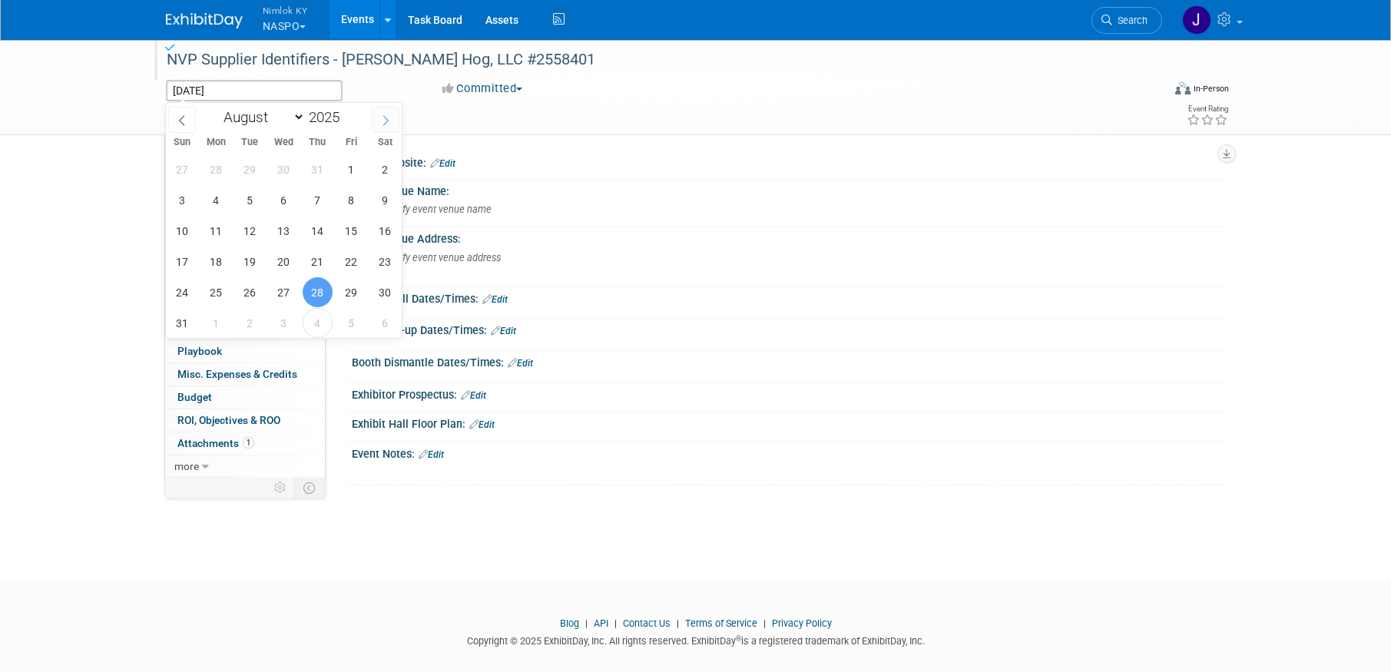
click at [385, 118] on icon at bounding box center [385, 120] width 11 height 11
select select "8"
click at [360, 204] on span "12" at bounding box center [351, 200] width 30 height 30
type input "[DATE]"
click at [359, 202] on span "12" at bounding box center [351, 200] width 30 height 30
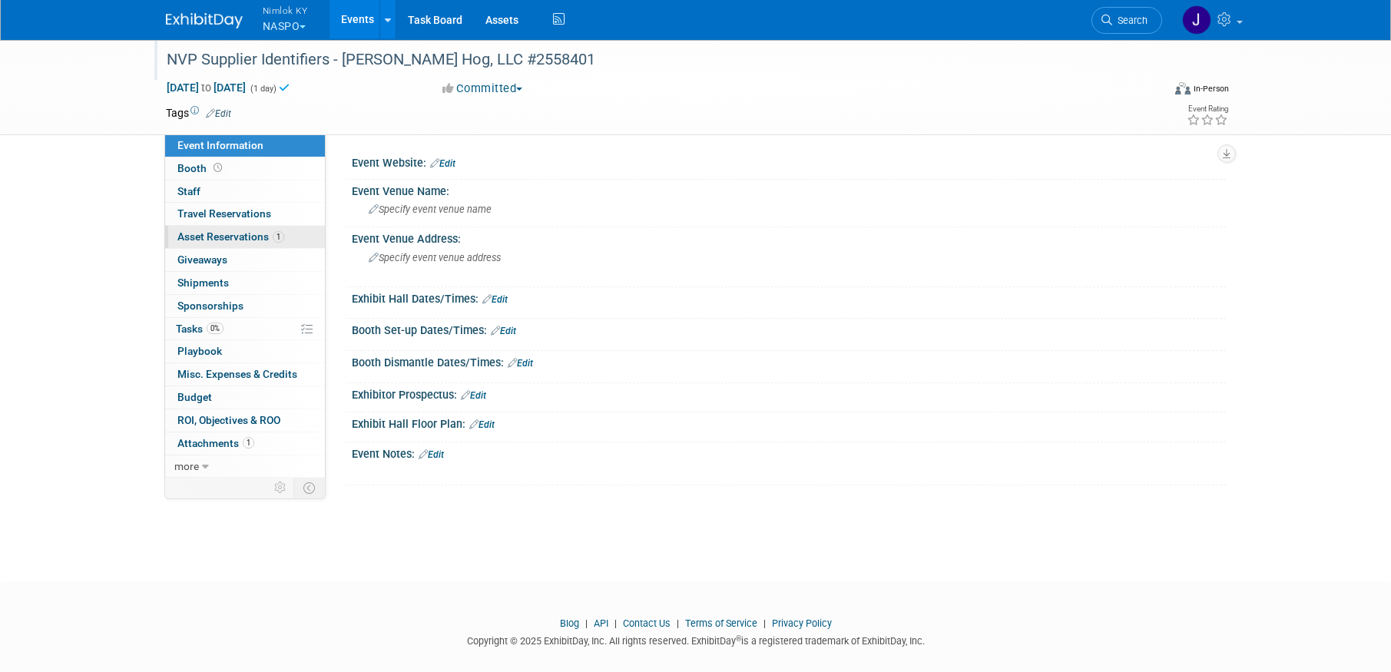
click at [250, 234] on span "Asset Reservations 1" at bounding box center [230, 236] width 107 height 12
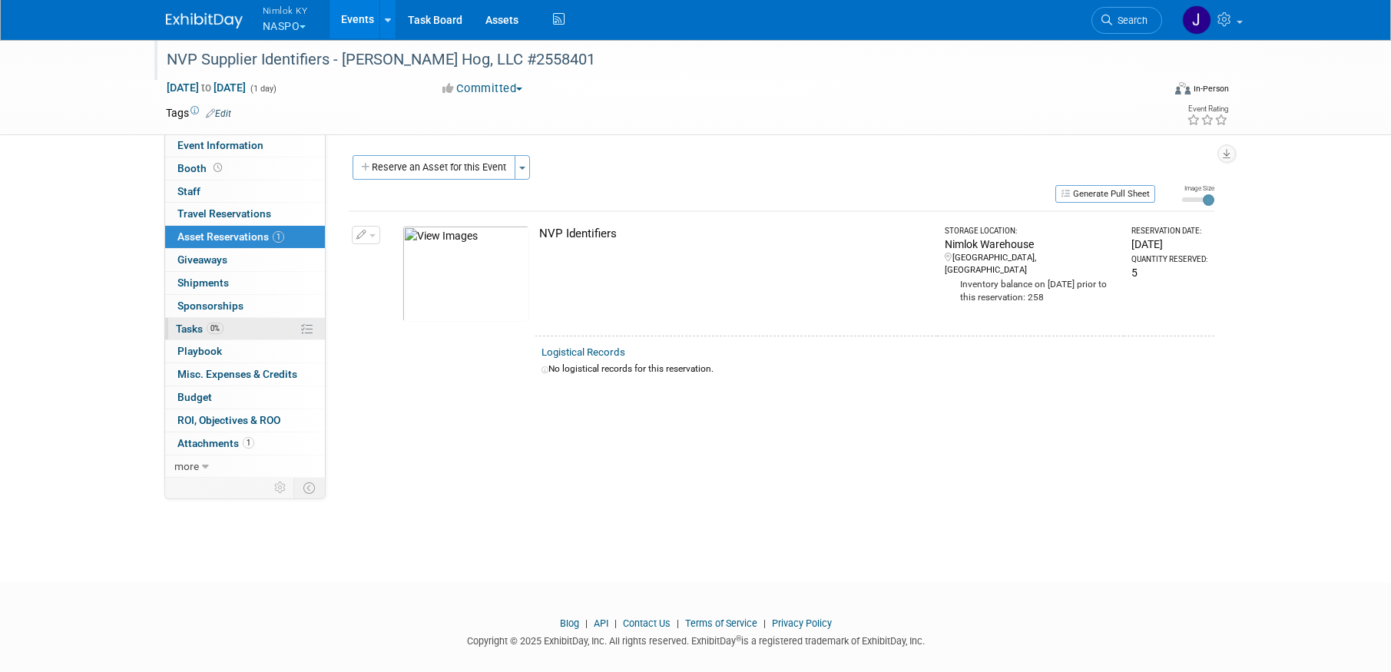
click at [247, 333] on link "0% Tasks 0%" at bounding box center [245, 329] width 160 height 22
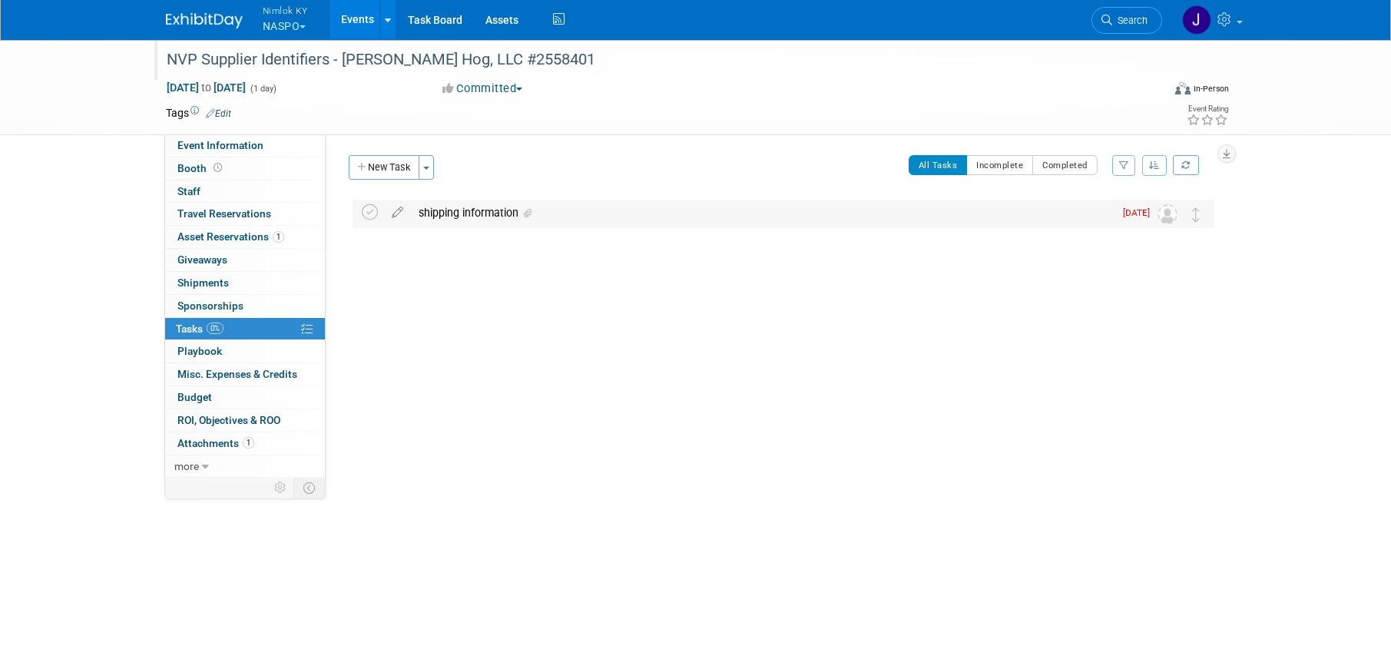
click at [475, 206] on div "shipping information" at bounding box center [762, 213] width 703 height 26
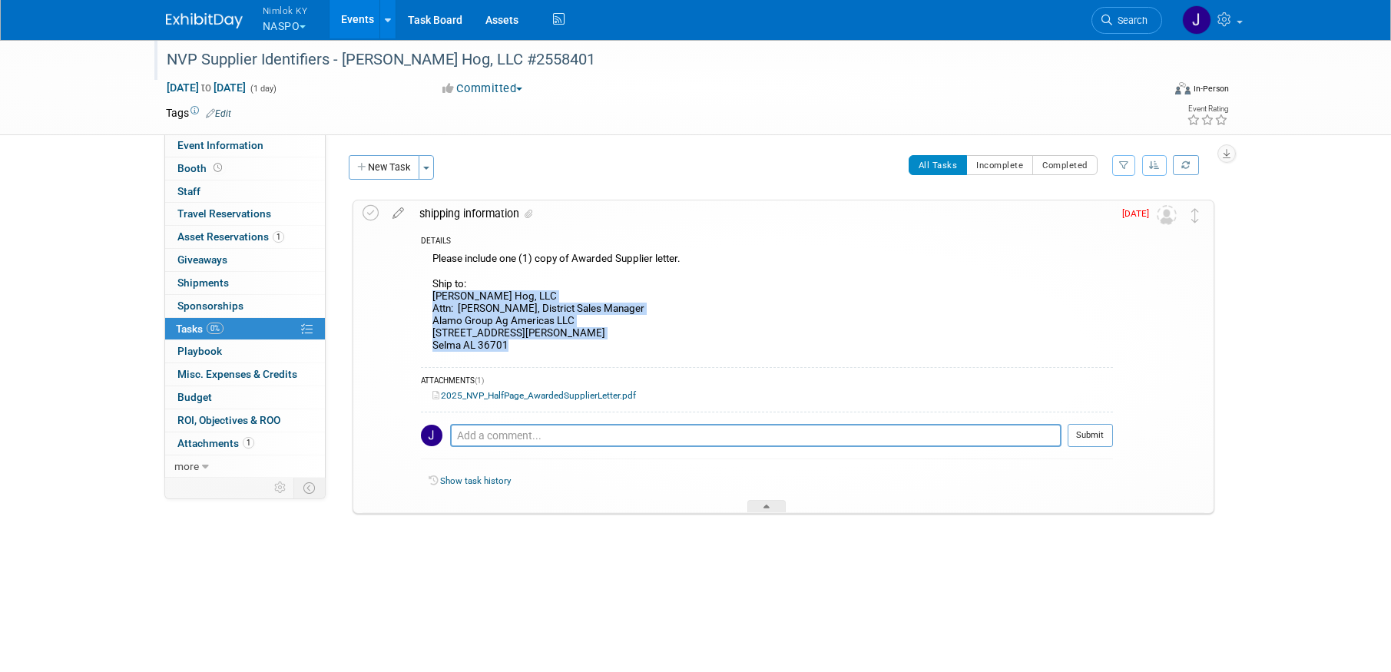
drag, startPoint x: 516, startPoint y: 348, endPoint x: 432, endPoint y: 300, distance: 96.3
click at [432, 300] on div "Please include one (1) copy of Awarded Supplier letter. Ship to: Bush Hog, LLC …" at bounding box center [767, 304] width 692 height 111
copy div "Bush Hog, LLC Attn: Marc Ivey, District Sales Manager Alamo Group Ag Americas L…"
click at [693, 336] on div "Please include one (1) copy of Awarded Supplier letter. Ship to: Bush Hog, LLC …" at bounding box center [767, 304] width 692 height 111
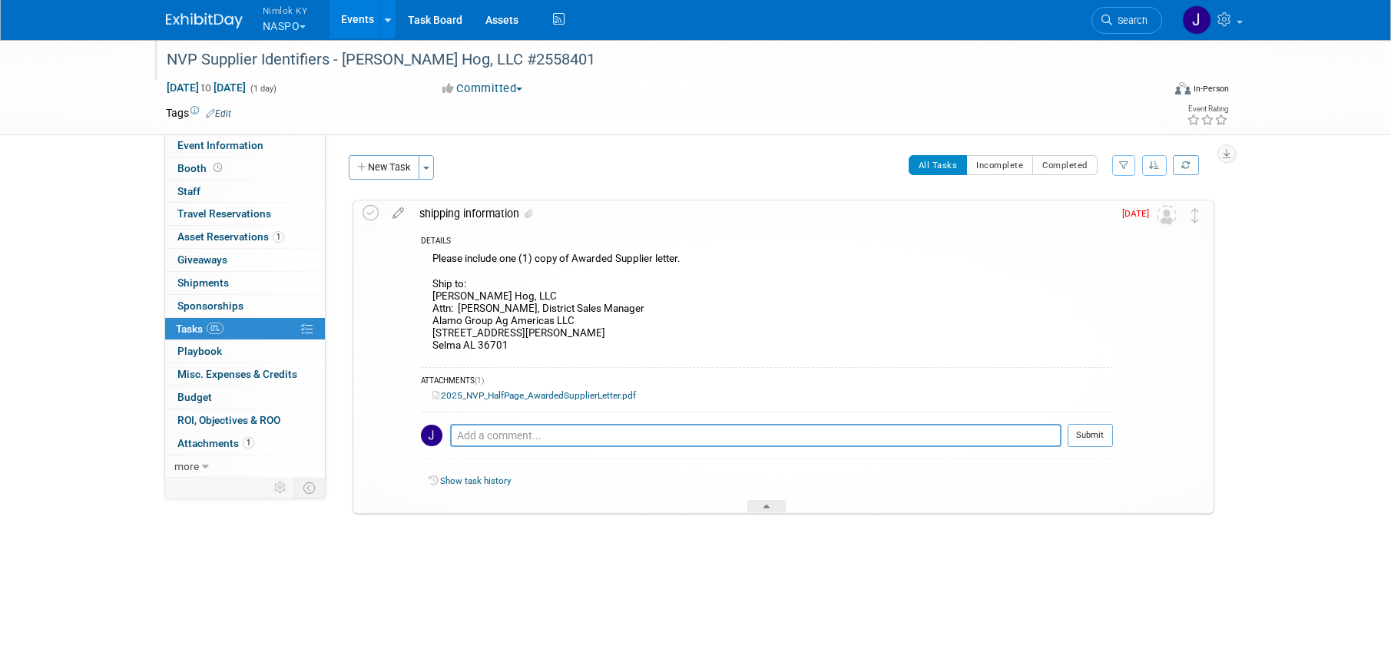
click at [693, 336] on div "Please include one (1) copy of Awarded Supplier letter. Ship to: Bush Hog, LLC …" at bounding box center [767, 304] width 692 height 111
click at [371, 215] on icon at bounding box center [371, 213] width 16 height 16
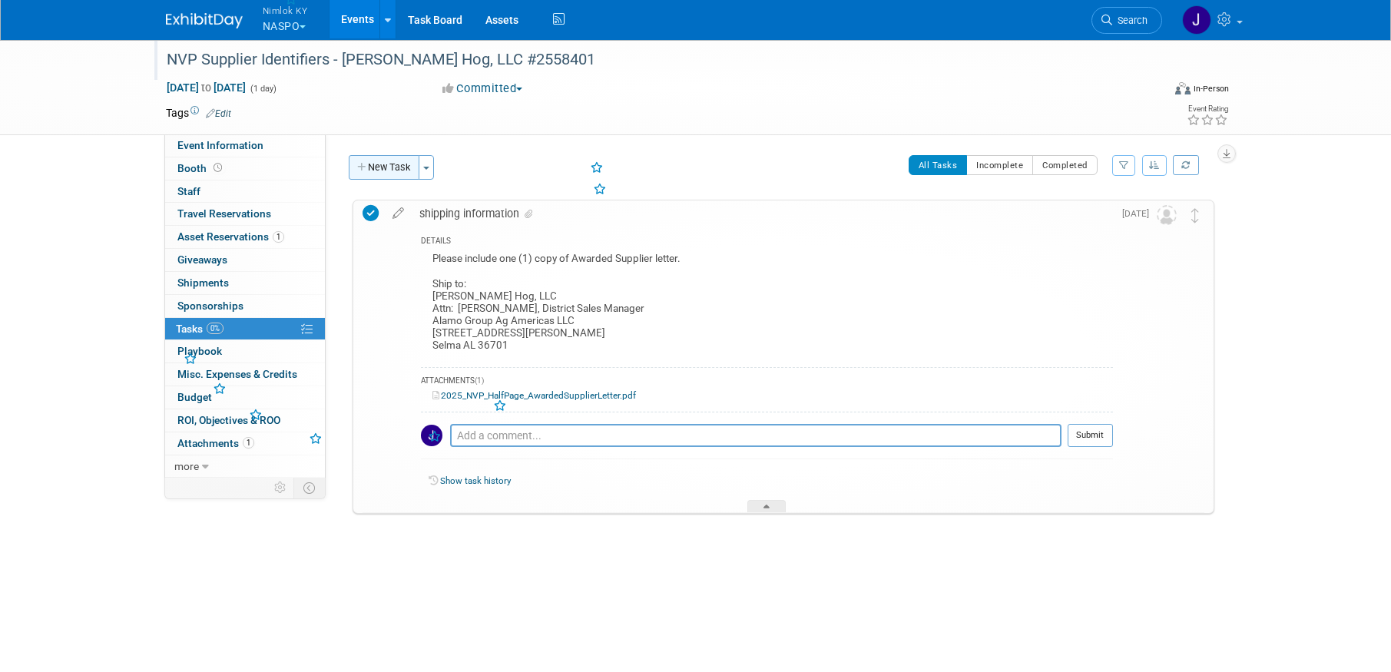
click at [385, 160] on button "New Task" at bounding box center [384, 167] width 71 height 25
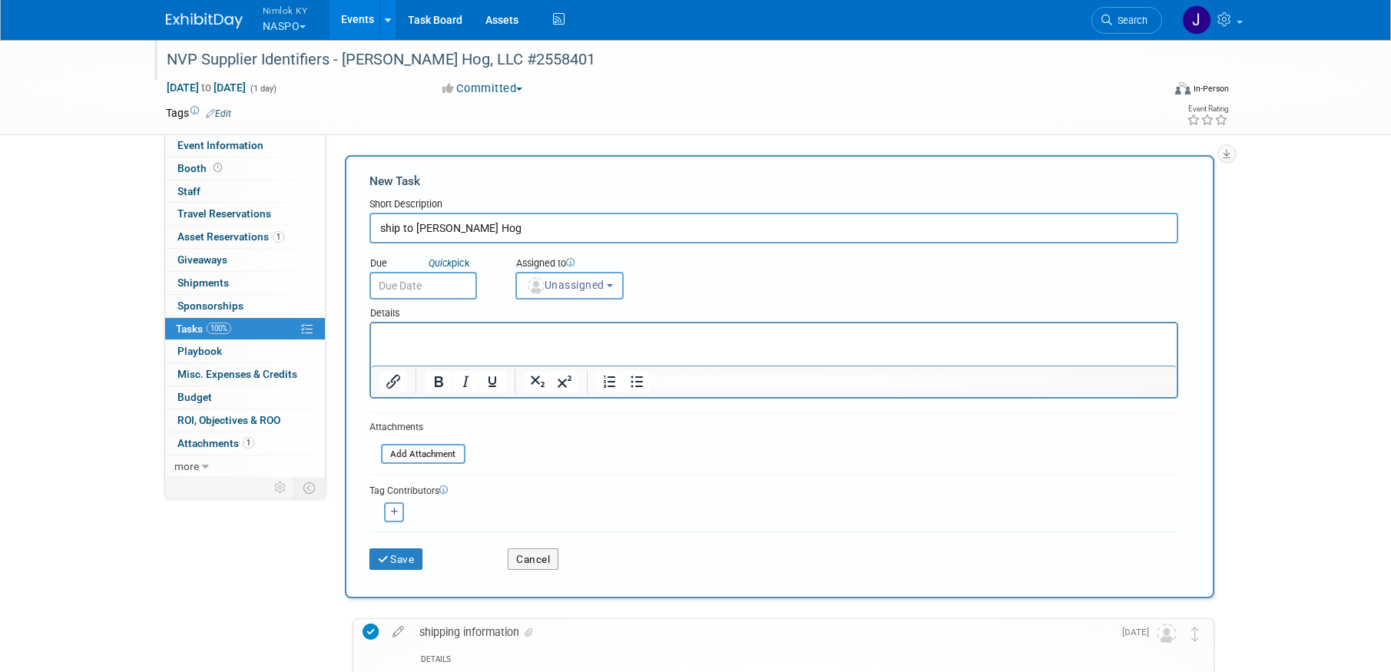
type input "ship to Bush Hog"
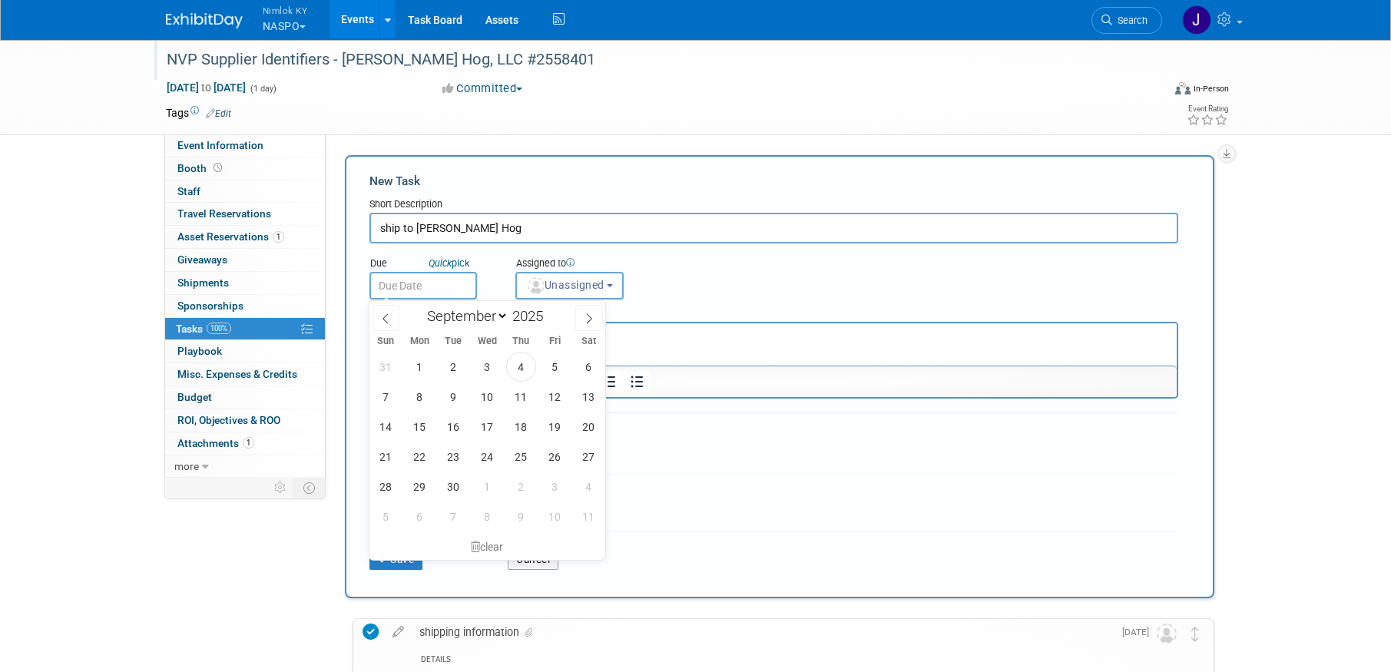
click at [461, 294] on body "Nimlok KY NASPO Explore: My Workspaces 48 Go to Workspace: Accurate Perforating…" at bounding box center [695, 336] width 1391 height 672
click at [483, 389] on span "10" at bounding box center [487, 397] width 30 height 30
type input "Sep 10, 2025"
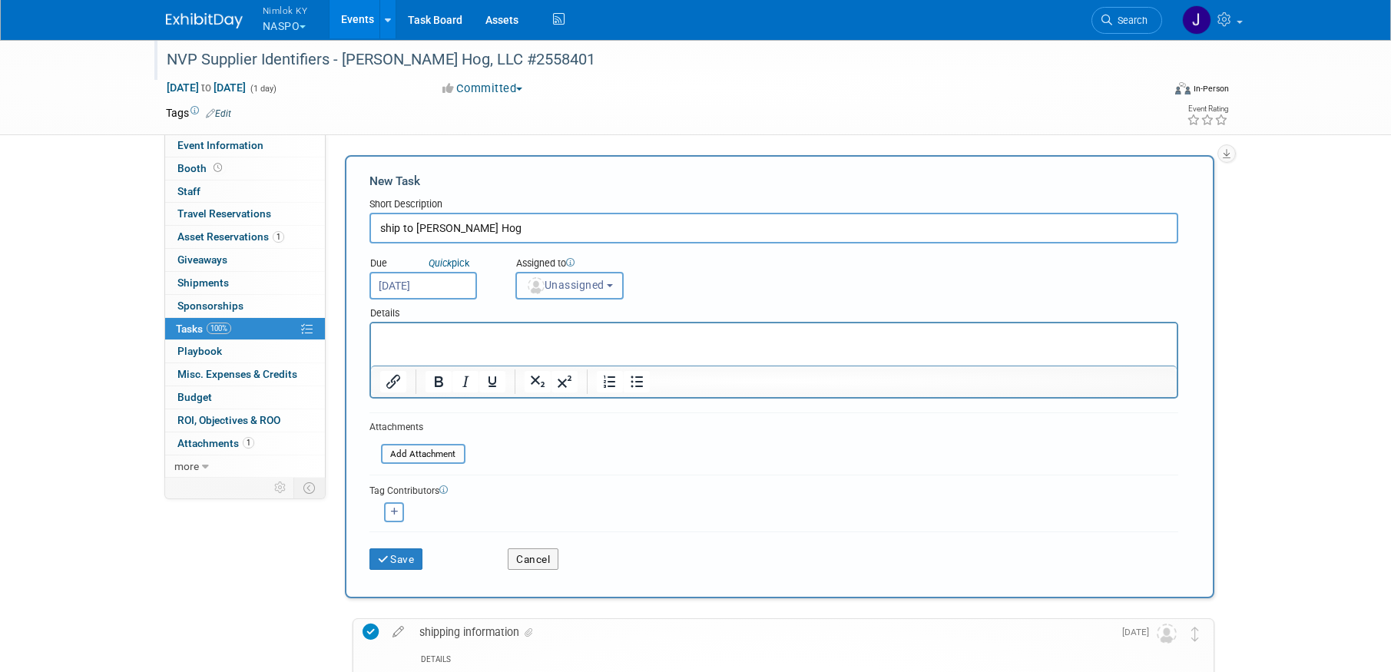
click at [582, 291] on button "Unassigned" at bounding box center [569, 286] width 109 height 28
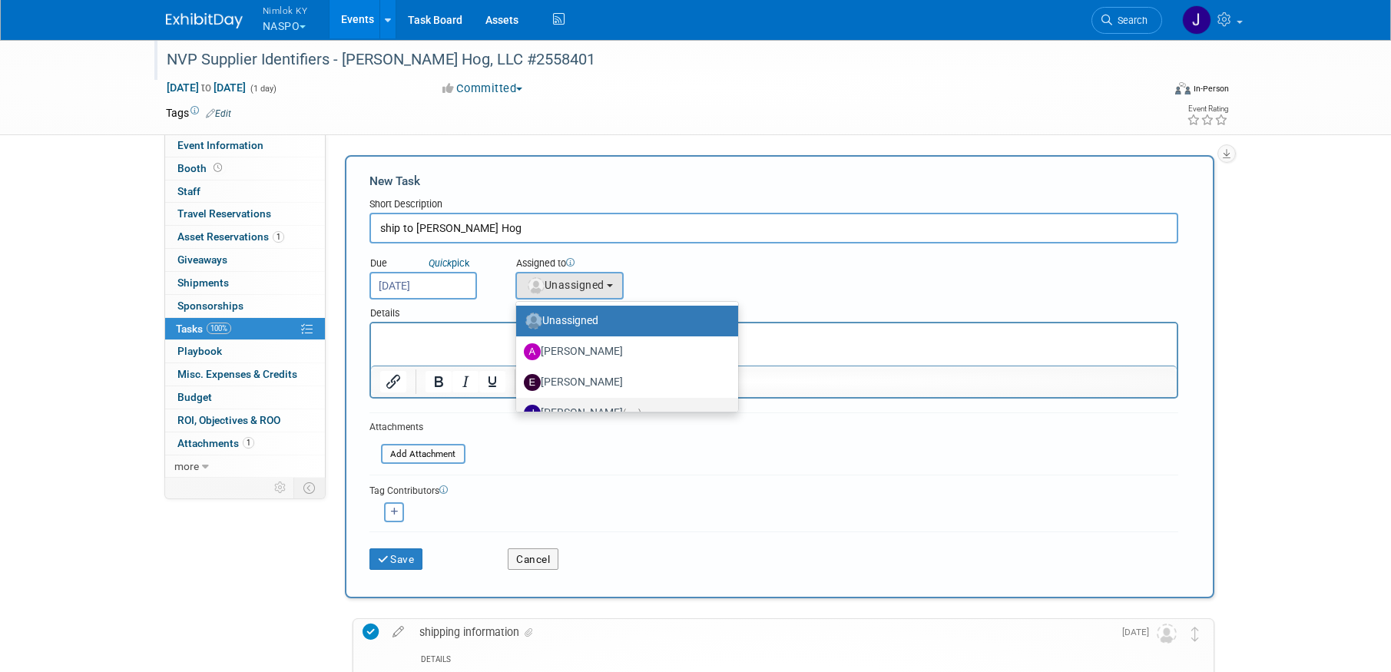
click at [596, 406] on label "Jamie Dunn (me)" at bounding box center [623, 413] width 199 height 25
click at [519, 406] on input "Jamie Dunn (me)" at bounding box center [514, 411] width 10 height 10
select select "6959d863-ee32-42c4-bffe-2330cab25484"
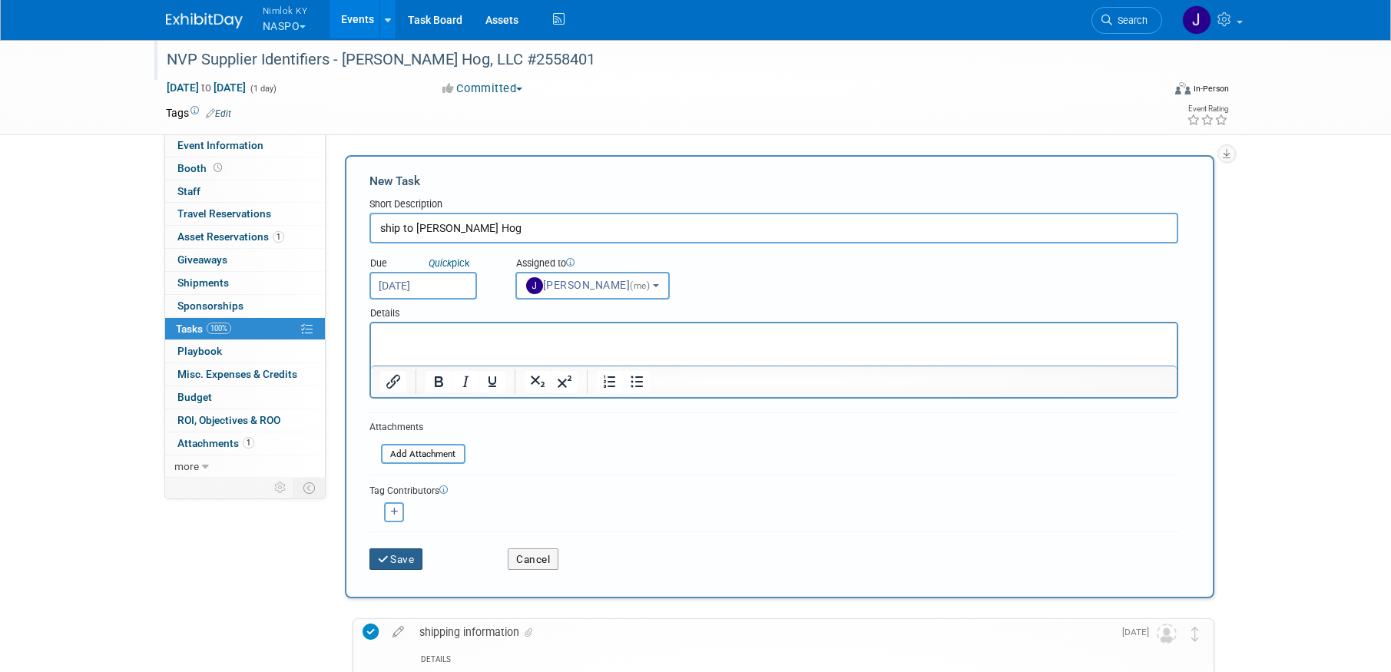
click at [399, 563] on button "Save" at bounding box center [396, 559] width 54 height 22
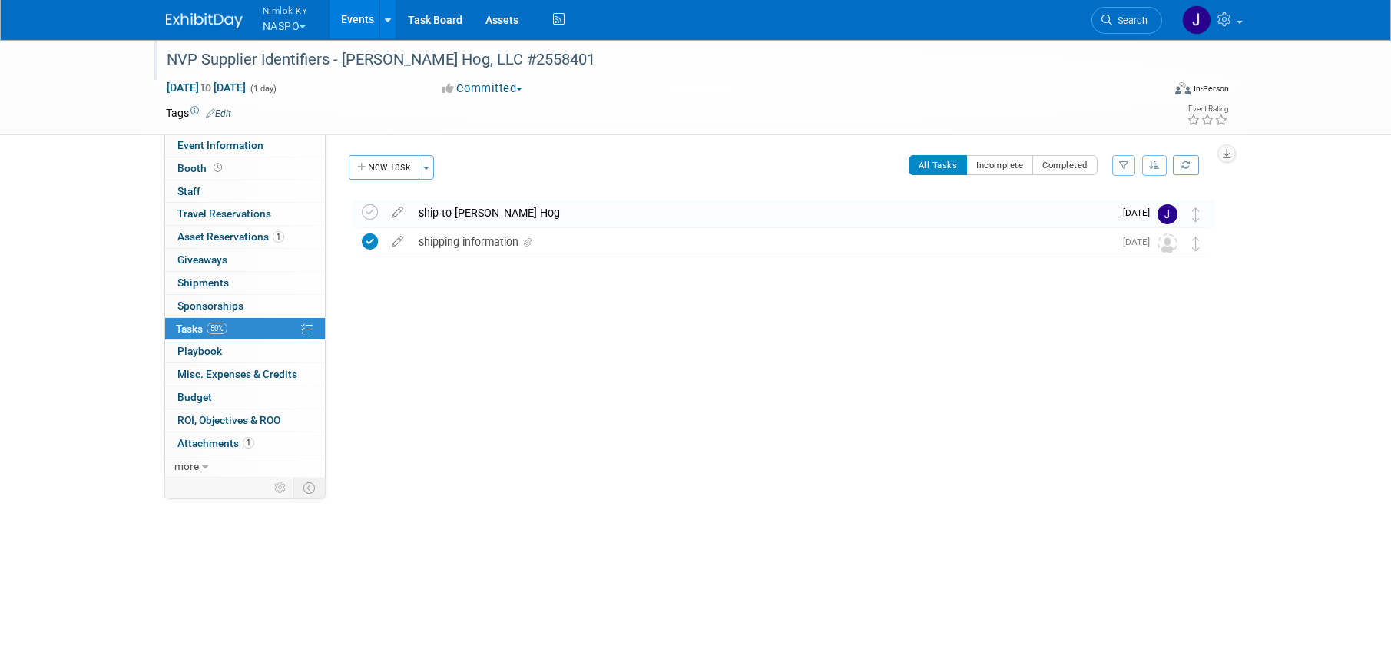
click at [357, 19] on link "Events" at bounding box center [358, 19] width 56 height 38
